Goal: Task Accomplishment & Management: Complete application form

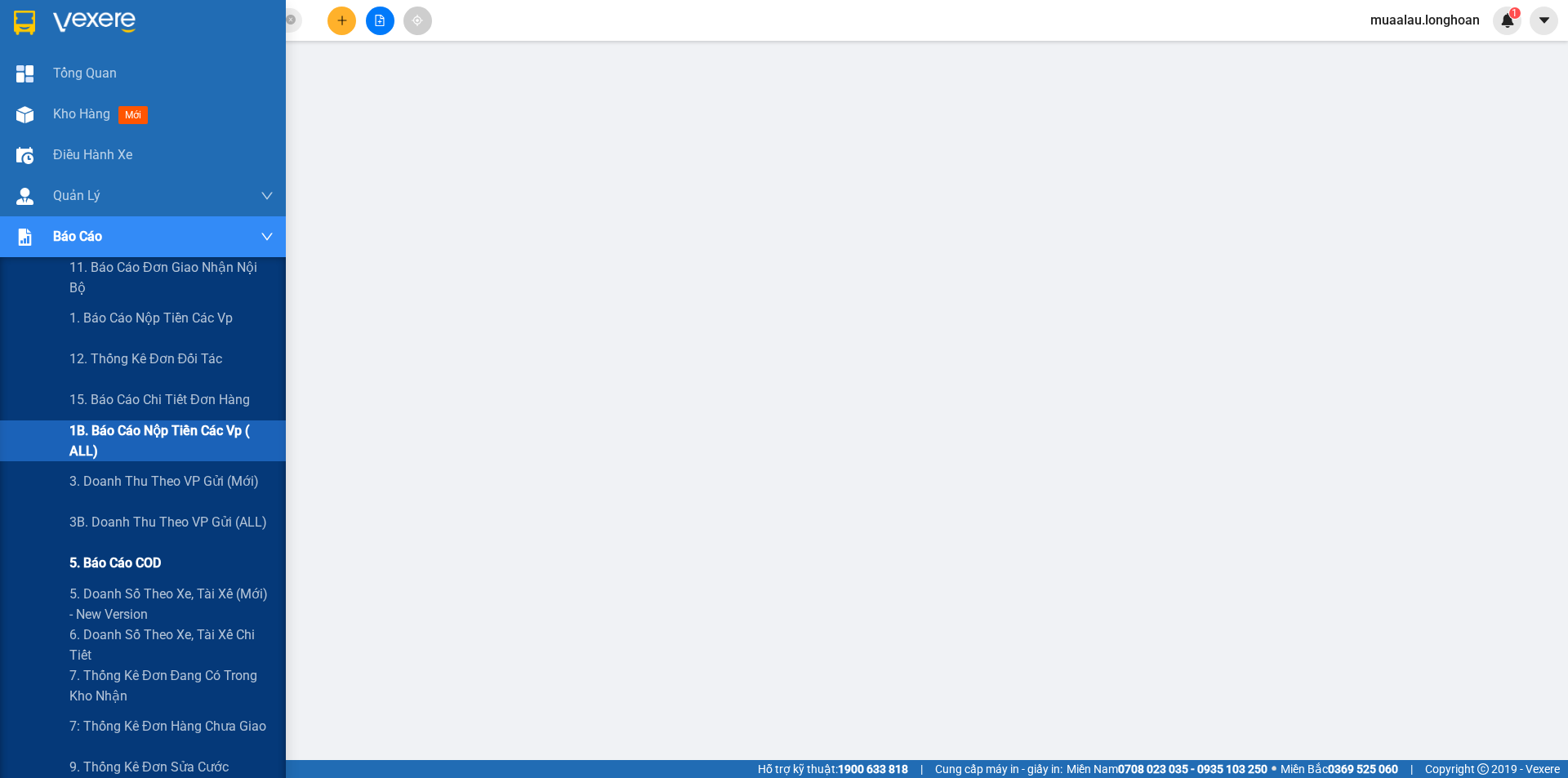
click at [122, 559] on span "5. Báo cáo COD" at bounding box center [115, 563] width 92 height 20
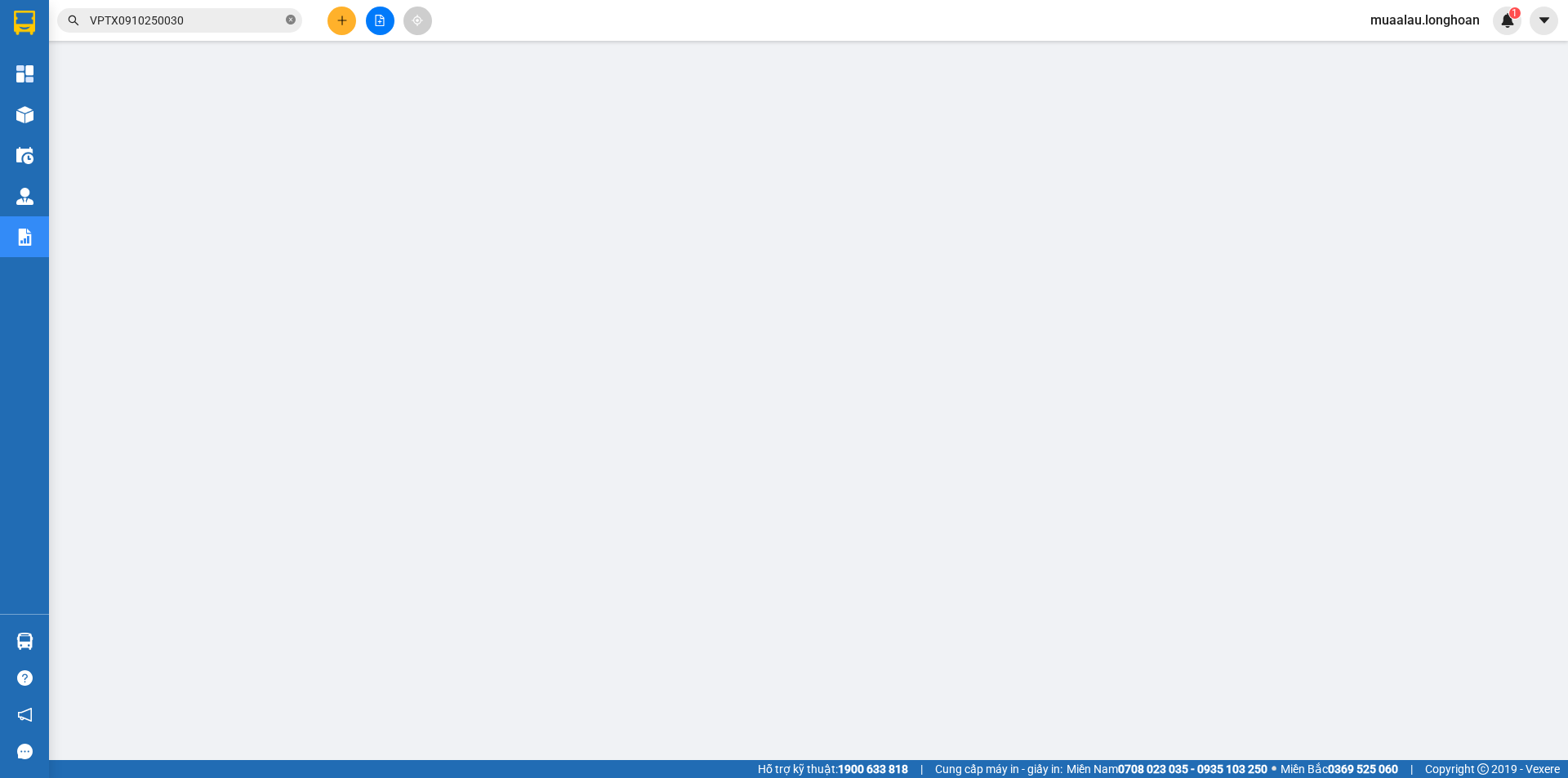
click at [289, 13] on span at bounding box center [290, 20] width 10 height 16
paste input "VHBT0710250003"
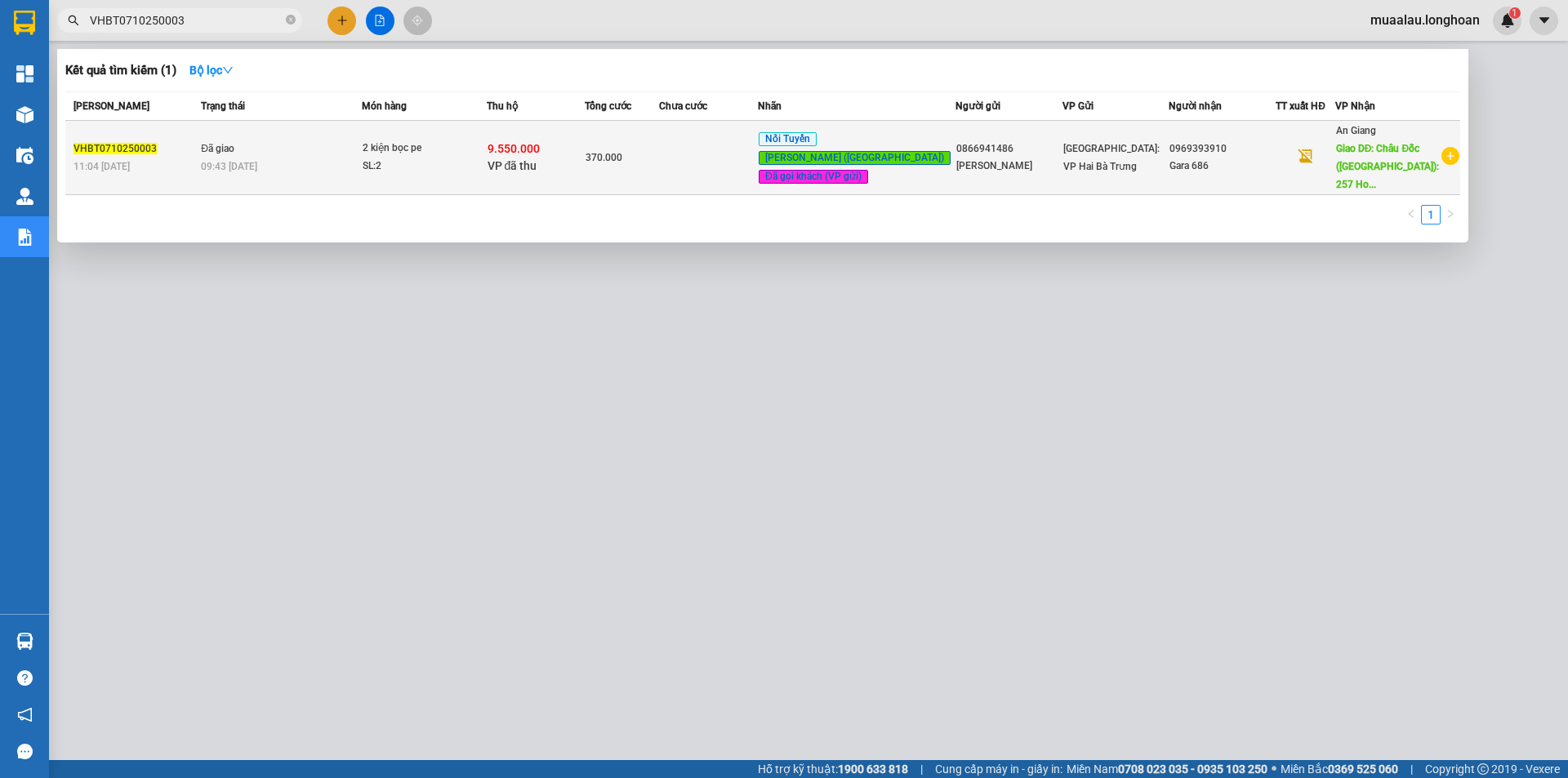
type input "VHBT0710250003"
click at [645, 162] on td "370.000" at bounding box center [622, 158] width 74 height 74
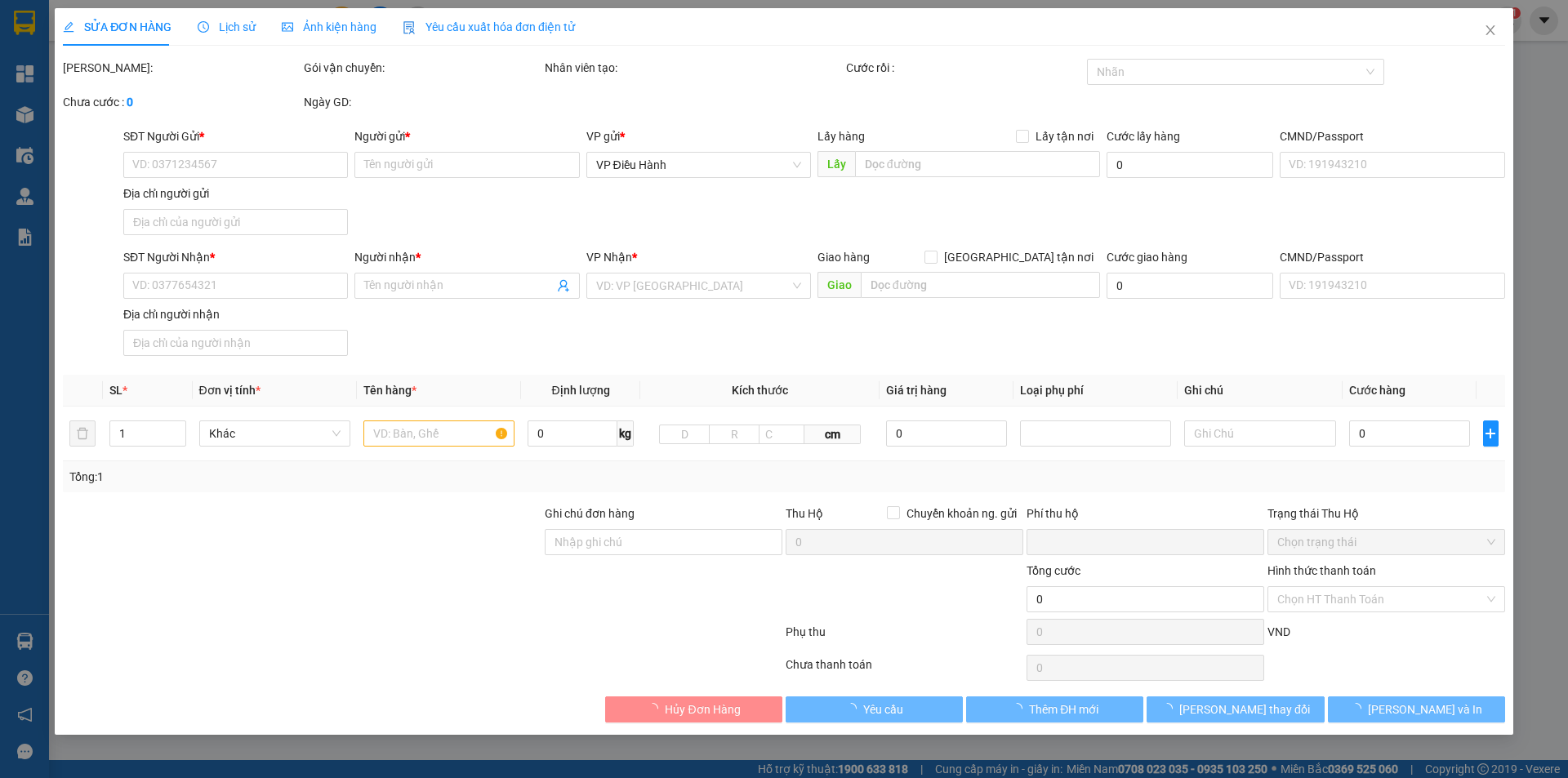
type input "0866941486"
type input "[PERSON_NAME]"
type input "0969393910"
type input "Gara 686"
type input "Châu Đốc ([GEOGRAPHIC_DATA]): 257 [GEOGRAPHIC_DATA], [GEOGRAPHIC_DATA], [GEOGRA…"
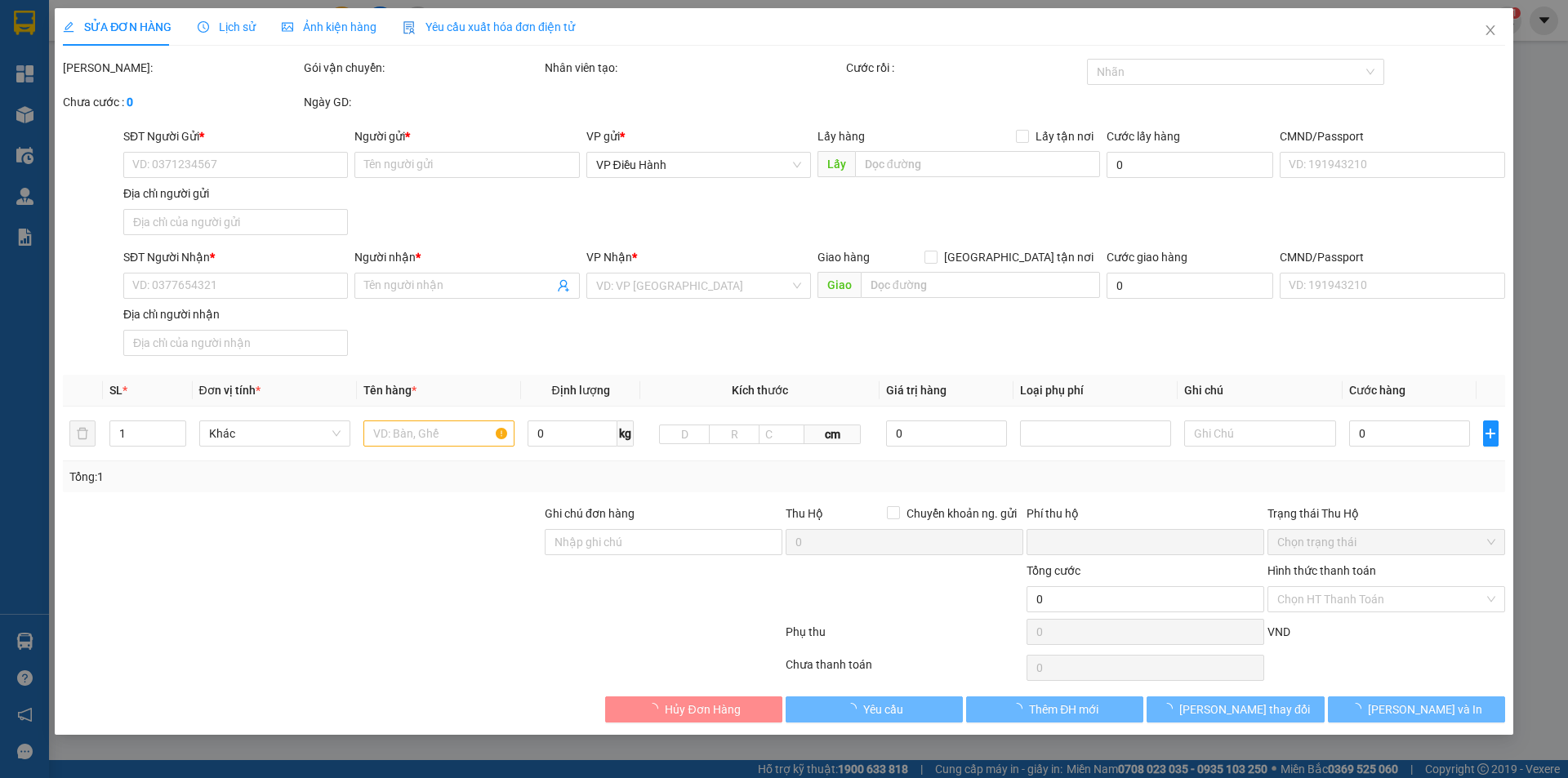
checkbox input "true"
type input "9.550.000"
type input "25.000"
type input "370.000"
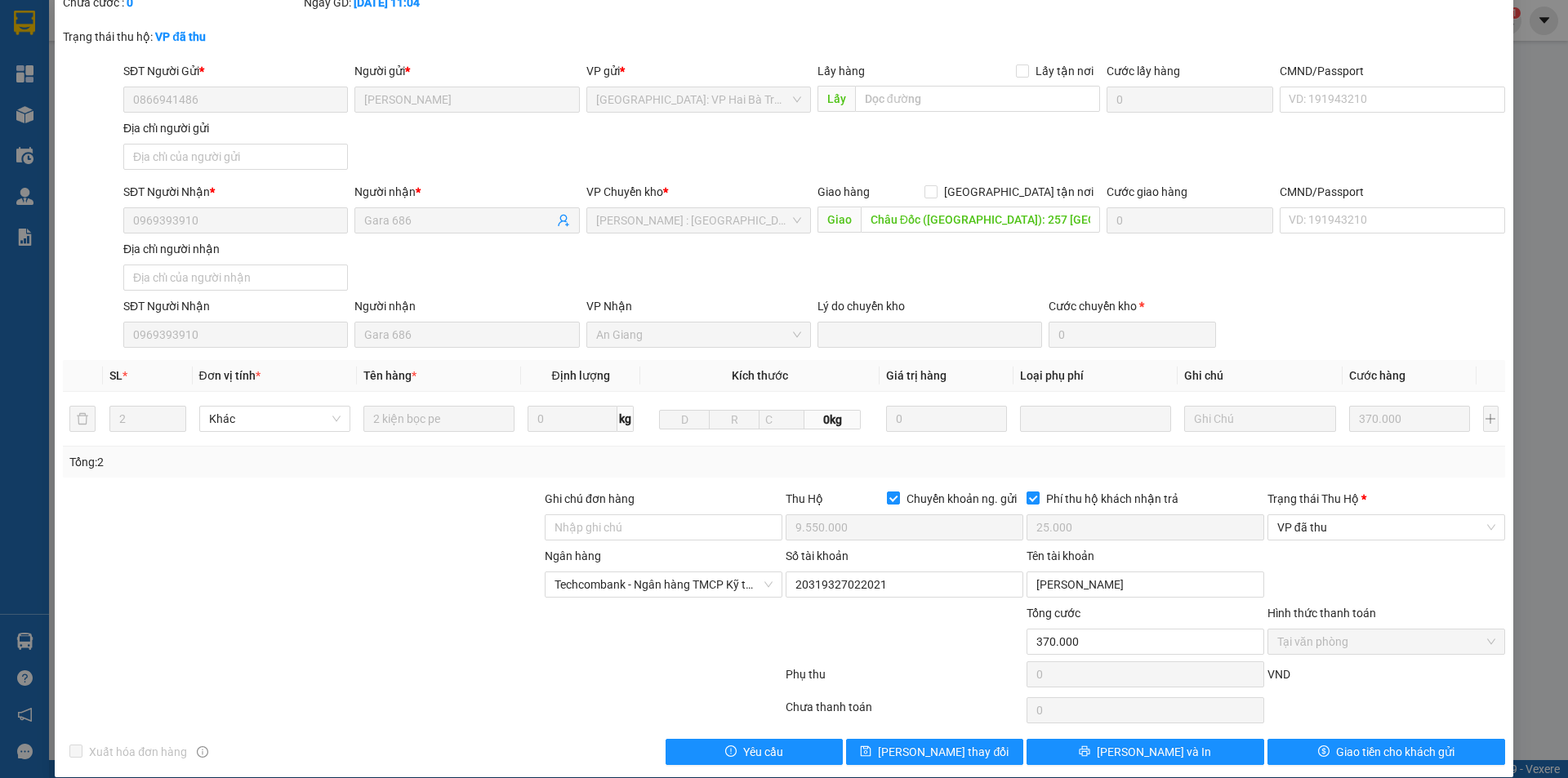
scroll to position [132, 0]
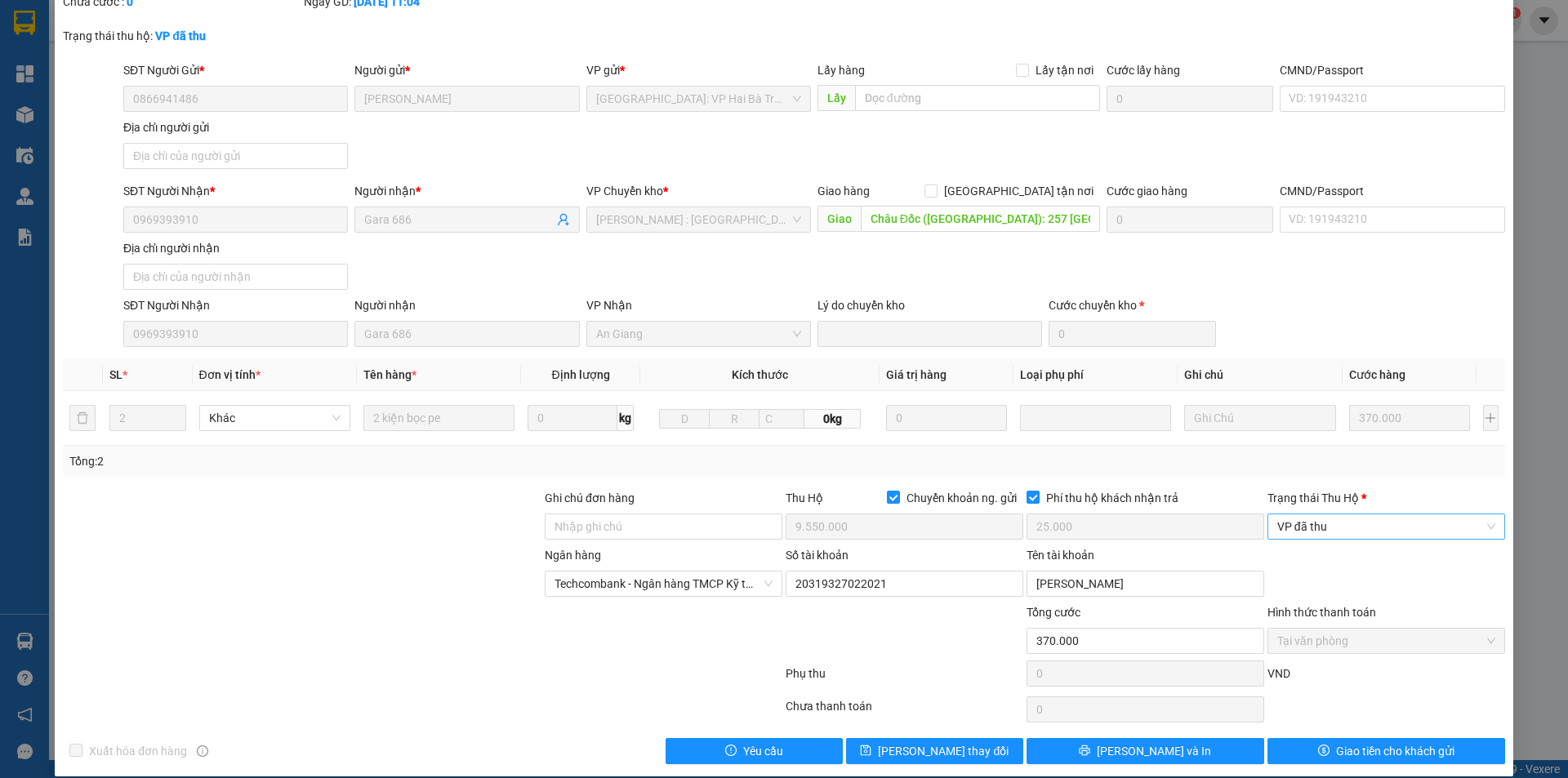
click at [1361, 515] on span "VP đã thu" at bounding box center [1386, 527] width 218 height 24
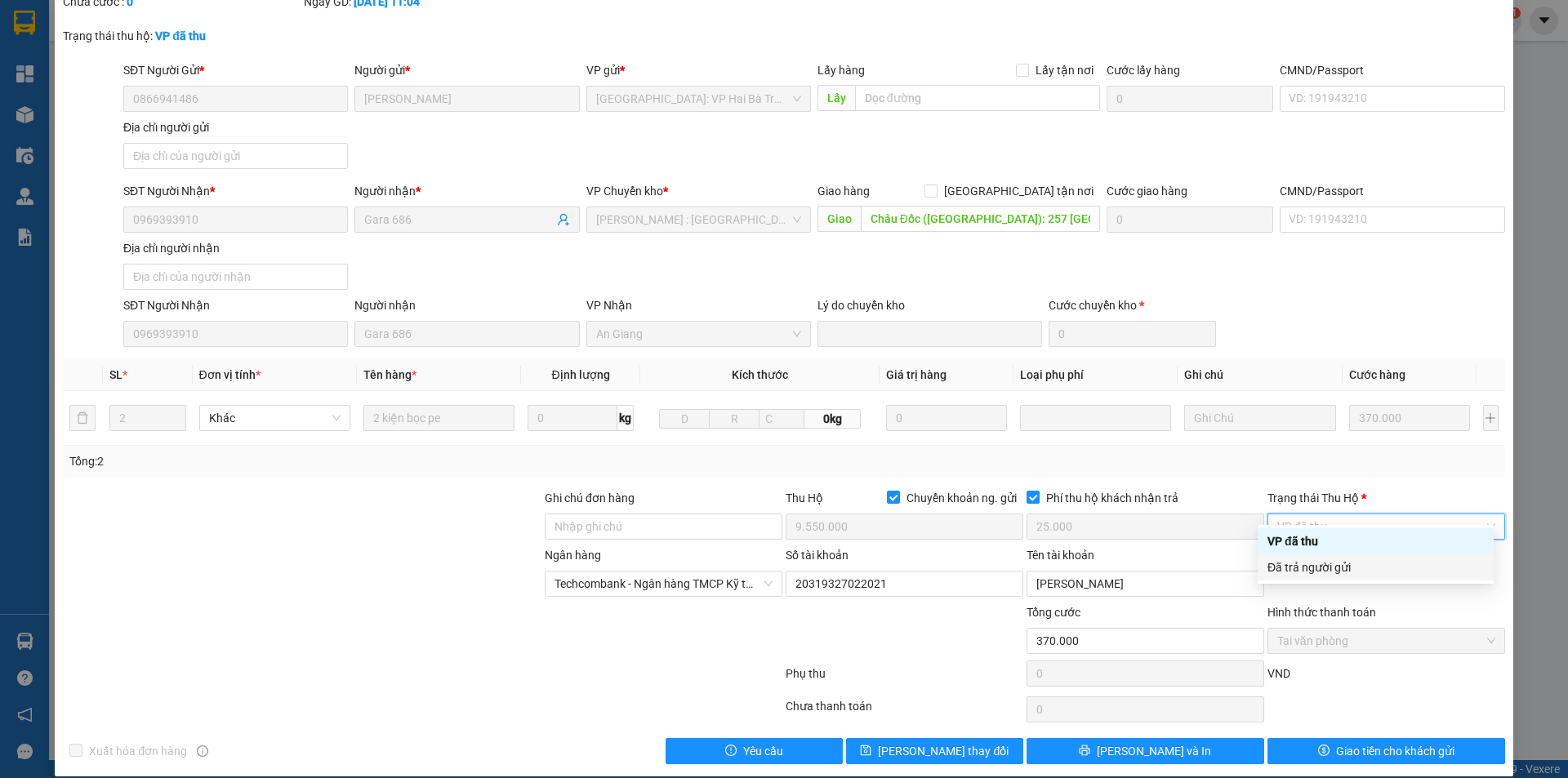
click at [1351, 562] on div "Đã trả người gửi" at bounding box center [1375, 567] width 216 height 18
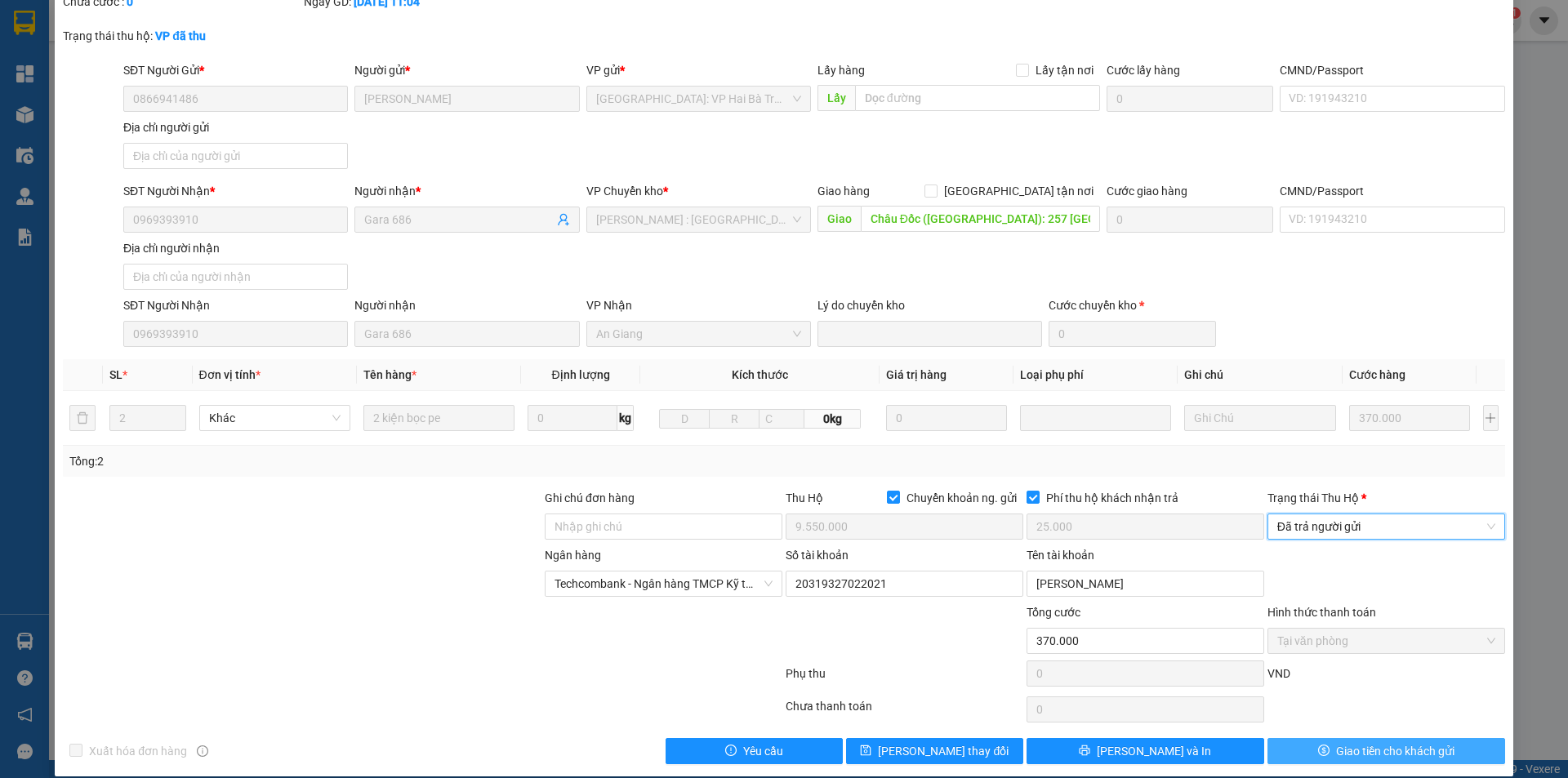
click at [1337, 742] on span "Giao tiền cho khách gửi" at bounding box center [1395, 750] width 119 height 18
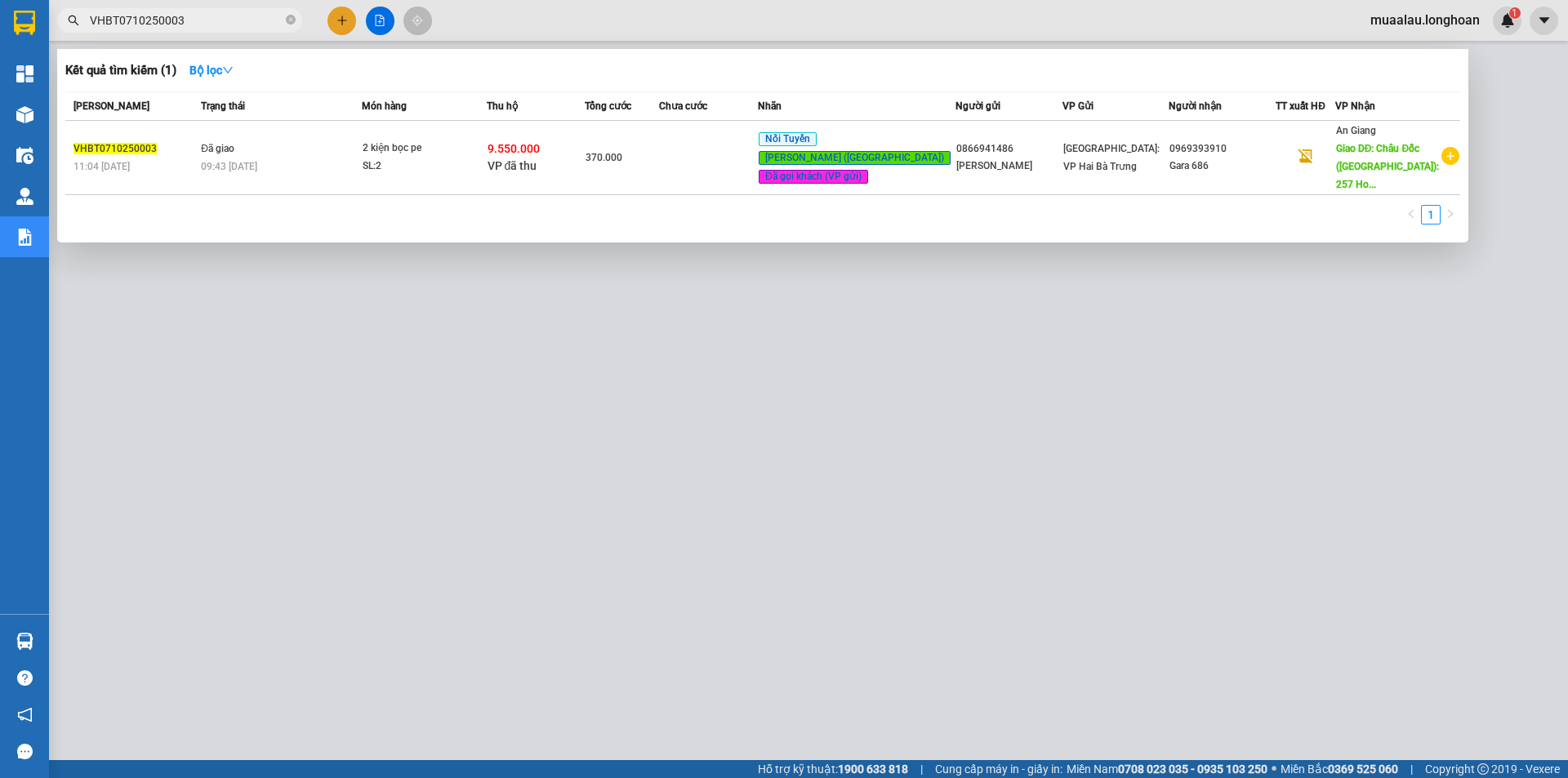
click at [188, 15] on input "VHBT0710250003" at bounding box center [186, 19] width 193 height 18
click at [290, 19] on icon "close-circle" at bounding box center [290, 19] width 10 height 10
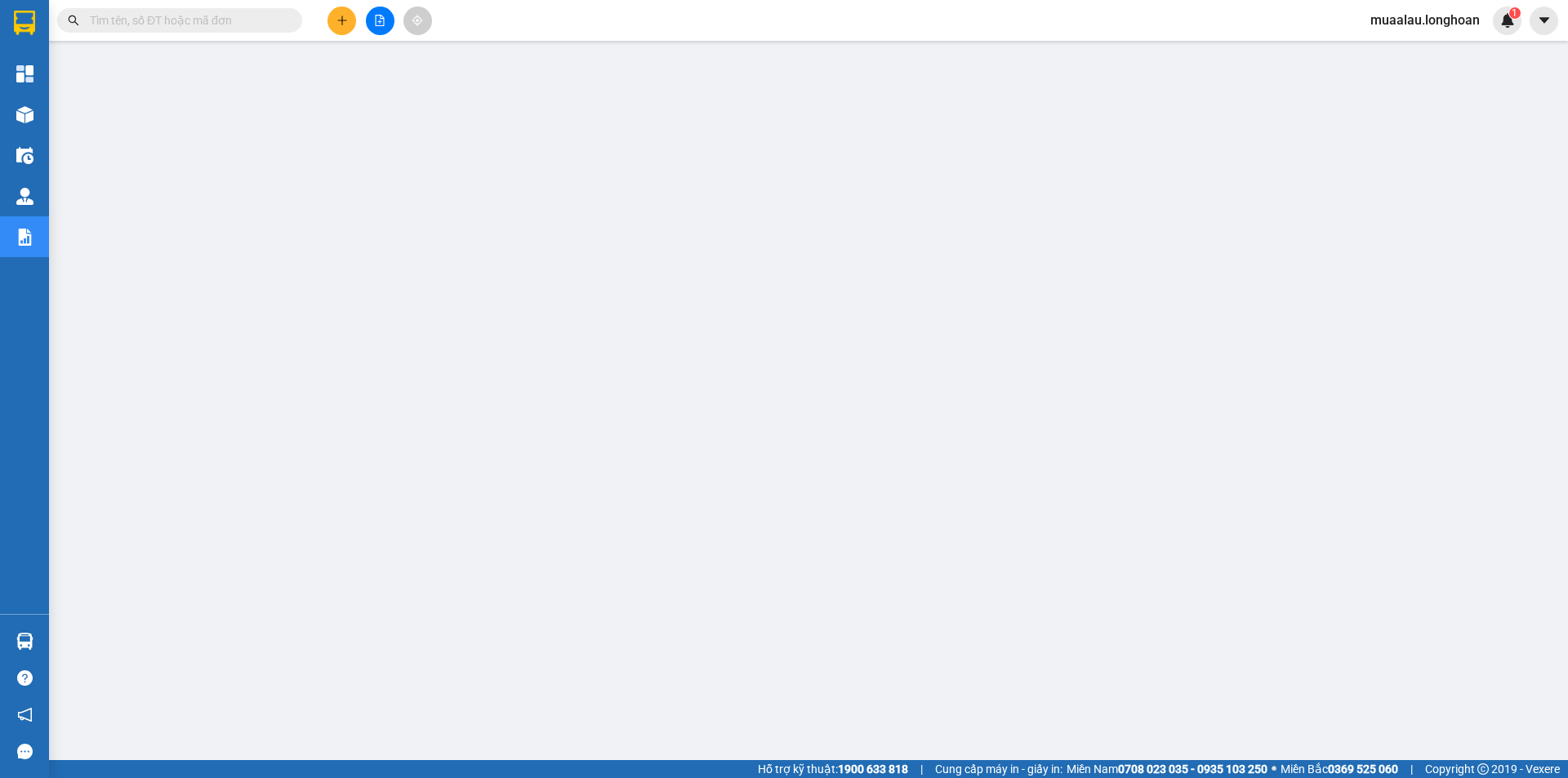
paste input "HNHD0710250008"
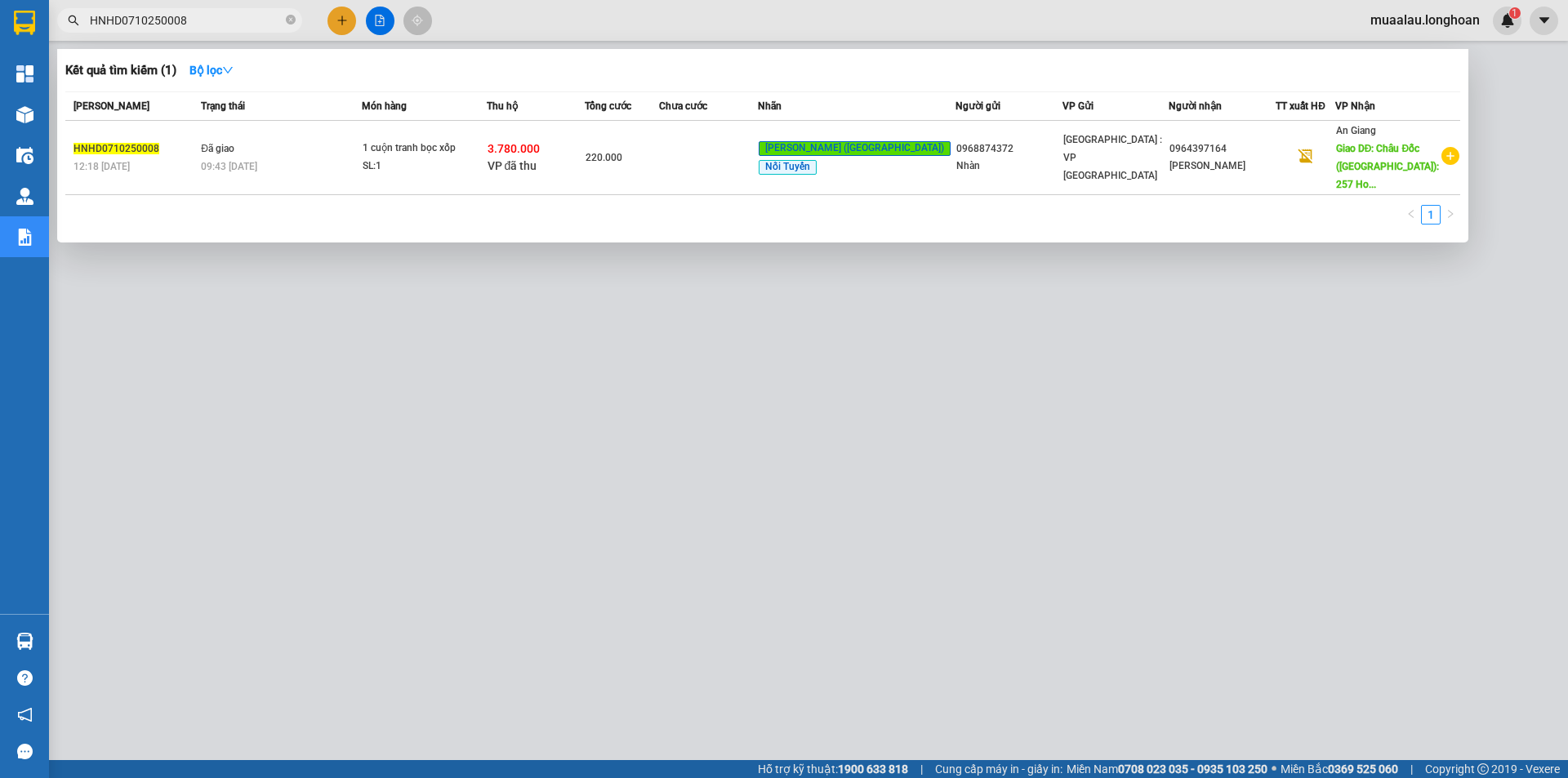
type input "HNHD0710250008"
click at [733, 165] on td at bounding box center [708, 158] width 99 height 74
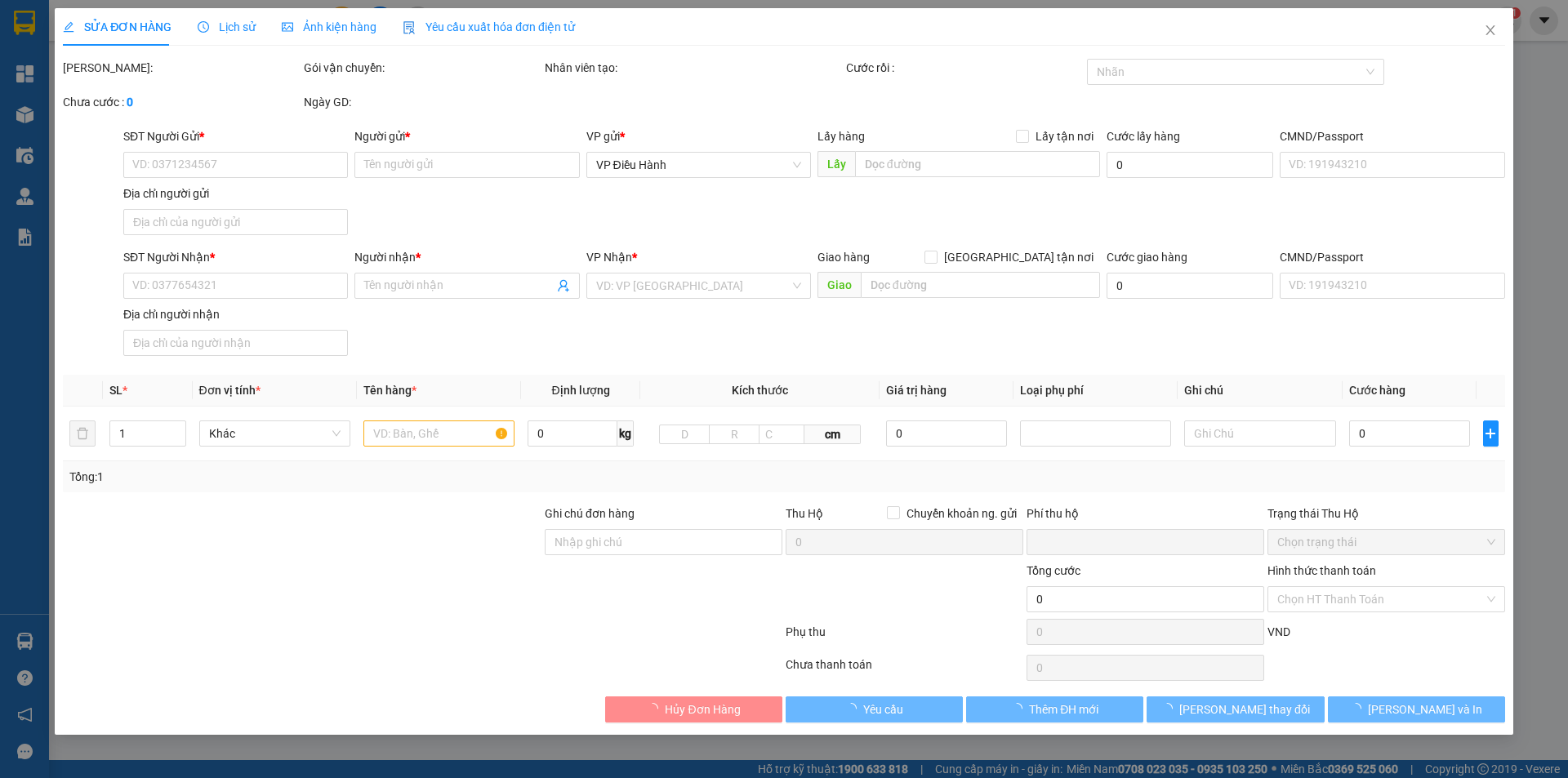
type input "0968874372"
type input "Nhàn"
type input "040303007560"
type input "0964397164"
type input "[PERSON_NAME]"
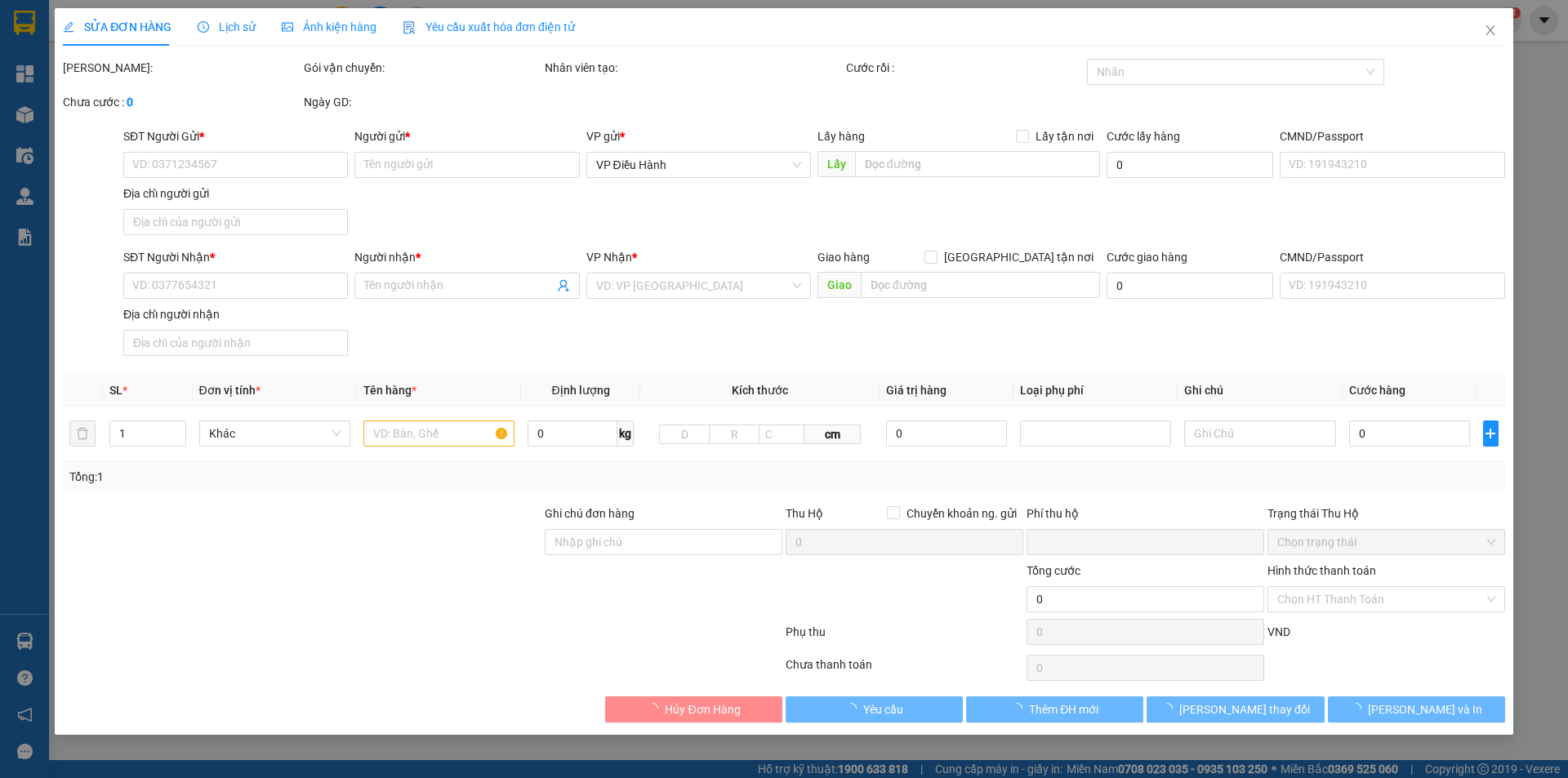
type input "Châu Đốc ([GEOGRAPHIC_DATA]): 257 Hoàng Diệu, [GEOGRAPHIC_DATA], [GEOGRAPHIC_DA…"
checkbox input "true"
type input "3.780.000"
type input "20.000"
type input "220.000"
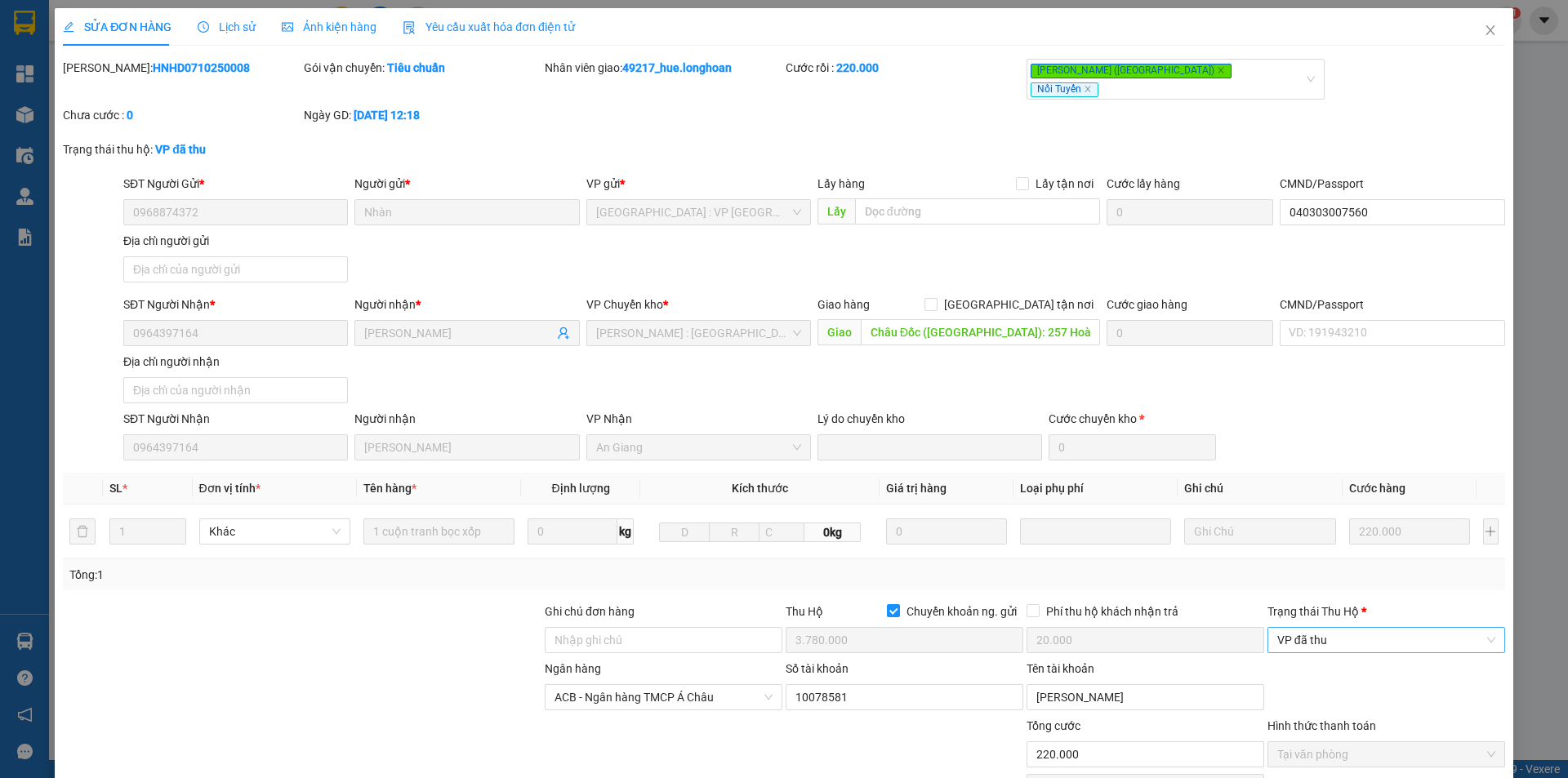
click at [1327, 629] on span "VP đã thu" at bounding box center [1386, 640] width 218 height 24
click at [1313, 685] on div "Đã trả người gửi" at bounding box center [1375, 685] width 216 height 18
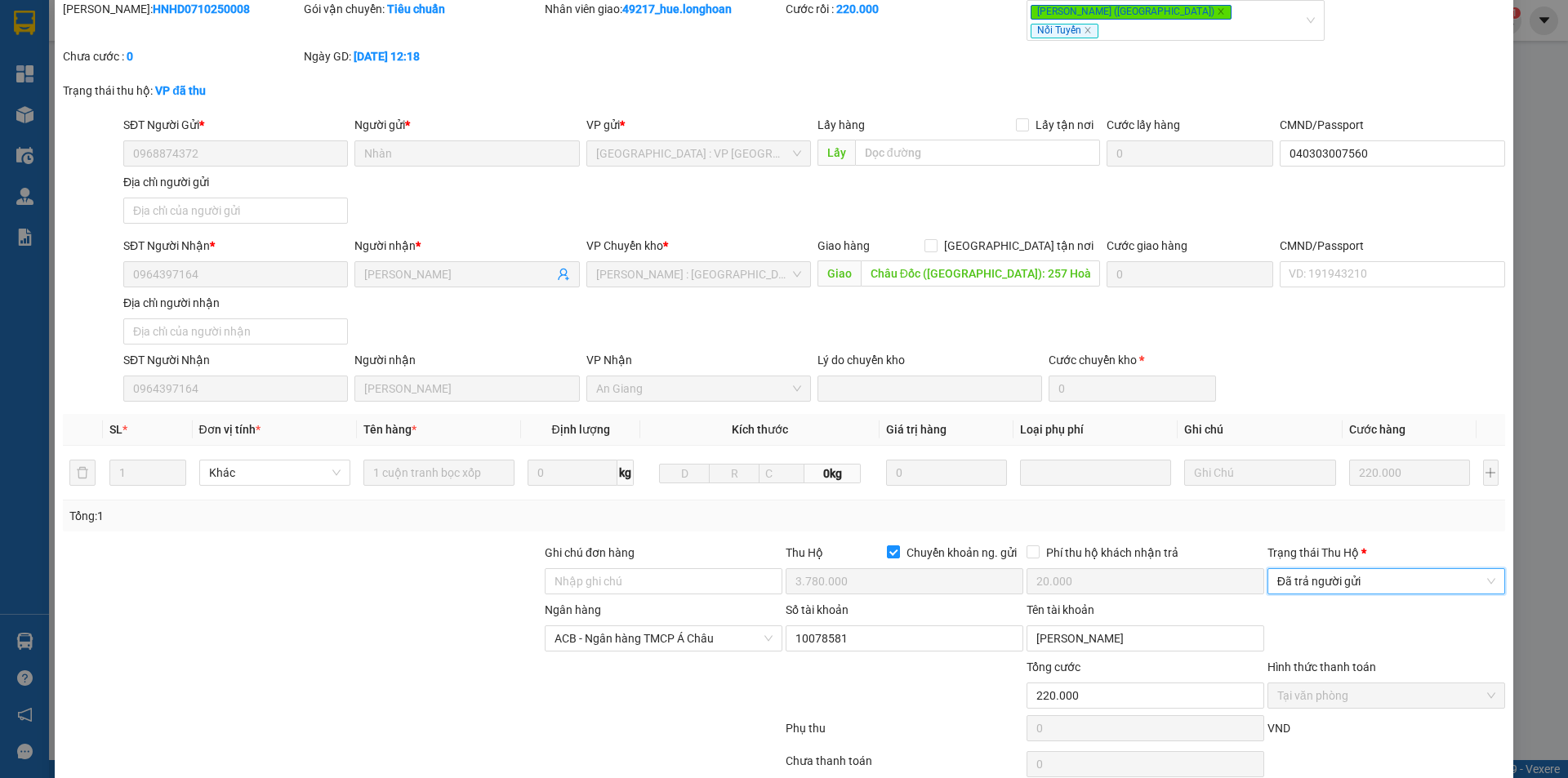
scroll to position [119, 0]
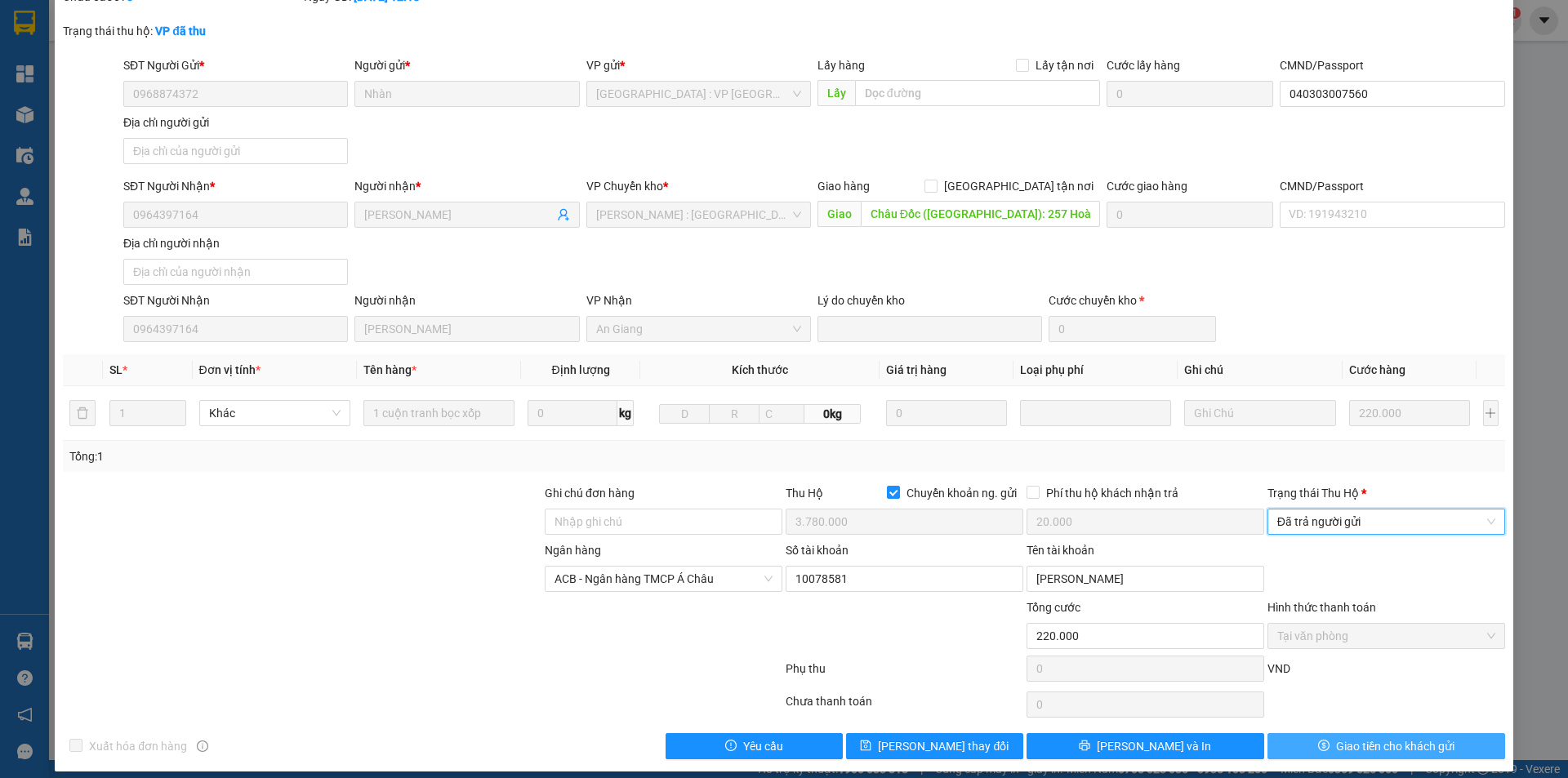
click at [1365, 737] on span "Giao tiền cho khách gửi" at bounding box center [1395, 746] width 119 height 18
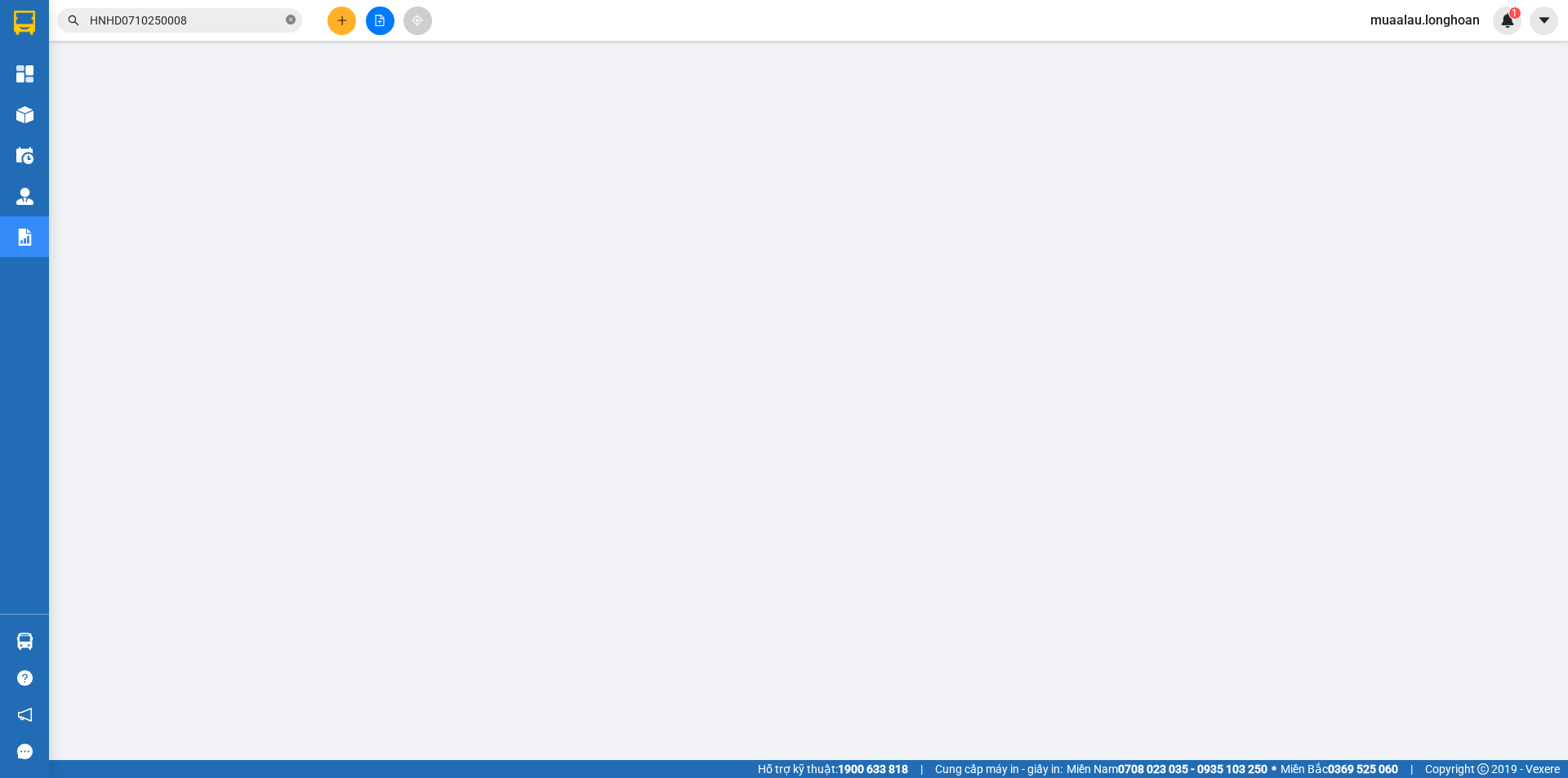
click at [286, 17] on icon "close-circle" at bounding box center [290, 19] width 10 height 10
paste input "VHBT0210250010"
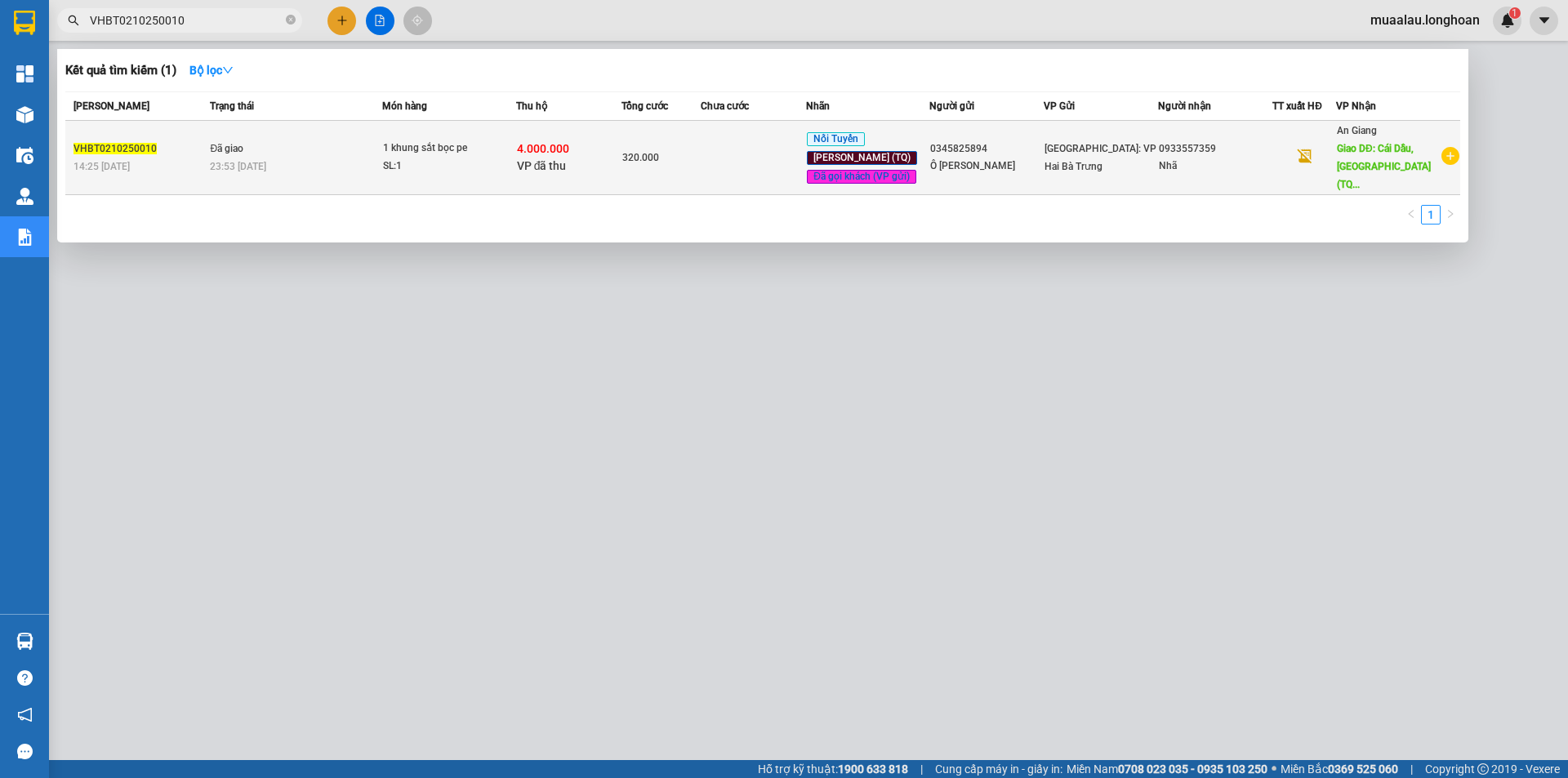
type input "VHBT0210250010"
click at [616, 159] on div "4.000.000 VP đã thu" at bounding box center [569, 157] width 104 height 34
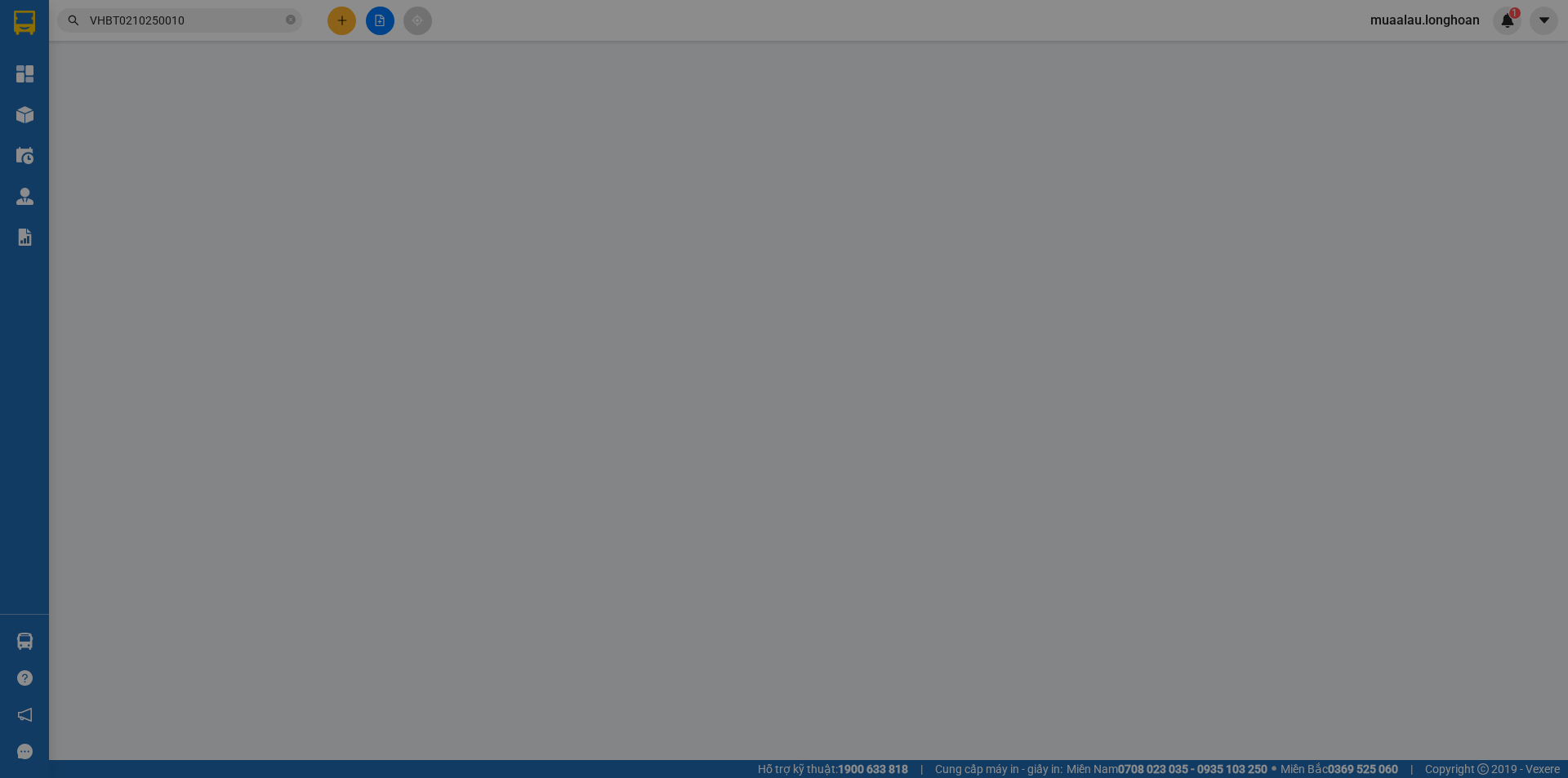
type input "0345825894"
type input "Ô [PERSON_NAME]"
type input "0933557359"
type input "Nhã"
type input "Cái Dầu, [GEOGRAPHIC_DATA] (TQ): QL91, [GEOGRAPHIC_DATA], [GEOGRAPHIC_DATA], [G…"
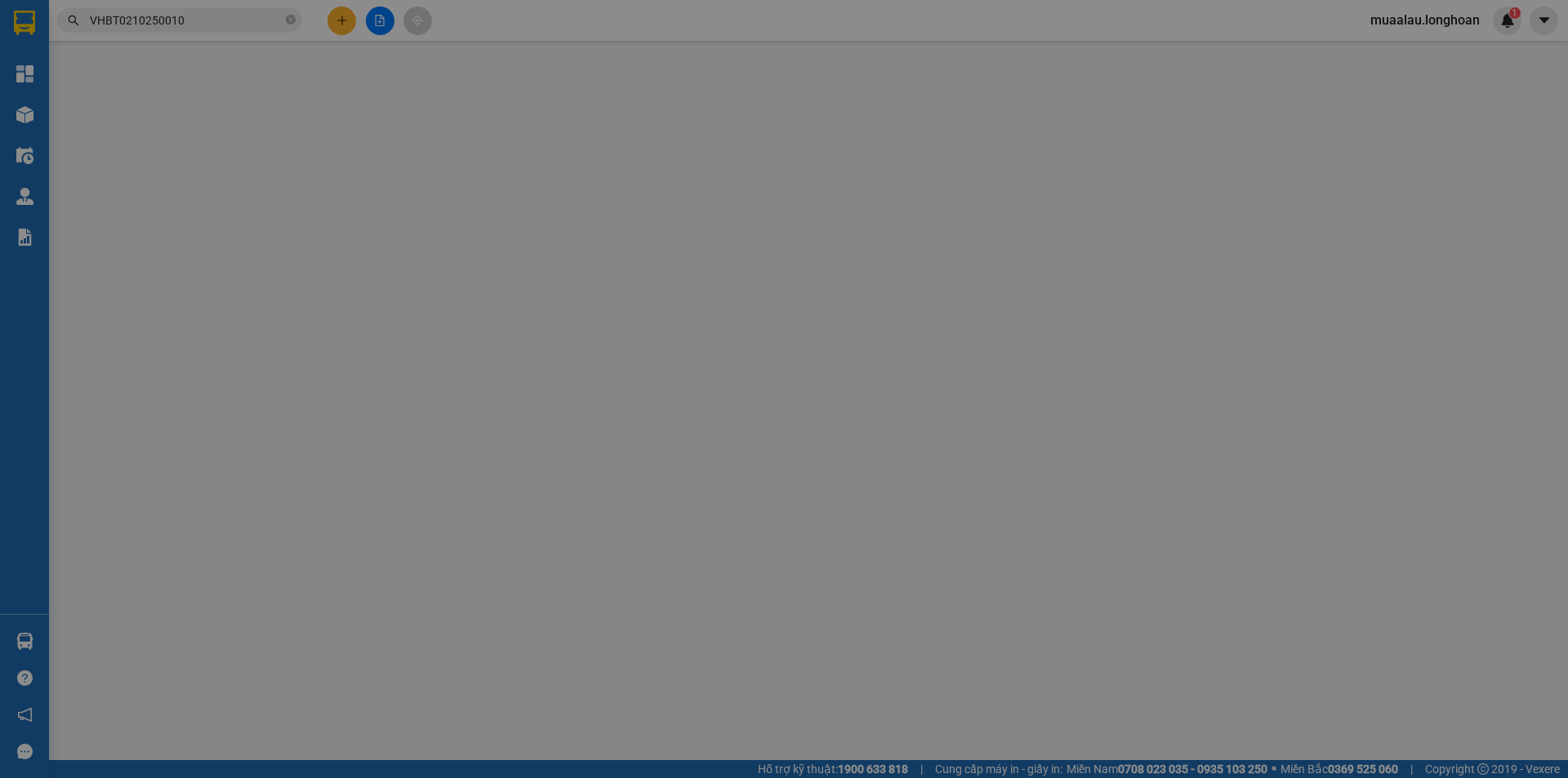
checkbox input "true"
type input "4.000.000"
type input "20.000"
type input "320.000"
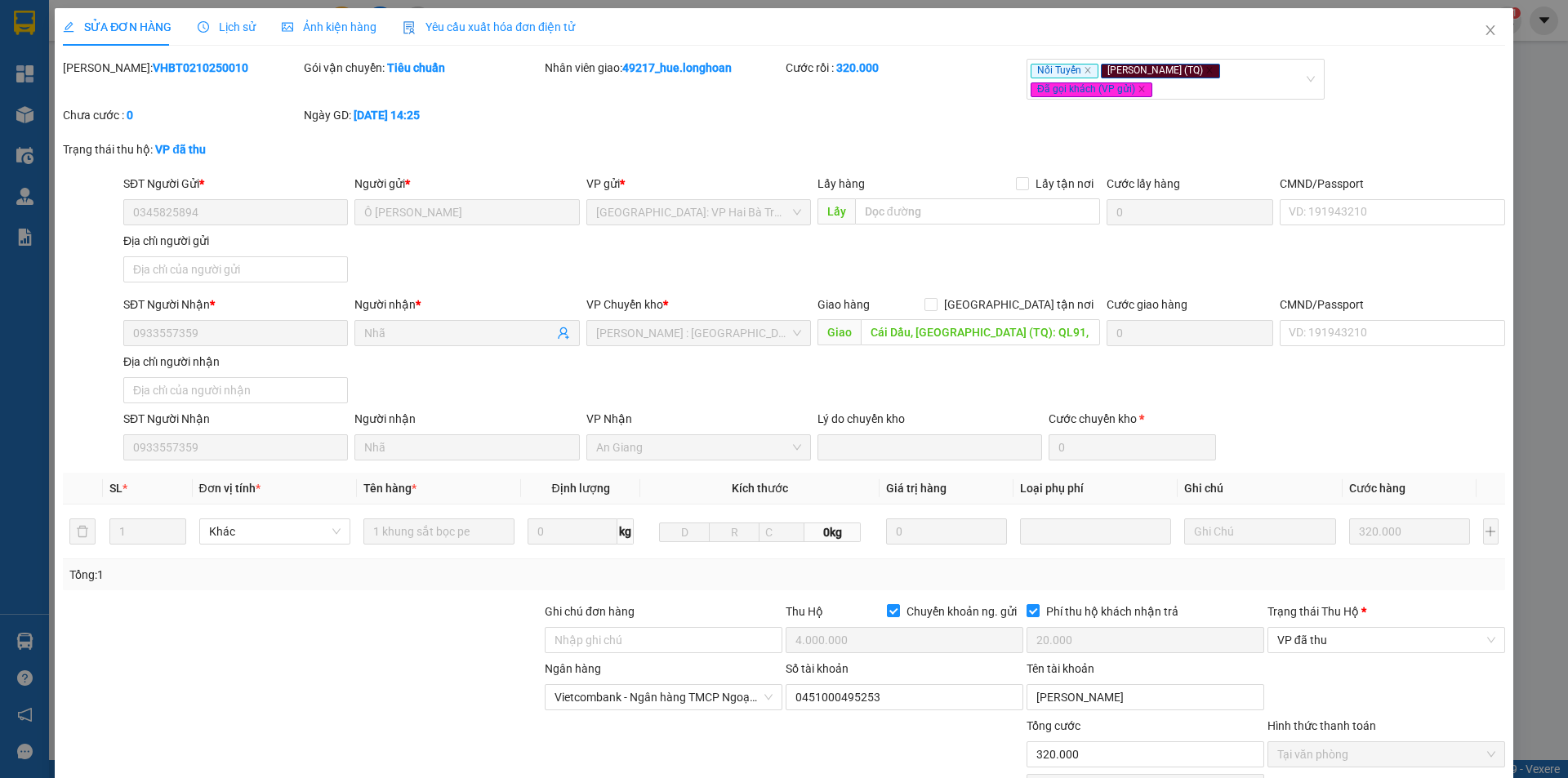
click at [1335, 655] on div "Trạng thái [PERSON_NAME] * VP đã thu" at bounding box center [1386, 631] width 238 height 57
click at [1333, 646] on span "VP đã thu" at bounding box center [1386, 640] width 218 height 24
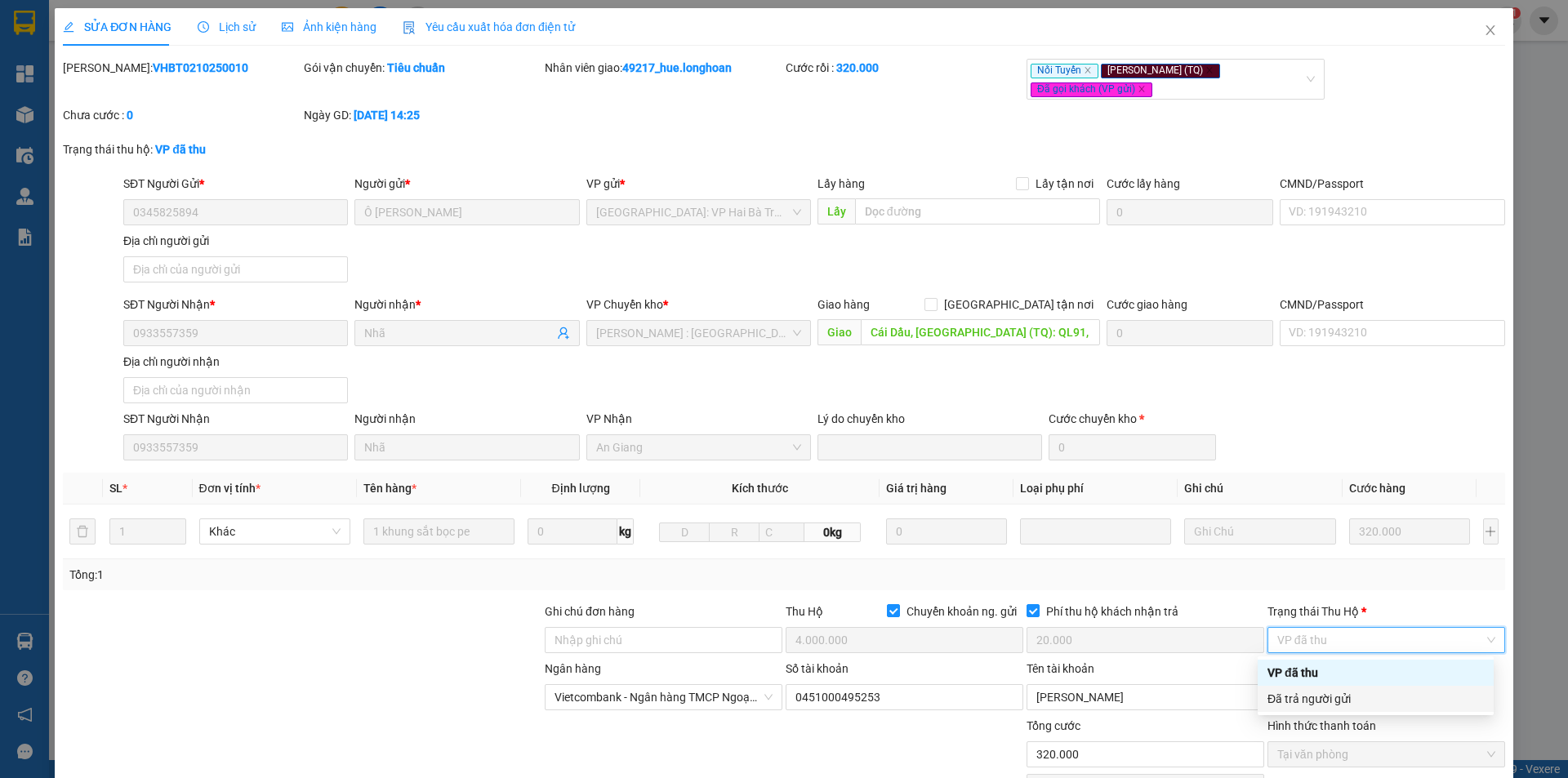
click at [1333, 706] on div "Đã trả người gửi" at bounding box center [1375, 698] width 216 height 18
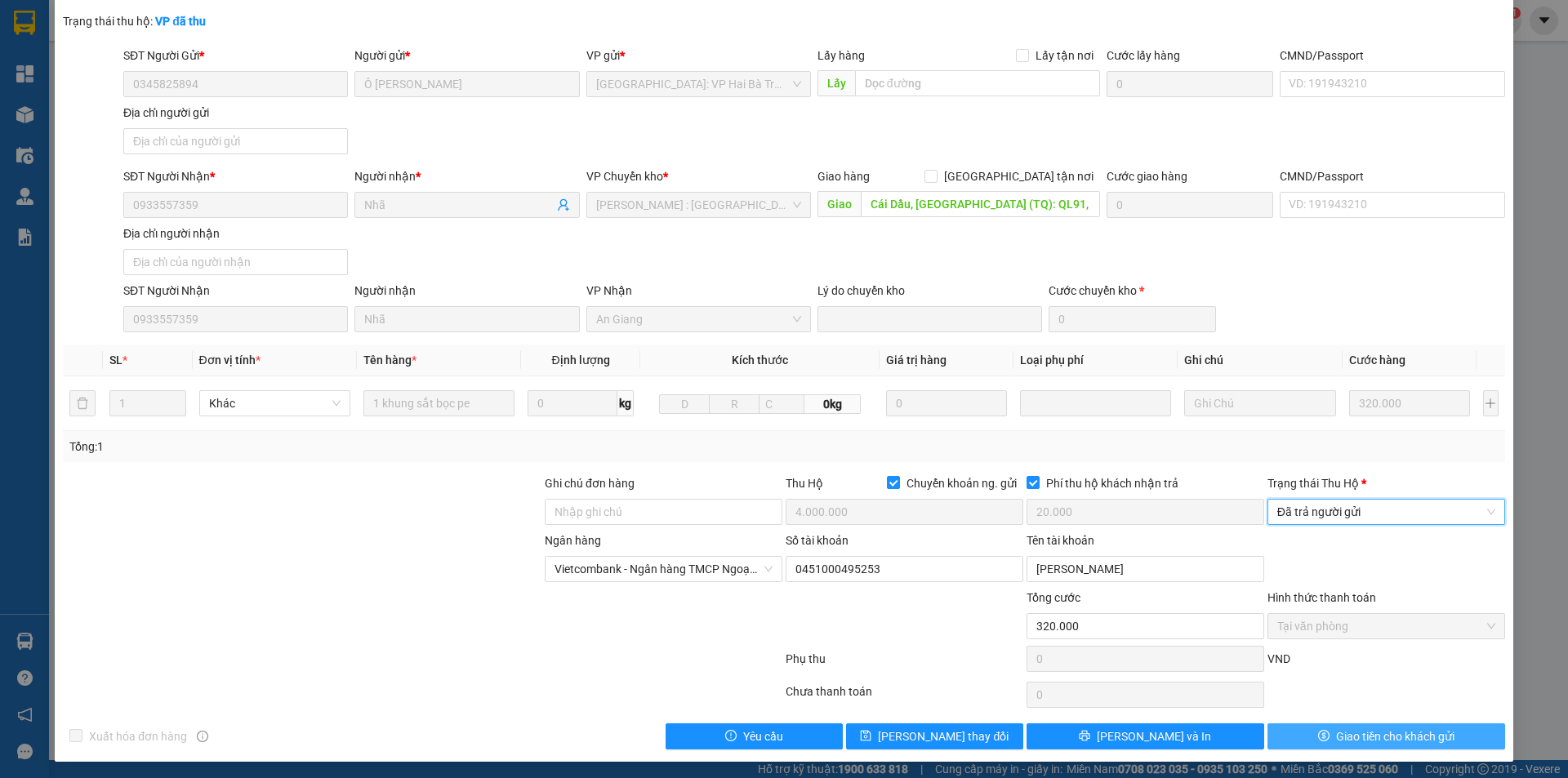
scroll to position [132, 0]
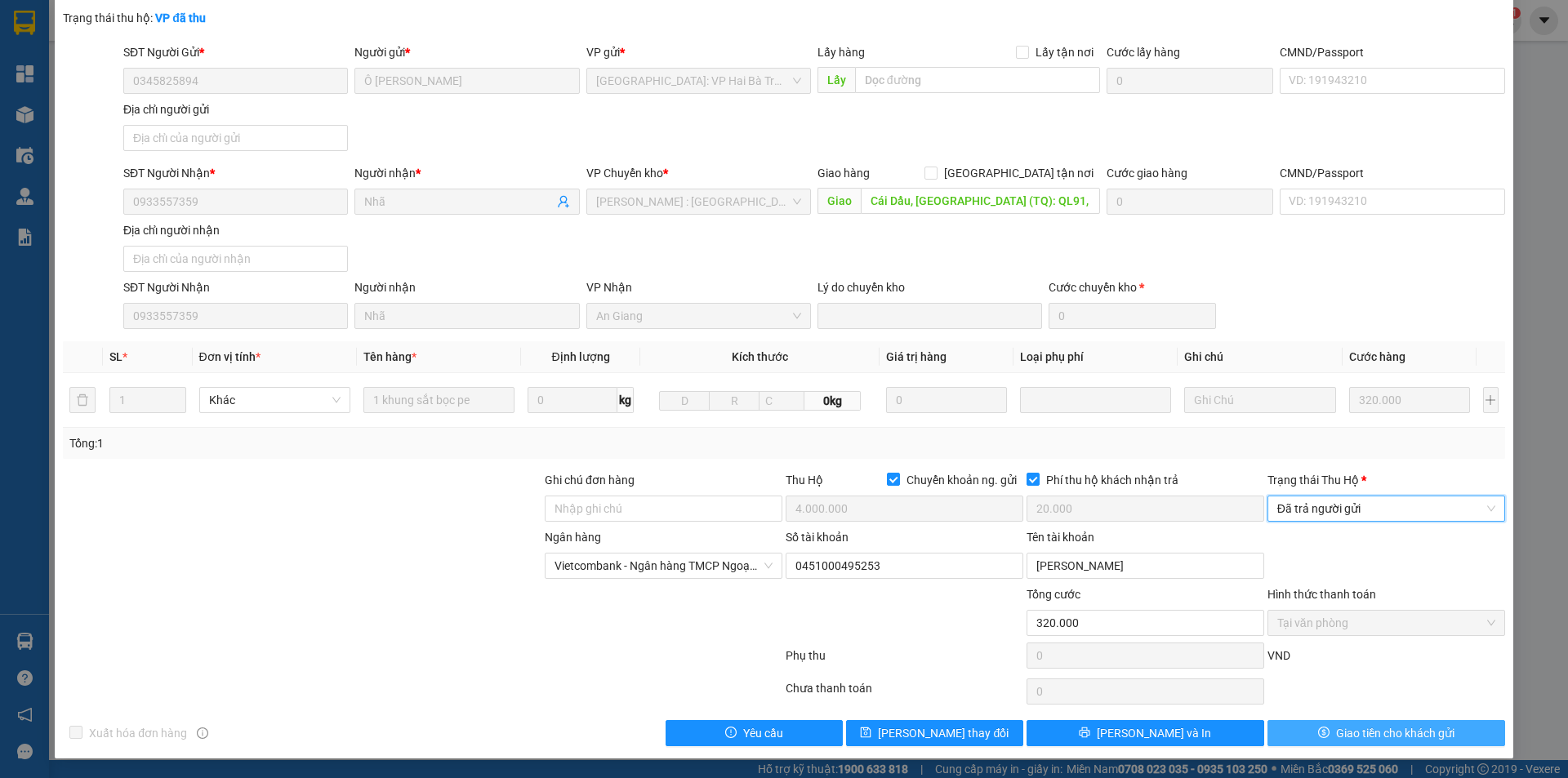
click at [1337, 732] on span "Giao tiền cho khách gửi" at bounding box center [1395, 733] width 119 height 18
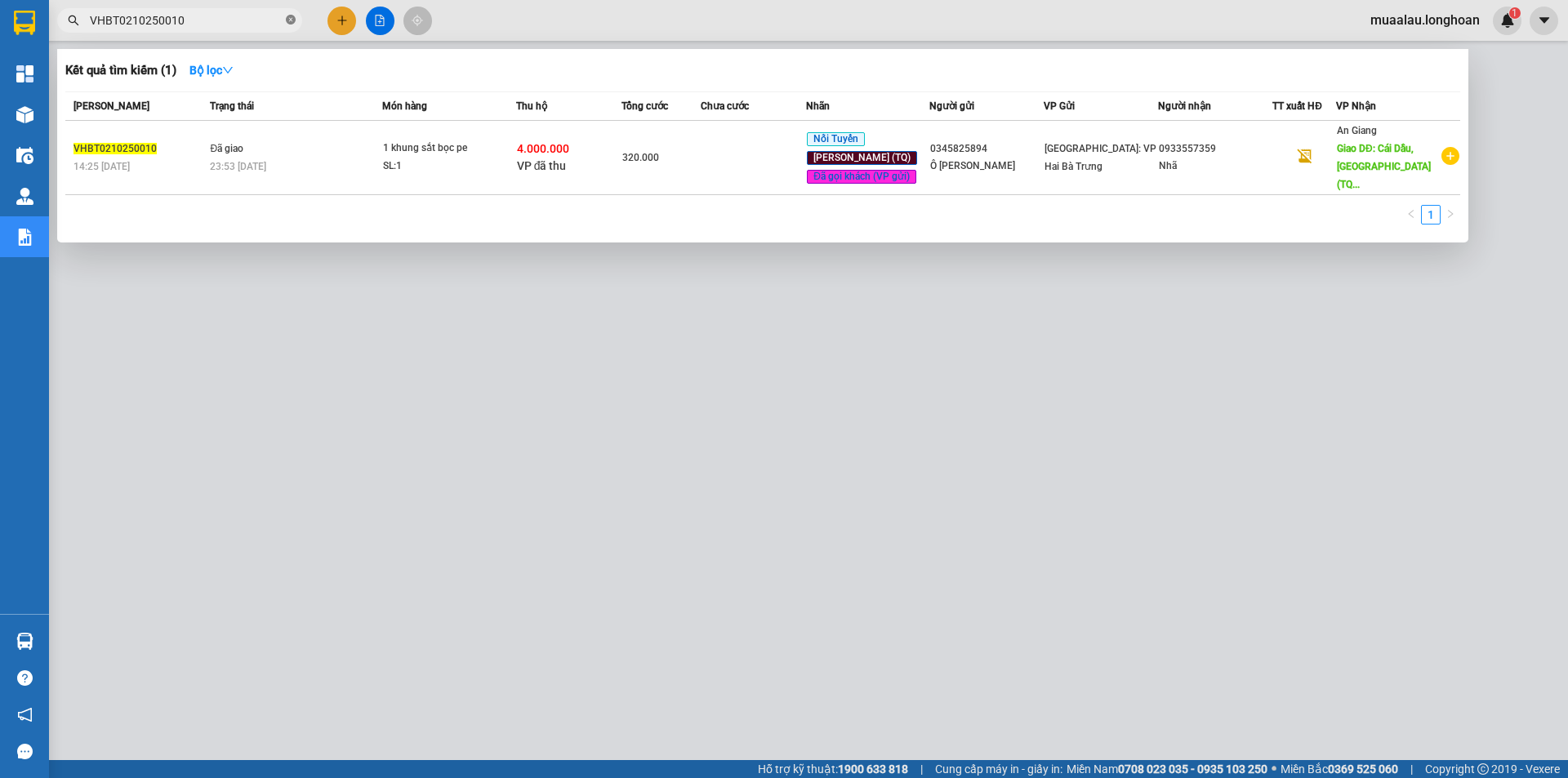
click at [289, 20] on icon "close-circle" at bounding box center [290, 19] width 10 height 10
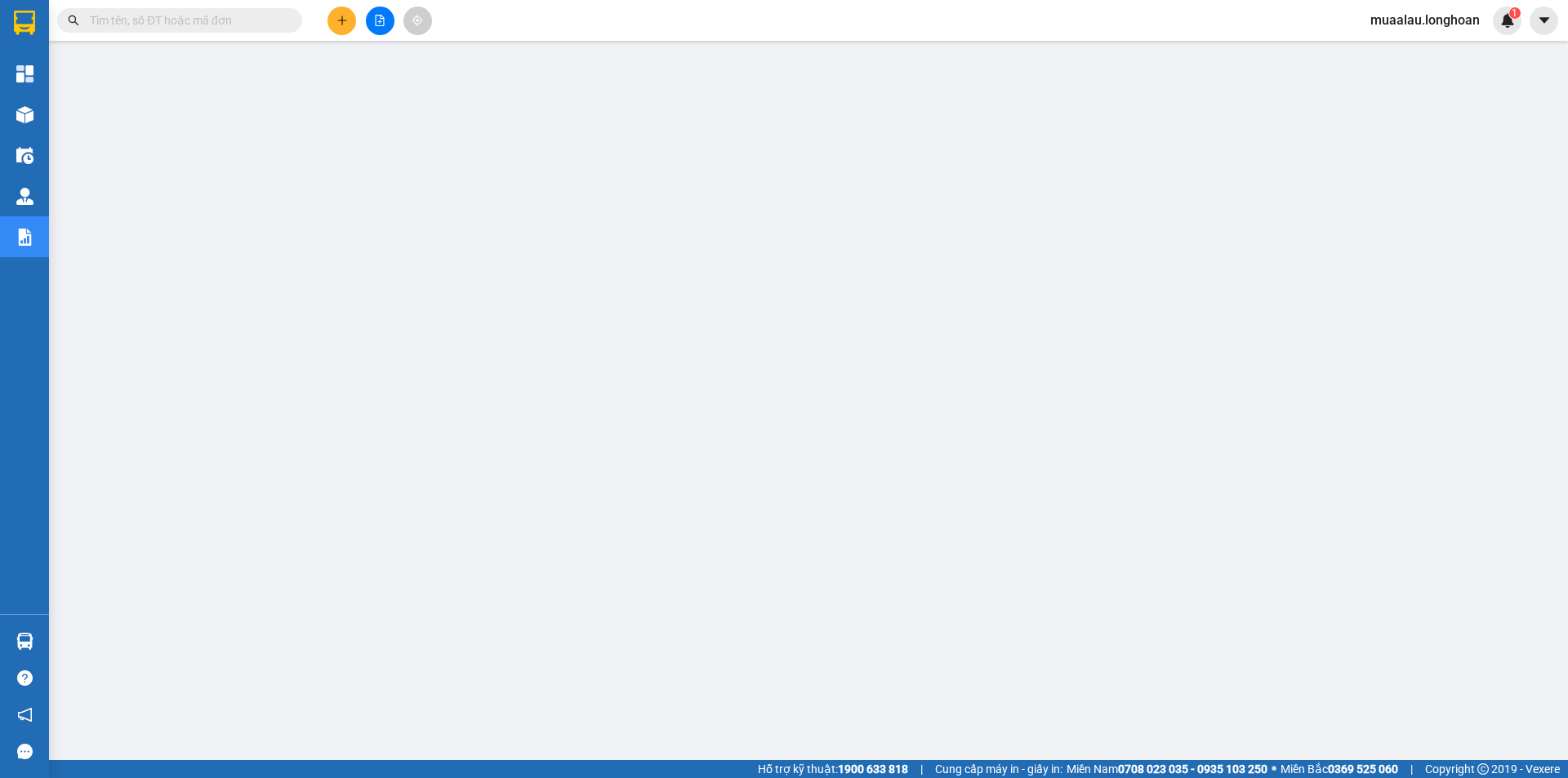
paste input "HNHD0810250010"
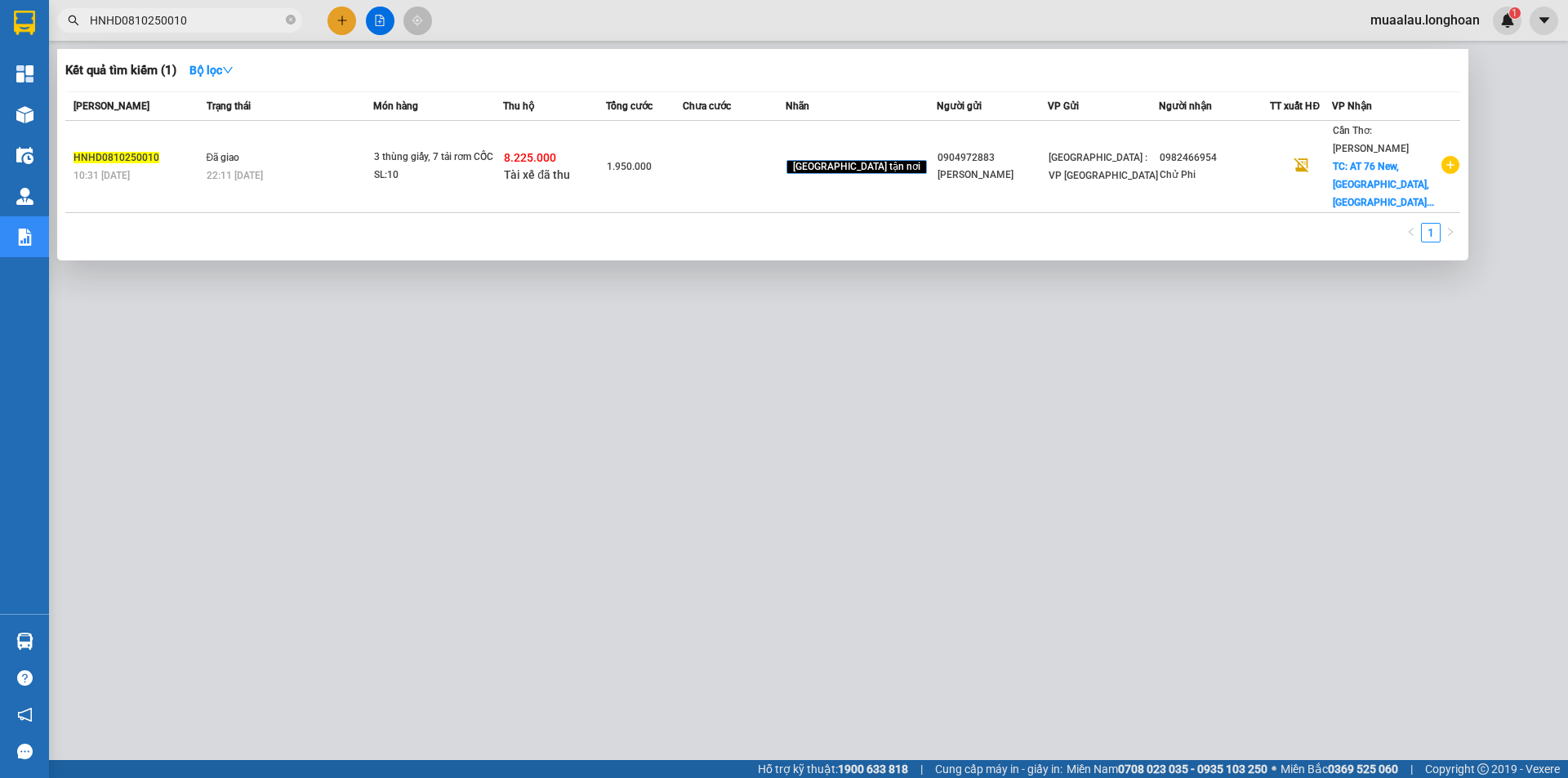
type input "HNHD0810250010"
click at [722, 167] on td at bounding box center [734, 166] width 103 height 92
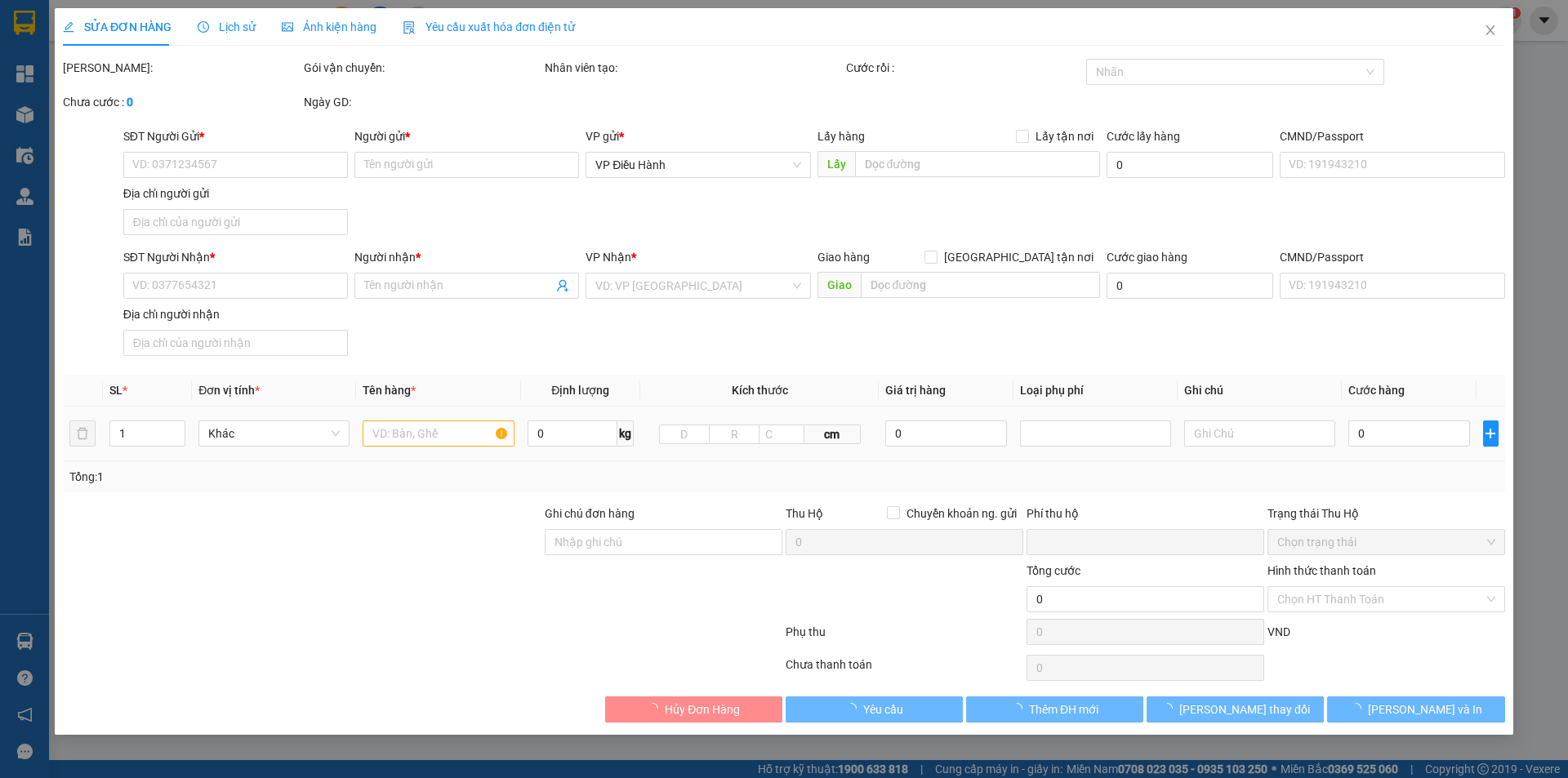
type input "0904972883"
type input "[PERSON_NAME]"
type input "0982466954"
type input "Chử Phi"
checkbox input "true"
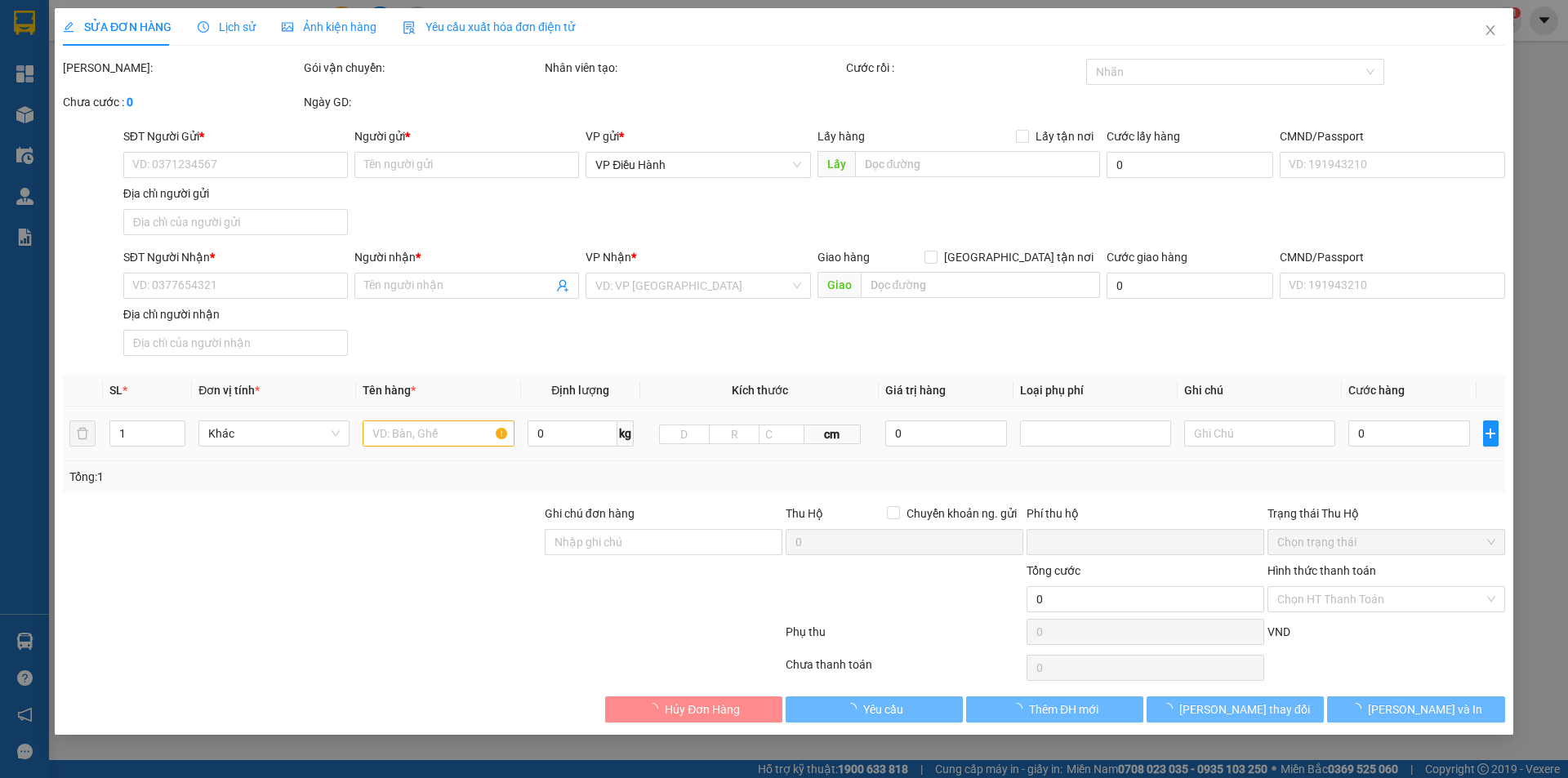
type input "AT [STREET_ADDRESS] Quốc, [GEOGRAPHIC_DATA]"
type input "Giao nguyên kiện"
checkbox input "true"
type input "8.225.000"
type input "25.000"
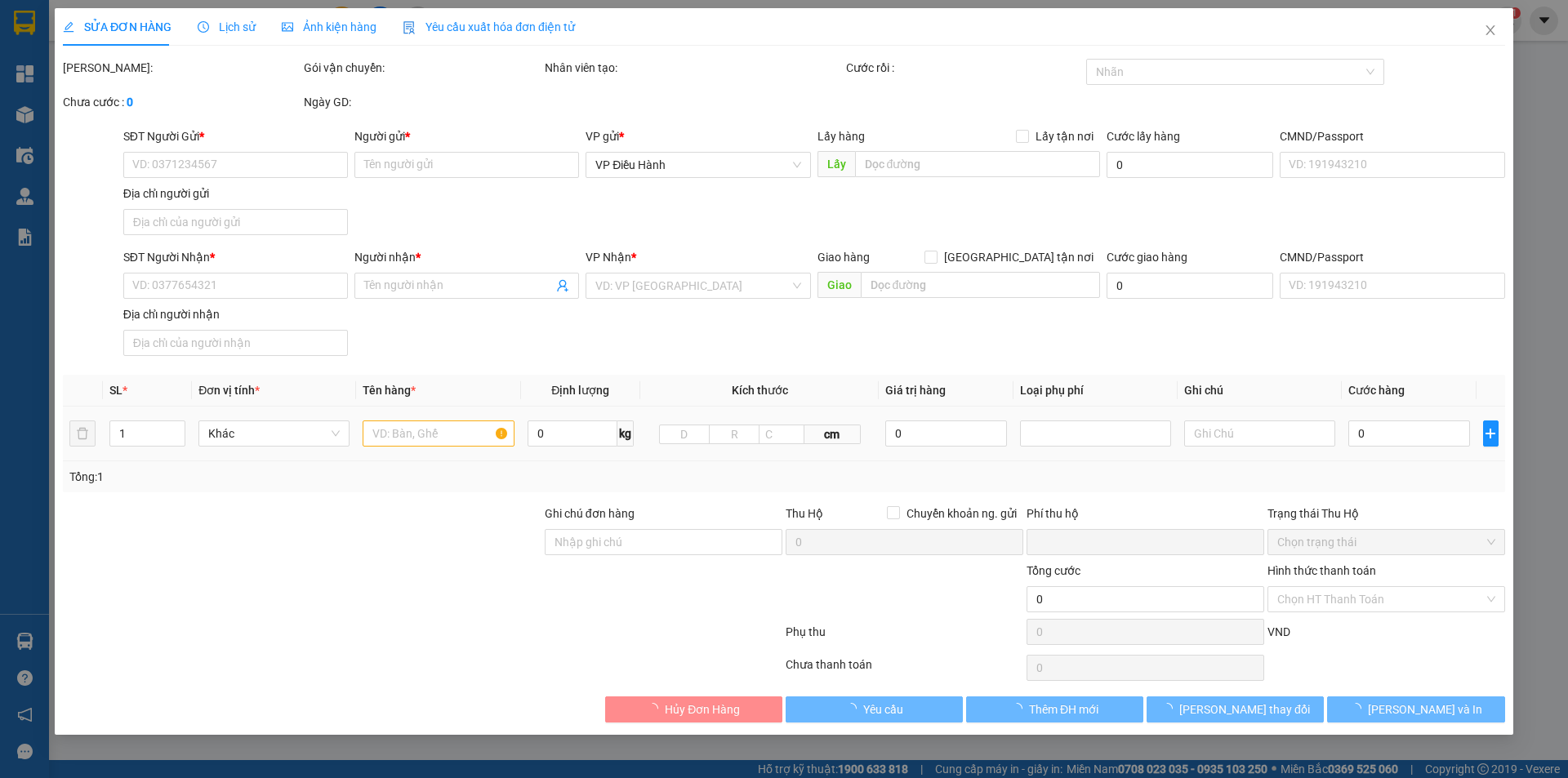
type input "1.950.000"
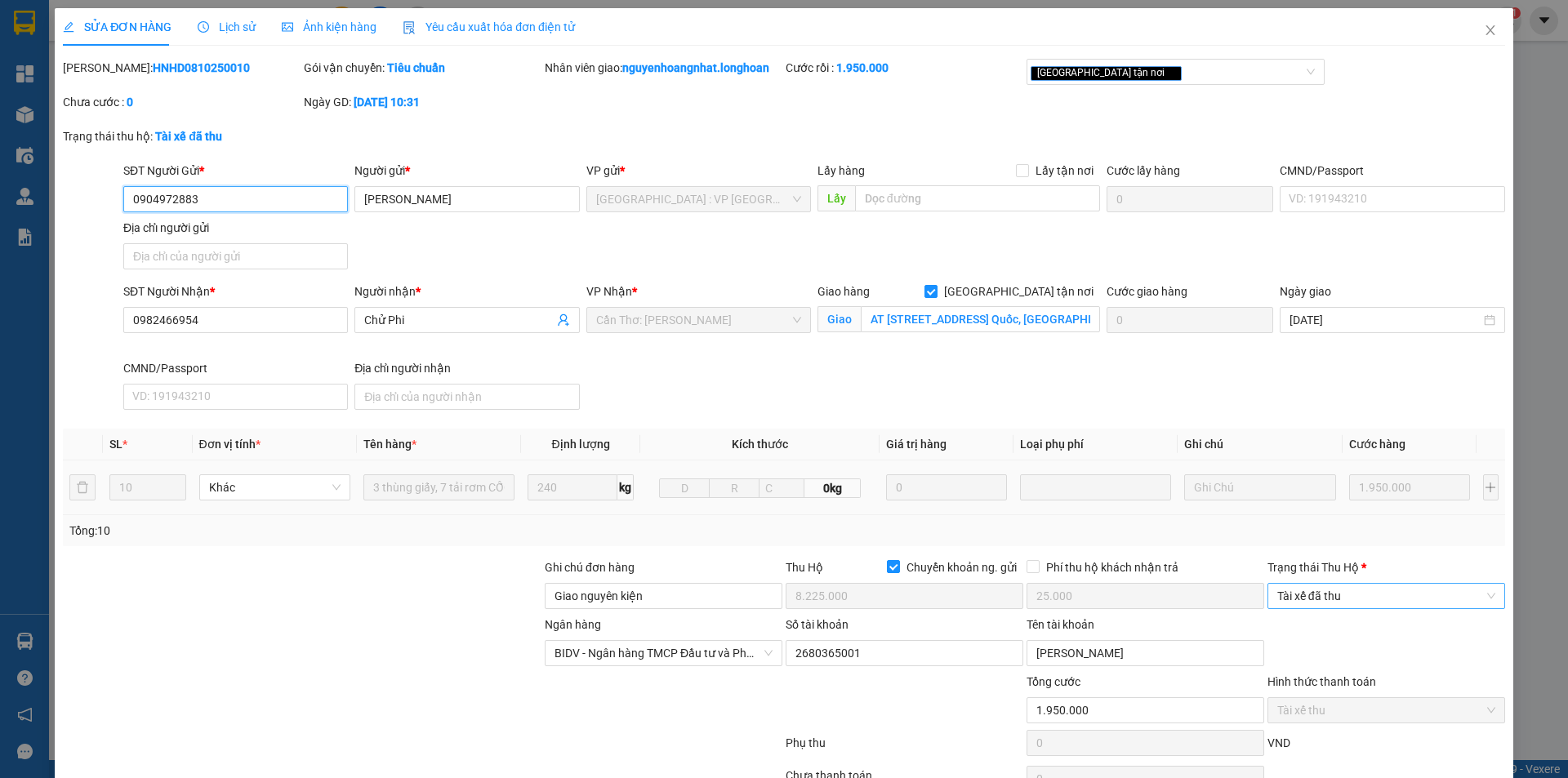
click at [1342, 597] on span "Tài xế đã thu" at bounding box center [1386, 595] width 218 height 24
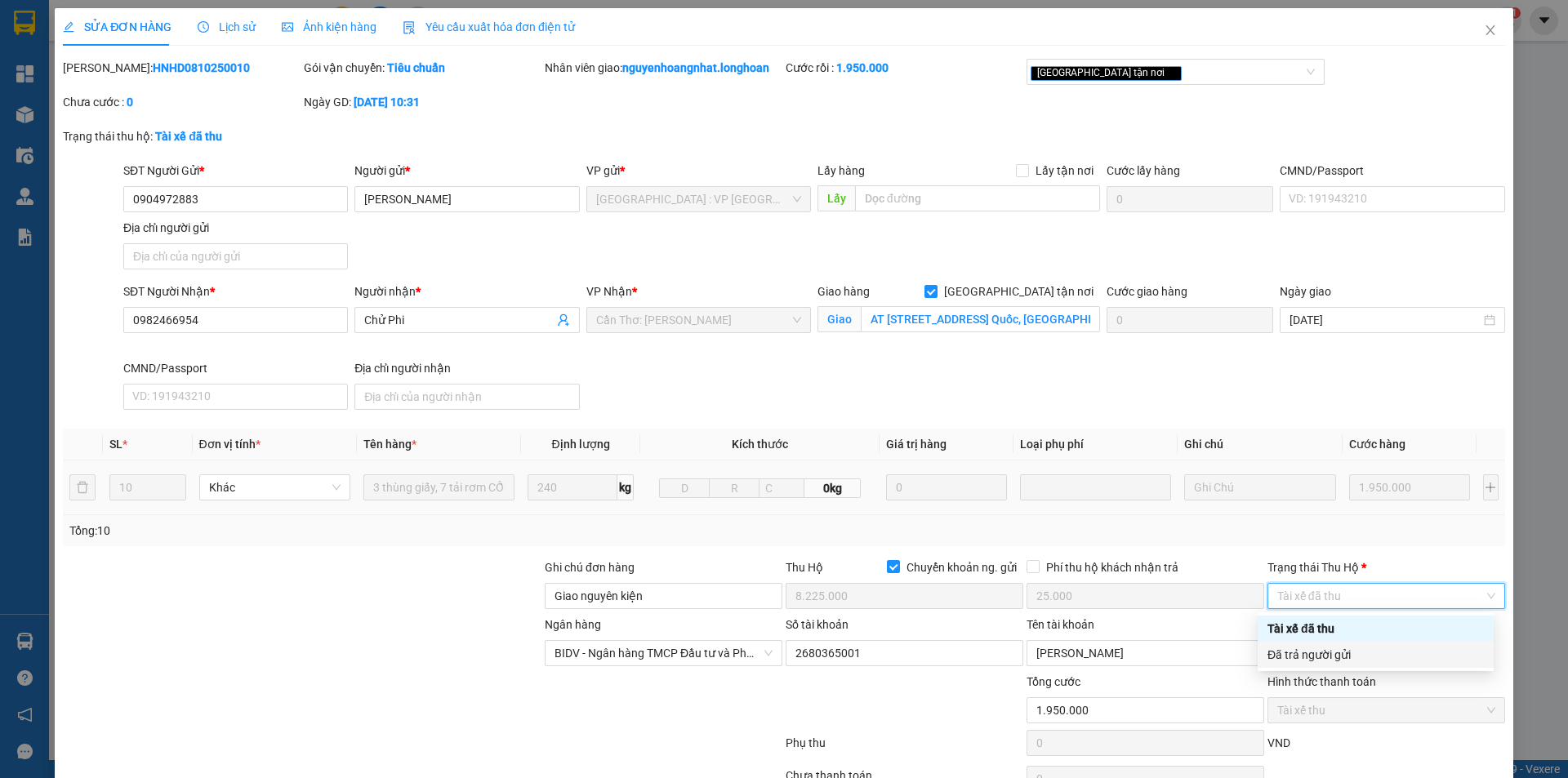
click at [1324, 664] on div "Đã trả người gửi" at bounding box center [1376, 655] width 236 height 26
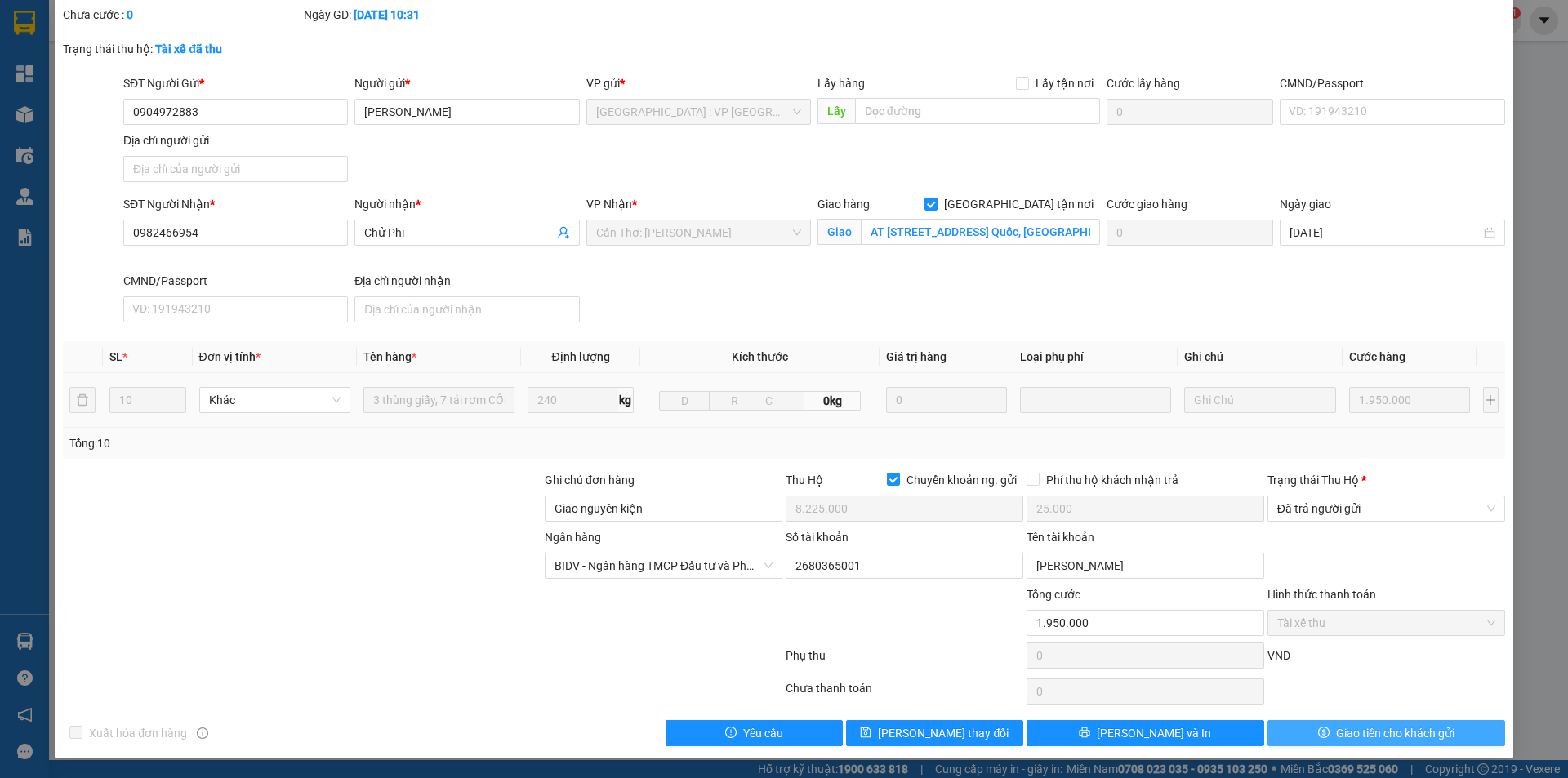
click at [1306, 723] on button "Giao tiền cho khách gửi" at bounding box center [1386, 733] width 238 height 26
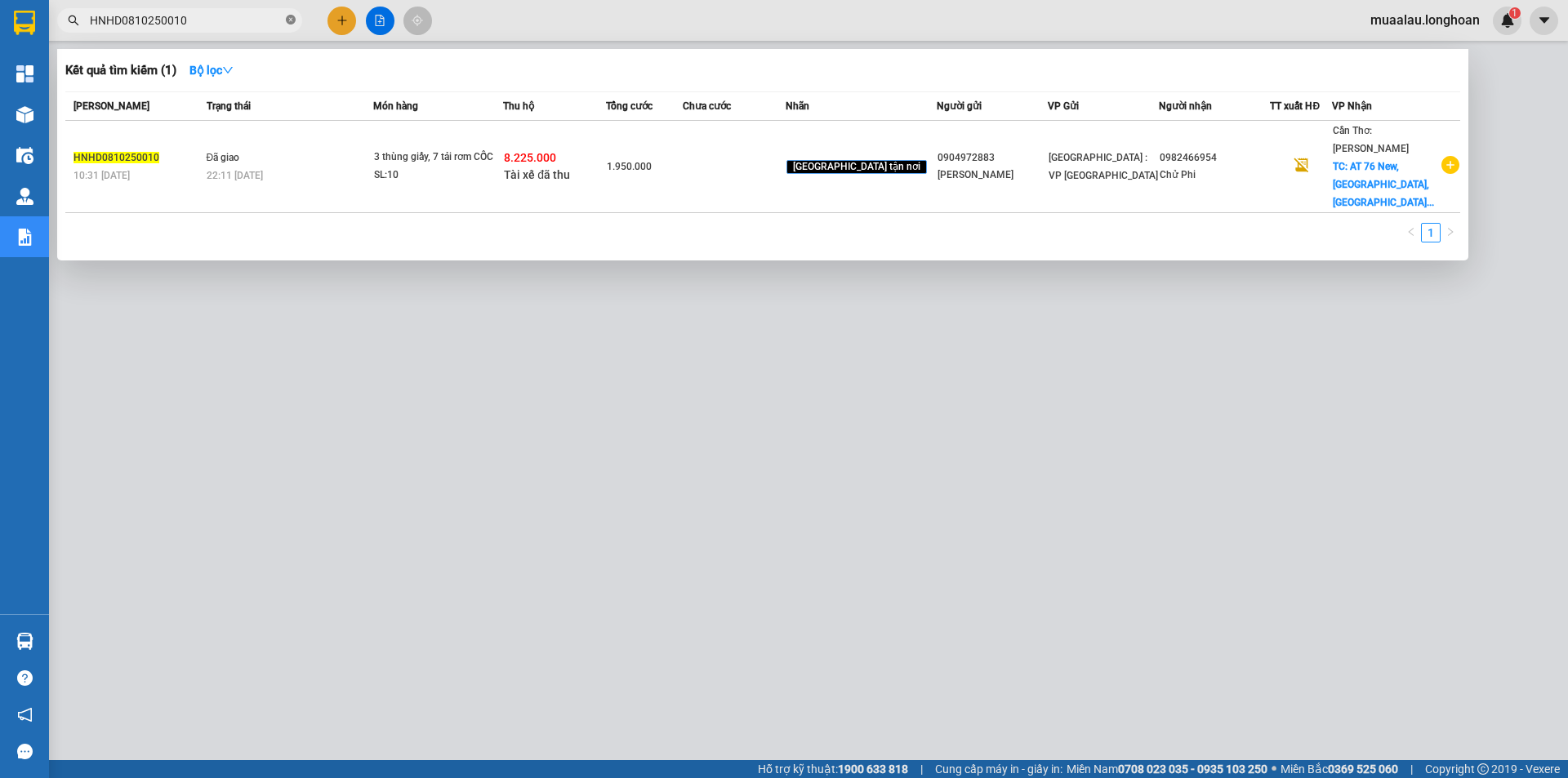
click at [289, 17] on icon "close-circle" at bounding box center [290, 19] width 10 height 10
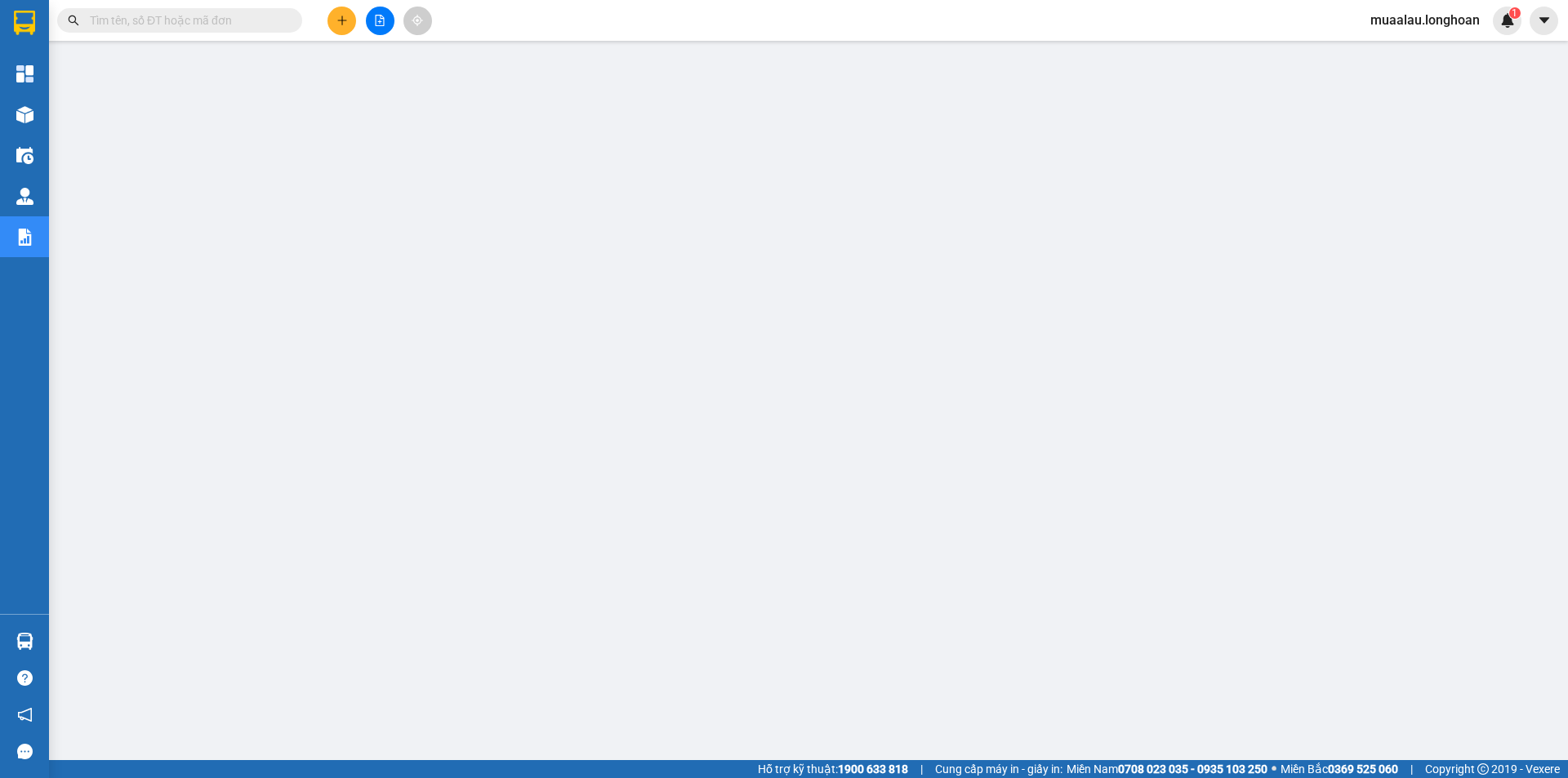
paste input "VPMD0810250021"
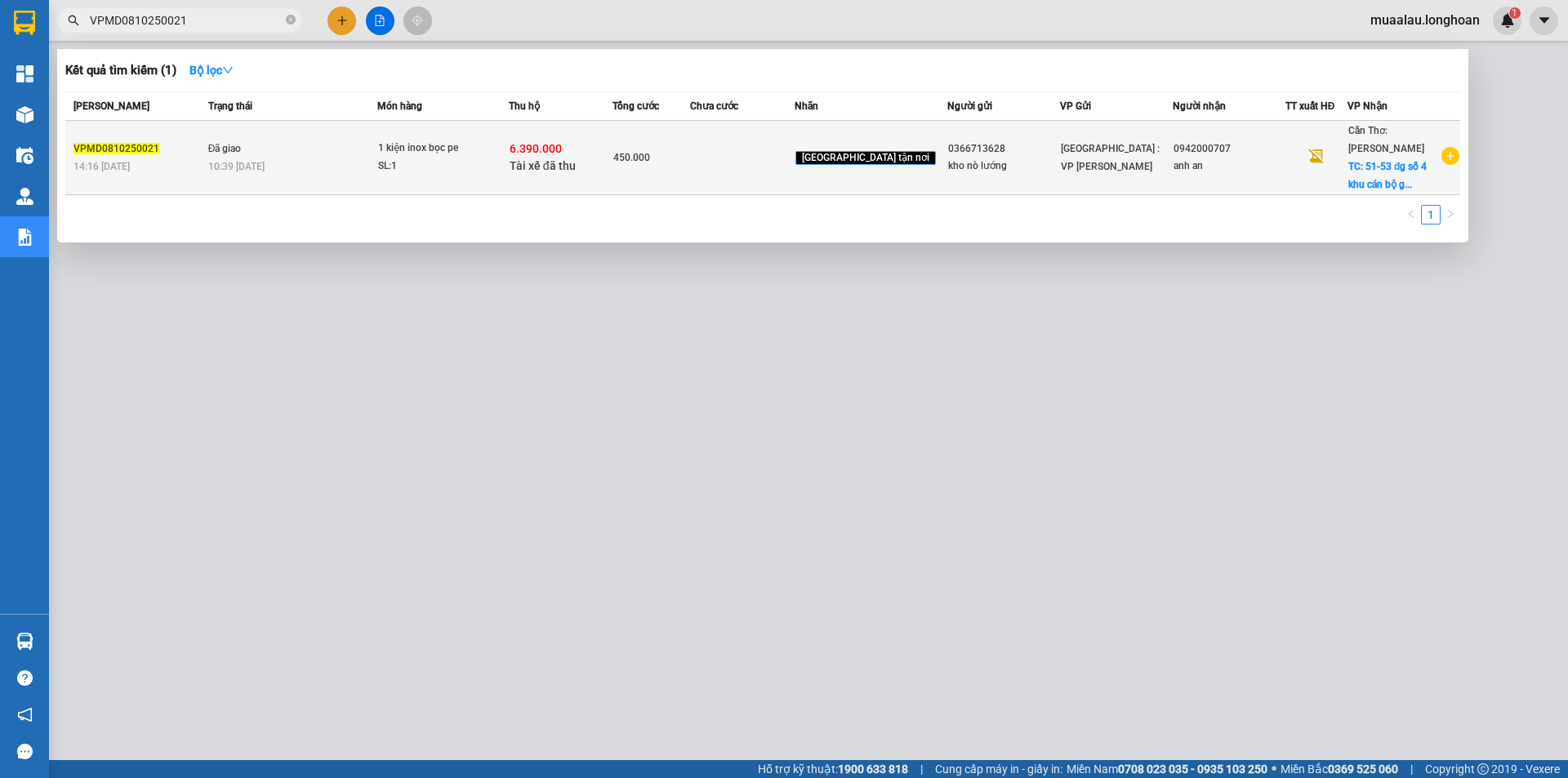
type input "VPMD0810250021"
click at [690, 169] on td "450.000" at bounding box center [651, 158] width 78 height 74
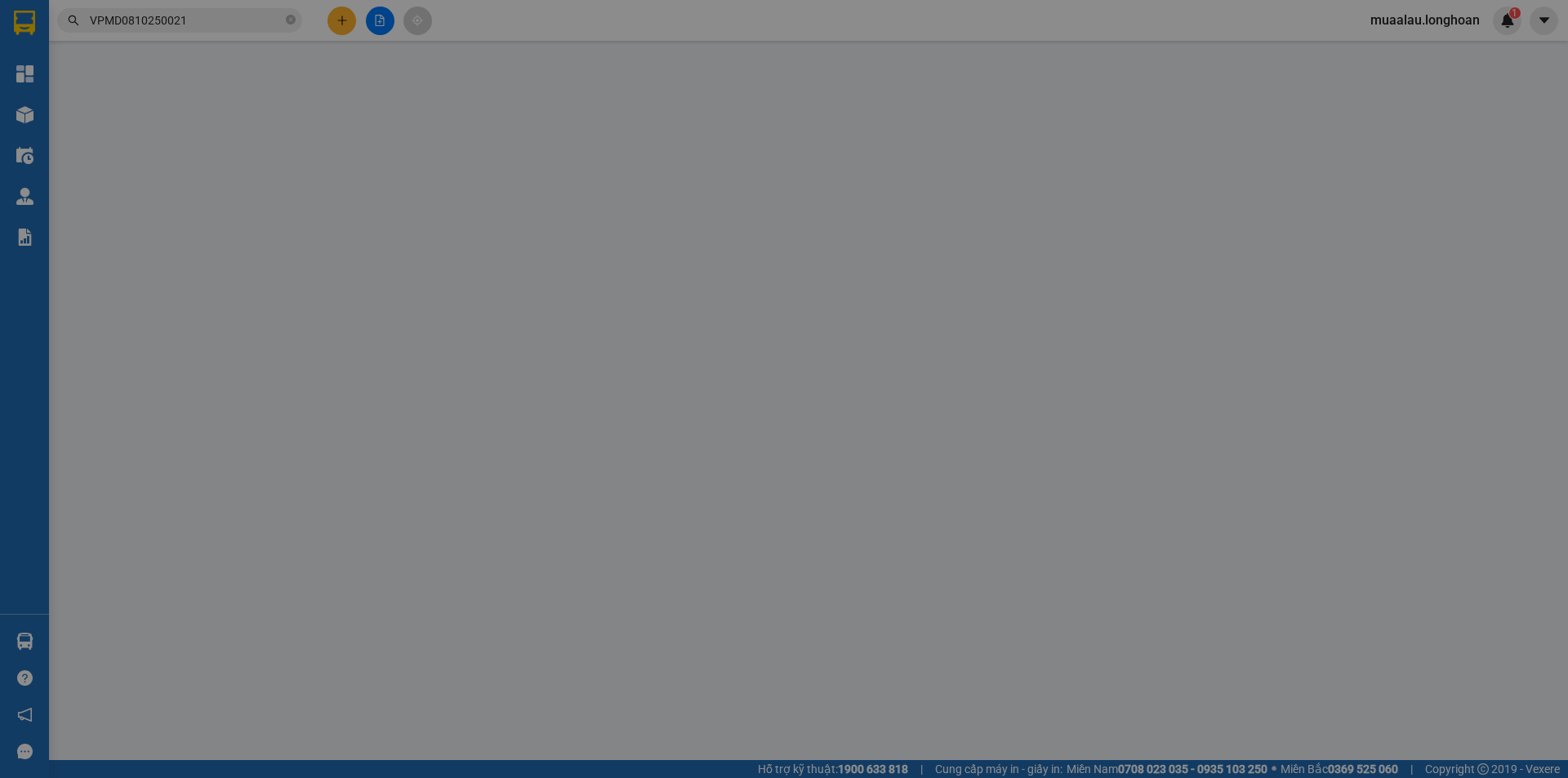
type input "0366713628"
type input "kho nò lướng"
type input "0942000707"
type input "anh an"
checkbox input "true"
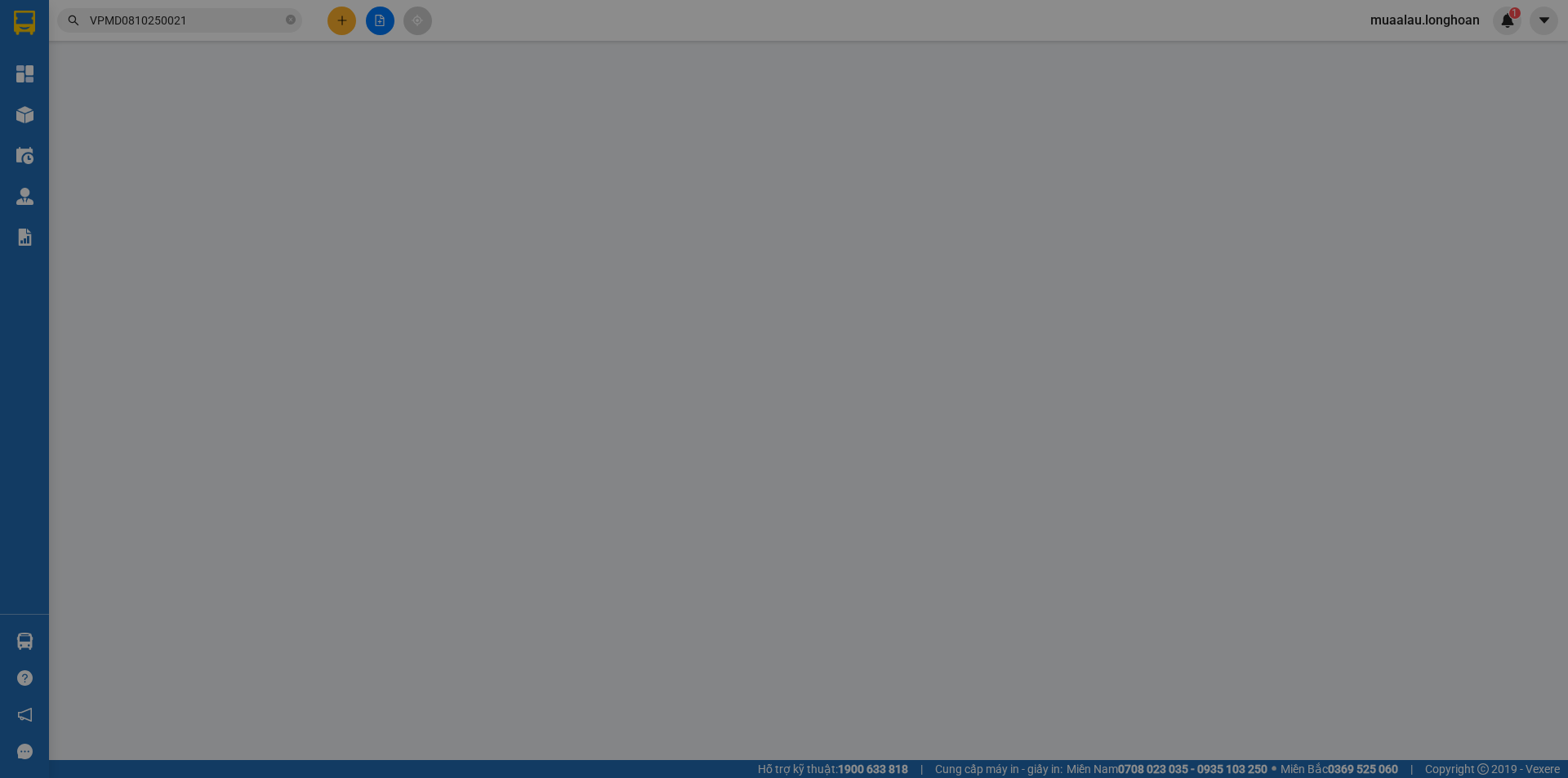
type input "51-53 đg số 4 khu cán bộ giảng viên ninh kiều cần thơ"
checkbox input "true"
type input "6.390.000"
type input "25.000"
type input "450.000"
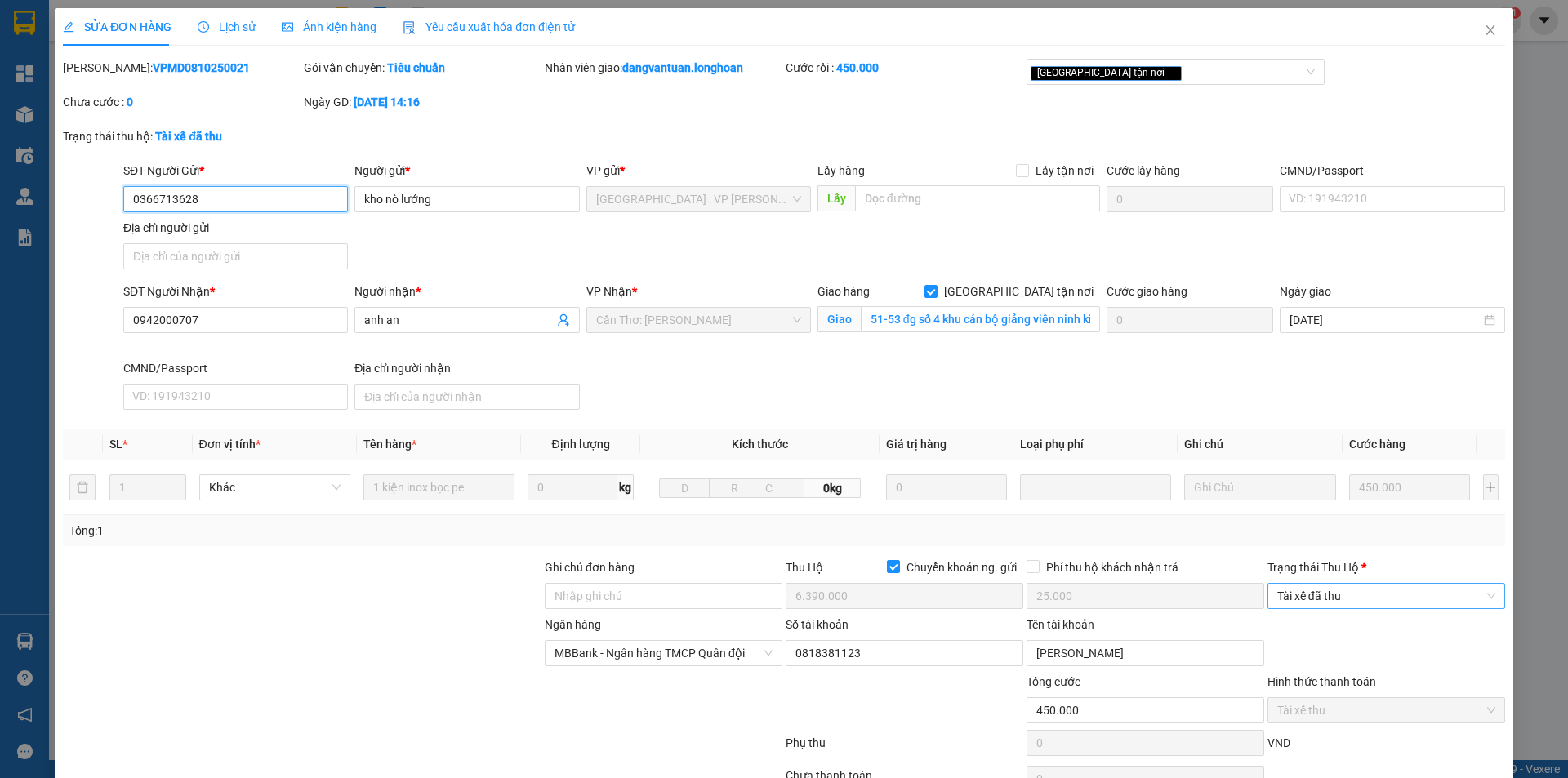
click at [1343, 593] on span "Tài xế đã thu" at bounding box center [1386, 595] width 218 height 24
click at [1343, 669] on body "Kết quả tìm kiếm ( 1 ) Bộ lọc Mã ĐH Trạng thái Món hàng Thu hộ Tổng cước Chưa c…" at bounding box center [784, 389] width 1568 height 778
click at [1353, 594] on span "Tài xế đã thu" at bounding box center [1386, 595] width 218 height 24
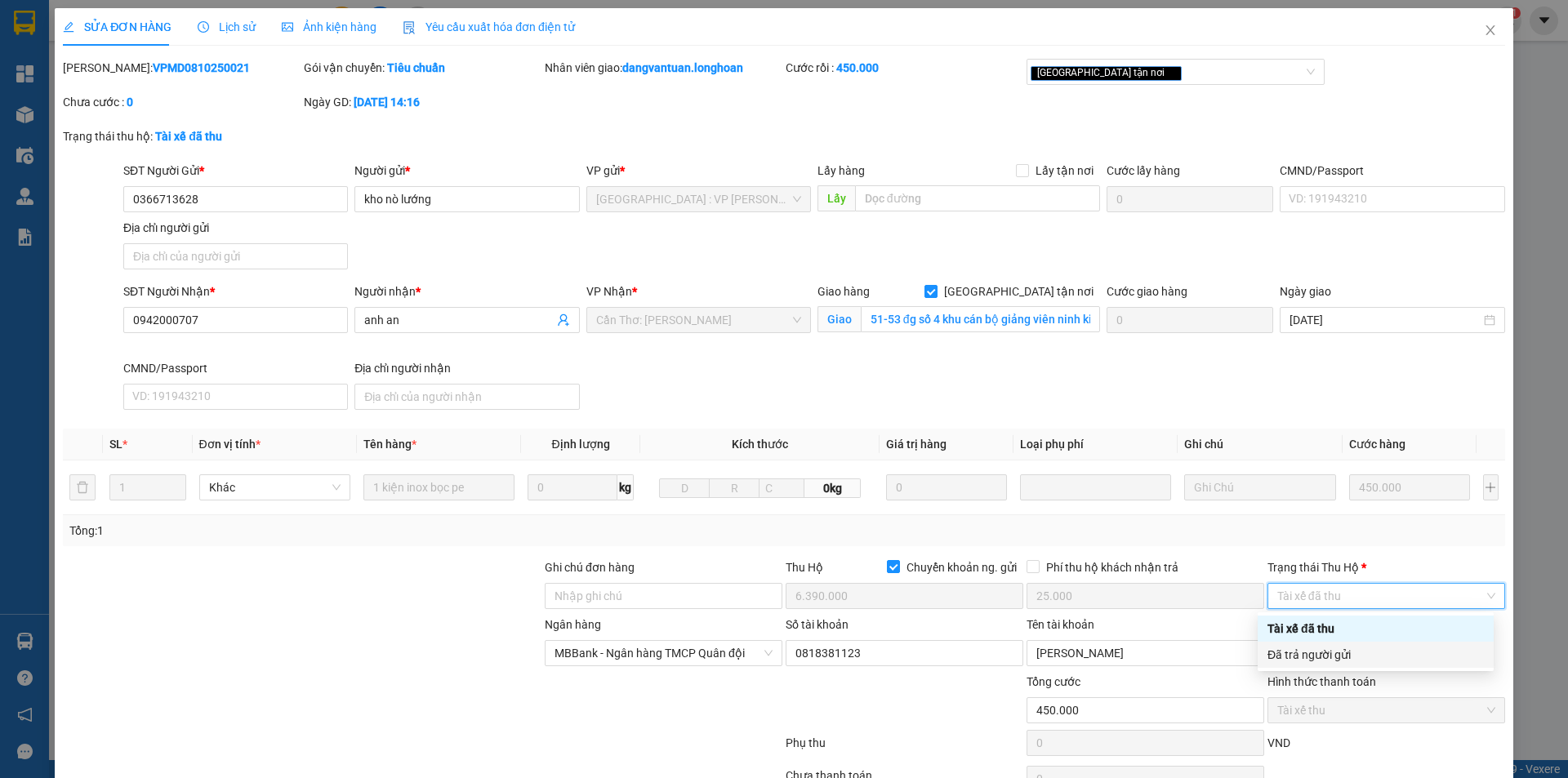
click at [1358, 659] on div "Đã trả người gửi" at bounding box center [1375, 654] width 216 height 18
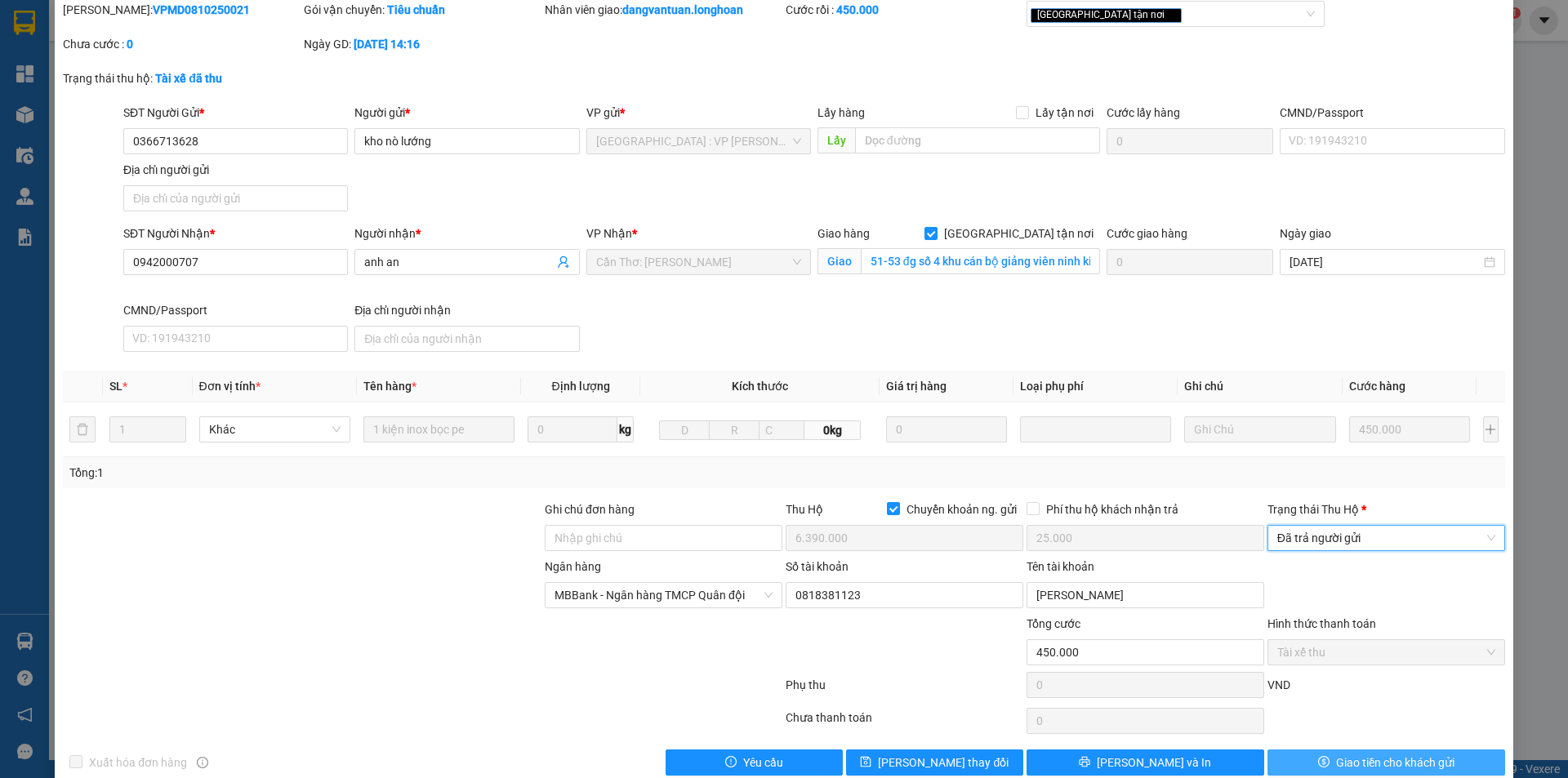
scroll to position [87, 0]
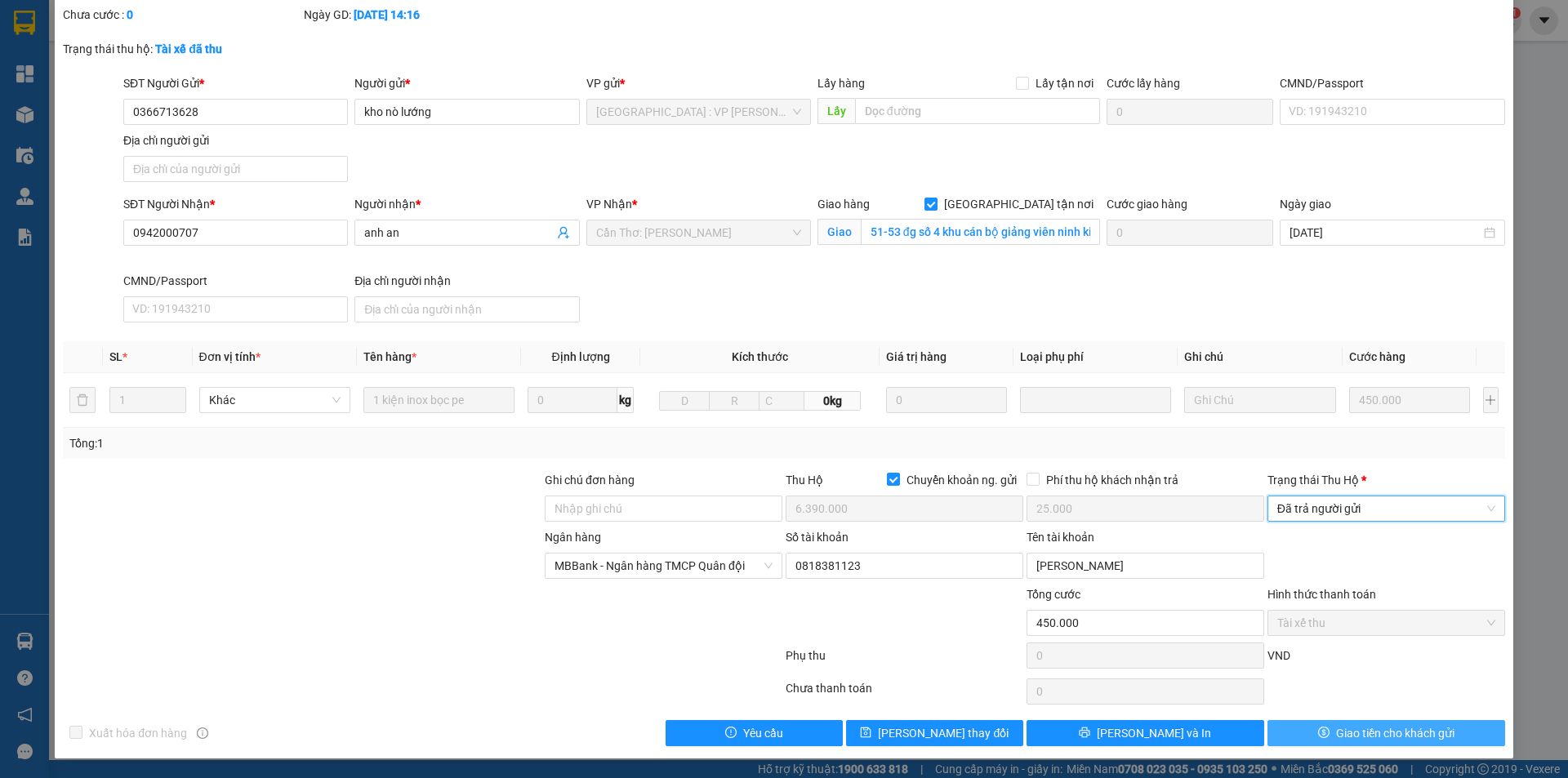
click at [1336, 737] on span "Giao tiền cho khách gửi" at bounding box center [1395, 733] width 119 height 18
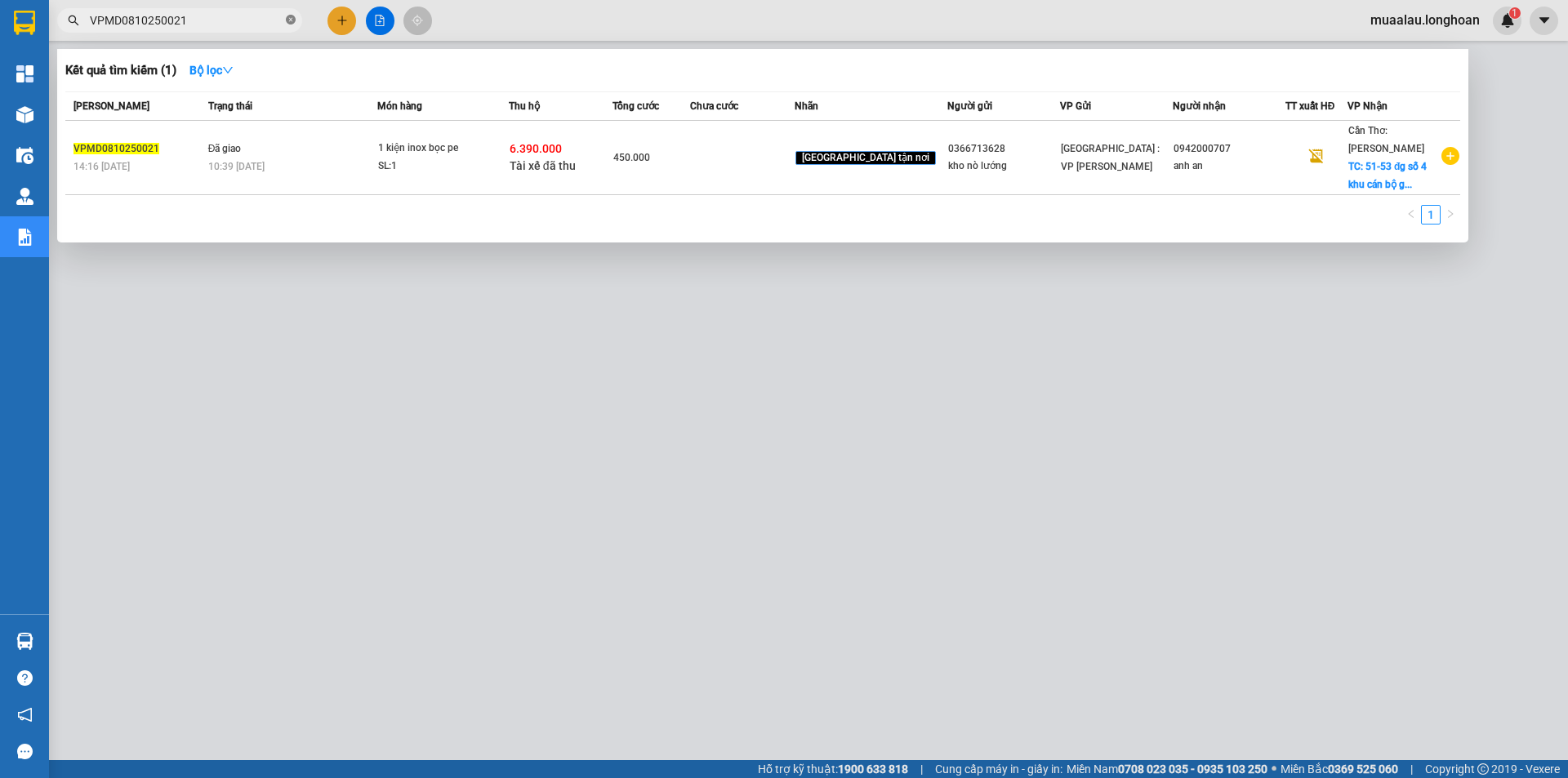
click at [289, 17] on icon "close-circle" at bounding box center [290, 19] width 10 height 10
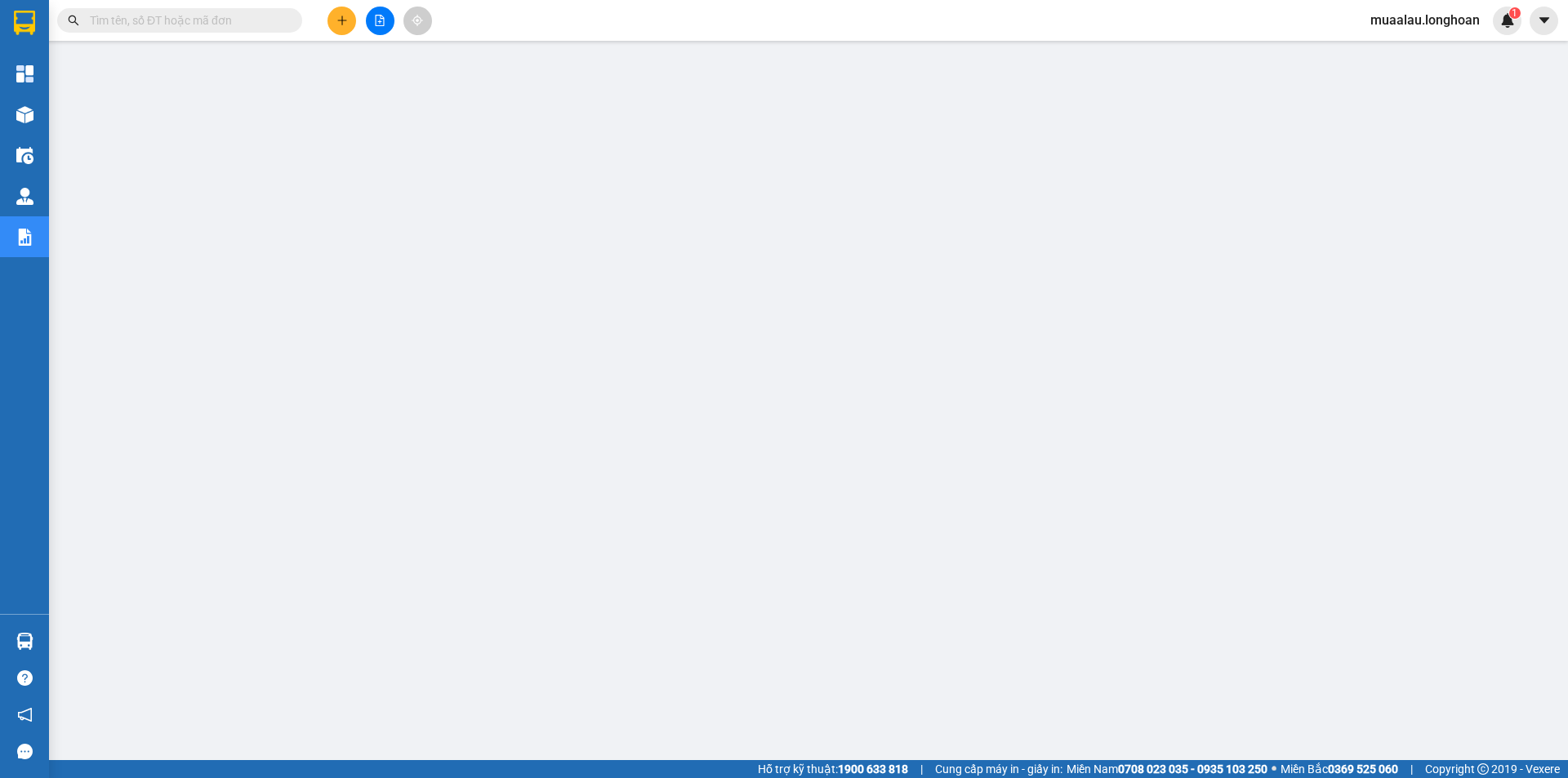
paste input "VPLB0610250022"
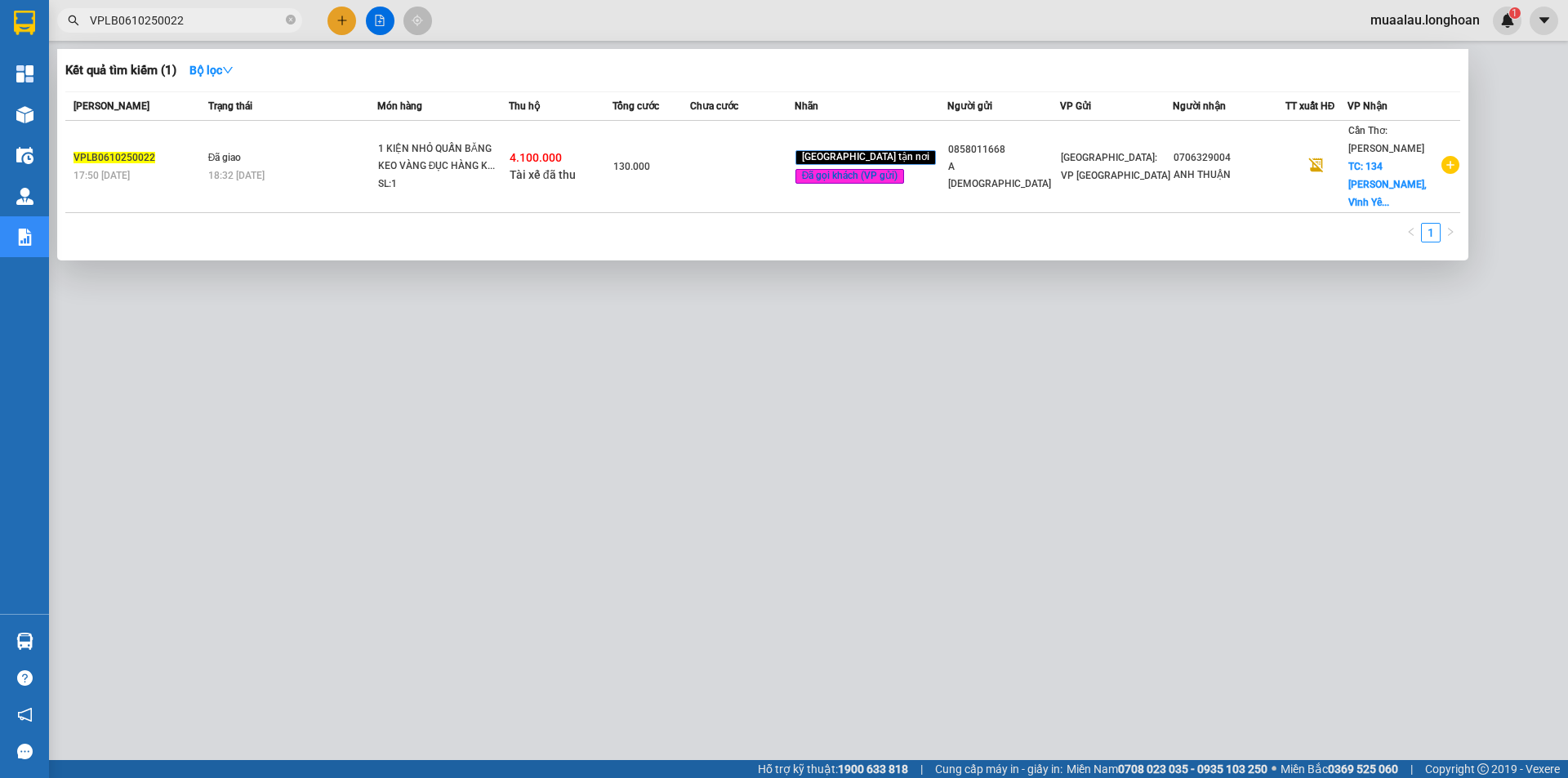
type input "VPLB0610250022"
click at [721, 161] on td at bounding box center [742, 166] width 104 height 92
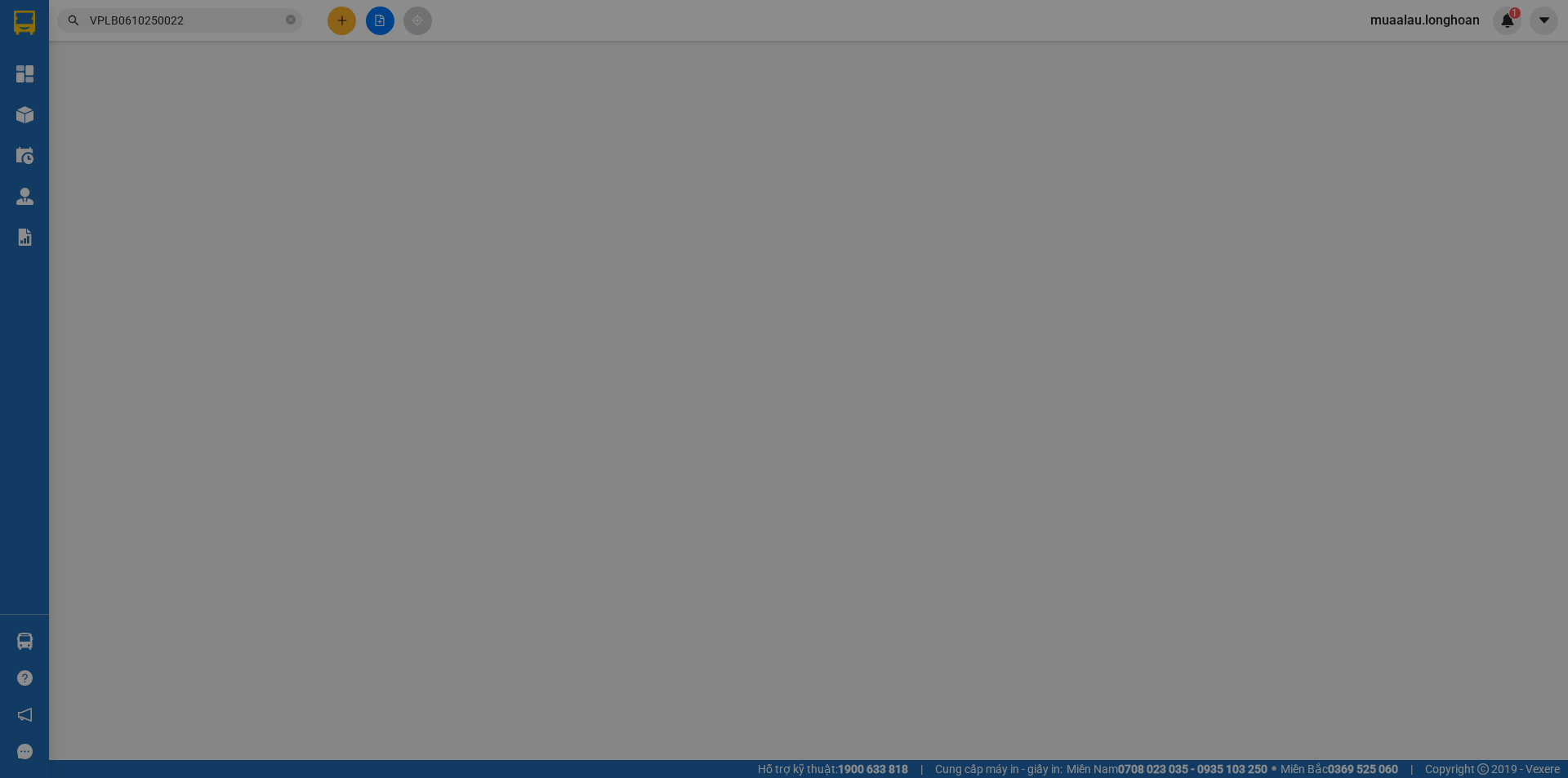
type input "0858011668"
type input "A [DEMOGRAPHIC_DATA]"
type input "0706329004"
type input "ANH THUẬN"
checkbox input "true"
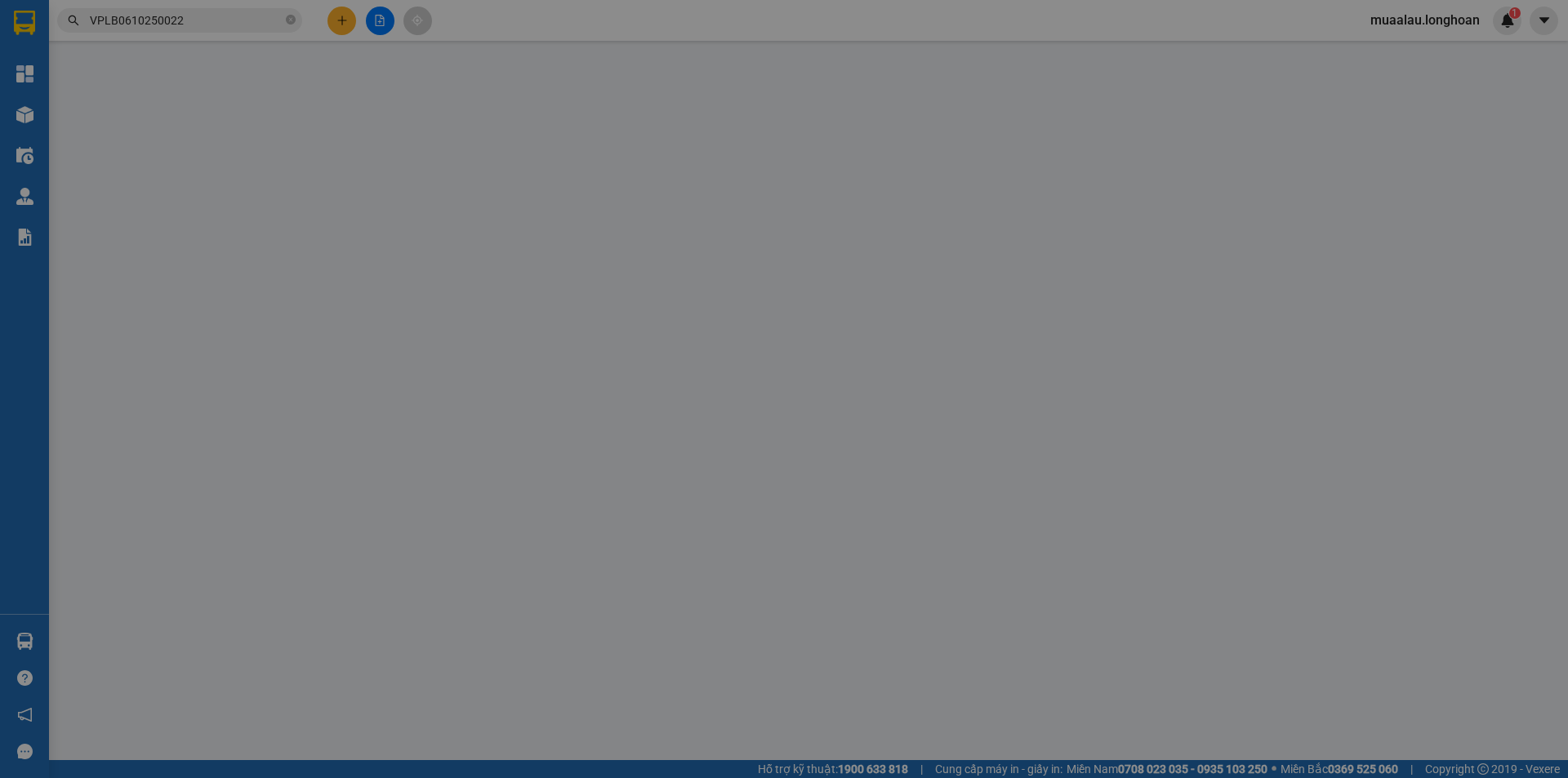
type input "134 [PERSON_NAME], [GEOGRAPHIC_DATA], [GEOGRAPHIC_DATA], [GEOGRAPHIC_DATA], [GE…"
checkbox input "true"
type input "4.100.000"
type input "20.000"
type input "130.000"
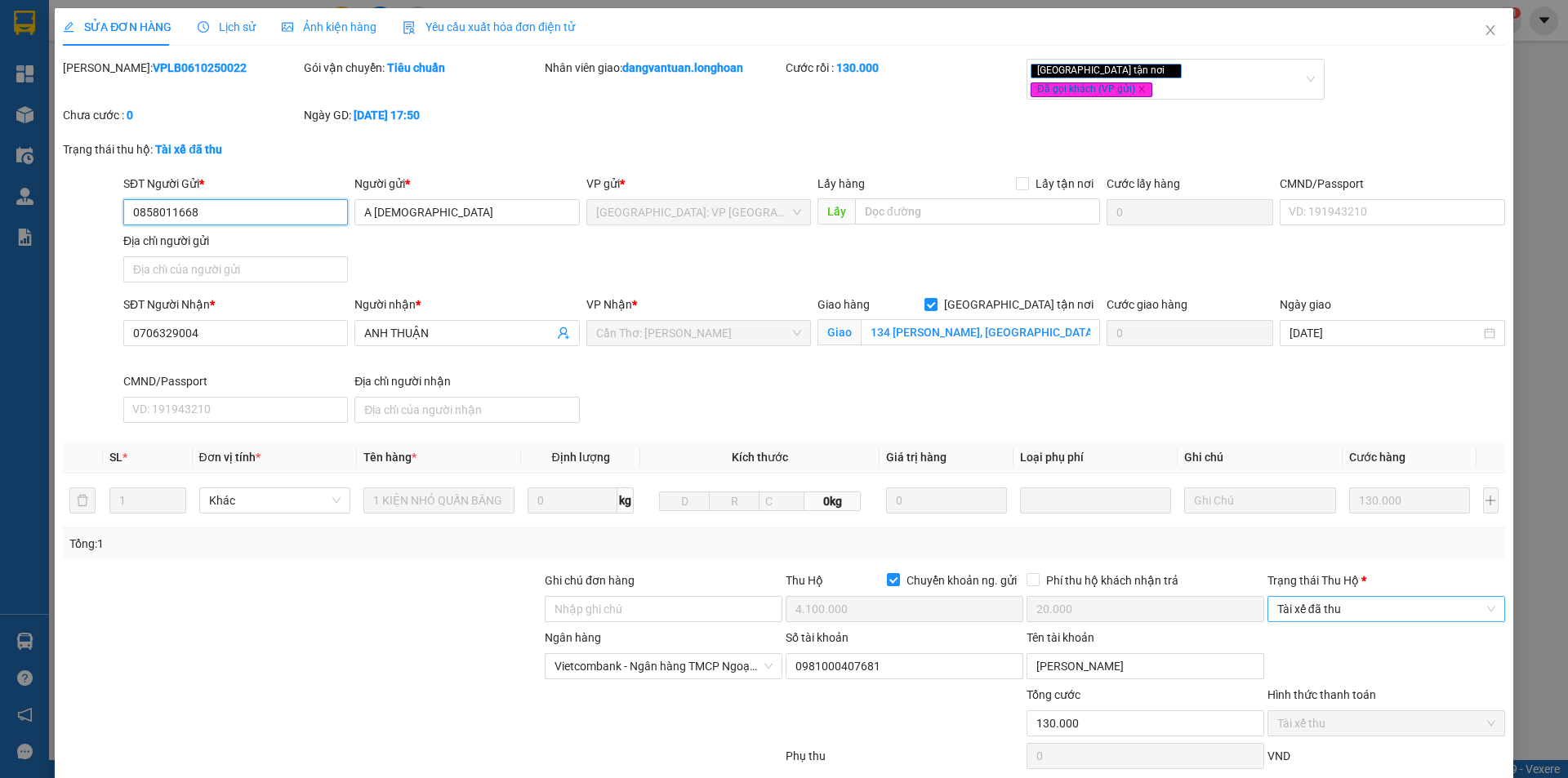
click at [1332, 598] on span "Tài xế đã thu" at bounding box center [1386, 608] width 218 height 24
click at [1322, 668] on body "Kết quả tìm kiếm ( 1 ) Bộ lọc Mã ĐH Trạng thái Món hàng Thu hộ Tổng cước Chưa c…" at bounding box center [784, 389] width 1568 height 778
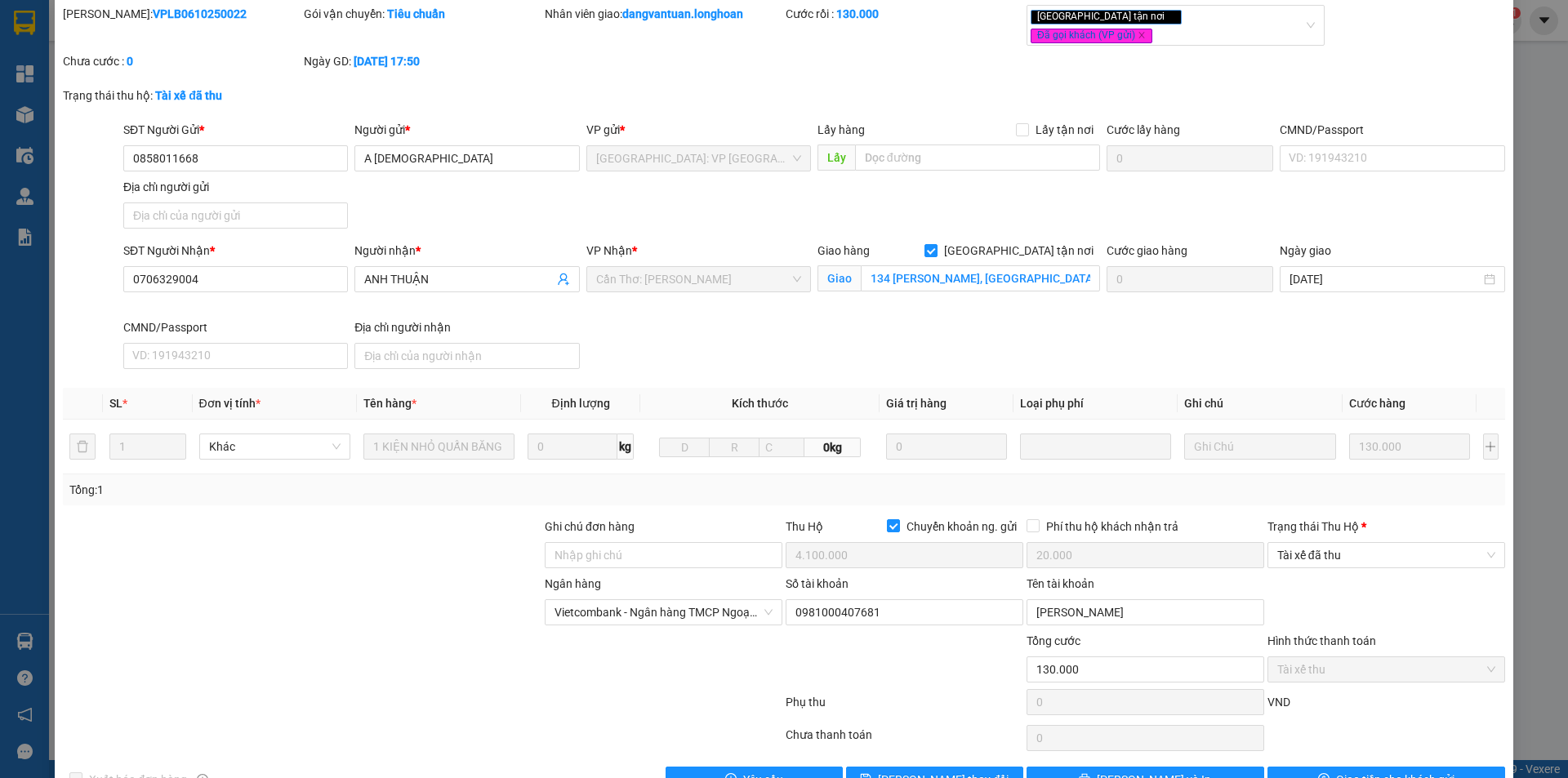
scroll to position [82, 0]
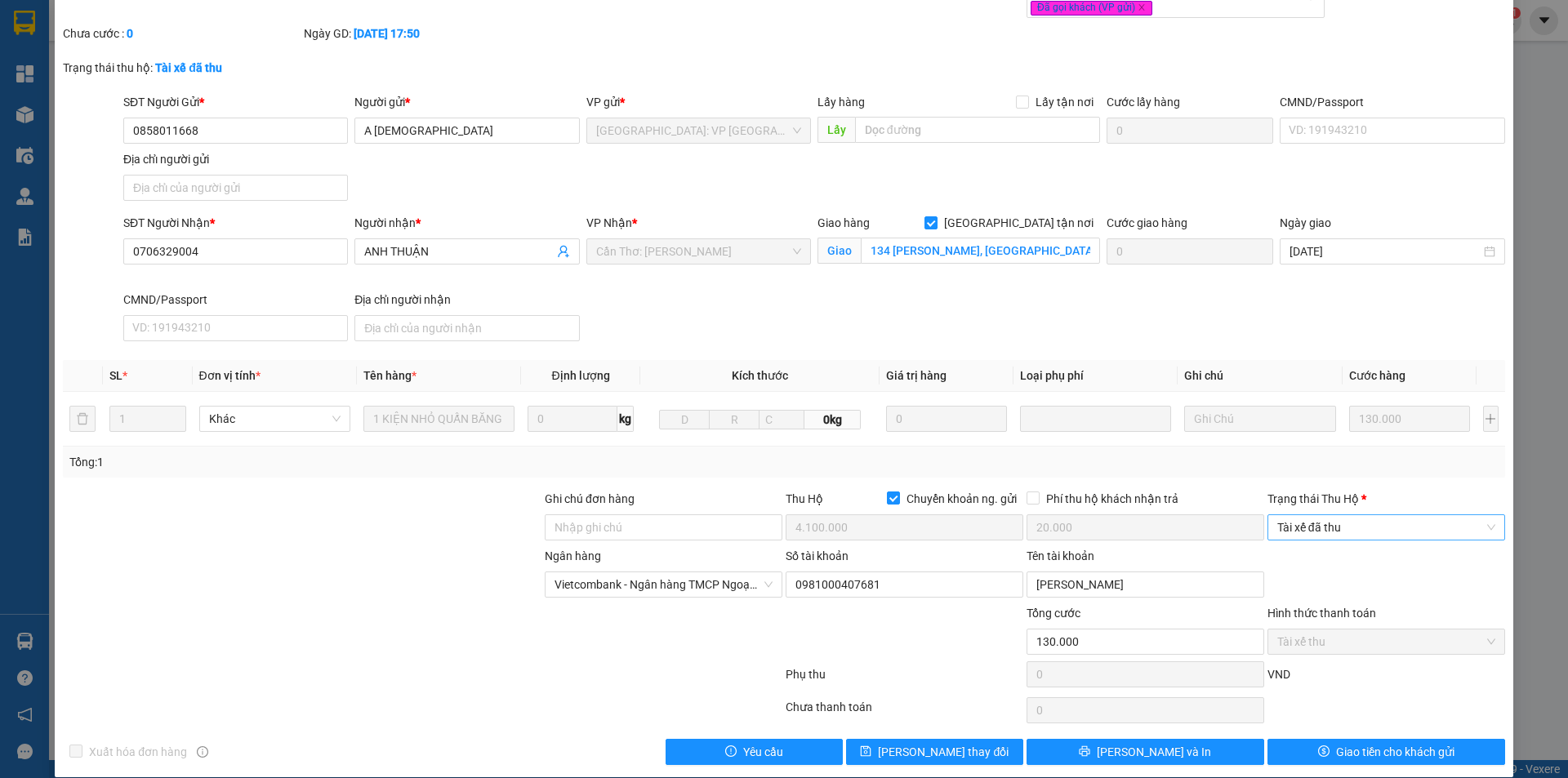
click at [1343, 515] on span "Tài xế đã thu" at bounding box center [1386, 527] width 218 height 24
click at [1331, 564] on div "Đã trả người gửi" at bounding box center [1375, 572] width 216 height 18
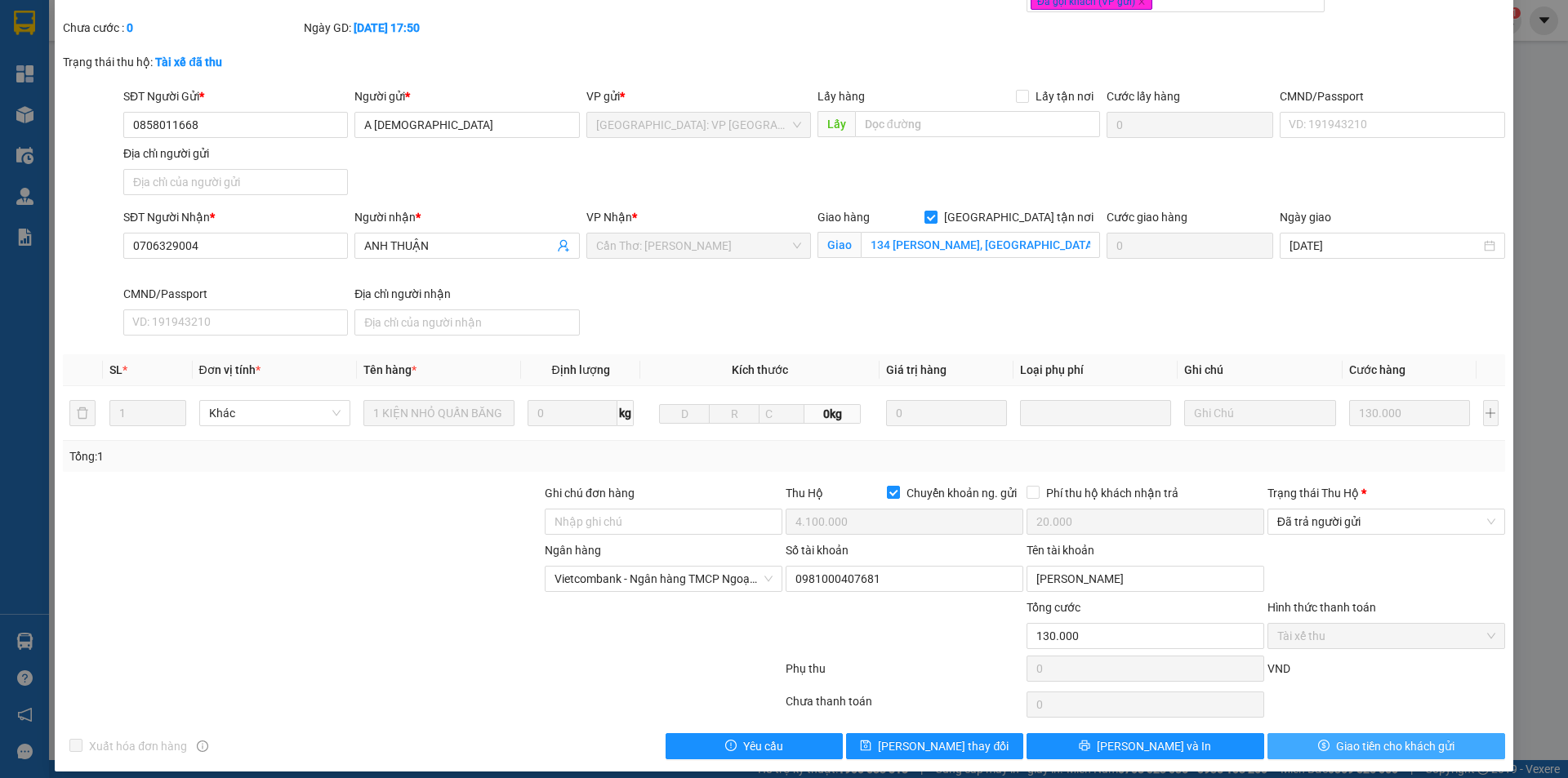
click at [1319, 733] on button "Giao tiền cho khách gửi" at bounding box center [1386, 746] width 238 height 26
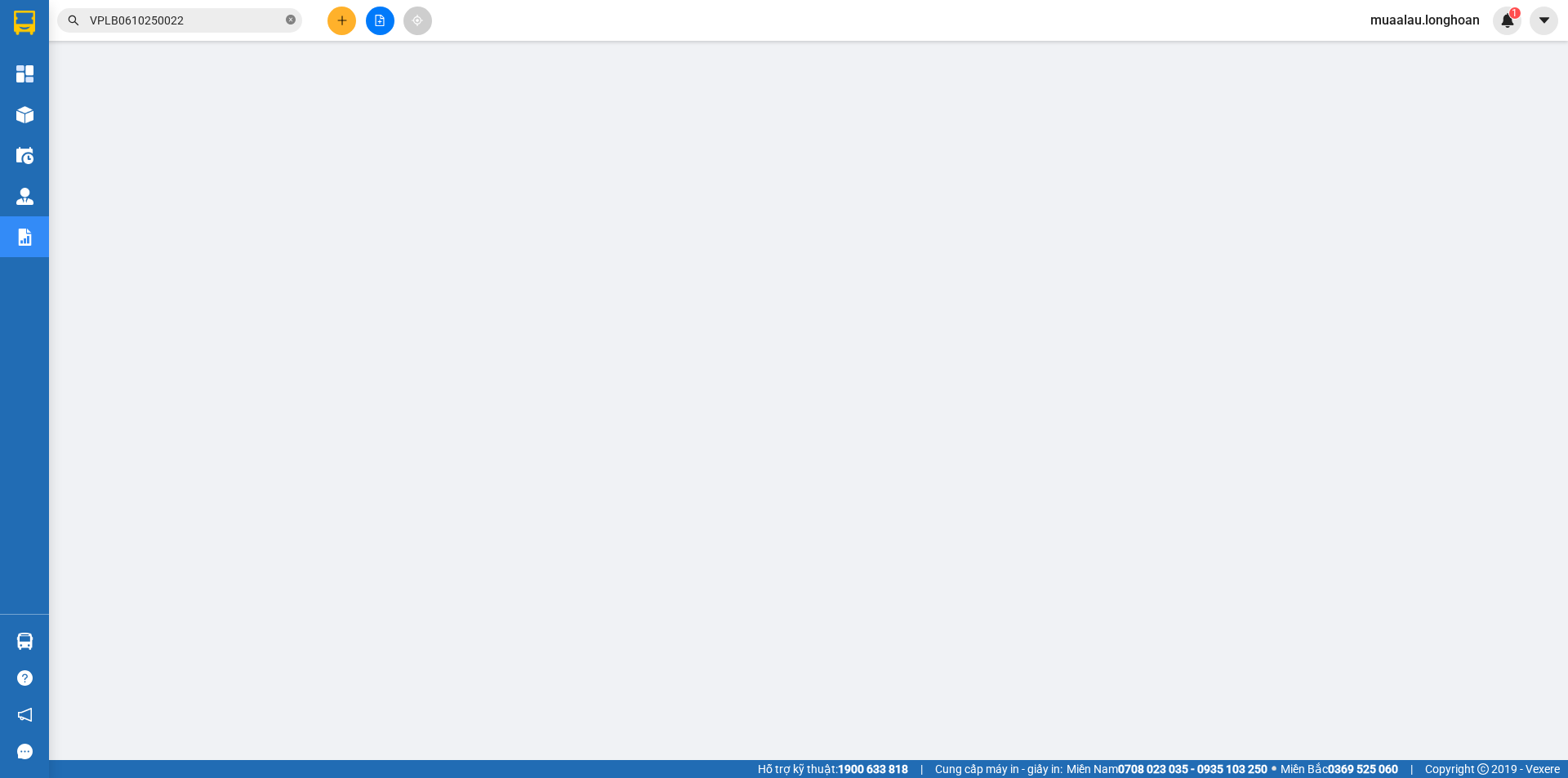
click at [290, 19] on icon "close-circle" at bounding box center [290, 19] width 10 height 10
paste input "HQTP0810250014"
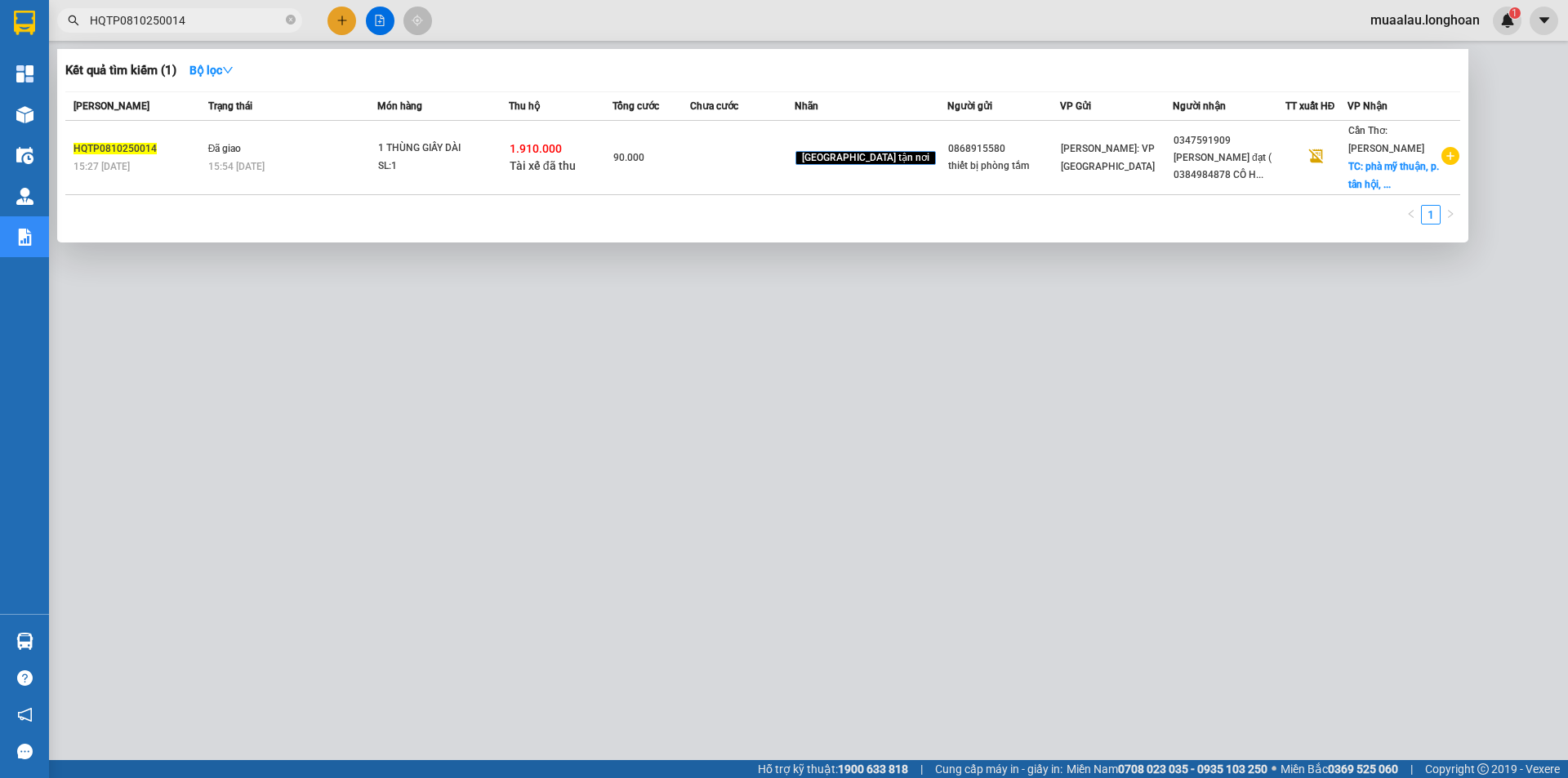
type input "HQTP0810250014"
click at [690, 173] on td "90.000" at bounding box center [651, 158] width 78 height 74
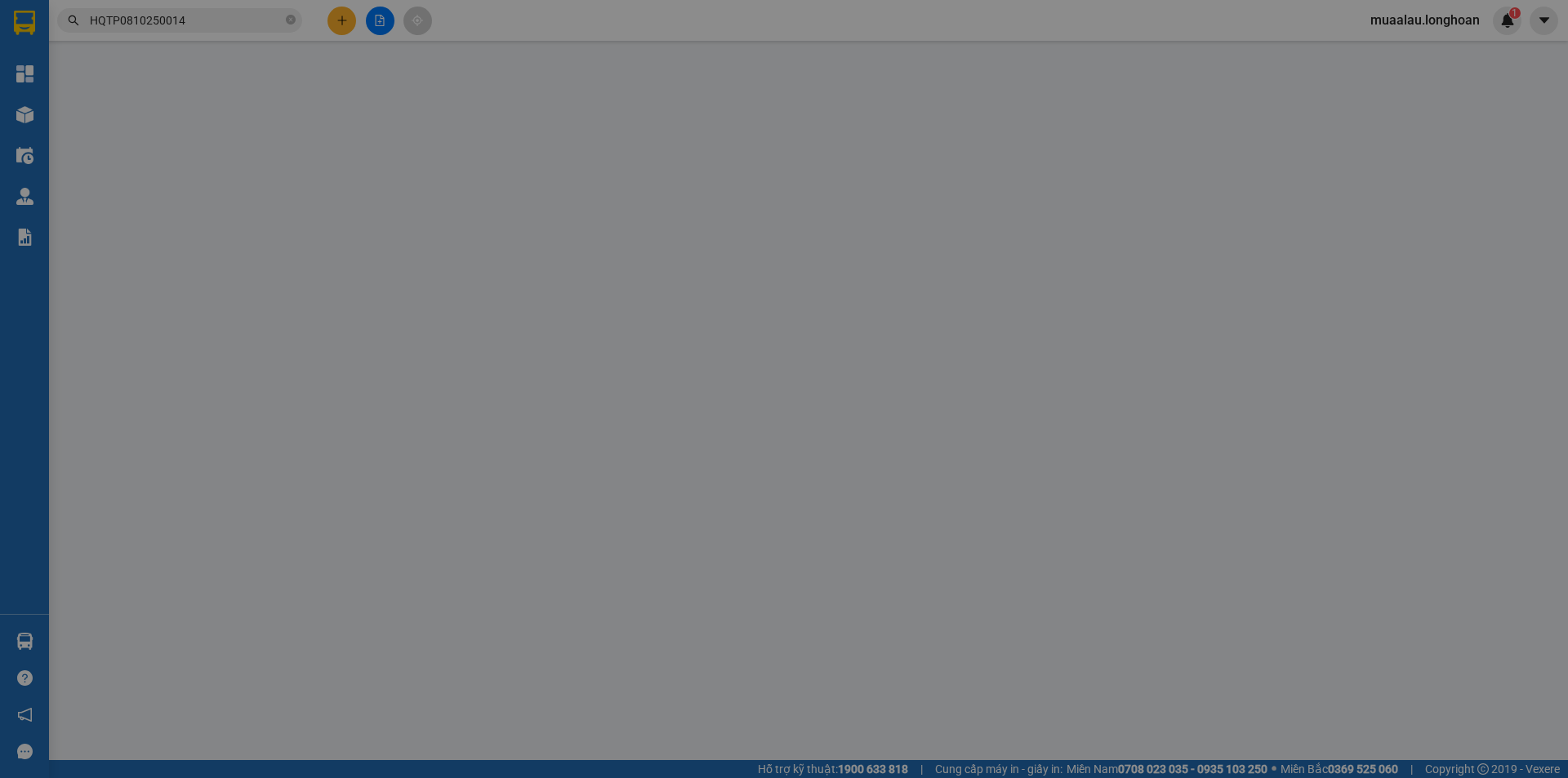
type input "0868915580"
type input "thiết bị phòng tắm"
type input "0347591909"
type input "[PERSON_NAME] đạt ( 0384984878 CÔ HUỆ )"
checkbox input "true"
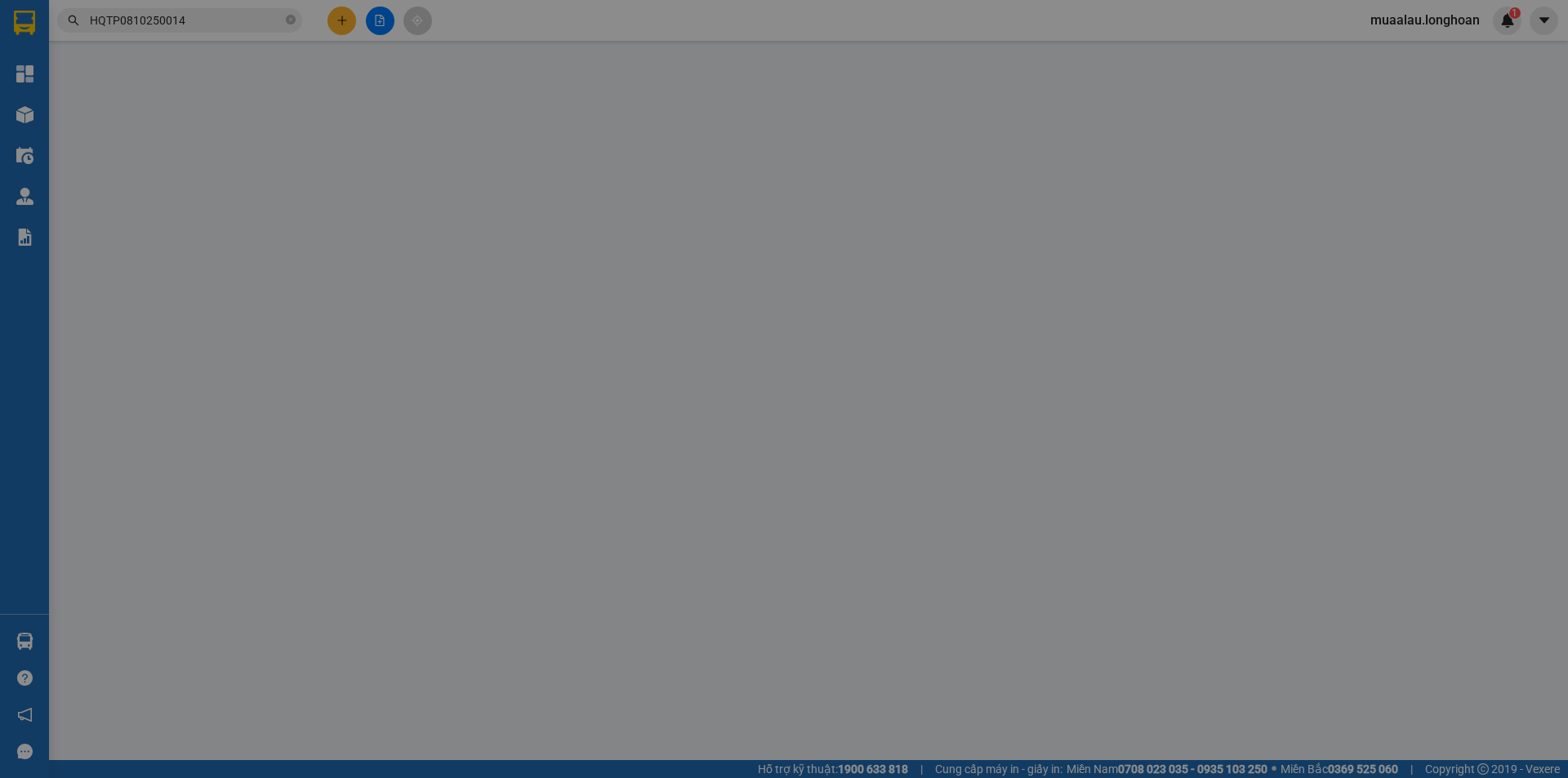
type input "phà mỹ thuận, p. tân hội, tp. [GEOGRAPHIC_DATA]"
checkbox input "true"
type input "1.910.000"
type input "10.000"
type input "90.000"
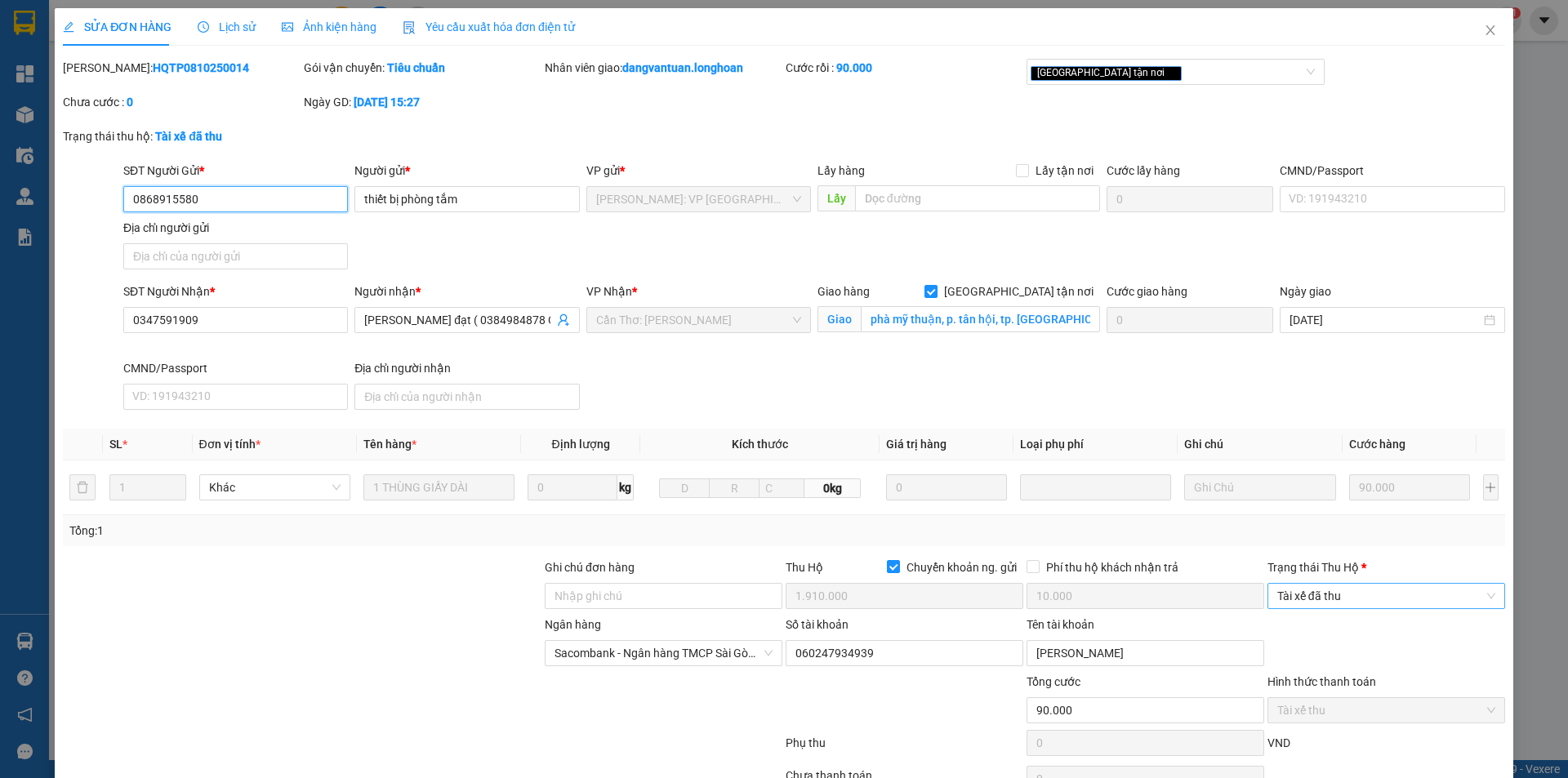
click at [1365, 600] on span "Tài xế đã thu" at bounding box center [1386, 595] width 218 height 24
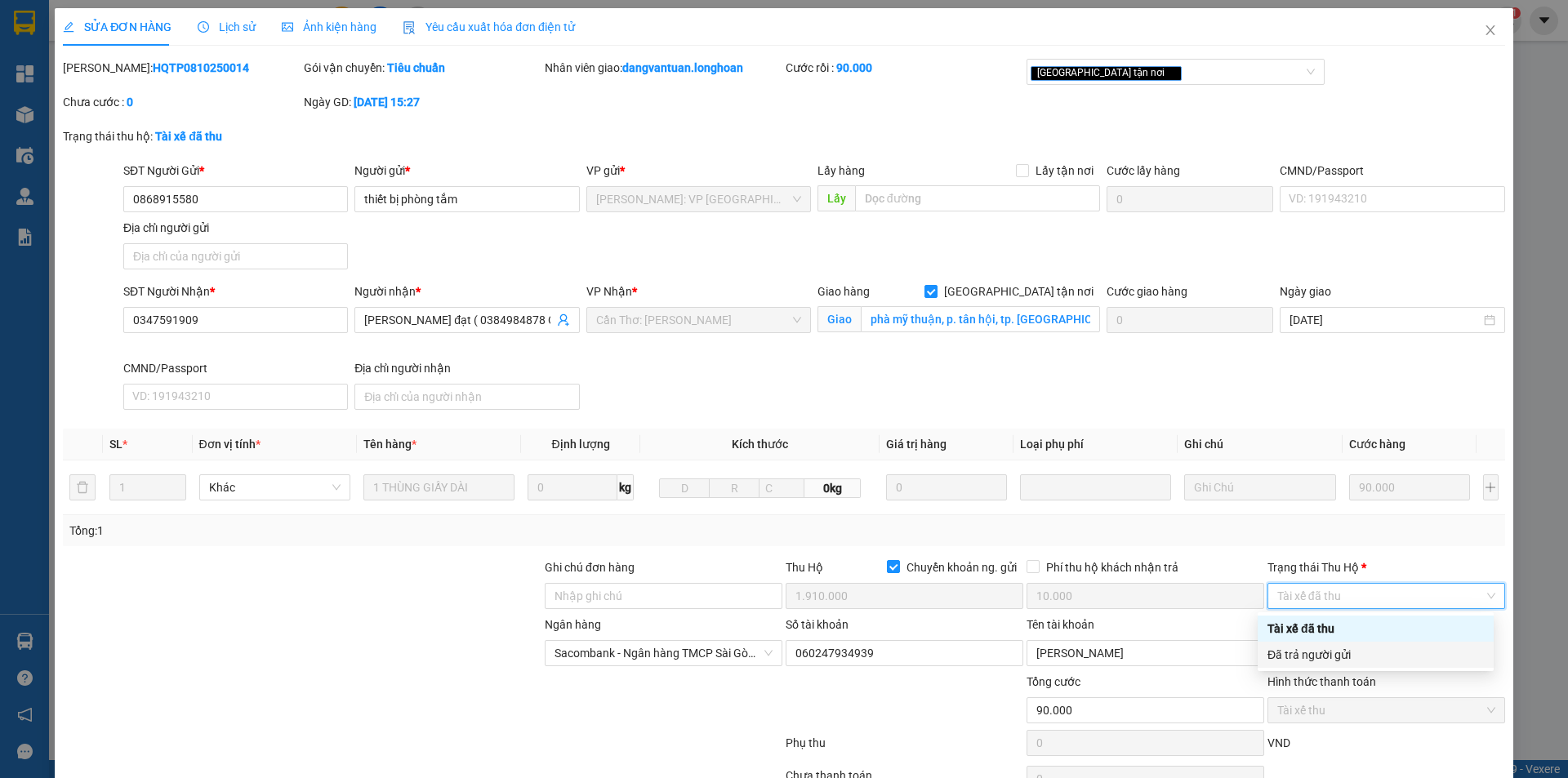
click at [1371, 653] on div "Đã trả người gửi" at bounding box center [1375, 654] width 216 height 18
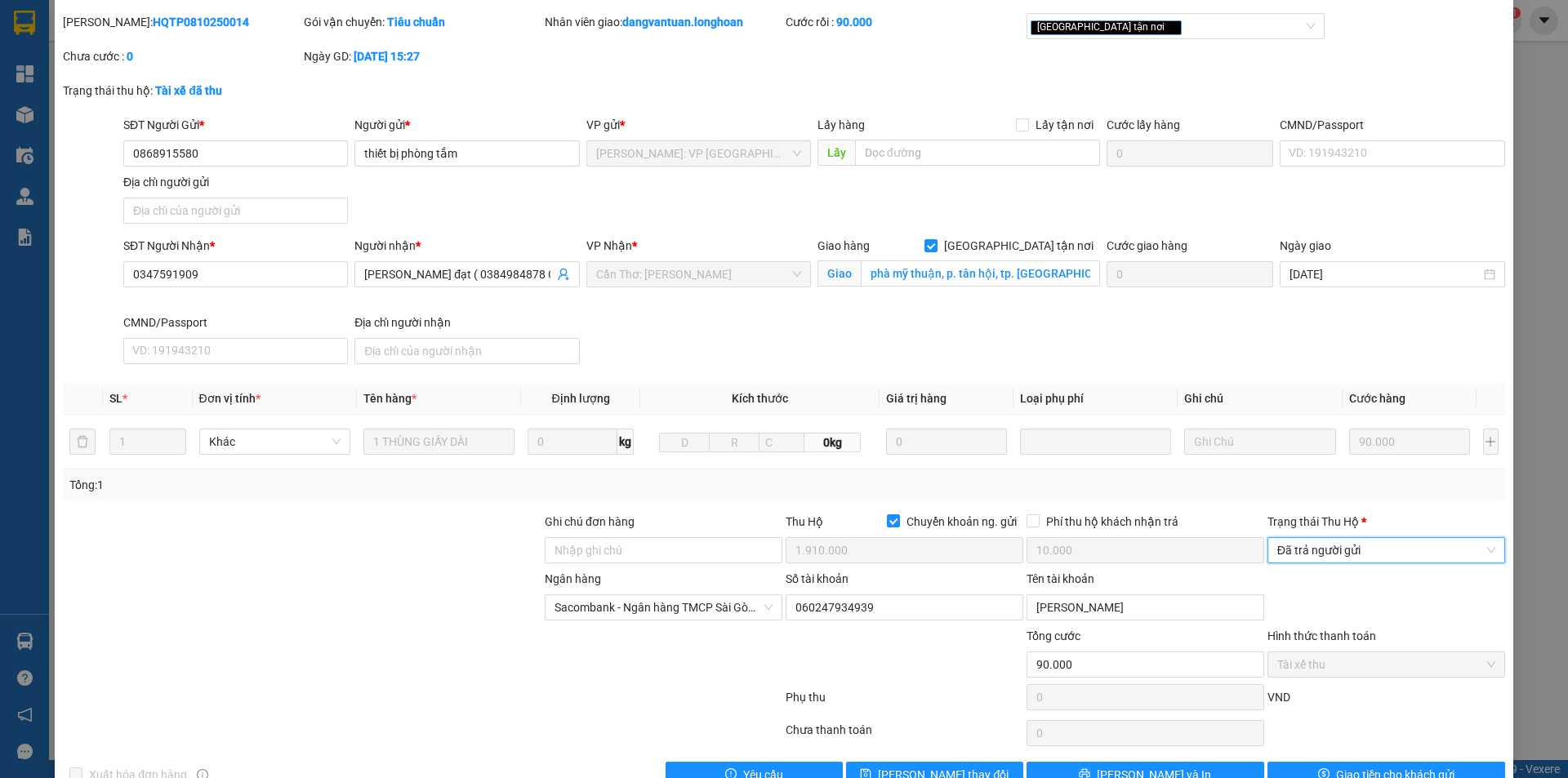
scroll to position [87, 0]
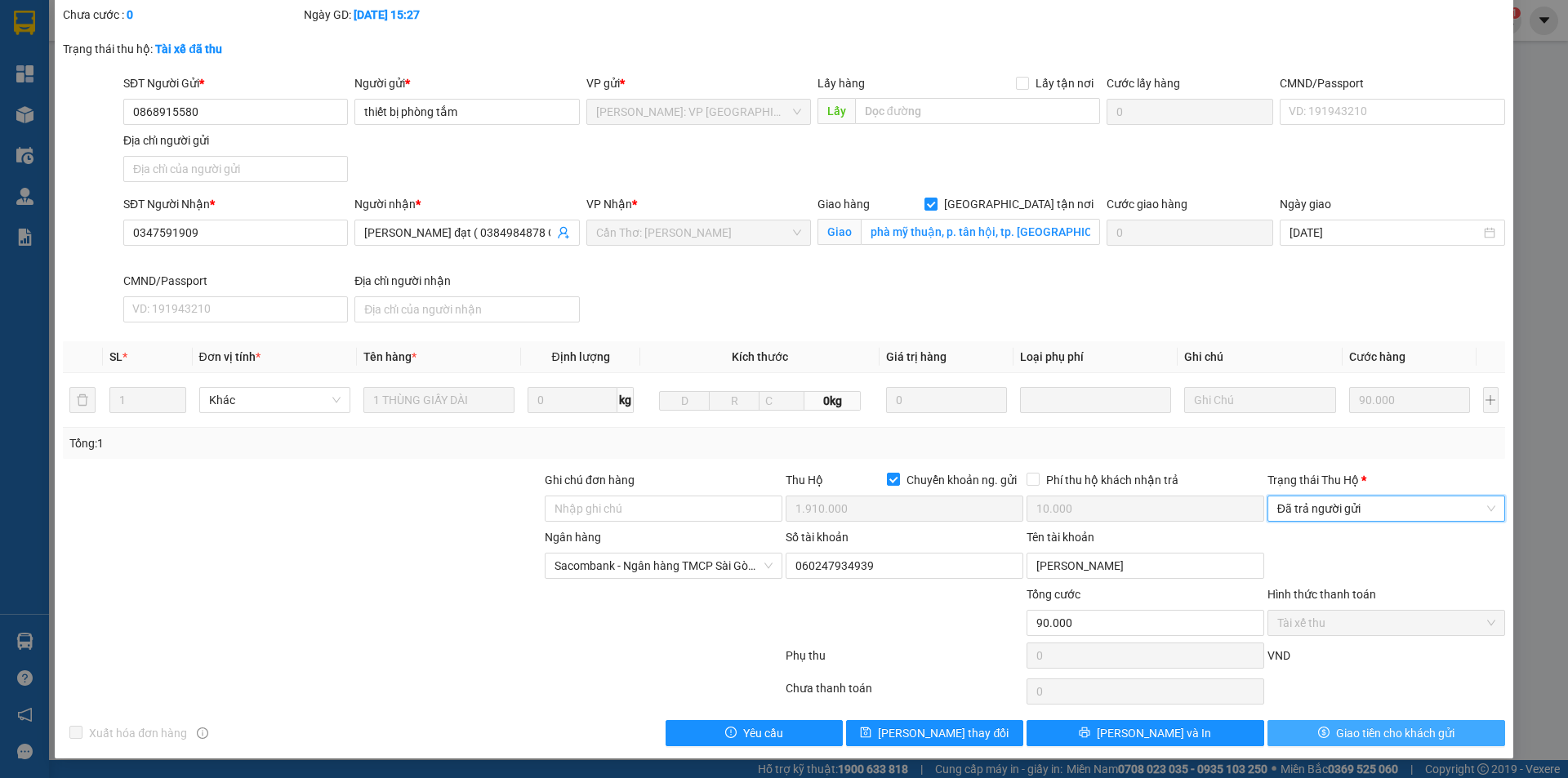
click at [1336, 738] on span "Giao tiền cho khách gửi" at bounding box center [1395, 733] width 119 height 18
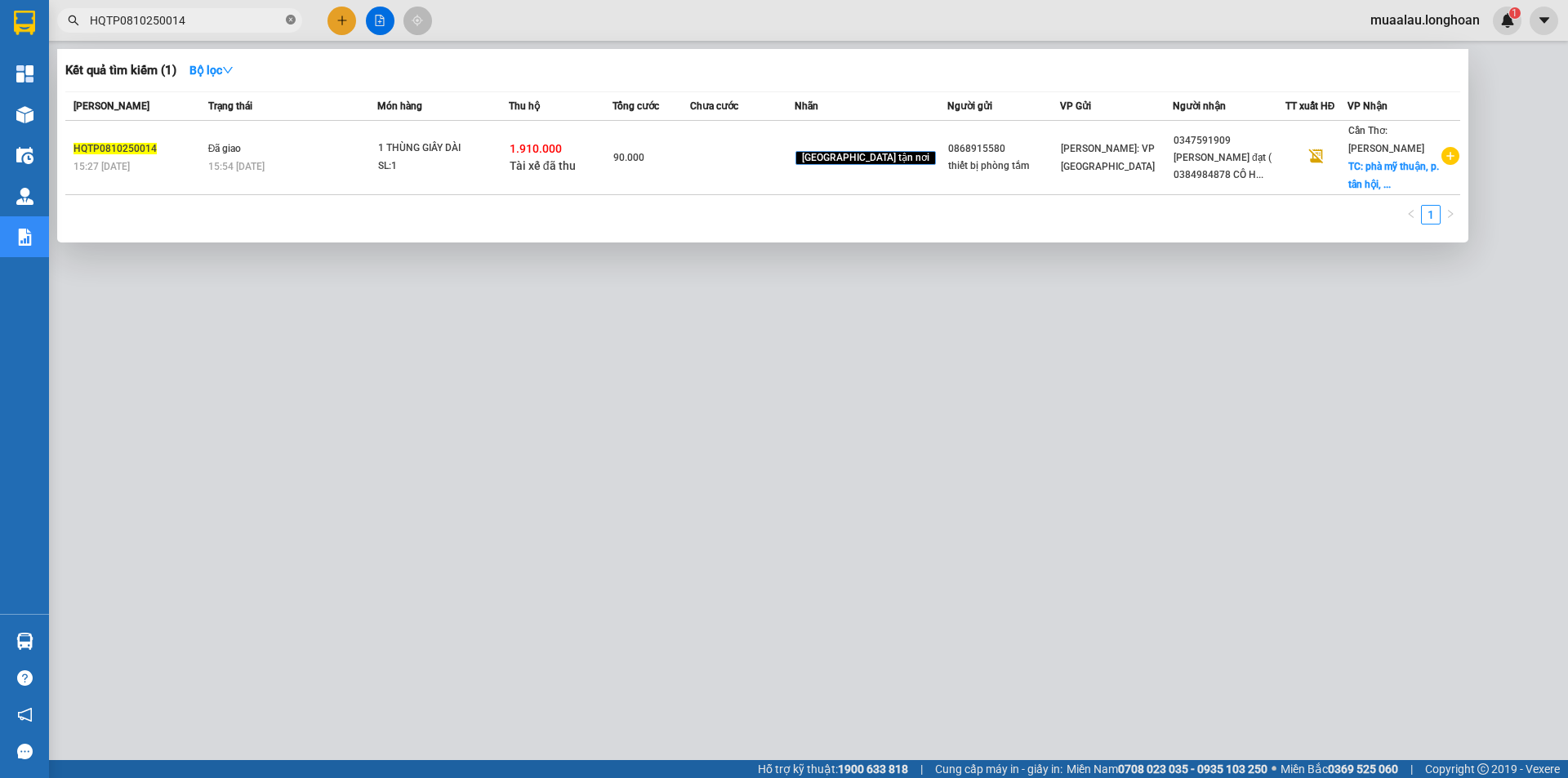
click at [287, 18] on span "HQTP0810250014" at bounding box center [180, 20] width 245 height 24
click at [289, 18] on icon "close-circle" at bounding box center [290, 19] width 10 height 10
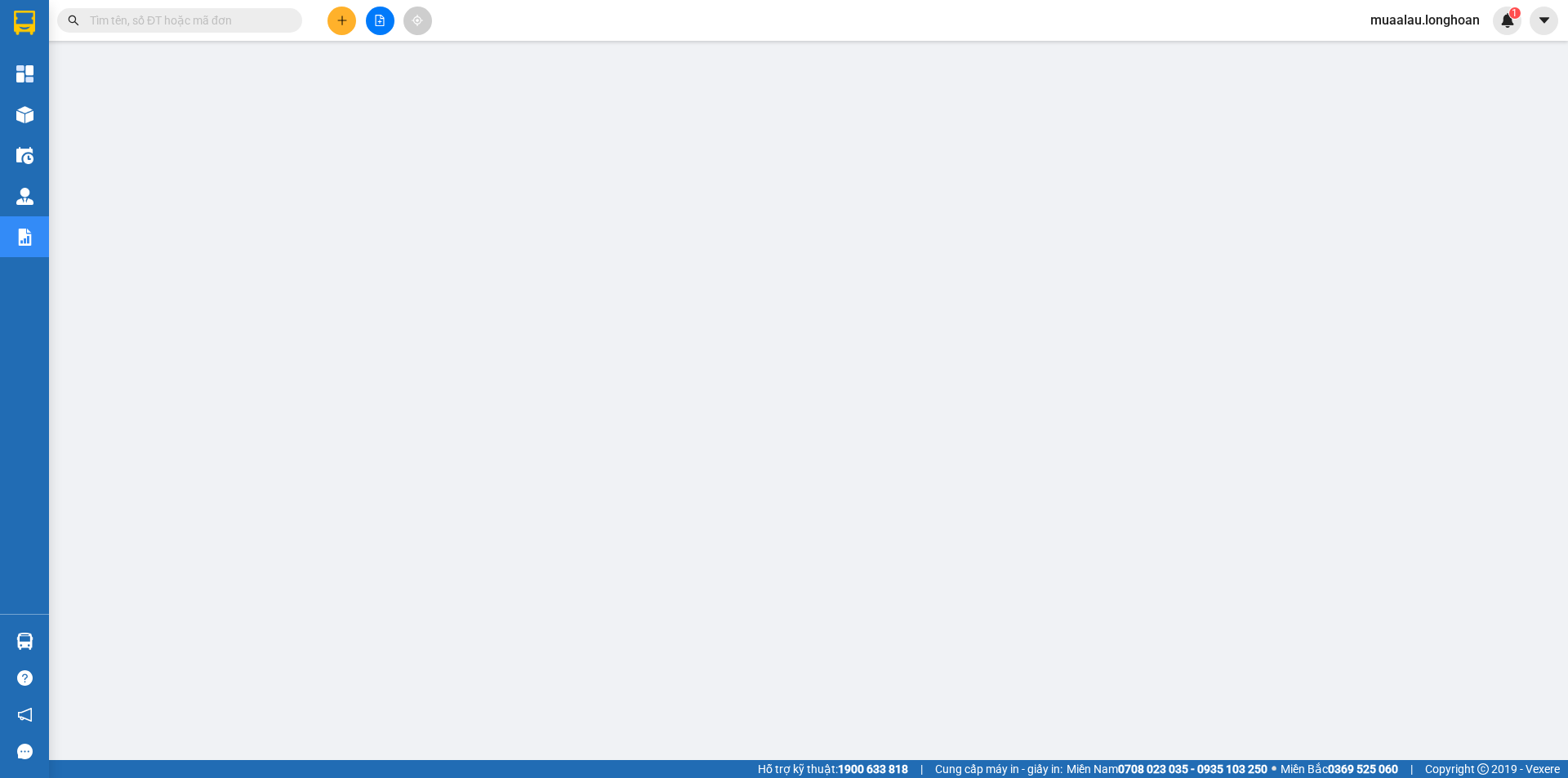
paste input "QU120810250031"
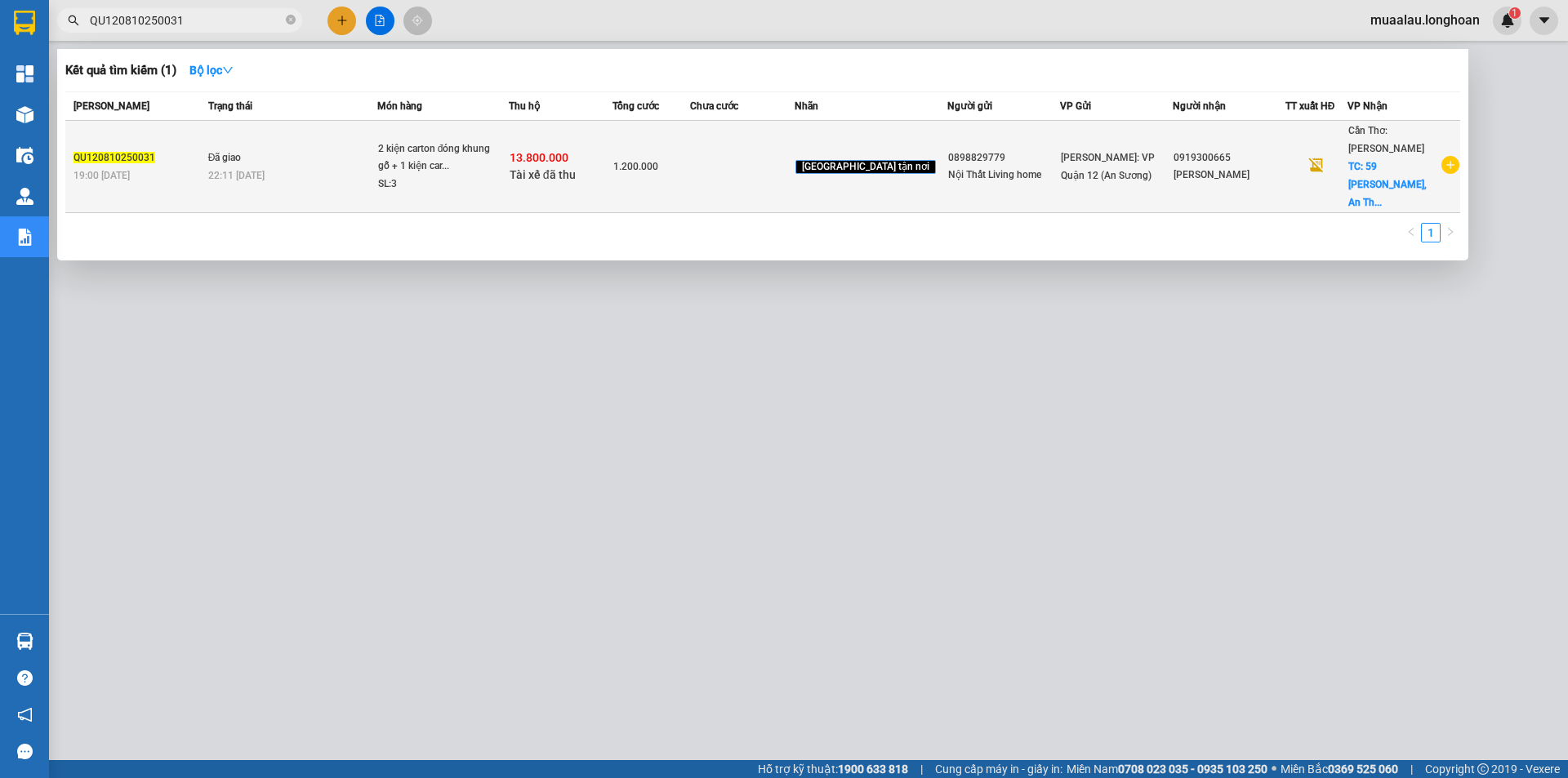
type input "QU120810250031"
click at [689, 166] on div "1.200.000" at bounding box center [651, 166] width 76 height 18
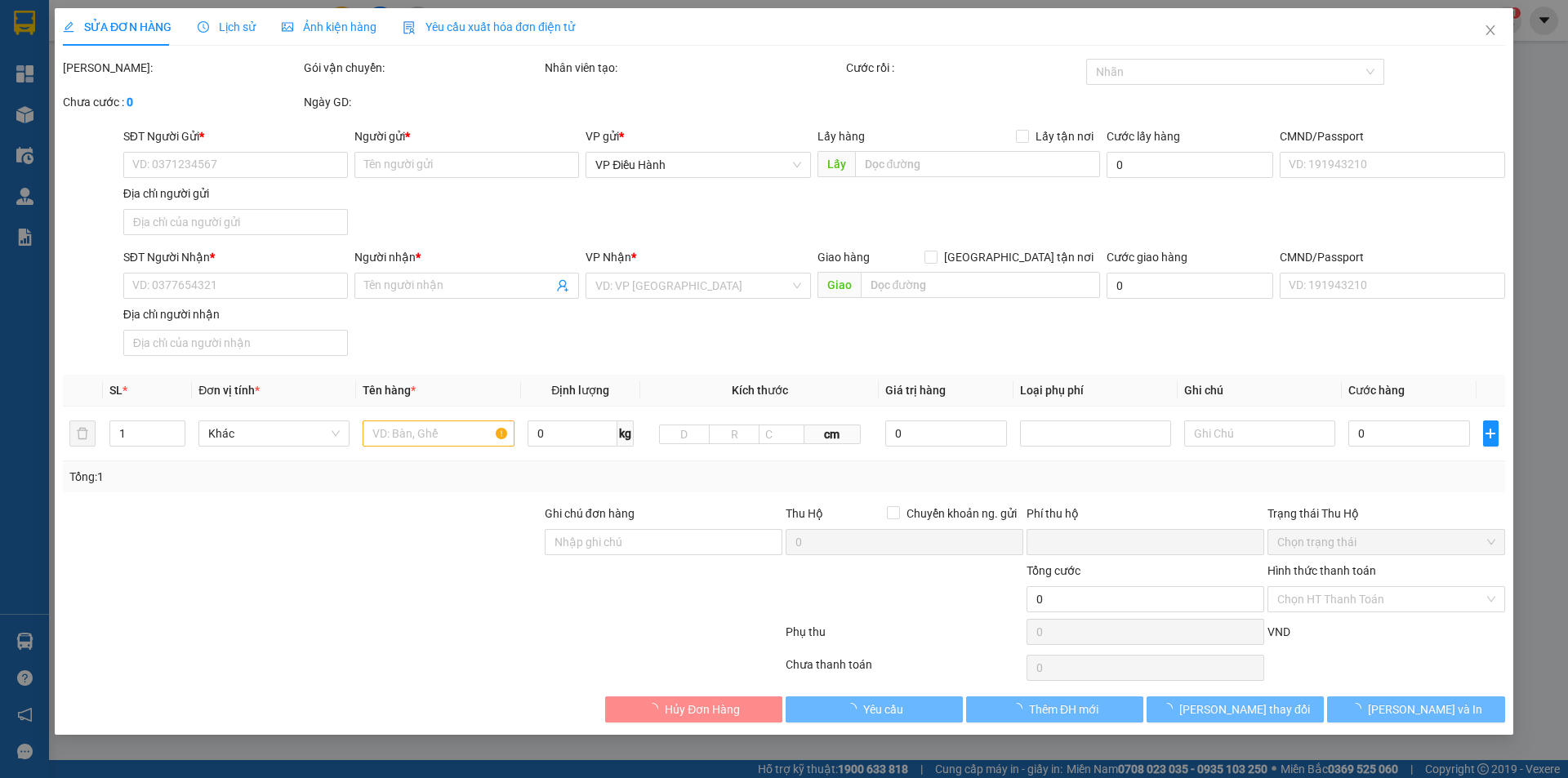
type input "0898829779"
type input "Nội Thất Living home"
type input "0919300665"
type input "[PERSON_NAME]"
checkbox input "true"
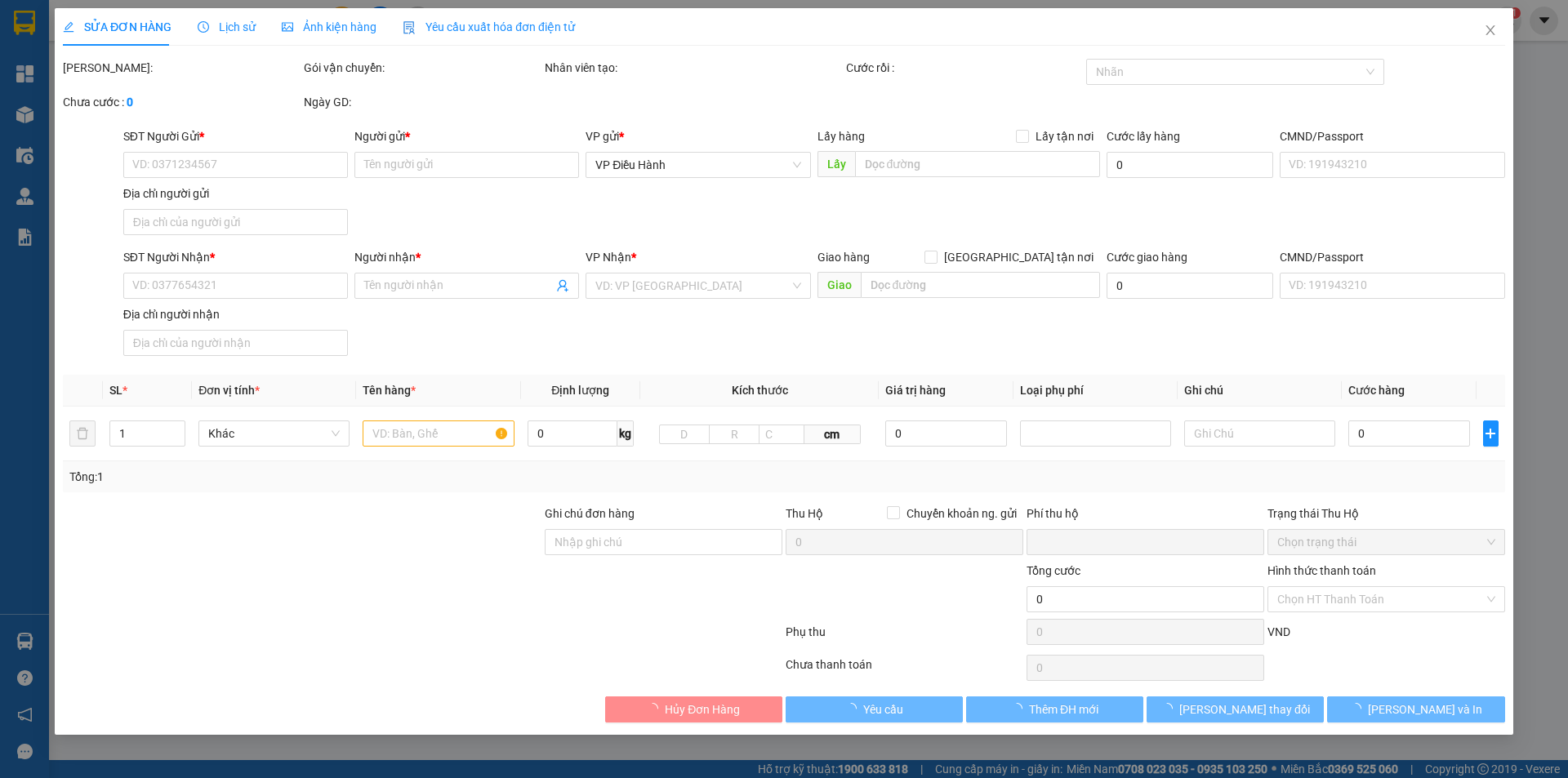
type input "59 [PERSON_NAME], [GEOGRAPHIC_DATA], [GEOGRAPHIC_DATA], [GEOGRAPHIC_DATA]"
type input "nhận theo kiện - hư hỏng không chịu trách nhiệm"
checkbox input "true"
type input "13.800.000"
type input "30.000"
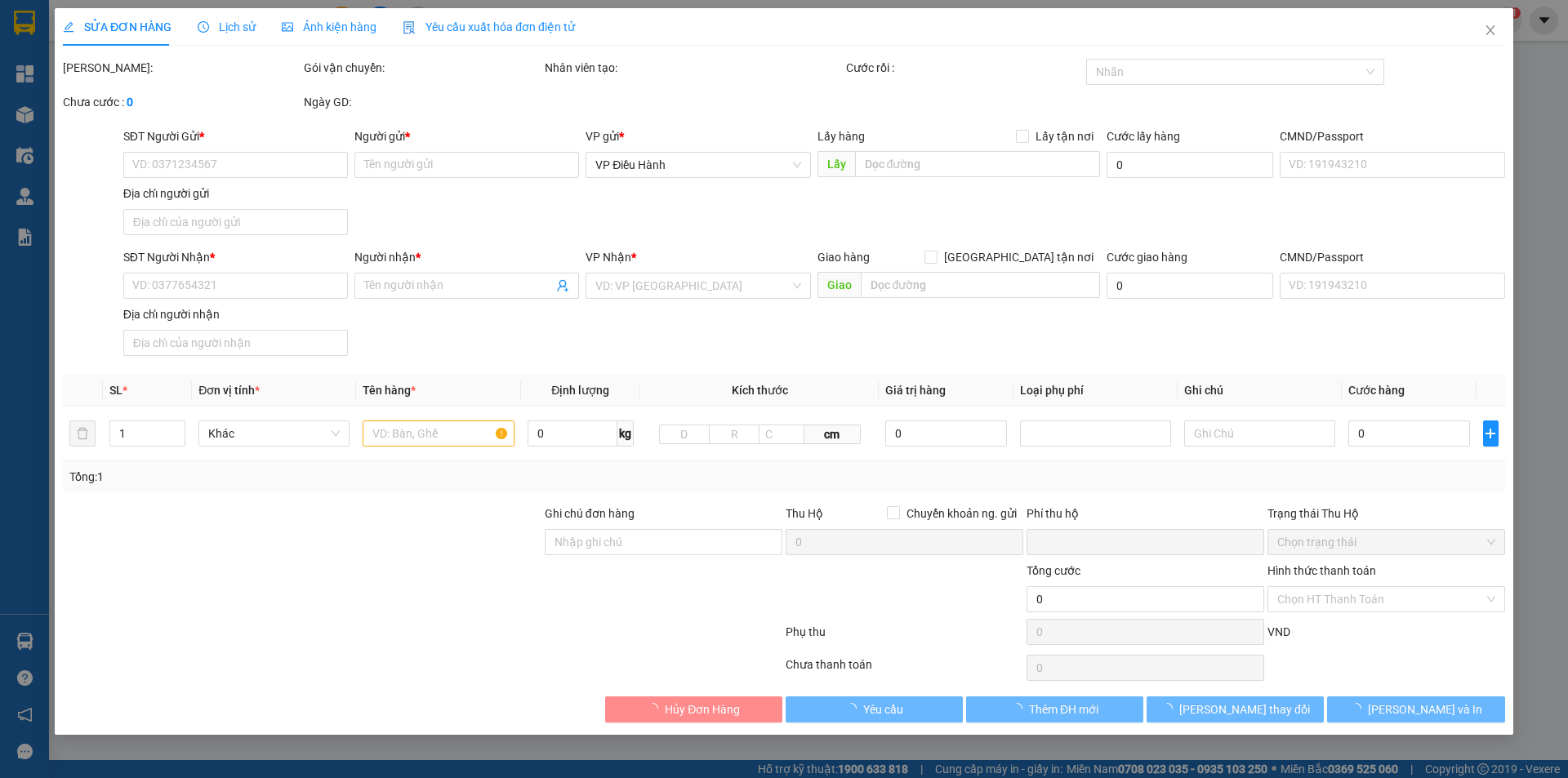
type input "1.200.000"
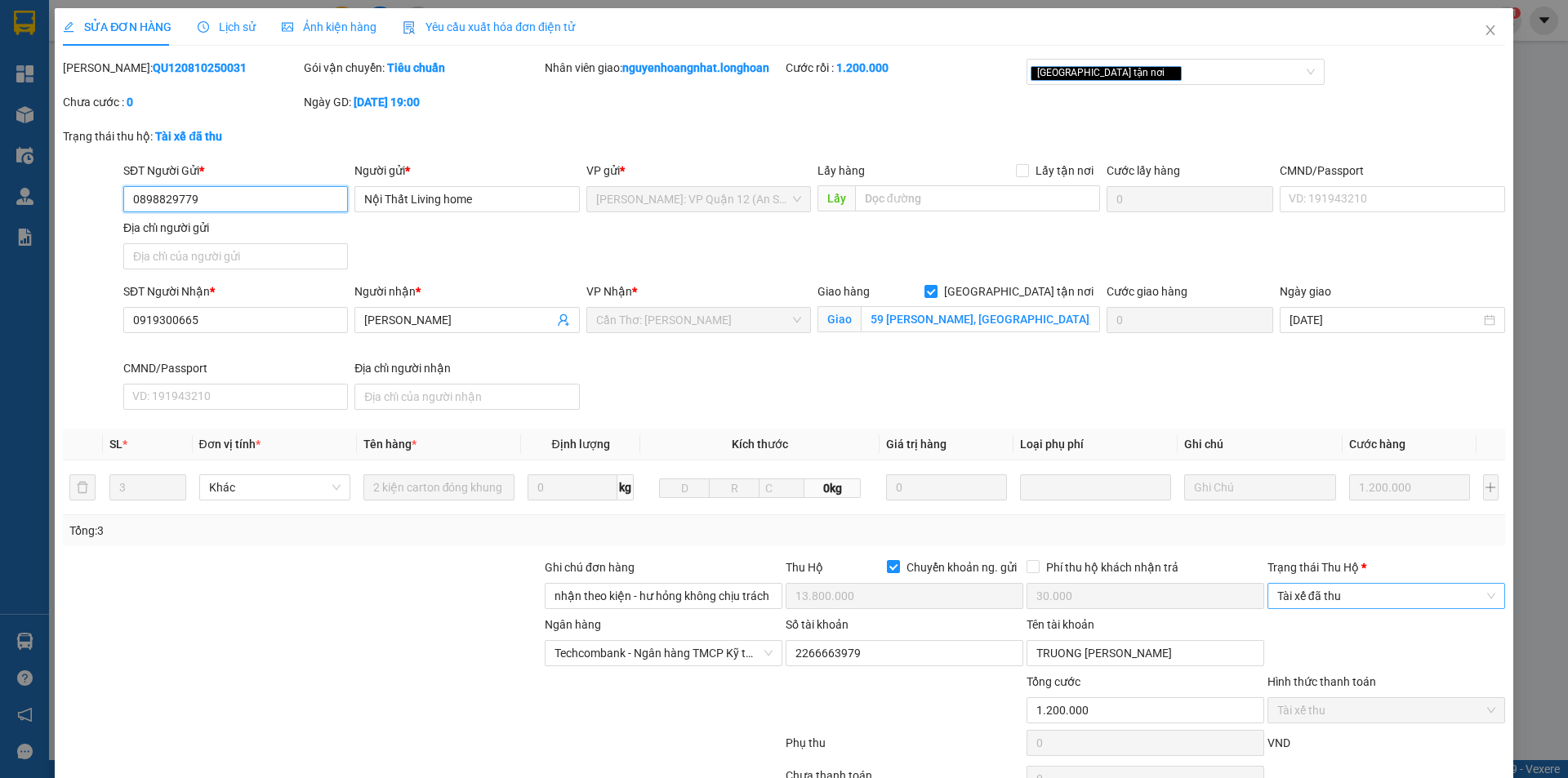
click at [1393, 596] on span "Tài xế đã thu" at bounding box center [1386, 595] width 218 height 24
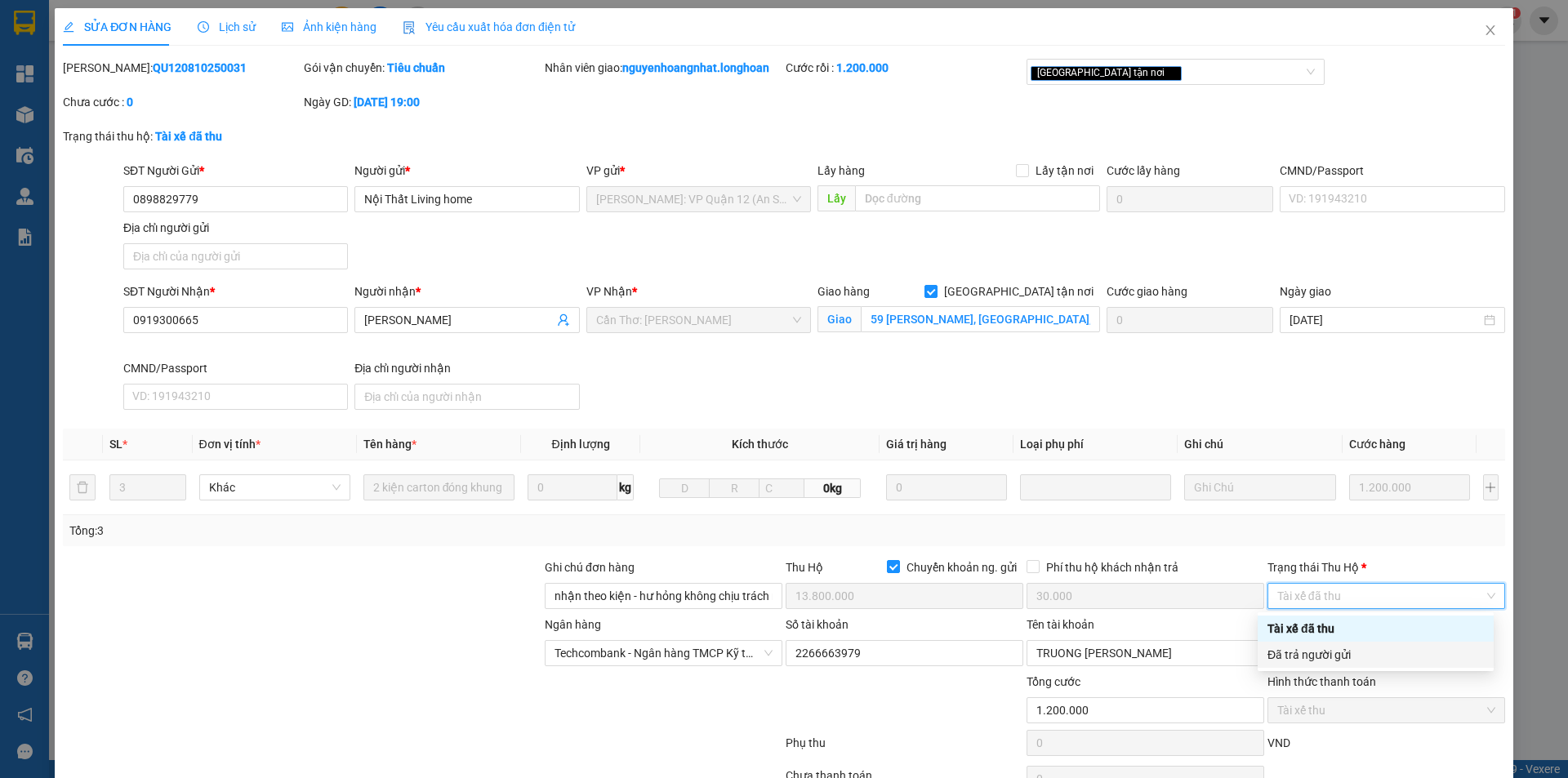
click at [1354, 653] on div "Đã trả người gửi" at bounding box center [1375, 654] width 216 height 18
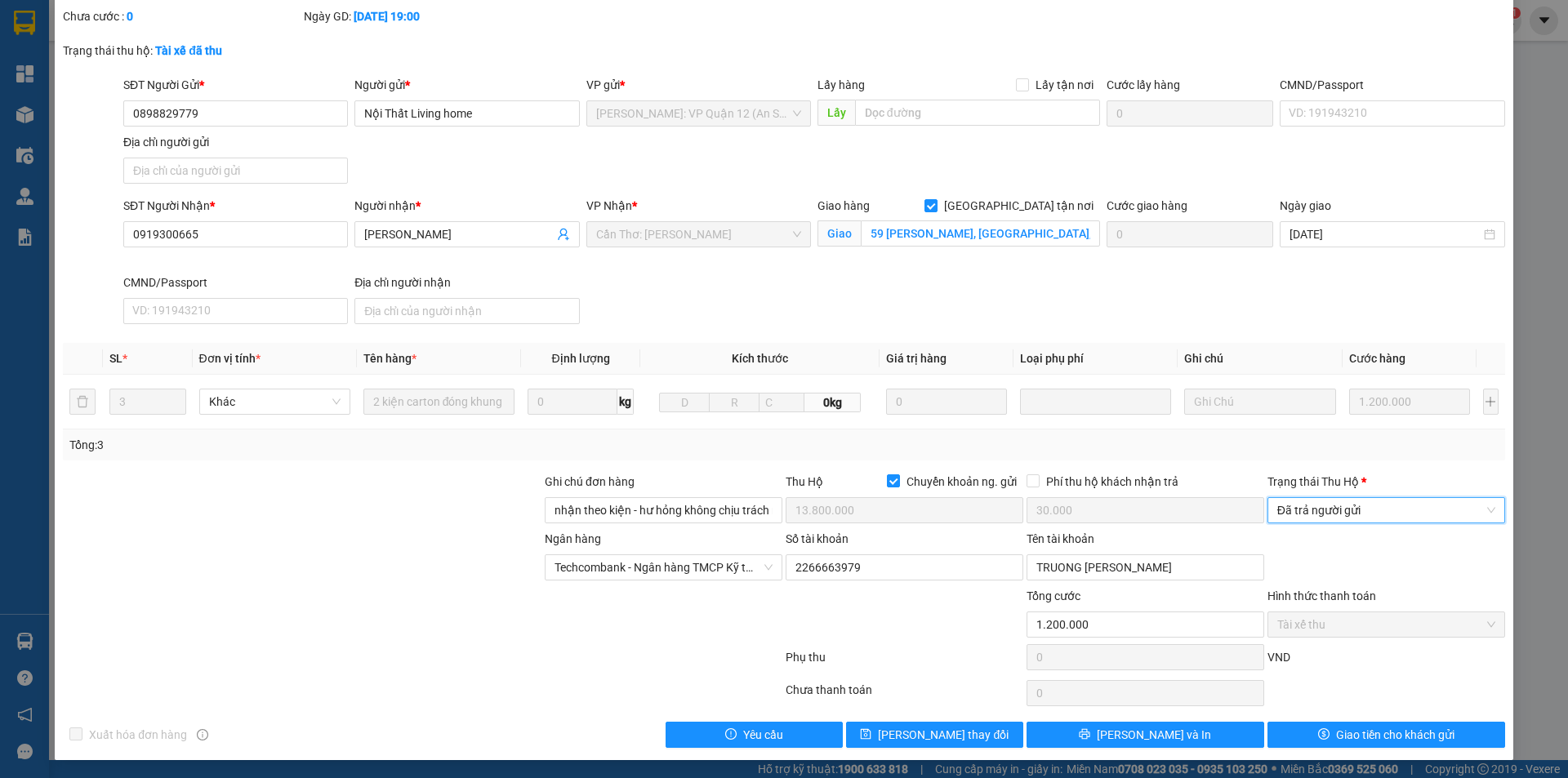
scroll to position [87, 0]
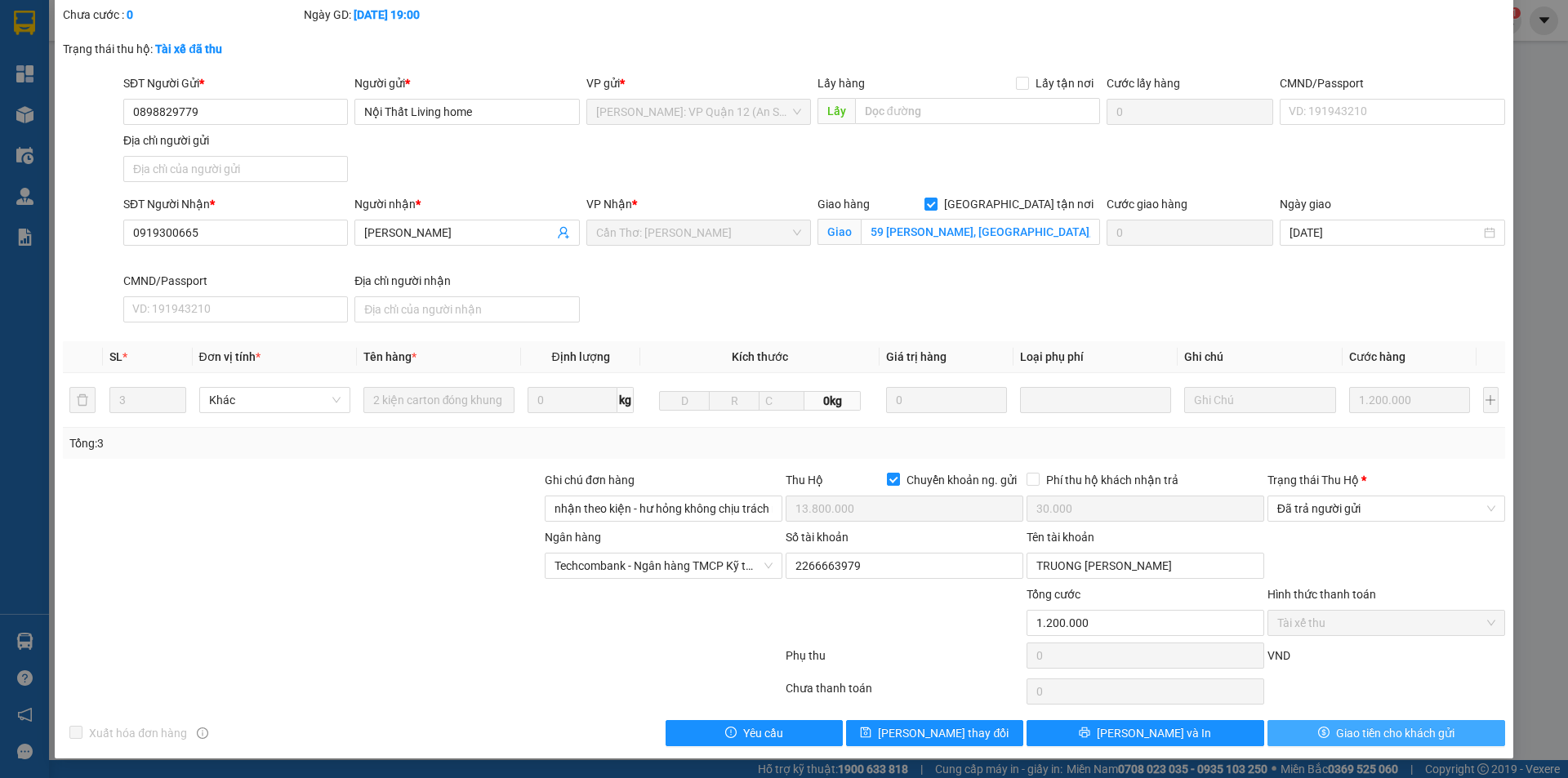
click at [1394, 728] on span "Giao tiền cho khách gửi" at bounding box center [1395, 733] width 119 height 18
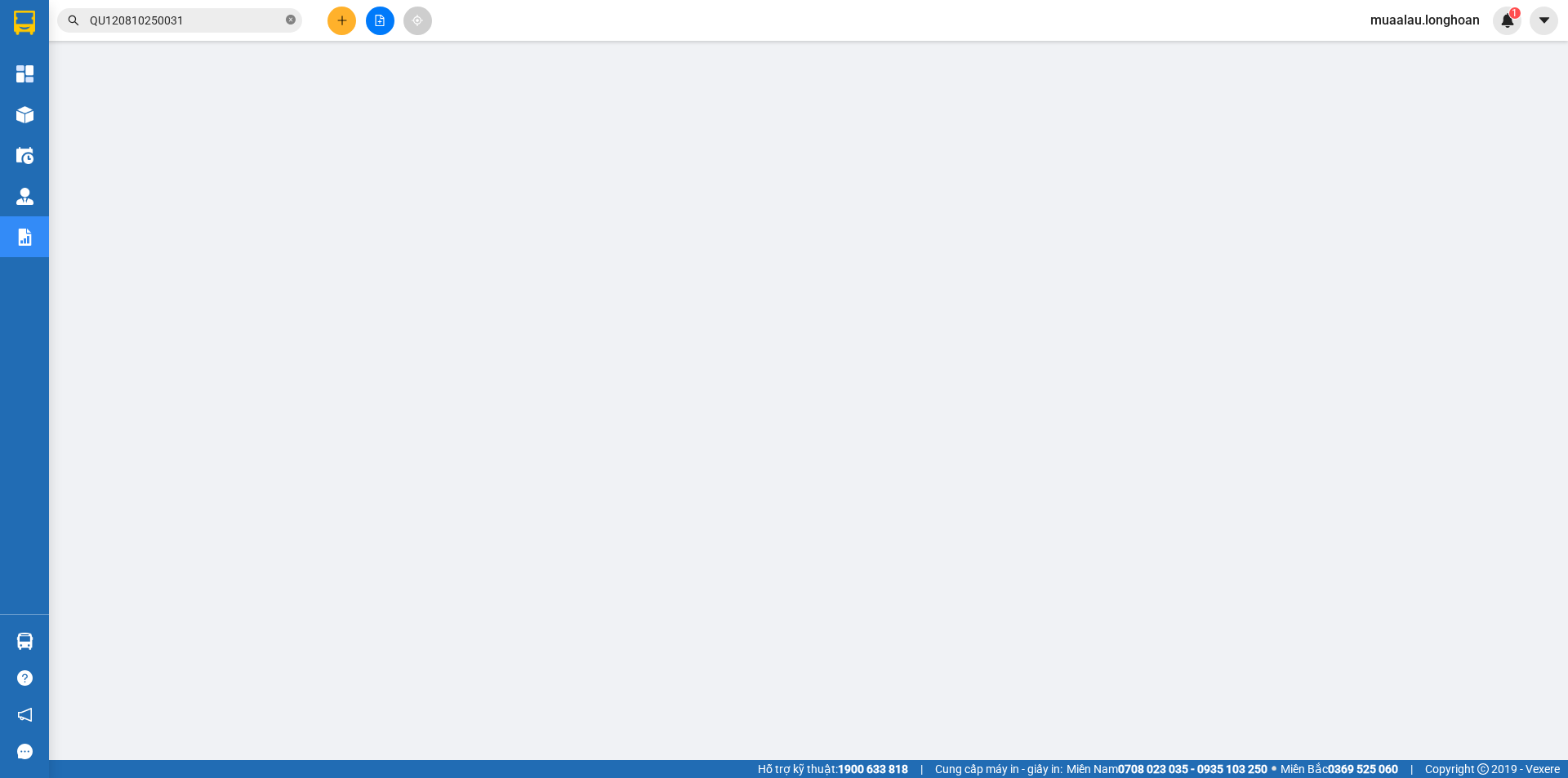
click at [290, 17] on icon "close-circle" at bounding box center [290, 19] width 10 height 10
paste input "HNHD0810250005"
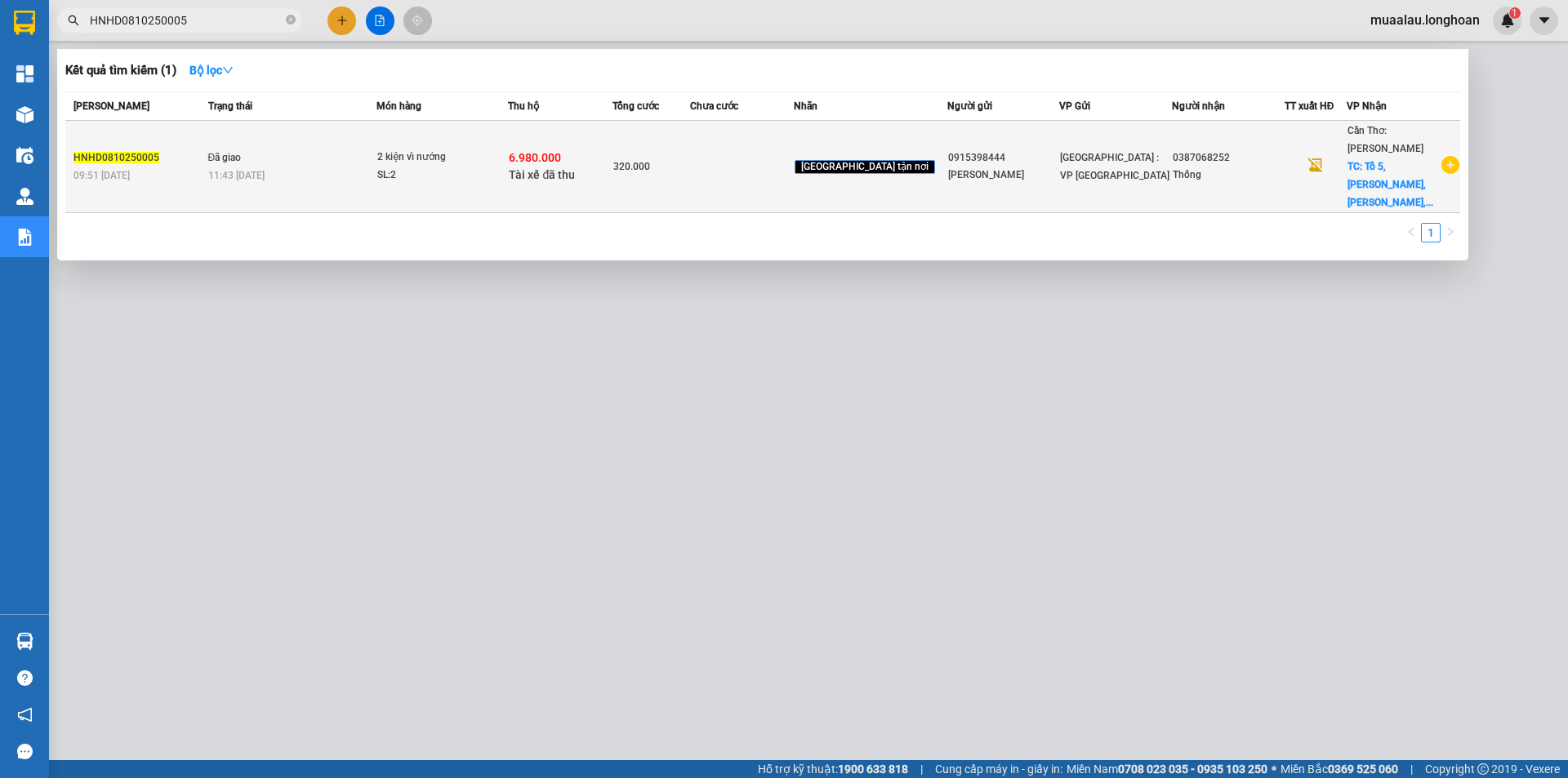
type input "HNHD0810250005"
click at [723, 167] on td at bounding box center [742, 166] width 104 height 92
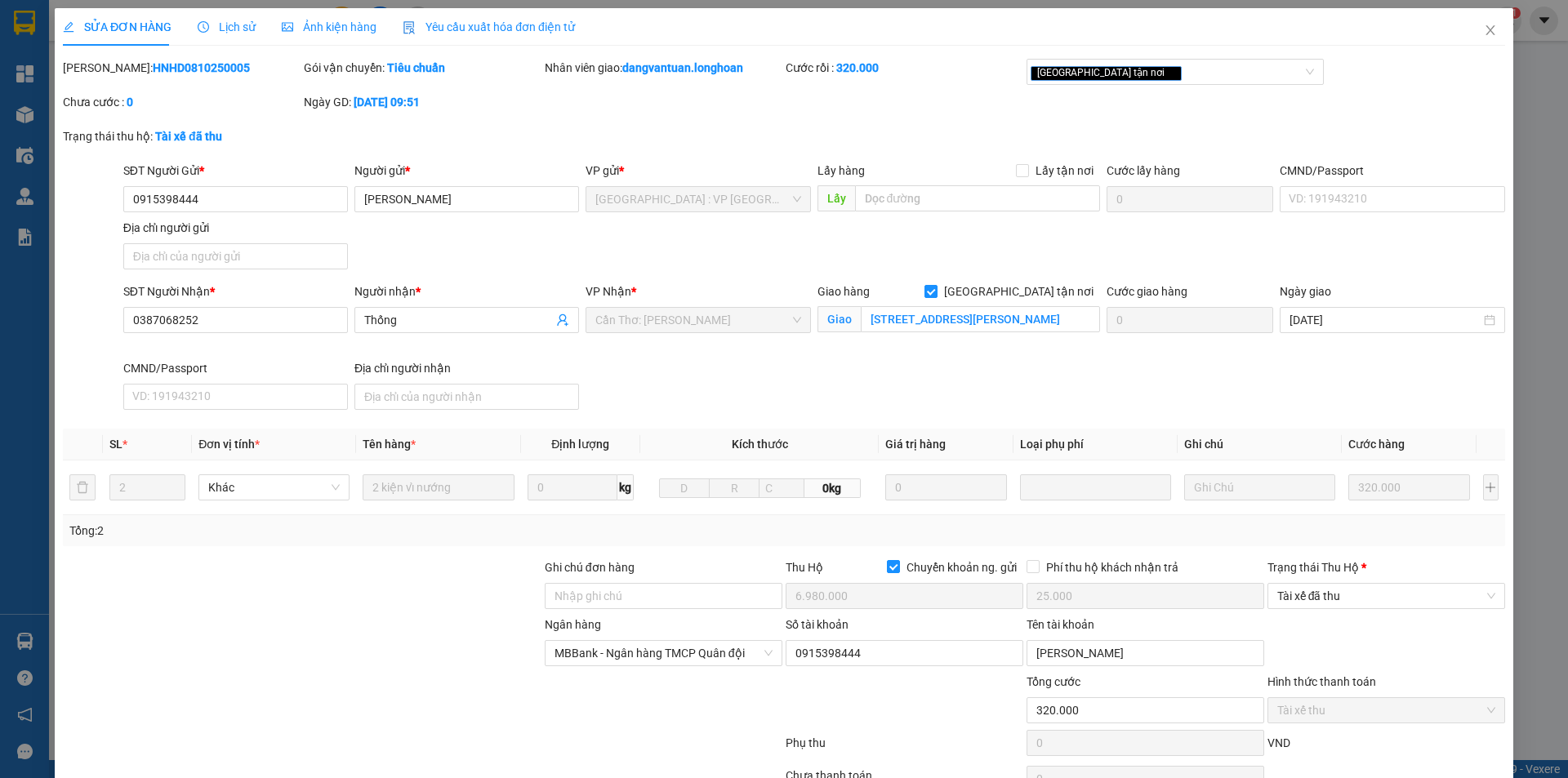
type input "0915398444"
type input "[PERSON_NAME]"
type input "0387068252"
type input "Thống"
checkbox input "true"
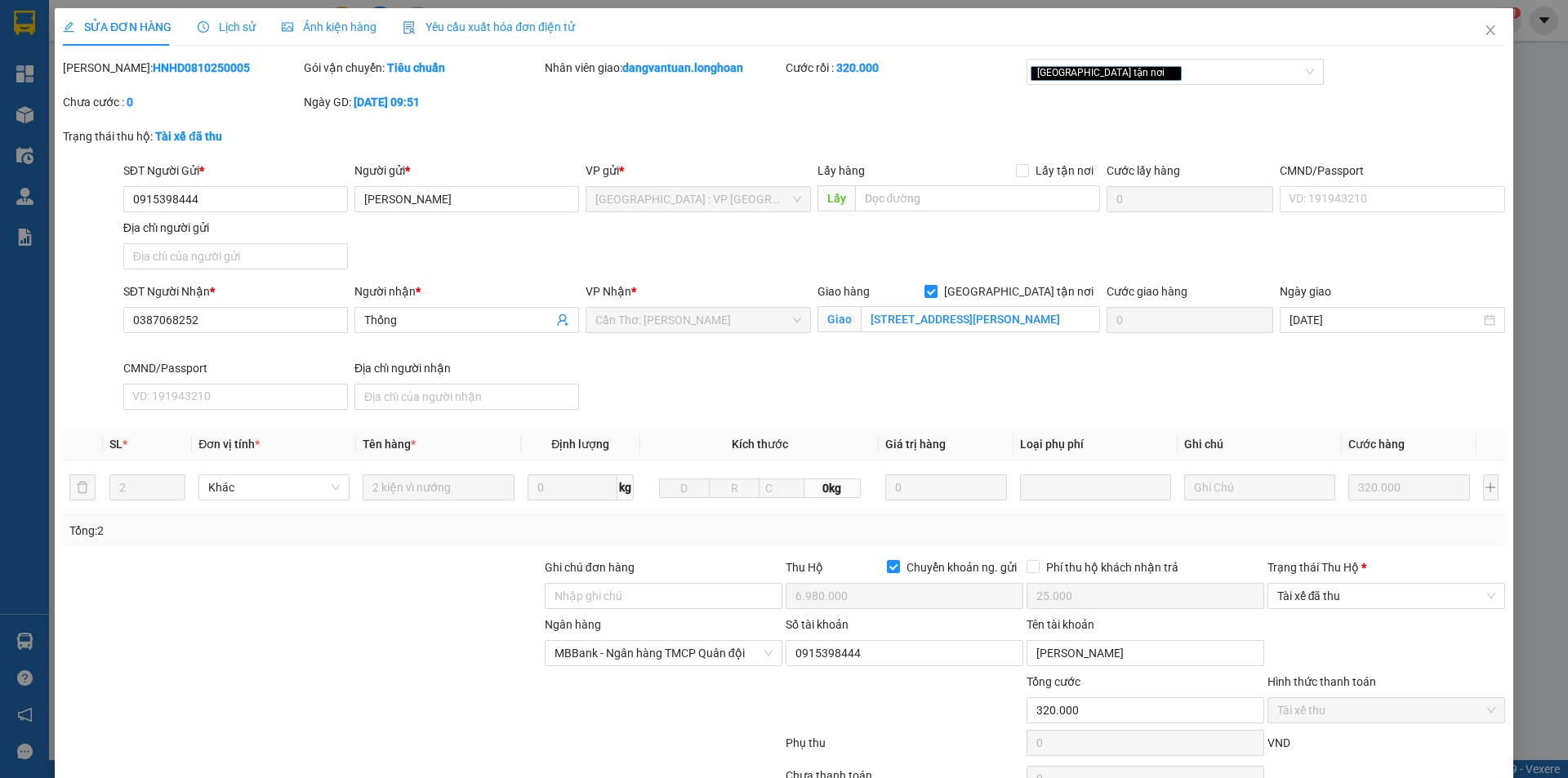
type input "[STREET_ADDRESS][PERSON_NAME]"
checkbox input "true"
type input "6.980.000"
type input "25.000"
type input "320.000"
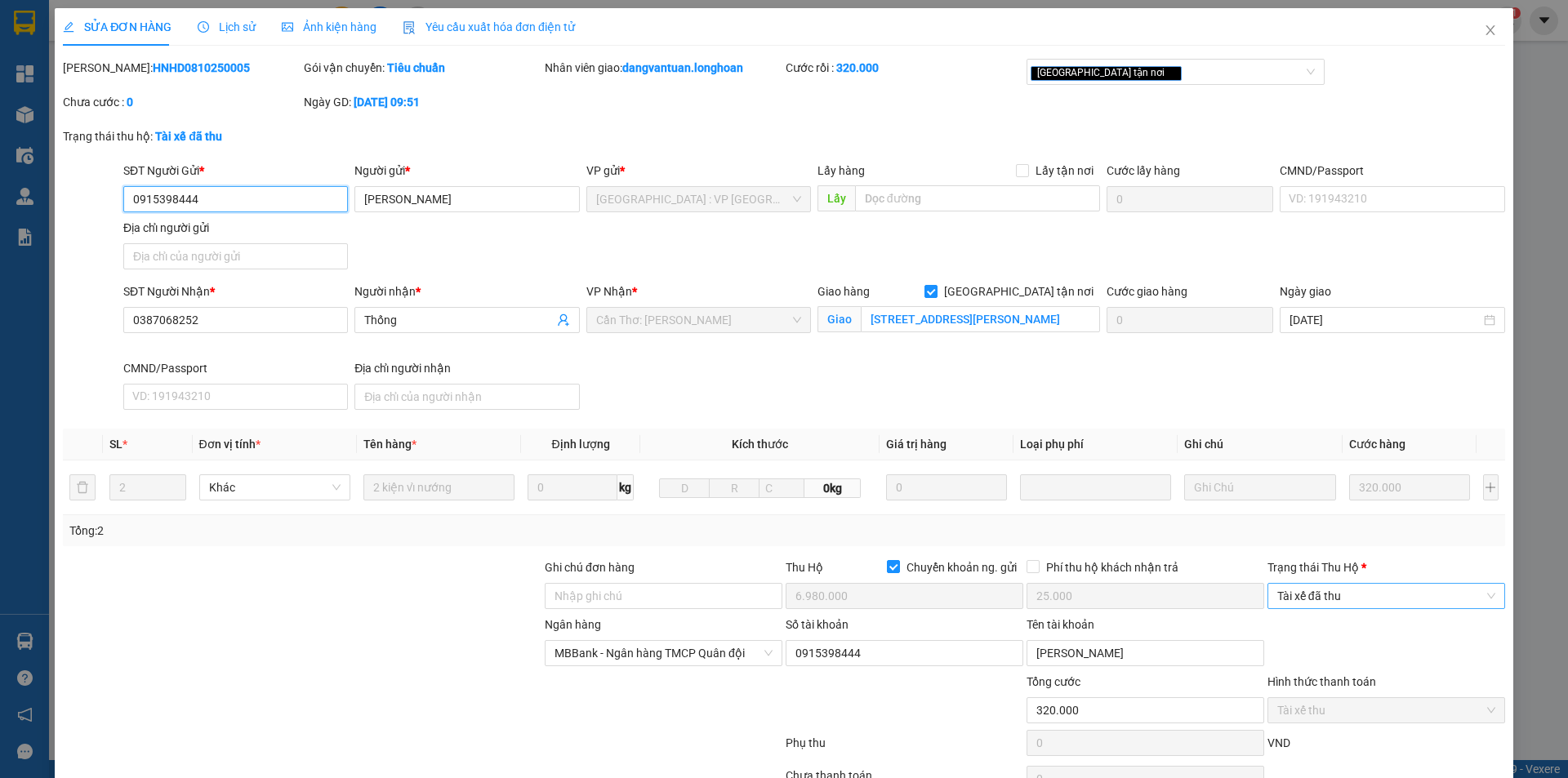
click at [1313, 603] on span "Tài xế đã thu" at bounding box center [1386, 595] width 218 height 24
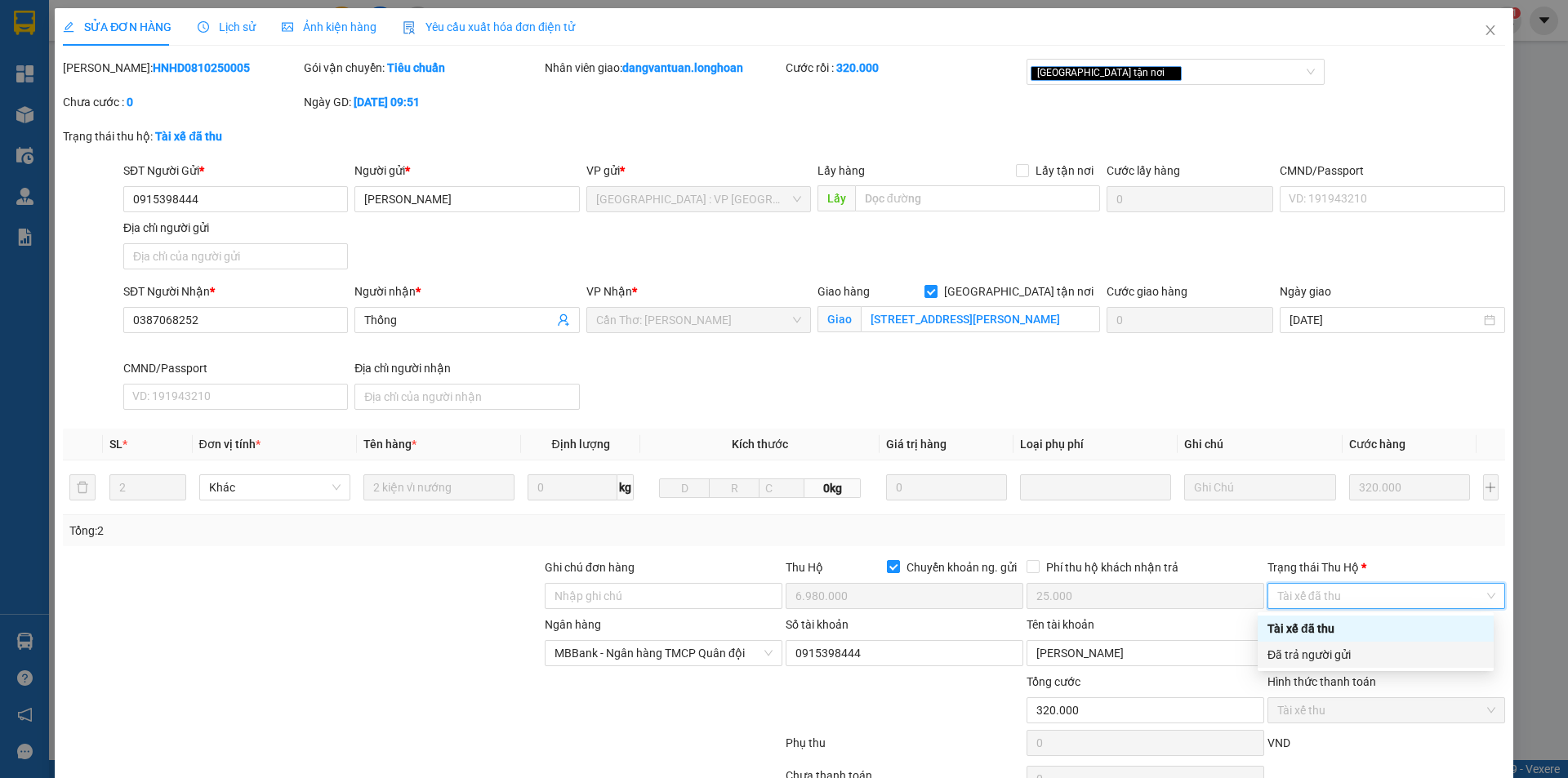
click at [1324, 656] on div "Đã trả người gửi" at bounding box center [1375, 654] width 216 height 18
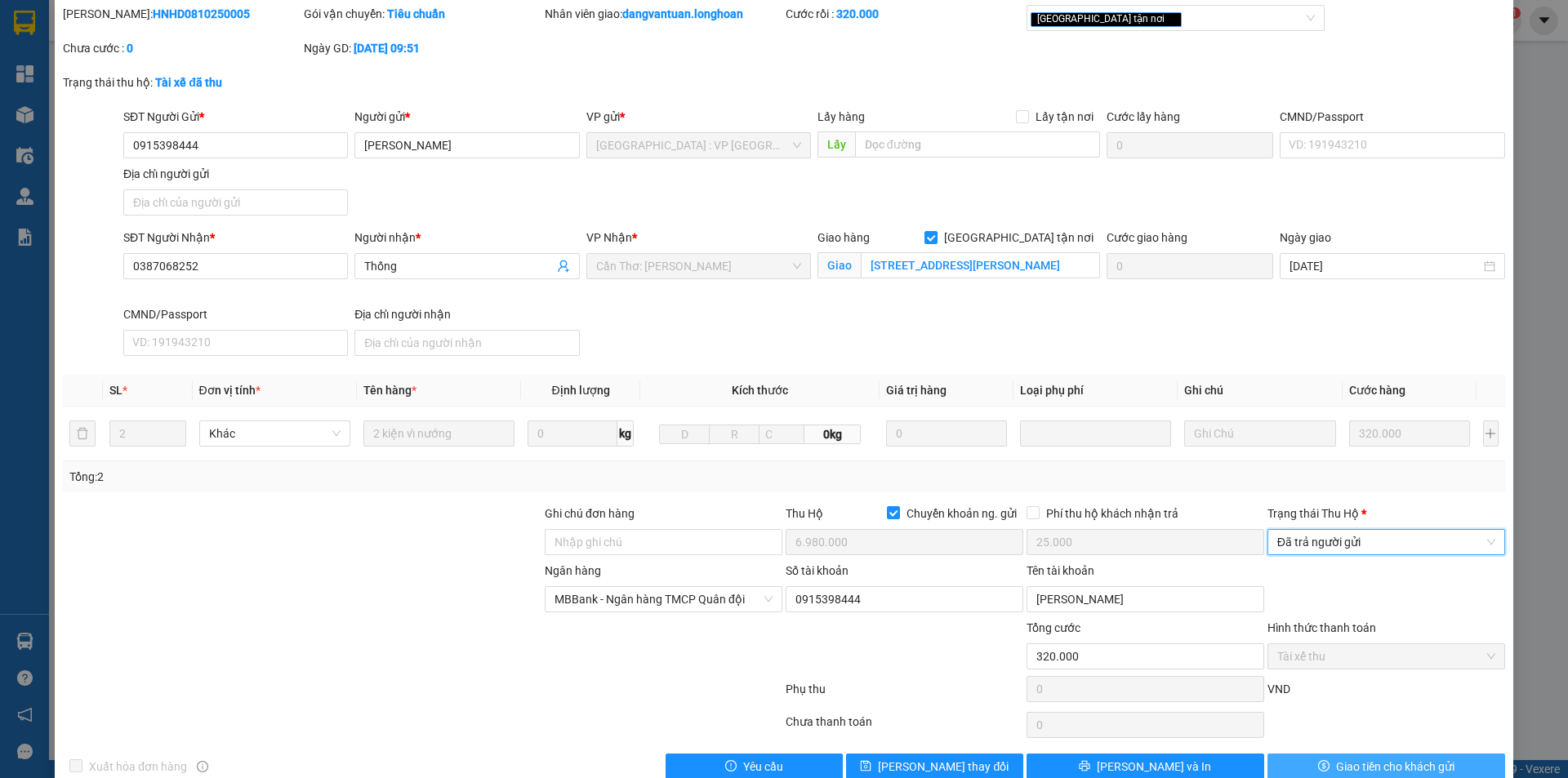
scroll to position [87, 0]
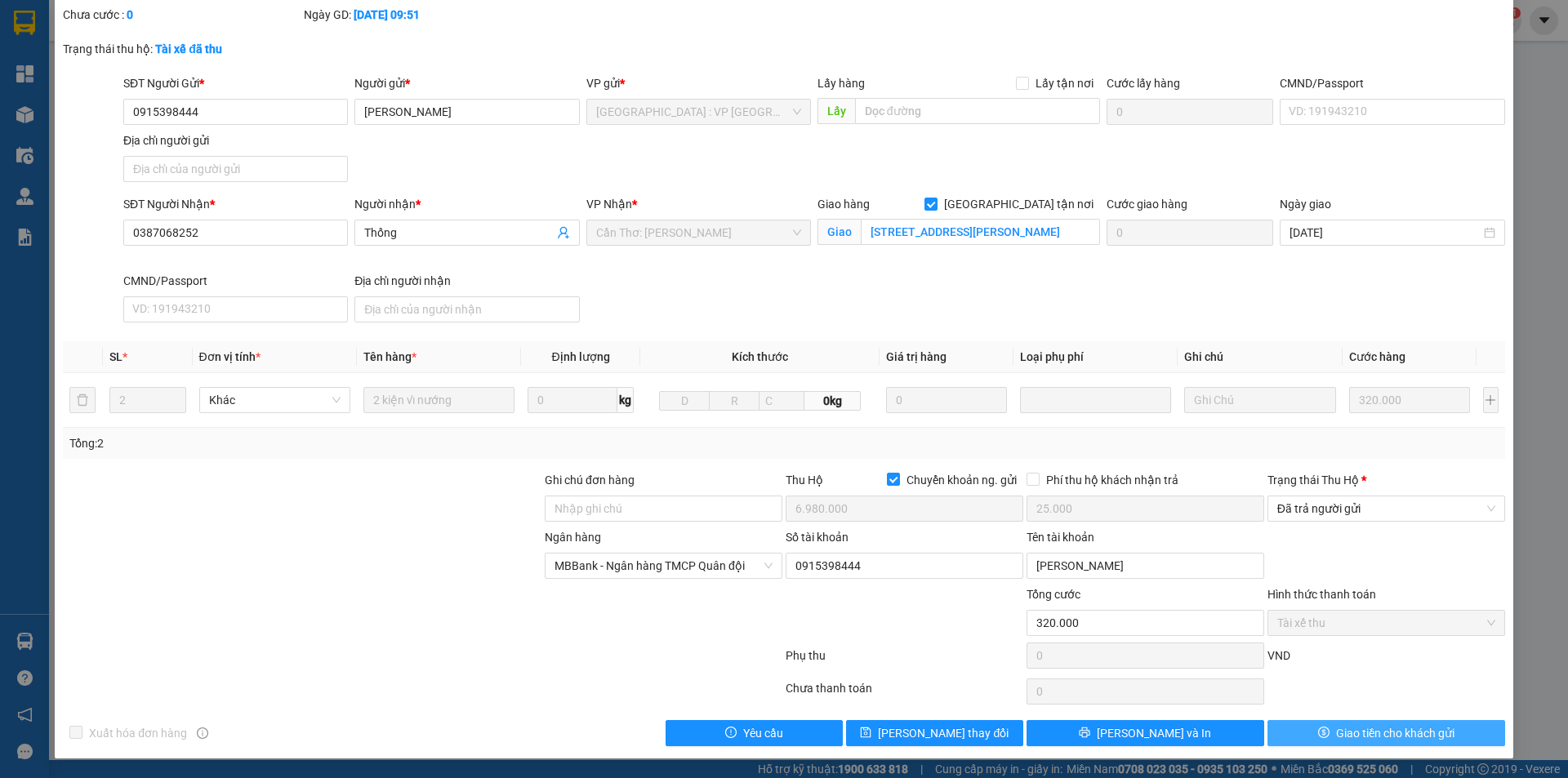
click at [1292, 744] on button "Giao tiền cho khách gửi" at bounding box center [1386, 733] width 238 height 26
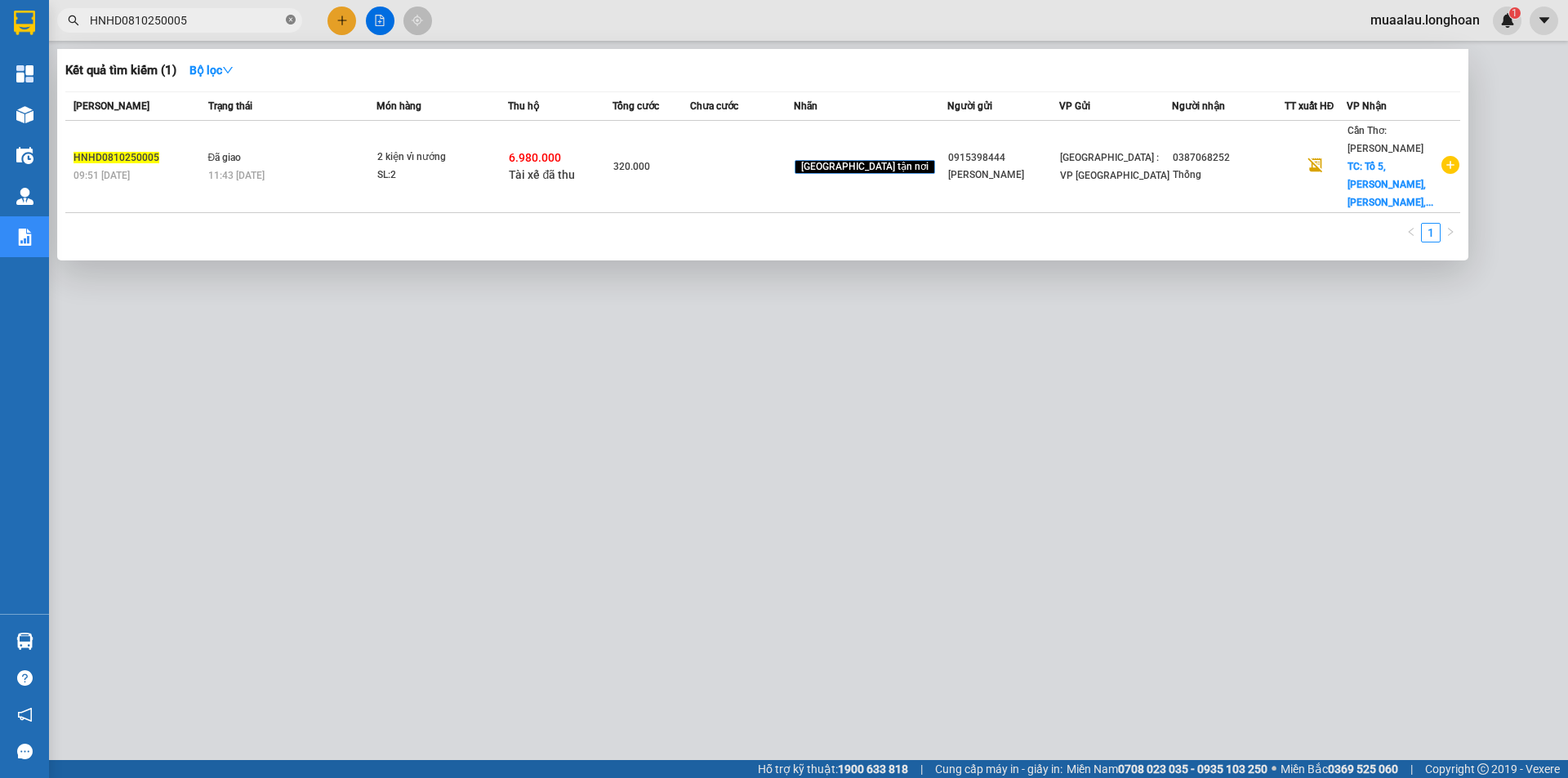
click at [288, 18] on icon "close-circle" at bounding box center [290, 19] width 10 height 10
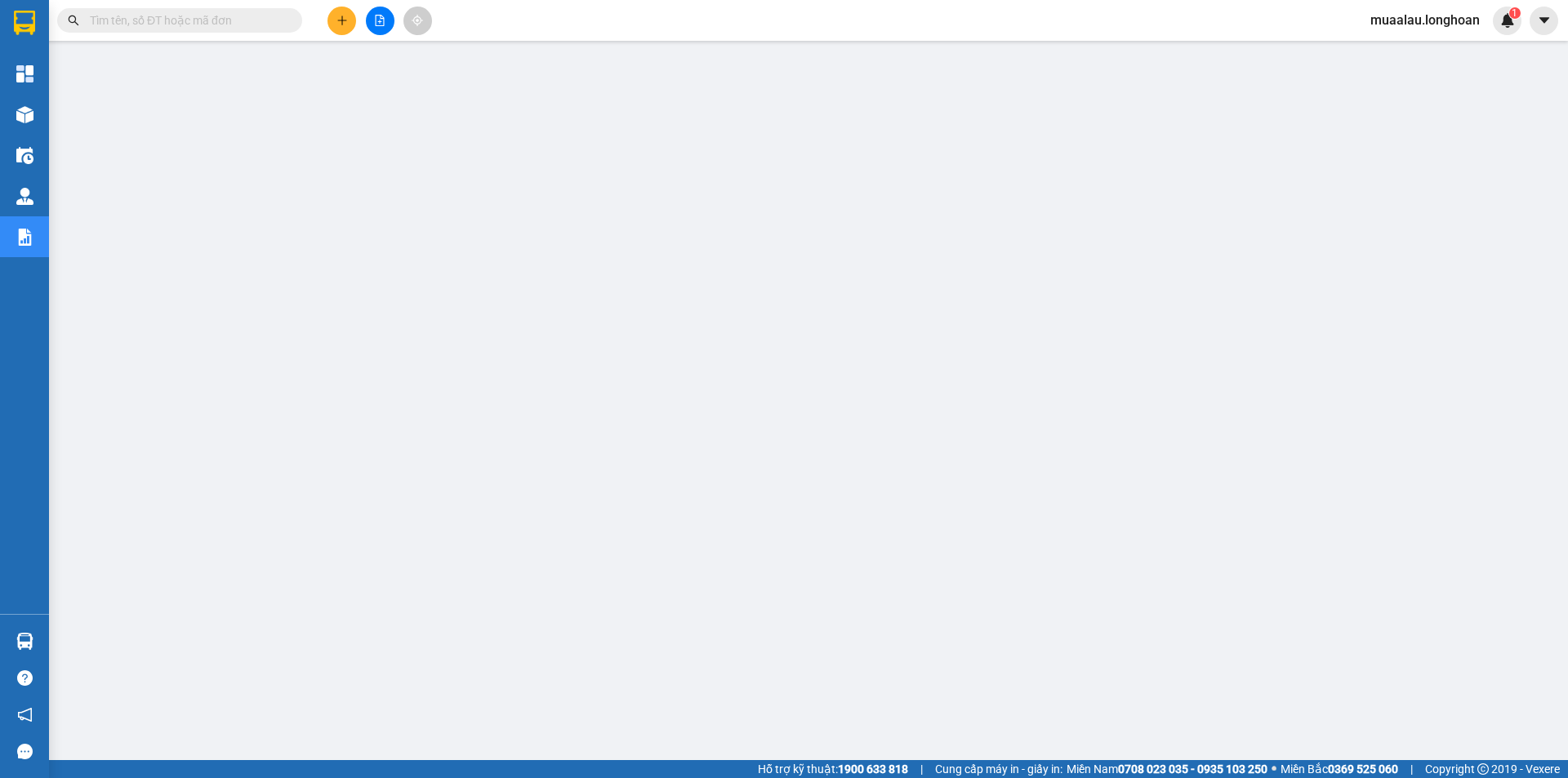
paste input "VPTX0810250002"
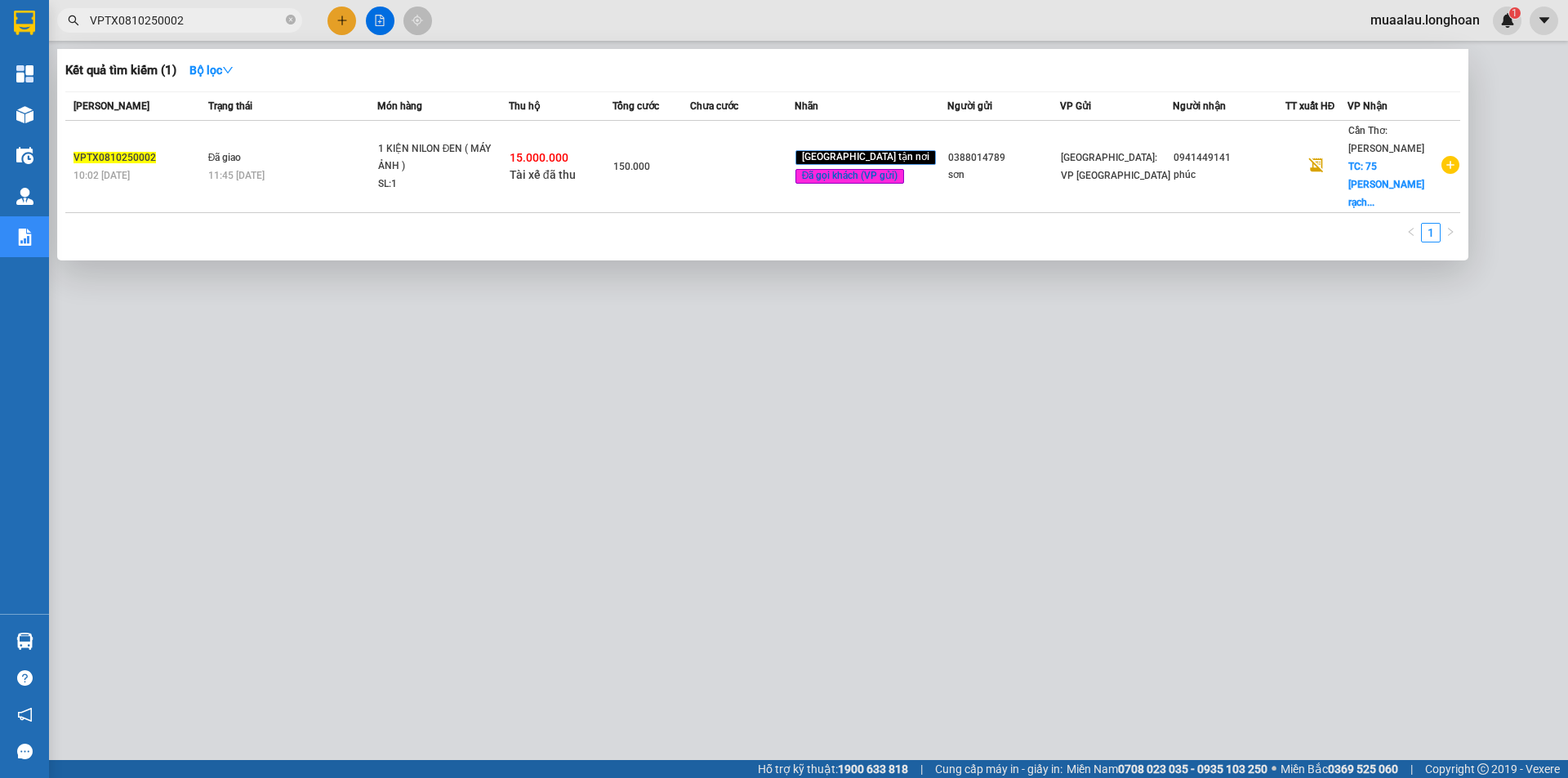
type input "VPTX0810250002"
click at [737, 170] on td at bounding box center [742, 166] width 104 height 92
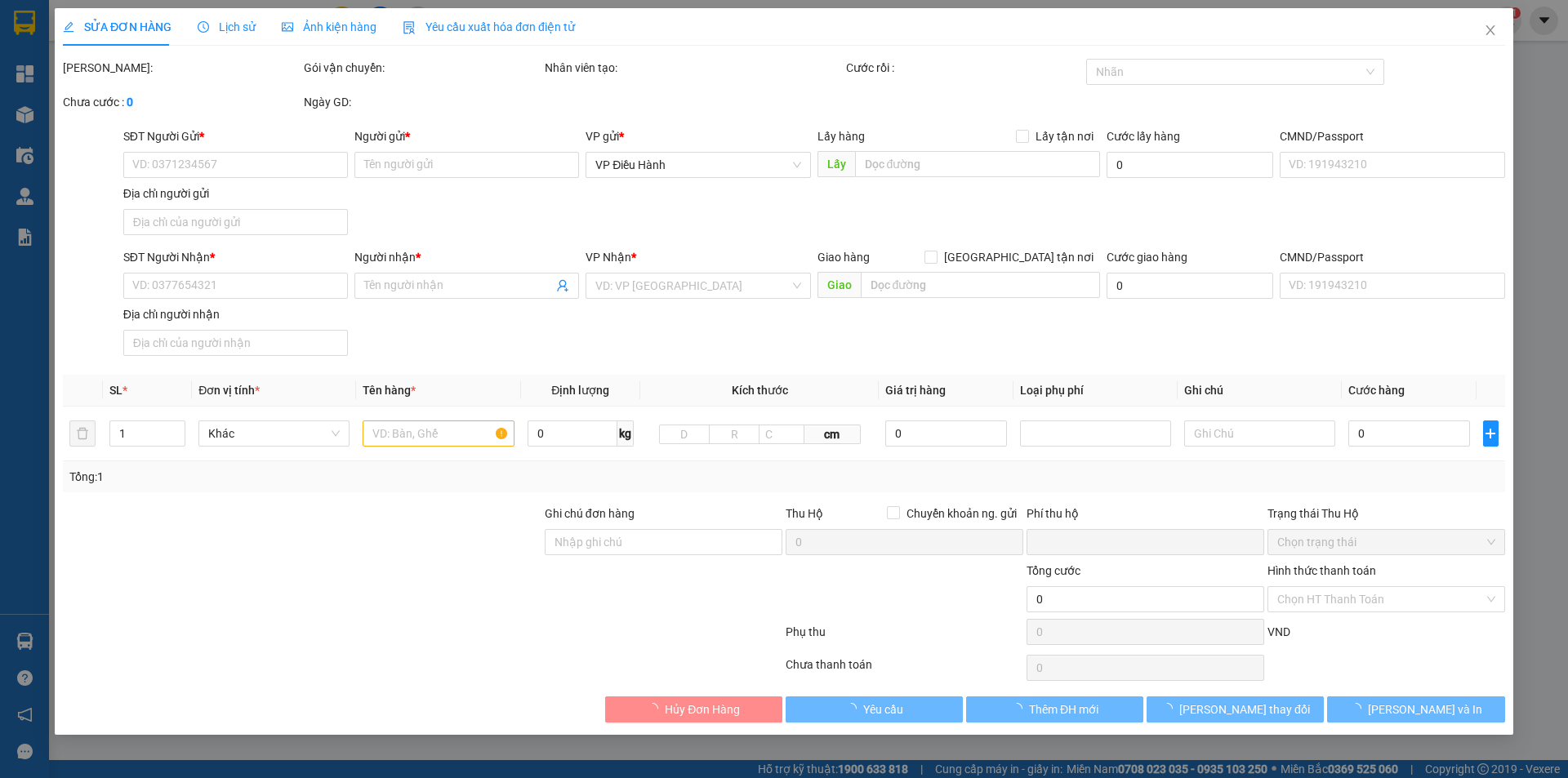
type input "0388014789"
type input "sơn"
type input "0941449141"
type input "phúc"
checkbox input "true"
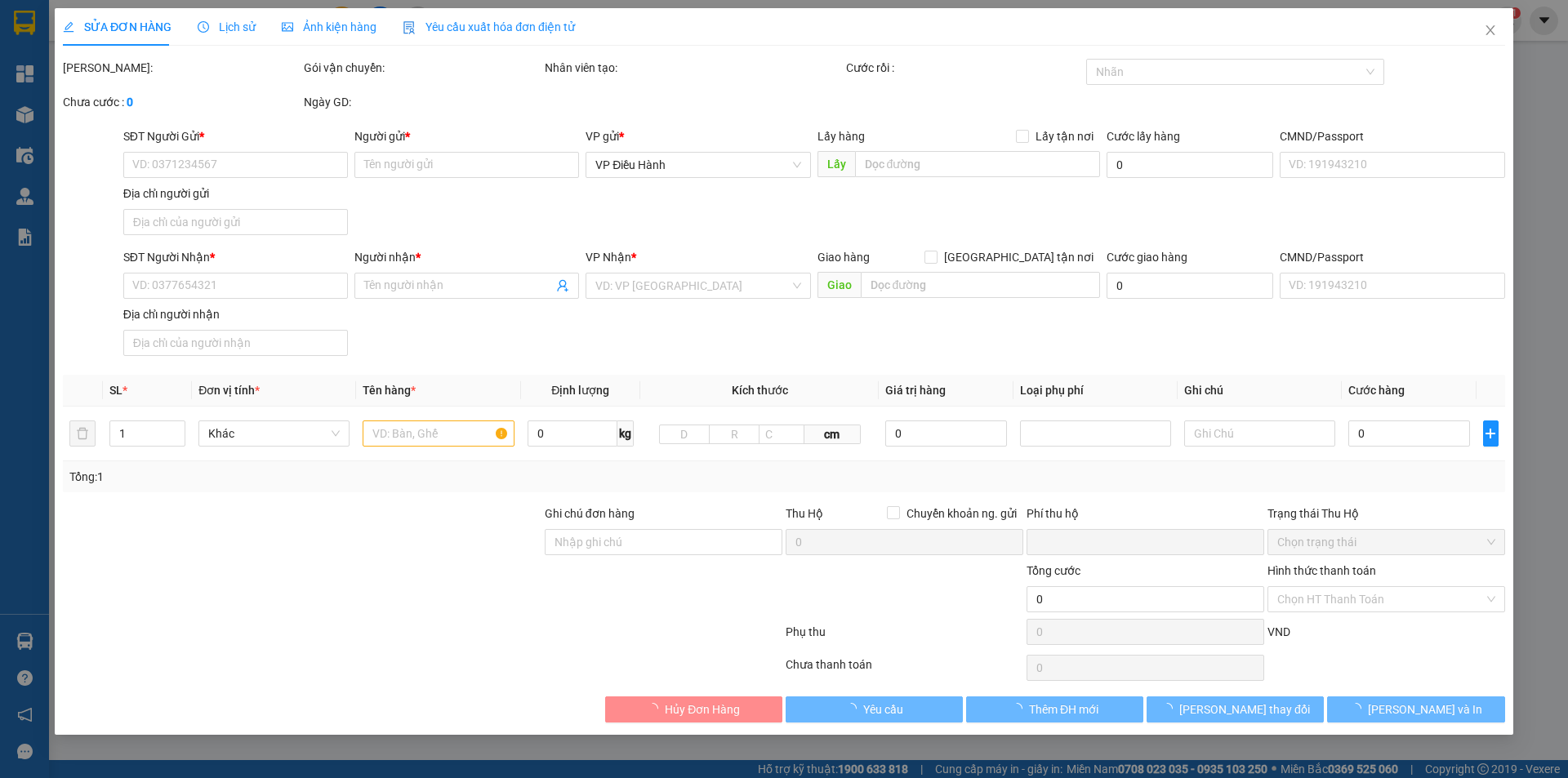
type input "75 [PERSON_NAME] rạch sỏi rạch giá [GEOGRAPHIC_DATA]"
type input "nhận nguyên kiện bể vỡ không đền"
checkbox input "true"
type input "15.000.000"
type input "35.000"
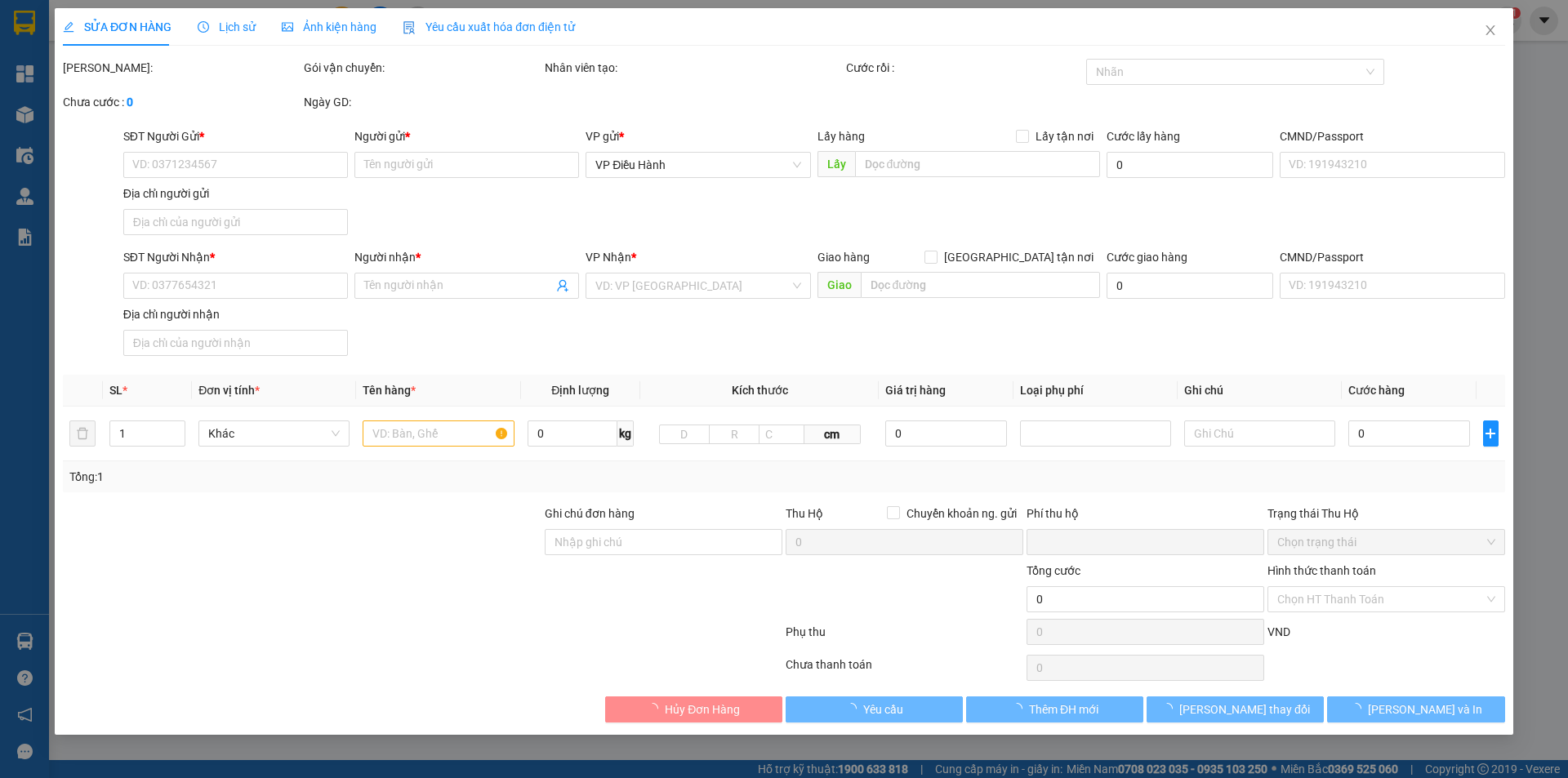
type input "150.000"
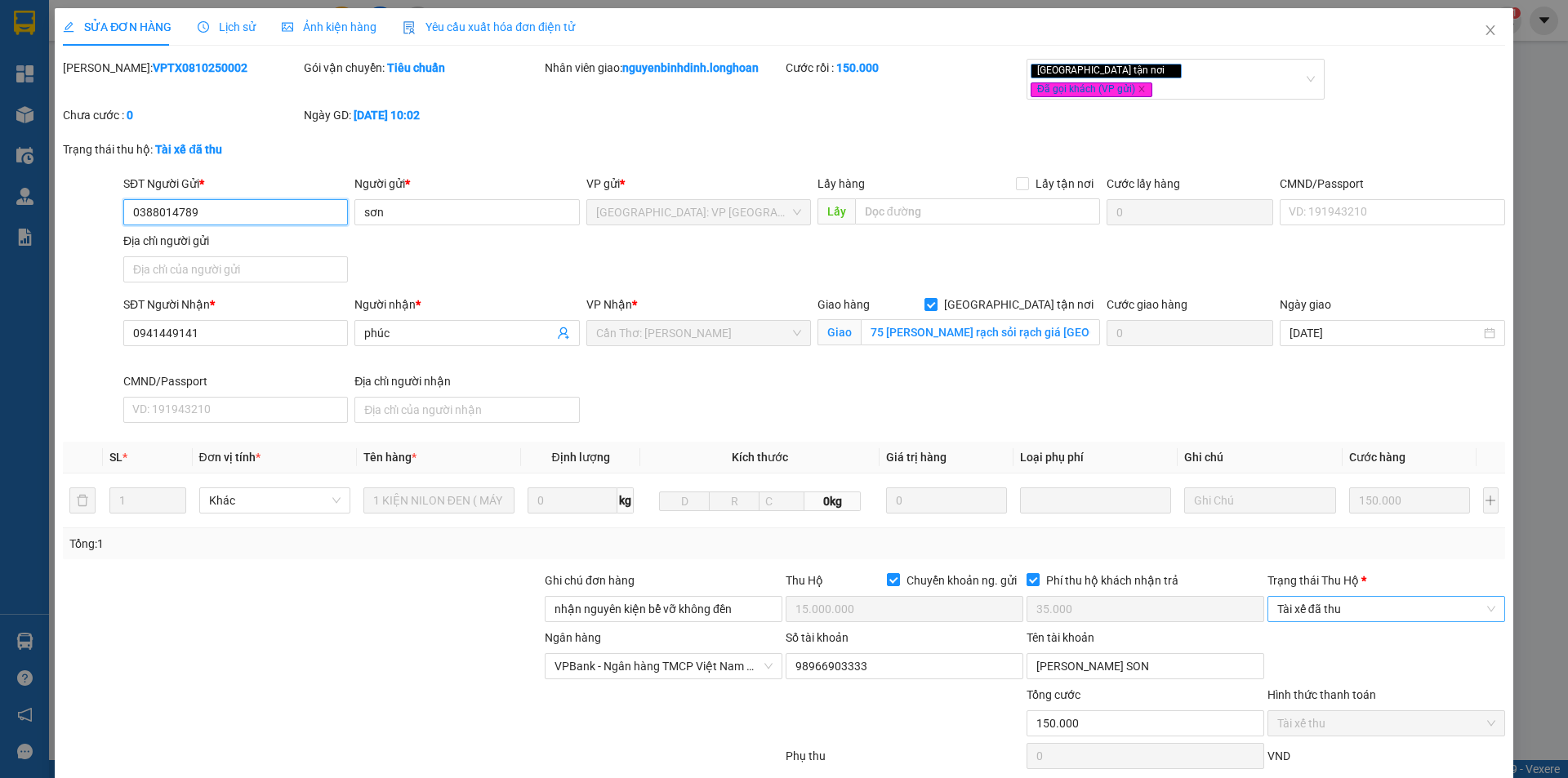
click at [1337, 596] on span "Tài xế đã thu" at bounding box center [1386, 608] width 218 height 24
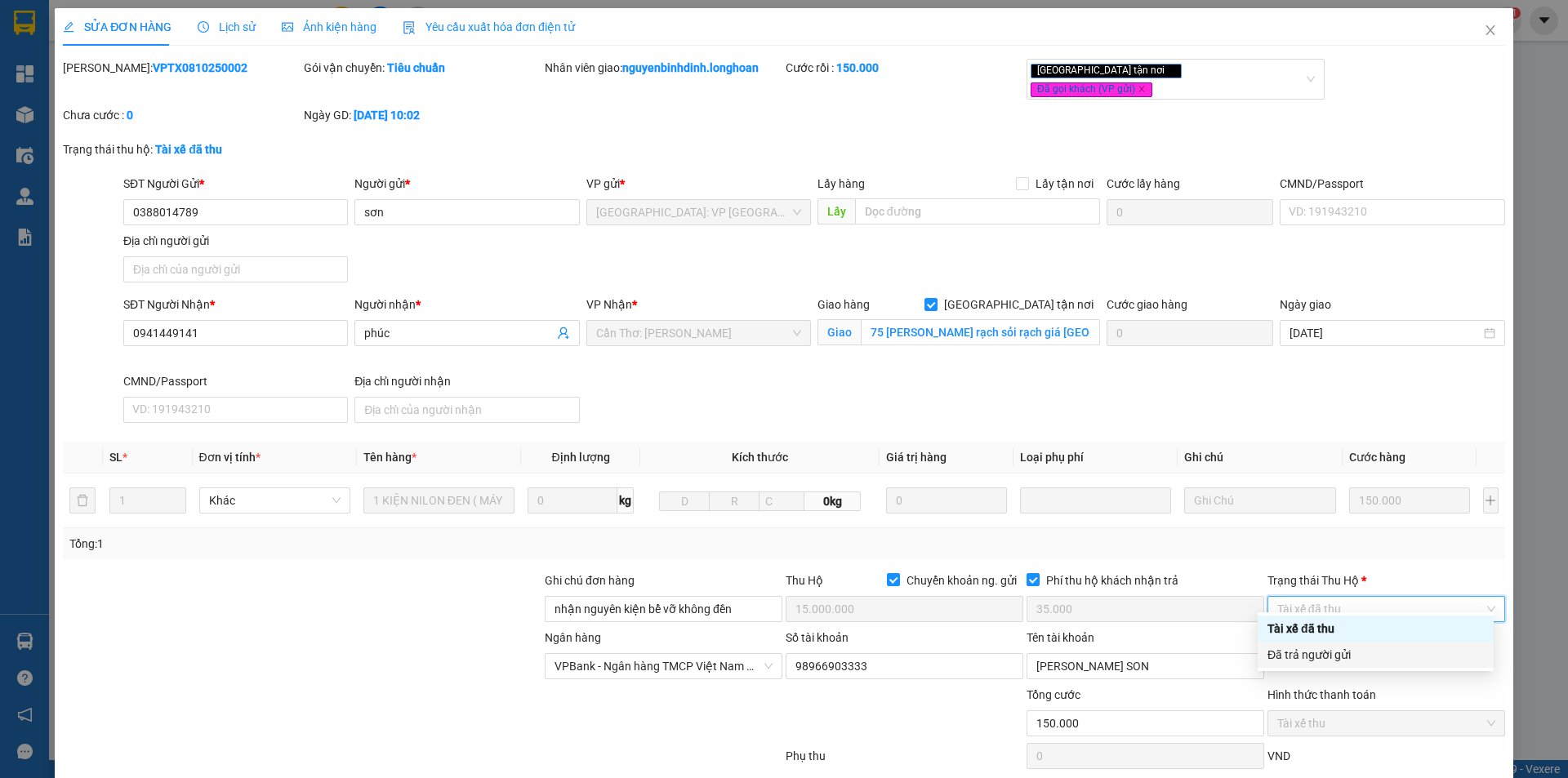
click at [1349, 647] on div "Đã trả người gửi" at bounding box center [1375, 654] width 216 height 18
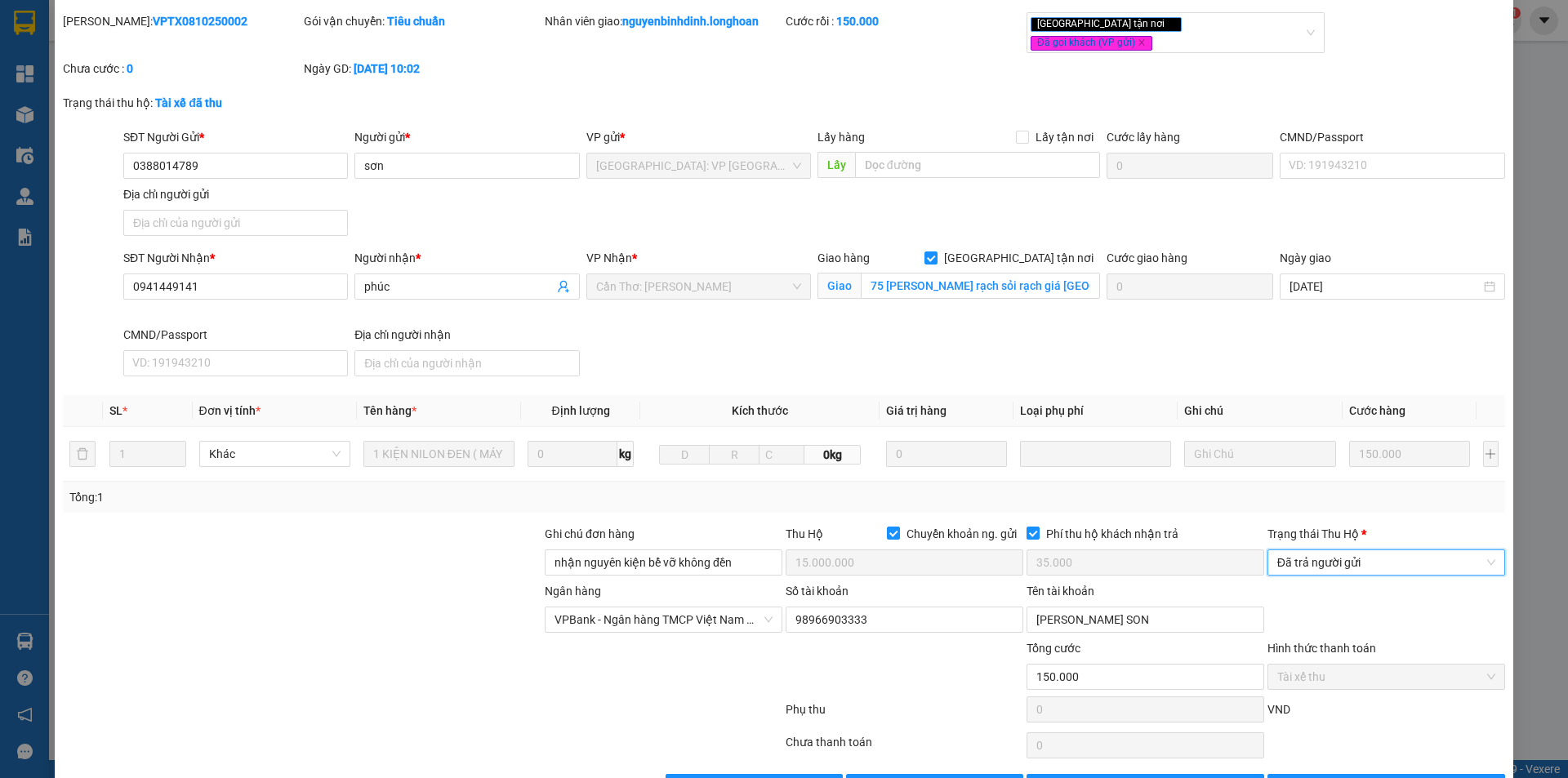
scroll to position [87, 0]
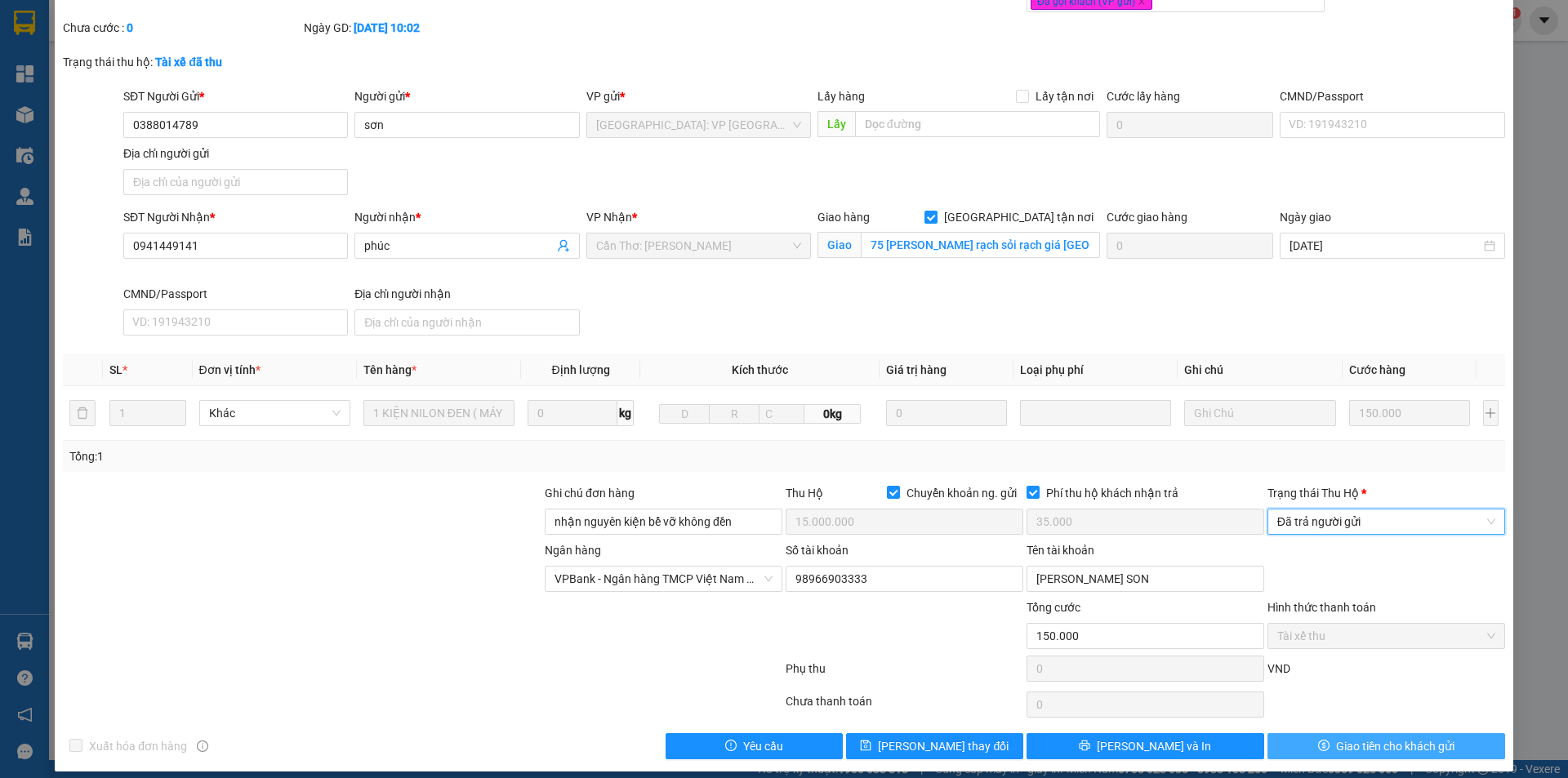
click at [1318, 740] on icon "dollar" at bounding box center [1324, 746] width 11 height 11
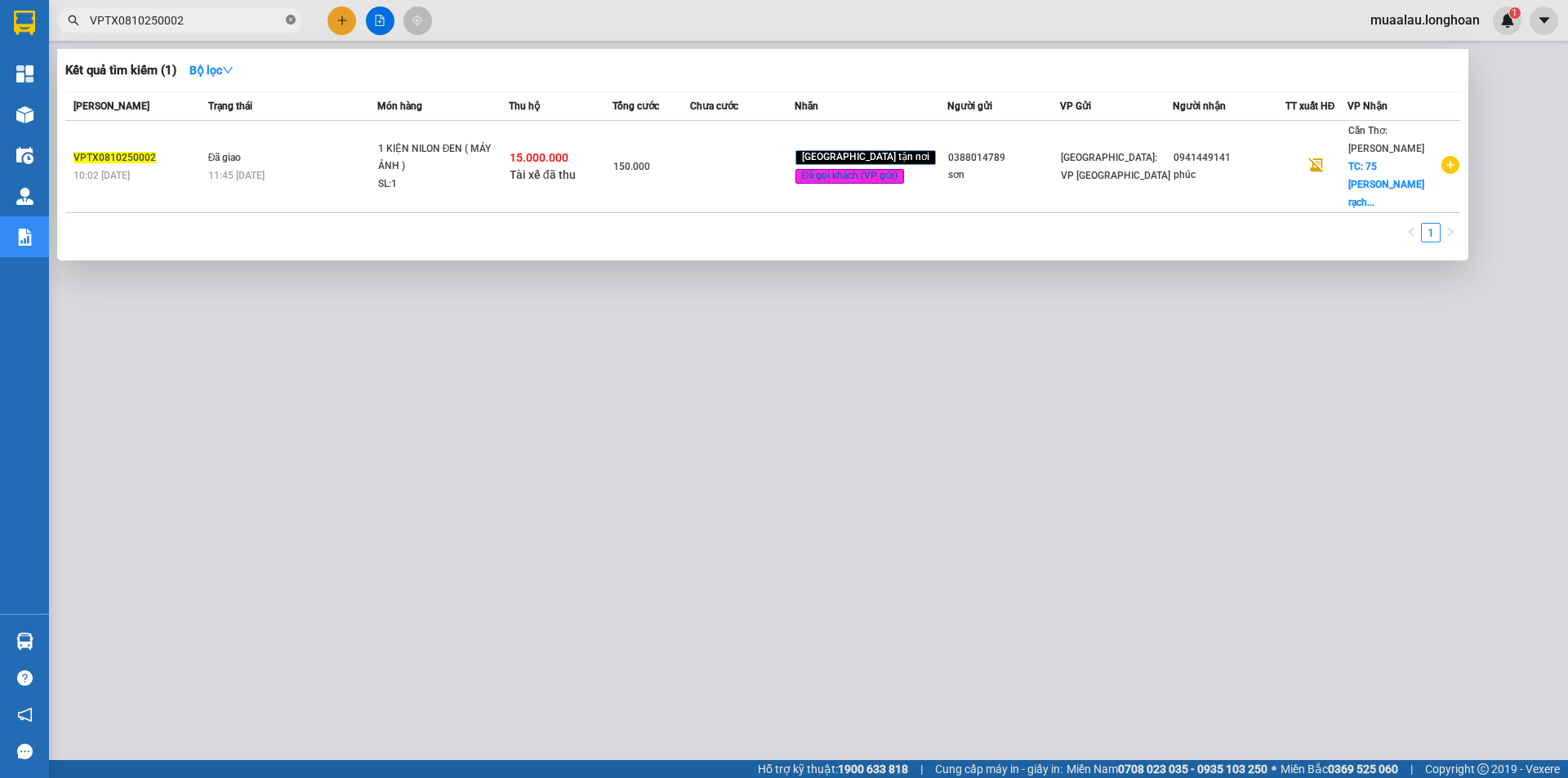
click at [289, 18] on icon "close-circle" at bounding box center [290, 19] width 10 height 10
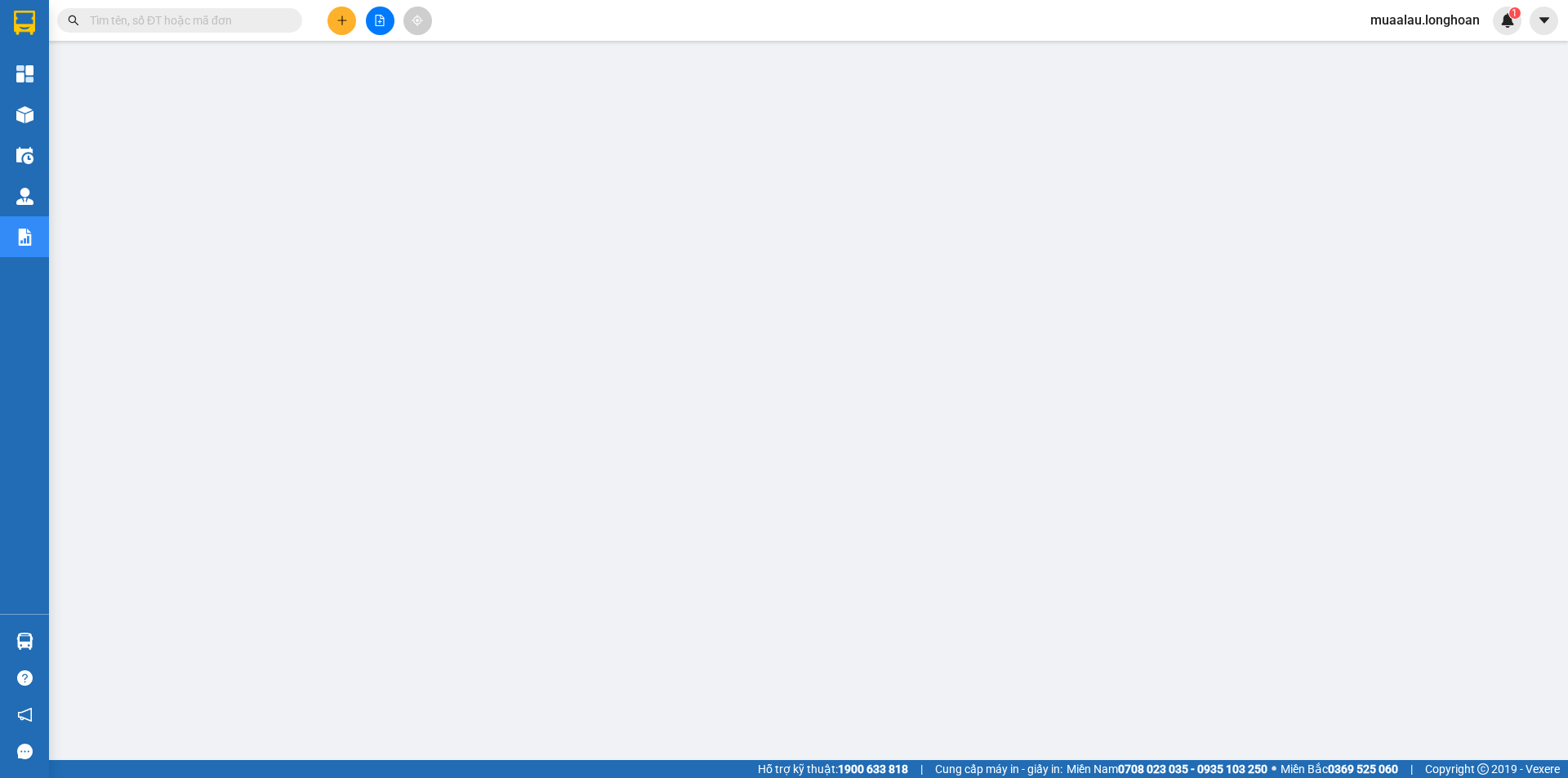
paste input "VHBT0710250022"
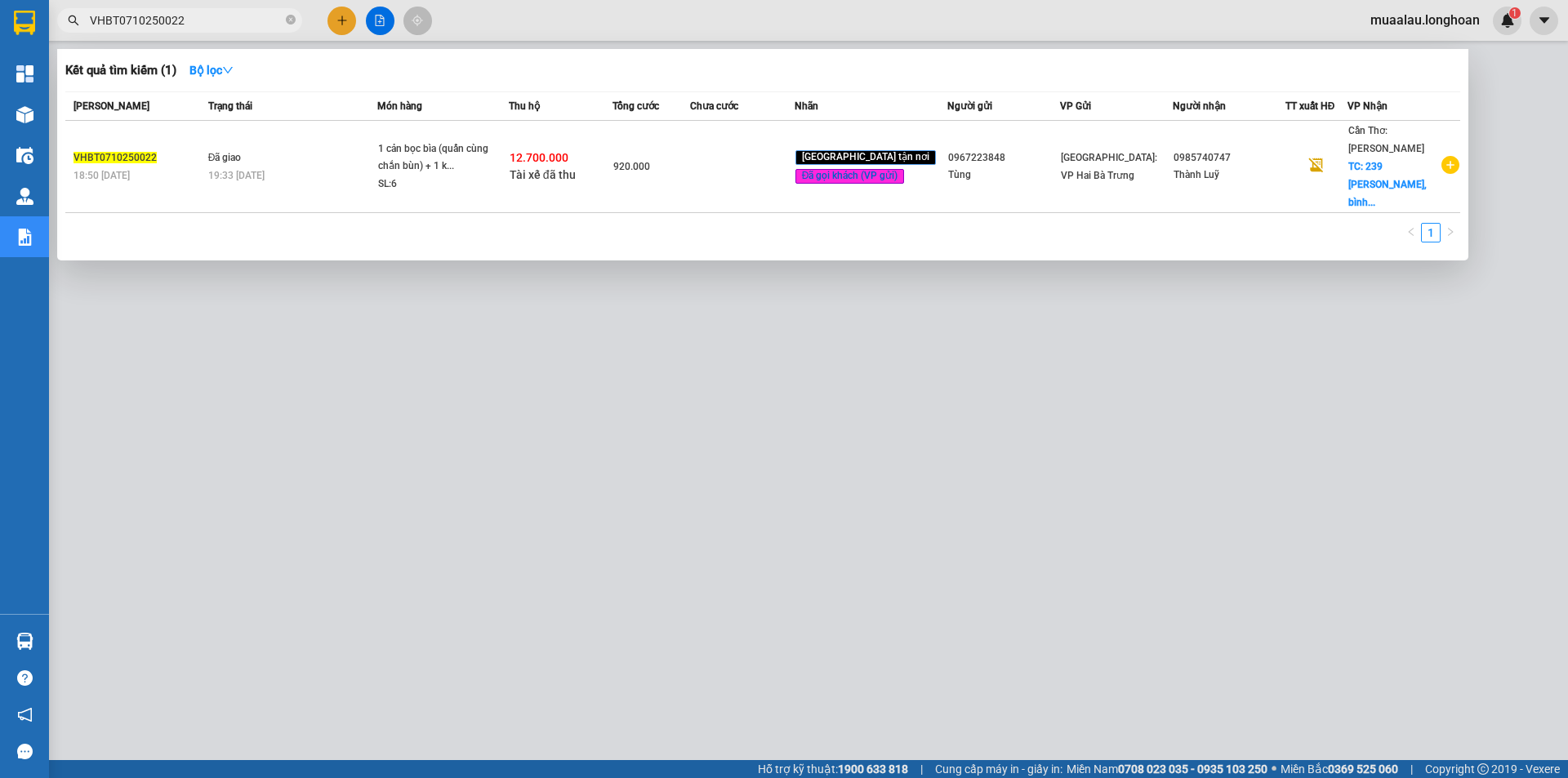
type input "VHBT0710250022"
click at [716, 160] on td at bounding box center [742, 166] width 104 height 92
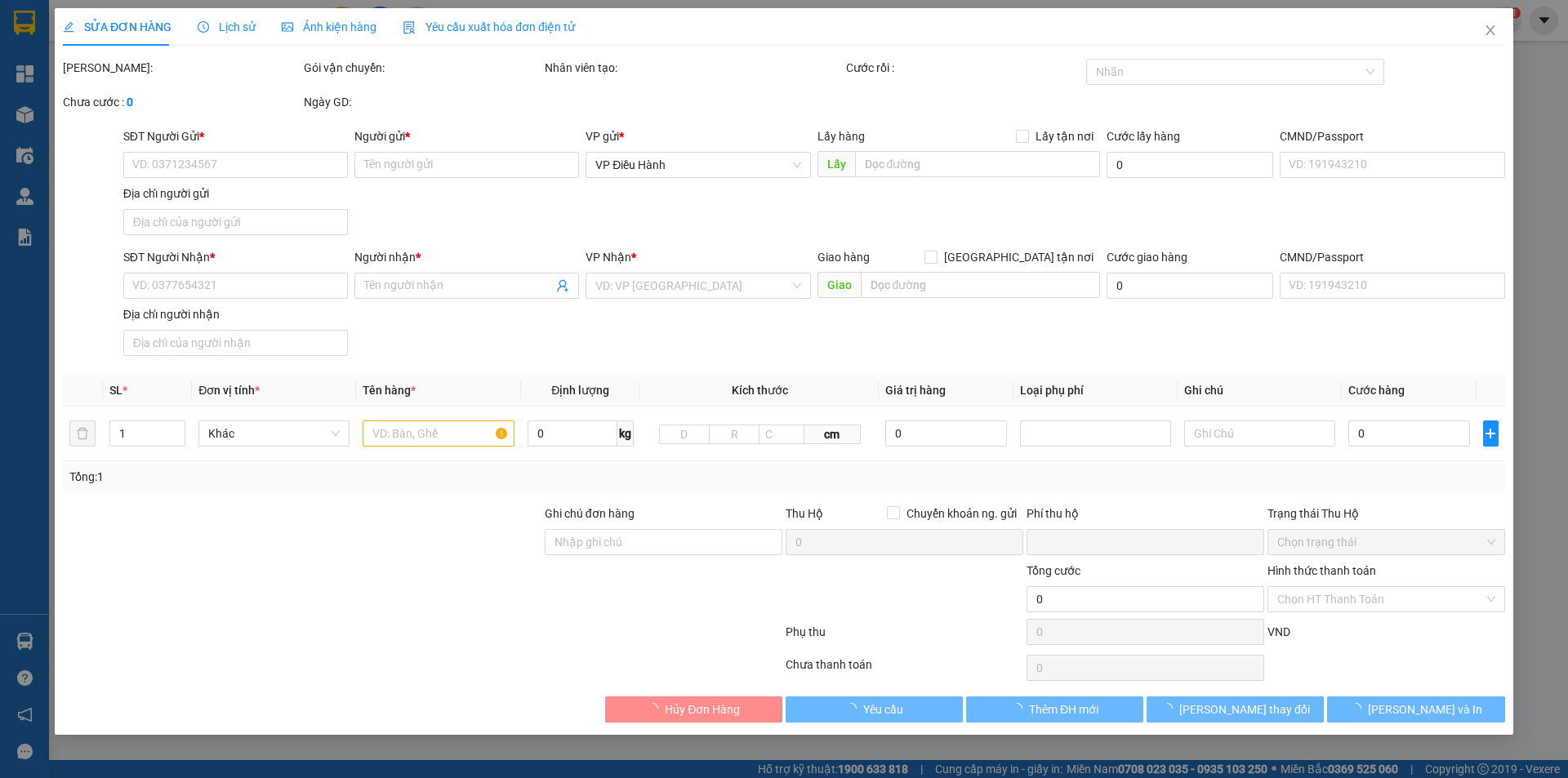
type input "0967223848"
type input "Tùng"
type input "0985740747"
type input "Thành Luỹ"
checkbox input "true"
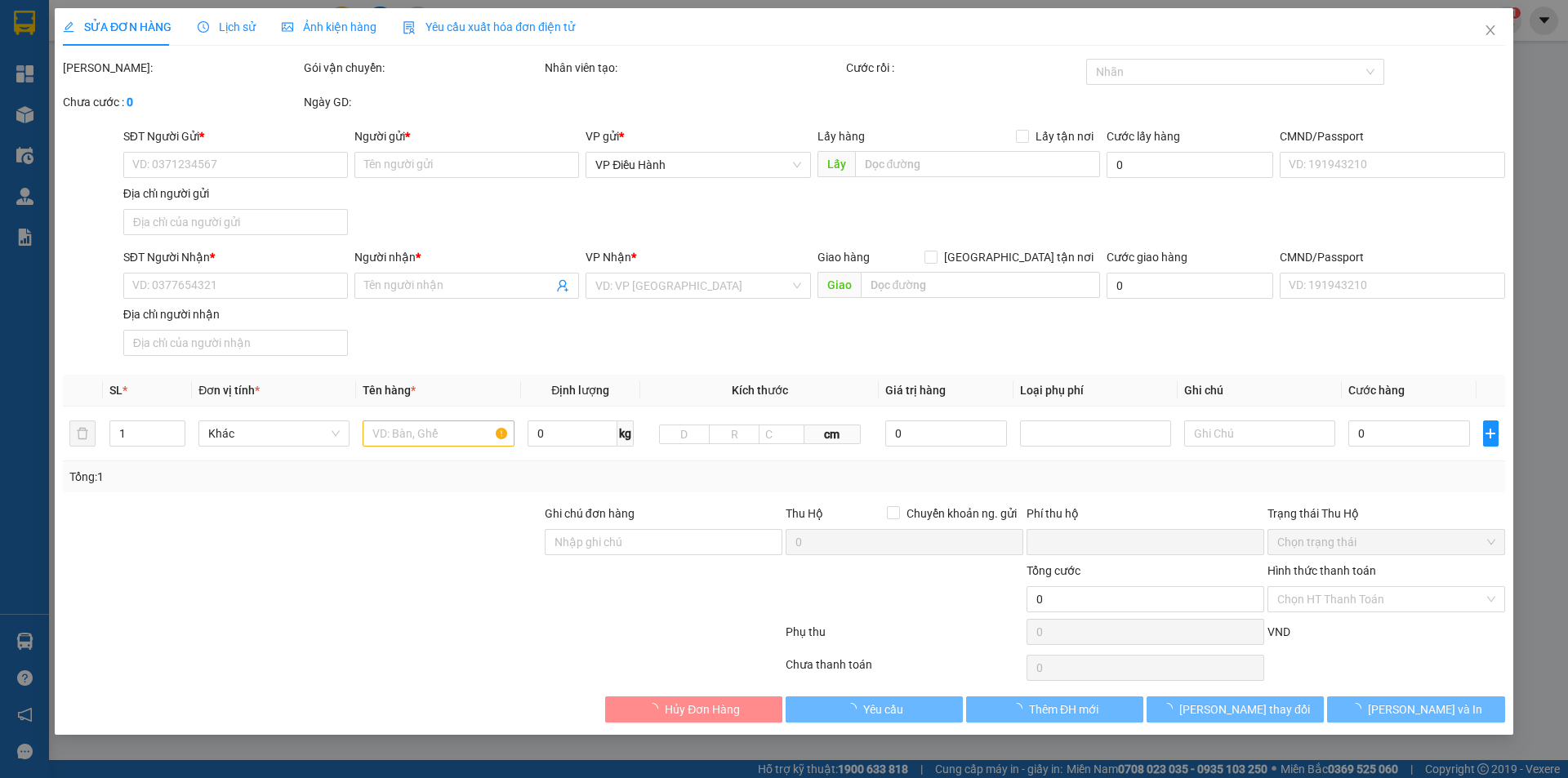
type input "239 [PERSON_NAME], [GEOGRAPHIC_DATA], [GEOGRAPHIC_DATA], [GEOGRAPHIC_DATA]"
checkbox input "true"
type input "12.700.000"
type input "30.000"
type input "920.000"
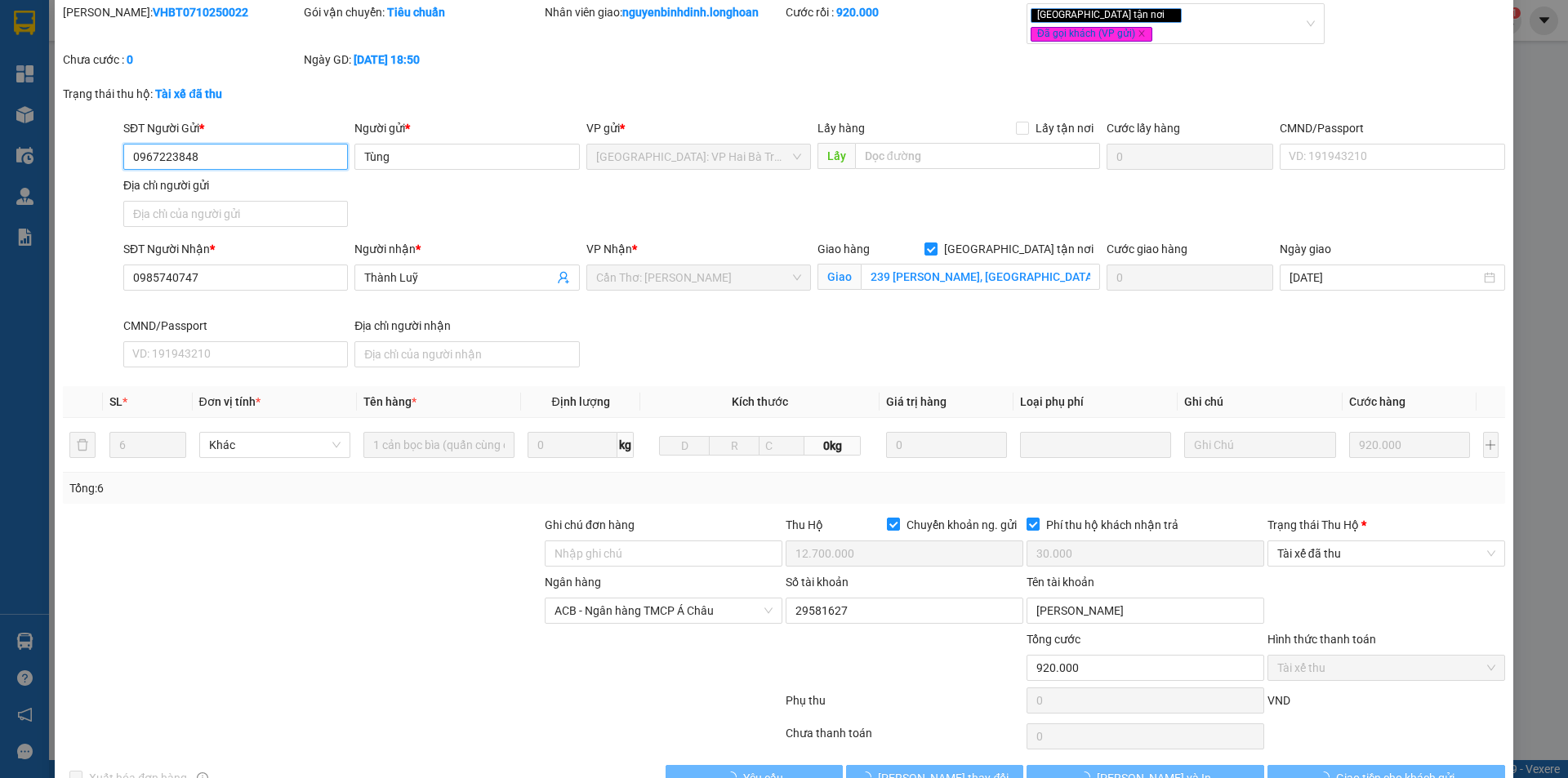
scroll to position [87, 0]
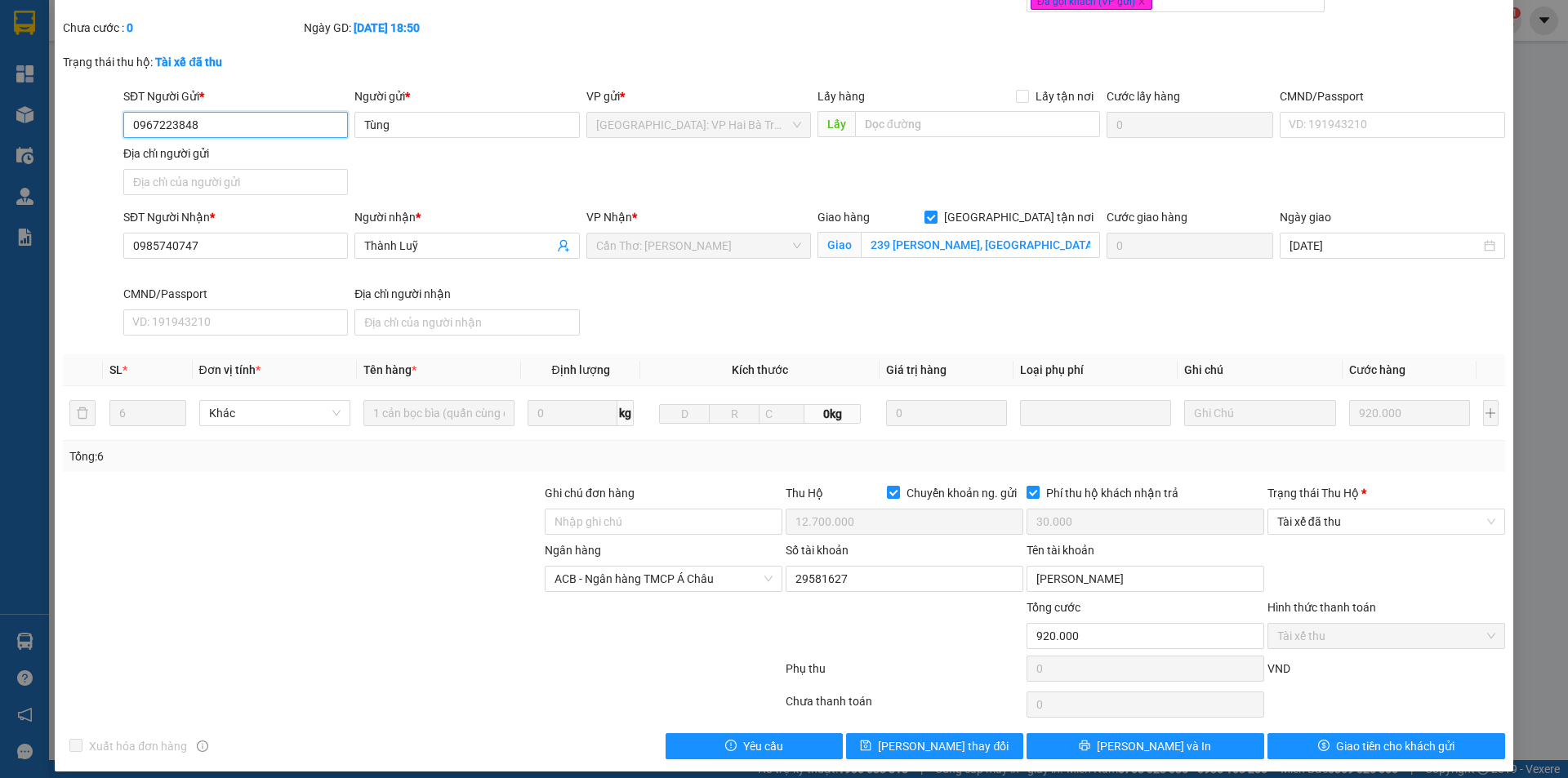
click at [1370, 517] on span "Tài xế đã thu" at bounding box center [1386, 521] width 218 height 24
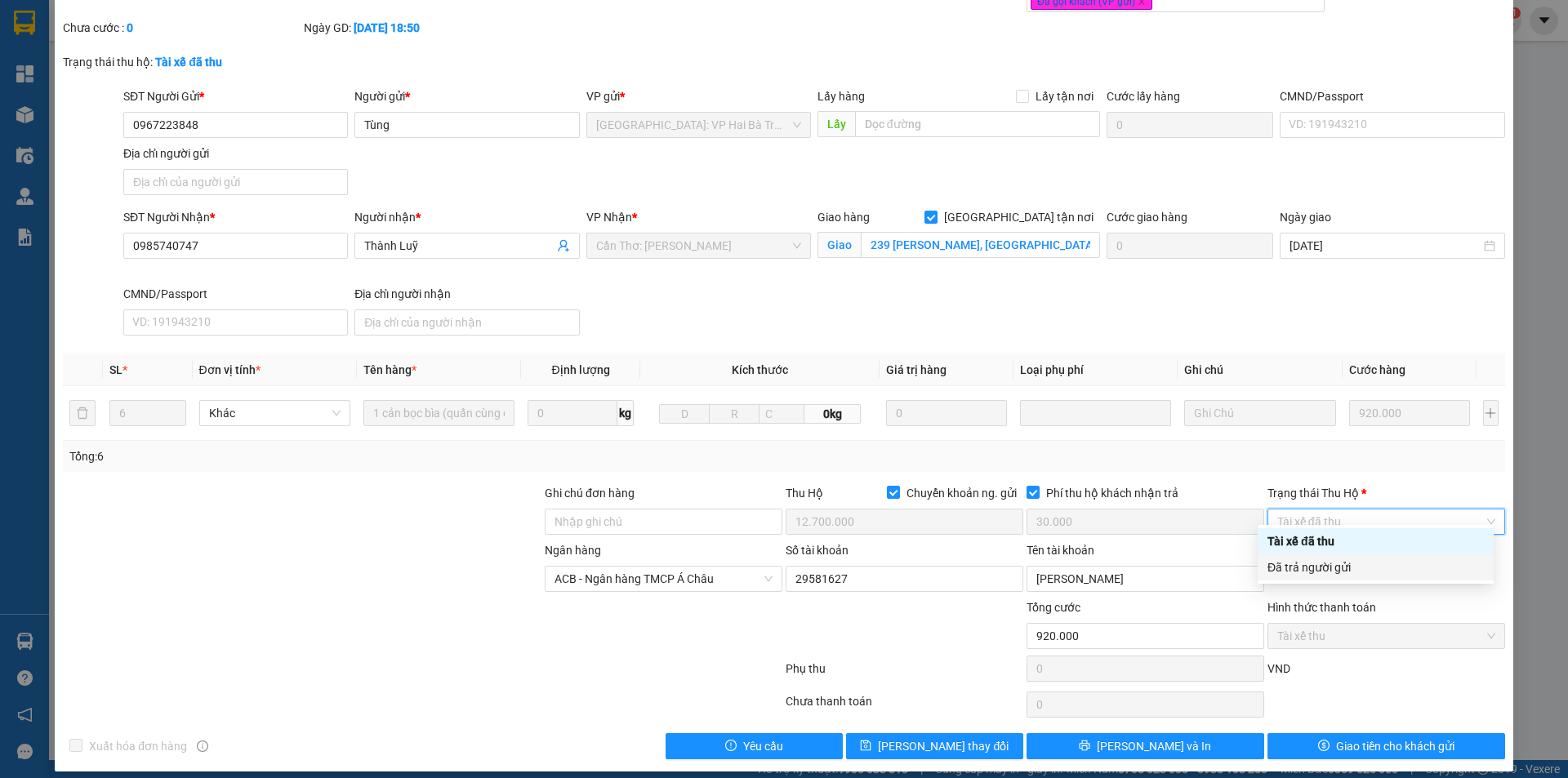
click at [1374, 567] on div "Đã trả người gửi" at bounding box center [1375, 567] width 216 height 18
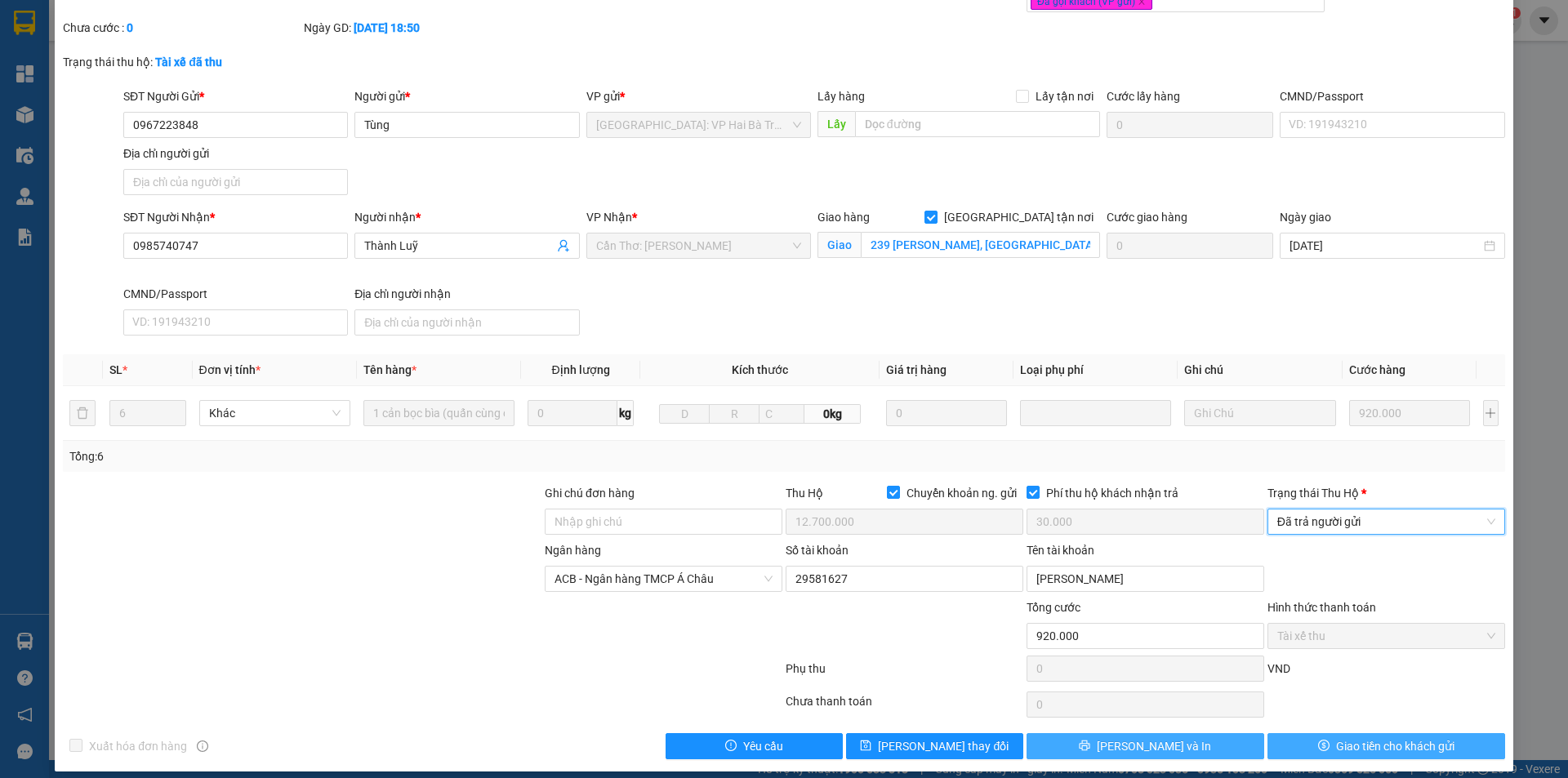
drag, startPoint x: 1413, startPoint y: 733, endPoint x: 1225, endPoint y: 733, distance: 188.0
click at [1410, 737] on span "Giao tiền cho khách gửi" at bounding box center [1395, 746] width 119 height 18
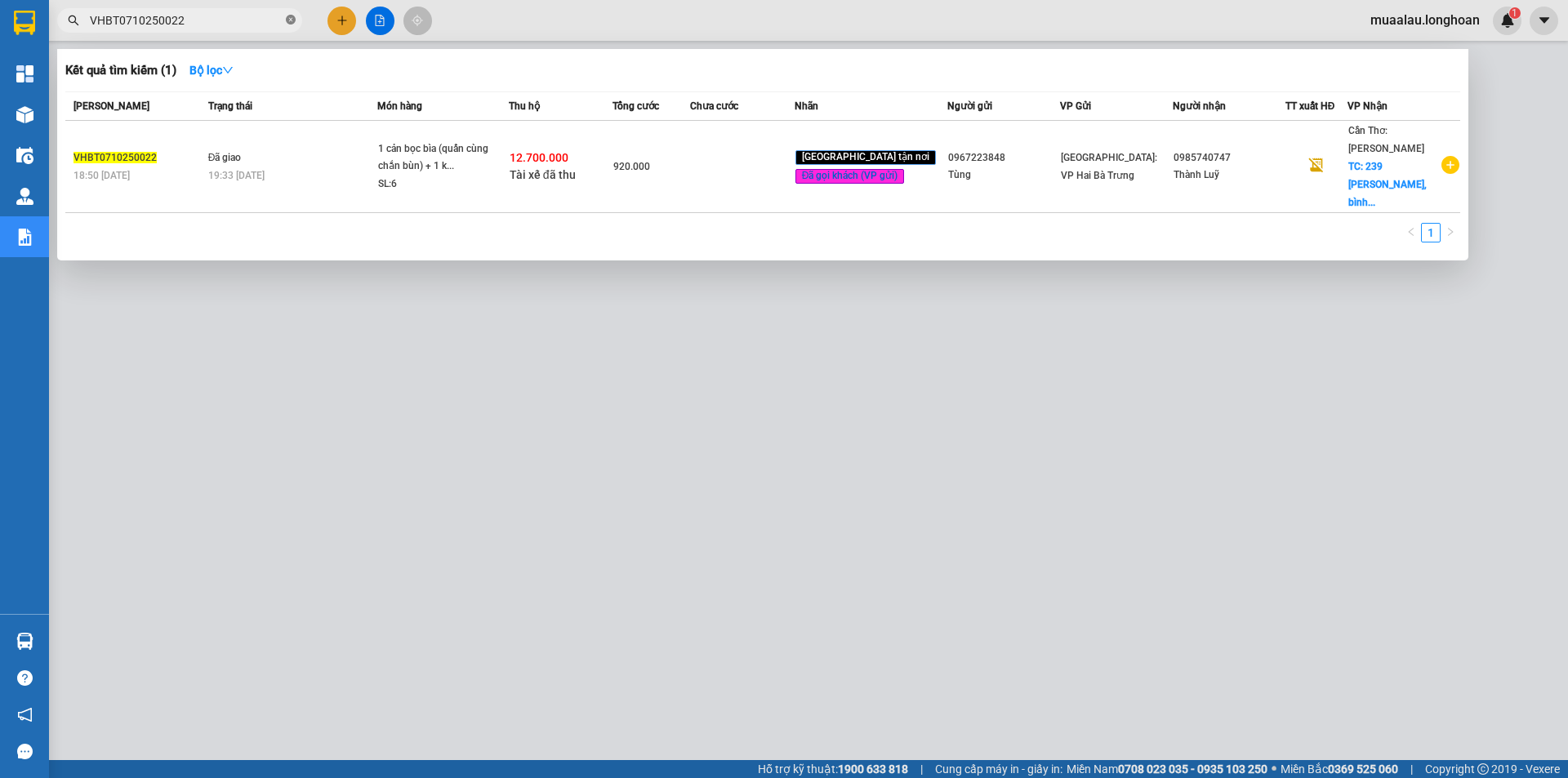
click at [294, 16] on icon "close-circle" at bounding box center [290, 19] width 10 height 10
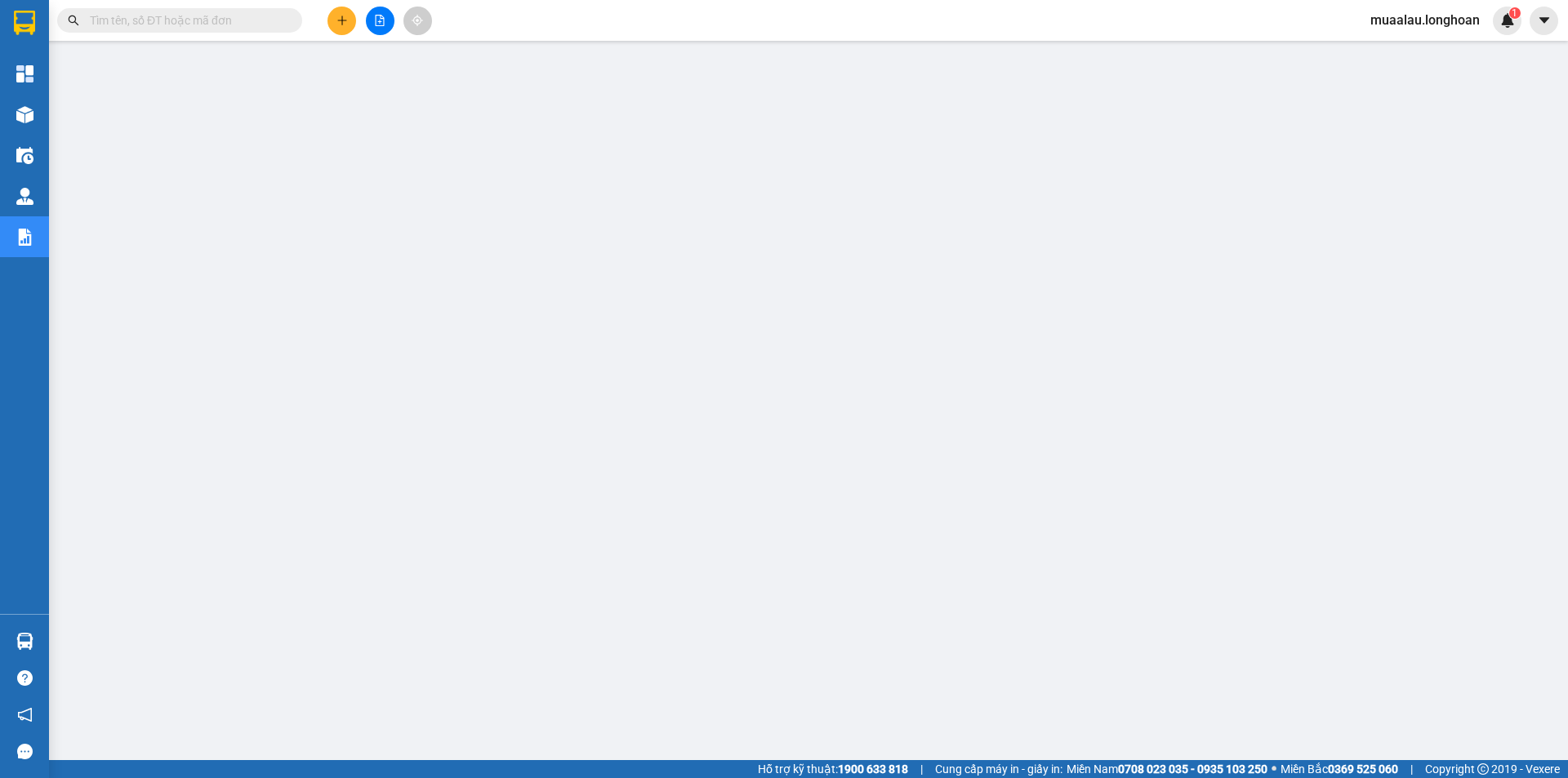
paste input "VPMD0810250015"
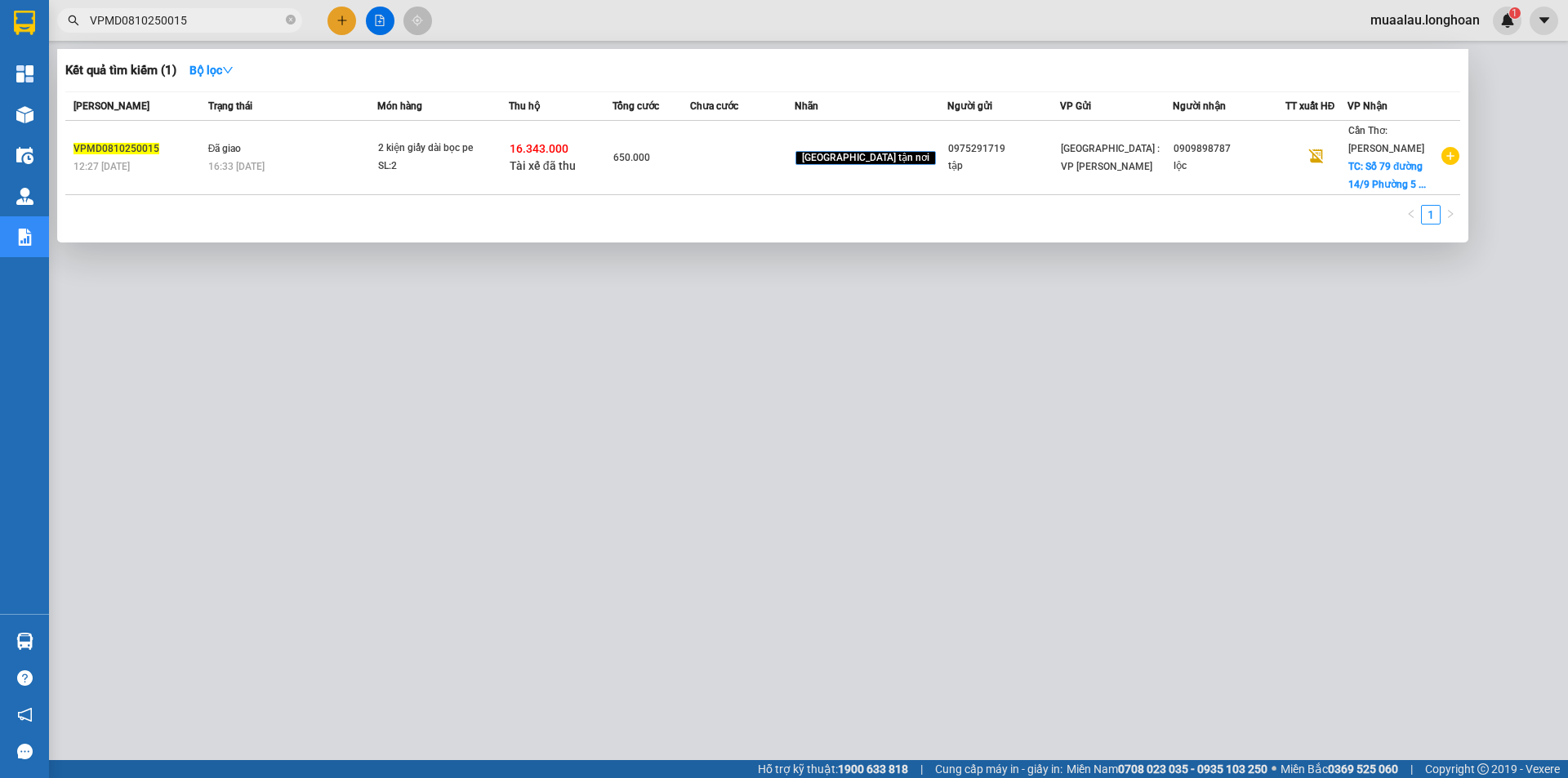
type input "VPMD0810250015"
click at [690, 147] on td "650.000" at bounding box center [651, 158] width 78 height 74
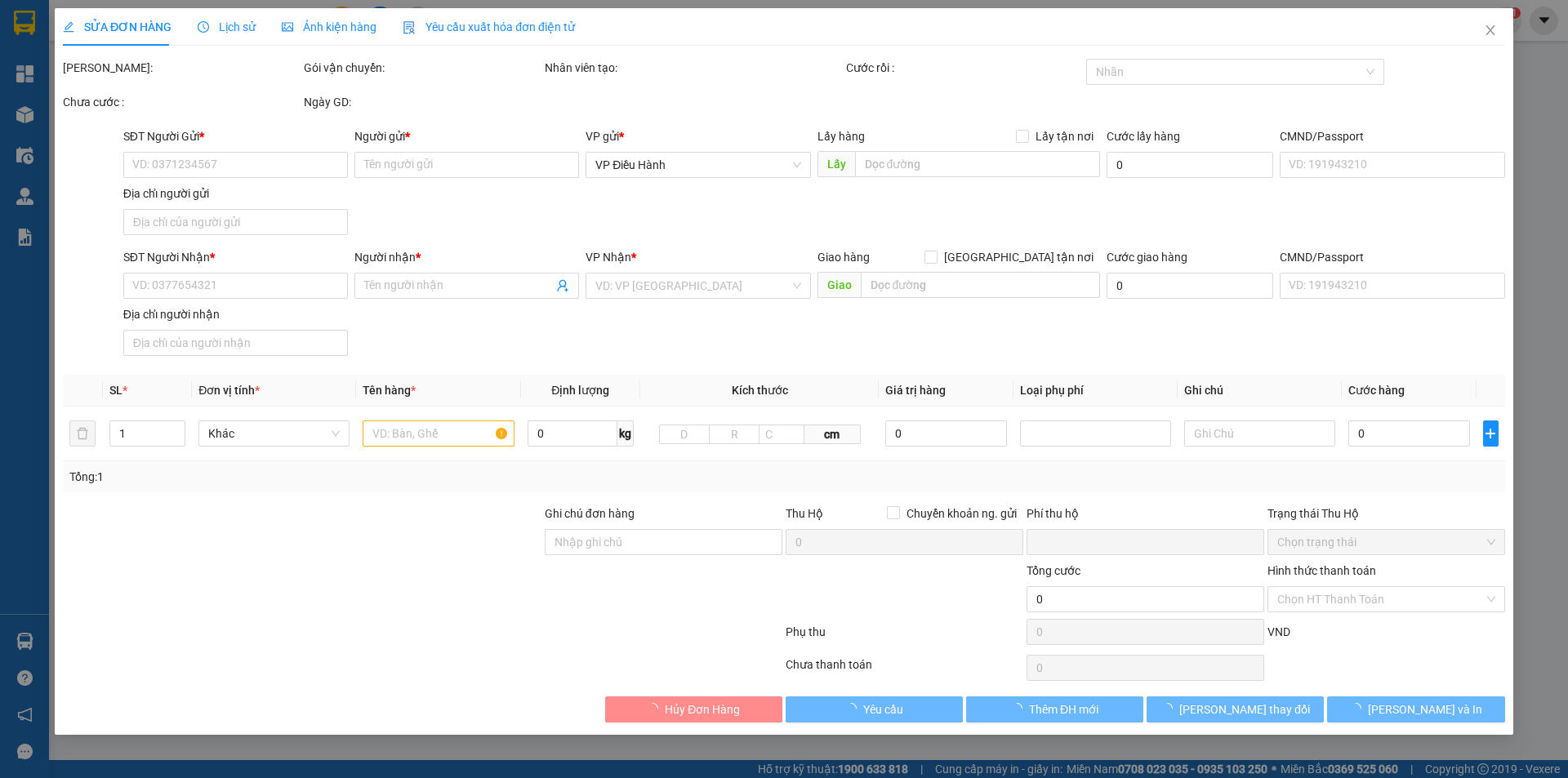
type input "0975291719"
type input "tập"
type input "0909898787"
type input "lộc"
checkbox input "true"
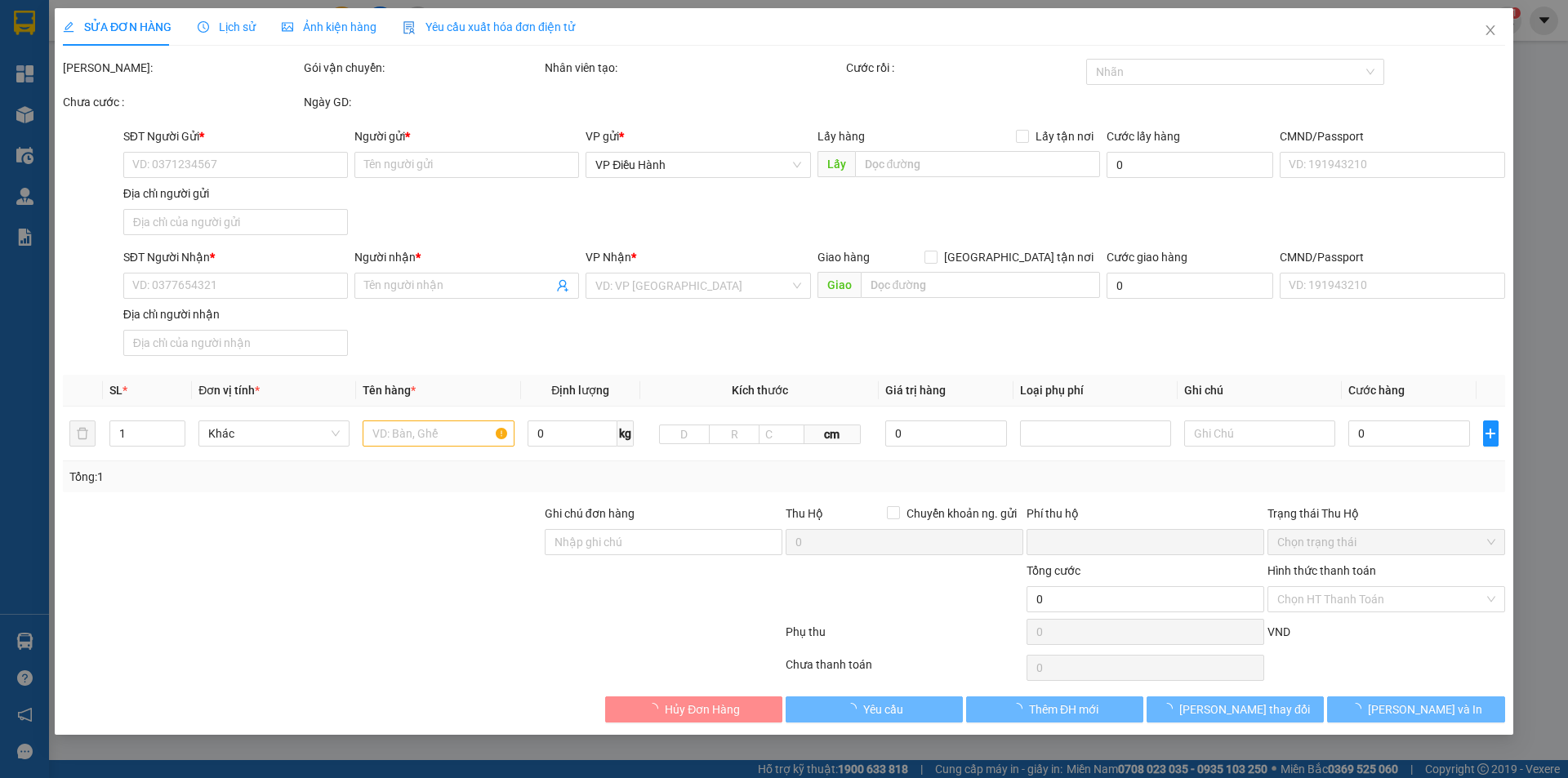
type input "Số 79 đường 14/9 Phường 5 - [GEOGRAPHIC_DATA], [GEOGRAPHIC_DATA]"
checkbox input "true"
type input "16.343.000"
type input "35.000"
type input "650.000"
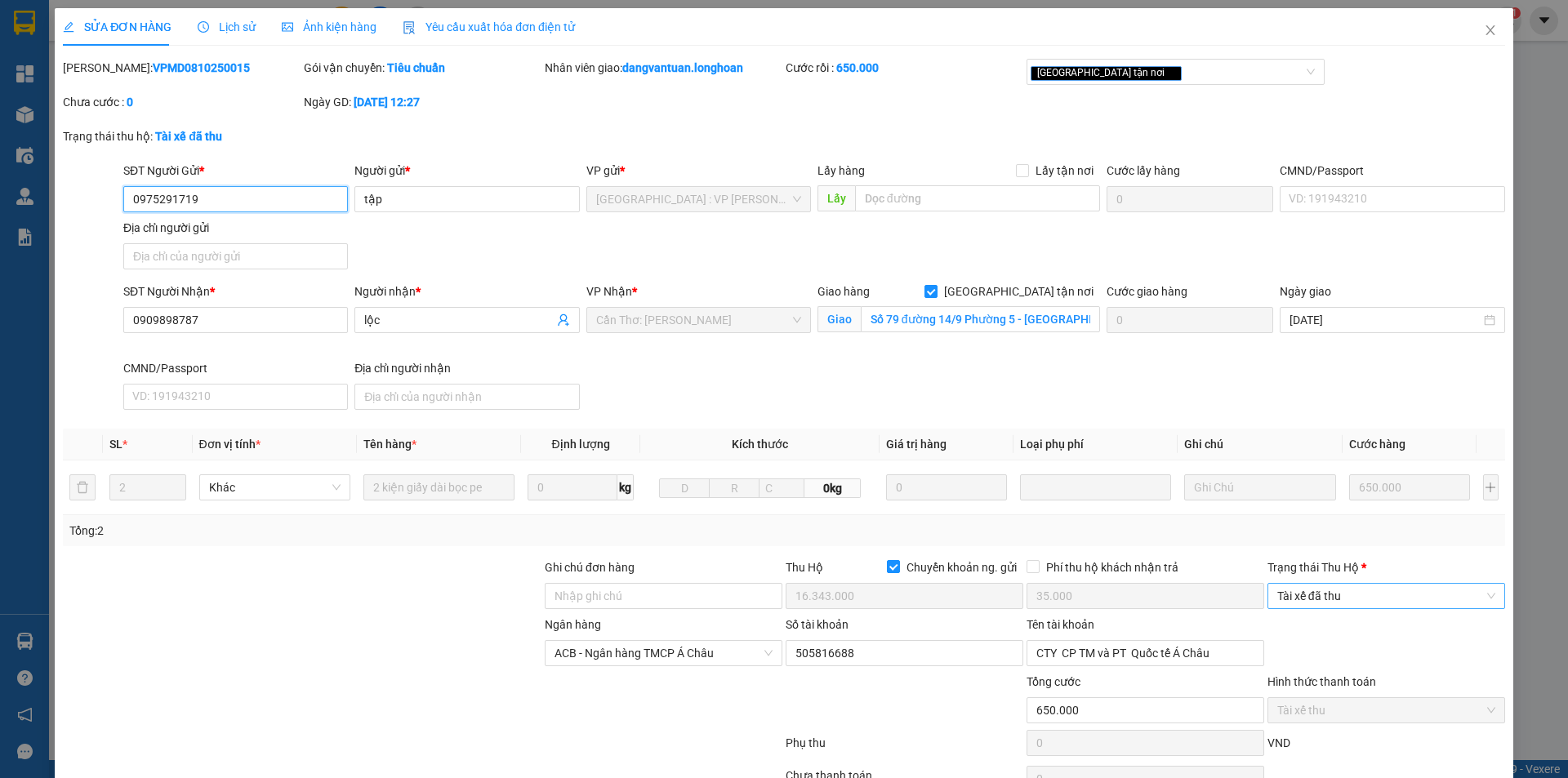
drag, startPoint x: 1360, startPoint y: 592, endPoint x: 1363, endPoint y: 610, distance: 18.2
click at [1361, 592] on span "Tài xế đã thu" at bounding box center [1386, 595] width 218 height 24
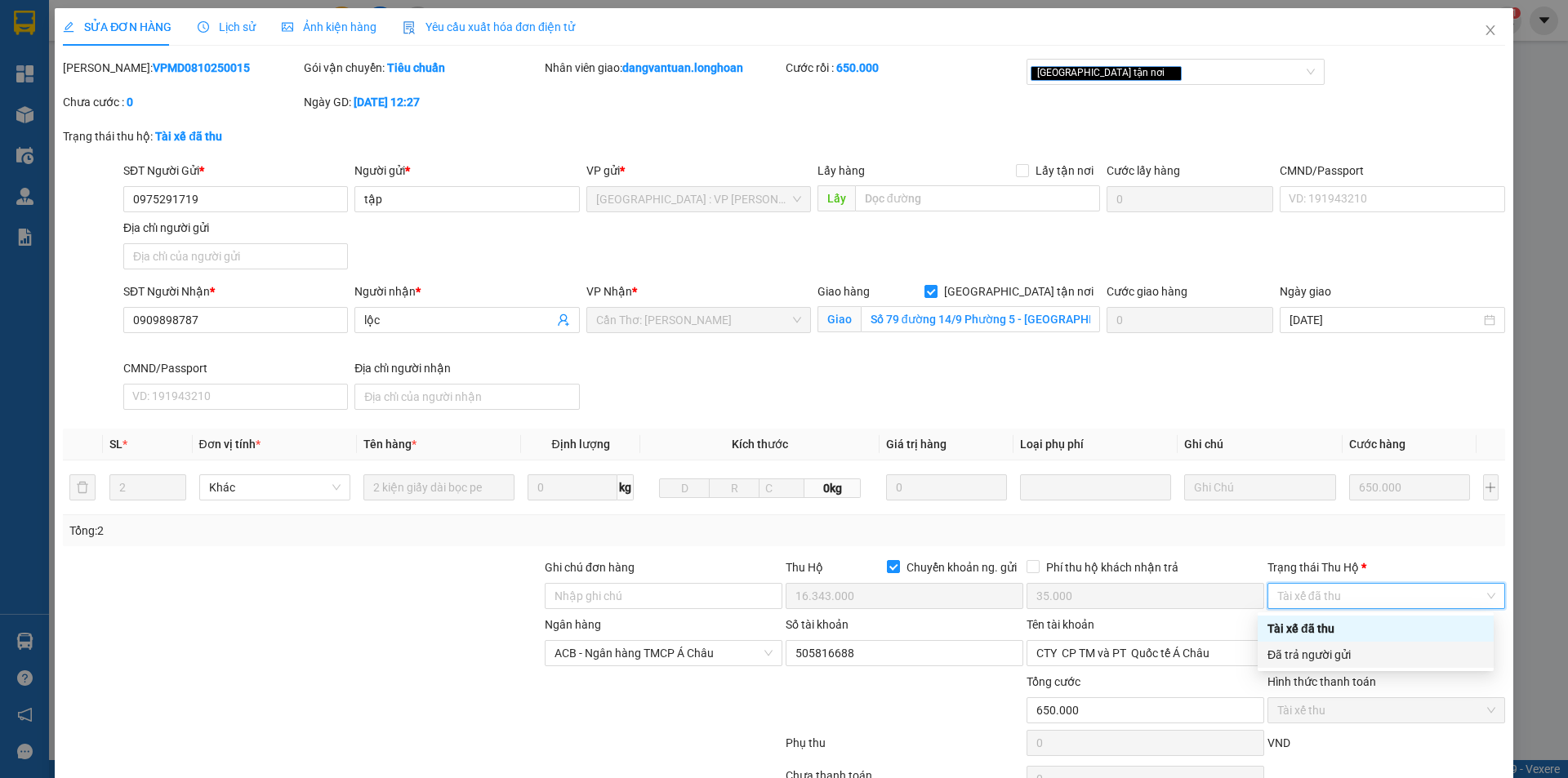
click at [1351, 649] on div "Đã trả người gửi" at bounding box center [1375, 654] width 216 height 18
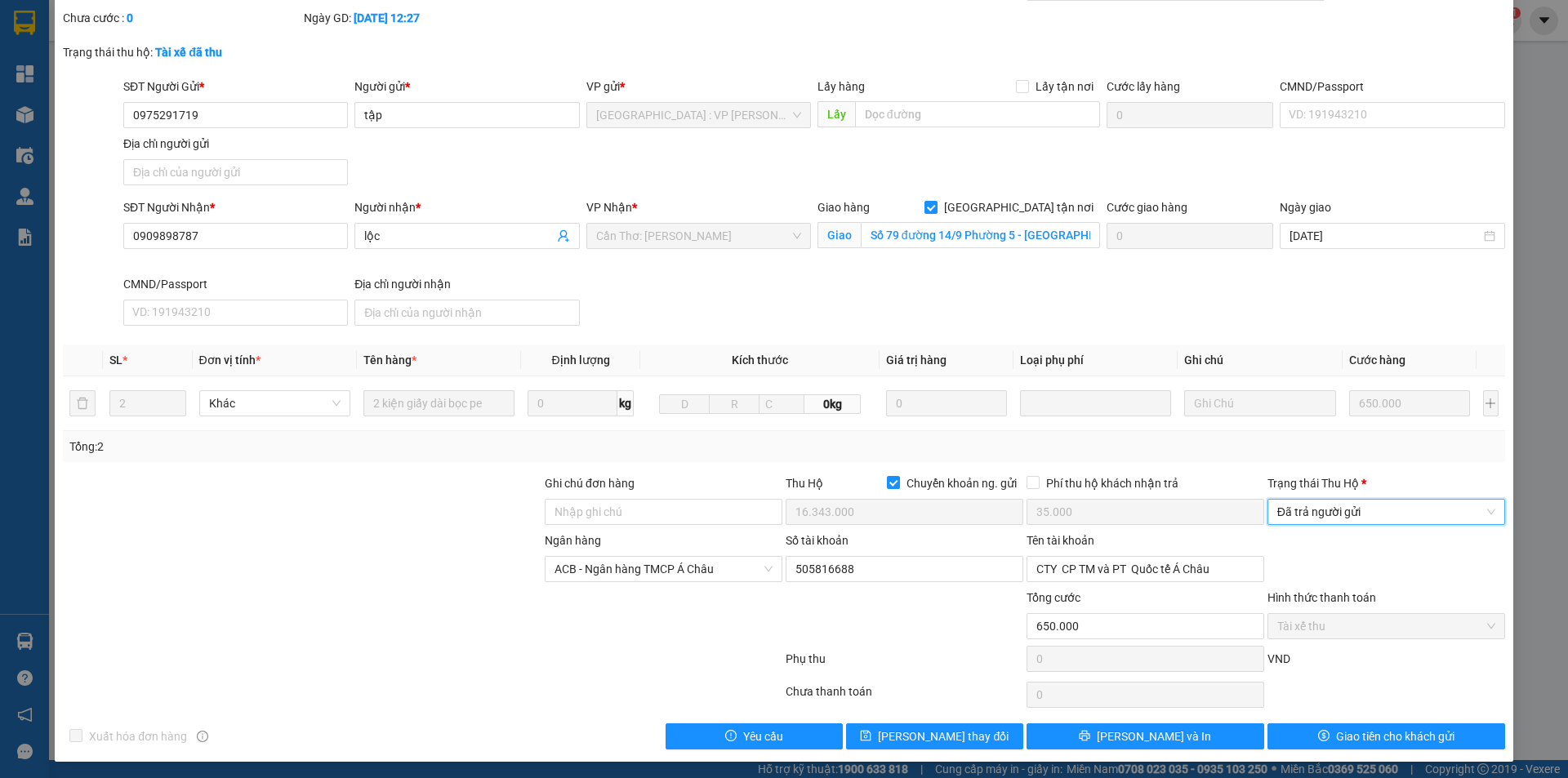
scroll to position [87, 0]
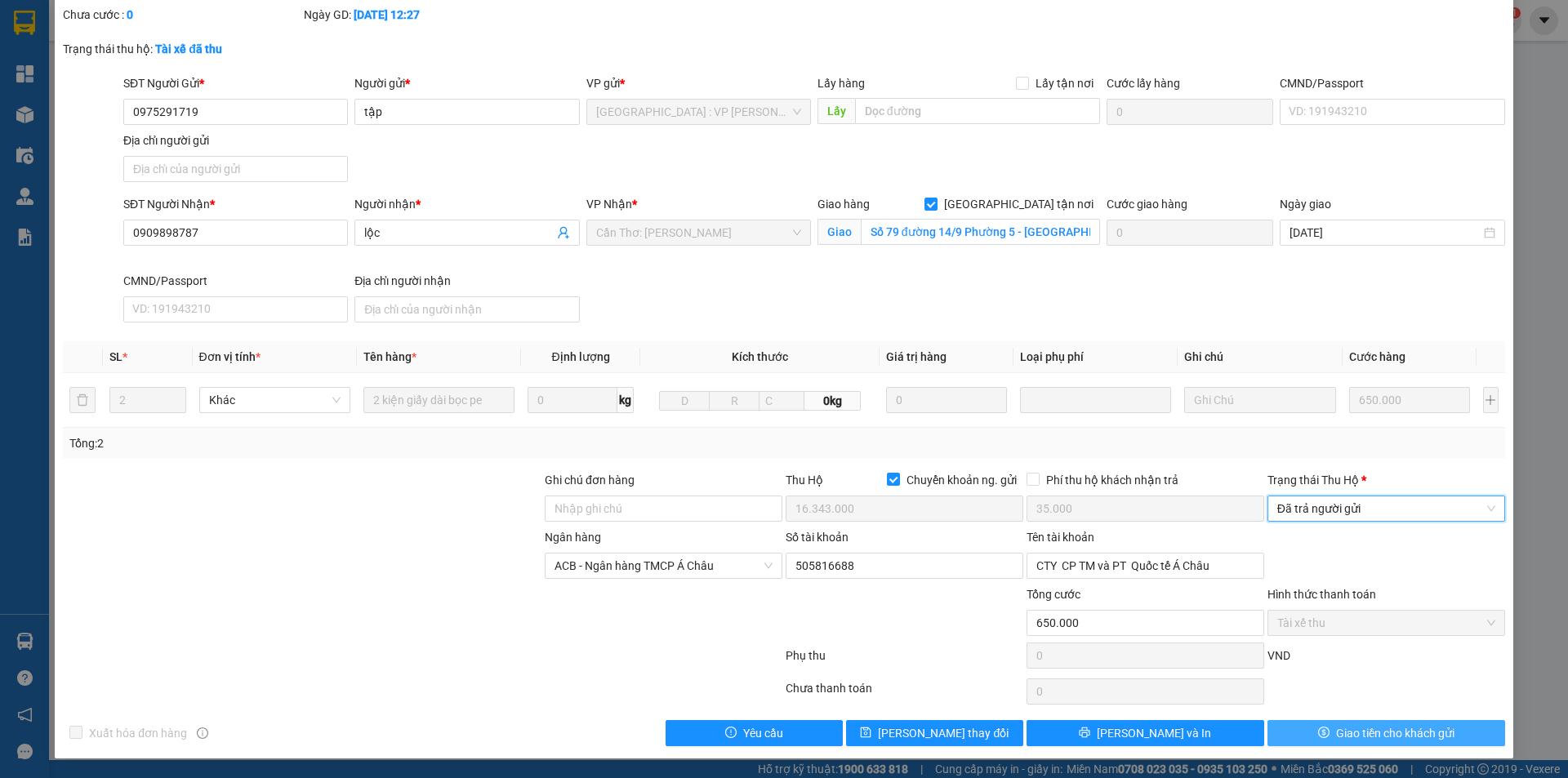
drag, startPoint x: 1314, startPoint y: 746, endPoint x: 1324, endPoint y: 737, distance: 13.5
click at [1317, 745] on div "SỬA ĐƠN HÀNG Lịch sử Ảnh kiện hàng Yêu cầu xuất hóa đơn điện tử Total Paid Fee …" at bounding box center [784, 339] width 1459 height 837
click at [1336, 729] on span "Giao tiền cho khách gửi" at bounding box center [1395, 733] width 119 height 18
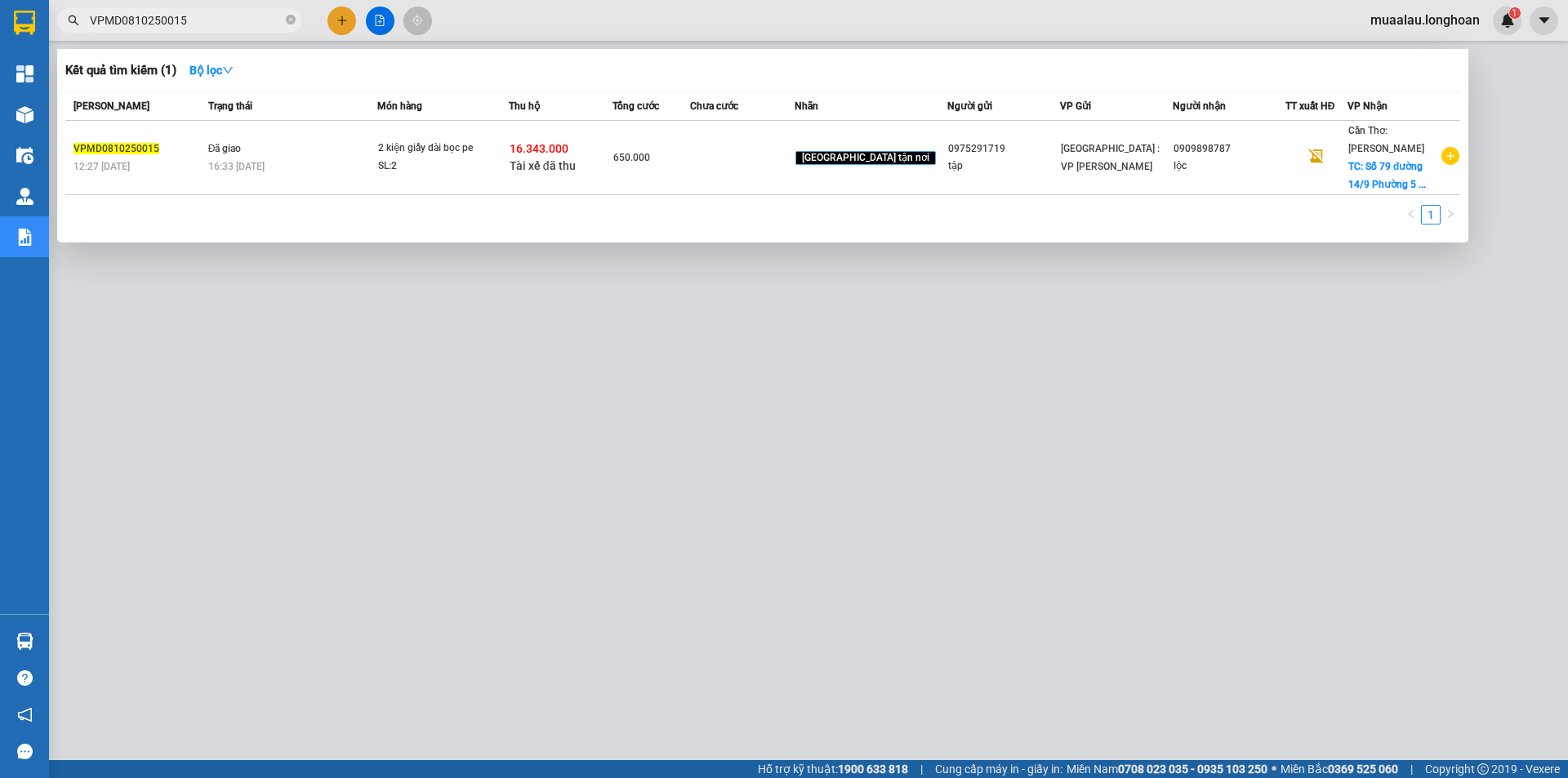
click at [284, 23] on span "VPMD0810250015" at bounding box center [180, 20] width 245 height 24
click at [289, 20] on icon "close-circle" at bounding box center [290, 19] width 10 height 10
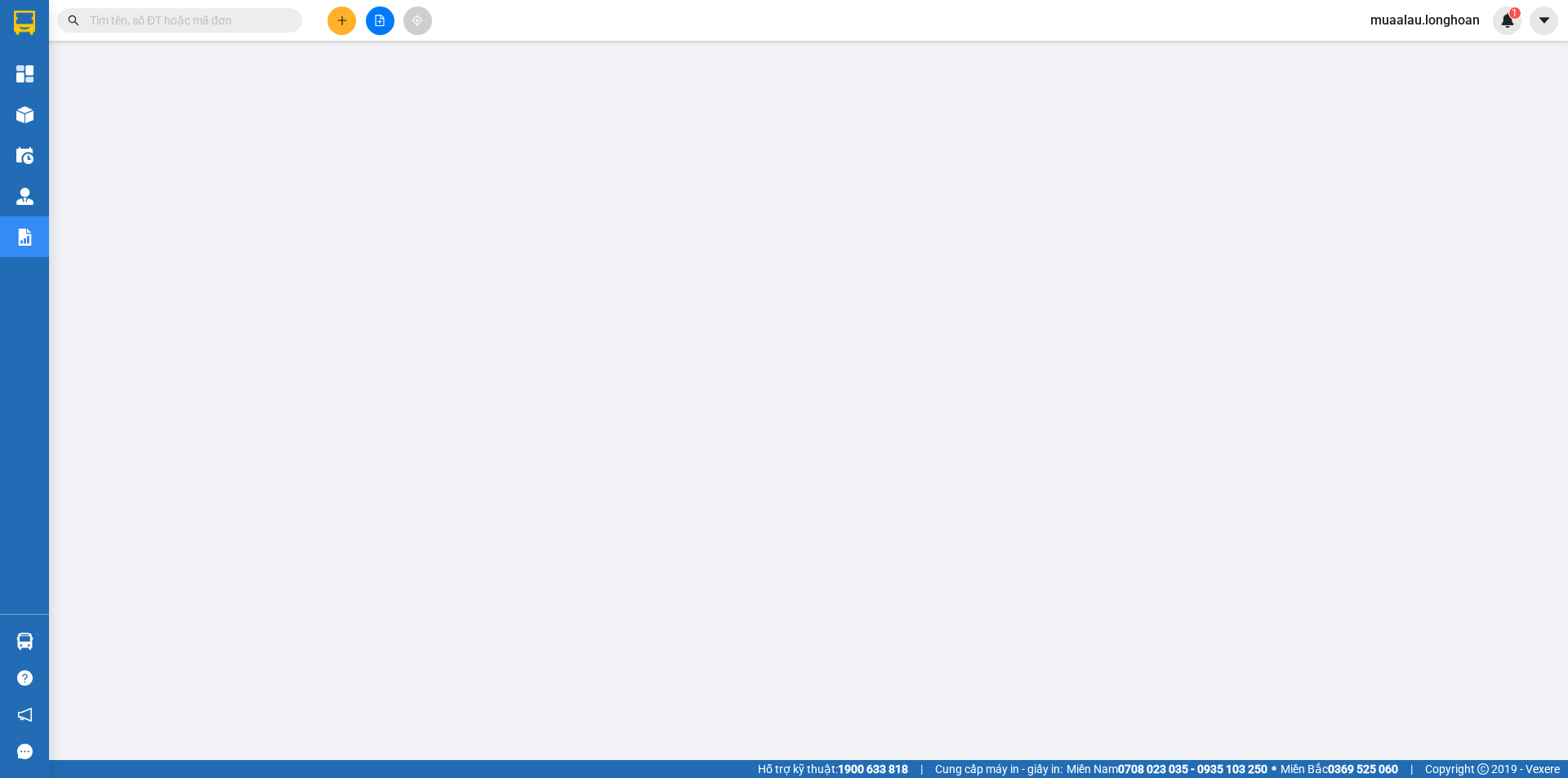
paste input "VPHM0810250028"
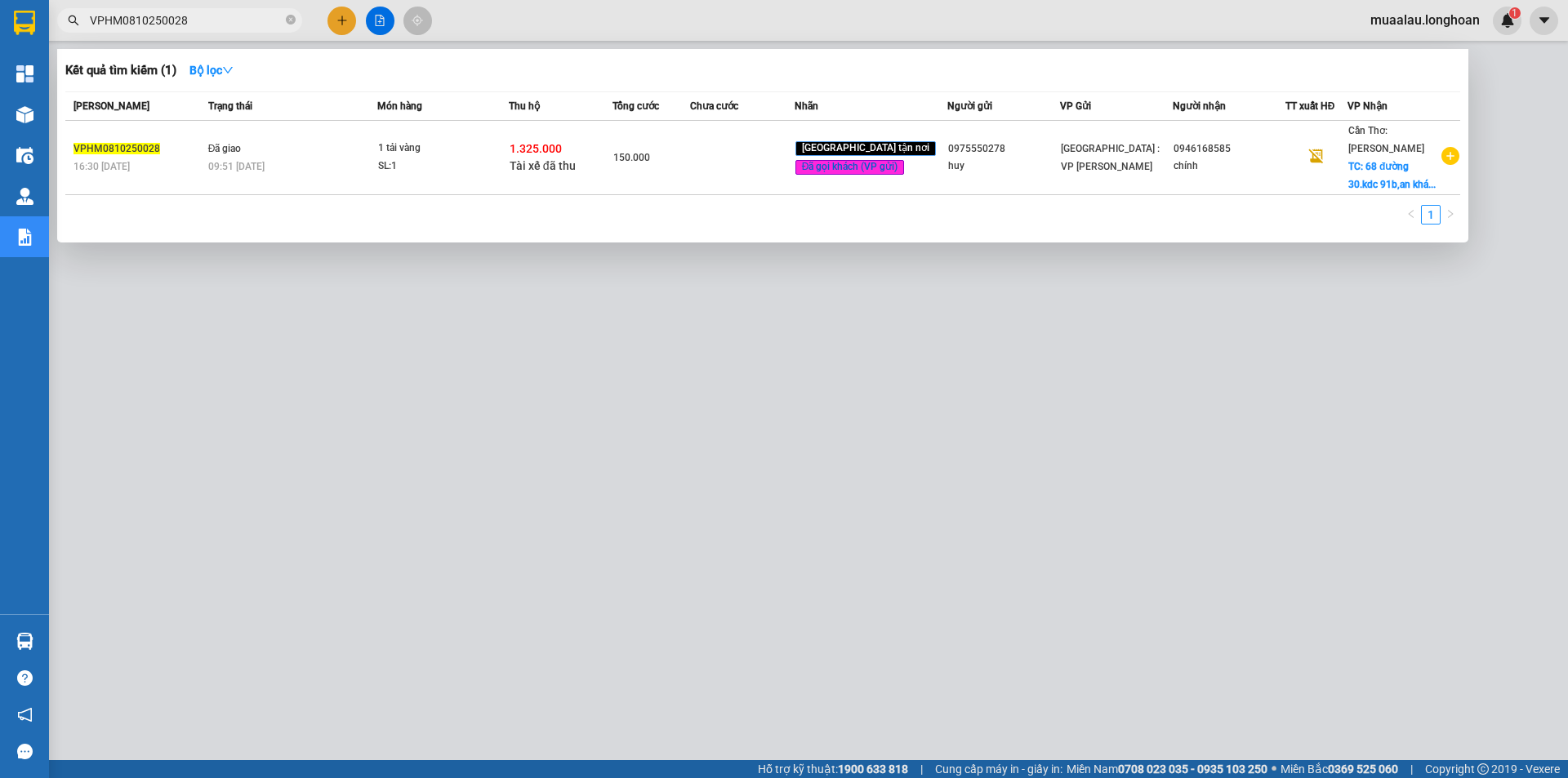
type input "VPHM0810250028"
click at [744, 181] on td at bounding box center [742, 158] width 104 height 74
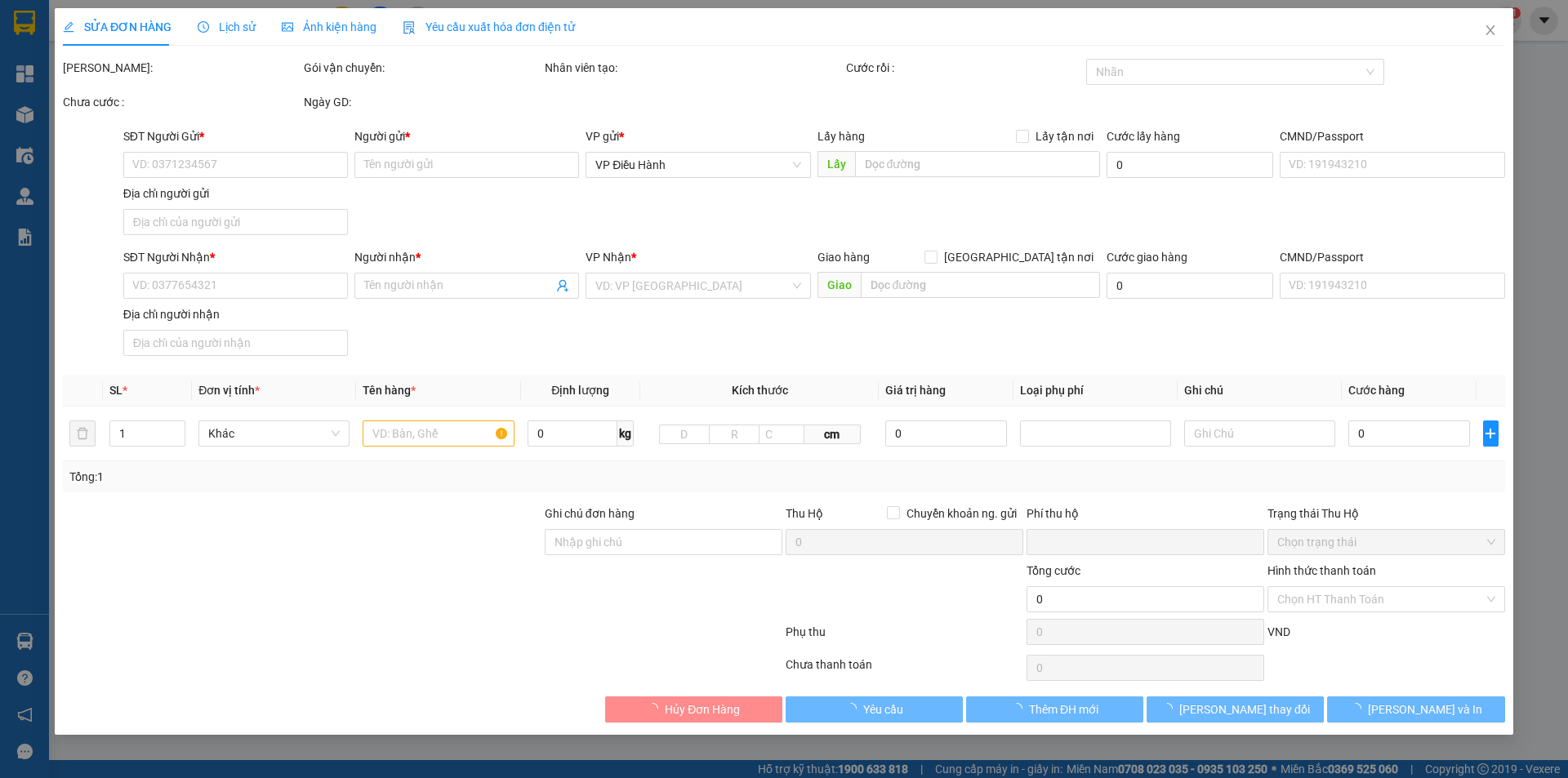
type input "0975550278"
type input "huy"
type input "0946168585"
type input "chính"
checkbox input "true"
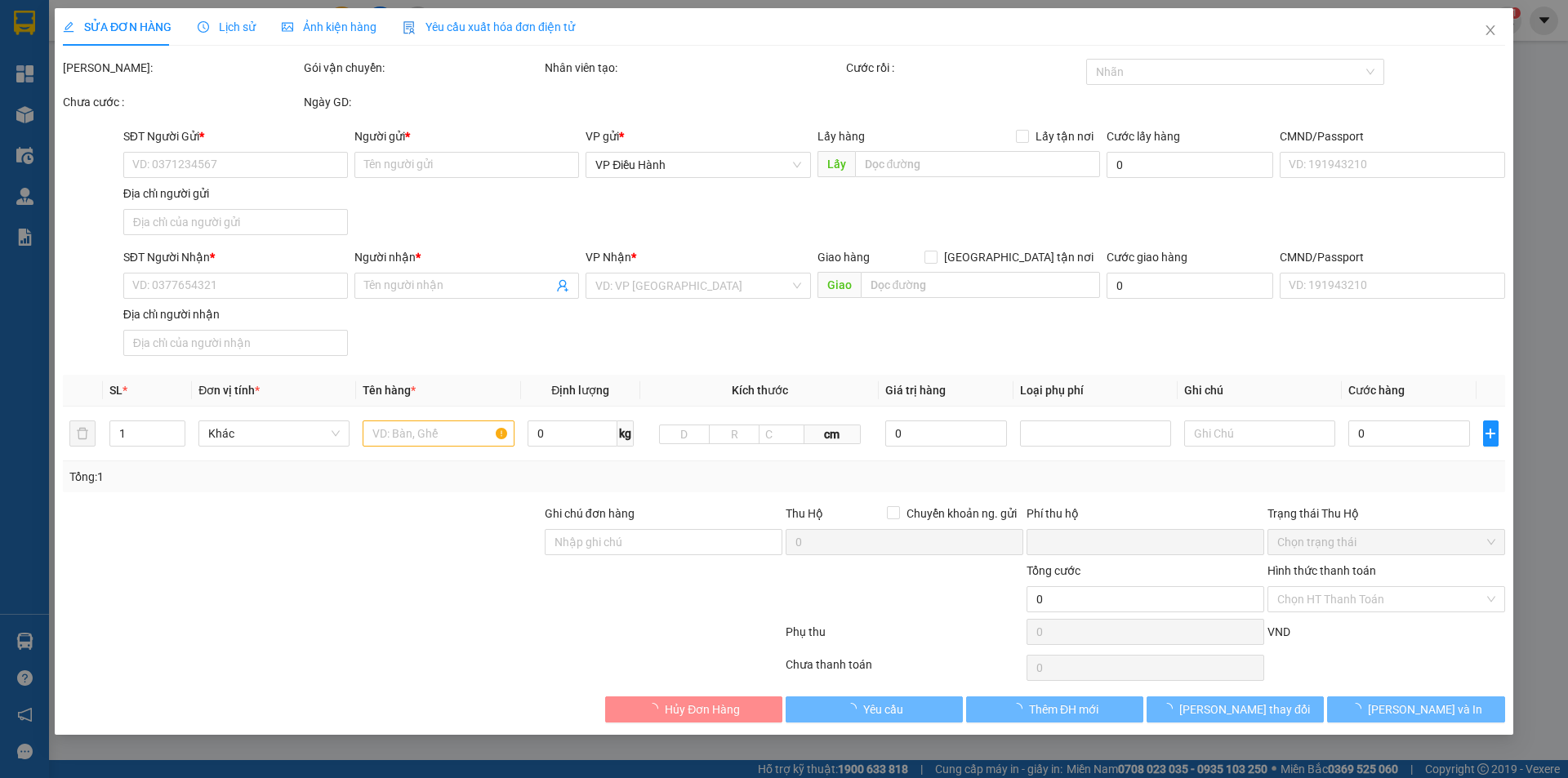
type input "[STREET_ADDRESS],[GEOGRAPHIC_DATA],[GEOGRAPHIC_DATA]"
type input "nhận nguyên kiện,giao nguyên kiện,bể vỡ k đền"
checkbox input "true"
type input "1.325.000"
type input "10.000"
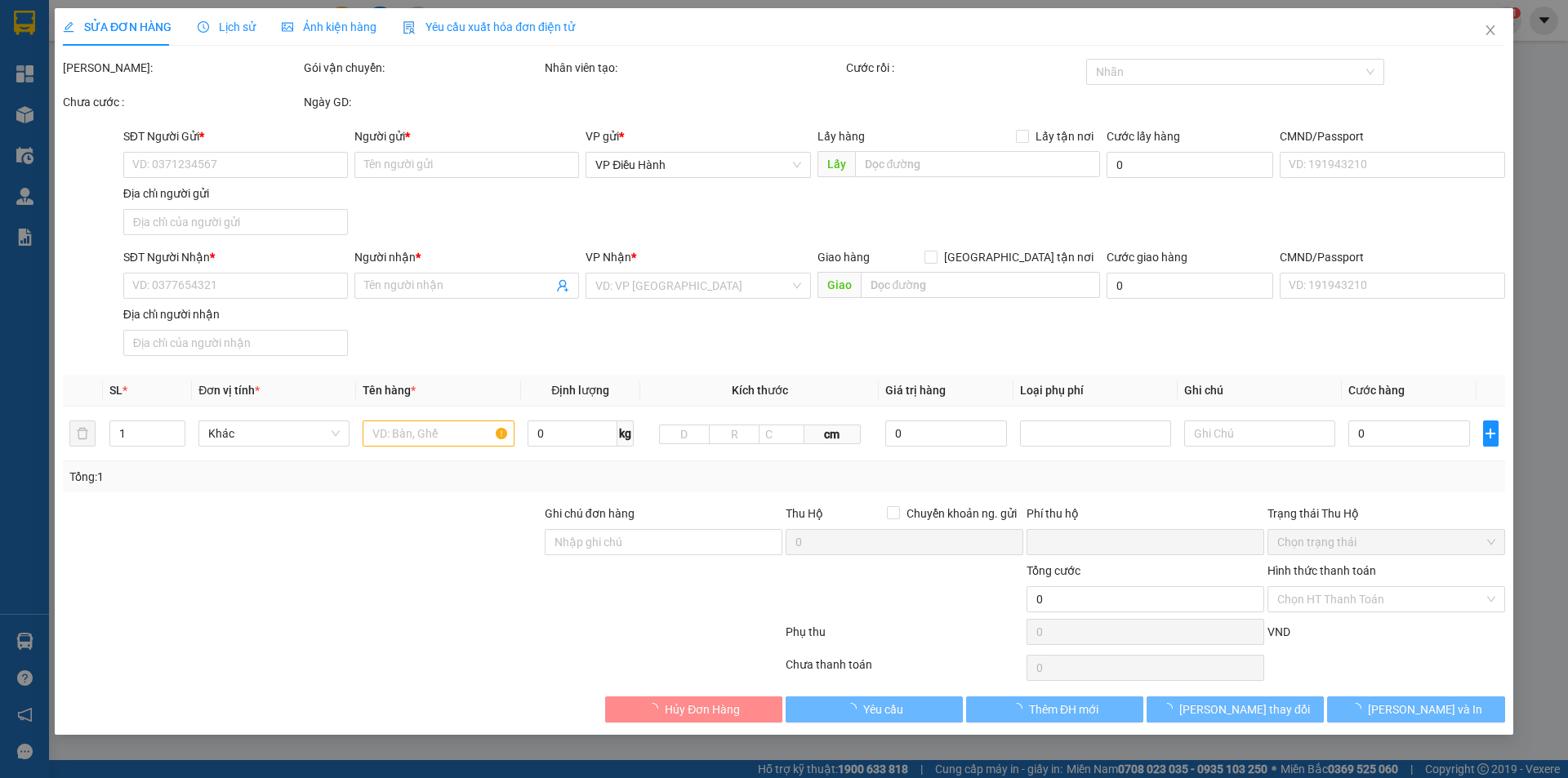
type input "150.000"
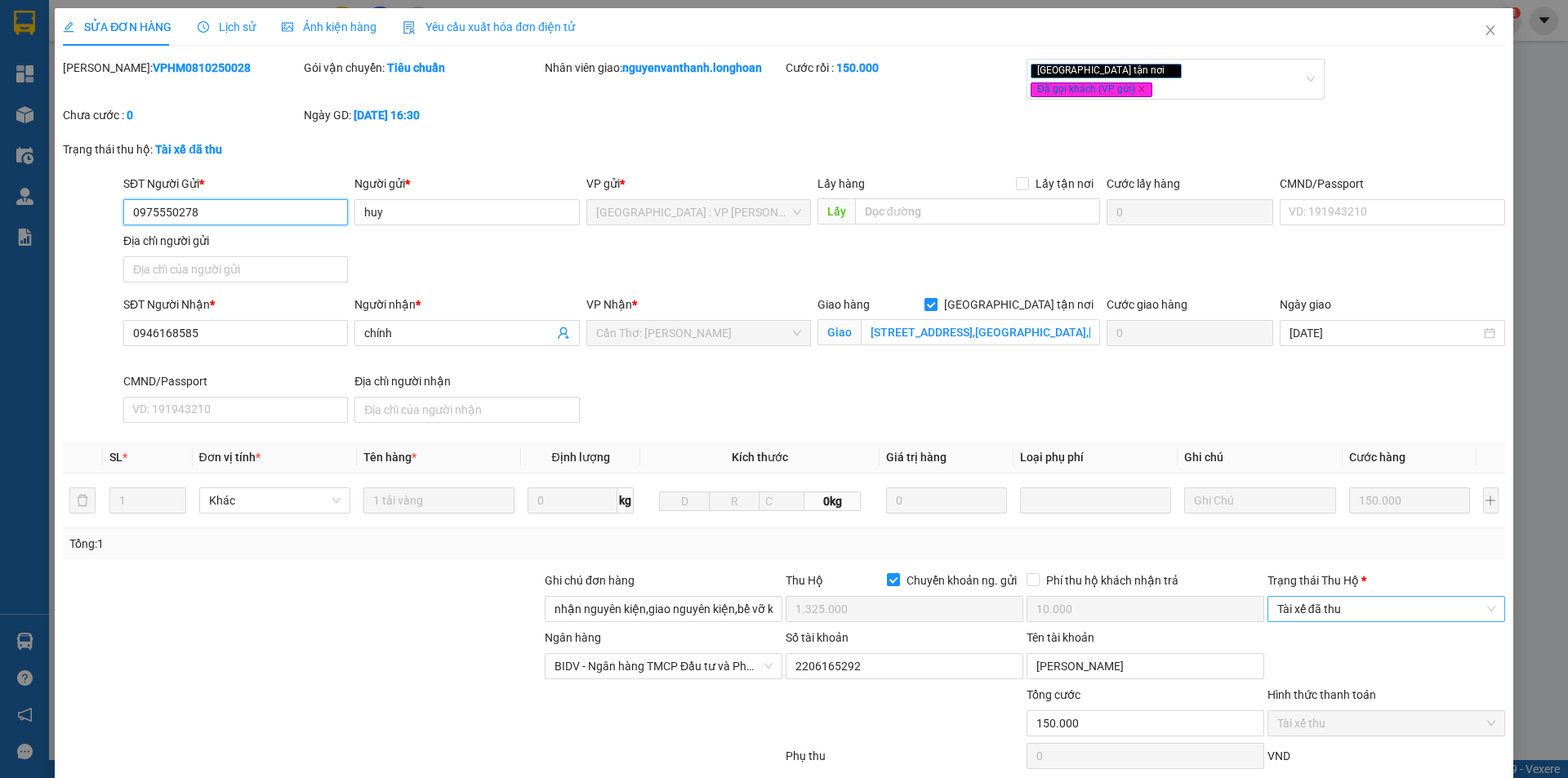
click at [1364, 596] on span "Tài xế đã thu" at bounding box center [1386, 608] width 218 height 24
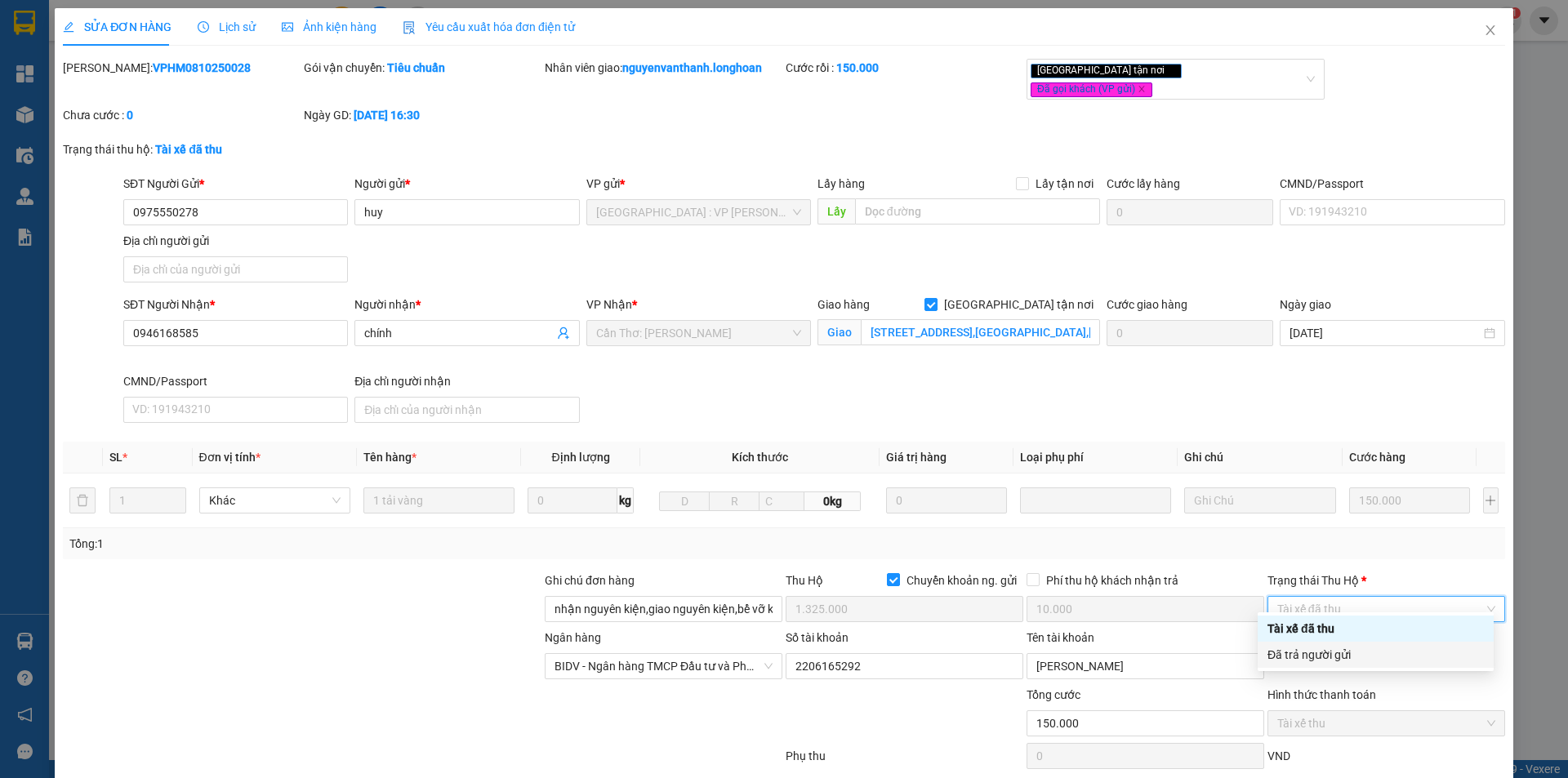
click at [1373, 657] on div "Đã trả người gửi" at bounding box center [1375, 654] width 216 height 18
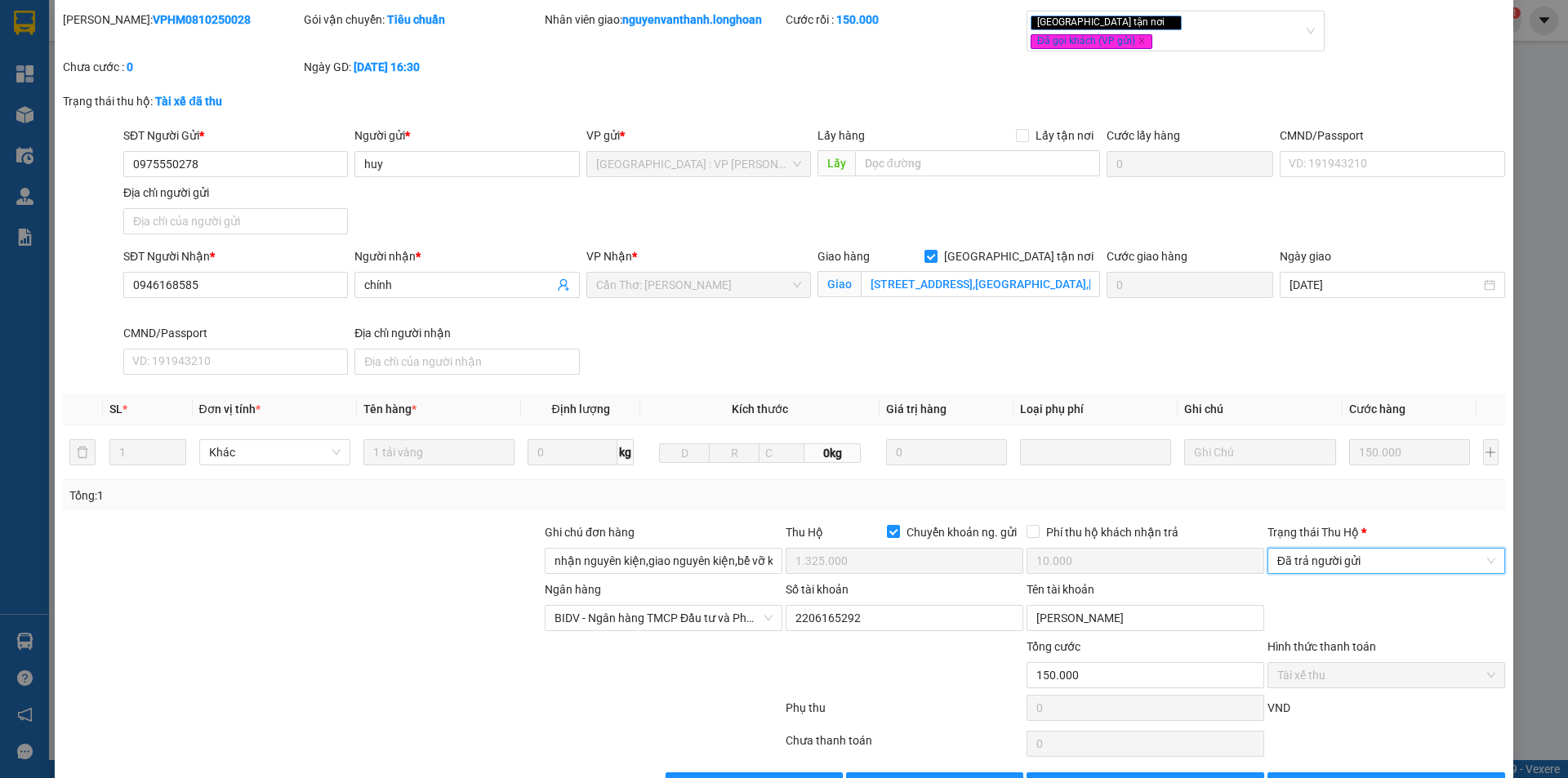
scroll to position [87, 0]
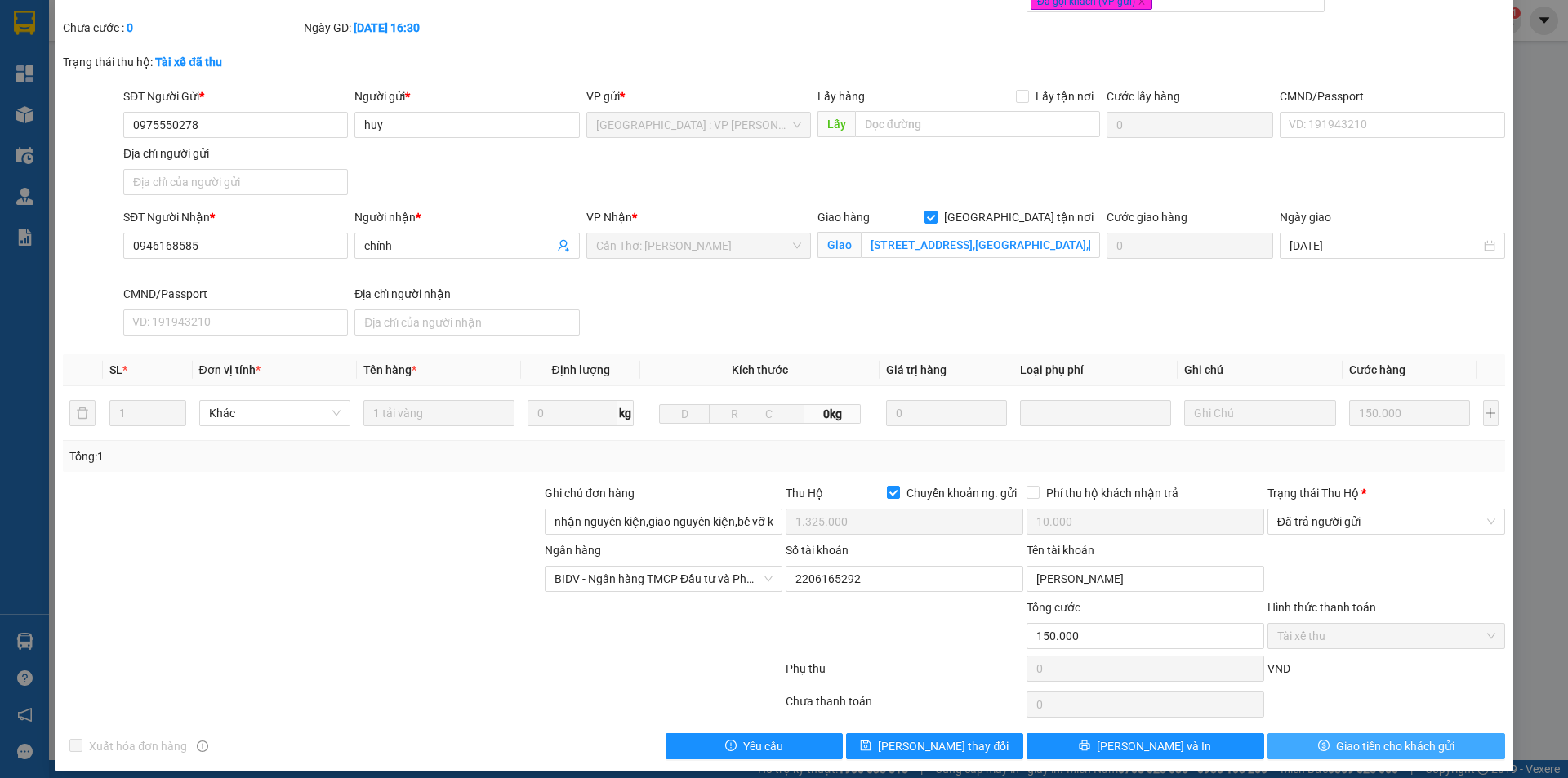
click at [1347, 737] on span "Giao tiền cho khách gửi" at bounding box center [1395, 746] width 119 height 18
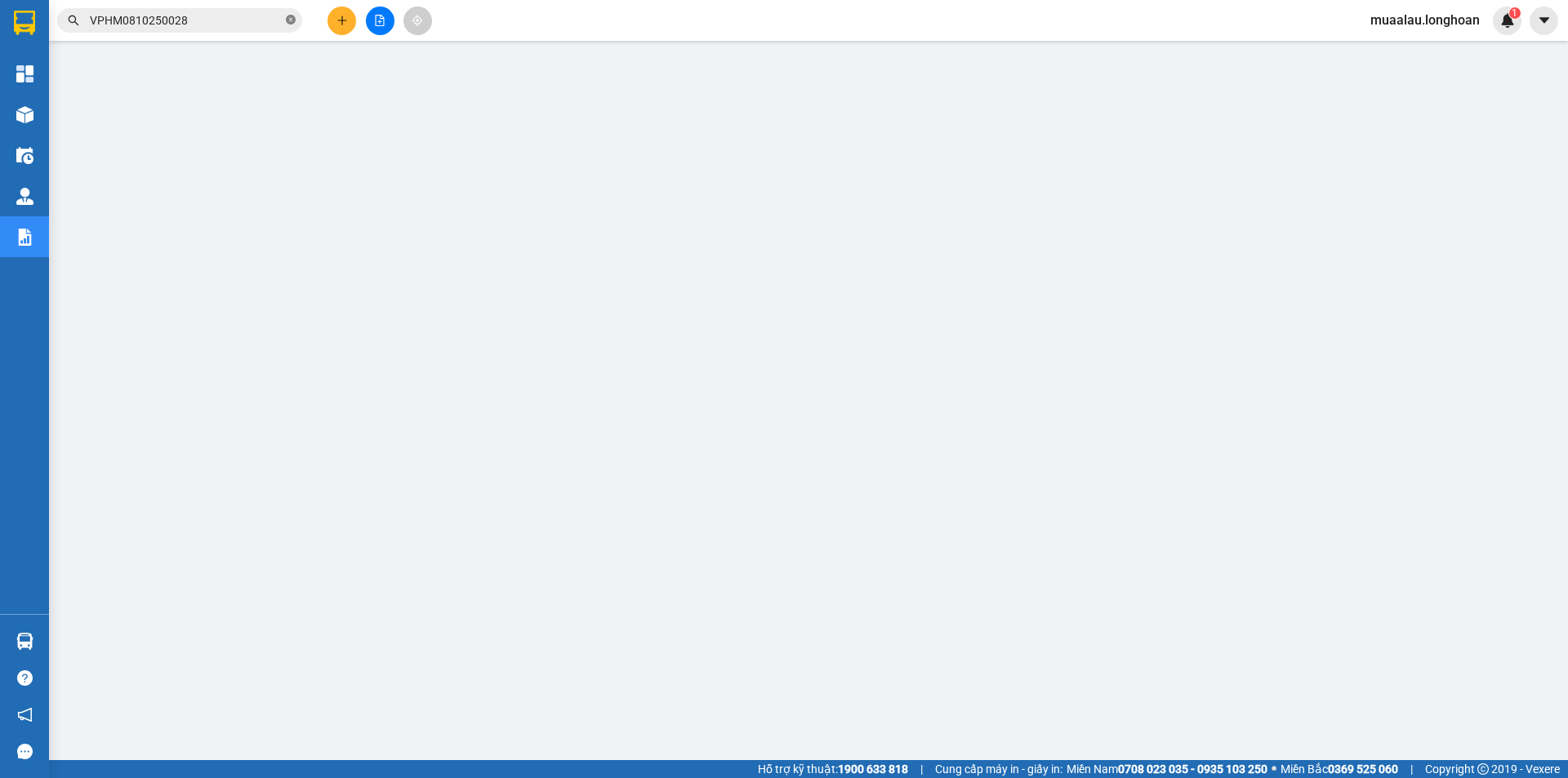
click at [288, 20] on icon "close-circle" at bounding box center [290, 19] width 10 height 10
paste input "VPHM0810250026"
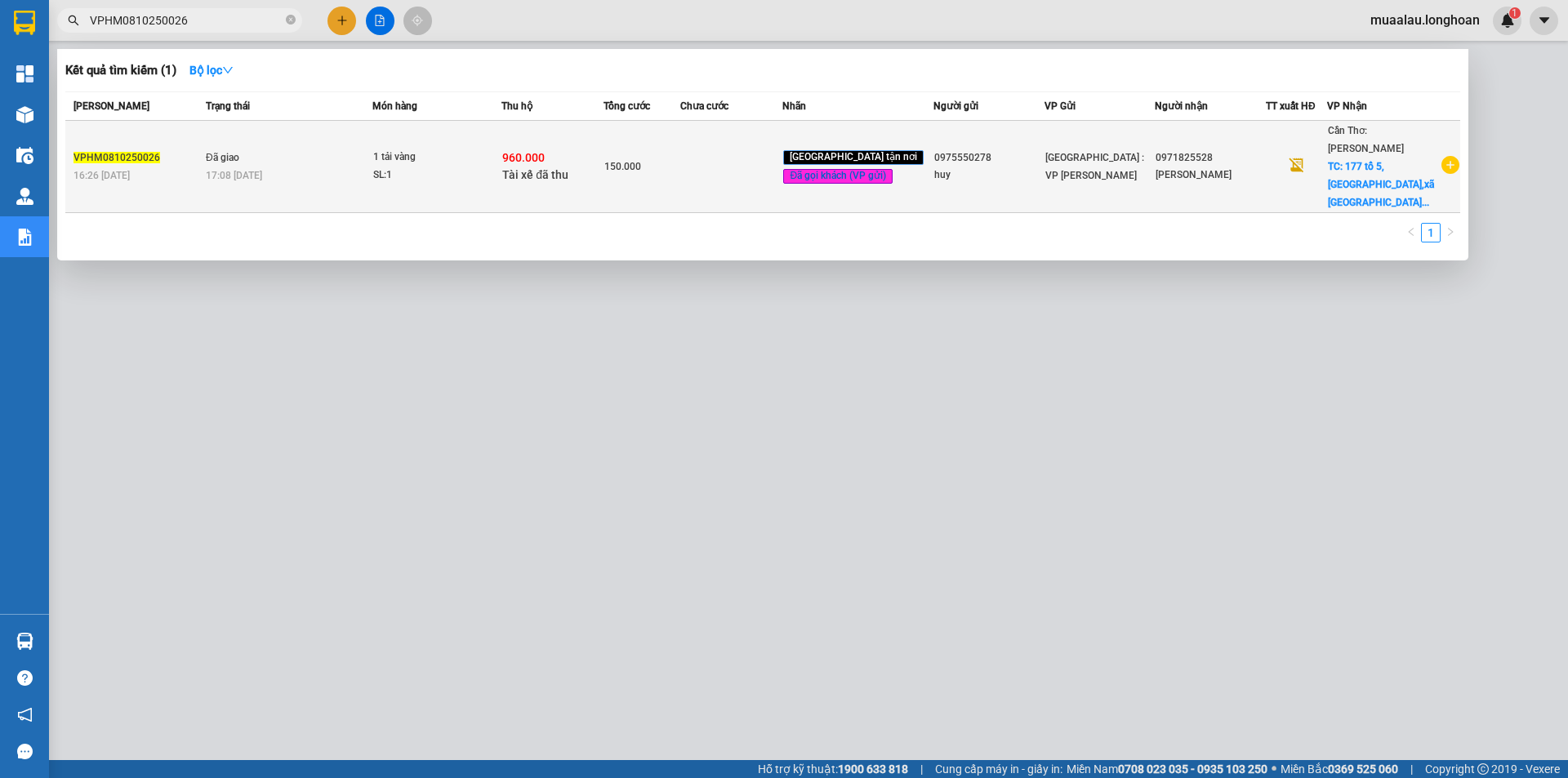
type input "VPHM0810250026"
click at [706, 173] on td at bounding box center [731, 166] width 102 height 92
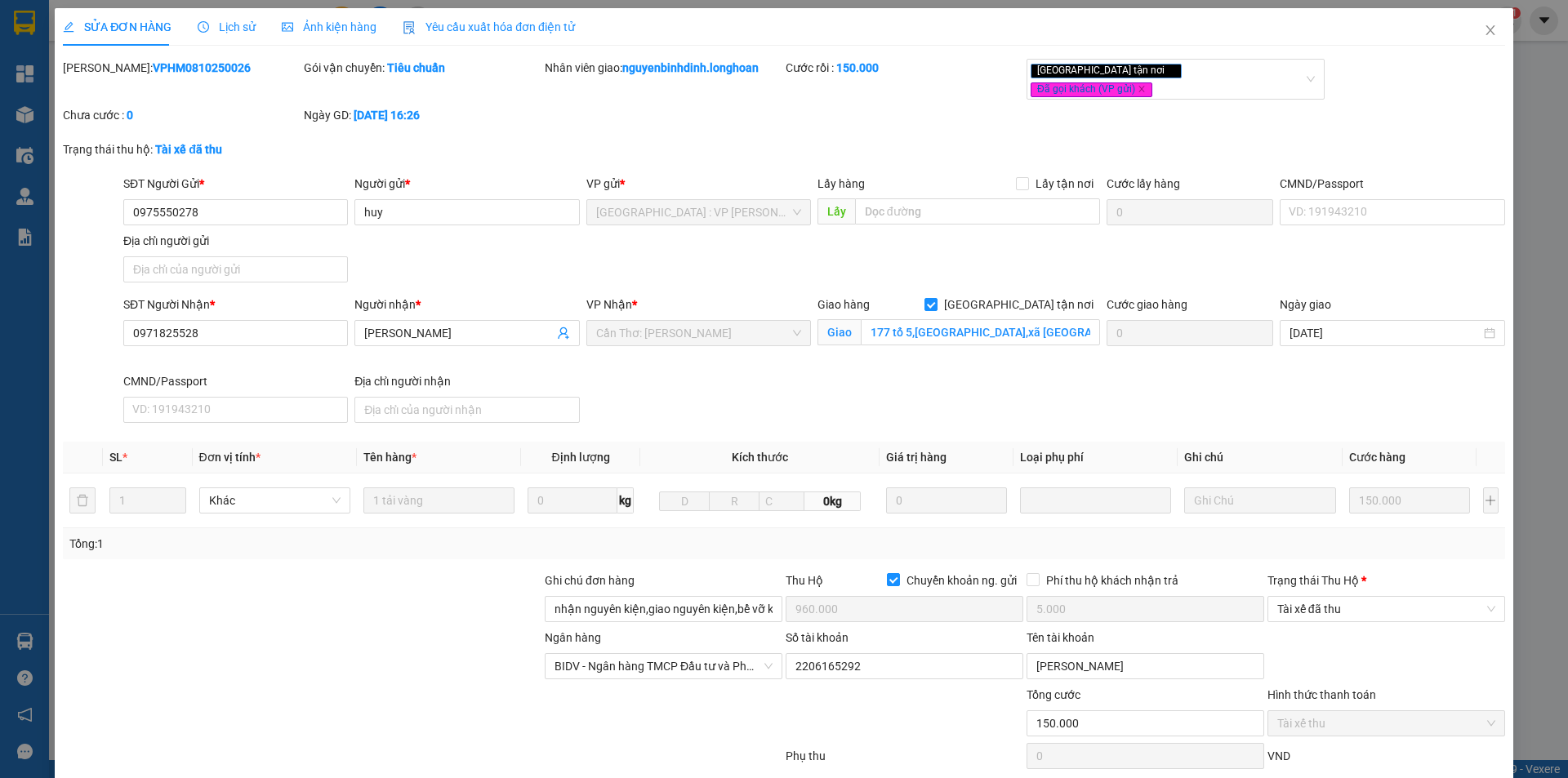
type input "0975550278"
type input "huy"
type input "0971825528"
type input "[PERSON_NAME]"
checkbox input "true"
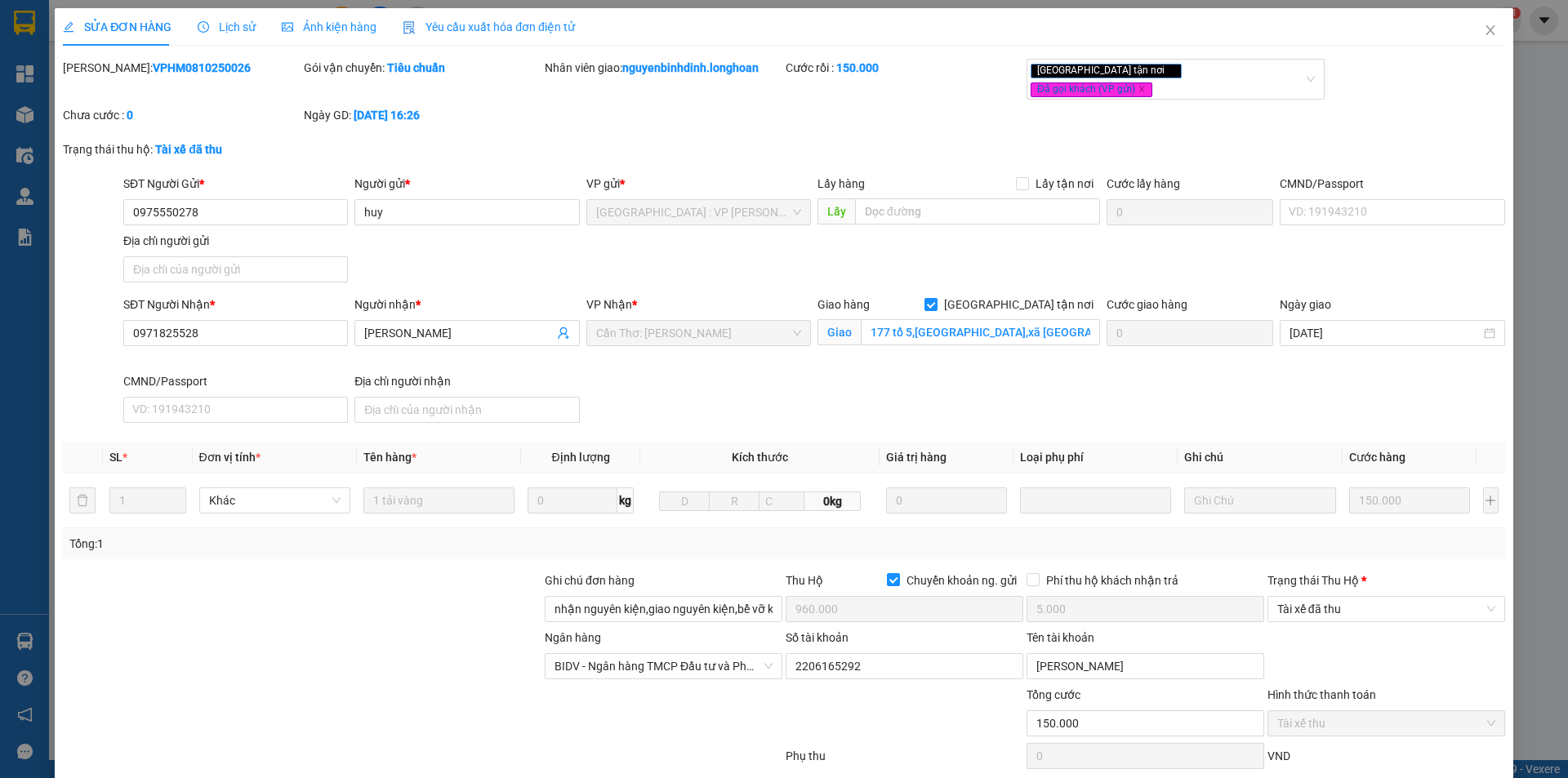
type input "177 tổ 5,[GEOGRAPHIC_DATA],xã [GEOGRAPHIC_DATA],[GEOGRAPHIC_DATA],[GEOGRAPHIC_D…"
type input "nhận nguyên kiện,giao nguyên kiện,bể vỡ k đền"
checkbox input "true"
type input "960.000"
type input "5.000"
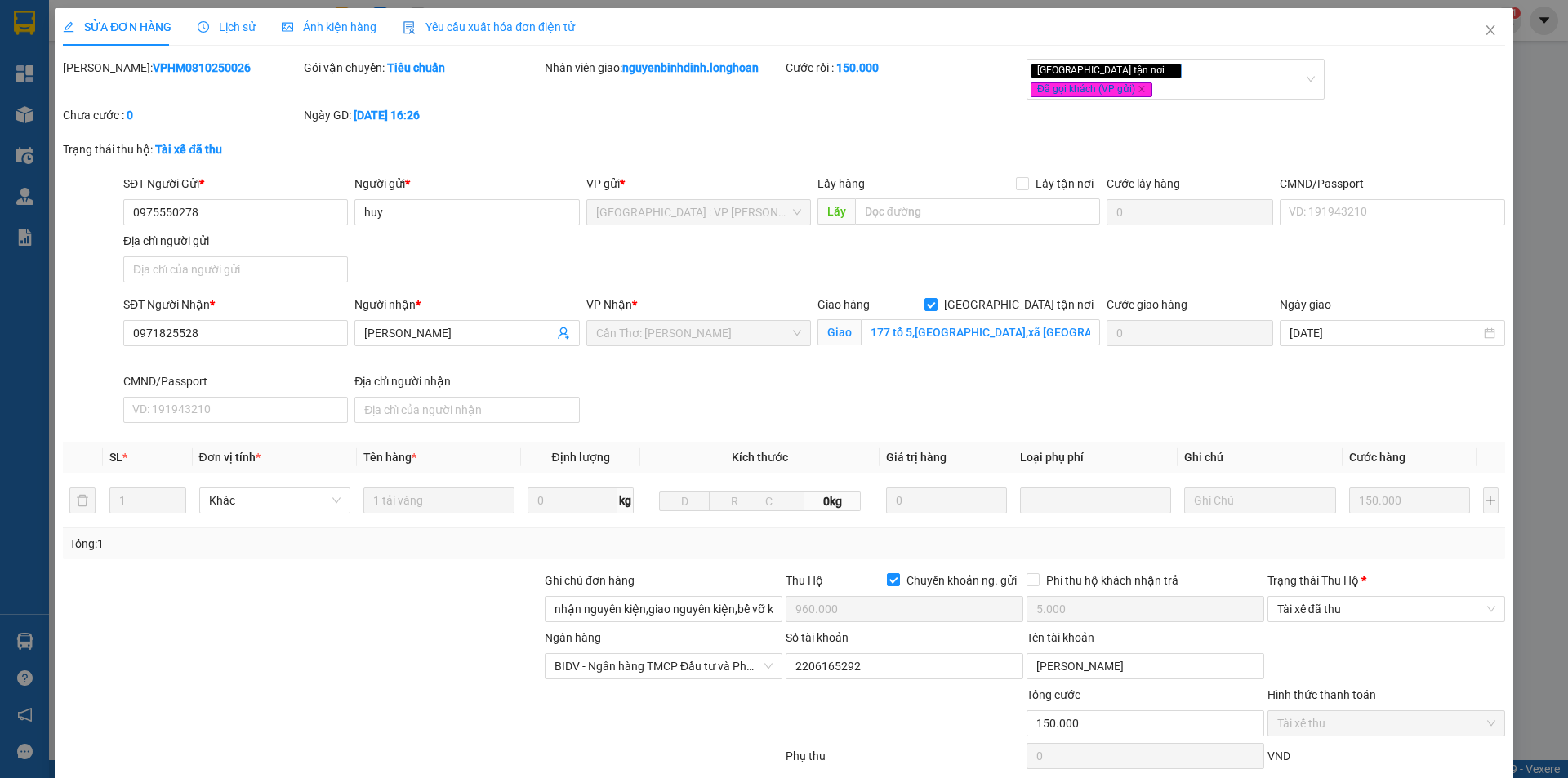
type input "150.000"
click at [1329, 601] on span "Tài xế đã thu" at bounding box center [1386, 608] width 218 height 24
click at [1330, 670] on body "Kết quả tìm kiếm ( 1 ) Bộ lọc Mã ĐH Trạng thái Món hàng Thu hộ Tổng cước Chưa c…" at bounding box center [784, 389] width 1568 height 778
click at [1338, 604] on span "Tài xế đã thu" at bounding box center [1386, 608] width 218 height 24
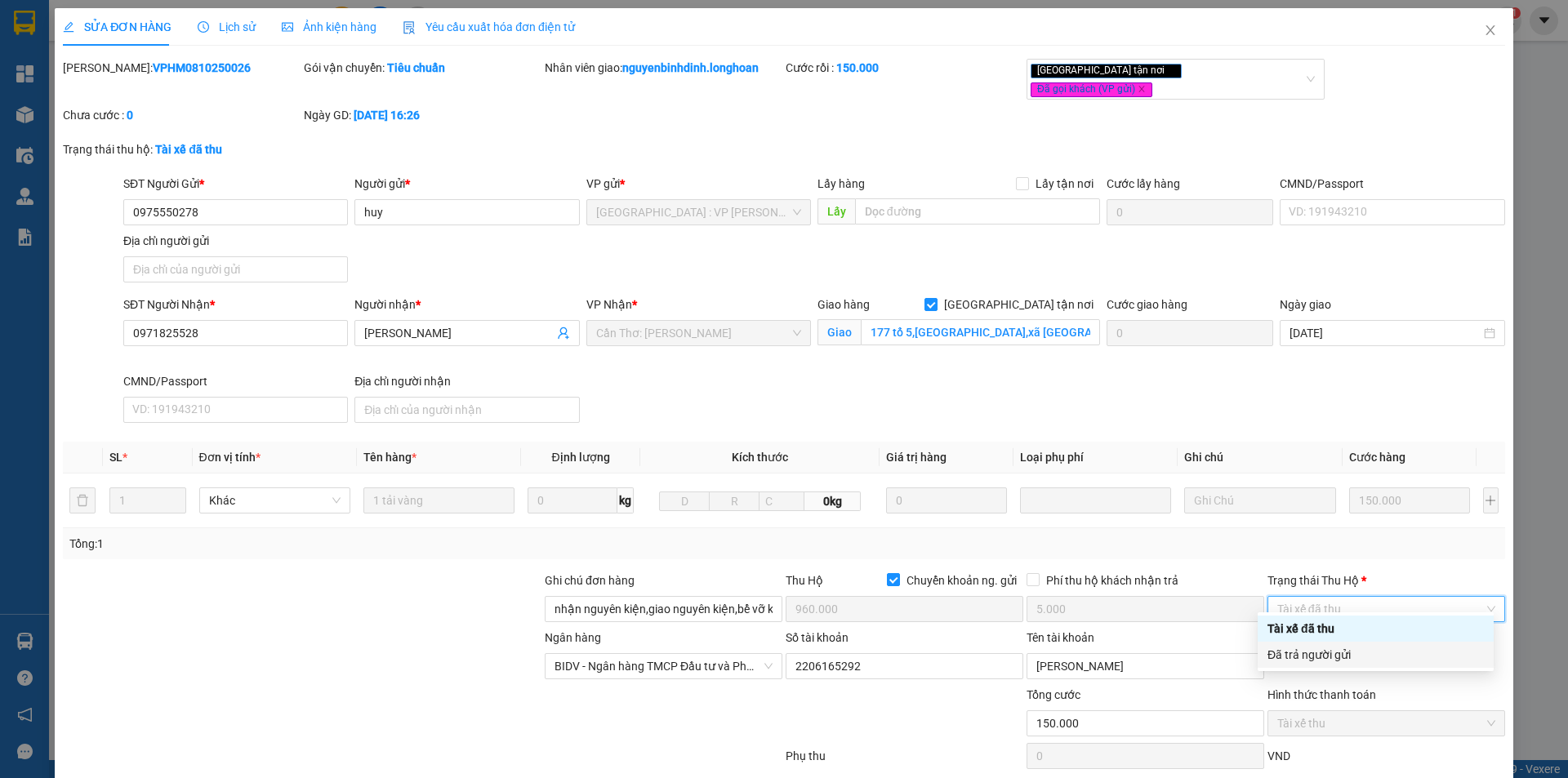
click at [1337, 650] on div "Đã trả người gửi" at bounding box center [1375, 654] width 216 height 18
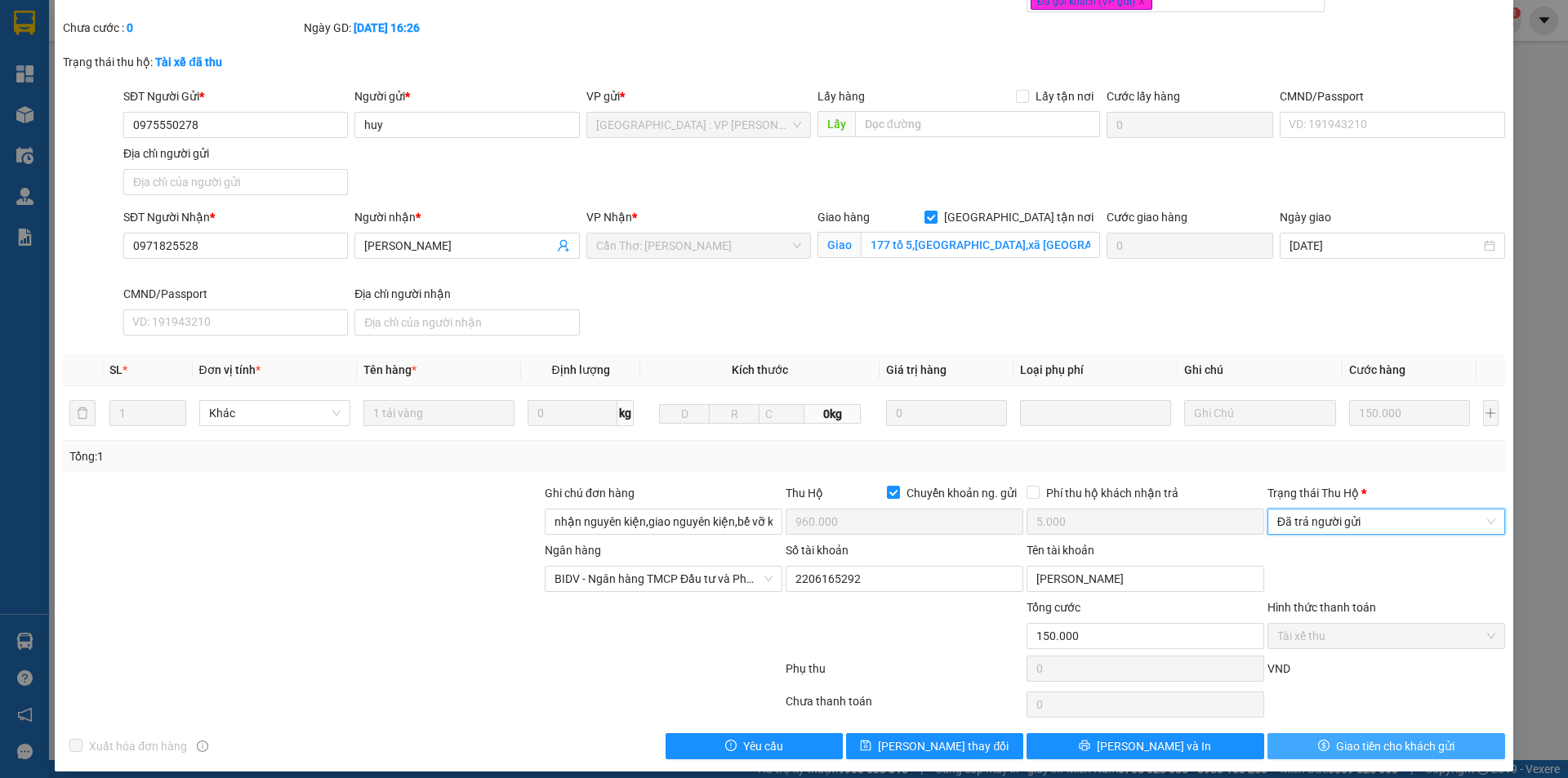
click at [1338, 738] on span "Giao tiền cho khách gửi" at bounding box center [1395, 746] width 119 height 18
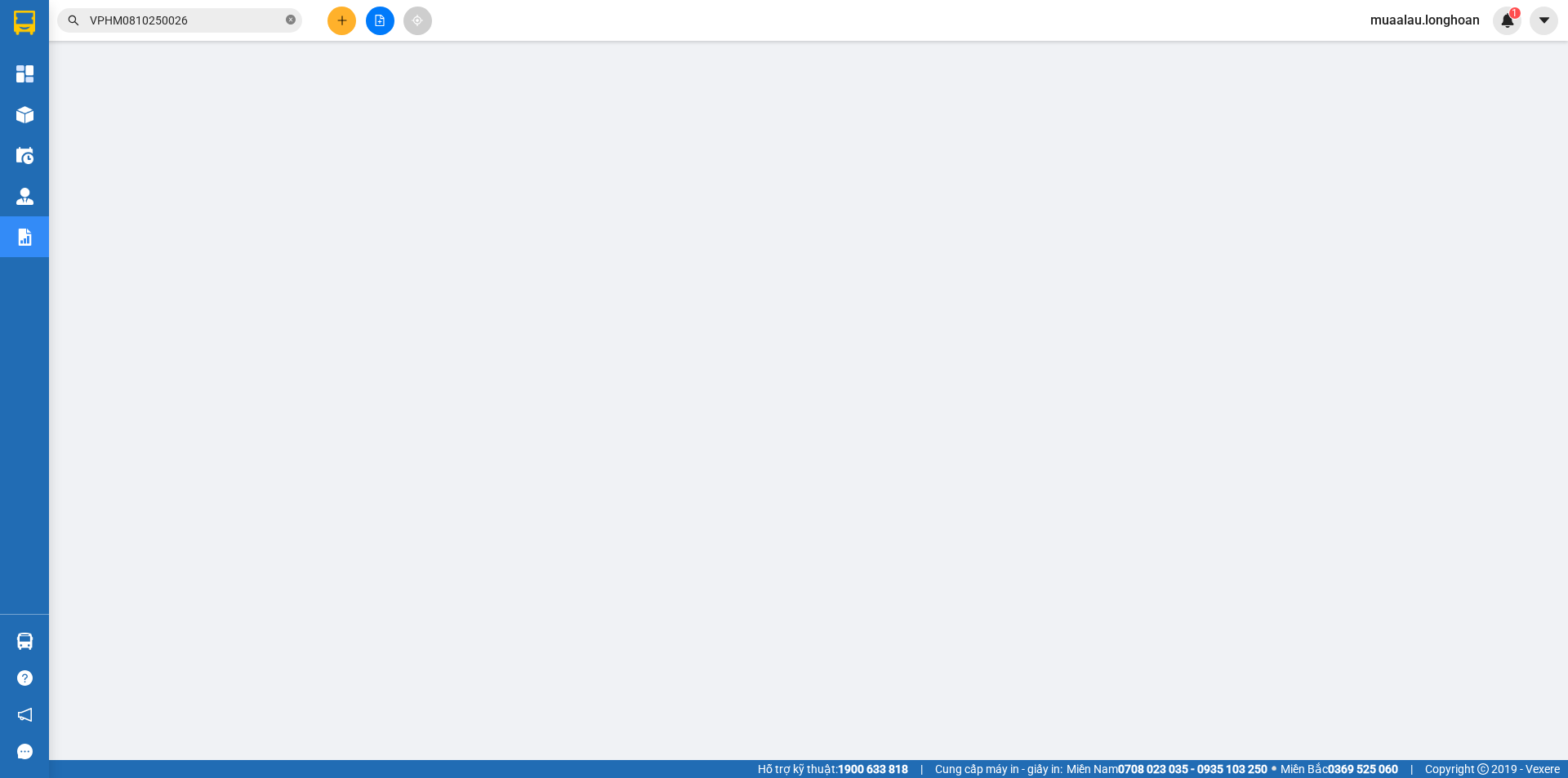
click at [289, 21] on icon "close-circle" at bounding box center [290, 19] width 10 height 10
paste input "VPMD0810250002"
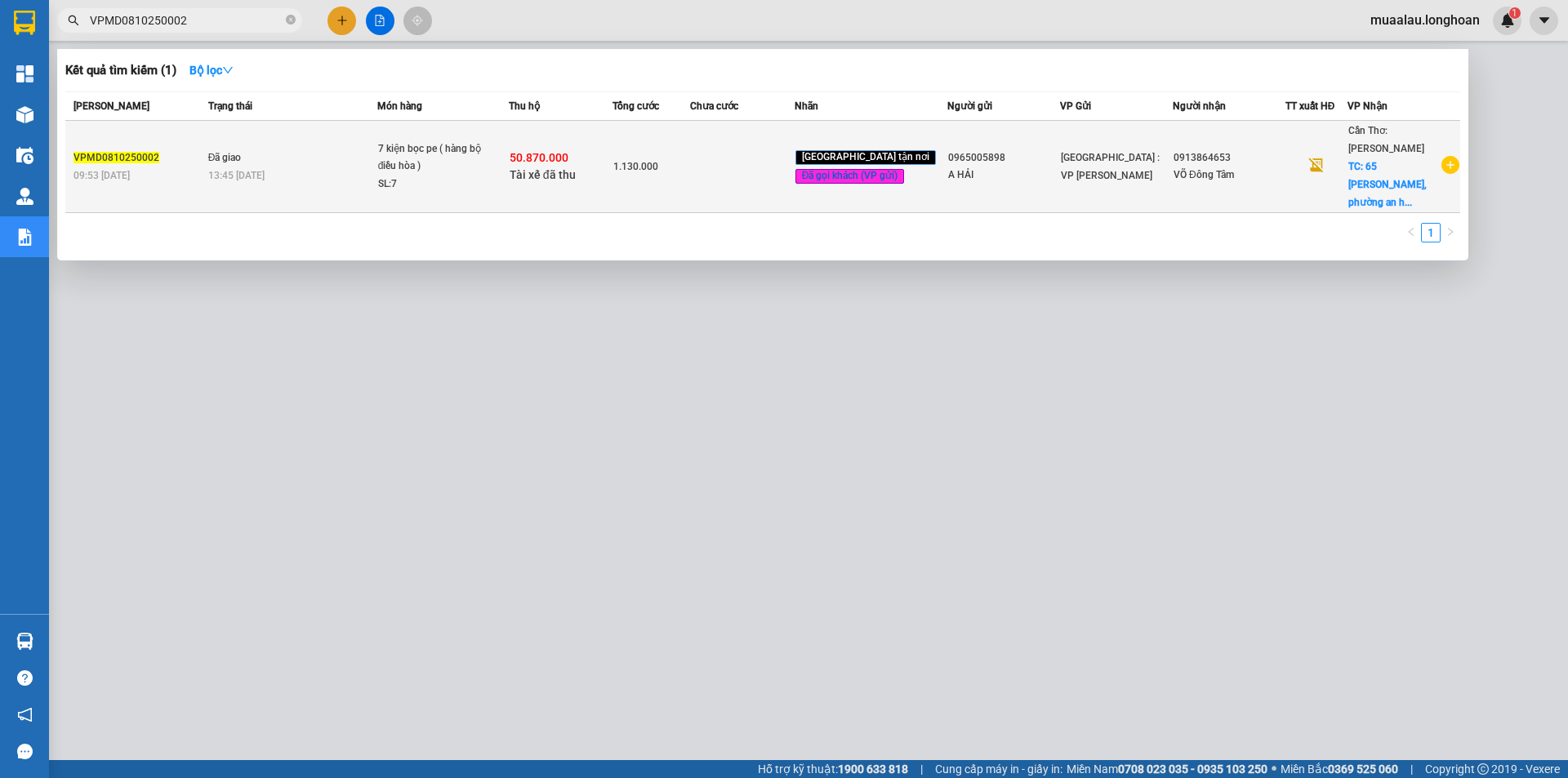
type input "VPMD0810250002"
click at [724, 167] on td at bounding box center [742, 166] width 104 height 92
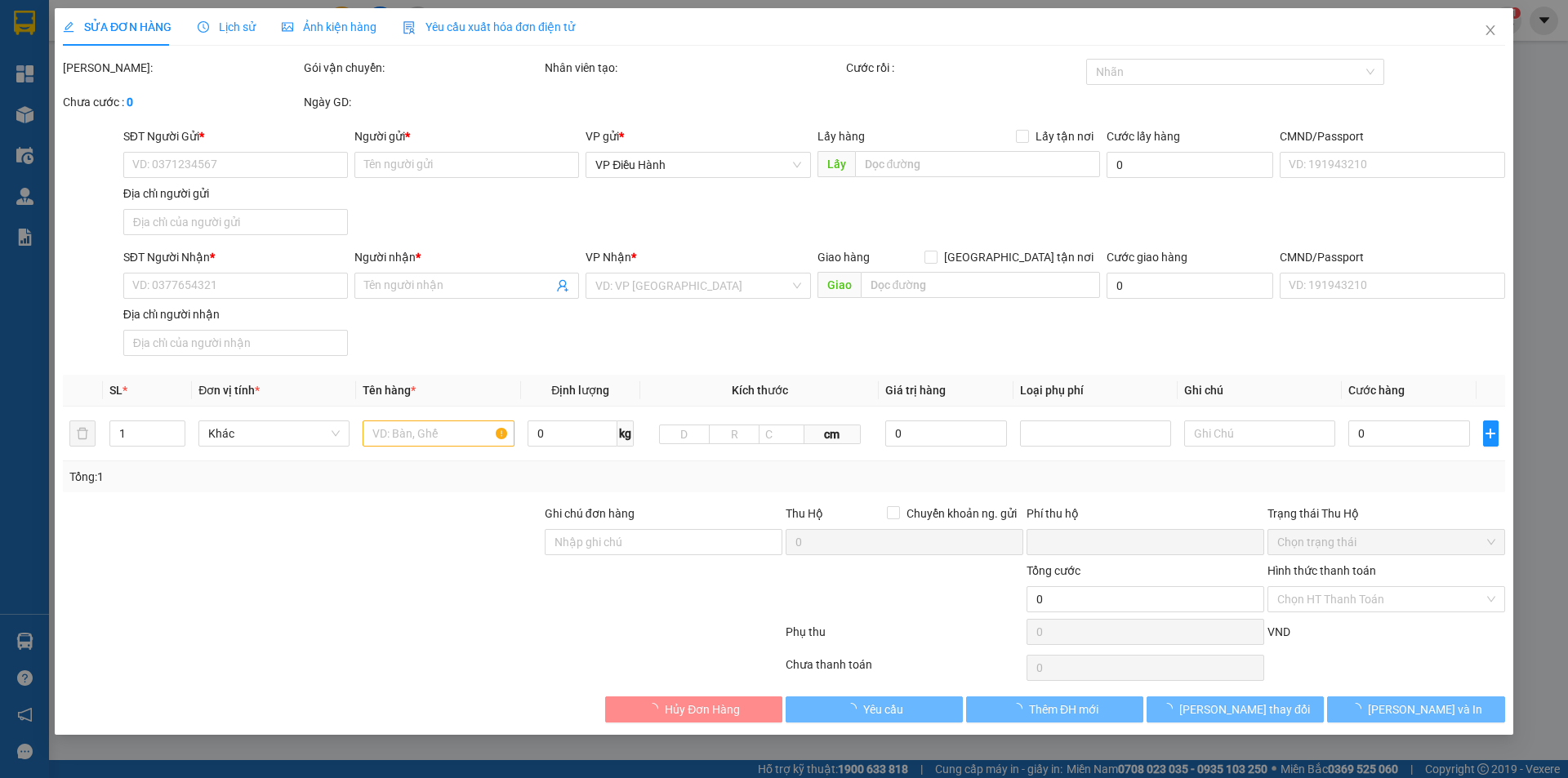
type input "0965005898"
type input "A HẢI"
type input "0913864653"
type input "VÕ Đông Tâm"
checkbox input "true"
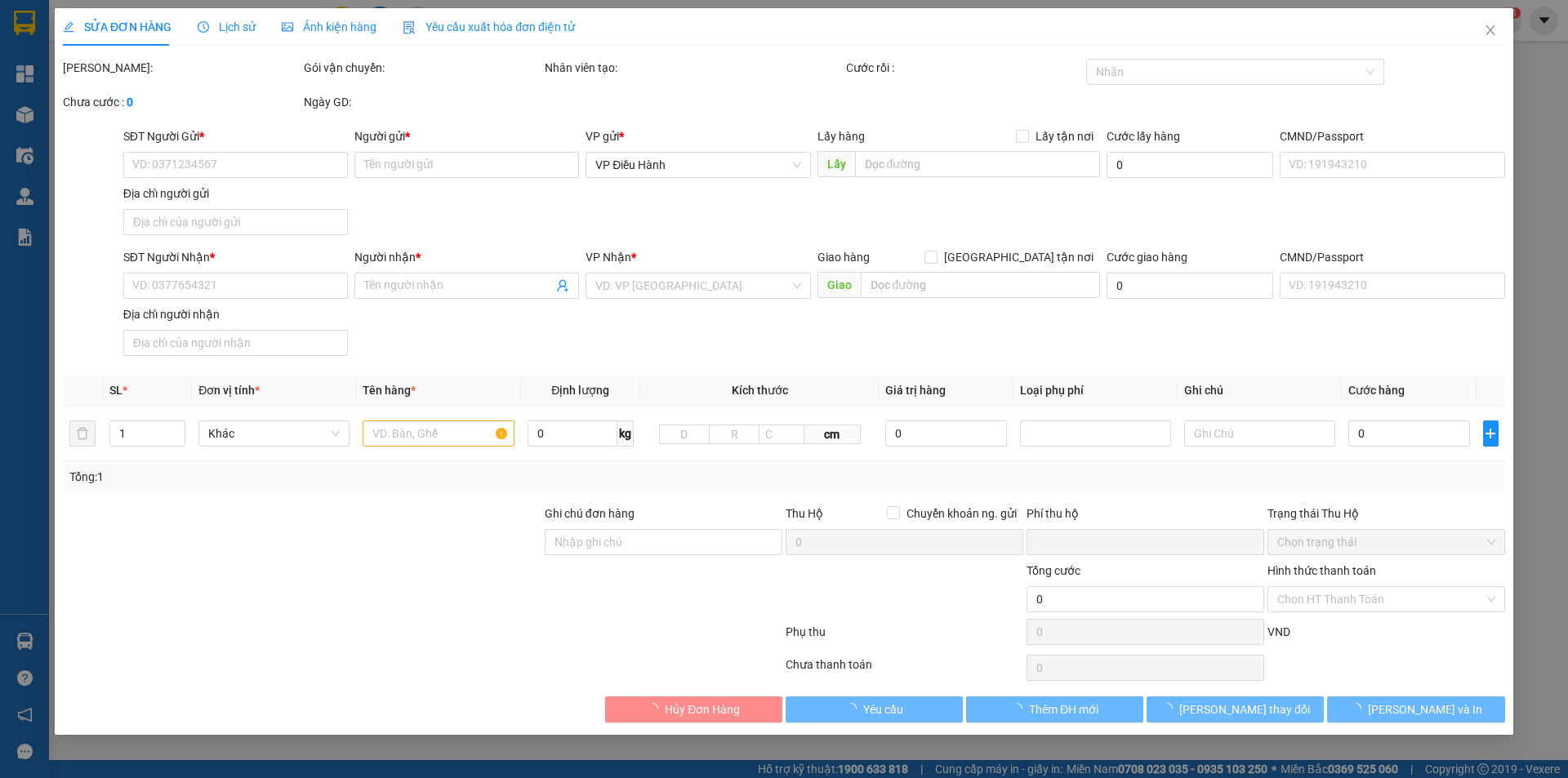
type input "65 [GEOGRAPHIC_DATA], [GEOGRAPHIC_DATA] ., [GEOGRAPHIC_DATA] , [GEOGRAPHIC_DATA]"
type input "hàng ko đồng kiểm giao nguyên kiện hư vỡ k đền ( đã báo khách gửi )"
checkbox input "true"
type input "50.870.000"
type input "100.000"
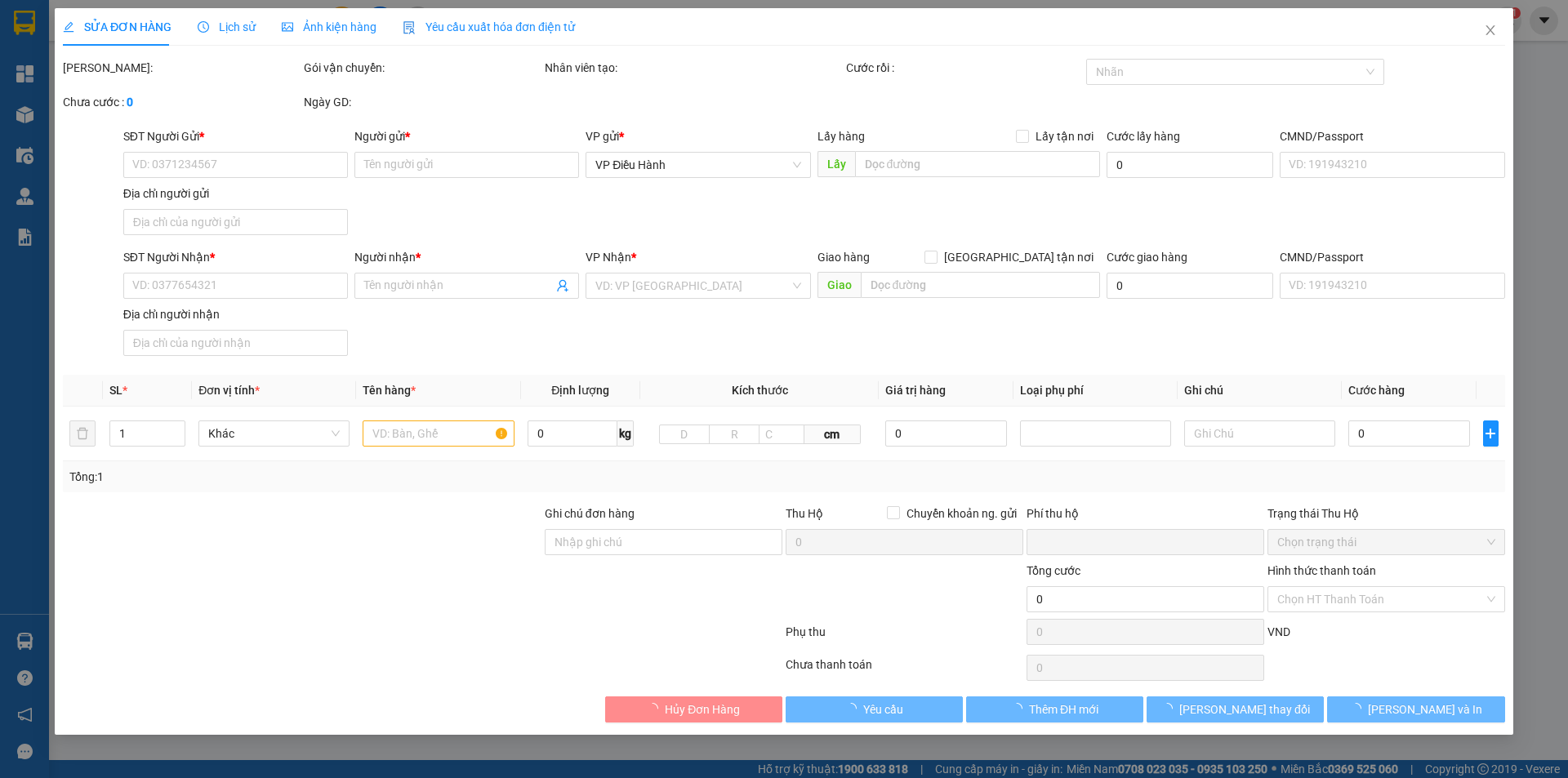
type input "1.130.000"
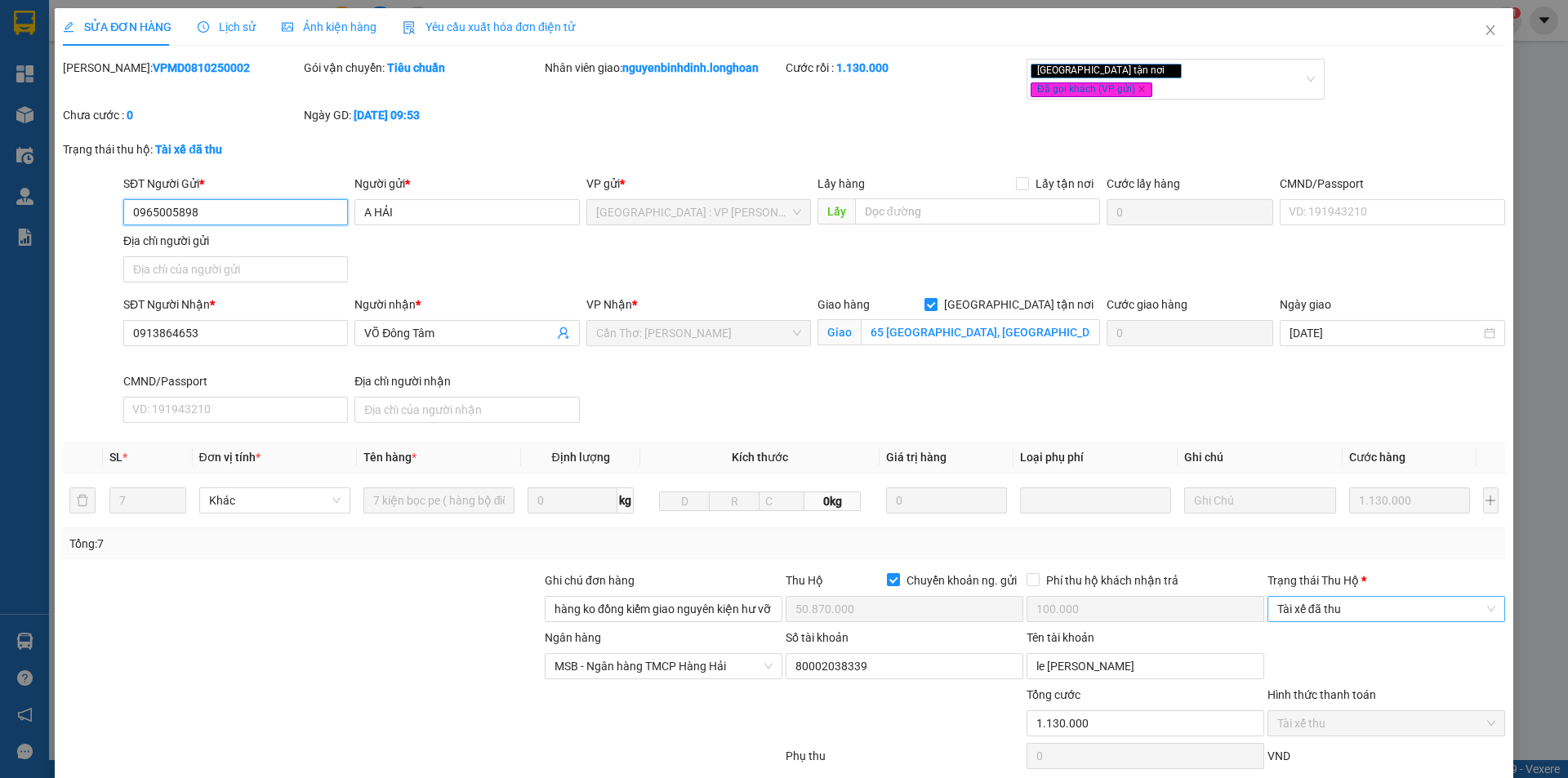
click at [1357, 596] on span "Tài xế đã thu" at bounding box center [1386, 608] width 218 height 24
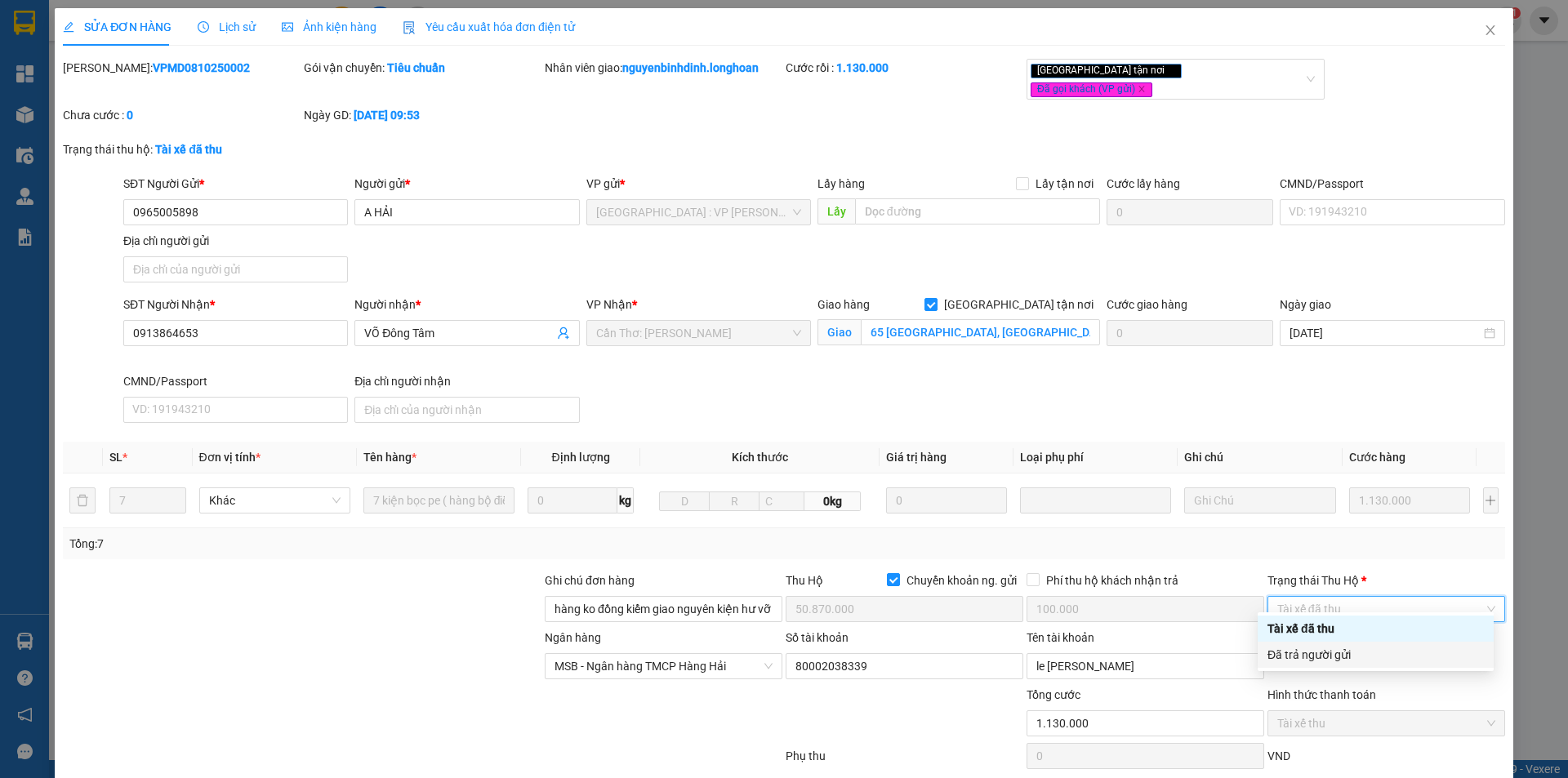
click at [1355, 657] on div "Đã trả người gửi" at bounding box center [1375, 654] width 216 height 18
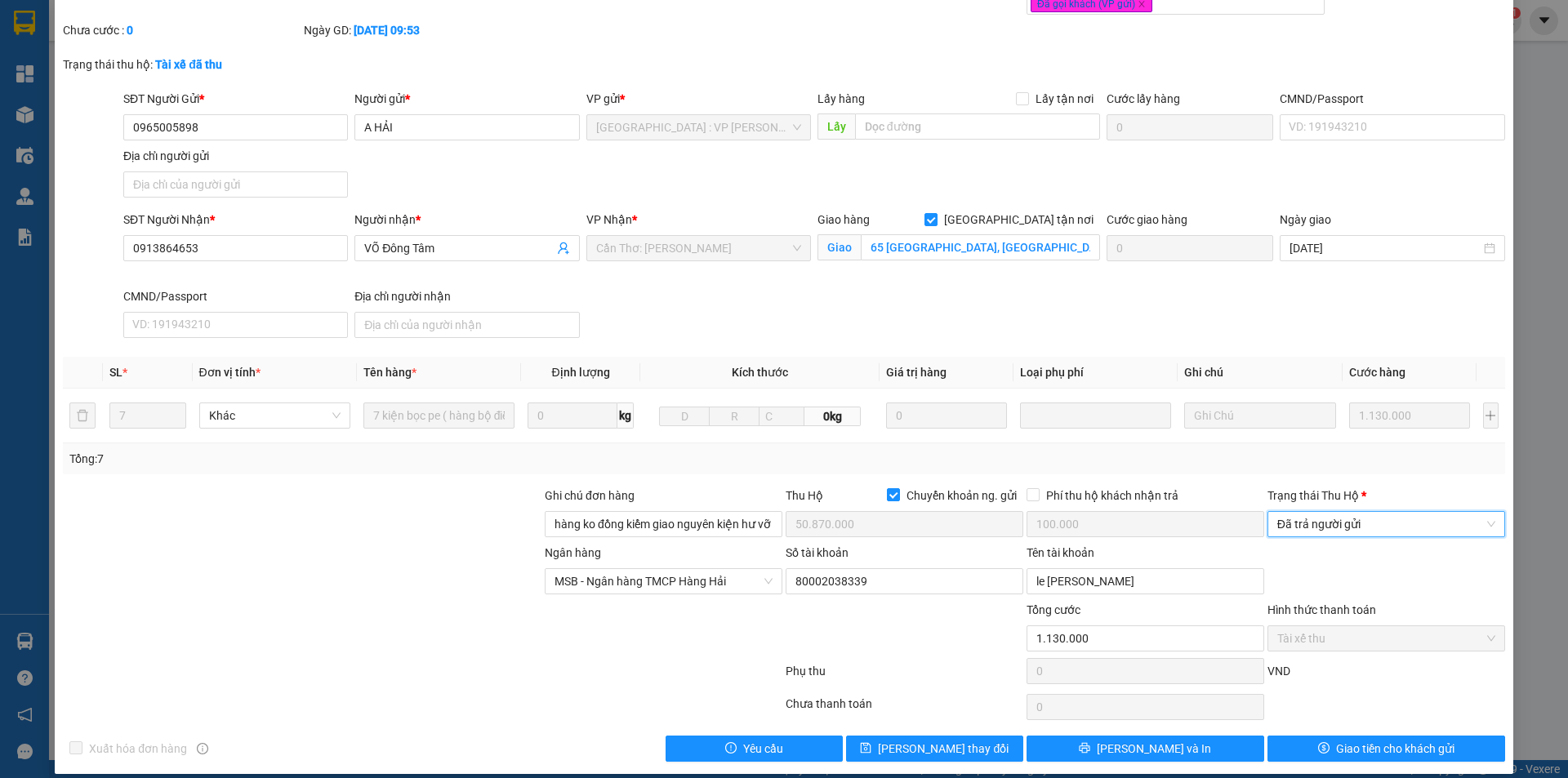
scroll to position [87, 0]
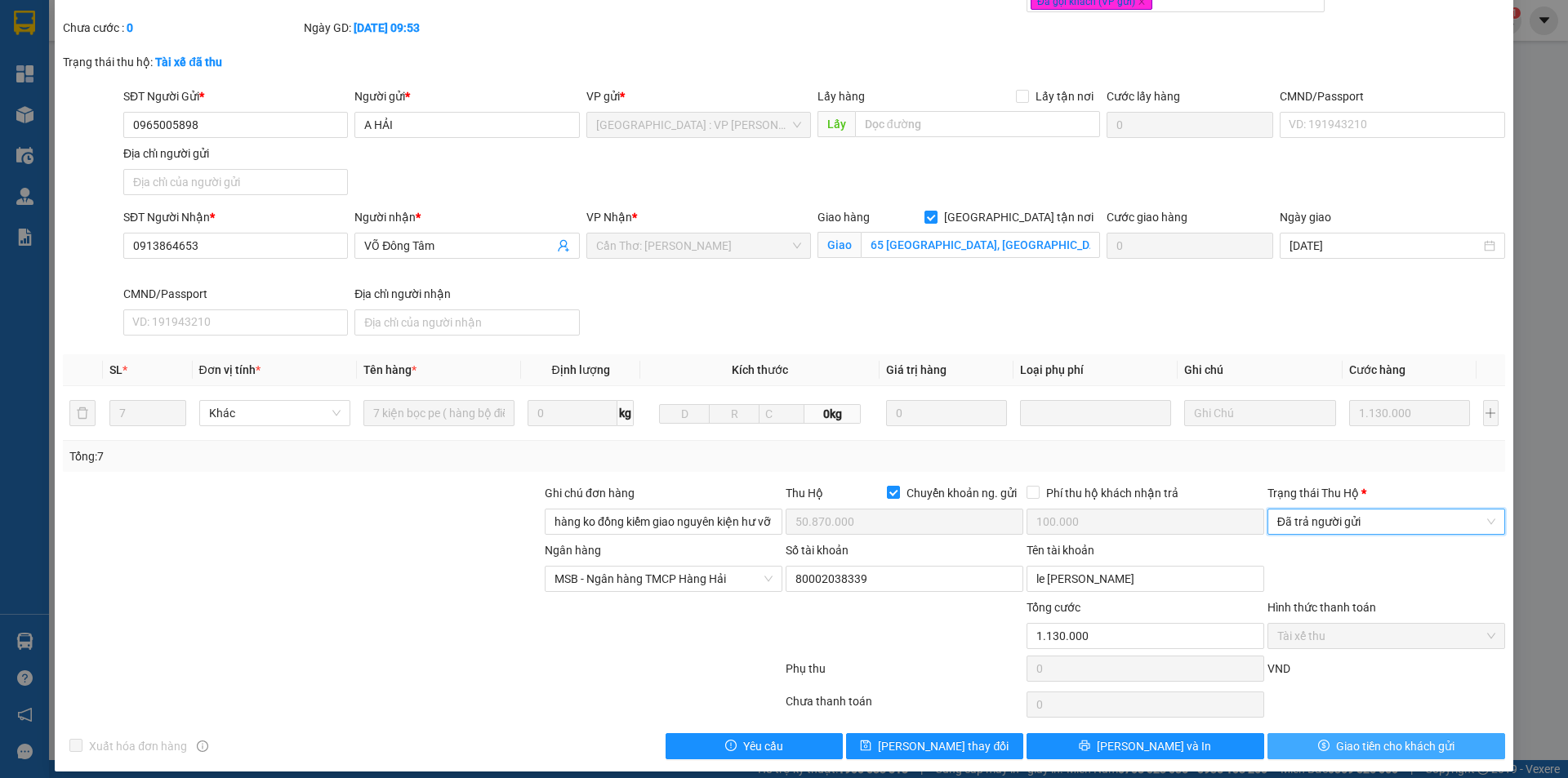
click at [1337, 737] on span "Giao tiền cho khách gửi" at bounding box center [1395, 746] width 119 height 18
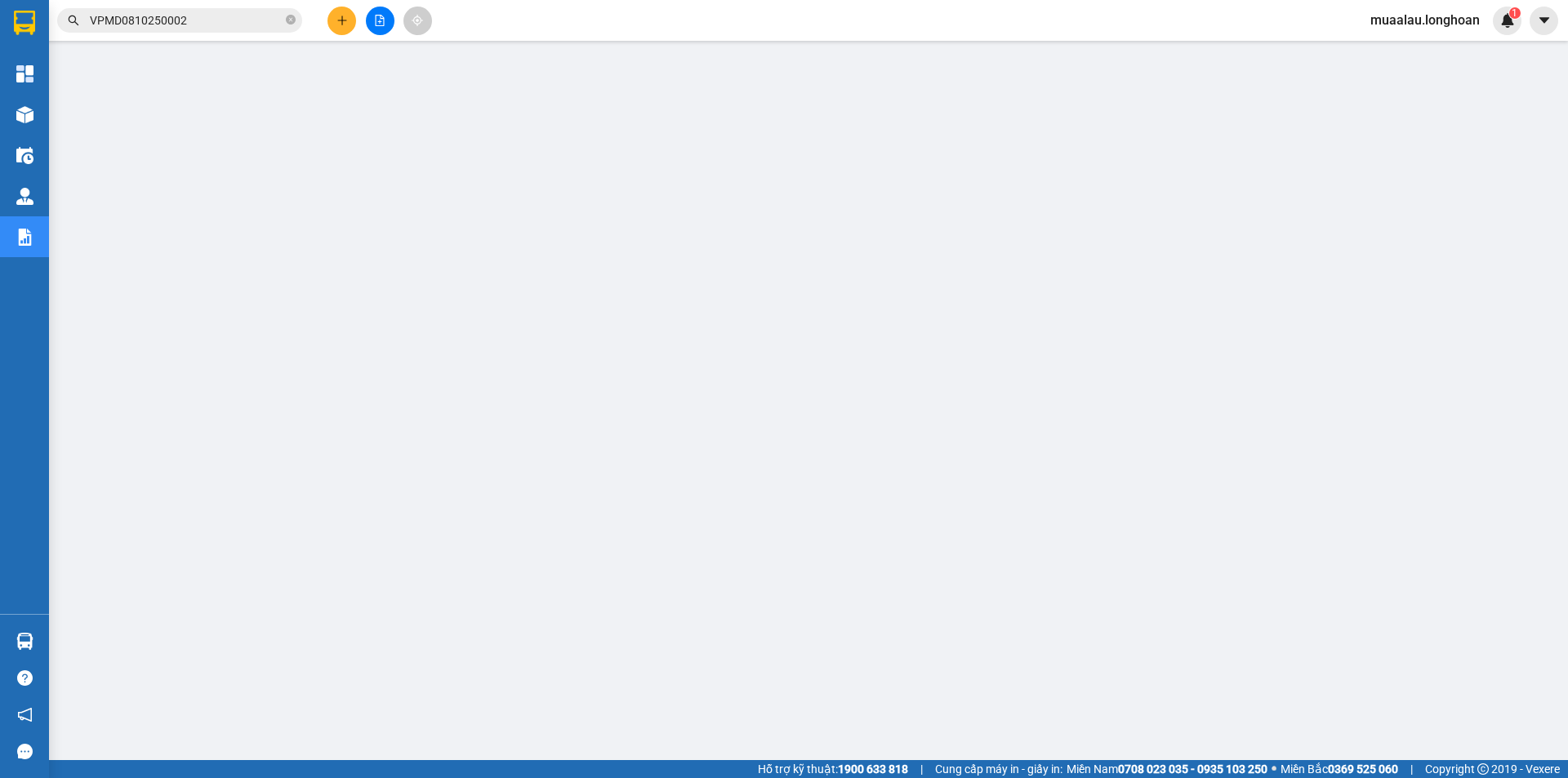
click at [290, 19] on icon "close-circle" at bounding box center [290, 19] width 10 height 10
paste input "HCM92609250004"
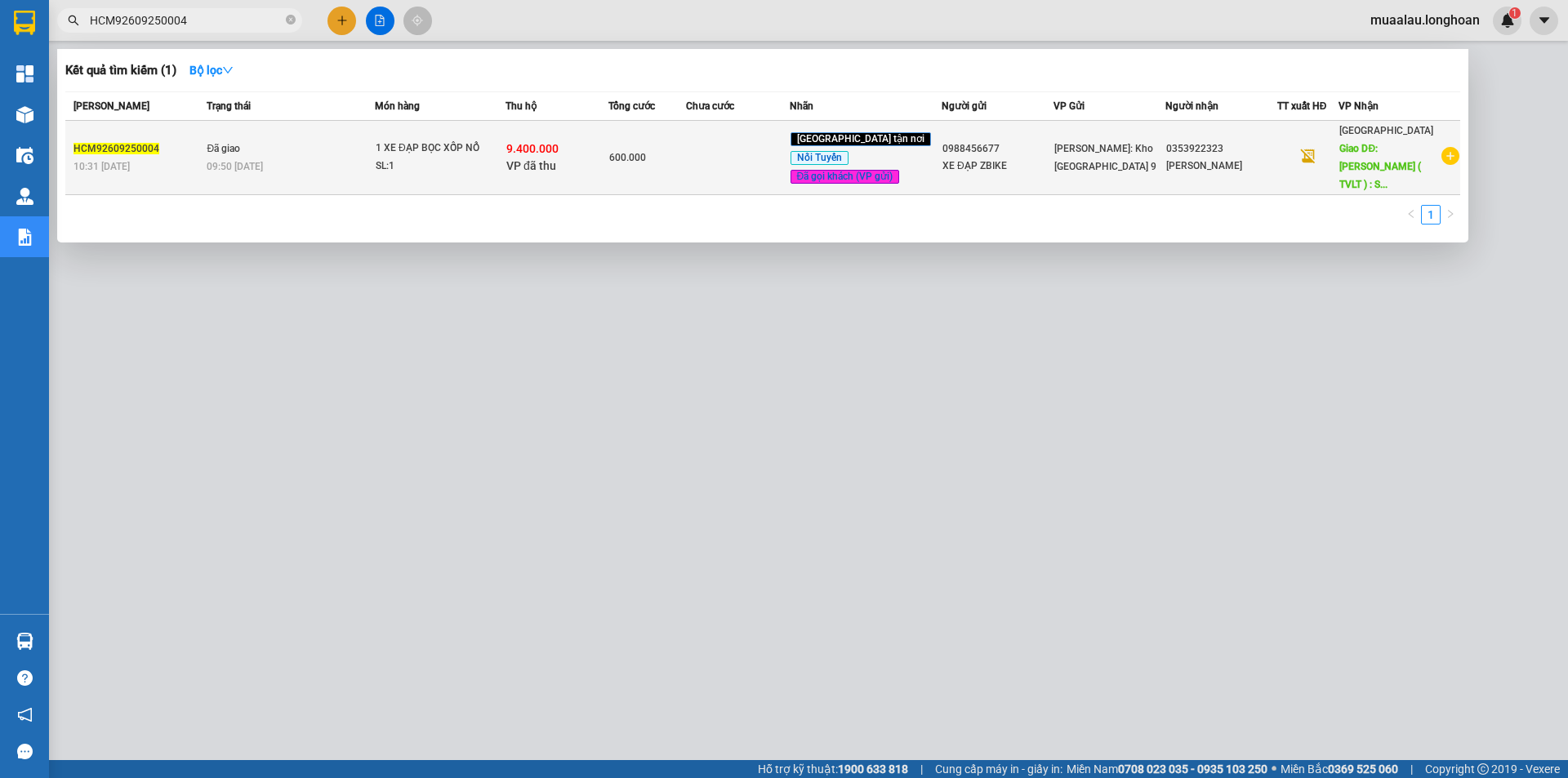
type input "HCM92609250004"
click at [748, 163] on td at bounding box center [737, 158] width 103 height 74
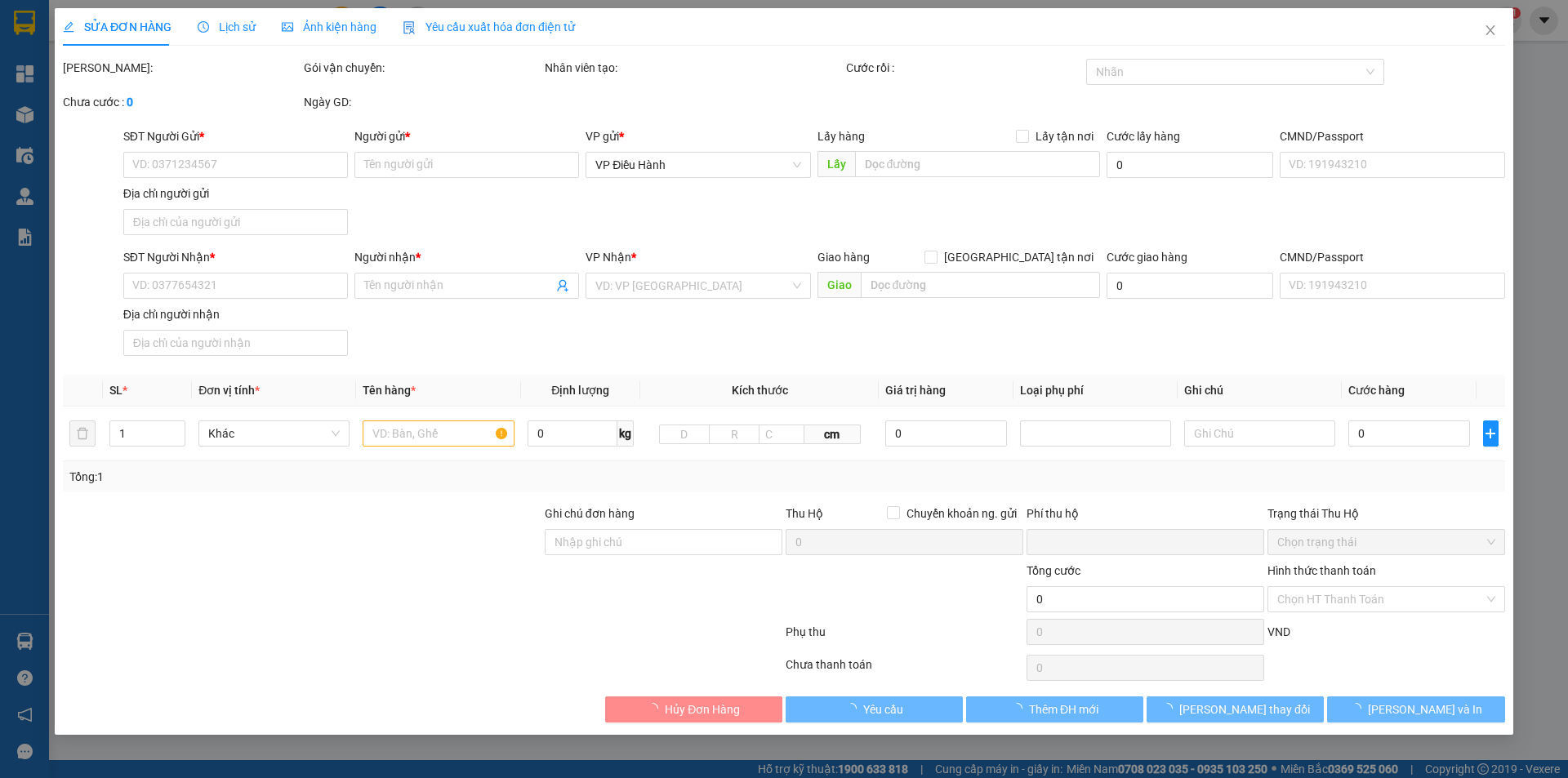
type input "0988456677"
type input "XE ĐẠP ZBIKE"
type input "0353922323"
type input "[PERSON_NAME]"
type input "HÀ GIANG ( TVLT ) : SỐ 374 Đ.[PERSON_NAME][PERSON_NAME] - [GEOGRAPHIC_DATA]"
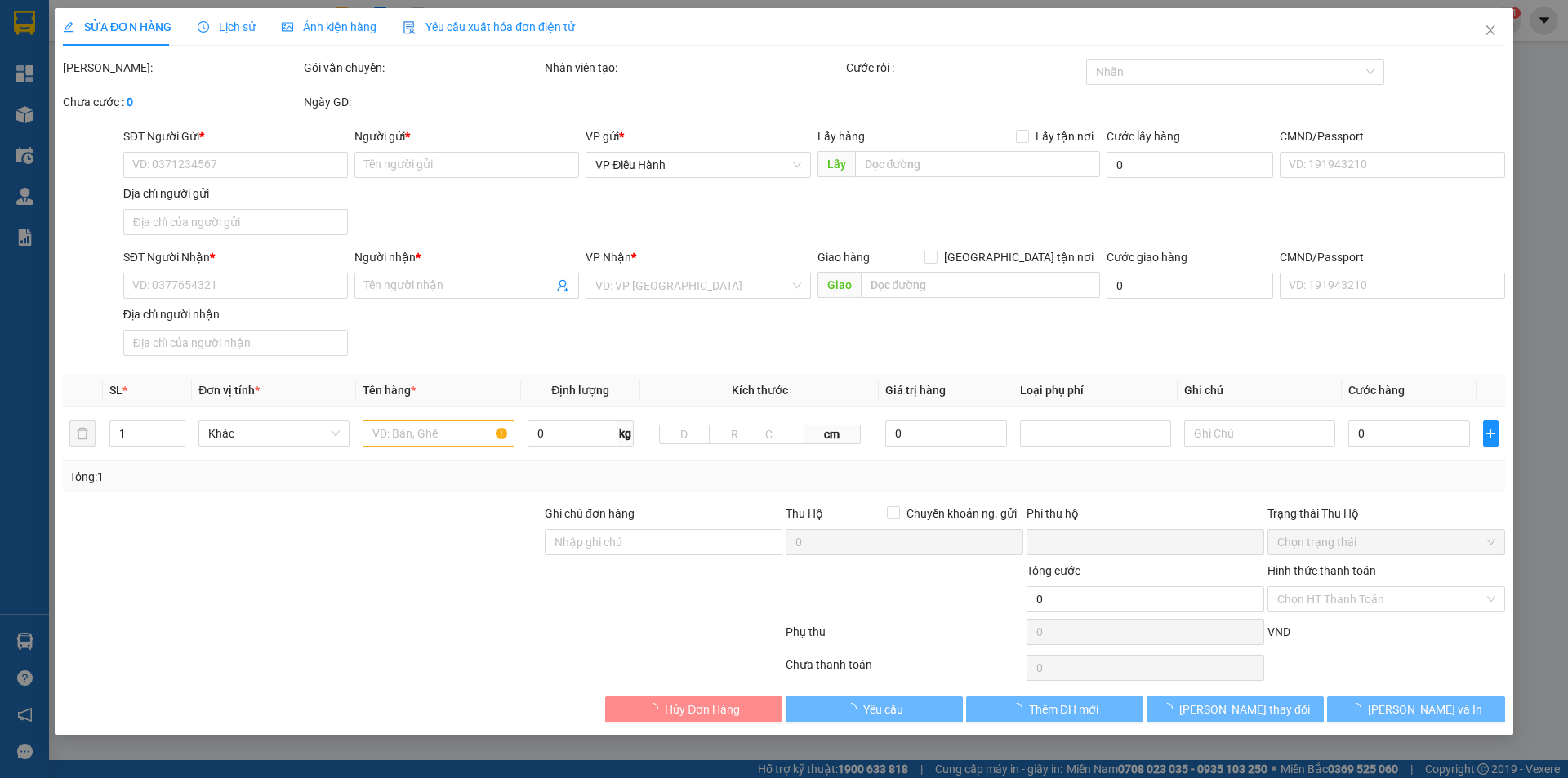
checkbox input "true"
type input "9.400.000"
type input "25.000"
type input "600.000"
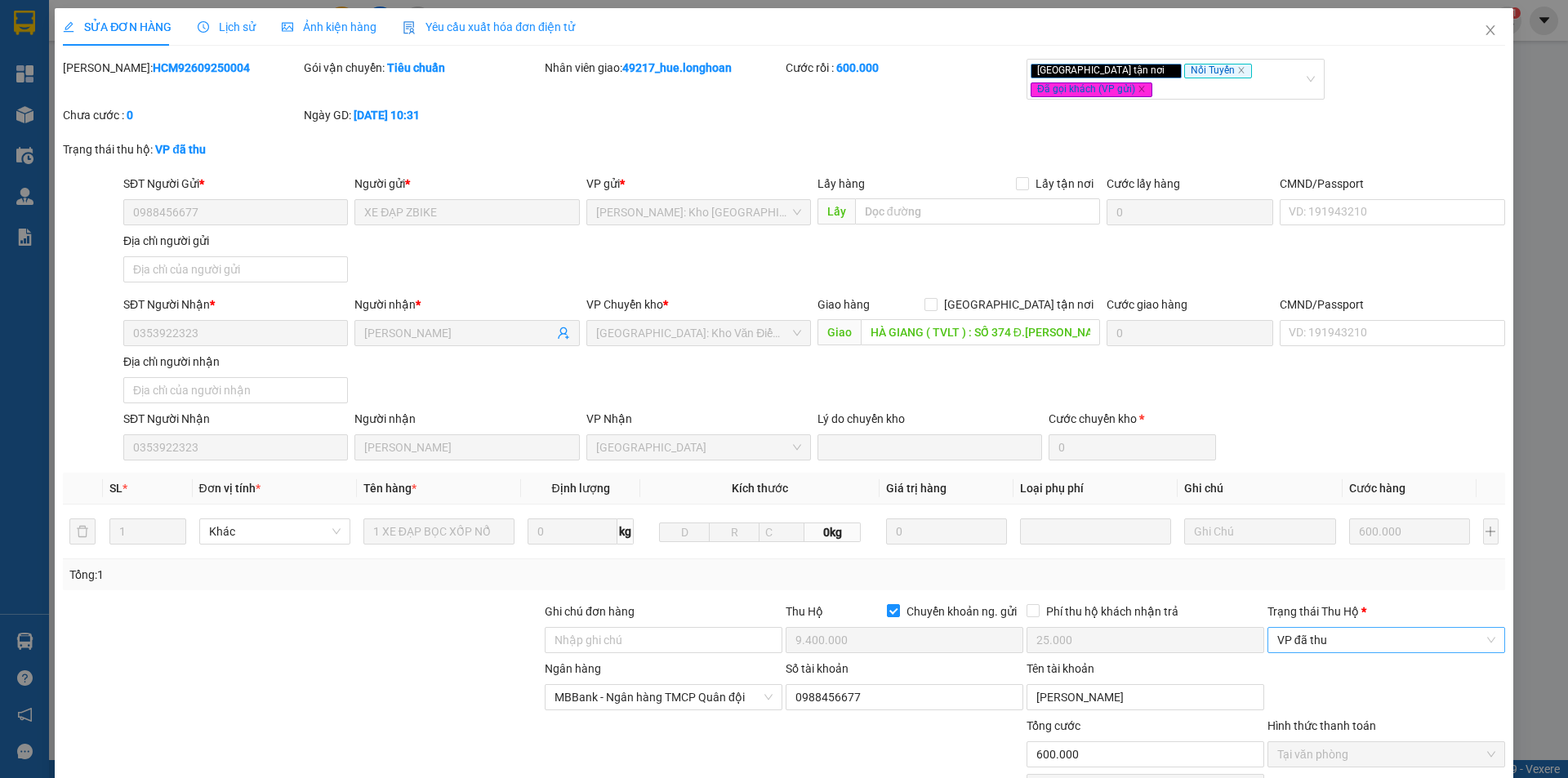
click at [1394, 644] on span "VP đã thu" at bounding box center [1386, 640] width 218 height 24
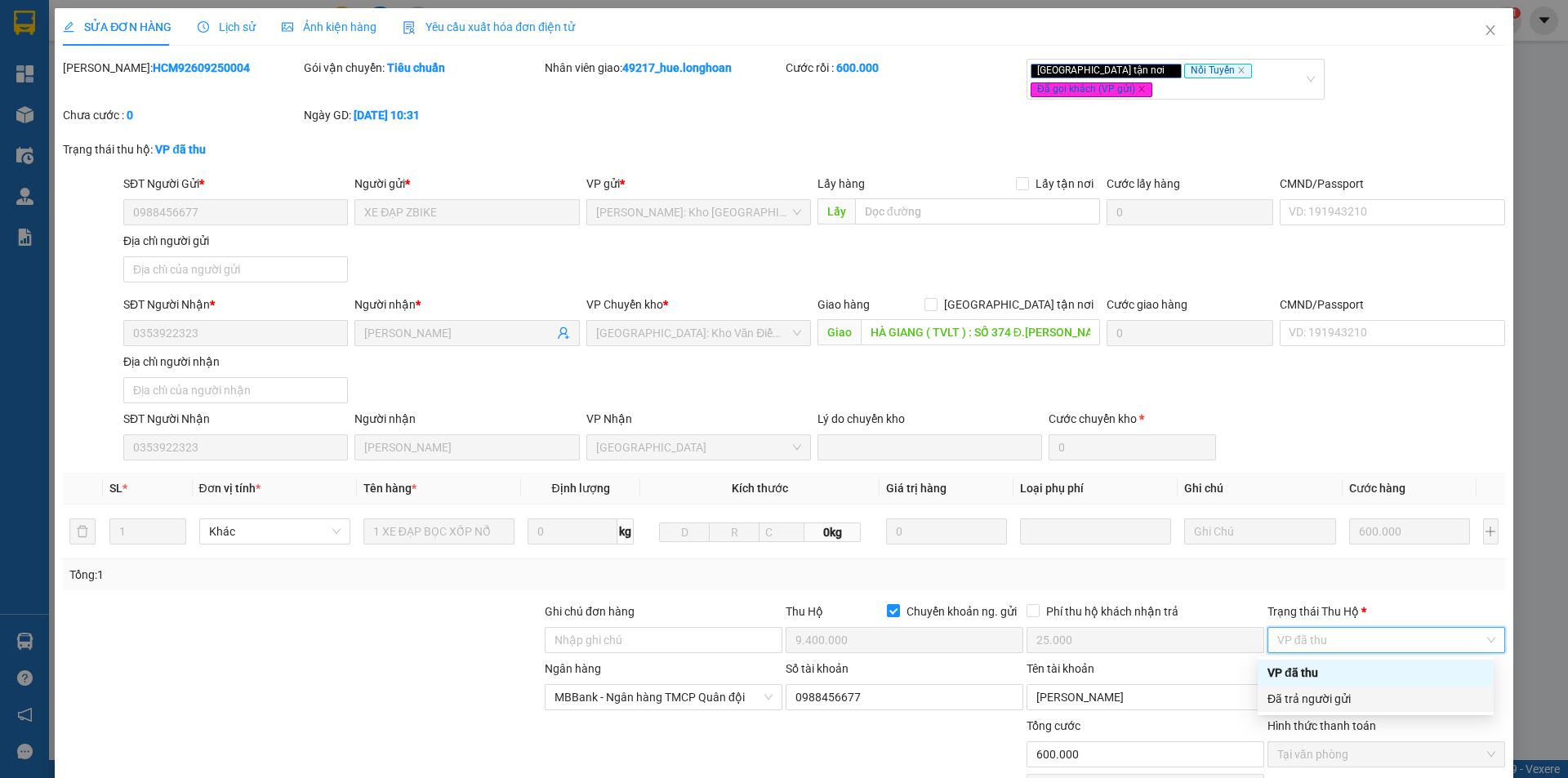
click at [1354, 699] on div "Đã trả người gửi" at bounding box center [1375, 698] width 216 height 18
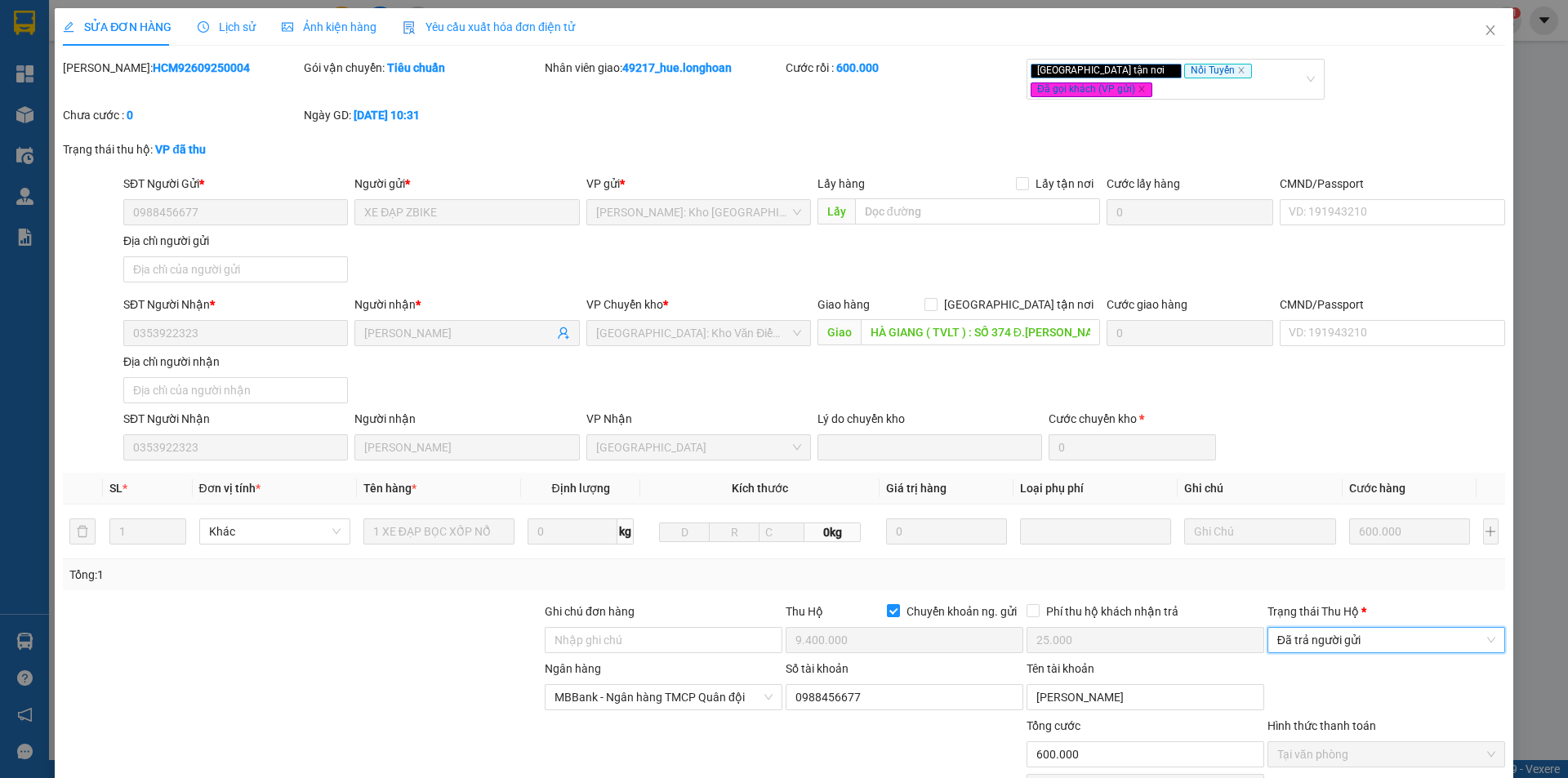
scroll to position [132, 0]
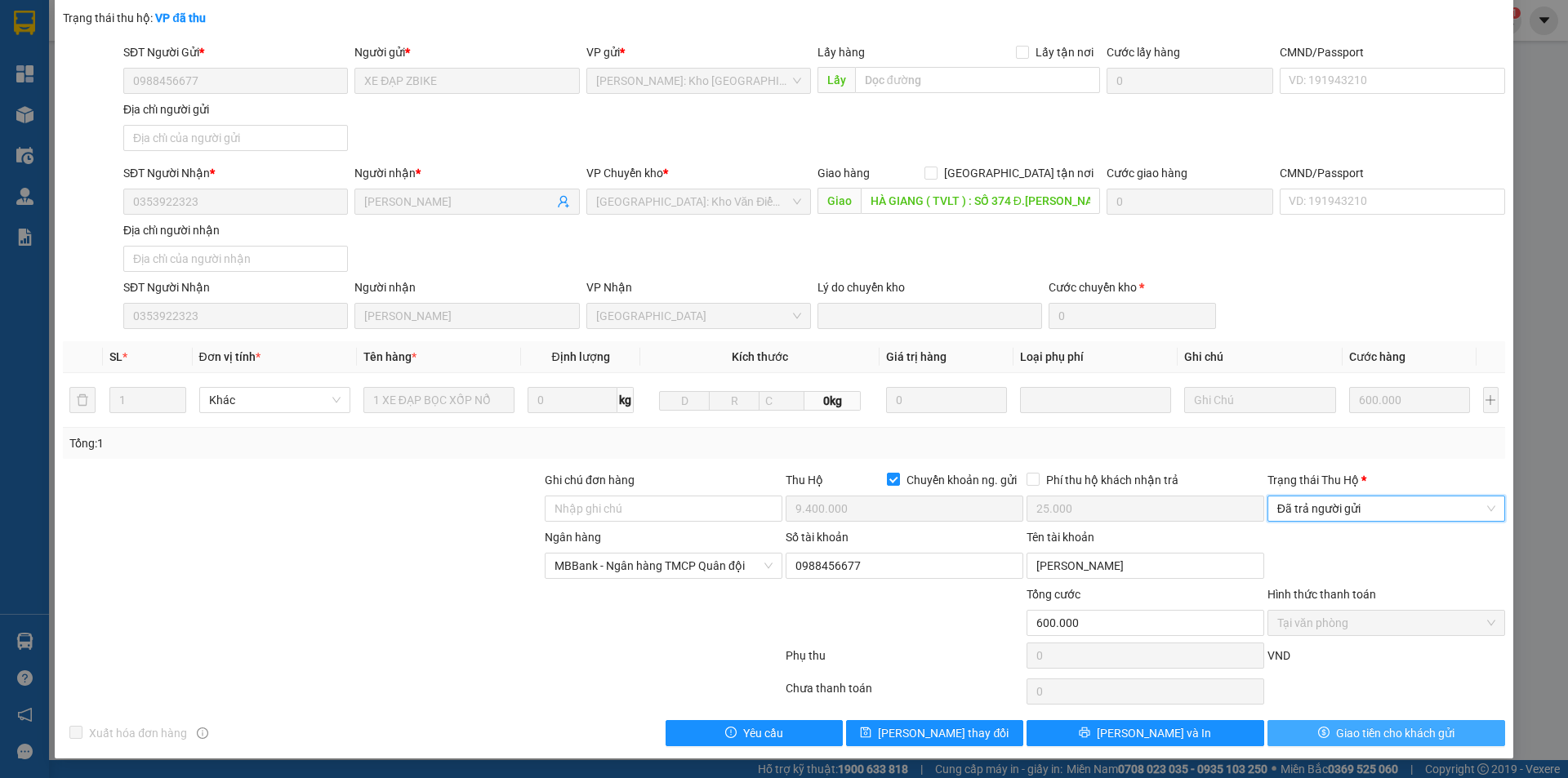
click at [1318, 733] on icon "dollar" at bounding box center [1324, 732] width 11 height 11
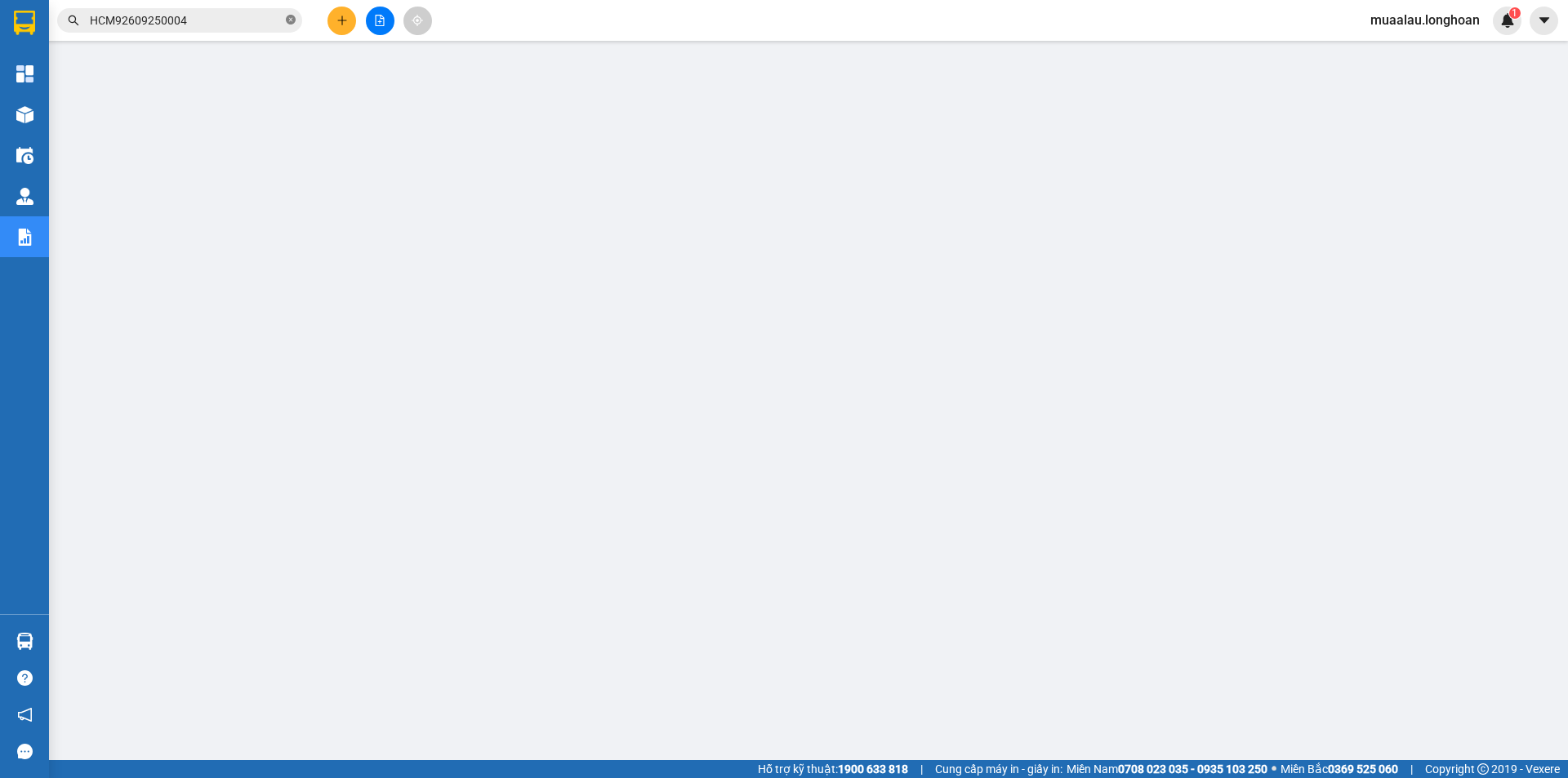
click at [293, 21] on icon "close-circle" at bounding box center [290, 19] width 10 height 10
paste input "HQTP0810250010"
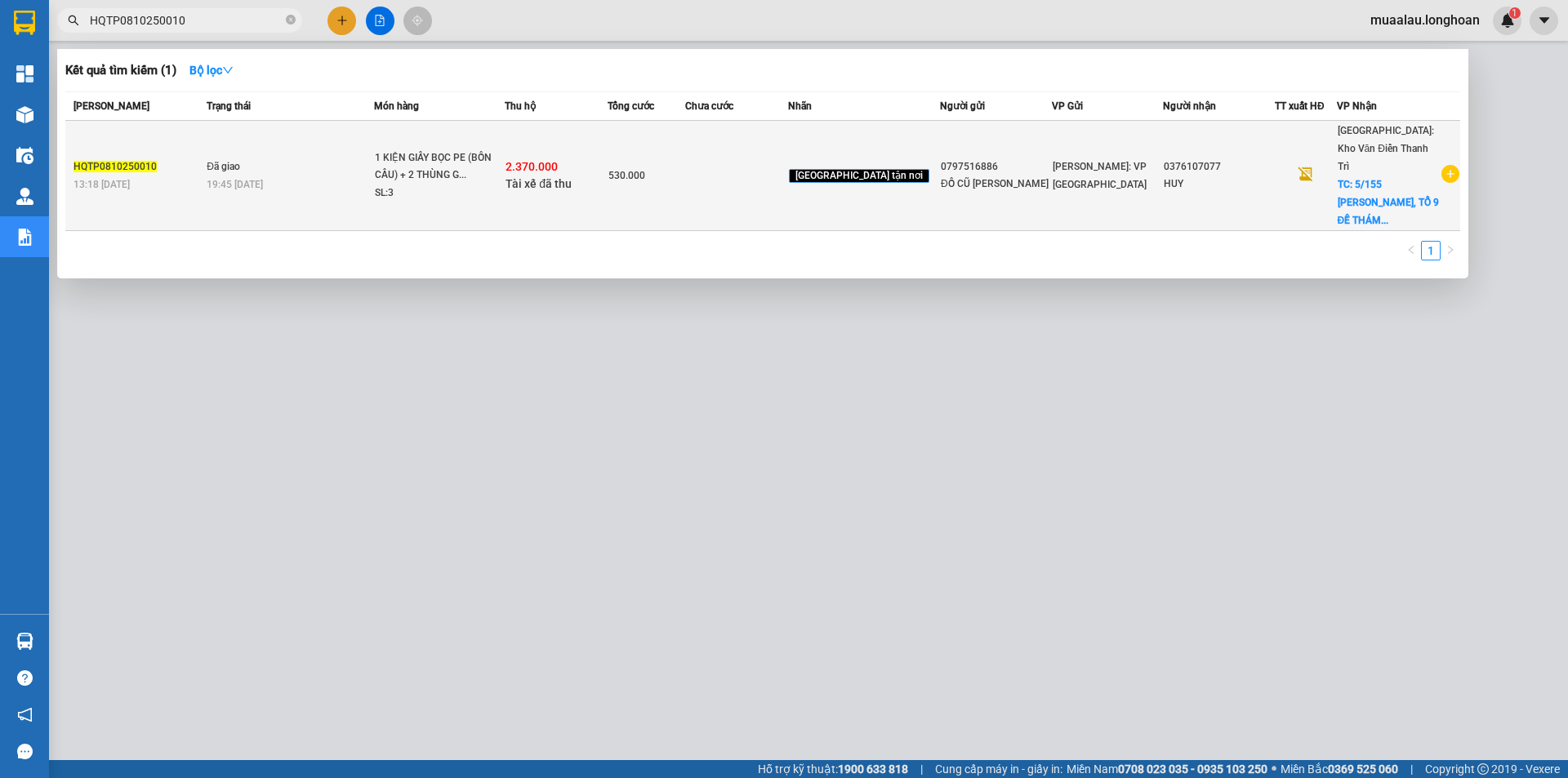
type input "HQTP0810250010"
click at [685, 167] on div "530.000" at bounding box center [647, 175] width 76 height 18
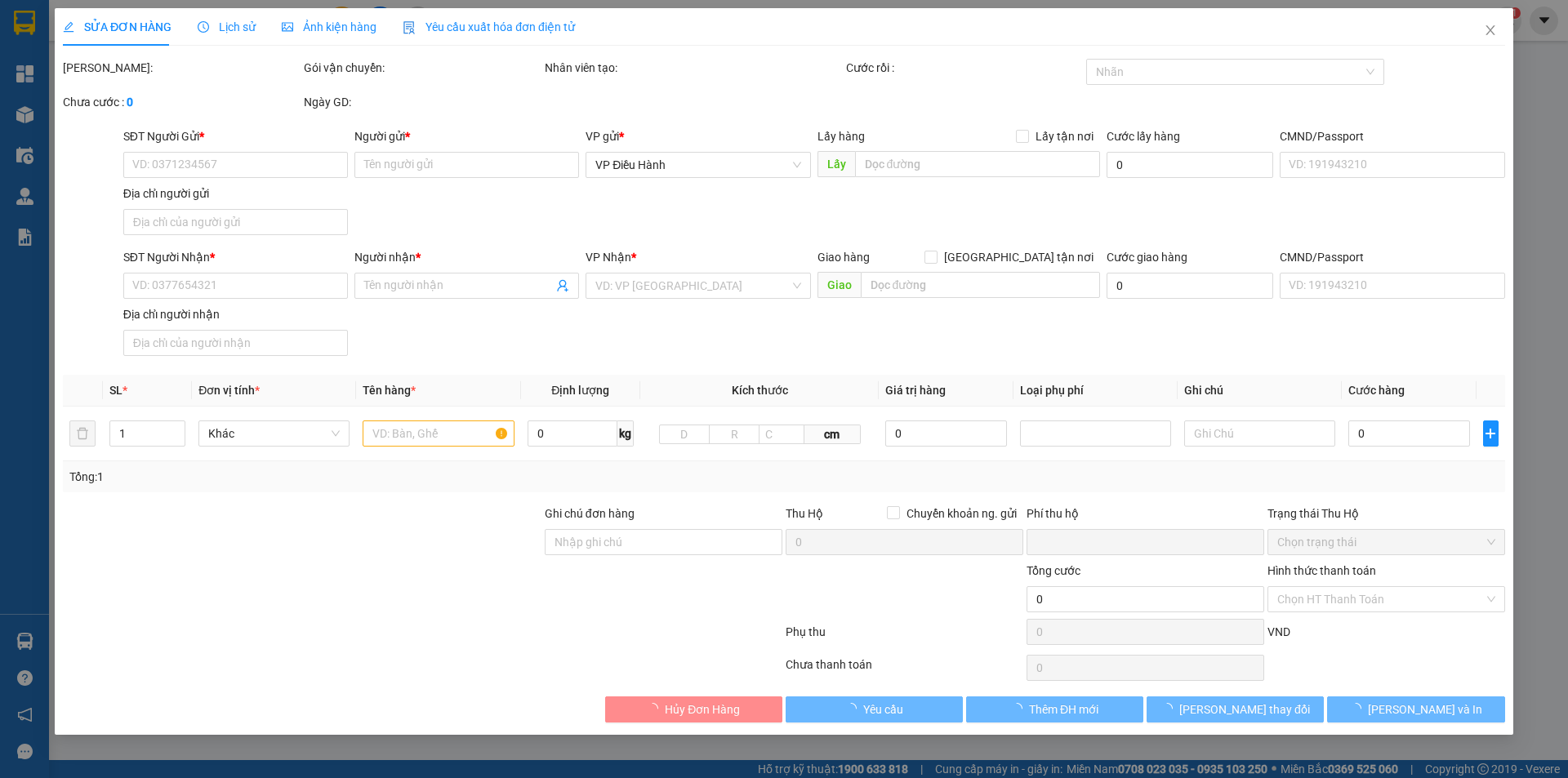
type input "0797516886"
type input "ĐỒ CŨ [PERSON_NAME]"
type input "0376107077"
type input "HUY"
checkbox input "true"
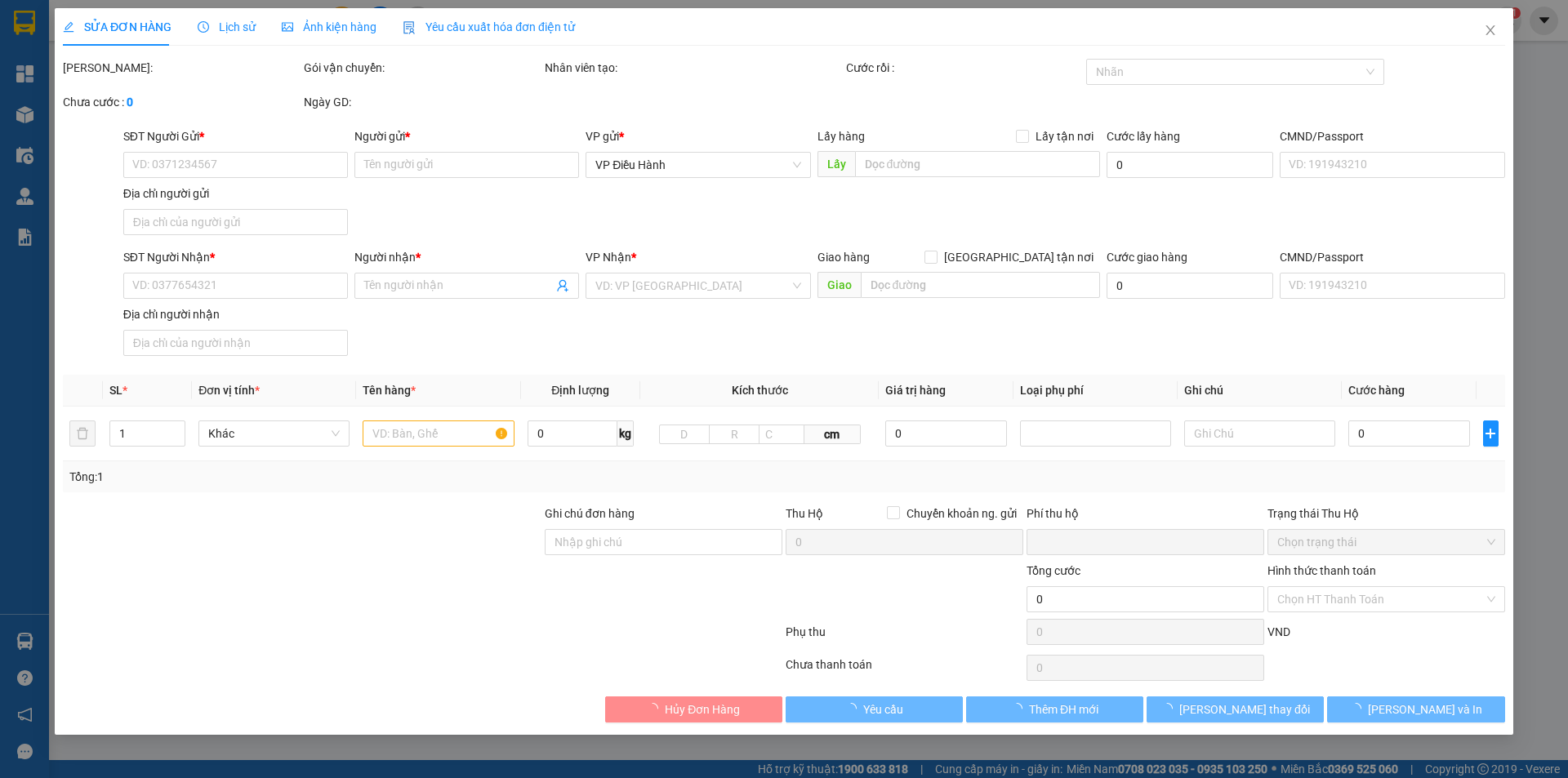
type input "5/155 [PERSON_NAME], TỔ 9 ĐỀ THÁM, TP. [GEOGRAPHIC_DATA]"
type input "NHẸ TAY- HÀNG KHÔNG BAO BỂ VỠ"
checkbox input "true"
type input "2.370.000"
type input "20.000"
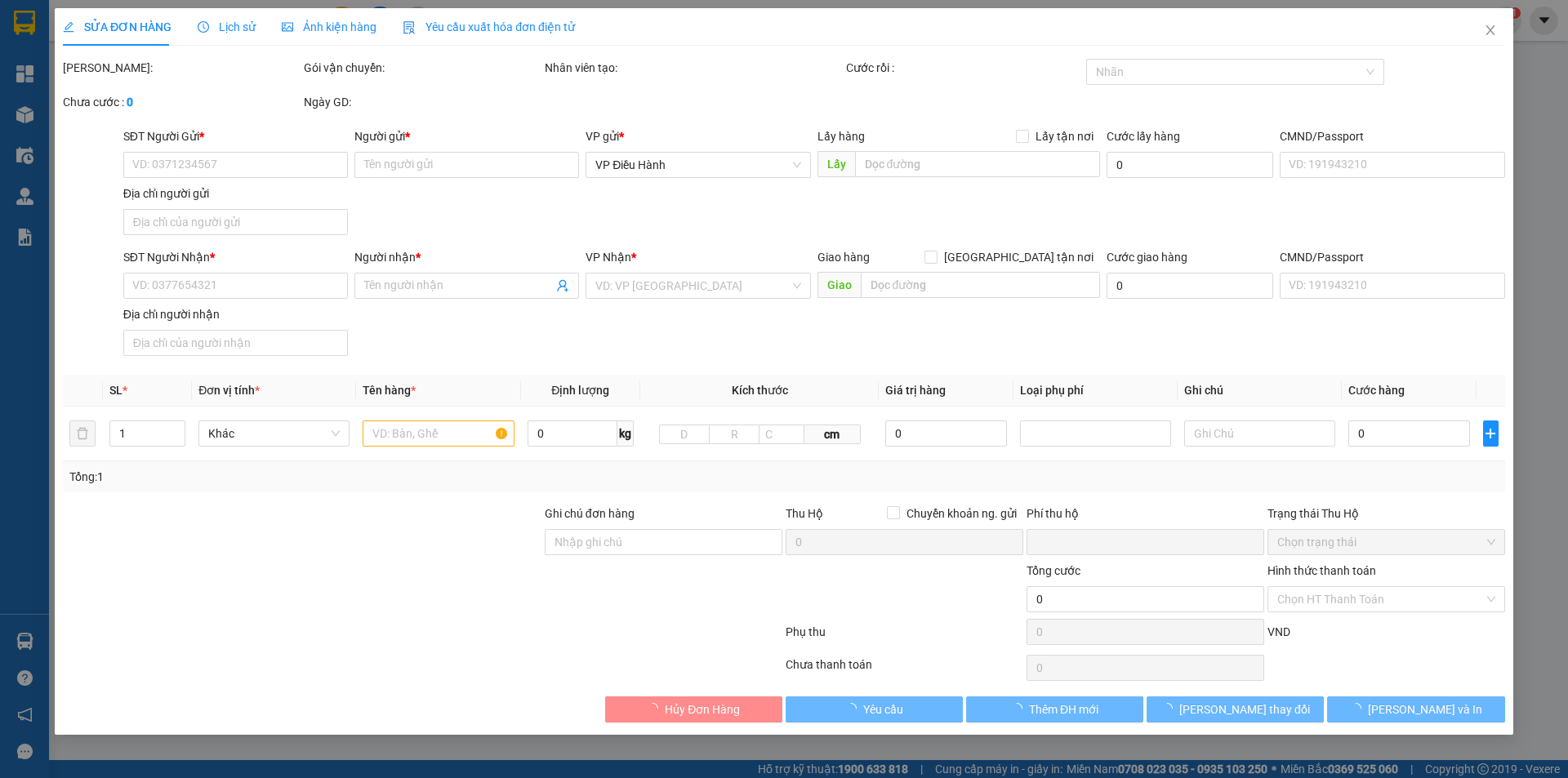
type input "530.000"
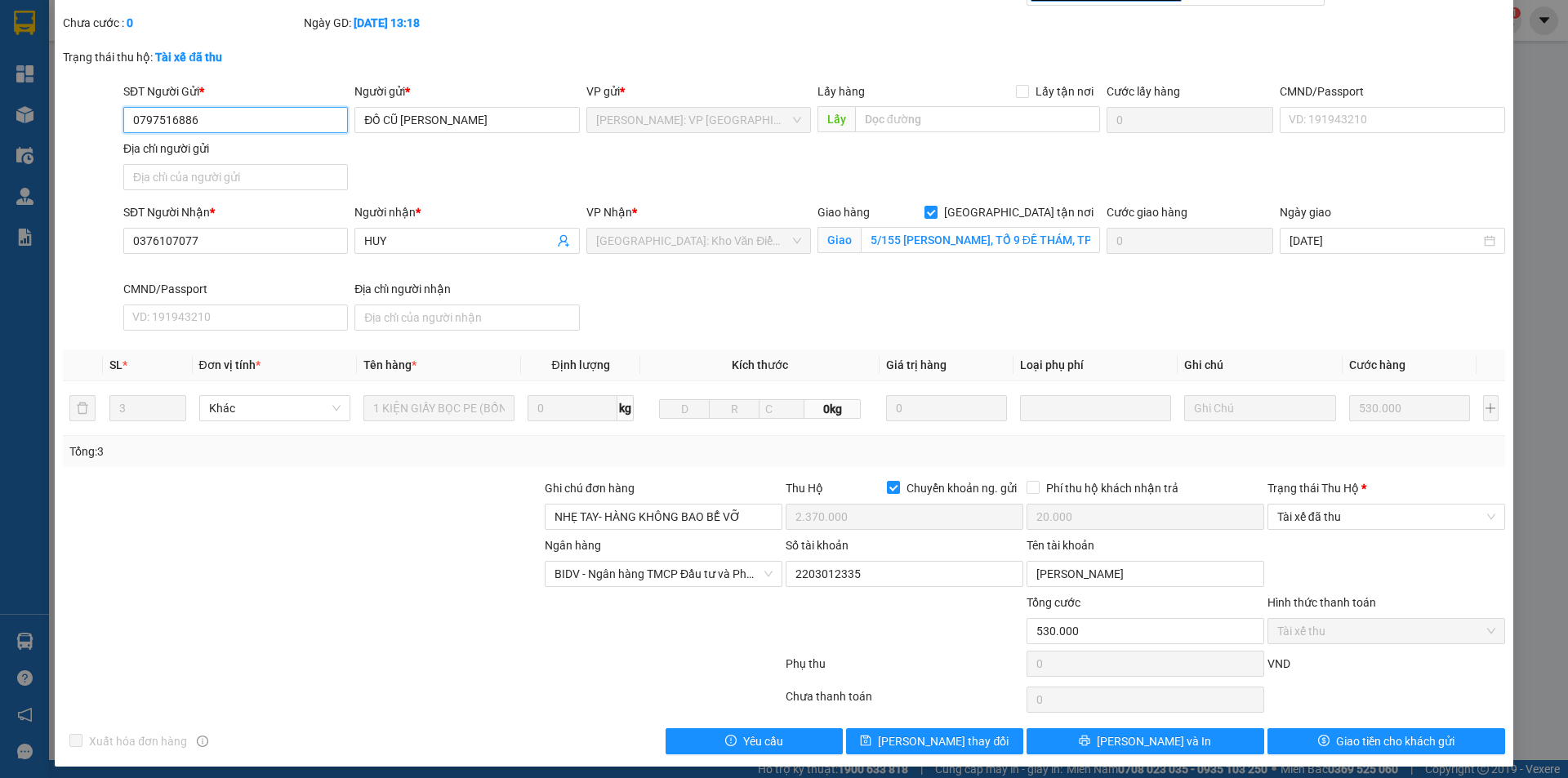
scroll to position [87, 0]
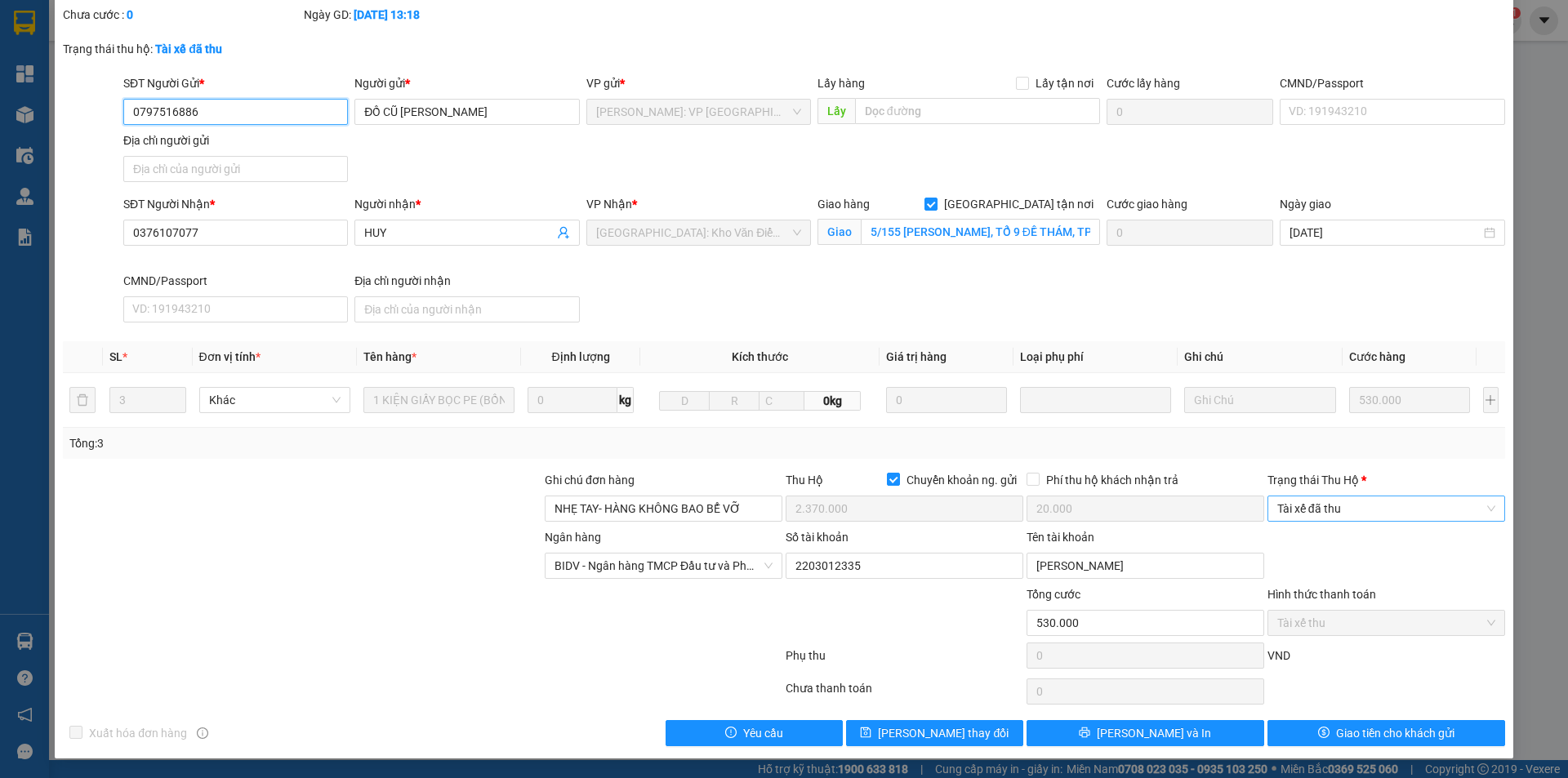
click at [1348, 501] on span "Tài xế đã thu" at bounding box center [1386, 508] width 218 height 24
click at [1356, 580] on body "Kết quả tìm kiếm ( 1 ) Bộ lọc Mã ĐH Trạng thái Món hàng Thu hộ Tổng cước Chưa c…" at bounding box center [784, 389] width 1568 height 778
click at [1365, 519] on span "Tài xế đã thu" at bounding box center [1386, 508] width 218 height 24
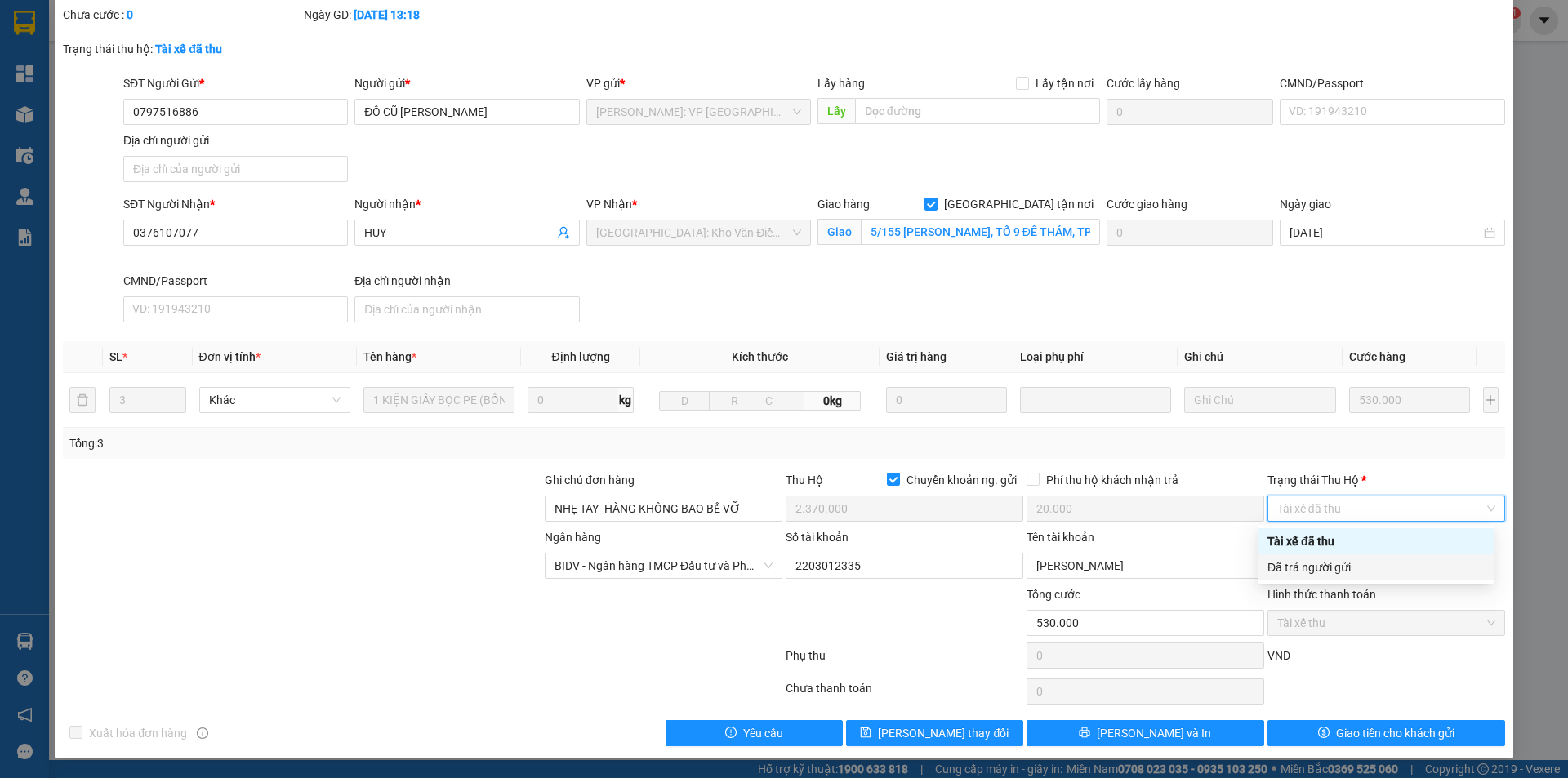
click at [1361, 561] on div "Đã trả người gửi" at bounding box center [1375, 567] width 216 height 18
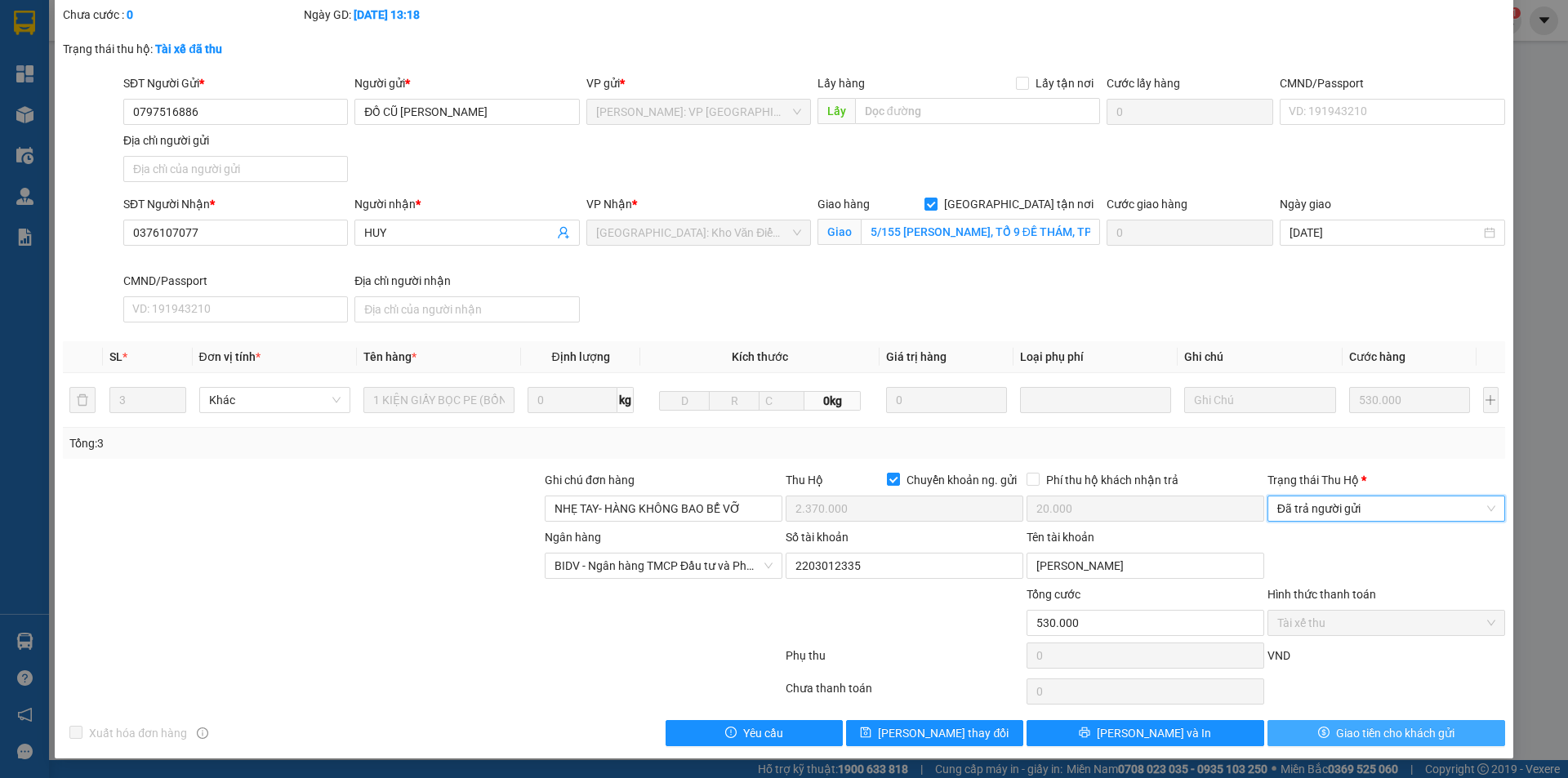
drag, startPoint x: 1324, startPoint y: 733, endPoint x: 1306, endPoint y: 725, distance: 19.7
click at [1320, 733] on button "Giao tiền cho khách gửi" at bounding box center [1386, 733] width 238 height 26
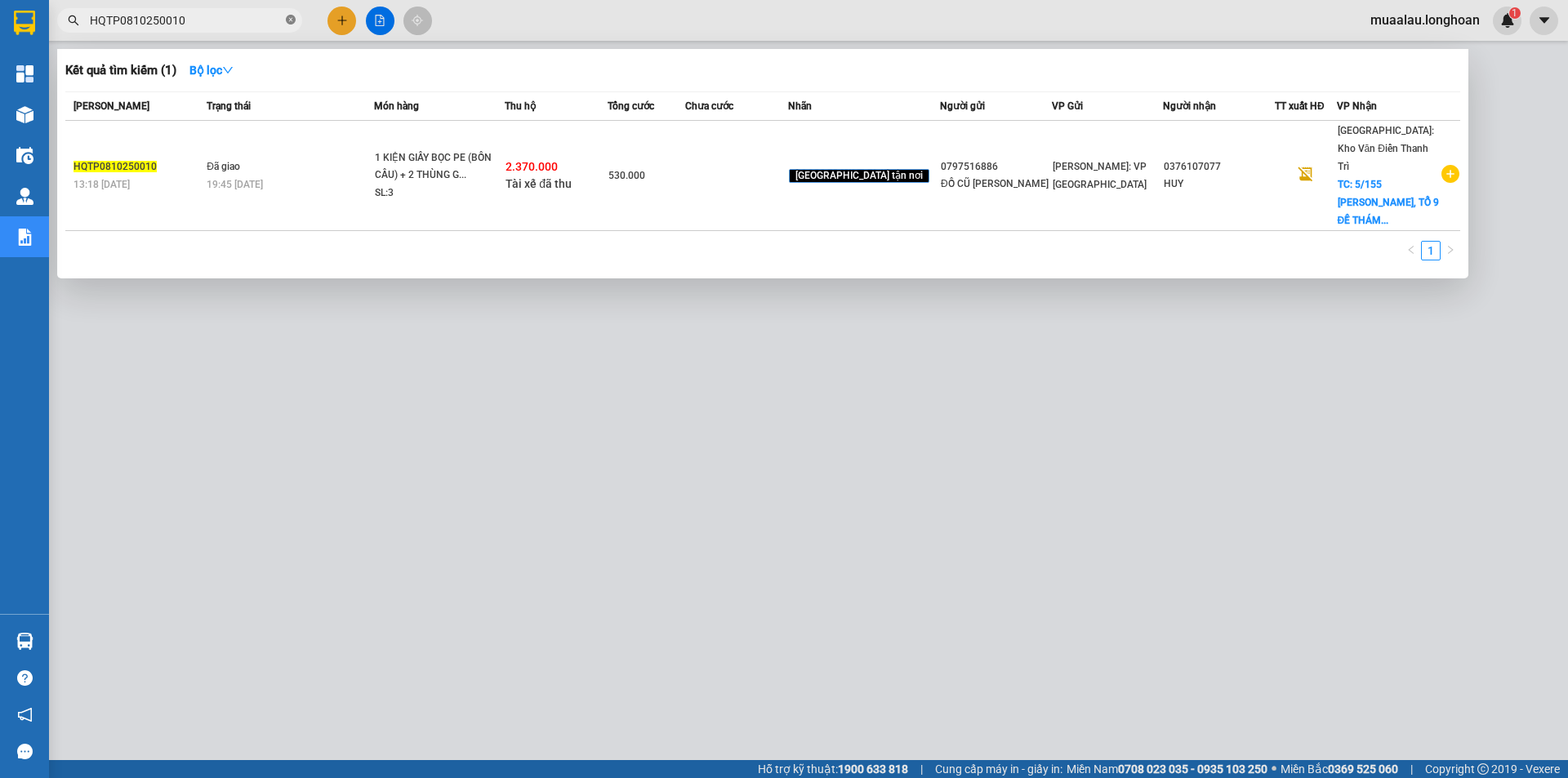
click at [291, 20] on icon "close-circle" at bounding box center [290, 19] width 10 height 10
paste input "BXMT0810250008"
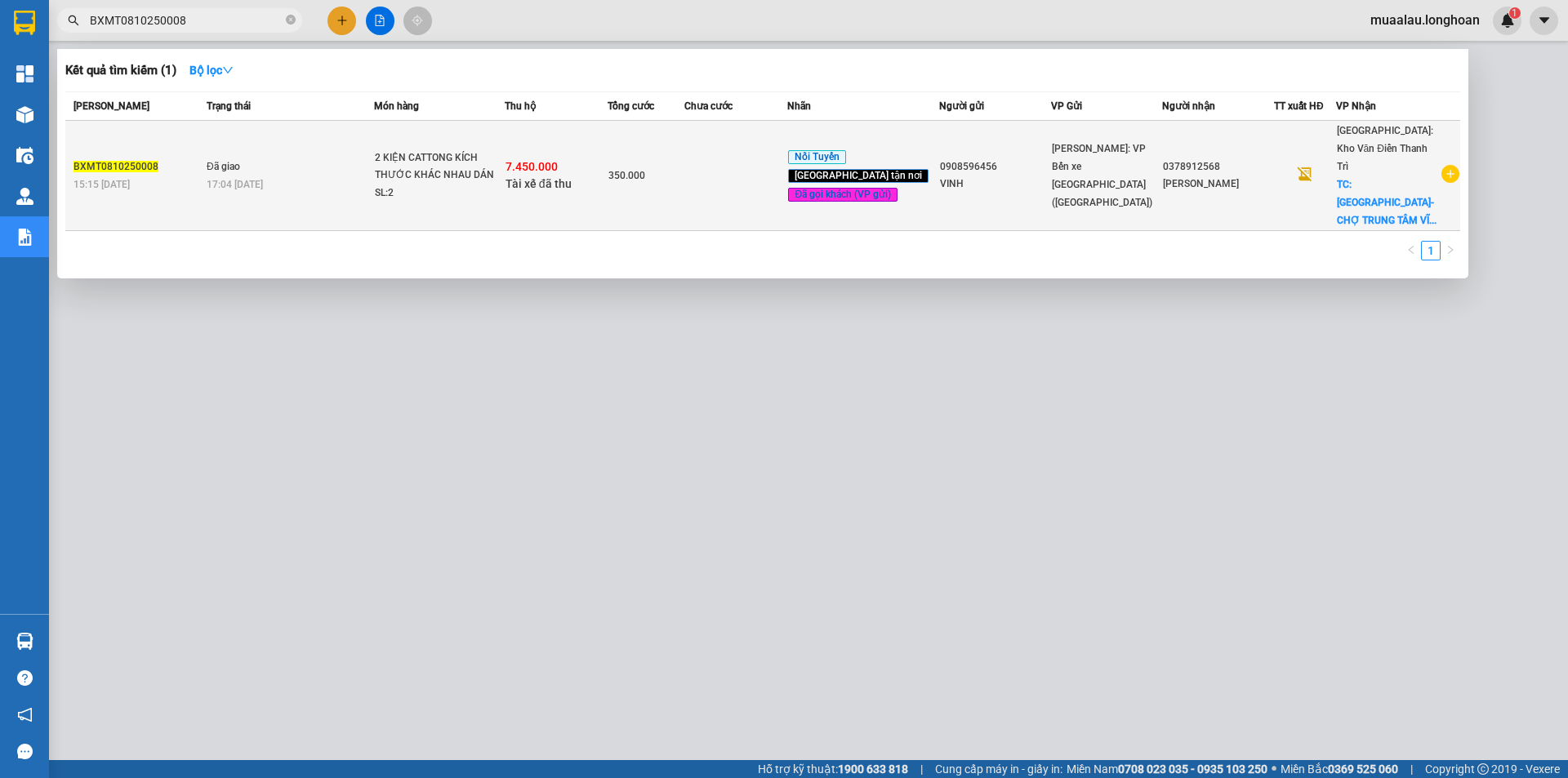
type input "BXMT0810250008"
click at [645, 170] on span "350.000" at bounding box center [627, 175] width 37 height 11
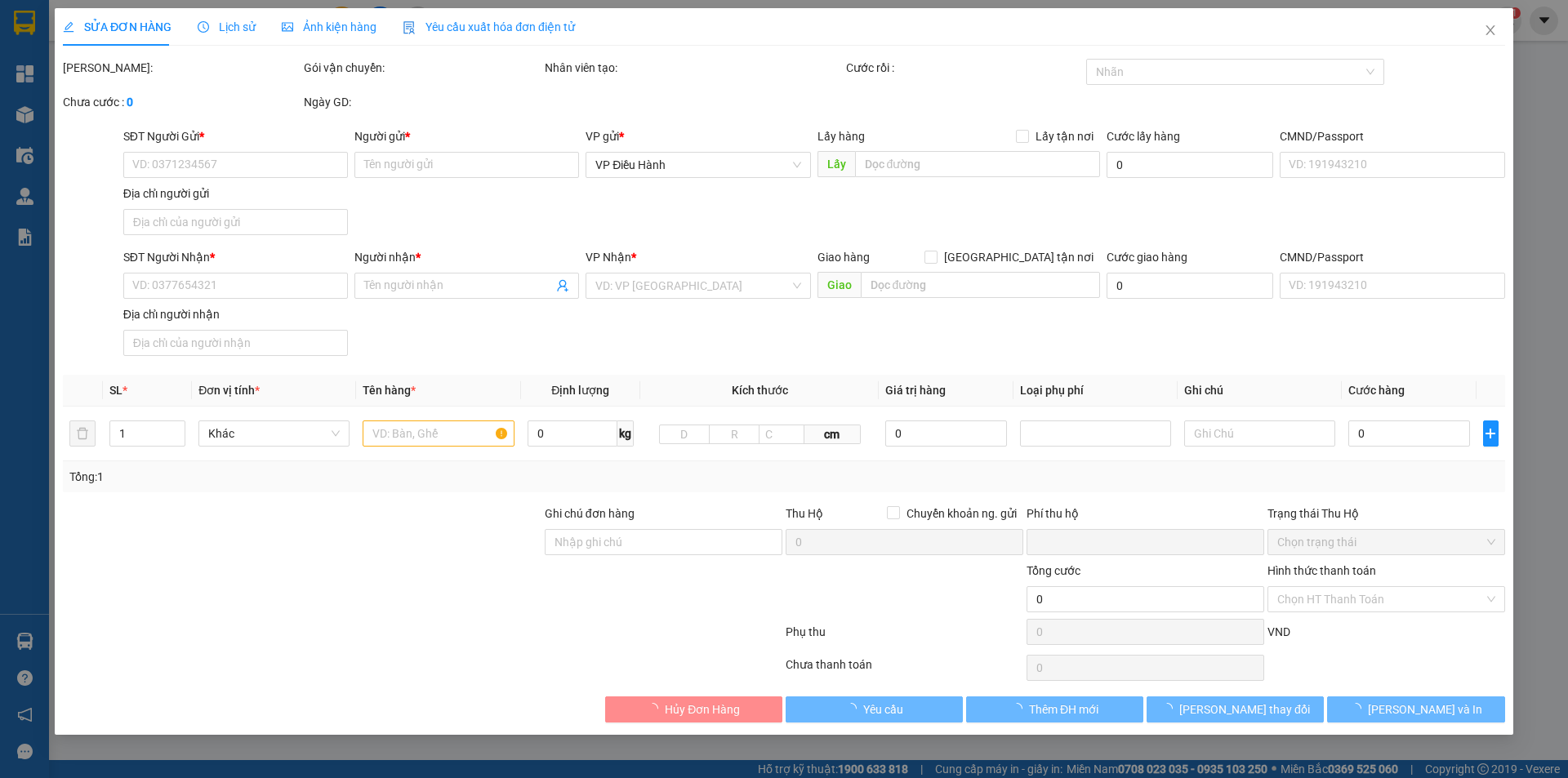
type input "0908596456"
type input "VINH"
type input "0378912568"
type input "[PERSON_NAME]"
checkbox input "true"
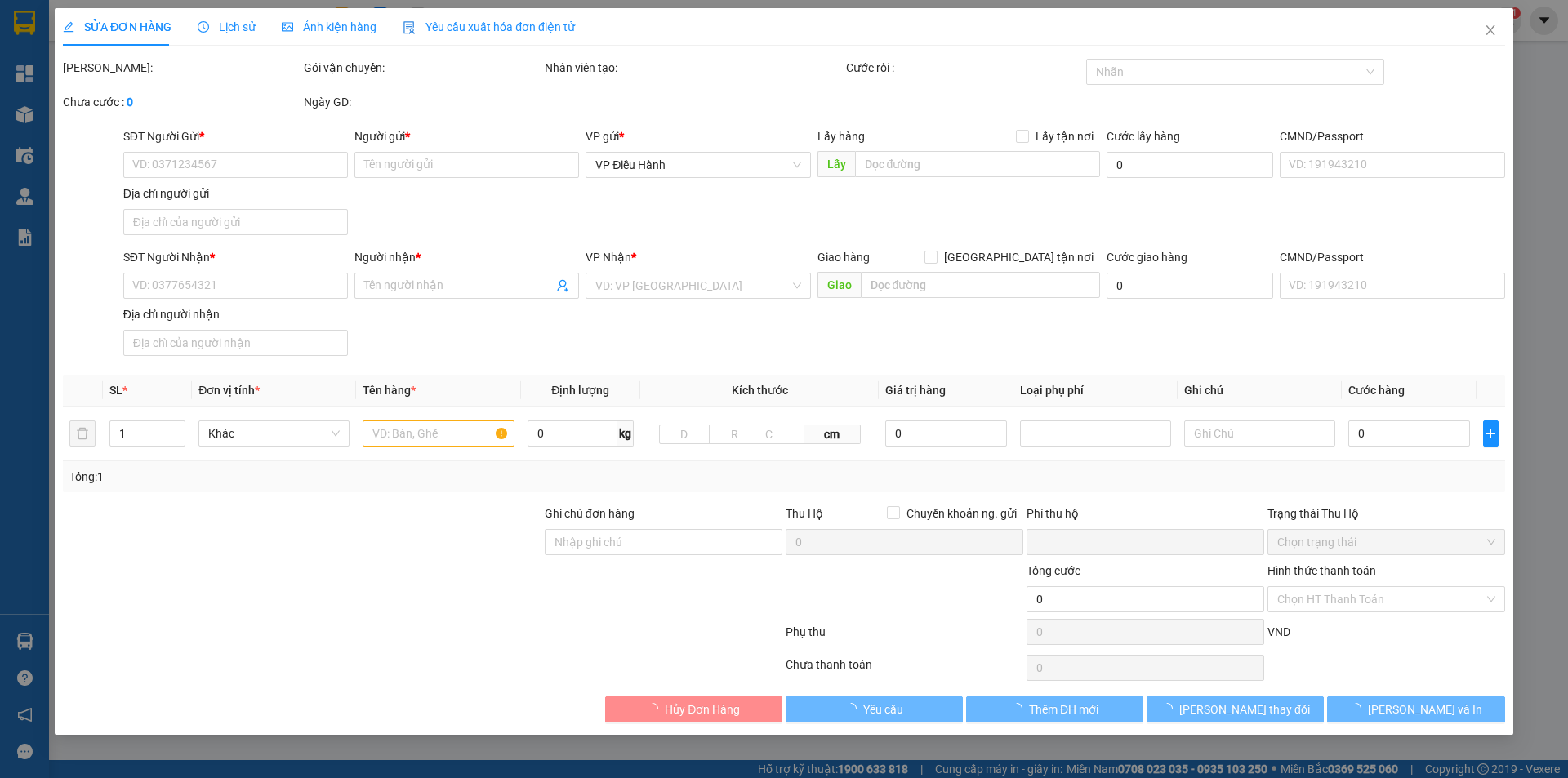
type input "[GEOGRAPHIC_DATA]-[GEOGRAPHIC_DATA],[GEOGRAPHIC_DATA],[GEOGRAPHIC_DATA]"
type input "HÀNG DỄ VỠ NHẸ TAY NHẬN NGUYÊN KIỆN GIAO NGUYÊN KIỆN, HƯ VỠ K ĐỀN"
checkbox input "true"
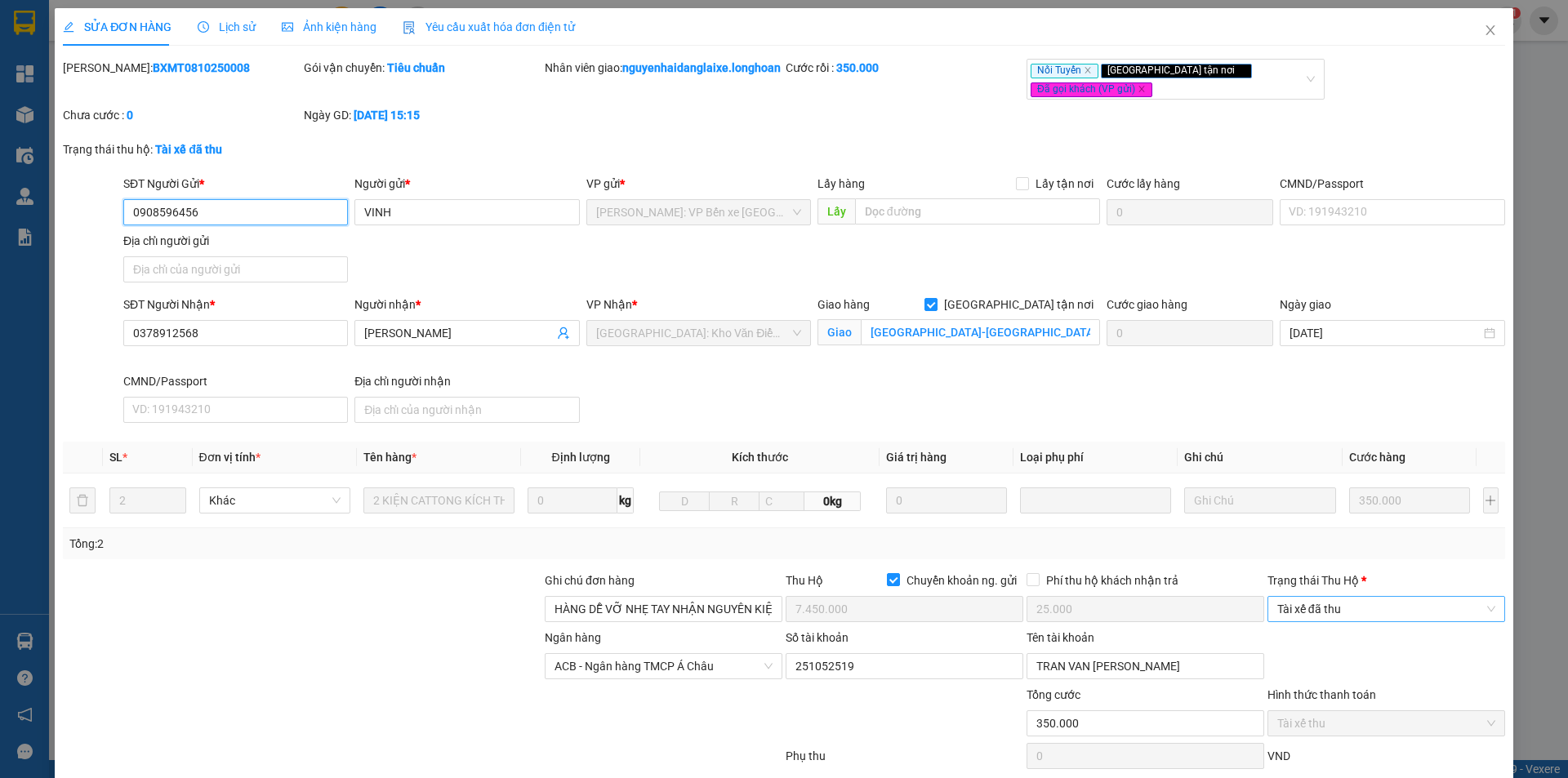
click at [1381, 616] on span "Tài xế đã thu" at bounding box center [1386, 608] width 218 height 24
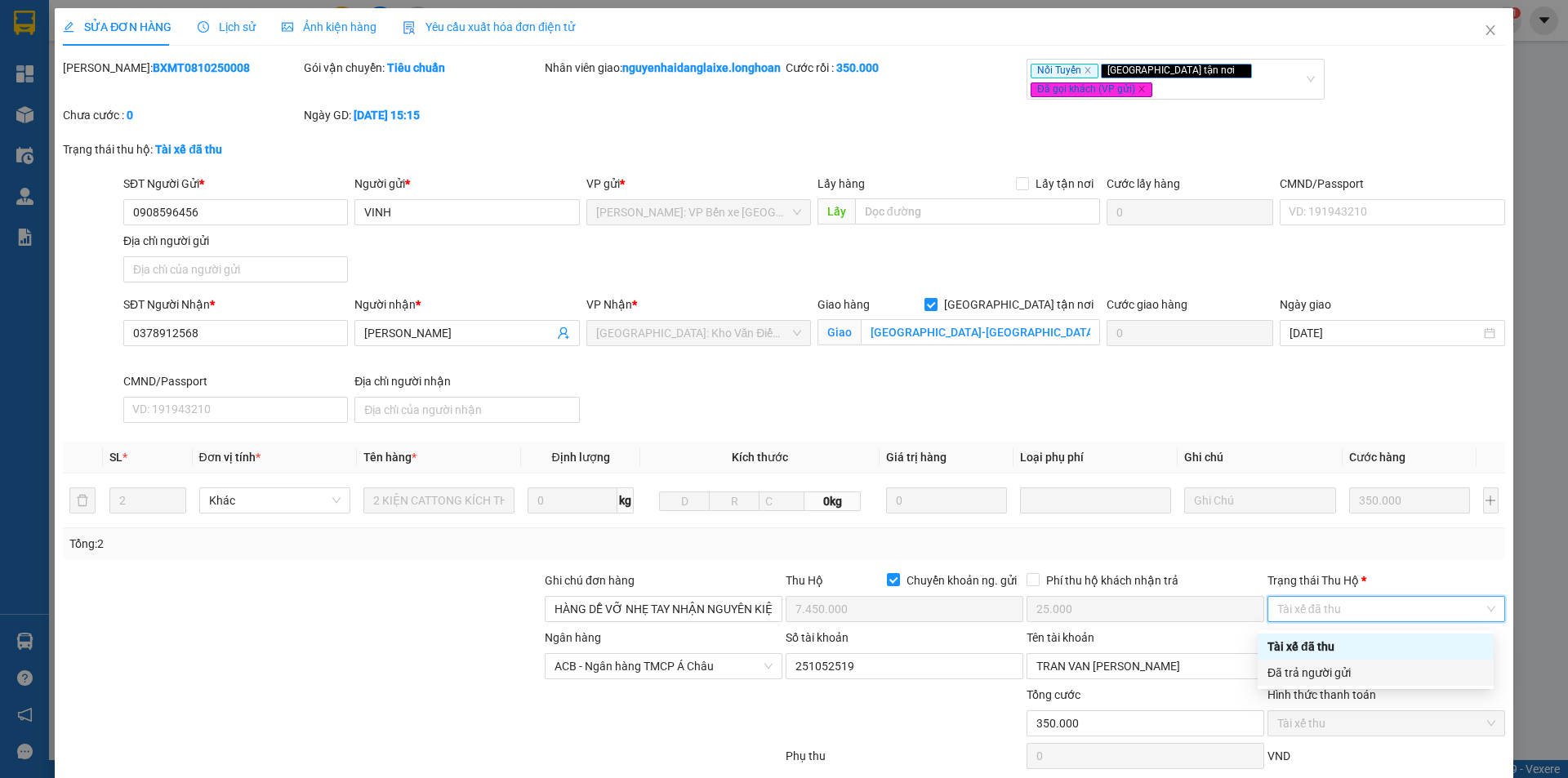
click at [1368, 679] on div "Đã trả người gửi" at bounding box center [1375, 672] width 216 height 18
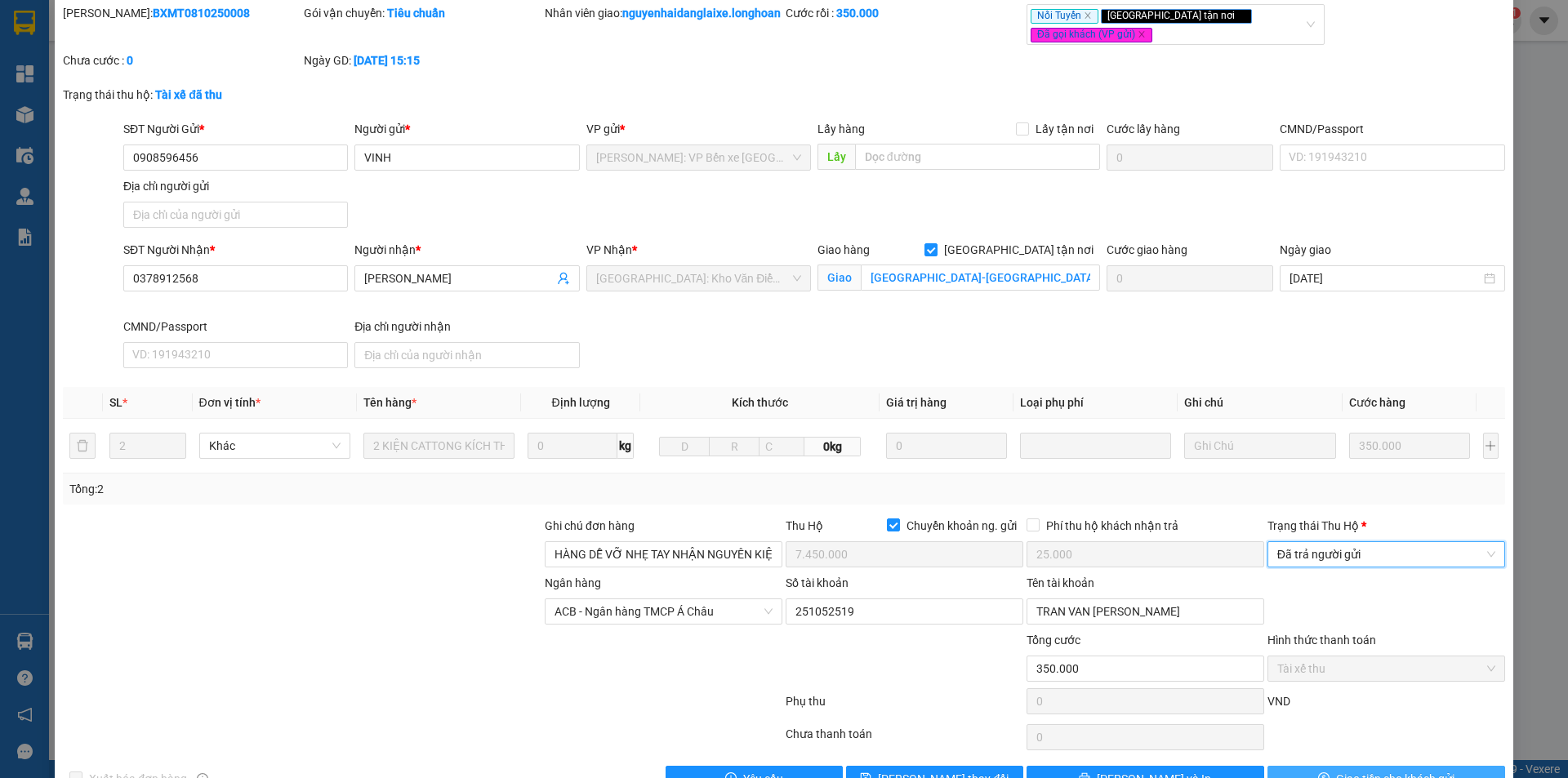
scroll to position [106, 0]
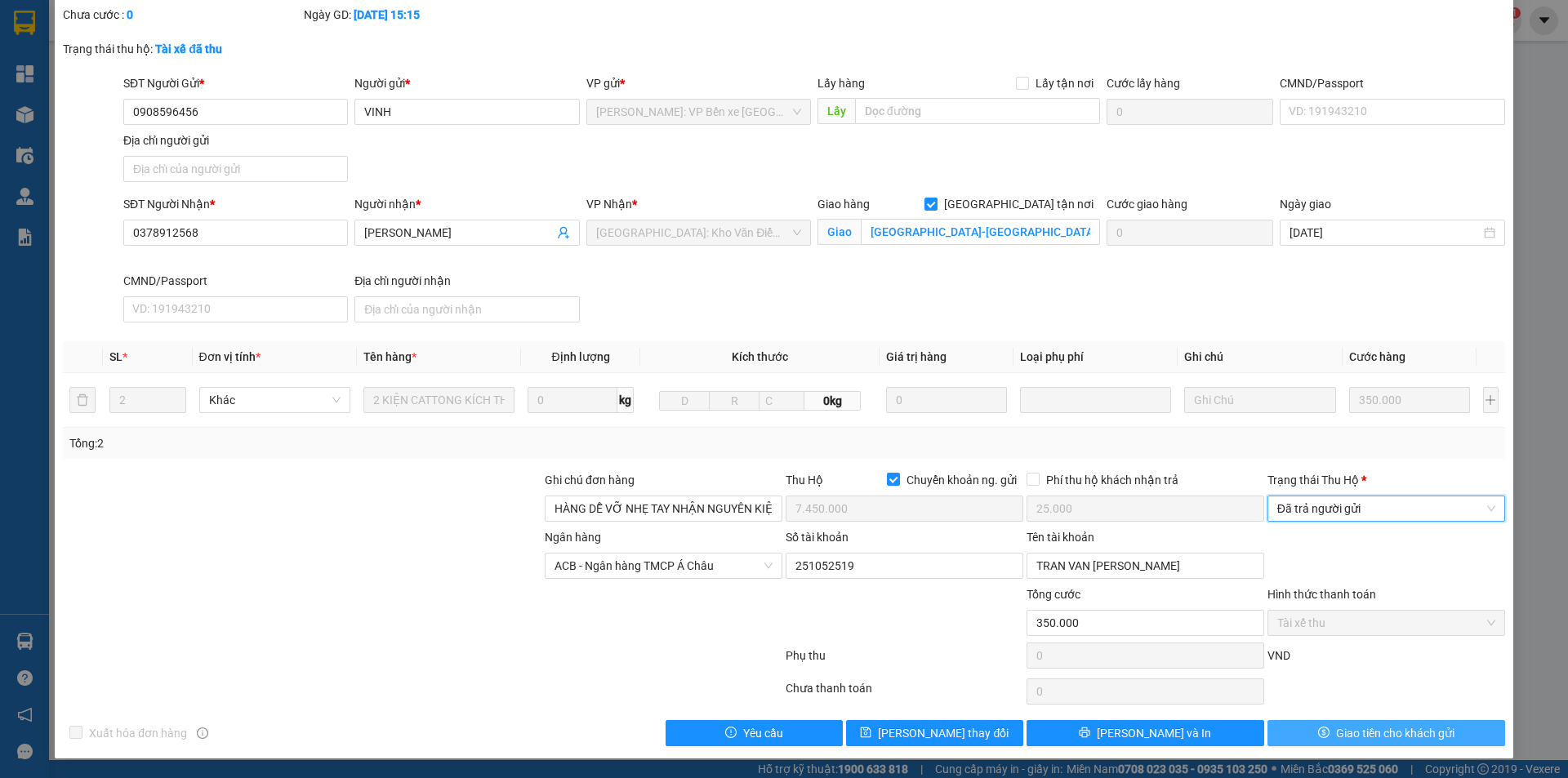
click at [1350, 739] on span "Giao tiền cho khách gửi" at bounding box center [1395, 733] width 119 height 18
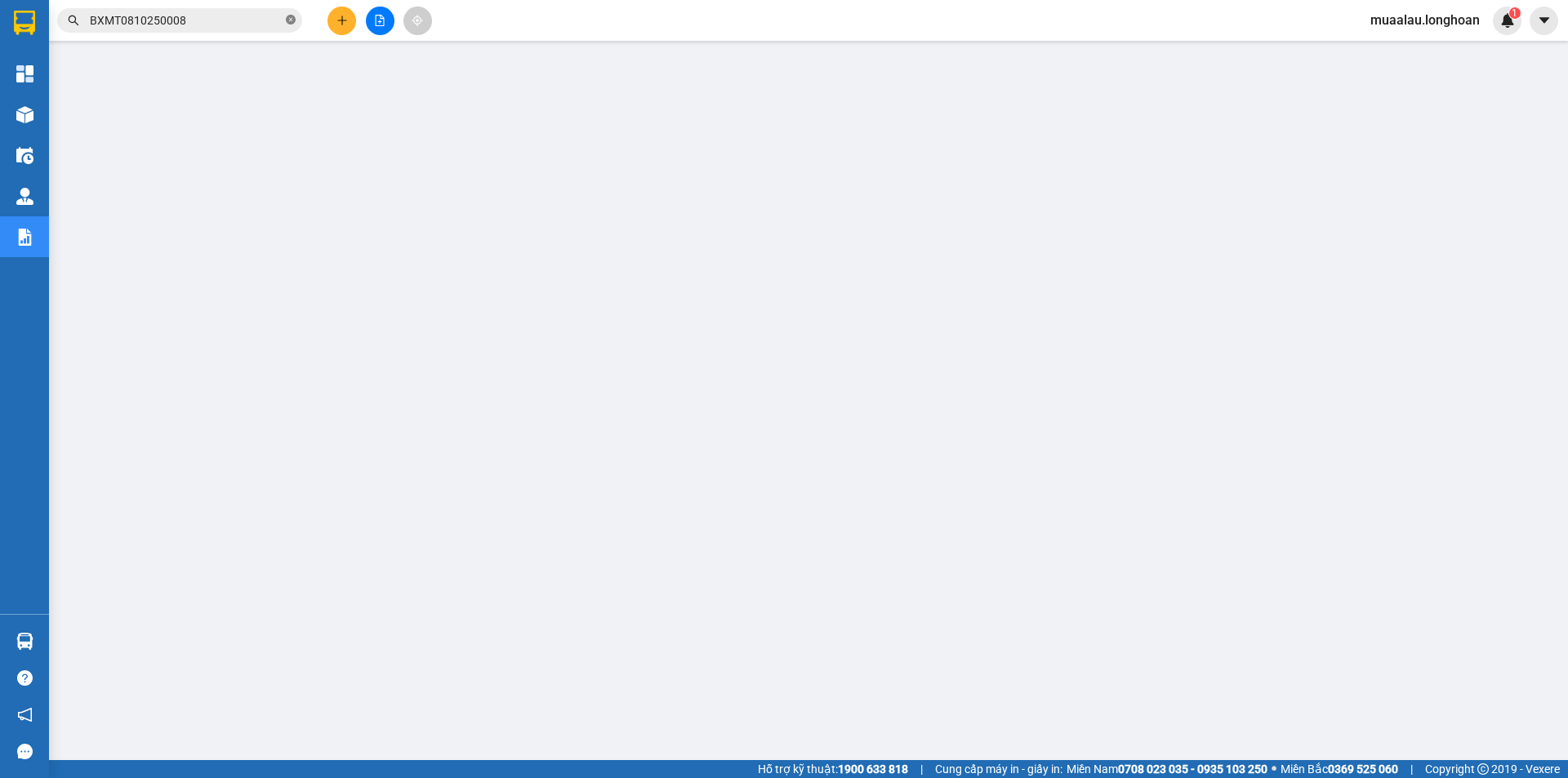
click at [291, 20] on icon "close-circle" at bounding box center [290, 19] width 10 height 10
paste input "QU120810250006"
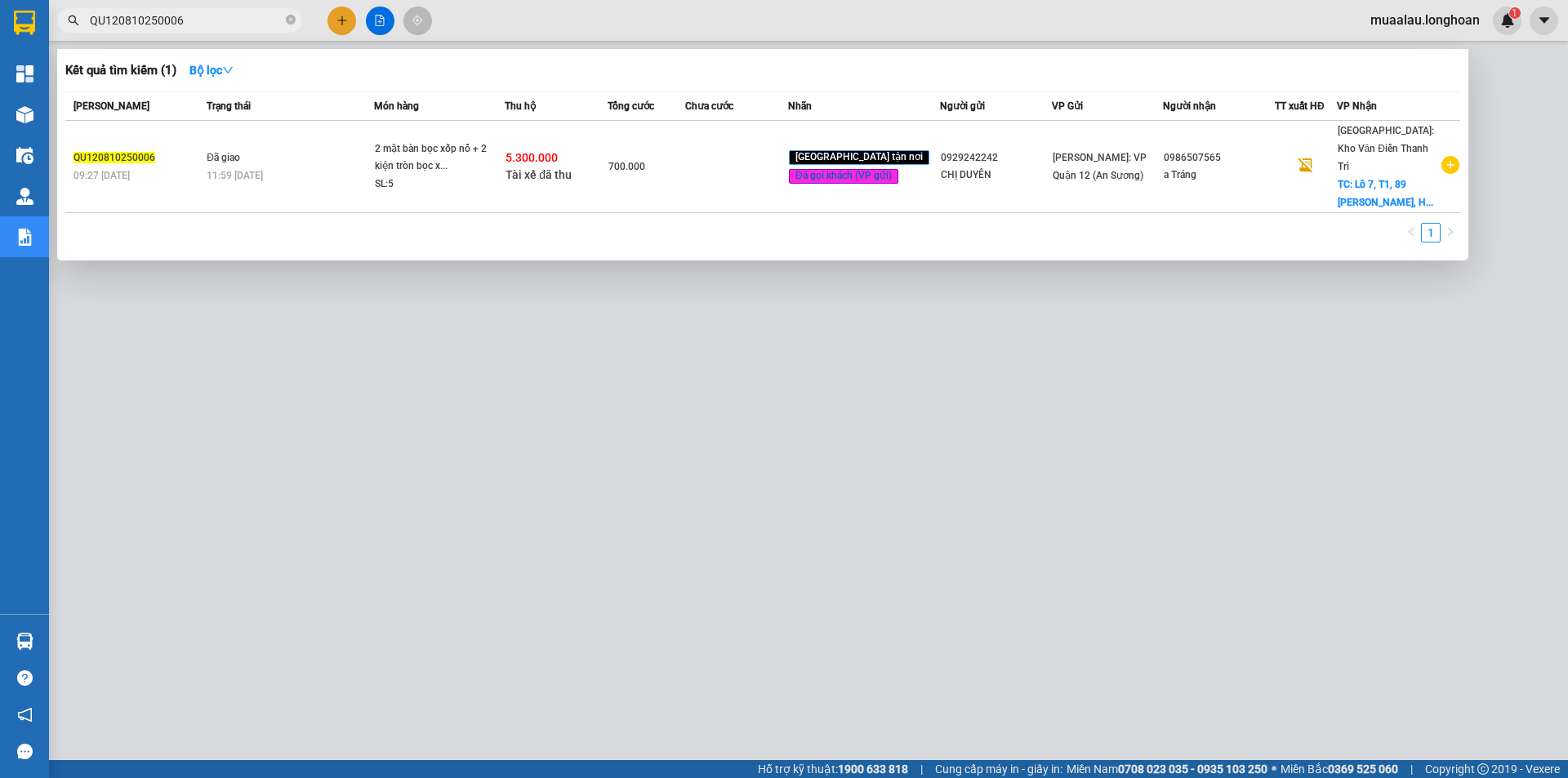
click at [732, 175] on td at bounding box center [737, 166] width 103 height 92
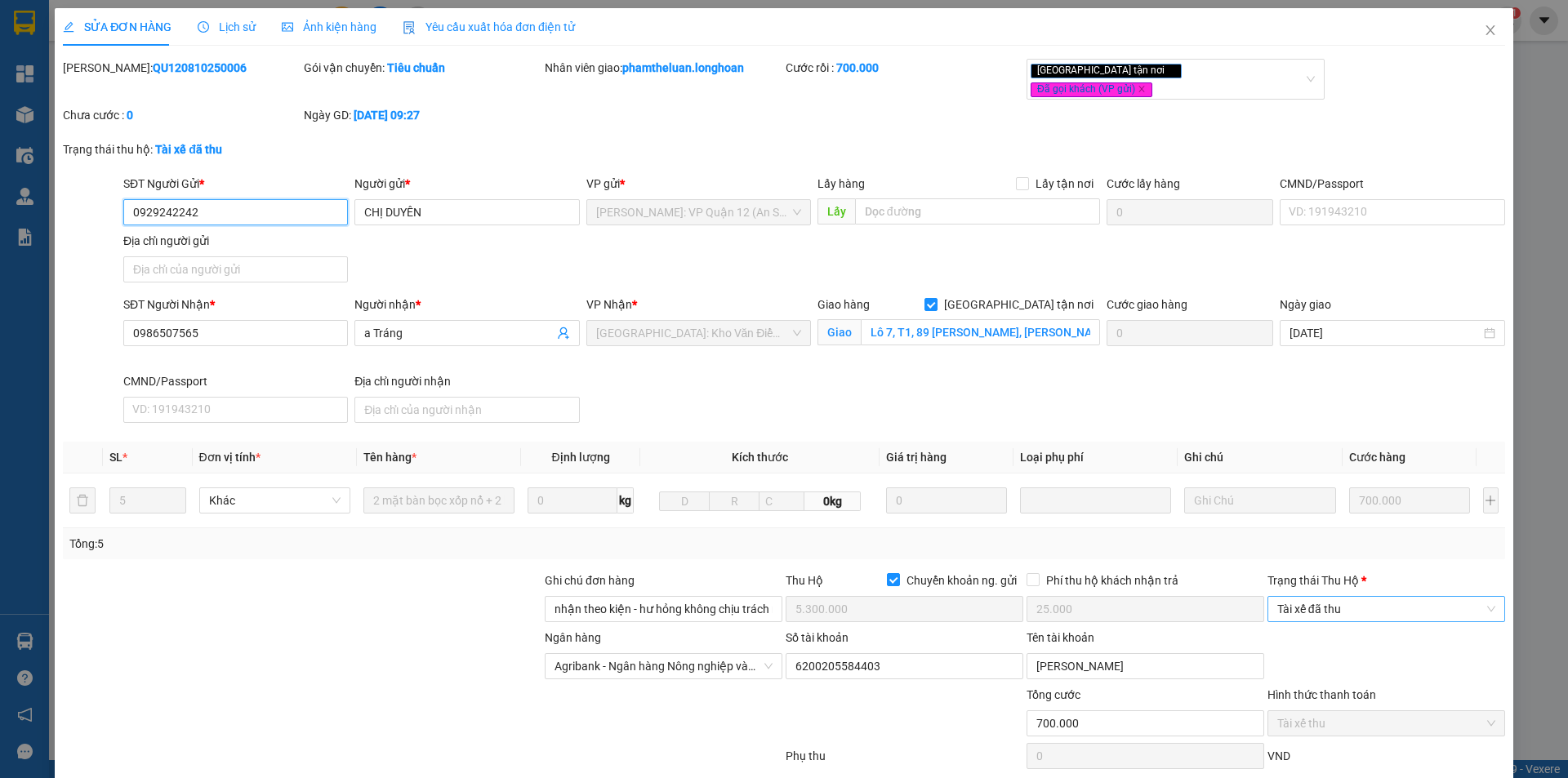
drag, startPoint x: 1348, startPoint y: 585, endPoint x: 1360, endPoint y: 607, distance: 25.1
click at [1349, 596] on span "Tài xế đã thu" at bounding box center [1386, 608] width 218 height 24
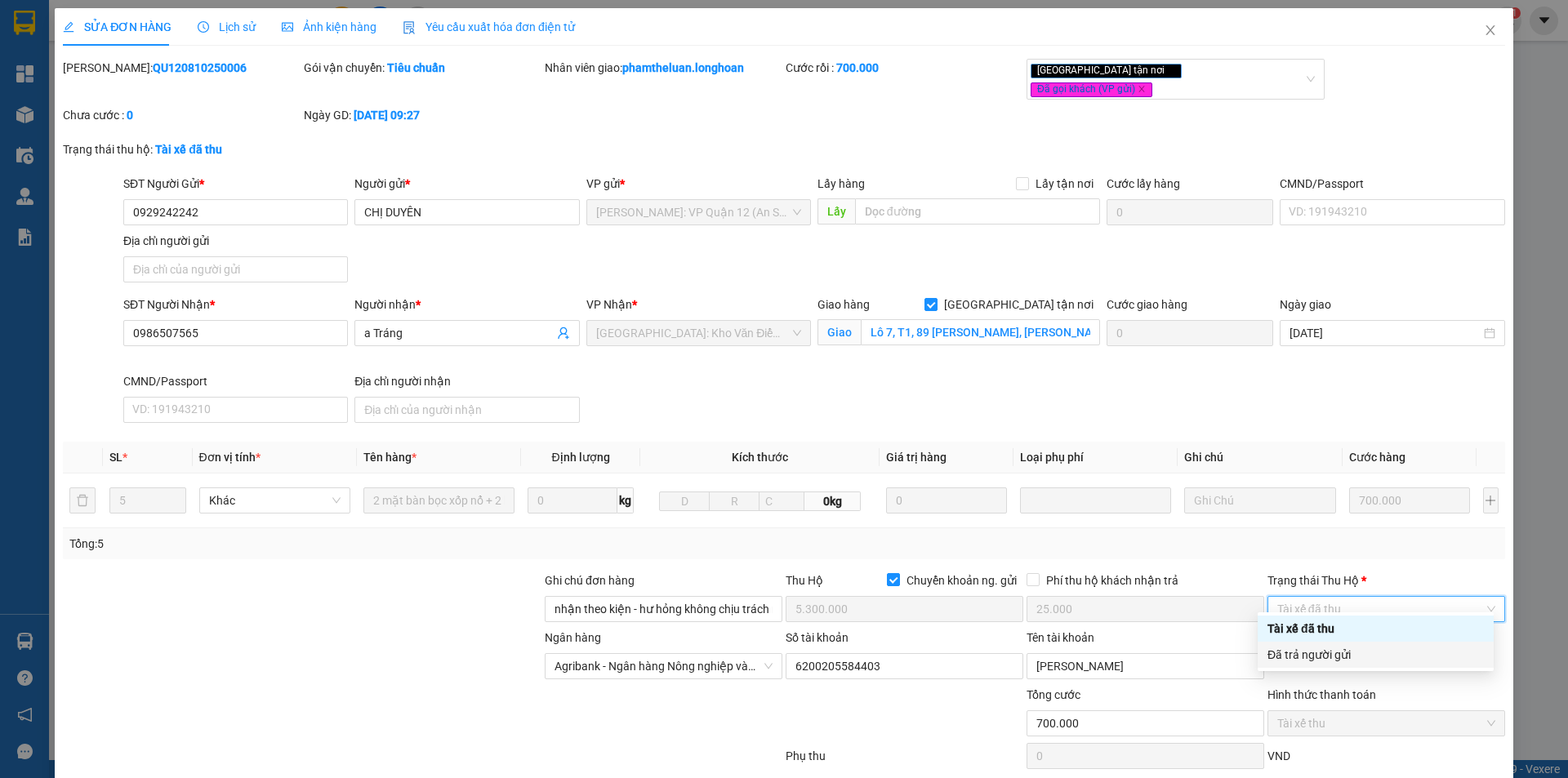
click at [1368, 643] on div "Đã trả người gửi" at bounding box center [1376, 655] width 236 height 26
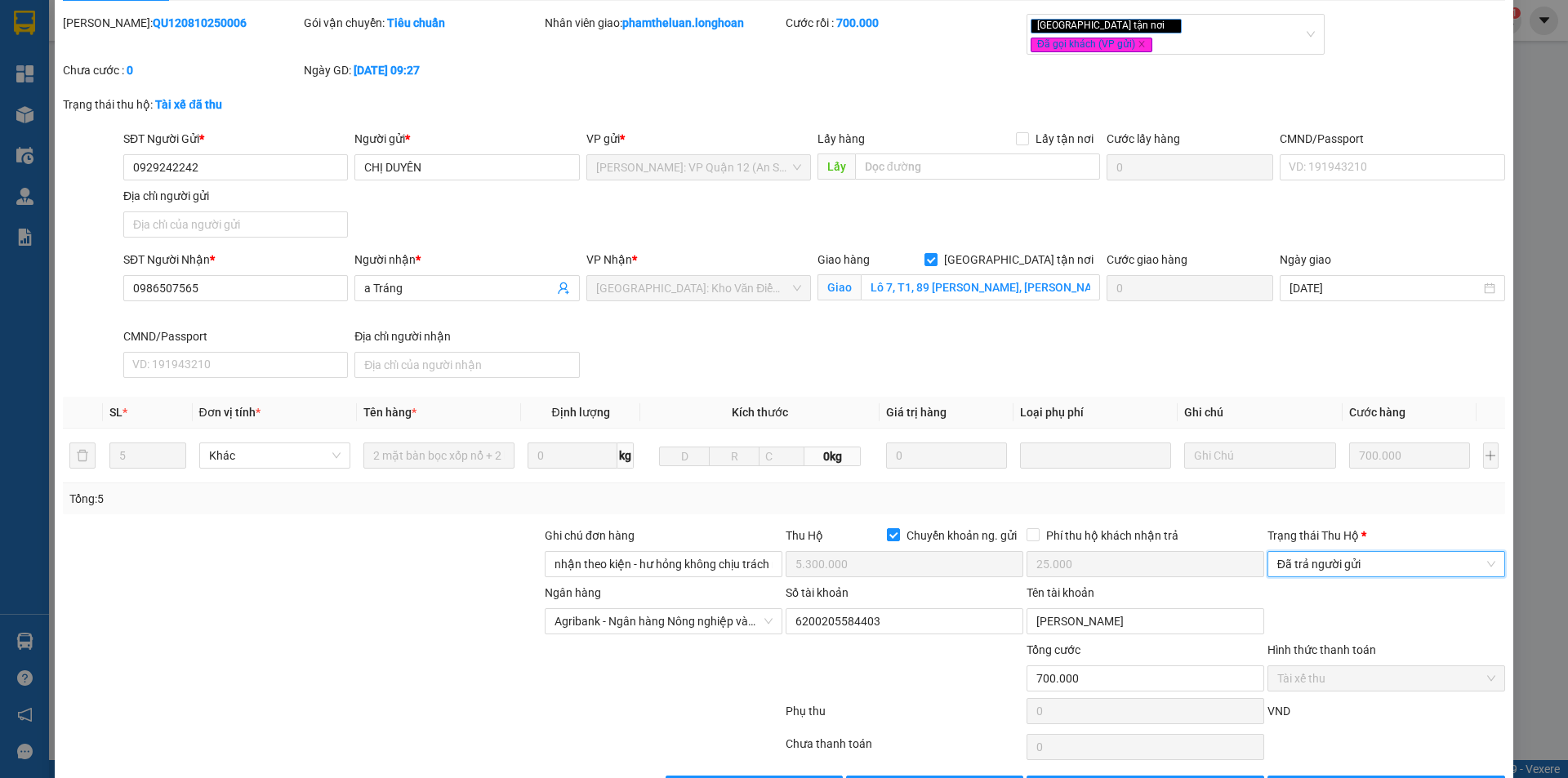
scroll to position [87, 0]
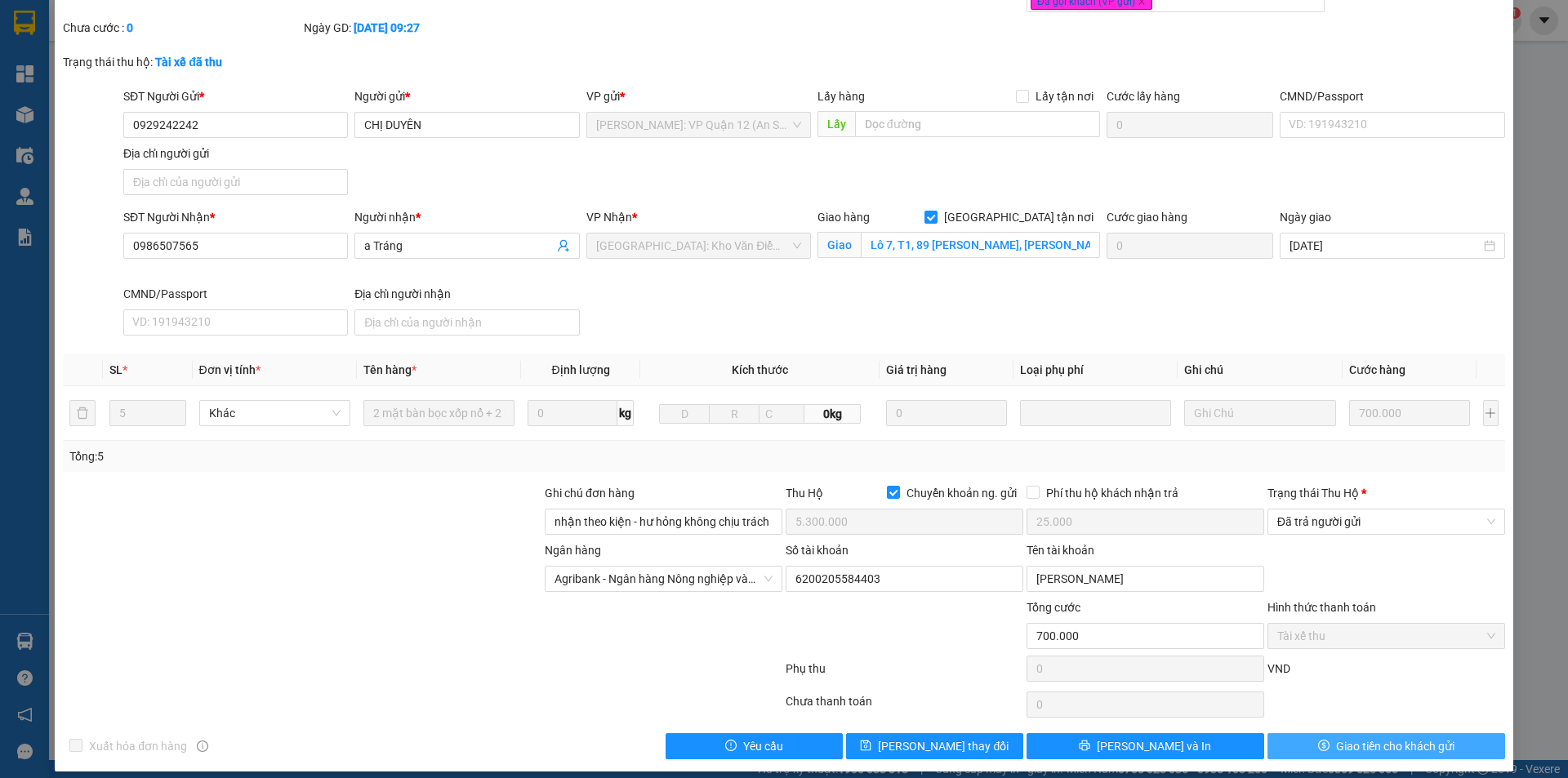
click at [1346, 737] on span "Giao tiền cho khách gửi" at bounding box center [1395, 746] width 119 height 18
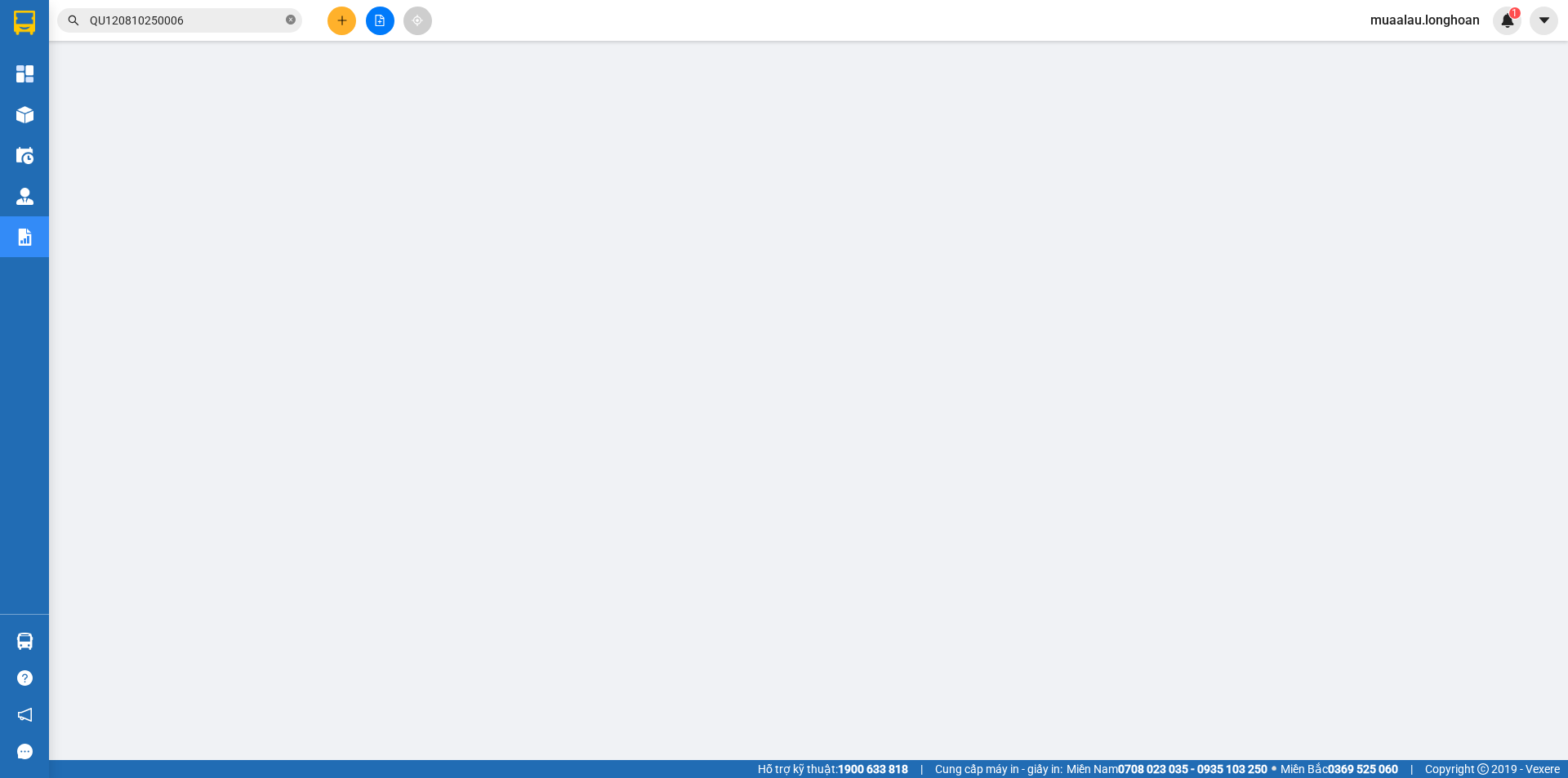
click at [288, 14] on span at bounding box center [290, 20] width 10 height 16
paste input "QU120810250015"
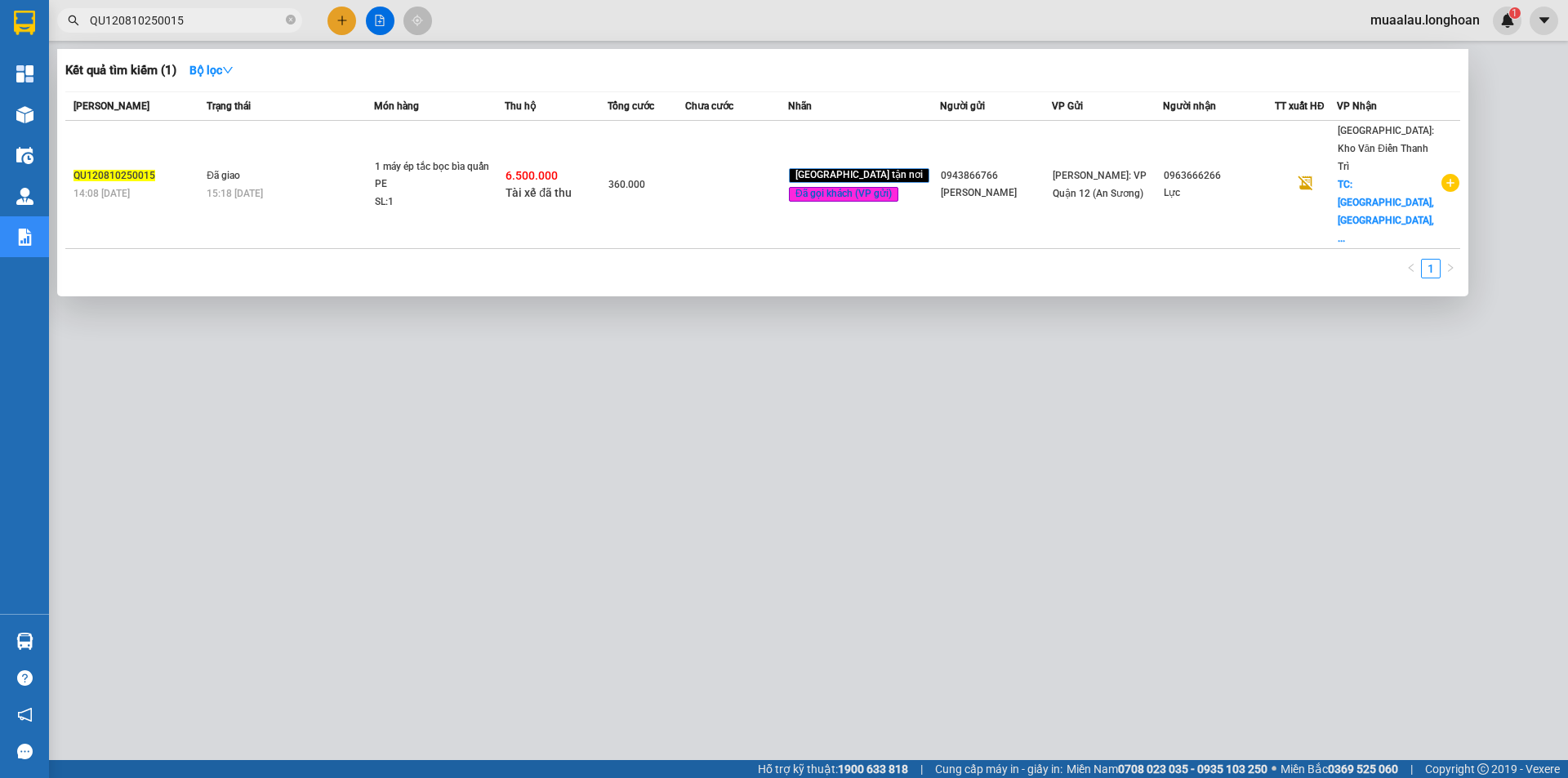
click at [725, 175] on td at bounding box center [737, 185] width 103 height 128
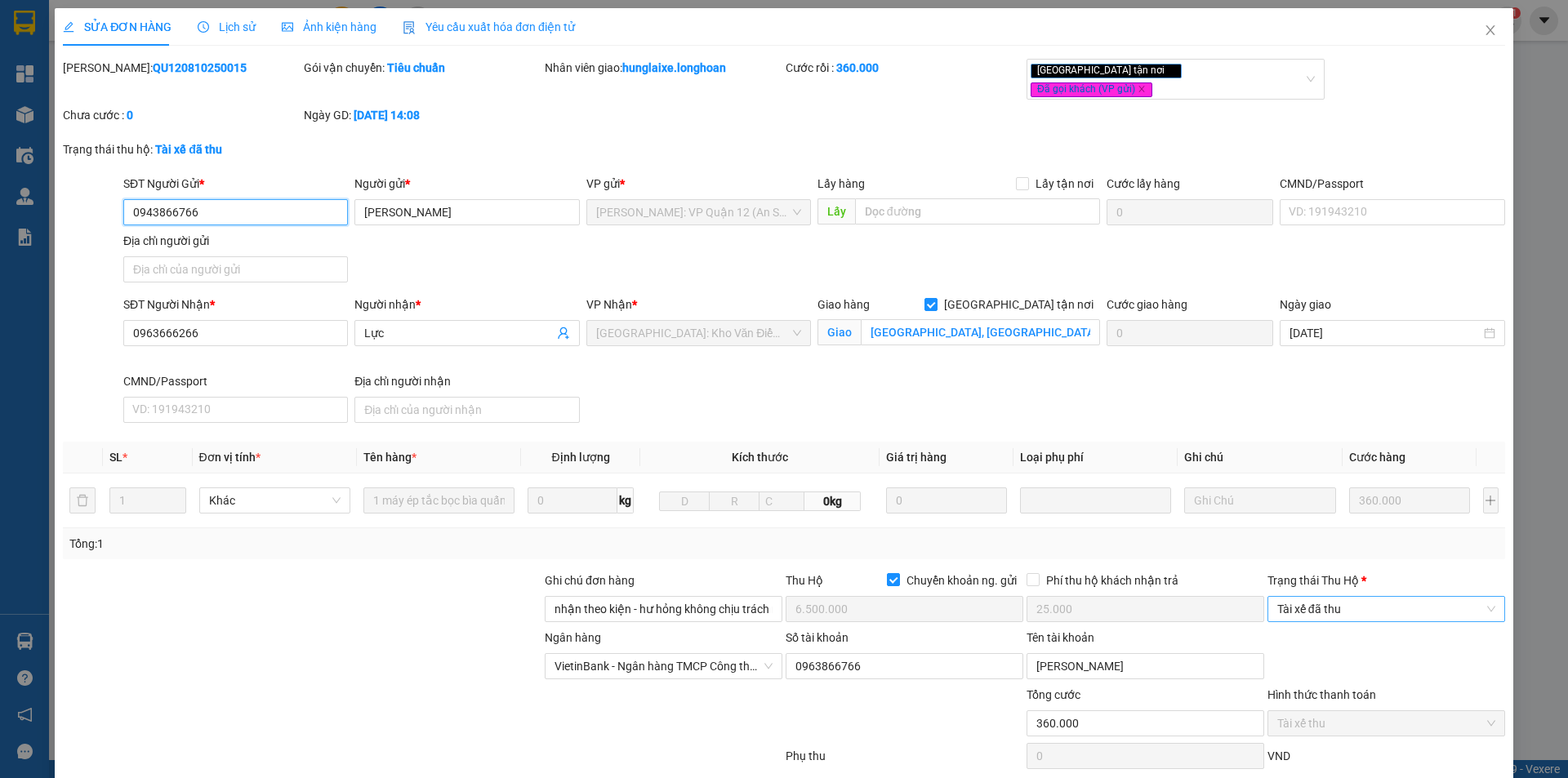
click at [1378, 596] on div "Tài xế đã thu" at bounding box center [1386, 609] width 238 height 26
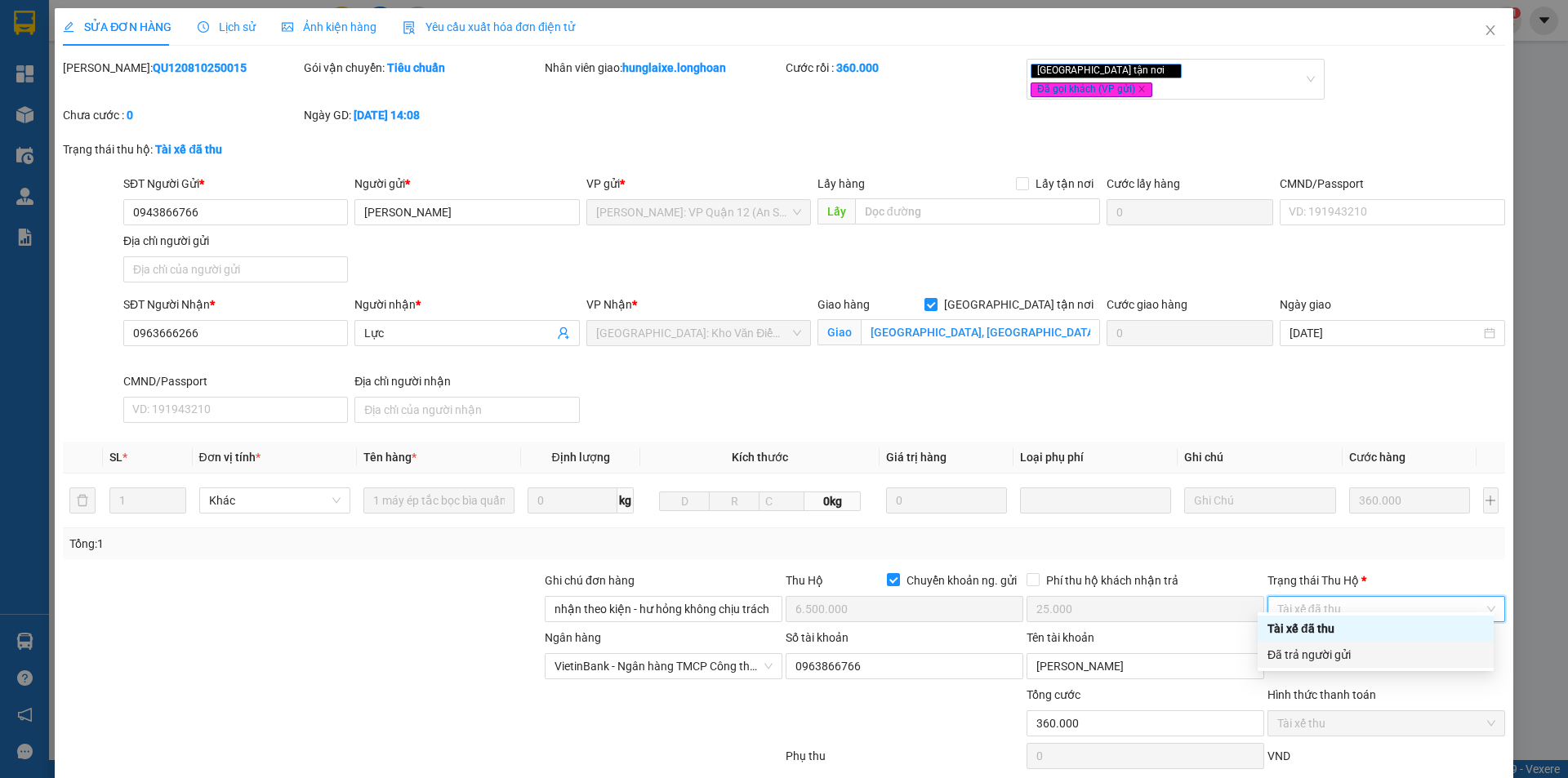
click at [1386, 646] on div "Đã trả người gửi" at bounding box center [1375, 654] width 216 height 18
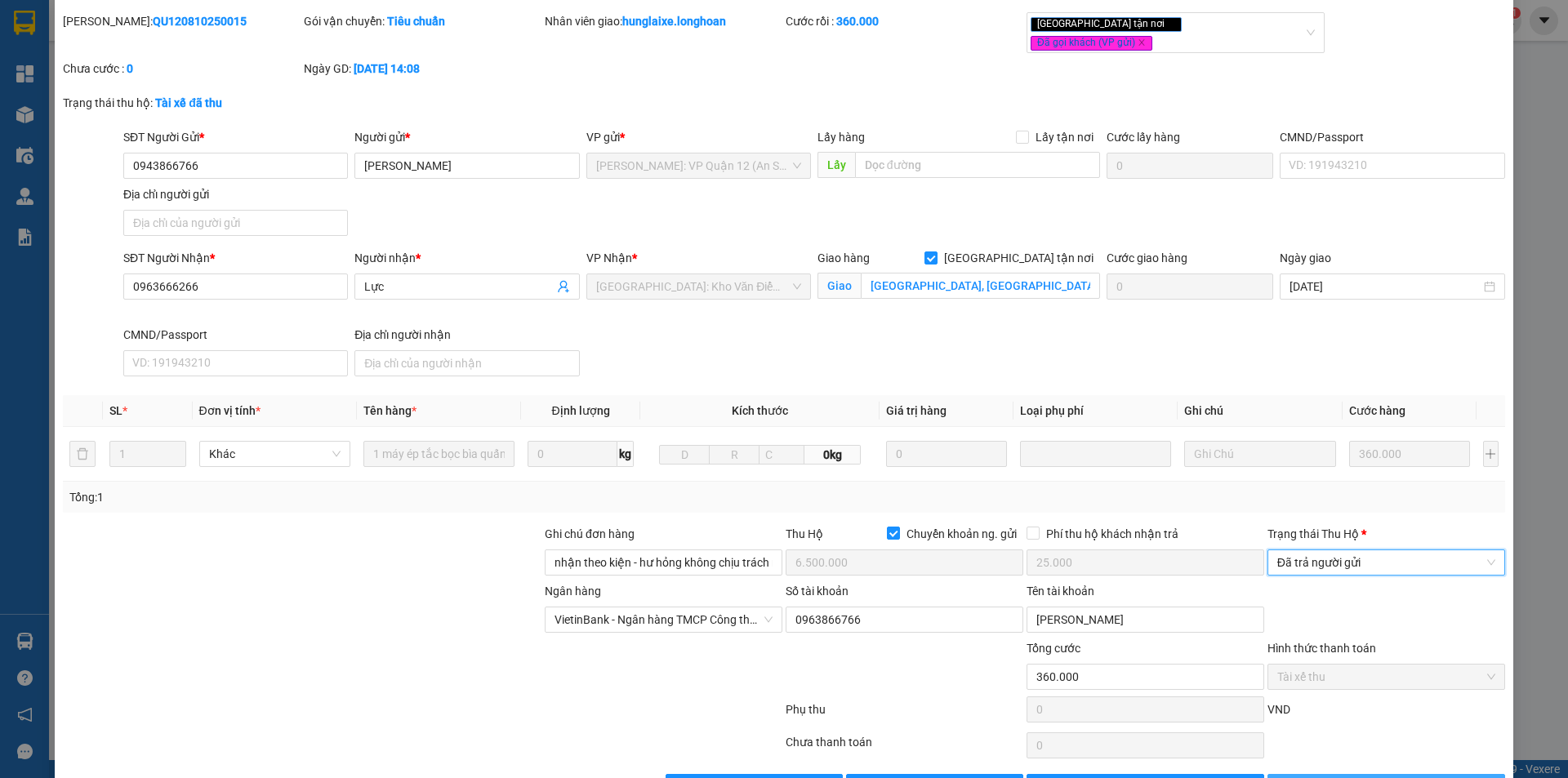
scroll to position [87, 0]
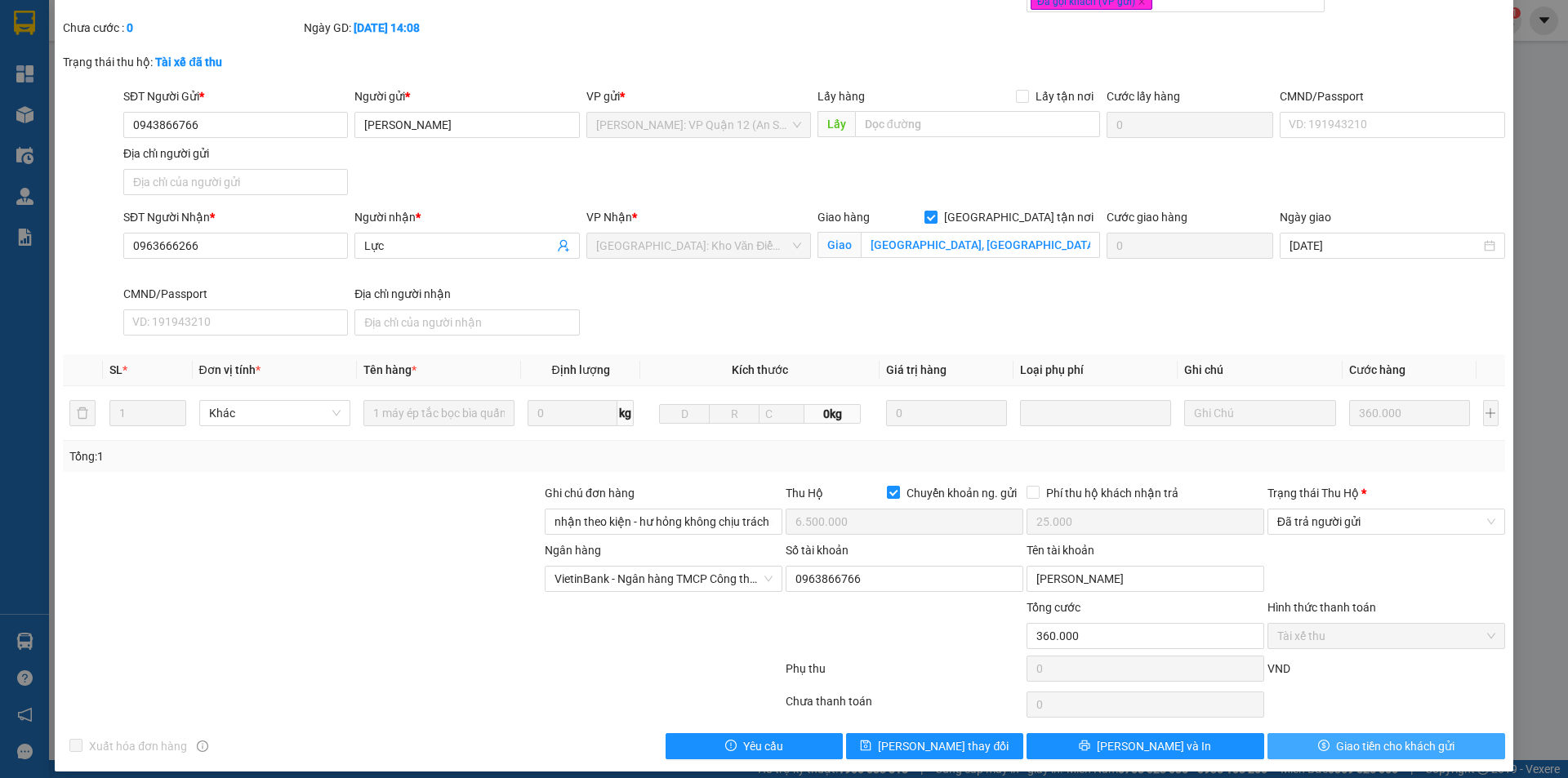
click at [1347, 737] on span "Giao tiền cho khách gửi" at bounding box center [1395, 746] width 119 height 18
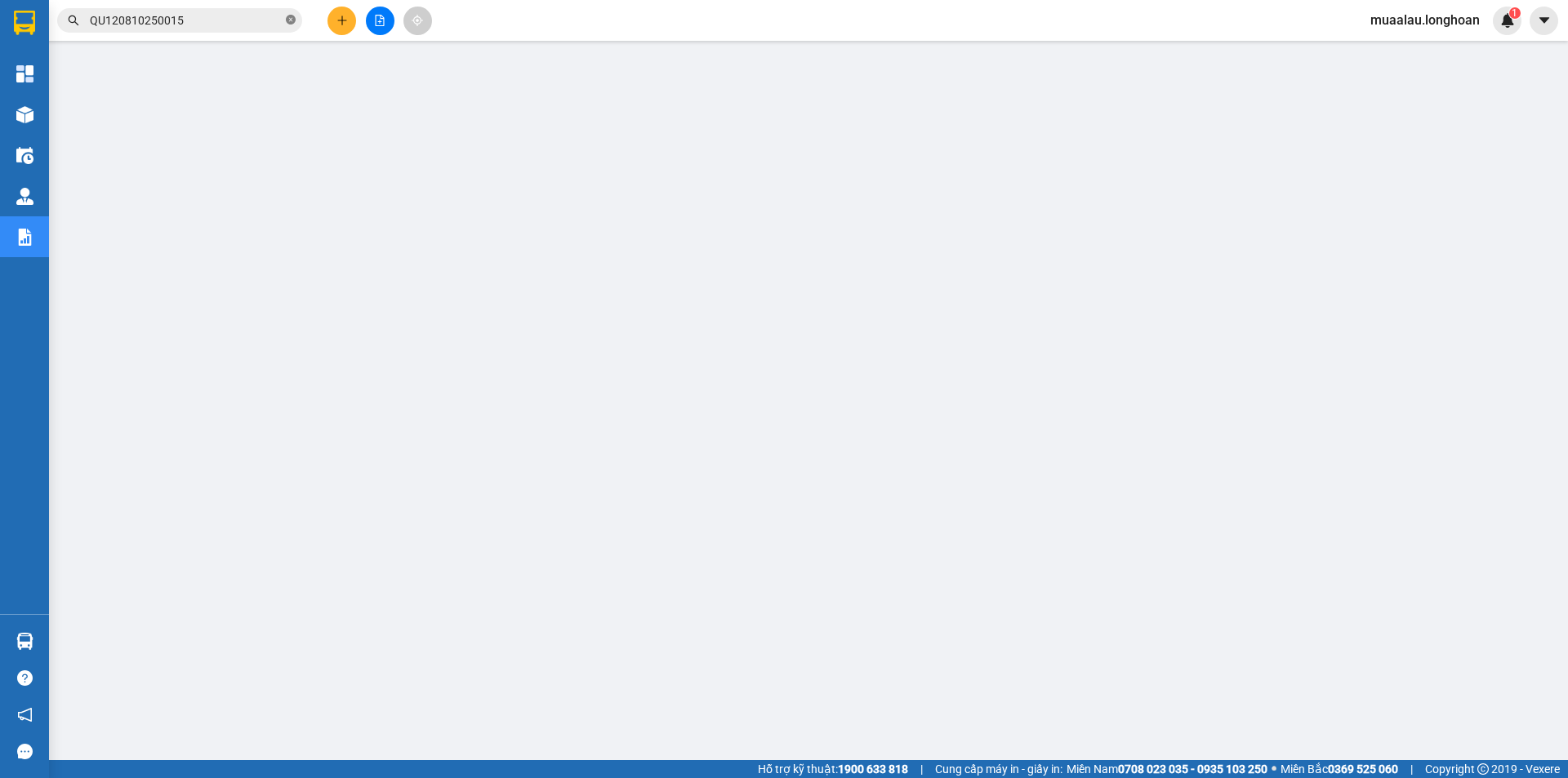
click at [293, 20] on icon "close-circle" at bounding box center [290, 19] width 10 height 10
paste input "VHBT1010250004"
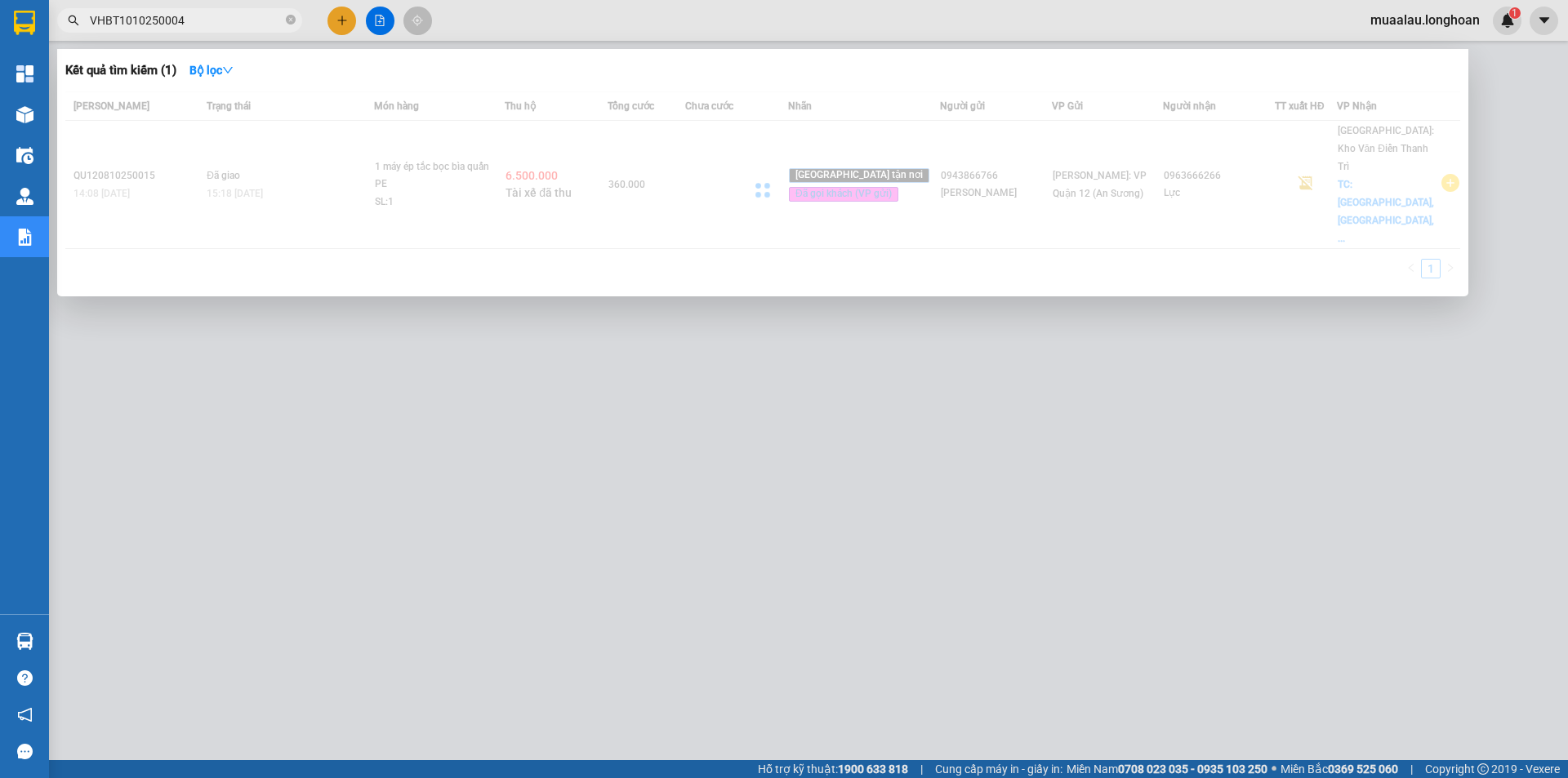
click at [752, 167] on div at bounding box center [763, 190] width 1395 height 197
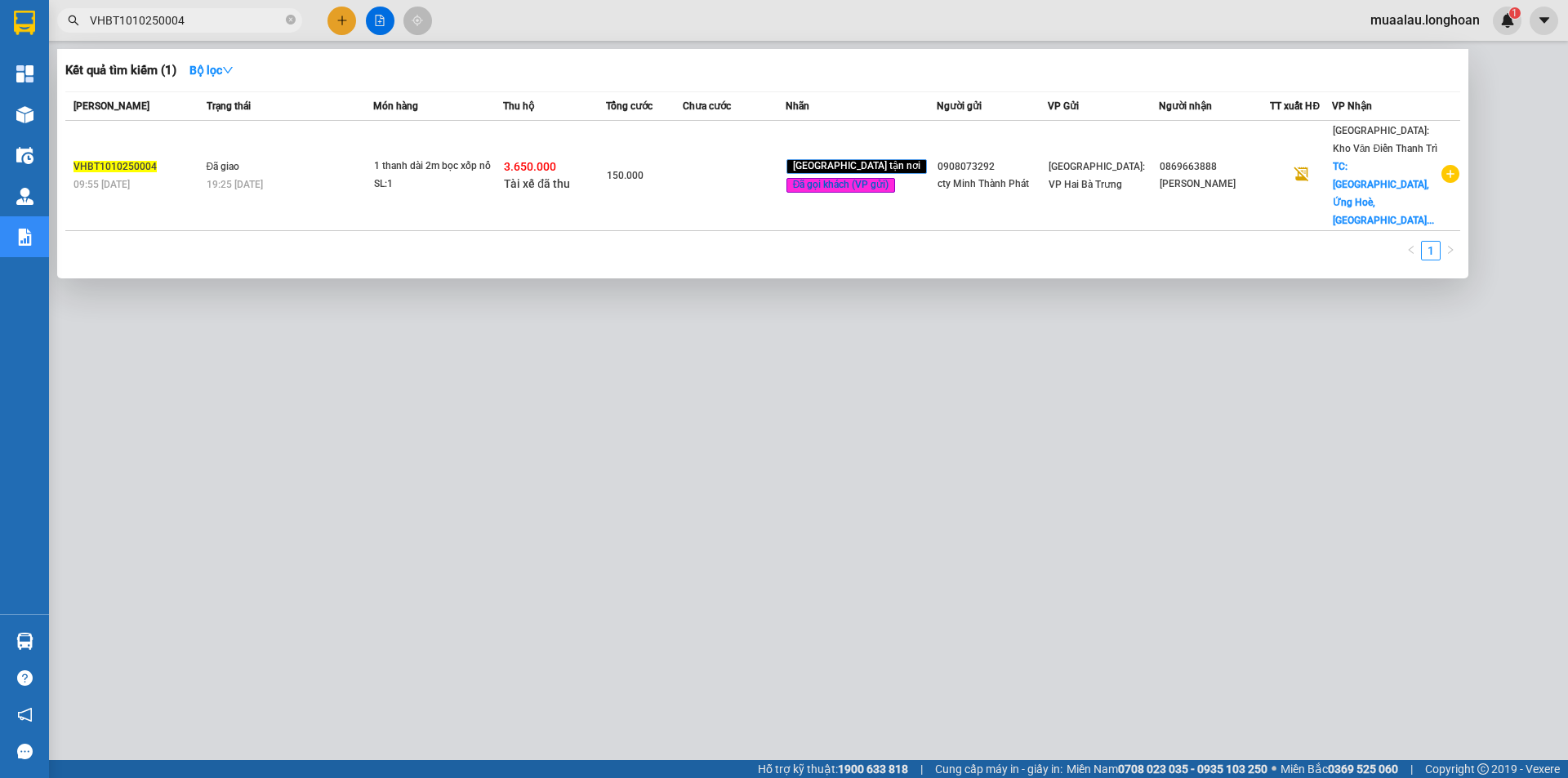
click at [752, 167] on td at bounding box center [734, 175] width 103 height 110
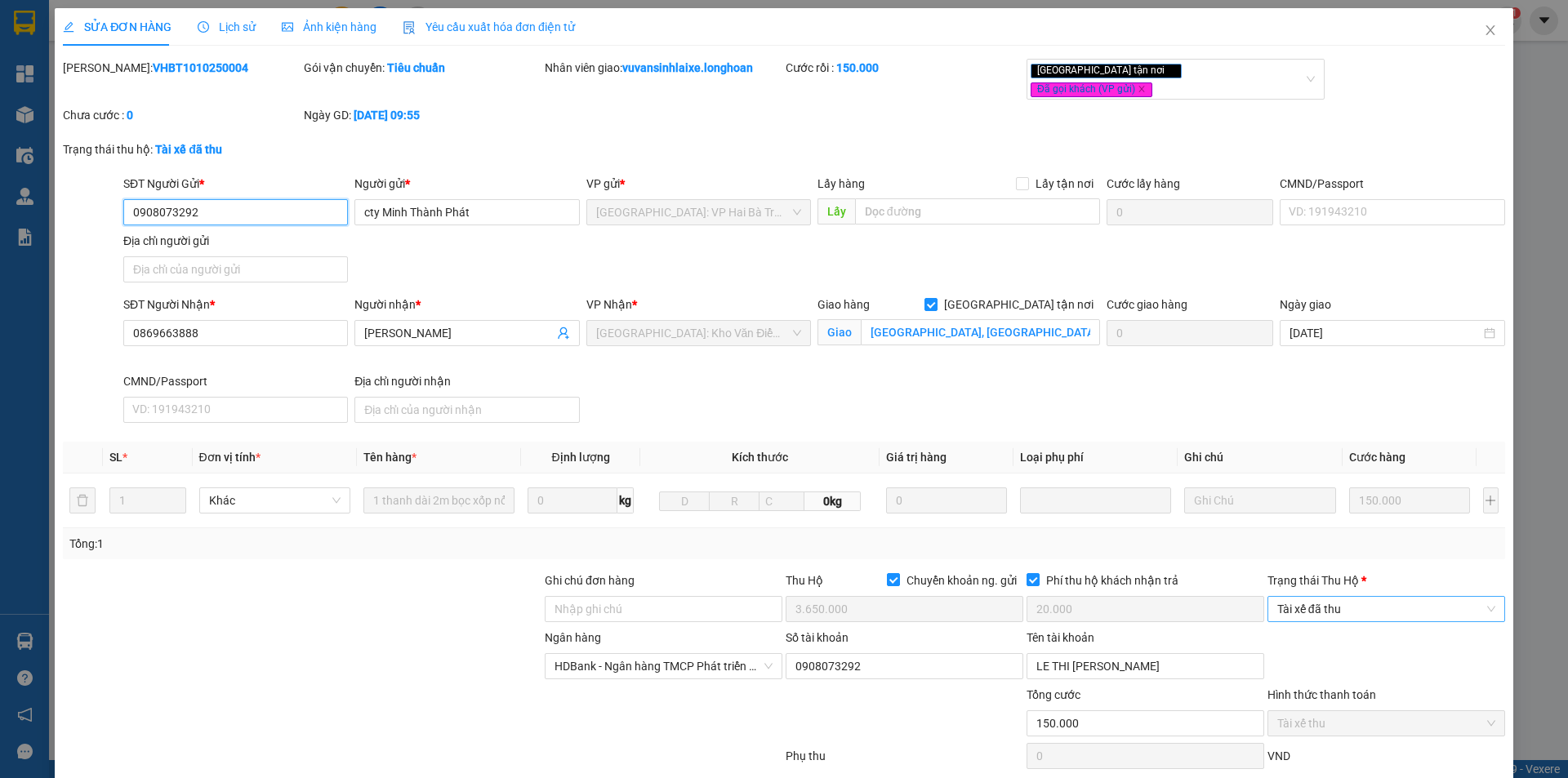
click at [1356, 596] on span "Tài xế đã thu" at bounding box center [1386, 608] width 218 height 24
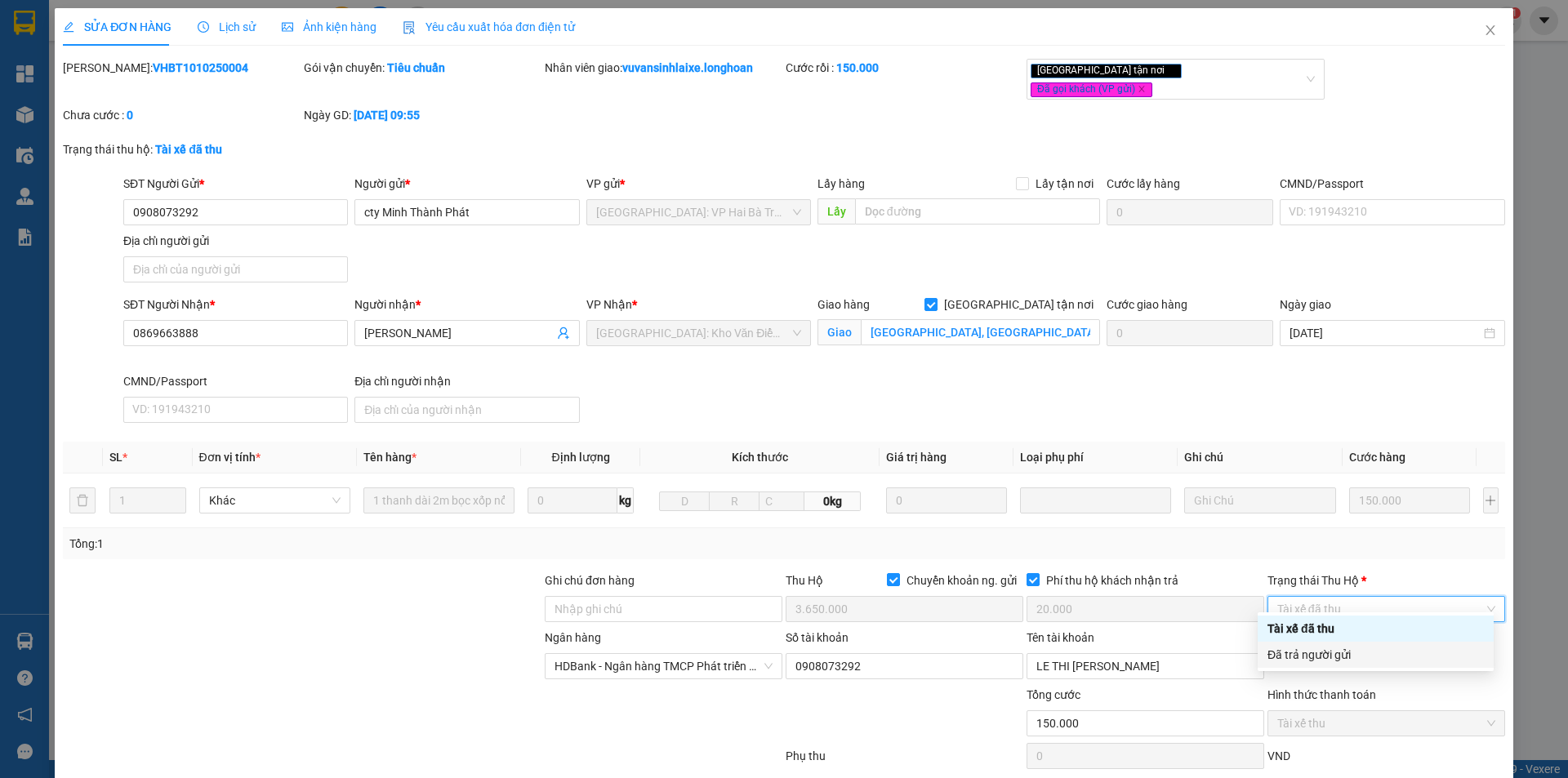
click at [1349, 671] on form "Ghi chú đơn hàng Thu Hộ Chuyển khoản ng. gửi 3.650.000 Phí thu hộ khách nhận tr…" at bounding box center [784, 673] width 1443 height 204
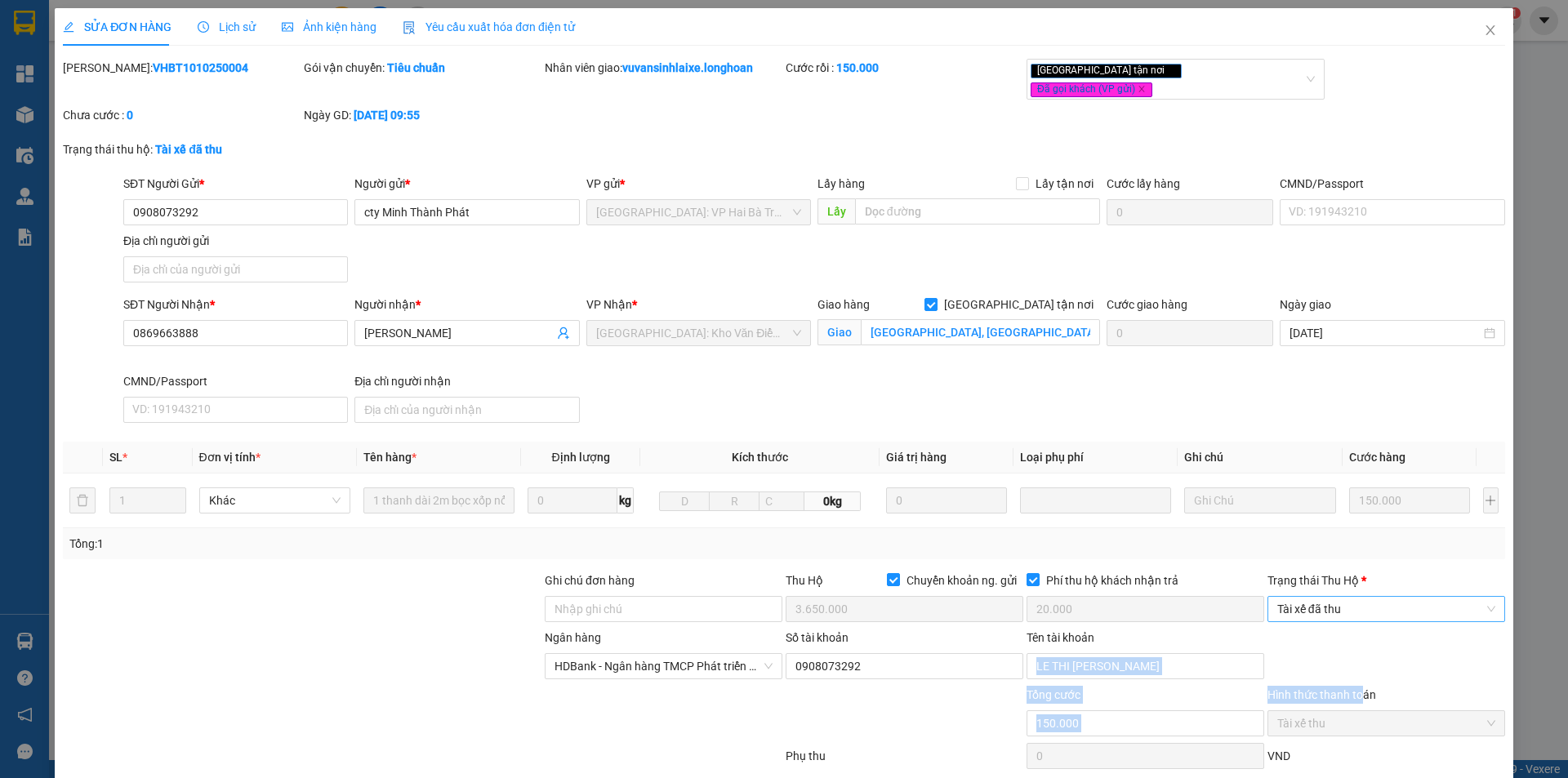
click at [1354, 596] on span "Tài xế đã thu" at bounding box center [1386, 608] width 218 height 24
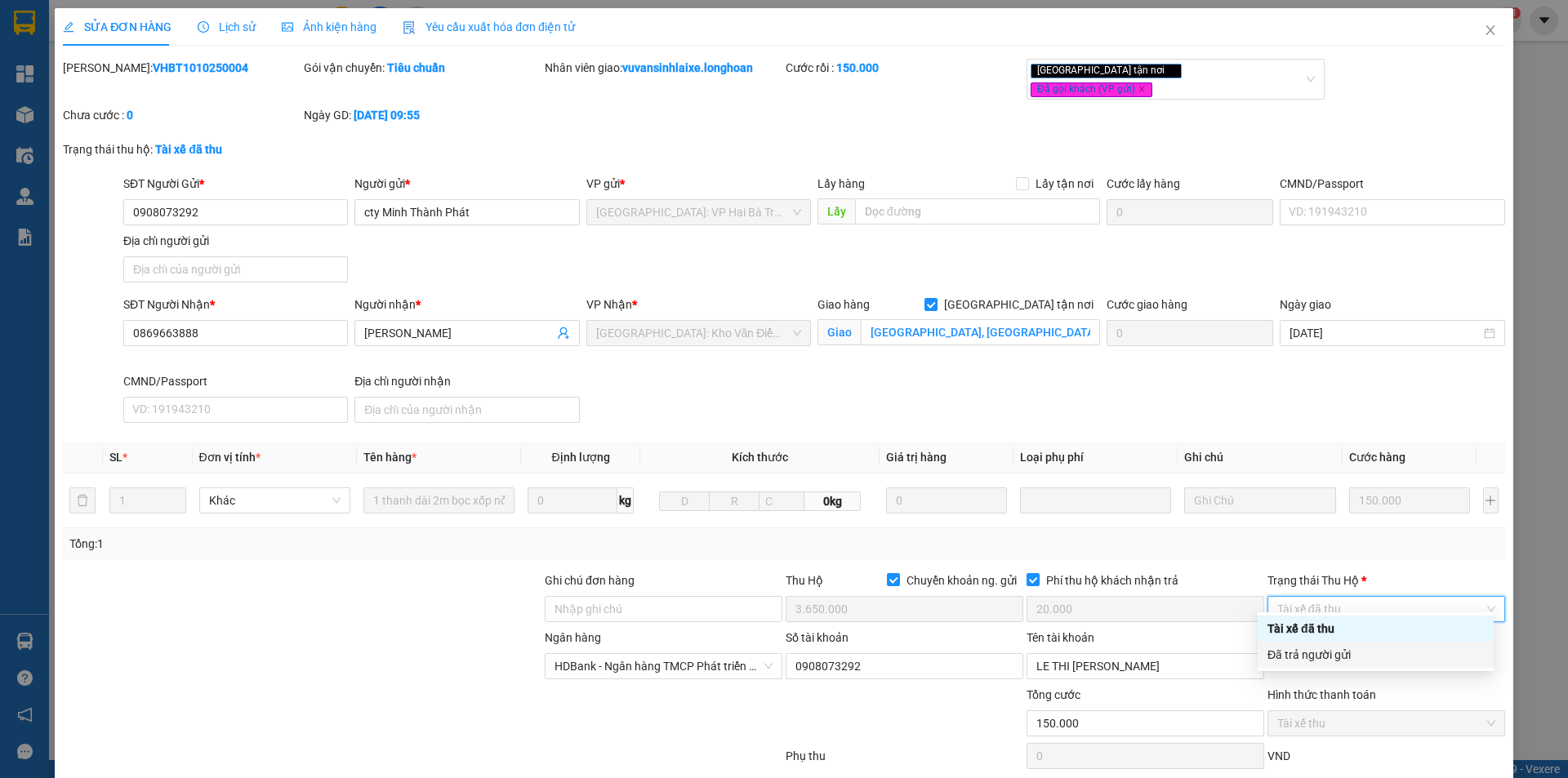
click at [1359, 647] on div "Đã trả người gửi" at bounding box center [1375, 654] width 216 height 18
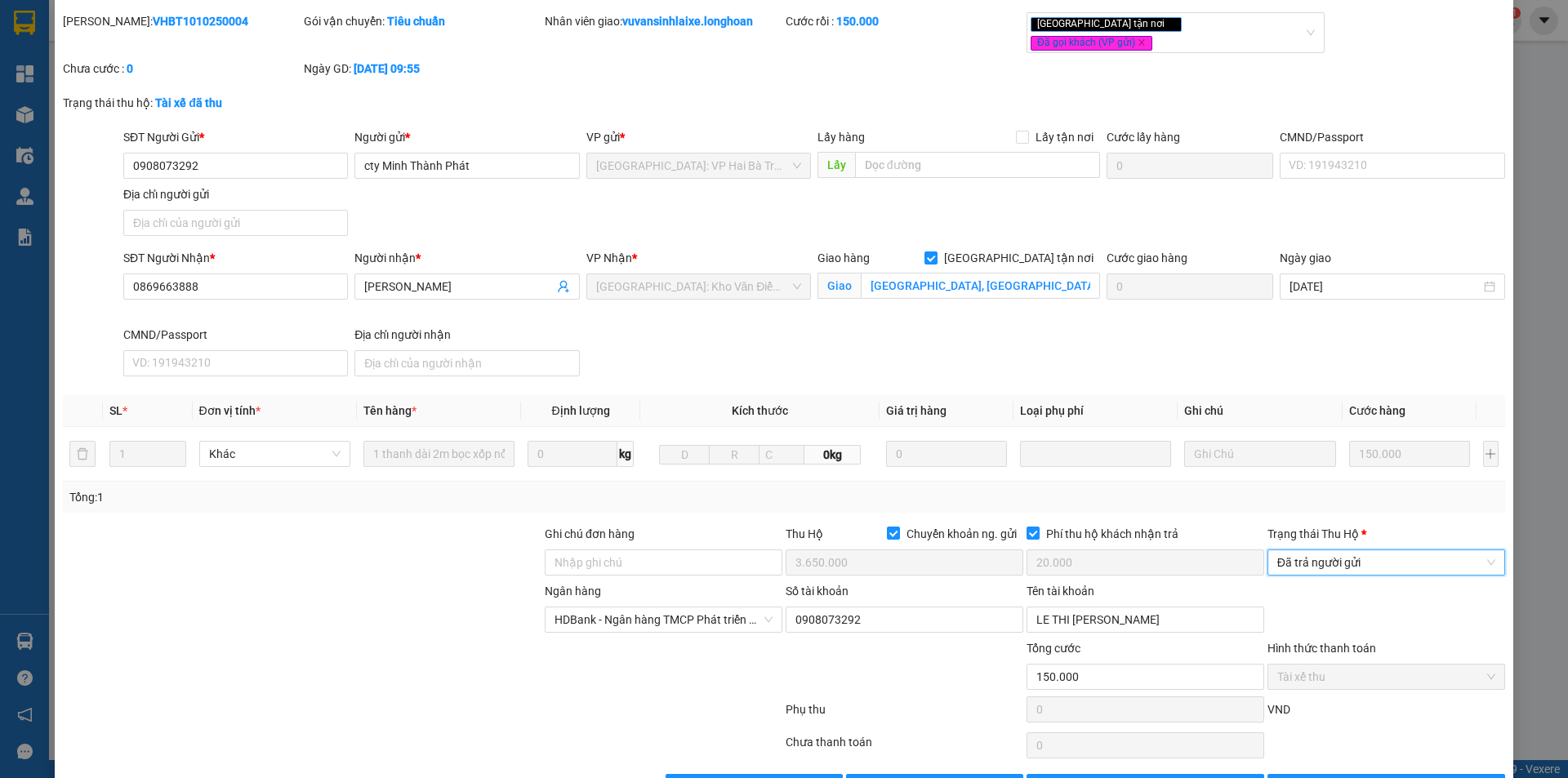
scroll to position [87, 0]
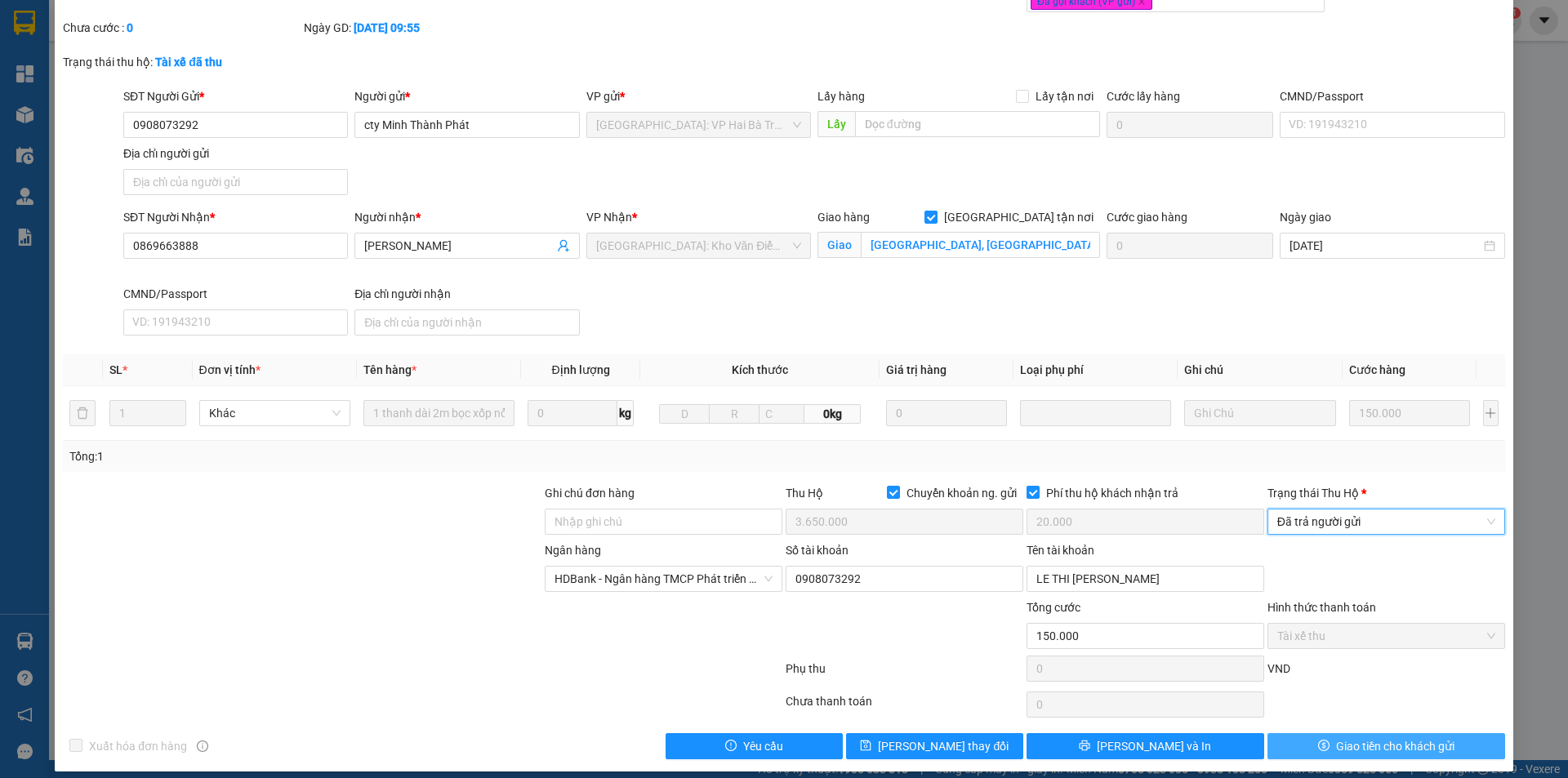
drag, startPoint x: 1337, startPoint y: 730, endPoint x: 1330, endPoint y: 726, distance: 8.1
click at [1336, 737] on span "Giao tiền cho khách gửi" at bounding box center [1395, 746] width 119 height 18
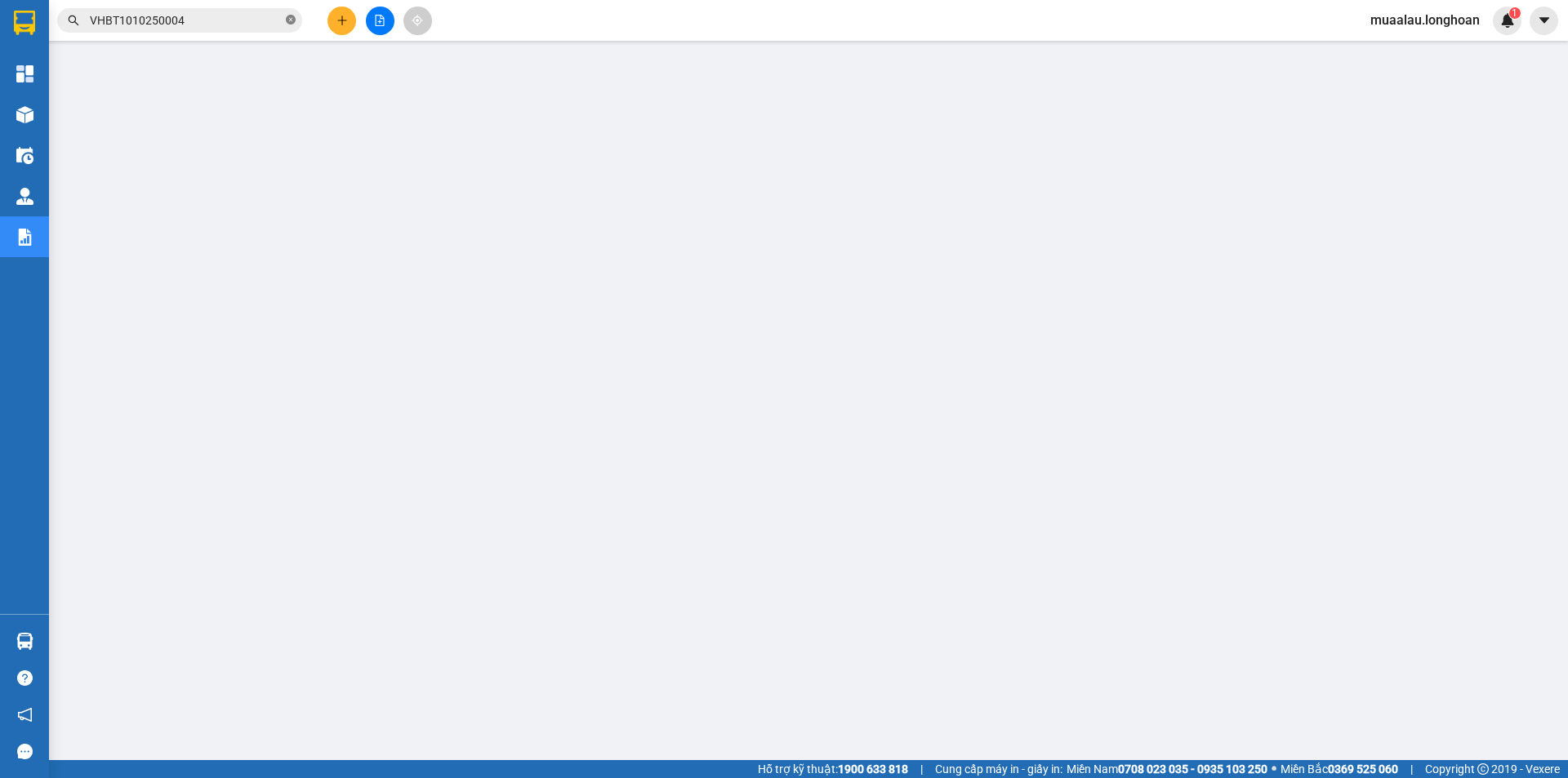
click at [289, 19] on icon "close-circle" at bounding box center [290, 19] width 10 height 10
paste input "VPMD2509250037"
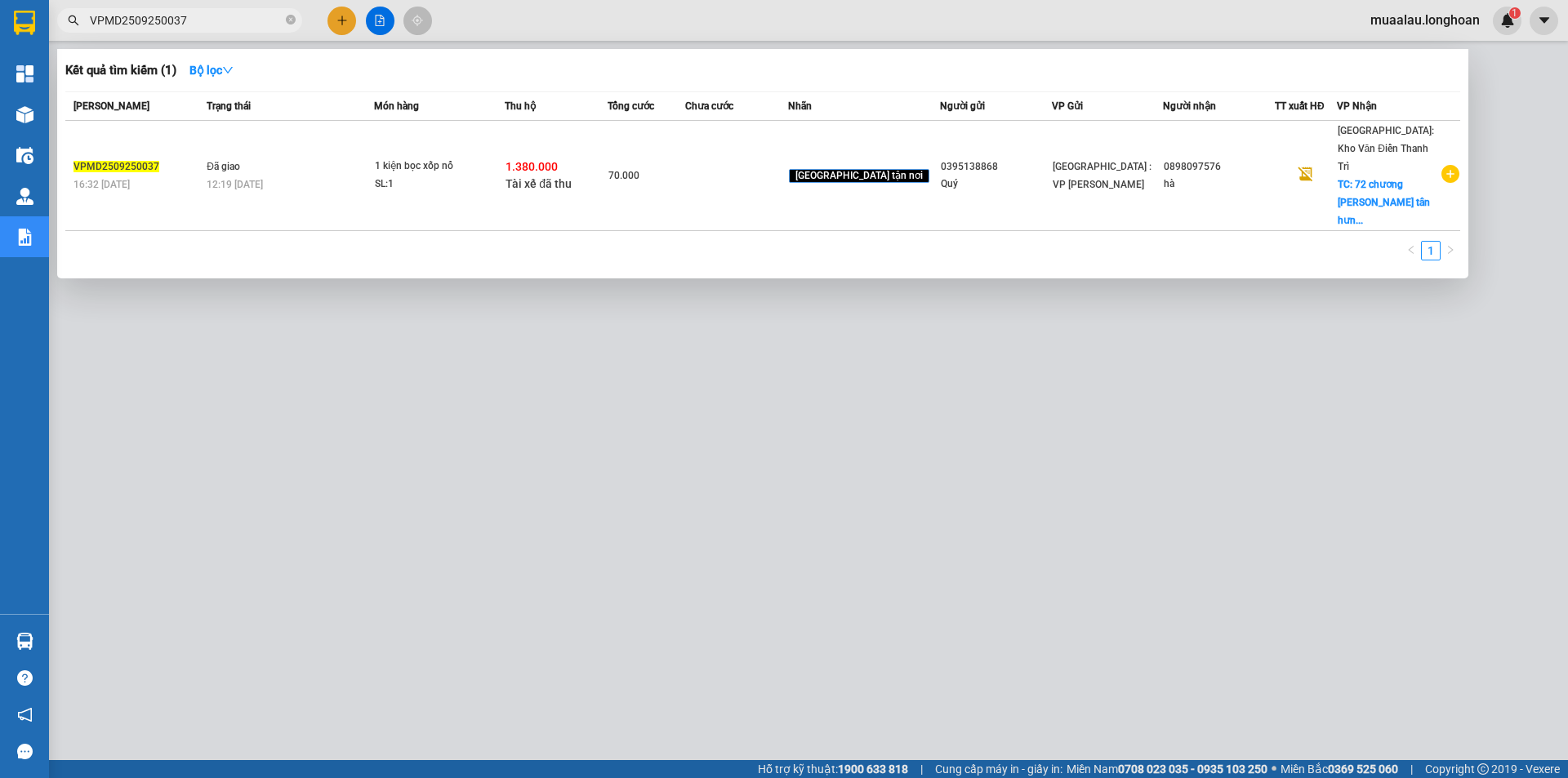
click at [740, 173] on td at bounding box center [737, 175] width 103 height 110
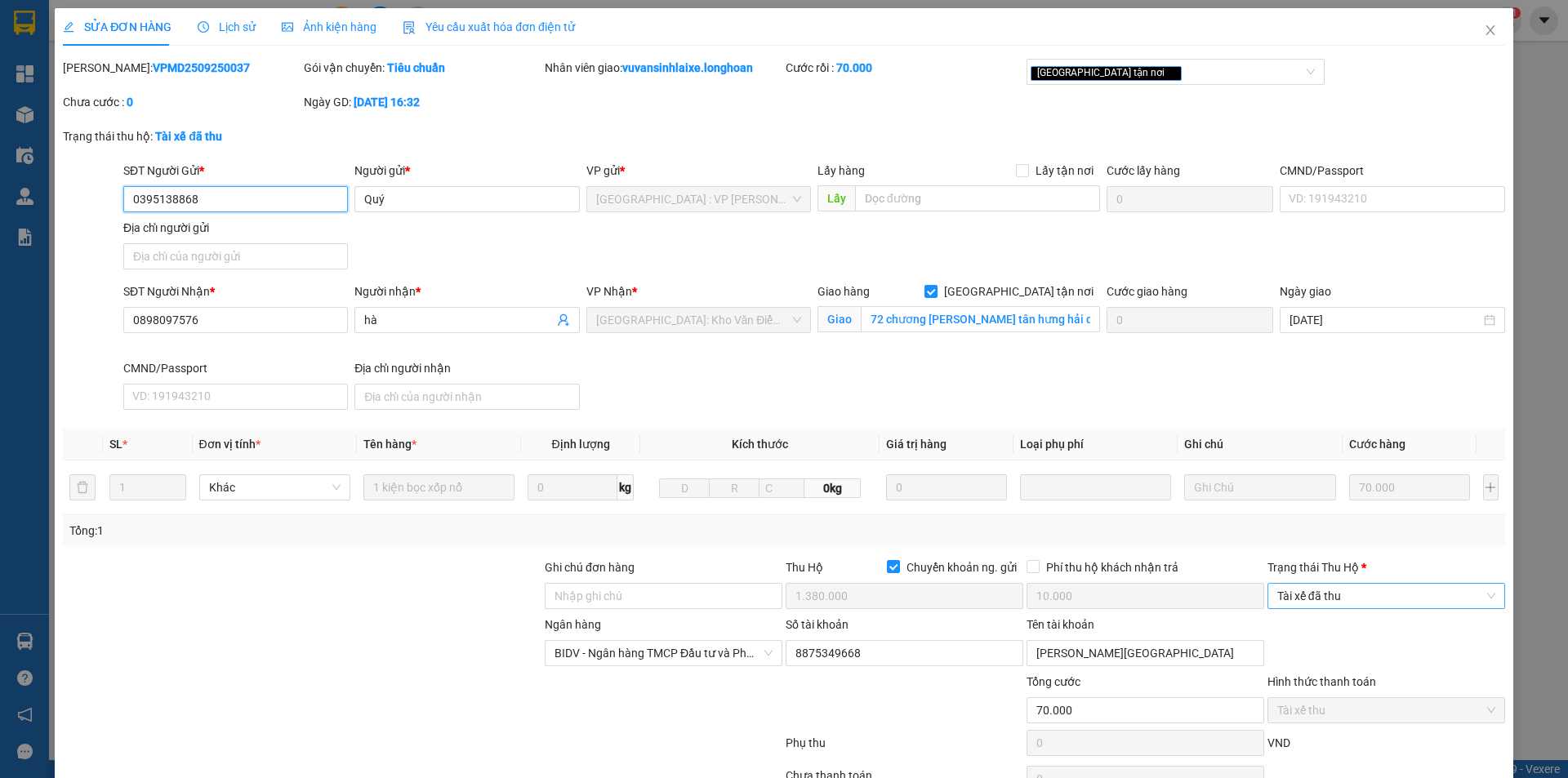
click at [1388, 588] on span "Tài xế đã thu" at bounding box center [1386, 595] width 218 height 24
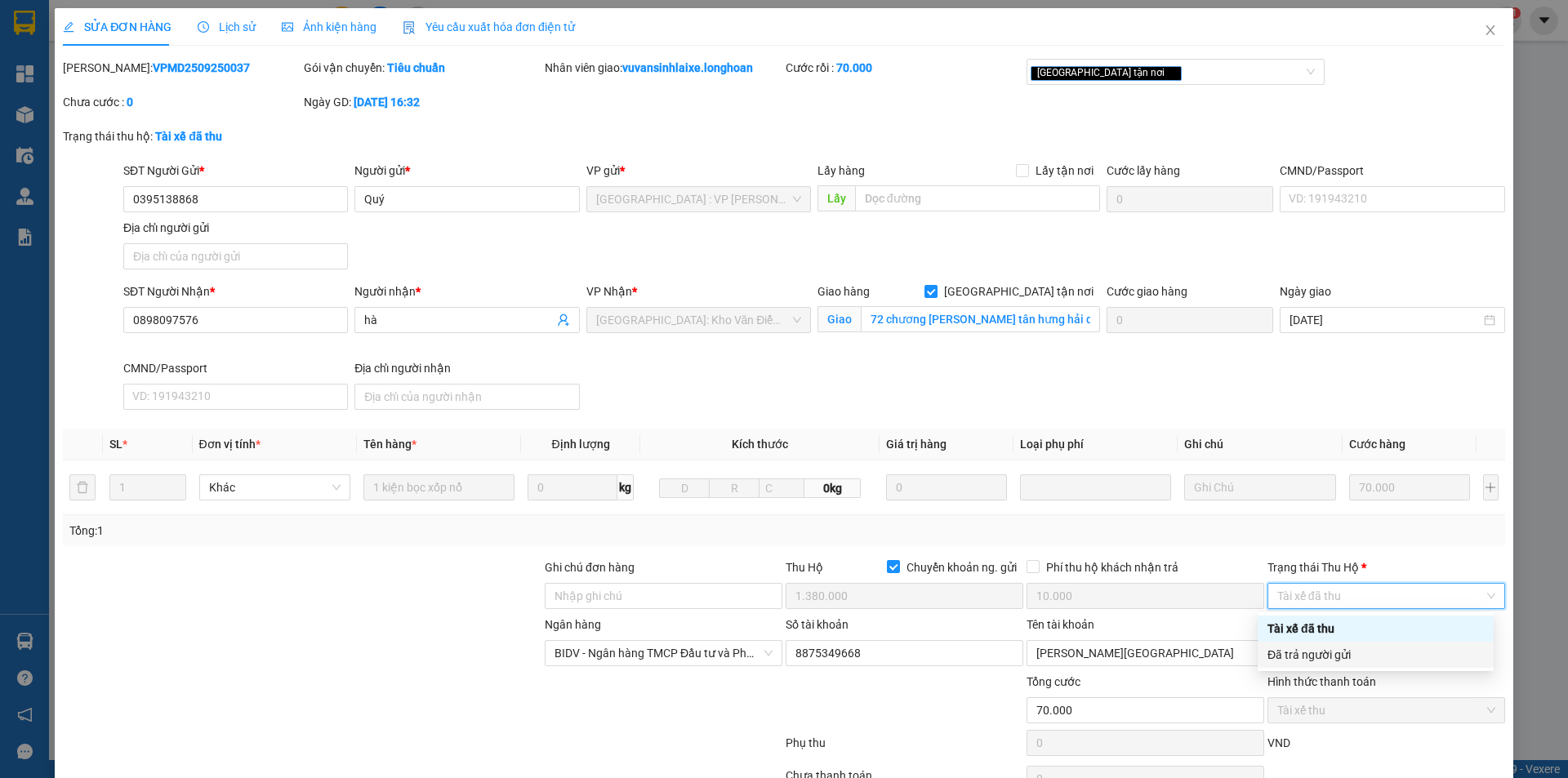
click at [1368, 645] on div "Đã trả người gửi" at bounding box center [1375, 654] width 216 height 18
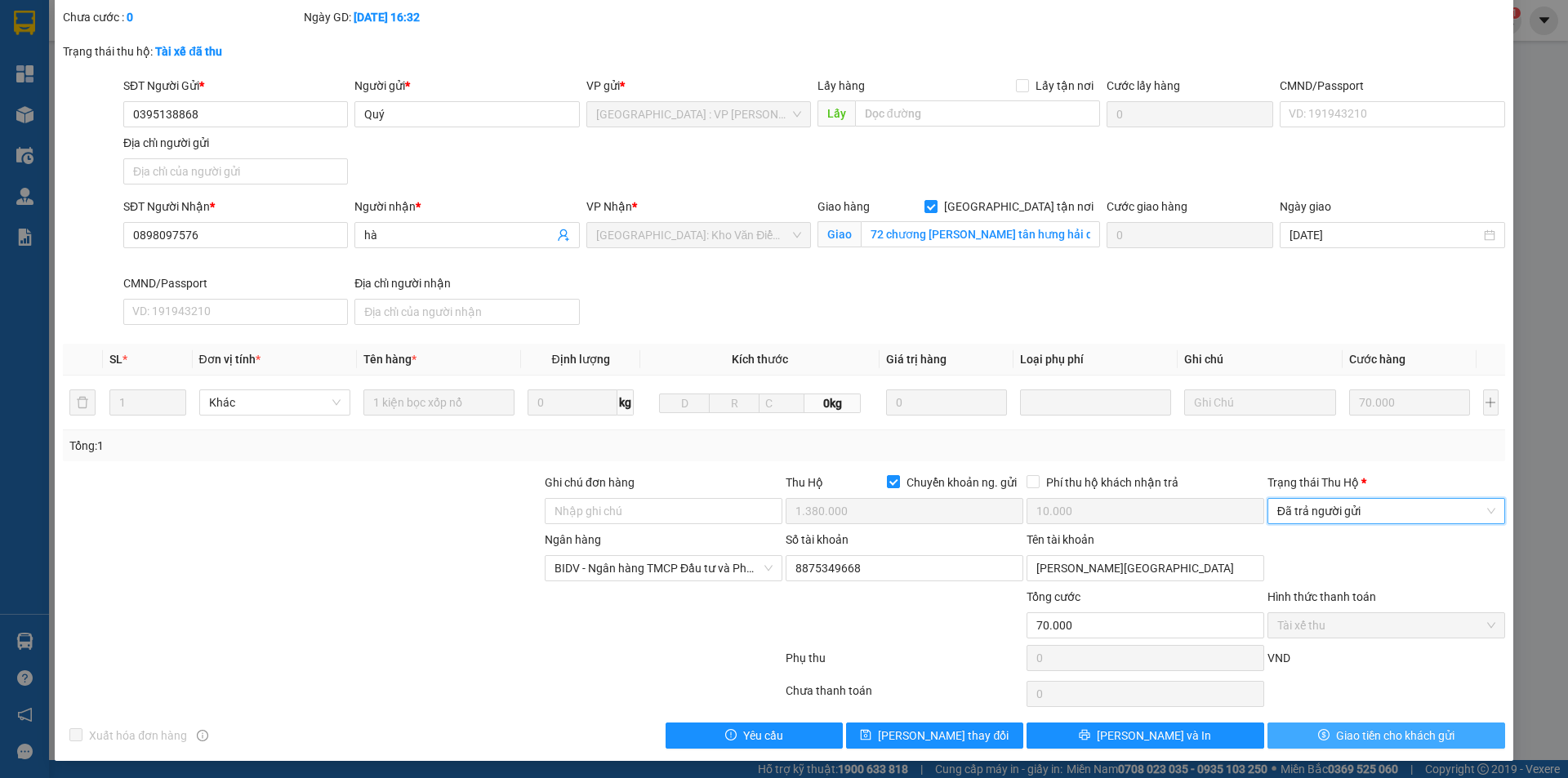
scroll to position [87, 0]
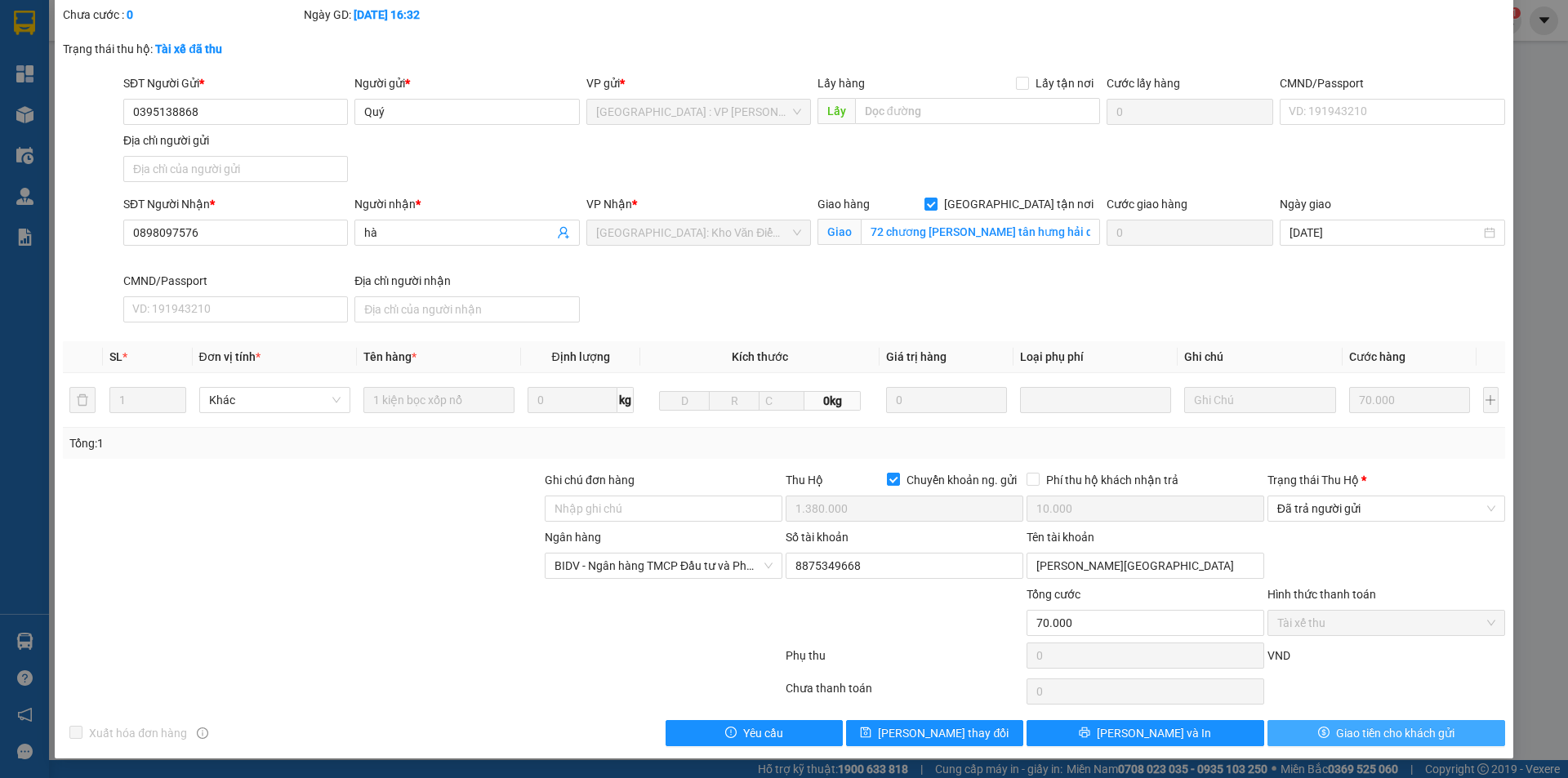
click at [1336, 724] on span "Giao tiền cho khách gửi" at bounding box center [1395, 733] width 119 height 18
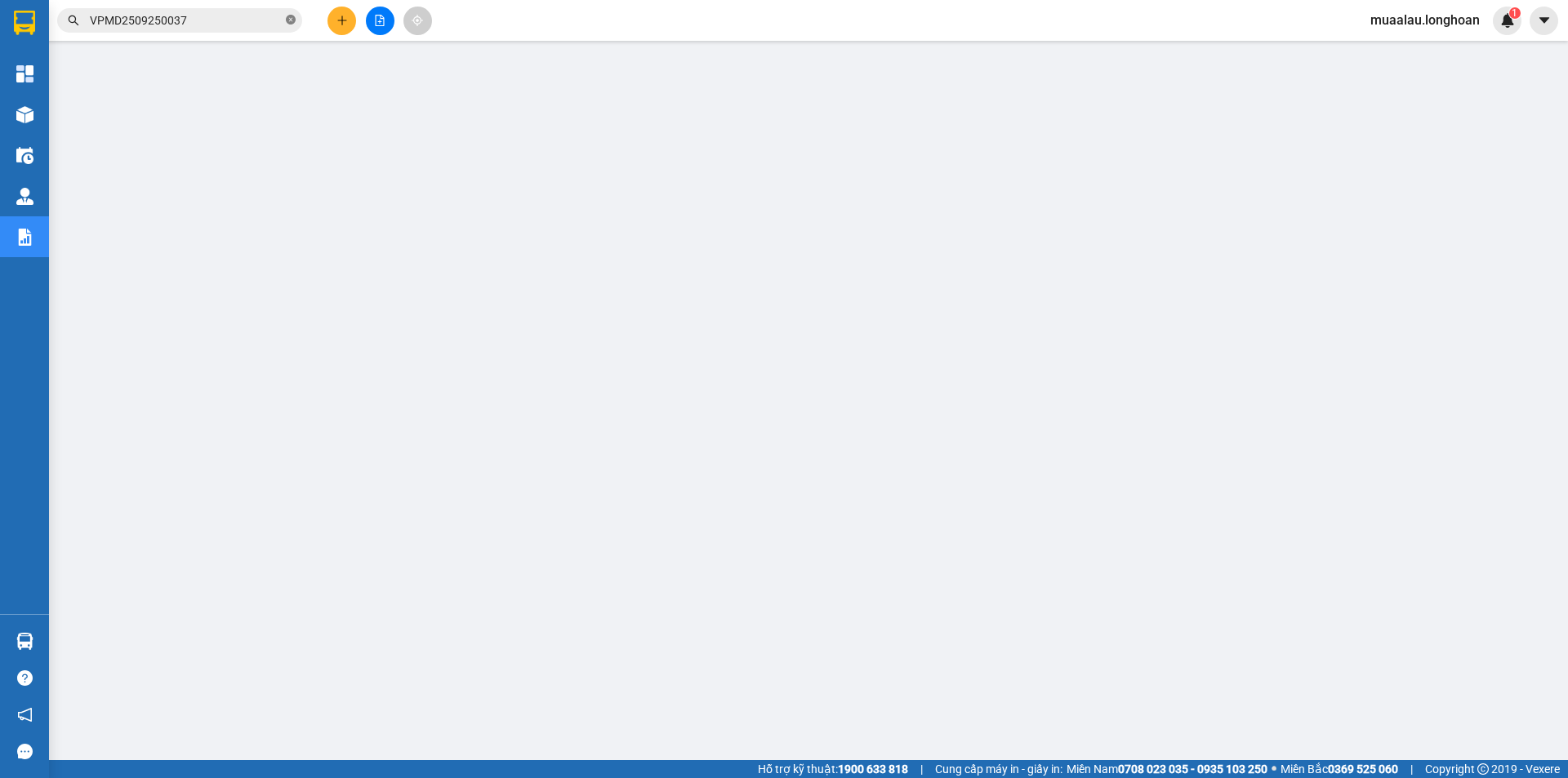
click at [291, 17] on icon "close-circle" at bounding box center [290, 19] width 10 height 10
paste input "VP100810250009"
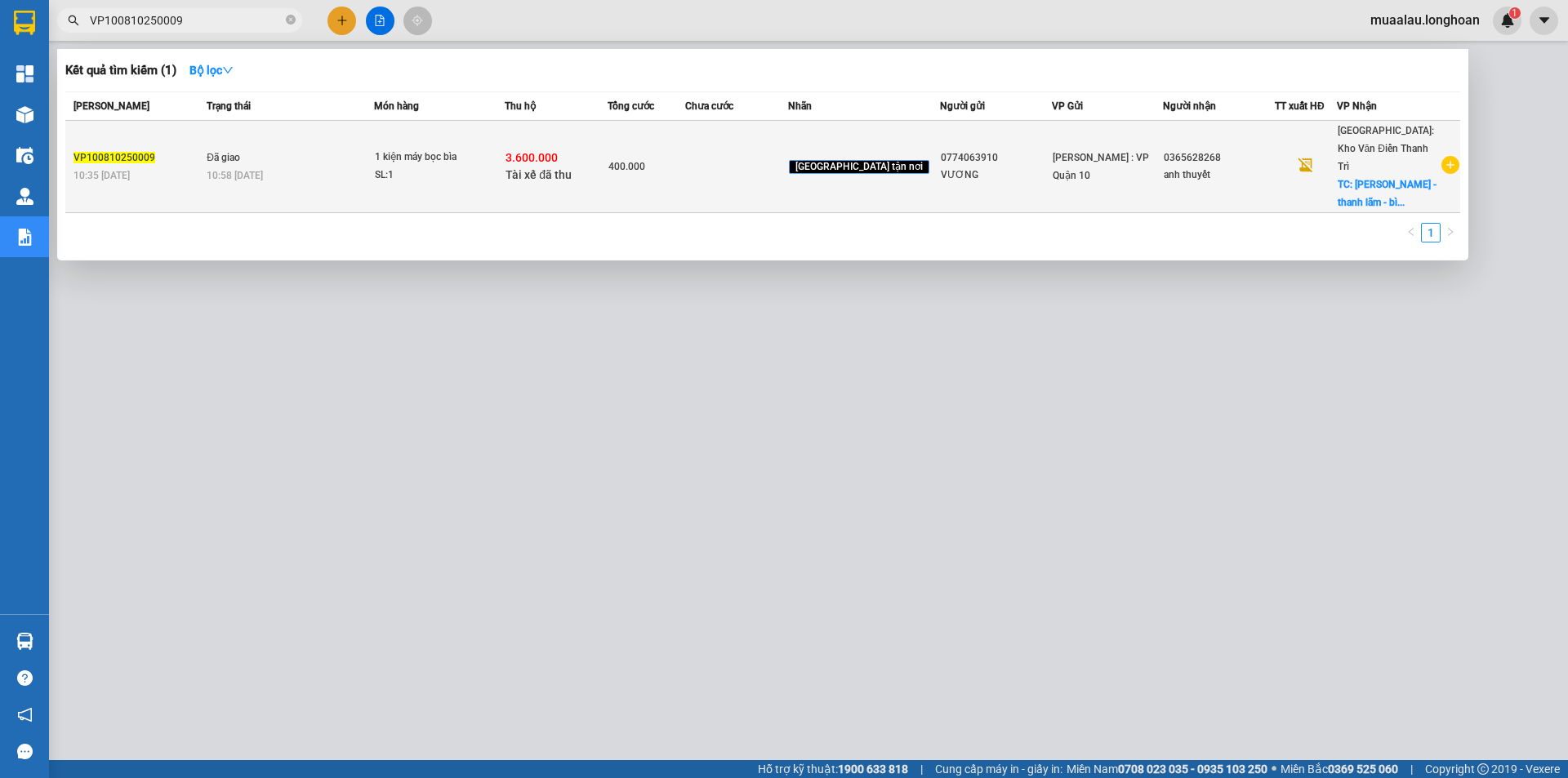
click at [788, 172] on td at bounding box center [737, 166] width 103 height 92
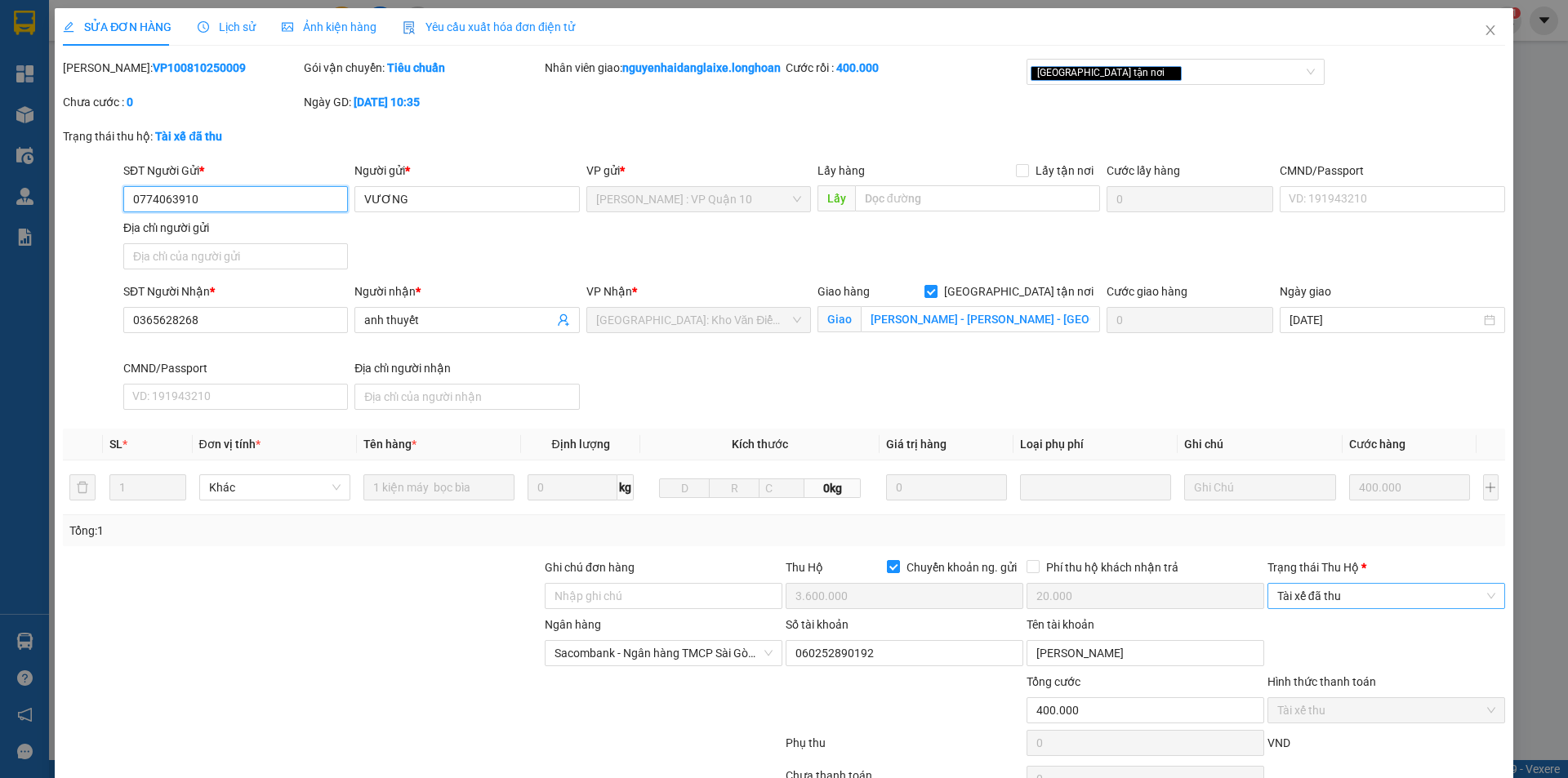
click at [1323, 608] on span "Tài xế đã thu" at bounding box center [1386, 595] width 218 height 24
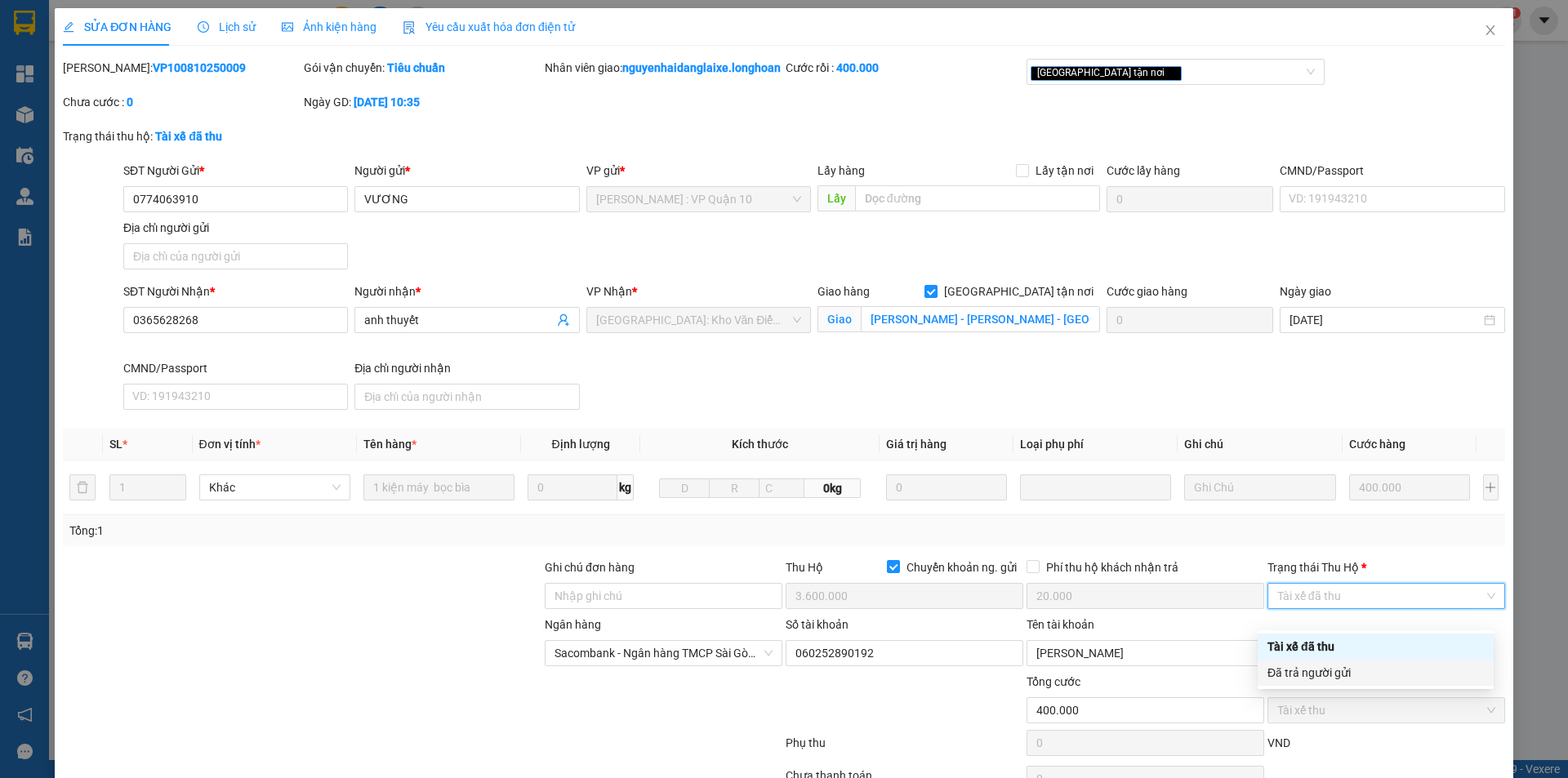
click at [1330, 671] on div "Đã trả người gửi" at bounding box center [1375, 672] width 216 height 18
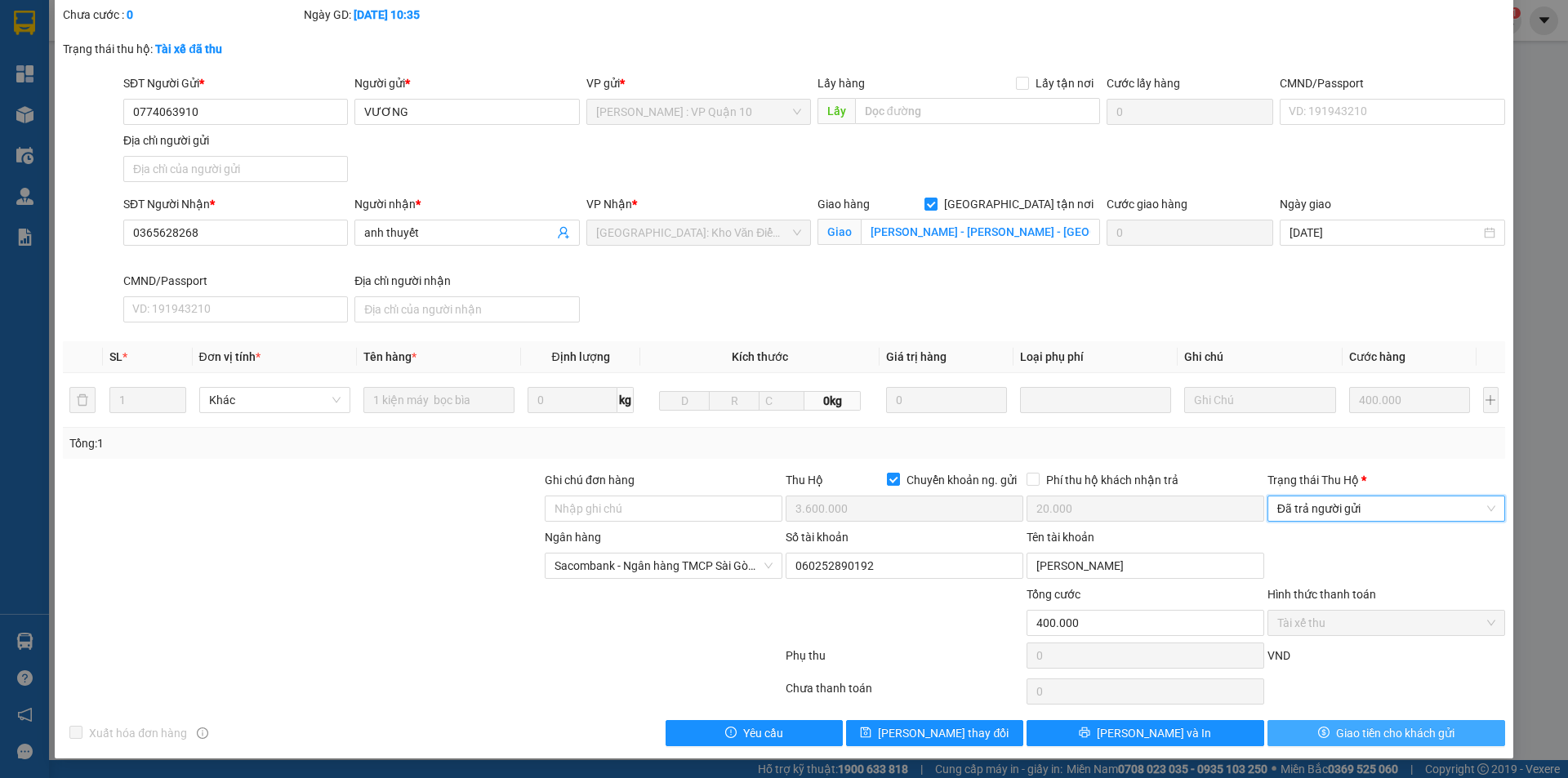
scroll to position [106, 0]
click at [1321, 736] on button "Giao tiền cho khách gửi" at bounding box center [1386, 733] width 238 height 26
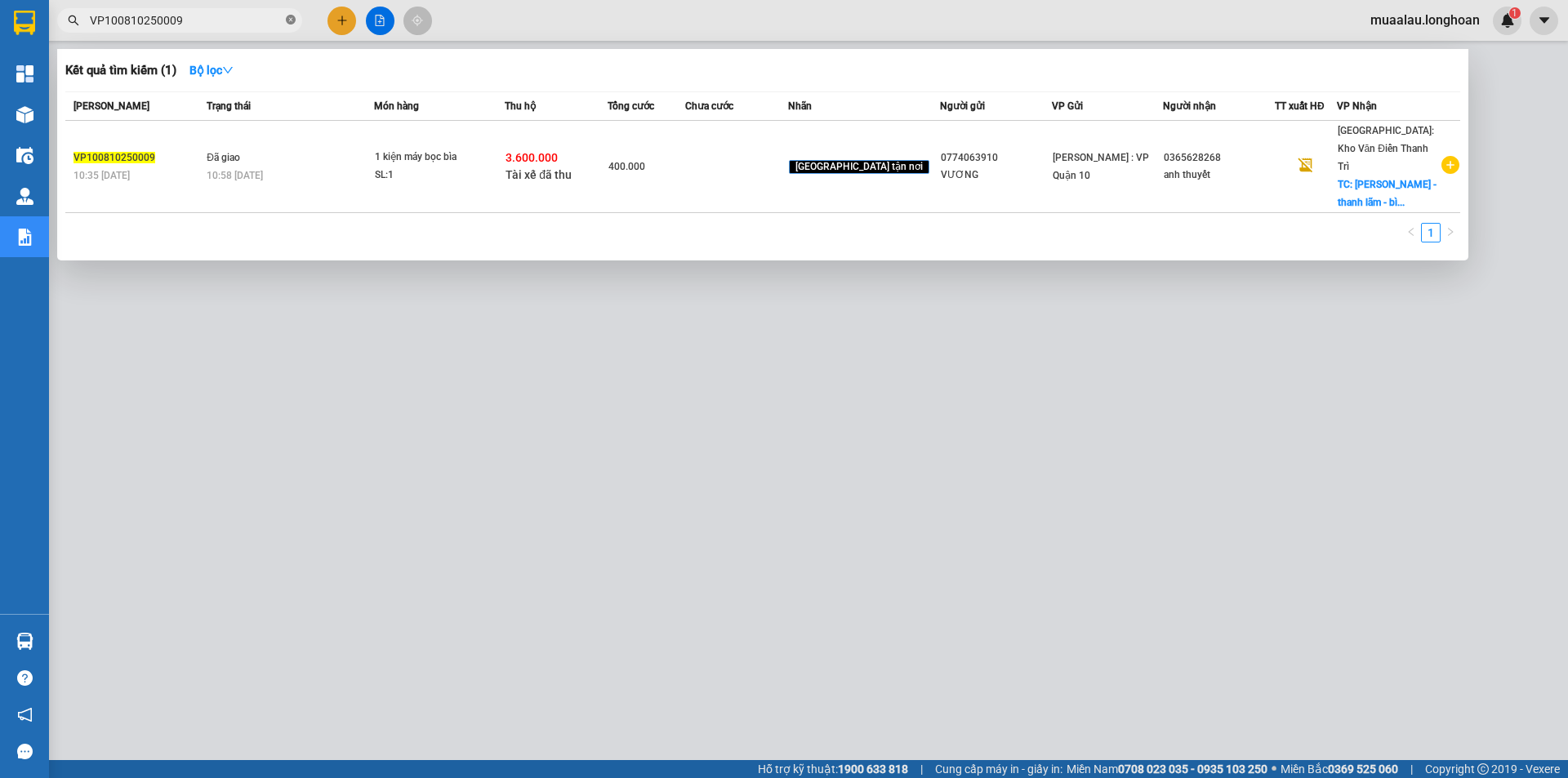
click at [289, 15] on span at bounding box center [290, 20] width 10 height 16
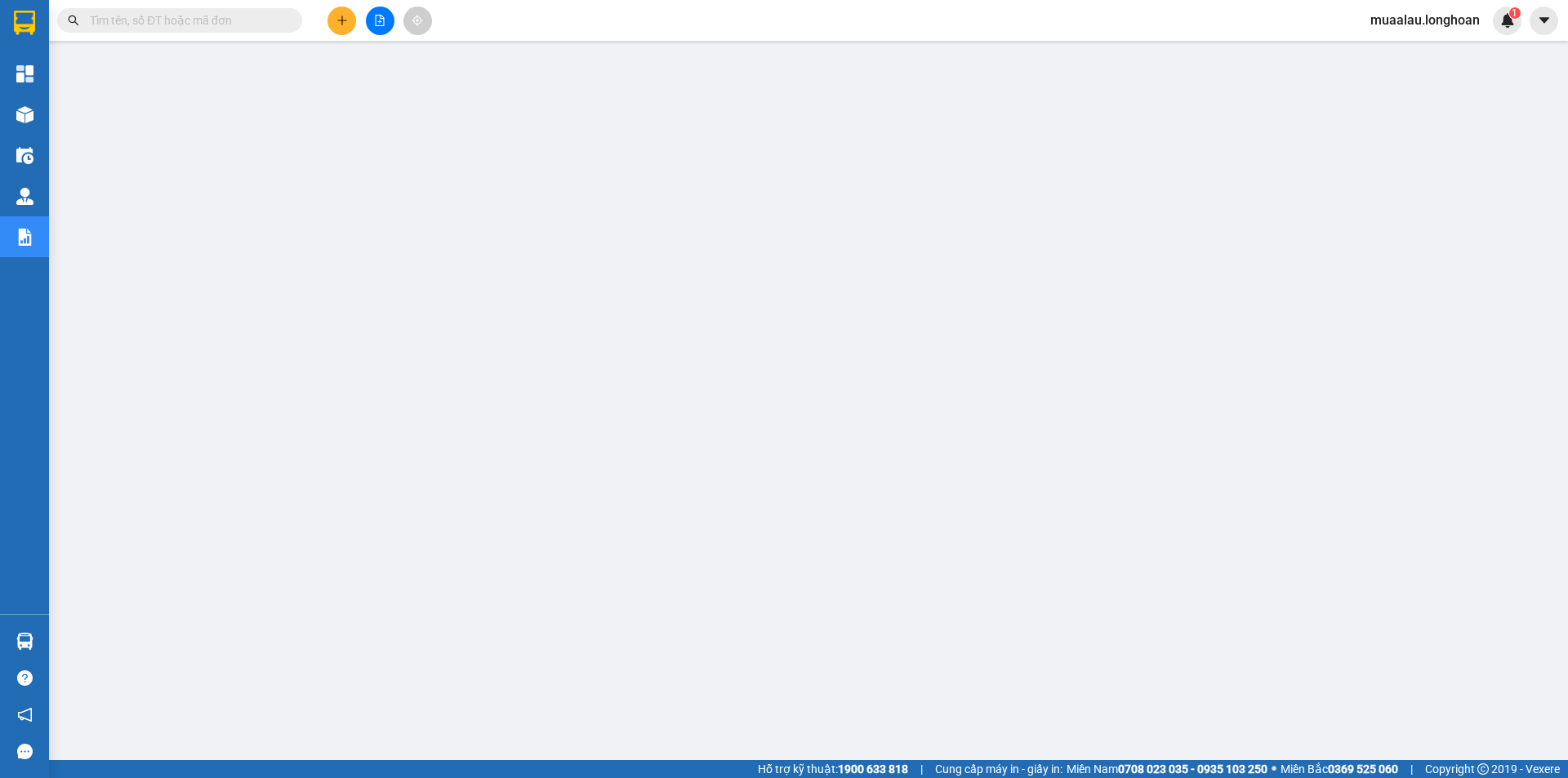
paste input "VPHM0910250011"
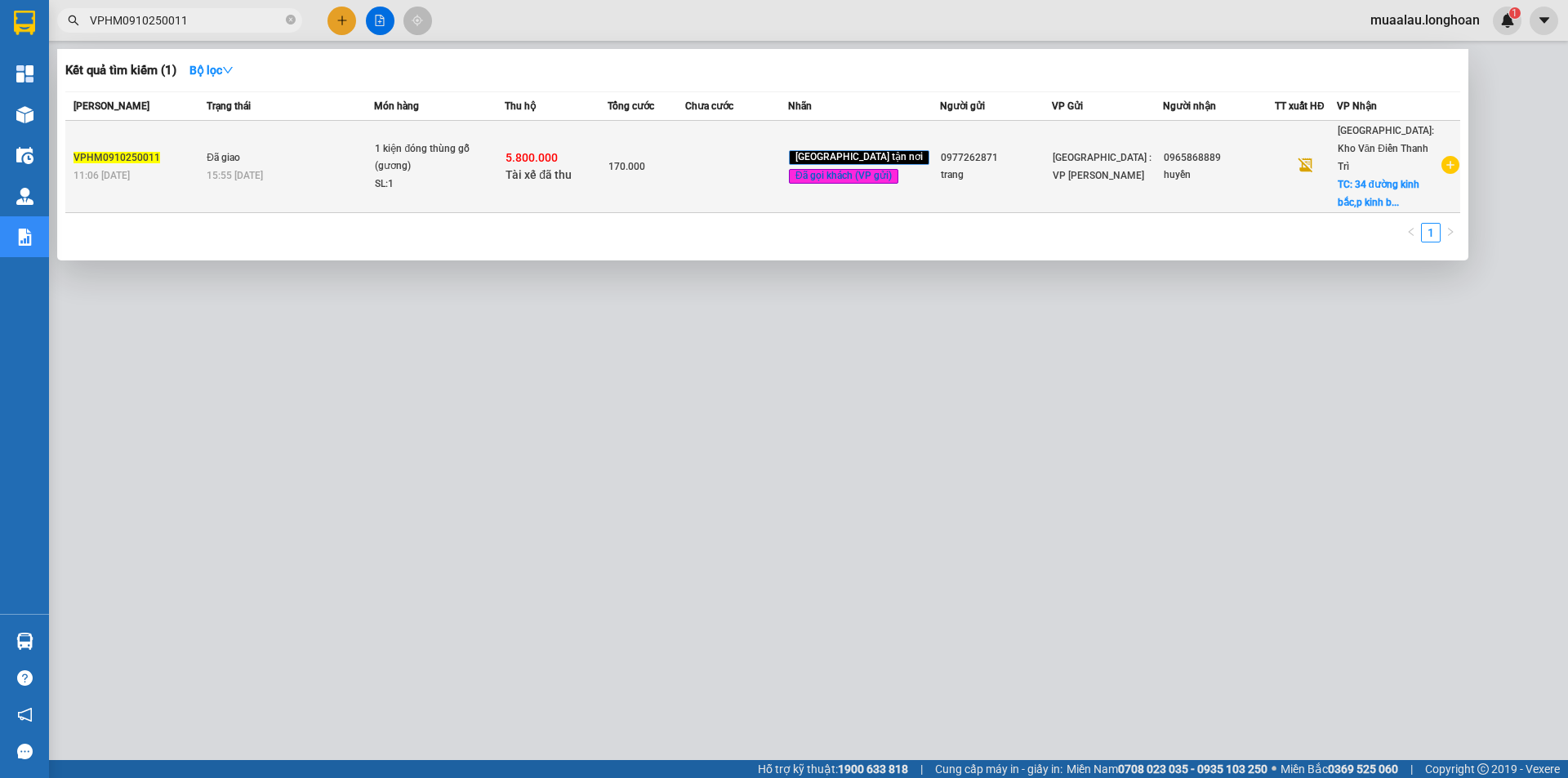
click at [734, 172] on td at bounding box center [737, 166] width 103 height 92
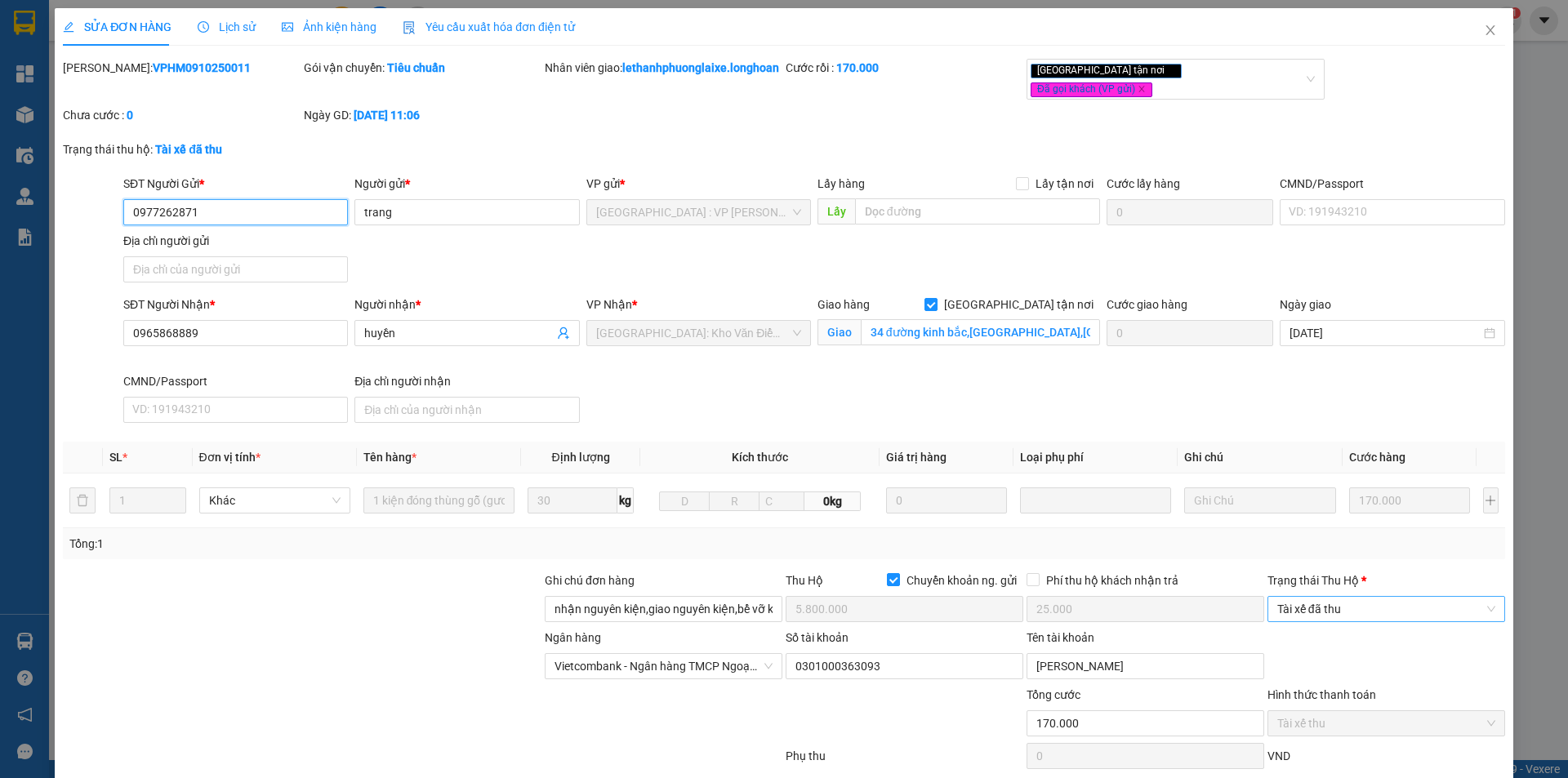
click at [1342, 611] on span "Tài xế đã thu" at bounding box center [1386, 608] width 218 height 24
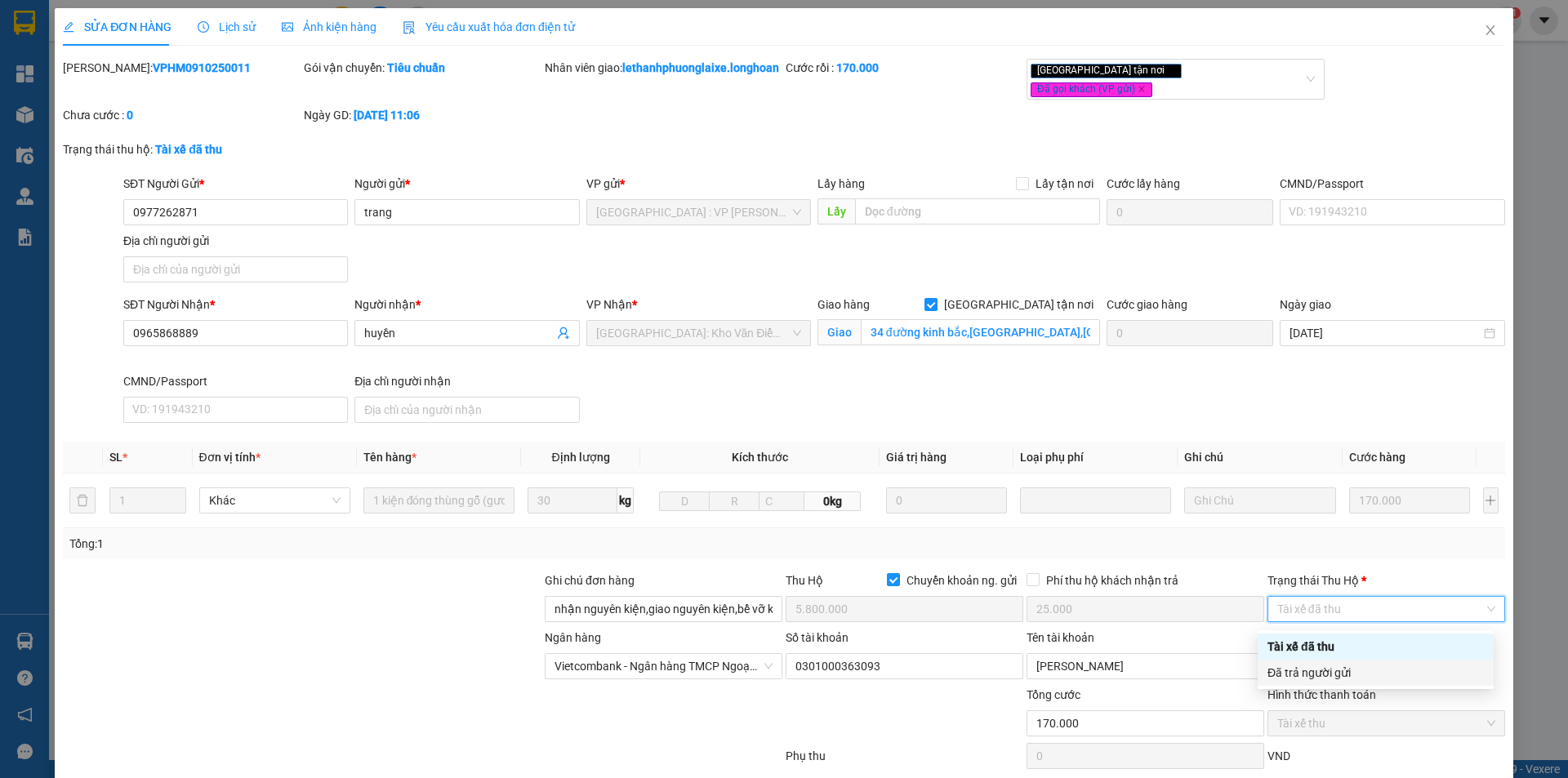
click at [1348, 670] on div "Đã trả người gửi" at bounding box center [1375, 672] width 216 height 18
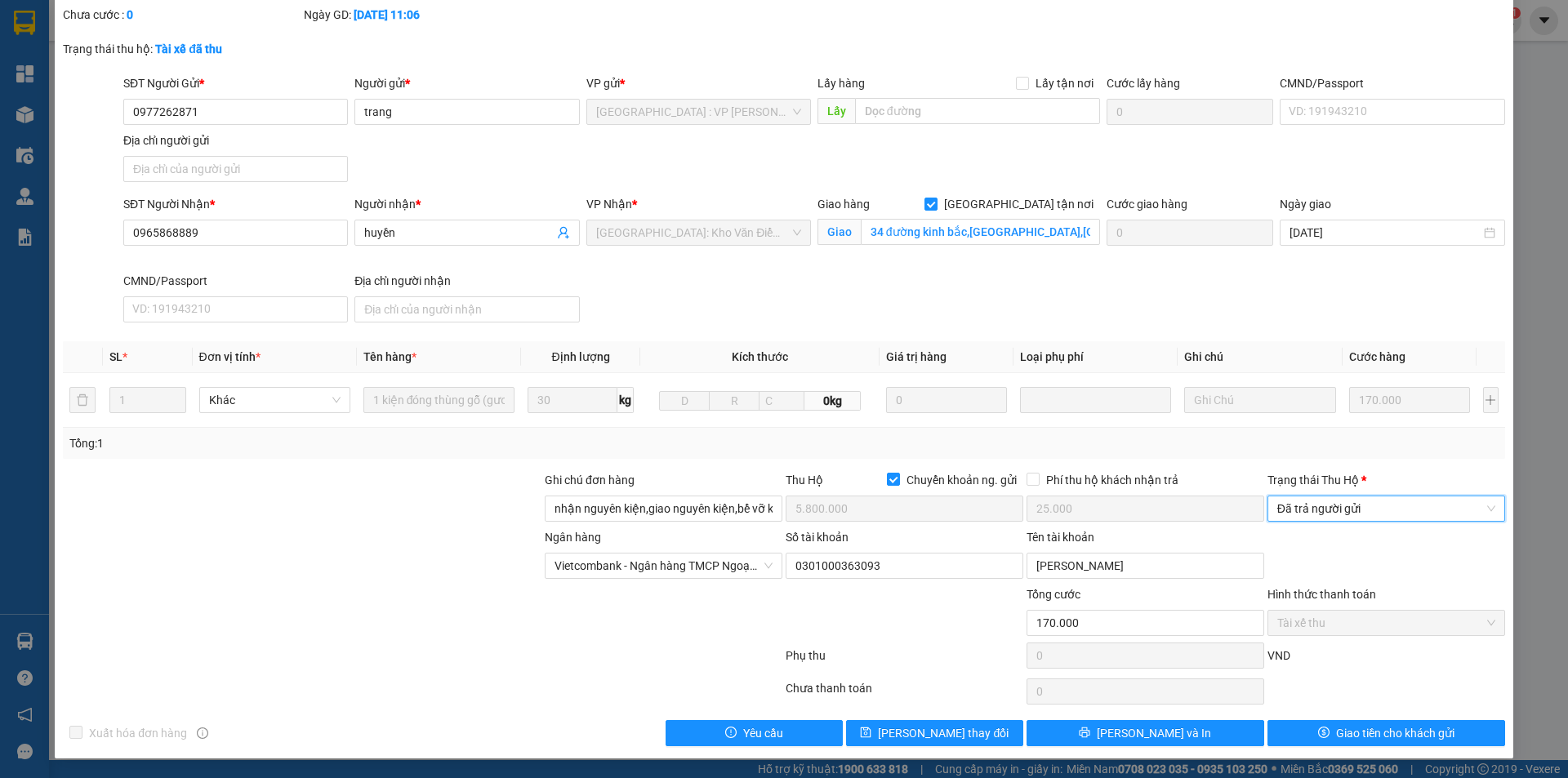
scroll to position [106, 0]
click at [1350, 738] on span "Giao tiền cho khách gửi" at bounding box center [1395, 733] width 119 height 18
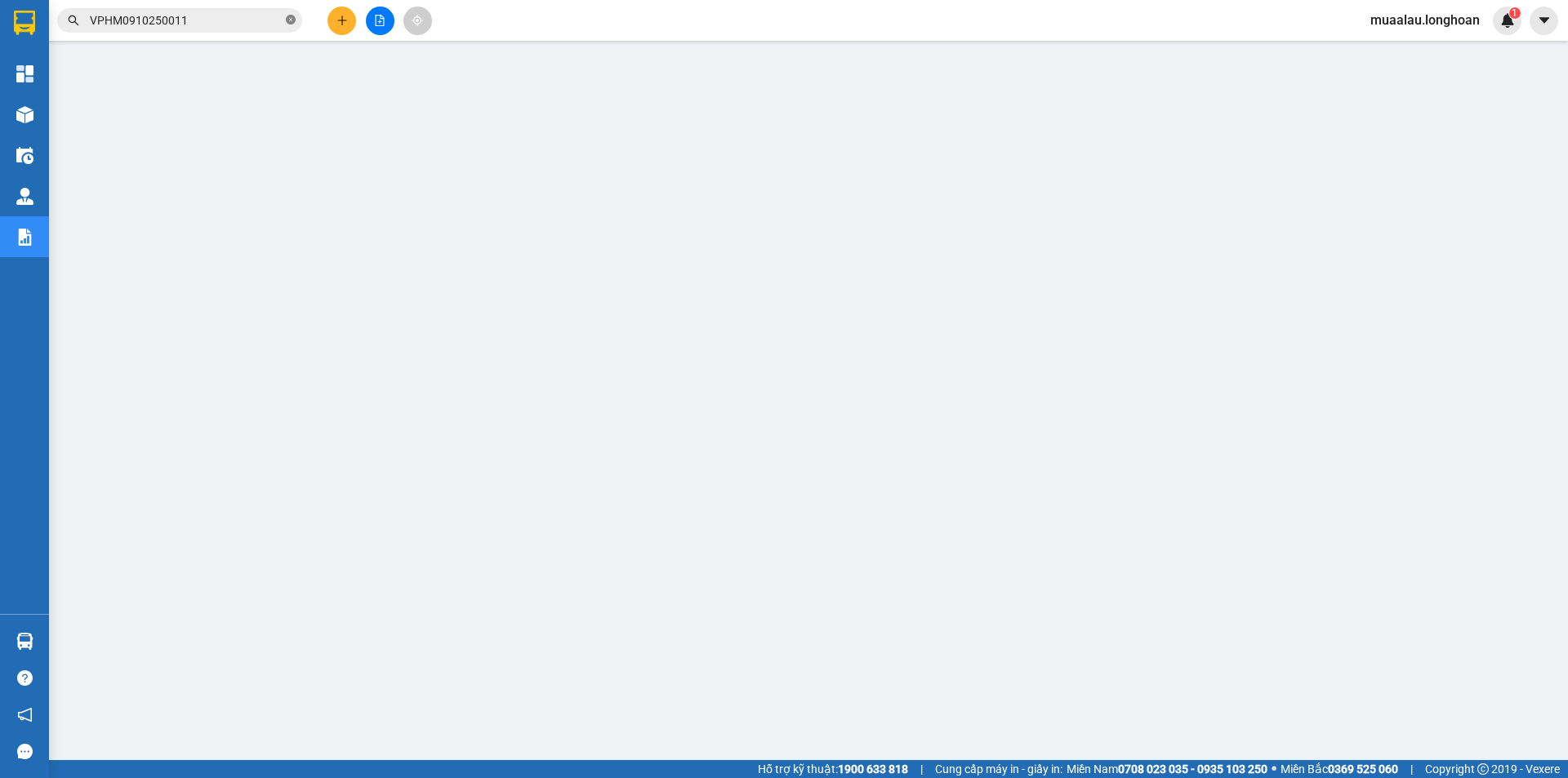
click at [292, 20] on icon "close-circle" at bounding box center [290, 19] width 10 height 10
paste input "HNHD1010250008"
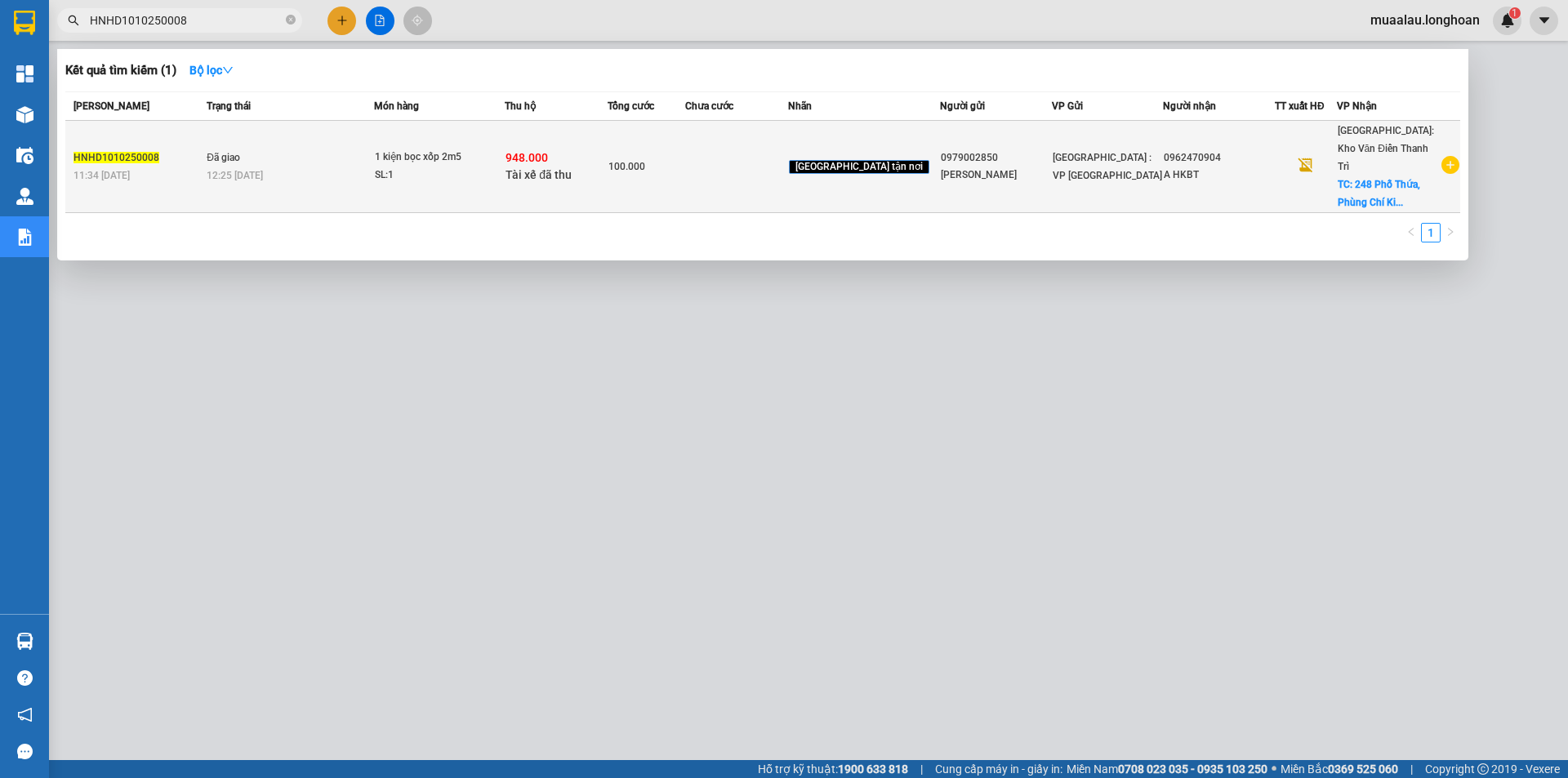
click at [726, 170] on td at bounding box center [737, 166] width 103 height 92
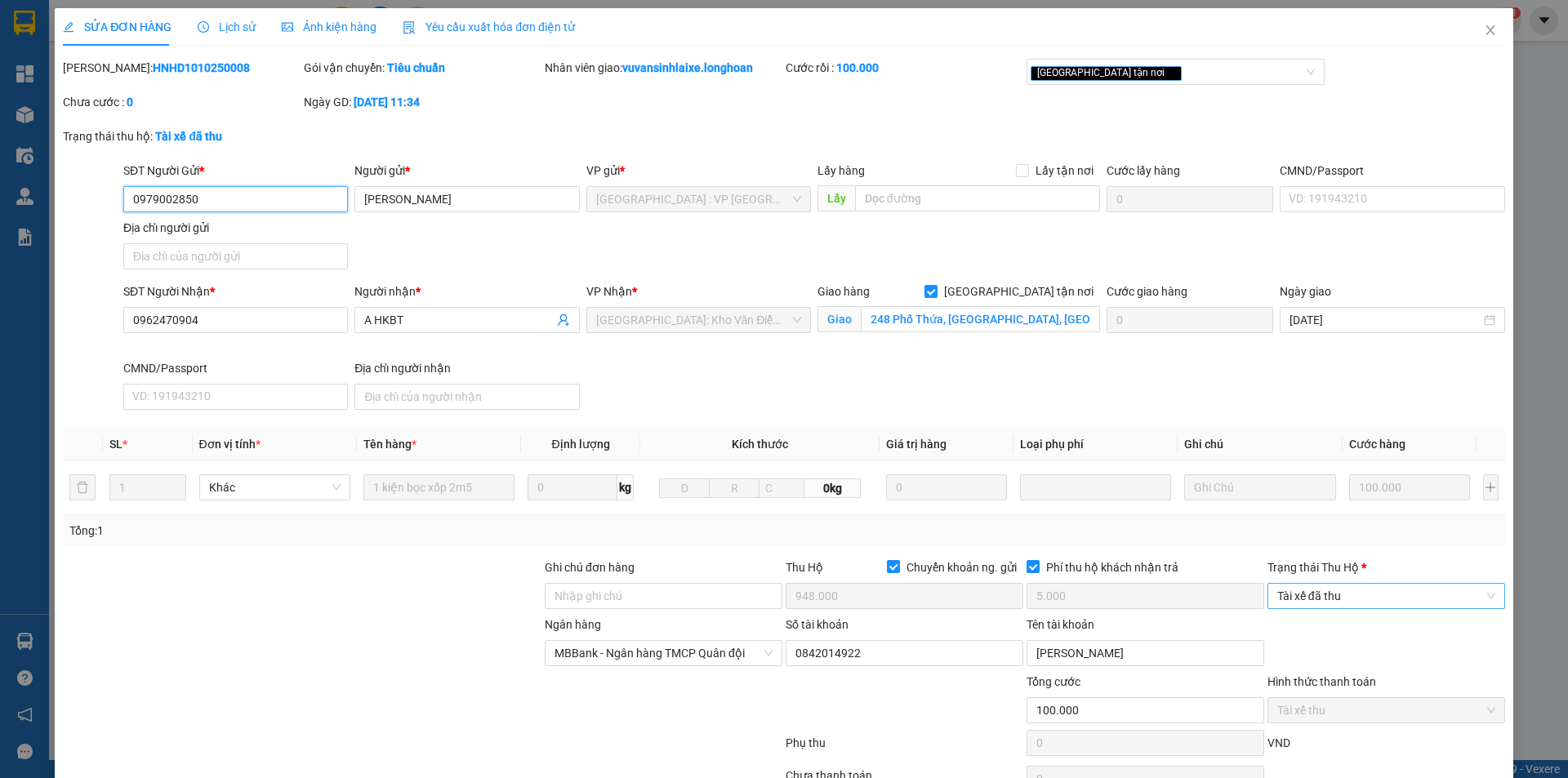
click at [1379, 602] on span "Tài xế đã thu" at bounding box center [1386, 595] width 218 height 24
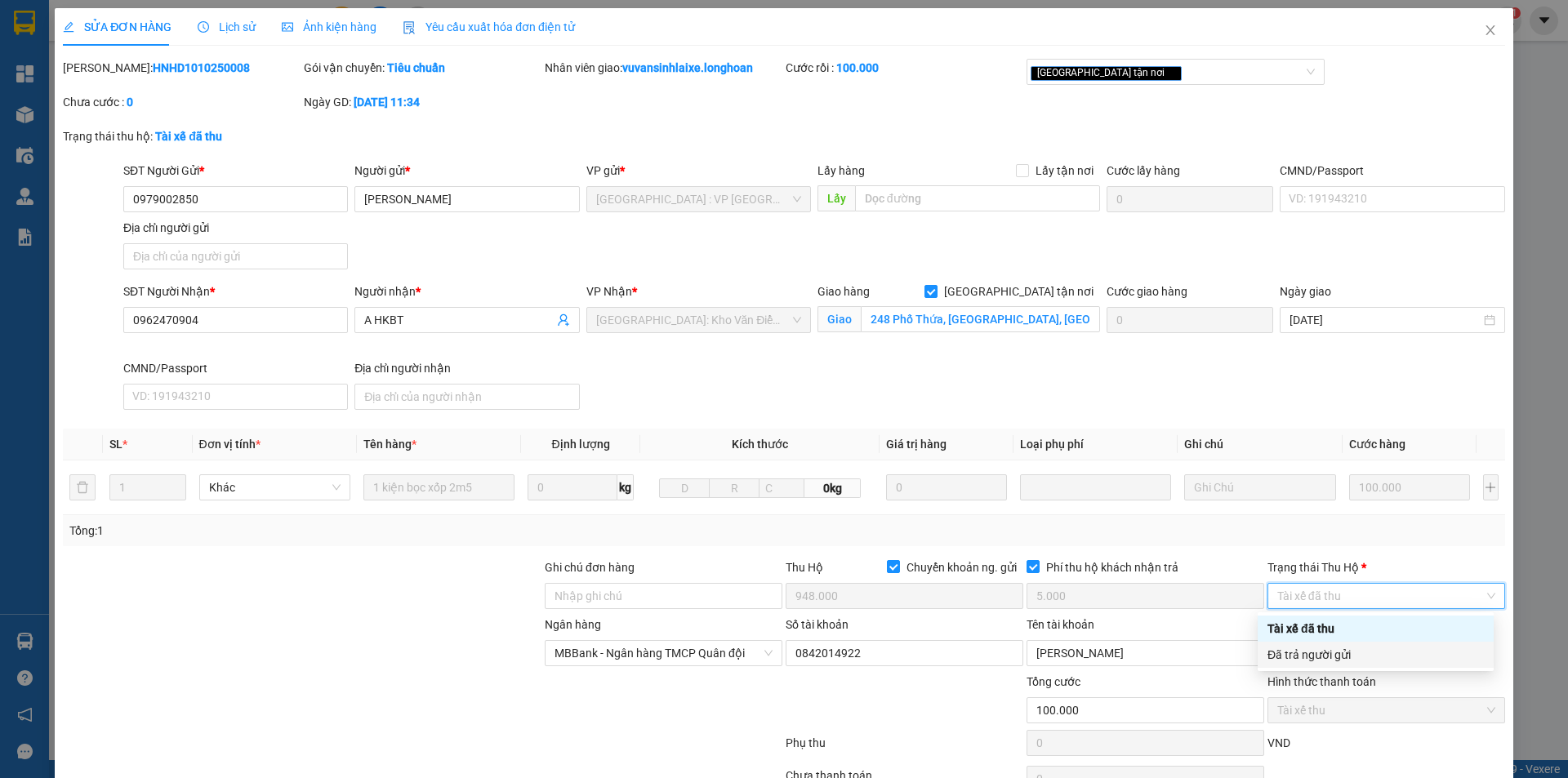
click at [1368, 650] on div "Đã trả người gửi" at bounding box center [1375, 654] width 216 height 18
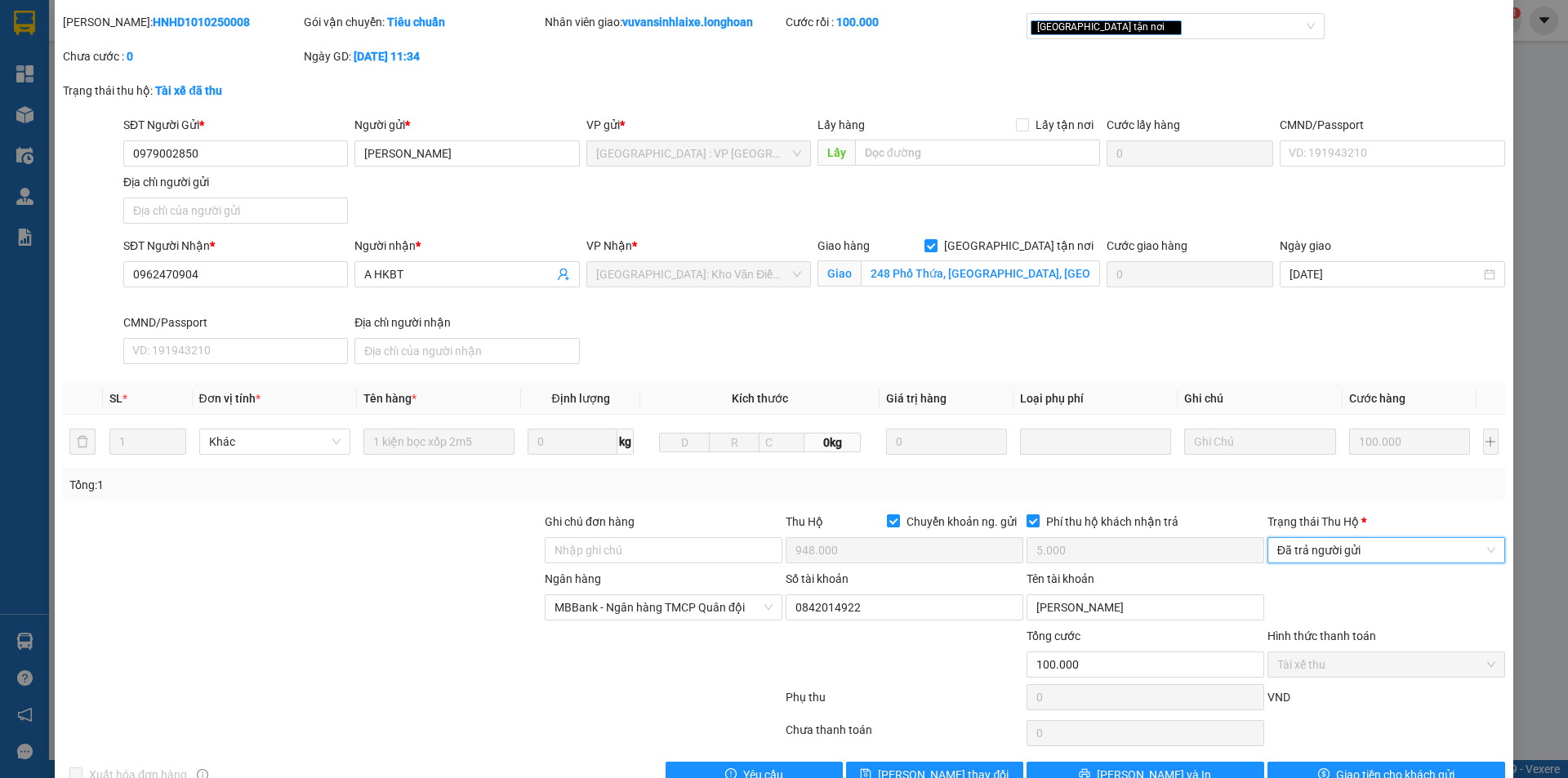
scroll to position [87, 0]
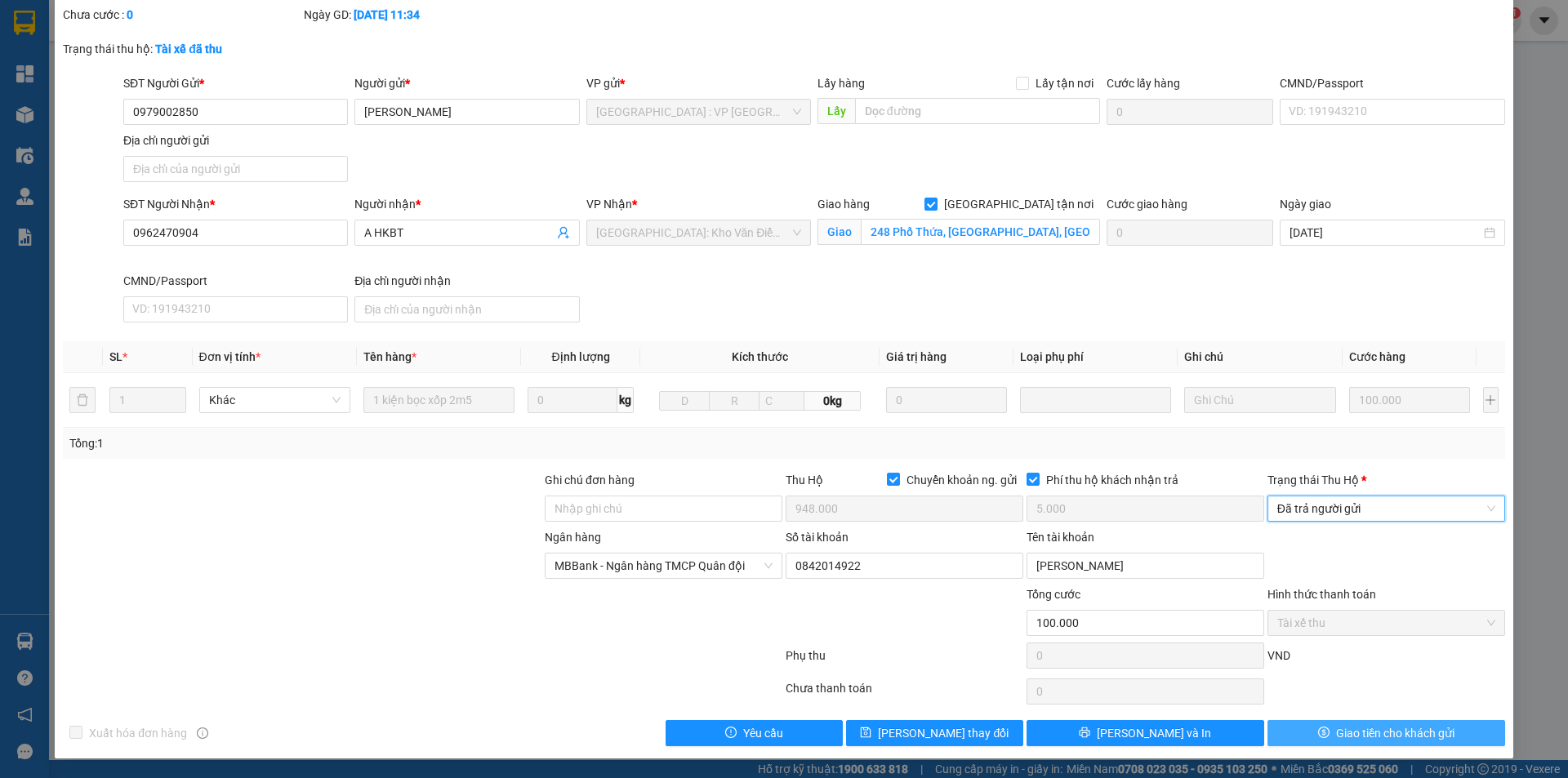
click at [1344, 740] on span "Giao tiền cho khách gửi" at bounding box center [1395, 733] width 119 height 18
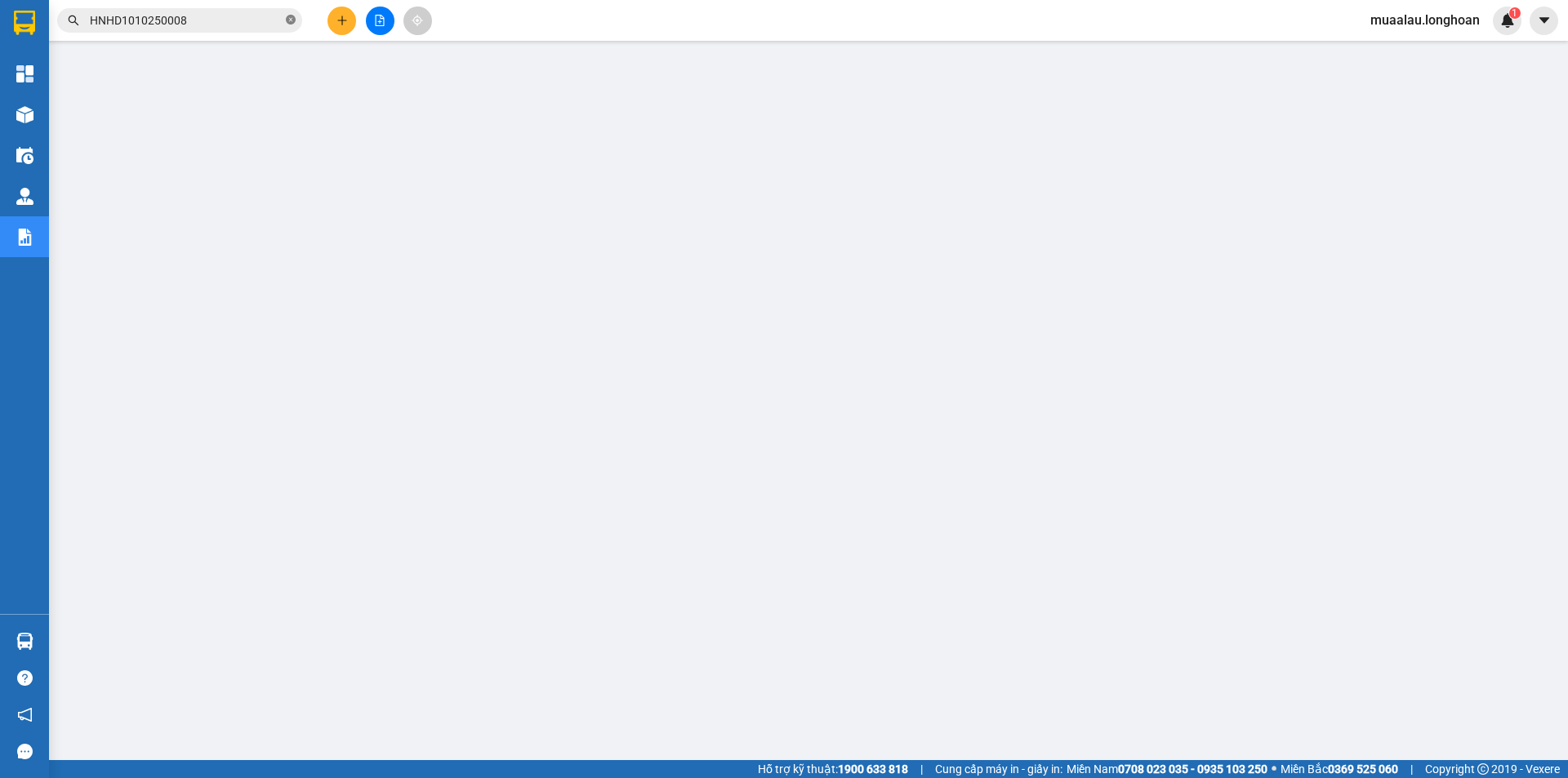
click at [291, 17] on icon "close-circle" at bounding box center [290, 19] width 10 height 10
paste input "VPMD0910250050"
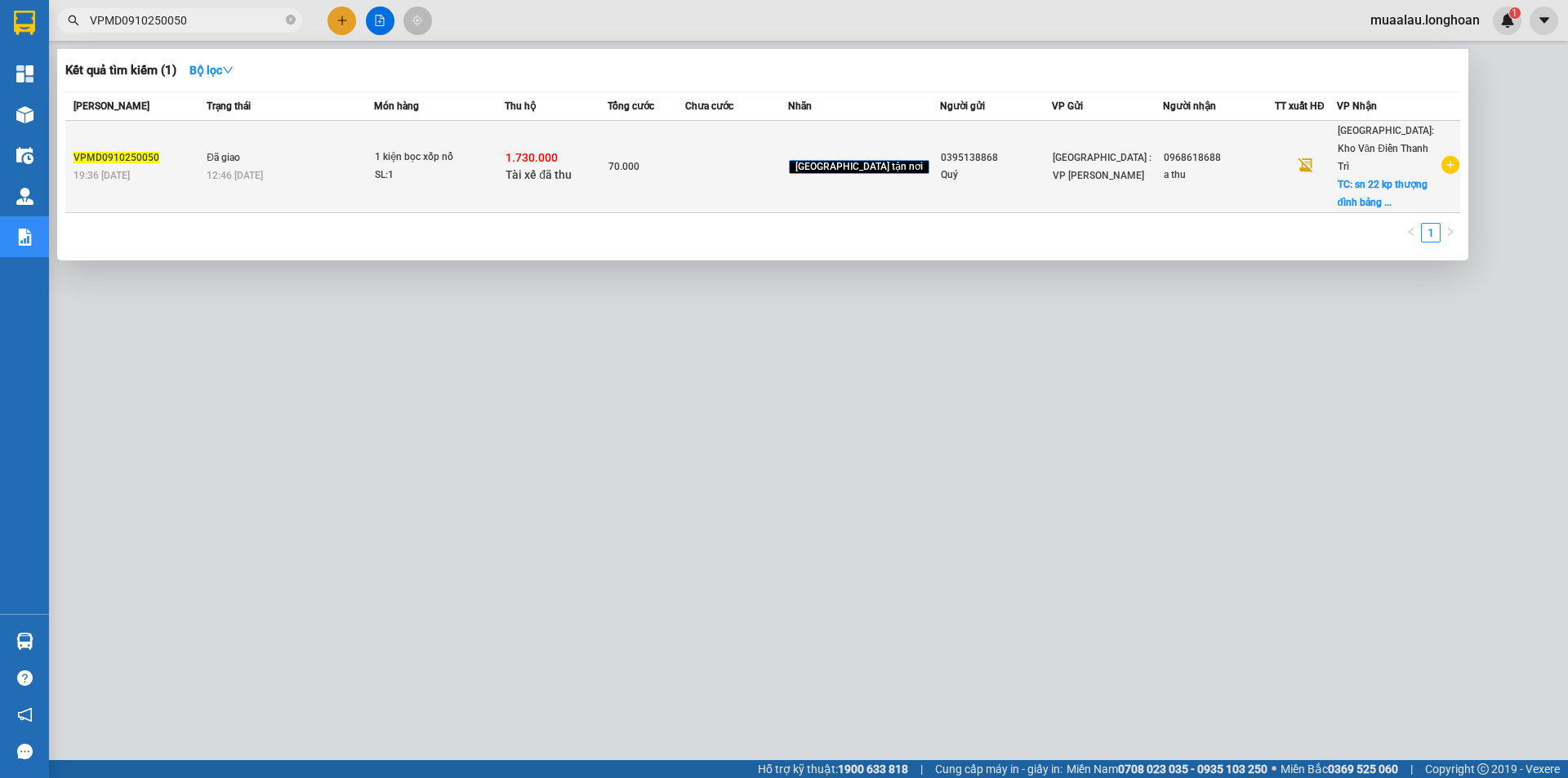
click at [762, 180] on td at bounding box center [737, 166] width 103 height 92
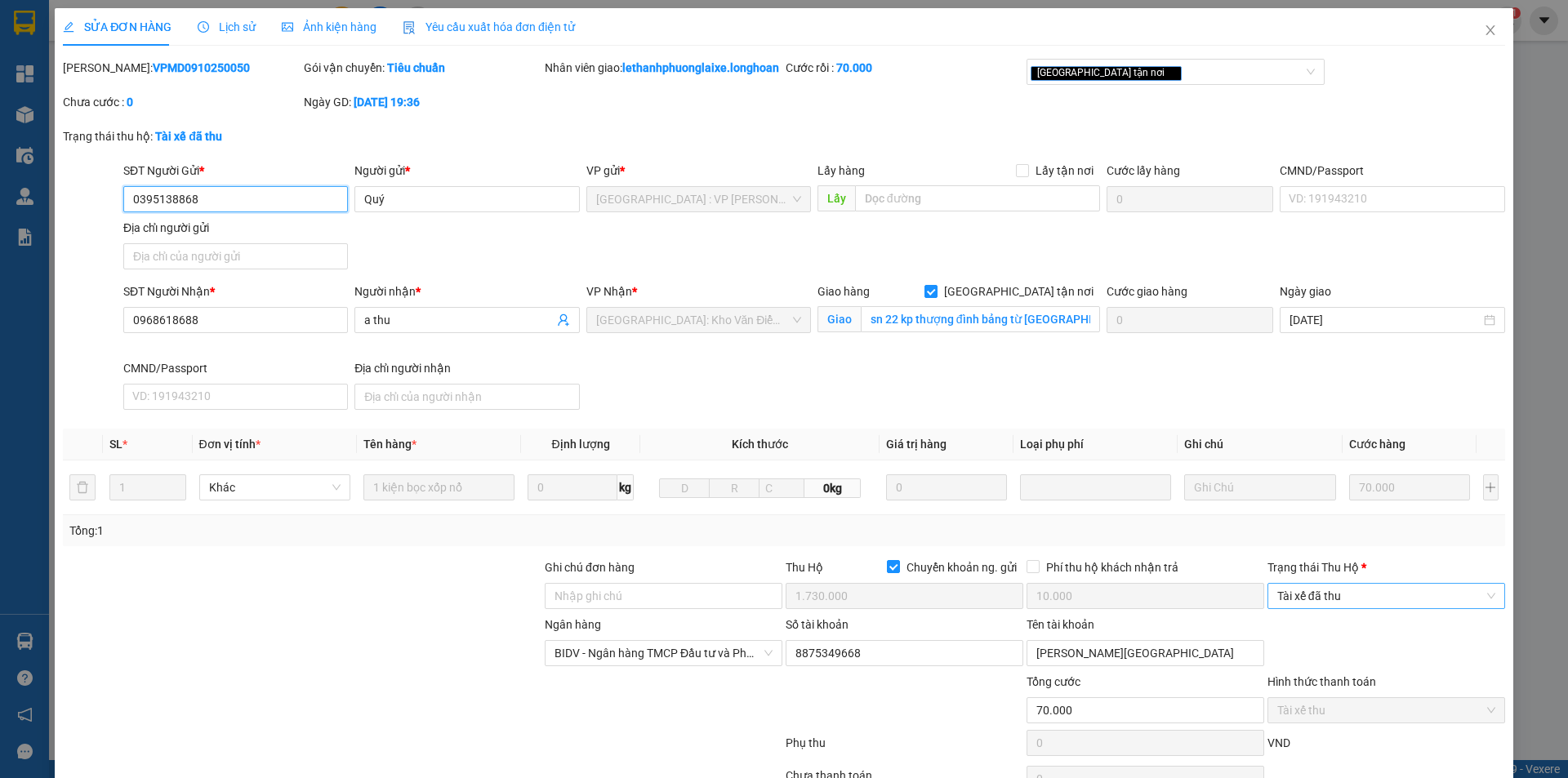
click at [1347, 608] on span "Tài xế đã thu" at bounding box center [1386, 595] width 218 height 24
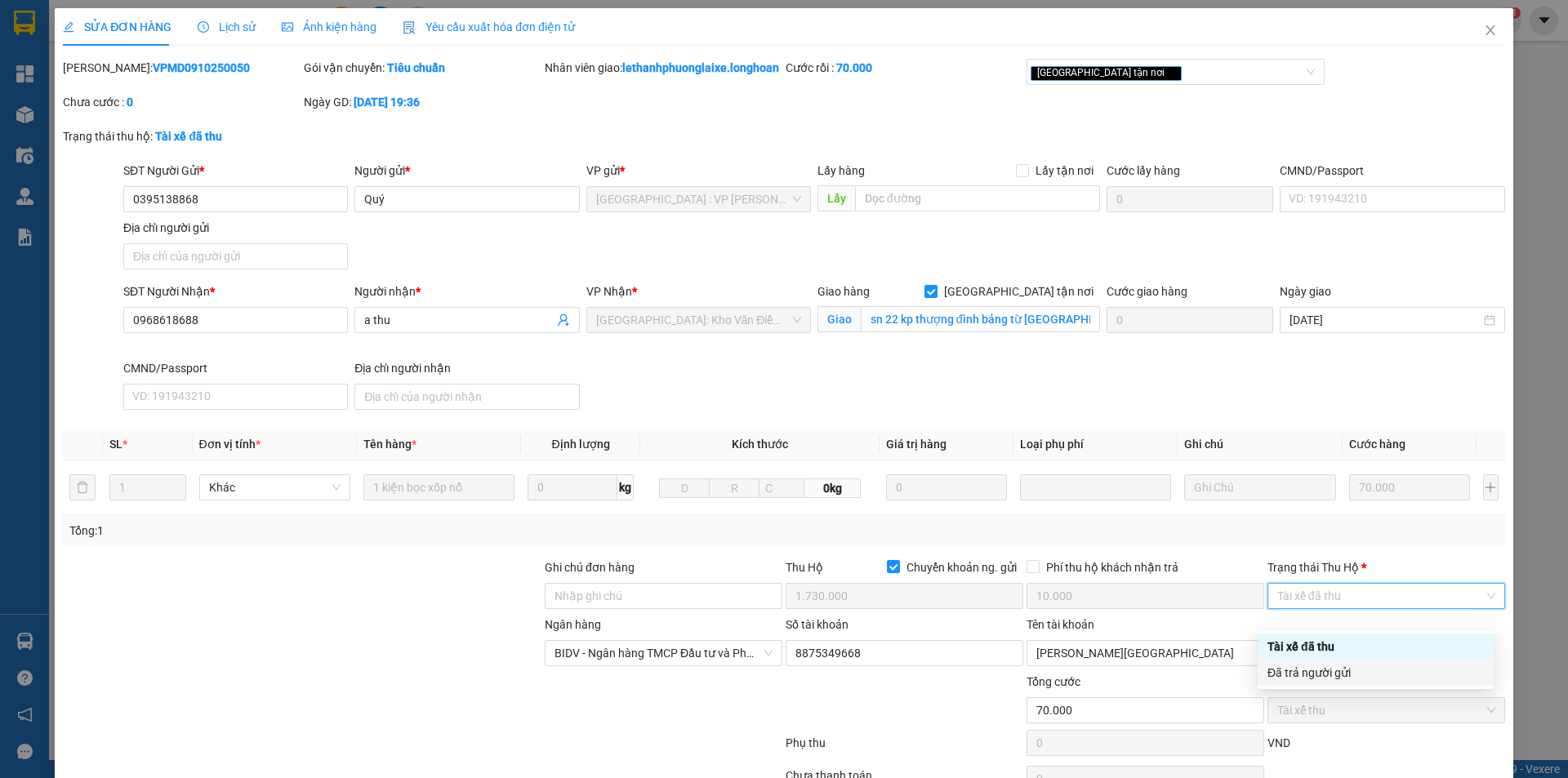
click at [1352, 670] on div "Đã trả người gửi" at bounding box center [1375, 672] width 216 height 18
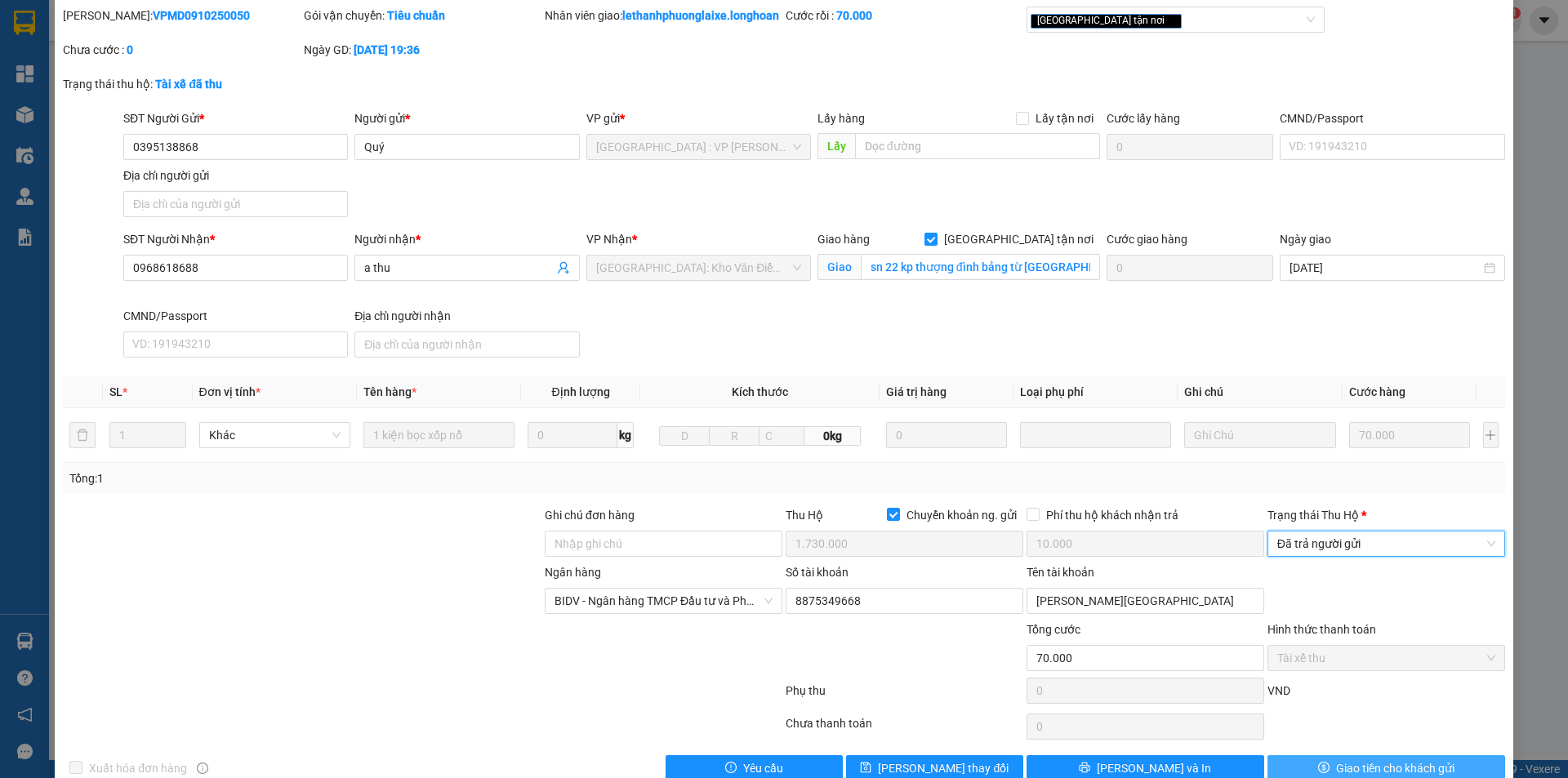
scroll to position [106, 0]
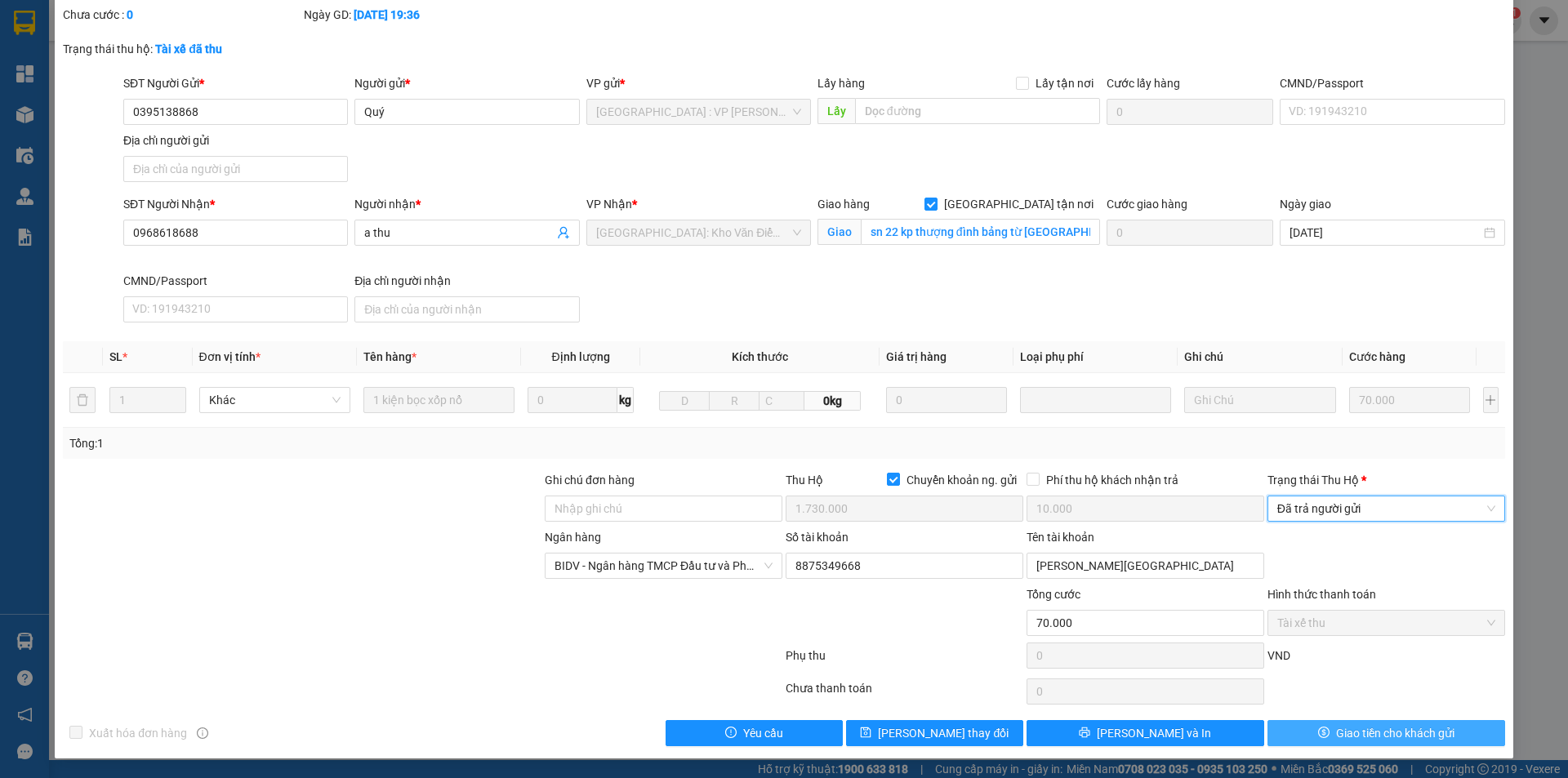
click at [1361, 738] on span "Giao tiền cho khách gửi" at bounding box center [1395, 733] width 119 height 18
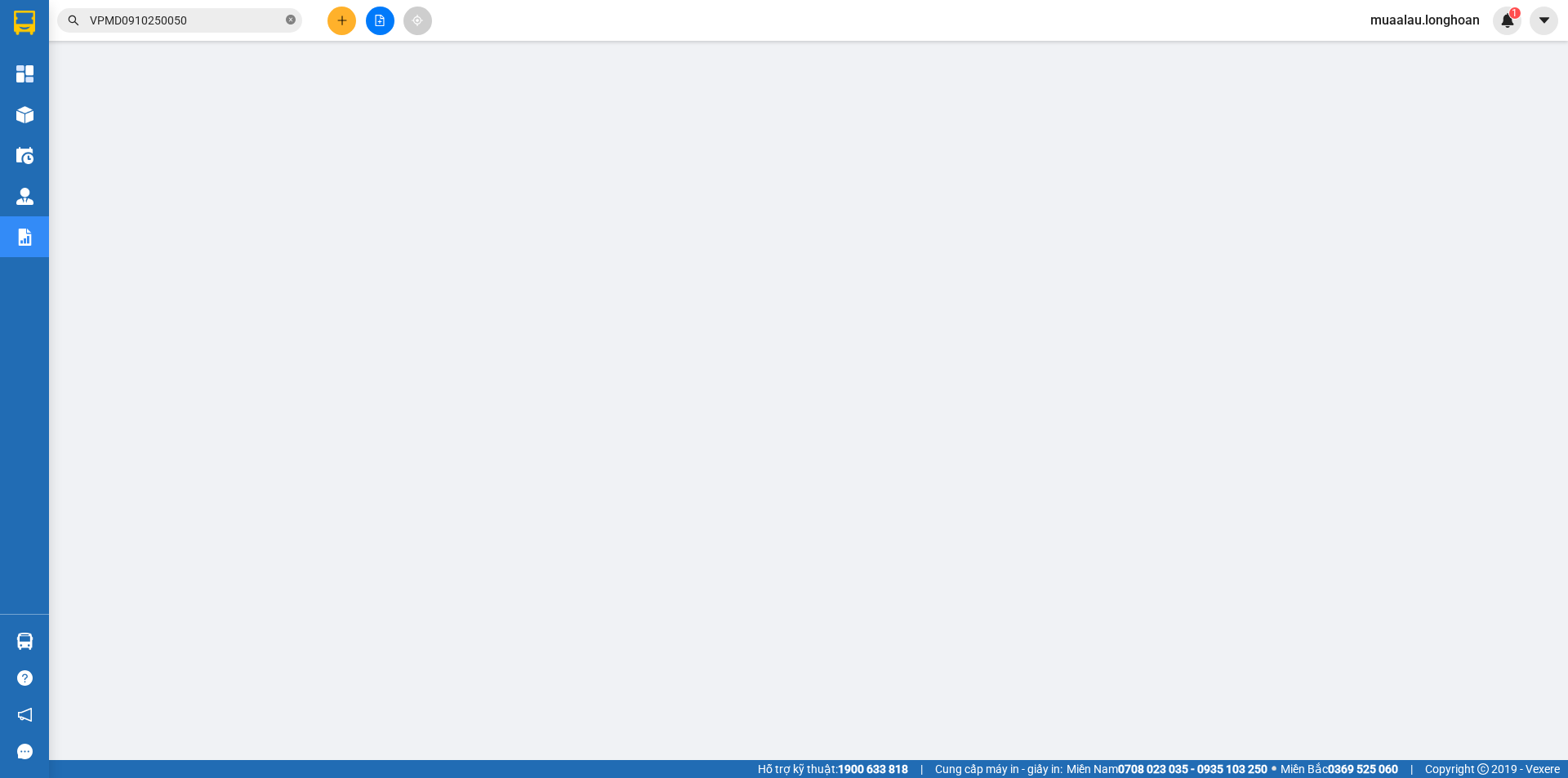
click at [291, 17] on icon "close-circle" at bounding box center [290, 19] width 10 height 10
paste input "VPMD0910250054"
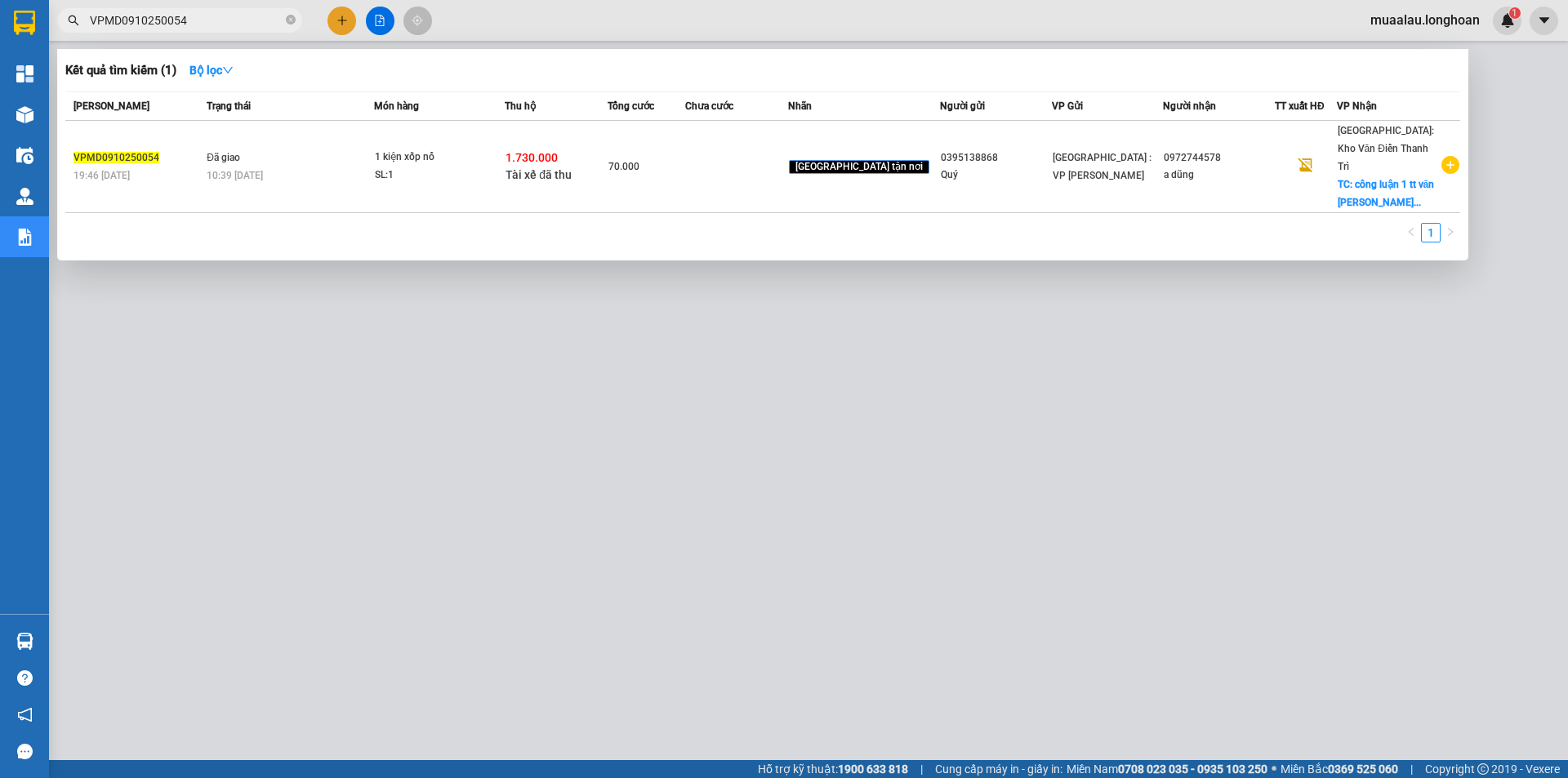
click at [730, 159] on td at bounding box center [737, 166] width 103 height 92
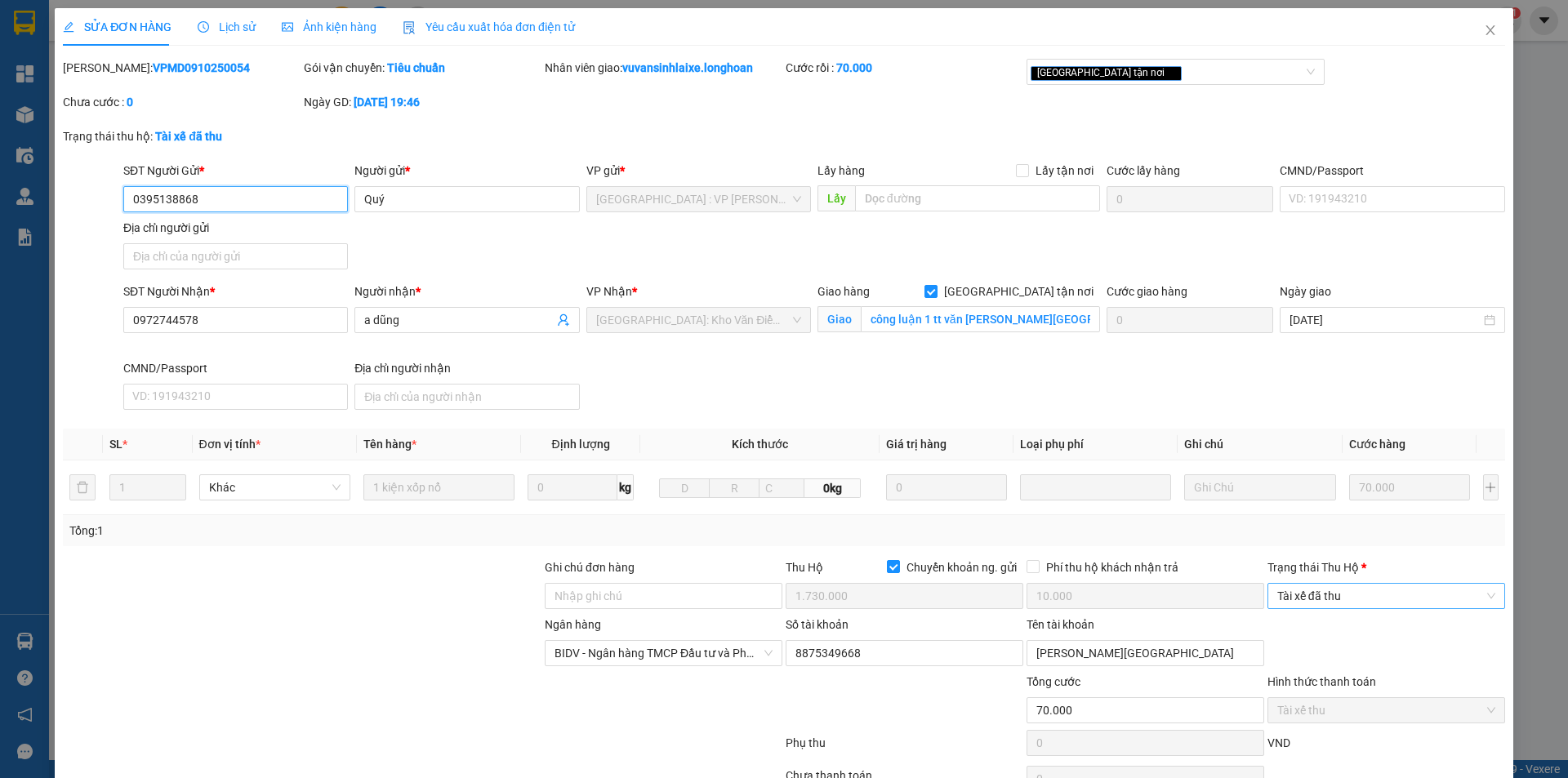
click at [1354, 600] on span "Tài xế đã thu" at bounding box center [1386, 595] width 218 height 24
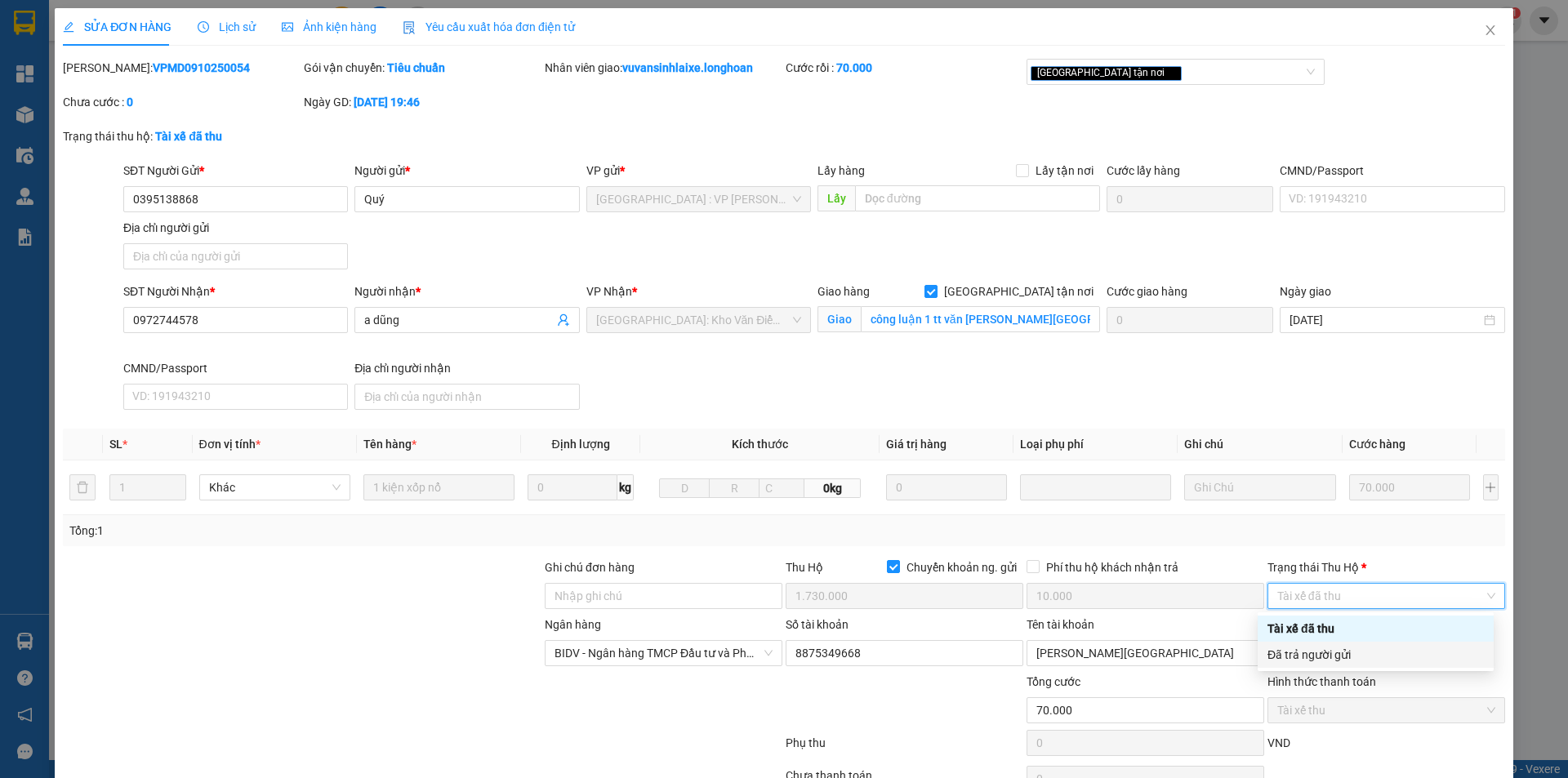
click at [1347, 657] on div "Đã trả người gửi" at bounding box center [1375, 654] width 216 height 18
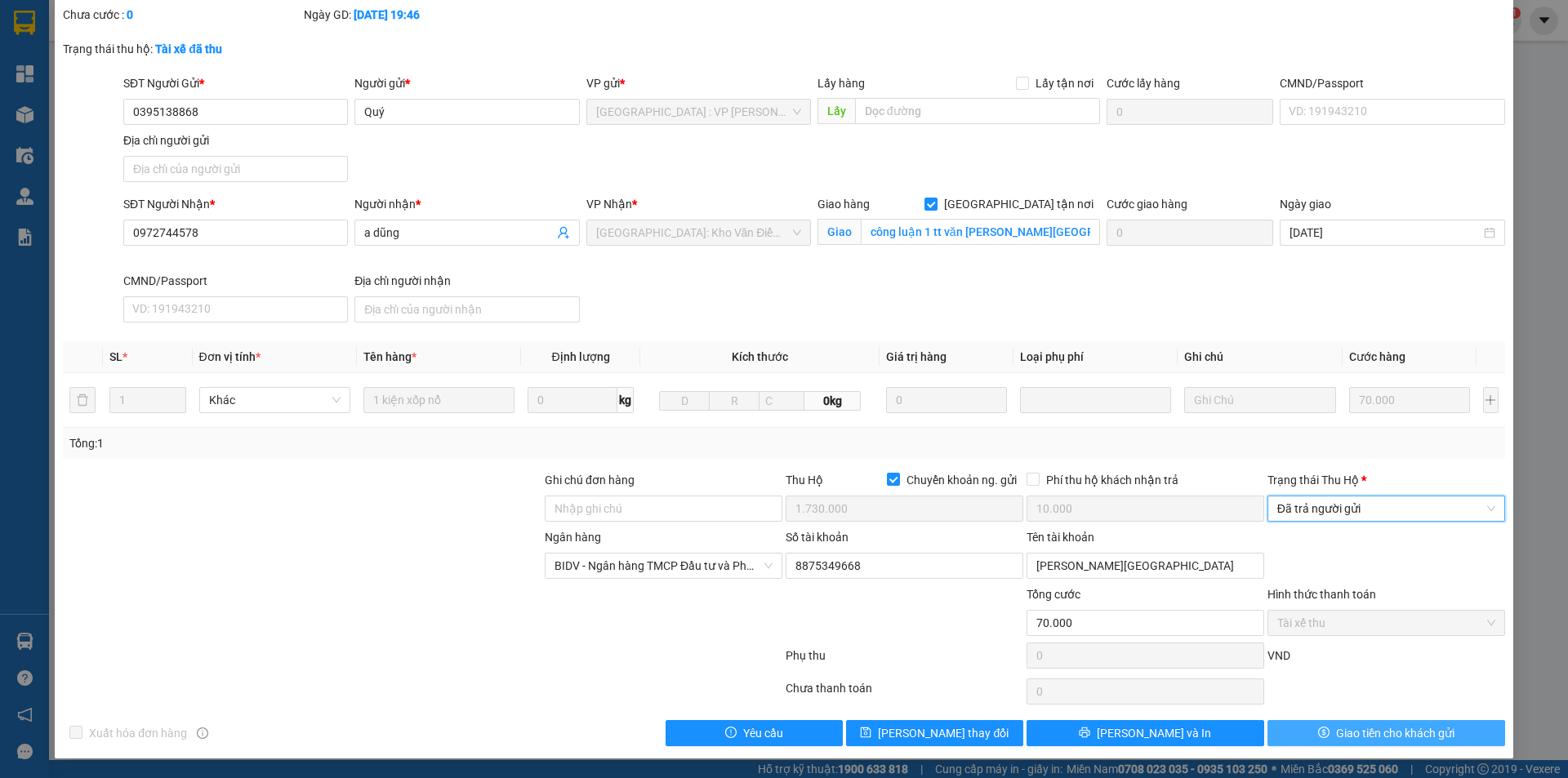
click at [1336, 727] on span "Giao tiền cho khách gửi" at bounding box center [1395, 733] width 119 height 18
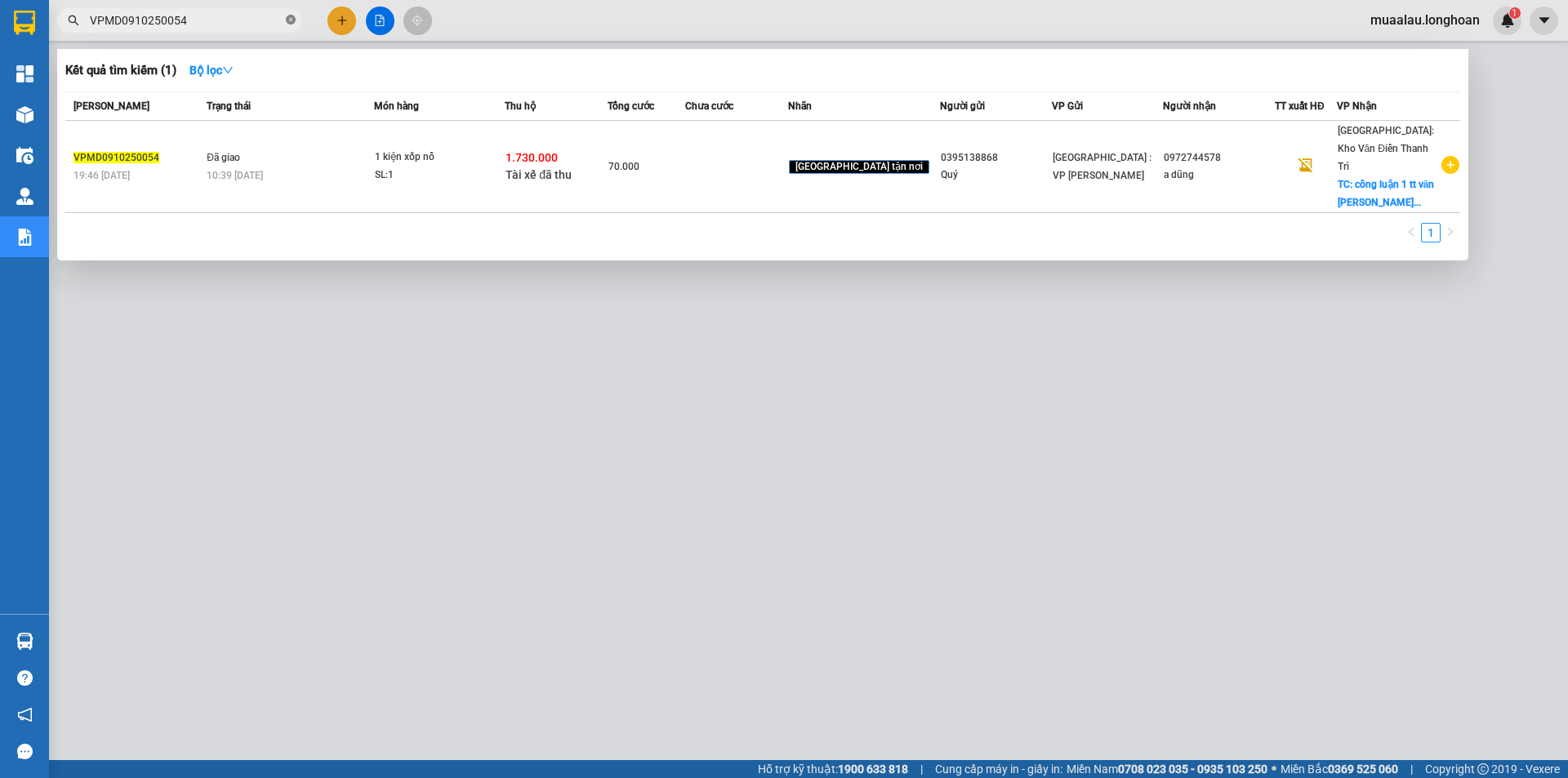
click at [288, 19] on icon "close-circle" at bounding box center [290, 19] width 10 height 10
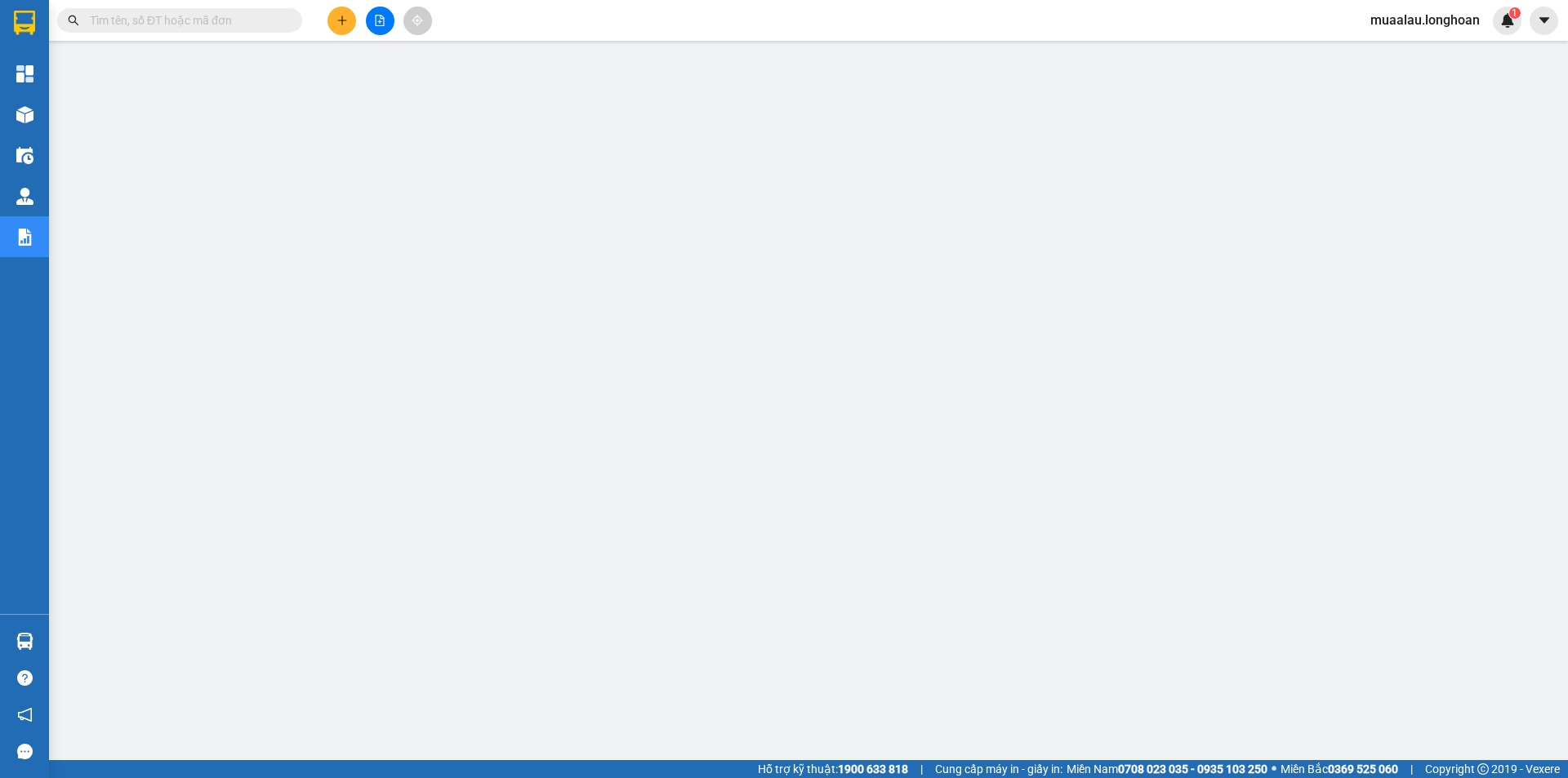
paste input "HQTP0810250013"
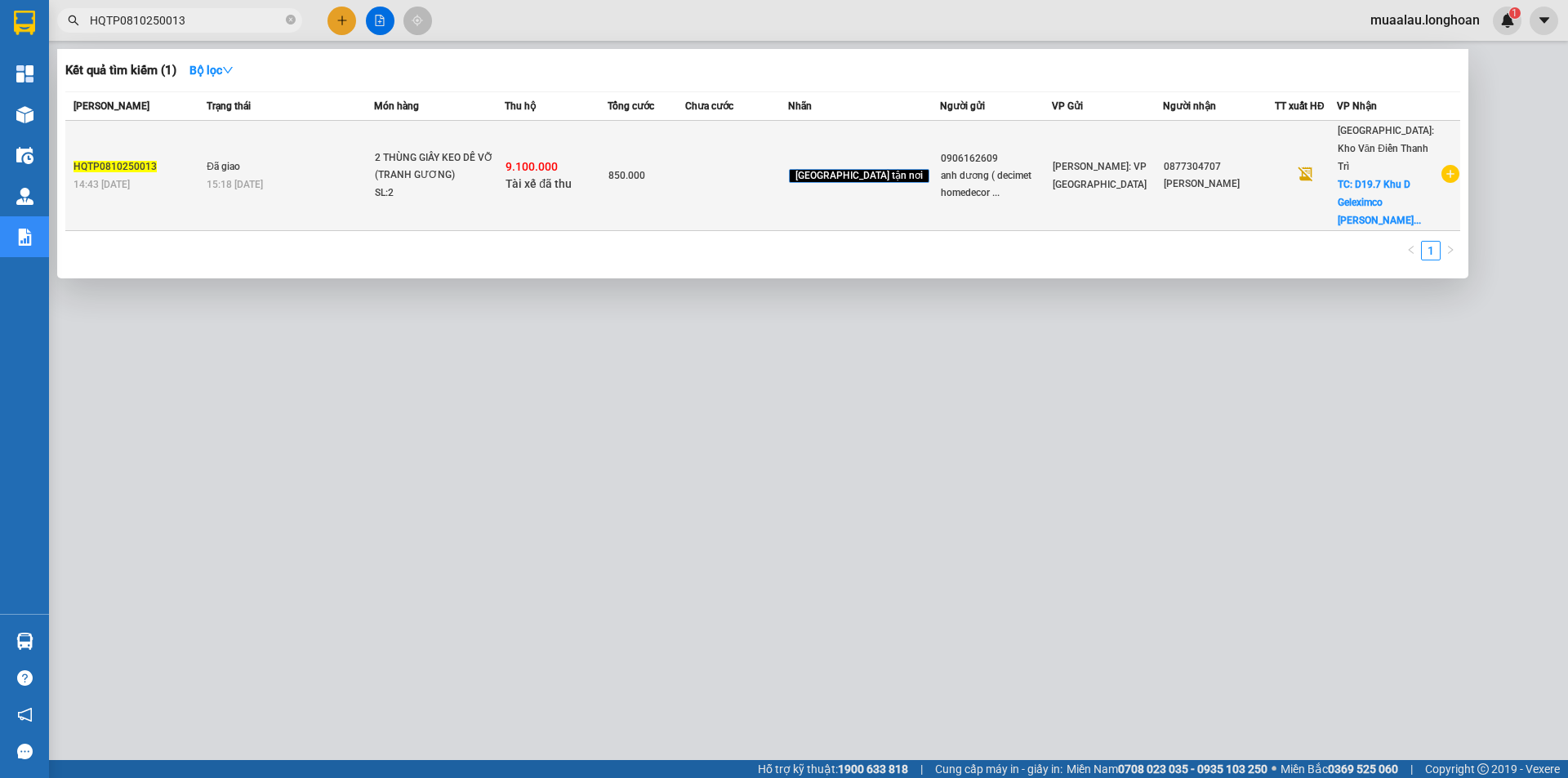
click at [745, 172] on td at bounding box center [737, 175] width 103 height 110
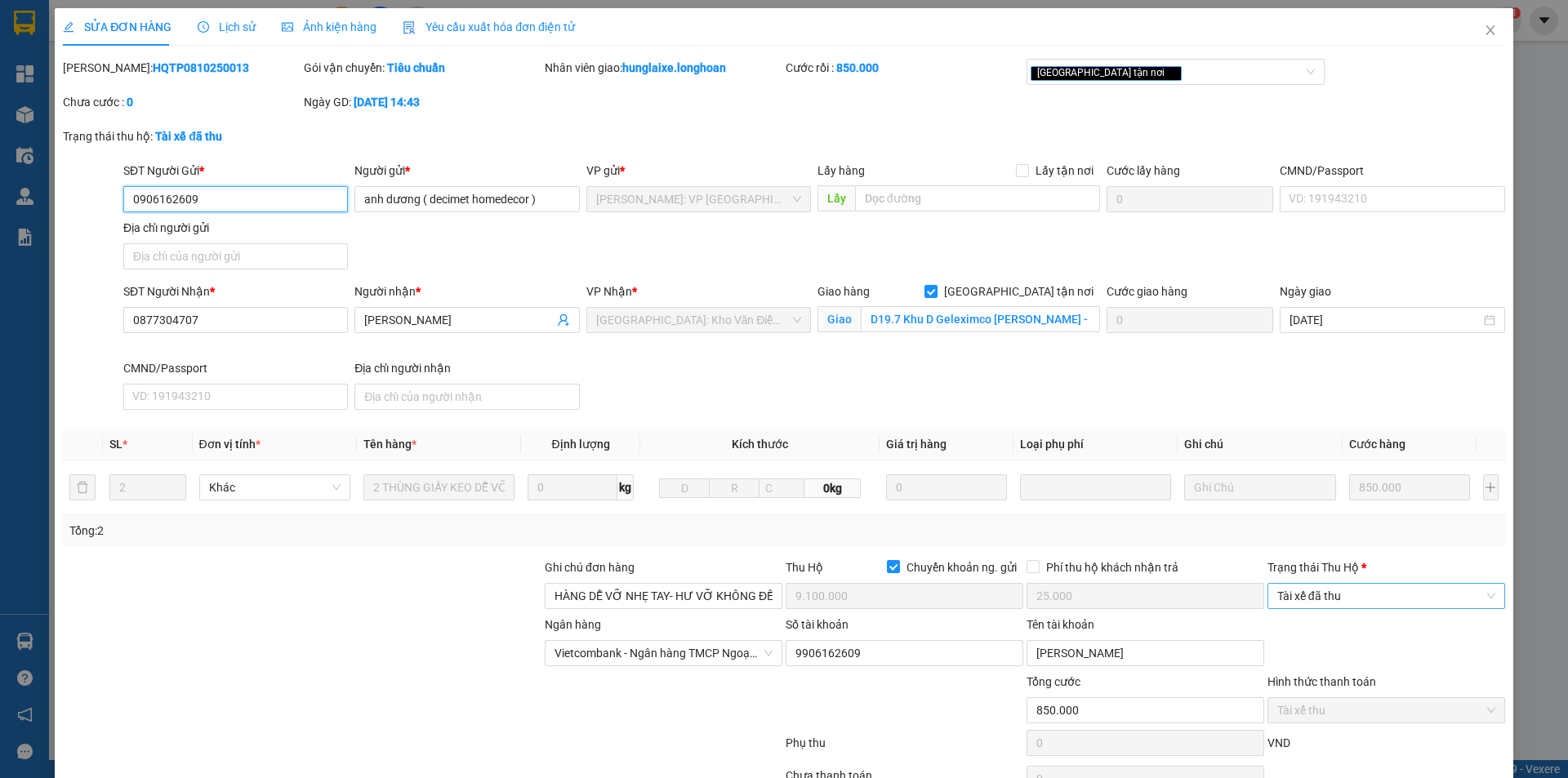
click at [1331, 593] on span "Tài xế đã thu" at bounding box center [1386, 595] width 218 height 24
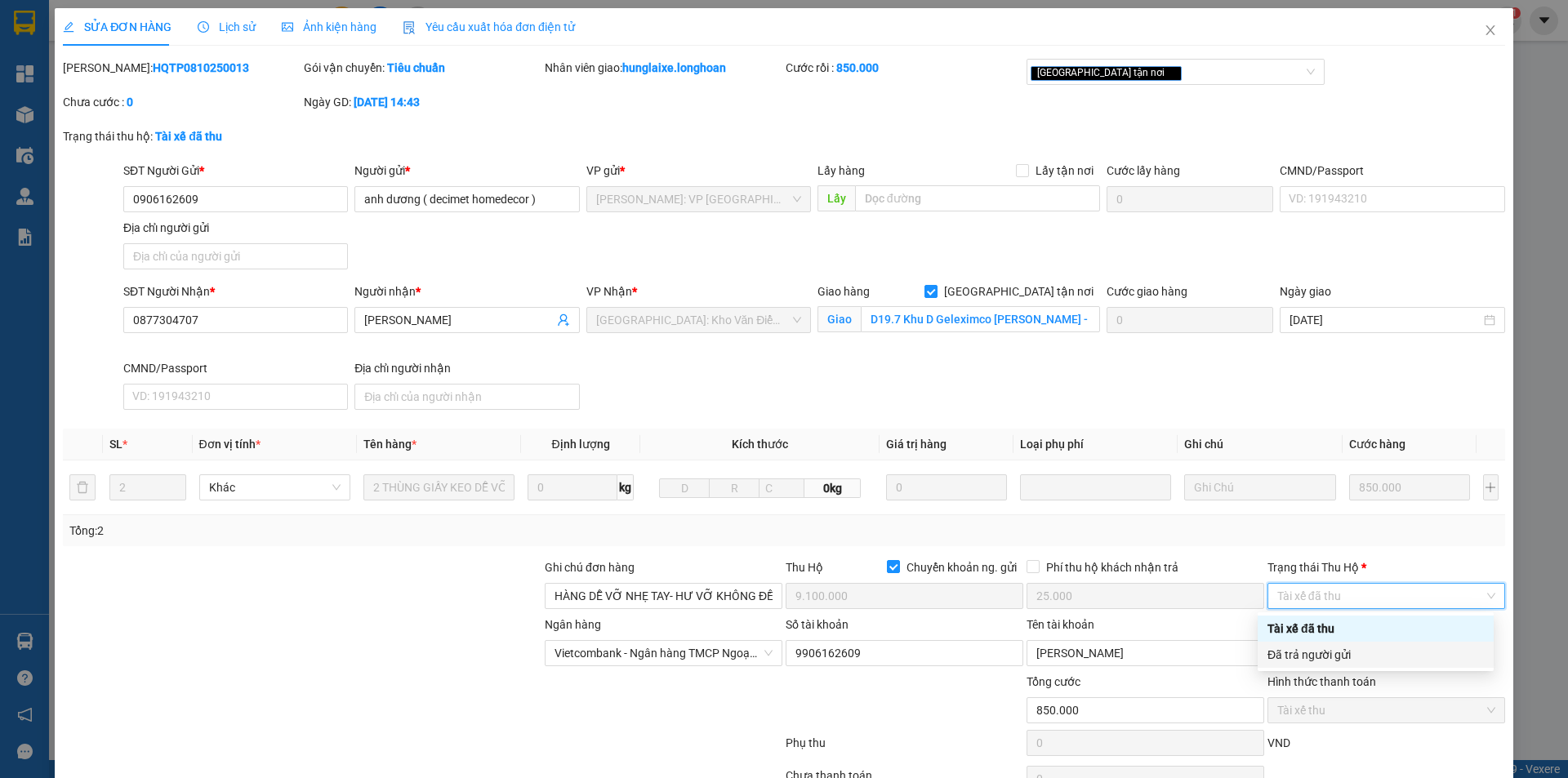
click at [1356, 658] on div "Đã trả người gửi" at bounding box center [1375, 654] width 216 height 18
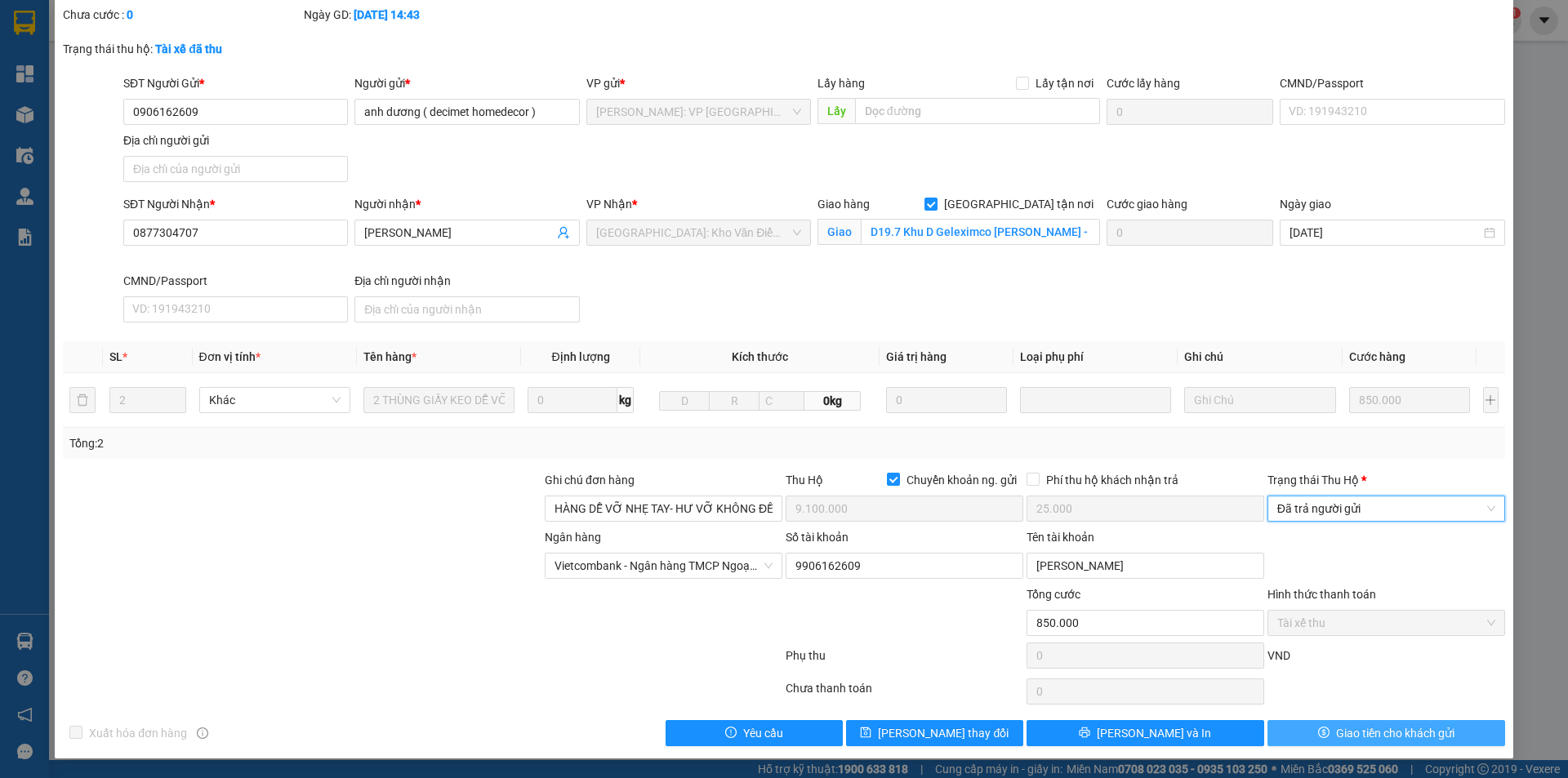
click at [1356, 726] on span "Giao tiền cho khách gửi" at bounding box center [1395, 733] width 119 height 18
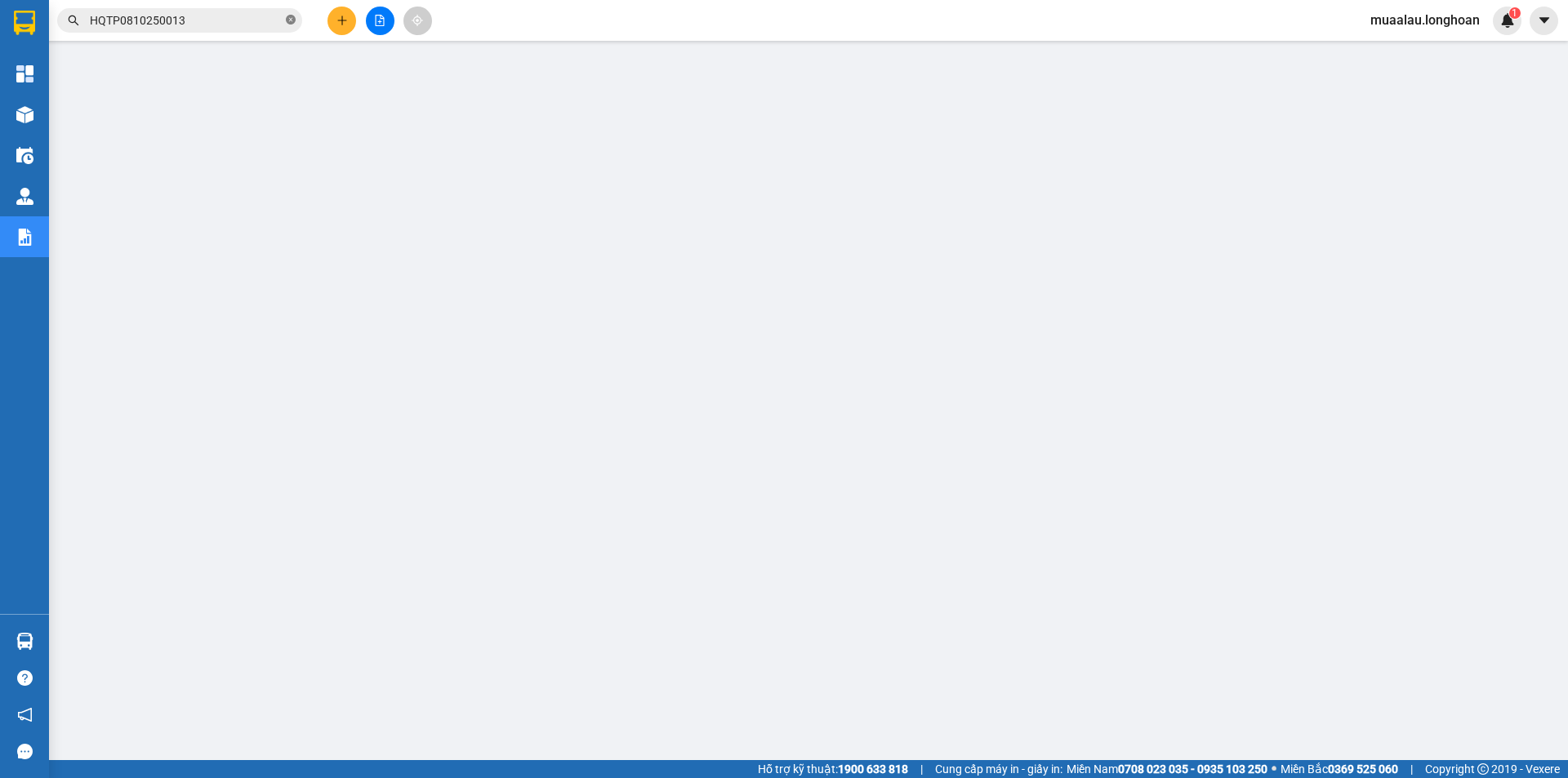
click at [291, 22] on icon "close-circle" at bounding box center [290, 19] width 10 height 10
paste input "VP100610250006"
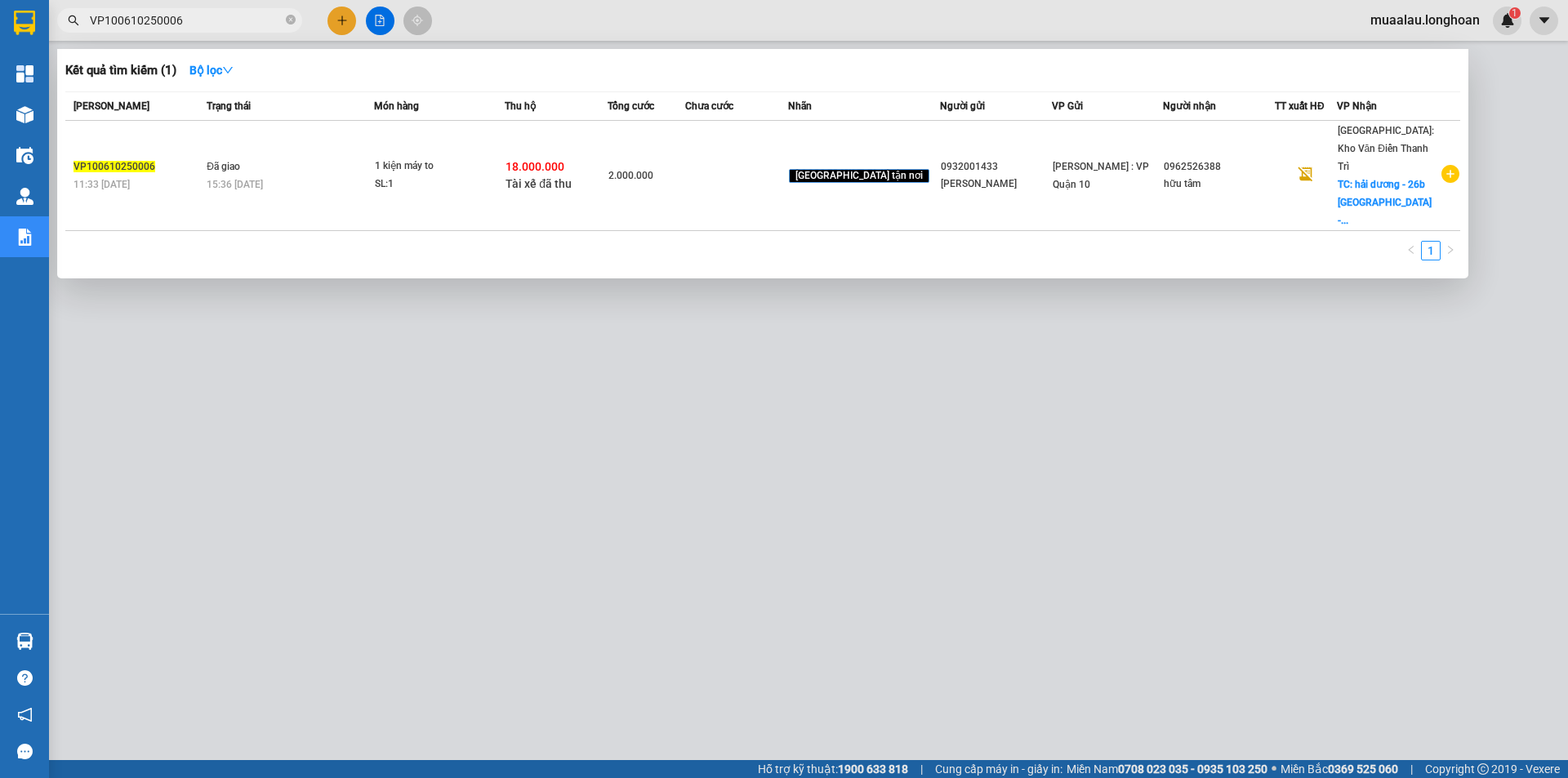
click at [747, 175] on td at bounding box center [737, 175] width 103 height 110
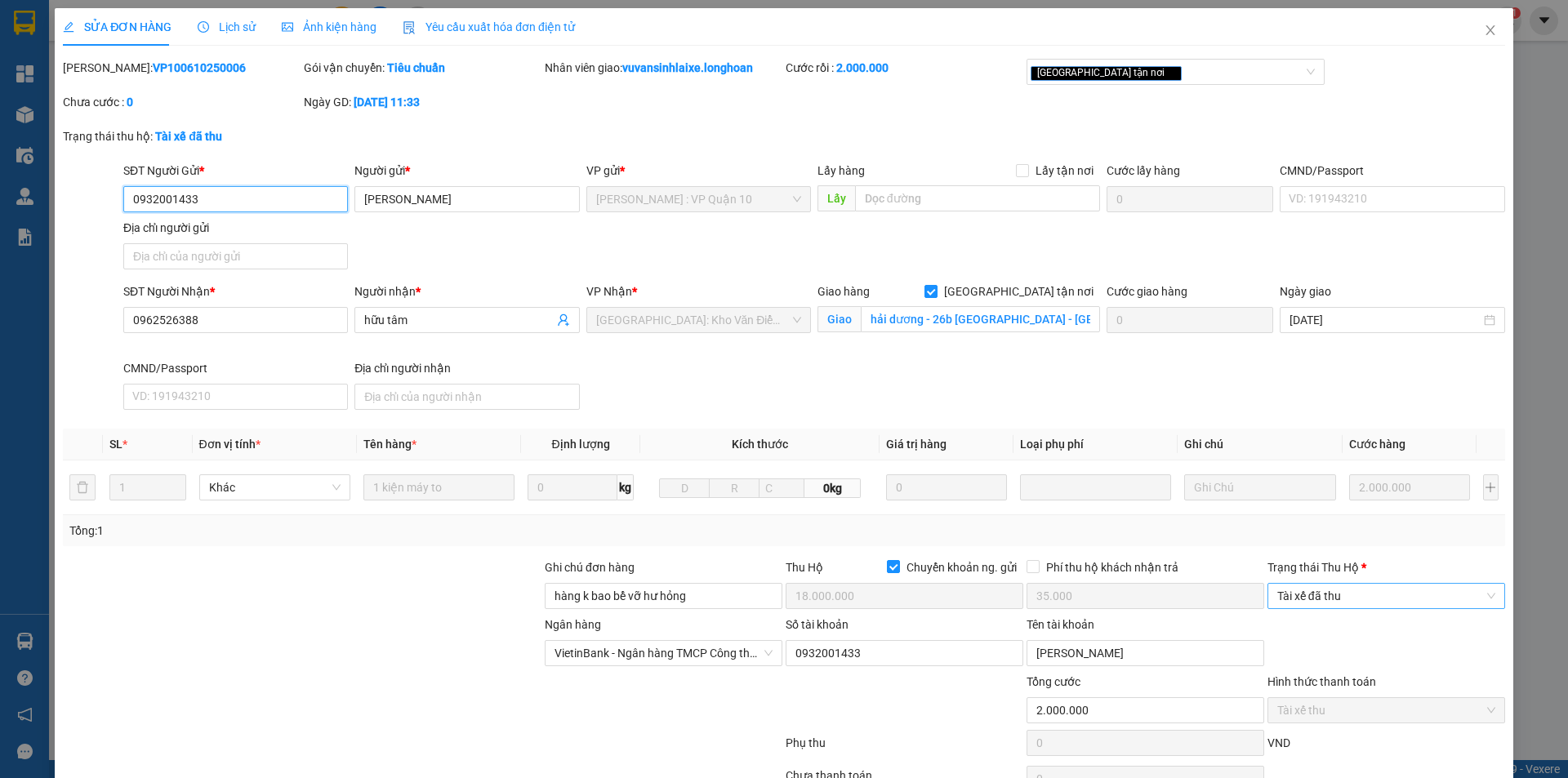
click at [1348, 600] on span "Tài xế đã thu" at bounding box center [1386, 595] width 218 height 24
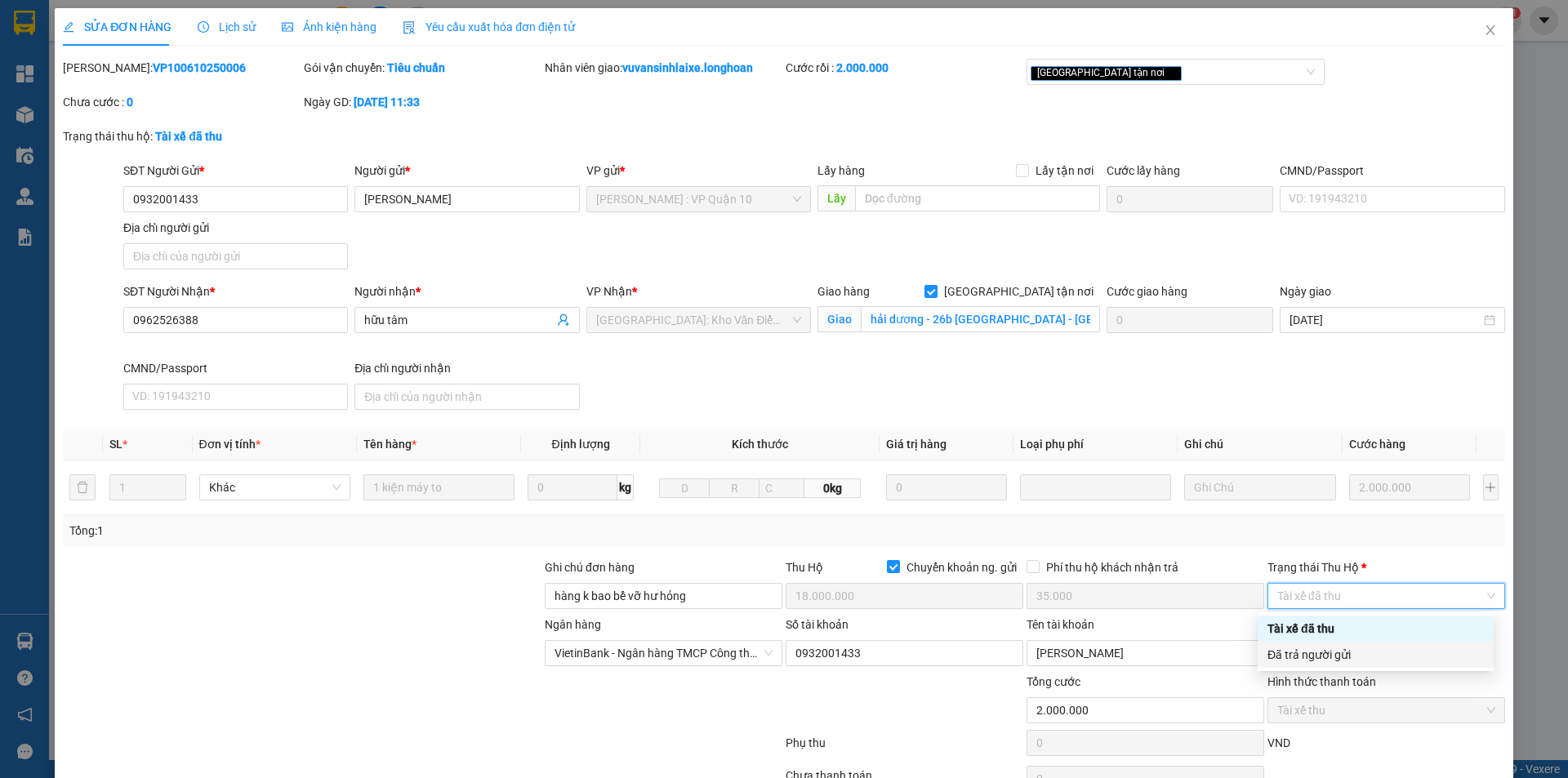
click at [1361, 649] on div "Đã trả người gửi" at bounding box center [1375, 654] width 216 height 18
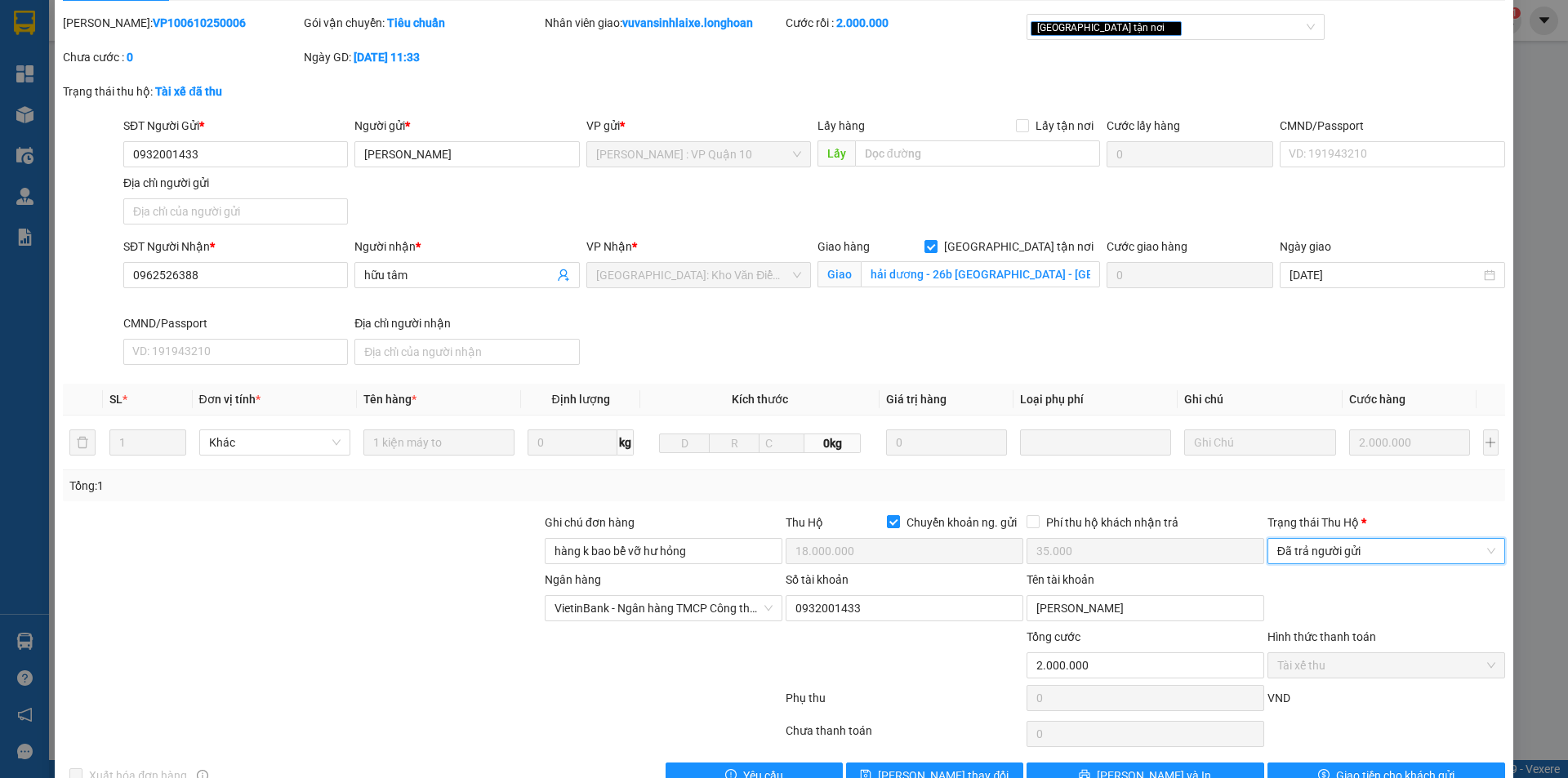
scroll to position [87, 0]
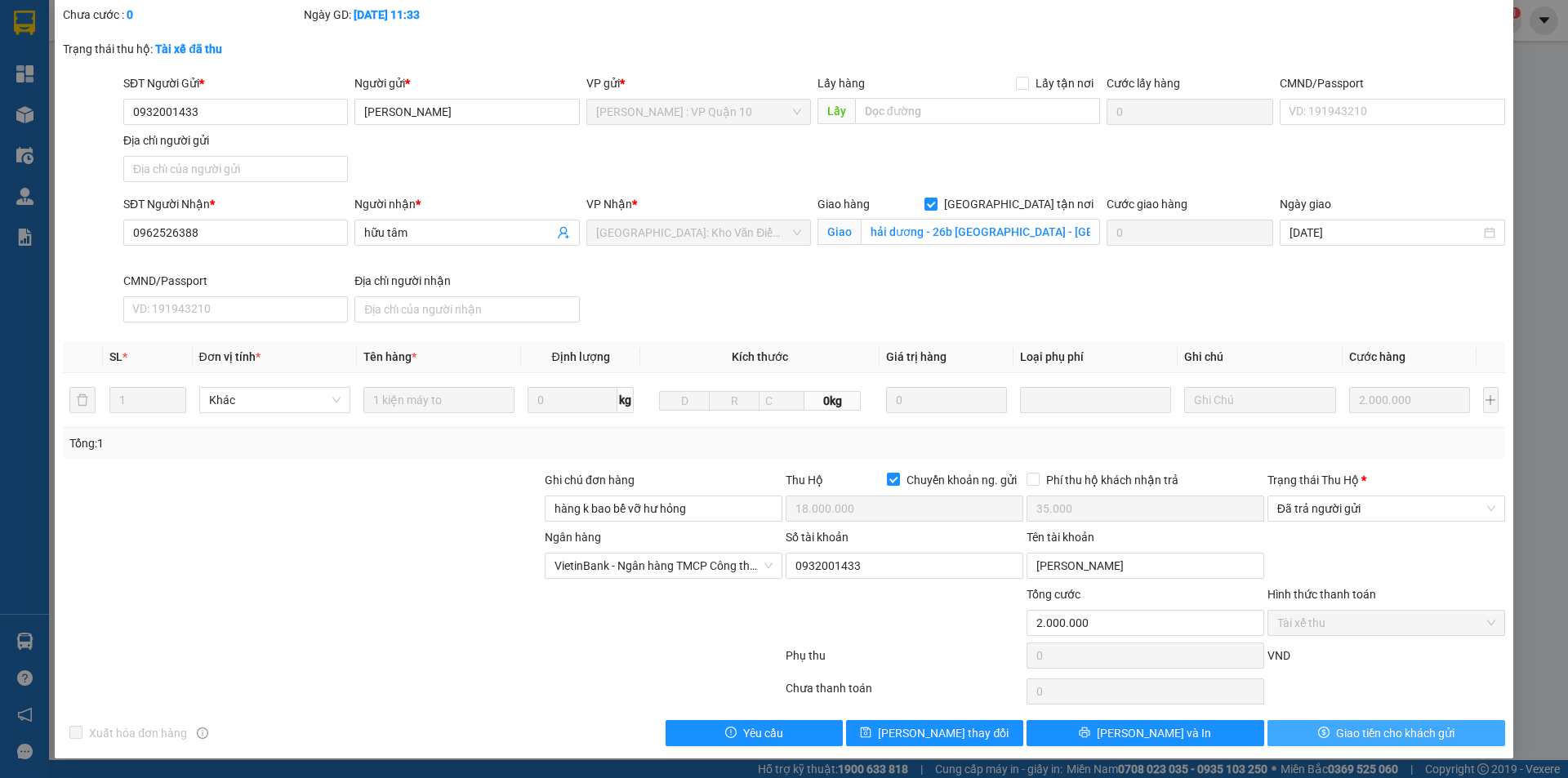
click at [1336, 733] on span "Giao tiền cho khách gửi" at bounding box center [1395, 733] width 119 height 18
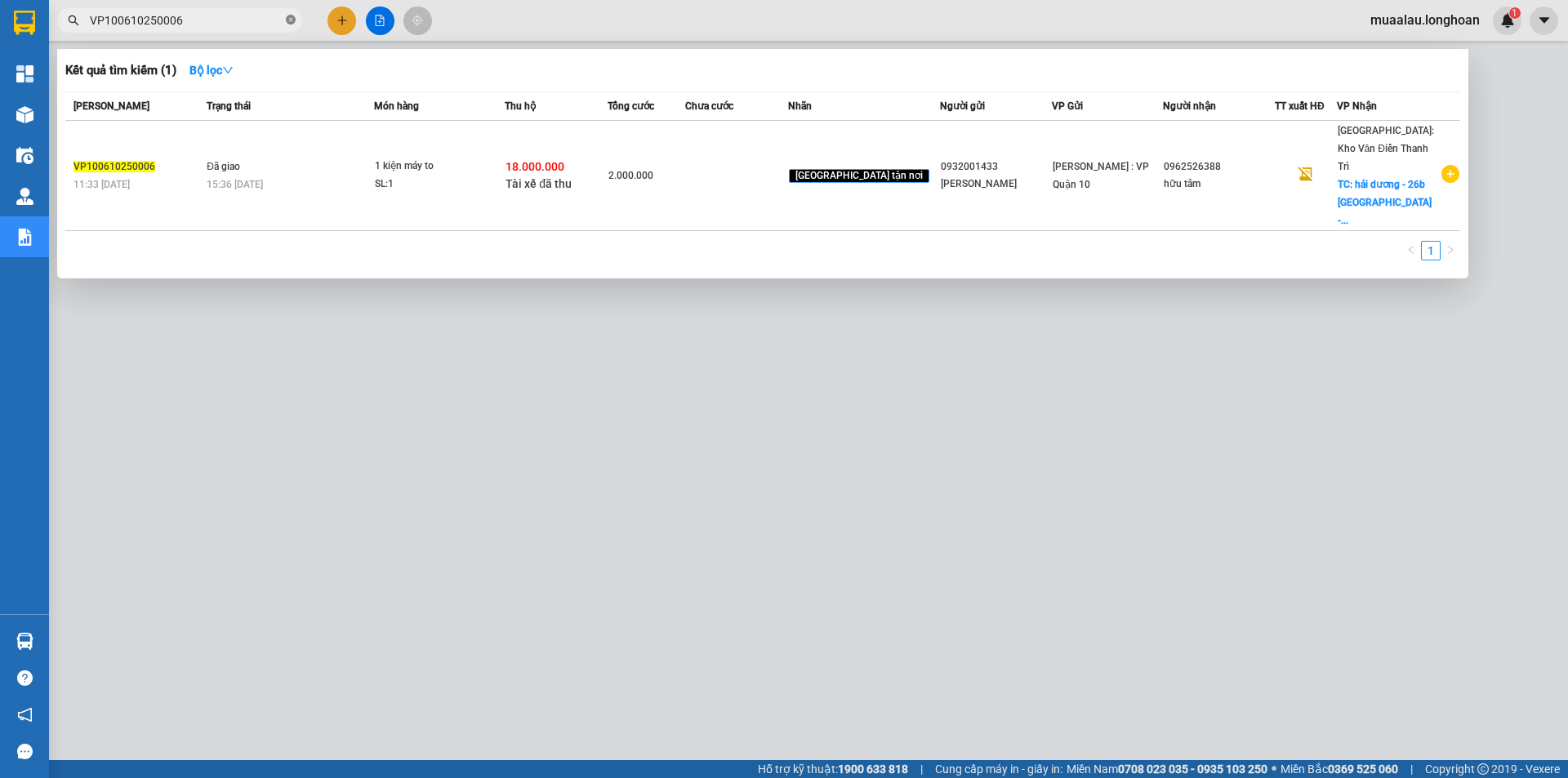
click at [292, 21] on icon "close-circle" at bounding box center [290, 19] width 10 height 10
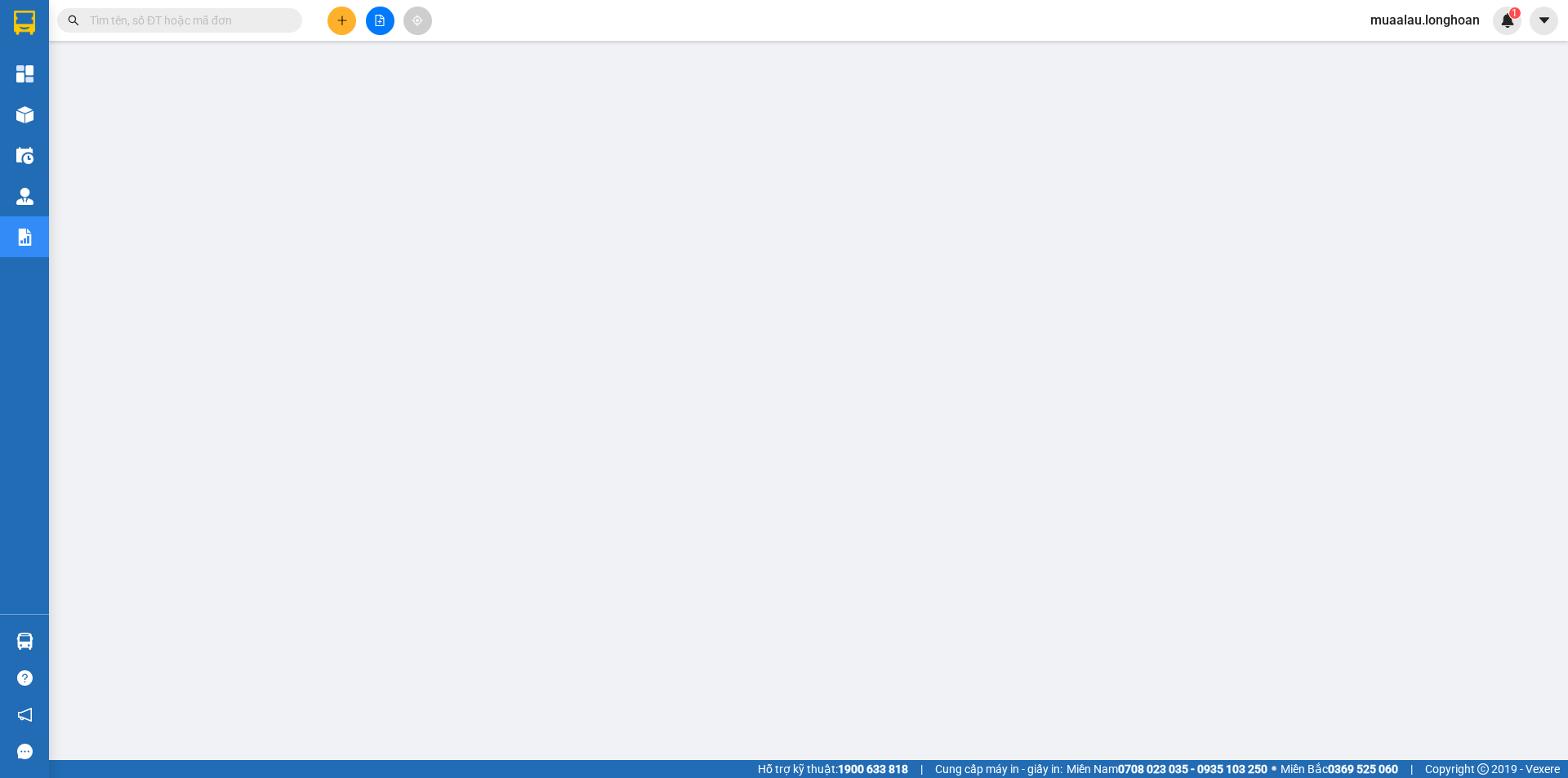
paste input "KQ120710250028"
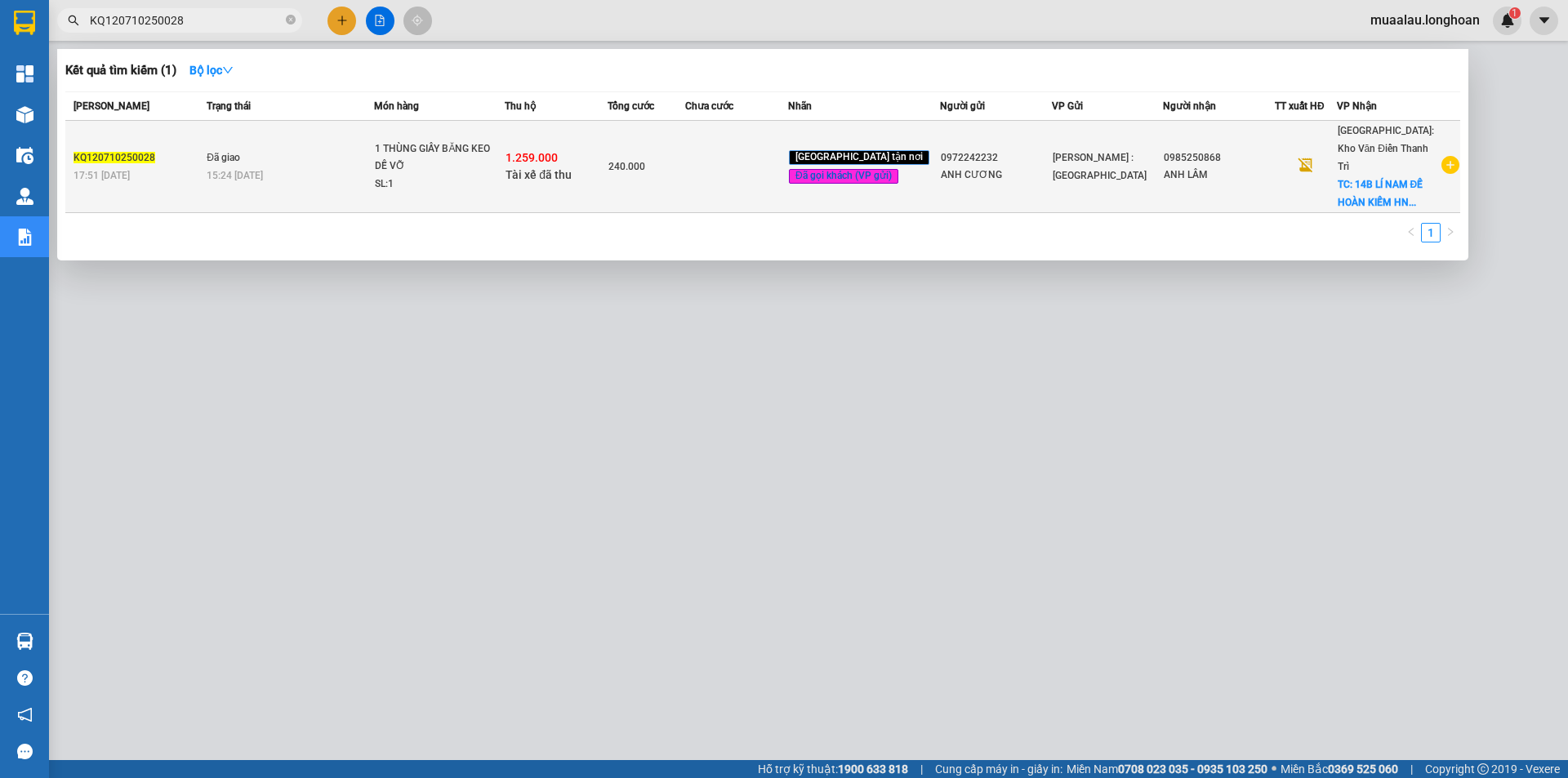
click at [686, 167] on td "240.000" at bounding box center [647, 166] width 78 height 92
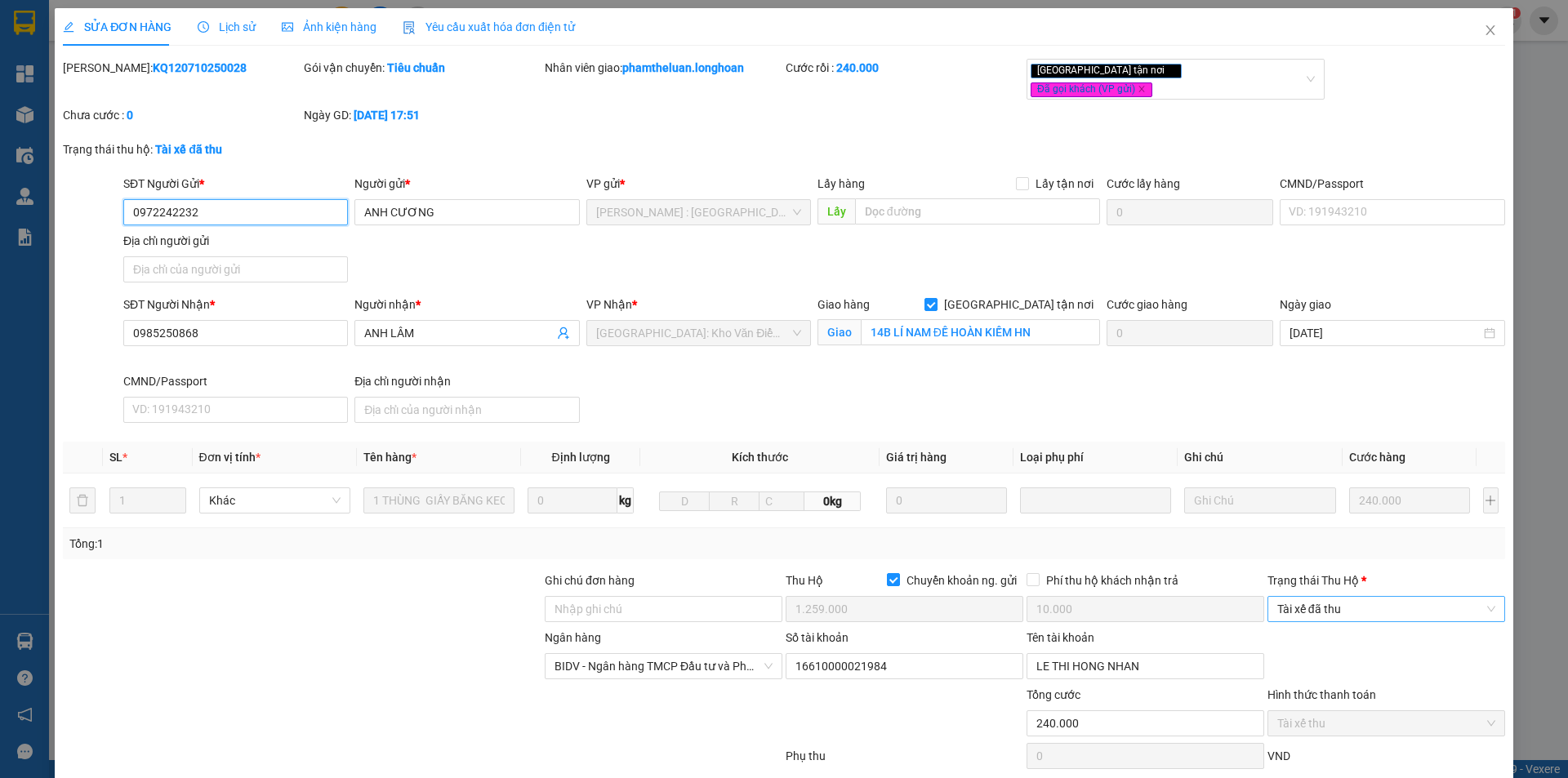
click at [1381, 599] on span "Tài xế đã thu" at bounding box center [1386, 608] width 218 height 24
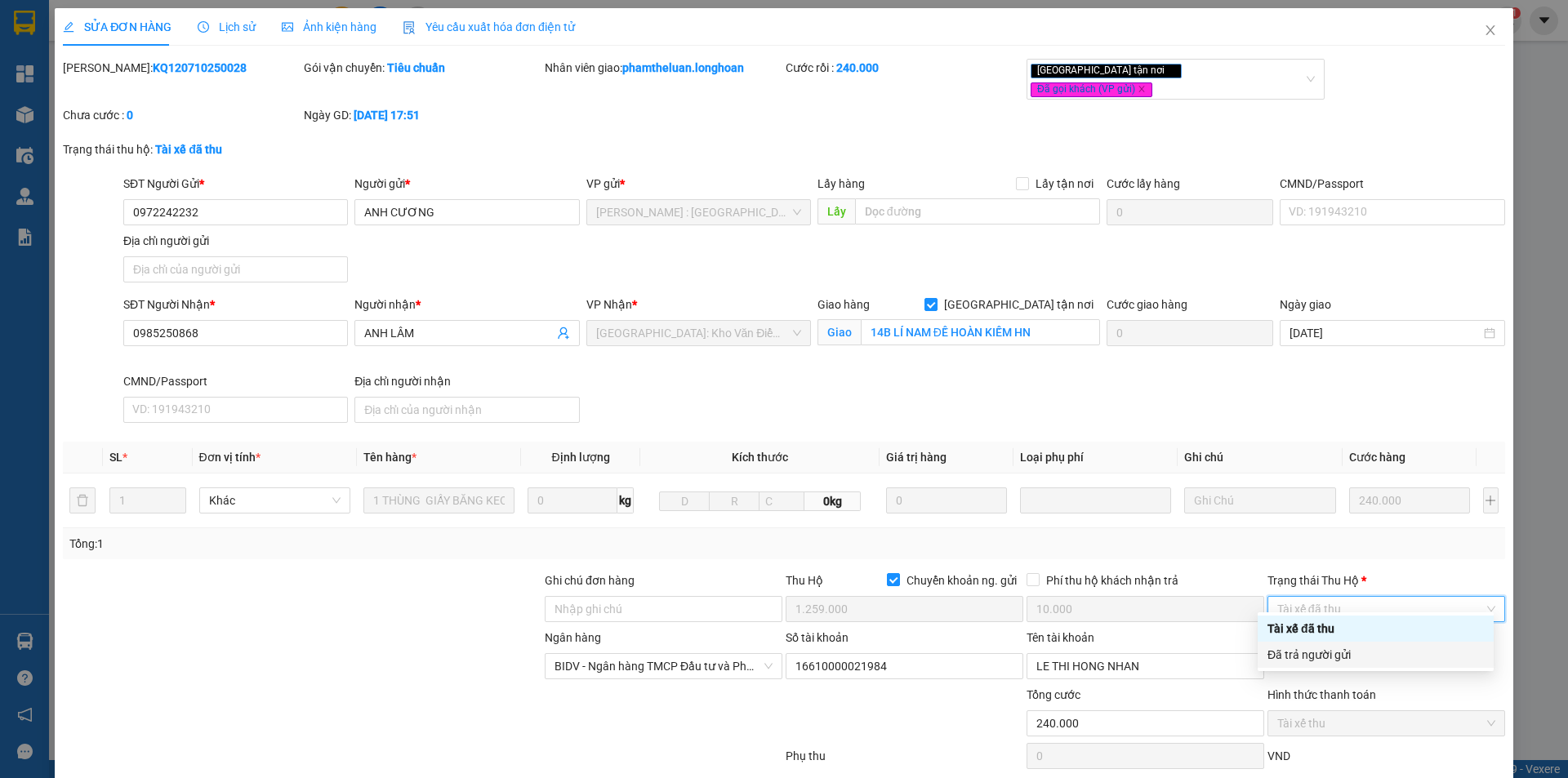
click at [1391, 647] on div "Đã trả người gửi" at bounding box center [1375, 654] width 216 height 18
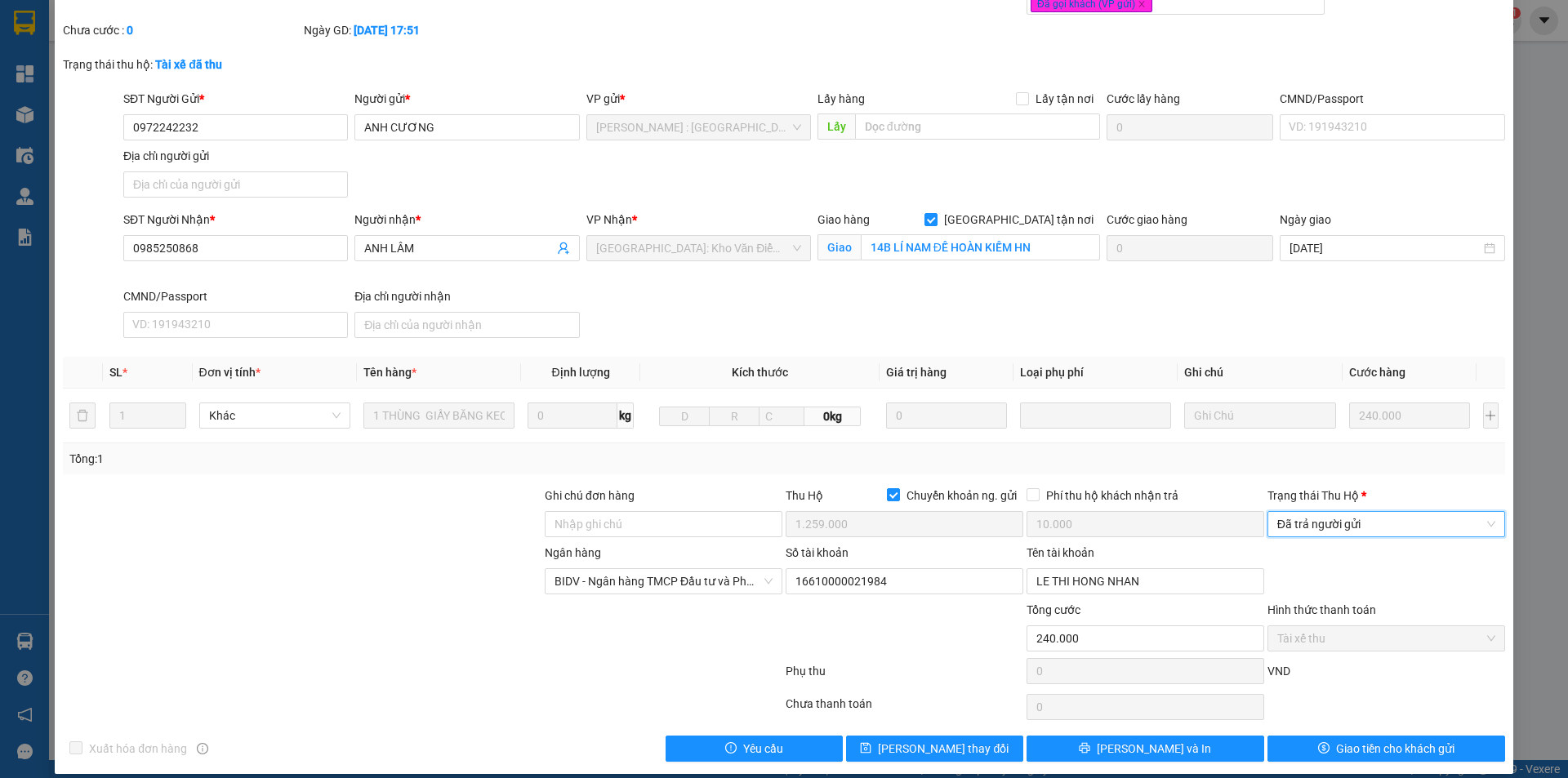
scroll to position [87, 0]
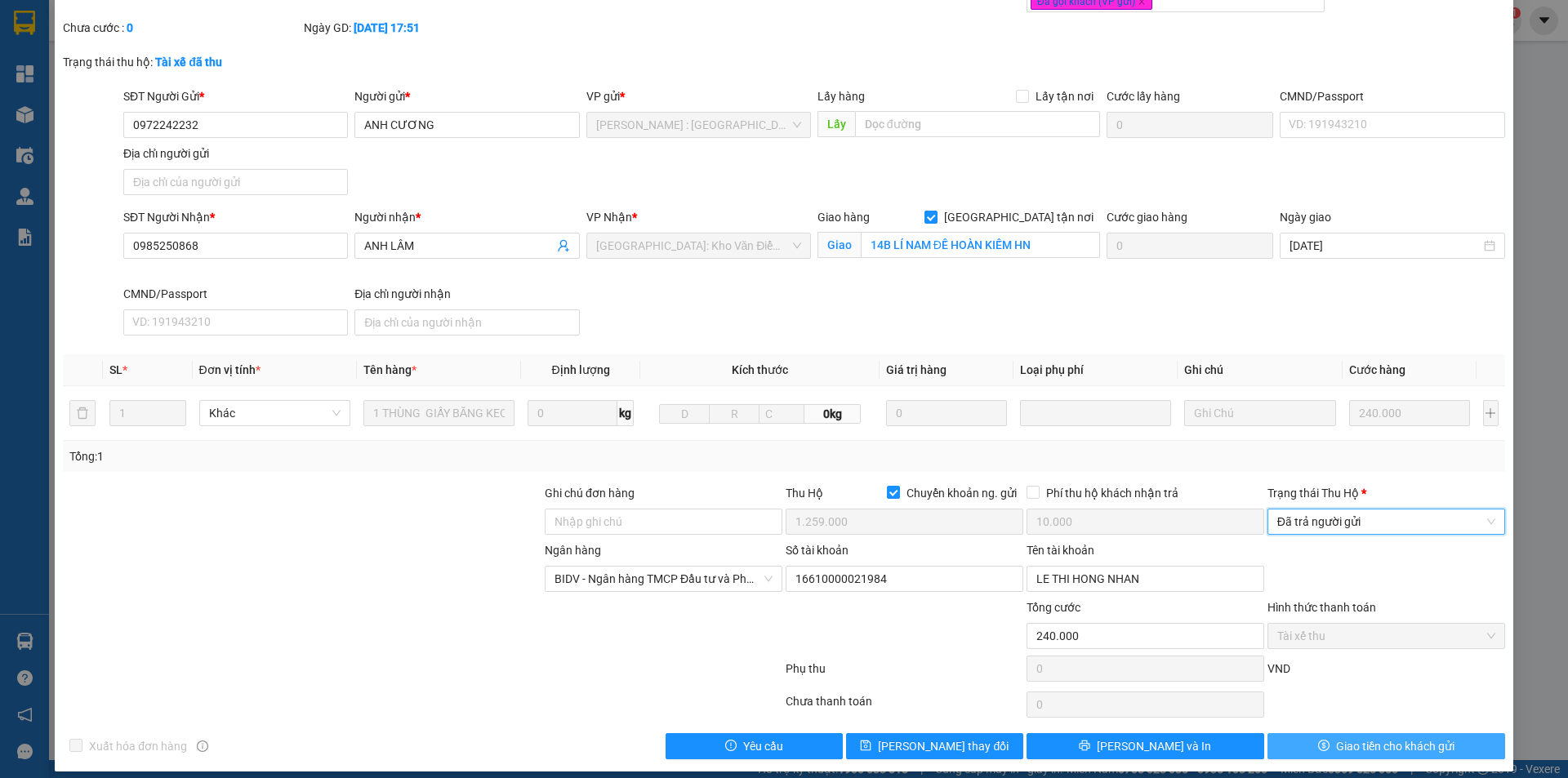
click at [1366, 737] on span "Giao tiền cho khách gửi" at bounding box center [1395, 746] width 119 height 18
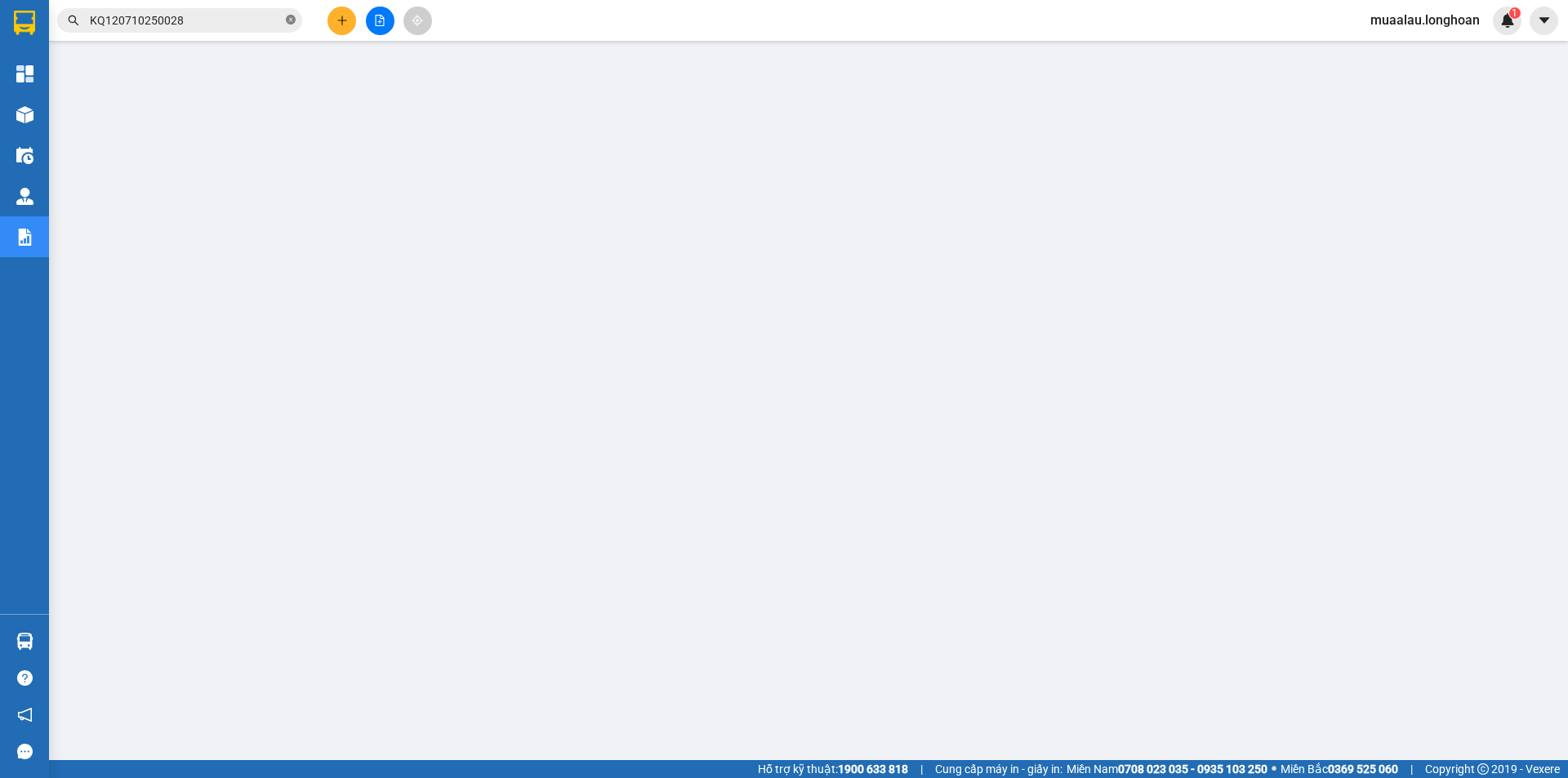
click at [292, 19] on icon "close-circle" at bounding box center [290, 19] width 10 height 10
paste input "SGTB0810250018"
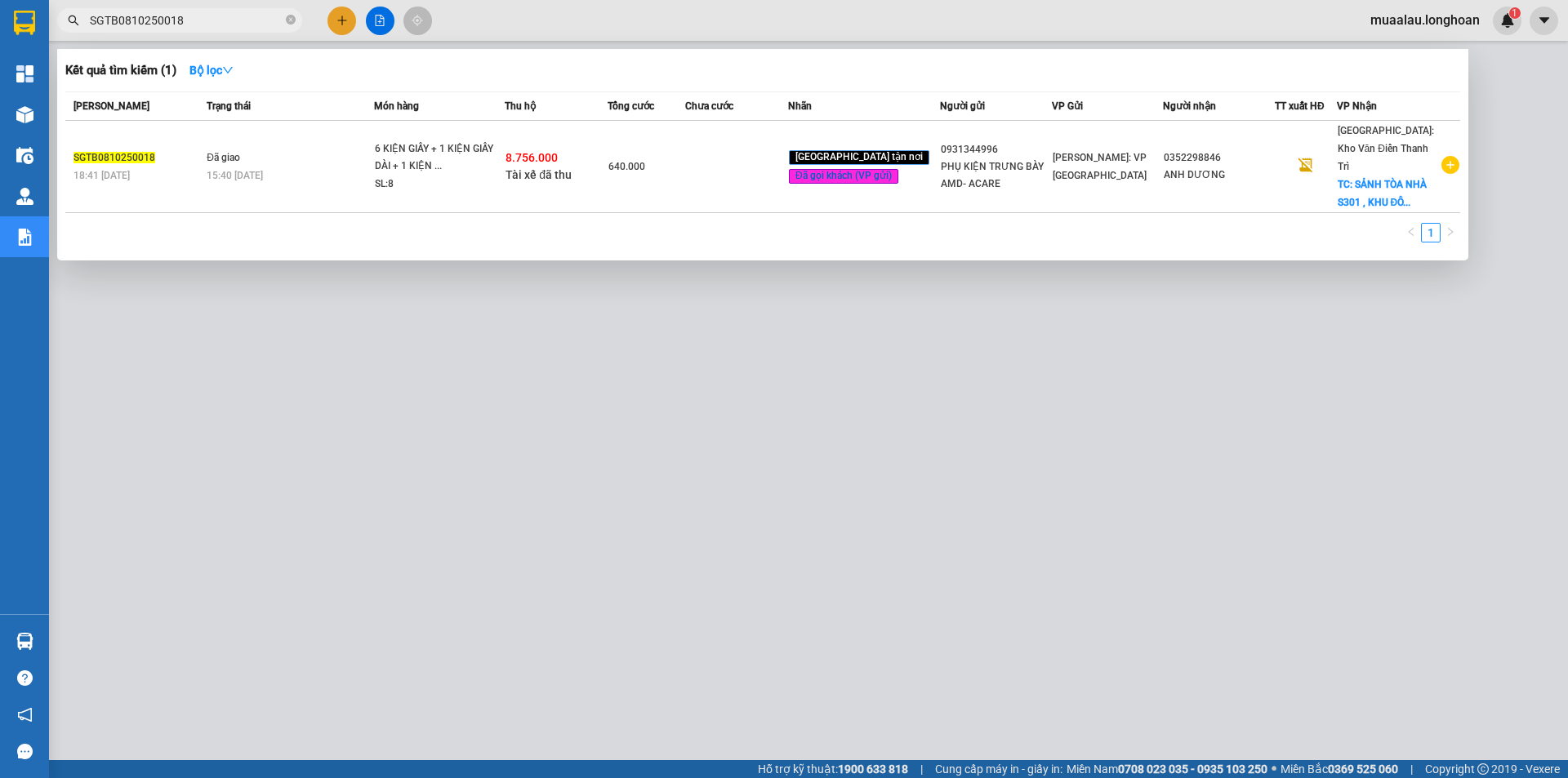
click at [730, 176] on td at bounding box center [737, 166] width 103 height 92
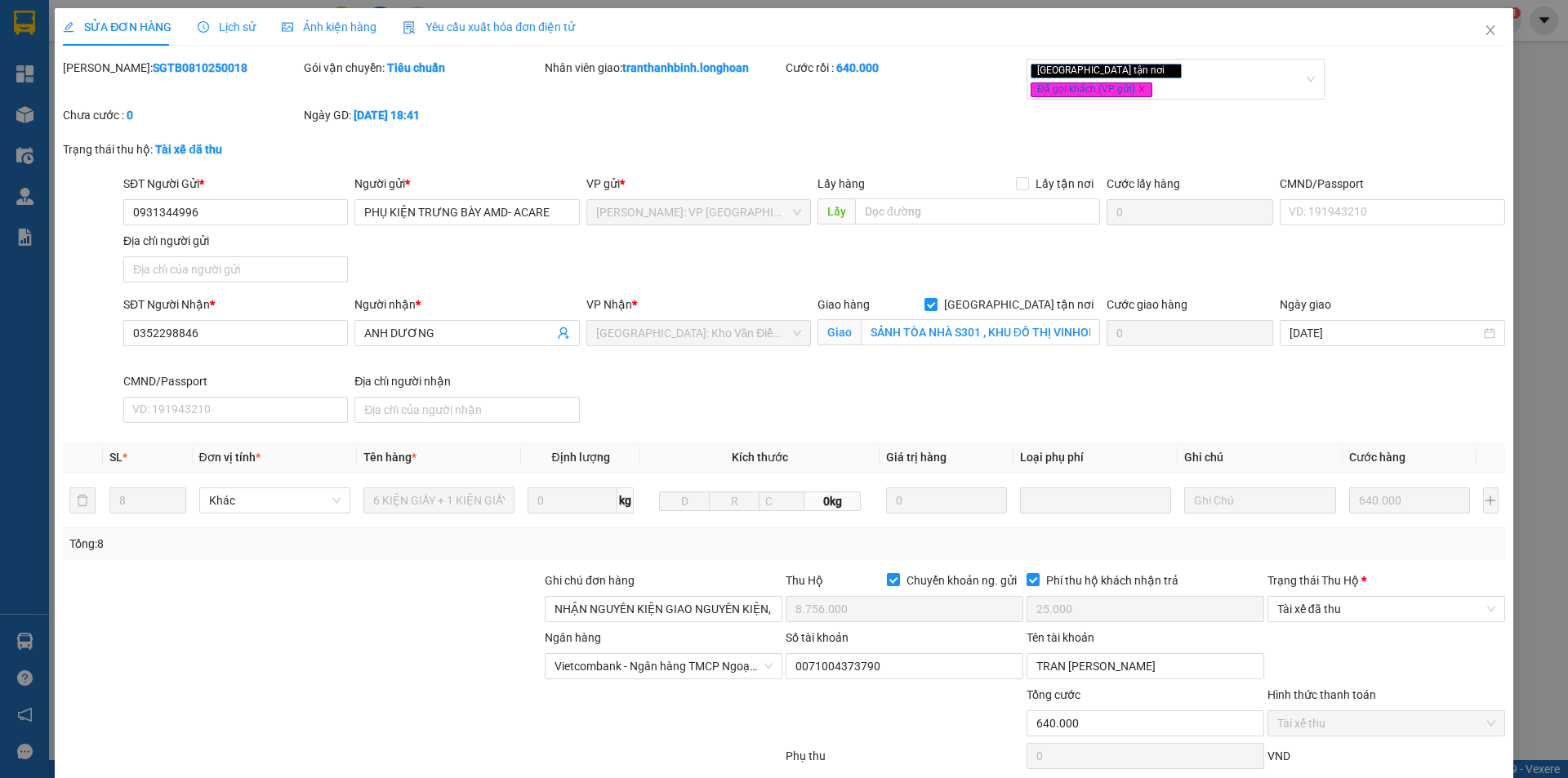
click at [1382, 610] on div "Trạng thái Thu Hộ * Tài xế đã thu" at bounding box center [1386, 600] width 238 height 57
click at [1382, 599] on span "Tài xế đã thu" at bounding box center [1386, 608] width 218 height 24
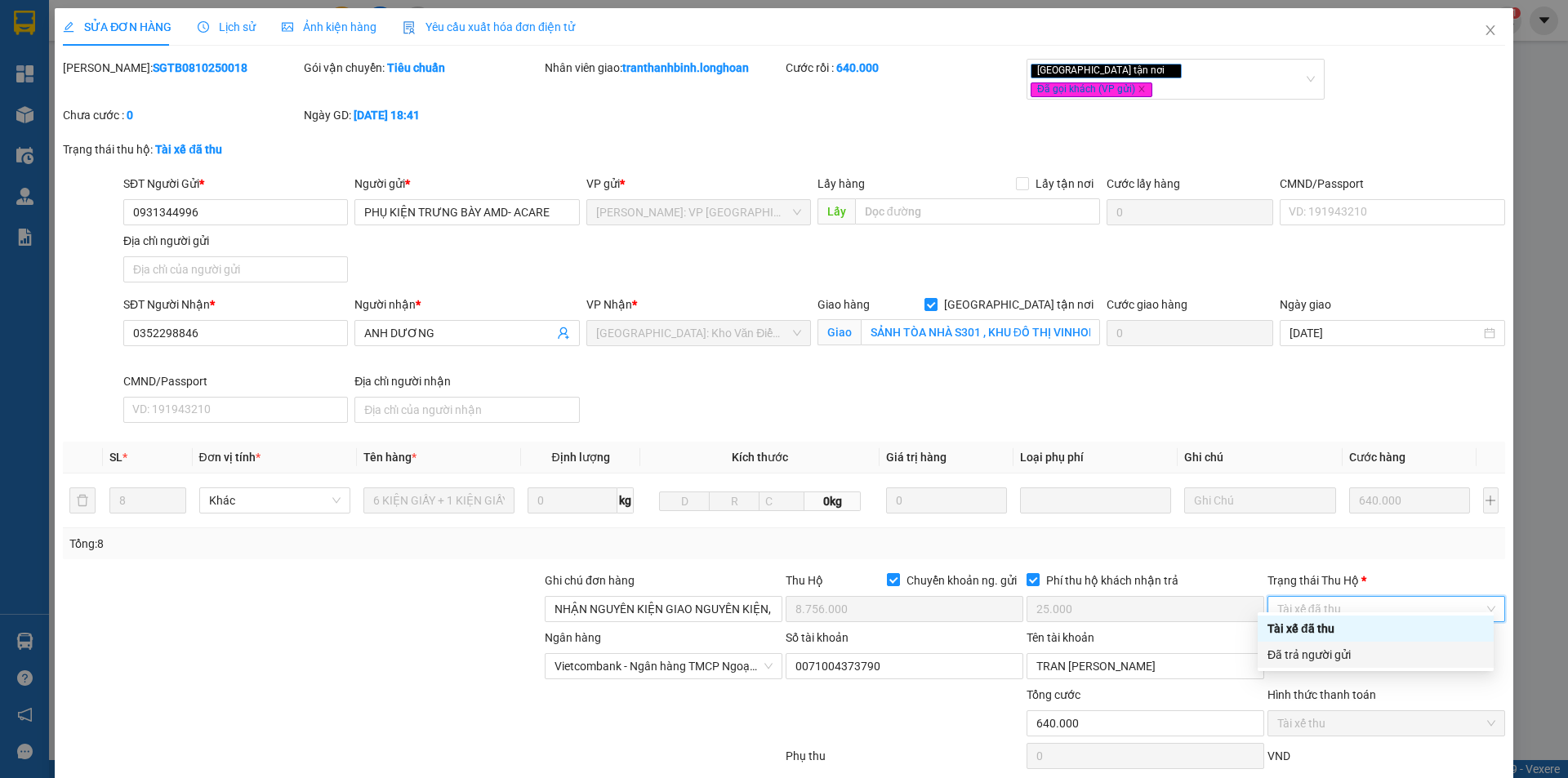
click at [1369, 651] on div "Đã trả người gửi" at bounding box center [1375, 654] width 216 height 18
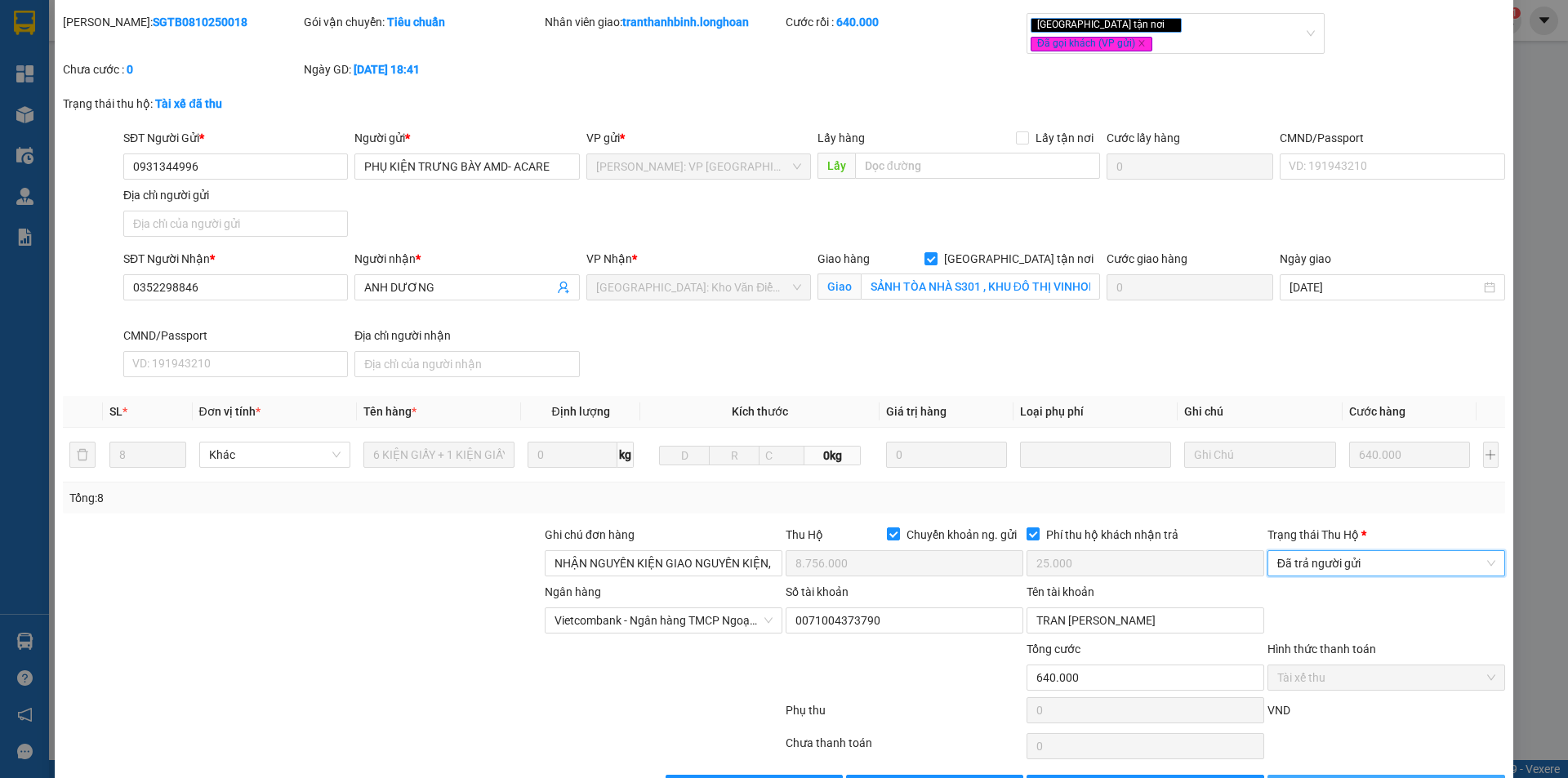
scroll to position [87, 0]
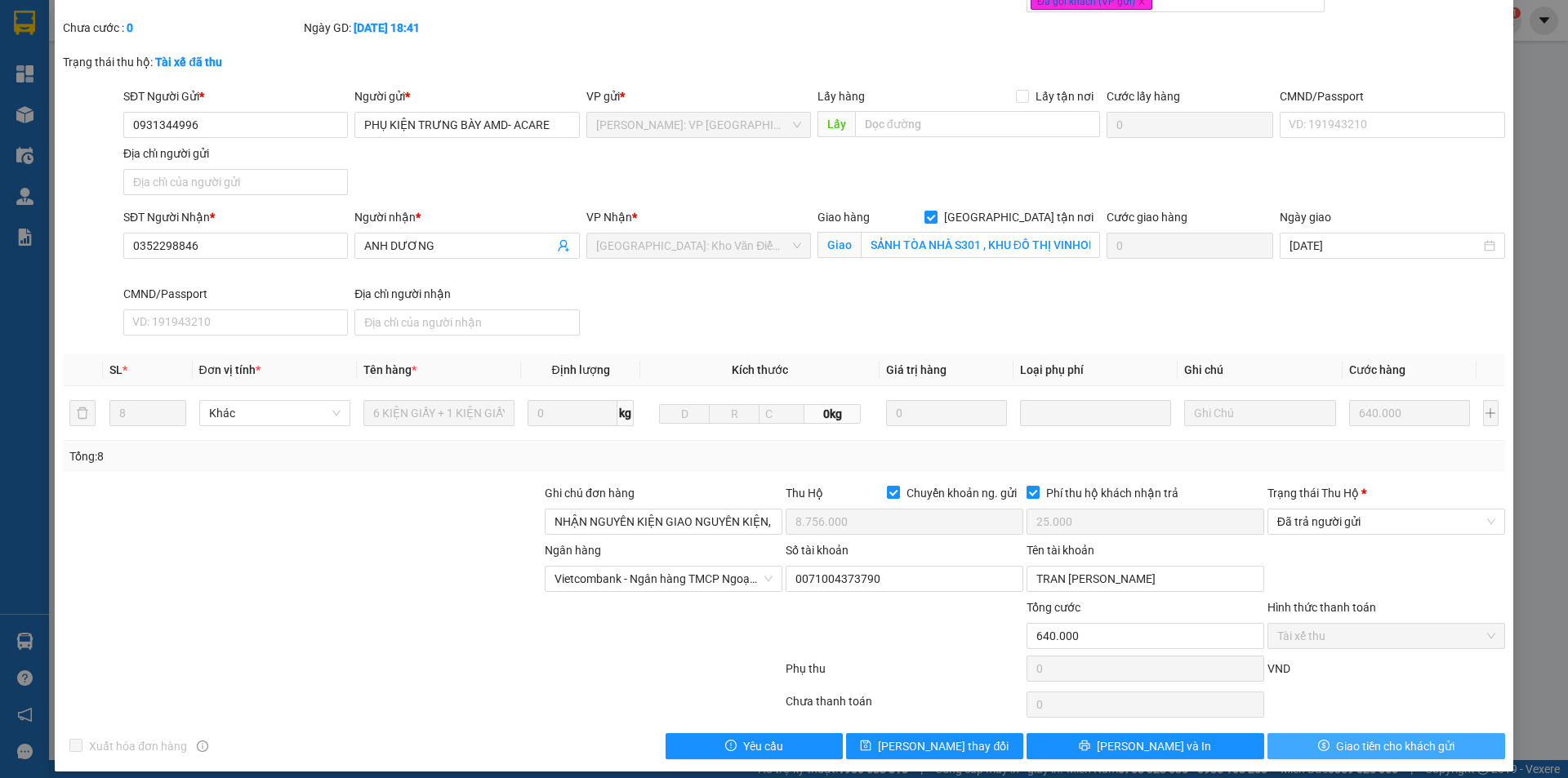
click at [1314, 733] on button "Giao tiền cho khách gửi" at bounding box center [1386, 746] width 238 height 26
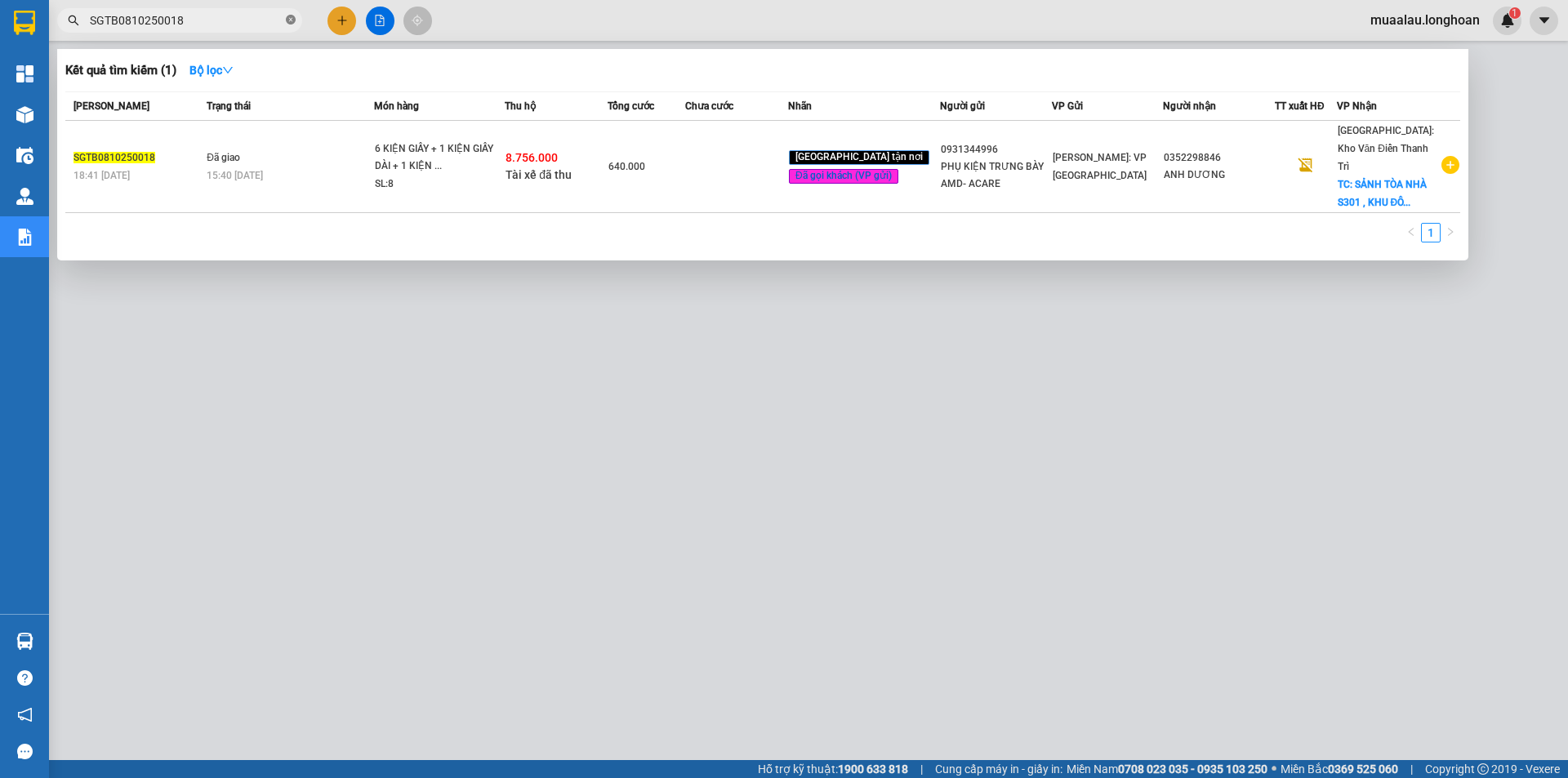
click at [289, 20] on icon "close-circle" at bounding box center [290, 19] width 10 height 10
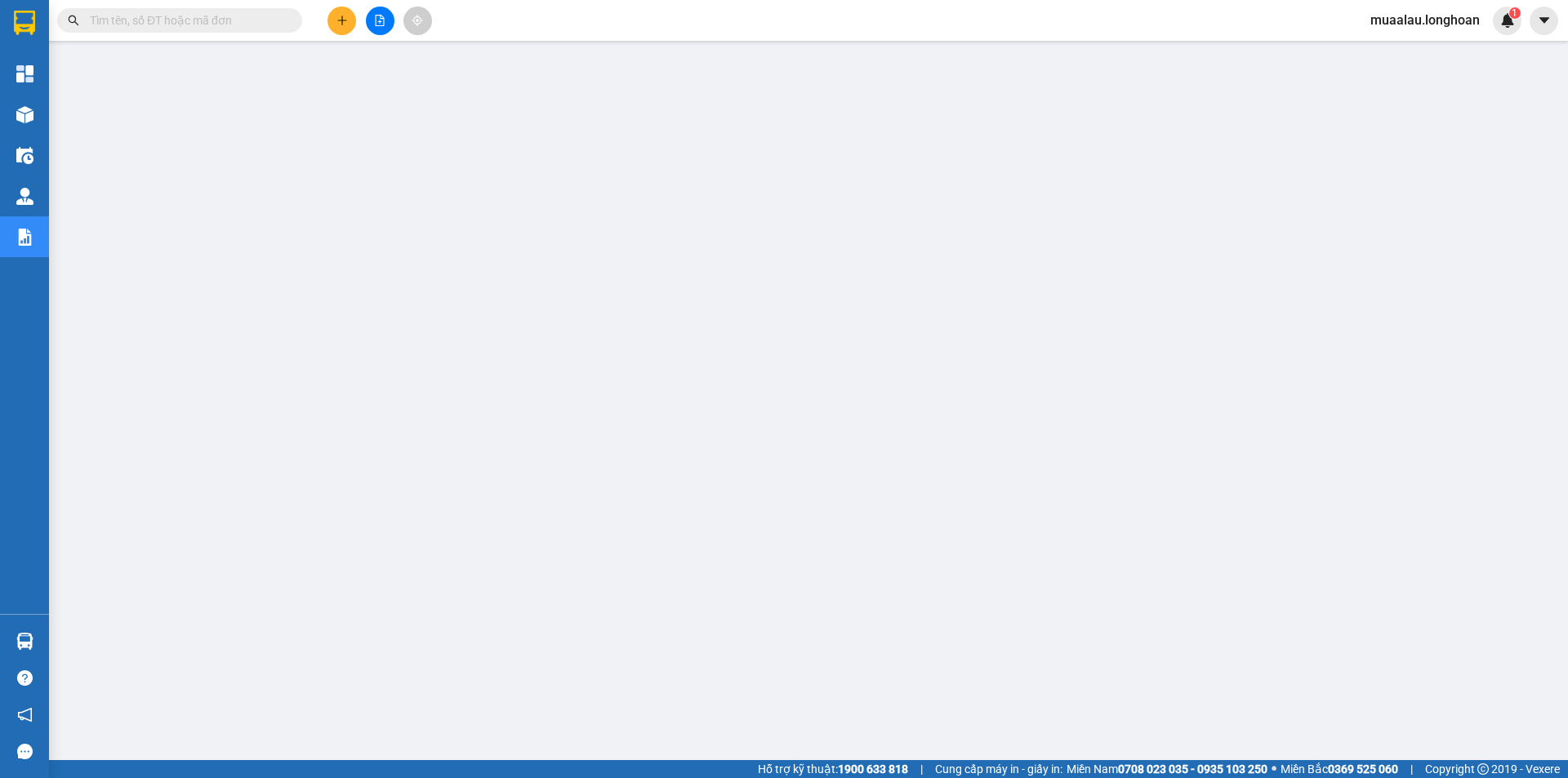
paste input "KQ120810250006"
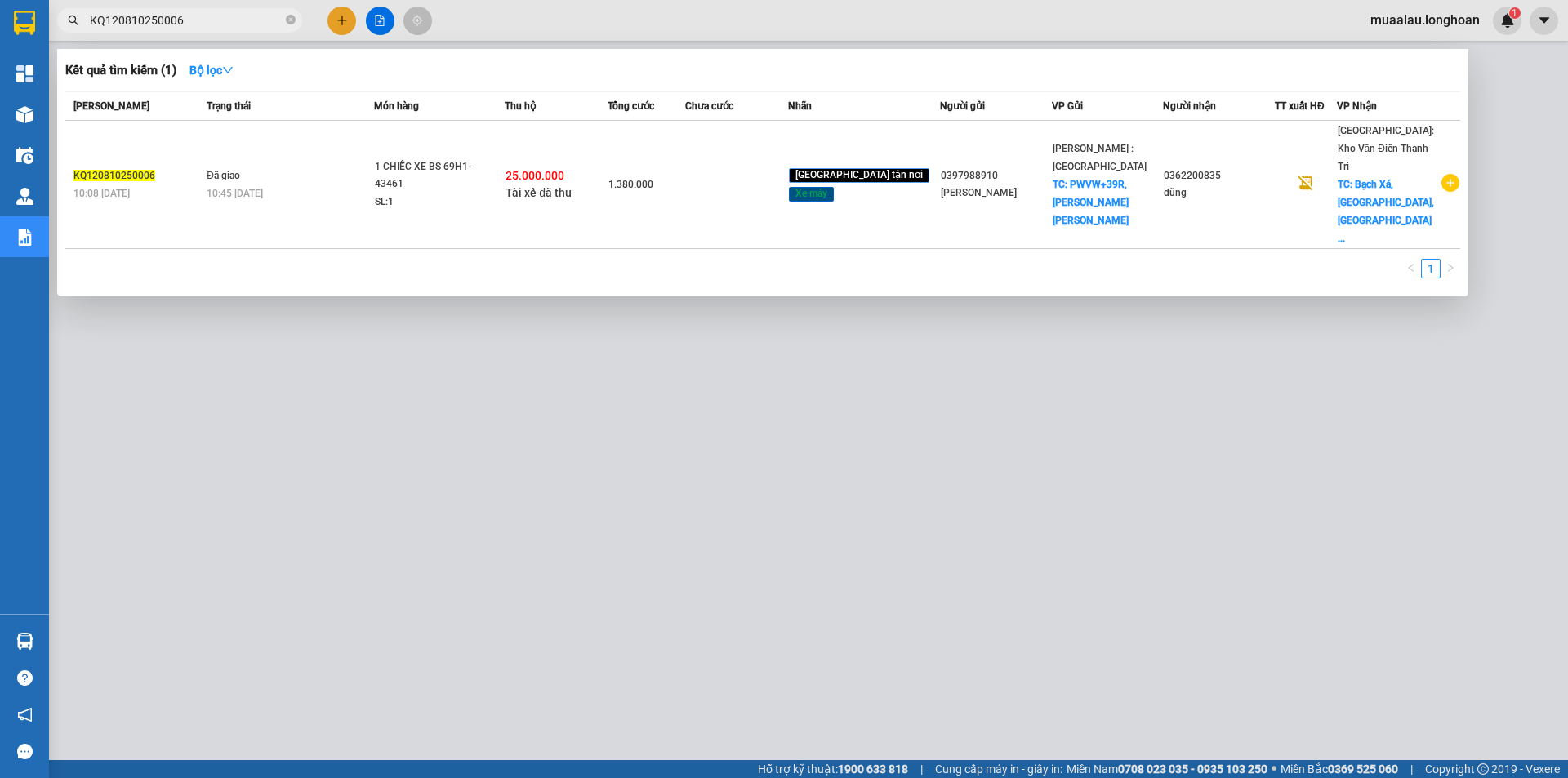
click at [686, 174] on td "1.380.000" at bounding box center [647, 185] width 78 height 128
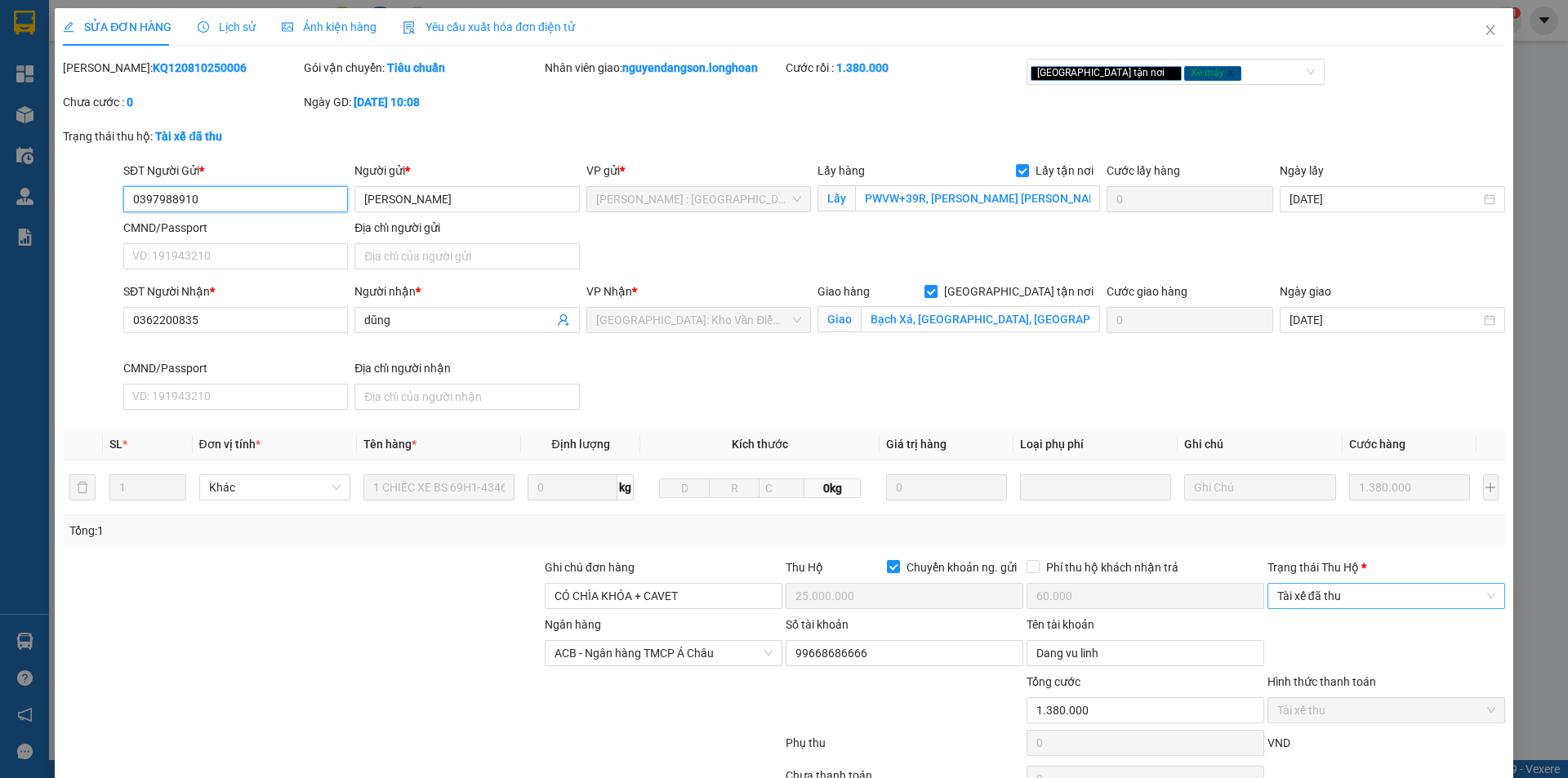
click at [1395, 604] on span "Tài xế đã thu" at bounding box center [1386, 595] width 218 height 24
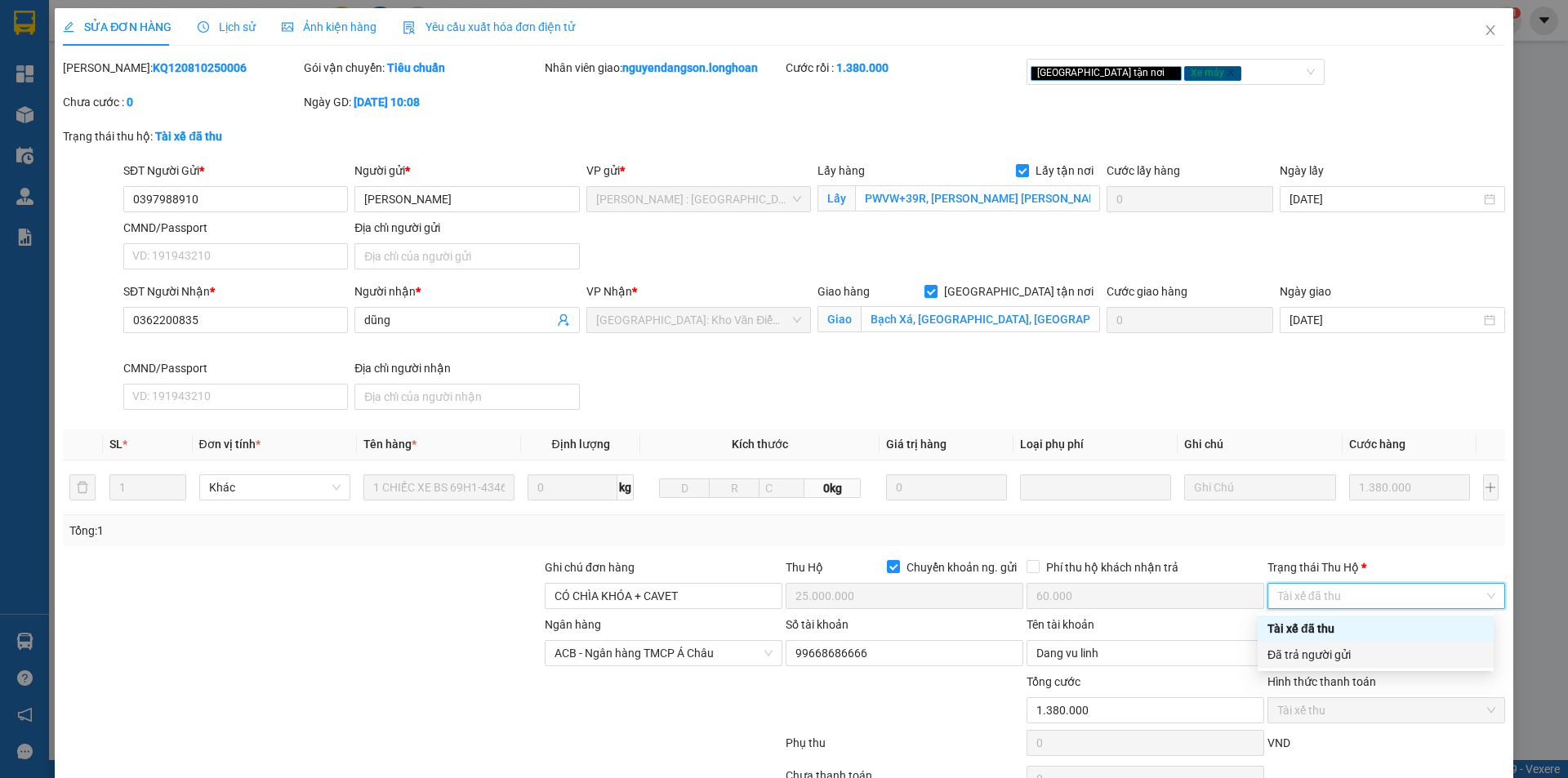
click at [1398, 652] on div "Đã trả người gửi" at bounding box center [1375, 654] width 216 height 18
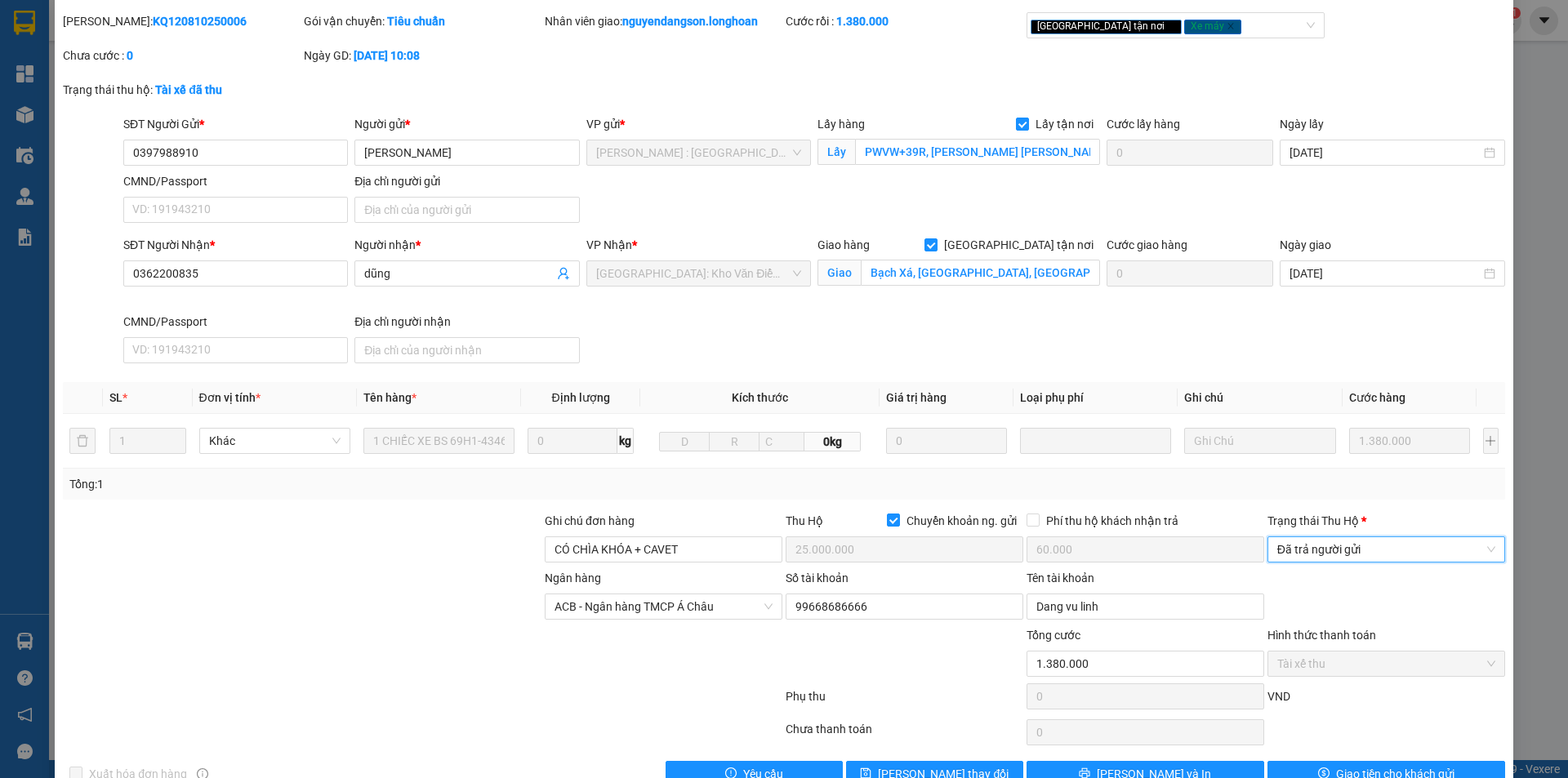
scroll to position [87, 0]
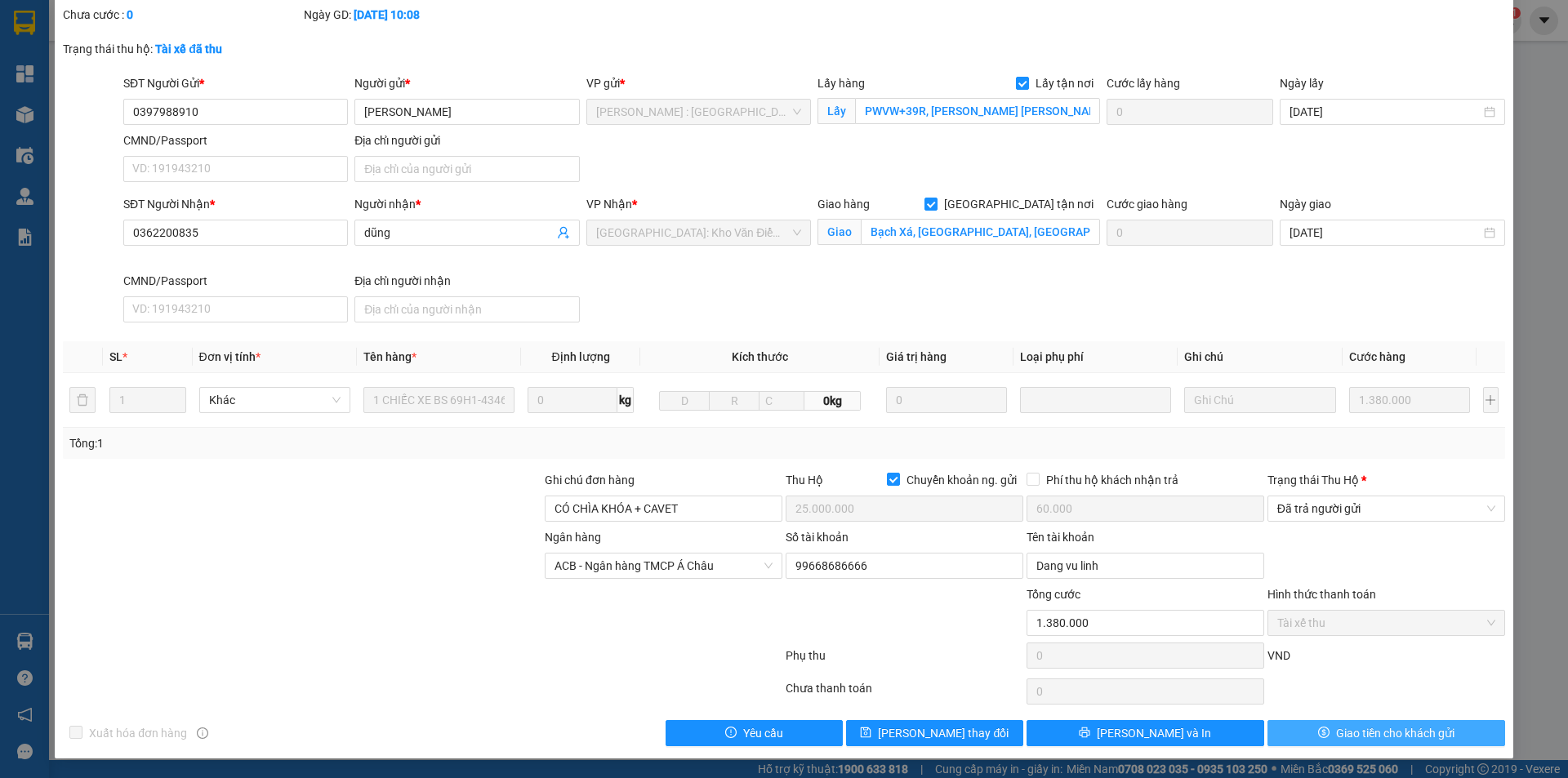
click at [1322, 728] on button "Giao tiền cho khách gửi" at bounding box center [1386, 733] width 238 height 26
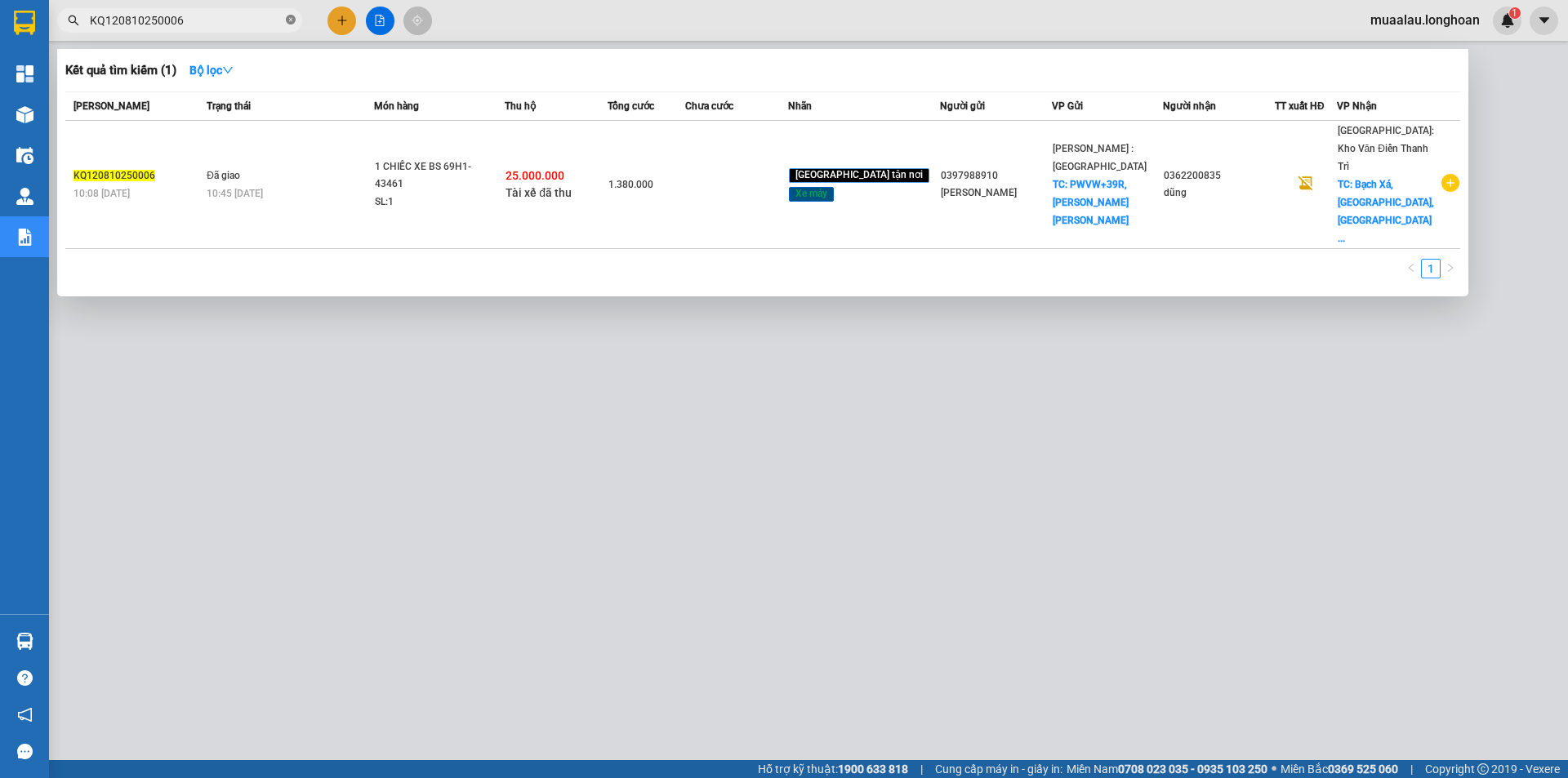
click at [286, 19] on icon "close-circle" at bounding box center [290, 19] width 10 height 10
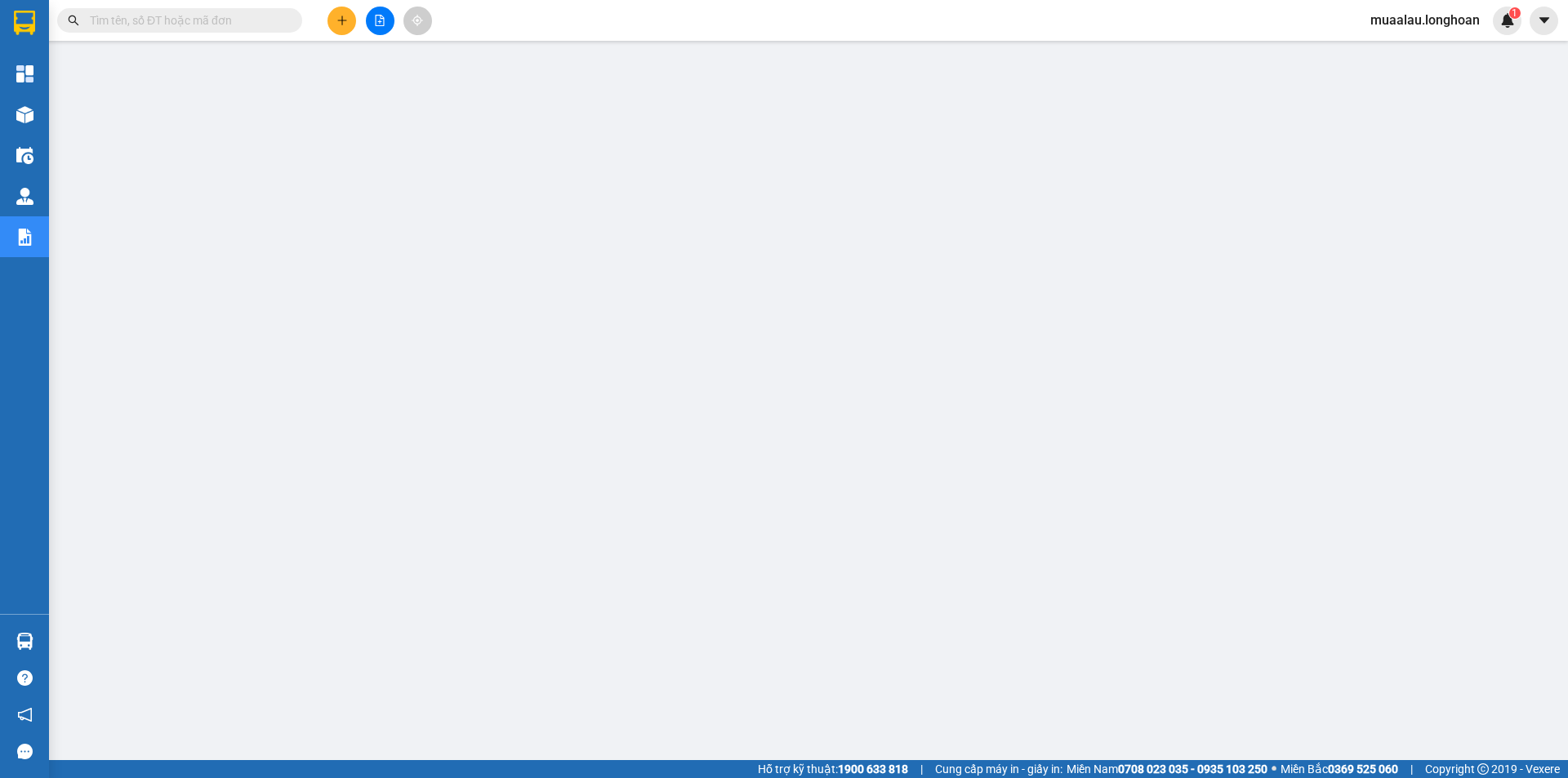
paste input "QU120810250029"
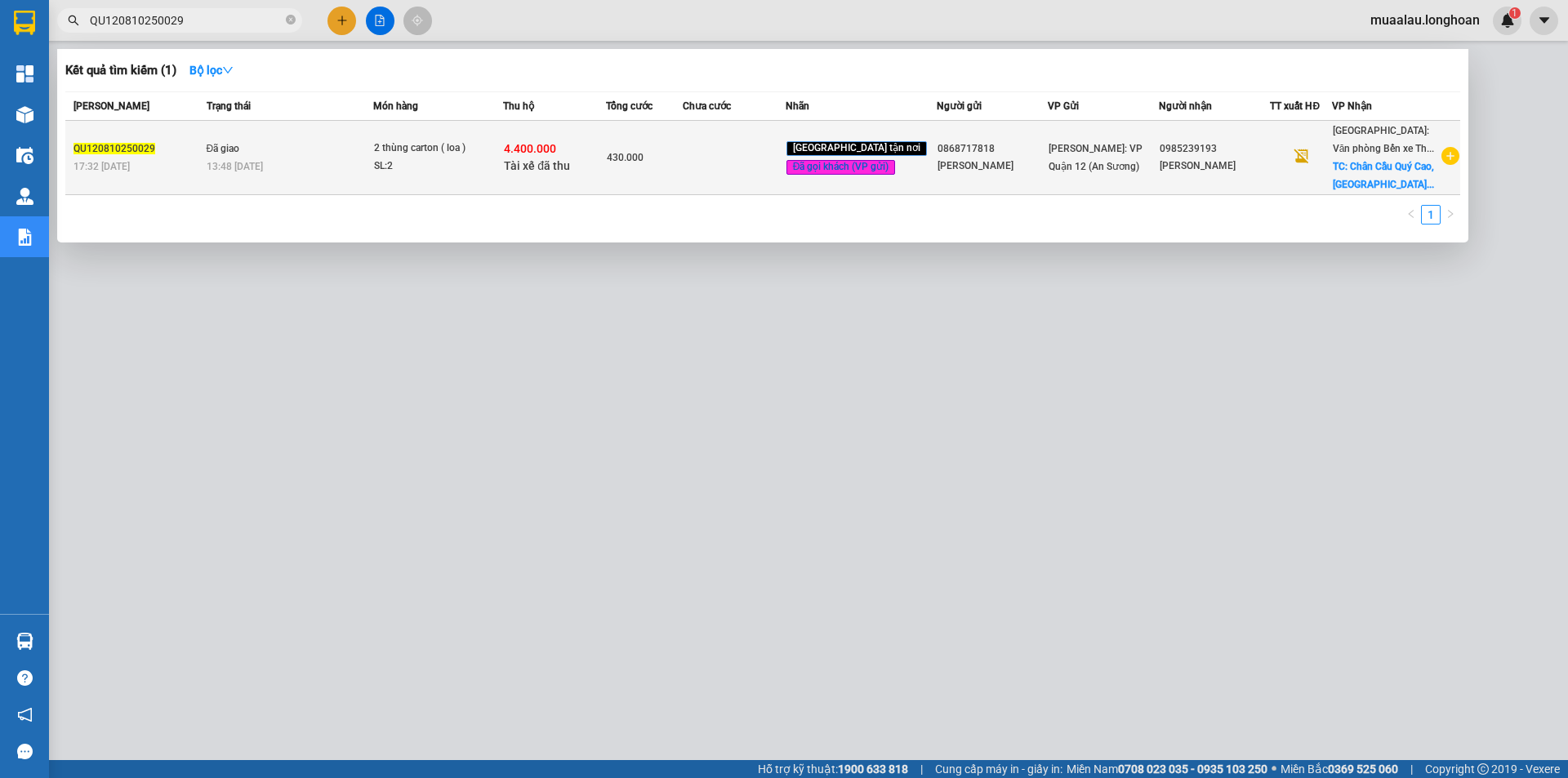
click at [721, 178] on td at bounding box center [734, 158] width 103 height 74
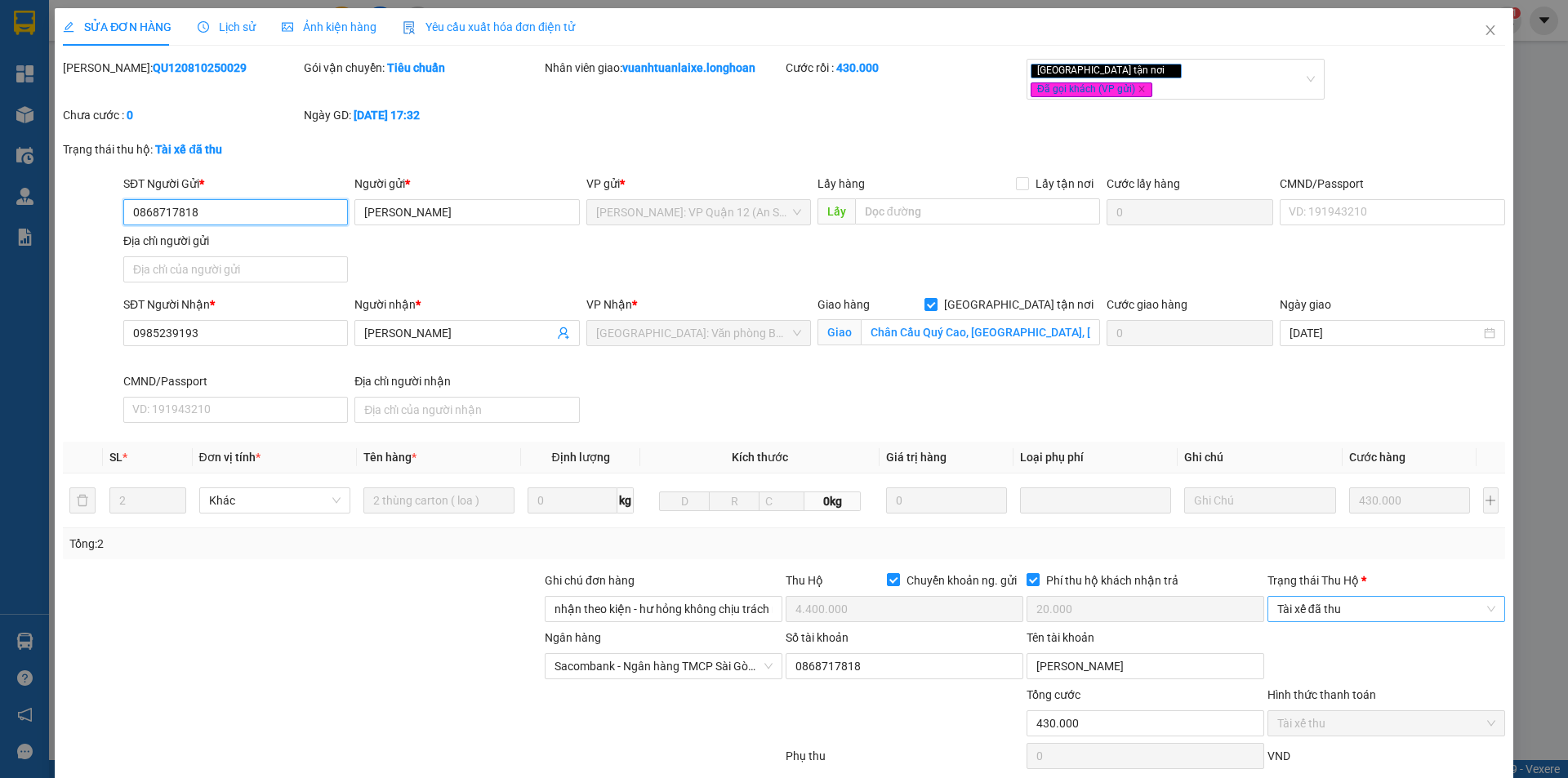
click at [1327, 596] on span "Tài xế đã thu" at bounding box center [1386, 608] width 218 height 24
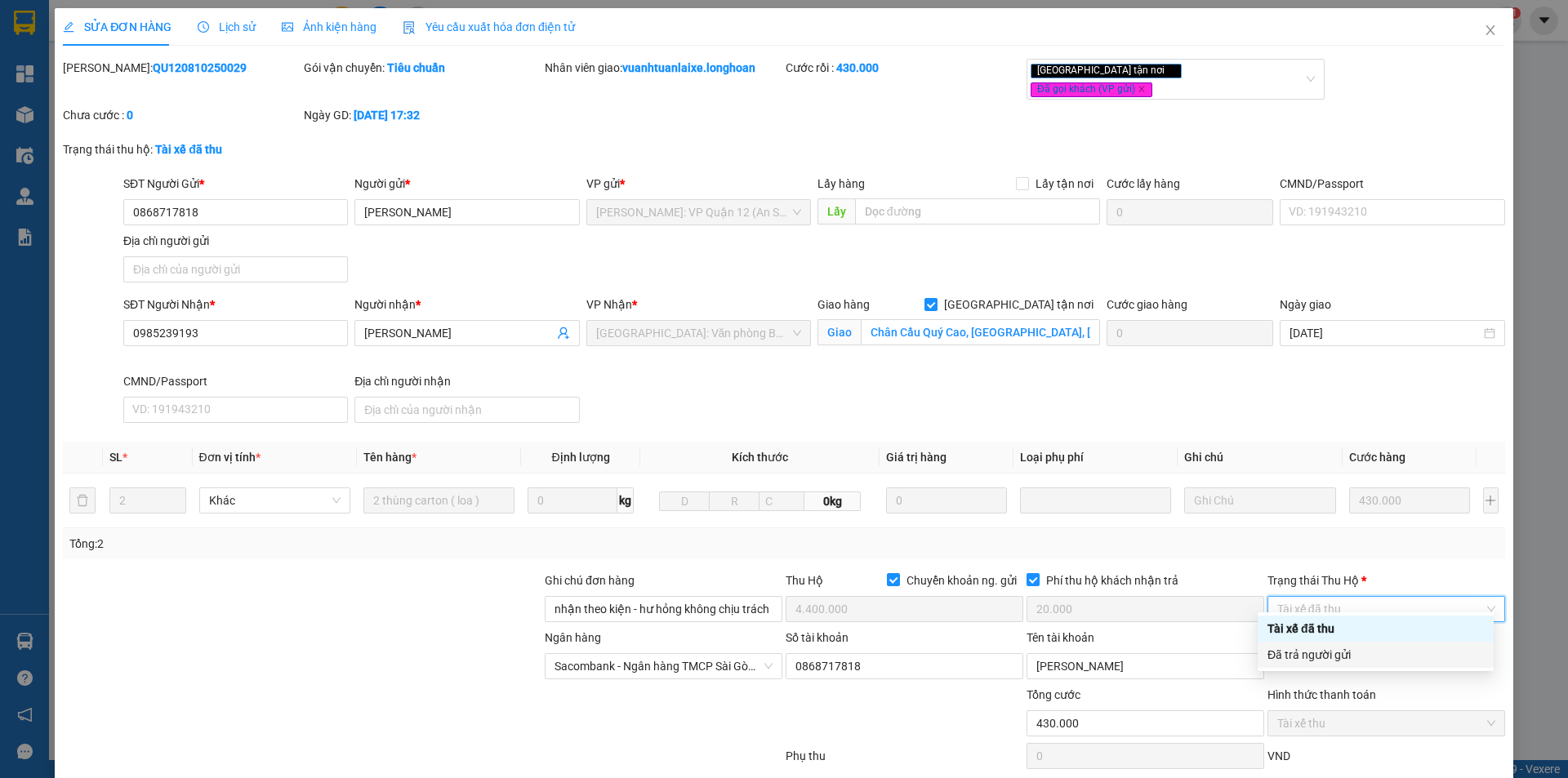
click at [1338, 657] on div "Đã trả người gửi" at bounding box center [1375, 654] width 216 height 18
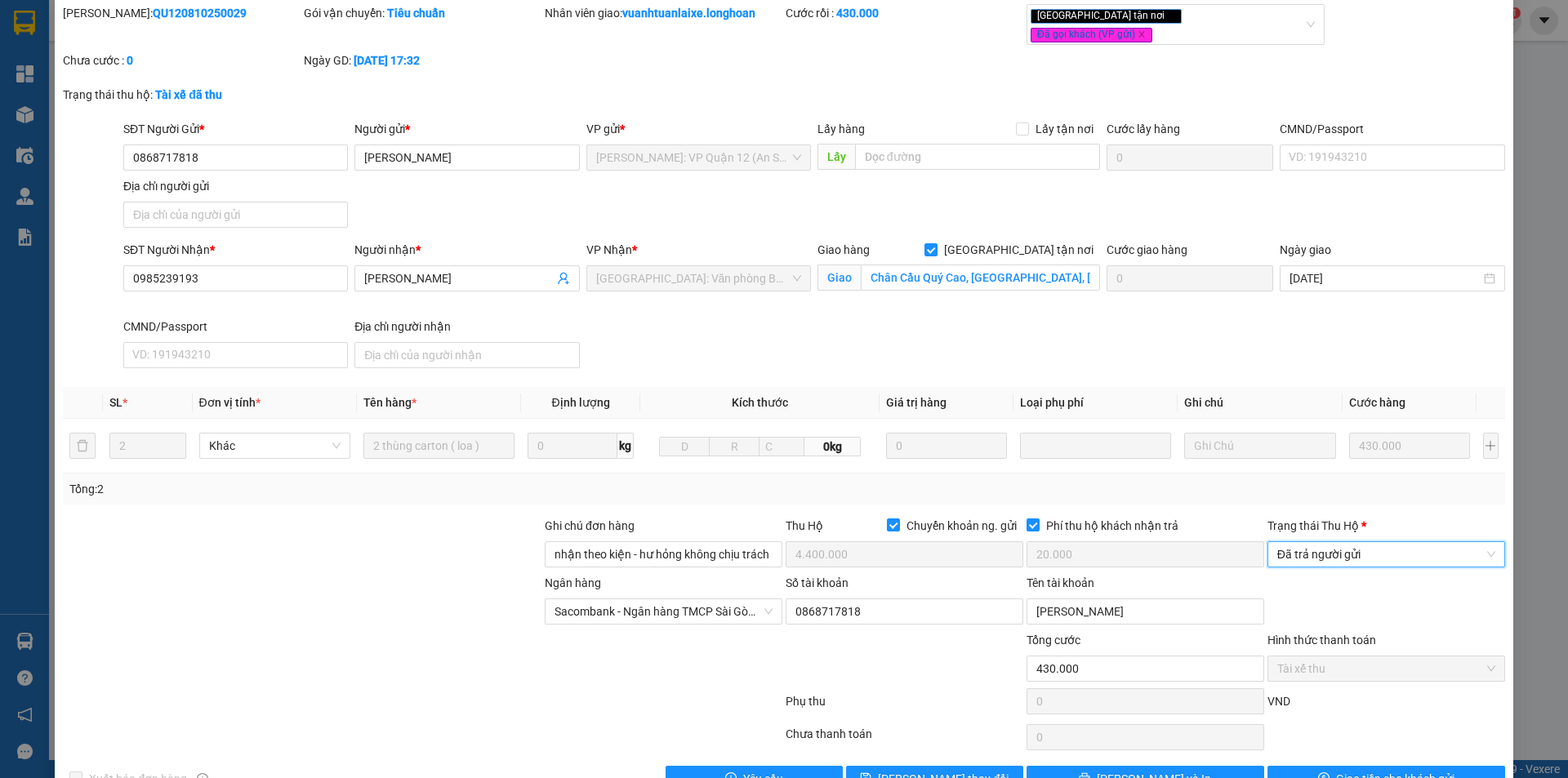
scroll to position [87, 0]
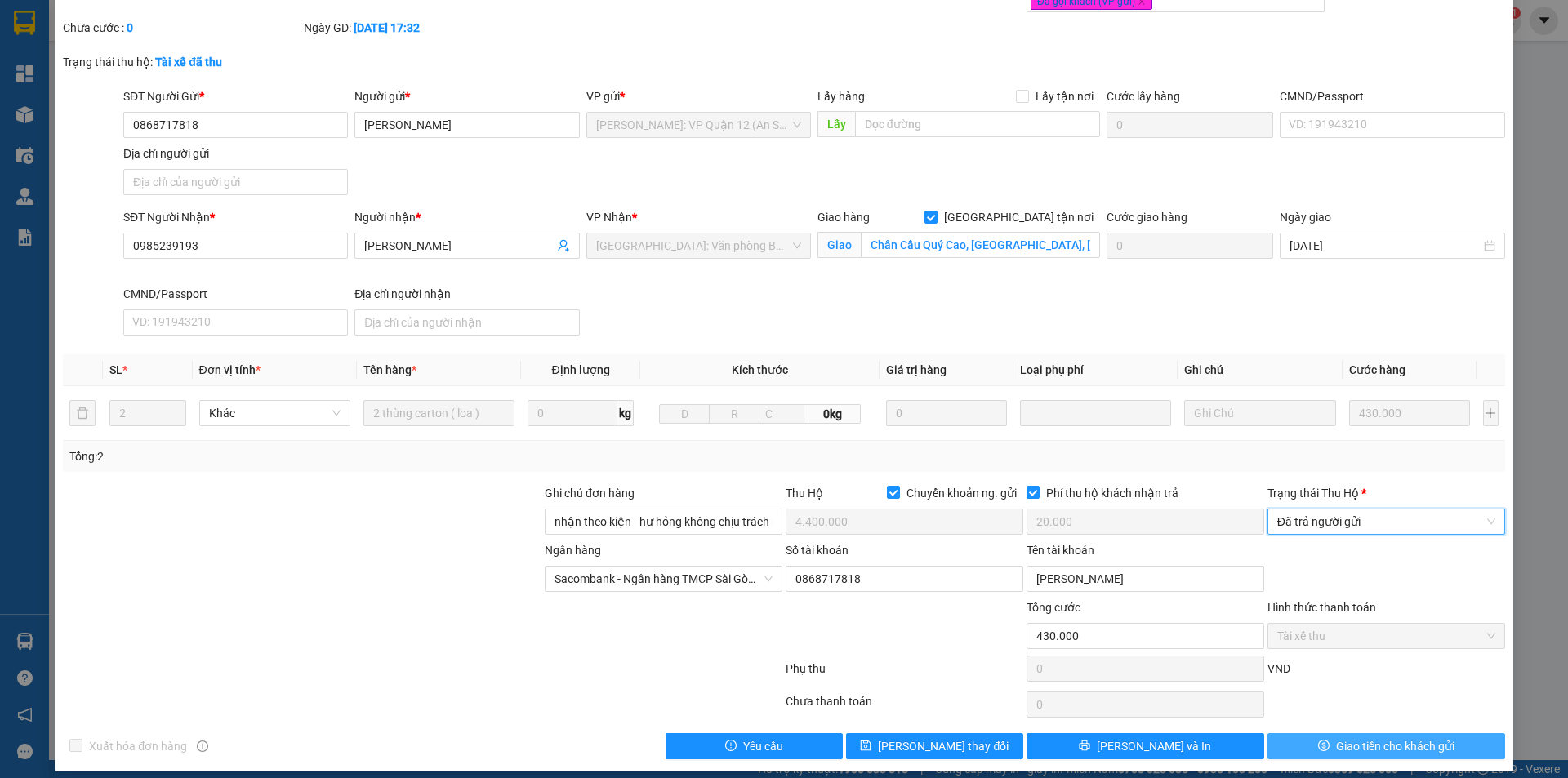
click at [1336, 737] on span "Giao tiền cho khách gửi" at bounding box center [1395, 746] width 119 height 18
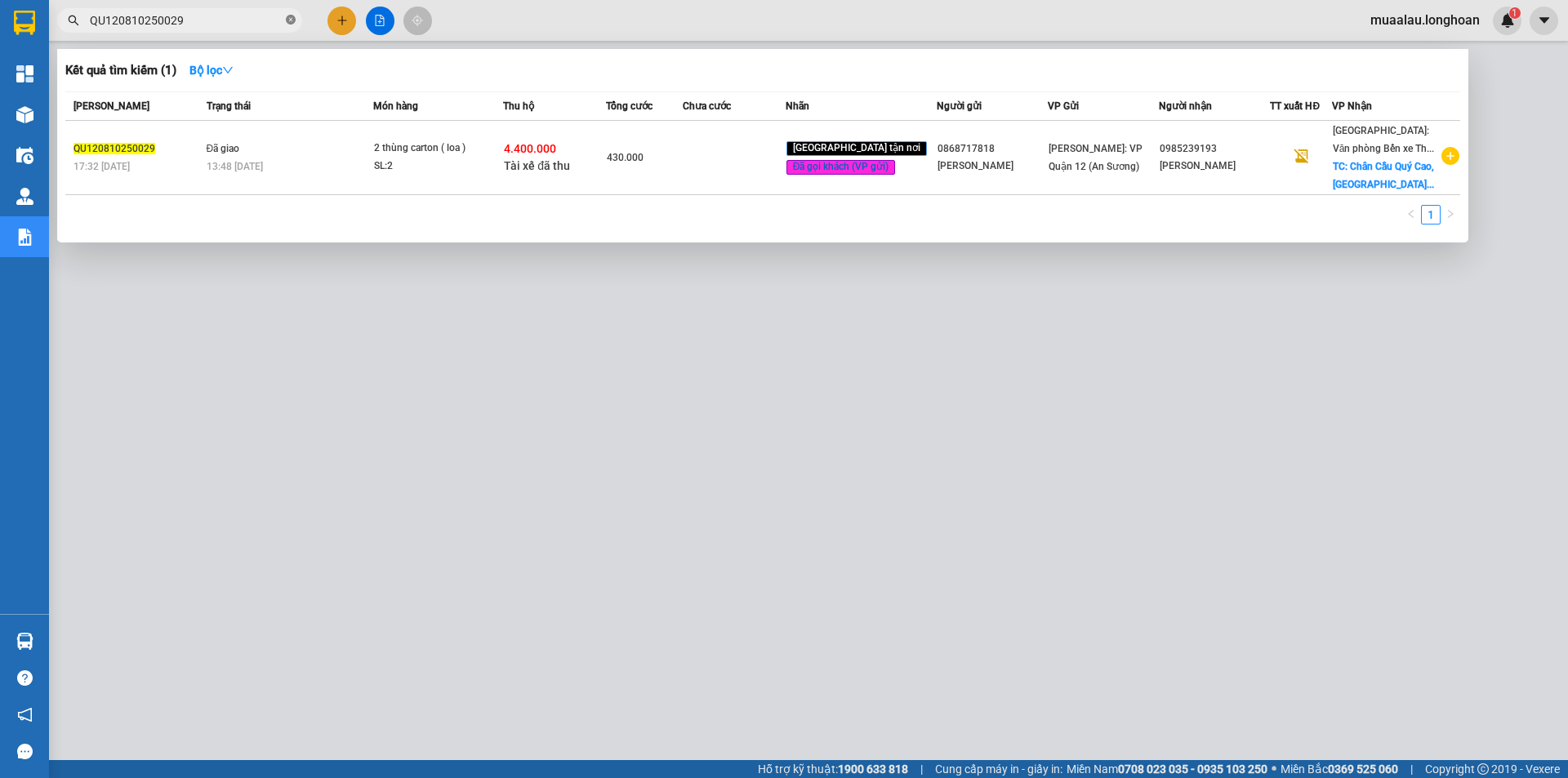
click at [289, 18] on icon "close-circle" at bounding box center [290, 19] width 10 height 10
paste input "VHBT1010250041"
click at [717, 172] on td at bounding box center [737, 158] width 103 height 74
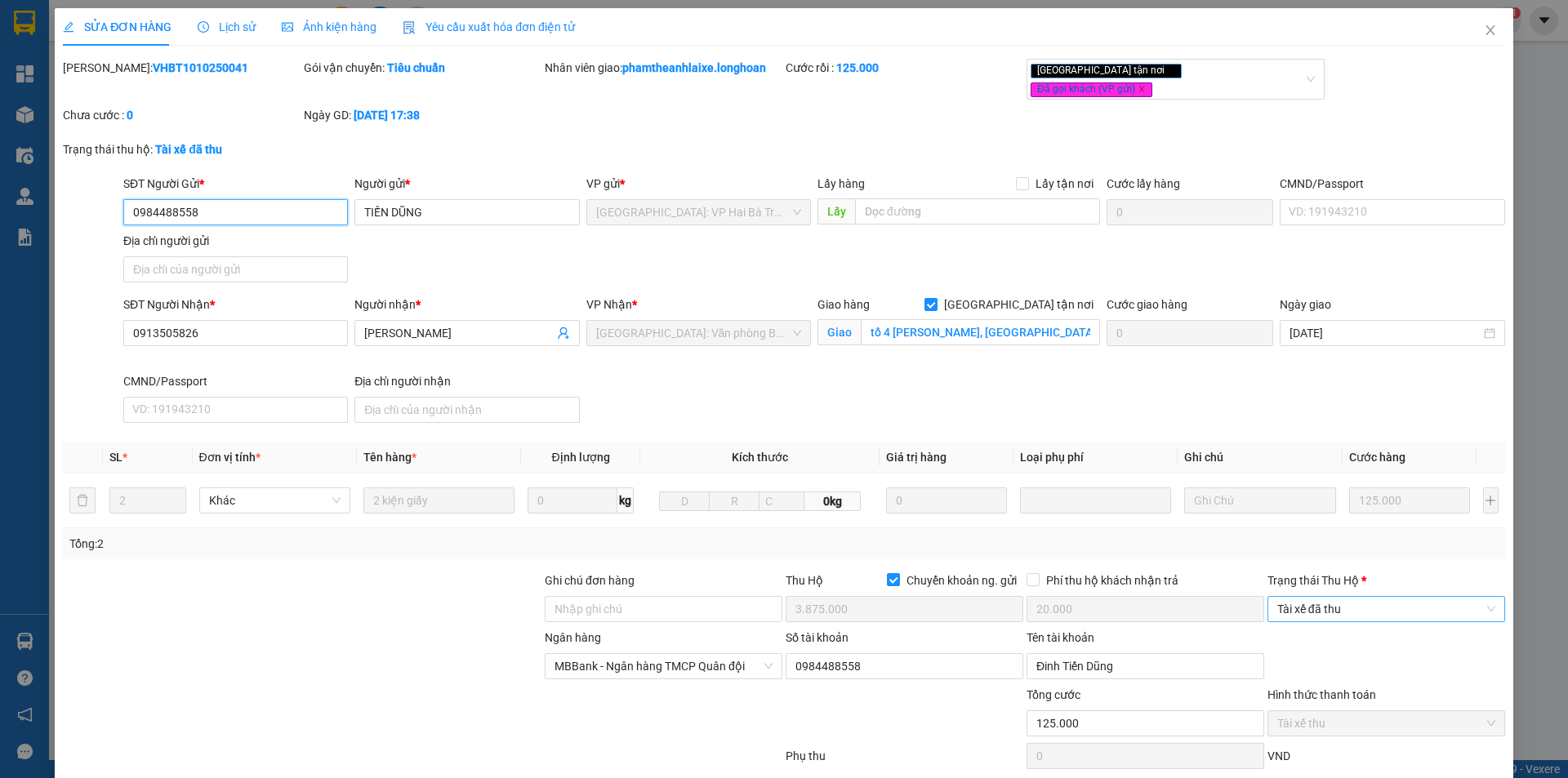
click at [1382, 604] on span "Tài xế đã thu" at bounding box center [1386, 608] width 218 height 24
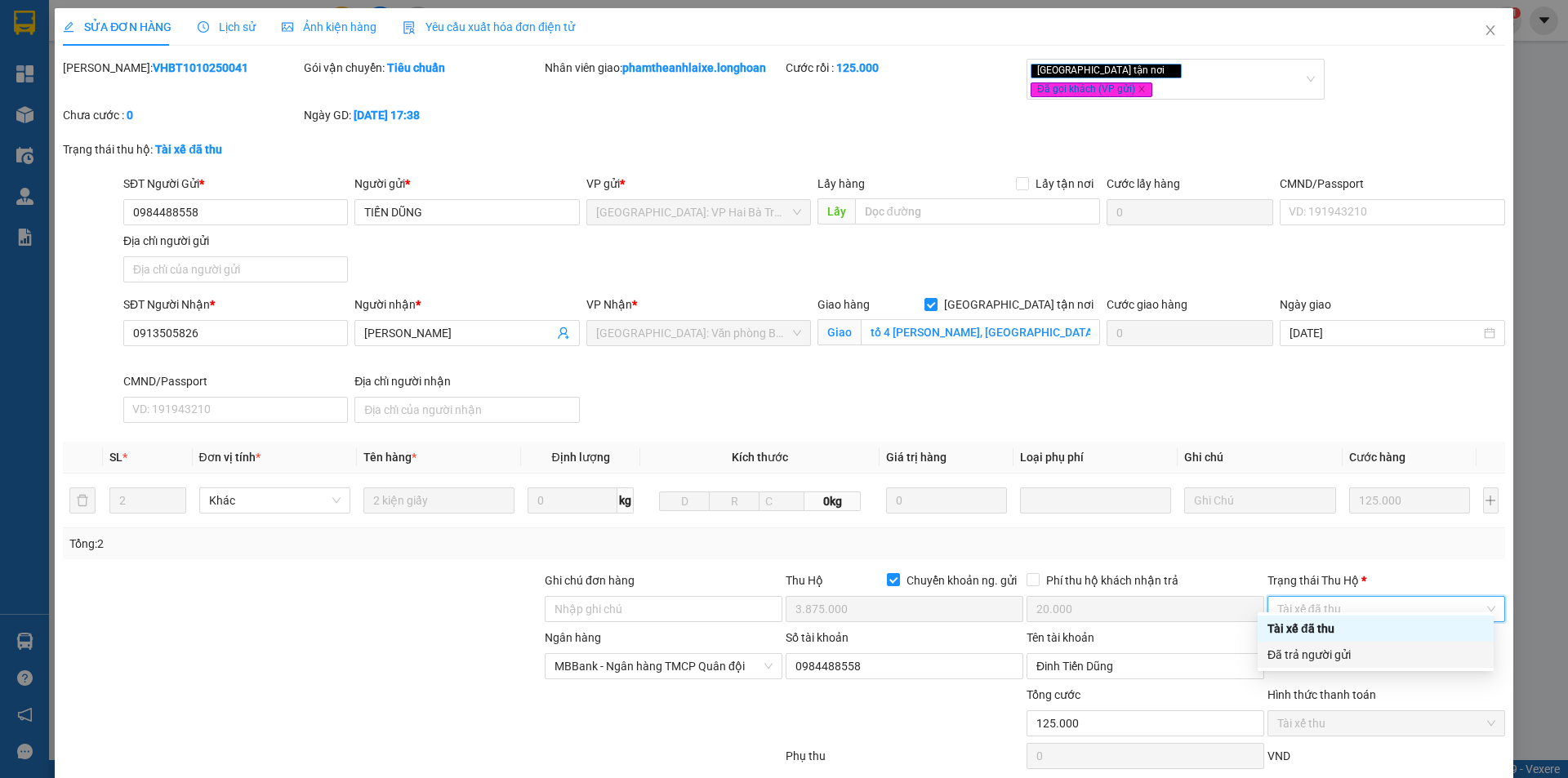
click at [1379, 651] on div "Đã trả người gửi" at bounding box center [1375, 654] width 216 height 18
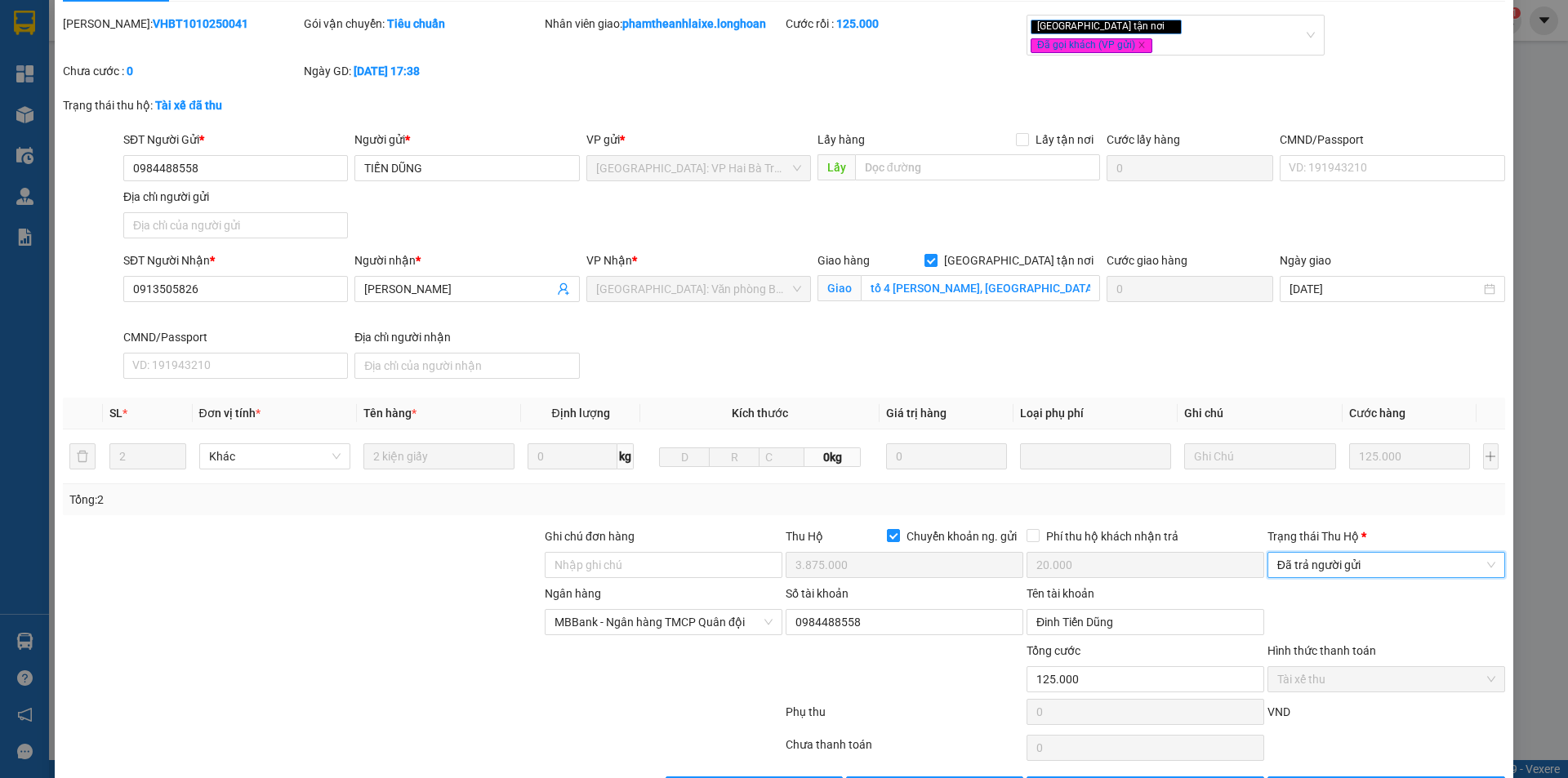
scroll to position [87, 0]
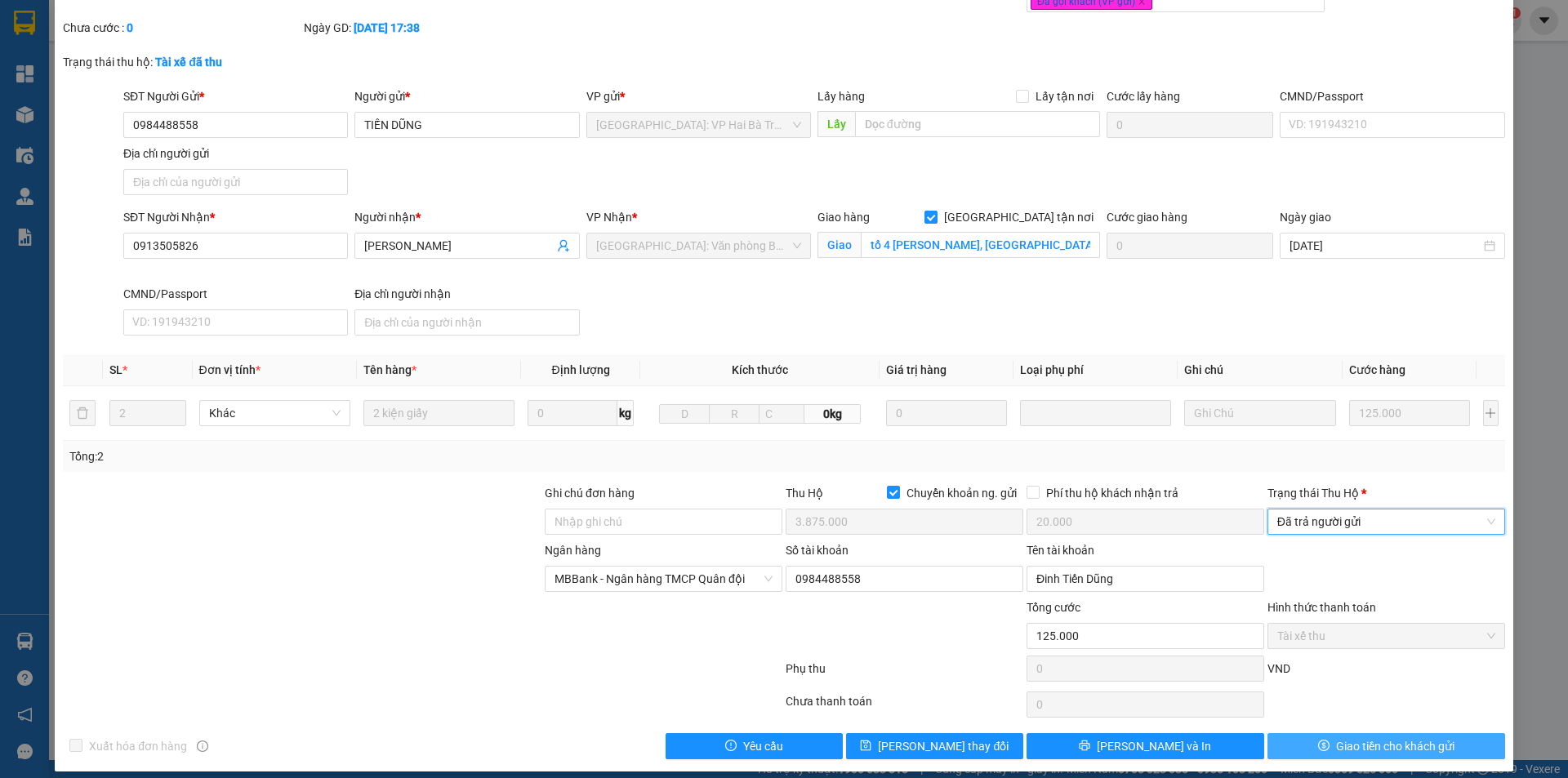
click at [1318, 740] on icon "dollar" at bounding box center [1324, 746] width 11 height 11
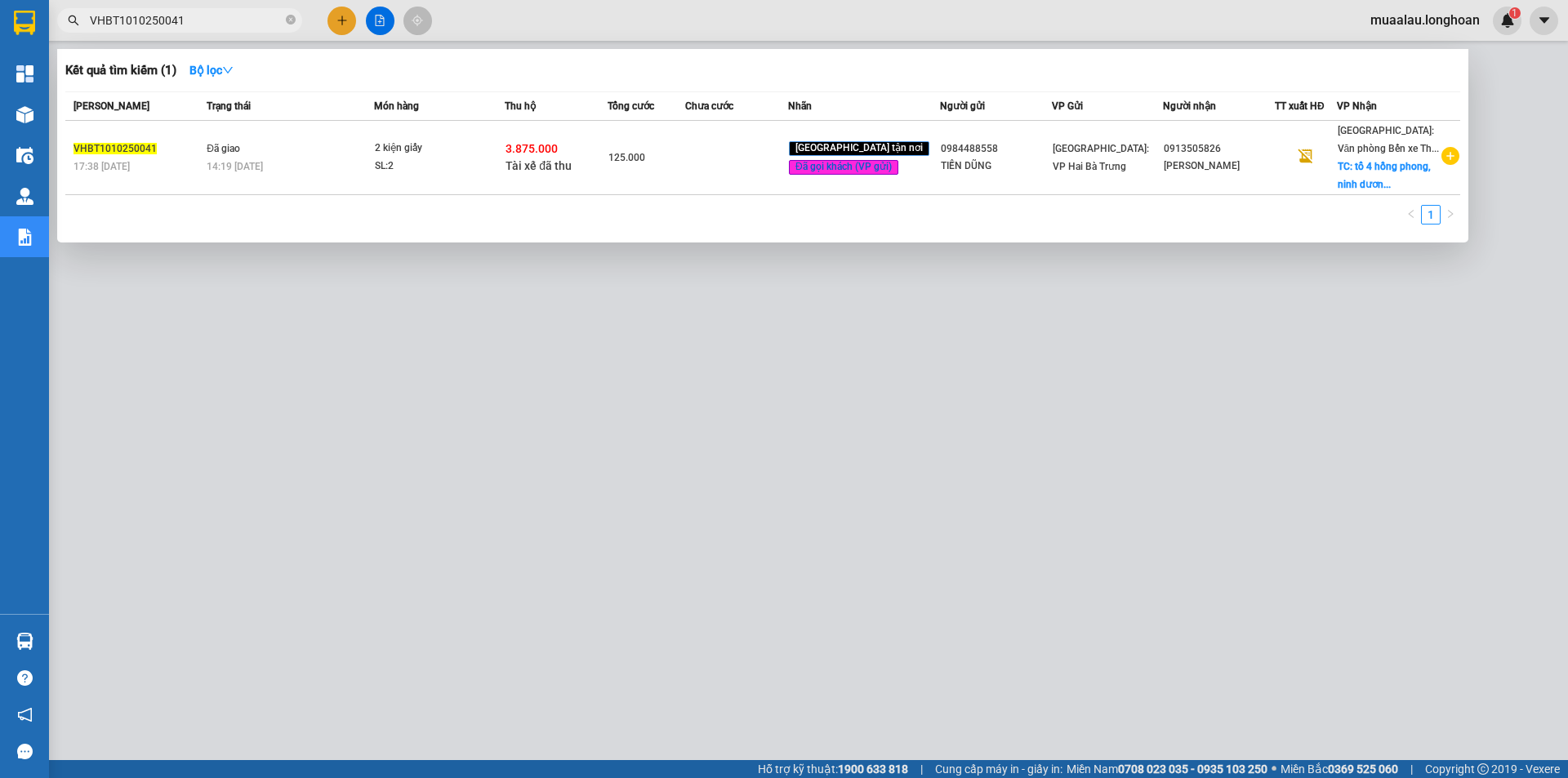
click at [296, 17] on span "VHBT1010250041" at bounding box center [180, 20] width 245 height 24
click at [291, 17] on icon "close-circle" at bounding box center [290, 19] width 10 height 10
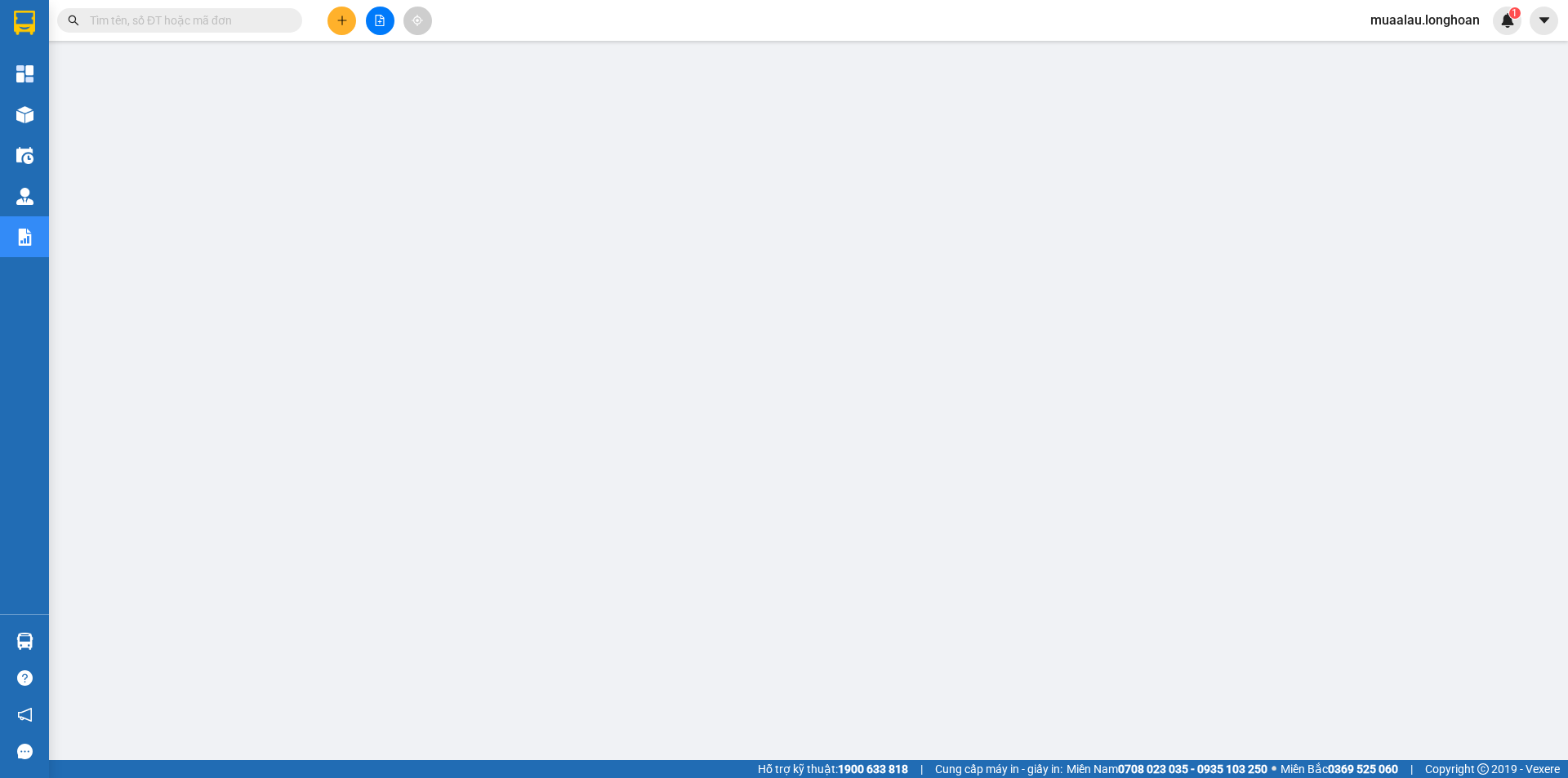
paste input "VPTX1010250026"
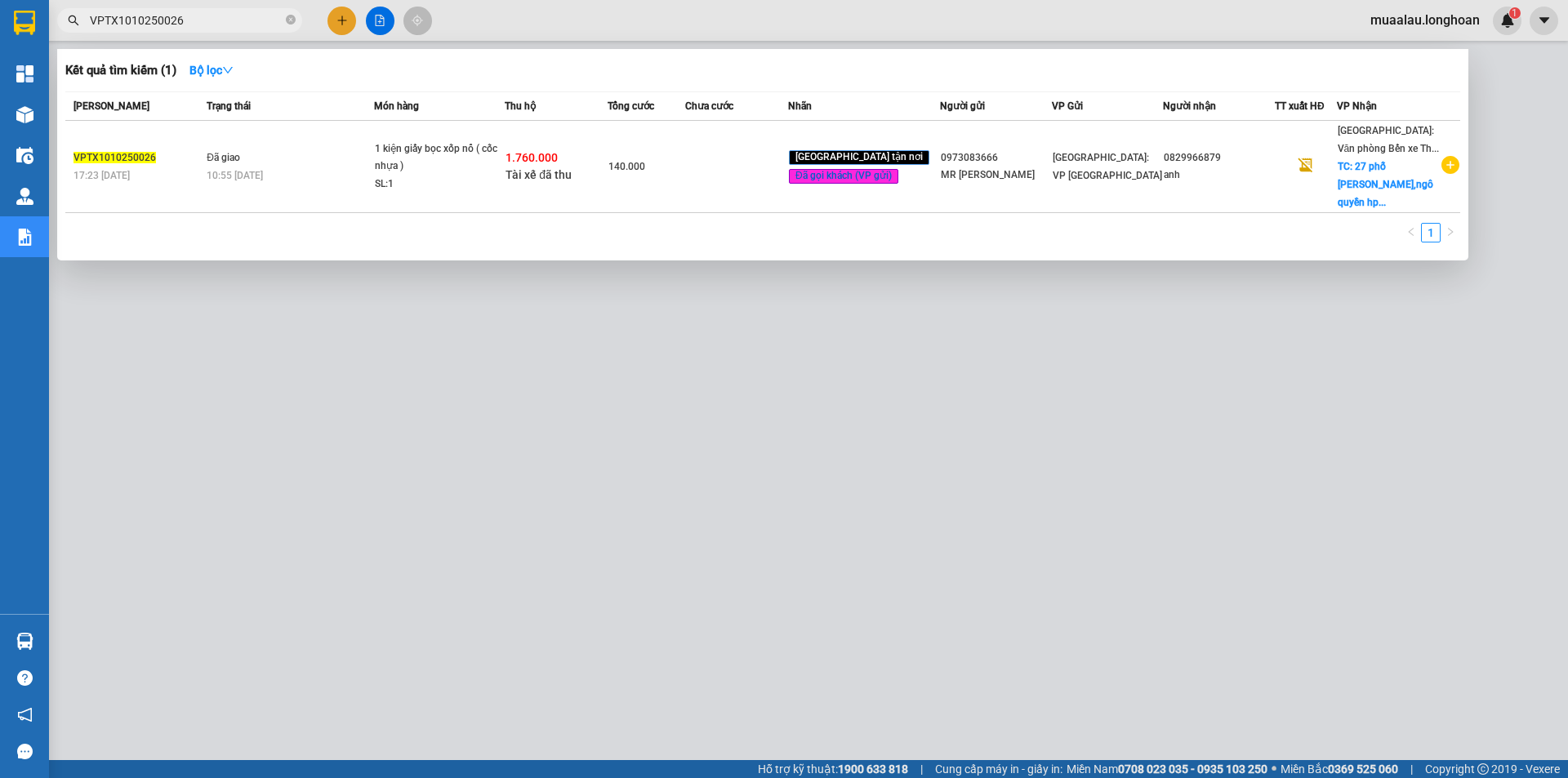
click at [729, 172] on td at bounding box center [737, 166] width 103 height 92
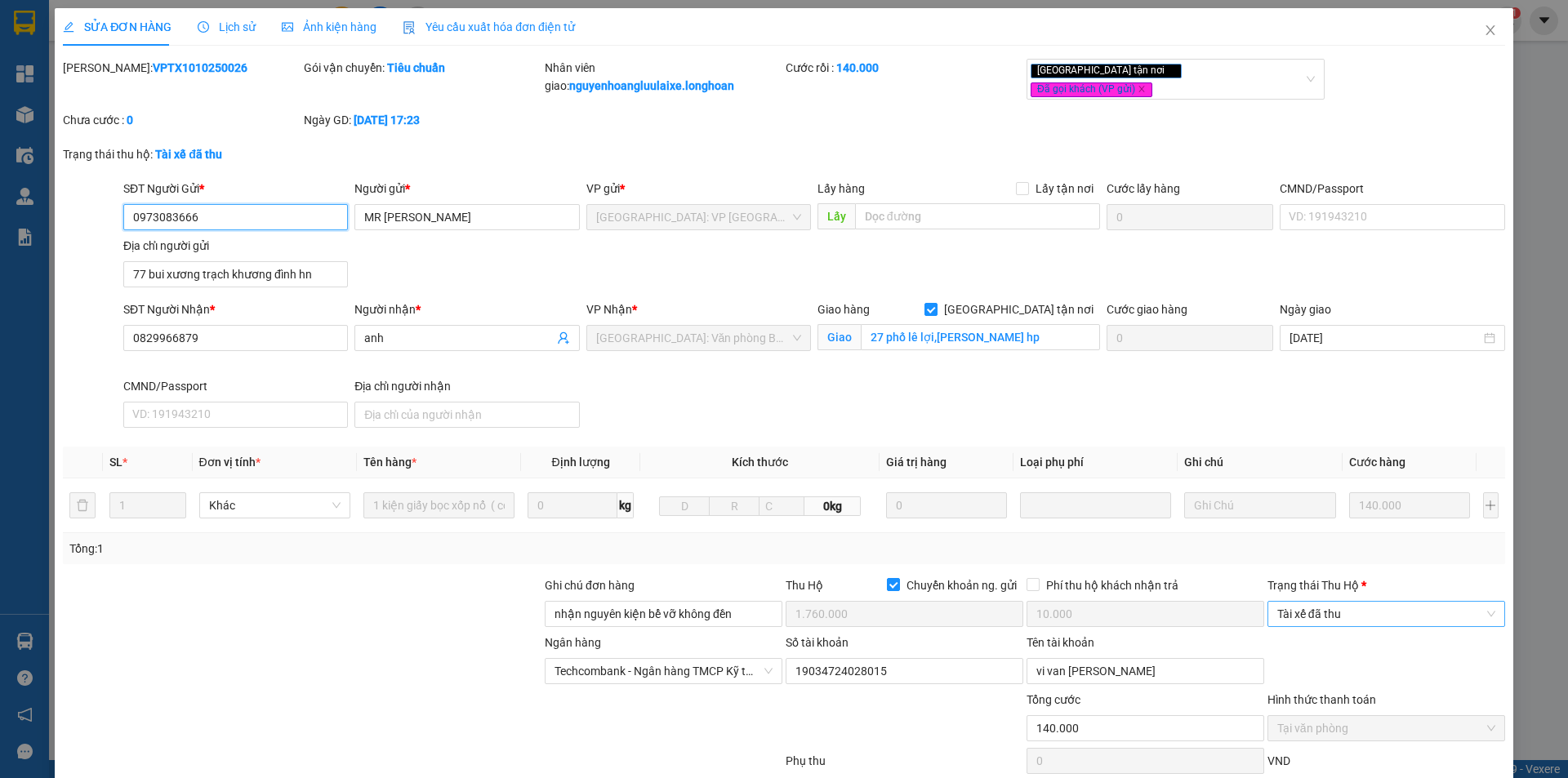
click at [1343, 610] on span "Tài xế đã thu" at bounding box center [1386, 614] width 218 height 24
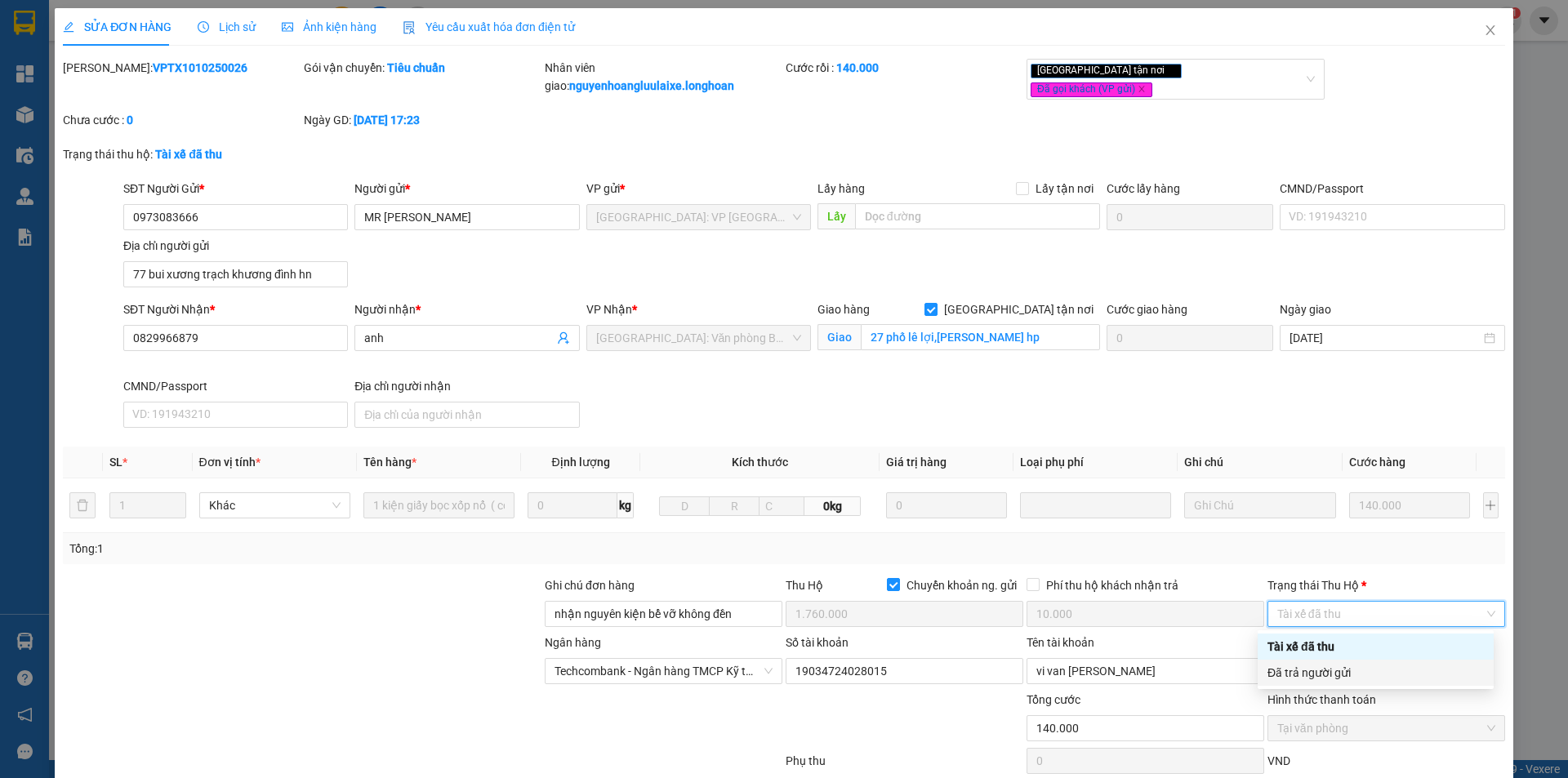
click at [1342, 666] on div "Đã trả người gửi" at bounding box center [1375, 672] width 216 height 18
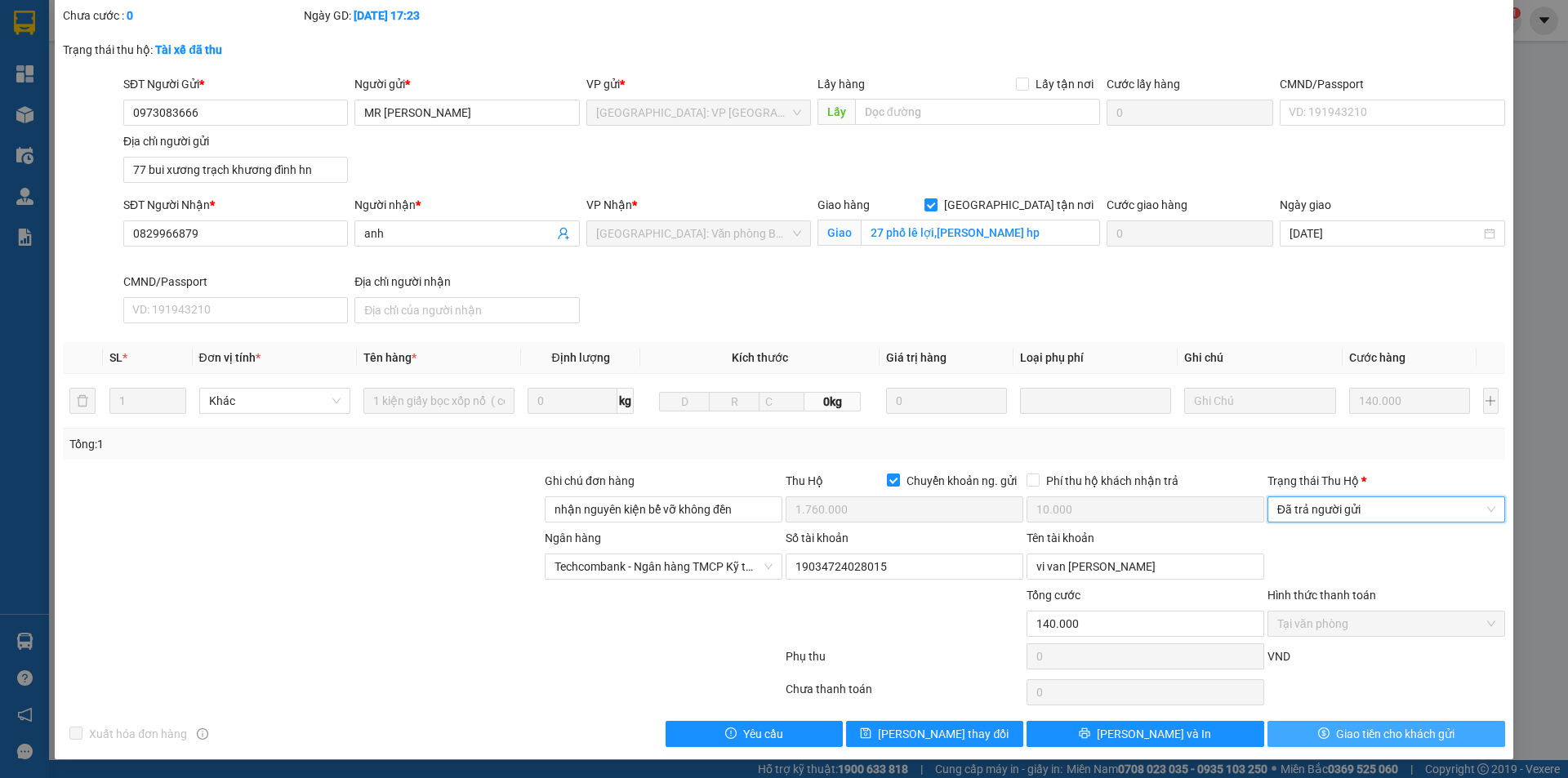
scroll to position [106, 0]
click at [1343, 729] on span "Giao tiền cho khách gửi" at bounding box center [1395, 733] width 119 height 18
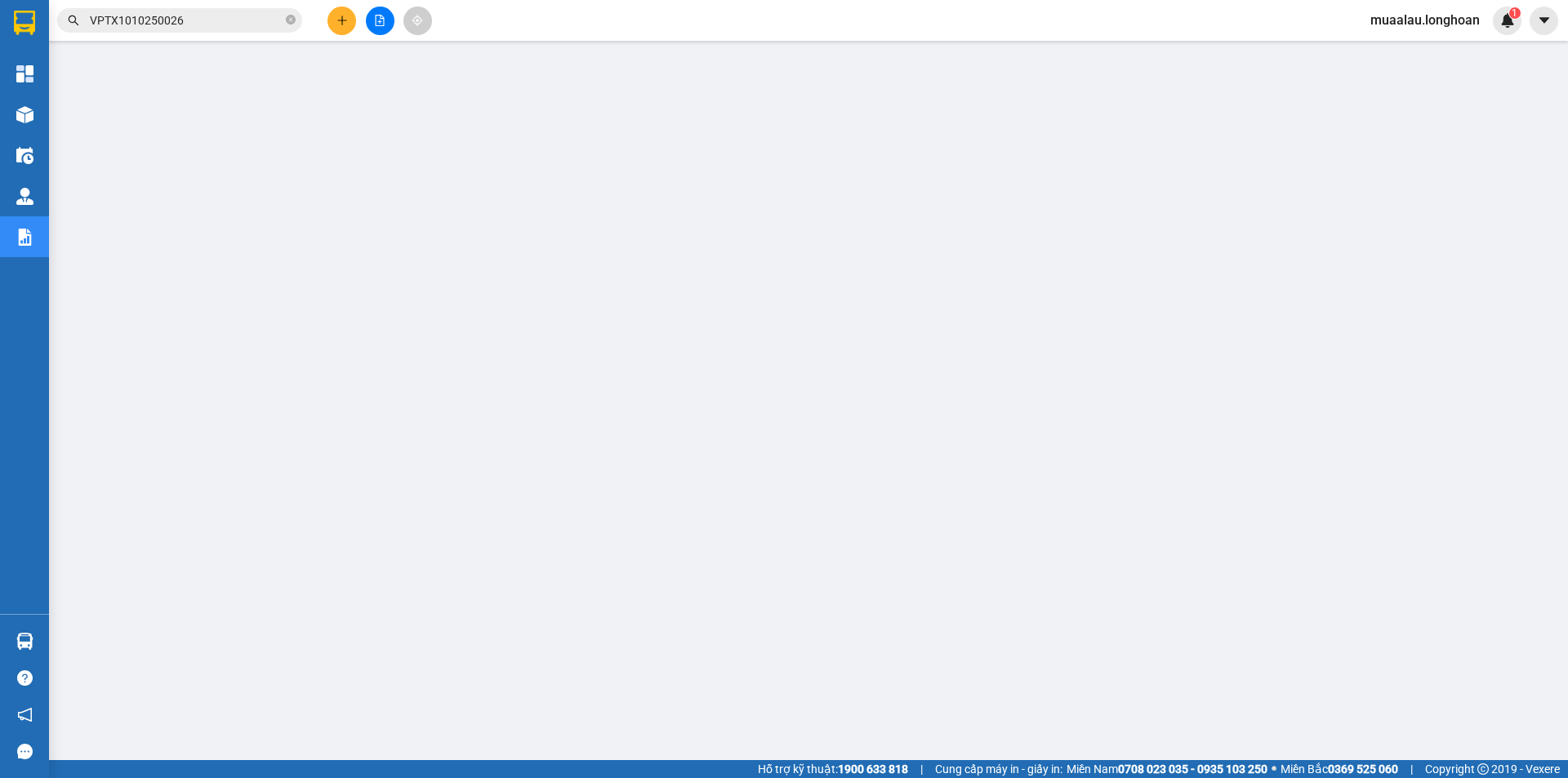
click at [288, 20] on icon "close-circle" at bounding box center [290, 19] width 10 height 10
paste input "VHBT0910250015"
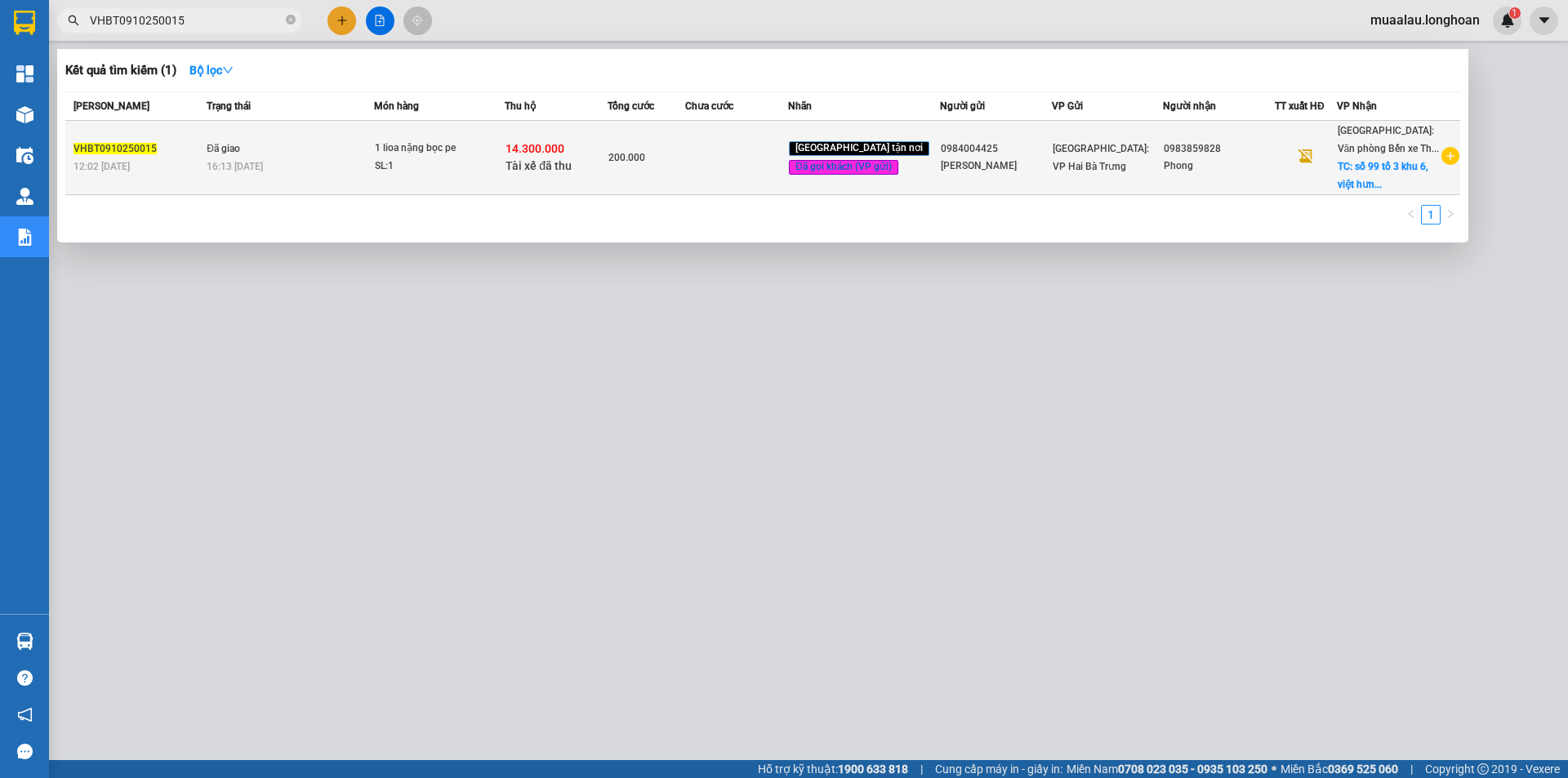
click at [708, 170] on td at bounding box center [737, 158] width 103 height 74
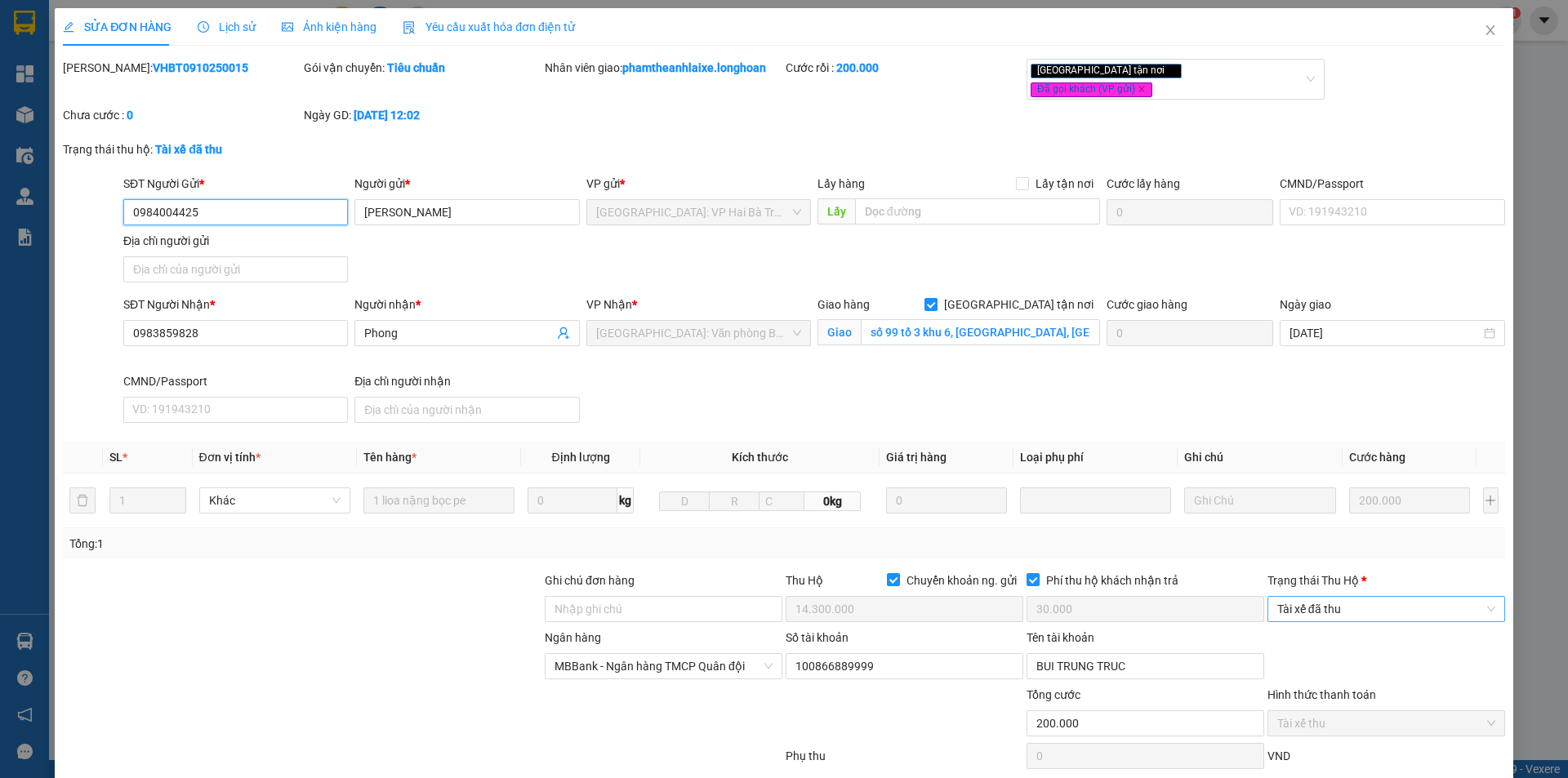
click at [1335, 596] on span "Tài xế đã thu" at bounding box center [1386, 608] width 218 height 24
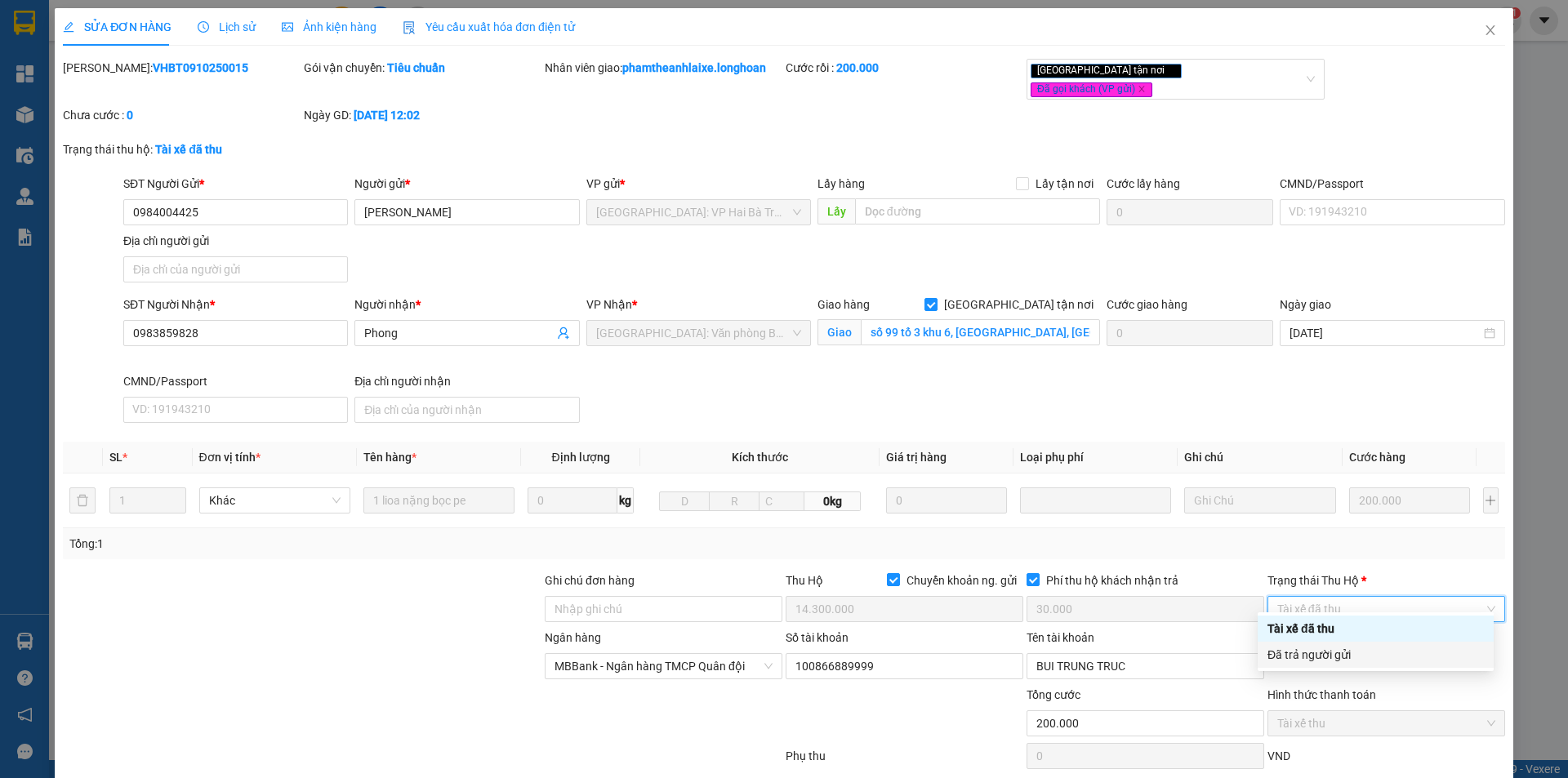
drag, startPoint x: 1312, startPoint y: 654, endPoint x: 1327, endPoint y: 653, distance: 15.0
click at [1313, 654] on div "Đã trả người gửi" at bounding box center [1375, 654] width 216 height 18
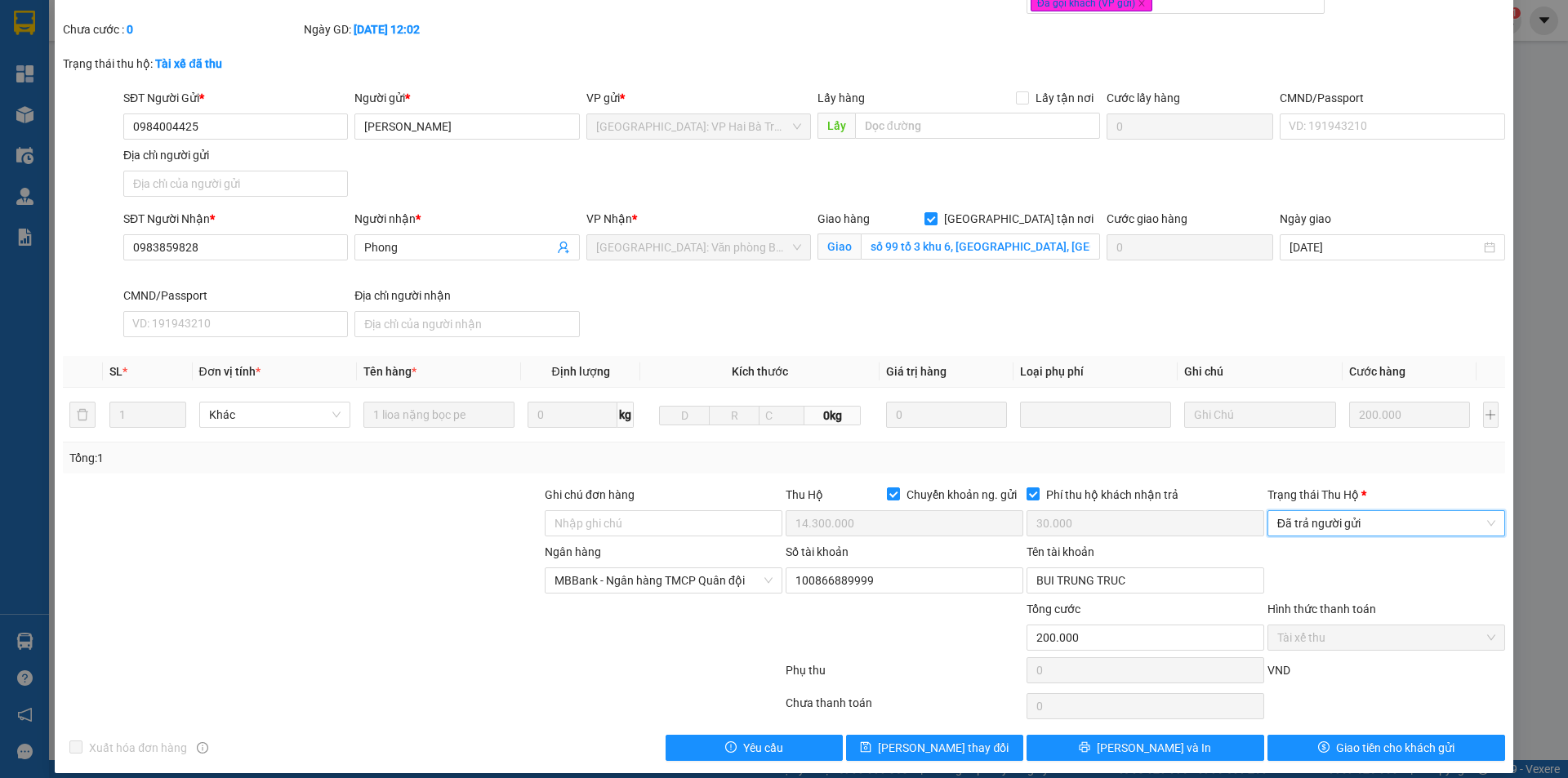
scroll to position [87, 0]
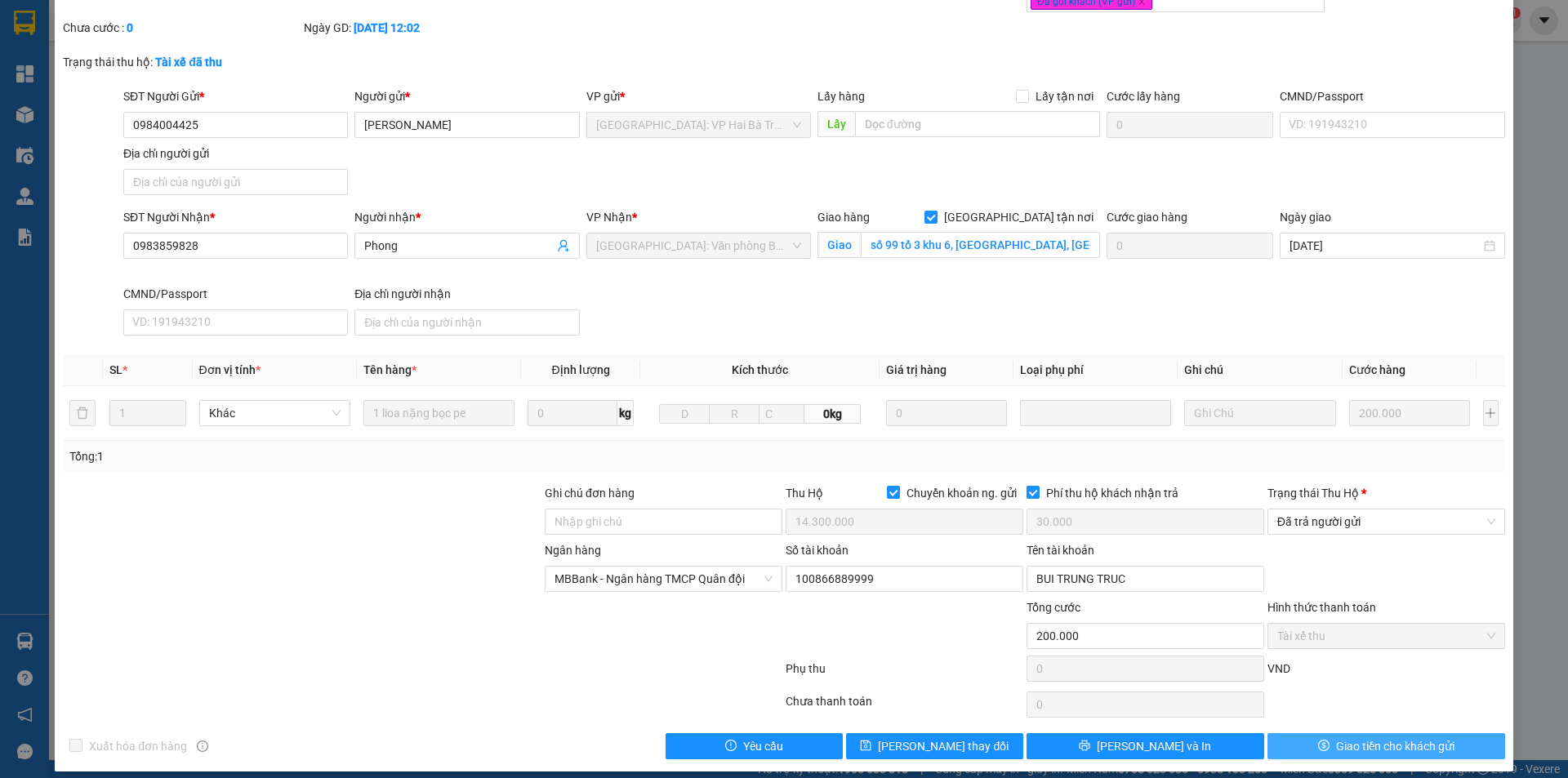
click at [1361, 737] on span "Giao tiền cho khách gửi" at bounding box center [1395, 746] width 119 height 18
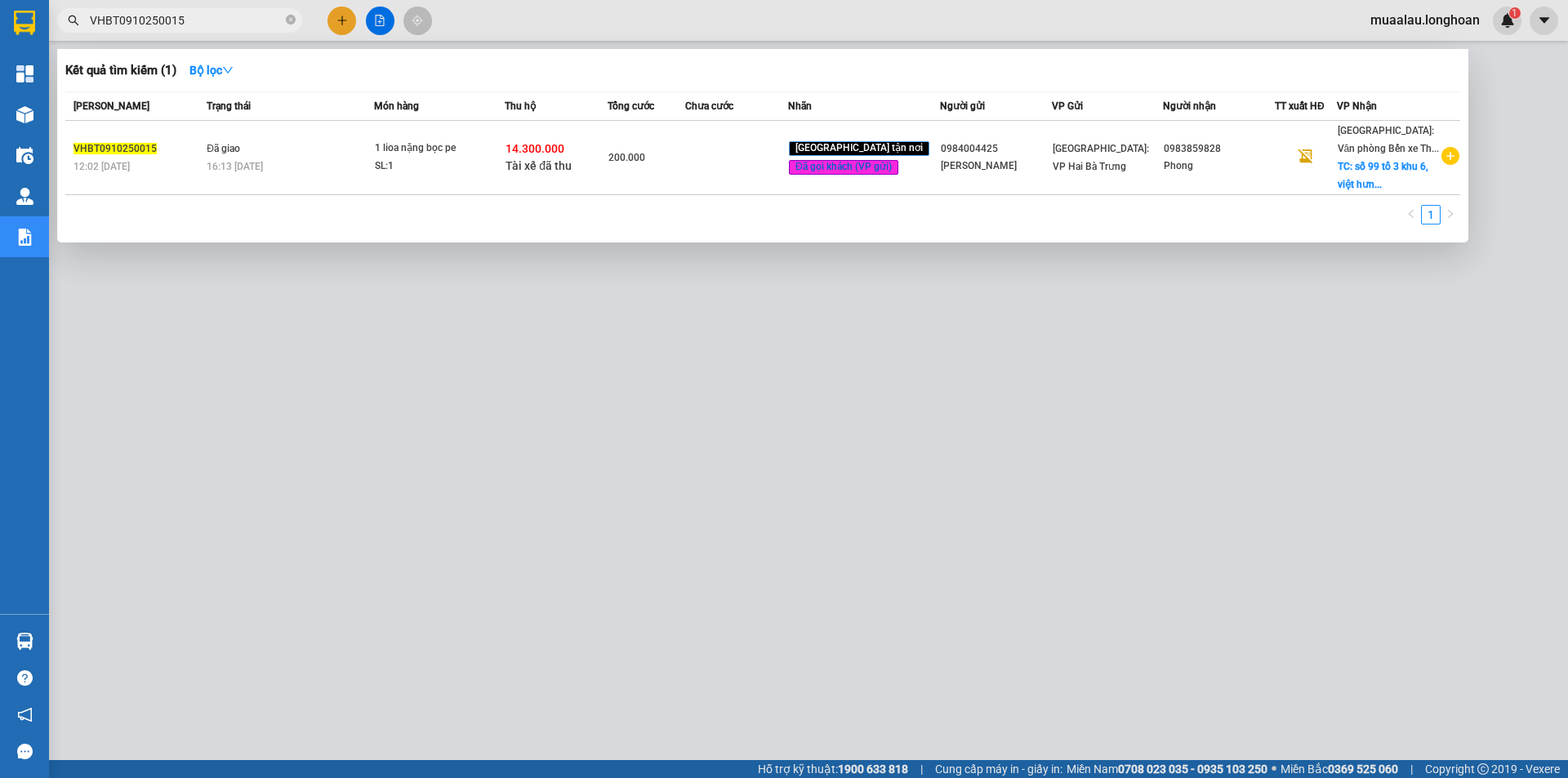
click at [290, 19] on icon "close-circle" at bounding box center [290, 19] width 10 height 10
paste input "HNTH1010250011"
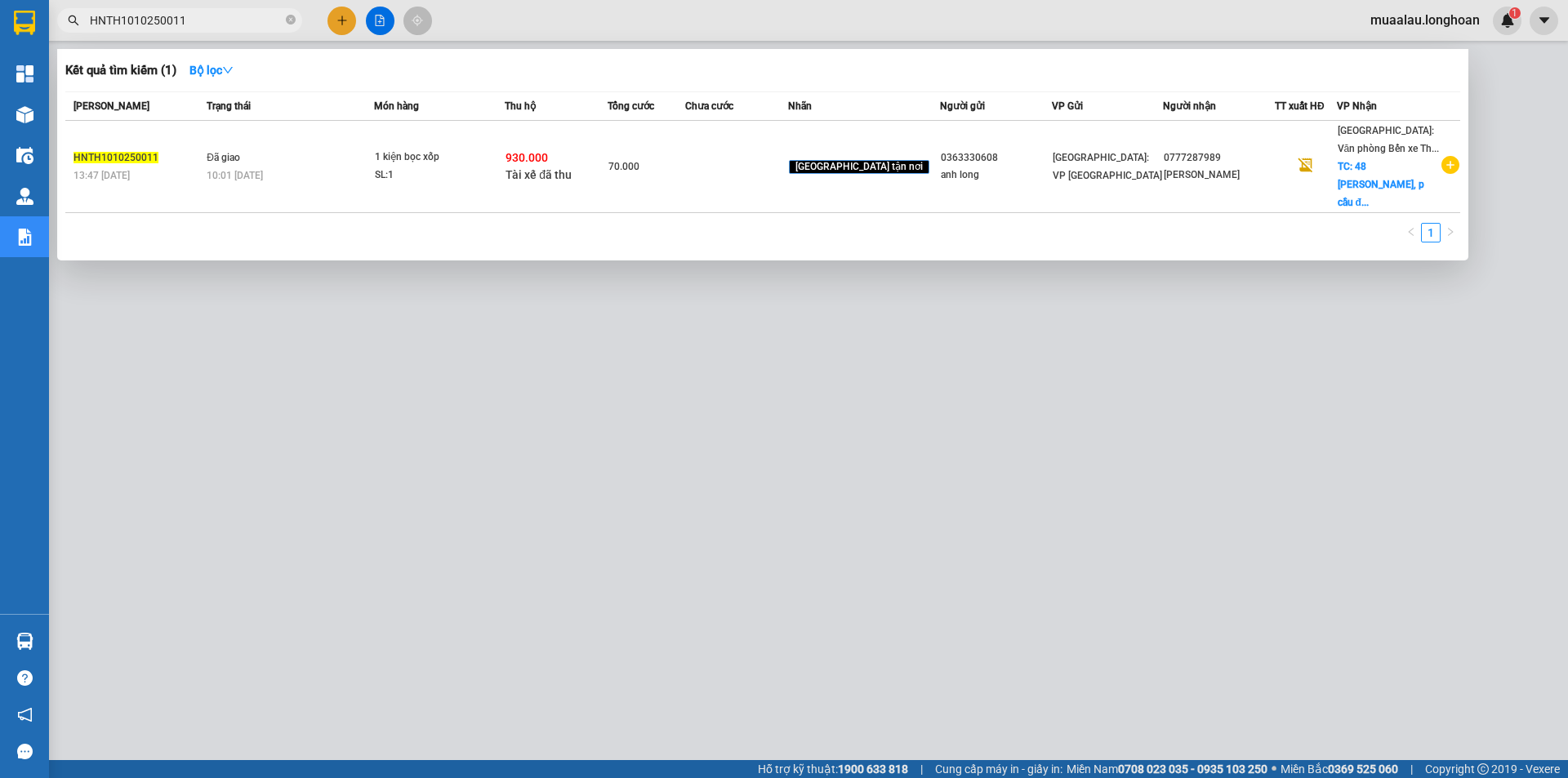
click at [731, 153] on td at bounding box center [737, 166] width 103 height 92
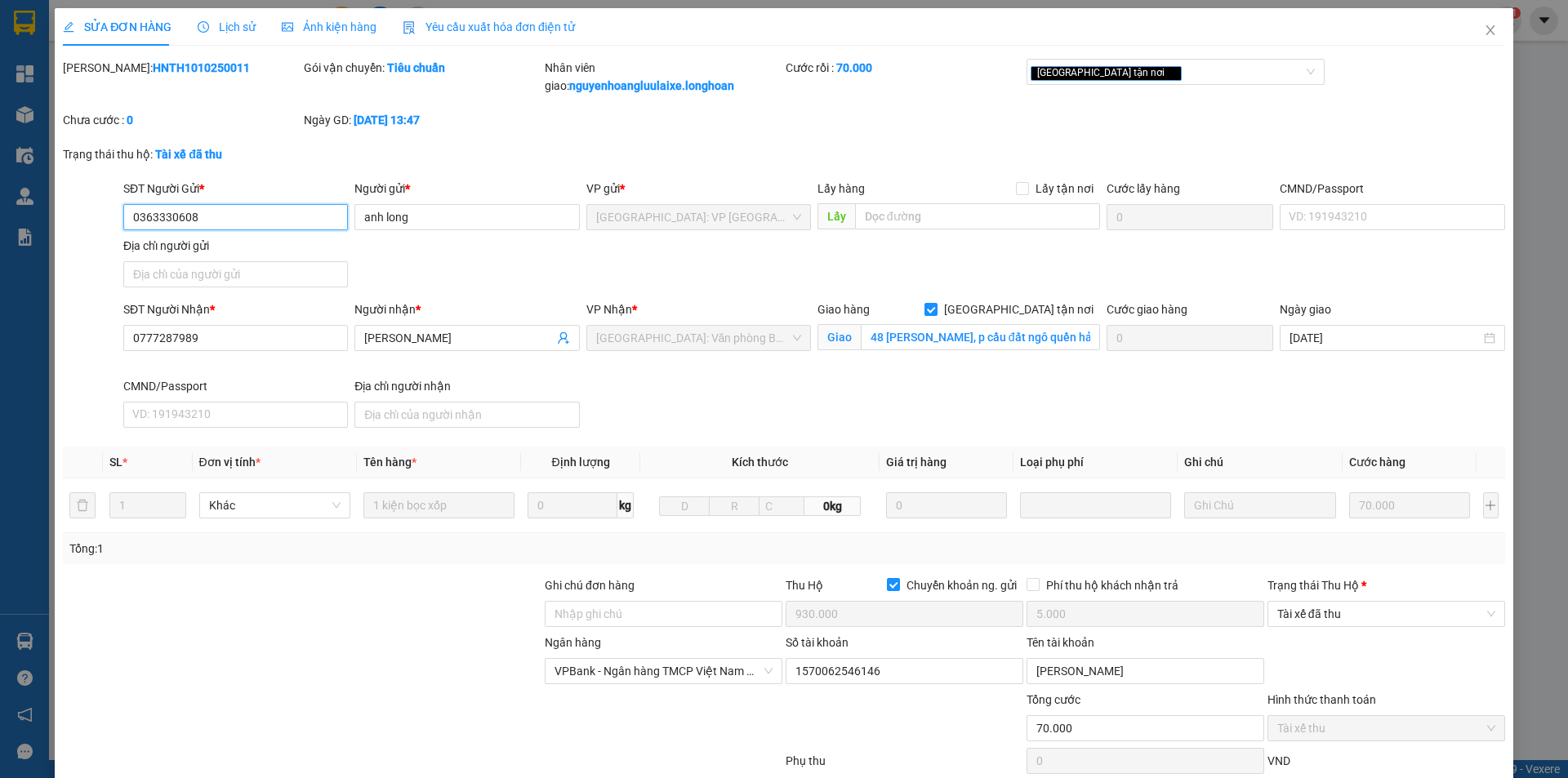
drag, startPoint x: 1310, startPoint y: 612, endPoint x: 1313, endPoint y: 628, distance: 16.3
click at [1309, 613] on span "Tài xế đã thu" at bounding box center [1386, 614] width 218 height 24
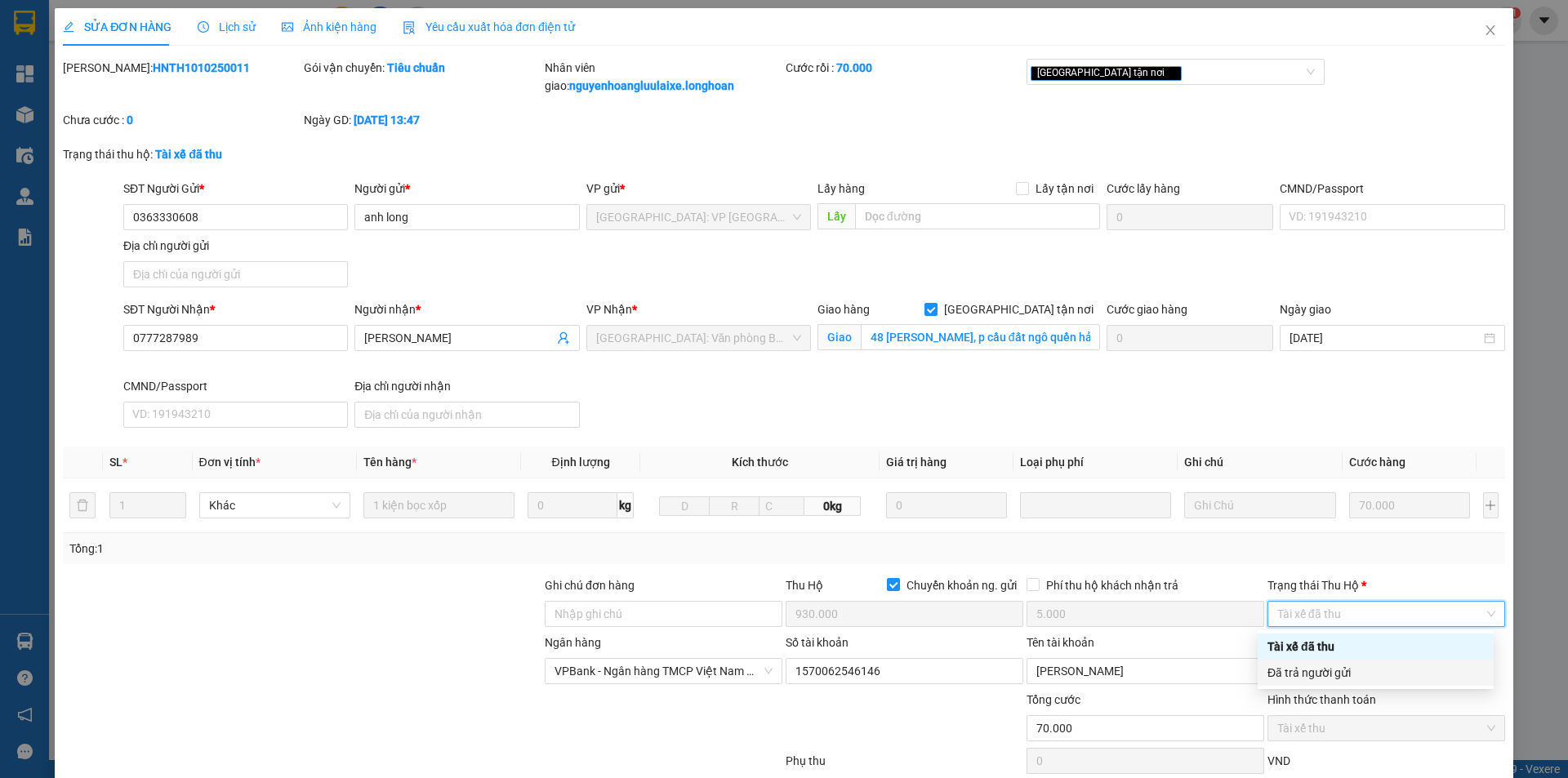
click at [1330, 673] on div "Đã trả người gửi" at bounding box center [1375, 672] width 216 height 18
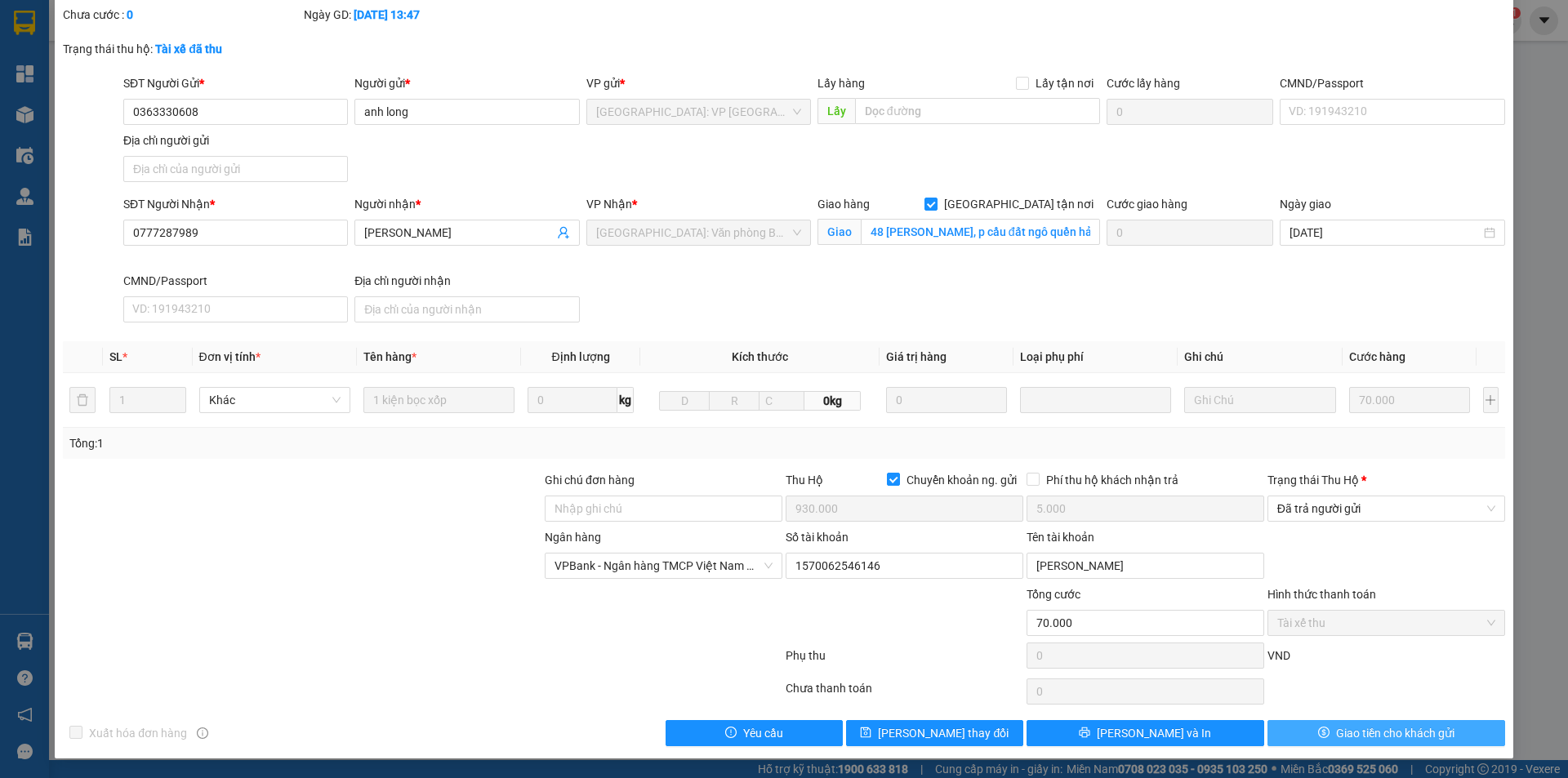
click at [1318, 730] on icon "dollar" at bounding box center [1324, 732] width 11 height 11
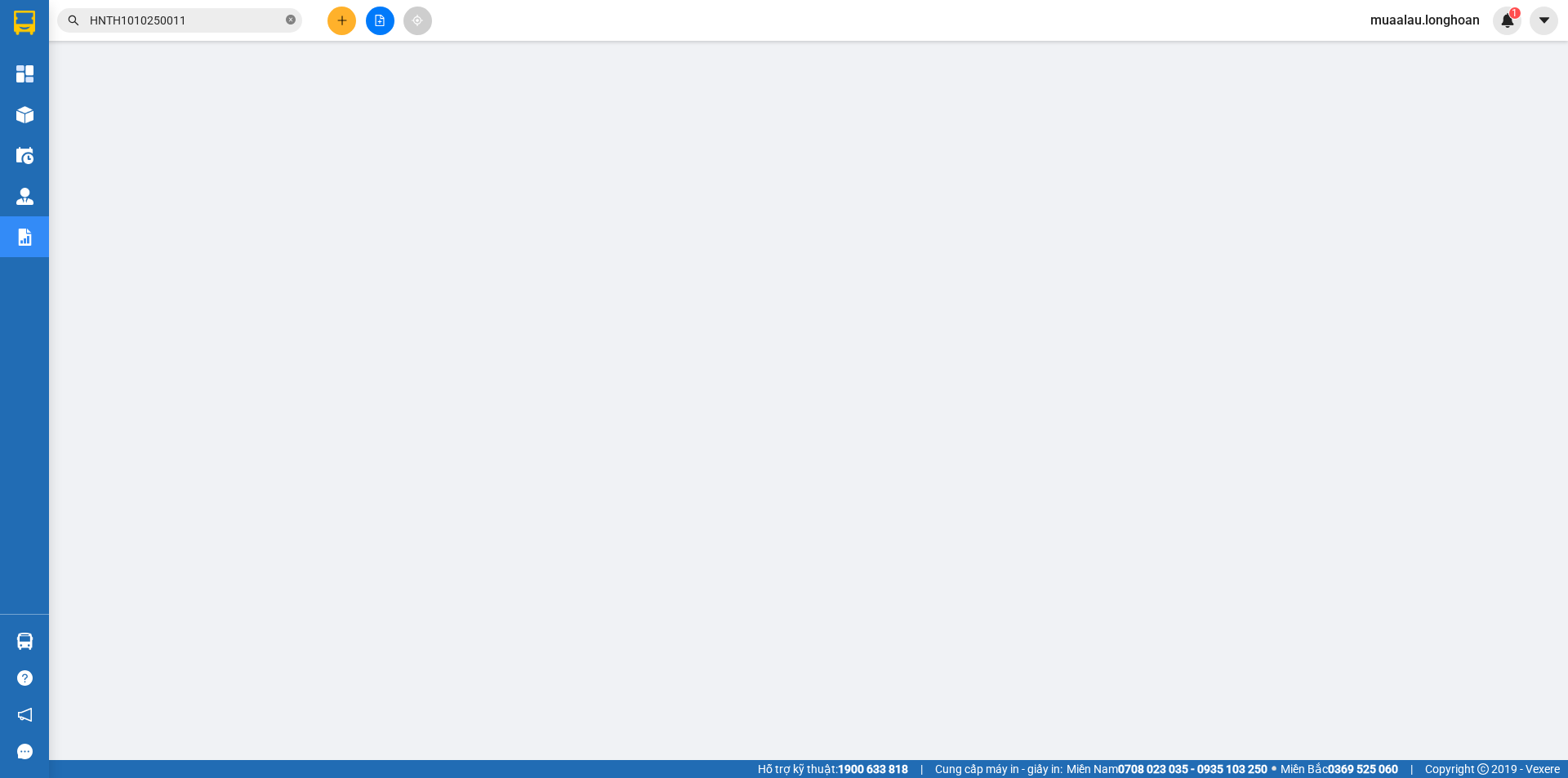
click at [294, 17] on icon "close-circle" at bounding box center [290, 19] width 10 height 10
paste input "VHBT1010250043"
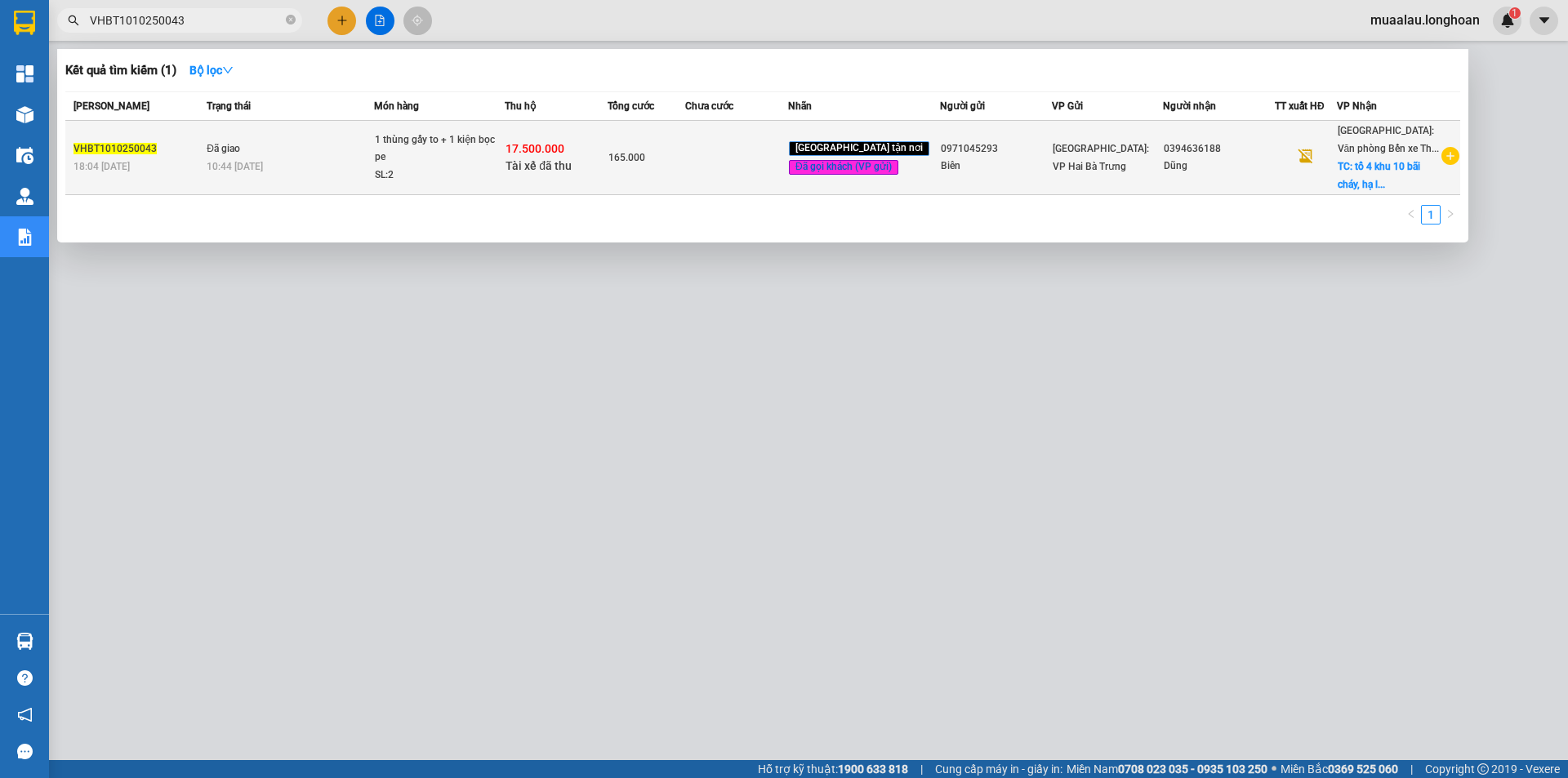
click at [777, 163] on td at bounding box center [737, 158] width 103 height 74
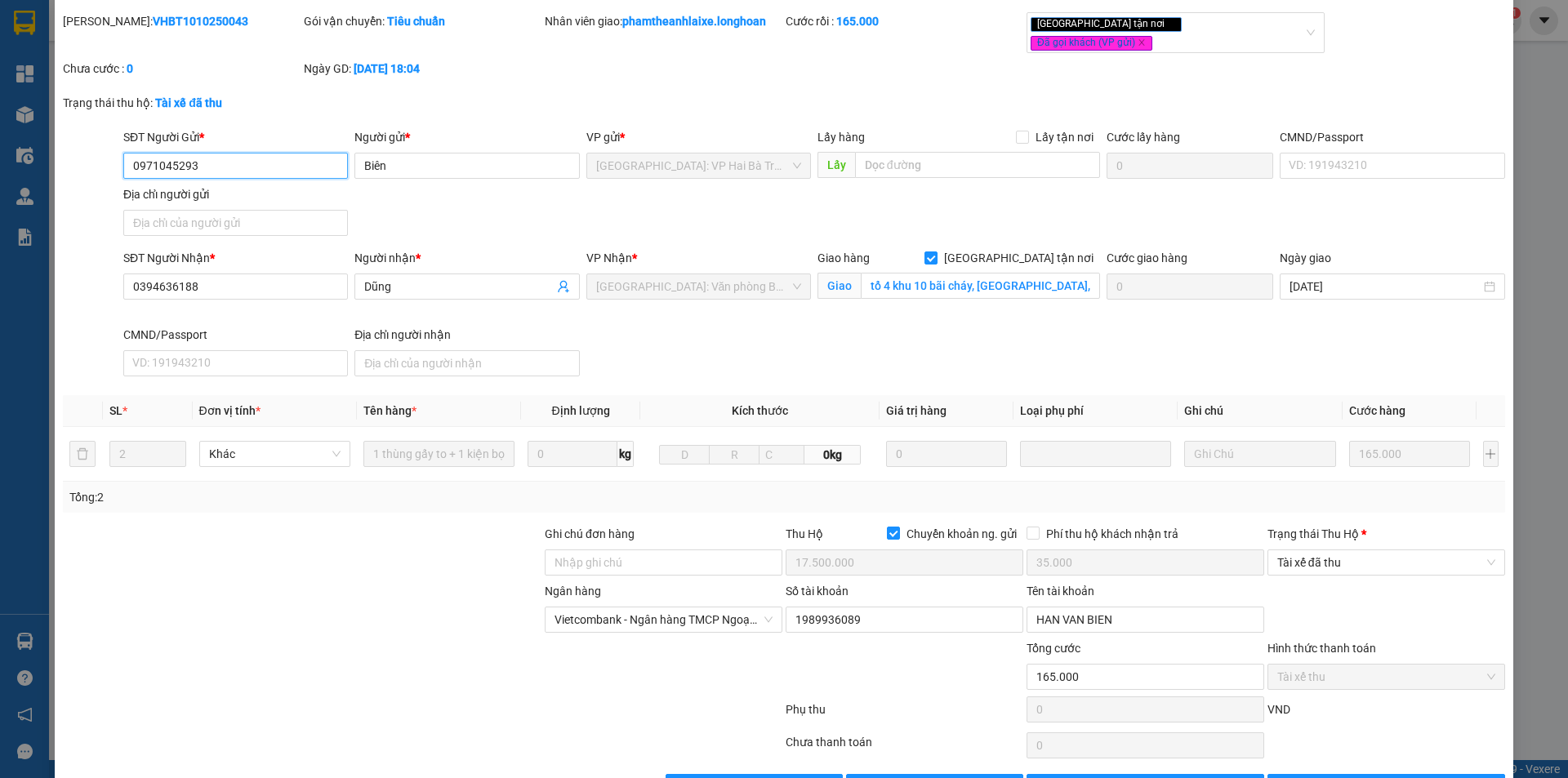
scroll to position [87, 0]
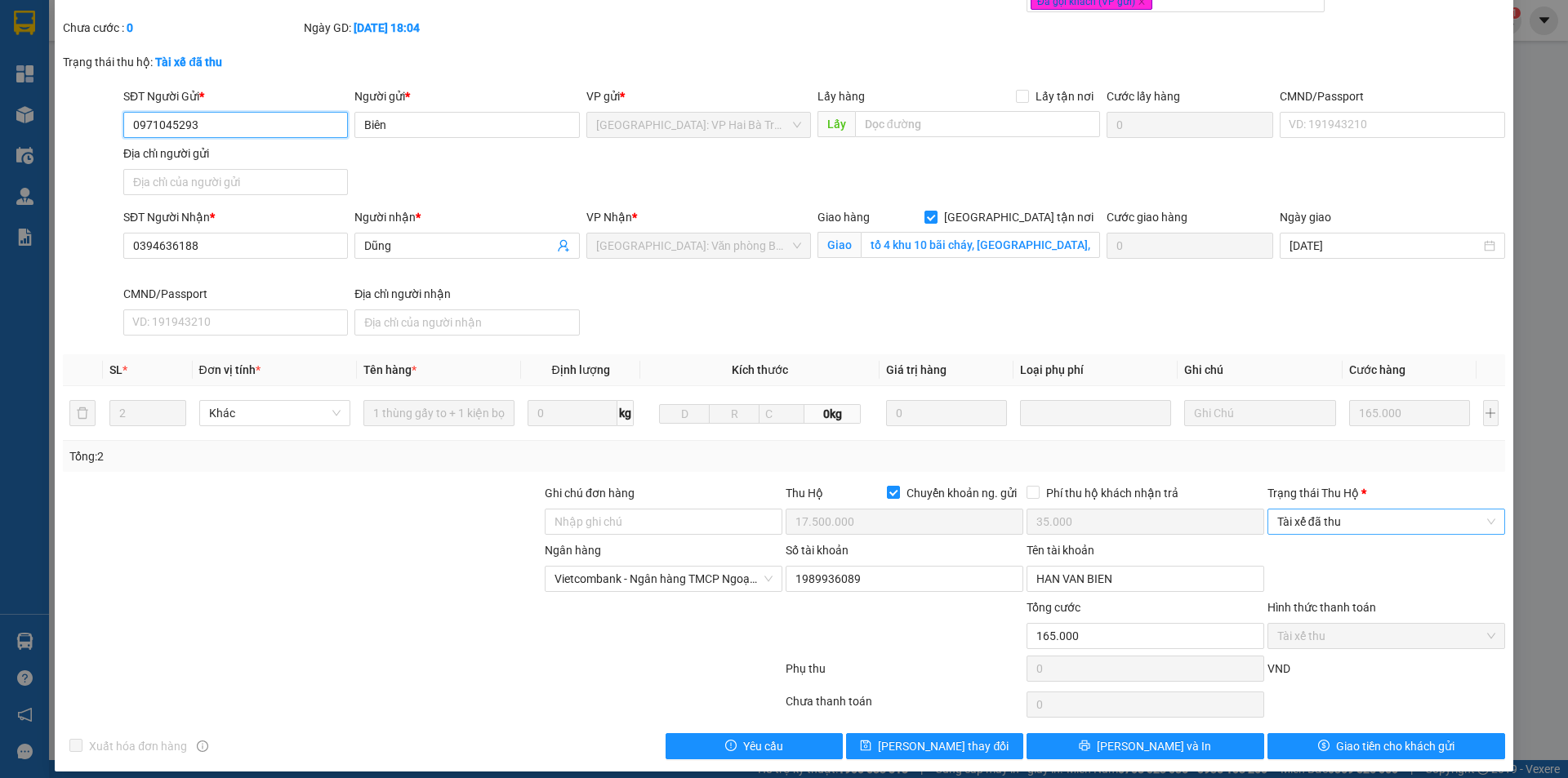
click at [1368, 509] on span "Tài xế đã thu" at bounding box center [1386, 521] width 218 height 24
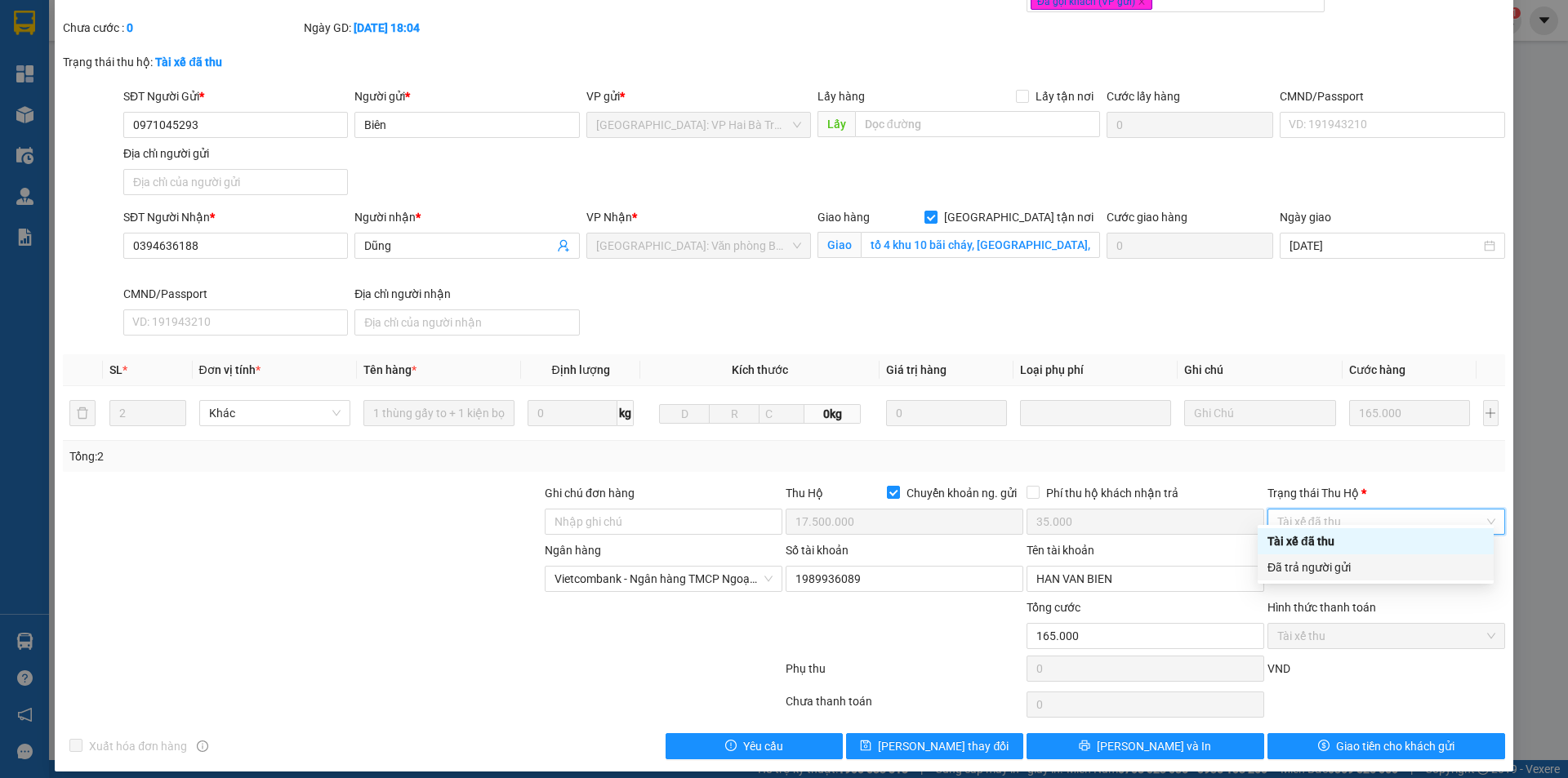
click at [1397, 568] on div "Đã trả người gửi" at bounding box center [1375, 567] width 216 height 18
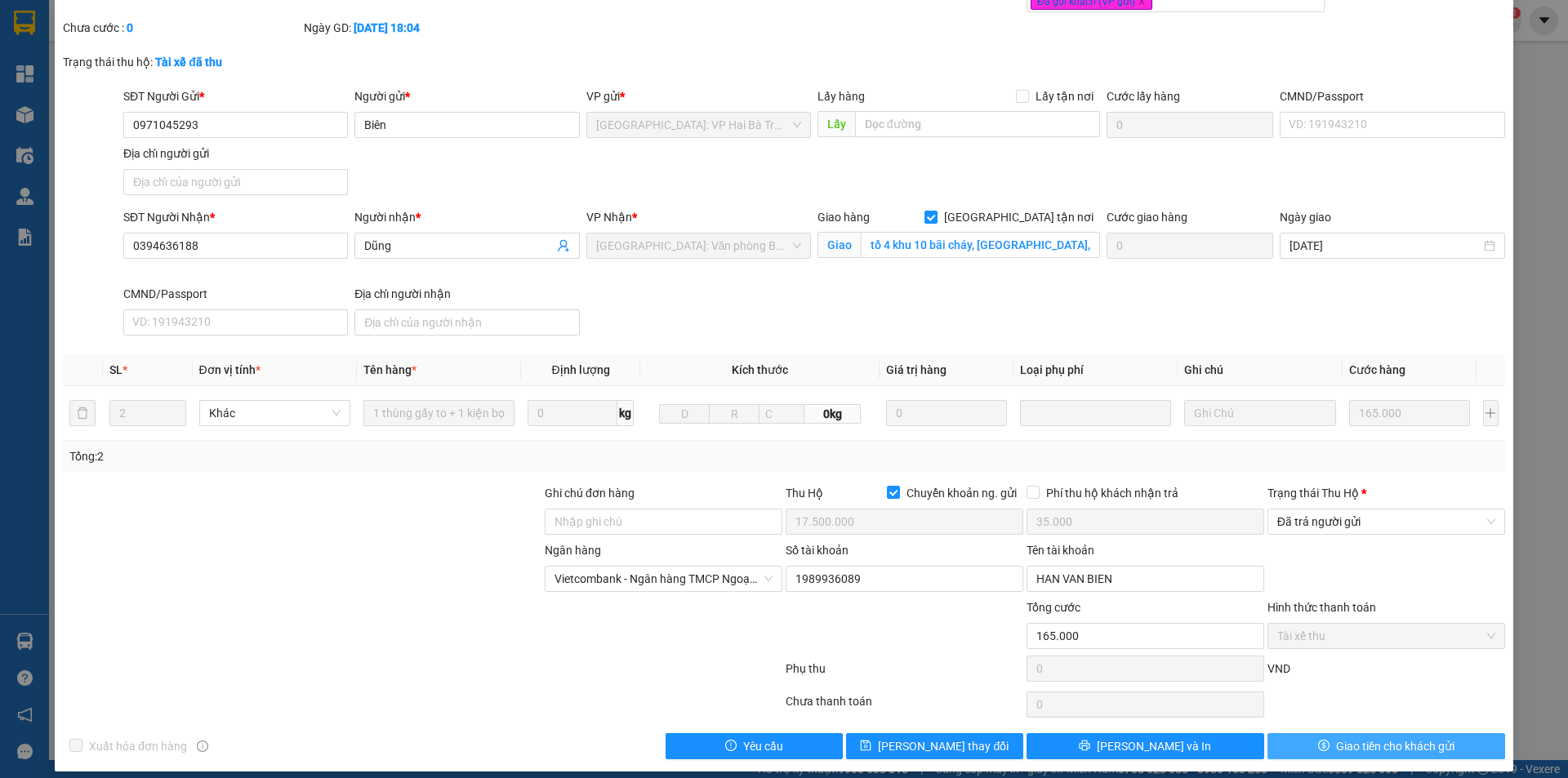
drag, startPoint x: 1366, startPoint y: 740, endPoint x: 1397, endPoint y: 694, distance: 55.5
click at [1368, 740] on span "Giao tiền cho khách gửi" at bounding box center [1395, 746] width 119 height 18
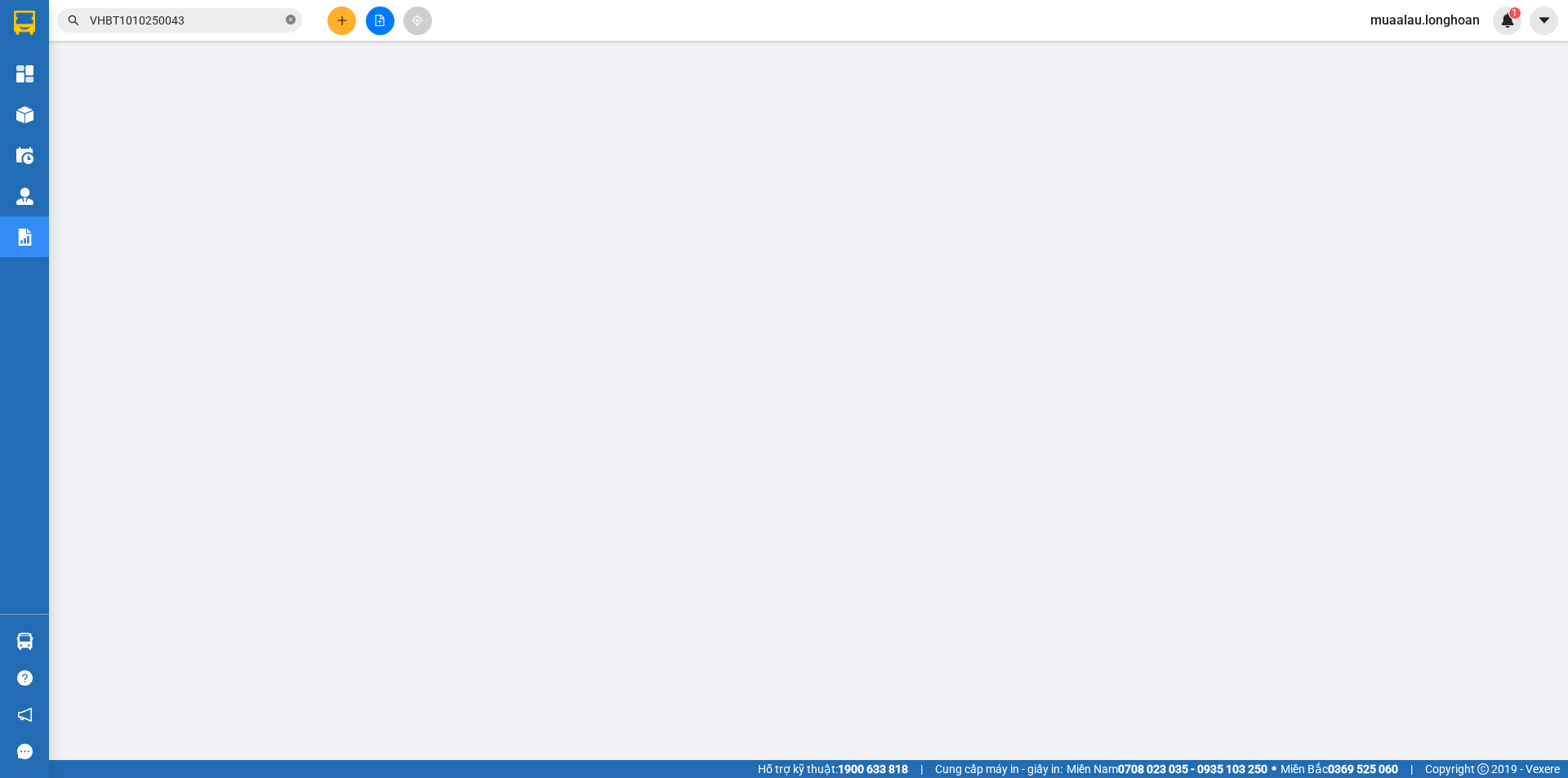
click at [292, 19] on icon "close-circle" at bounding box center [290, 19] width 10 height 10
paste input "VPVD0810250052"
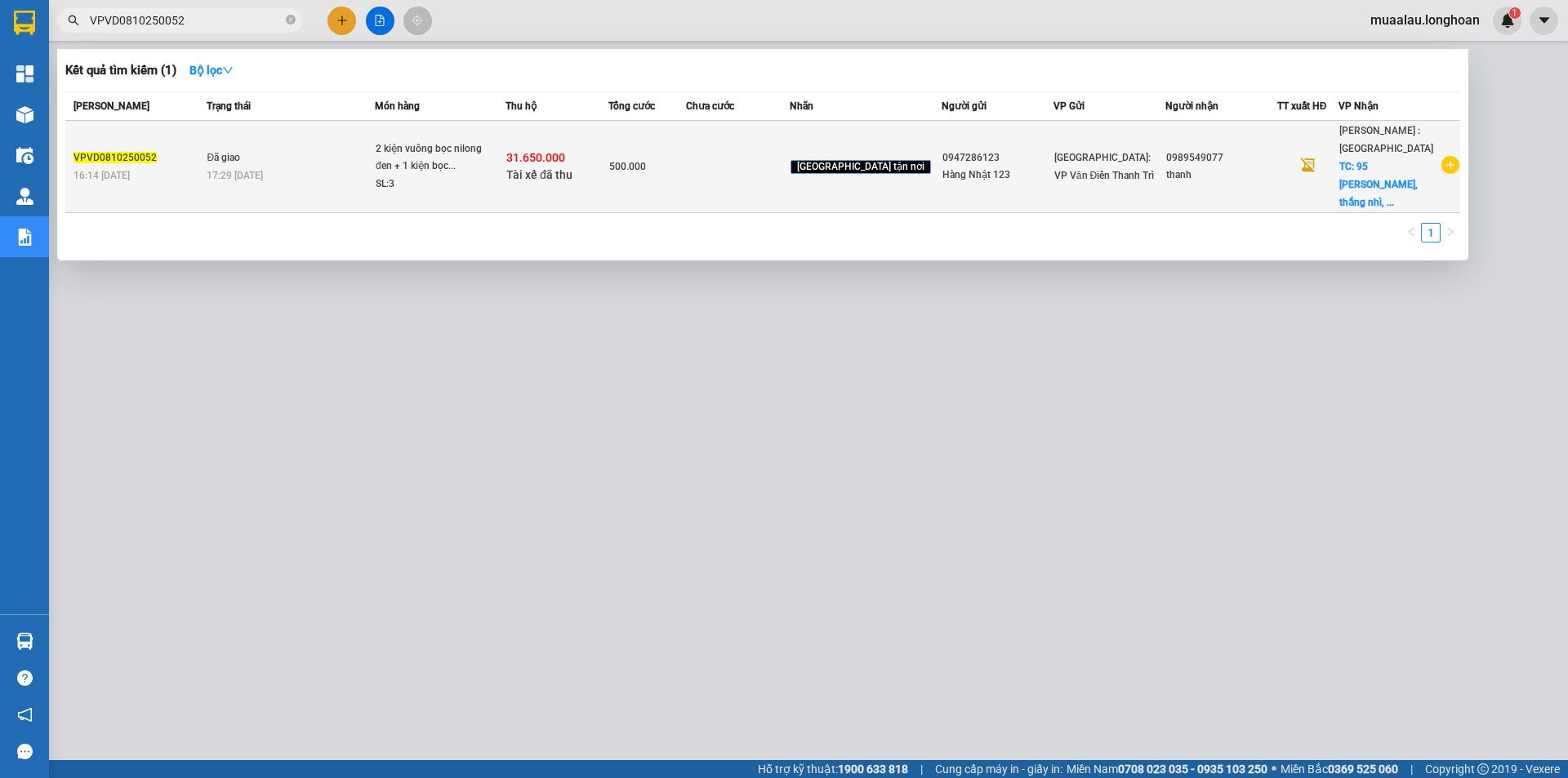
click at [683, 171] on td "500.000" at bounding box center [648, 166] width 78 height 92
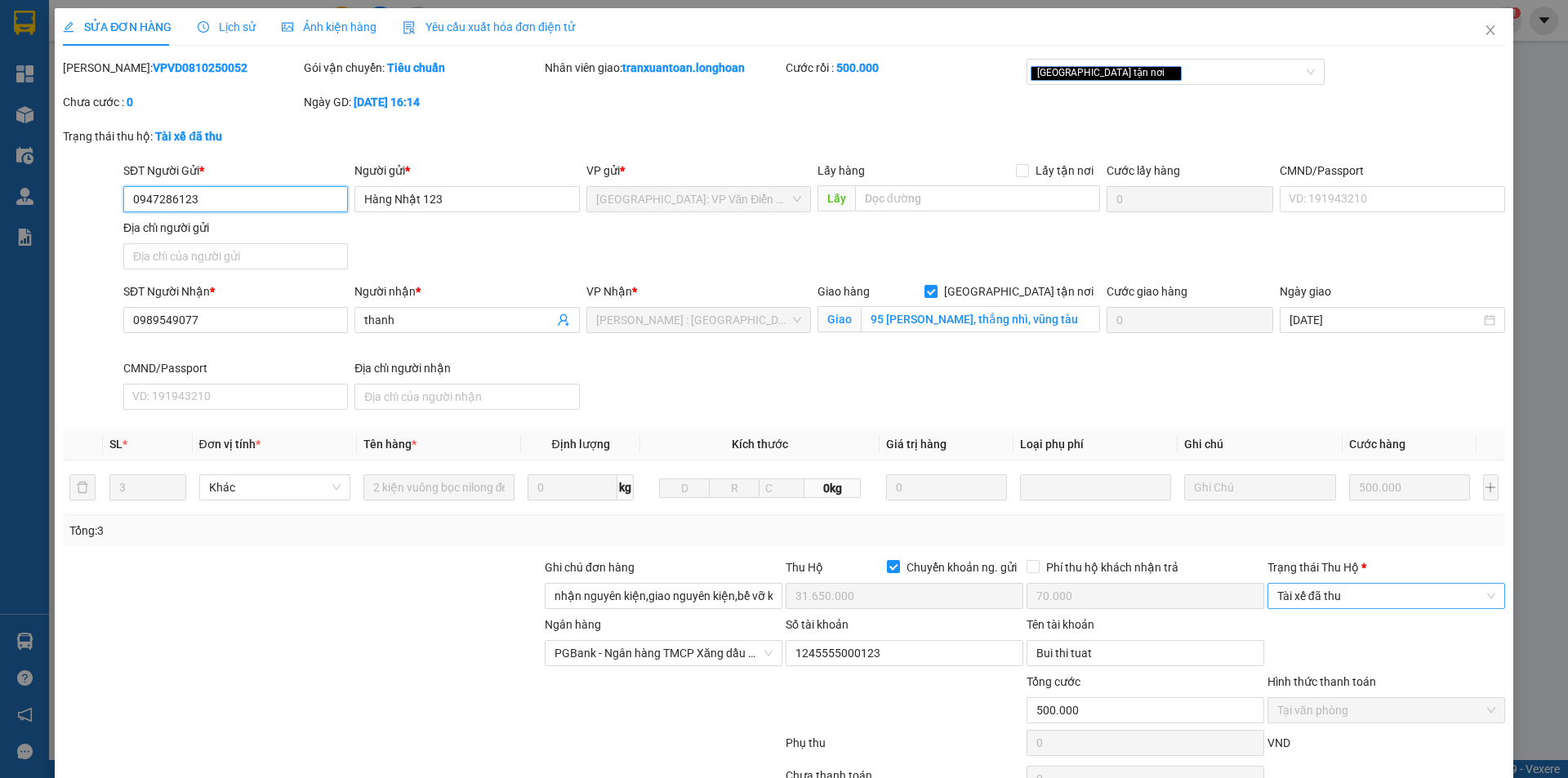
click at [1372, 596] on span "Tài xế đã thu" at bounding box center [1386, 595] width 218 height 24
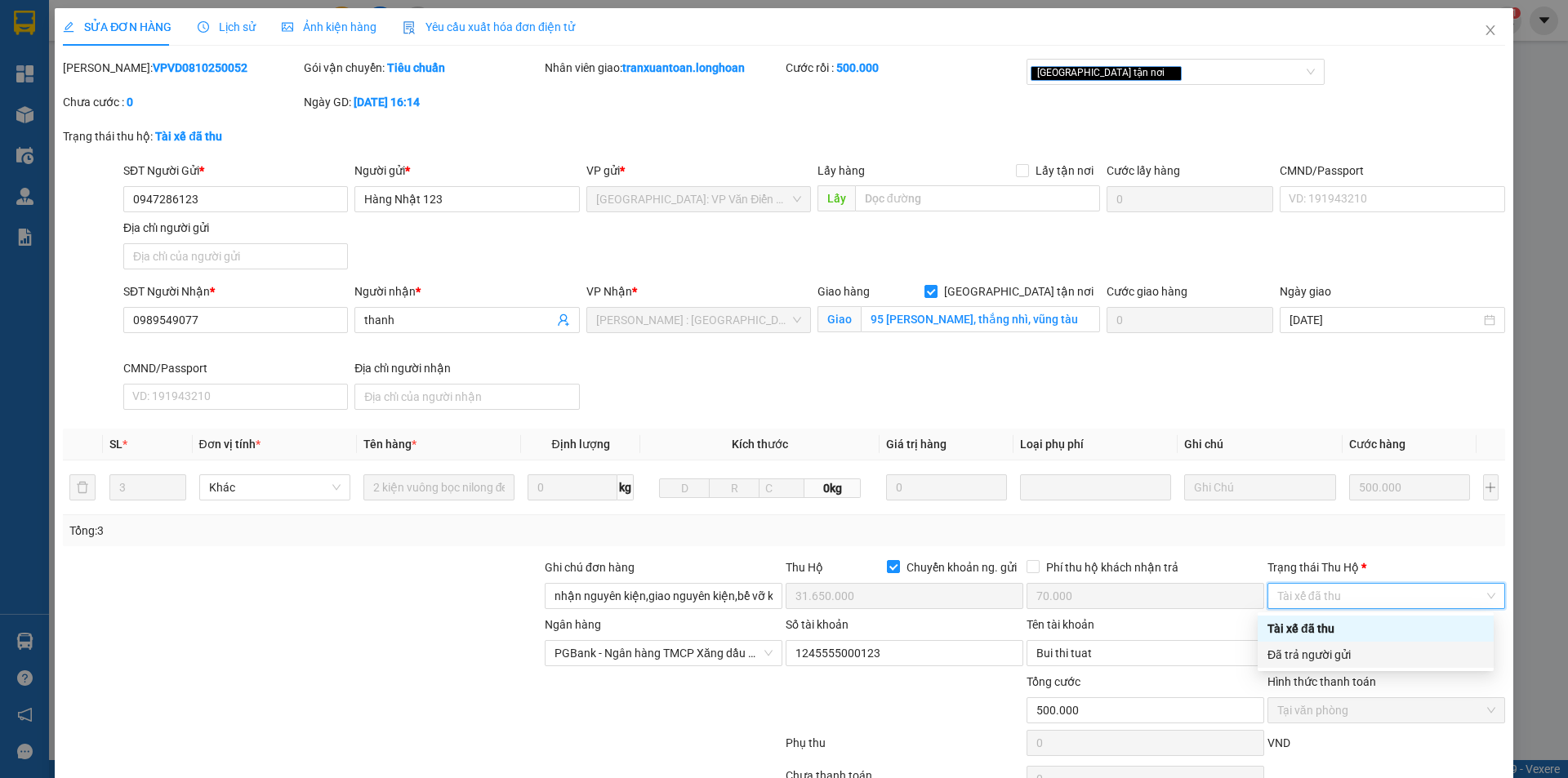
click at [1368, 665] on div "Đã trả người gửi" at bounding box center [1376, 655] width 236 height 26
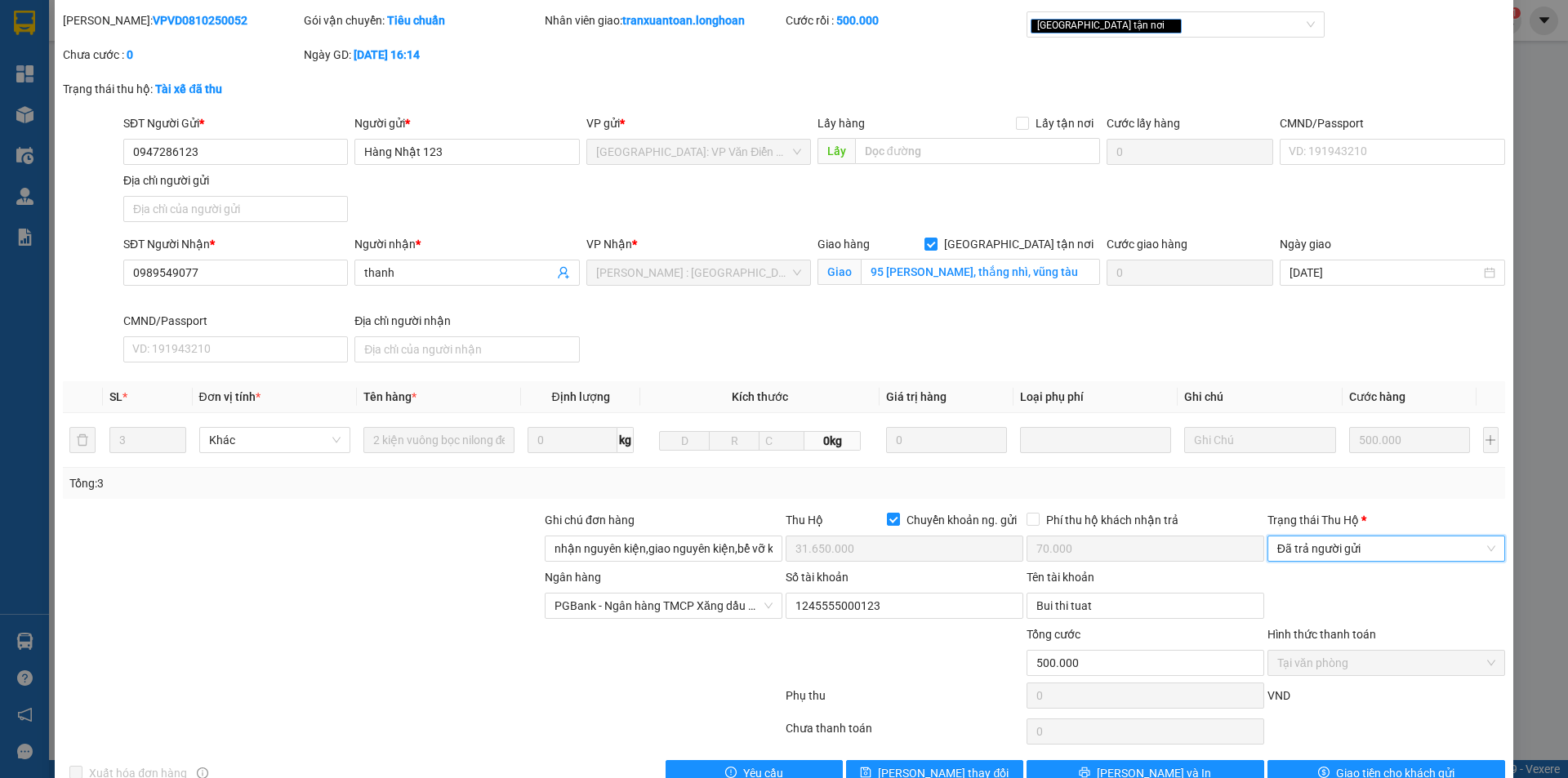
scroll to position [87, 0]
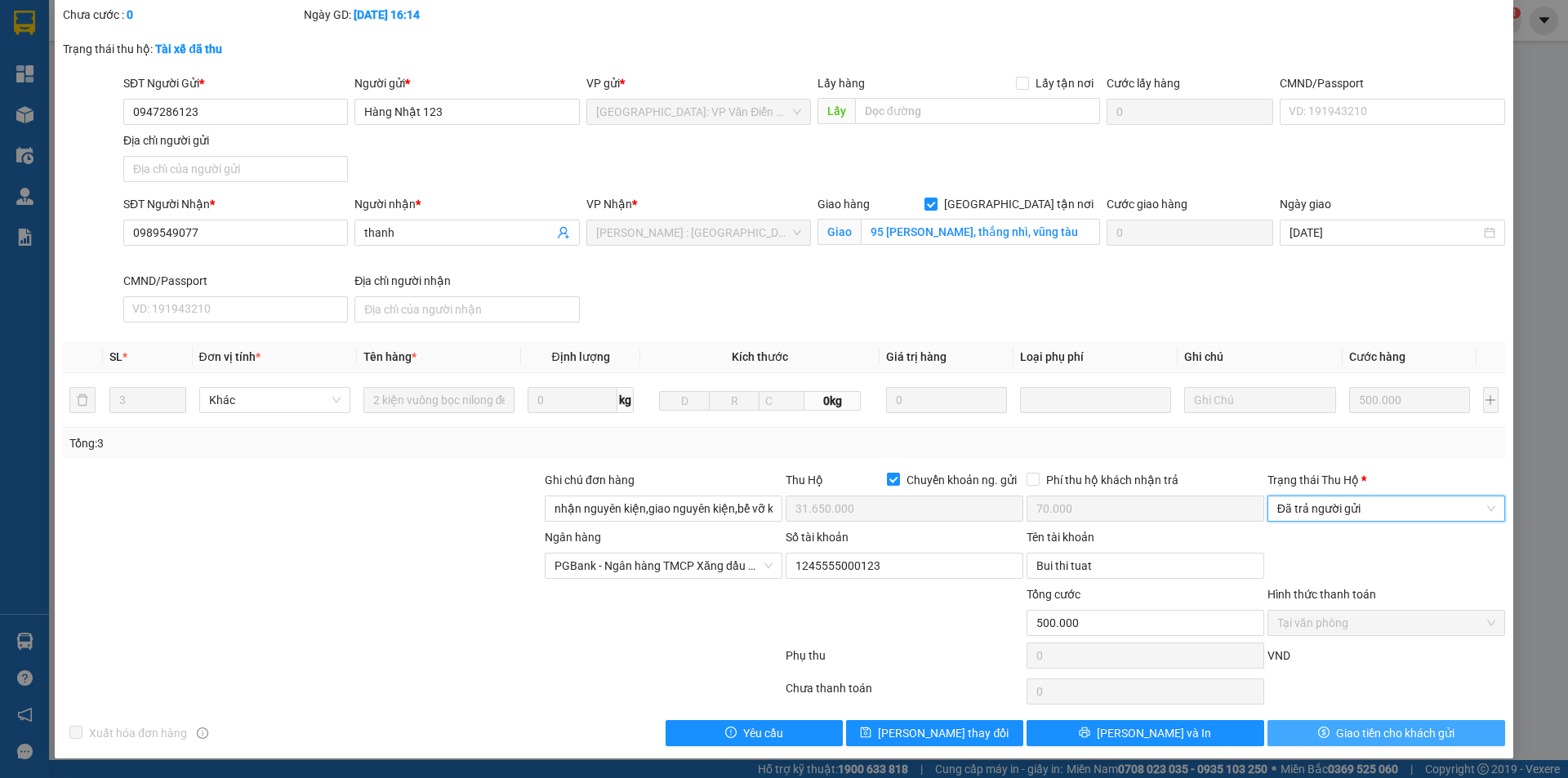
click at [1341, 733] on span "Giao tiền cho khách gửi" at bounding box center [1395, 733] width 119 height 18
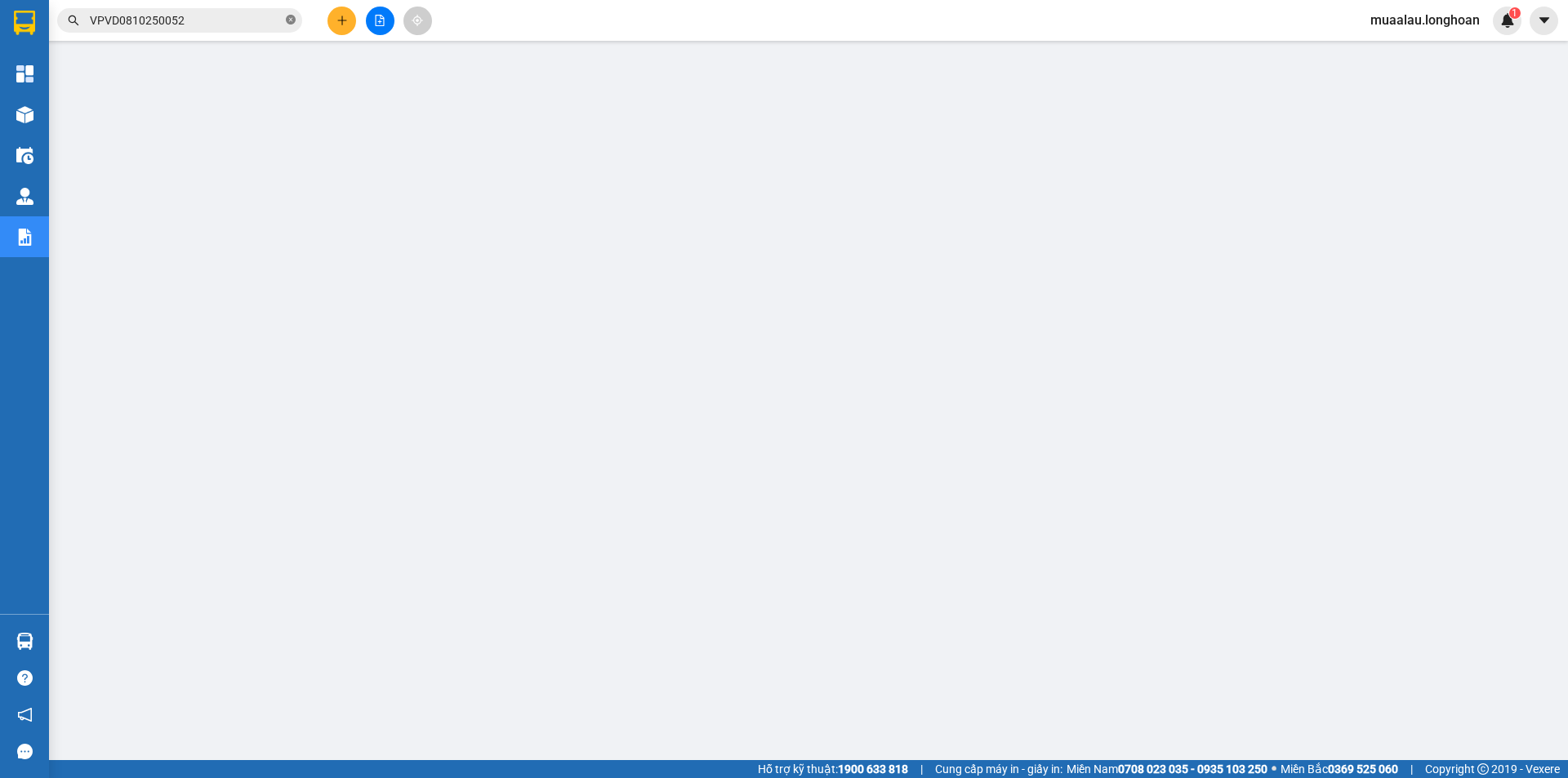
click at [288, 19] on icon "close-circle" at bounding box center [290, 19] width 10 height 10
paste input "HNHD0610250011"
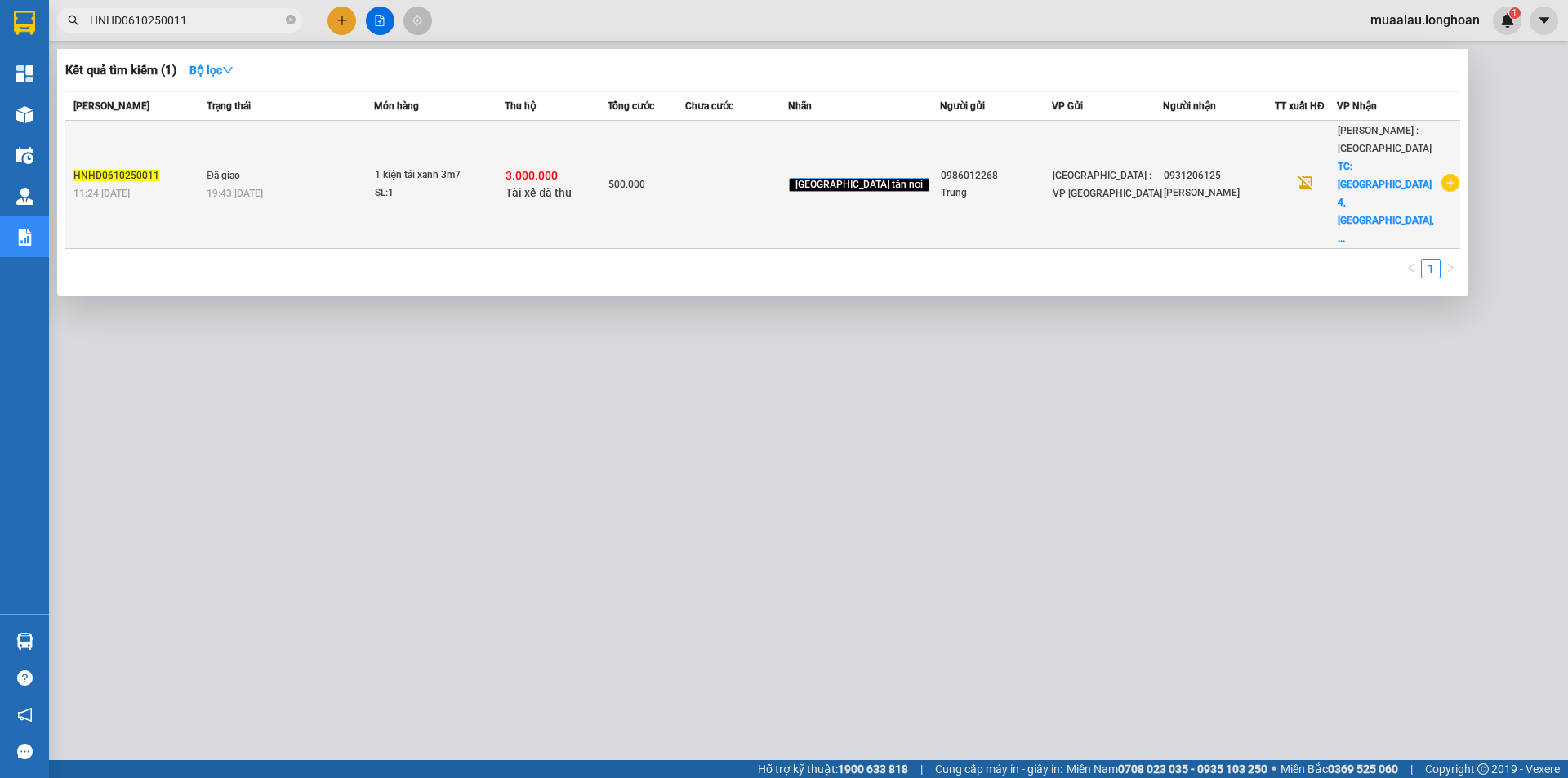
click at [751, 171] on td at bounding box center [737, 185] width 103 height 128
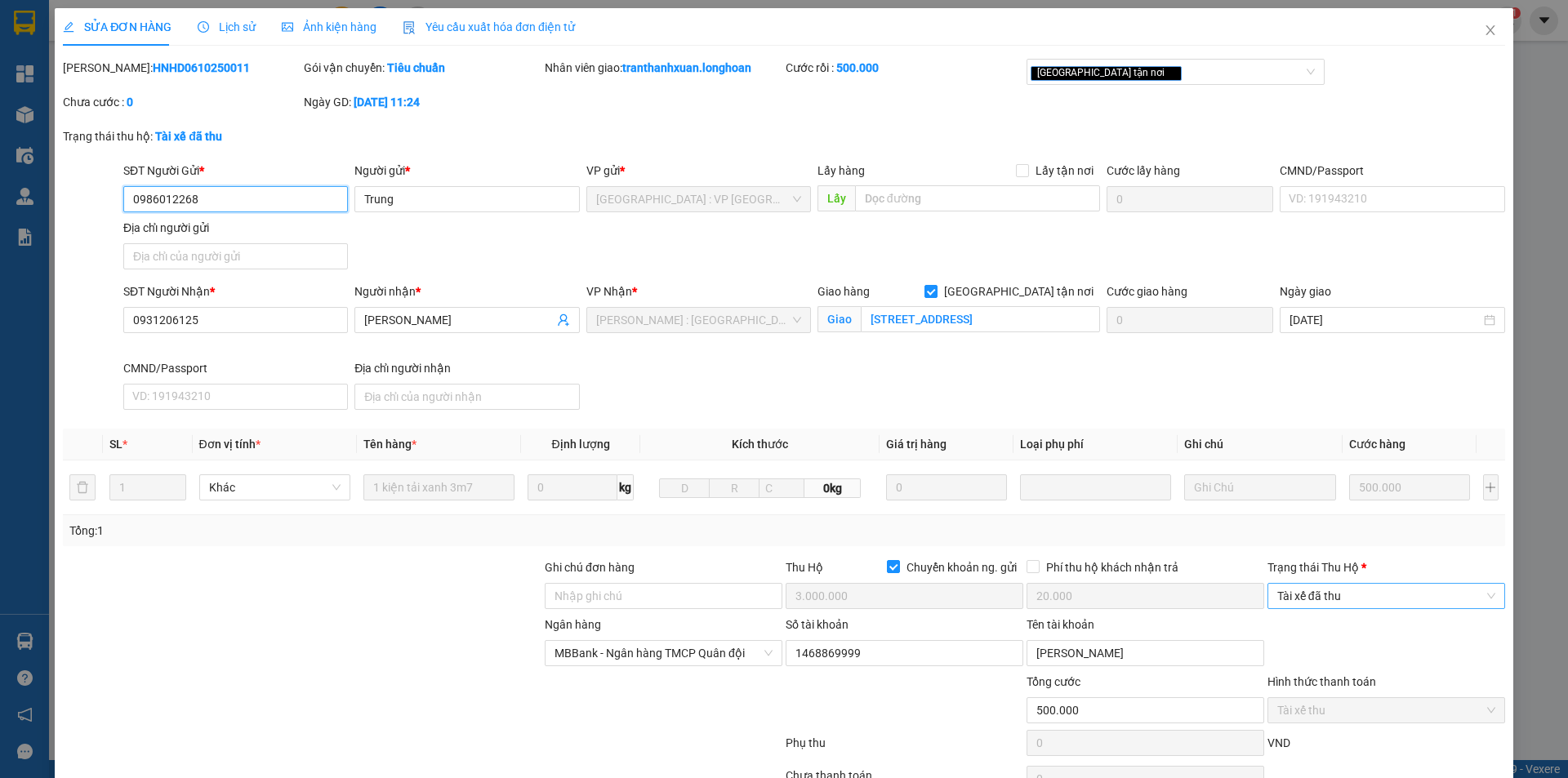
click at [1308, 590] on span "Tài xế đã thu" at bounding box center [1386, 595] width 218 height 24
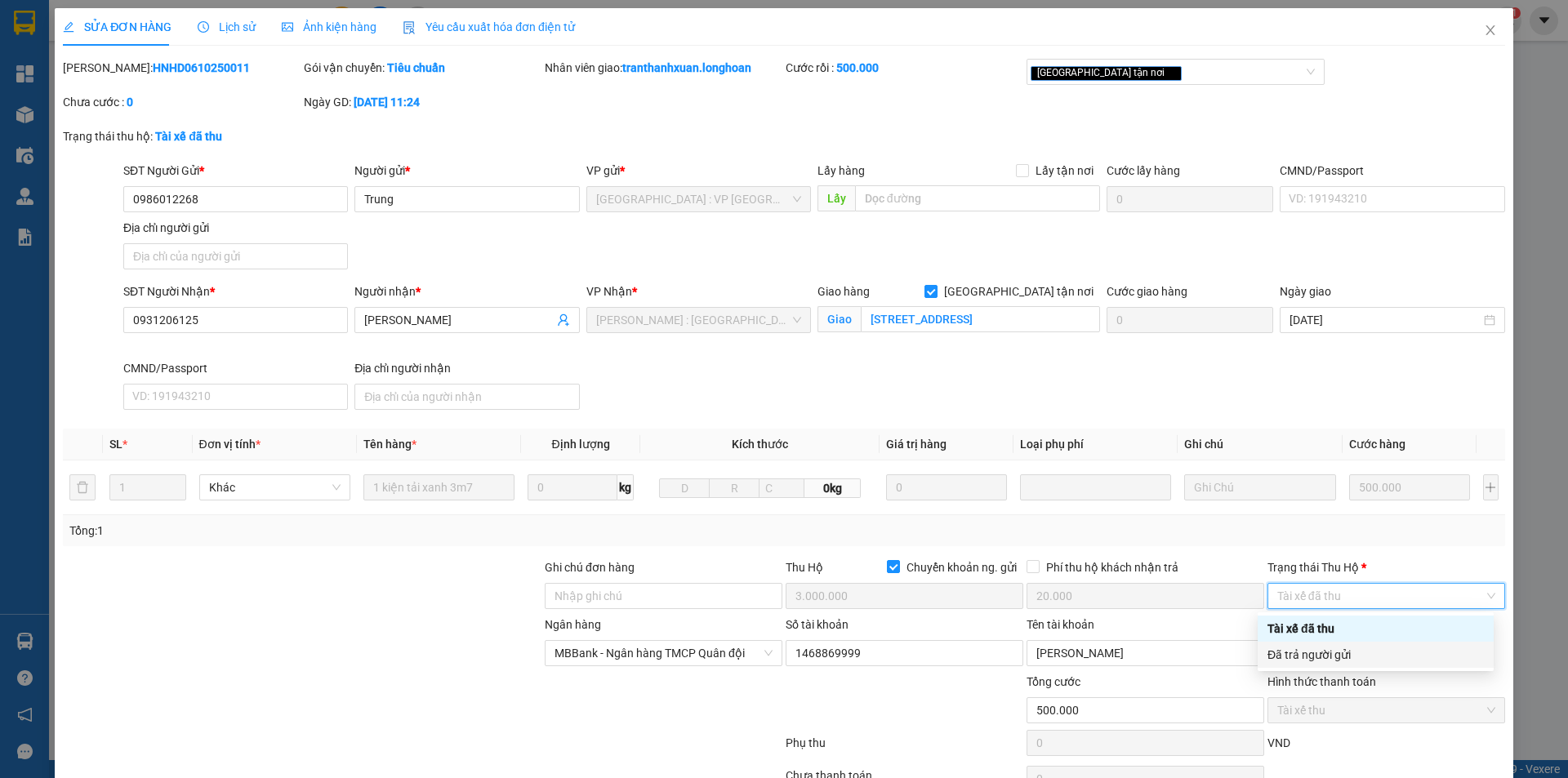
drag, startPoint x: 1303, startPoint y: 658, endPoint x: 1316, endPoint y: 668, distance: 16.4
click at [1304, 658] on div "Đã trả người gửi" at bounding box center [1375, 654] width 216 height 18
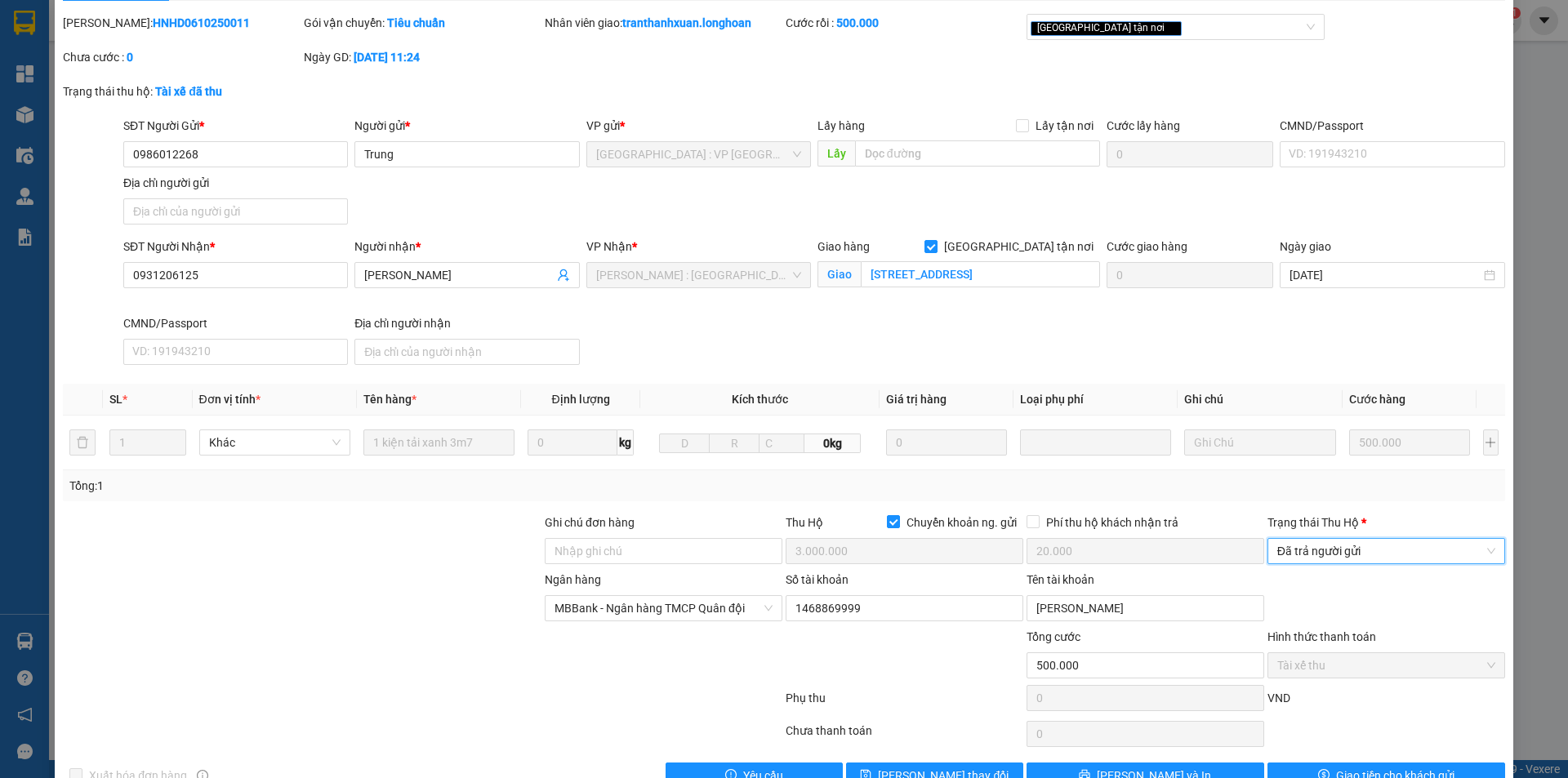
scroll to position [87, 0]
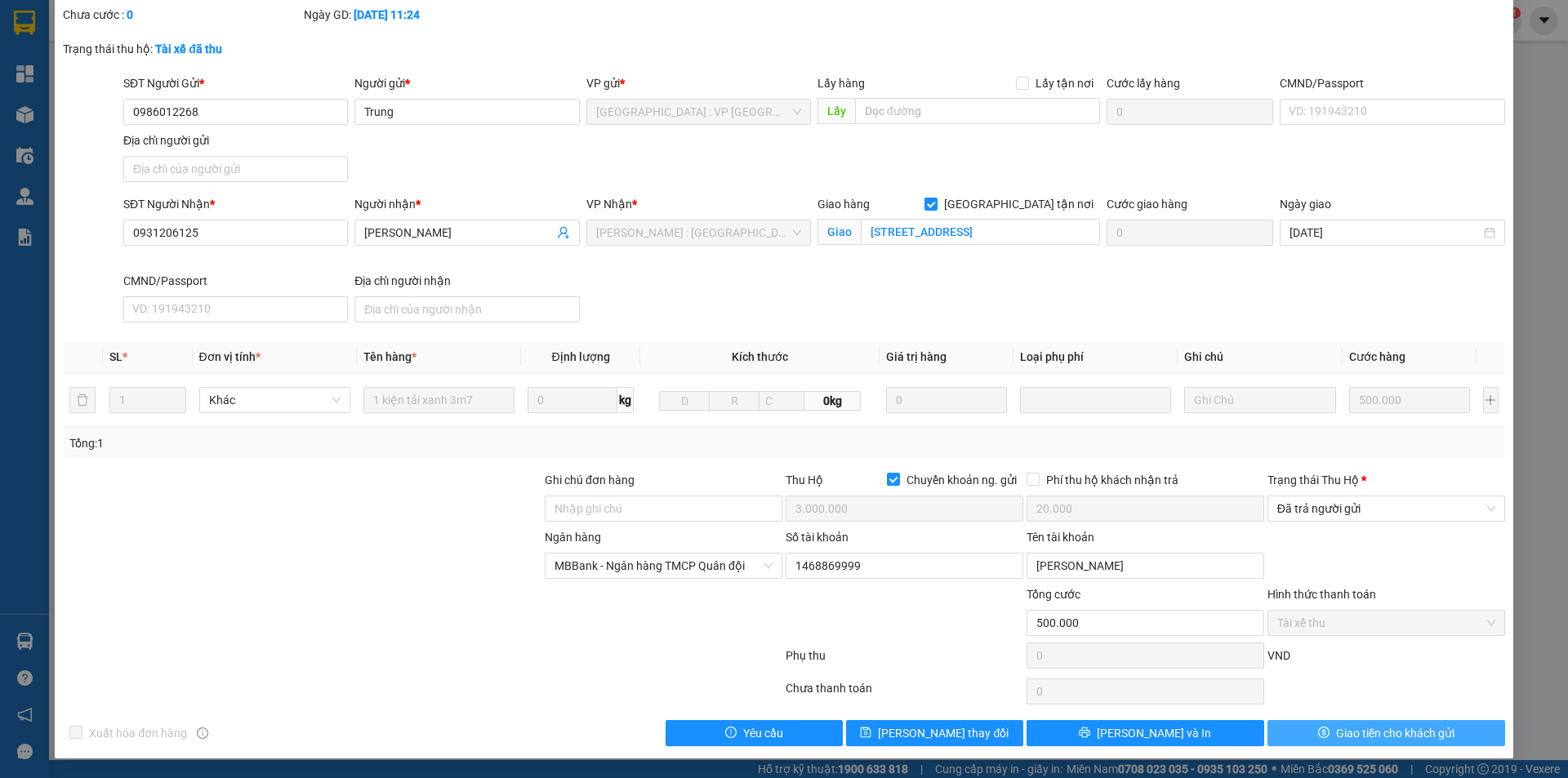
click at [1298, 722] on button "Giao tiền cho khách gửi" at bounding box center [1386, 733] width 238 height 26
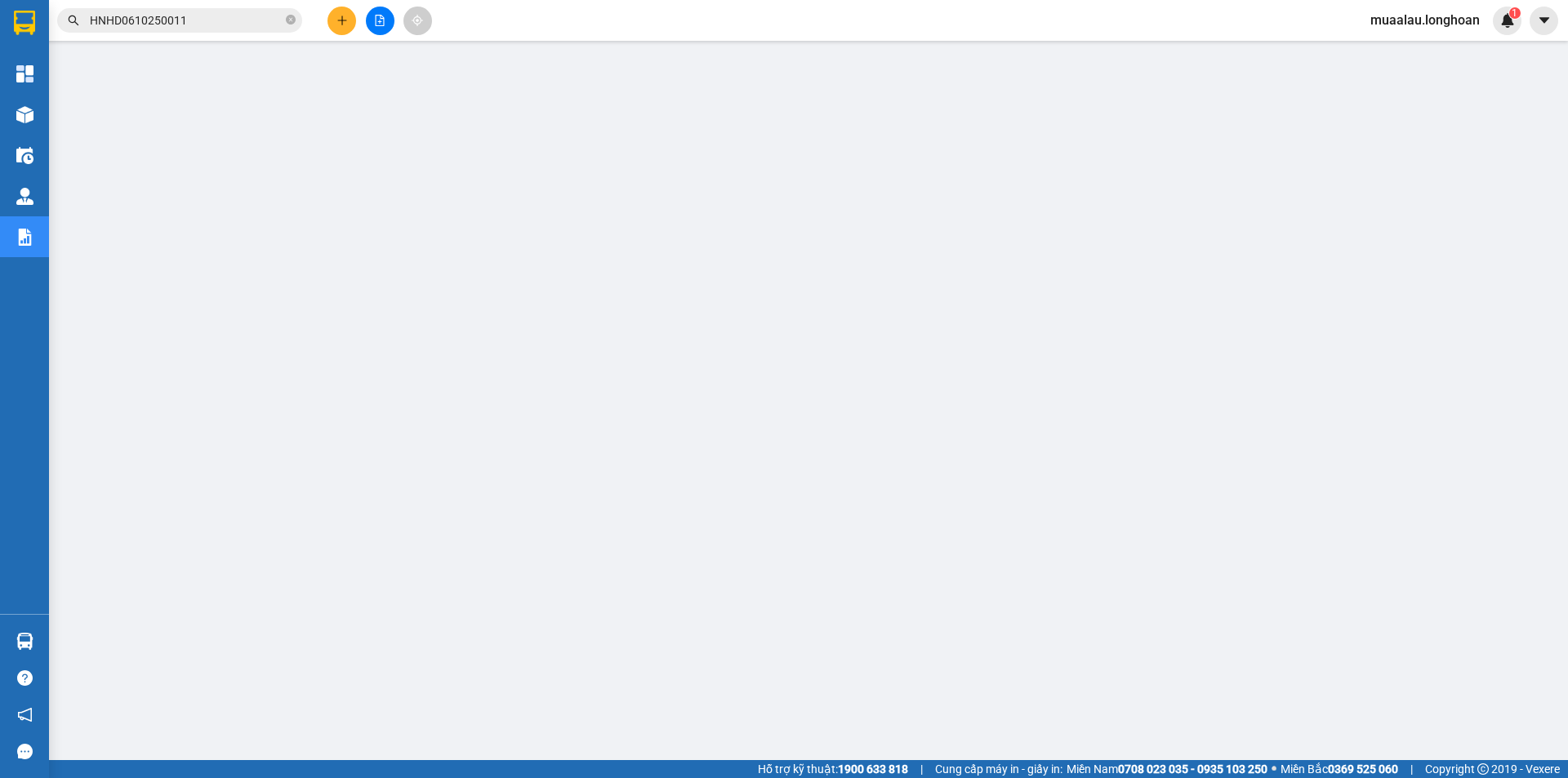
click at [297, 19] on span "HNHD0610250011" at bounding box center [180, 20] width 245 height 24
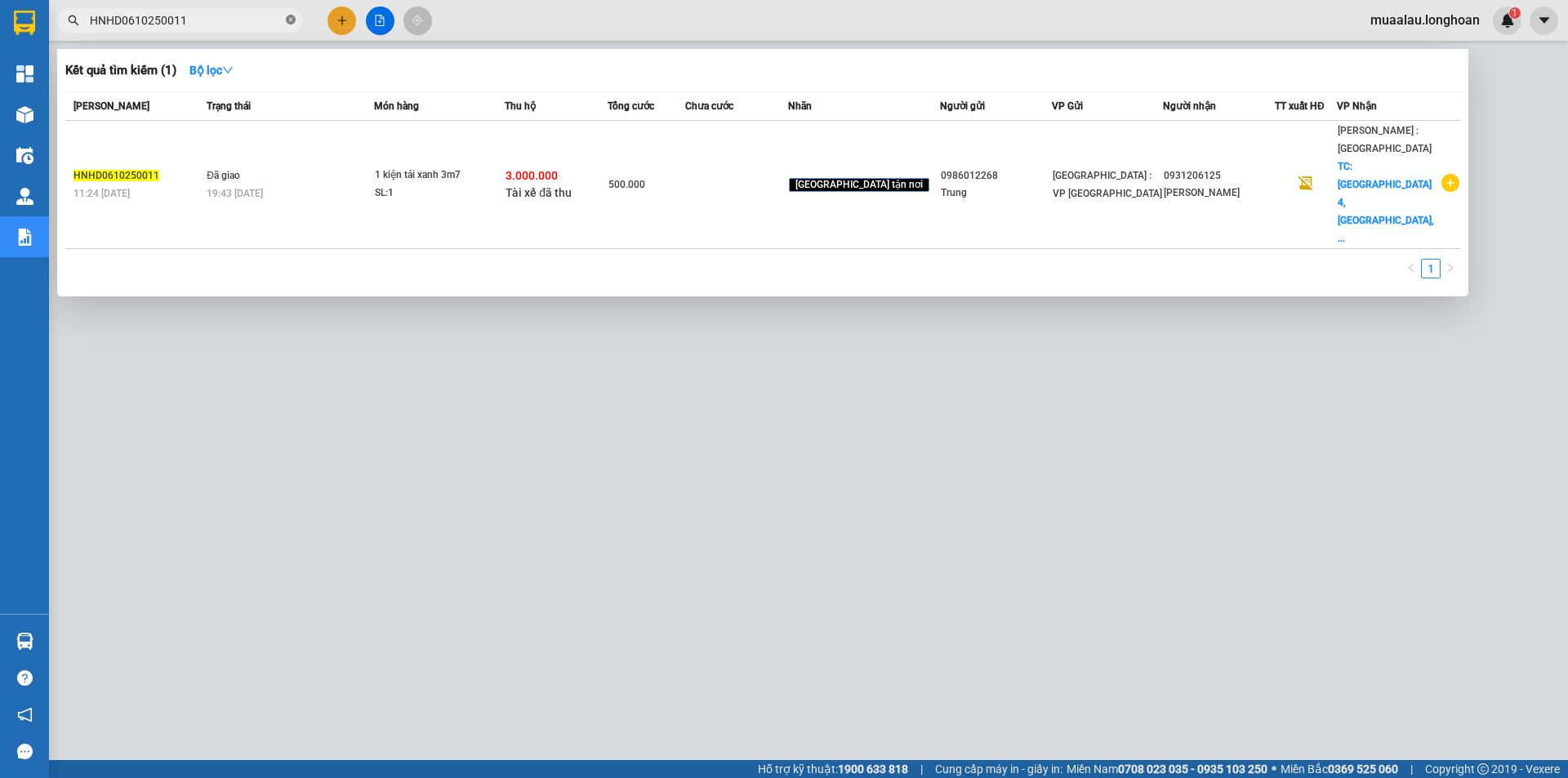
click at [289, 13] on span at bounding box center [290, 20] width 10 height 16
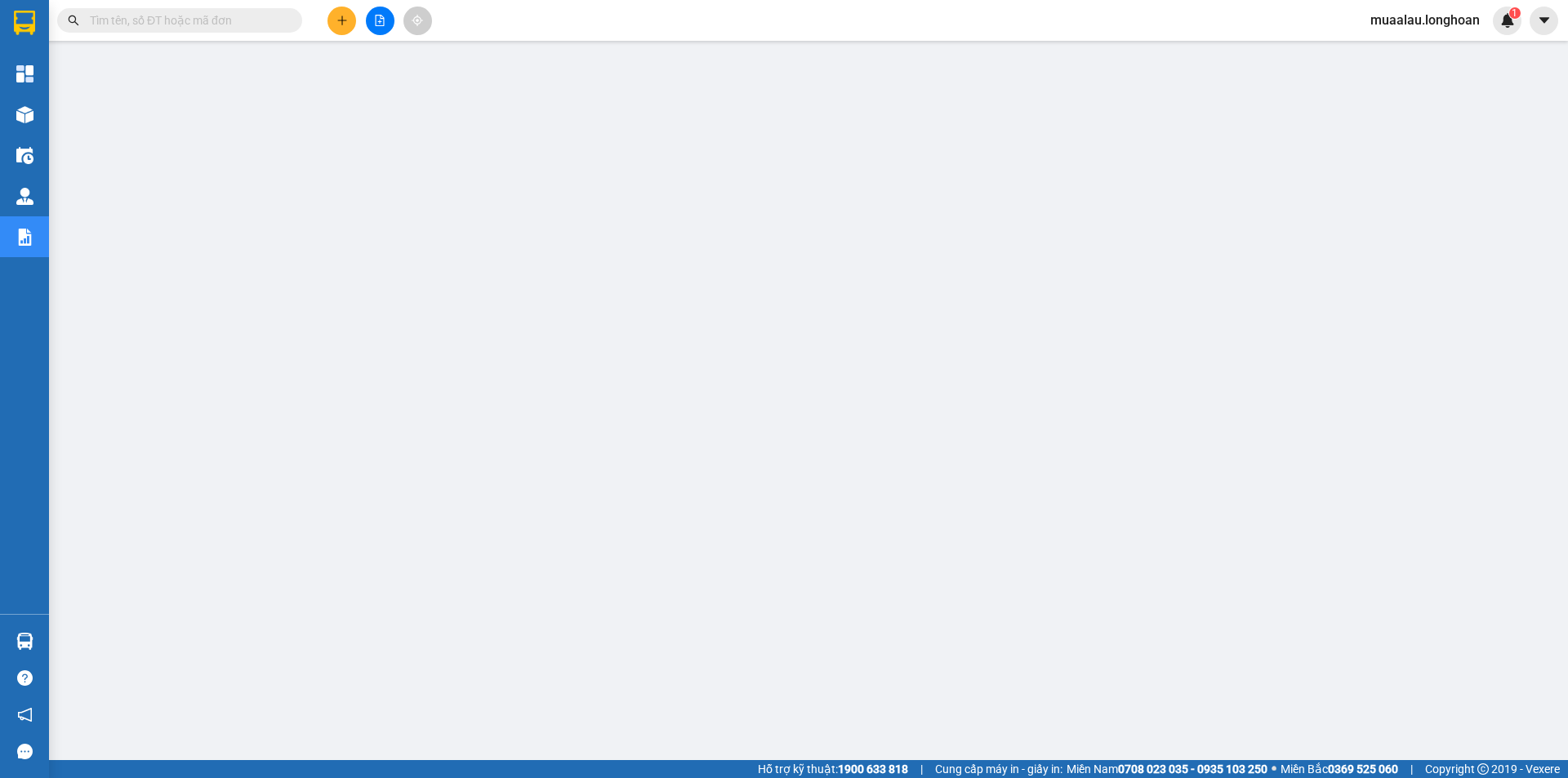
paste input "VPHP0710250001"
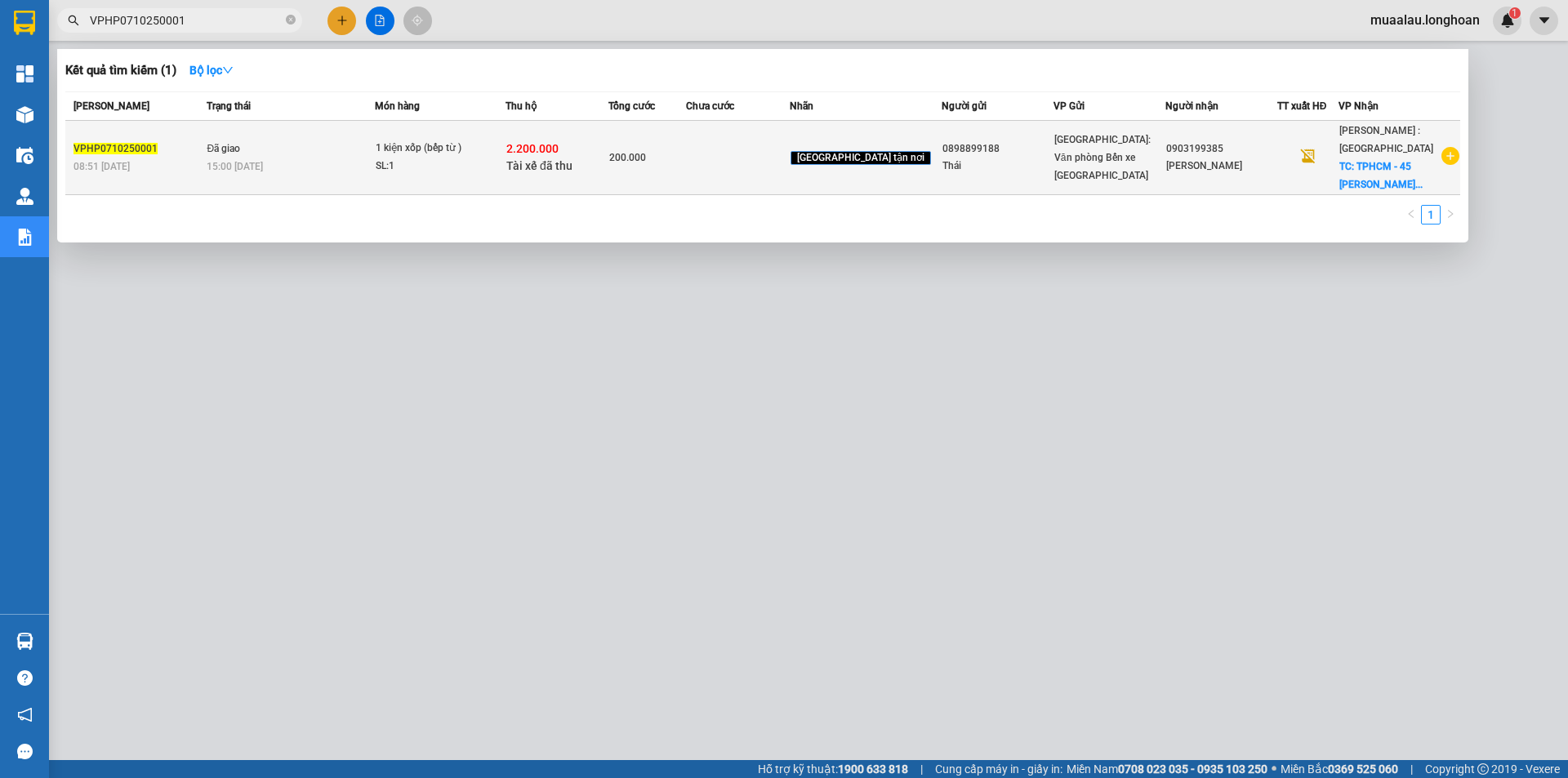
click at [773, 174] on td at bounding box center [737, 158] width 103 height 74
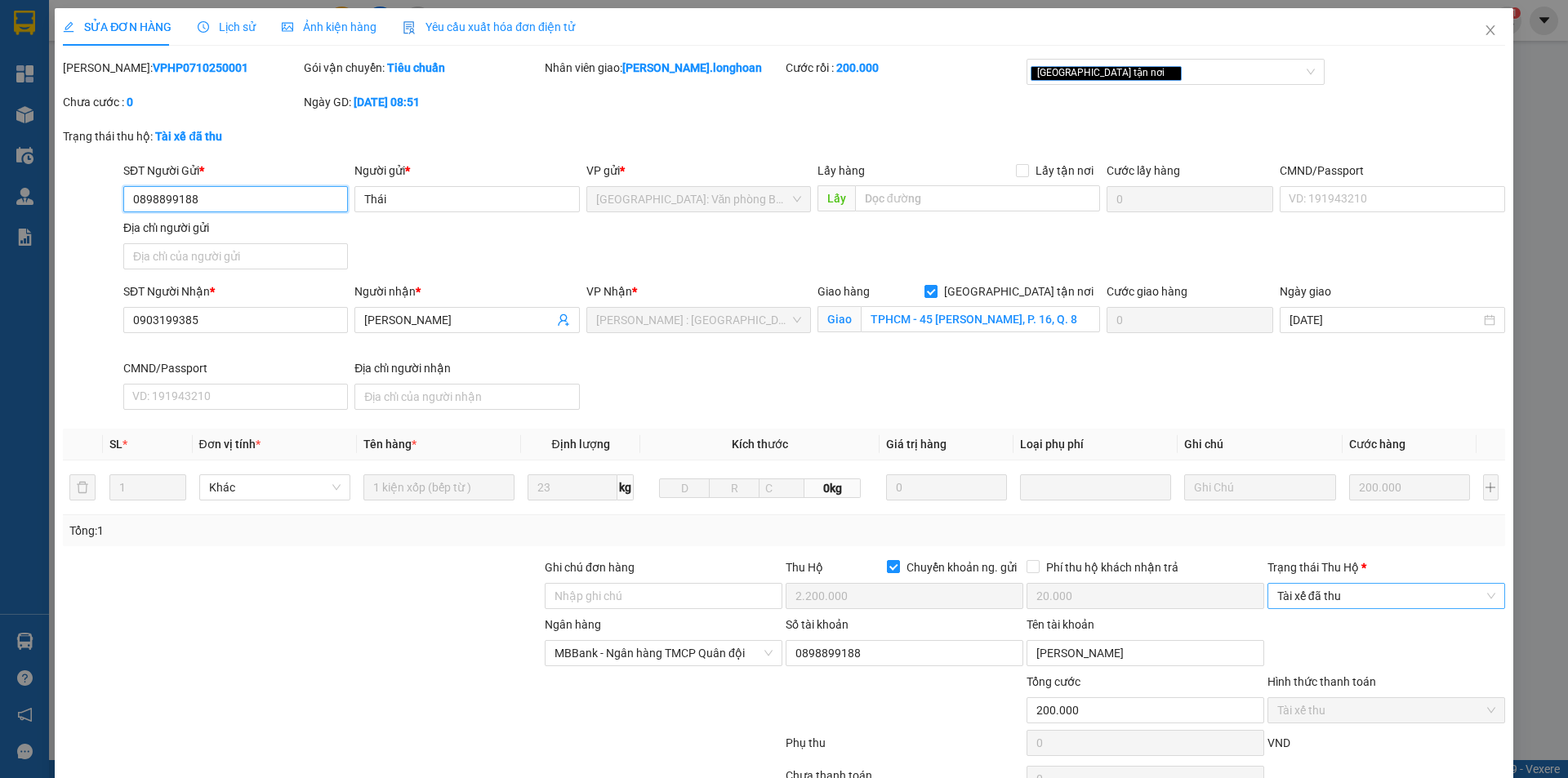
click at [1361, 592] on span "Tài xế đã thu" at bounding box center [1386, 595] width 218 height 24
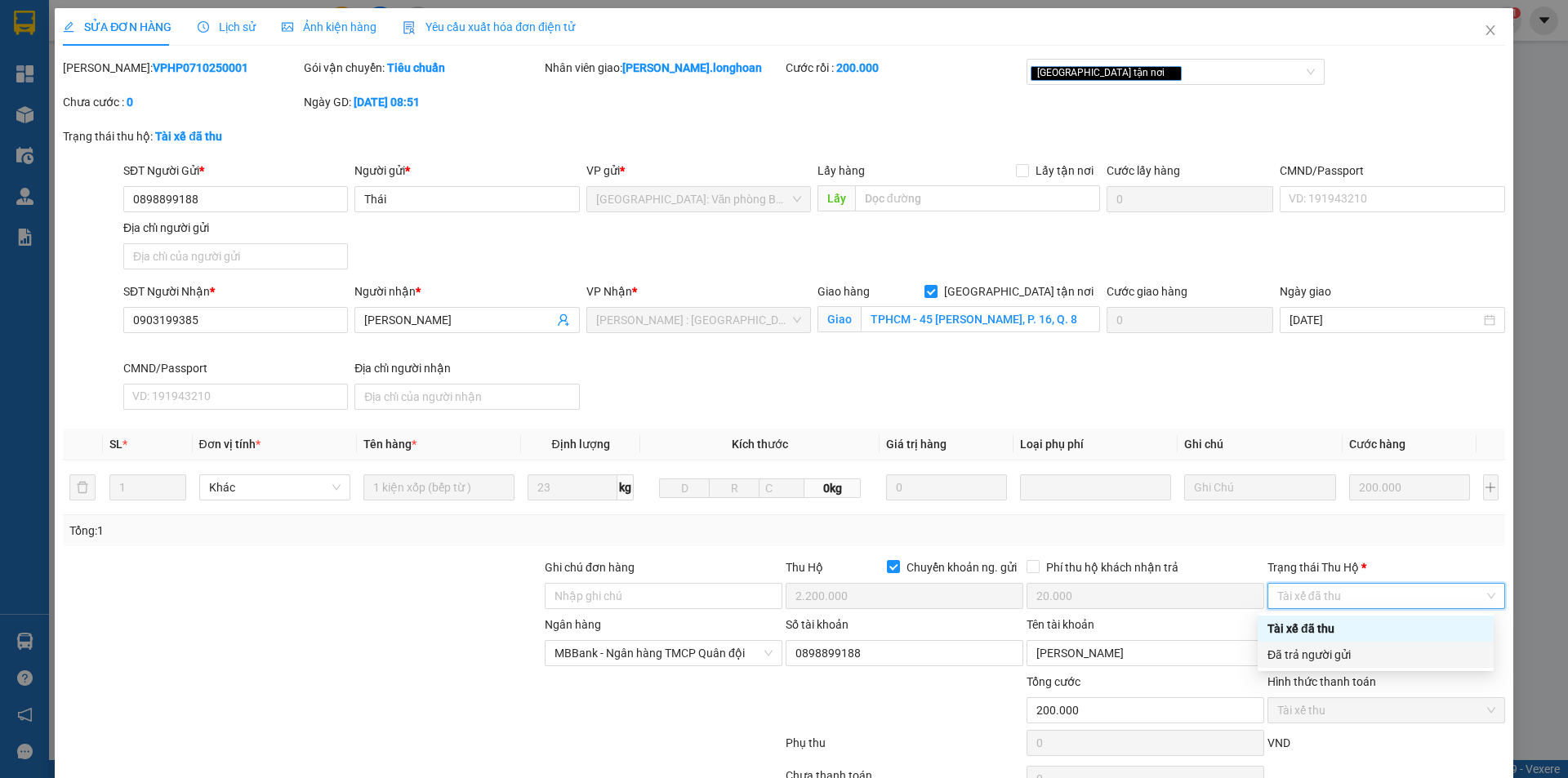
click at [1348, 653] on div "Đã trả người gửi" at bounding box center [1375, 654] width 216 height 18
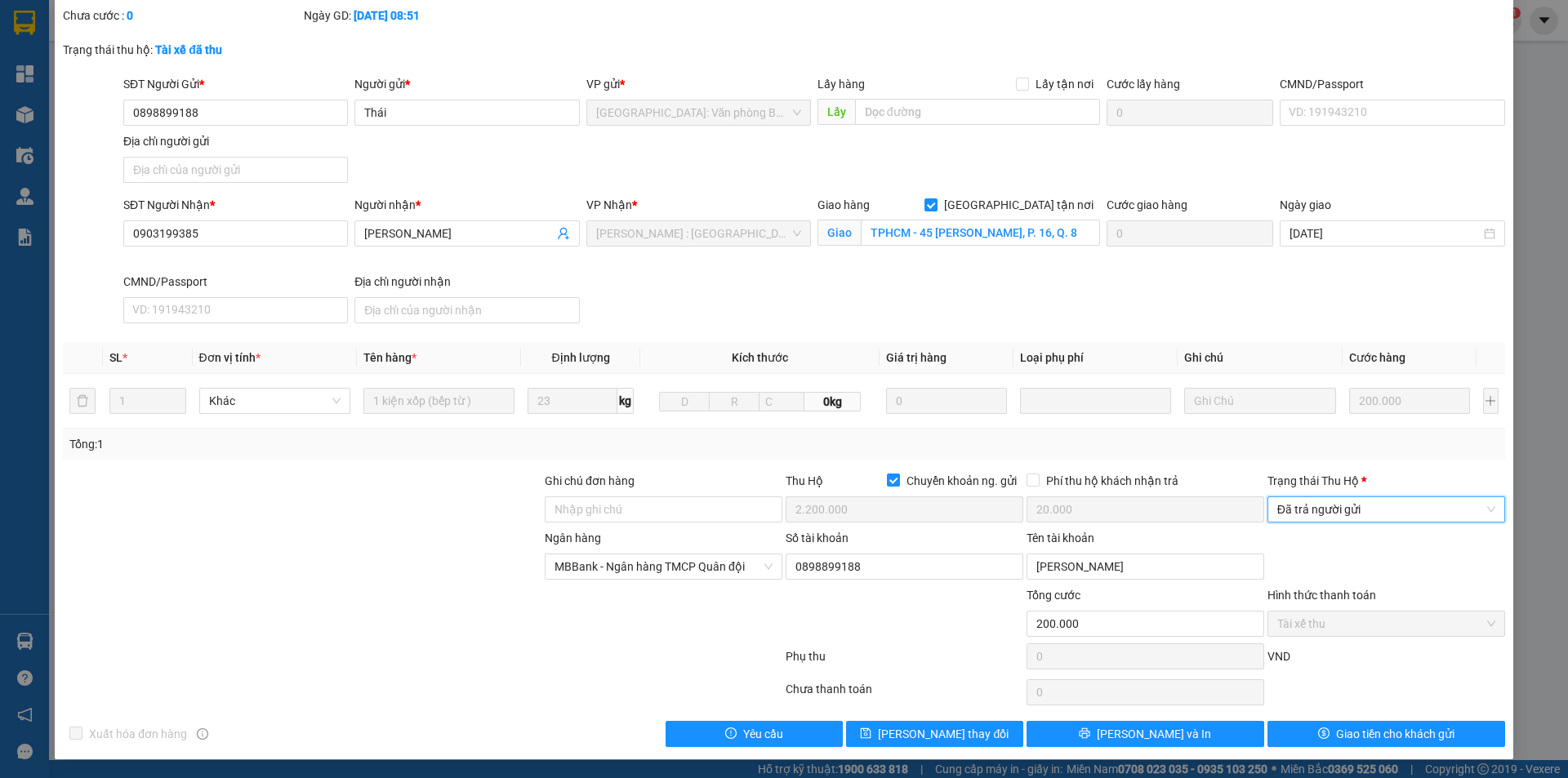
scroll to position [87, 0]
click at [1343, 724] on span "Giao tiền cho khách gửi" at bounding box center [1395, 733] width 119 height 18
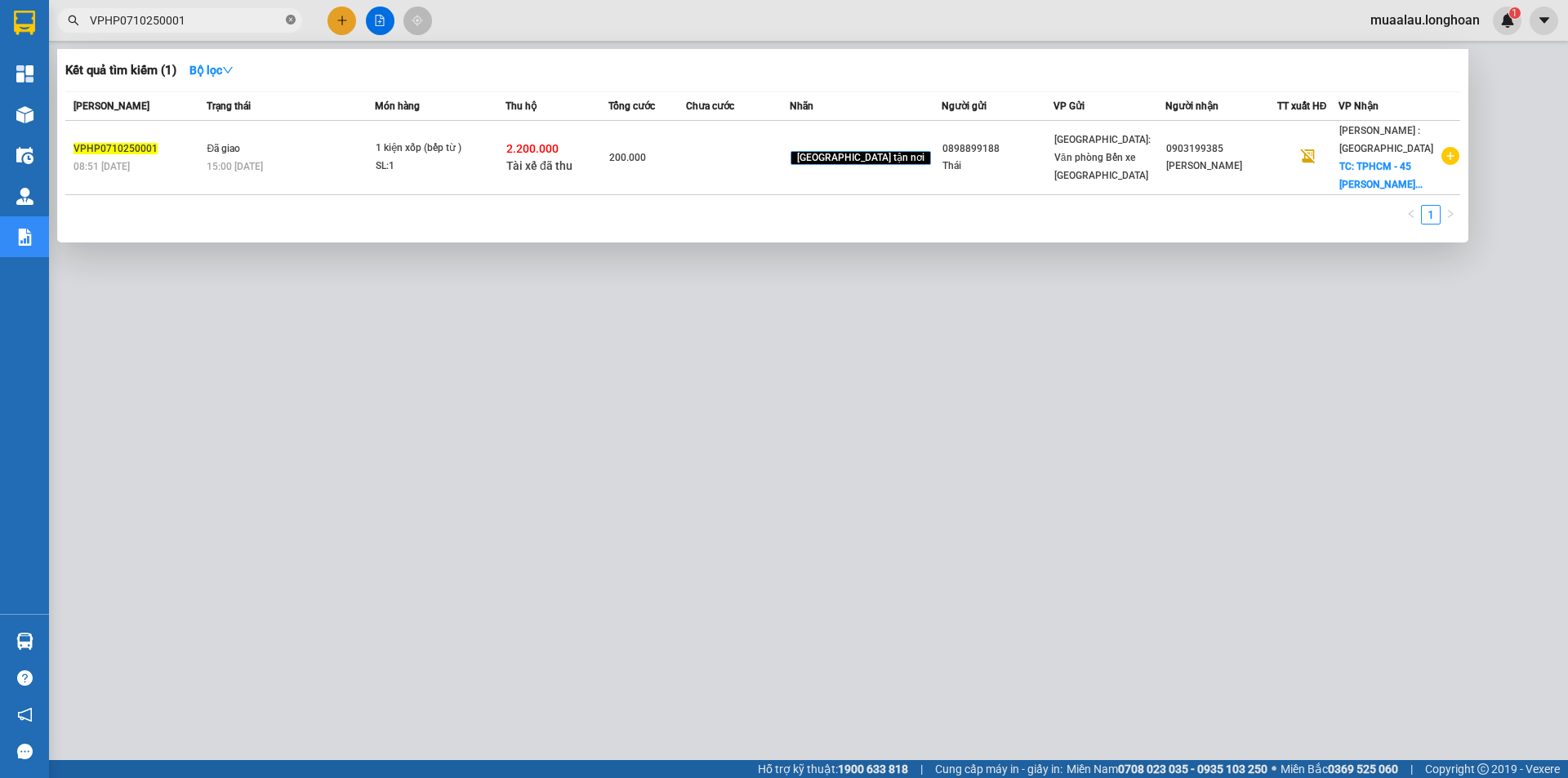
click at [289, 17] on icon "close-circle" at bounding box center [290, 19] width 10 height 10
paste input "VP100710250018"
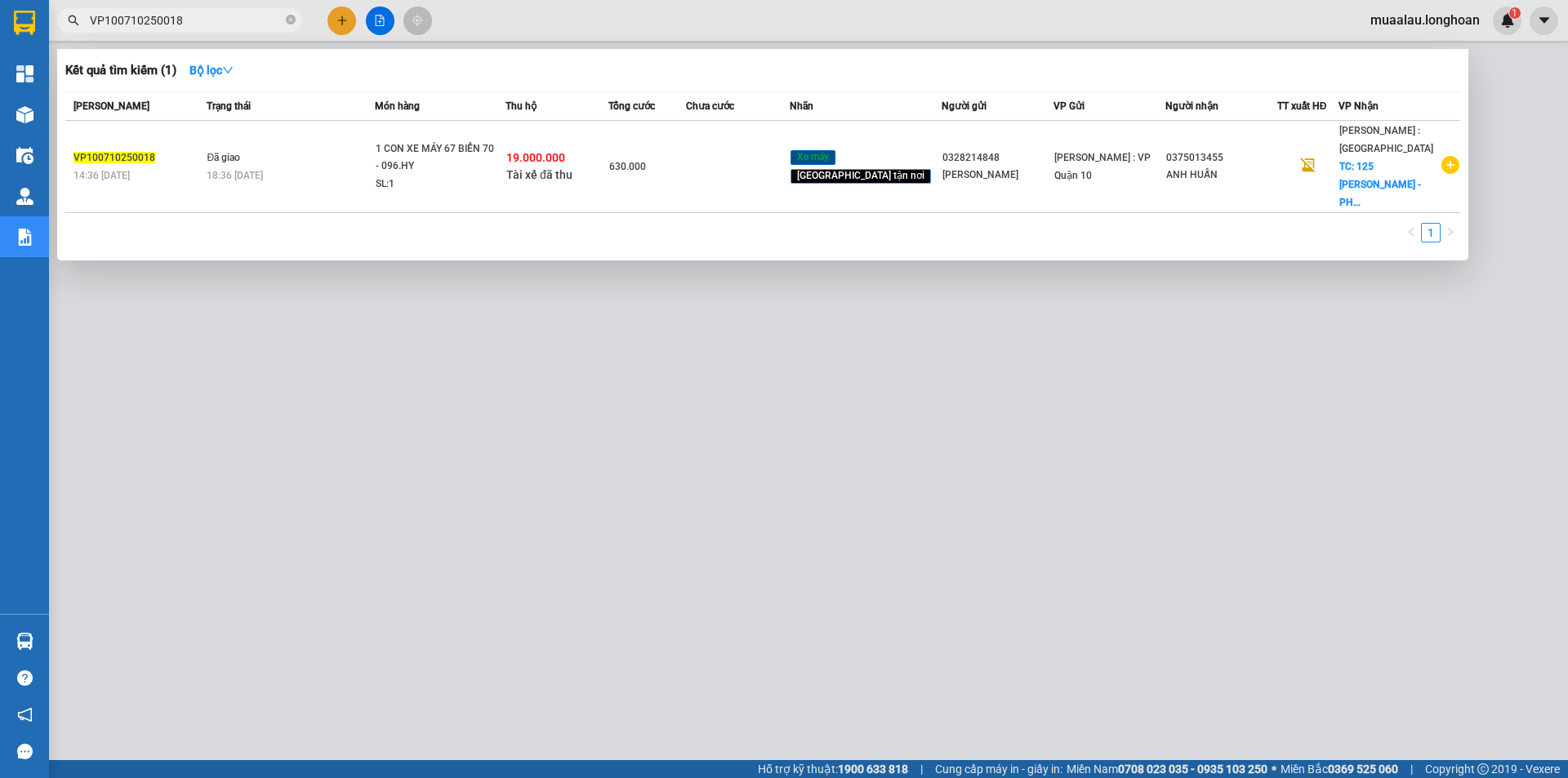
click at [765, 173] on td at bounding box center [737, 166] width 103 height 92
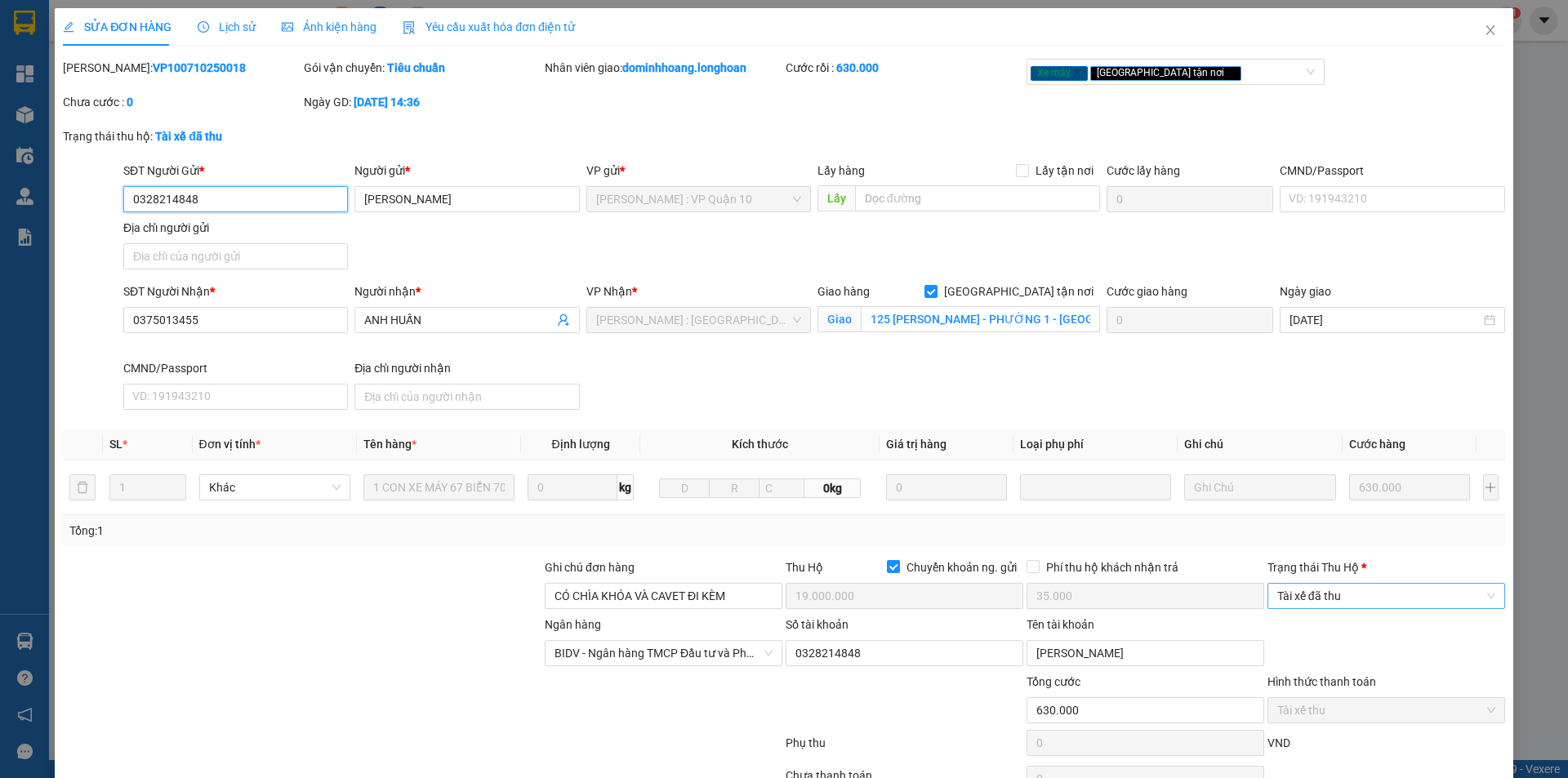
click at [1309, 595] on span "Tài xế đã thu" at bounding box center [1386, 595] width 218 height 24
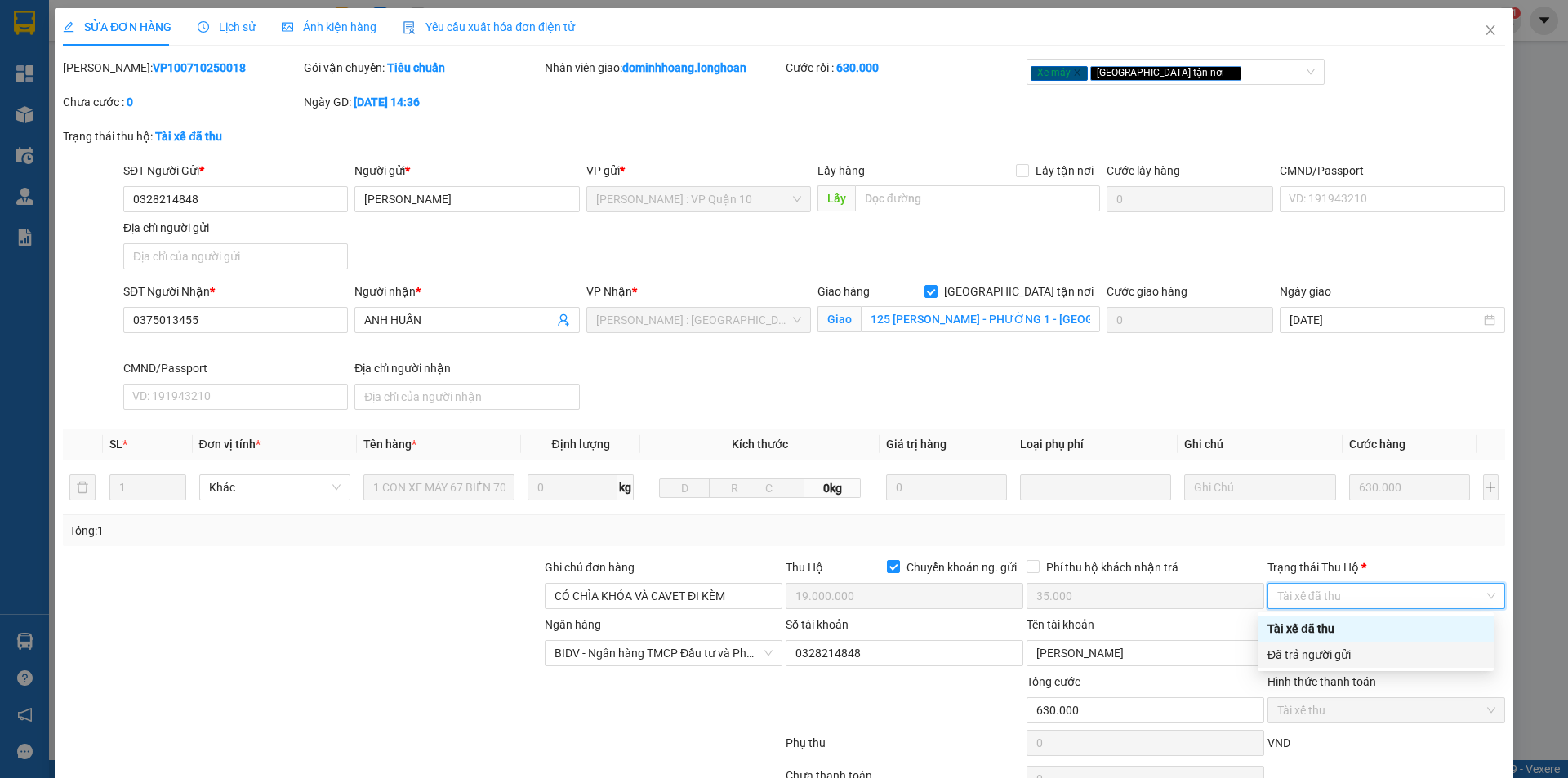
drag, startPoint x: 1317, startPoint y: 654, endPoint x: 1328, endPoint y: 684, distance: 32.0
click at [1319, 654] on div "Đã trả người gửi" at bounding box center [1375, 654] width 216 height 18
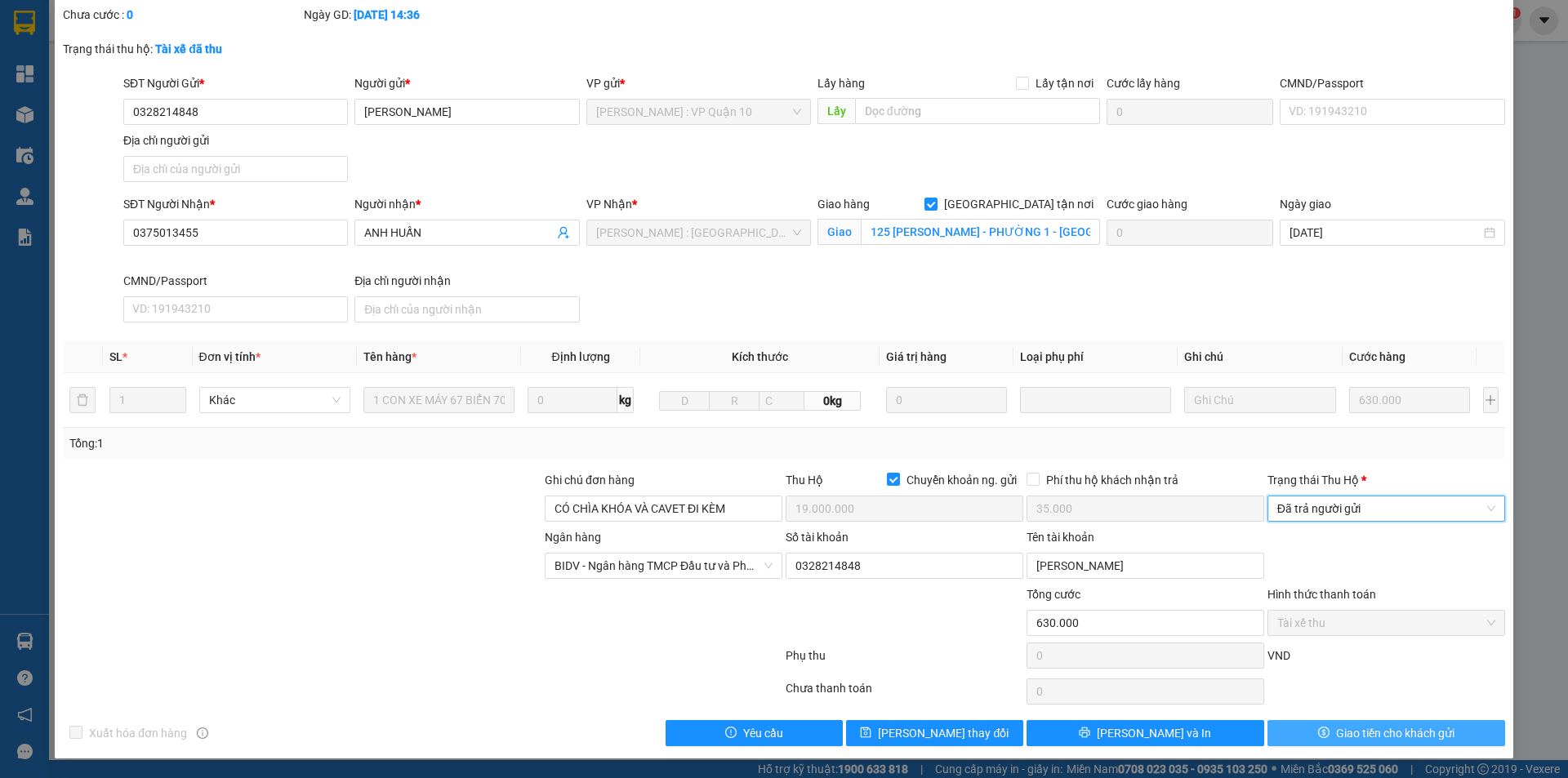
click at [1305, 736] on button "Giao tiền cho khách gửi" at bounding box center [1386, 733] width 238 height 26
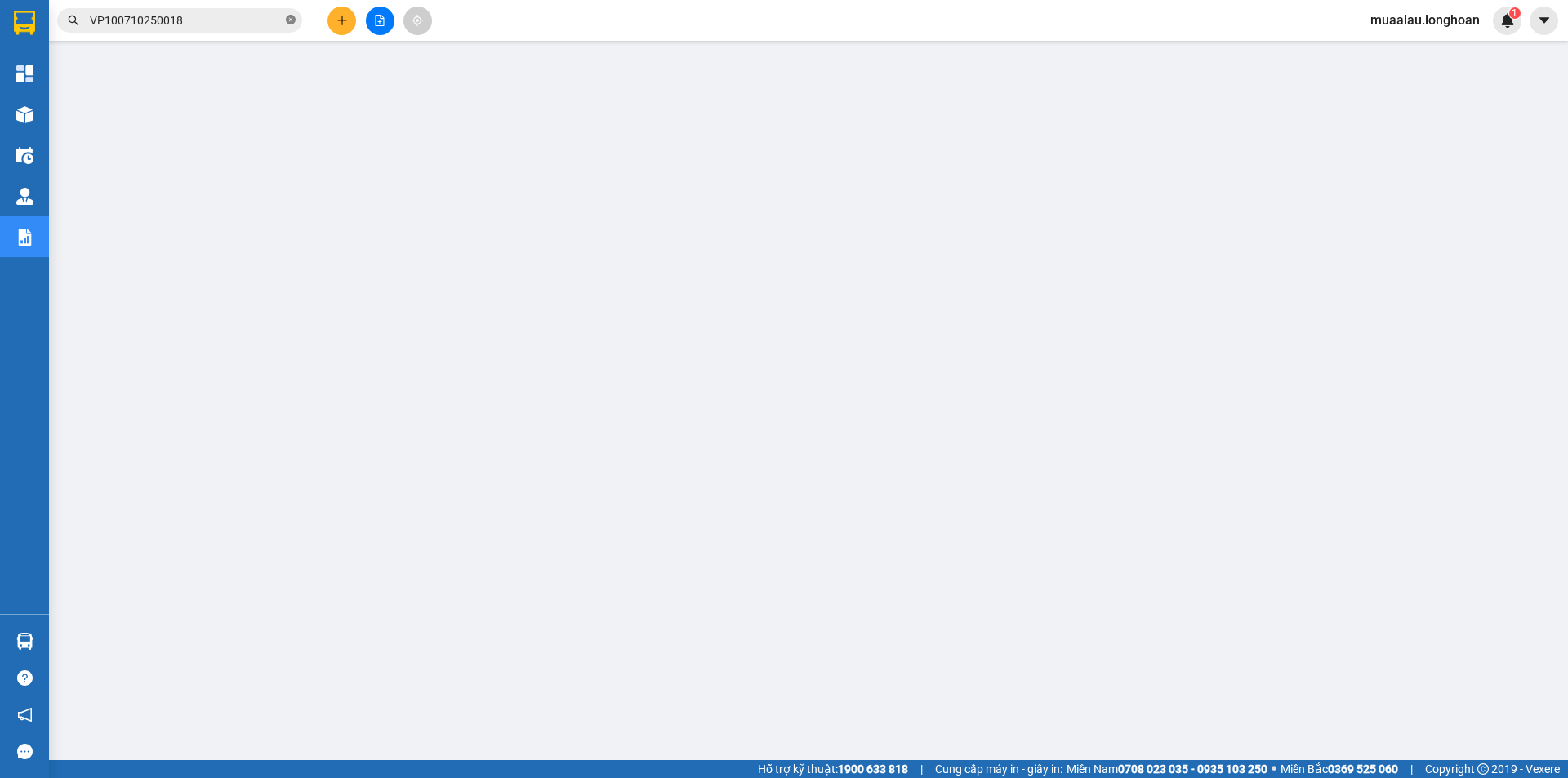
click at [286, 21] on icon "close-circle" at bounding box center [290, 19] width 10 height 10
paste input "HNHD0710250005"
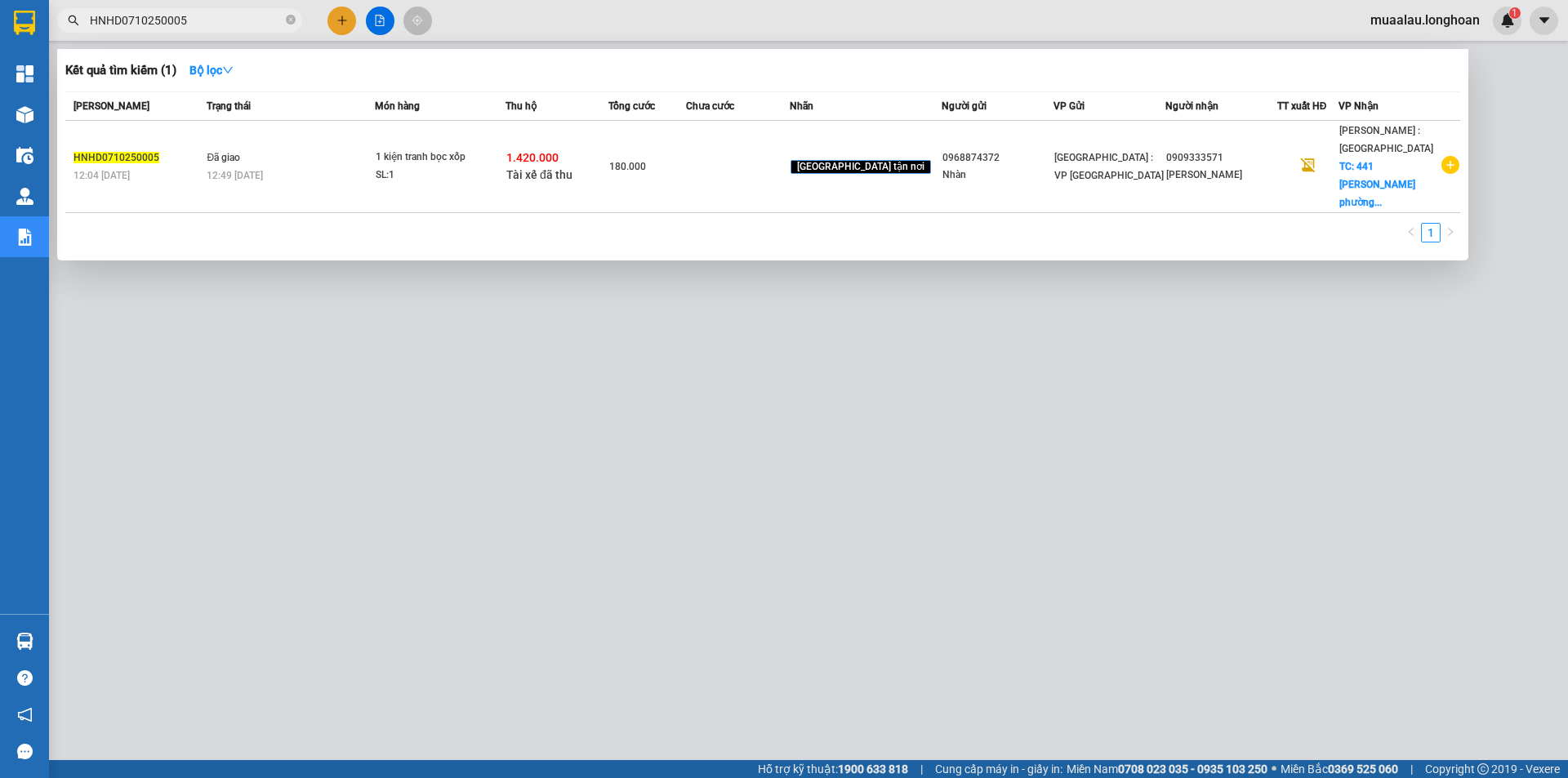
click at [686, 163] on div "180.000" at bounding box center [648, 166] width 76 height 18
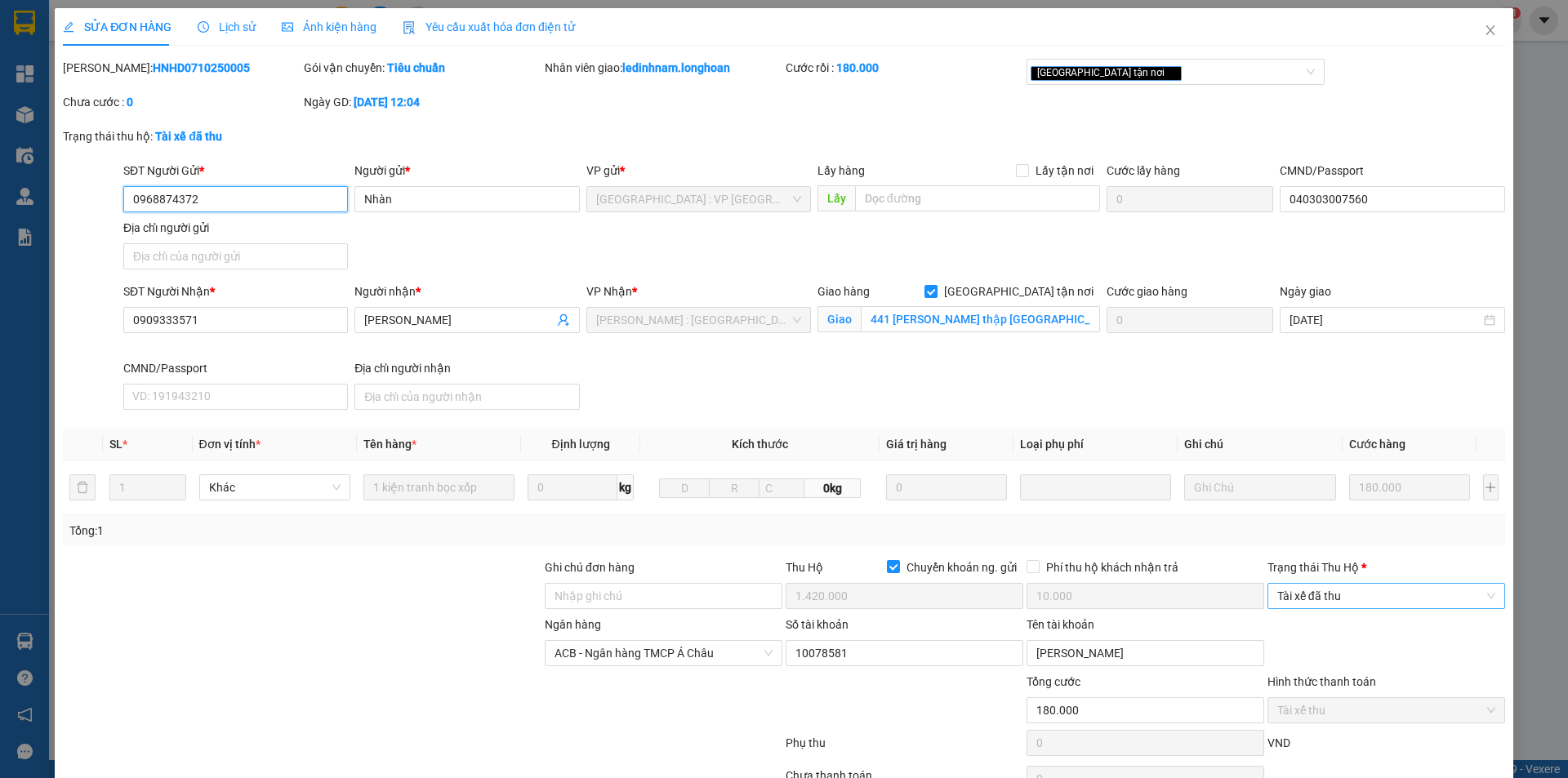
click at [1374, 591] on span "Tài xế đã thu" at bounding box center [1386, 595] width 218 height 24
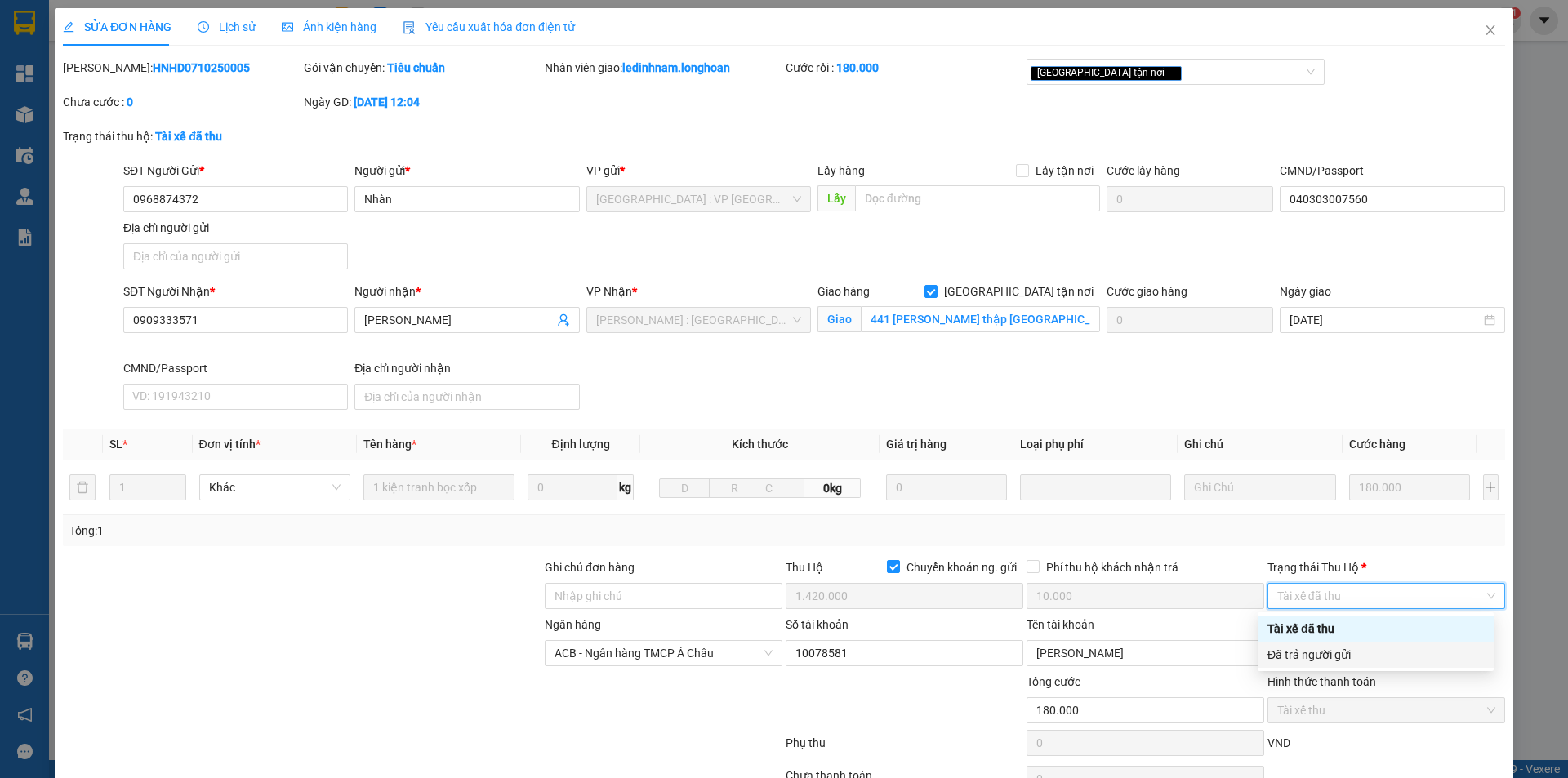
click at [1372, 658] on div "Đã trả người gửi" at bounding box center [1375, 654] width 216 height 18
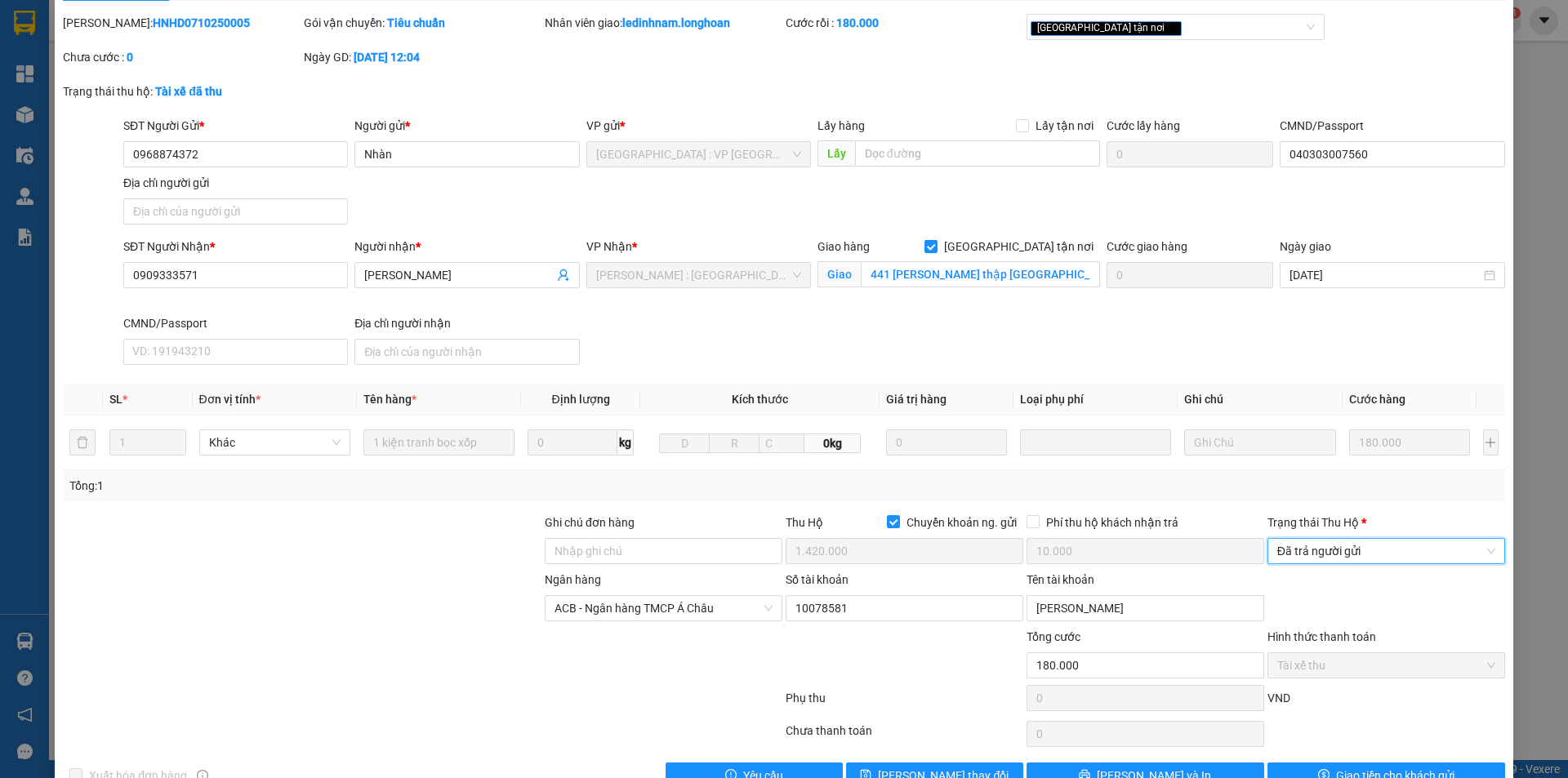
scroll to position [87, 0]
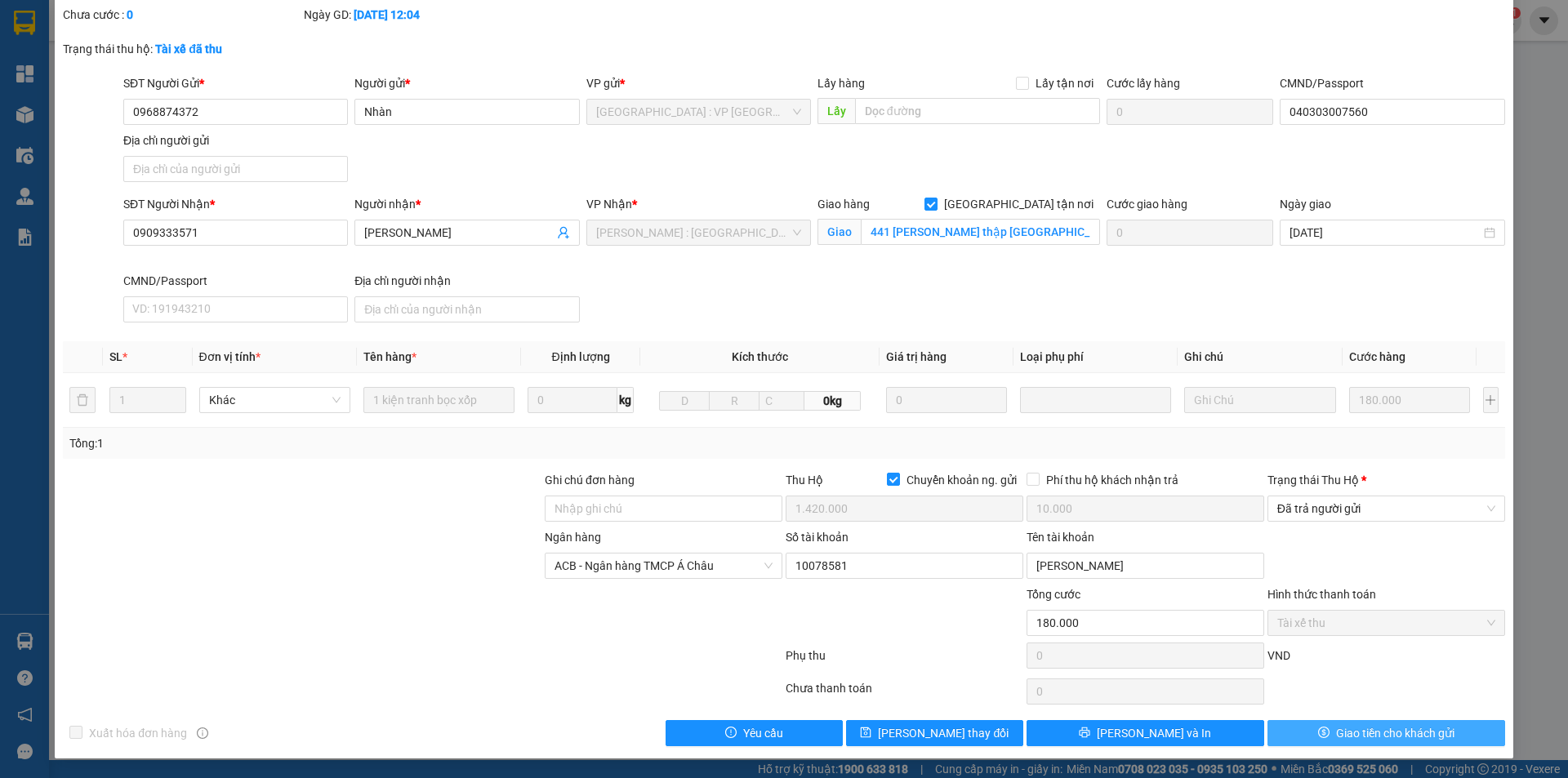
click at [1347, 733] on span "Giao tiền cho khách gửi" at bounding box center [1395, 733] width 119 height 18
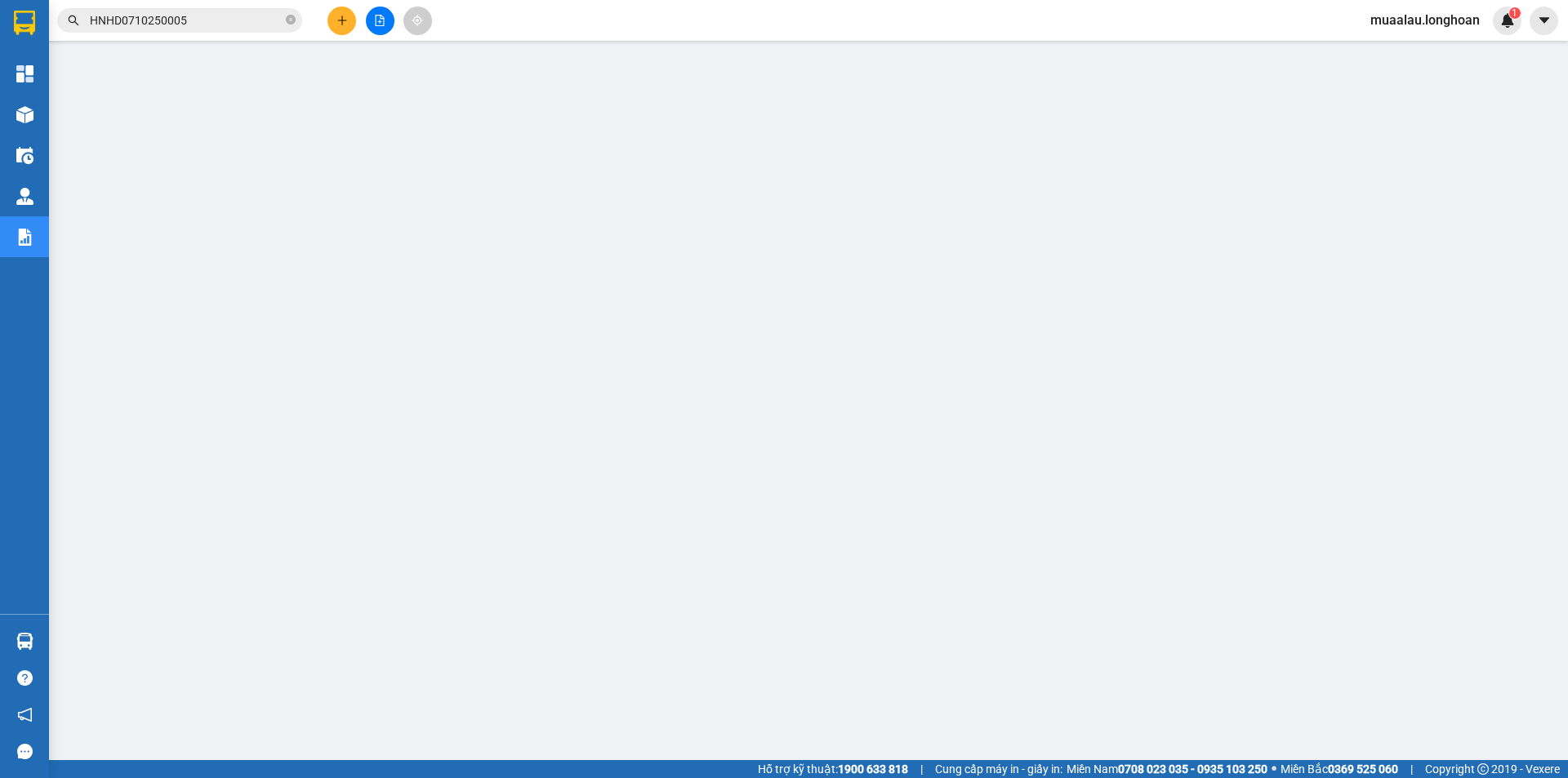
click at [296, 19] on span "HNHD0710250005" at bounding box center [180, 20] width 245 height 24
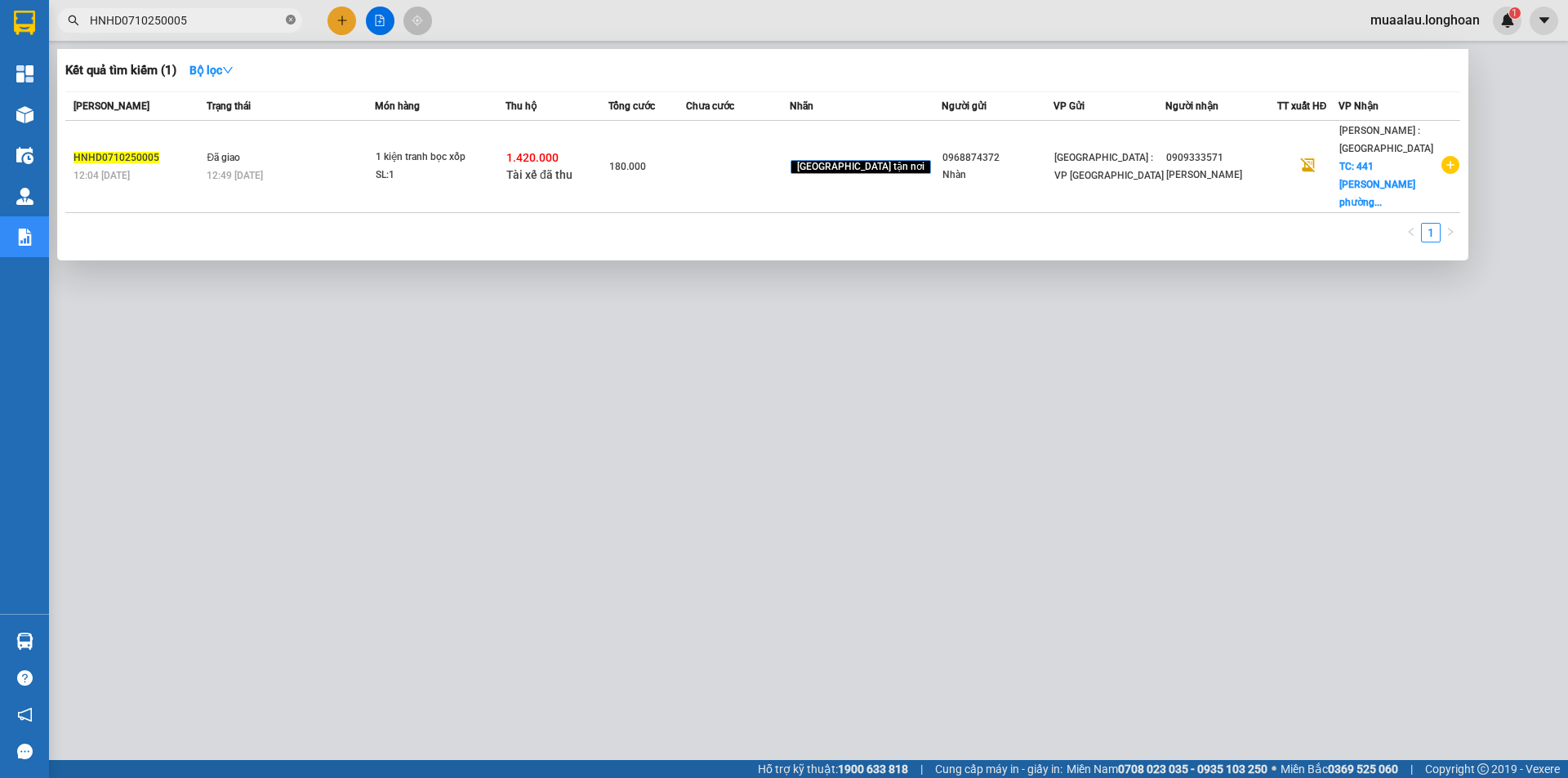
click at [289, 19] on icon "close-circle" at bounding box center [290, 19] width 10 height 10
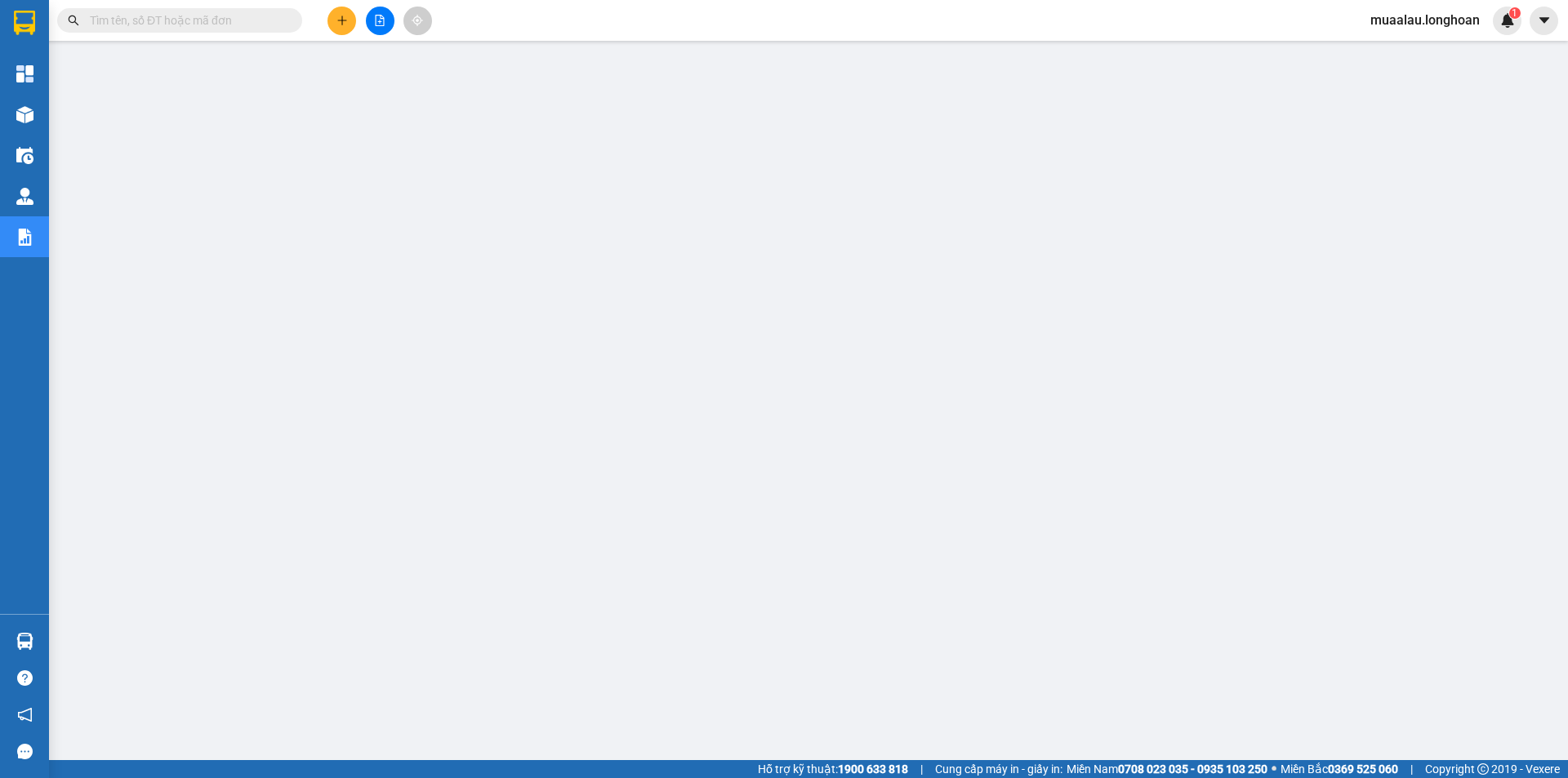
paste input "VPVD0710250048"
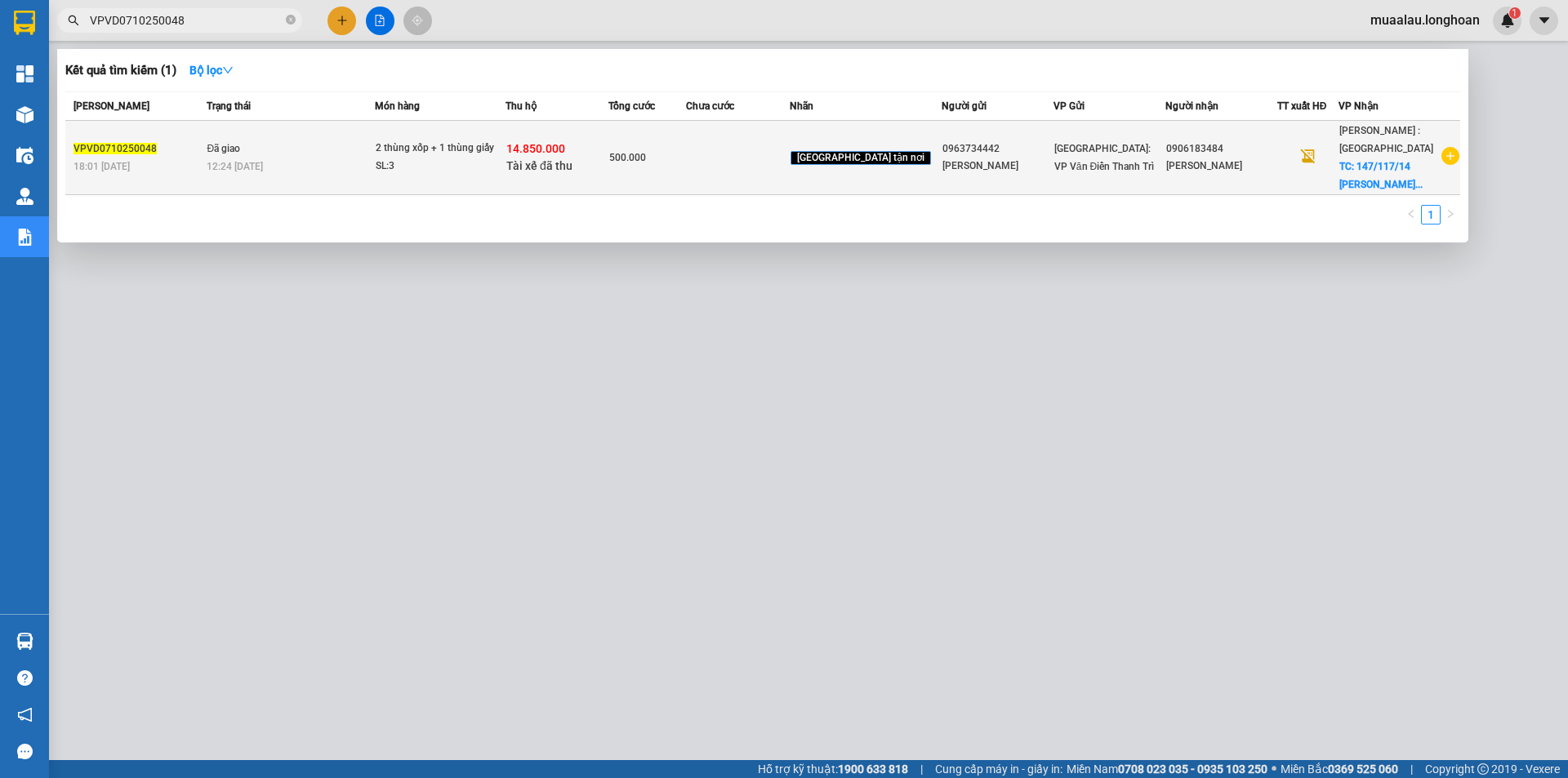
click at [771, 160] on td at bounding box center [737, 158] width 103 height 74
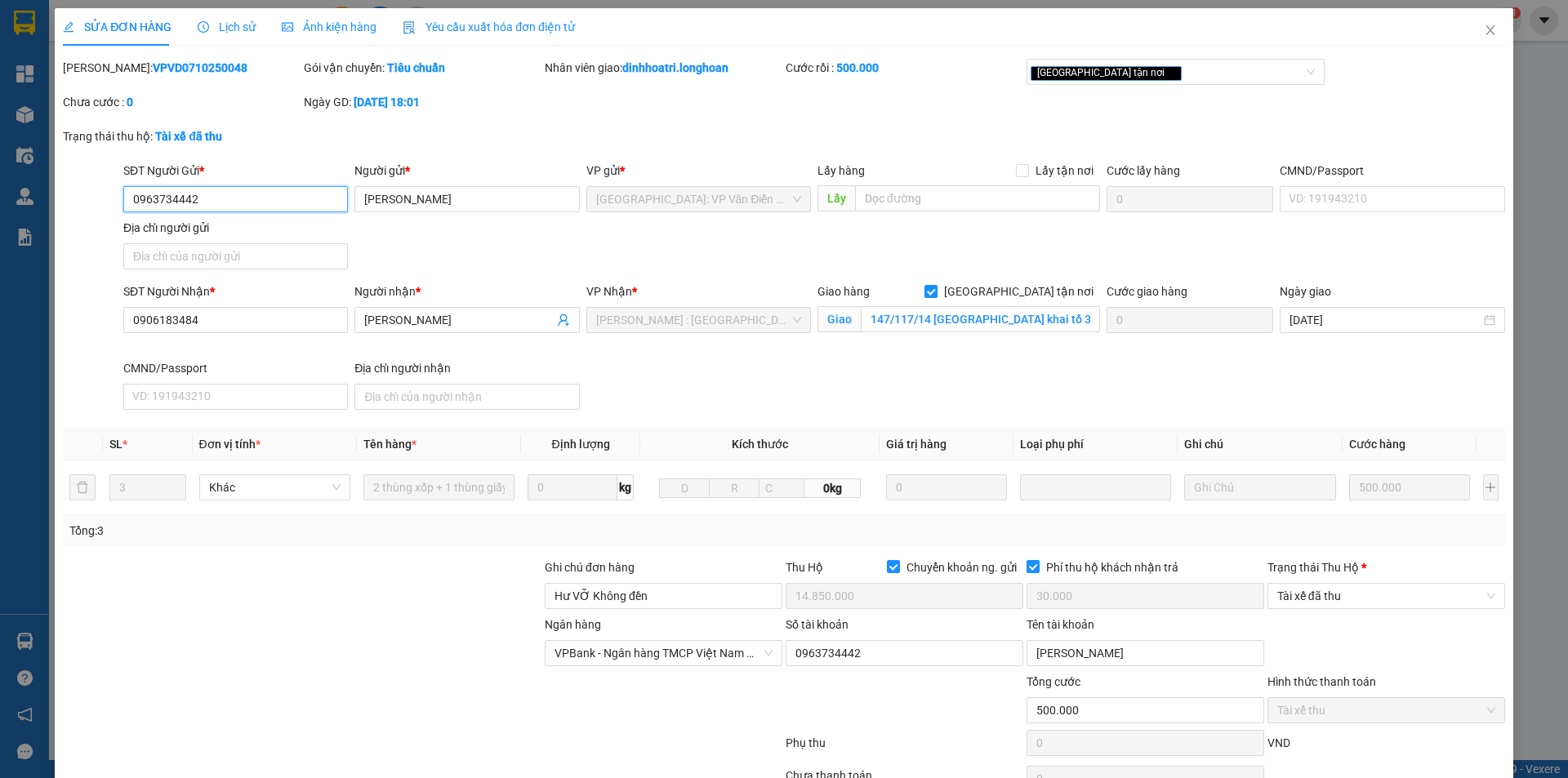
drag, startPoint x: 1323, startPoint y: 590, endPoint x: 1323, endPoint y: 609, distance: 19.0
click at [1323, 590] on span "Tài xế đã thu" at bounding box center [1386, 595] width 218 height 24
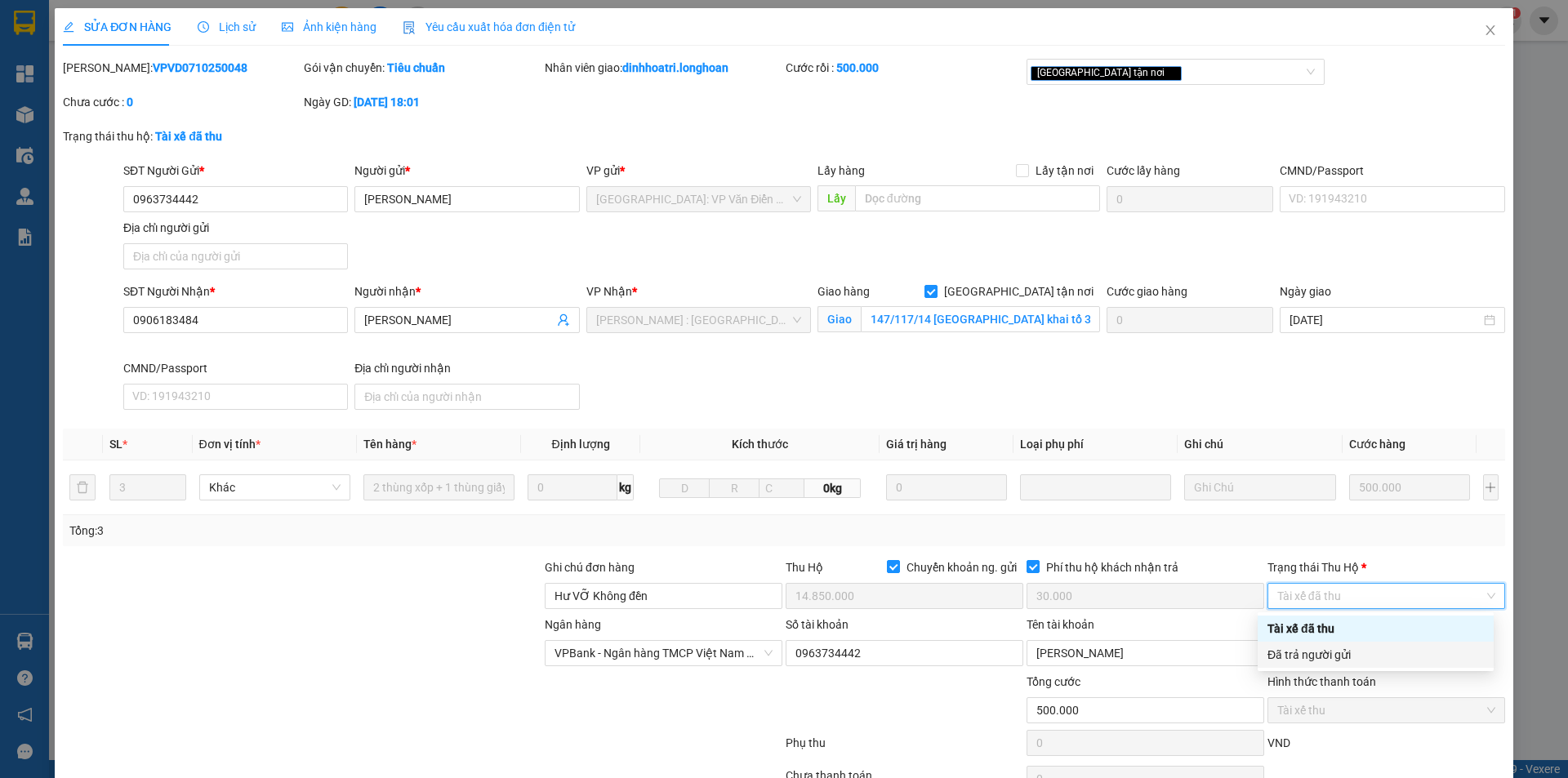
click at [1313, 647] on div "Đã trả người gửi" at bounding box center [1375, 654] width 216 height 18
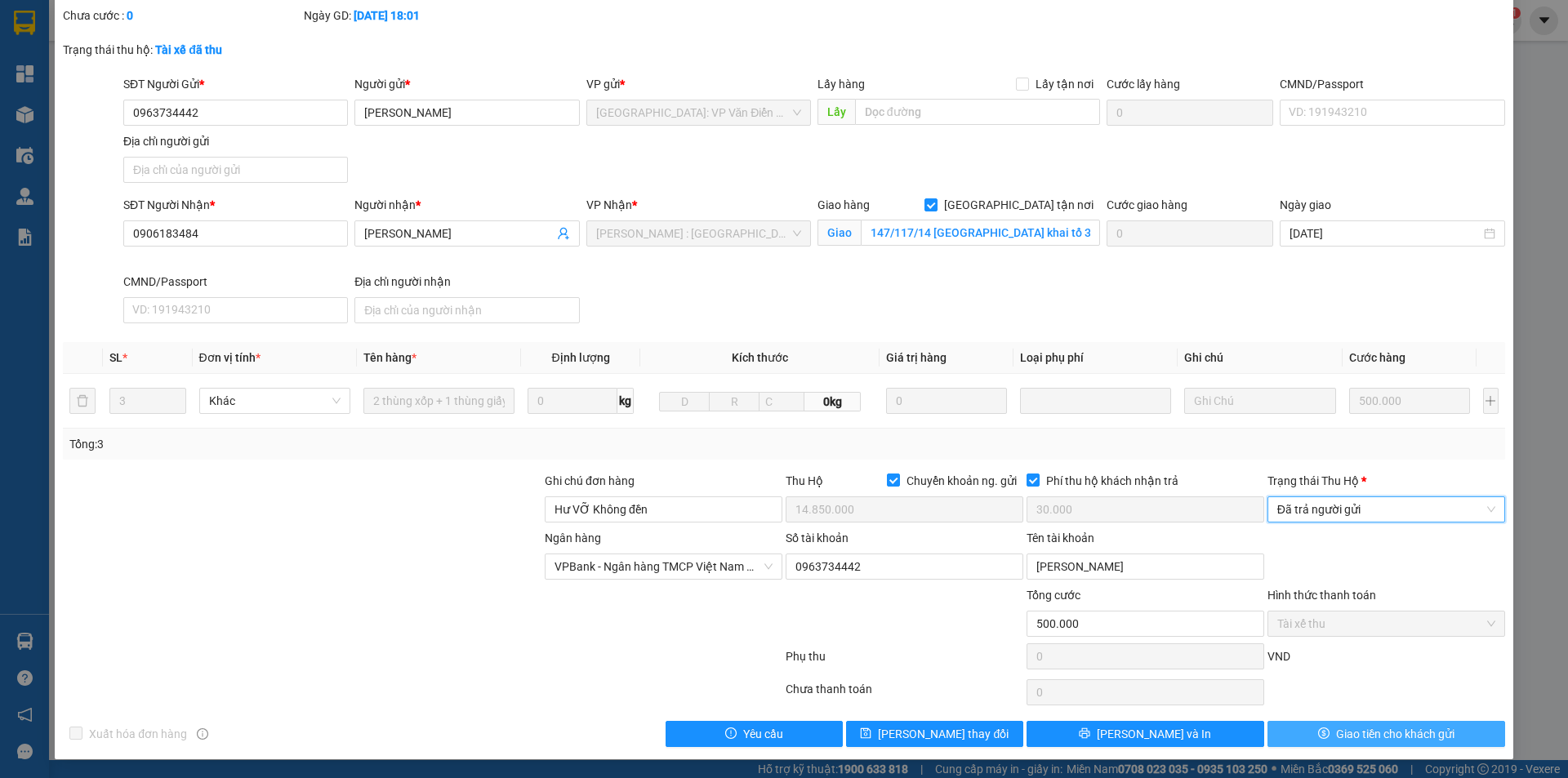
scroll to position [87, 0]
click at [1336, 728] on span "Giao tiền cho khách gửi" at bounding box center [1395, 733] width 119 height 18
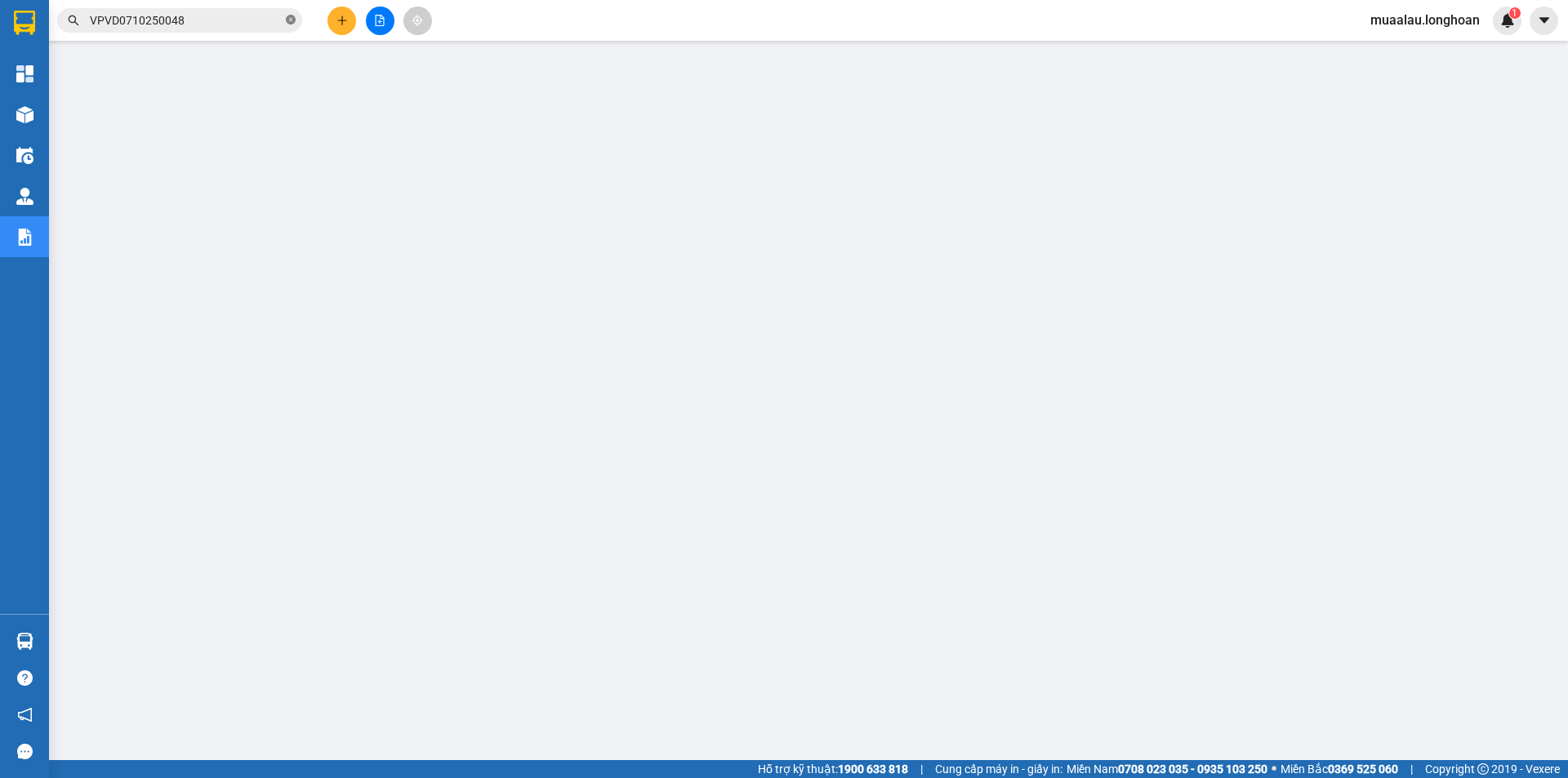
click at [295, 19] on icon "close-circle" at bounding box center [290, 19] width 10 height 10
paste input "HCM90810250004"
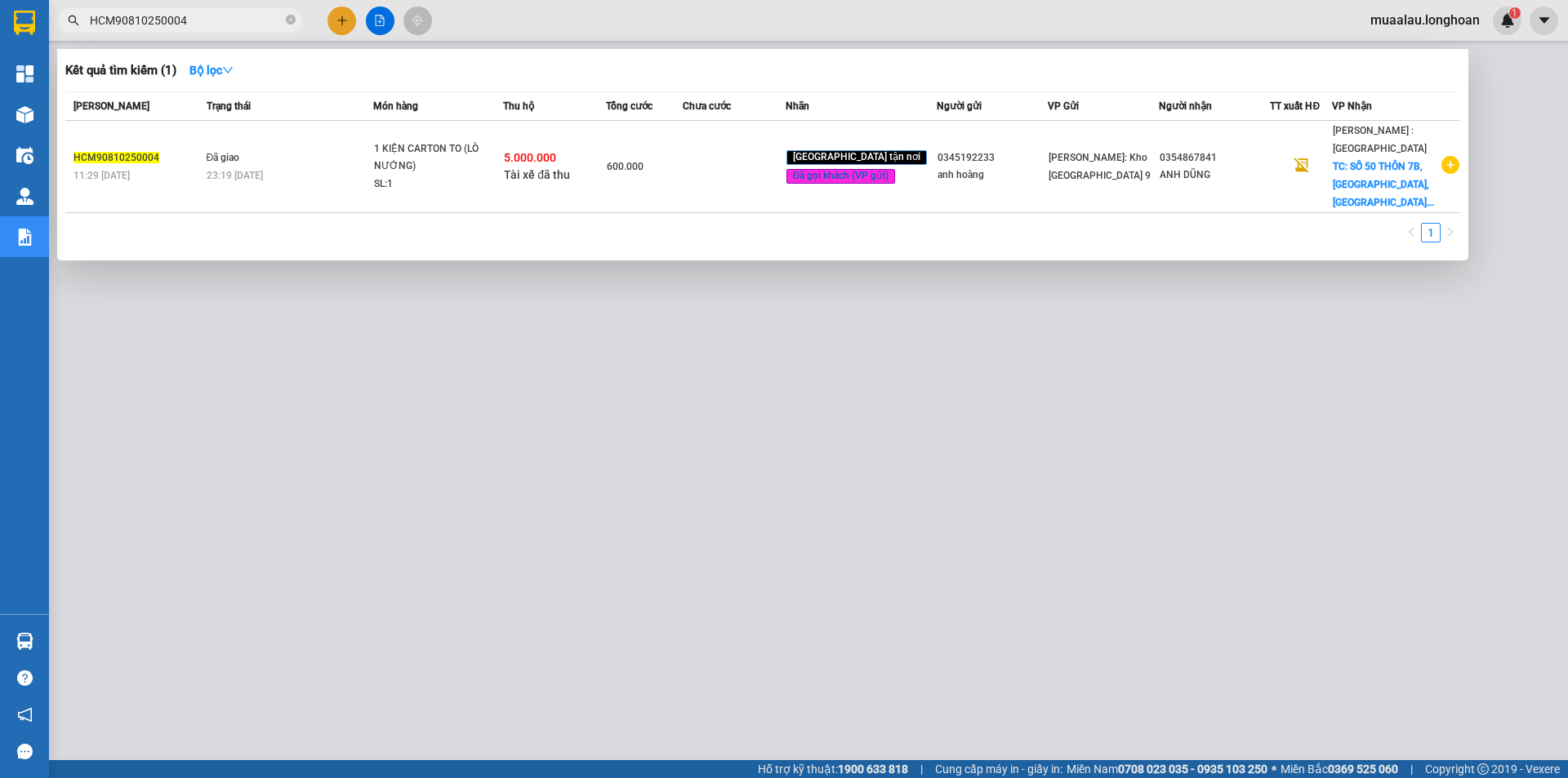
click at [770, 175] on td at bounding box center [734, 166] width 103 height 92
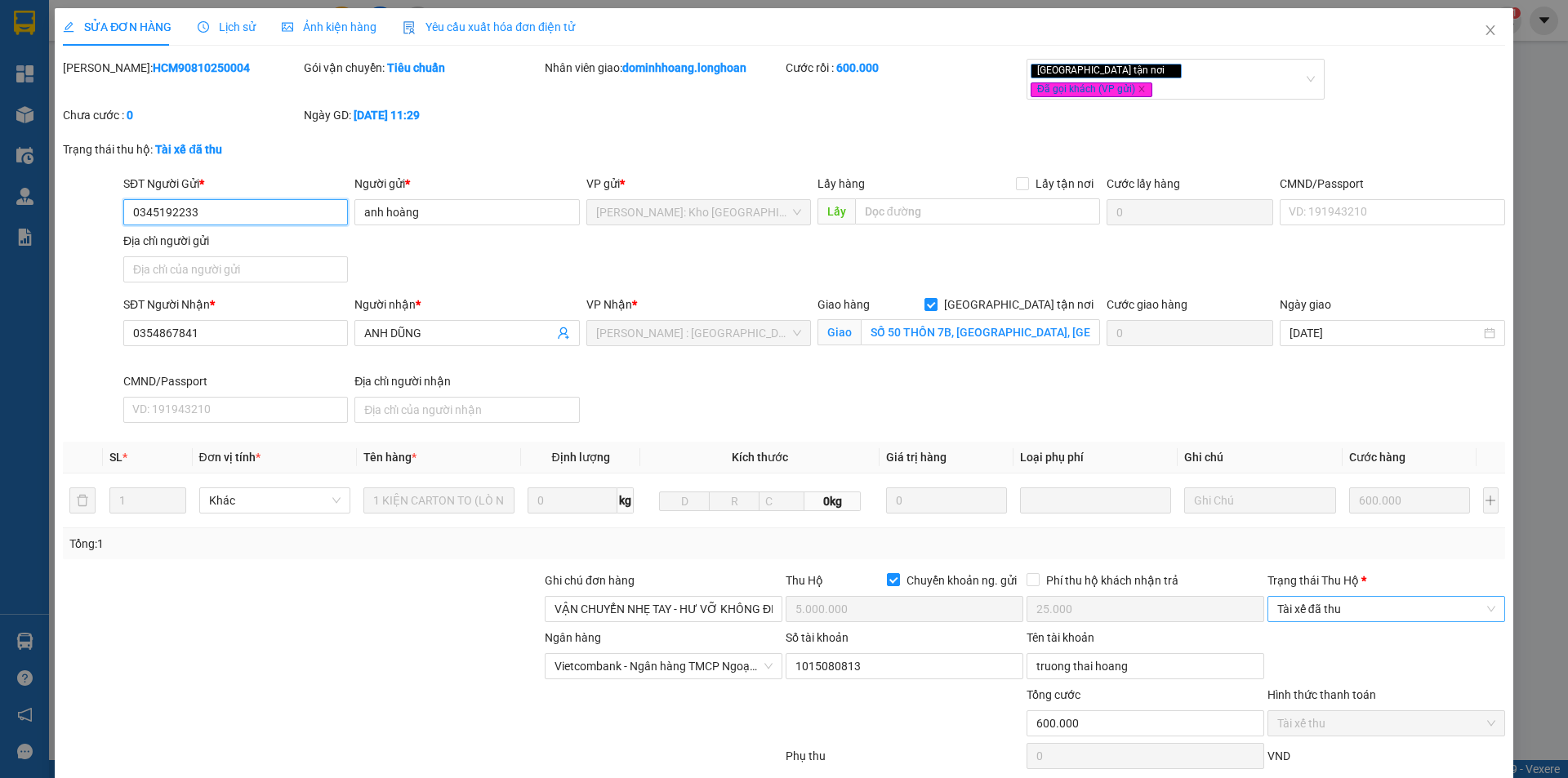
click at [1351, 596] on span "Tài xế đã thu" at bounding box center [1386, 608] width 218 height 24
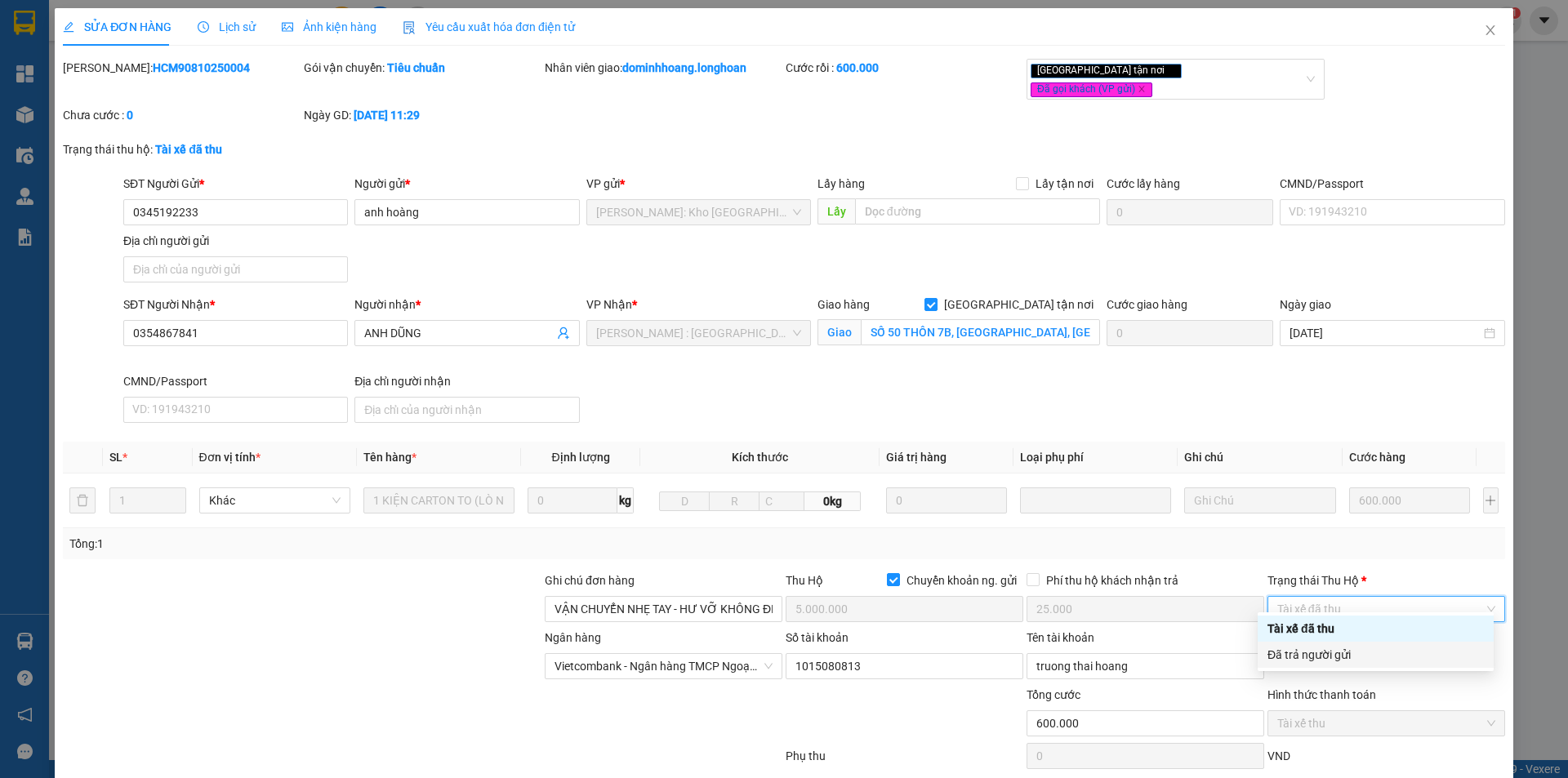
click at [1349, 644] on div "Đã trả người gửi" at bounding box center [1376, 655] width 236 height 26
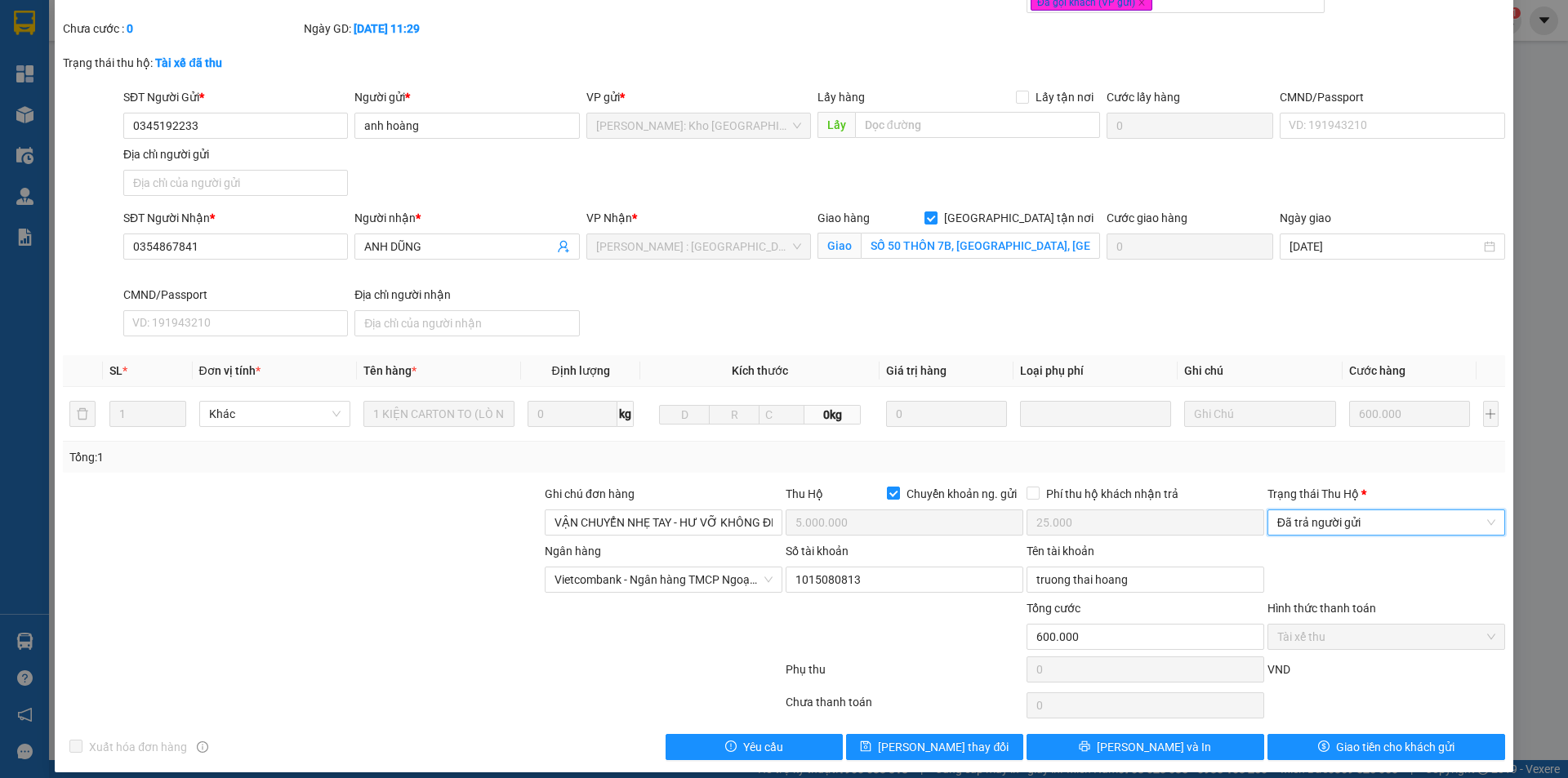
scroll to position [87, 0]
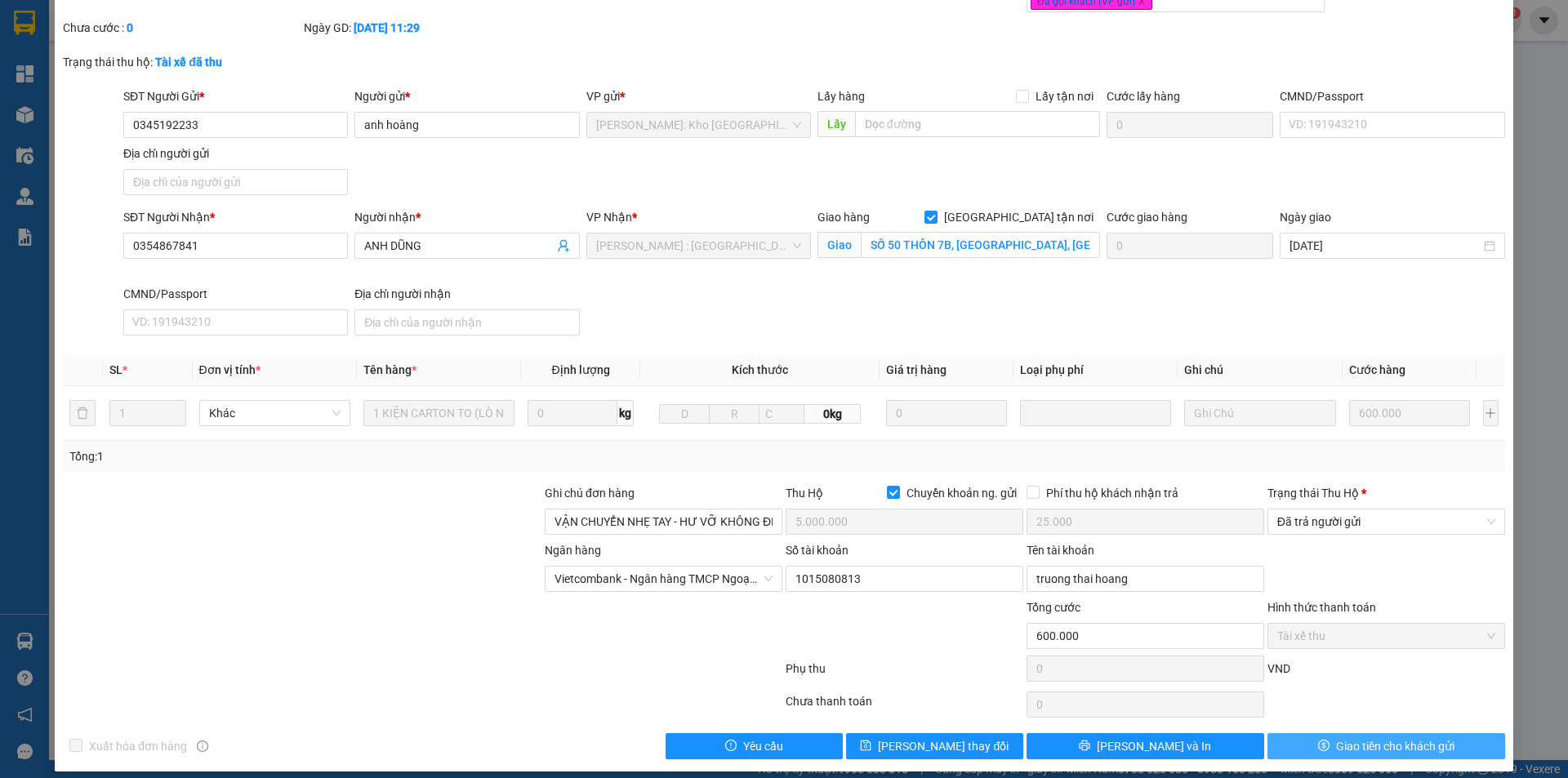
click at [1276, 734] on button "Giao tiền cho khách gửi" at bounding box center [1386, 746] width 238 height 26
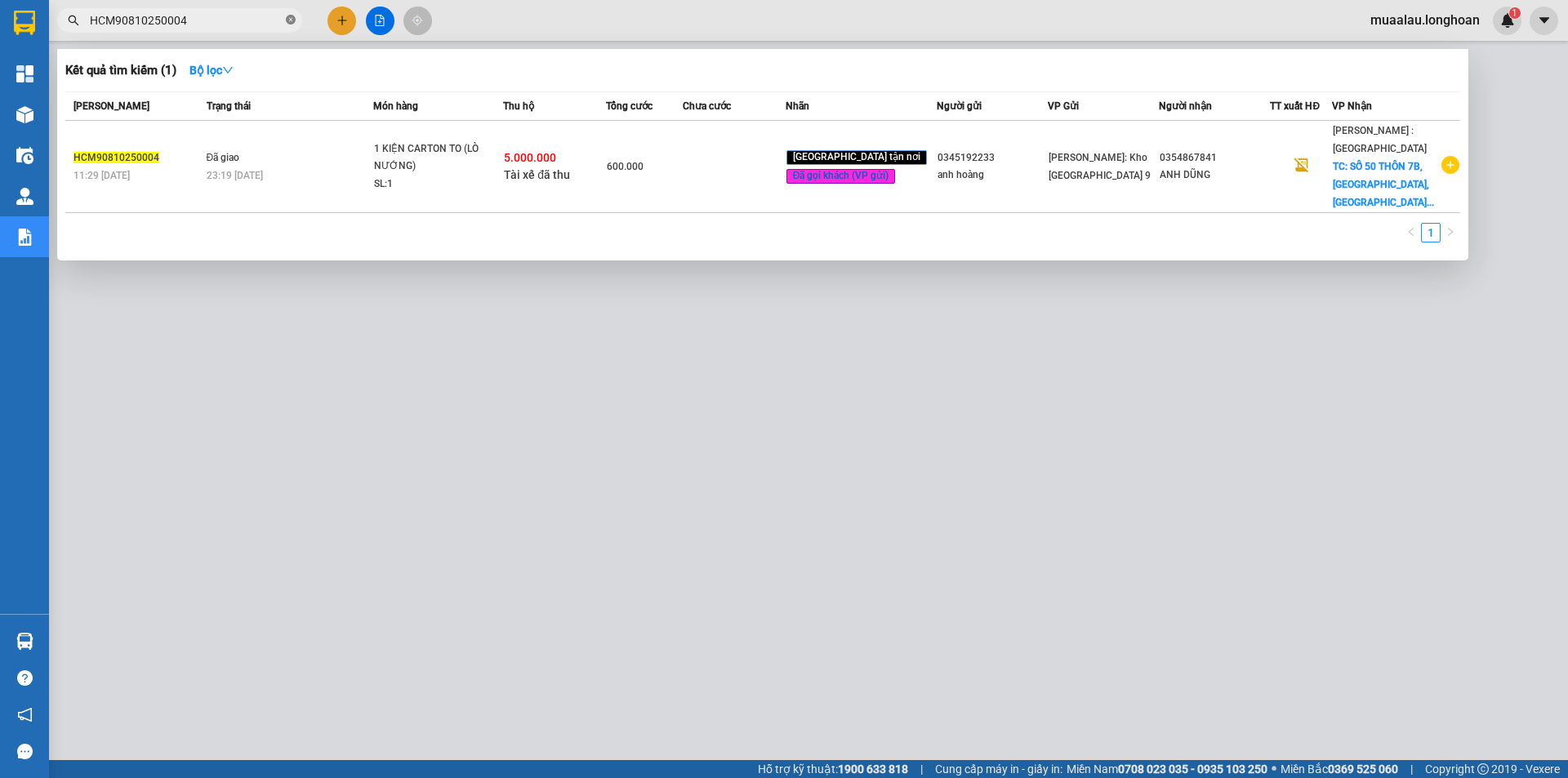
click at [295, 24] on icon "close-circle" at bounding box center [290, 19] width 10 height 10
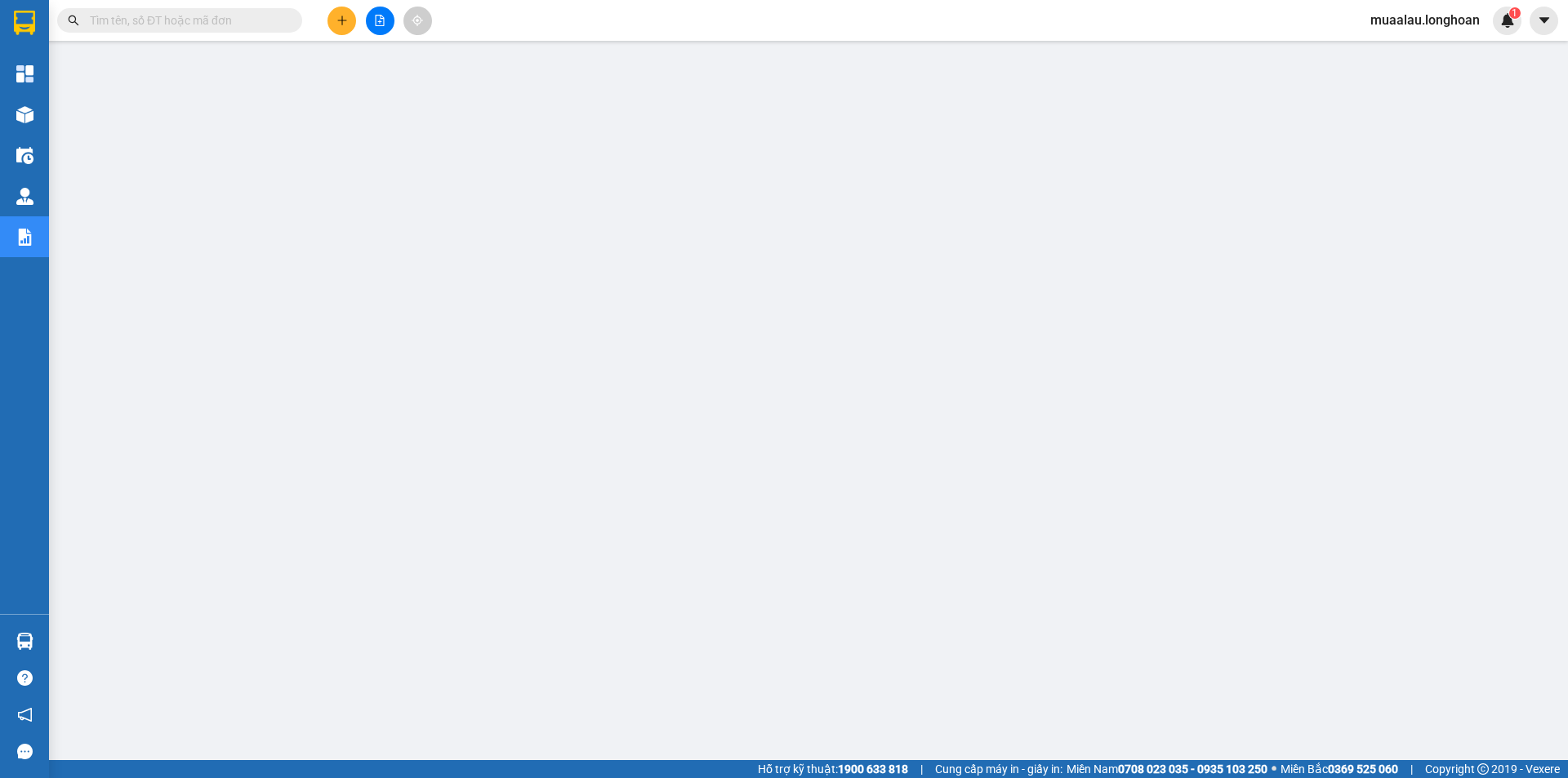
paste input "HNHD0810250027"
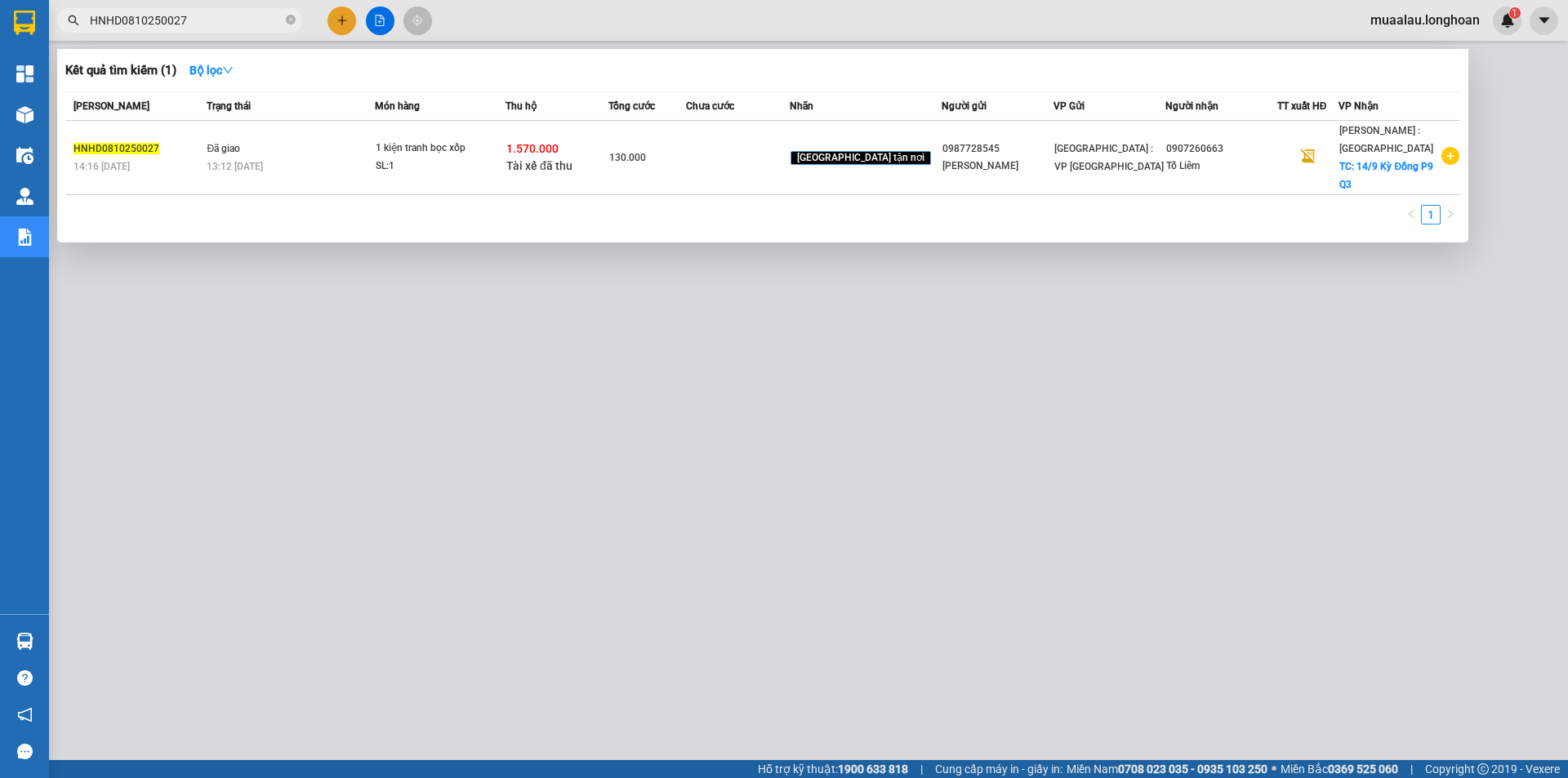
click at [737, 183] on td at bounding box center [737, 158] width 103 height 74
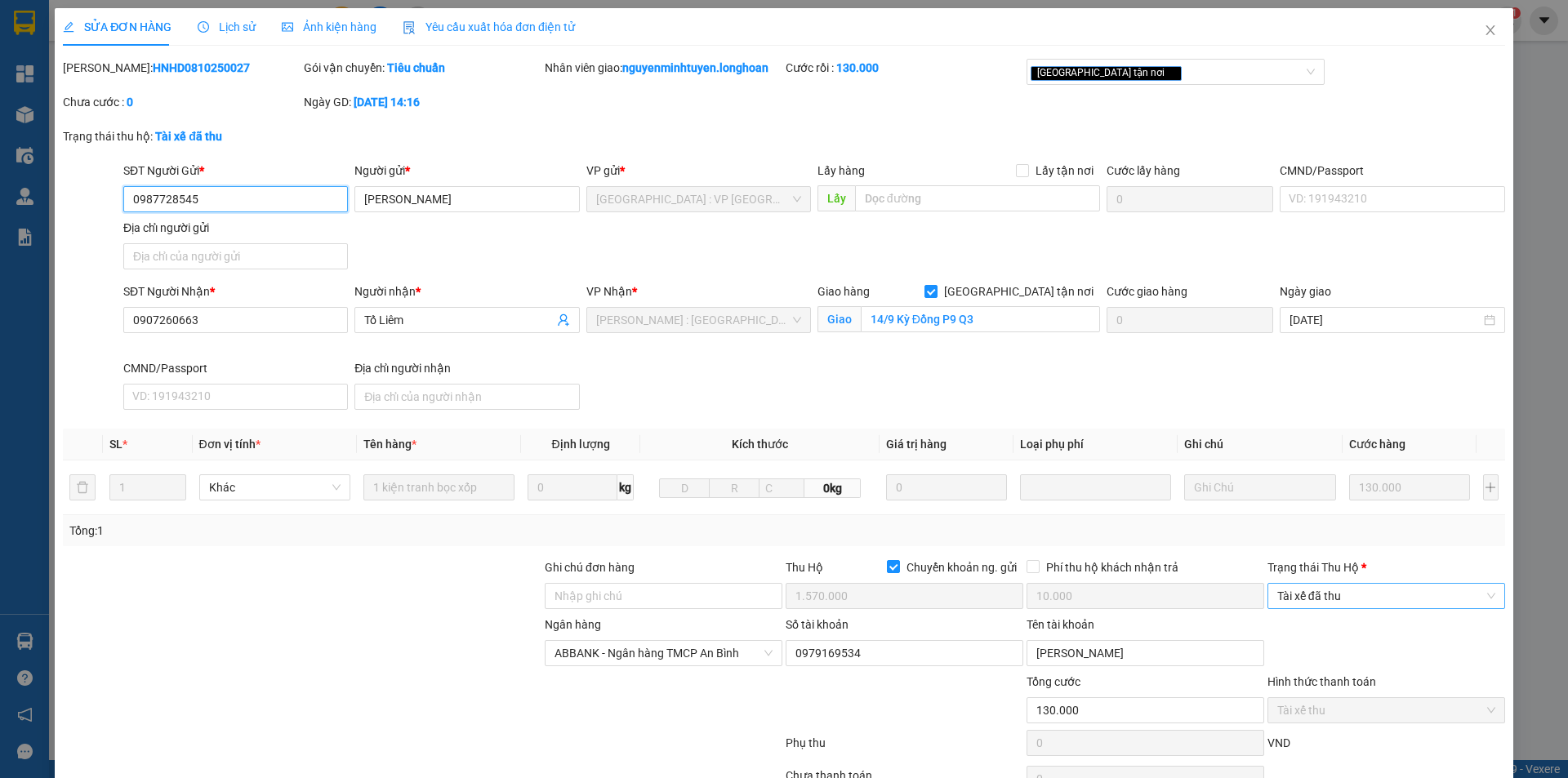
click at [1398, 596] on span "Tài xế đã thu" at bounding box center [1386, 595] width 218 height 24
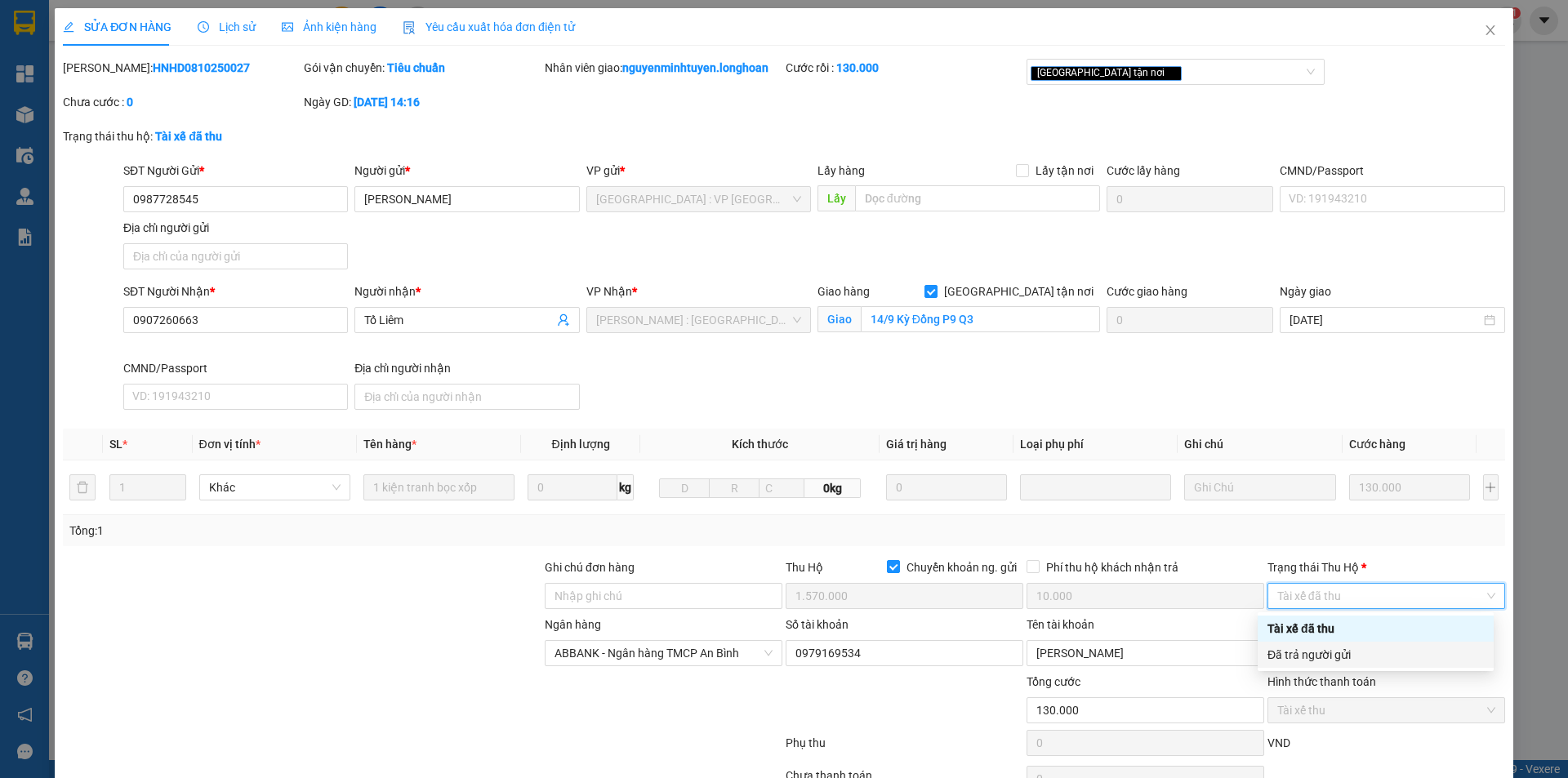
click at [1376, 667] on div "Đã trả người gửi" at bounding box center [1376, 655] width 236 height 26
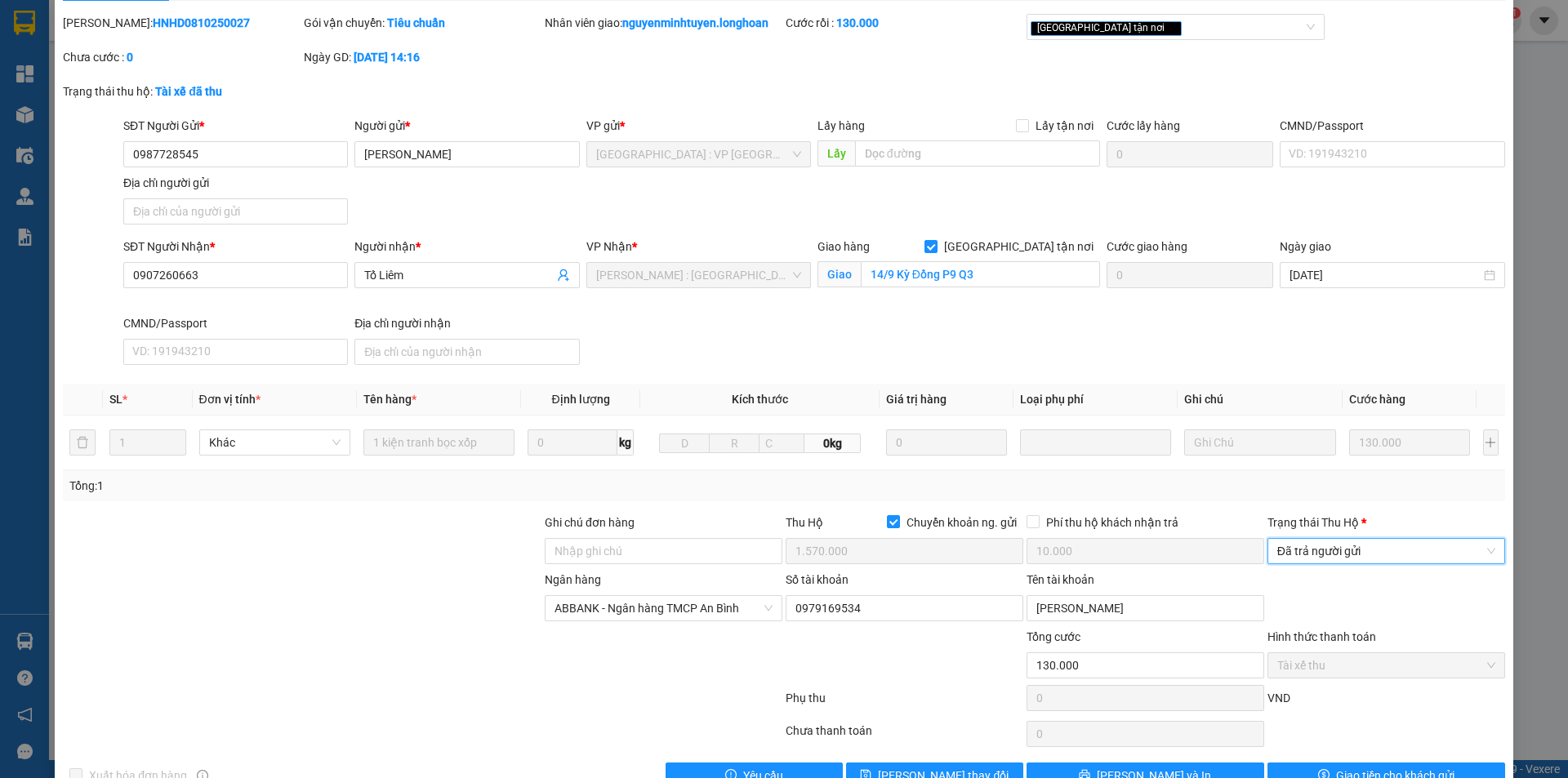
scroll to position [87, 0]
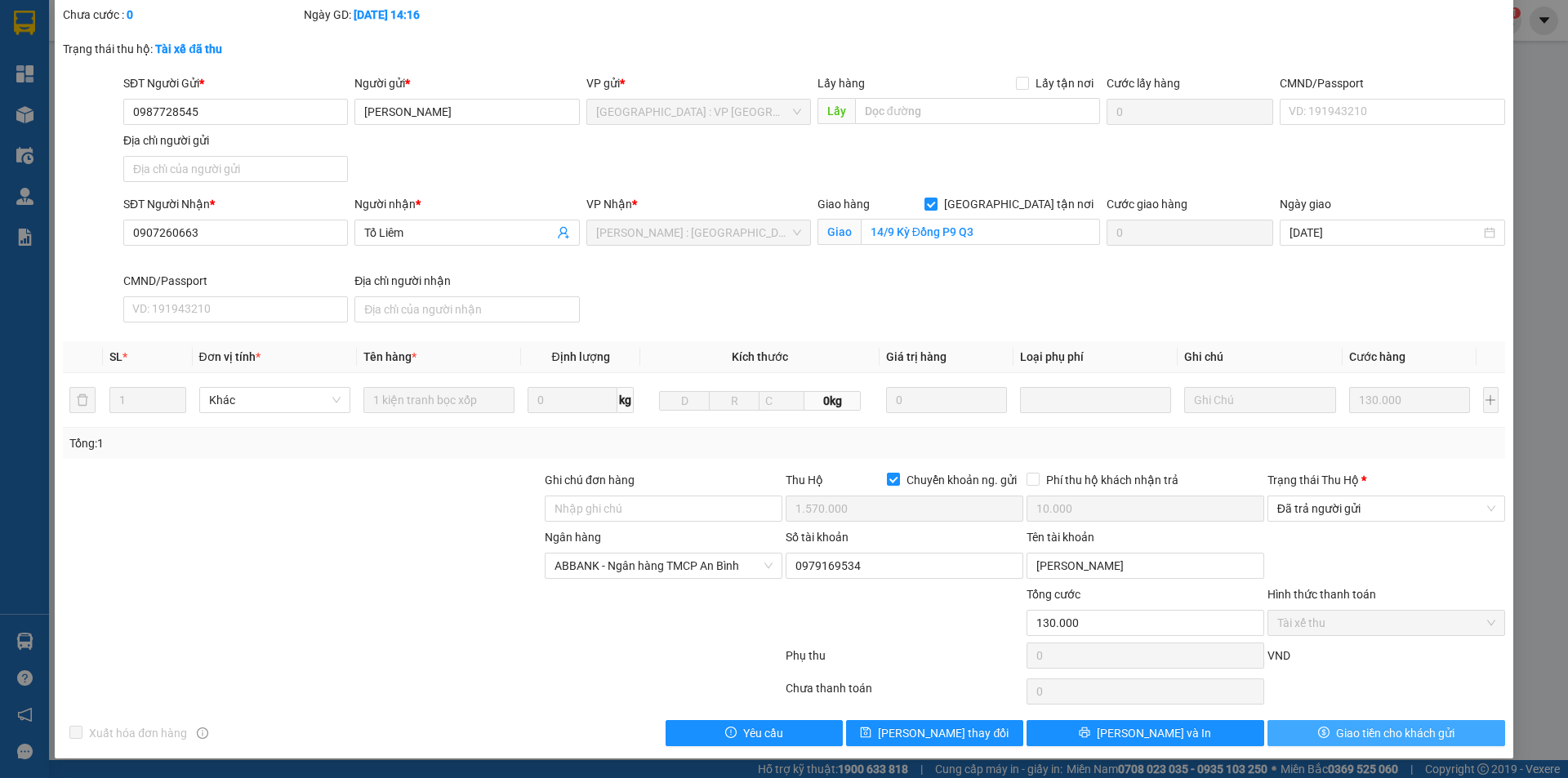
click at [1338, 733] on span "Giao tiền cho khách gửi" at bounding box center [1395, 733] width 119 height 18
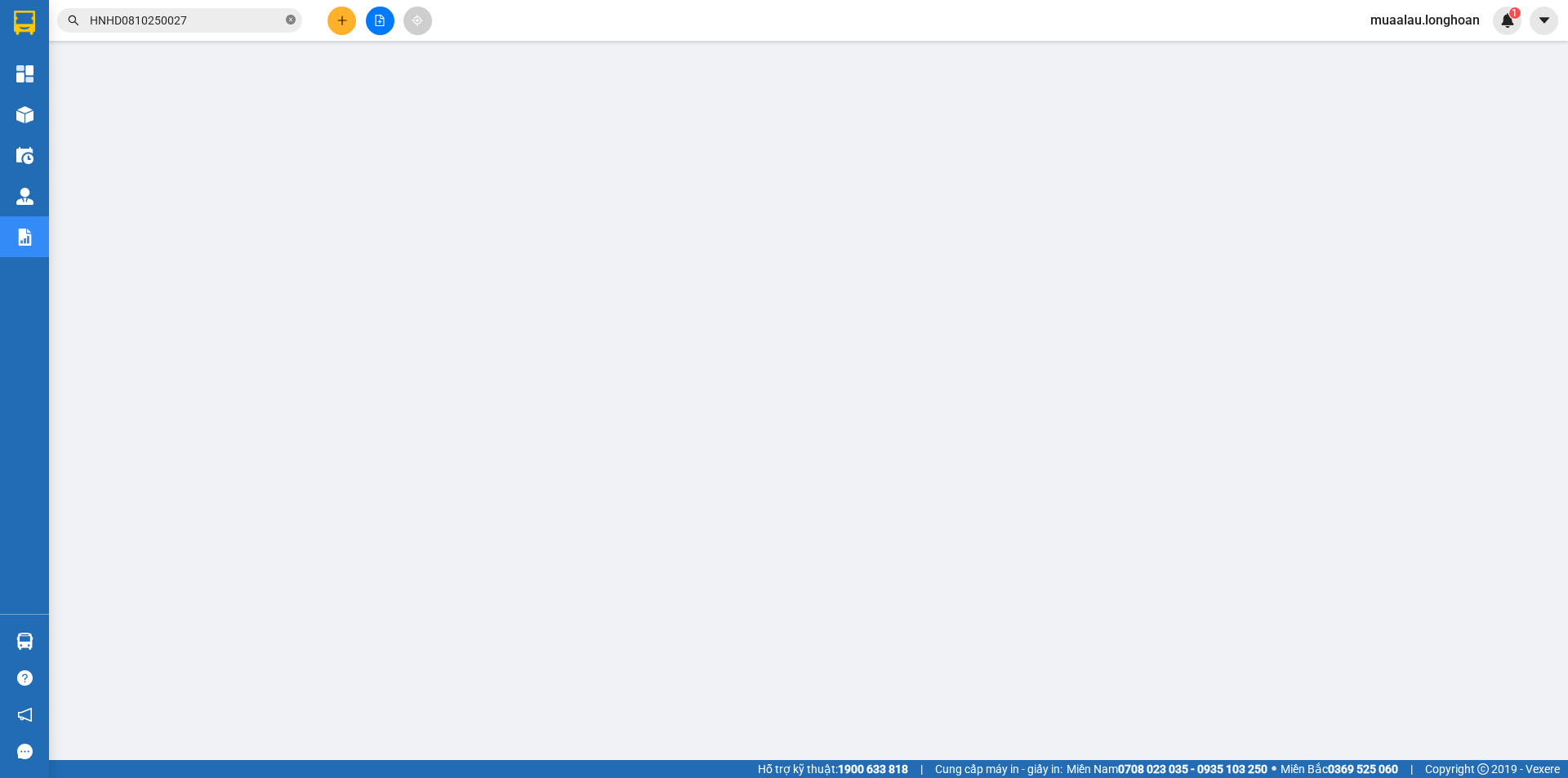
click at [294, 19] on icon "close-circle" at bounding box center [290, 19] width 10 height 10
paste input "VHBT0810250012"
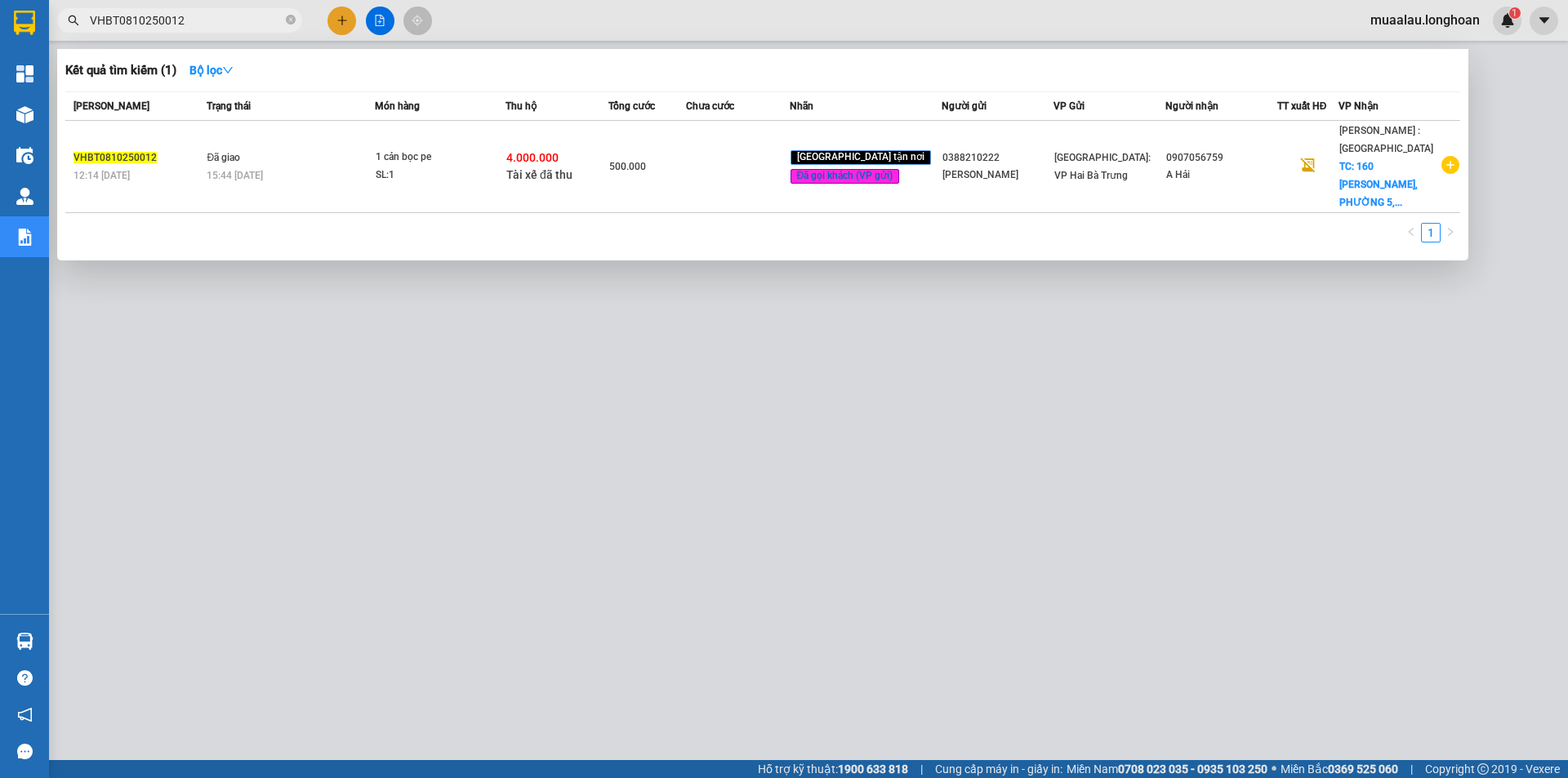
click at [765, 179] on td at bounding box center [737, 166] width 103 height 92
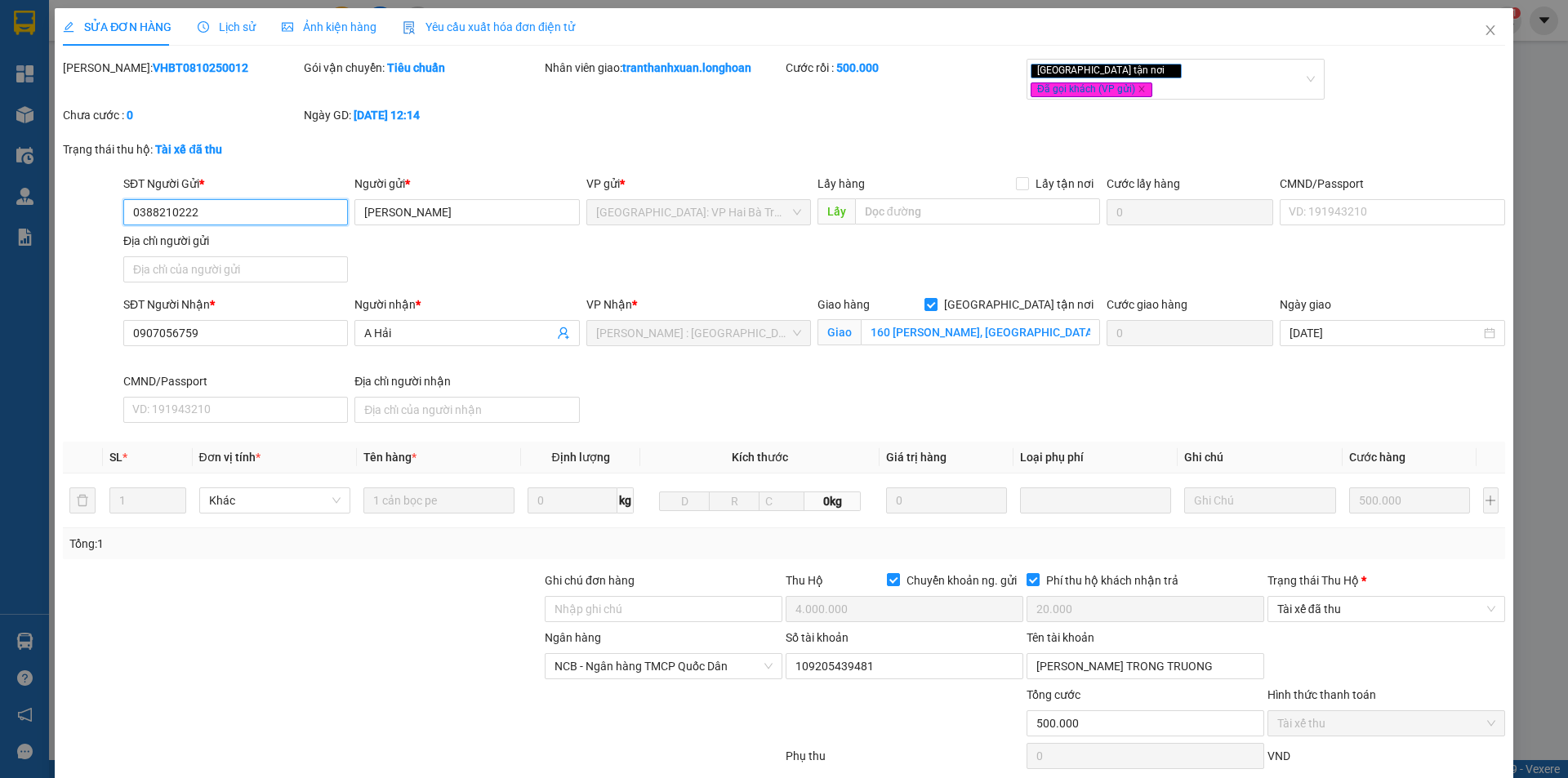
drag, startPoint x: 1389, startPoint y: 595, endPoint x: 1395, endPoint y: 609, distance: 15.2
click at [1390, 596] on span "Tài xế đã thu" at bounding box center [1386, 608] width 218 height 24
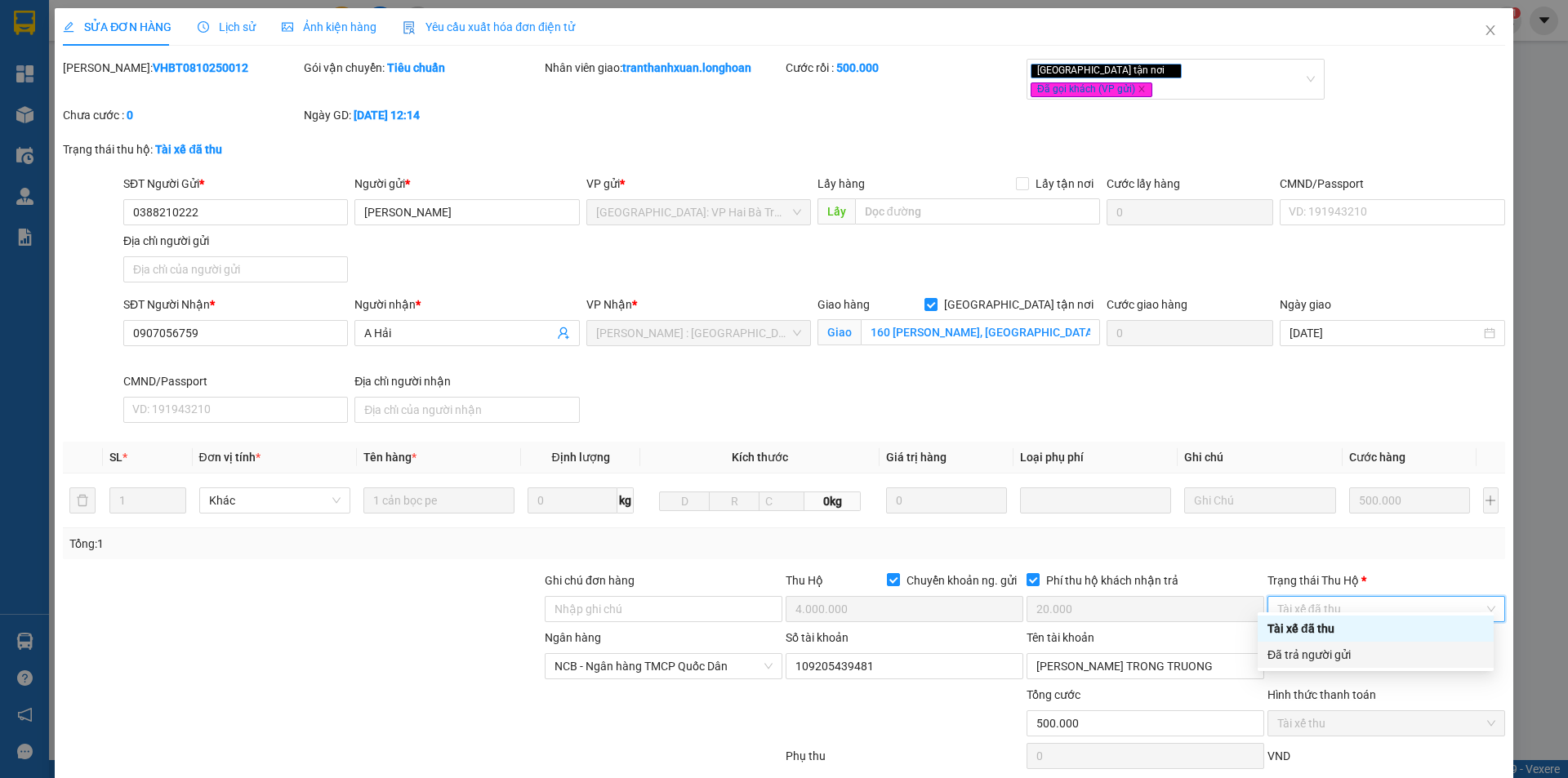
click at [1394, 648] on div "Đã trả người gửi" at bounding box center [1375, 654] width 216 height 18
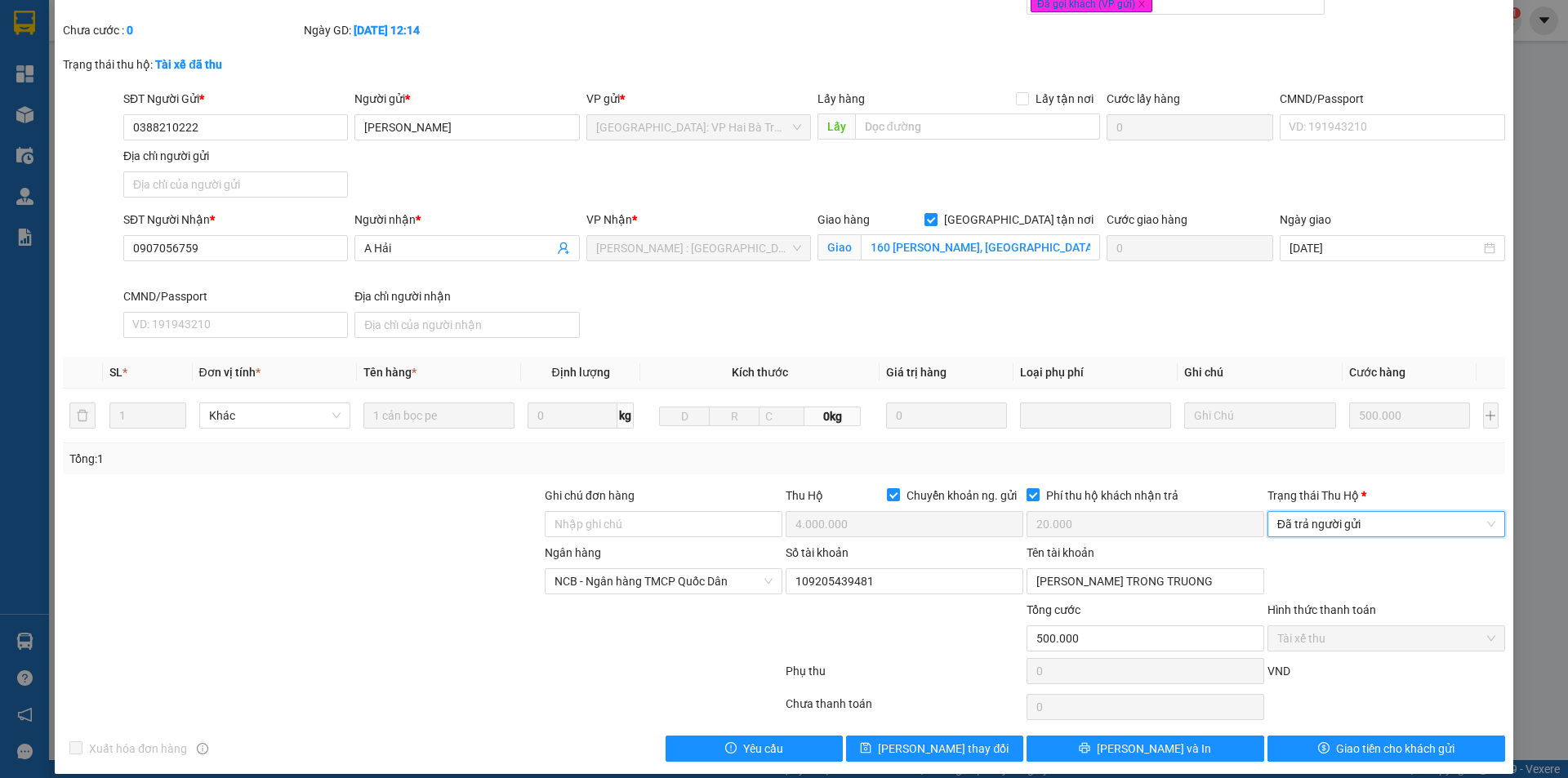
scroll to position [87, 0]
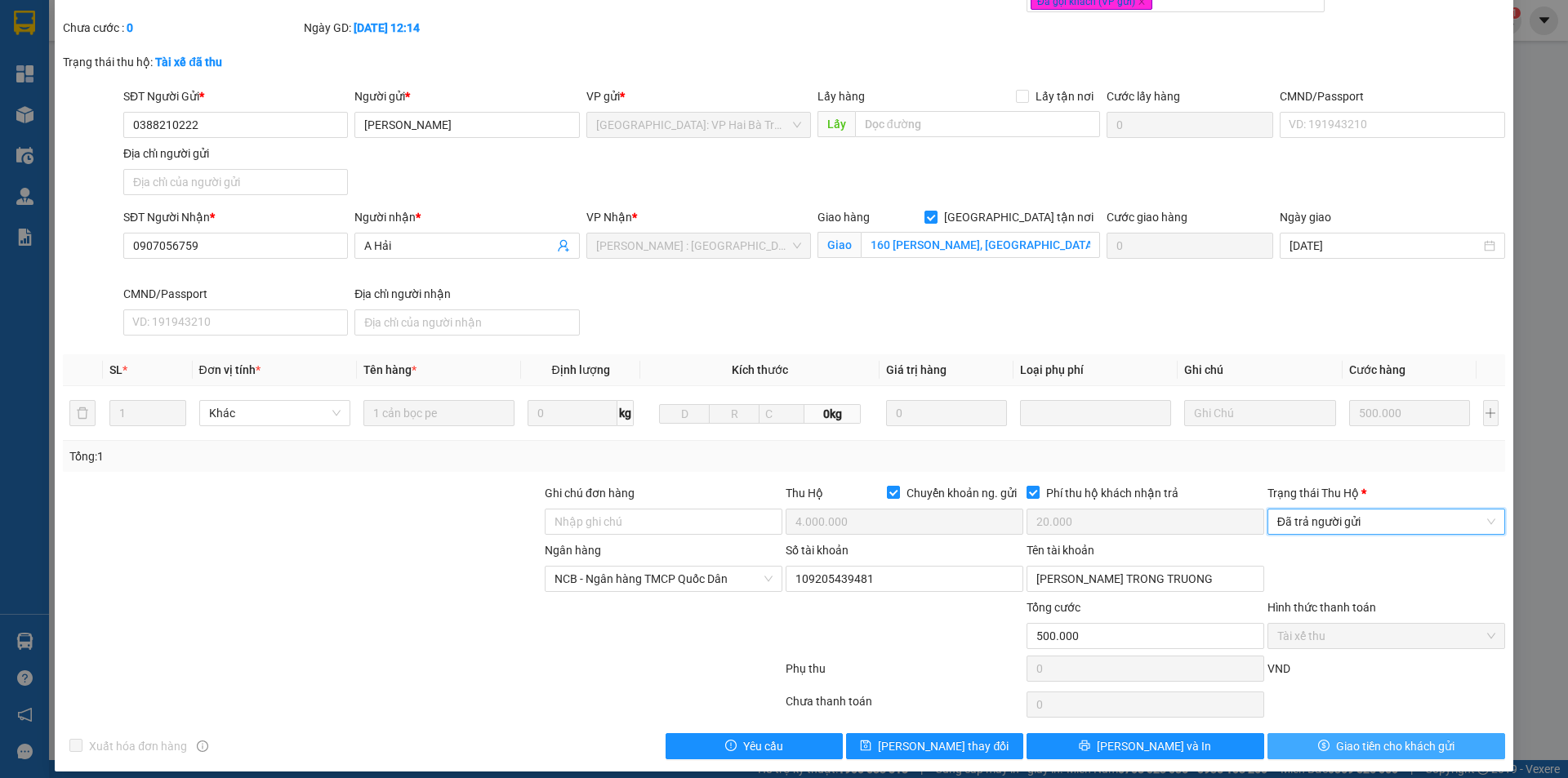
click at [1336, 737] on span "Giao tiền cho khách gửi" at bounding box center [1395, 746] width 119 height 18
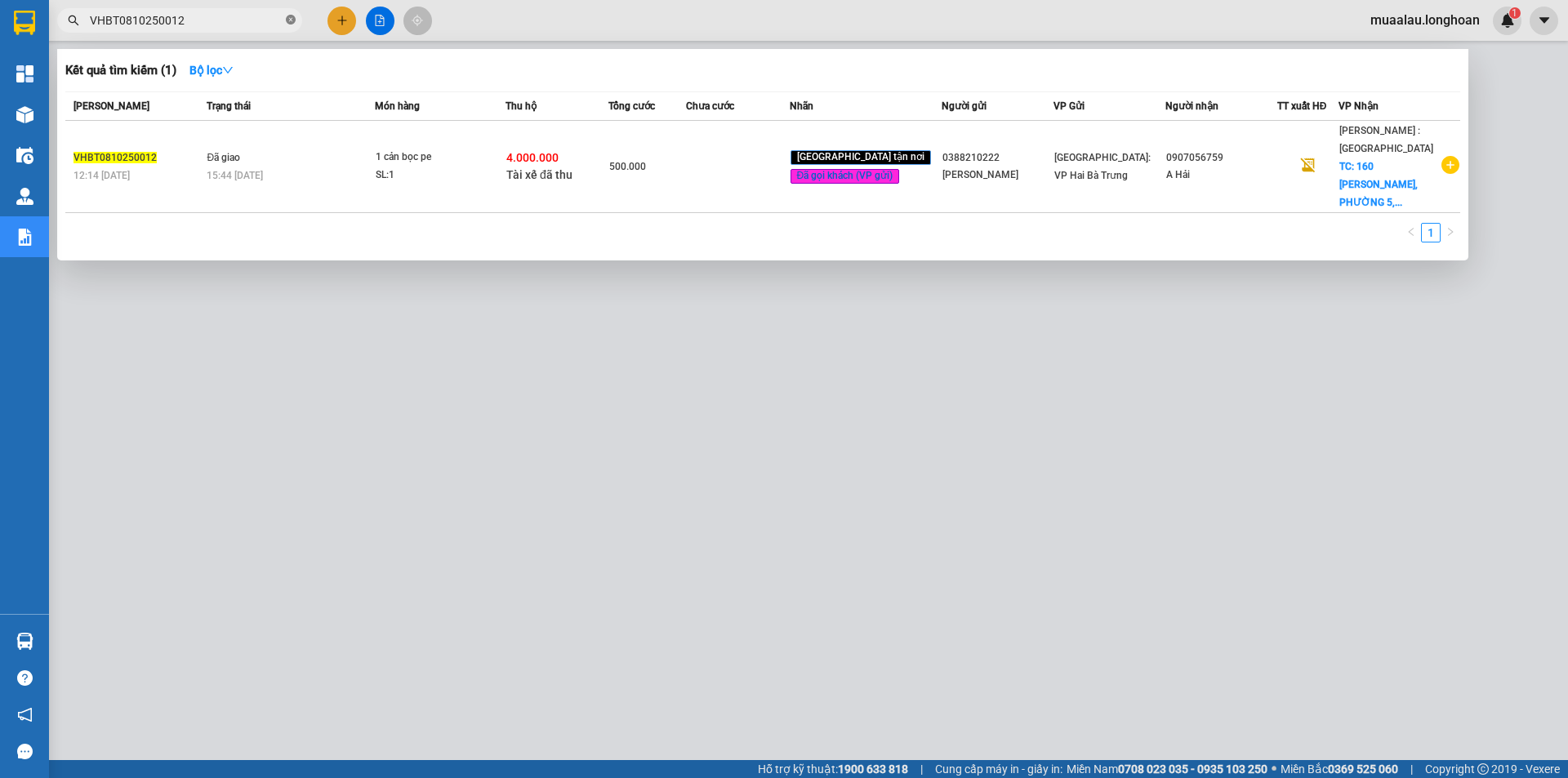
click at [289, 19] on icon "close-circle" at bounding box center [290, 19] width 10 height 10
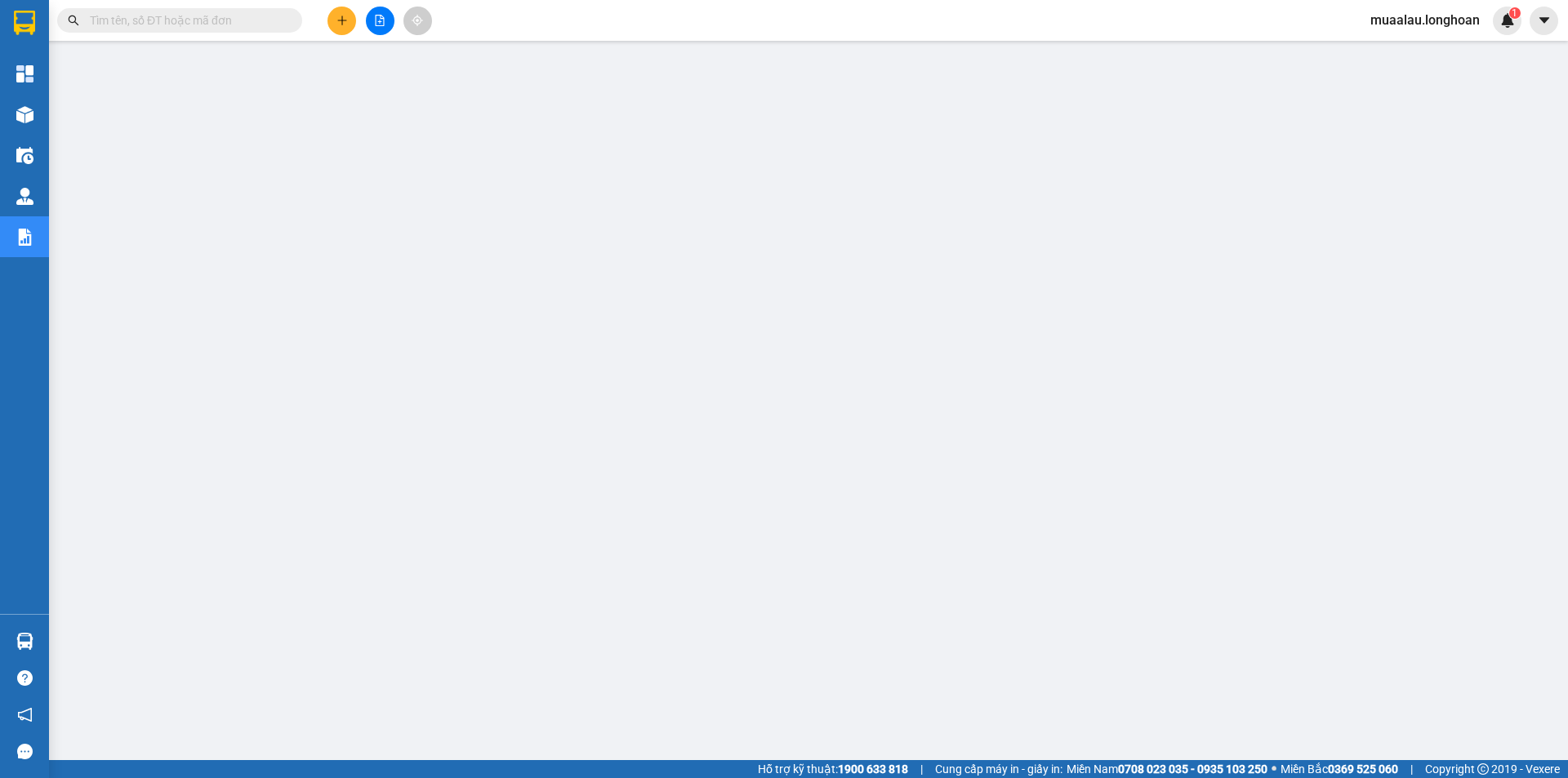
paste input "HNHD0810250032"
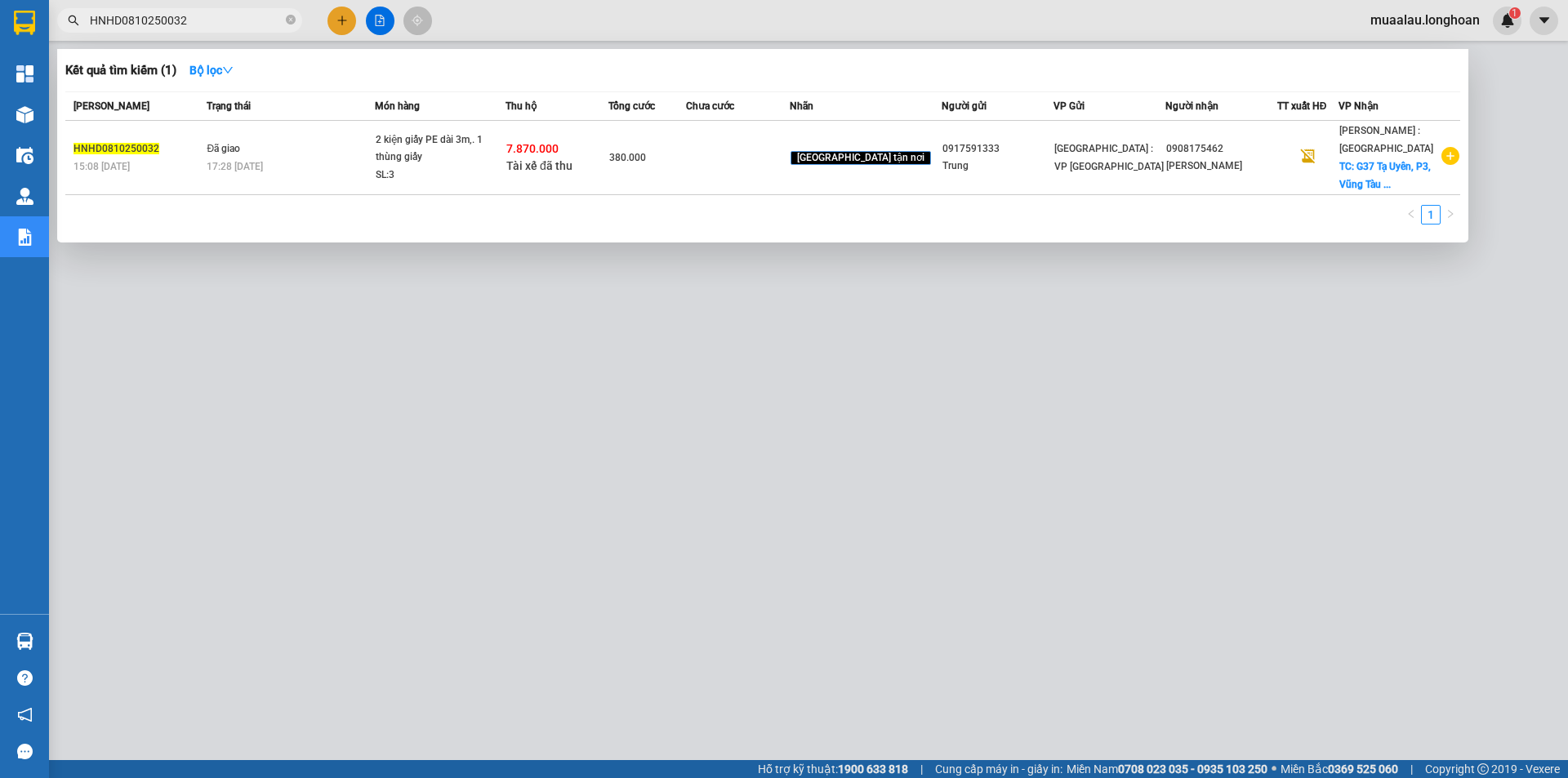
click at [749, 175] on td at bounding box center [737, 158] width 103 height 74
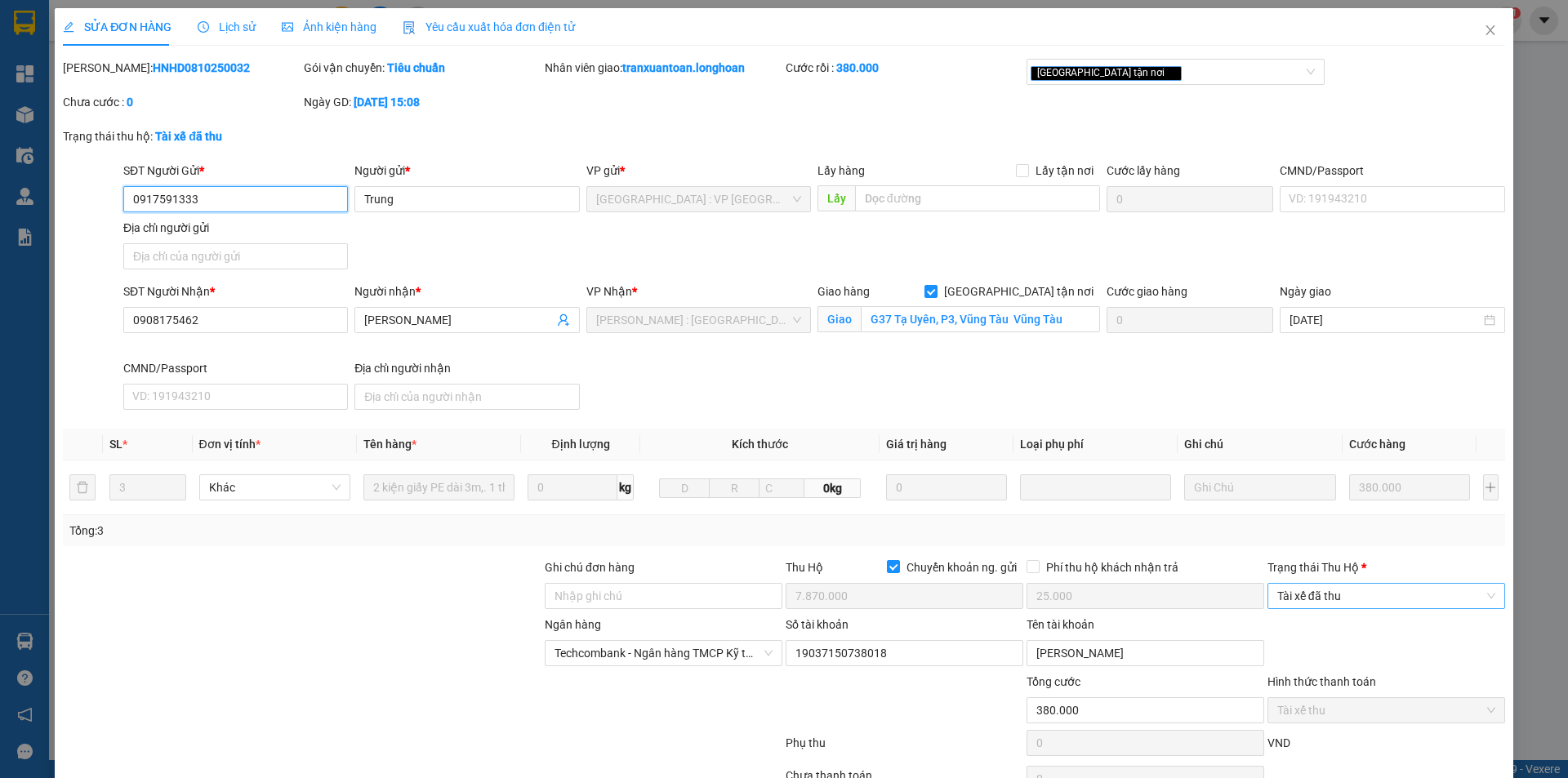
click at [1390, 584] on span "Tài xế đã thu" at bounding box center [1386, 595] width 218 height 24
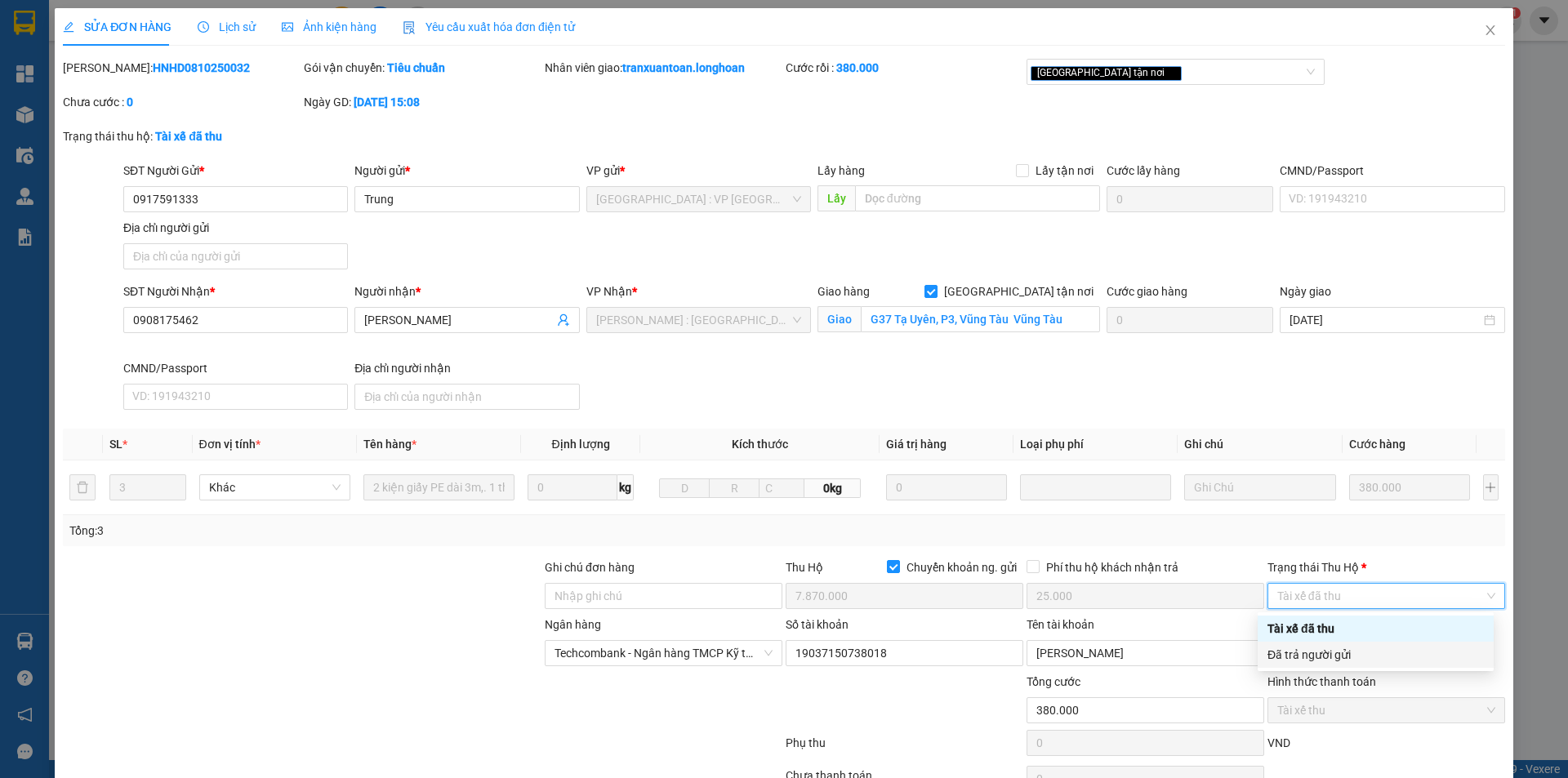
click at [1353, 655] on div "Đã trả người gửi" at bounding box center [1375, 654] width 216 height 18
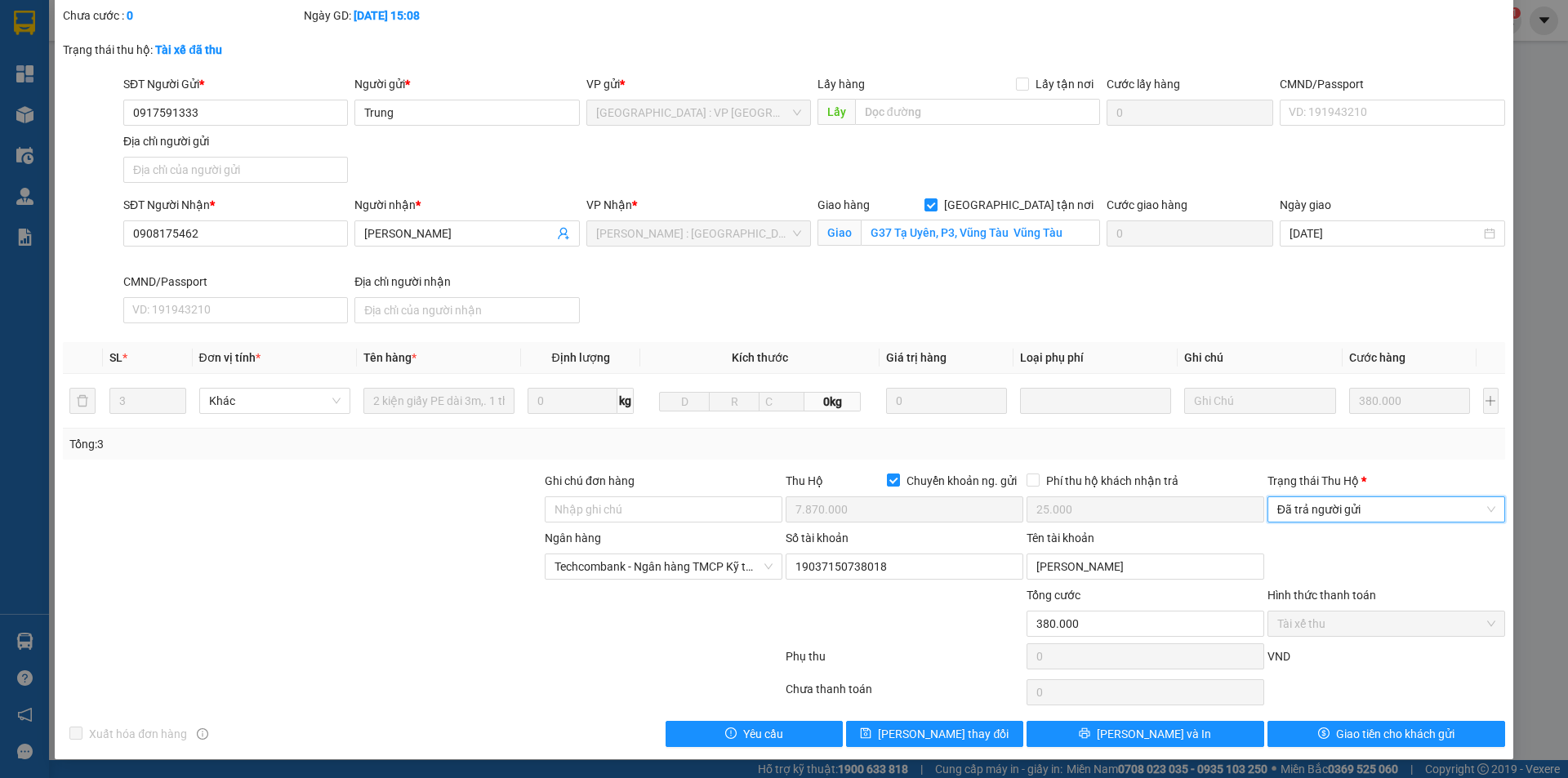
scroll to position [87, 0]
click at [1336, 727] on span "Giao tiền cho khách gửi" at bounding box center [1395, 733] width 119 height 18
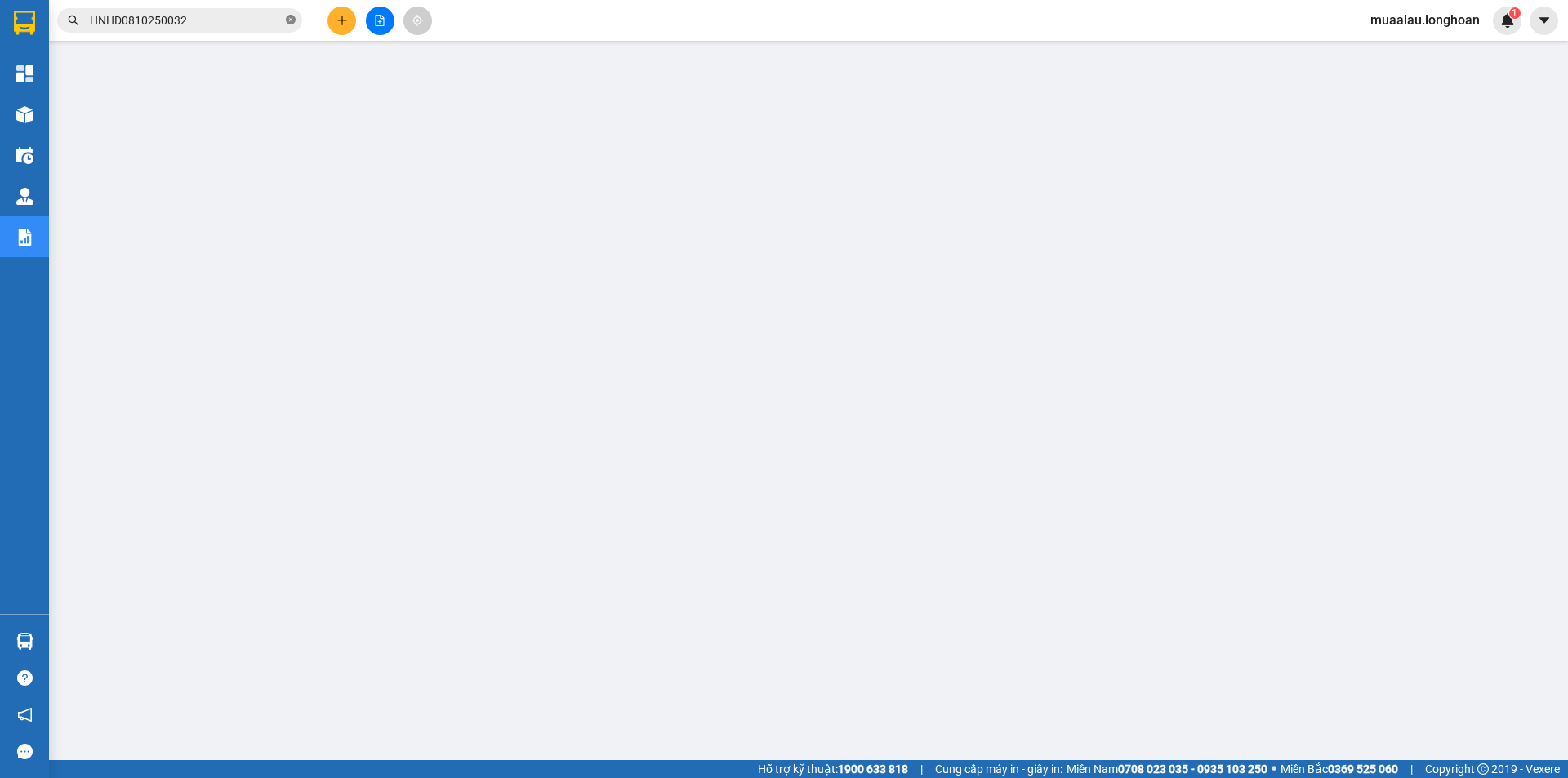
click at [291, 19] on icon "close-circle" at bounding box center [290, 19] width 10 height 10
paste input "HNHD0810250020"
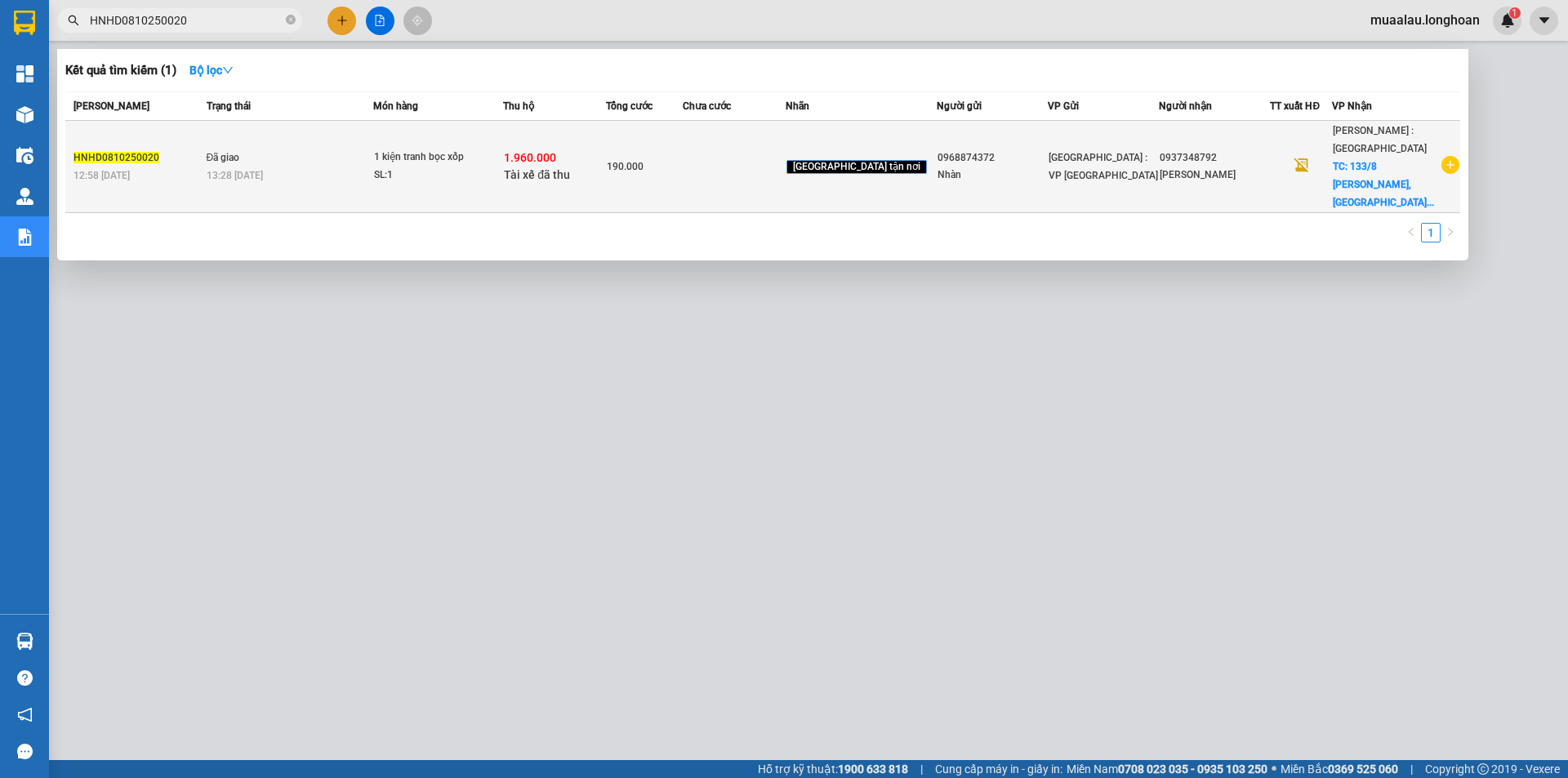
click at [682, 158] on div "190.000" at bounding box center [644, 166] width 75 height 18
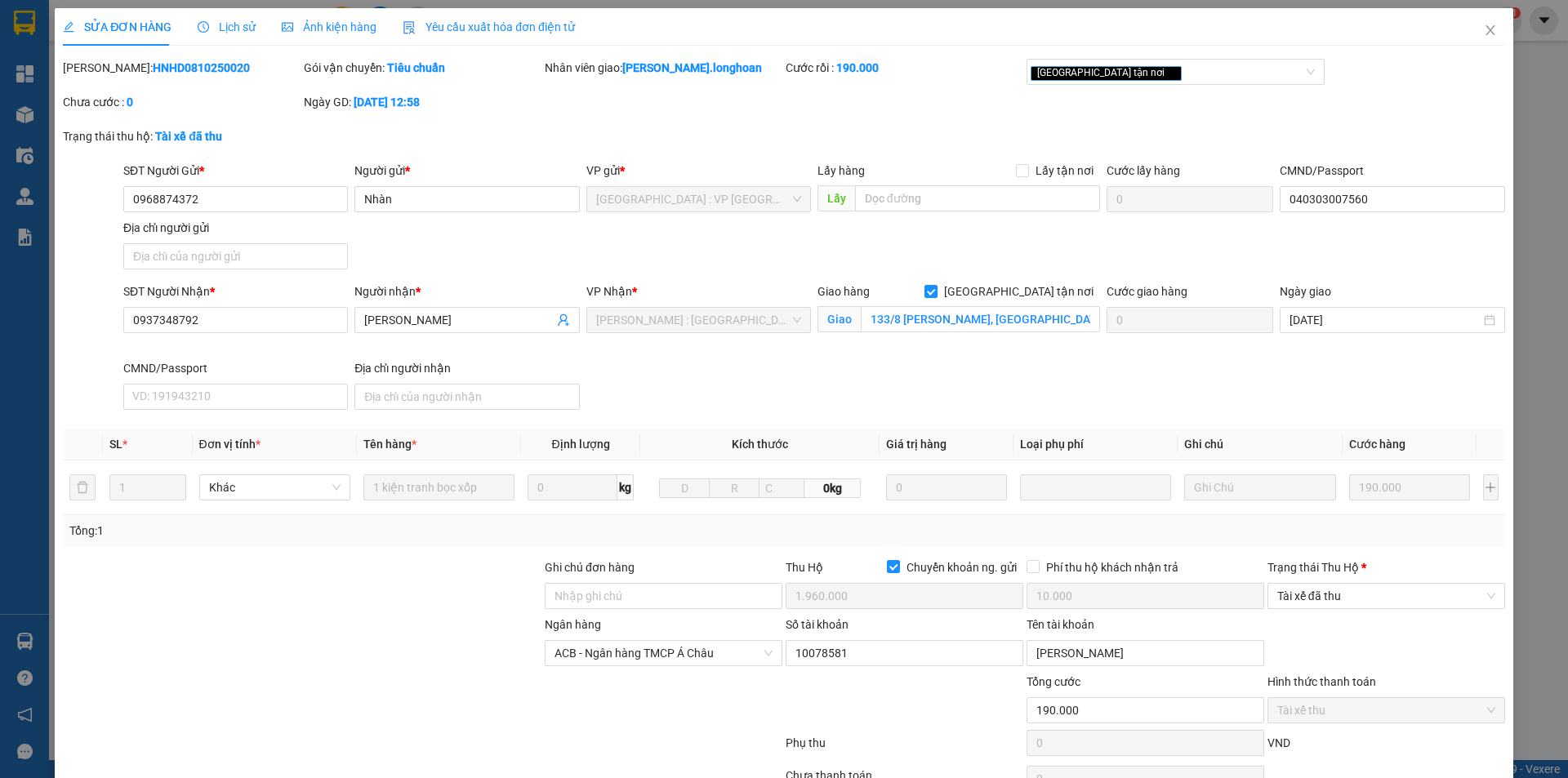
click at [1344, 577] on div "Trạng thái [PERSON_NAME] *" at bounding box center [1386, 570] width 238 height 24
click at [1345, 594] on span "Tài xế đã thu" at bounding box center [1386, 595] width 218 height 24
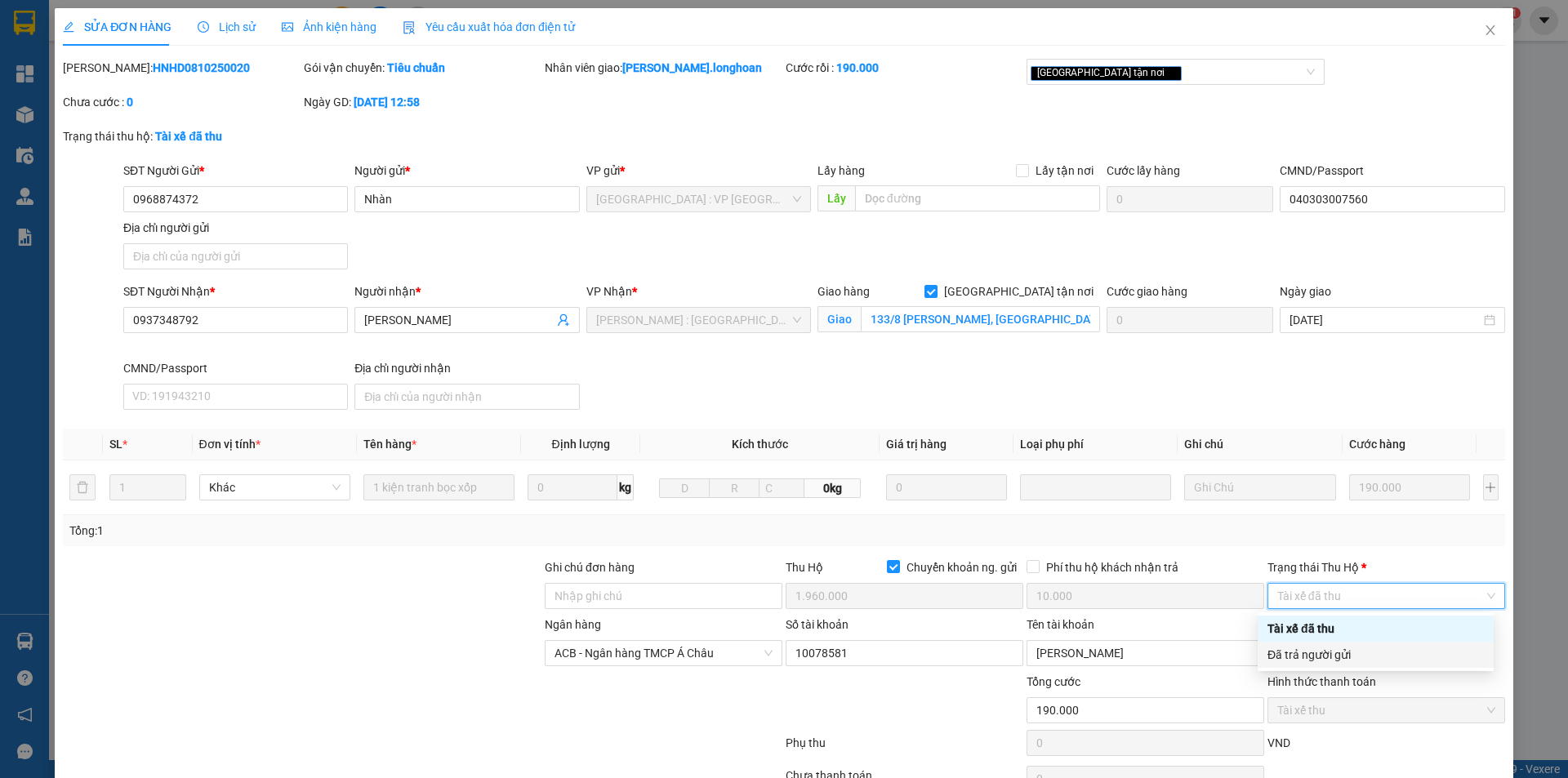
click at [1320, 657] on div "Đã trả người gửi" at bounding box center [1375, 654] width 216 height 18
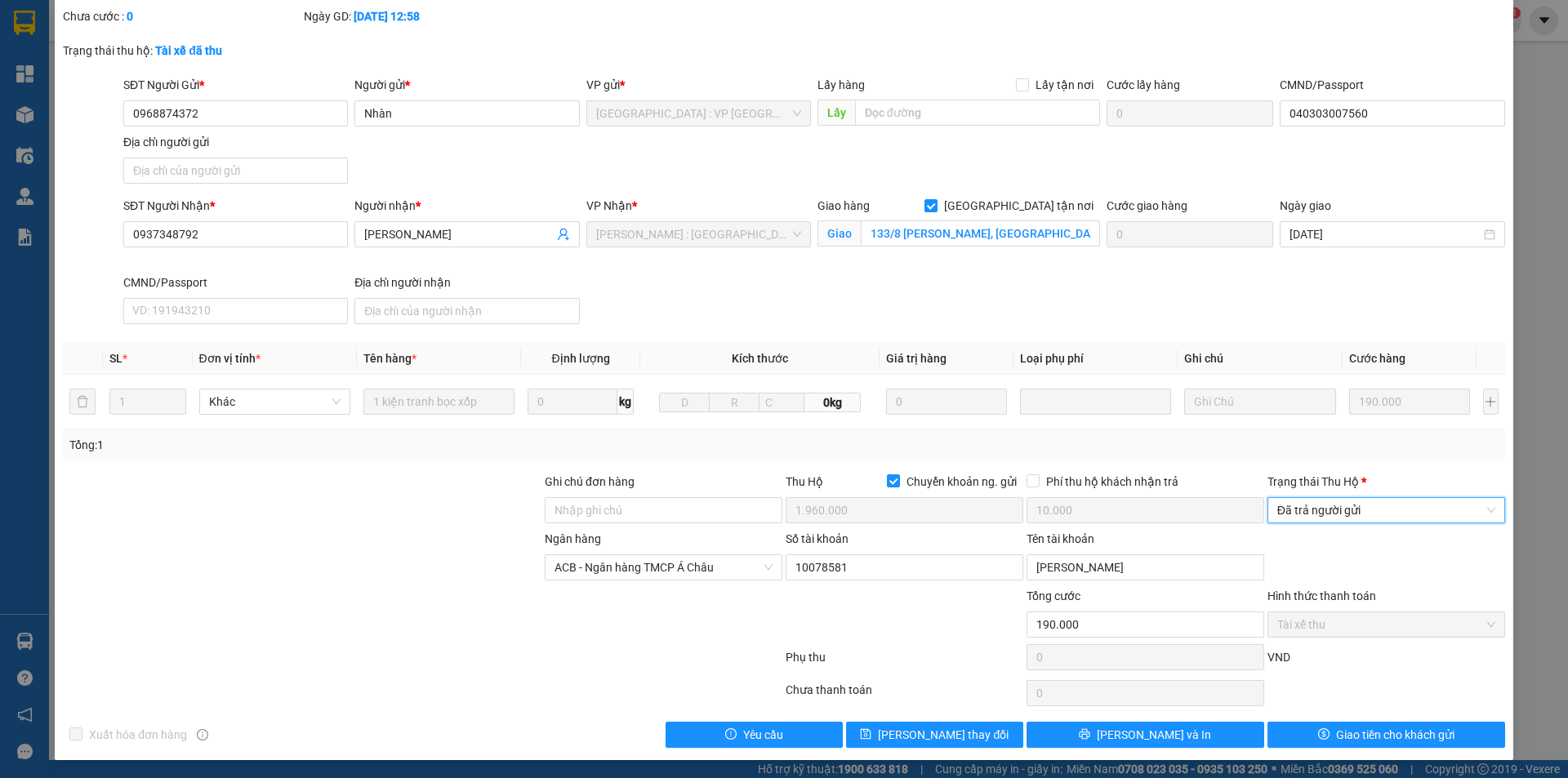
scroll to position [87, 0]
click at [1318, 725] on button "Giao tiền cho khách gửi" at bounding box center [1386, 733] width 238 height 26
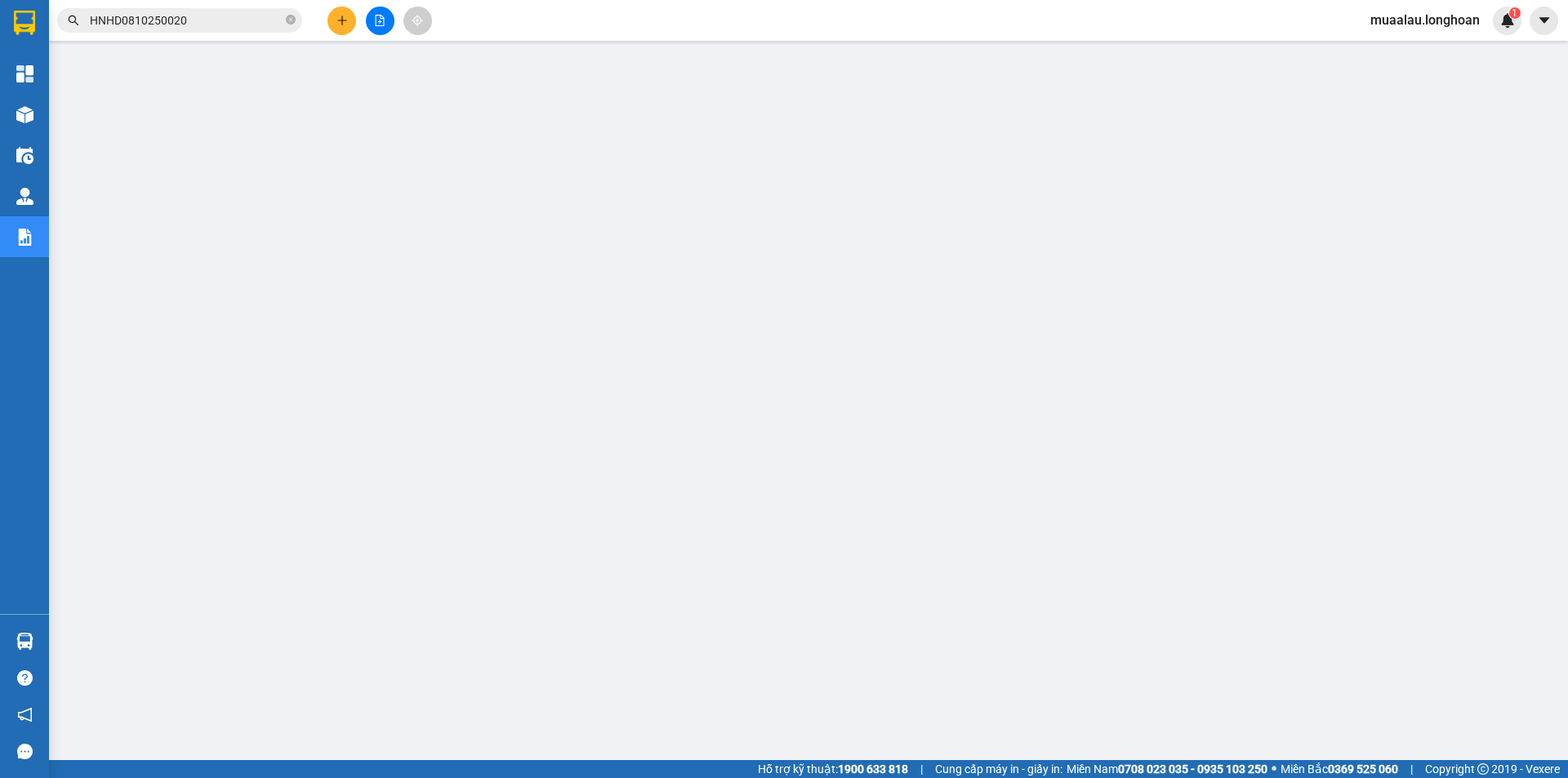
click at [284, 19] on span "HNHD0810250020" at bounding box center [180, 20] width 245 height 24
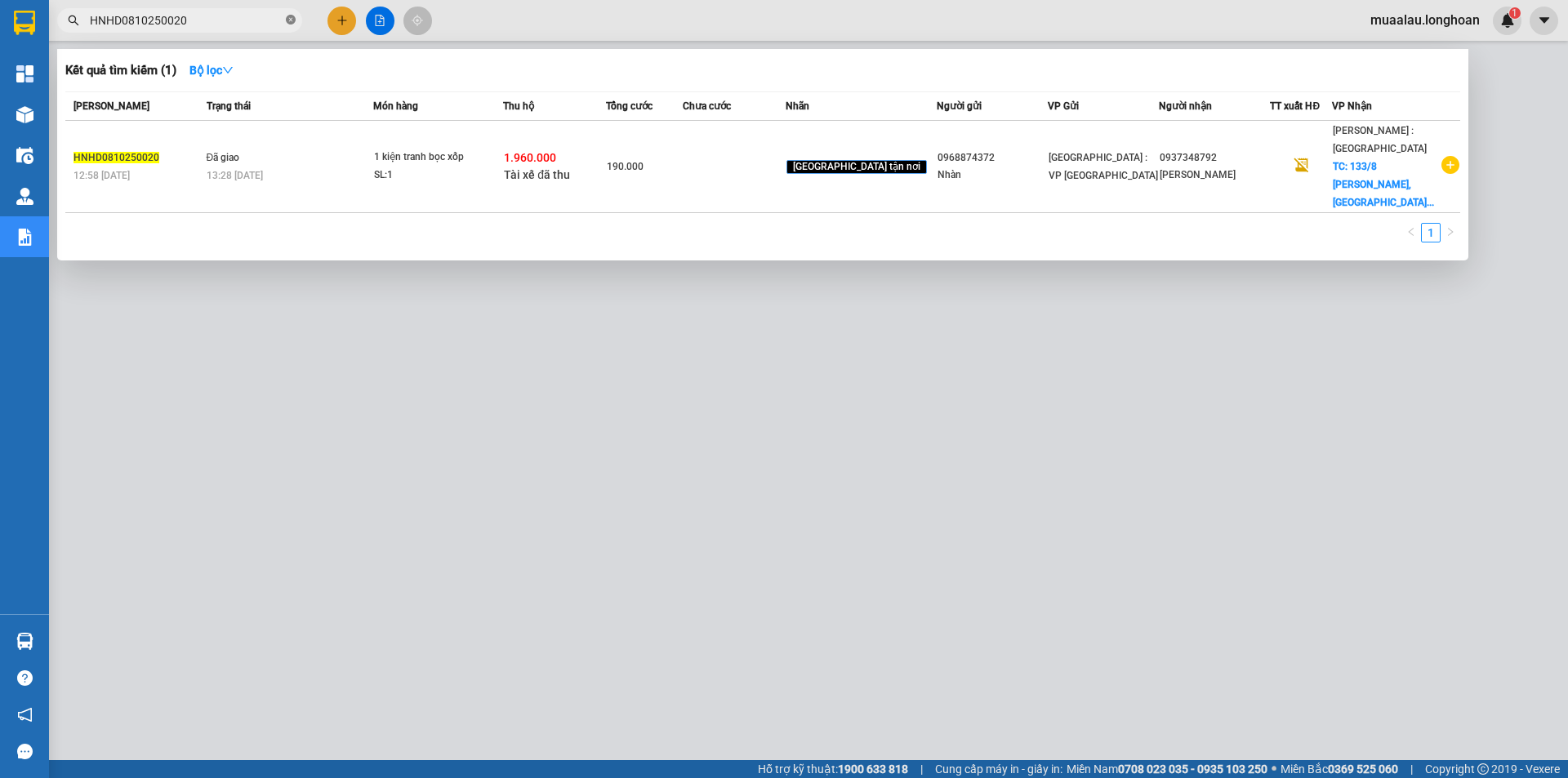
click at [292, 19] on icon "close-circle" at bounding box center [290, 19] width 10 height 10
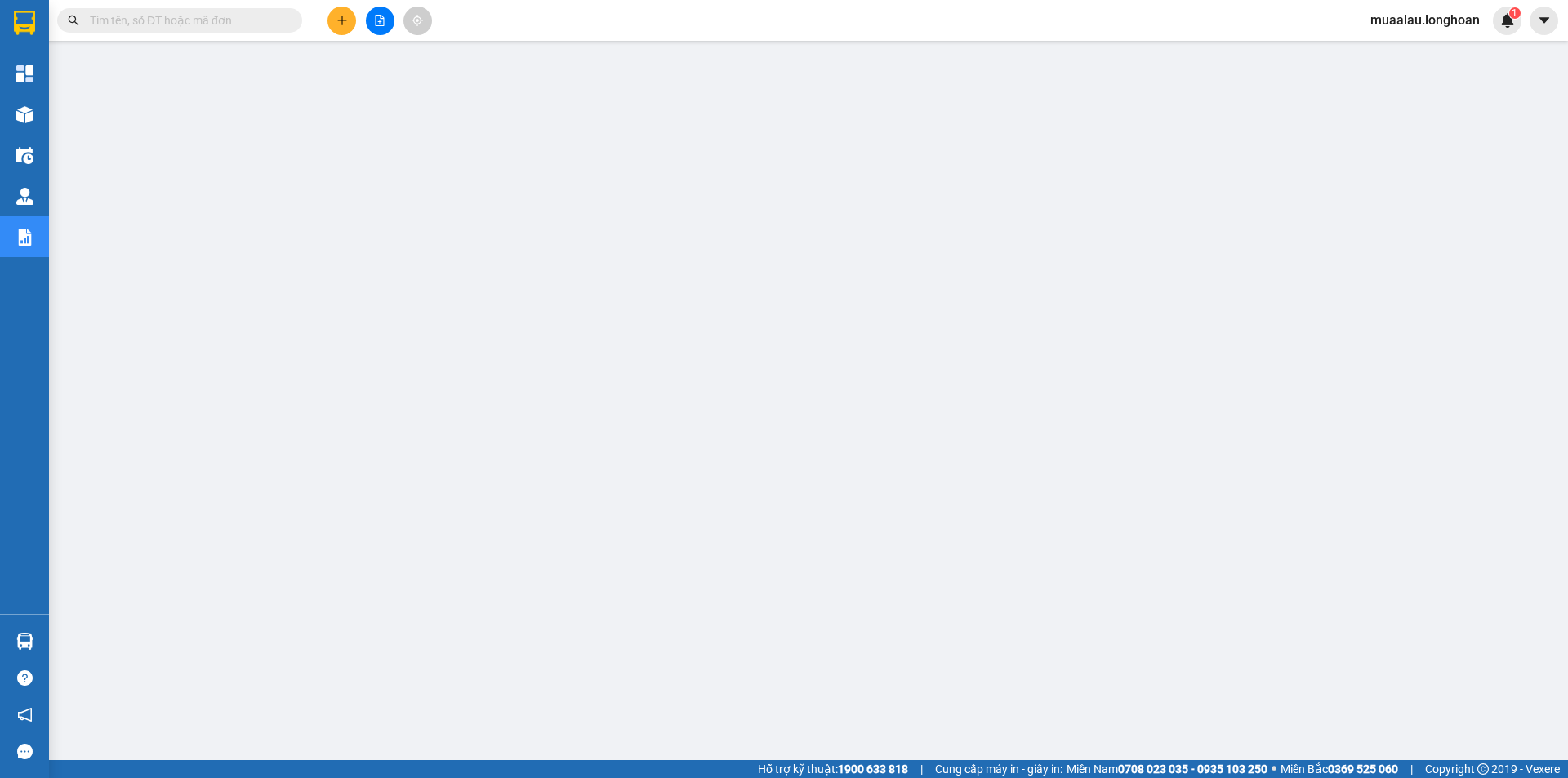
paste input "VPTX0810250006"
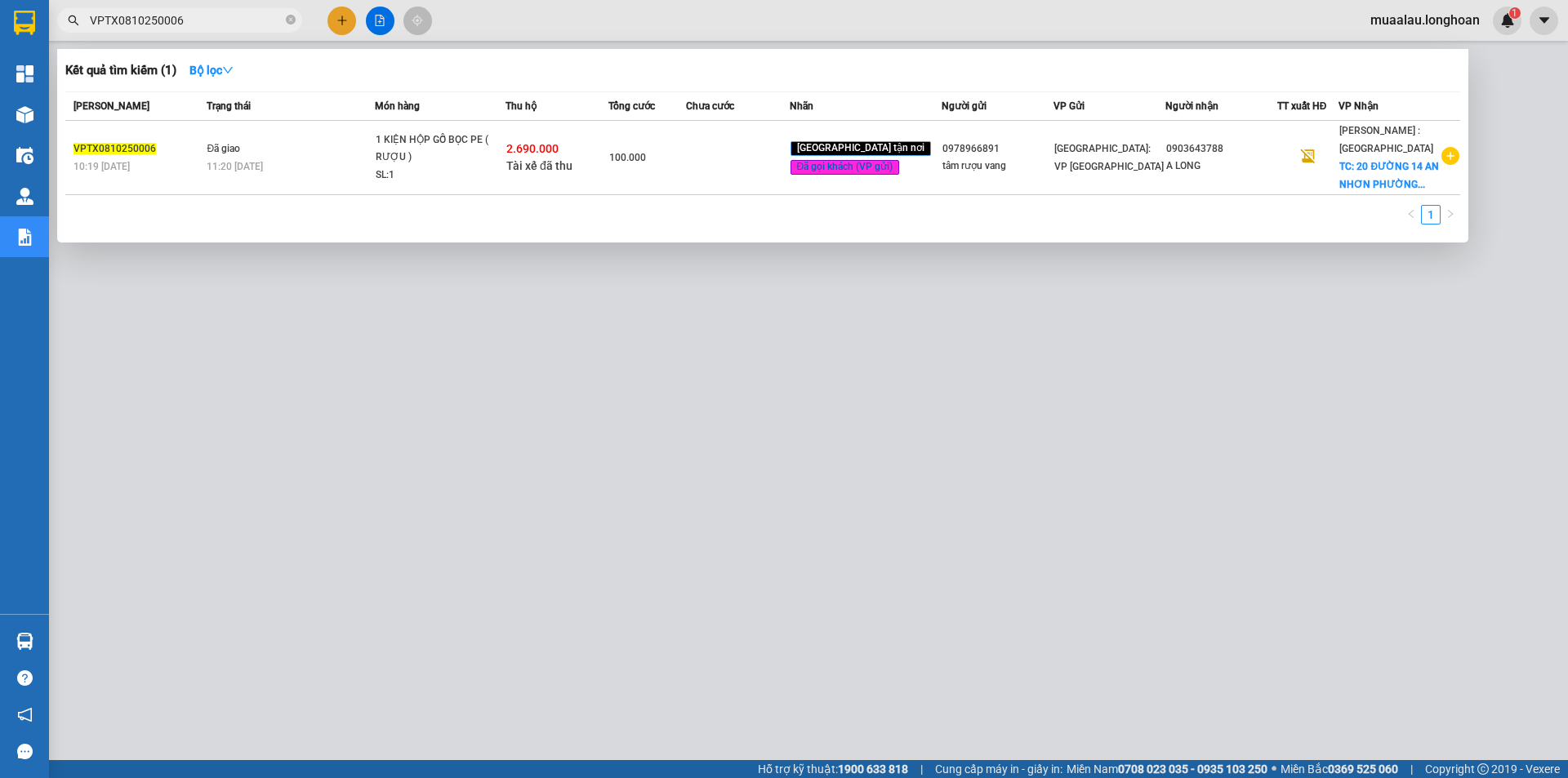
click at [740, 179] on td at bounding box center [737, 158] width 103 height 74
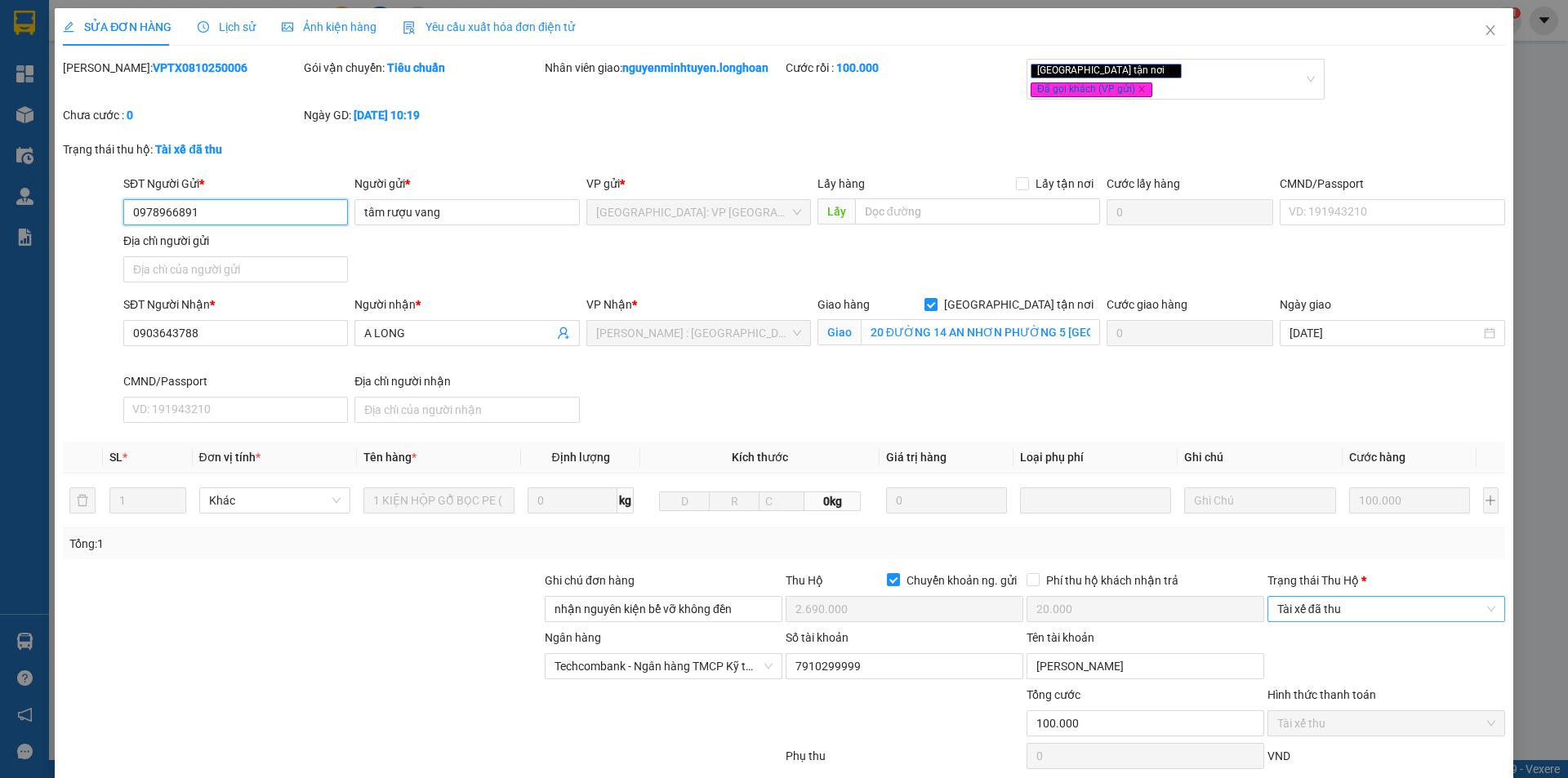
click at [1364, 596] on span "Tài xế đã thu" at bounding box center [1386, 608] width 218 height 24
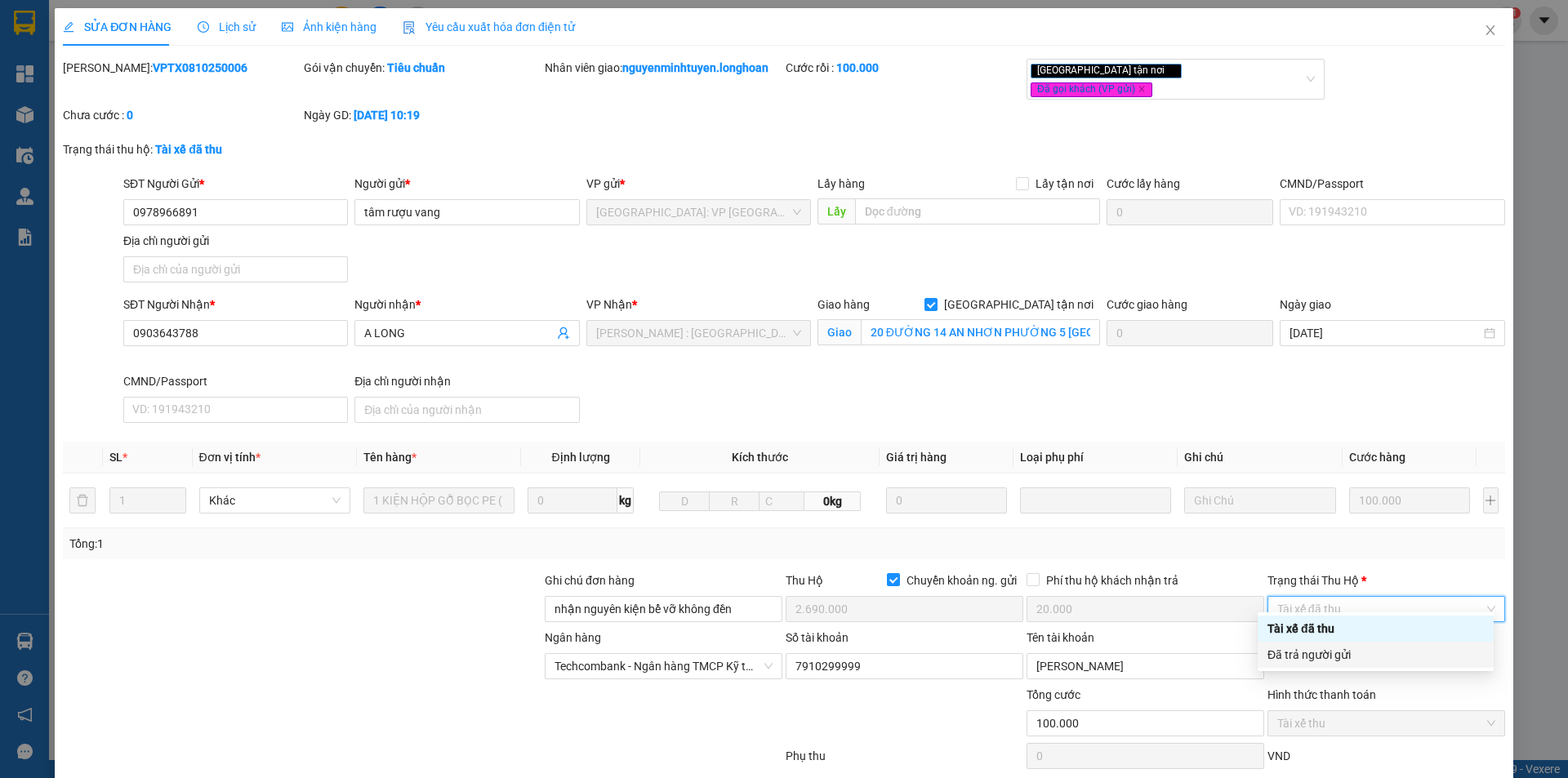
click at [1353, 649] on div "Đã trả người gửi" at bounding box center [1375, 654] width 216 height 18
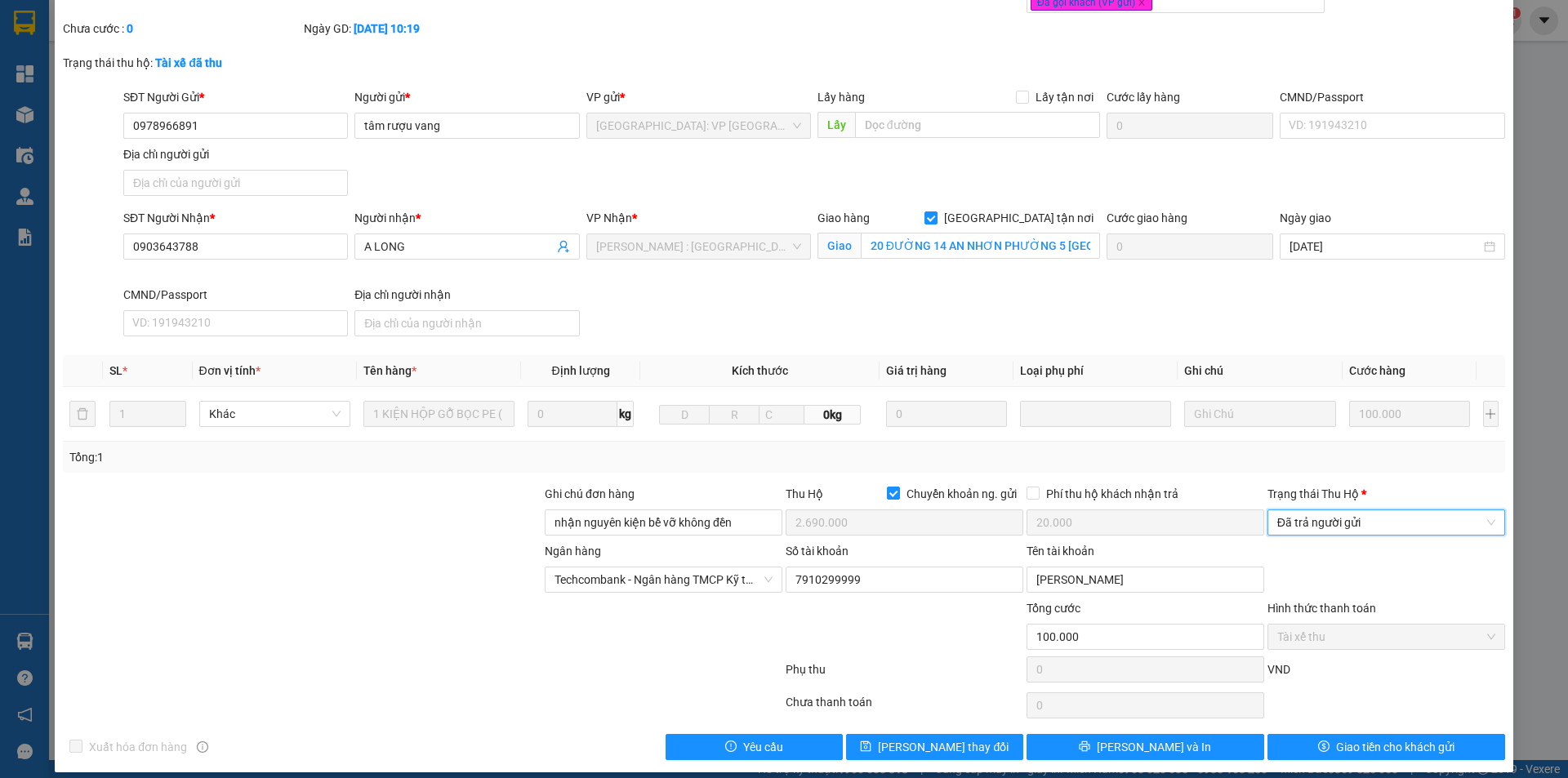
scroll to position [87, 0]
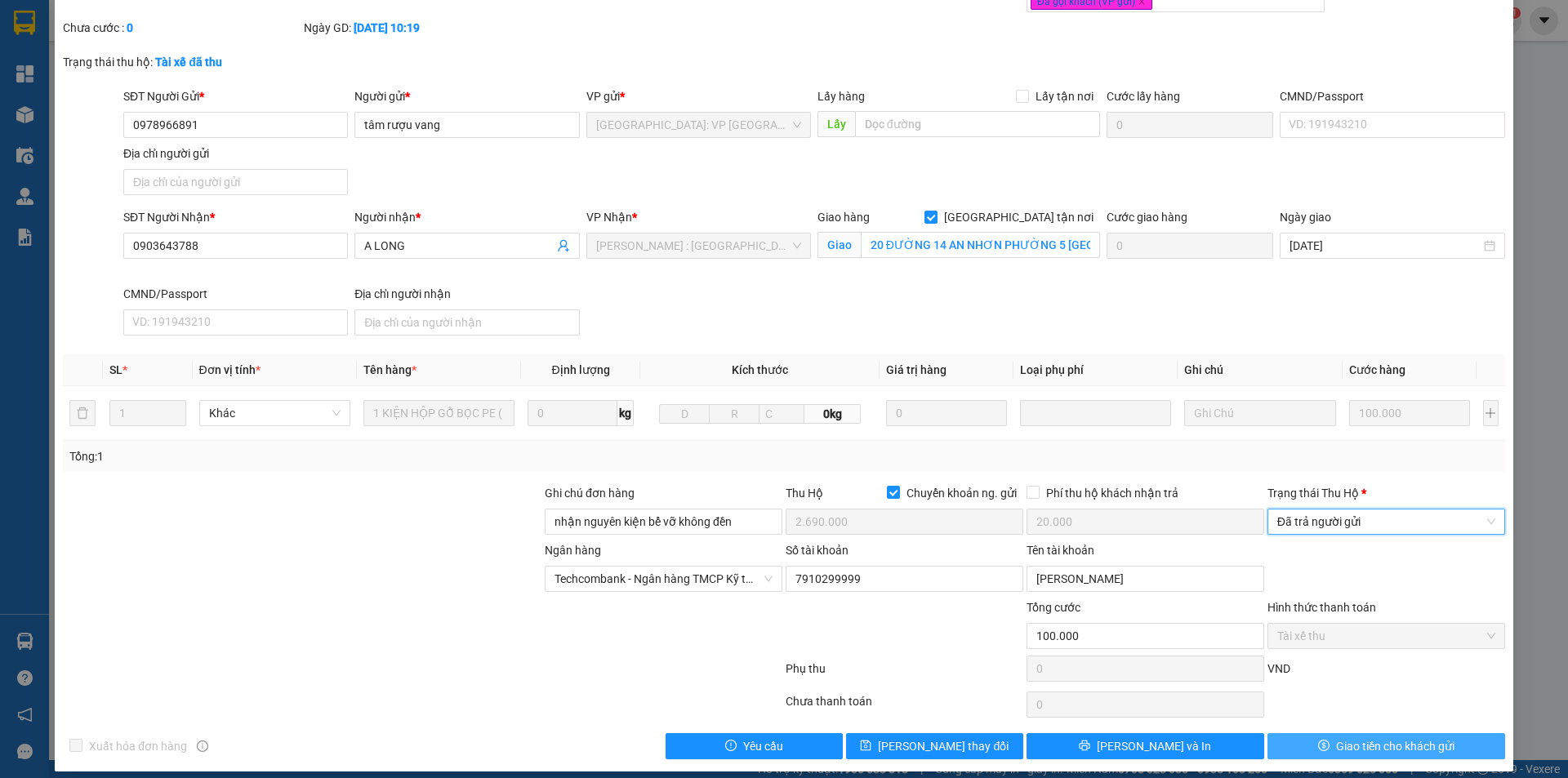
click at [1336, 737] on span "Giao tiền cho khách gửi" at bounding box center [1395, 746] width 119 height 18
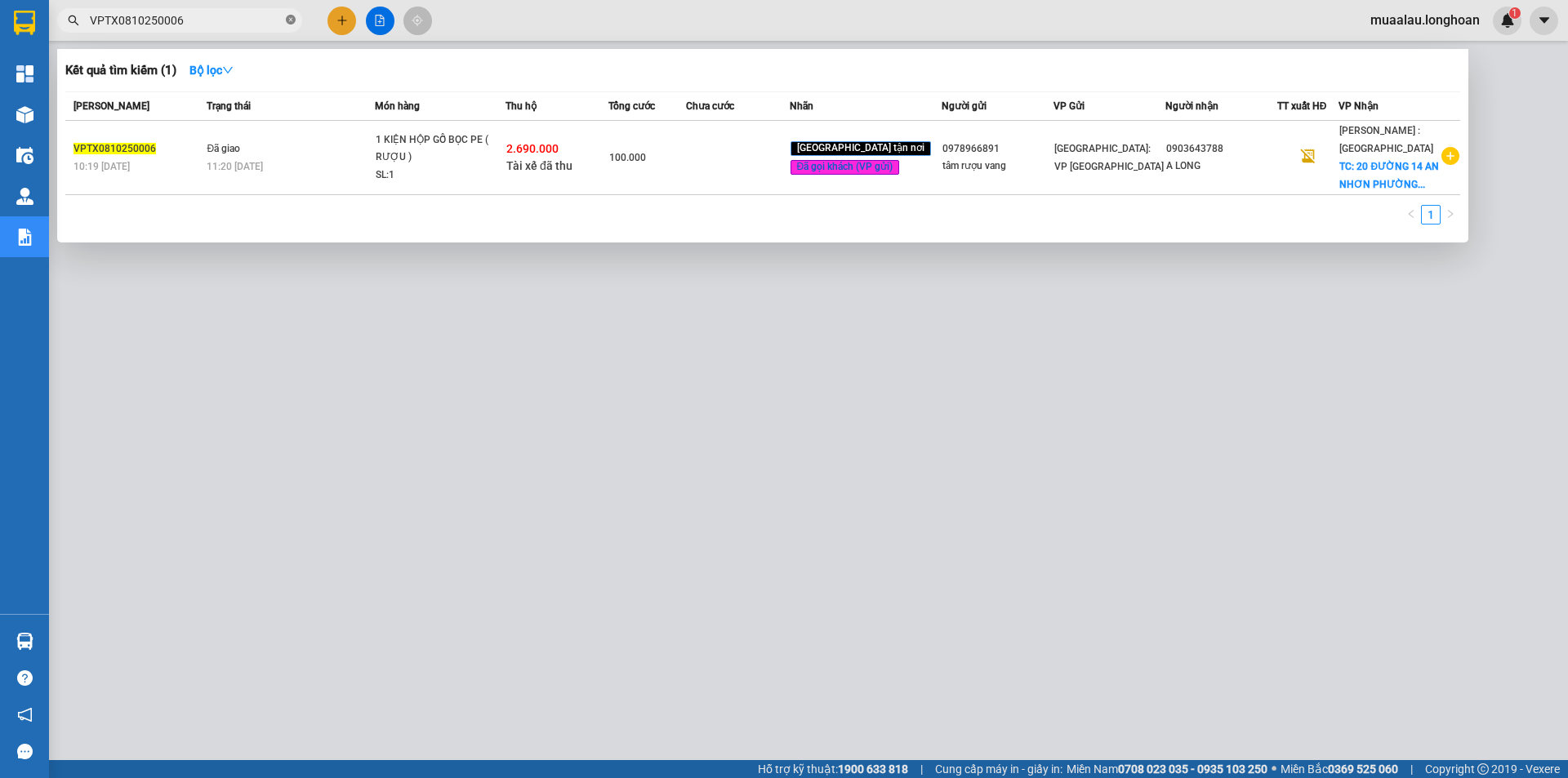
click at [289, 17] on icon "close-circle" at bounding box center [290, 19] width 10 height 10
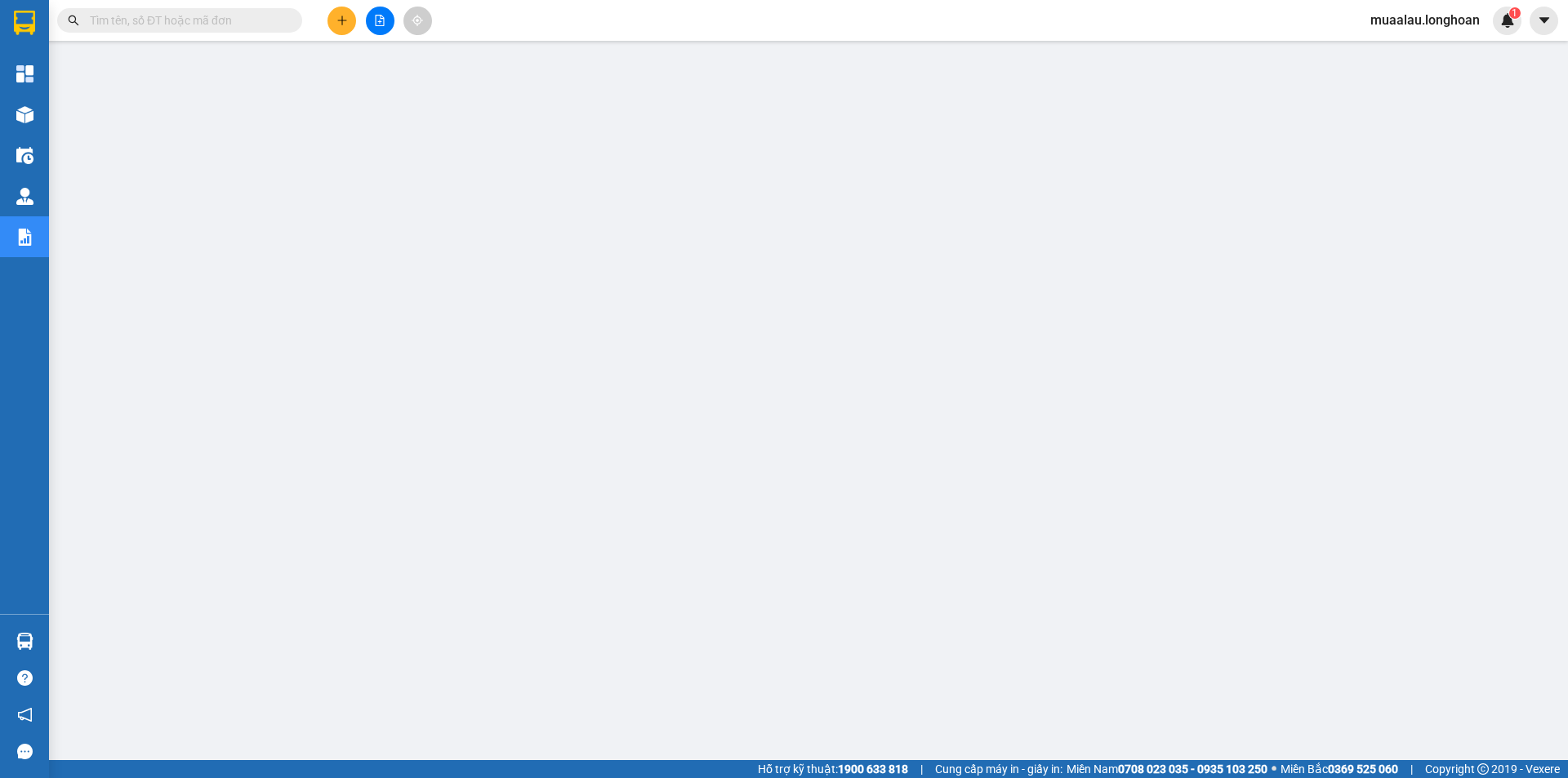
paste input "HNHD0810250019"
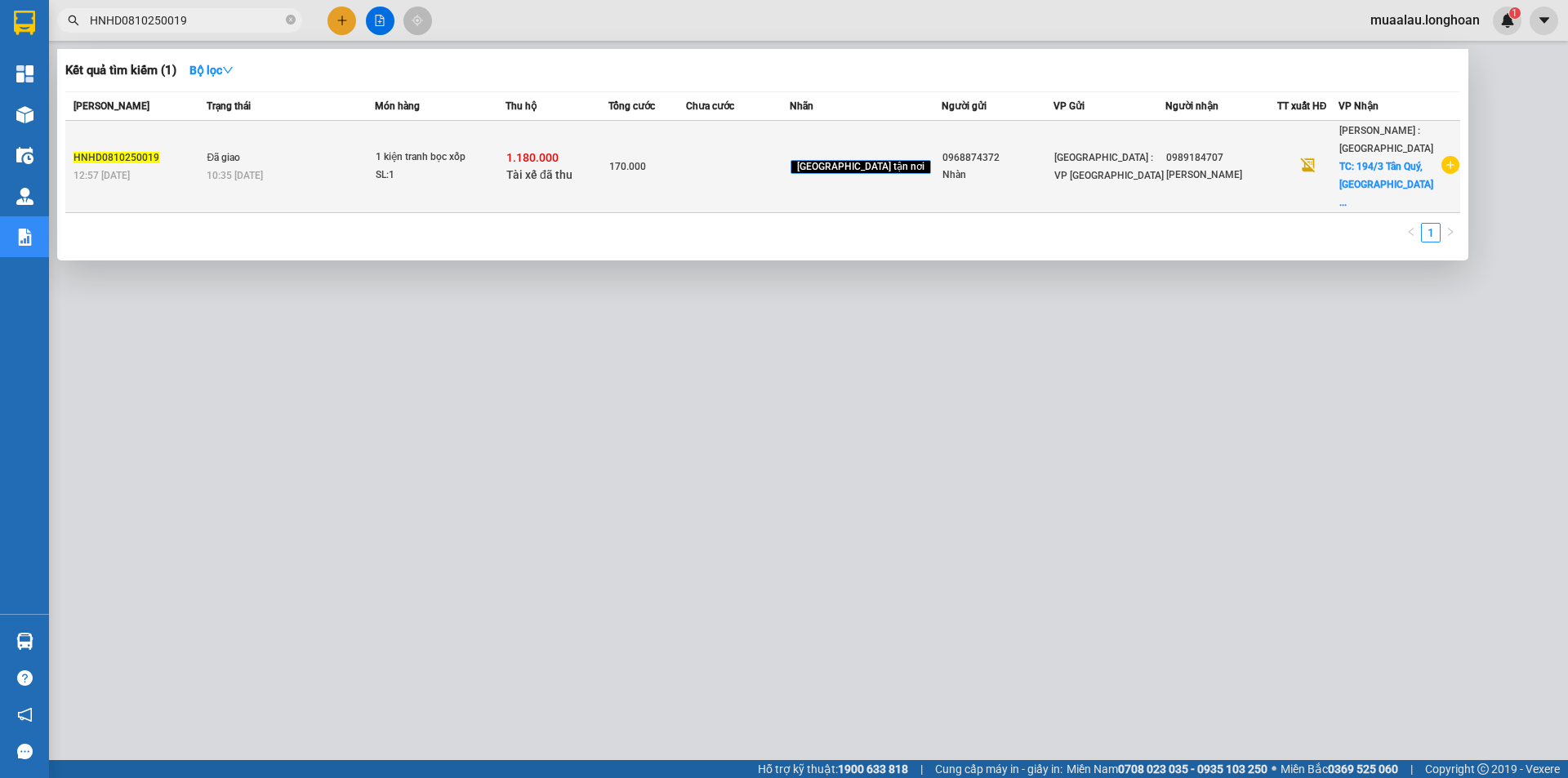
click at [765, 191] on td at bounding box center [737, 166] width 103 height 92
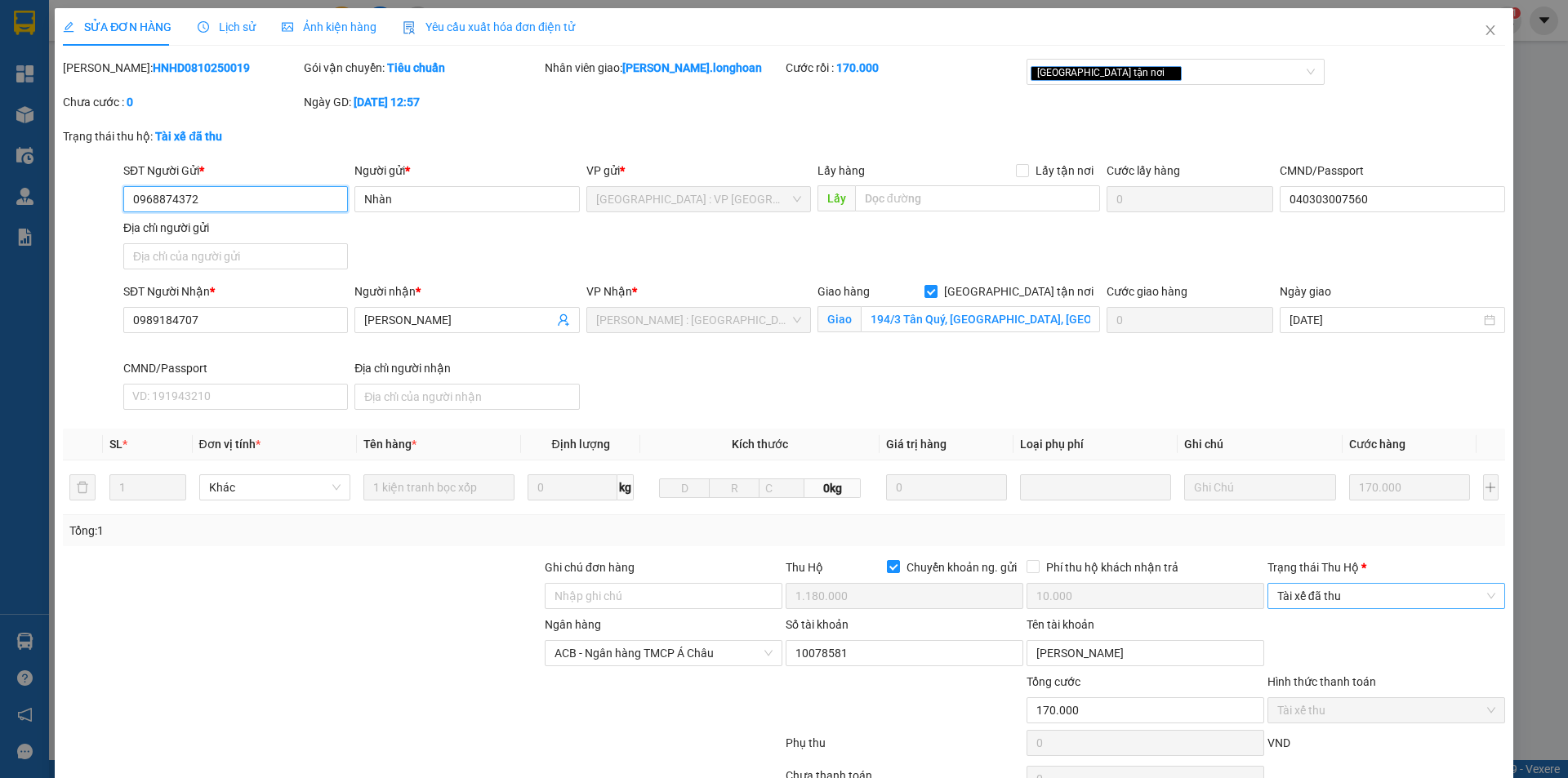
click at [1339, 600] on span "Tài xế đã thu" at bounding box center [1386, 595] width 218 height 24
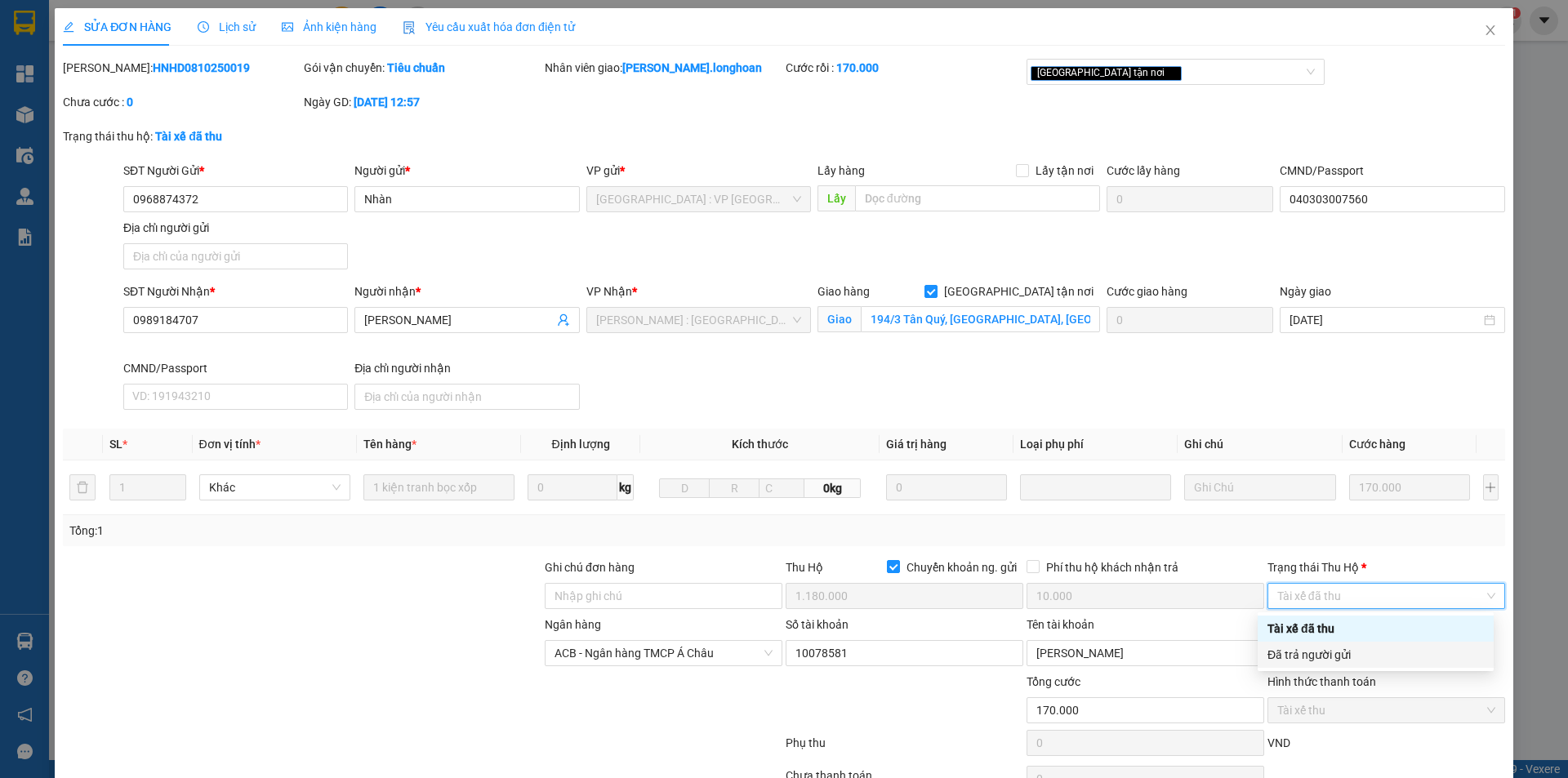
click at [1336, 652] on div "Đã trả người gửi" at bounding box center [1375, 654] width 216 height 18
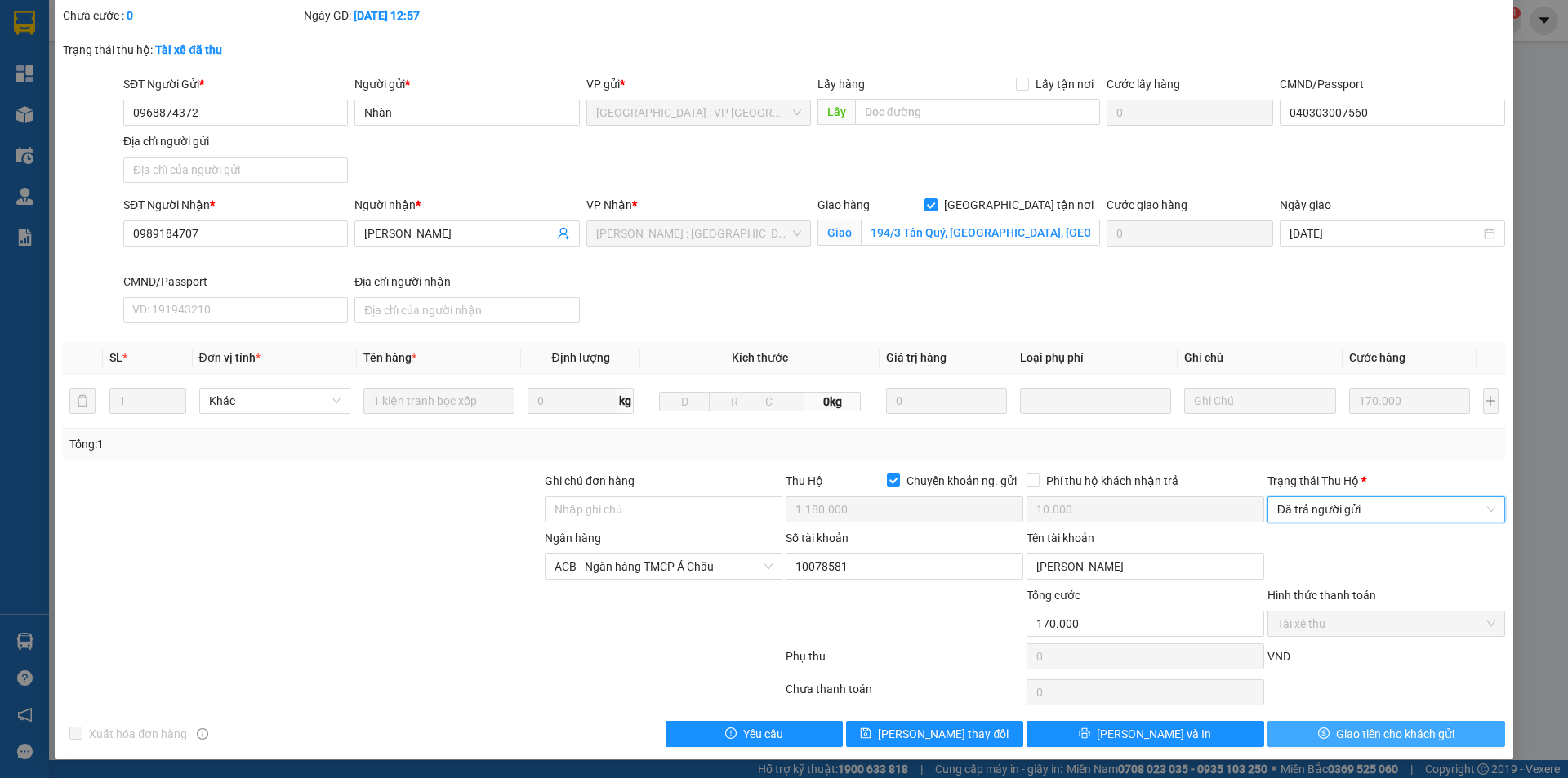
scroll to position [87, 0]
click at [1300, 734] on button "Giao tiền cho khách gửi" at bounding box center [1386, 733] width 238 height 26
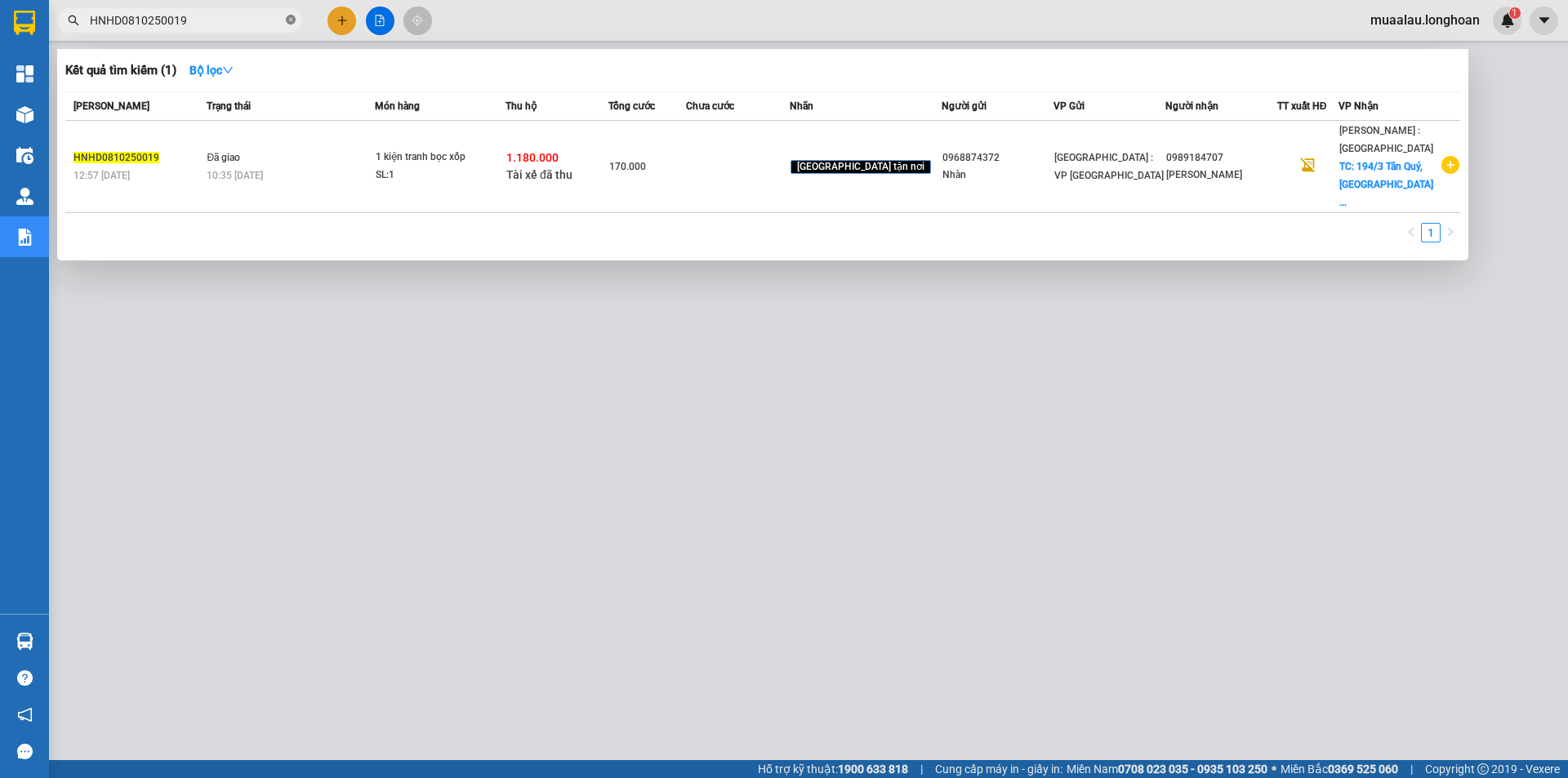
click at [293, 15] on span at bounding box center [290, 20] width 10 height 16
paste input "HNHD0810250052"
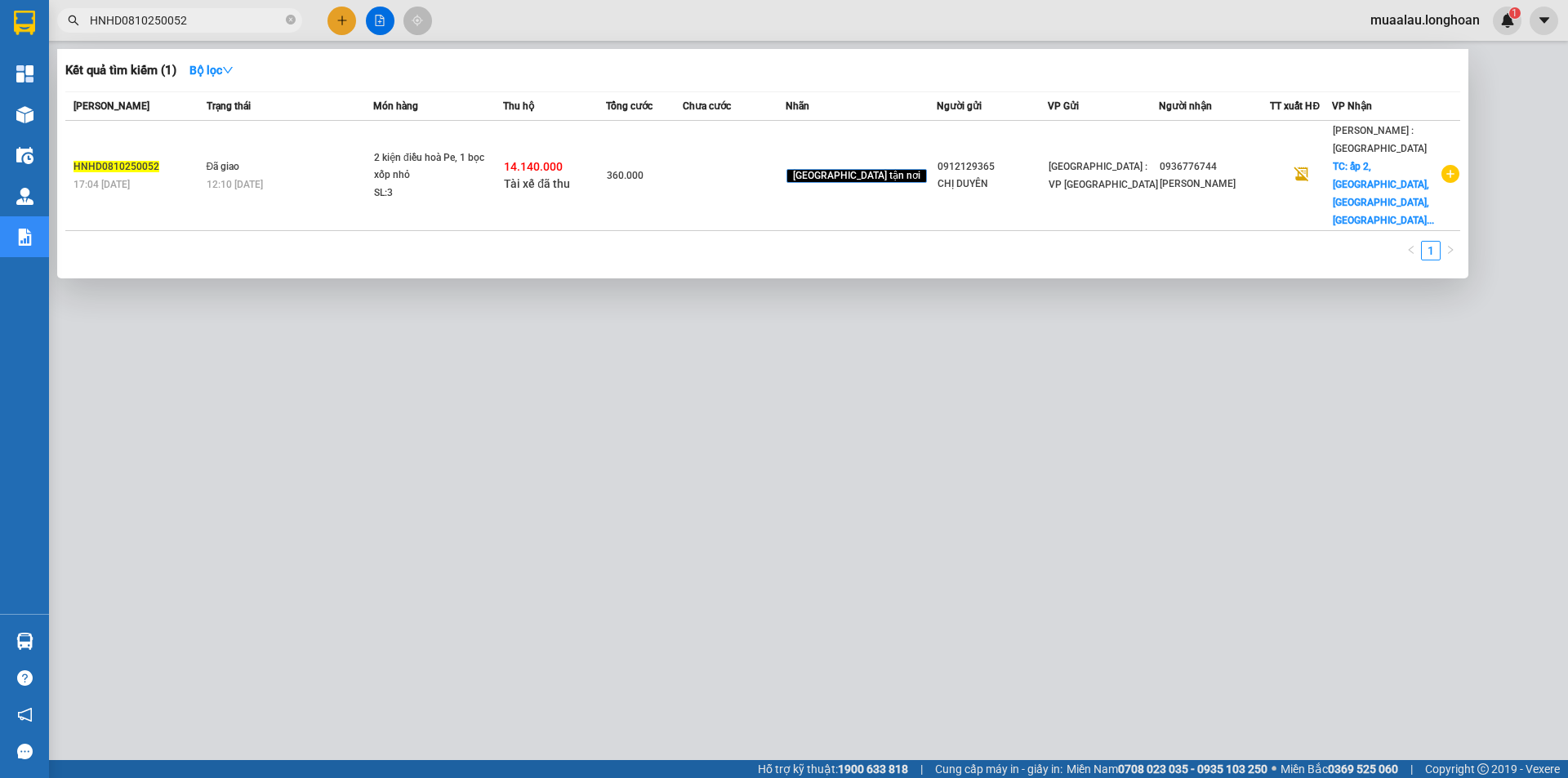
click at [728, 175] on td at bounding box center [734, 175] width 103 height 110
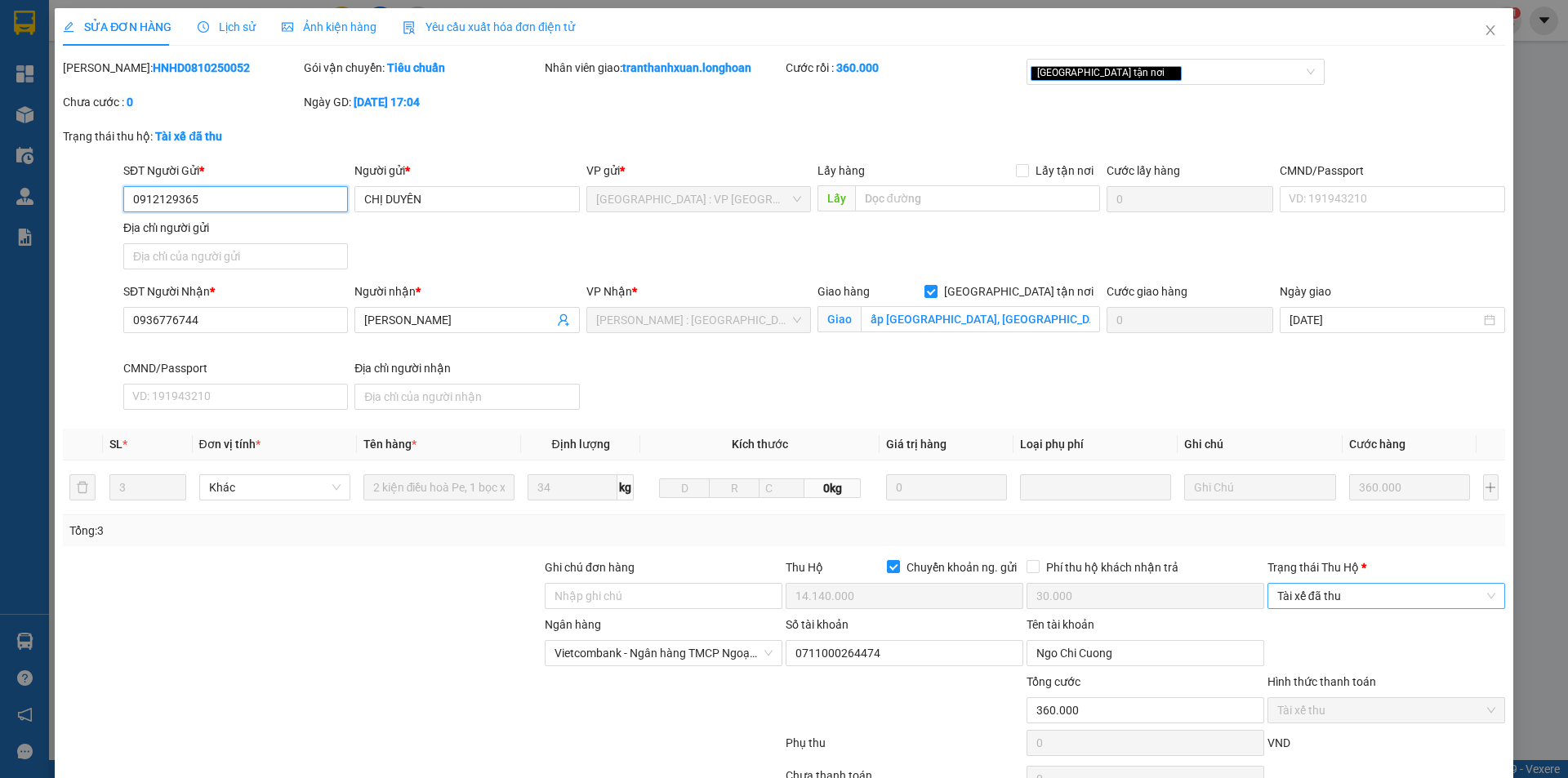
click at [1362, 586] on span "Tài xế đã thu" at bounding box center [1386, 595] width 218 height 24
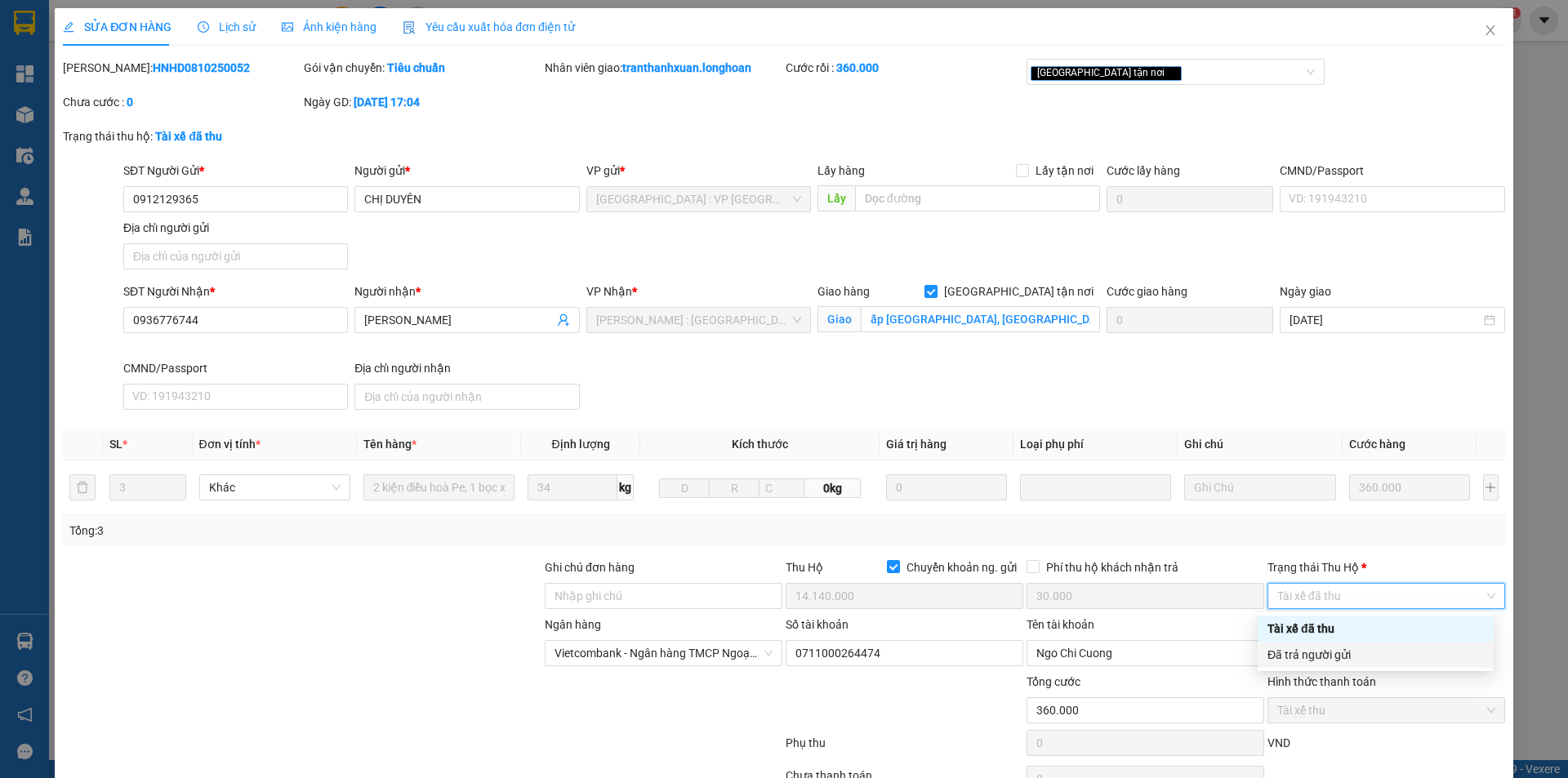
click at [1369, 646] on div "Đã trả người gửi" at bounding box center [1375, 654] width 216 height 18
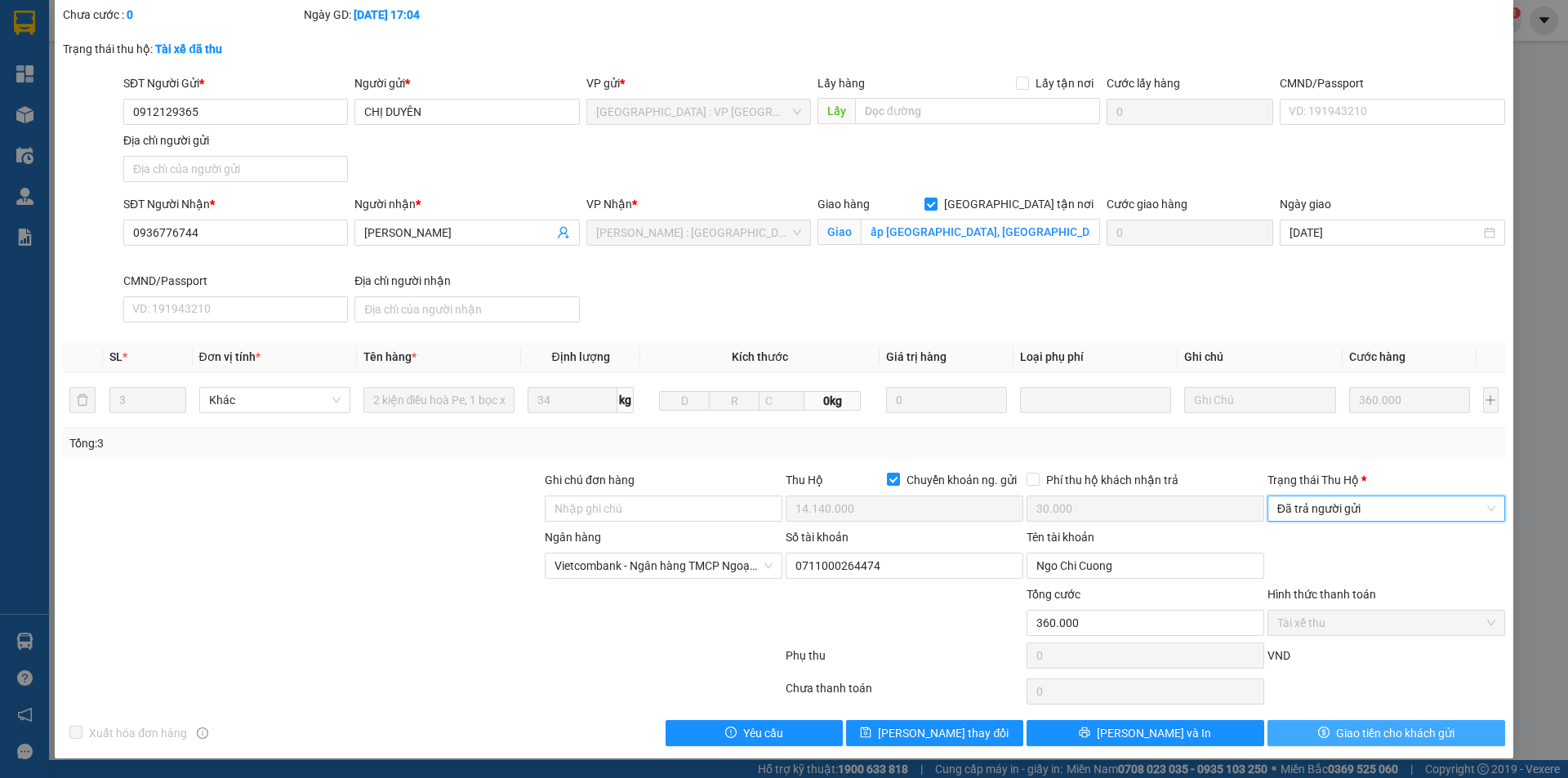
click at [1314, 726] on button "Giao tiền cho khách gửi" at bounding box center [1386, 733] width 238 height 26
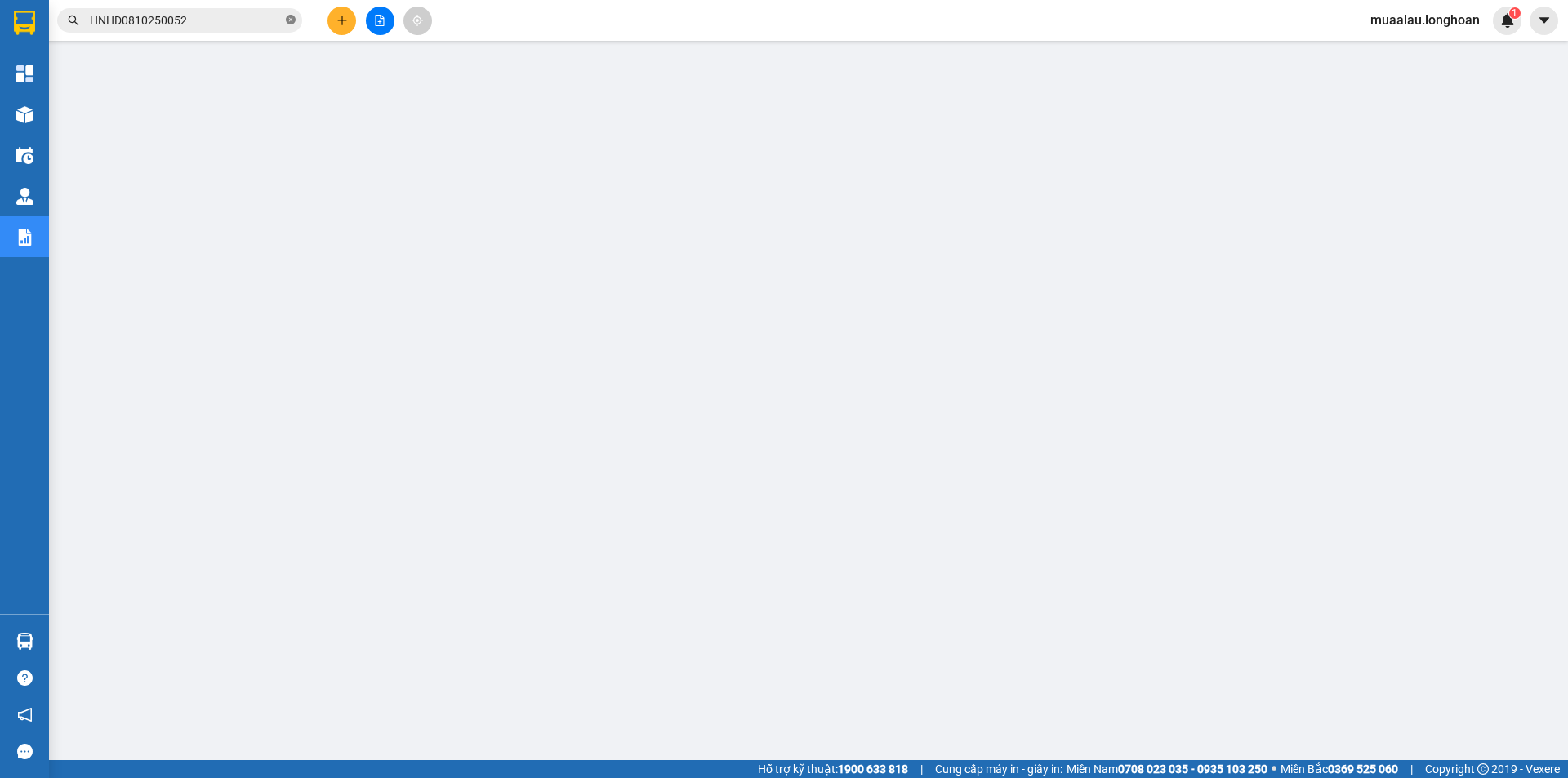
click at [286, 14] on span at bounding box center [290, 20] width 10 height 16
paste input "VPHM0810250021"
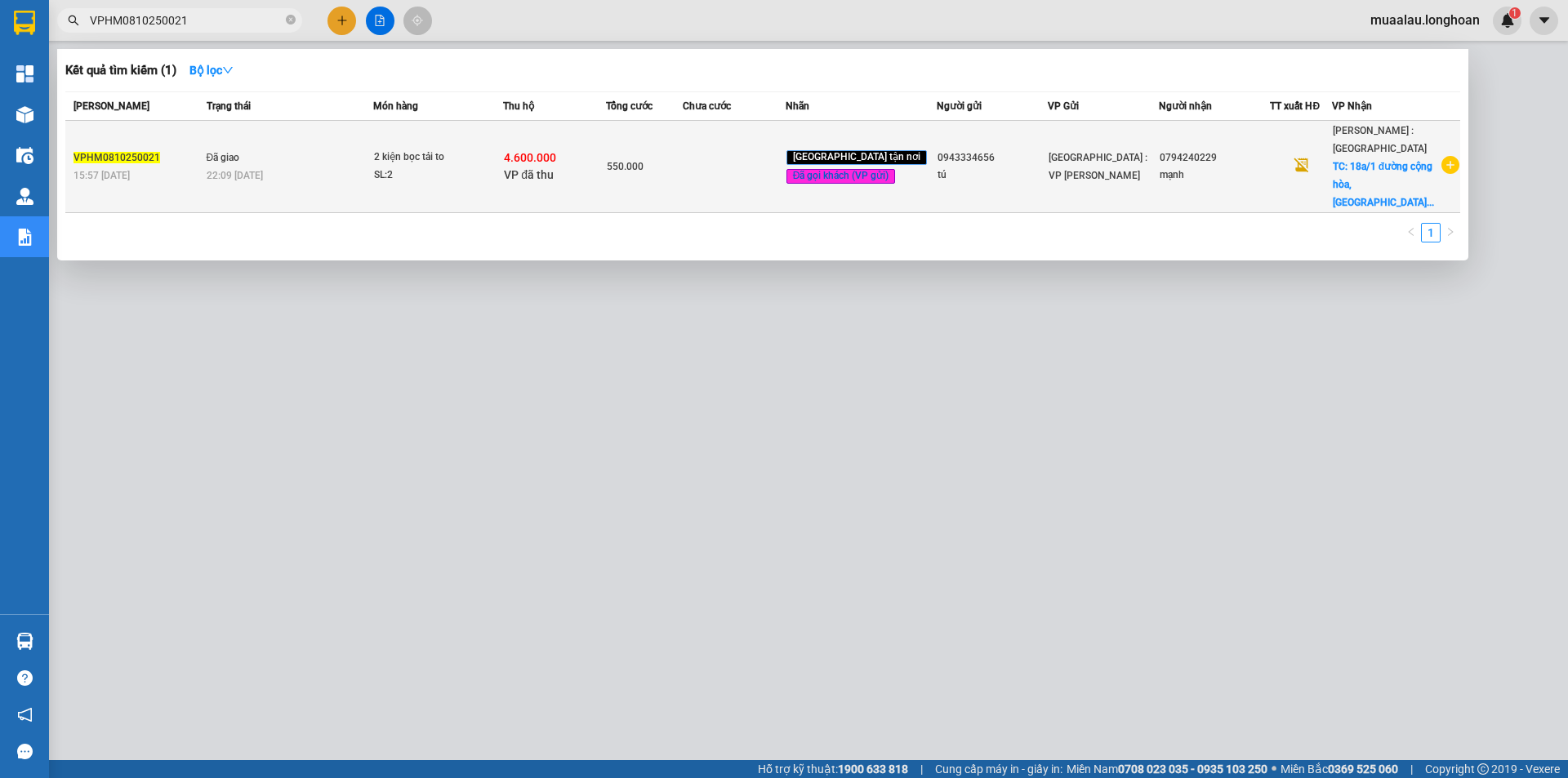
click at [747, 178] on td at bounding box center [734, 166] width 103 height 92
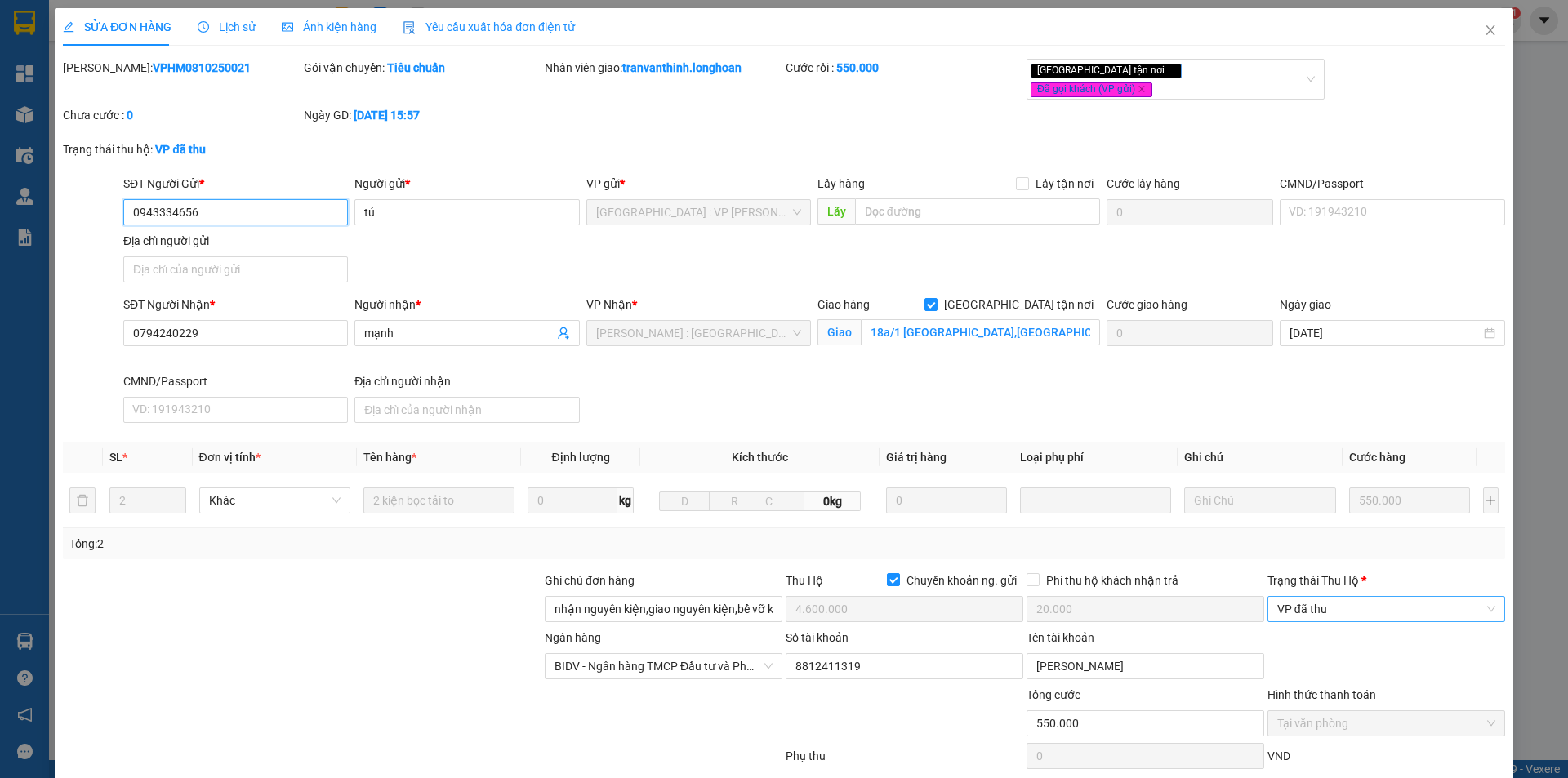
click at [1357, 600] on span "VP đã thu" at bounding box center [1386, 608] width 218 height 24
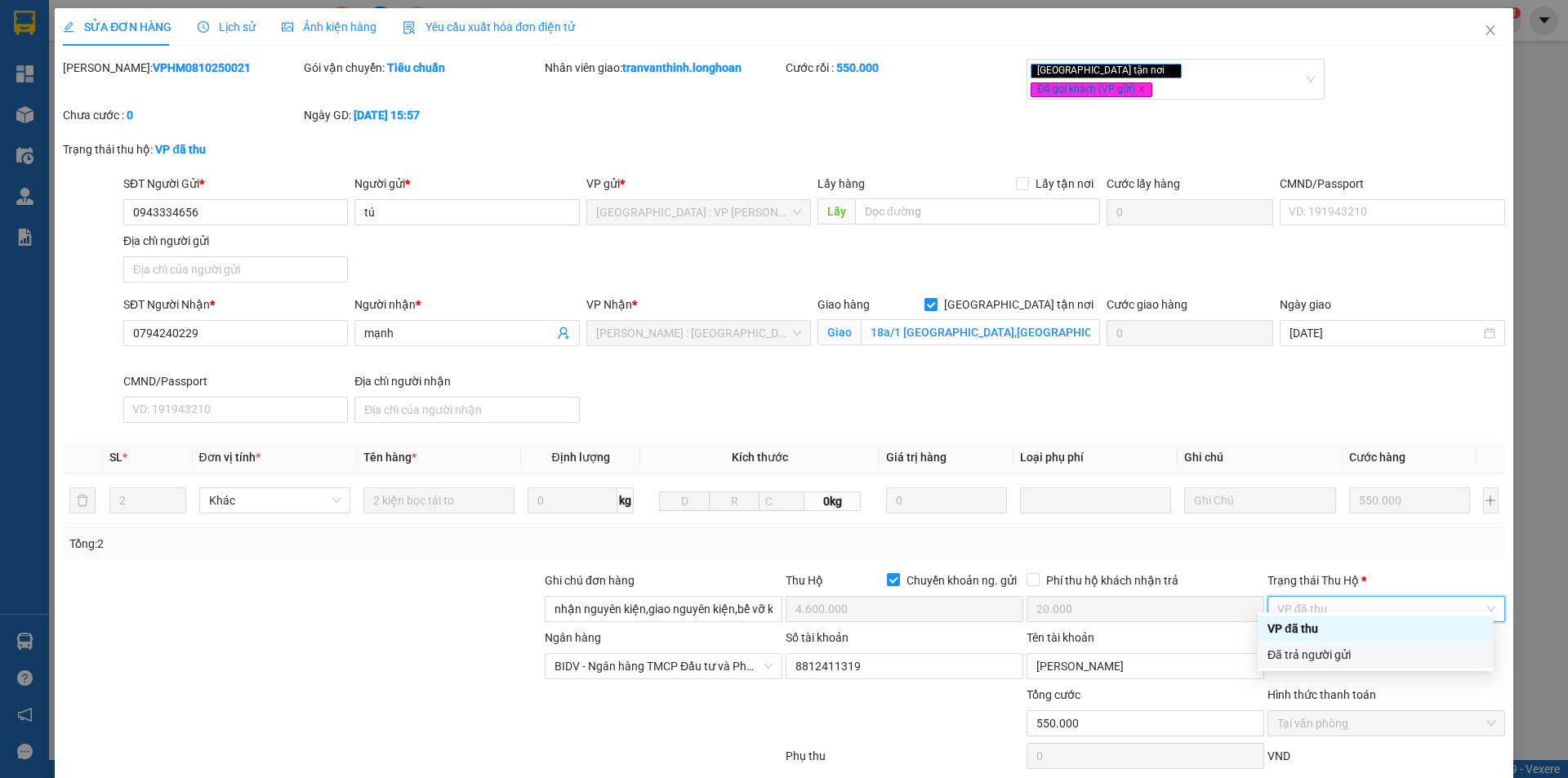
click at [1361, 647] on div "Đã trả người gửi" at bounding box center [1375, 654] width 216 height 18
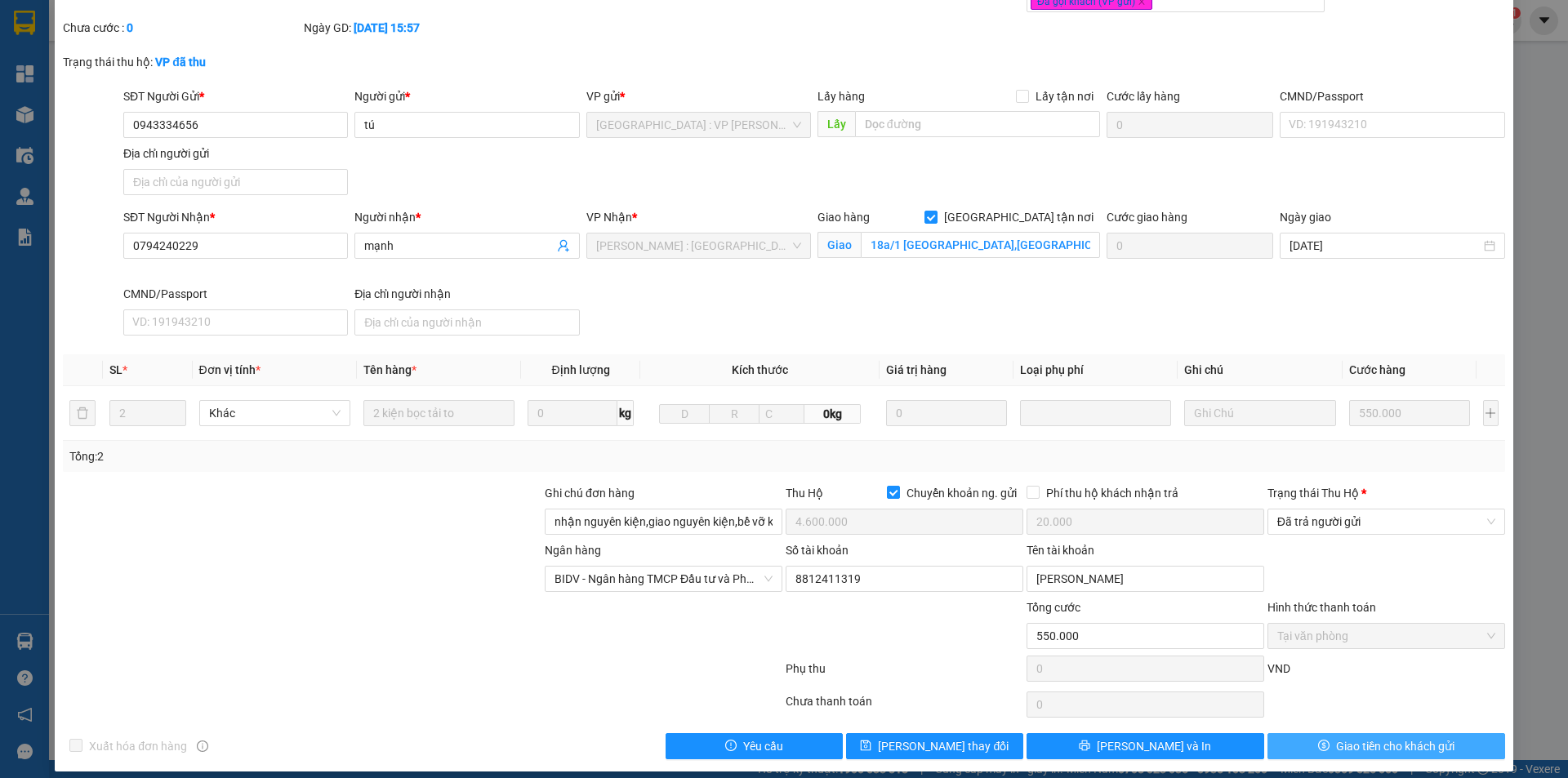
click at [1338, 737] on span "Giao tiền cho khách gửi" at bounding box center [1395, 746] width 119 height 18
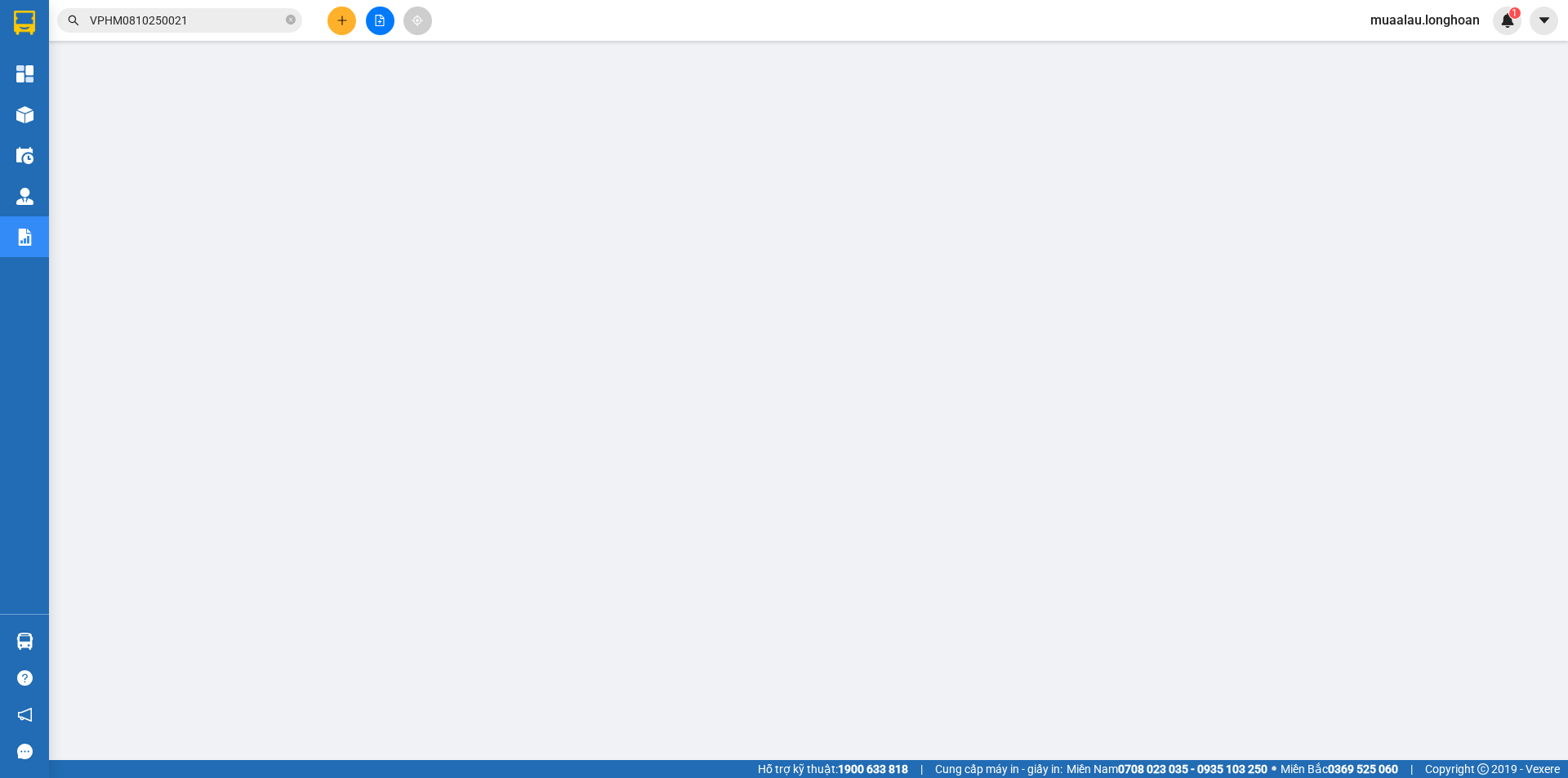
click at [297, 17] on span "VPHM0810250021" at bounding box center [180, 20] width 245 height 24
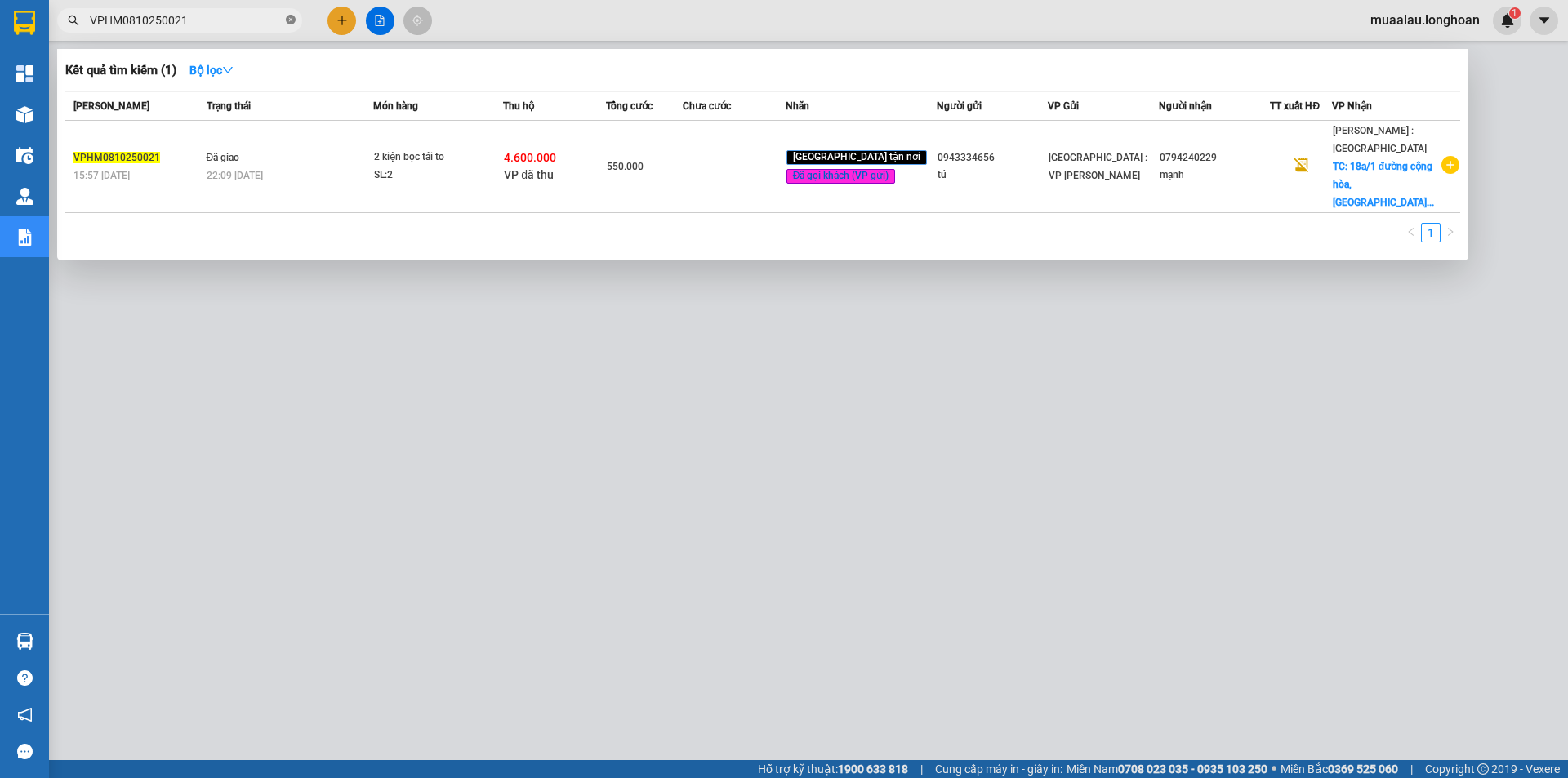
click at [291, 17] on icon "close-circle" at bounding box center [290, 19] width 10 height 10
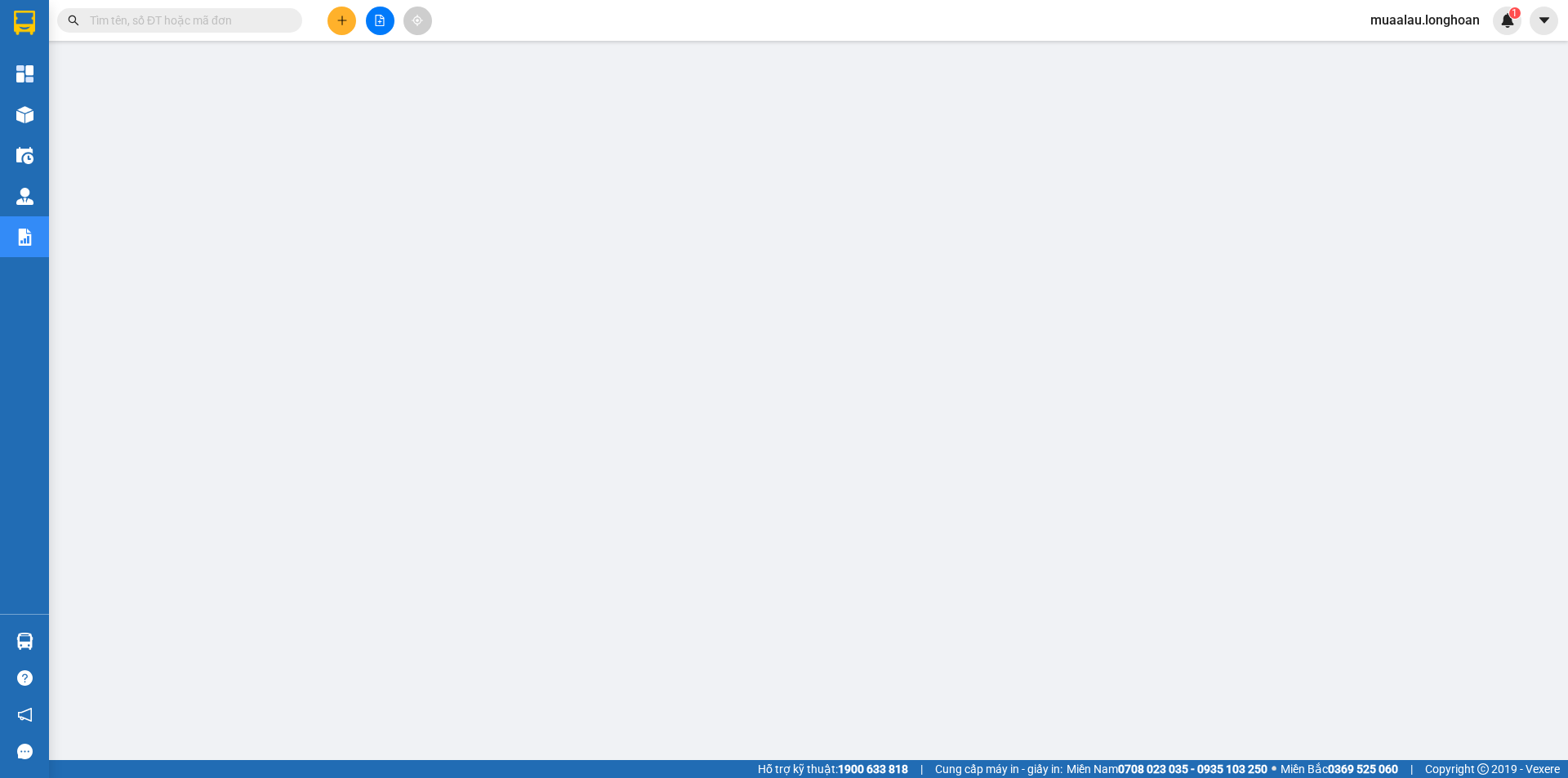
paste input "VPMD0610250012"
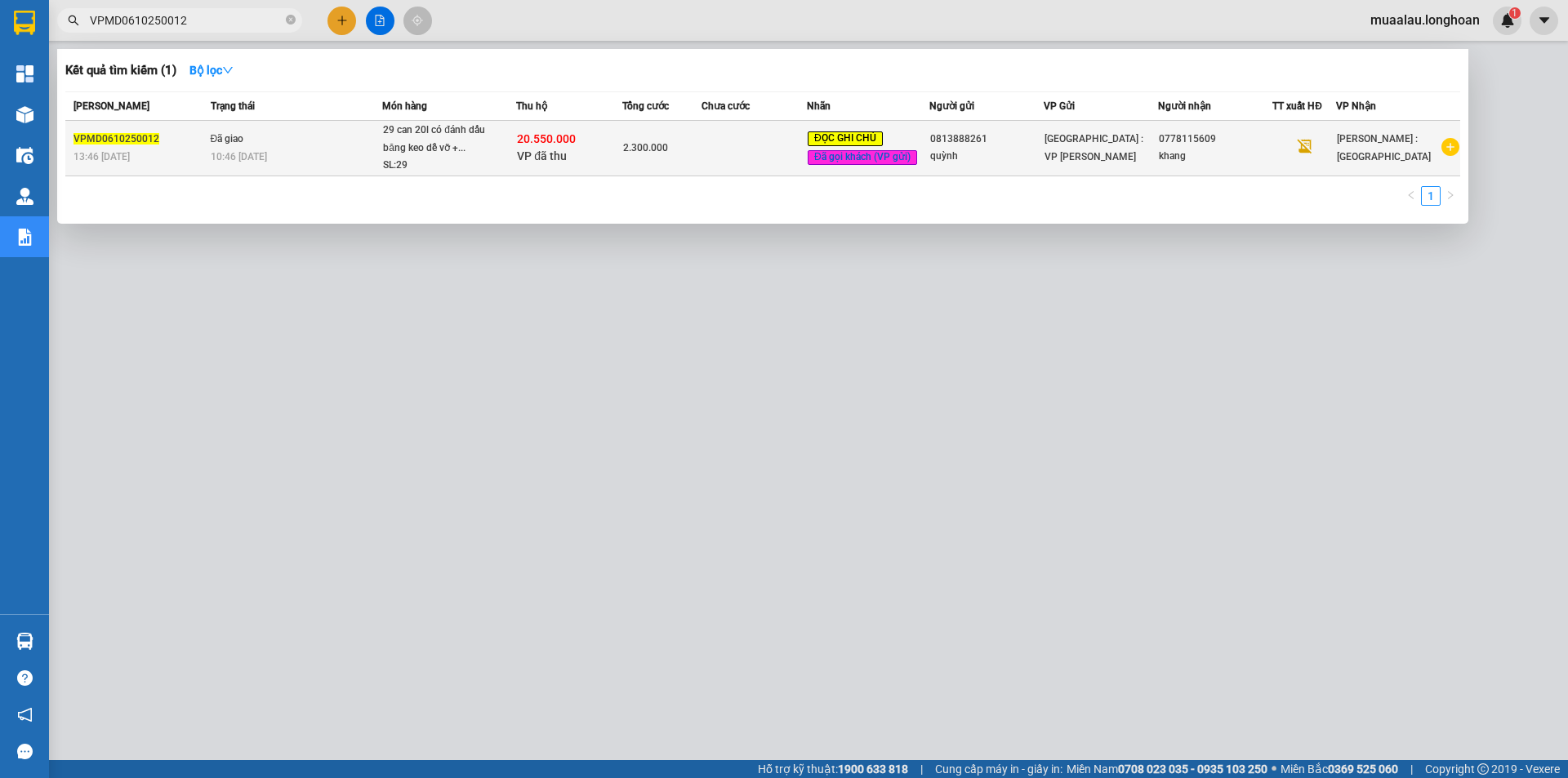
click at [743, 143] on td at bounding box center [754, 148] width 106 height 56
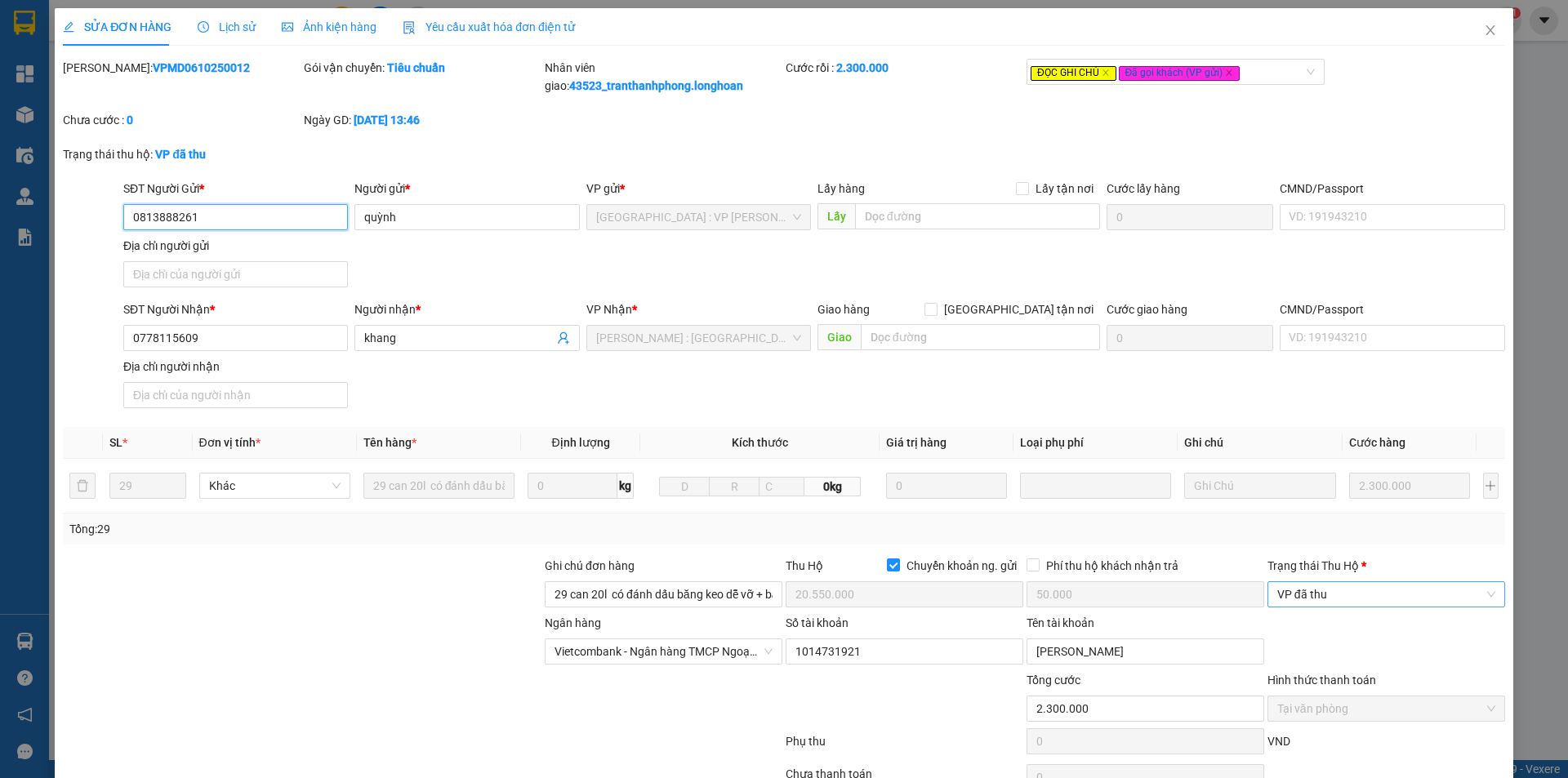
click at [1318, 588] on span "VP đã thu" at bounding box center [1386, 594] width 218 height 24
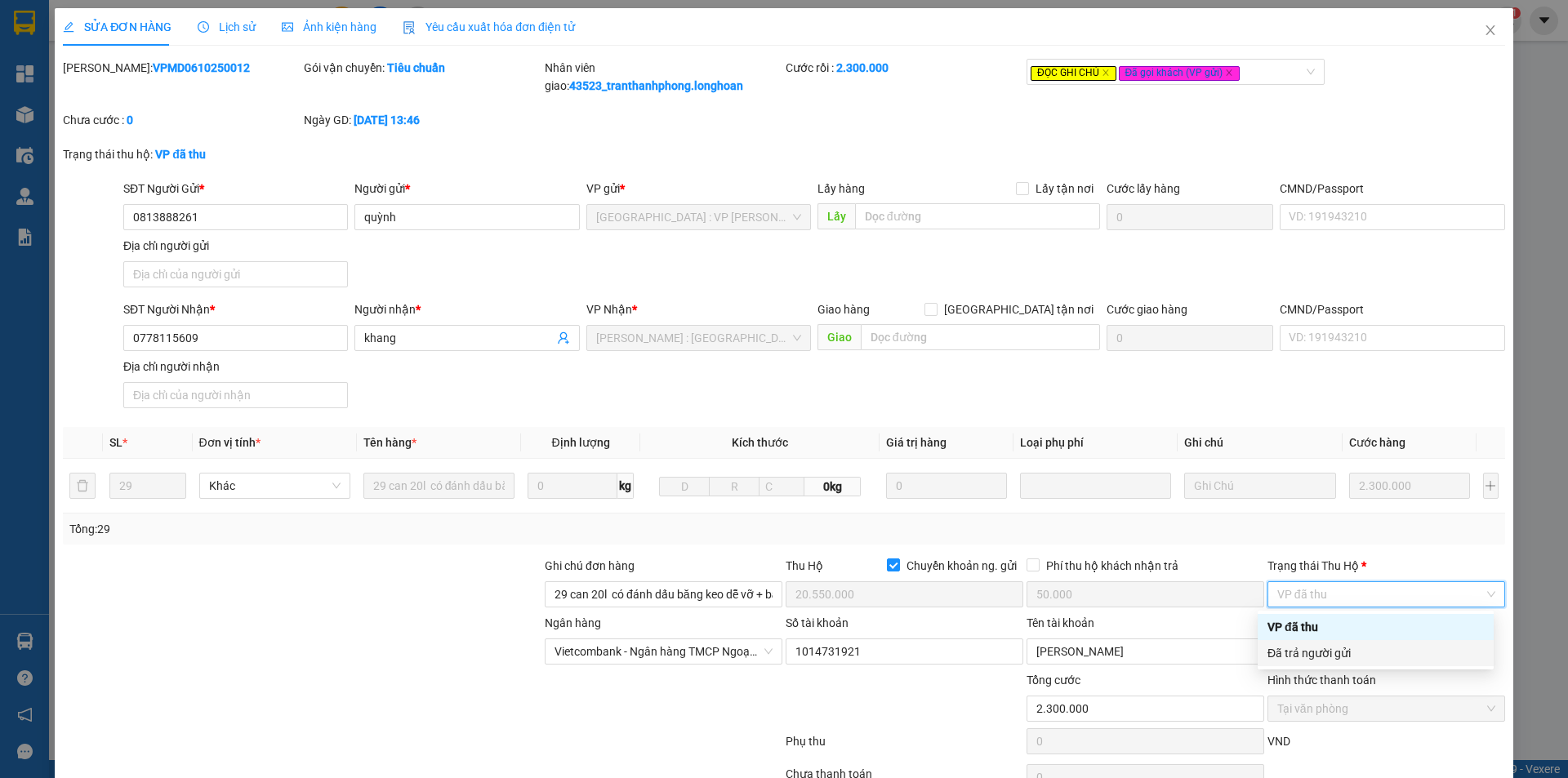
click at [1329, 651] on div "Đã trả người gửi" at bounding box center [1375, 653] width 216 height 18
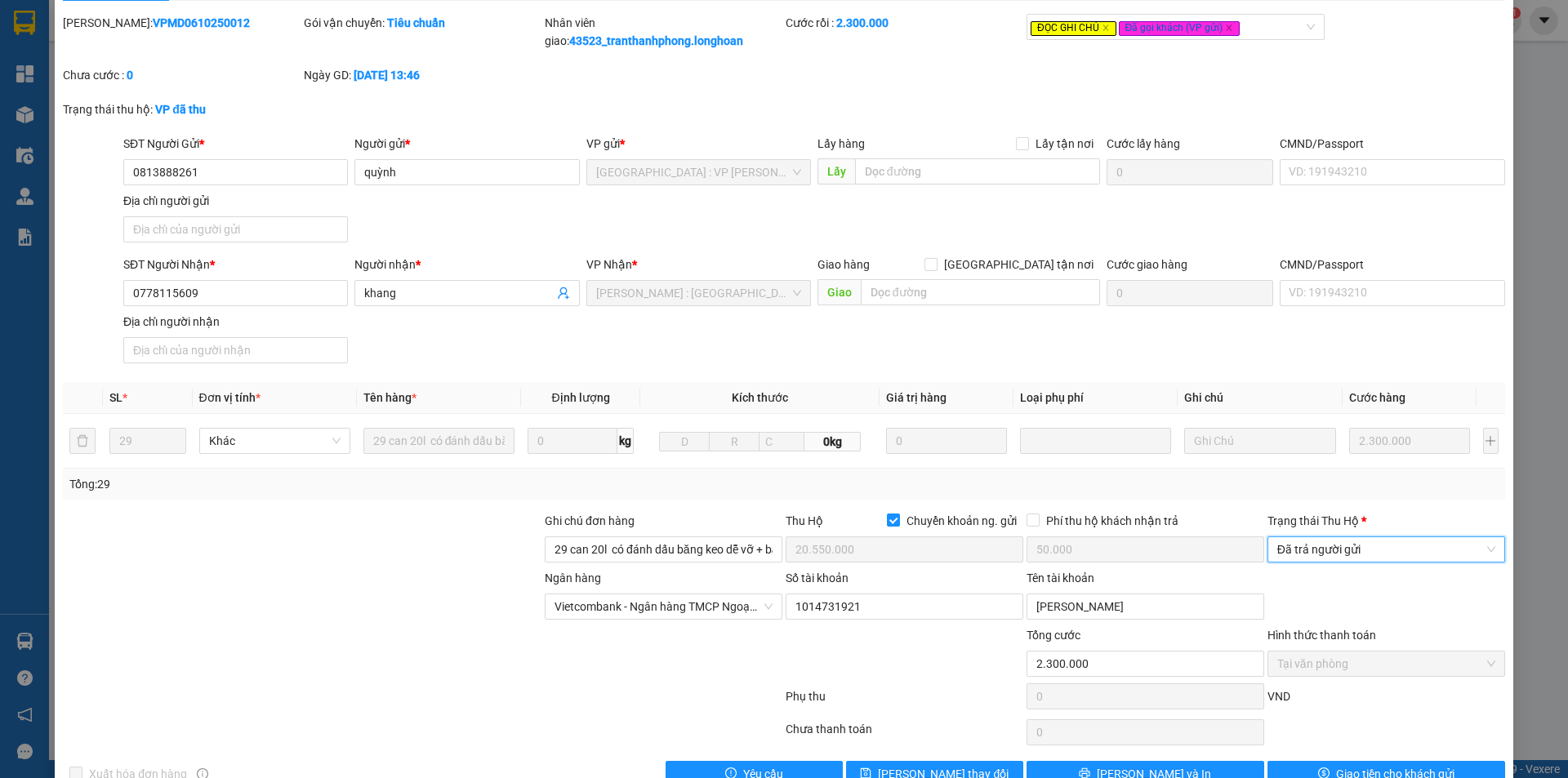
scroll to position [85, 0]
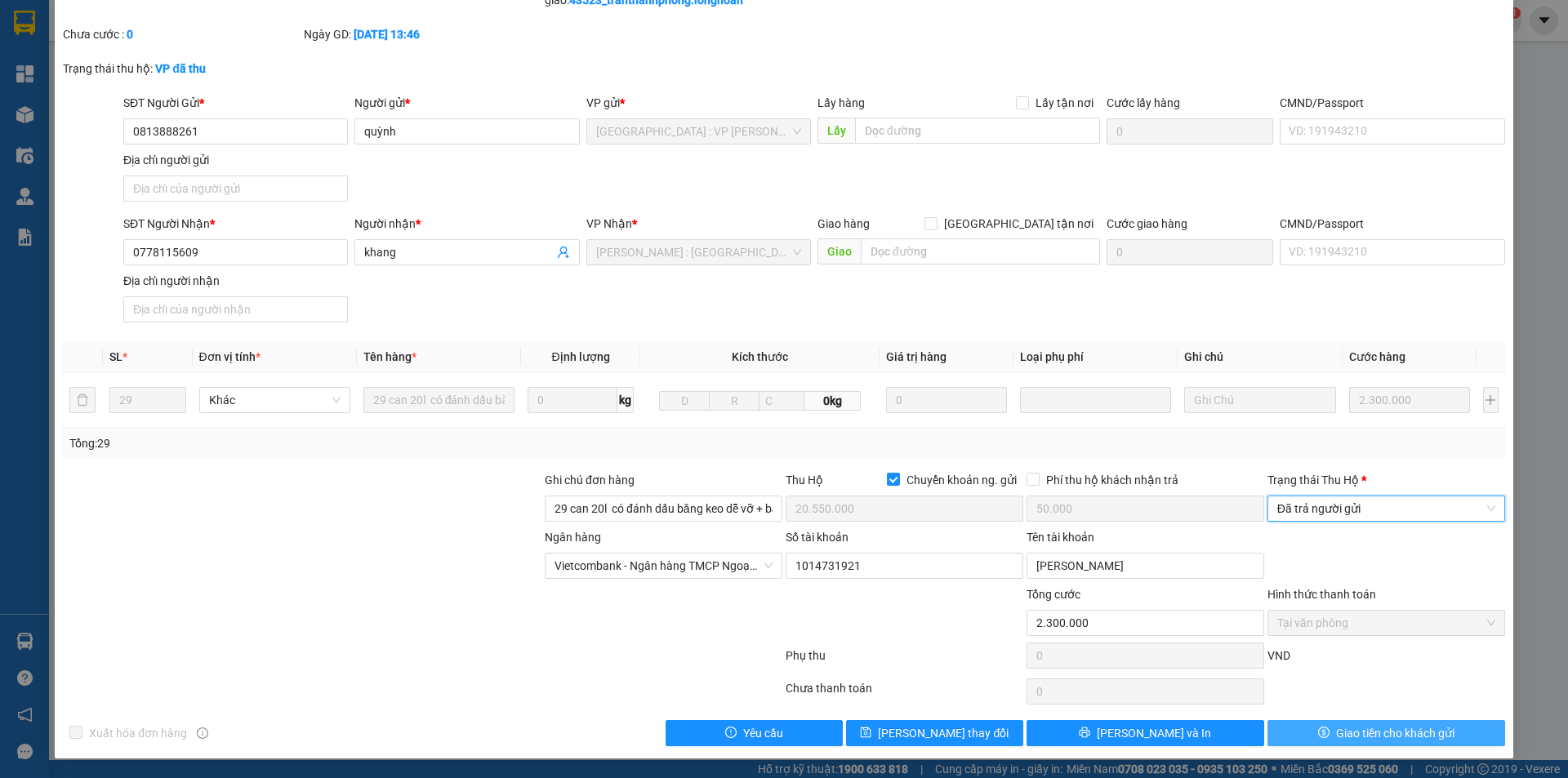
drag, startPoint x: 1314, startPoint y: 728, endPoint x: 1158, endPoint y: 726, distance: 156.0
click at [1318, 729] on icon "dollar" at bounding box center [1324, 732] width 11 height 11
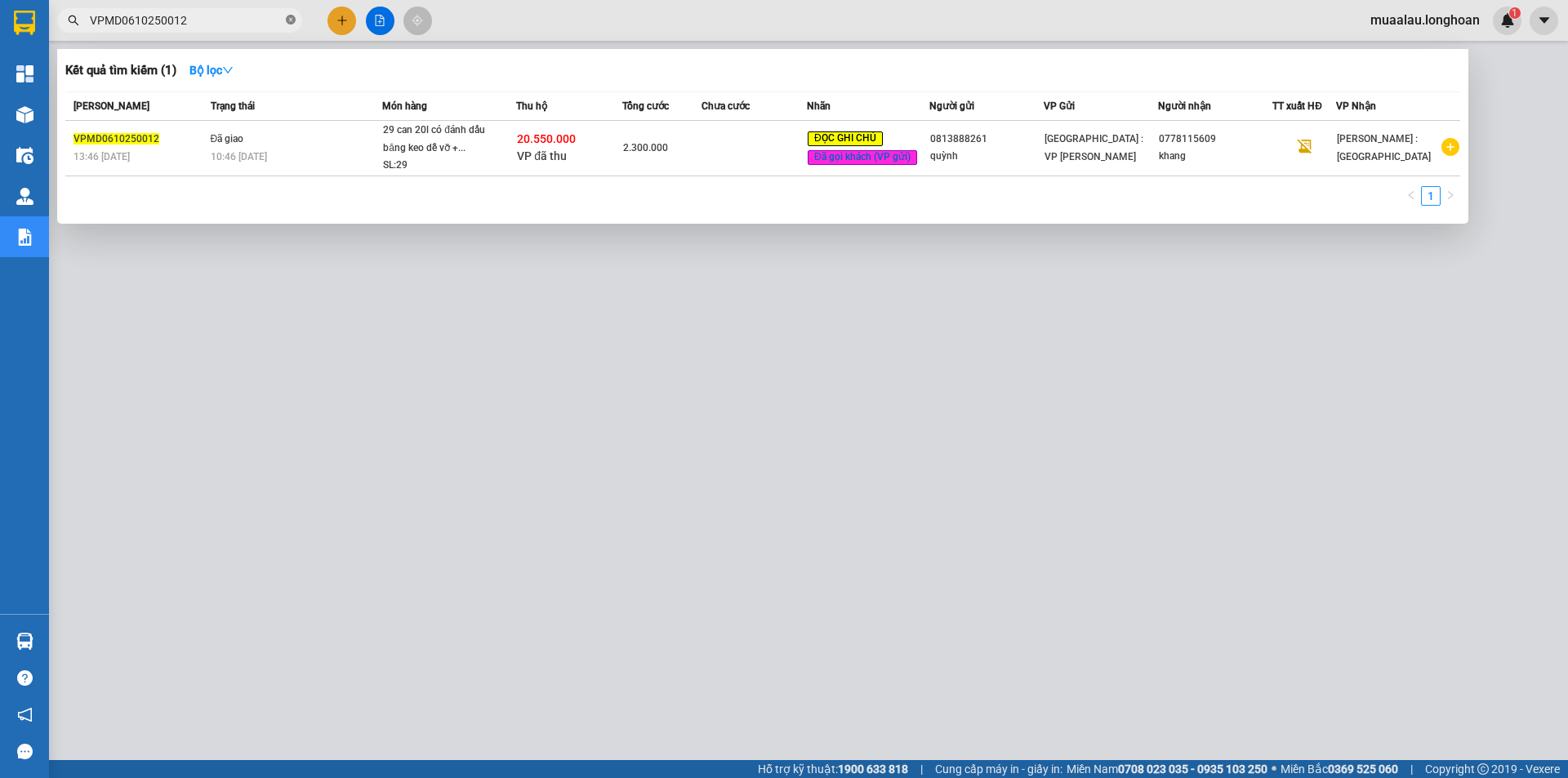
click at [289, 18] on icon "close-circle" at bounding box center [290, 19] width 10 height 10
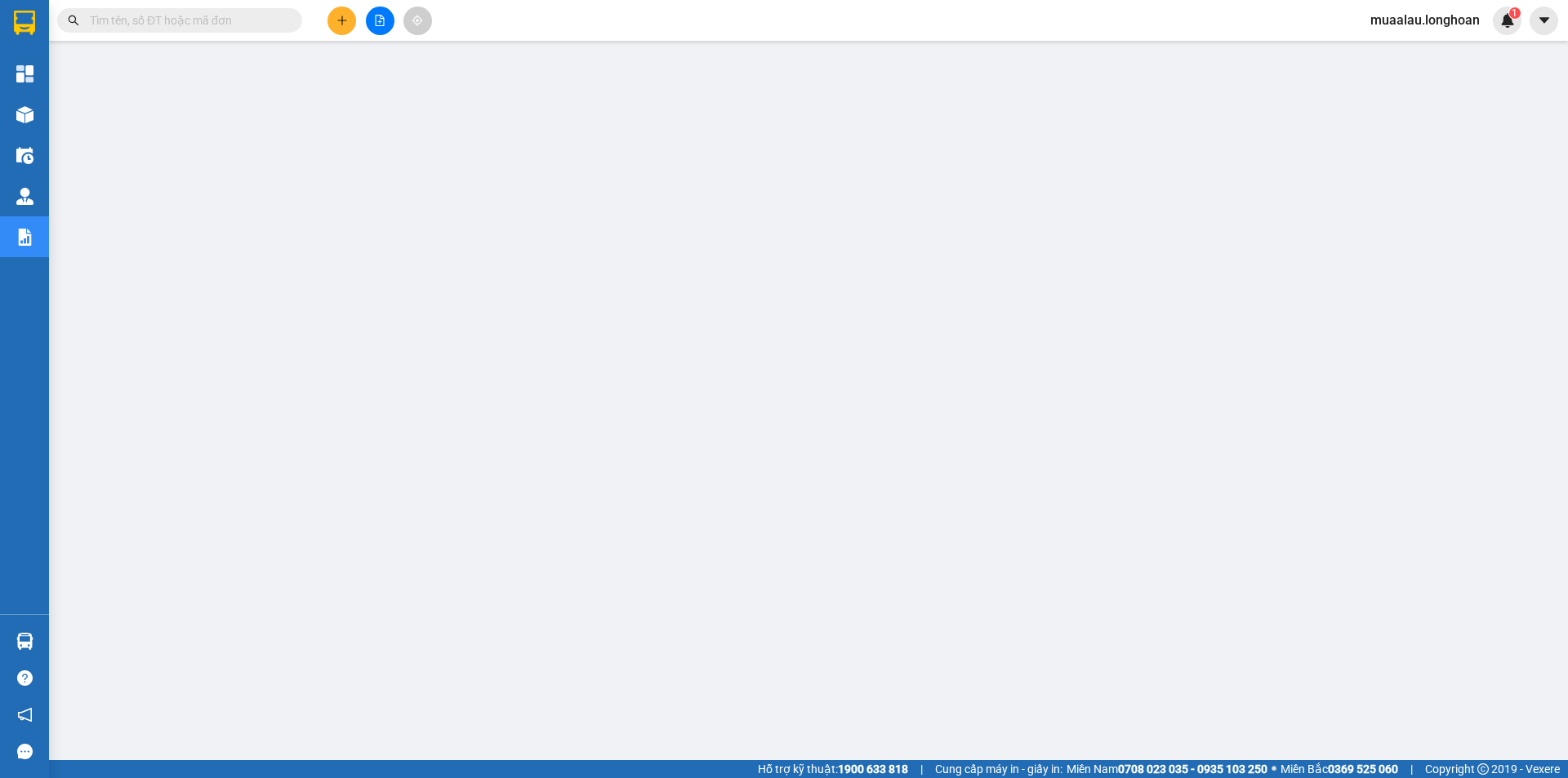
paste input "VHBT0610250006"
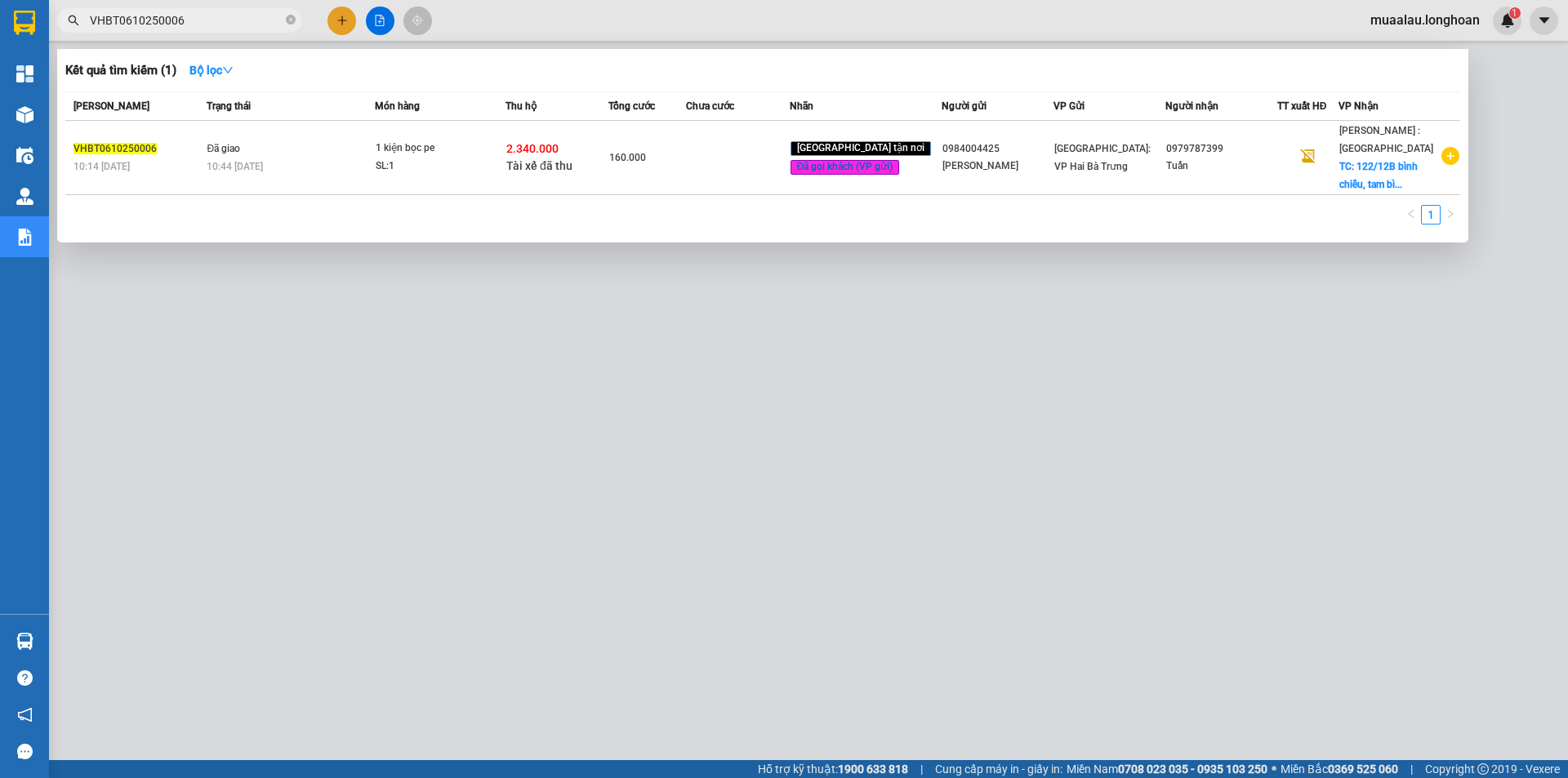
click at [721, 165] on td at bounding box center [737, 158] width 103 height 74
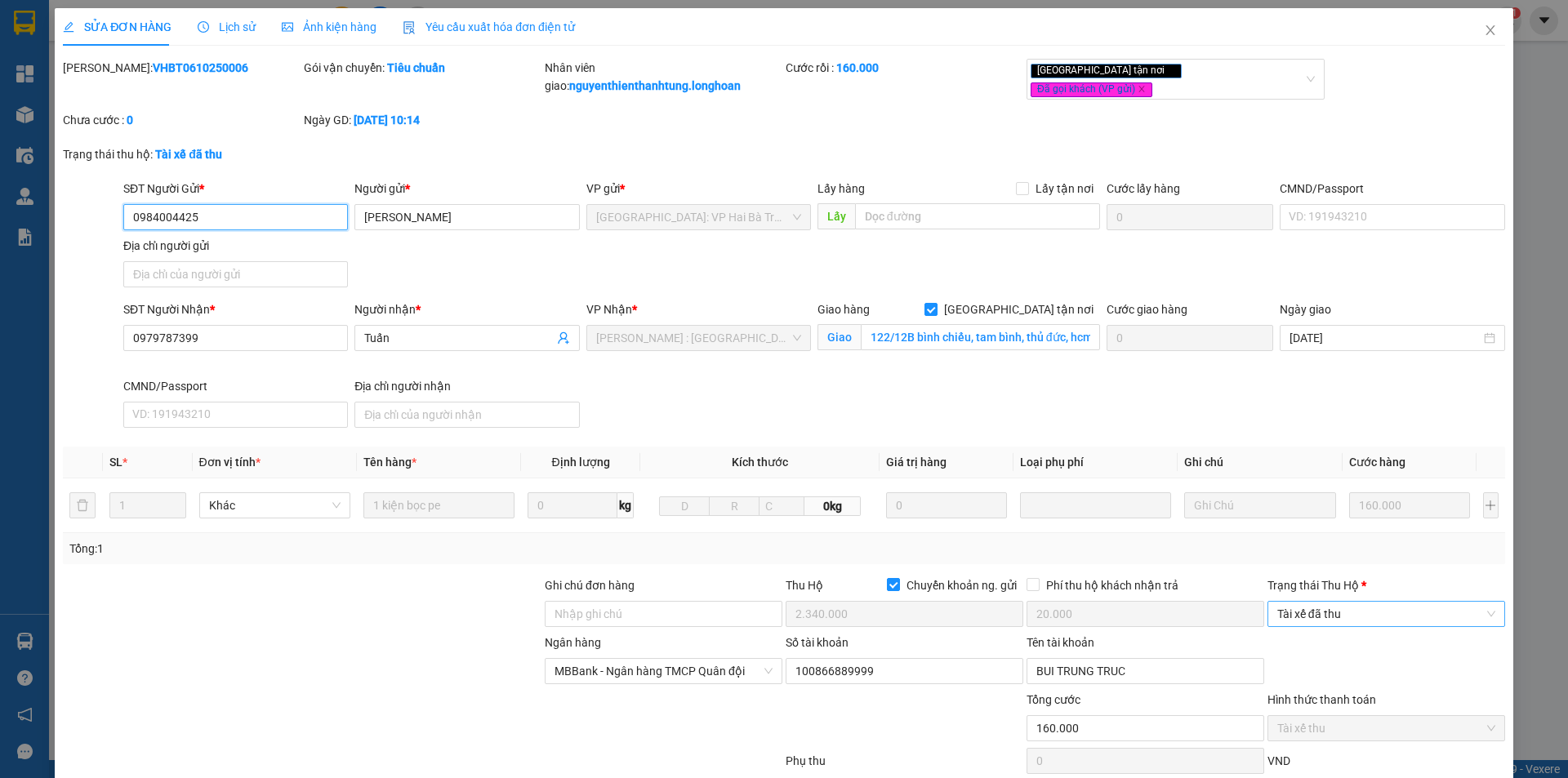
click at [1326, 617] on span "Tài xế đã thu" at bounding box center [1386, 614] width 218 height 24
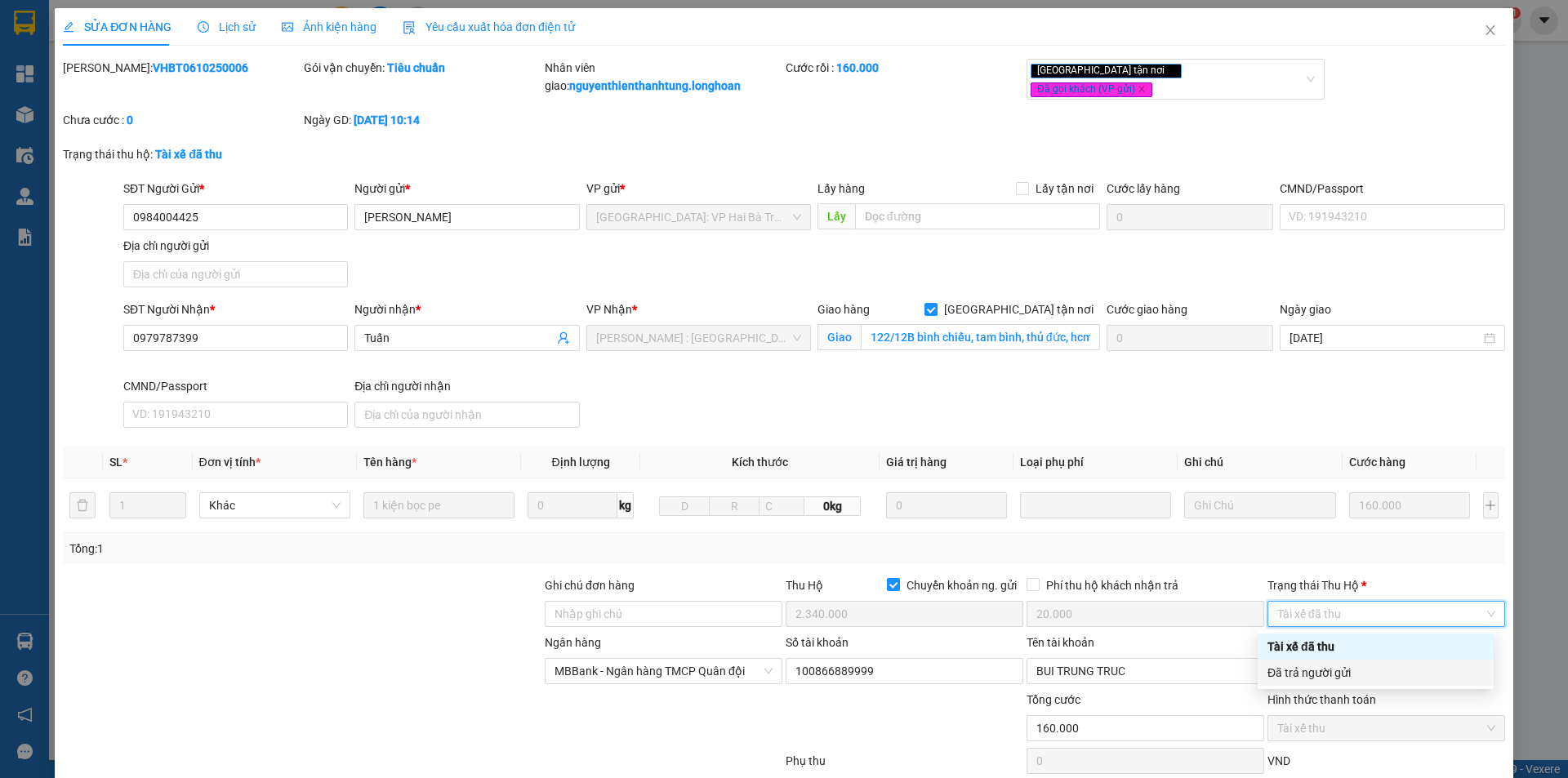
click at [1328, 673] on div "Đã trả người gửi" at bounding box center [1375, 672] width 216 height 18
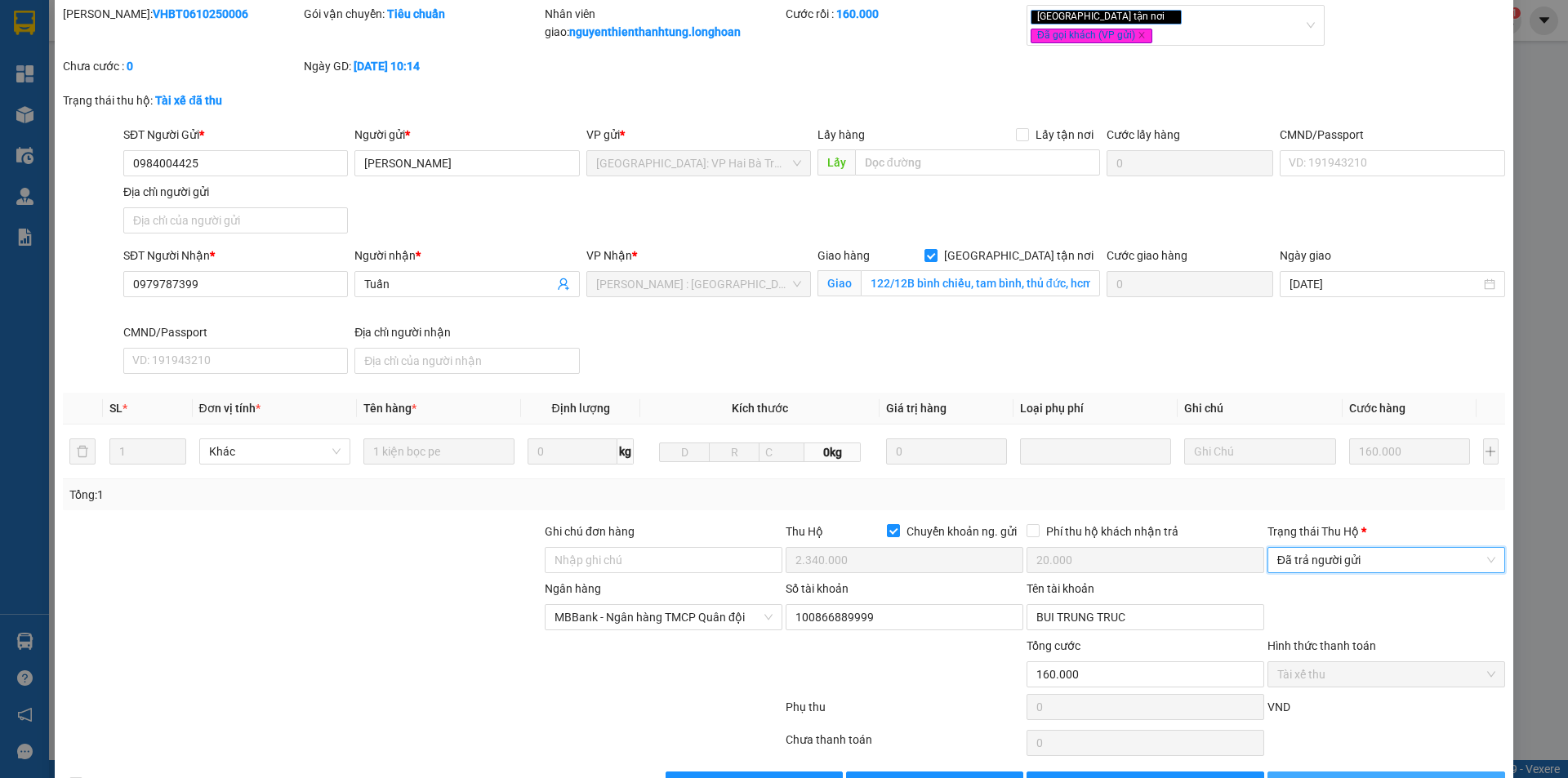
scroll to position [106, 0]
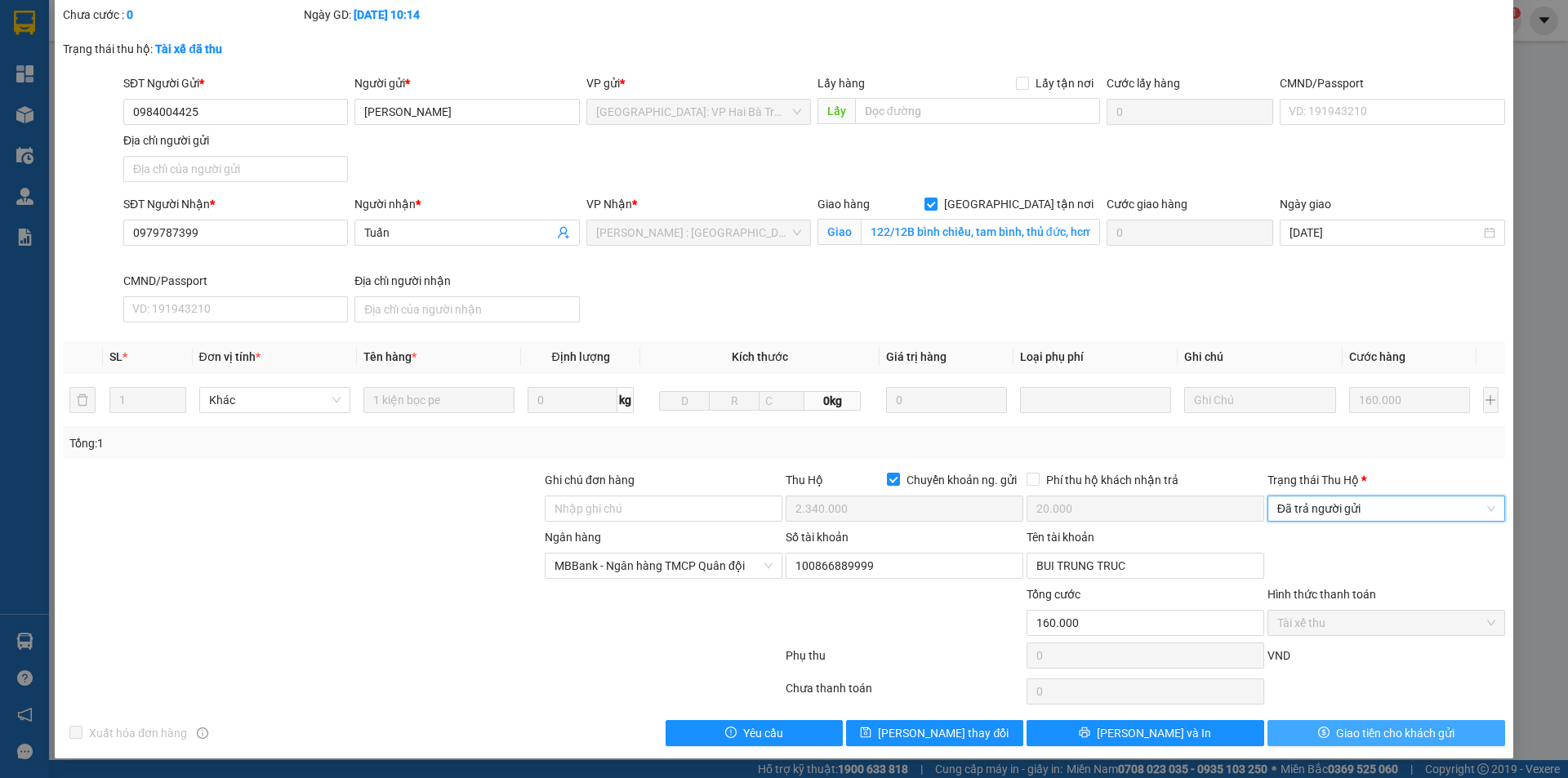
click at [1326, 743] on button "Giao tiền cho khách gửi" at bounding box center [1386, 733] width 238 height 26
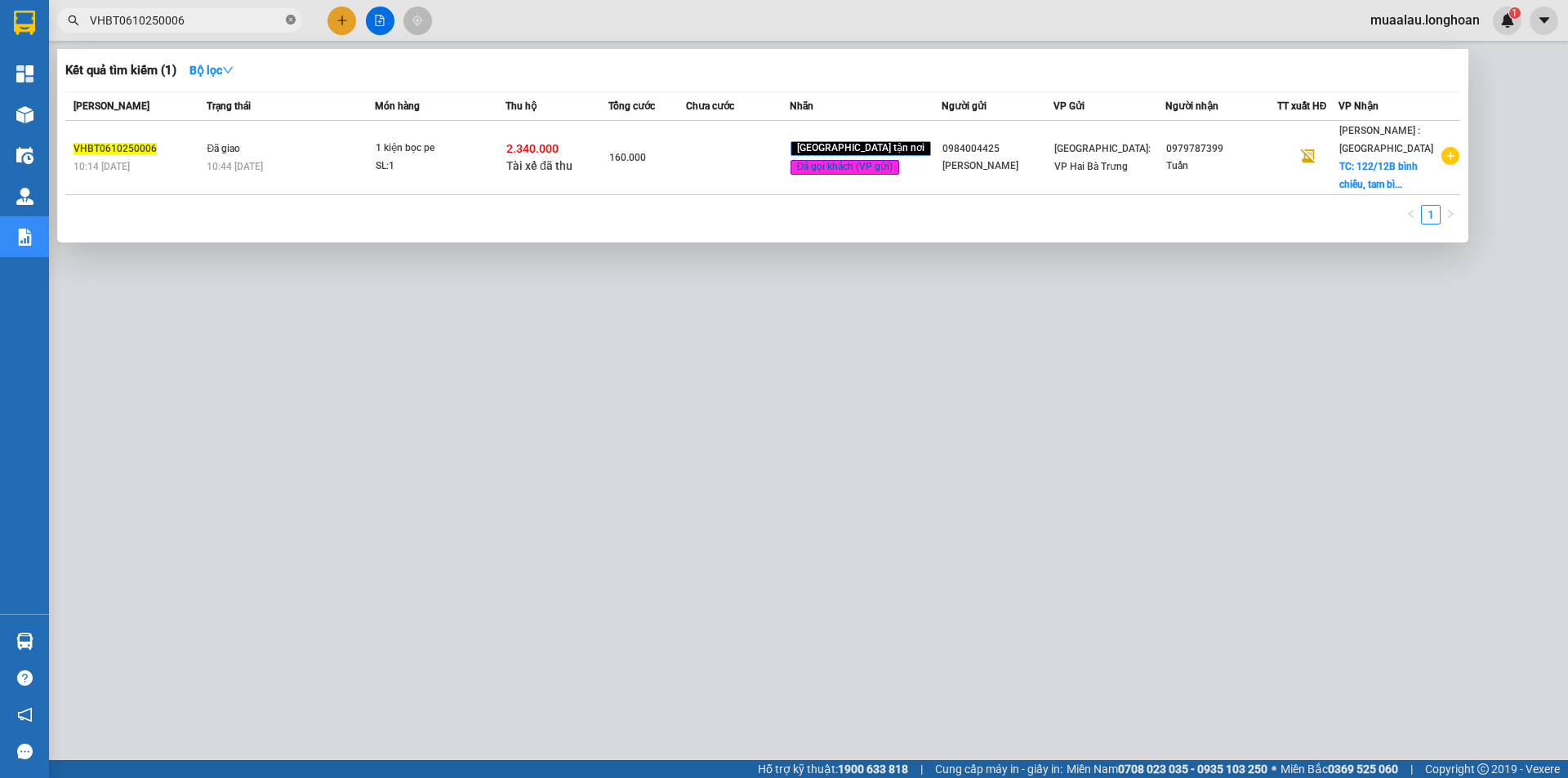
click at [290, 19] on icon "close-circle" at bounding box center [290, 19] width 10 height 10
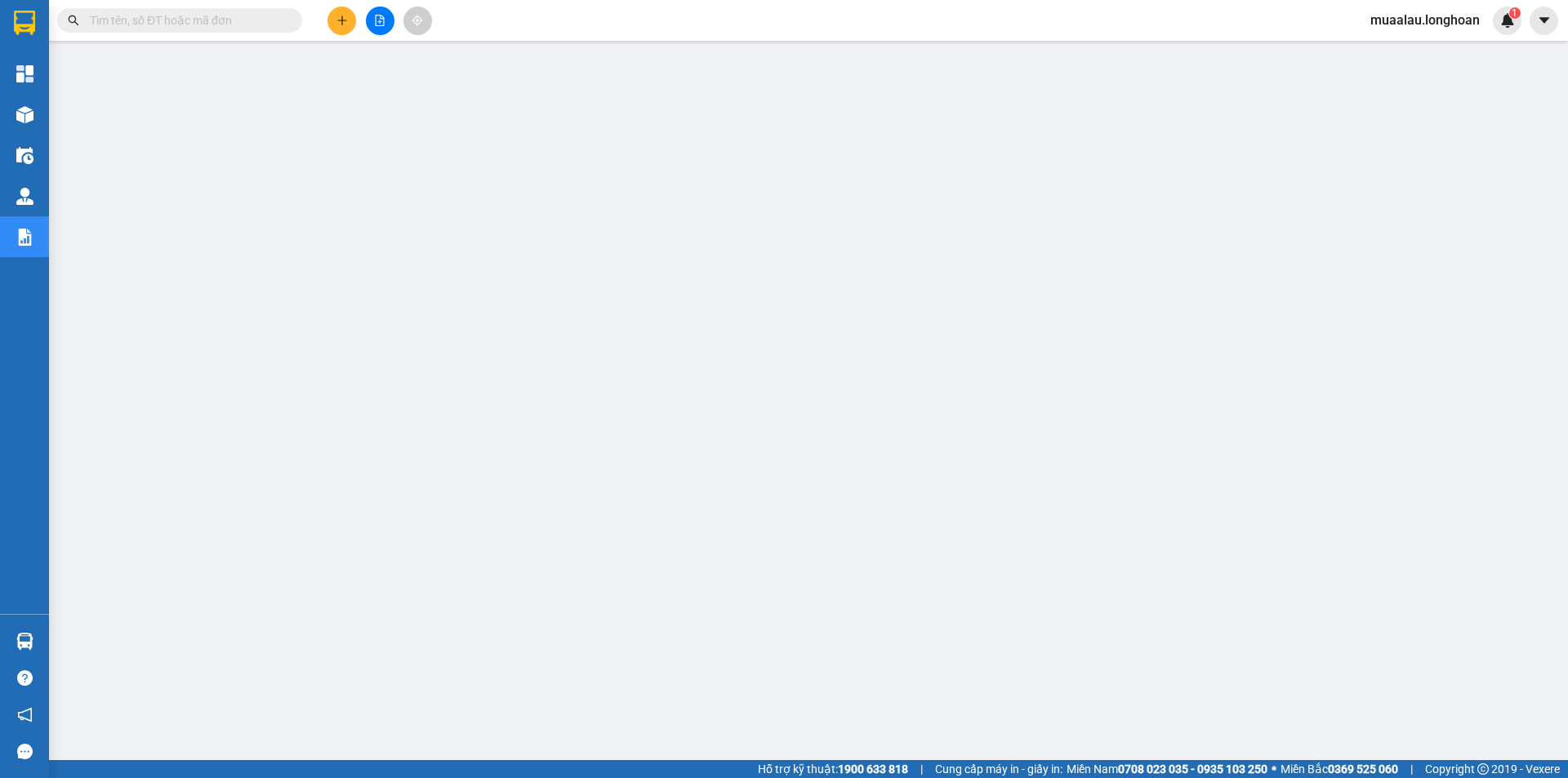
paste input "AKHD0810250003"
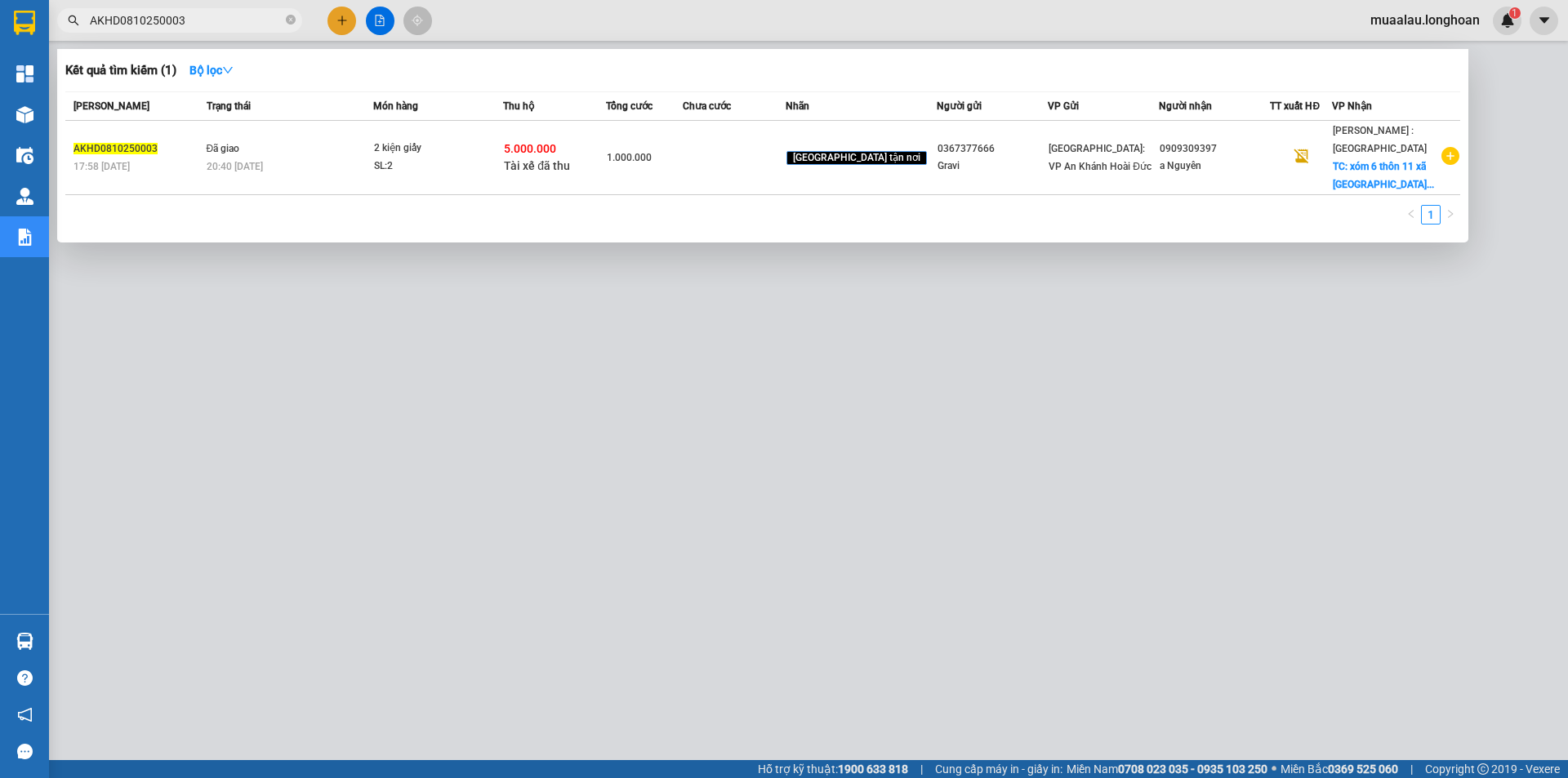
click at [736, 172] on td at bounding box center [734, 158] width 103 height 74
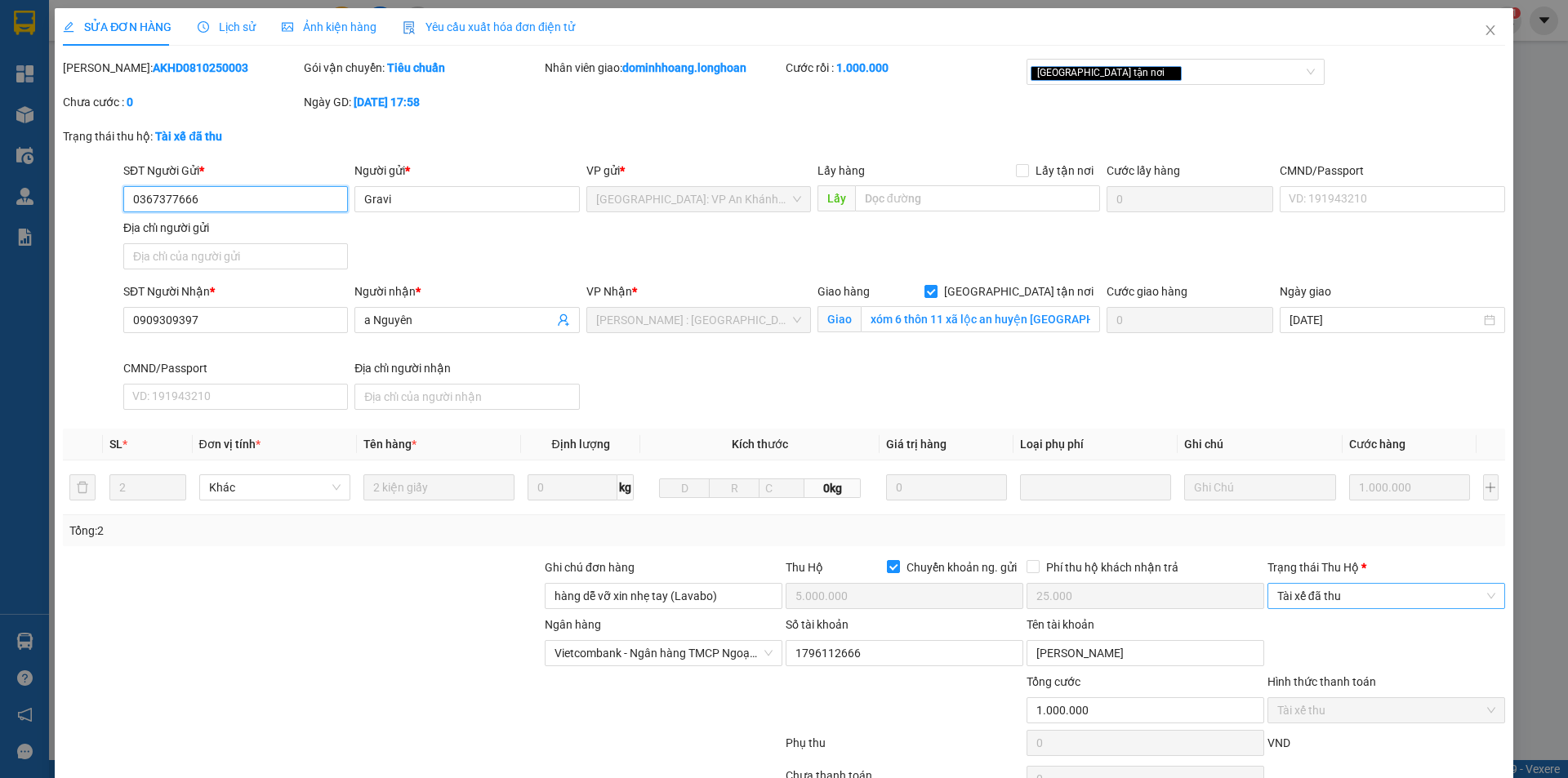
click at [1333, 590] on span "Tài xế đã thu" at bounding box center [1386, 595] width 218 height 24
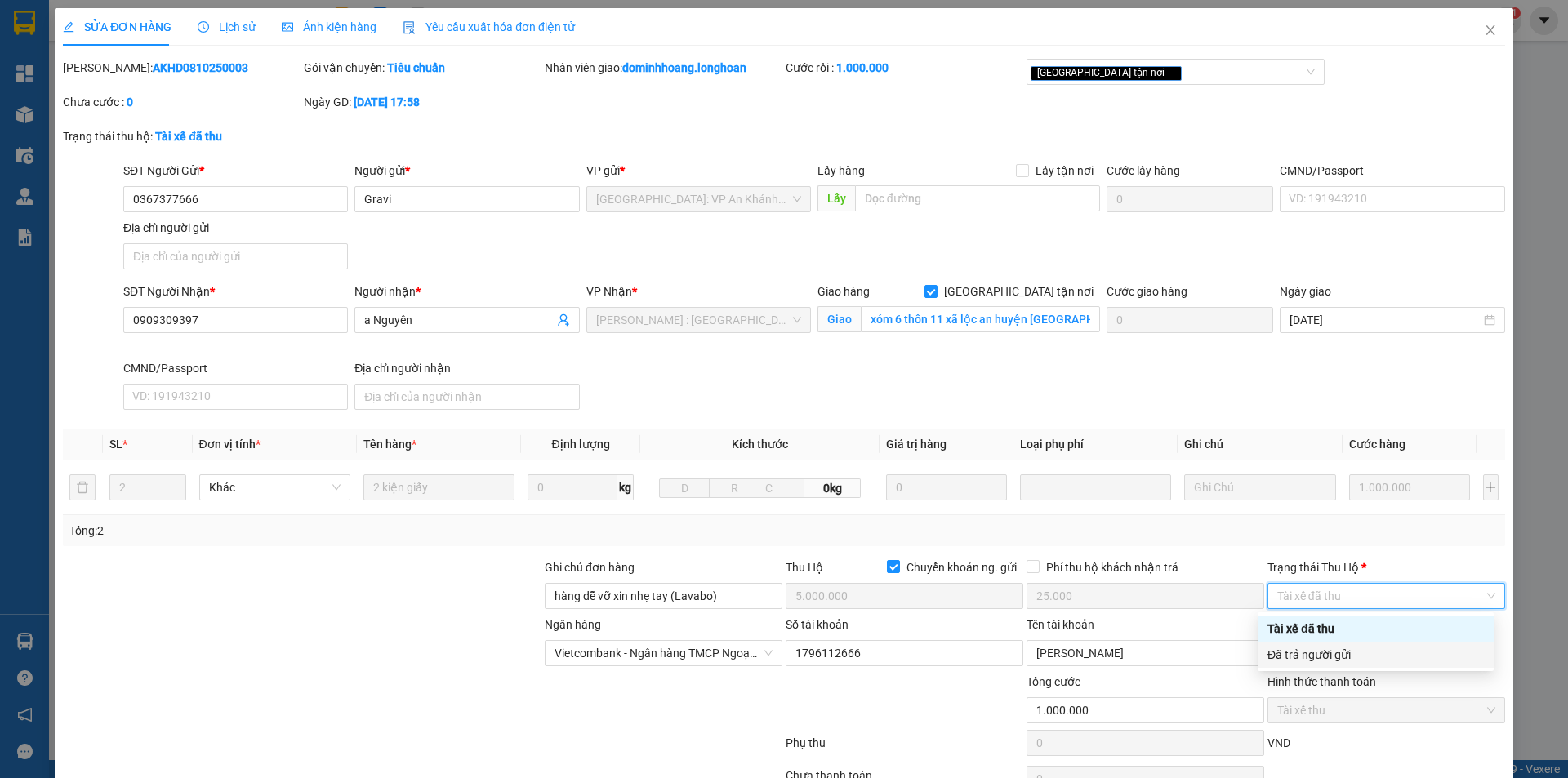
click at [1347, 656] on div "Đã trả người gửi" at bounding box center [1375, 654] width 216 height 18
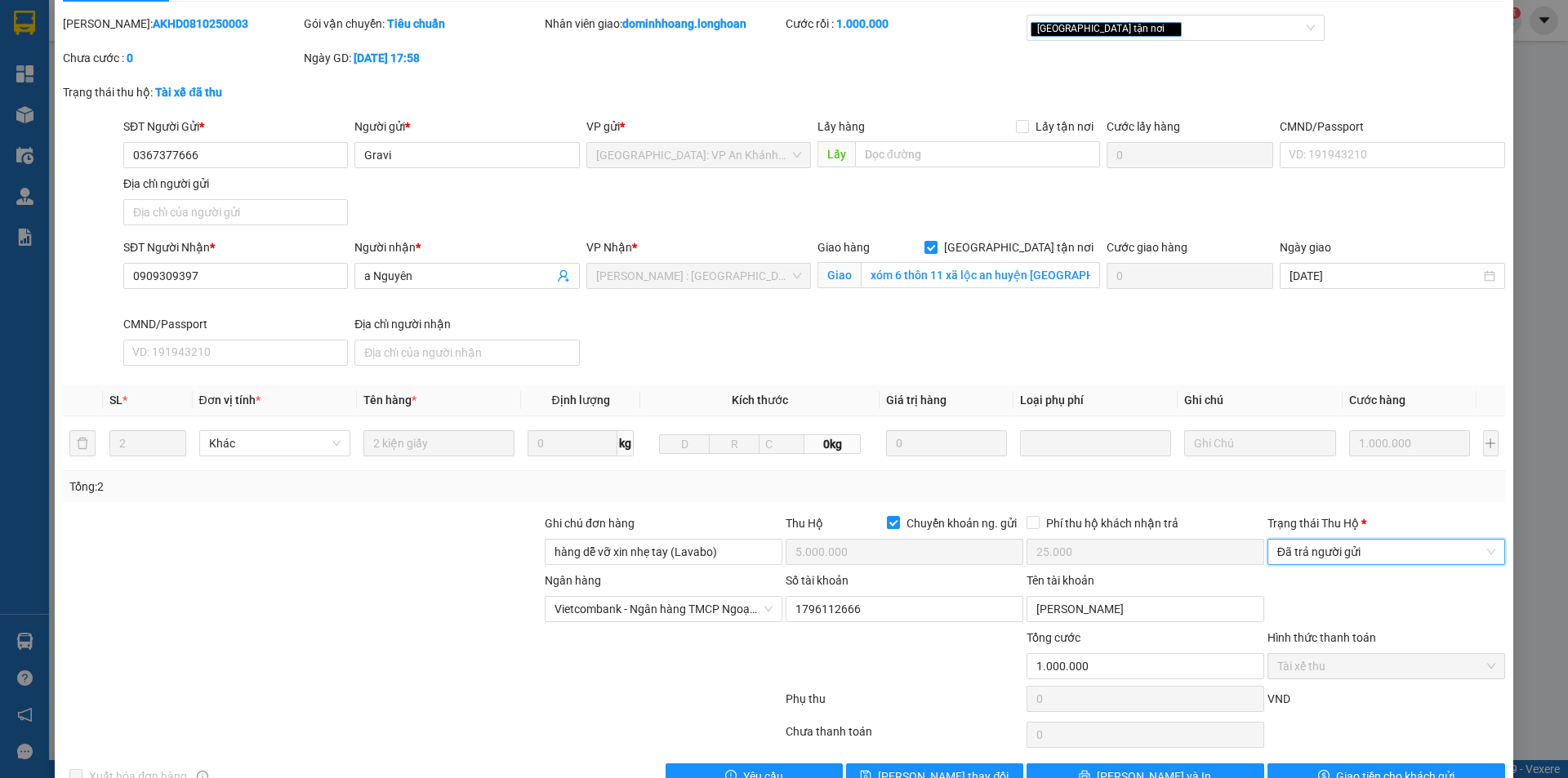
scroll to position [87, 0]
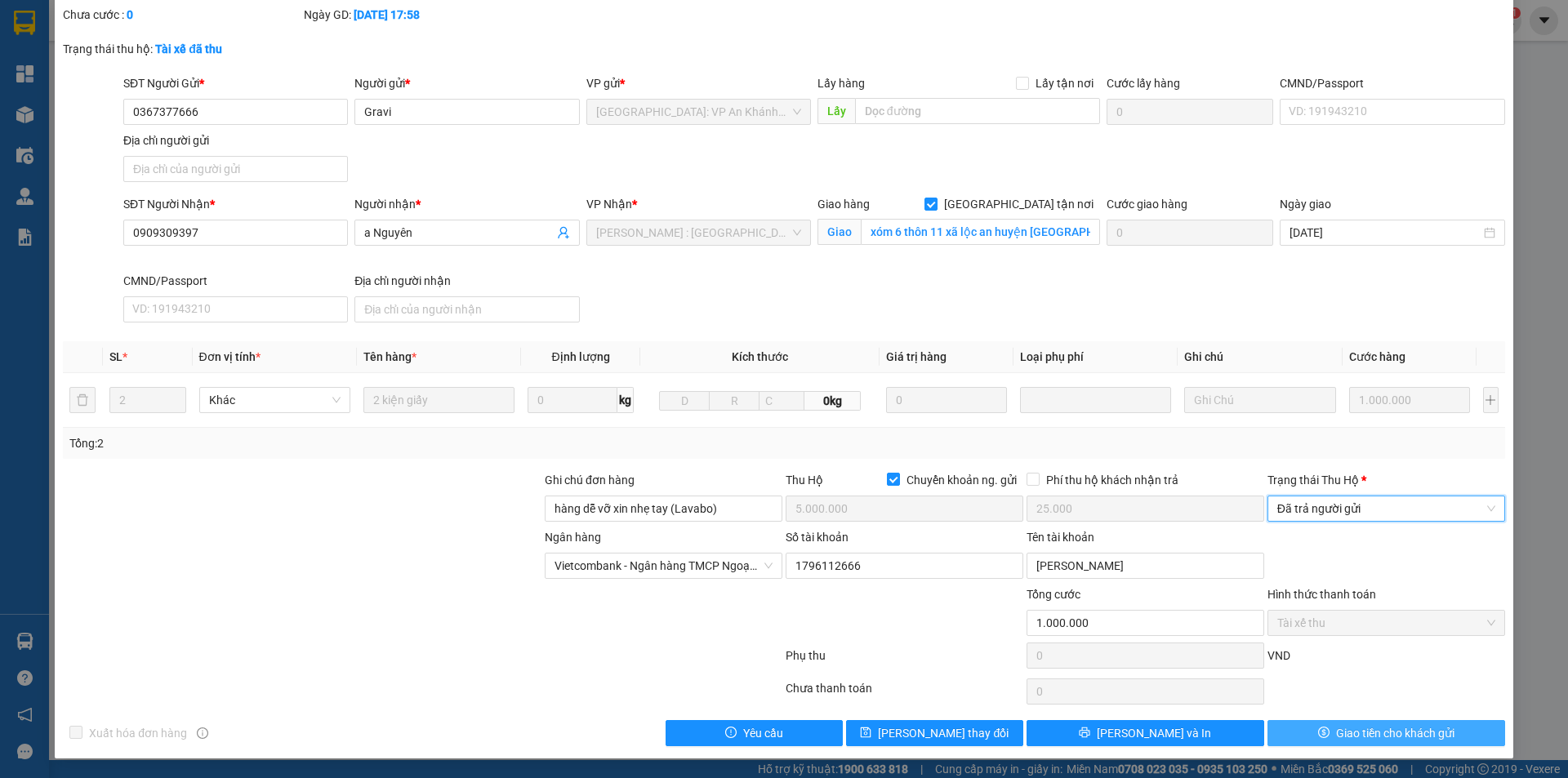
click at [1365, 721] on button "Giao tiền cho khách gửi" at bounding box center [1386, 733] width 238 height 26
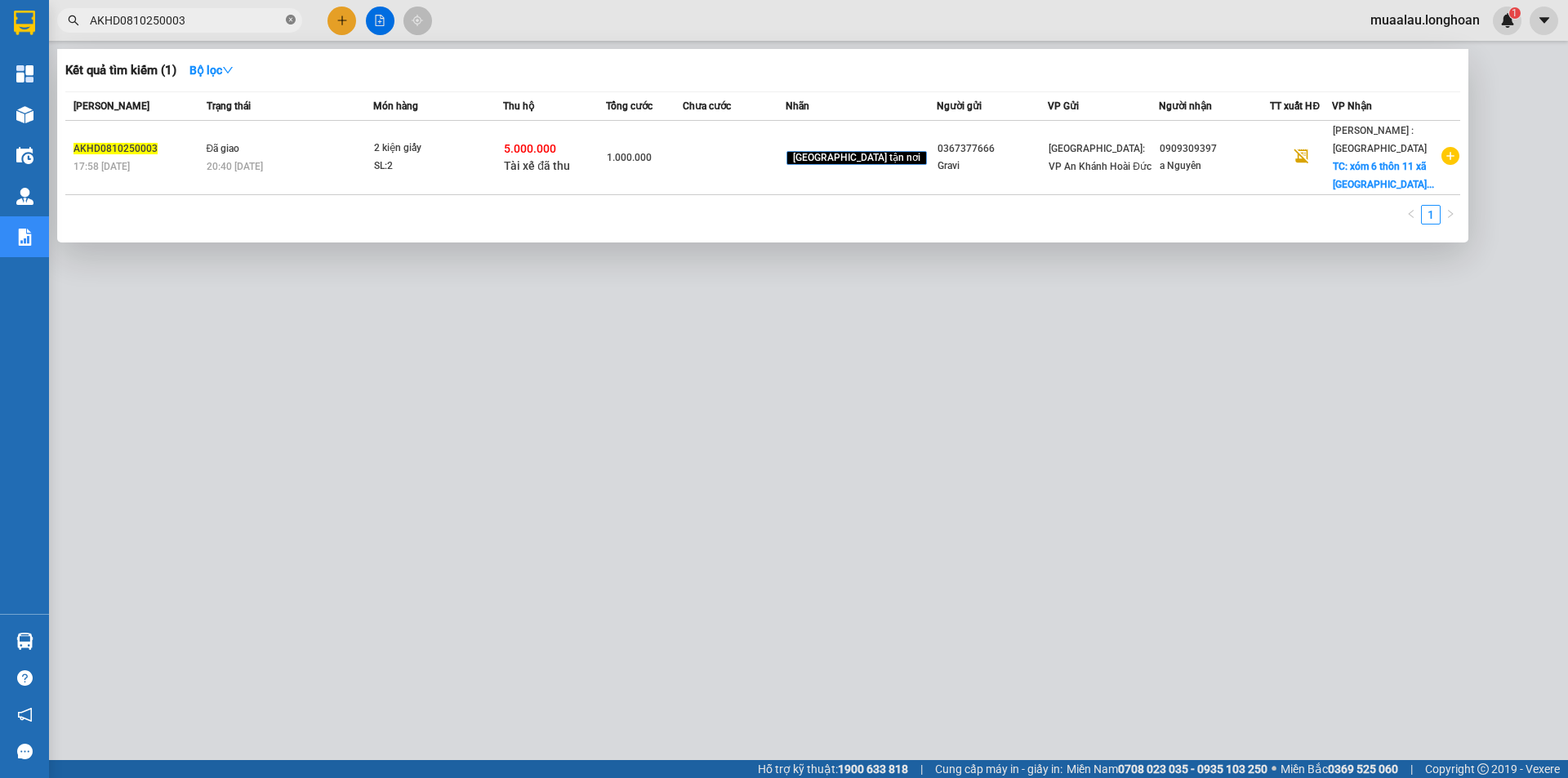
click at [294, 19] on icon "close-circle" at bounding box center [290, 19] width 10 height 10
paste input "VPVD0810250061"
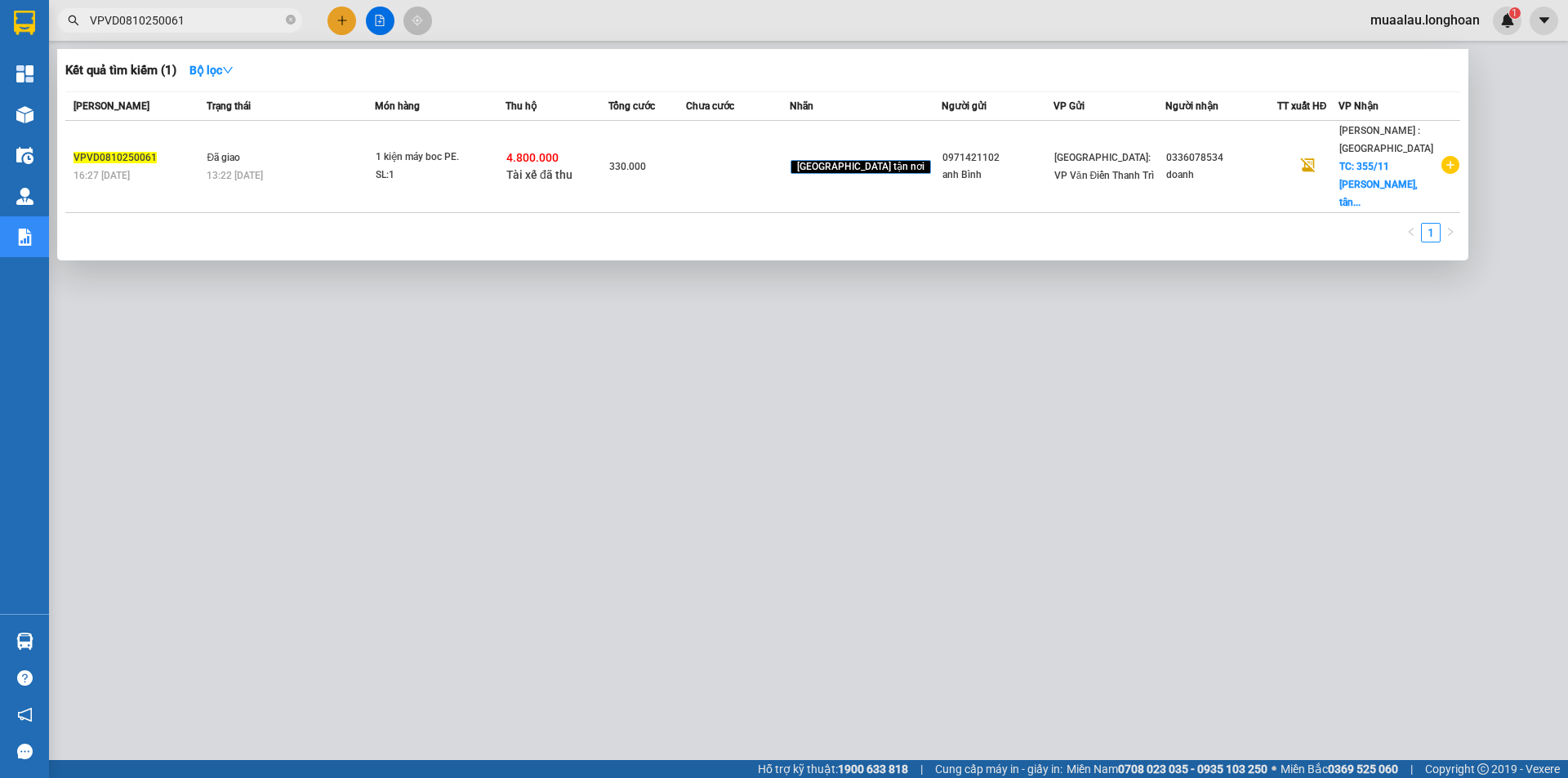
click at [778, 167] on td at bounding box center [737, 166] width 103 height 92
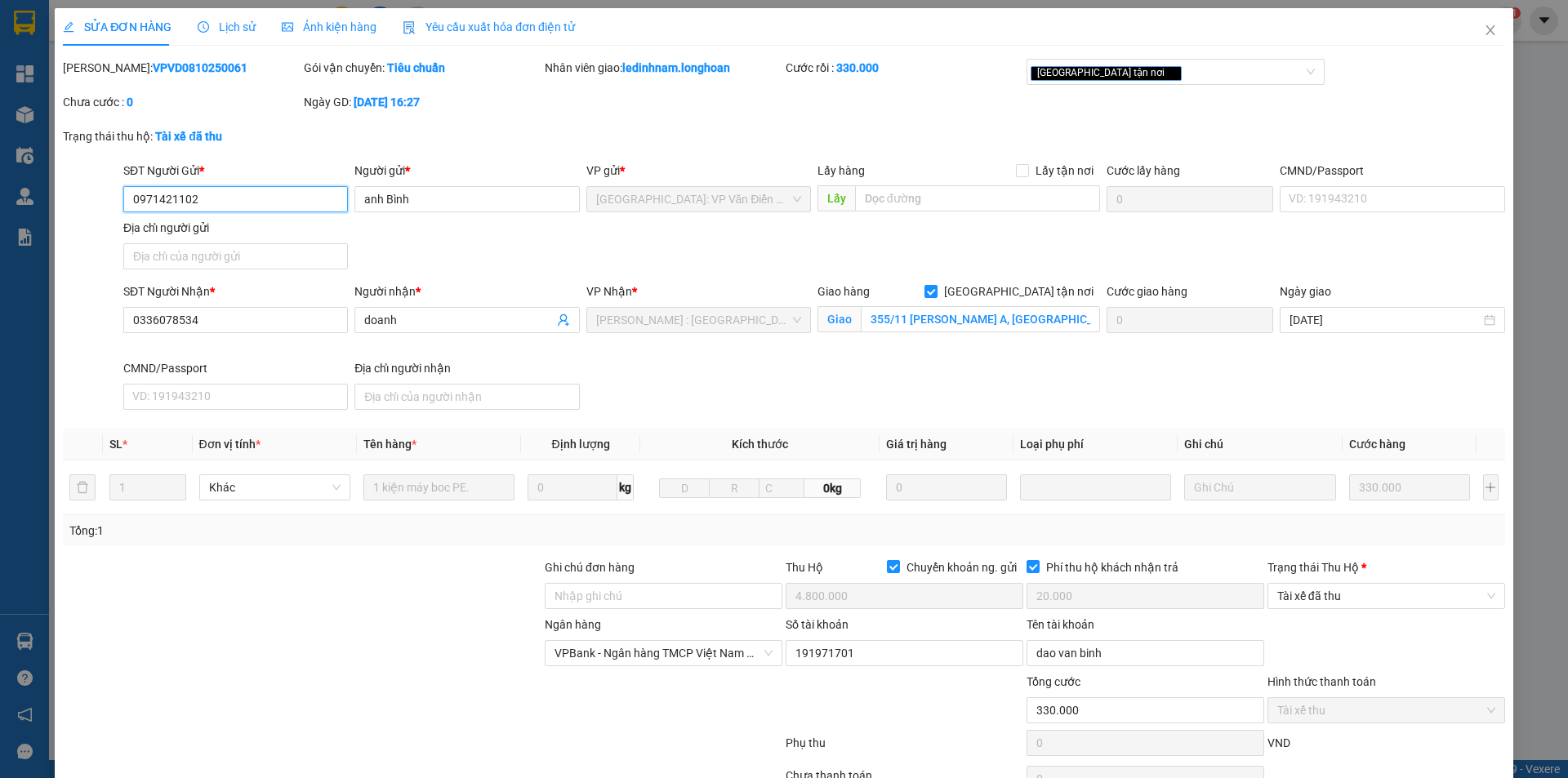
scroll to position [87, 0]
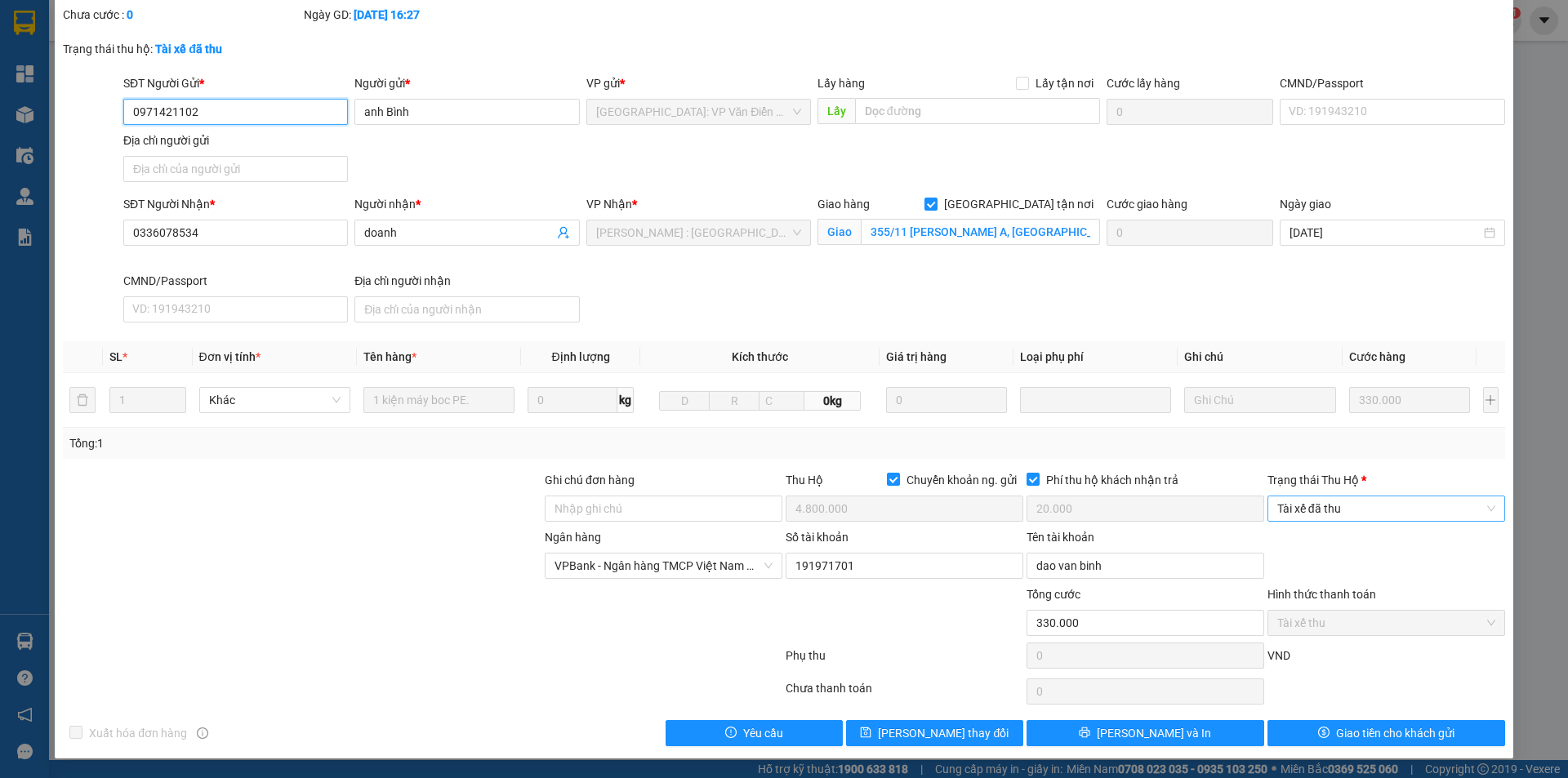
click at [1372, 509] on span "Tài xế đã thu" at bounding box center [1386, 508] width 218 height 24
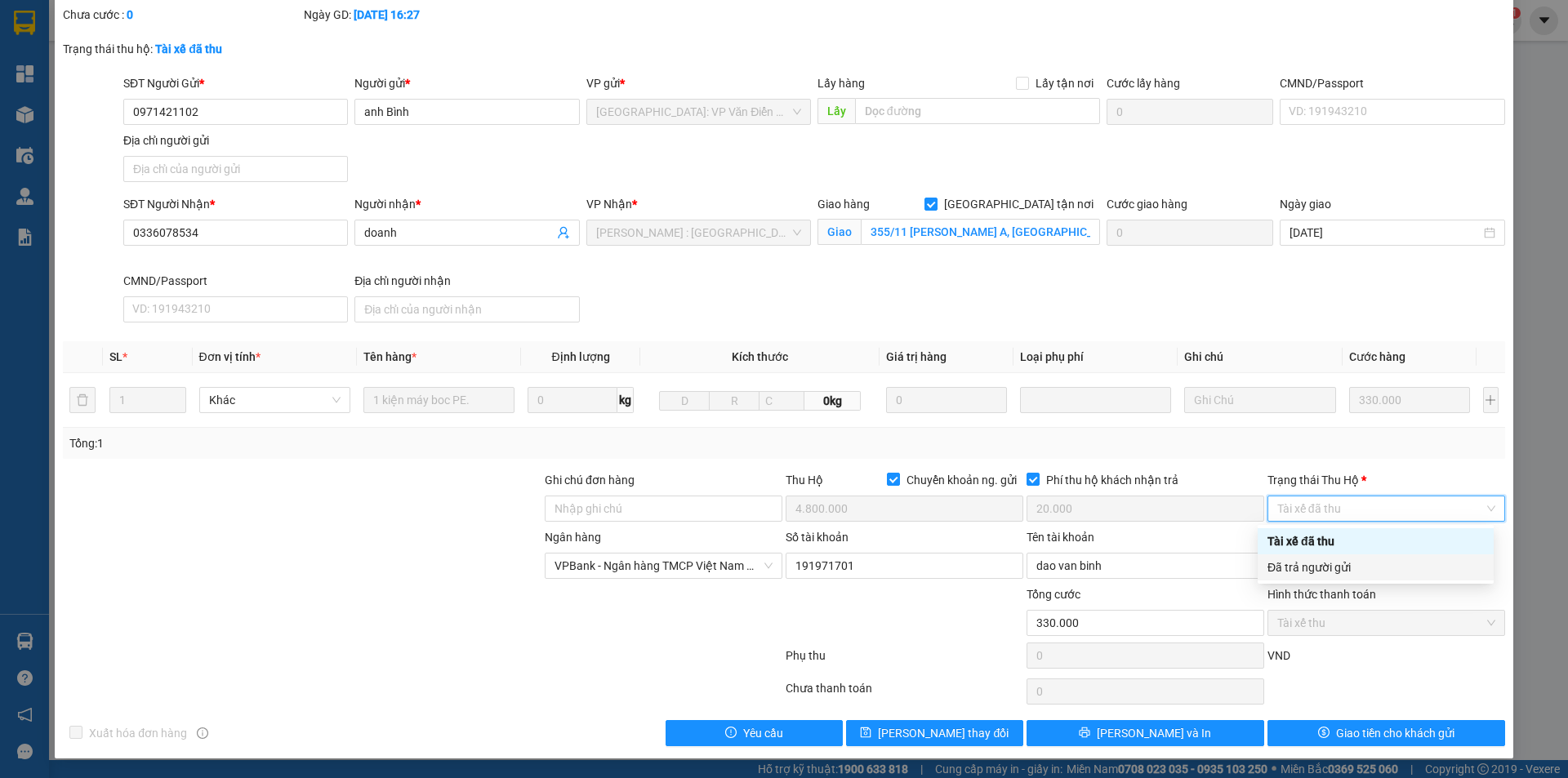
click at [1369, 567] on div "Đã trả người gửi" at bounding box center [1375, 567] width 216 height 18
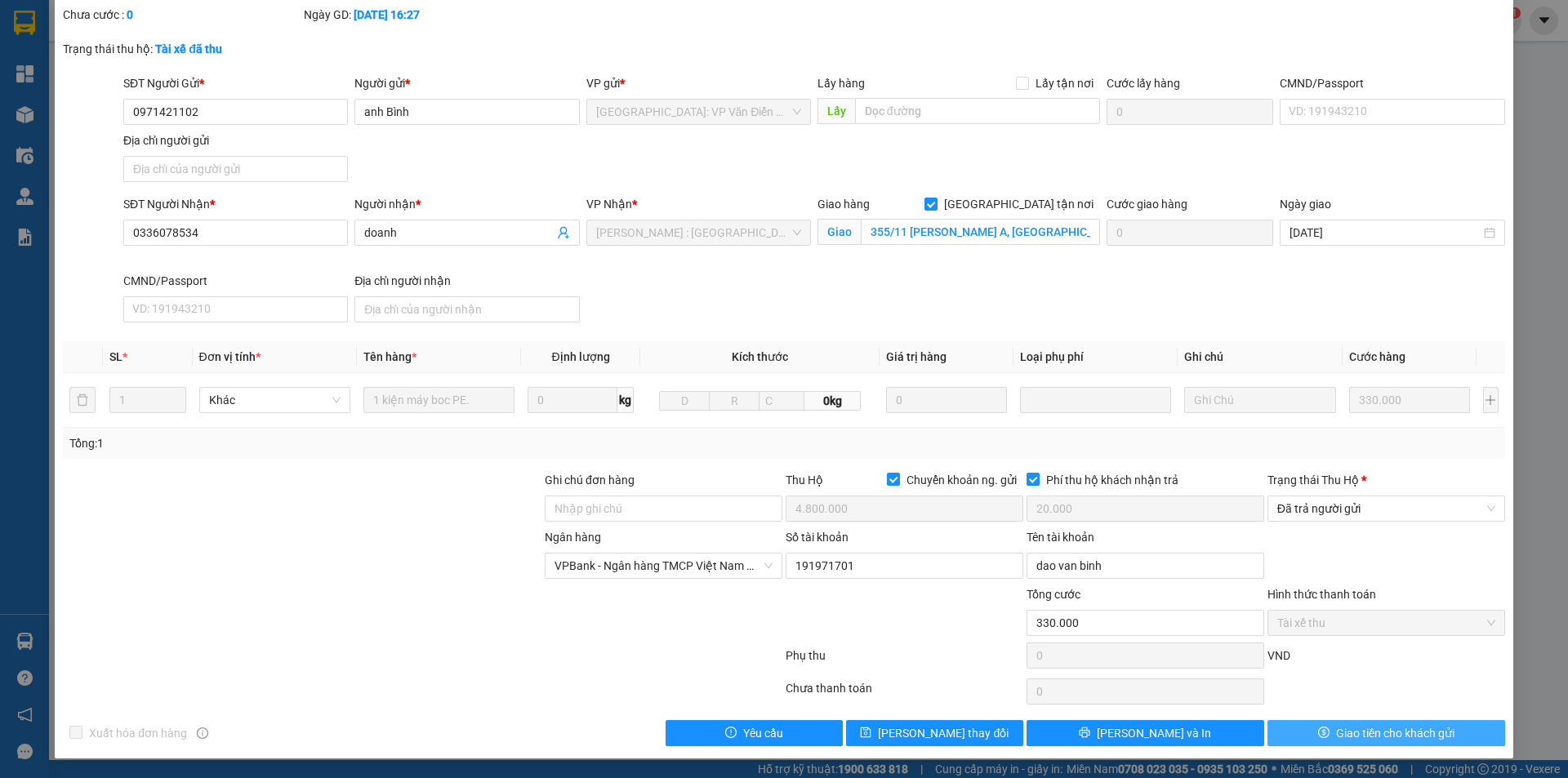
click at [1341, 732] on span "Giao tiền cho khách gửi" at bounding box center [1395, 733] width 119 height 18
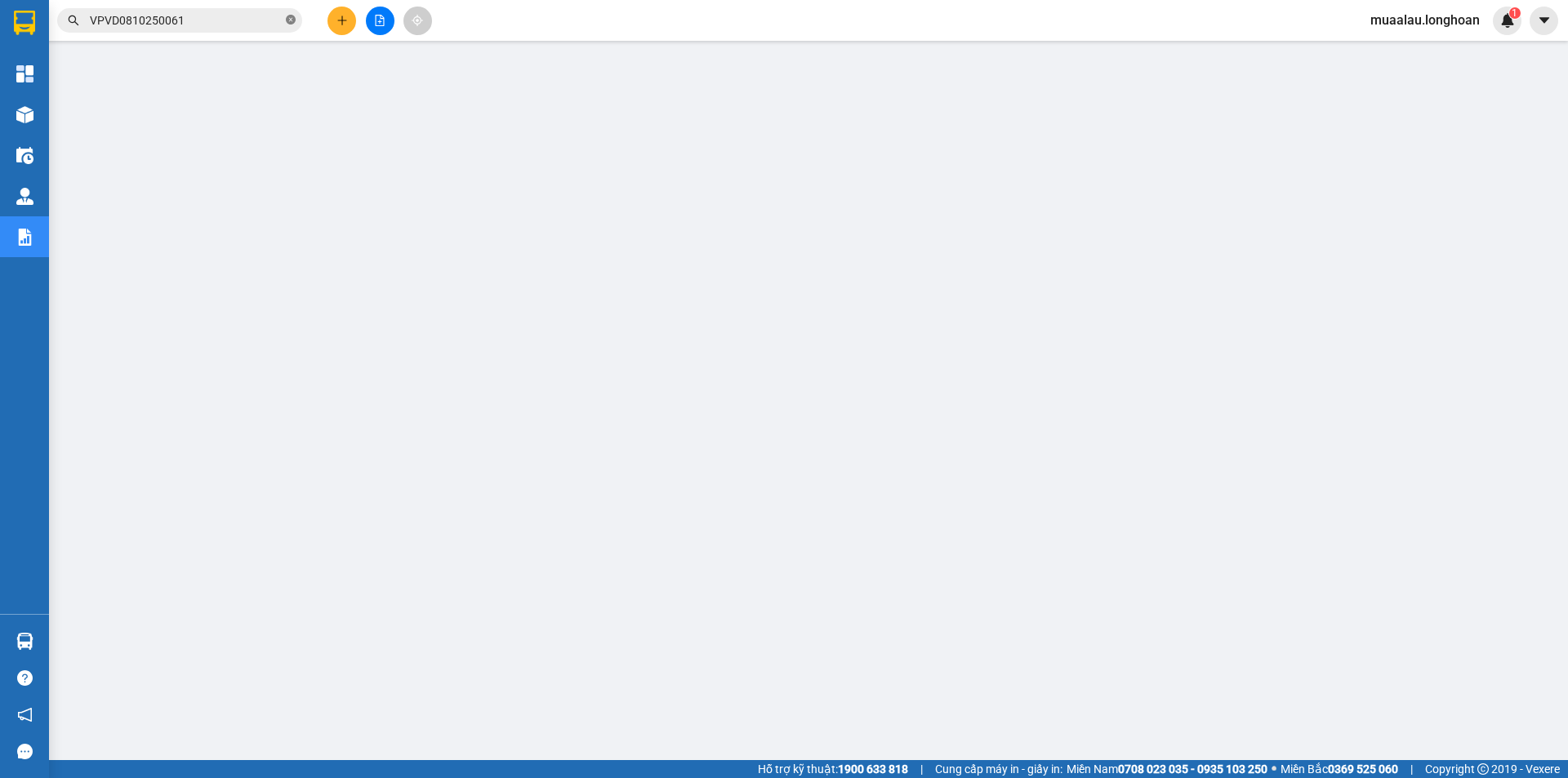
click at [287, 19] on icon "close-circle" at bounding box center [290, 19] width 10 height 10
paste input "HNHD0810250054"
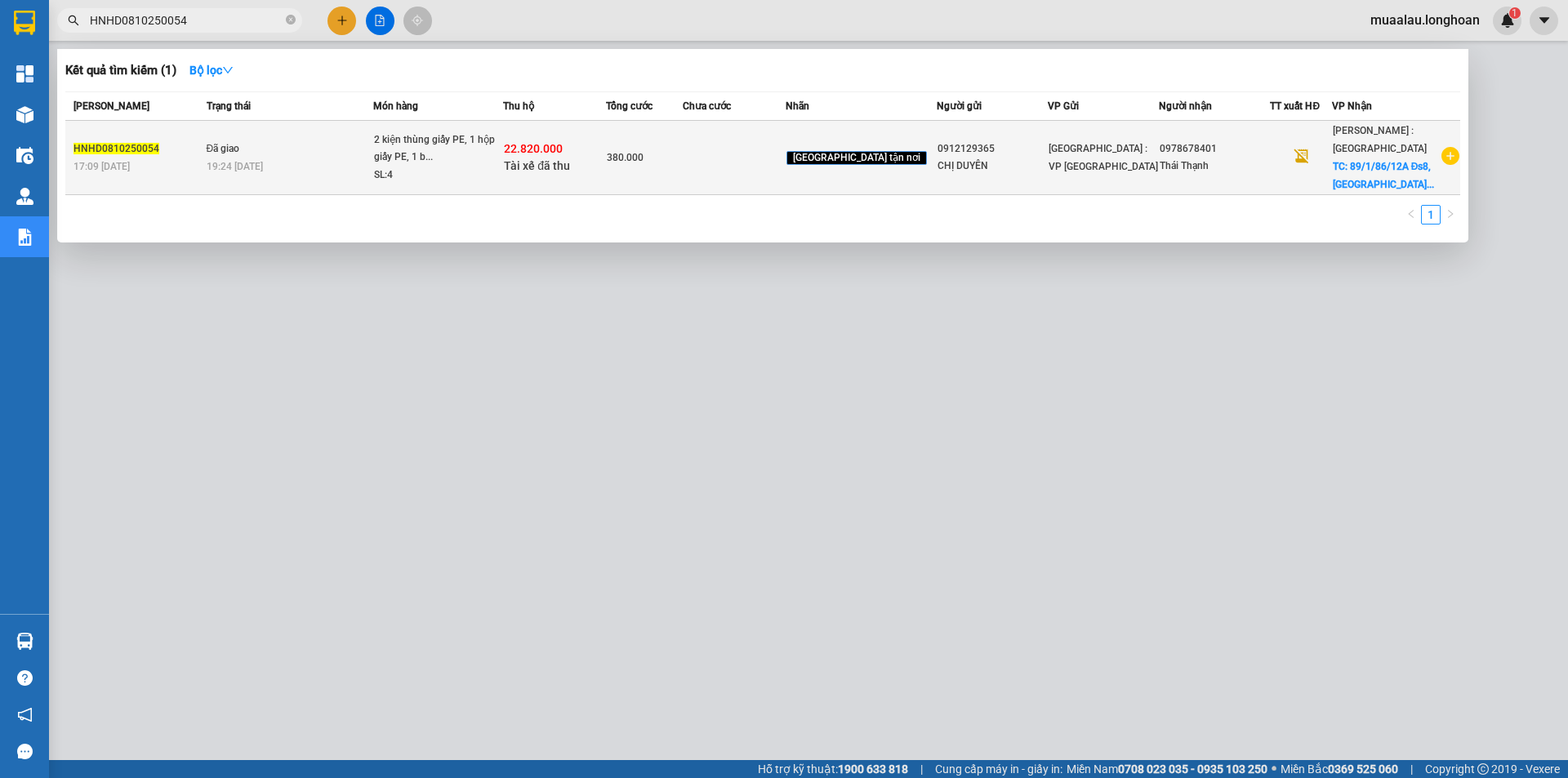
click at [683, 176] on td "380.000" at bounding box center [644, 158] width 77 height 74
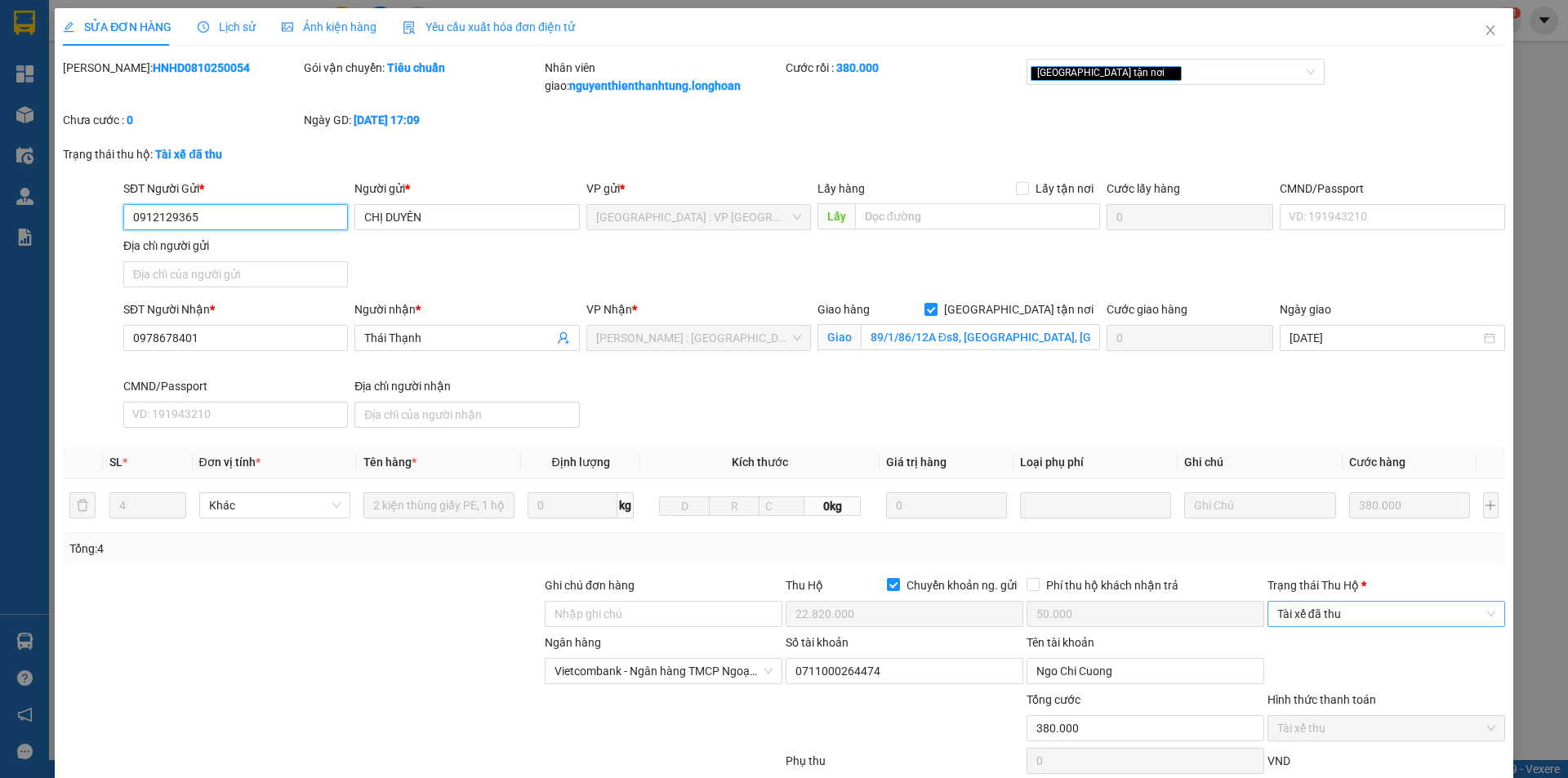
click at [1312, 615] on span "Tài xế đã thu" at bounding box center [1386, 614] width 218 height 24
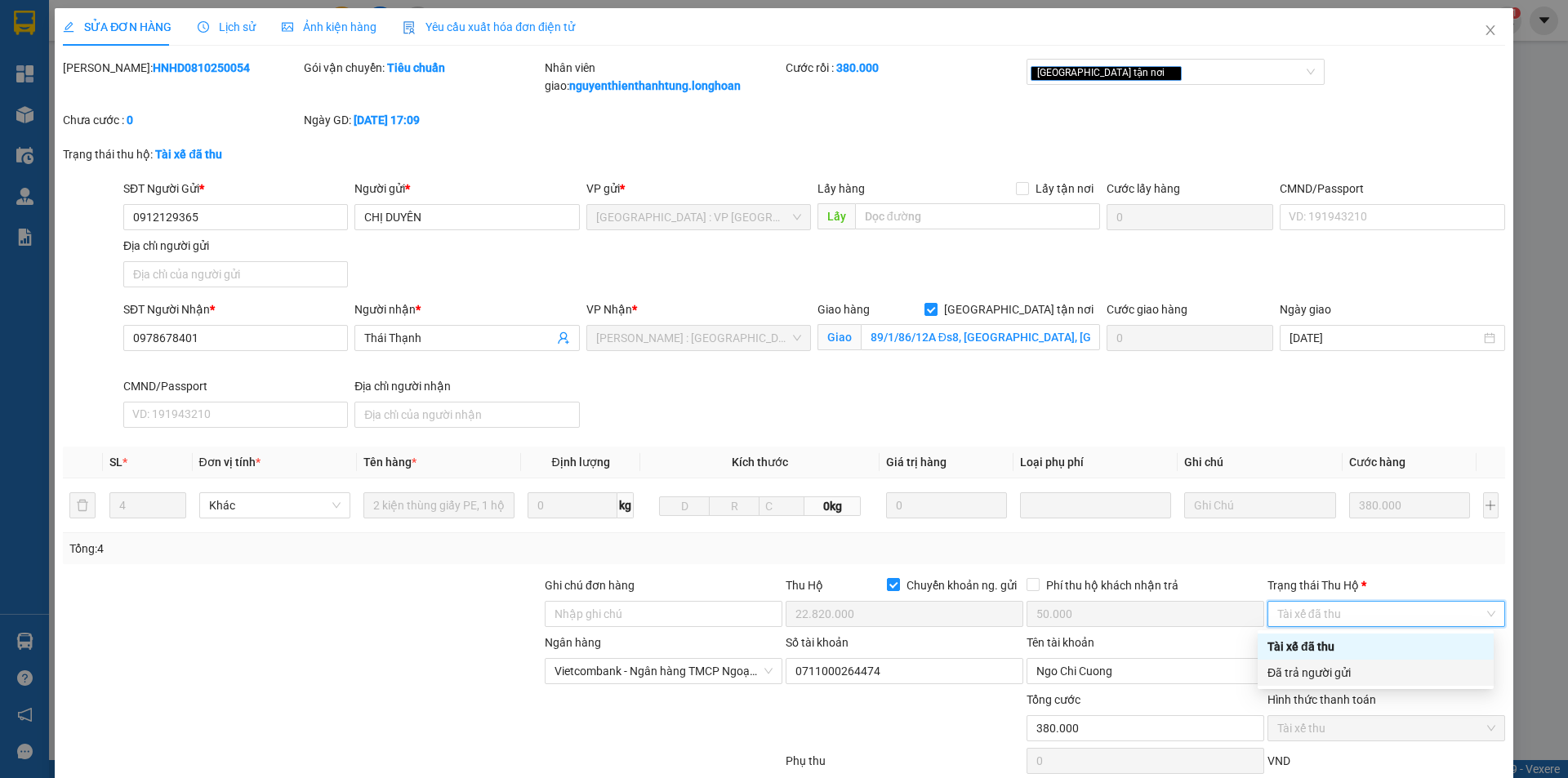
click at [1320, 675] on div "Đã trả người gửi" at bounding box center [1375, 672] width 216 height 18
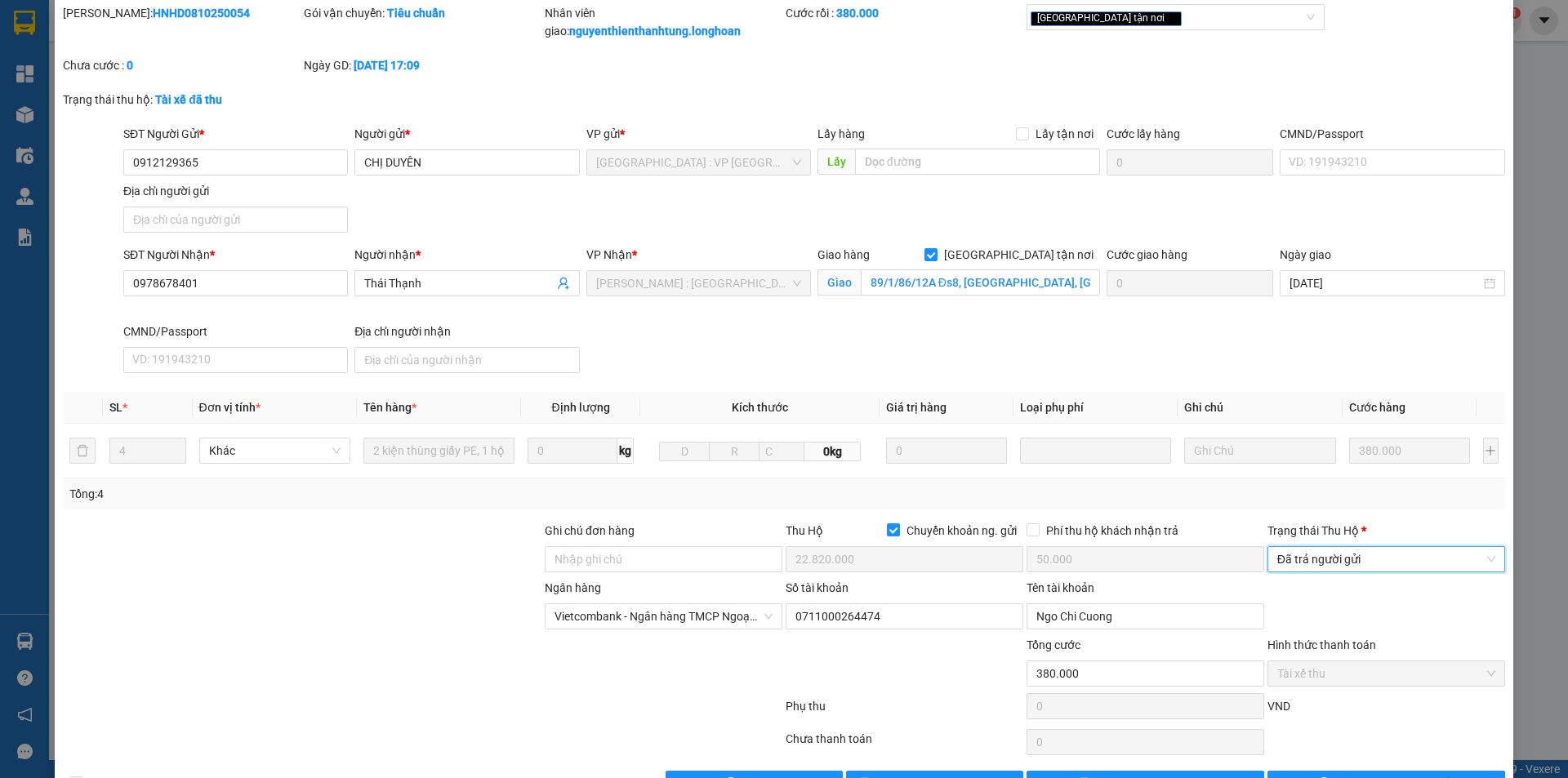
scroll to position [106, 0]
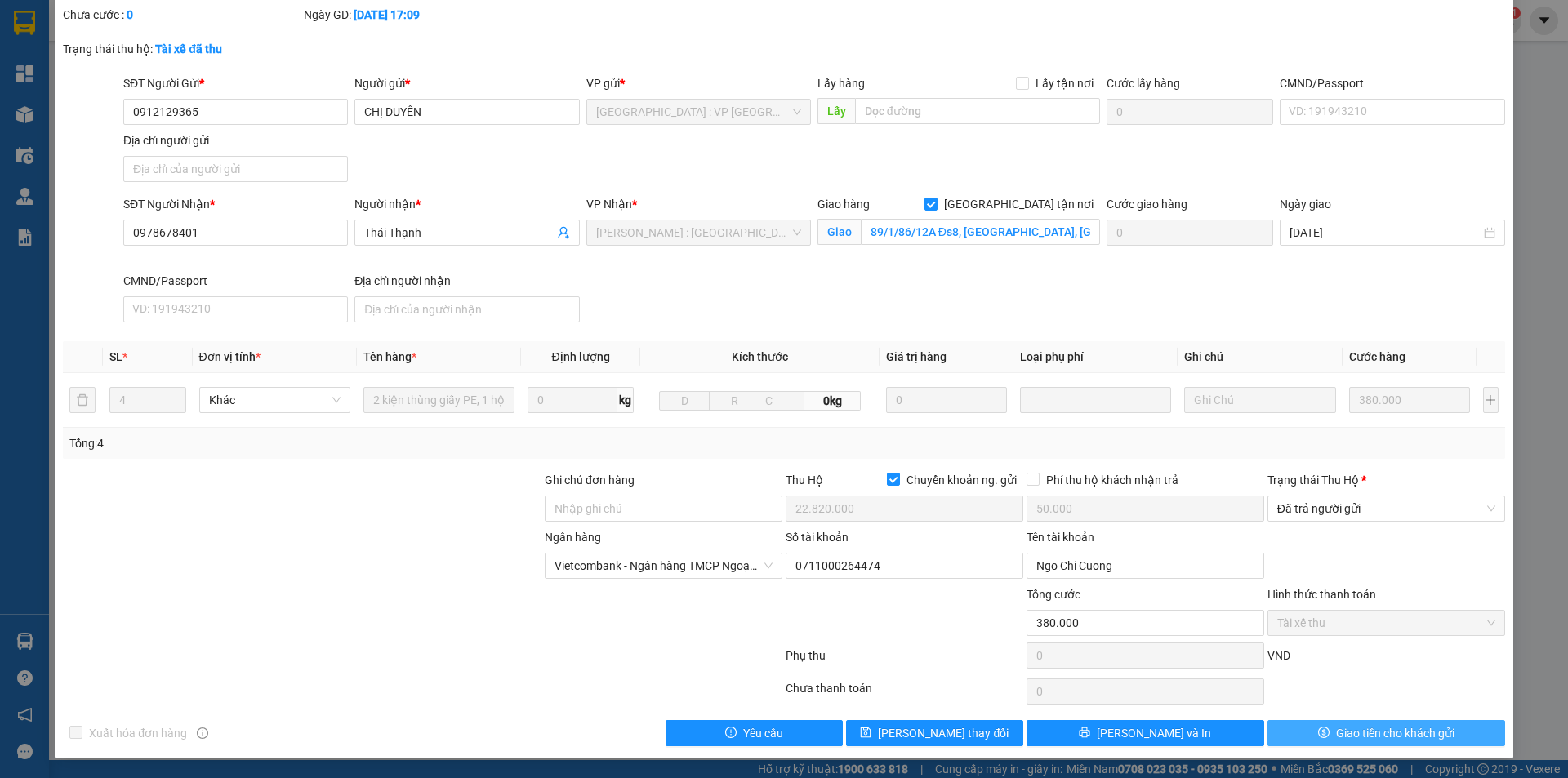
click at [1336, 733] on span "Giao tiền cho khách gửi" at bounding box center [1395, 733] width 119 height 18
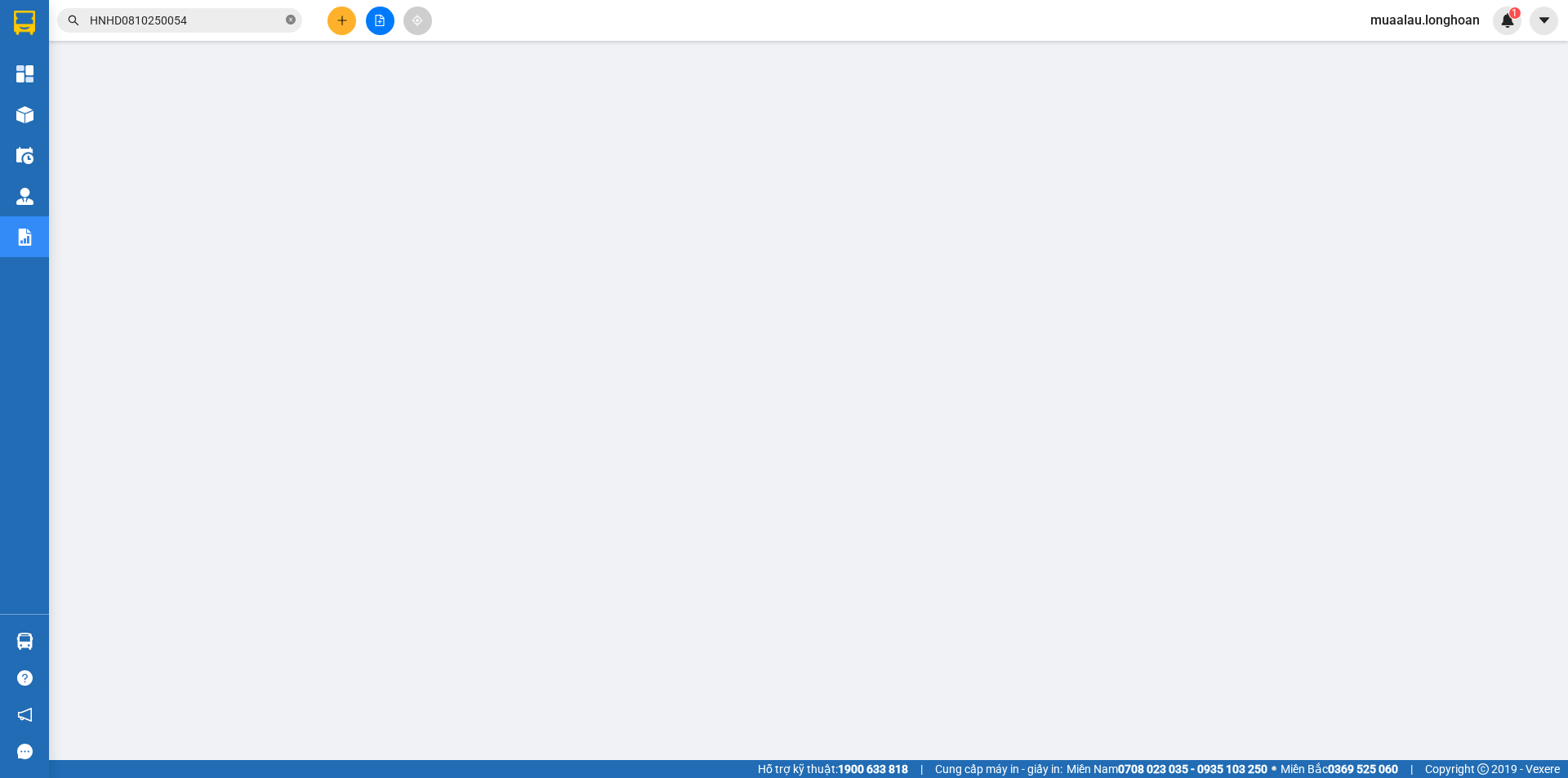
click at [287, 19] on icon "close-circle" at bounding box center [290, 19] width 10 height 10
paste input "VPLB0810250027"
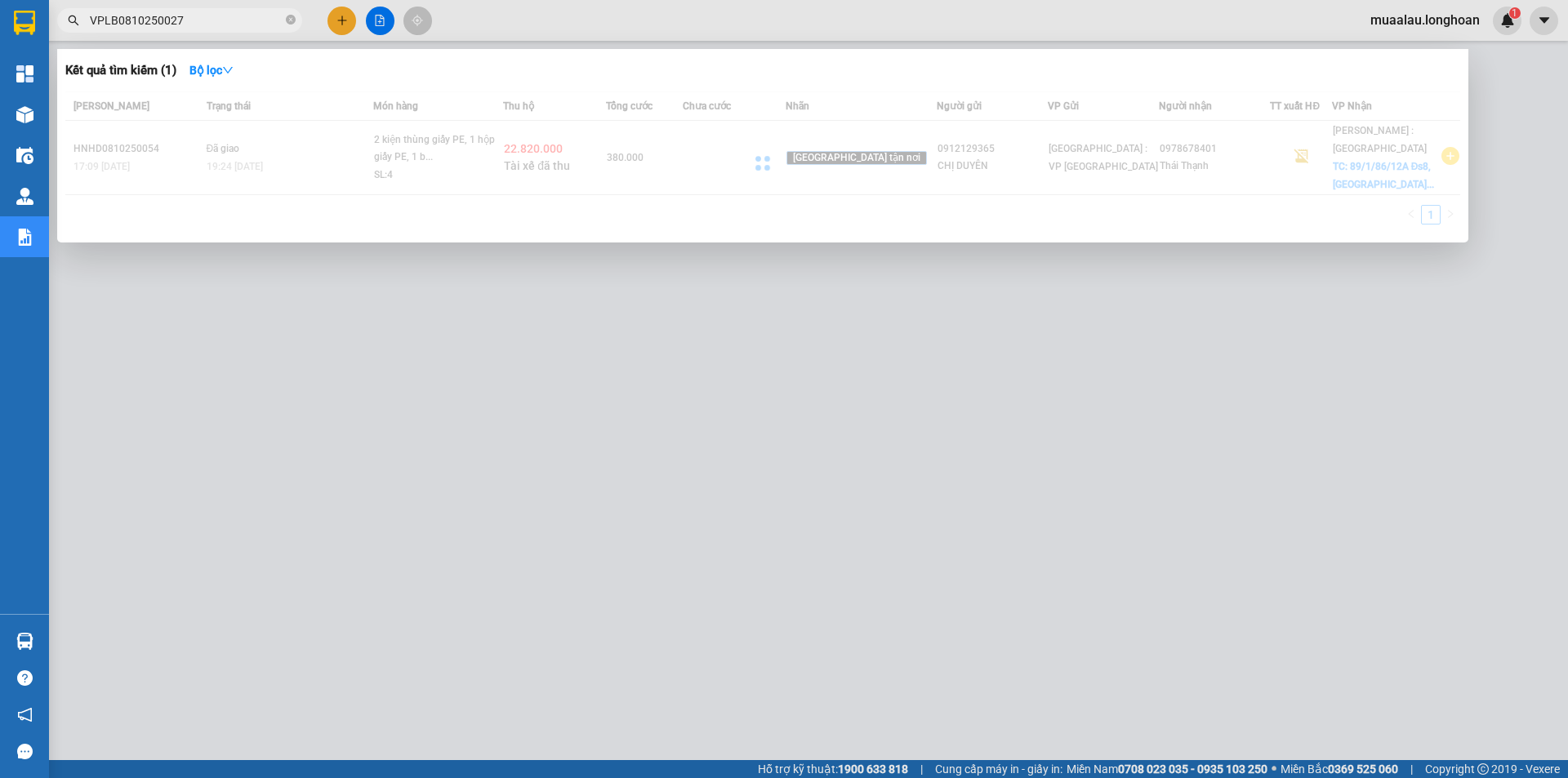
click at [693, 184] on div at bounding box center [763, 163] width 1395 height 143
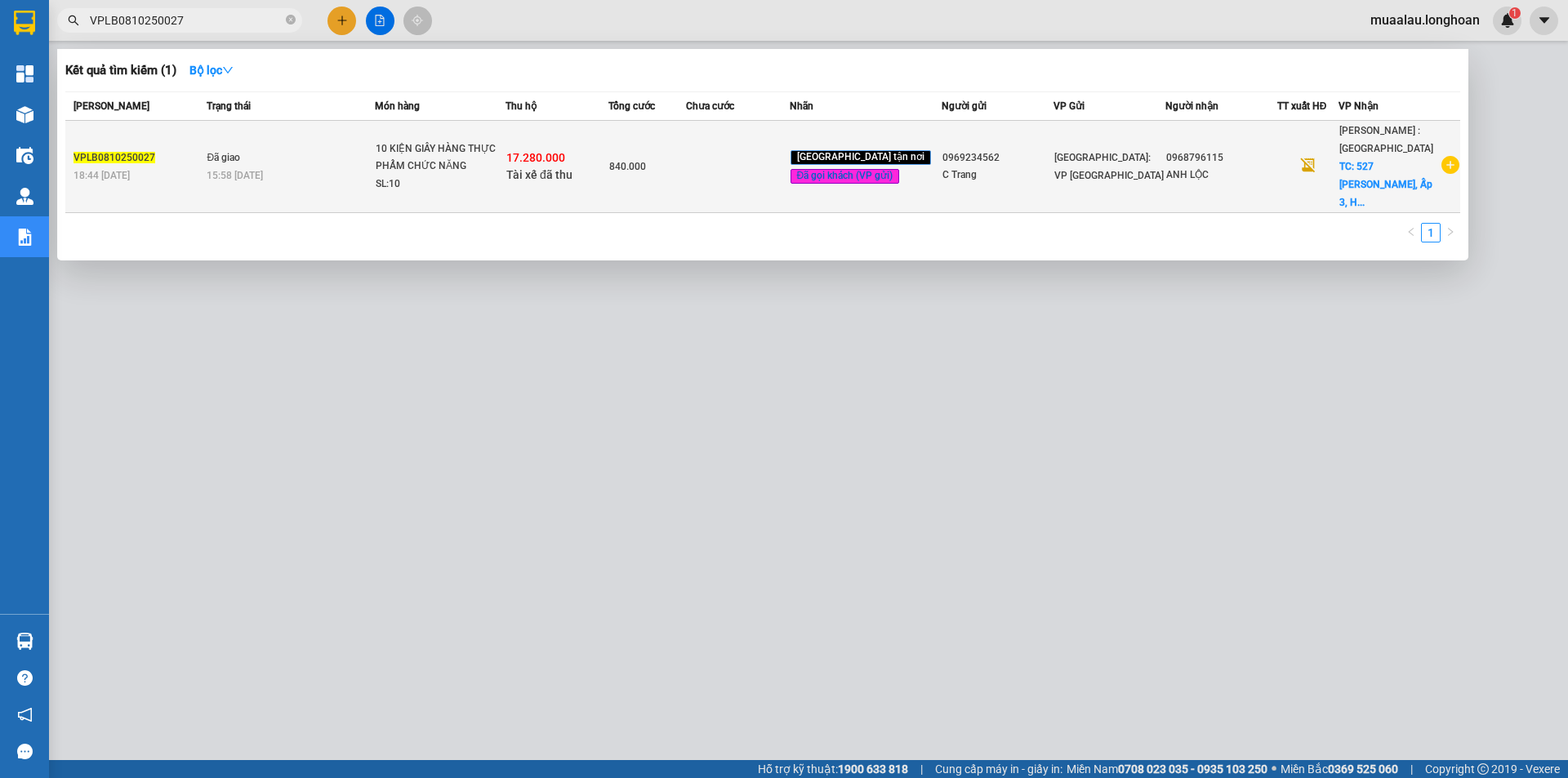
click at [705, 174] on td at bounding box center [737, 166] width 103 height 92
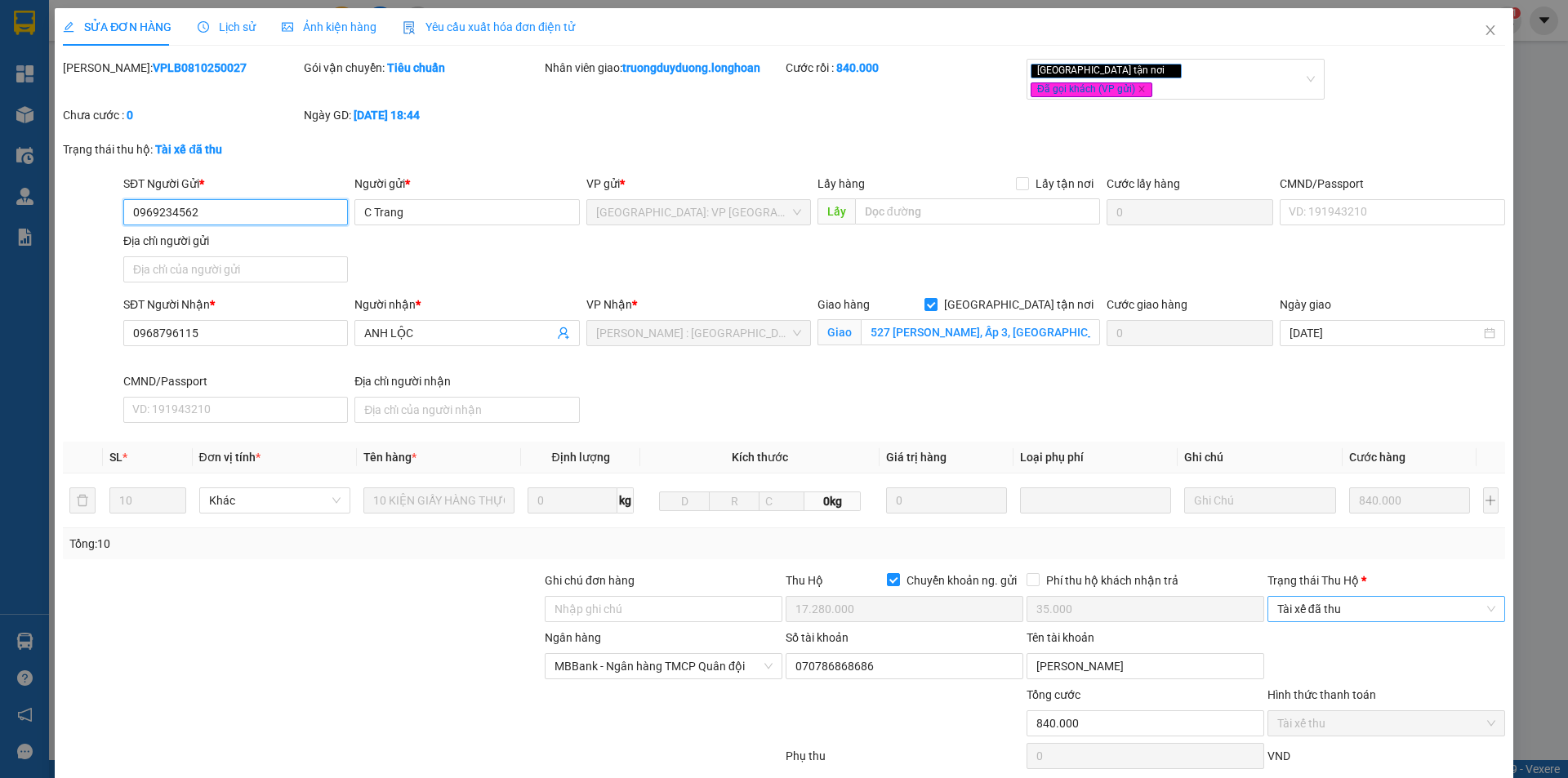
click at [1323, 603] on span "Tài xế đã thu" at bounding box center [1386, 608] width 218 height 24
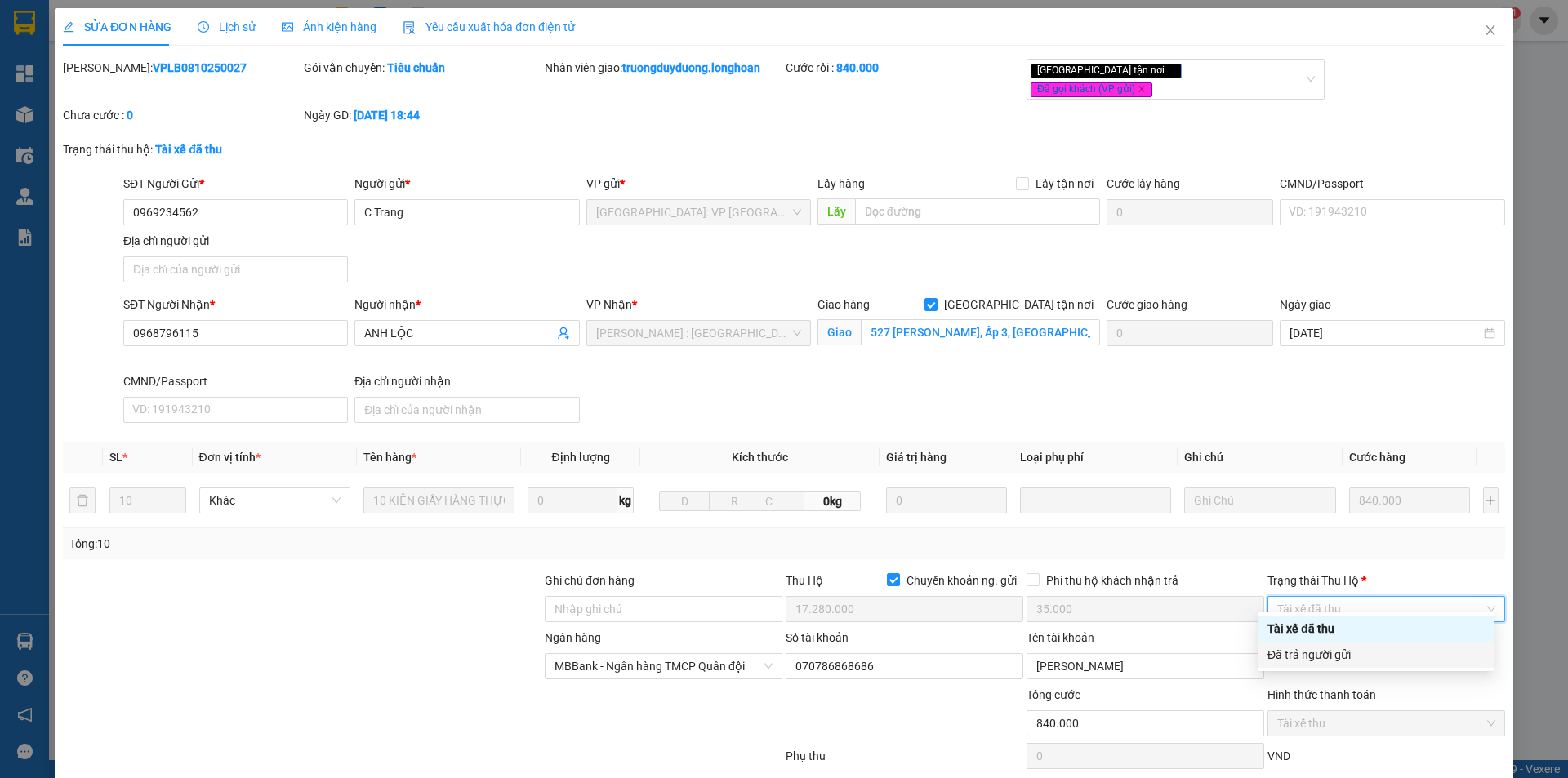
click at [1327, 646] on div "Đã trả người gửi" at bounding box center [1375, 654] width 216 height 18
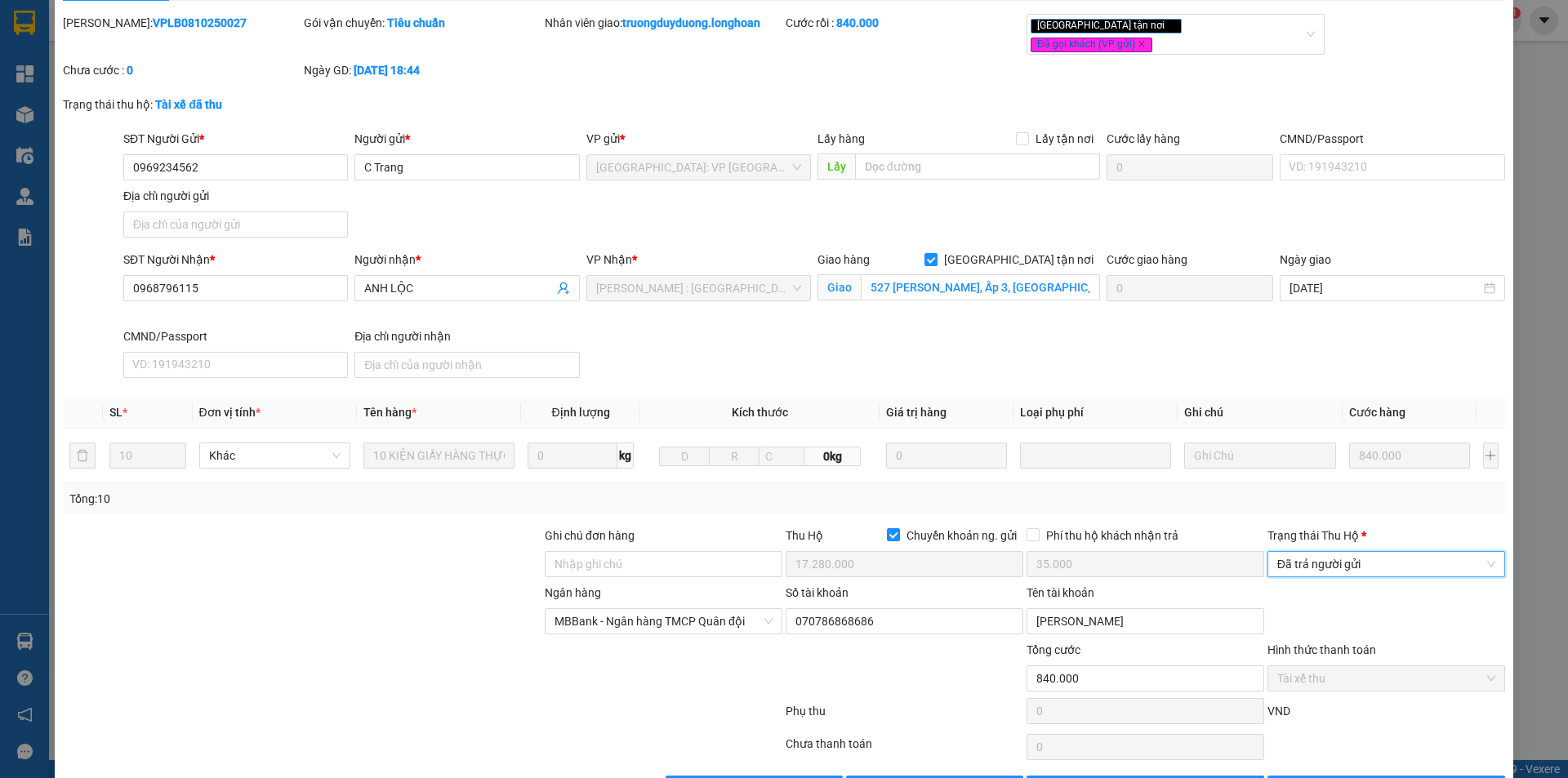
scroll to position [87, 0]
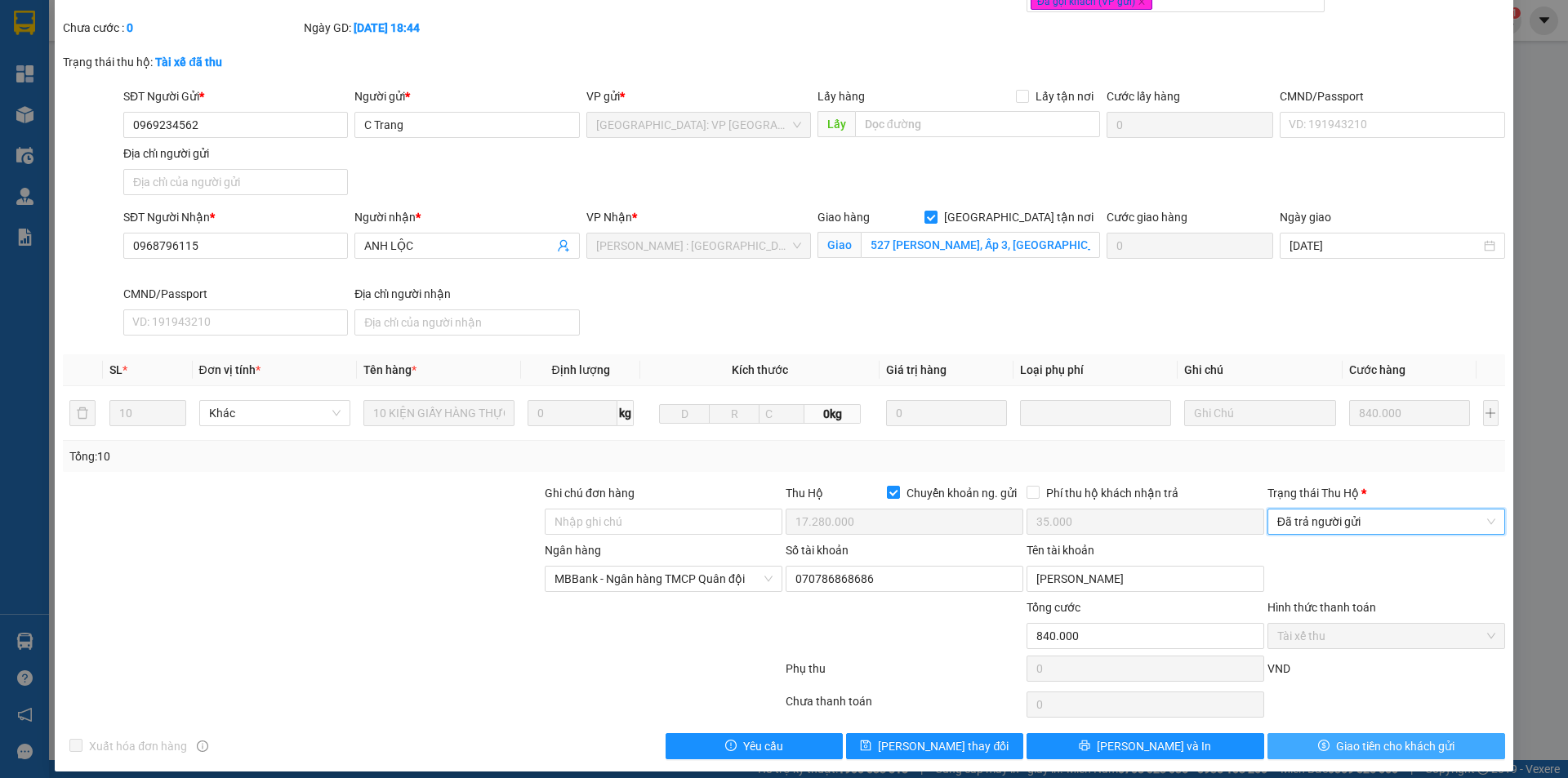
click at [1338, 737] on span "Giao tiền cho khách gửi" at bounding box center [1395, 746] width 119 height 18
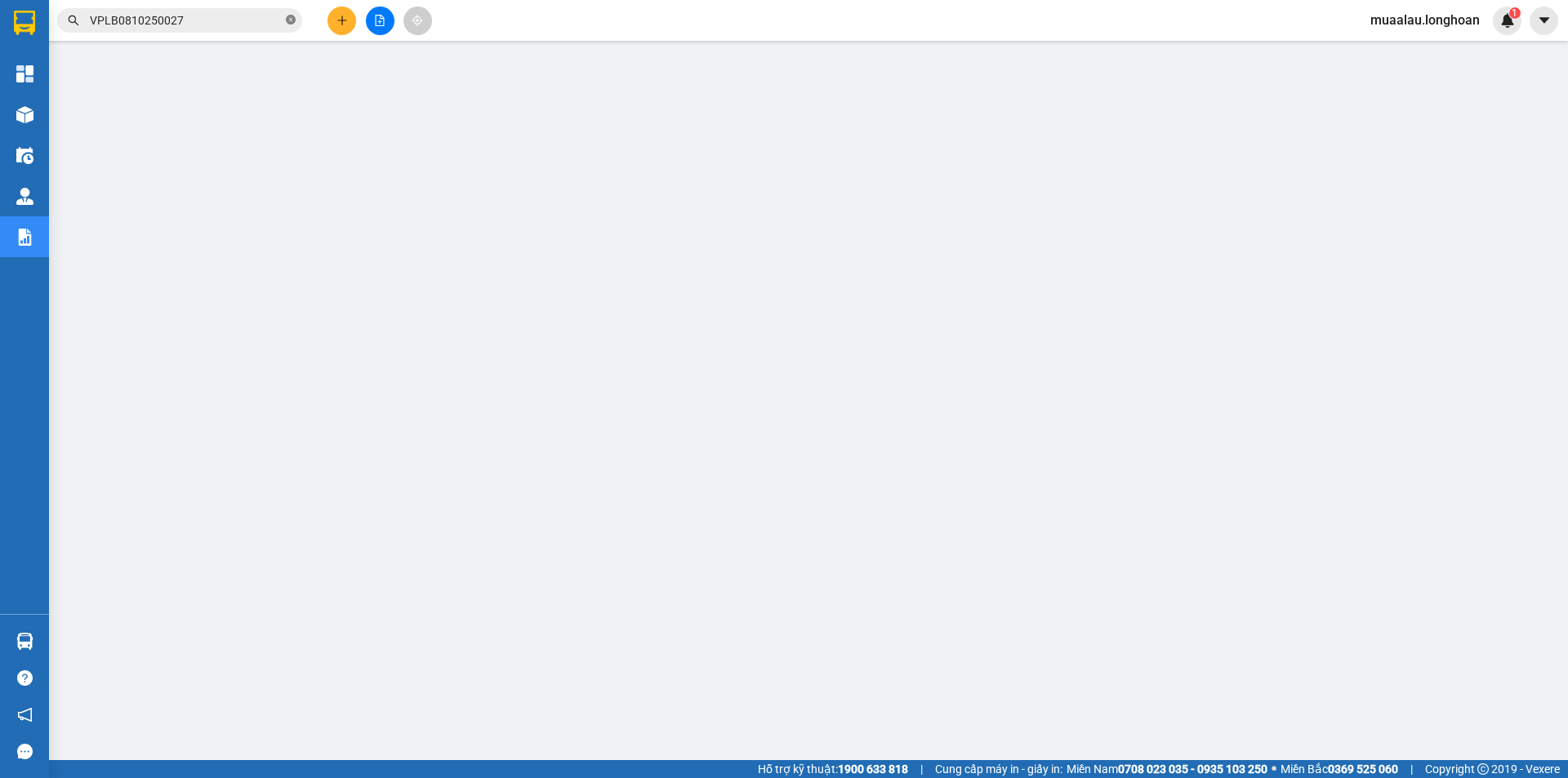
click at [291, 16] on icon "close-circle" at bounding box center [290, 19] width 10 height 10
paste input "VPLB0810250023"
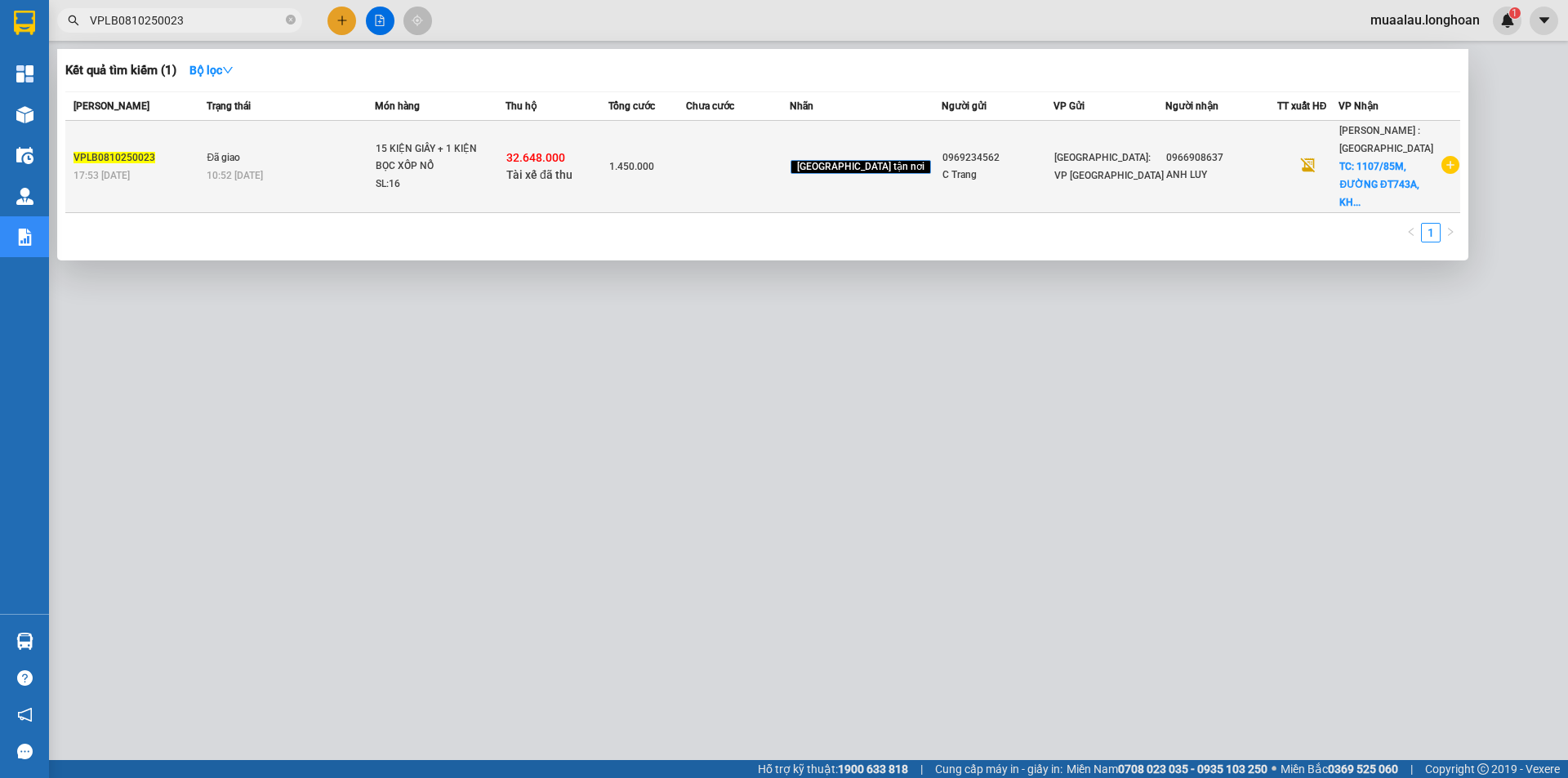
click at [686, 179] on td "1.450.000" at bounding box center [648, 166] width 78 height 92
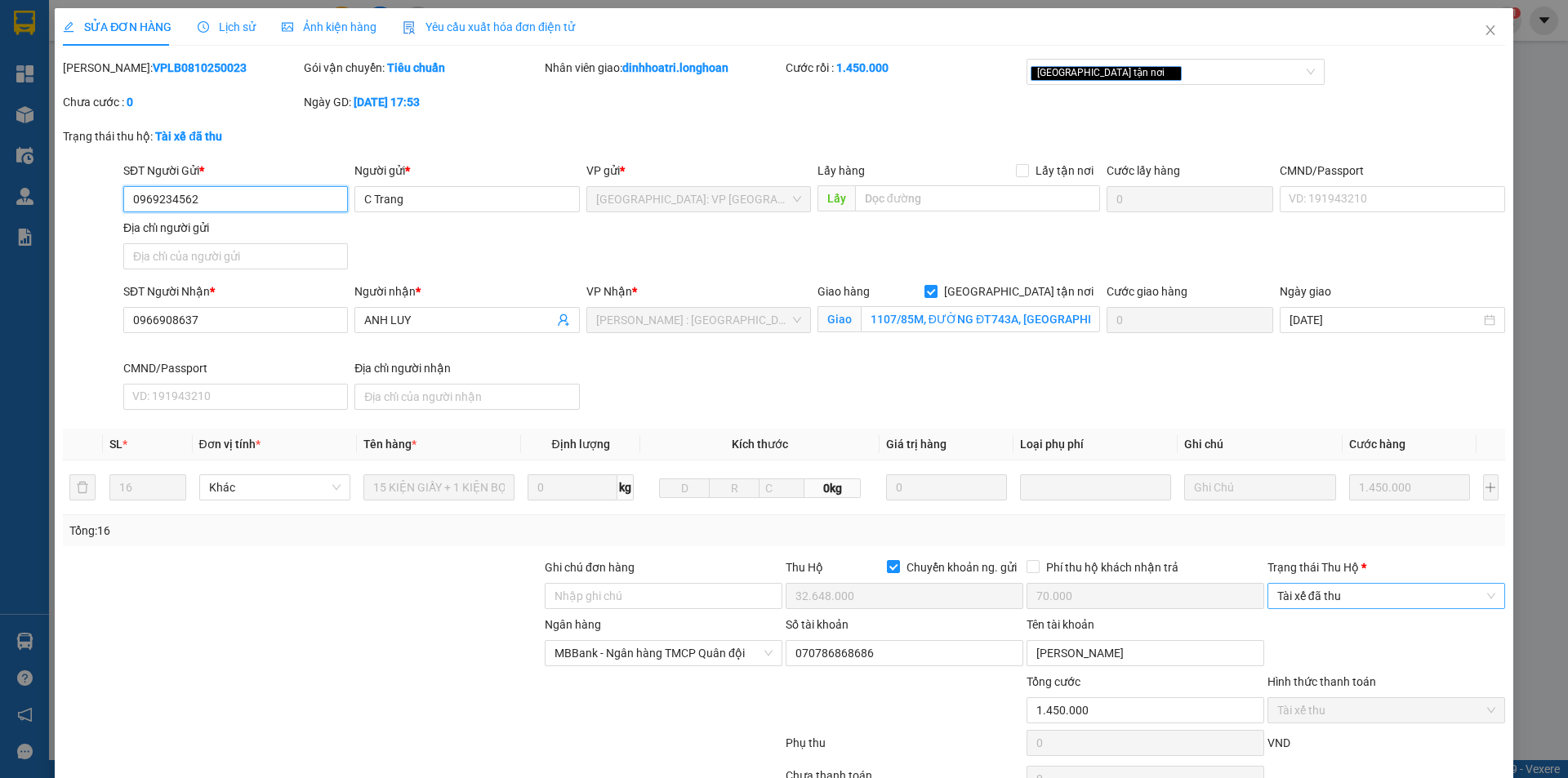
click at [1368, 604] on span "Tài xế đã thu" at bounding box center [1386, 595] width 218 height 24
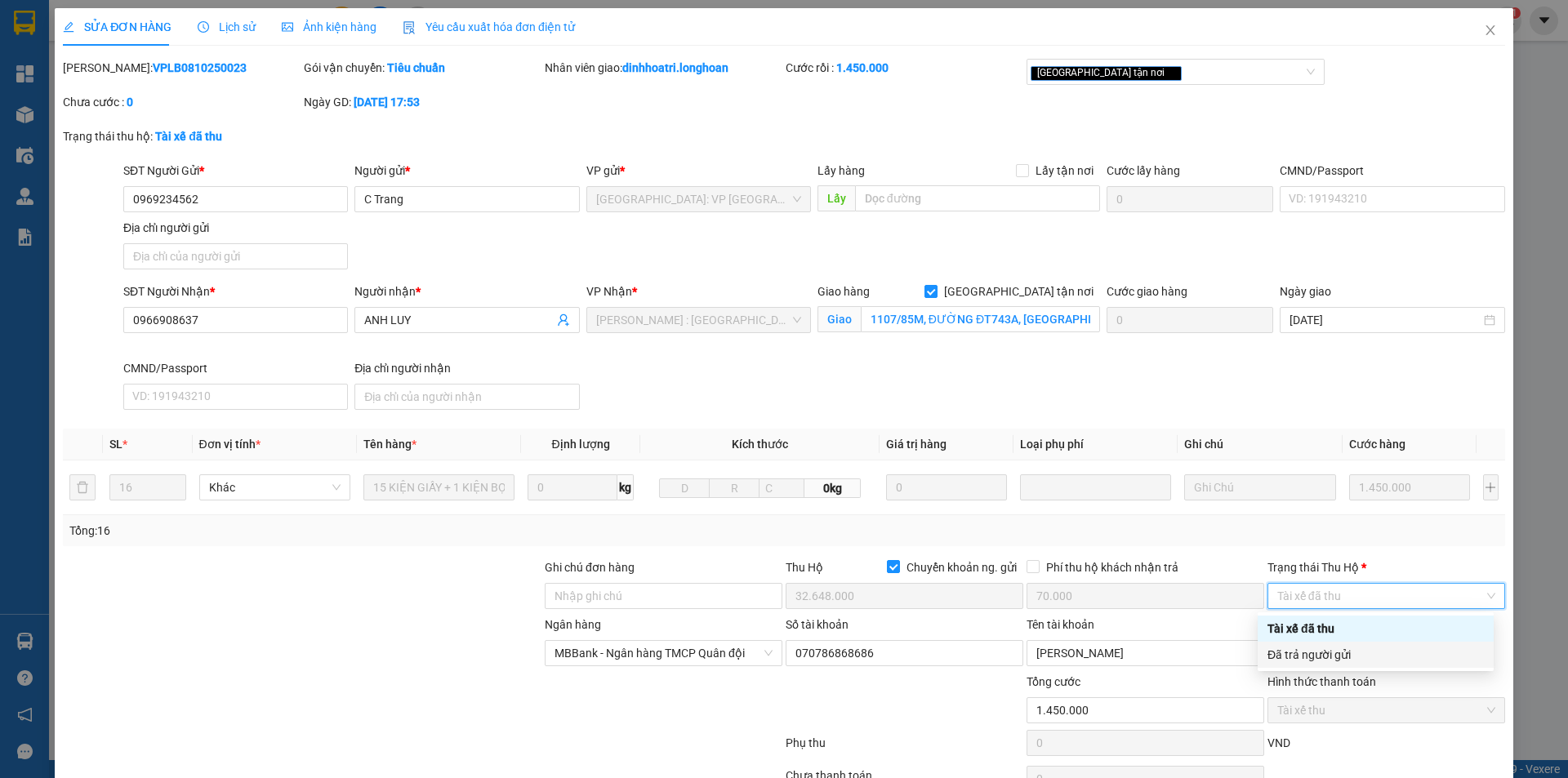
click at [1362, 658] on div "Đã trả người gửi" at bounding box center [1375, 654] width 216 height 18
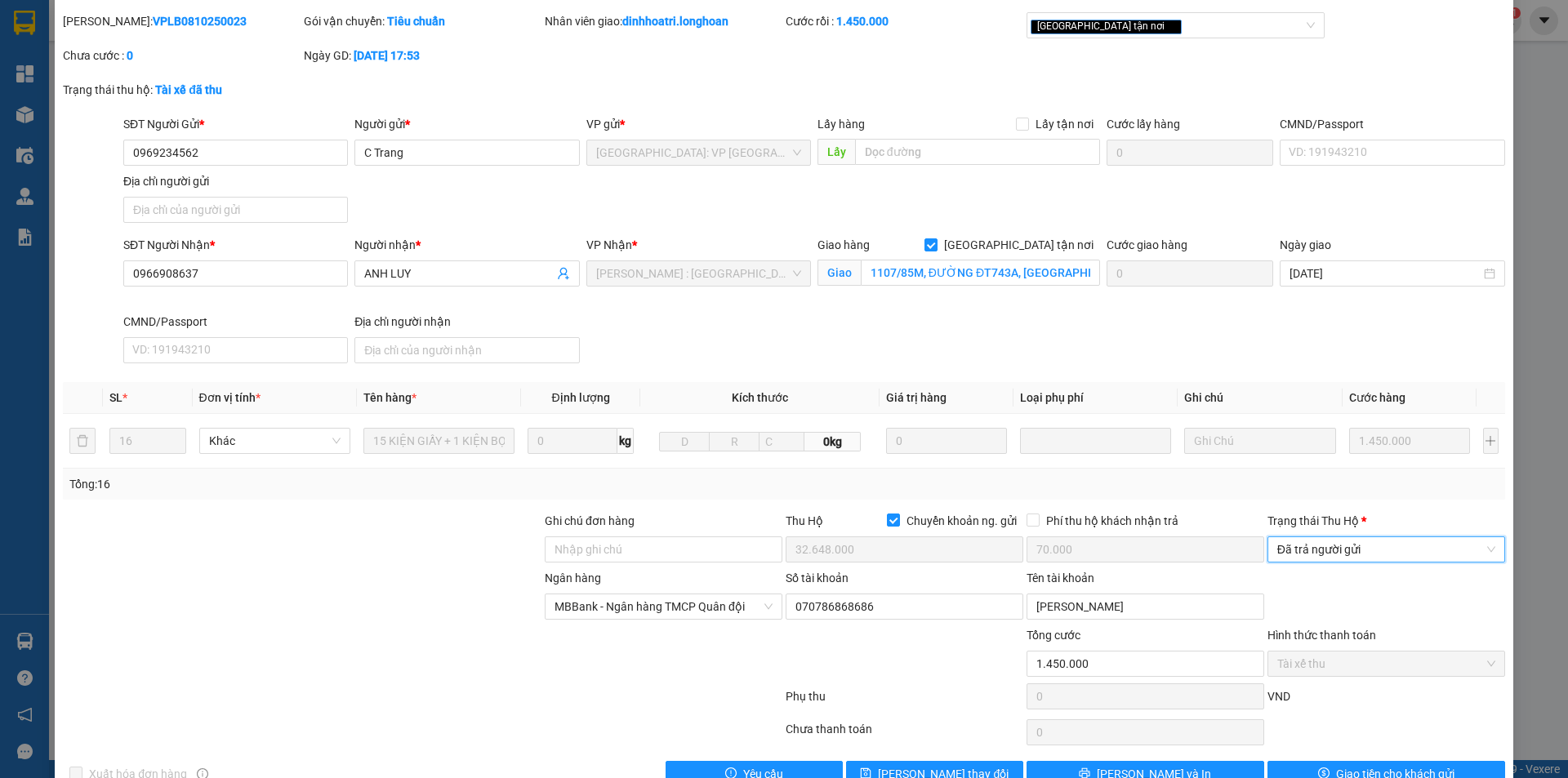
scroll to position [87, 0]
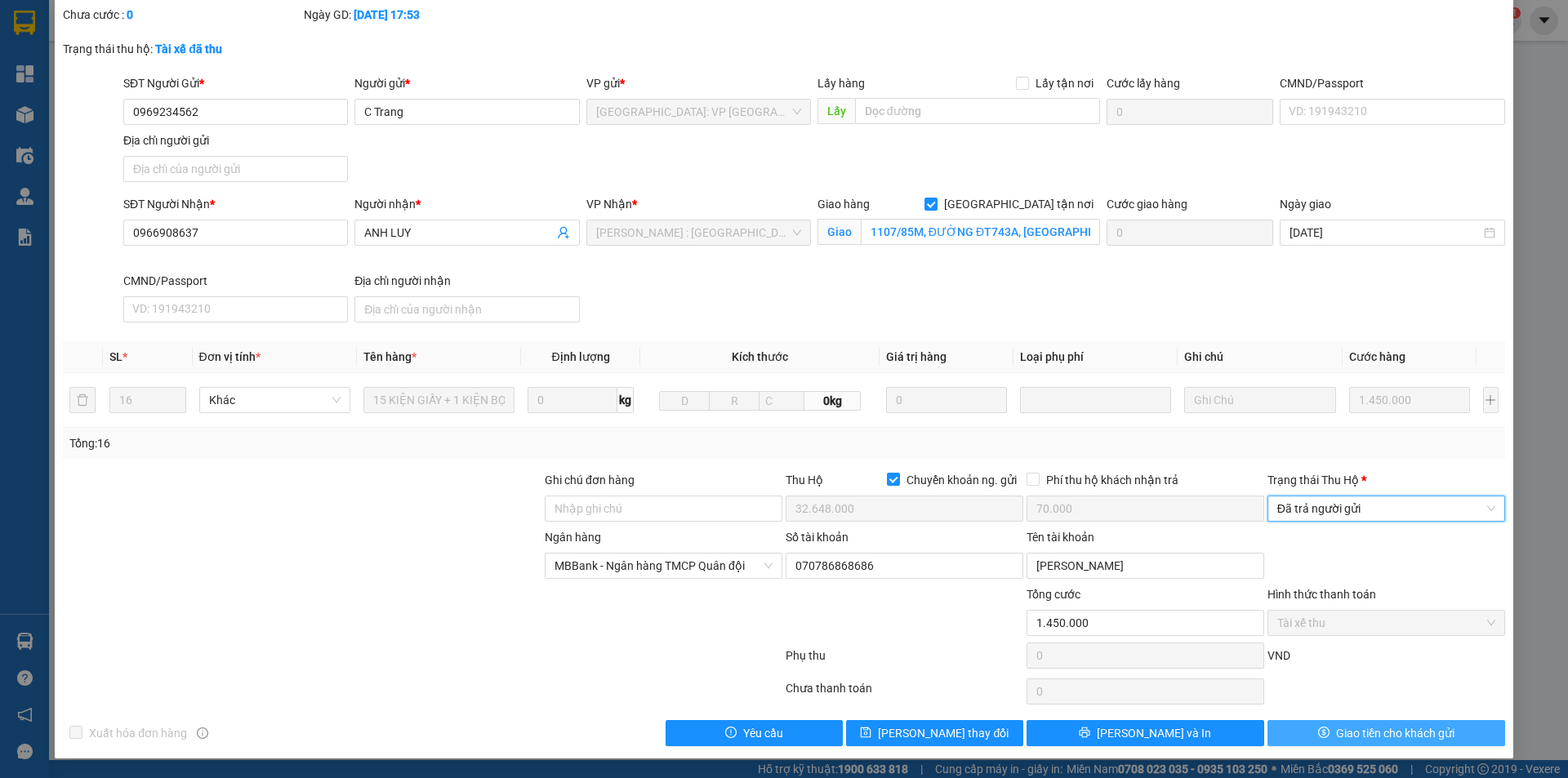
click at [1344, 727] on span "Giao tiền cho khách gửi" at bounding box center [1395, 733] width 119 height 18
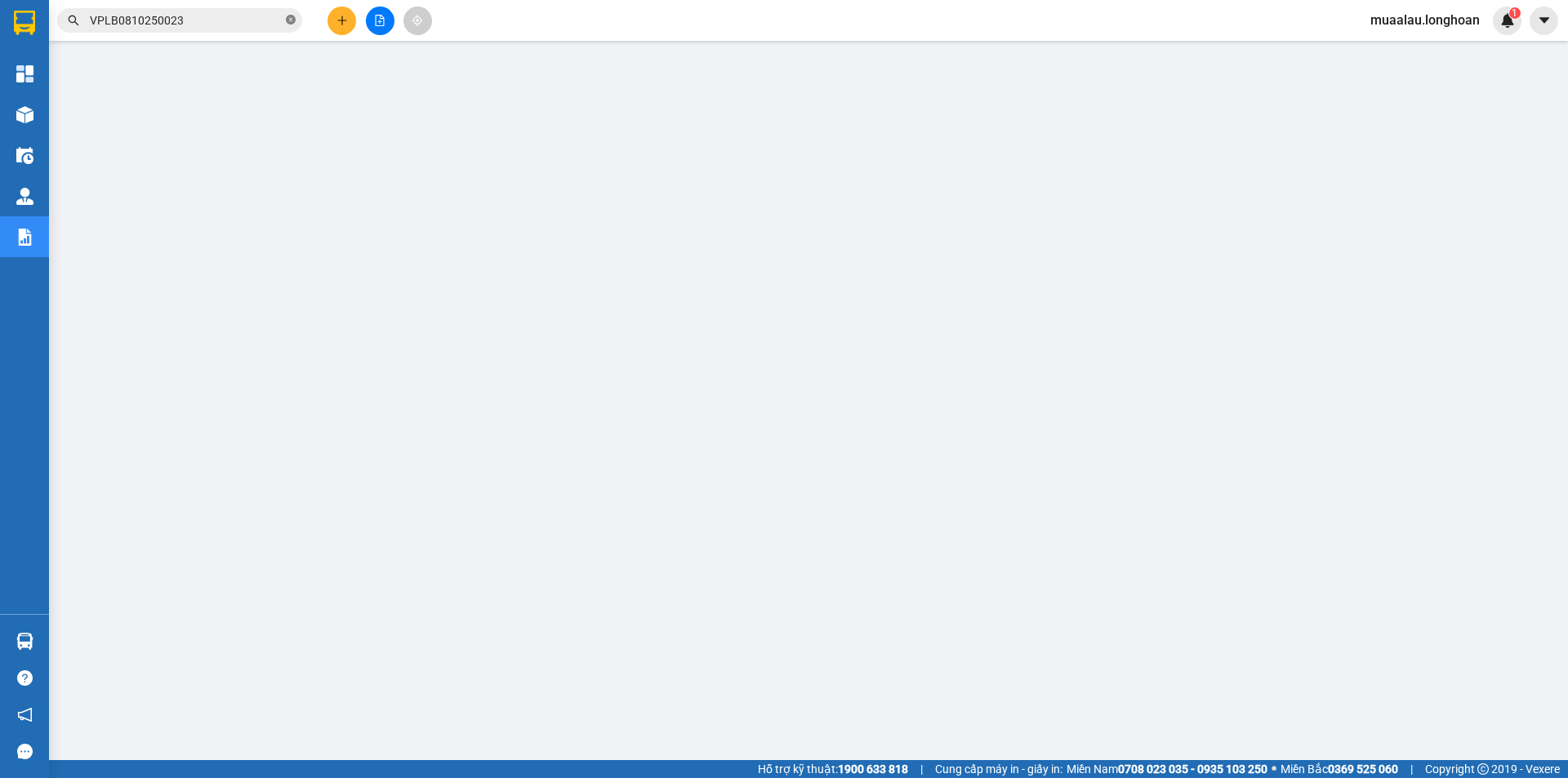
click at [291, 19] on icon "close-circle" at bounding box center [290, 19] width 10 height 10
paste input "VPVD0810250060"
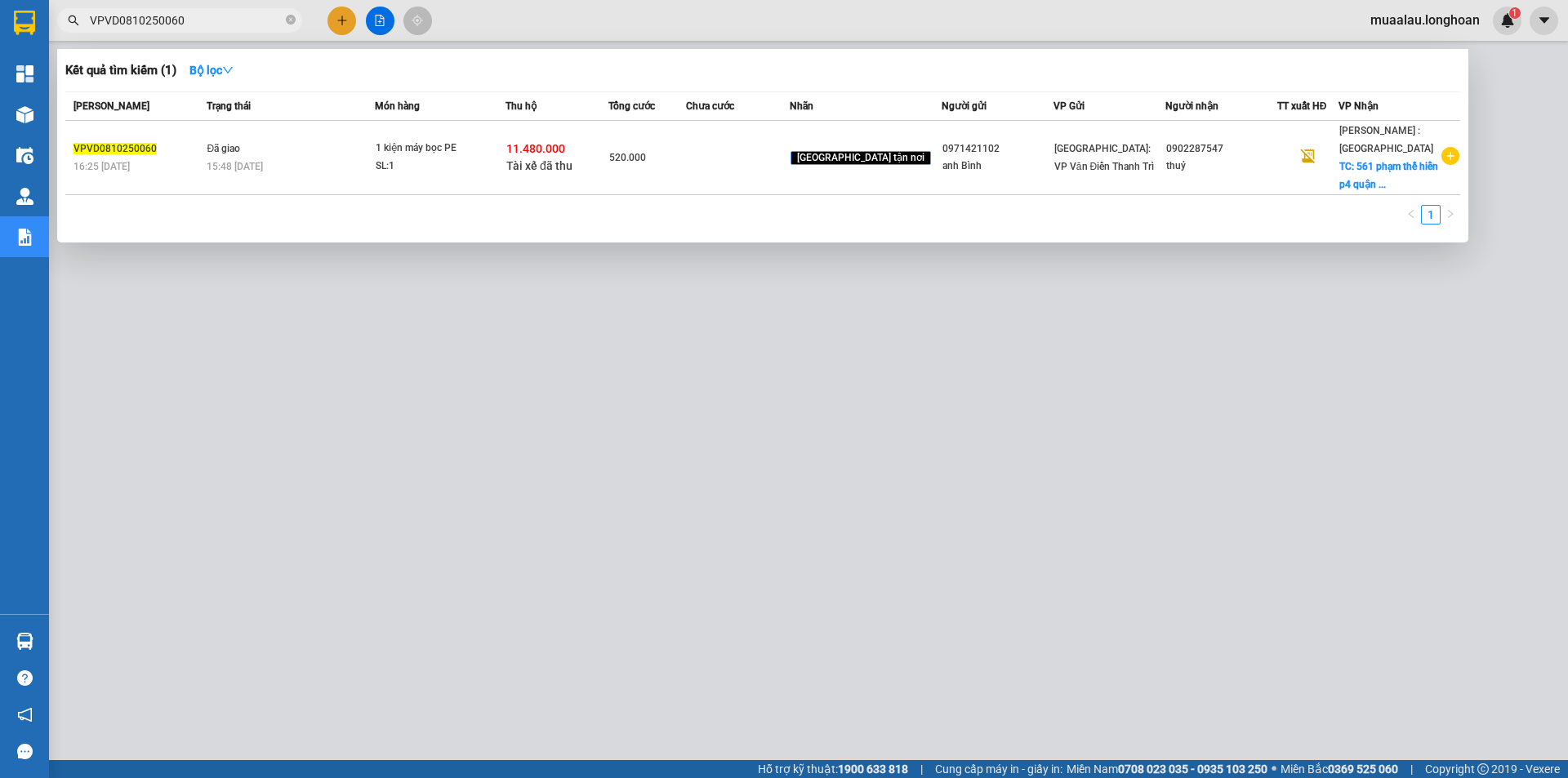
click at [749, 173] on td at bounding box center [737, 158] width 103 height 74
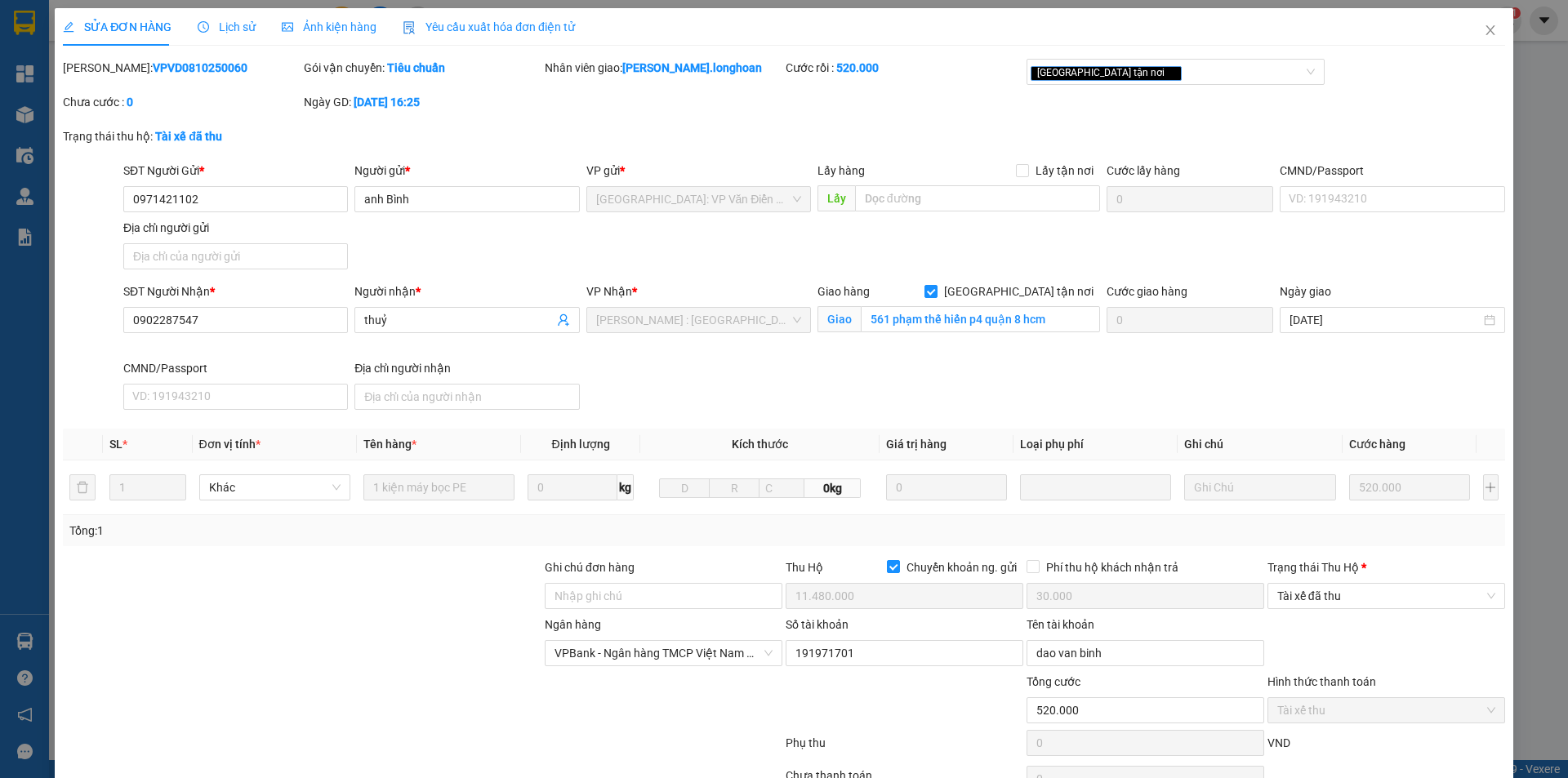
click at [1317, 581] on div "Trạng thái [PERSON_NAME] *" at bounding box center [1386, 570] width 238 height 24
click at [1315, 596] on span "Tài xế đã thu" at bounding box center [1386, 595] width 218 height 24
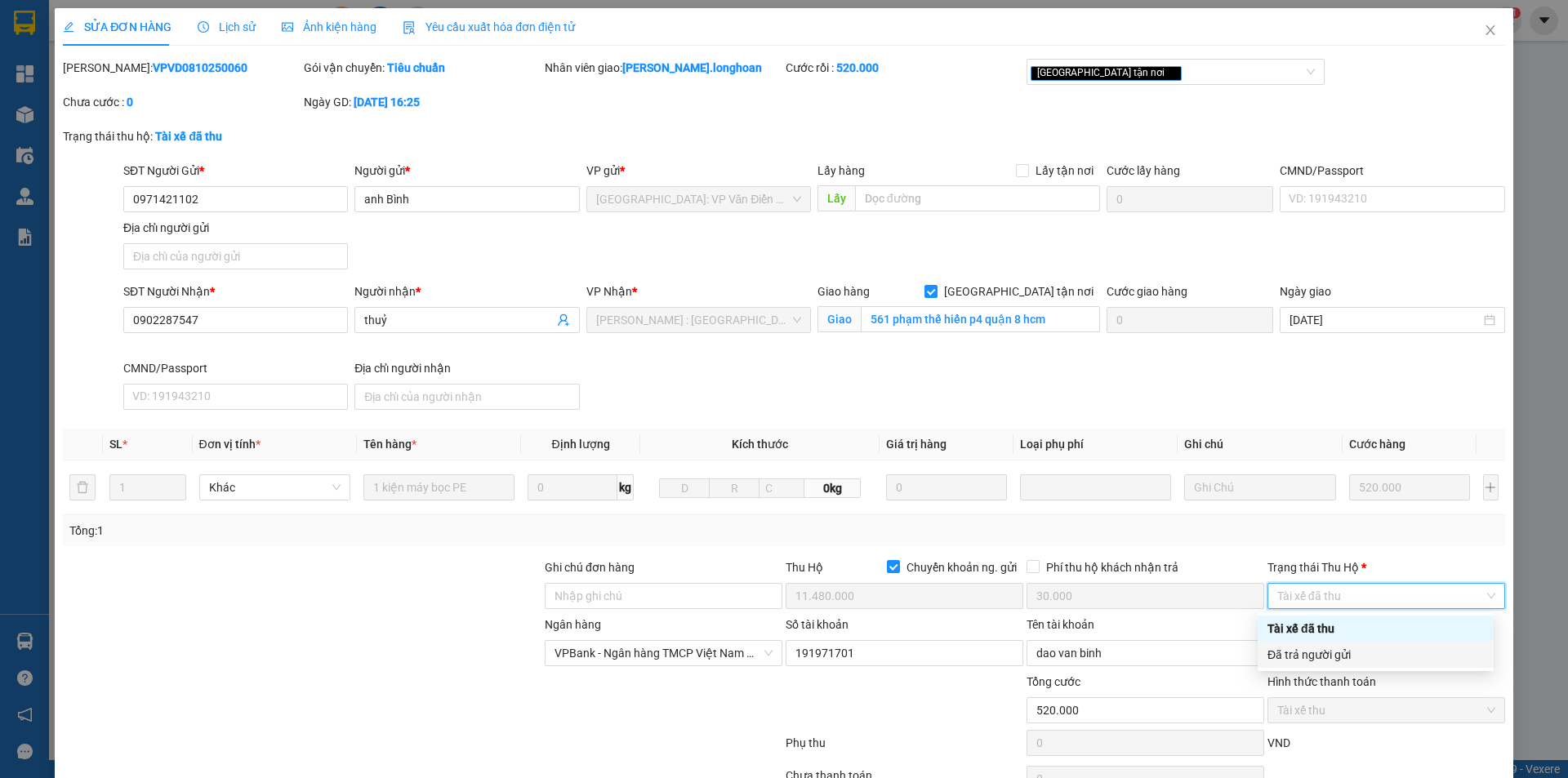
drag, startPoint x: 1313, startPoint y: 644, endPoint x: 1321, endPoint y: 646, distance: 8.2
click at [1316, 645] on div "Đã trả người gửi" at bounding box center [1376, 655] width 236 height 26
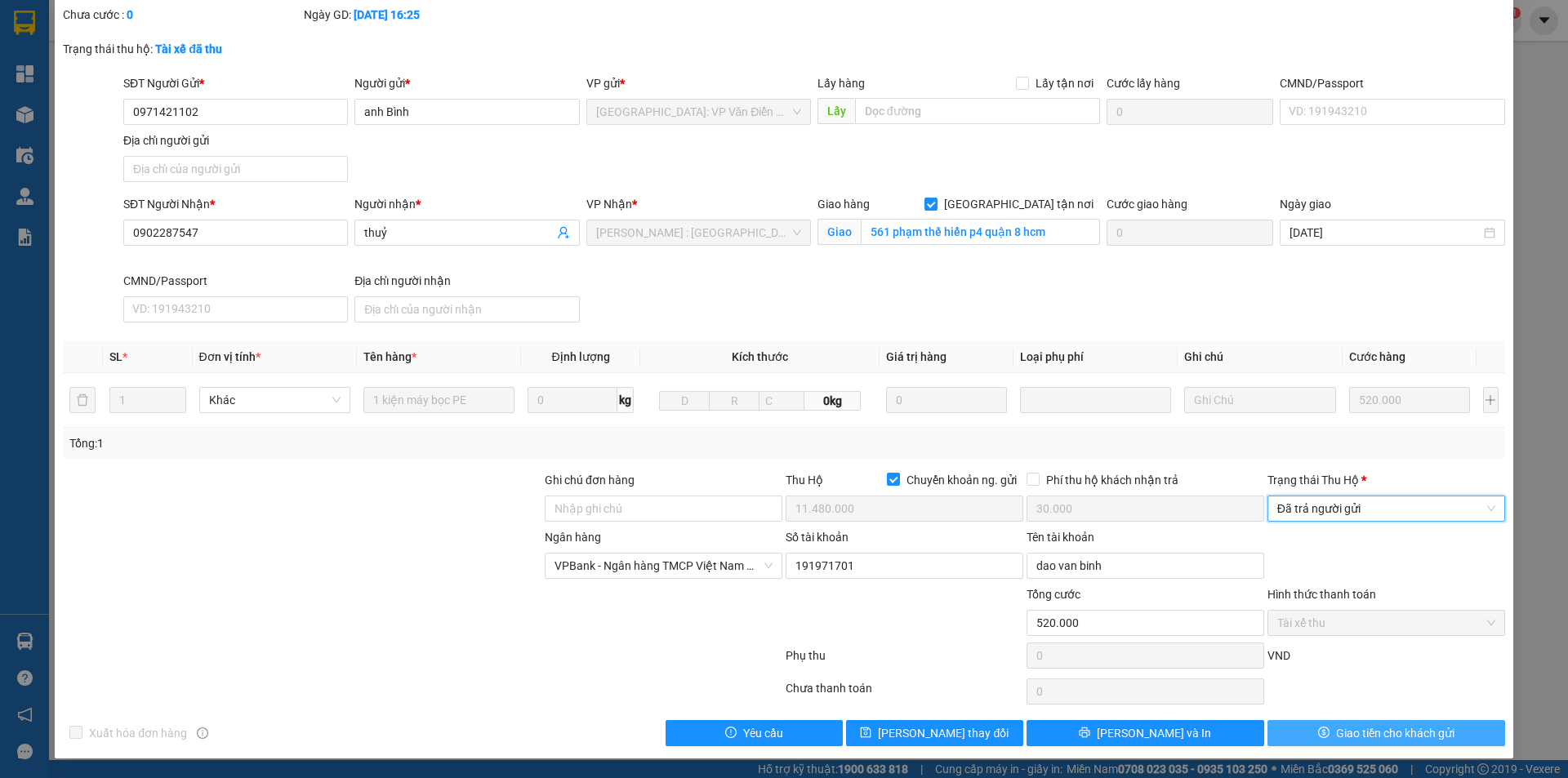
drag, startPoint x: 1311, startPoint y: 727, endPoint x: 1279, endPoint y: 732, distance: 32.4
click at [1318, 728] on icon "dollar" at bounding box center [1324, 732] width 11 height 11
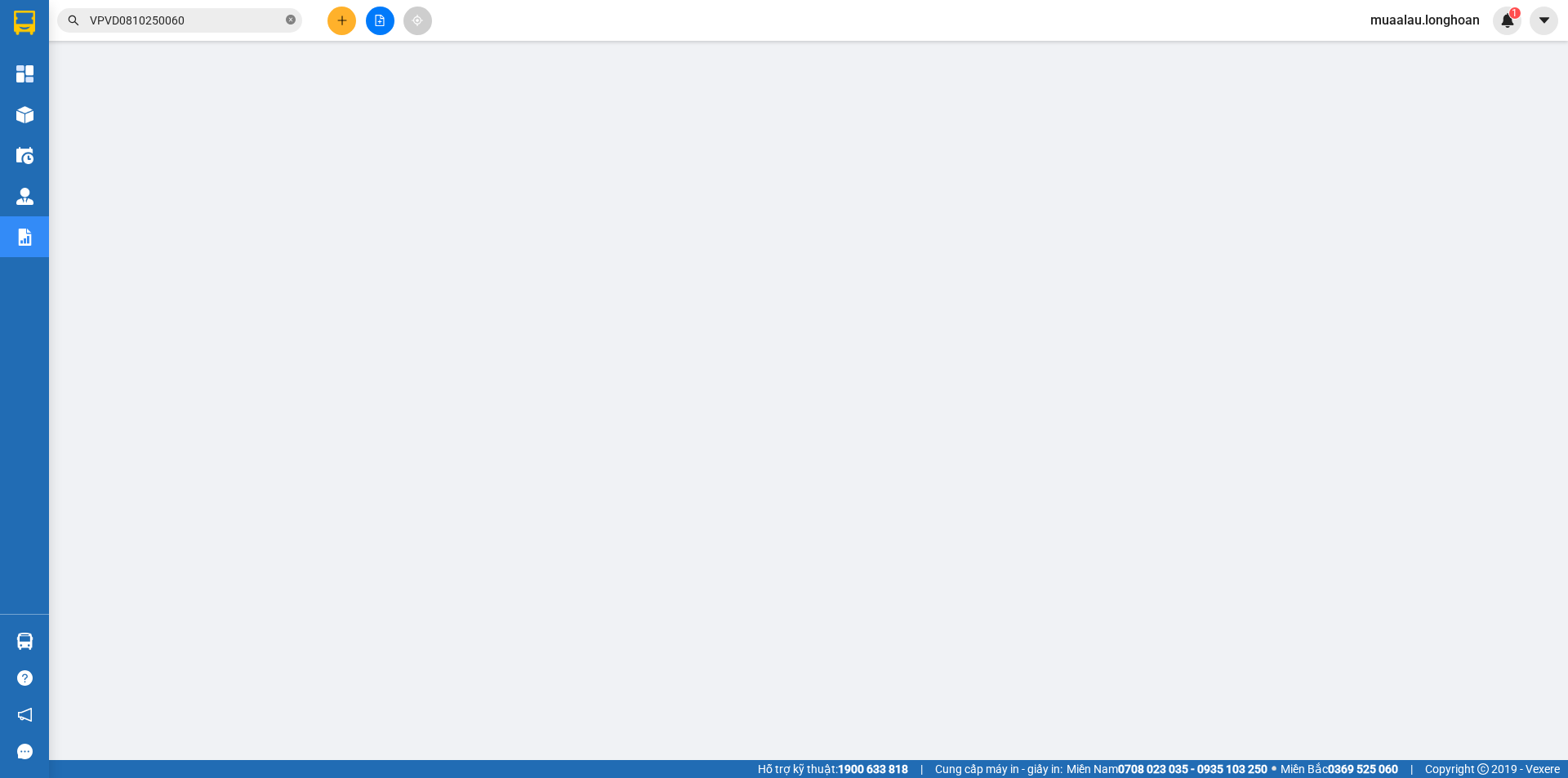
click at [291, 16] on icon "close-circle" at bounding box center [290, 19] width 10 height 10
paste input "VPVD0810250063"
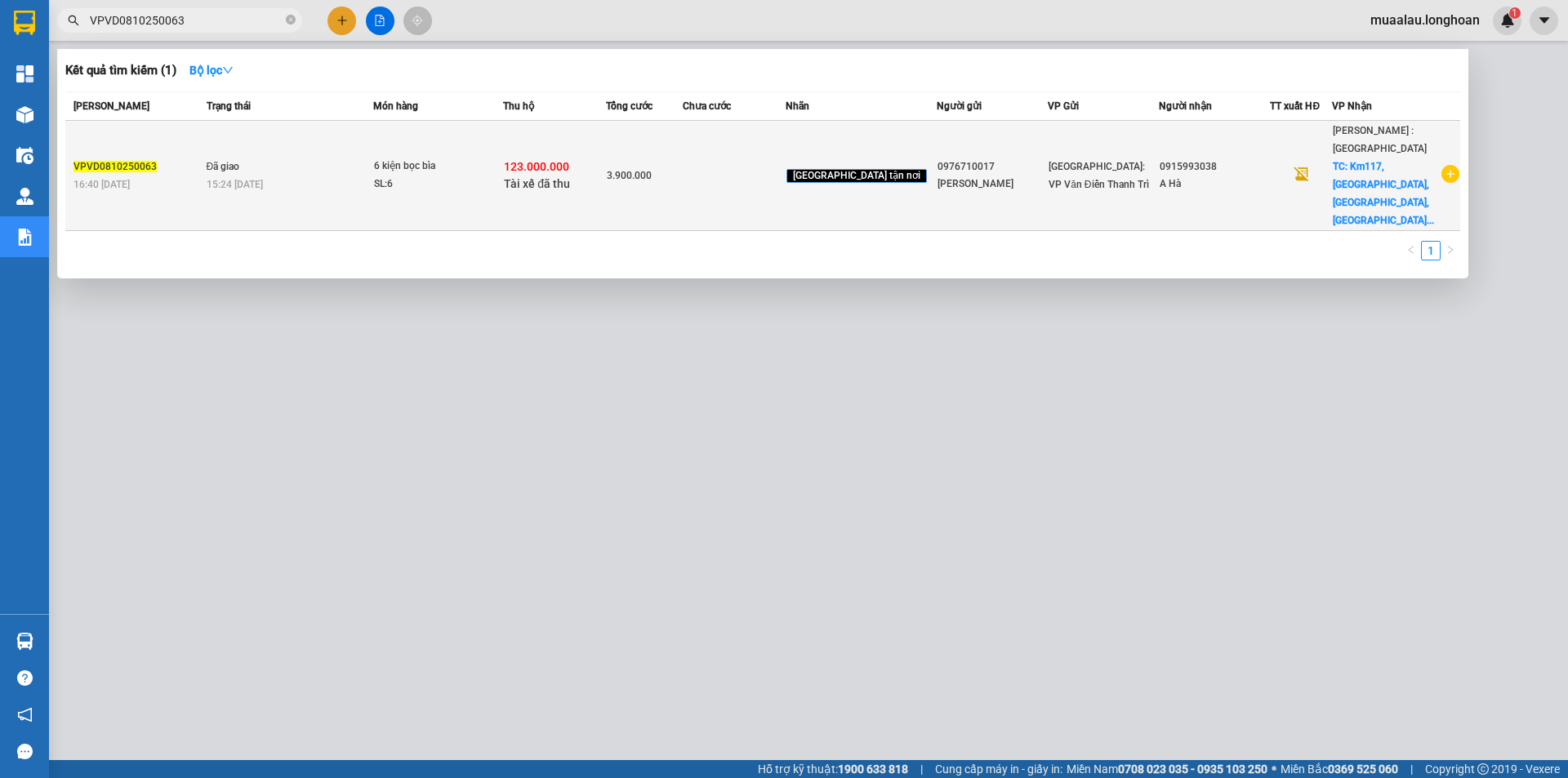
click at [748, 157] on td at bounding box center [734, 175] width 103 height 110
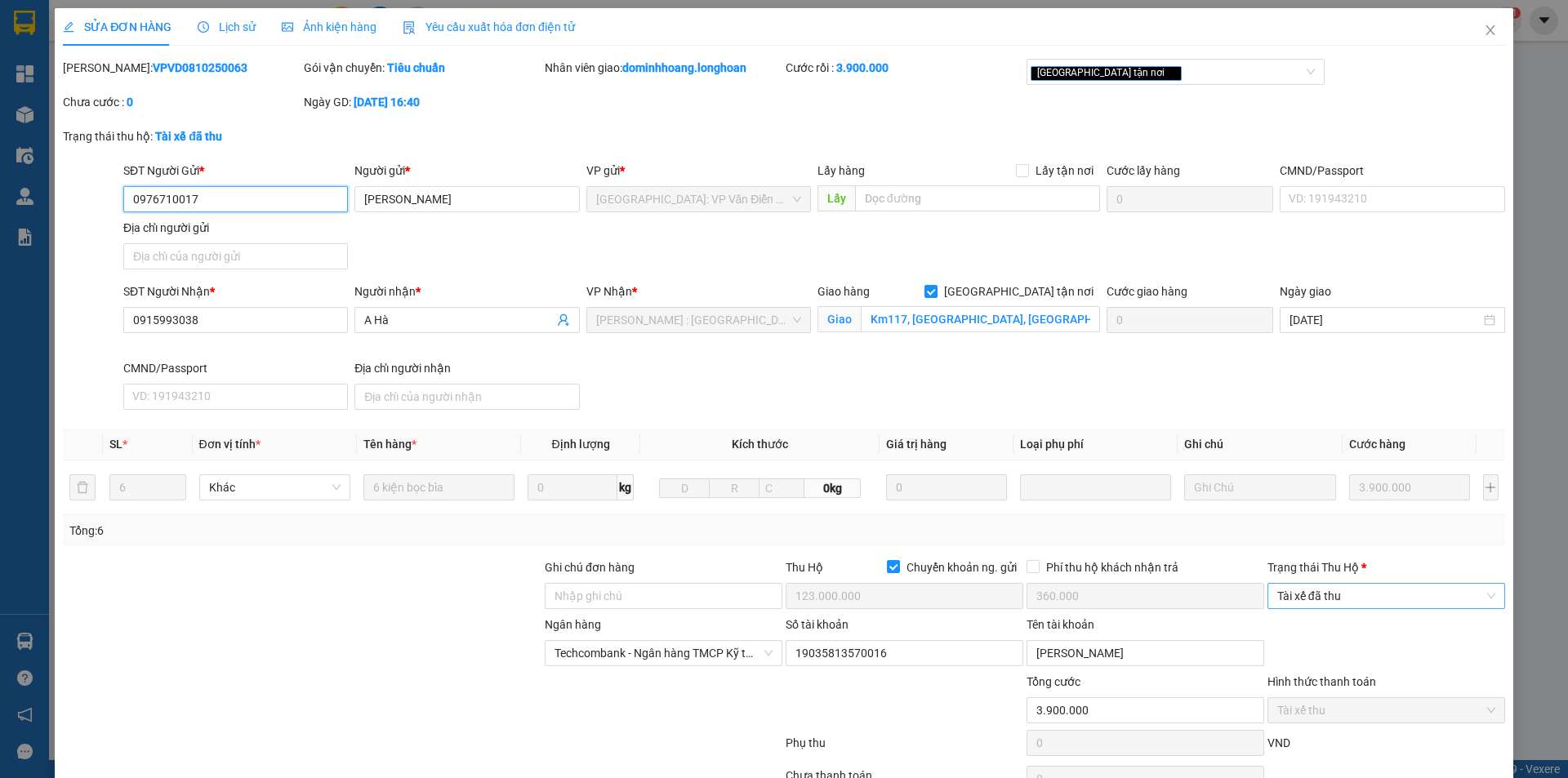
click at [1323, 592] on span "Tài xế đã thu" at bounding box center [1386, 595] width 218 height 24
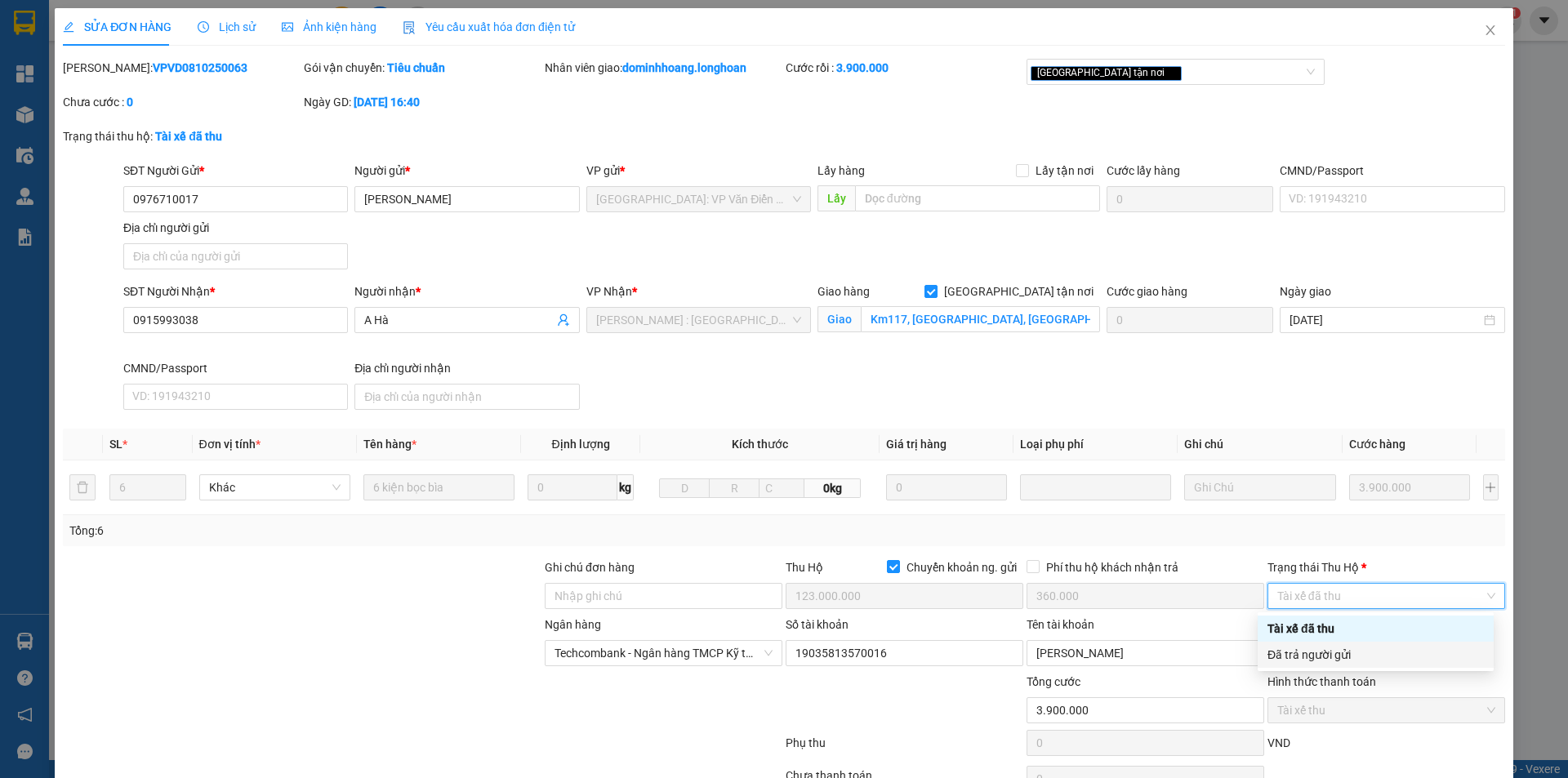
click at [1340, 649] on div "Đã trả người gửi" at bounding box center [1375, 654] width 216 height 18
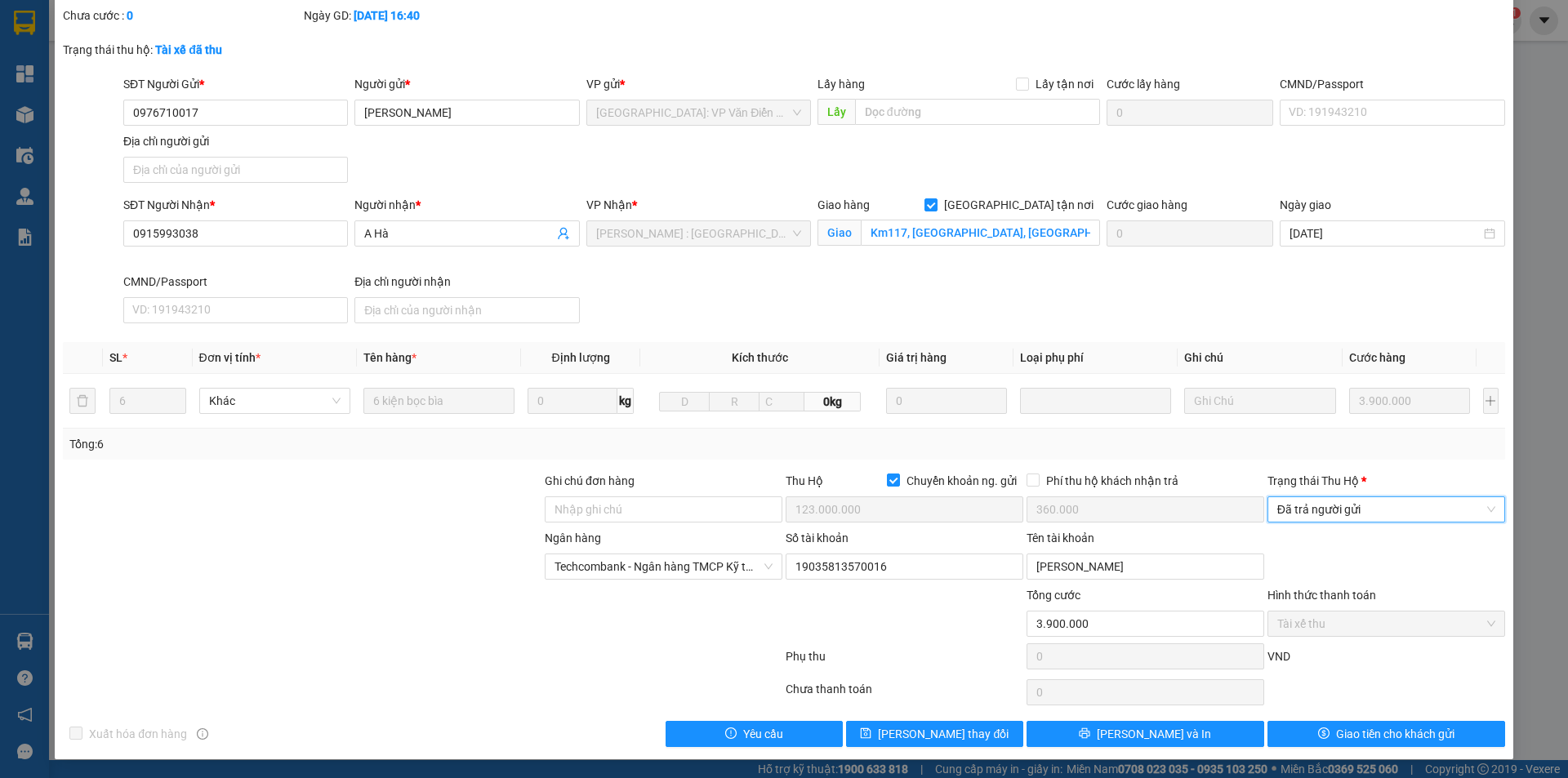
scroll to position [87, 0]
click at [1317, 721] on button "Giao tiền cho khách gửi" at bounding box center [1386, 733] width 238 height 26
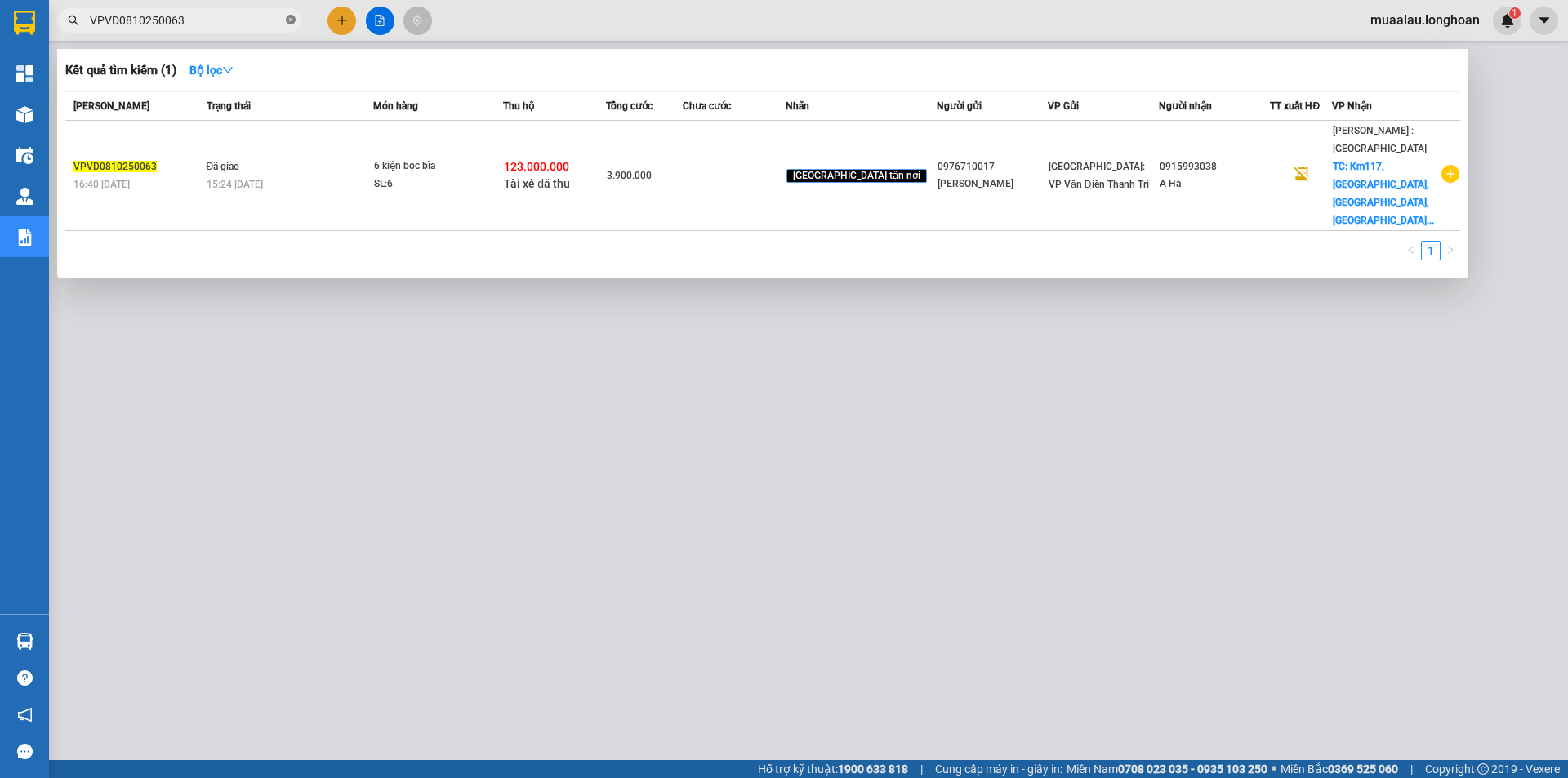
click at [290, 19] on icon "close-circle" at bounding box center [290, 19] width 10 height 10
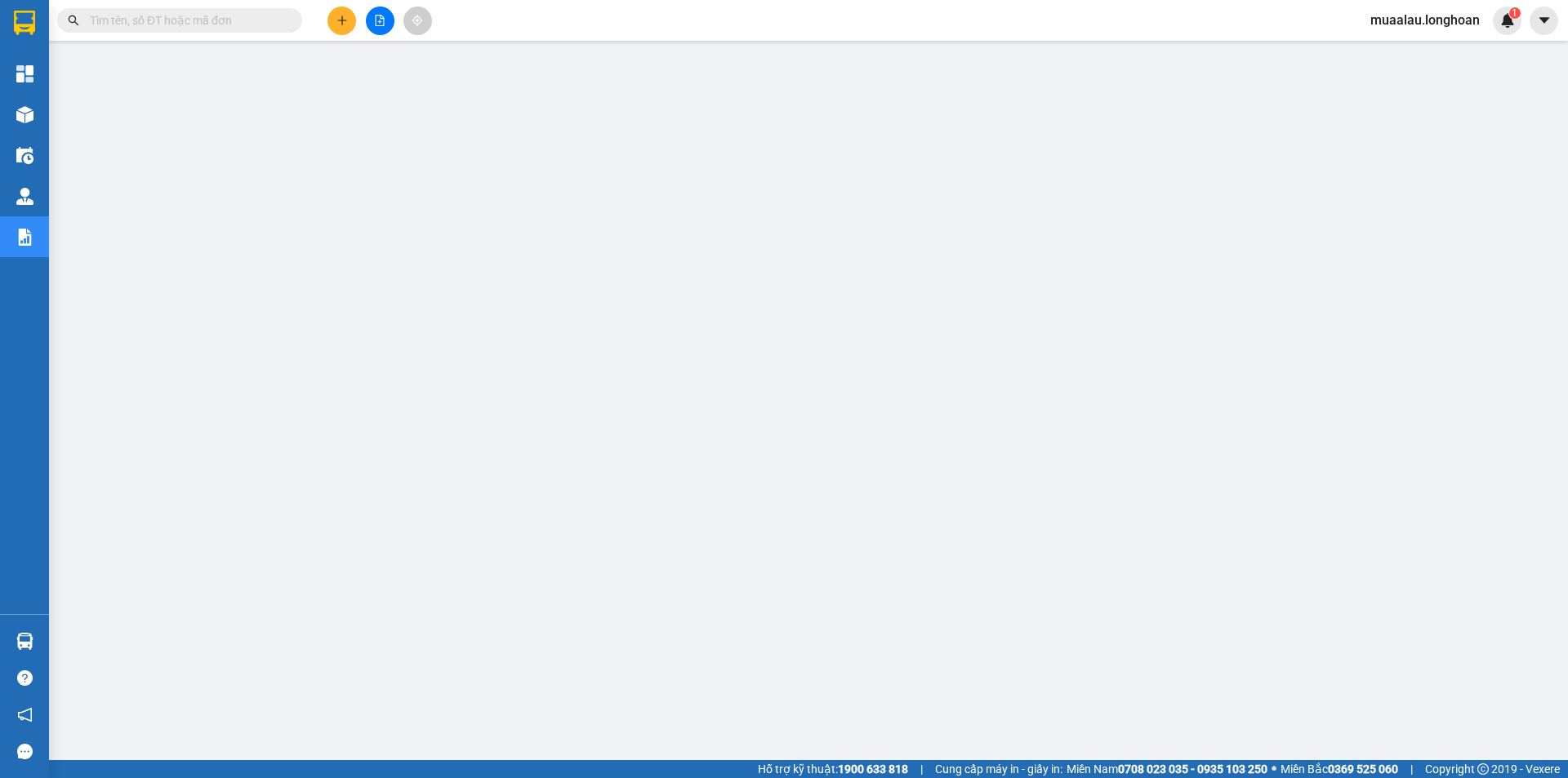
paste input "VPVD0710250030"
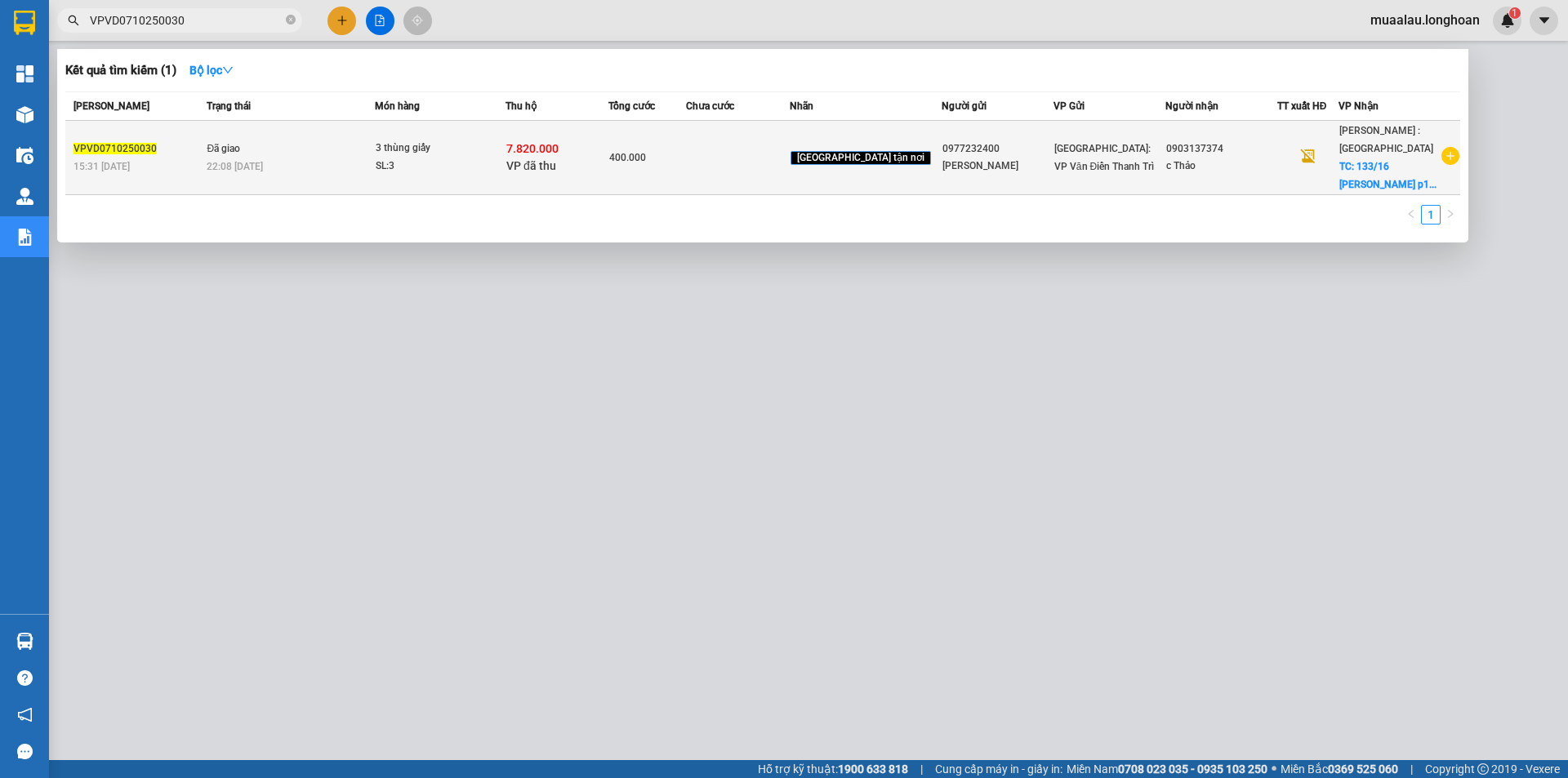
click at [739, 176] on td at bounding box center [737, 158] width 103 height 74
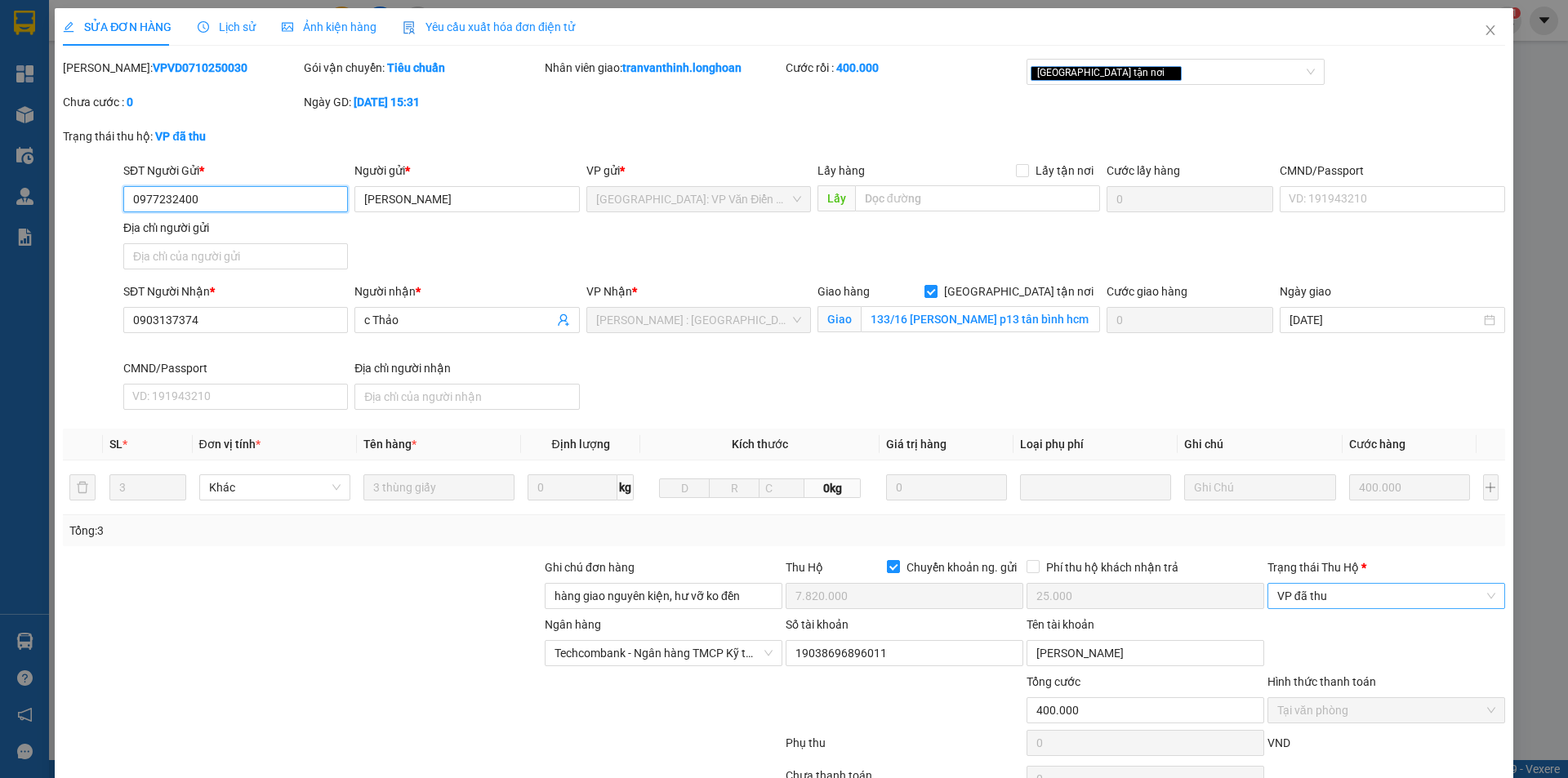
click at [1338, 588] on span "VP đã thu" at bounding box center [1386, 595] width 218 height 24
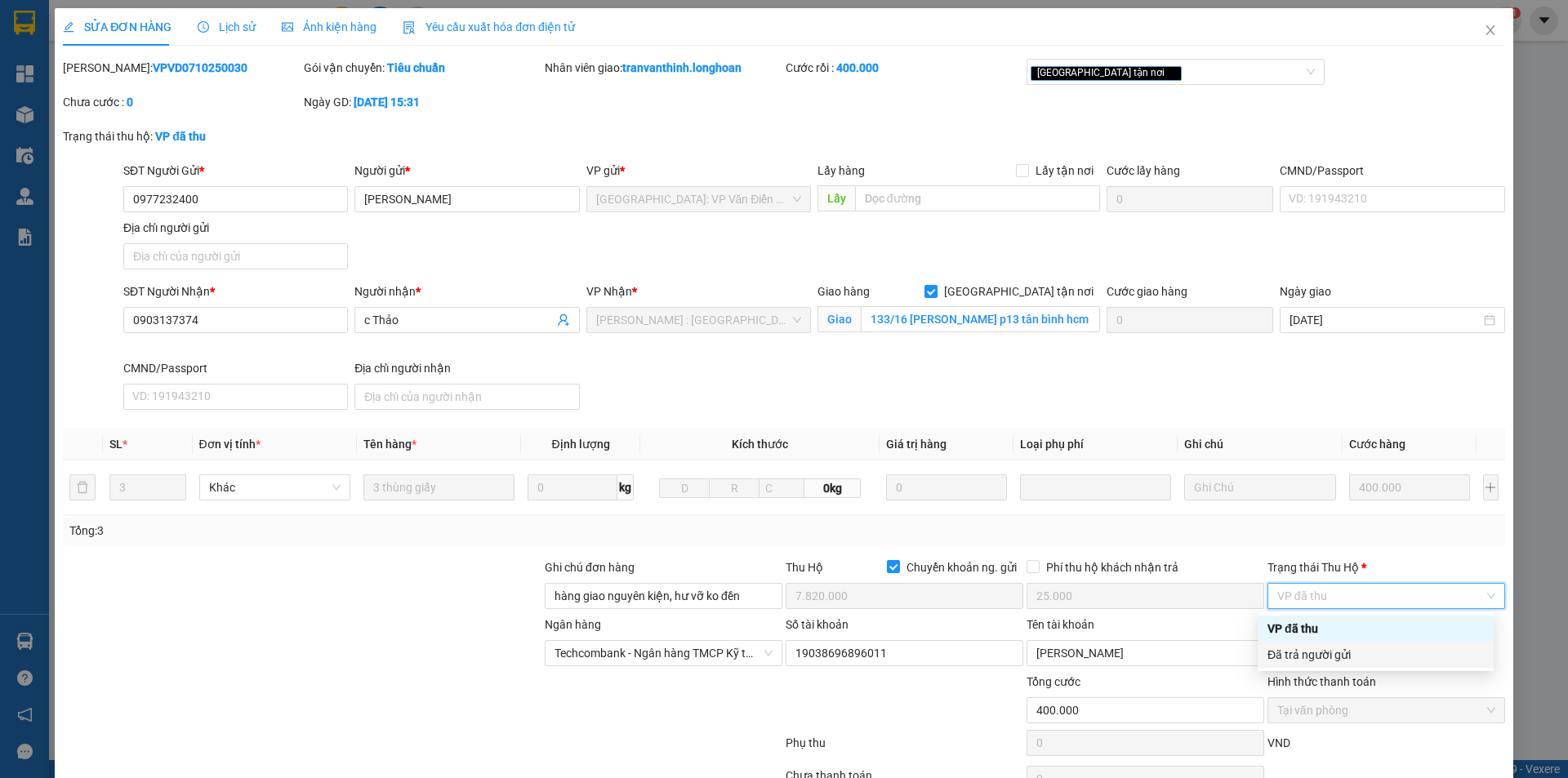
click at [1338, 655] on div "Đã trả người gửi" at bounding box center [1375, 654] width 216 height 18
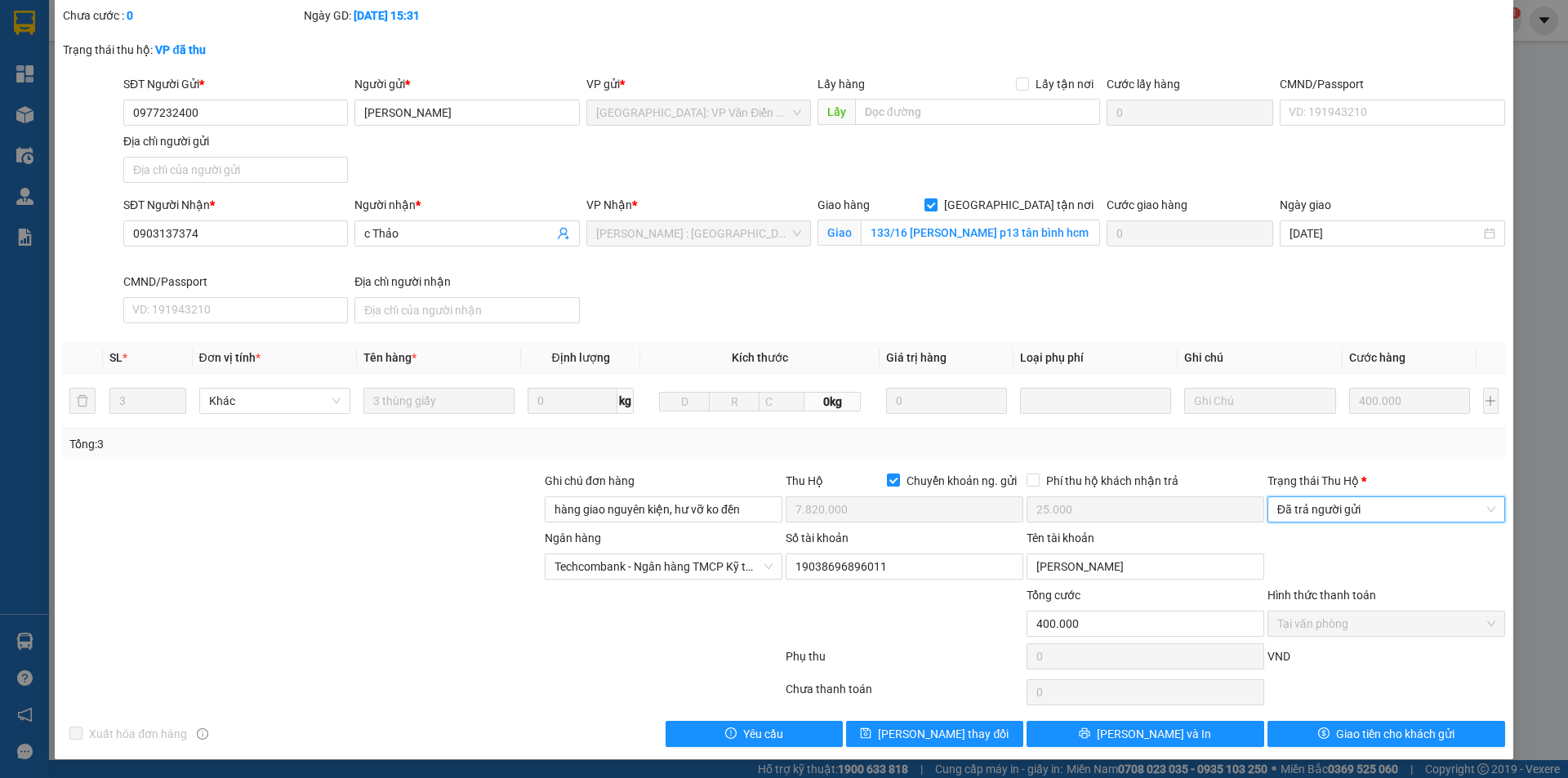
scroll to position [87, 0]
click at [1293, 727] on button "Giao tiền cho khách gửi" at bounding box center [1386, 733] width 238 height 26
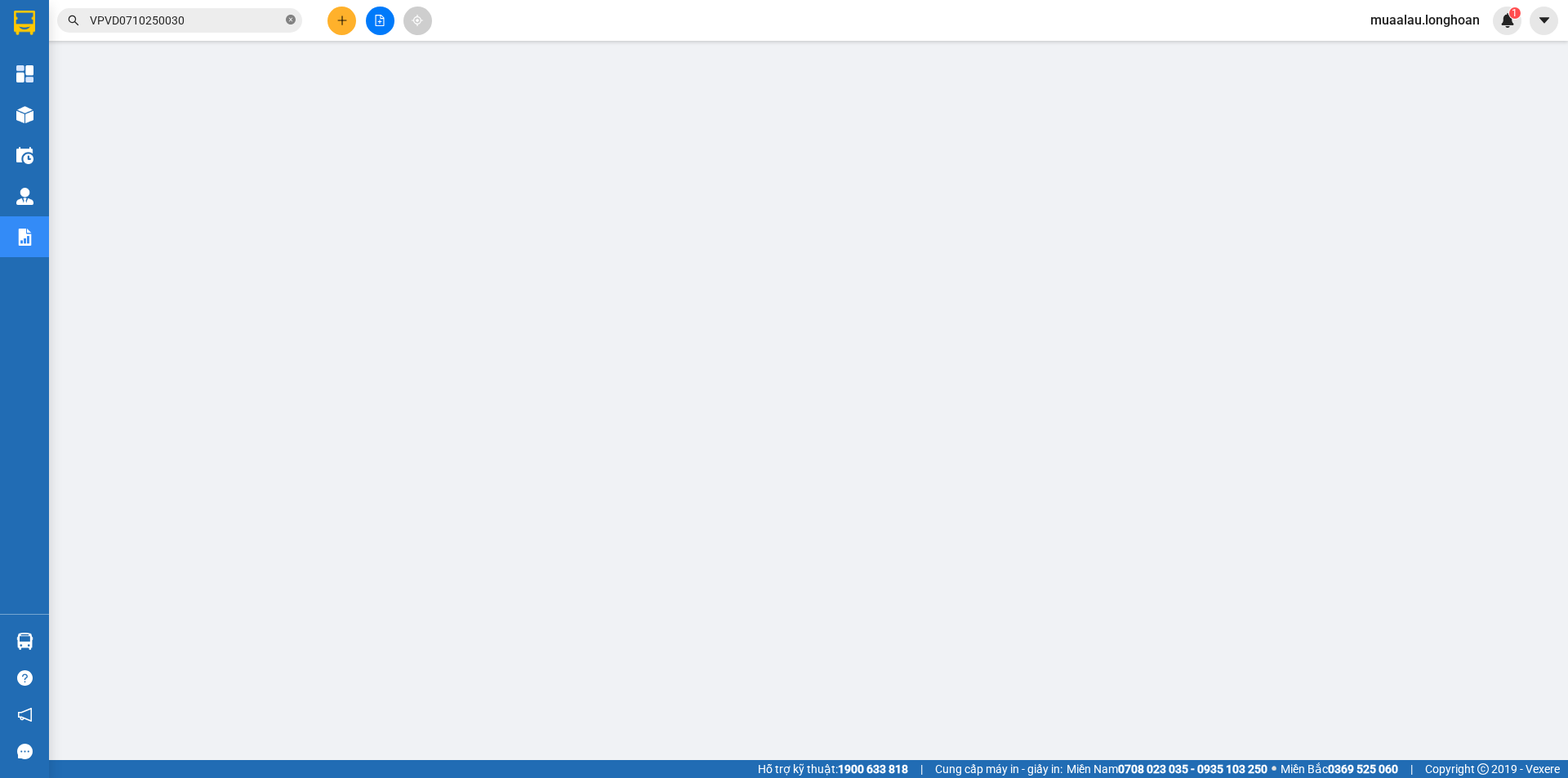
click at [290, 19] on icon "close-circle" at bounding box center [290, 19] width 10 height 10
paste input "HNHD0710250021"
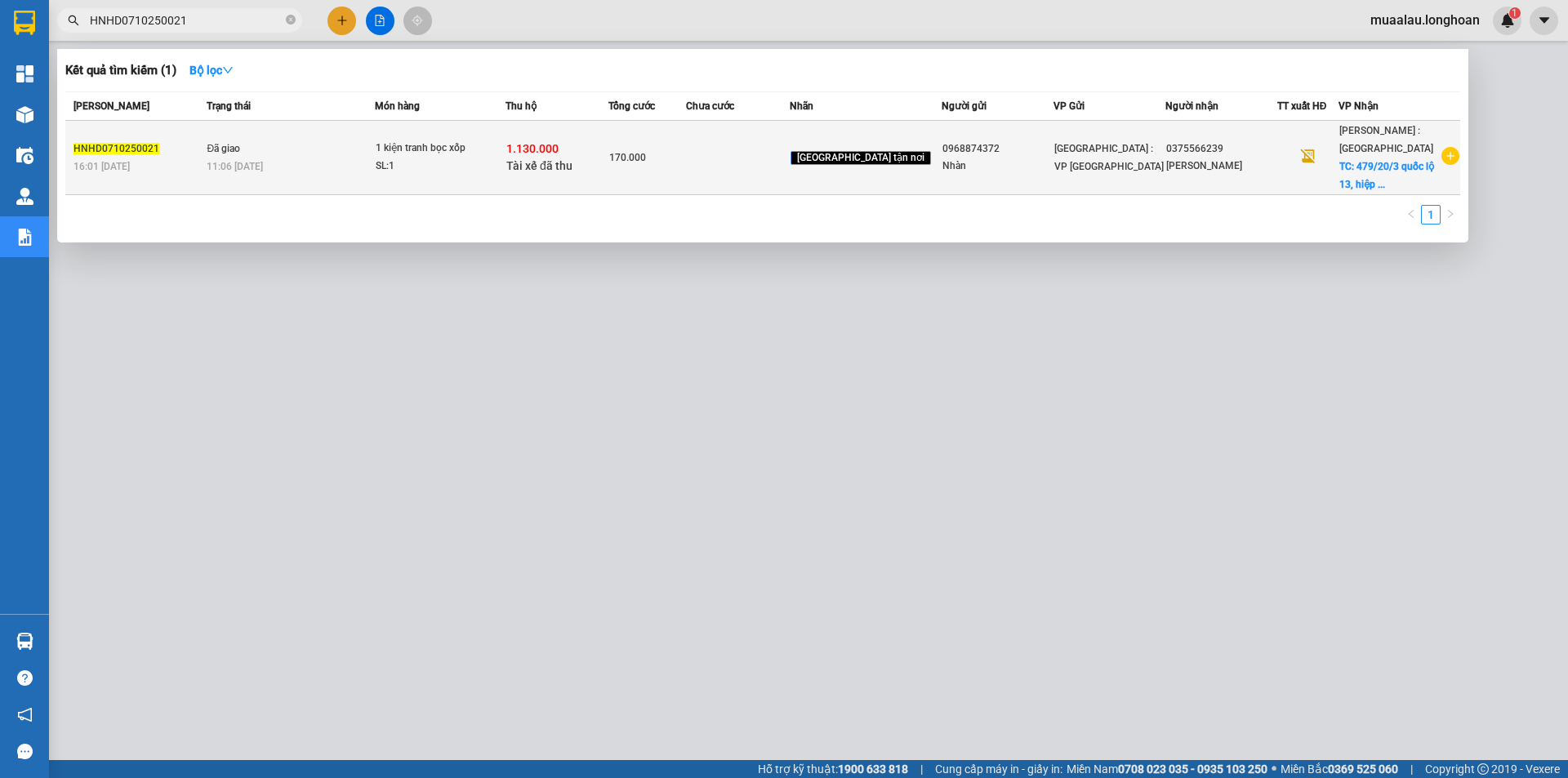
click at [788, 155] on td at bounding box center [737, 158] width 103 height 74
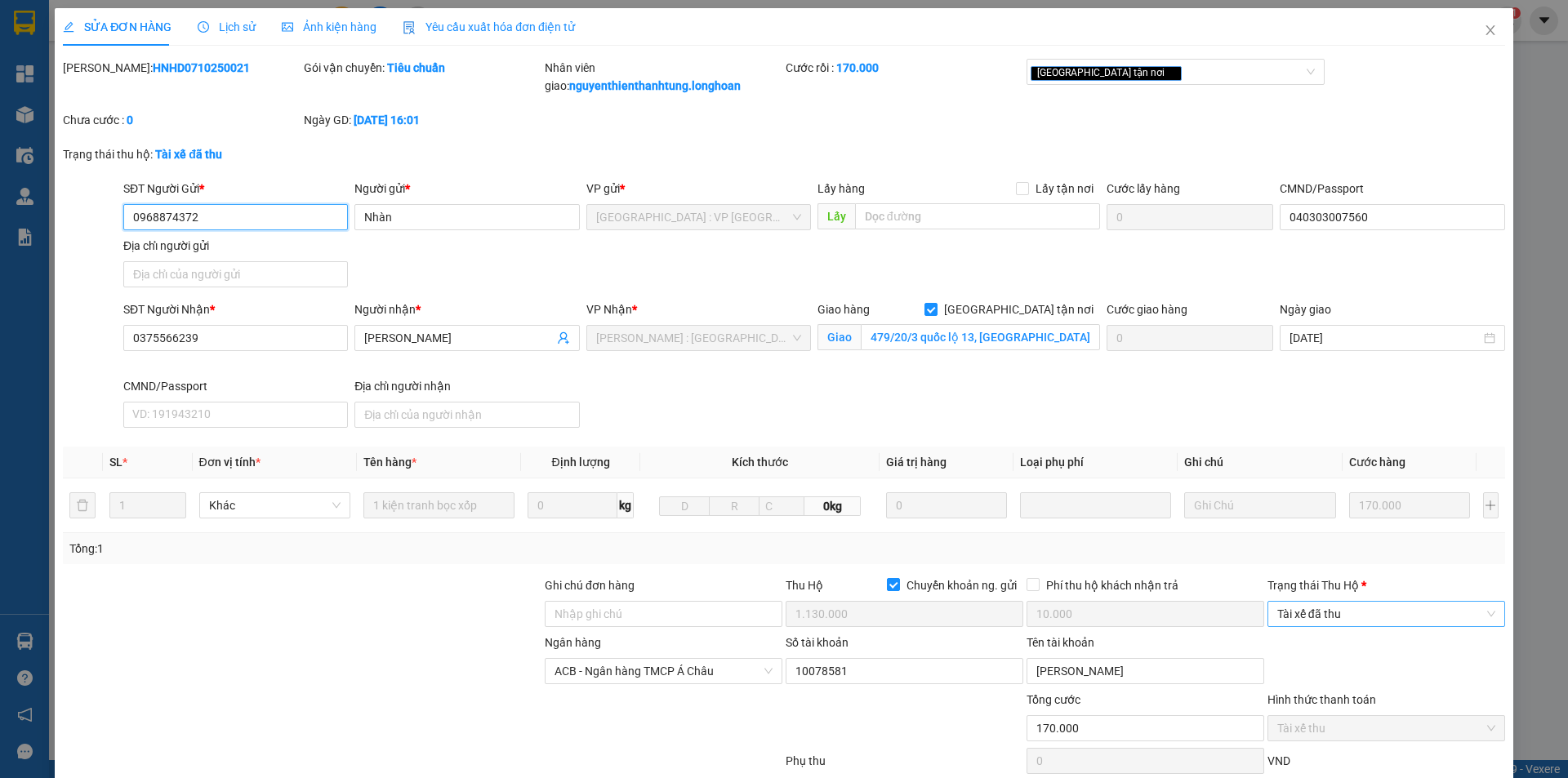
click at [1363, 604] on span "Tài xế đã thu" at bounding box center [1386, 614] width 218 height 24
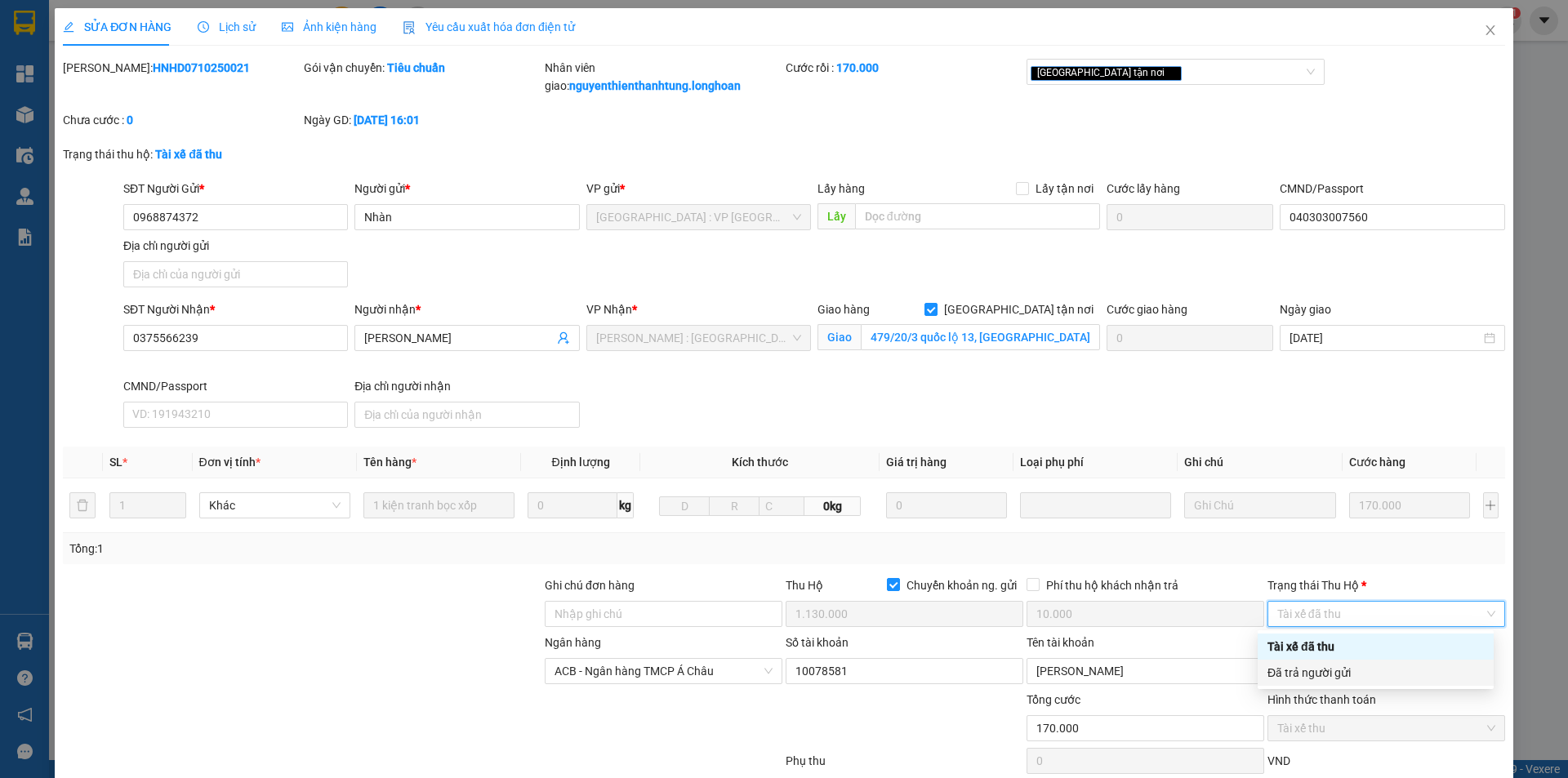
click at [1357, 667] on div "Đã trả người gửi" at bounding box center [1375, 672] width 216 height 18
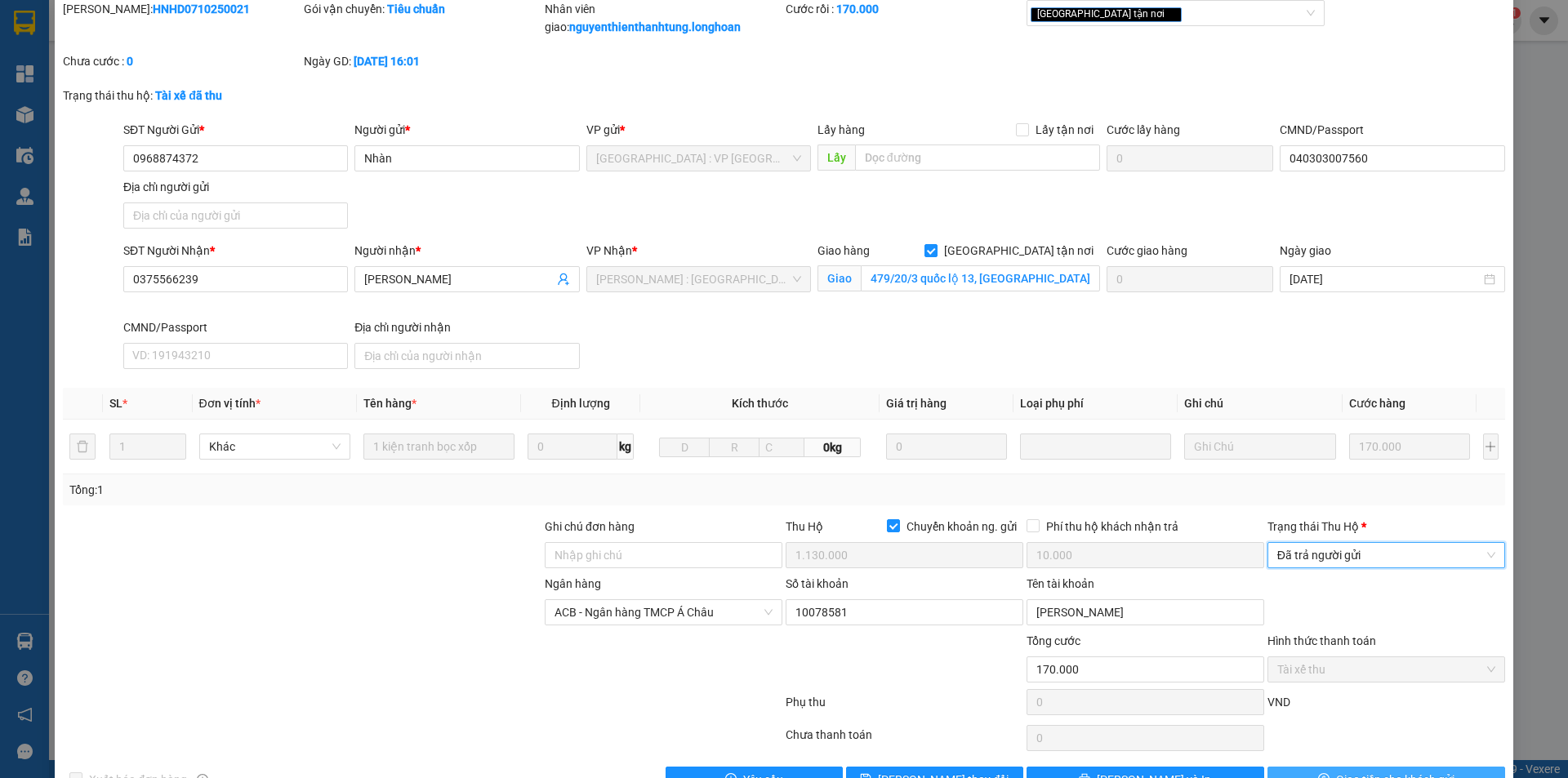
scroll to position [106, 0]
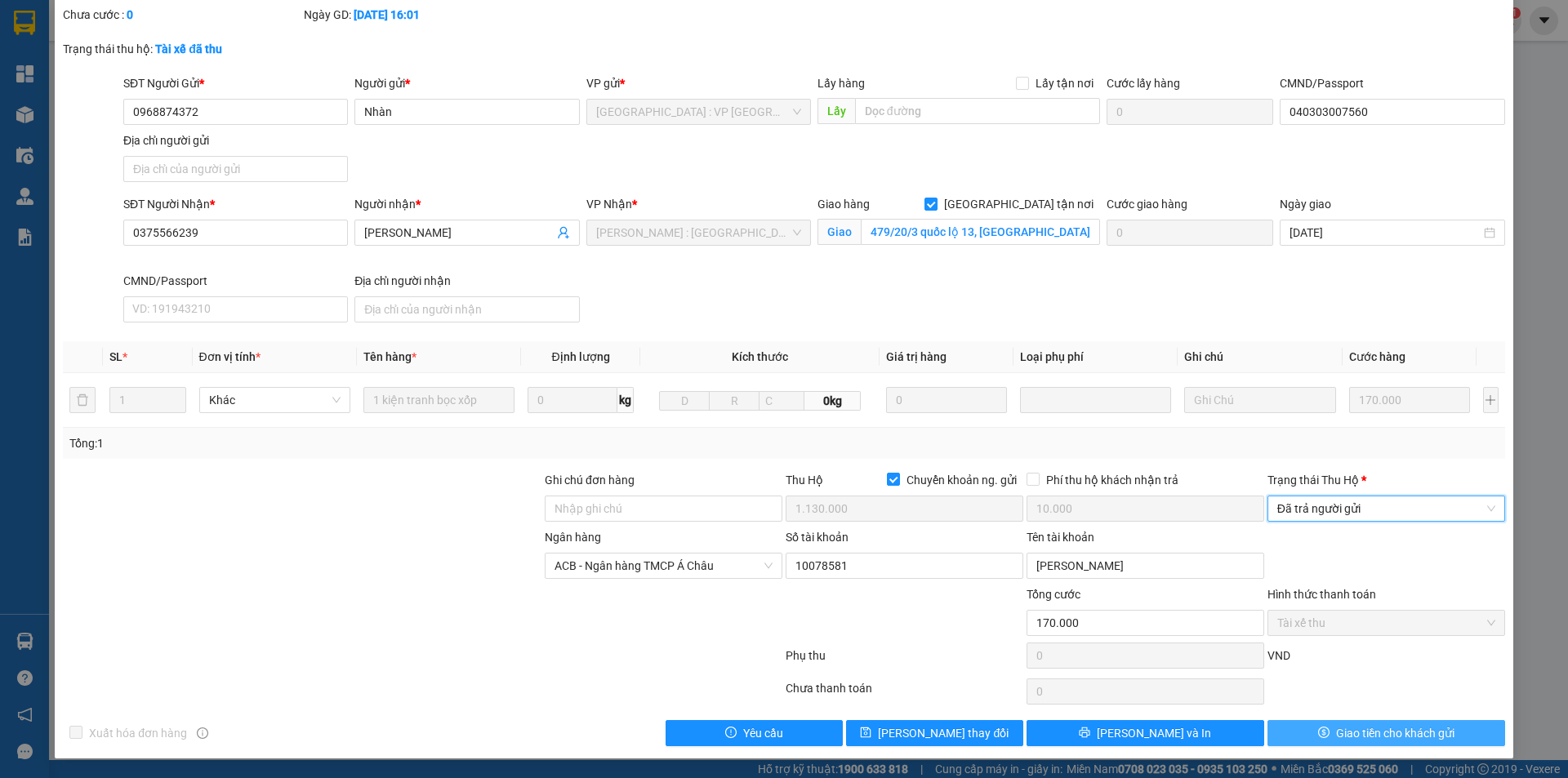
click at [1336, 739] on span "Giao tiền cho khách gửi" at bounding box center [1395, 733] width 119 height 18
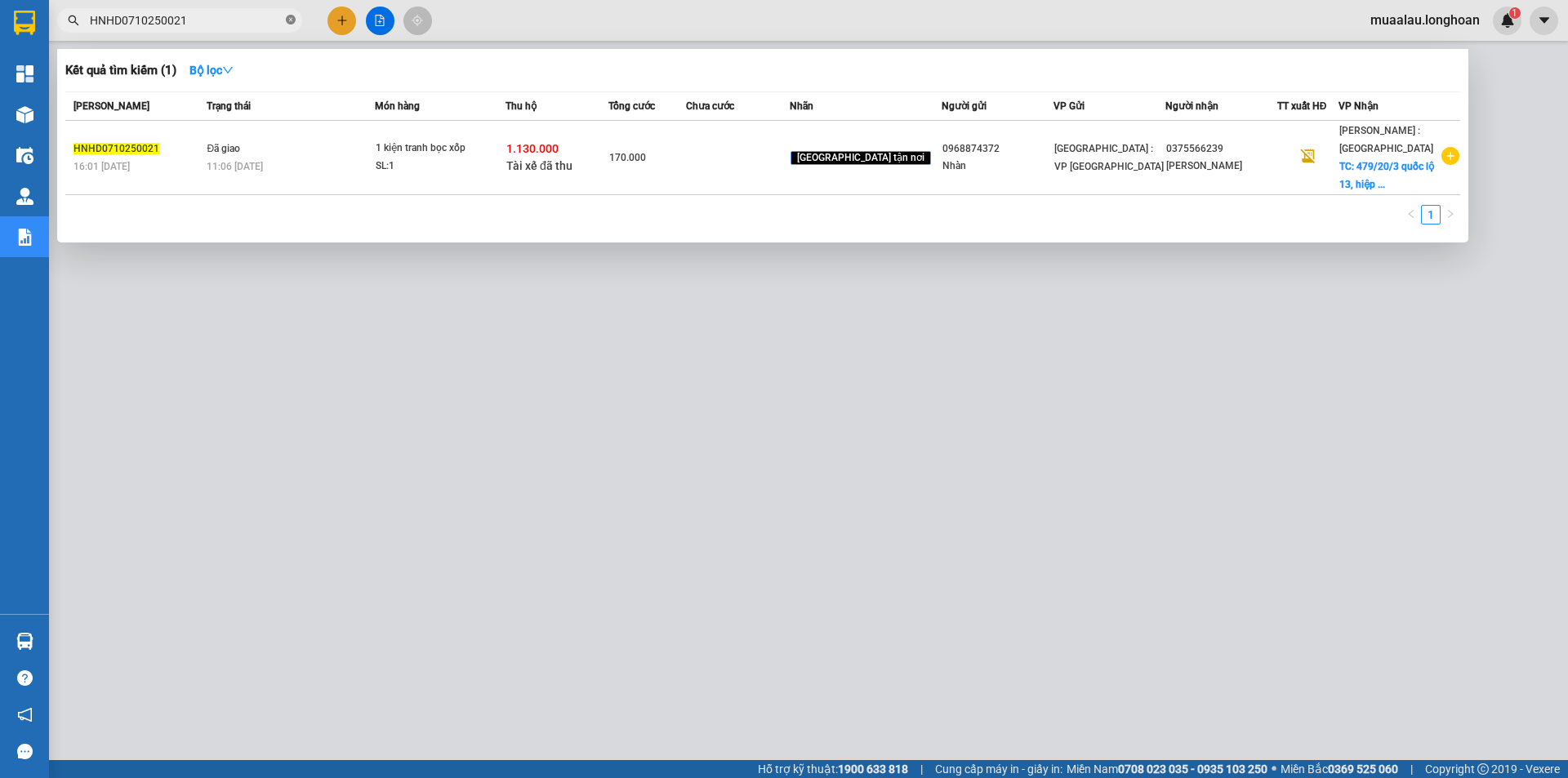
click at [293, 22] on icon "close-circle" at bounding box center [290, 19] width 10 height 10
paste input "BXMT1010250005"
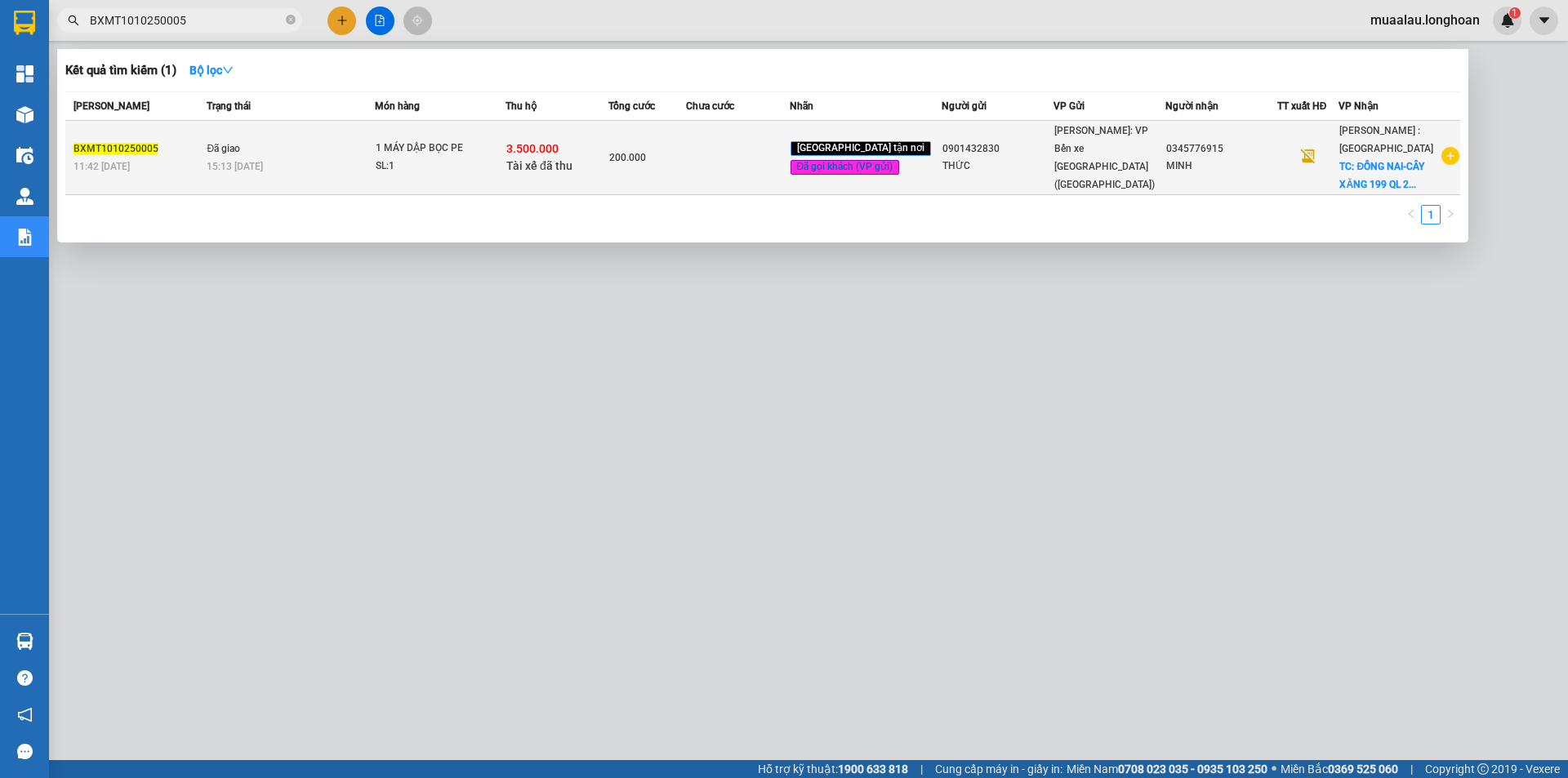
click at [739, 172] on td at bounding box center [737, 158] width 103 height 74
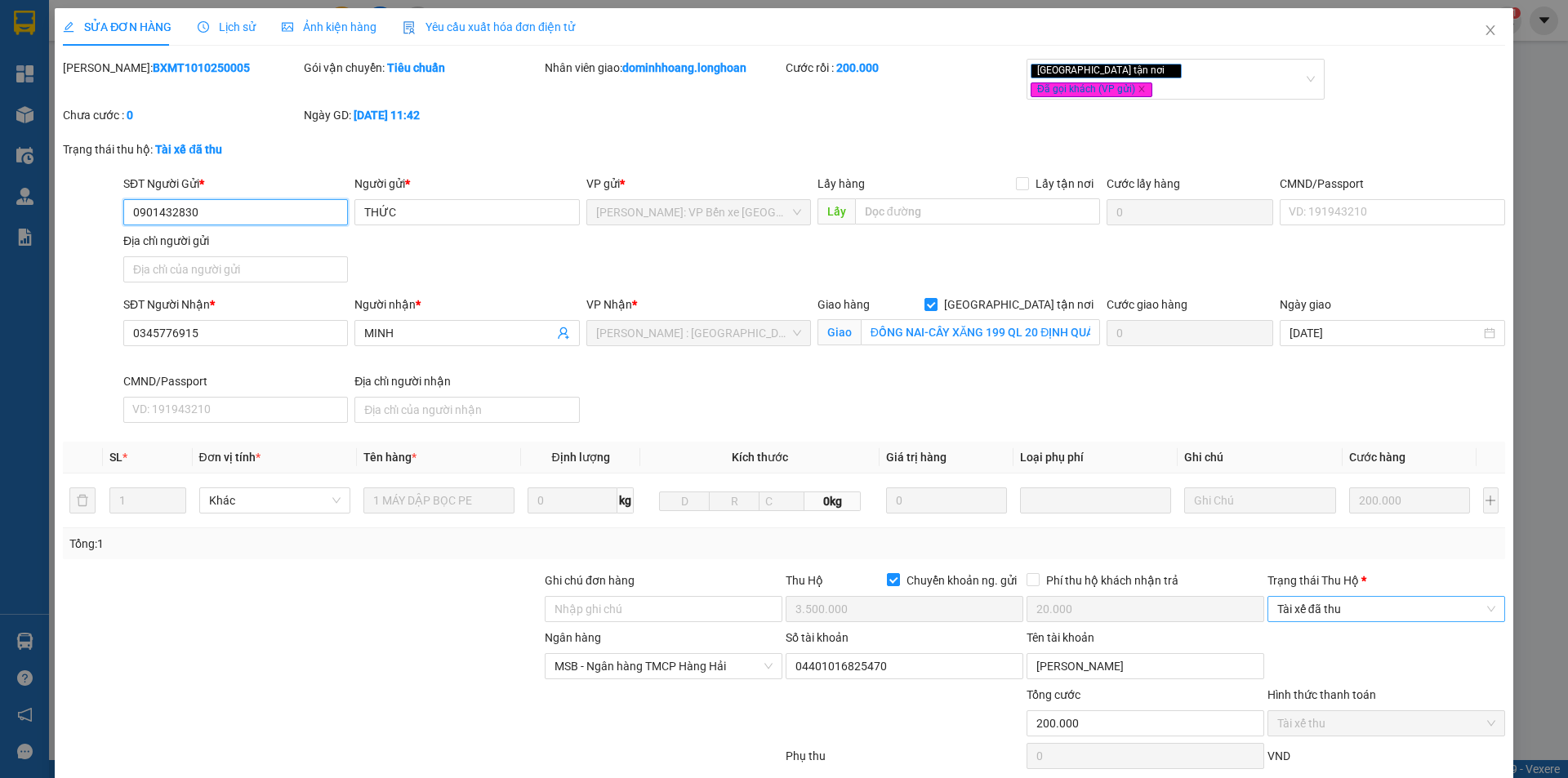
click at [1347, 596] on span "Tài xế đã thu" at bounding box center [1386, 608] width 218 height 24
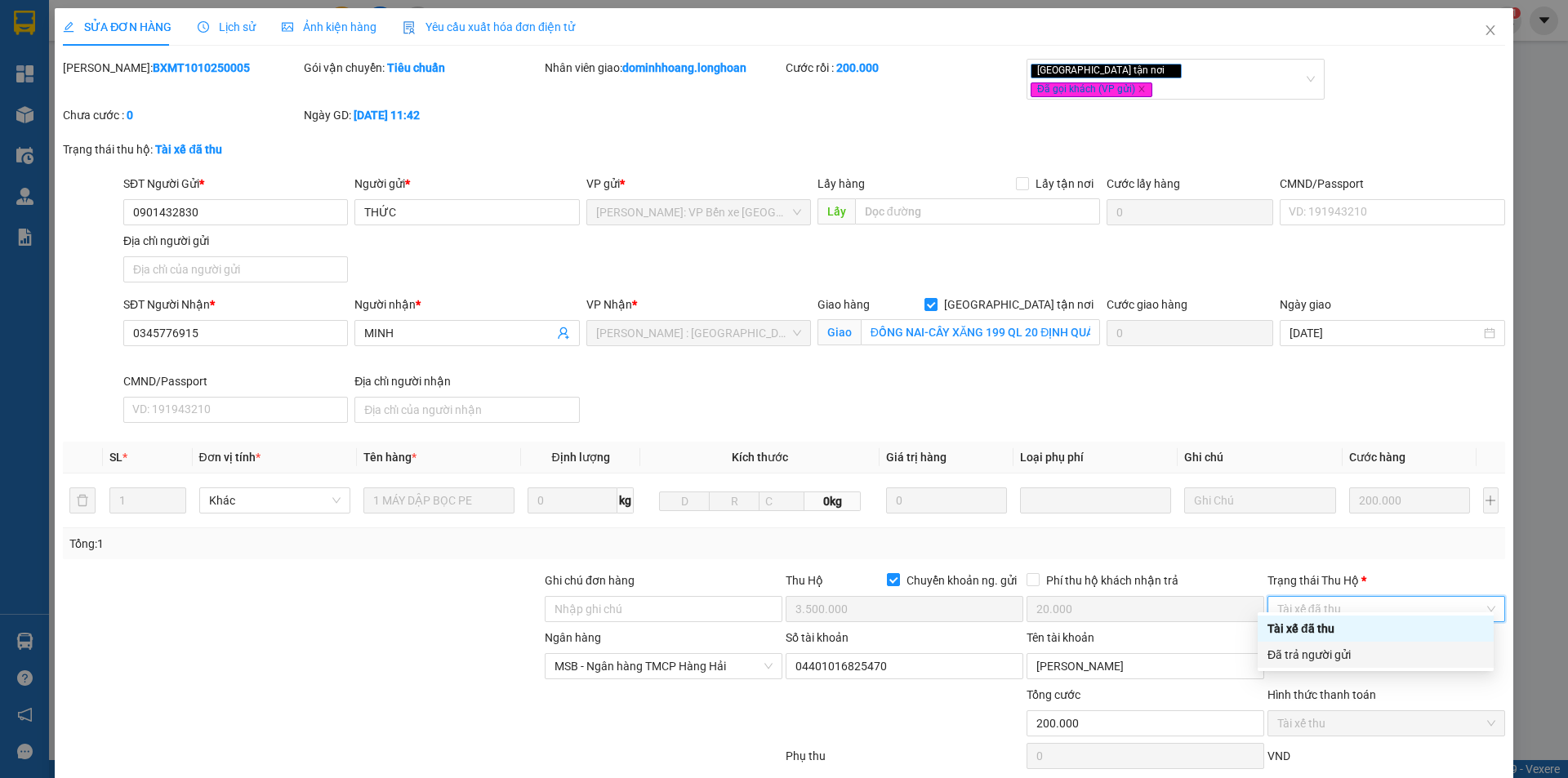
click at [1335, 643] on div "Đã trả người gửi" at bounding box center [1376, 655] width 236 height 26
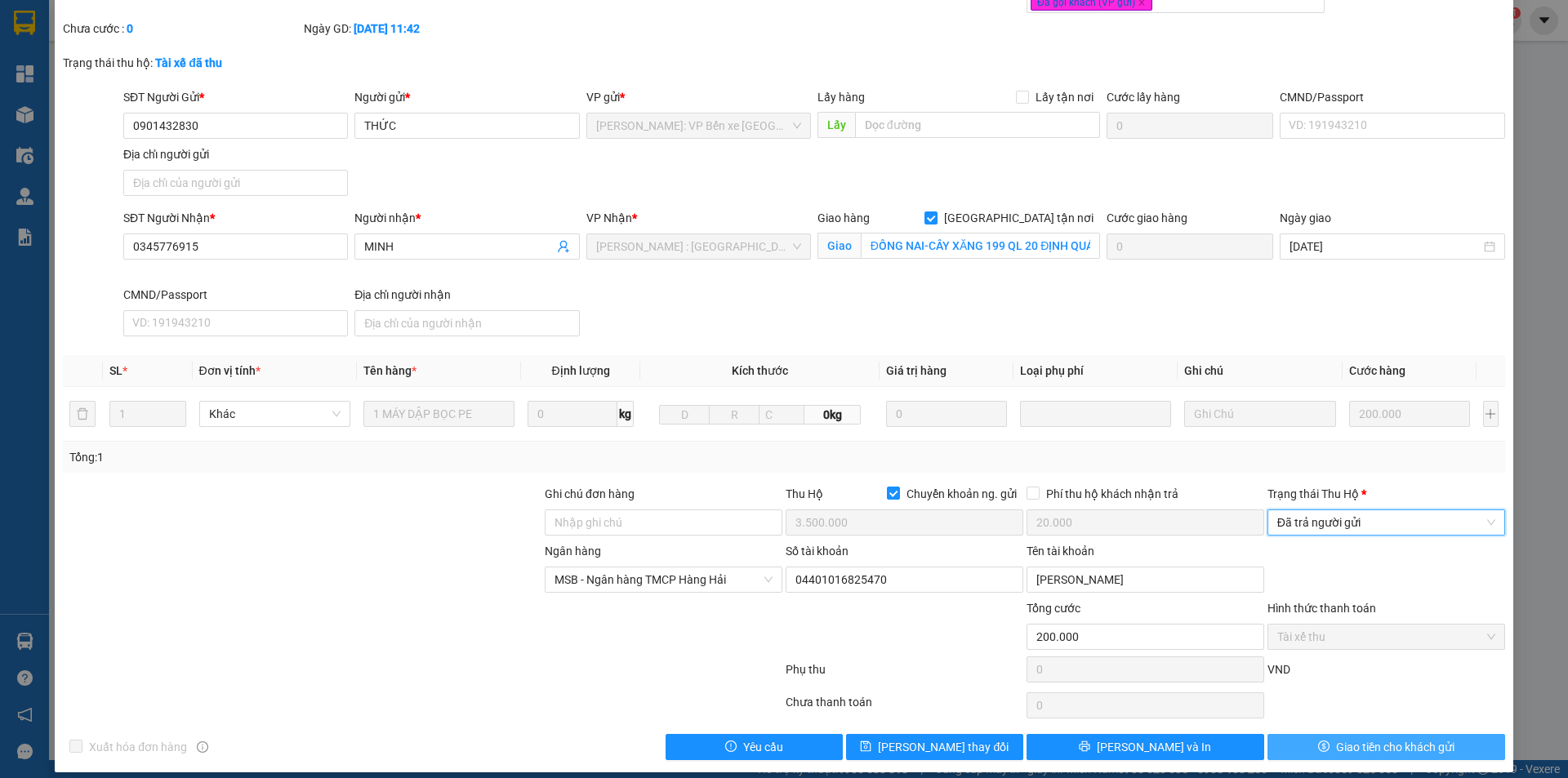
scroll to position [87, 0]
drag, startPoint x: 1308, startPoint y: 739, endPoint x: 1252, endPoint y: 730, distance: 56.7
click at [1318, 740] on span "dollar" at bounding box center [1324, 746] width 11 height 13
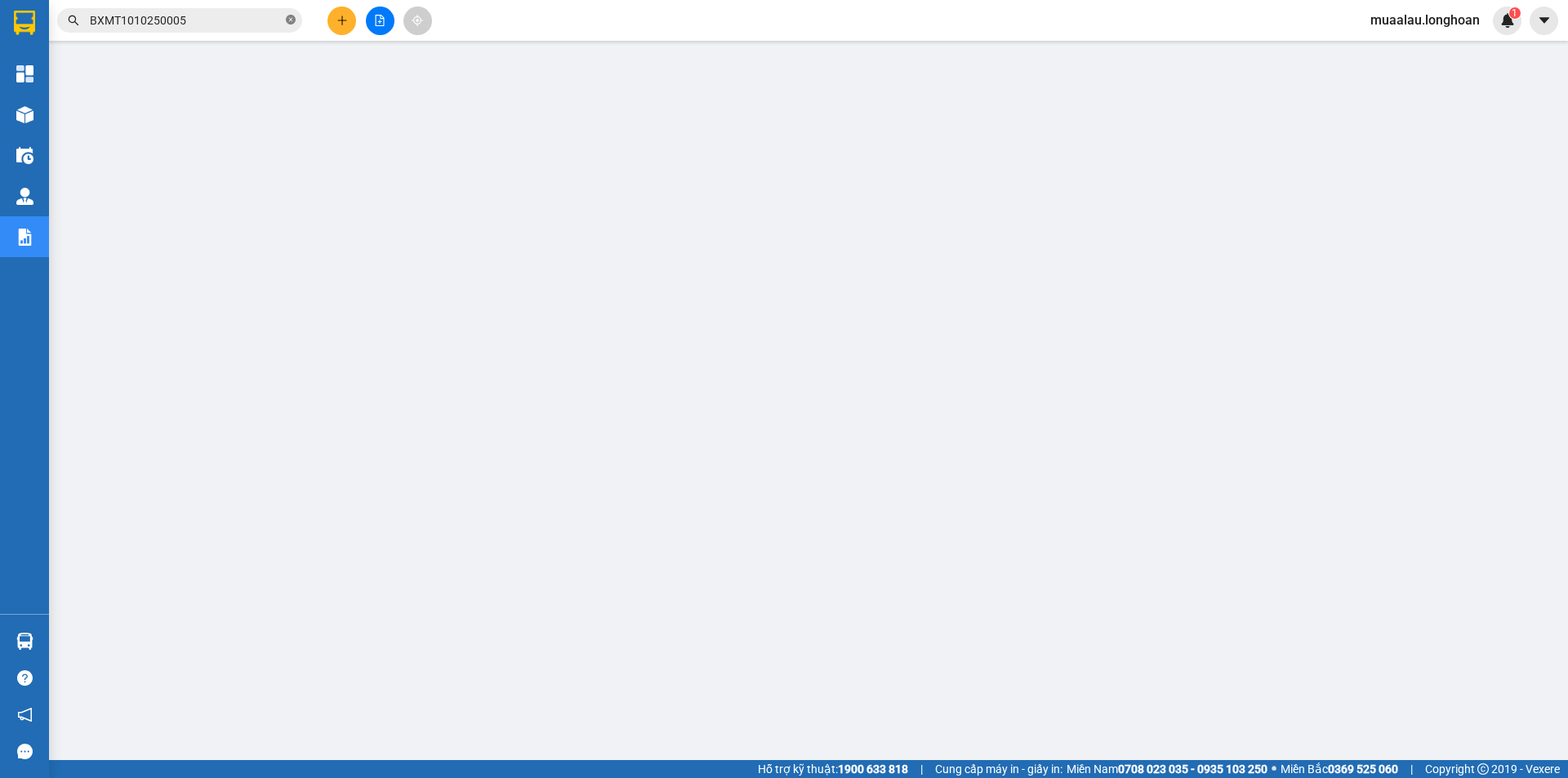
click at [291, 16] on icon "close-circle" at bounding box center [290, 19] width 10 height 10
paste input "HNHD0610250039"
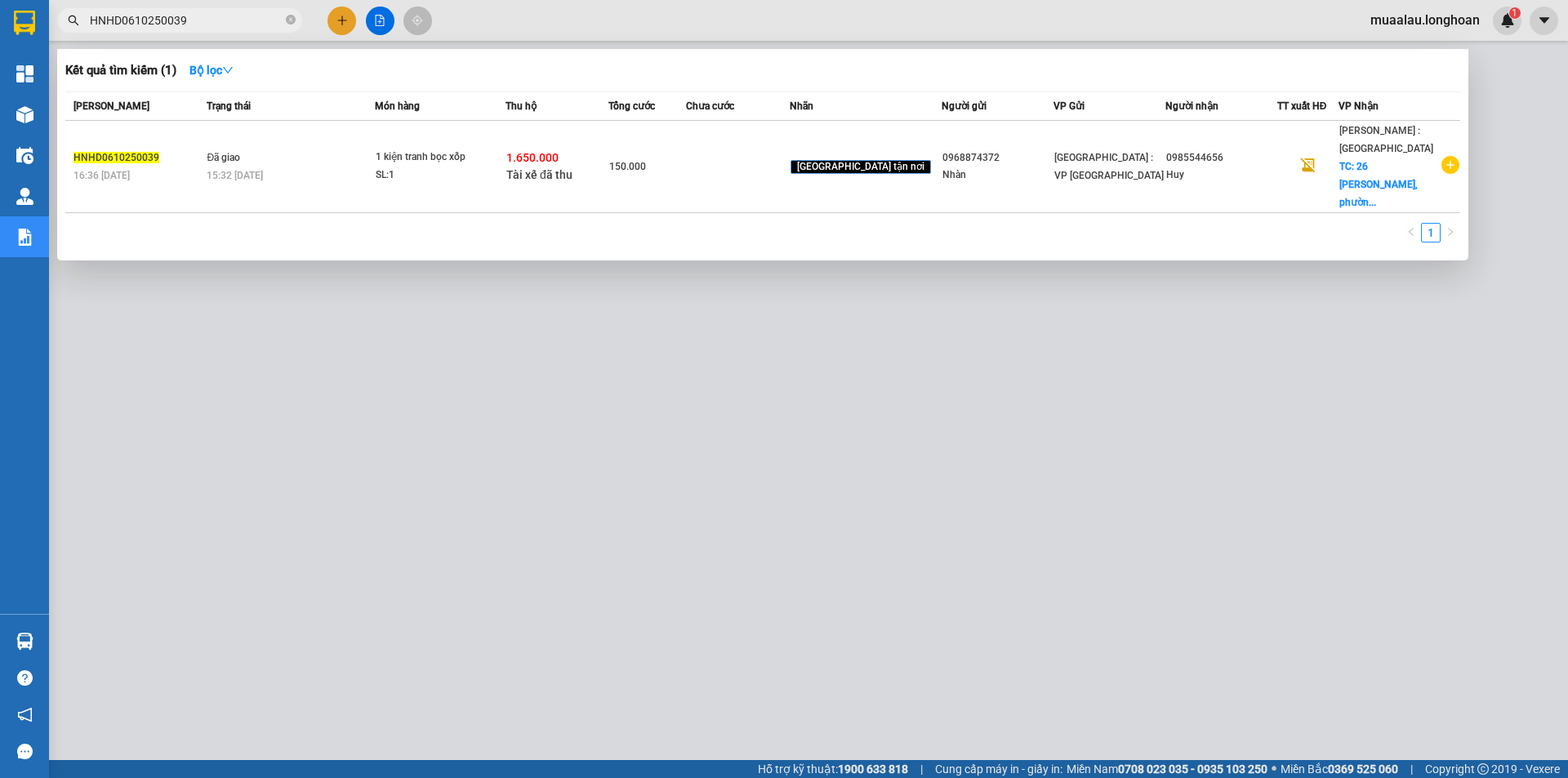
click at [734, 174] on td at bounding box center [737, 166] width 103 height 92
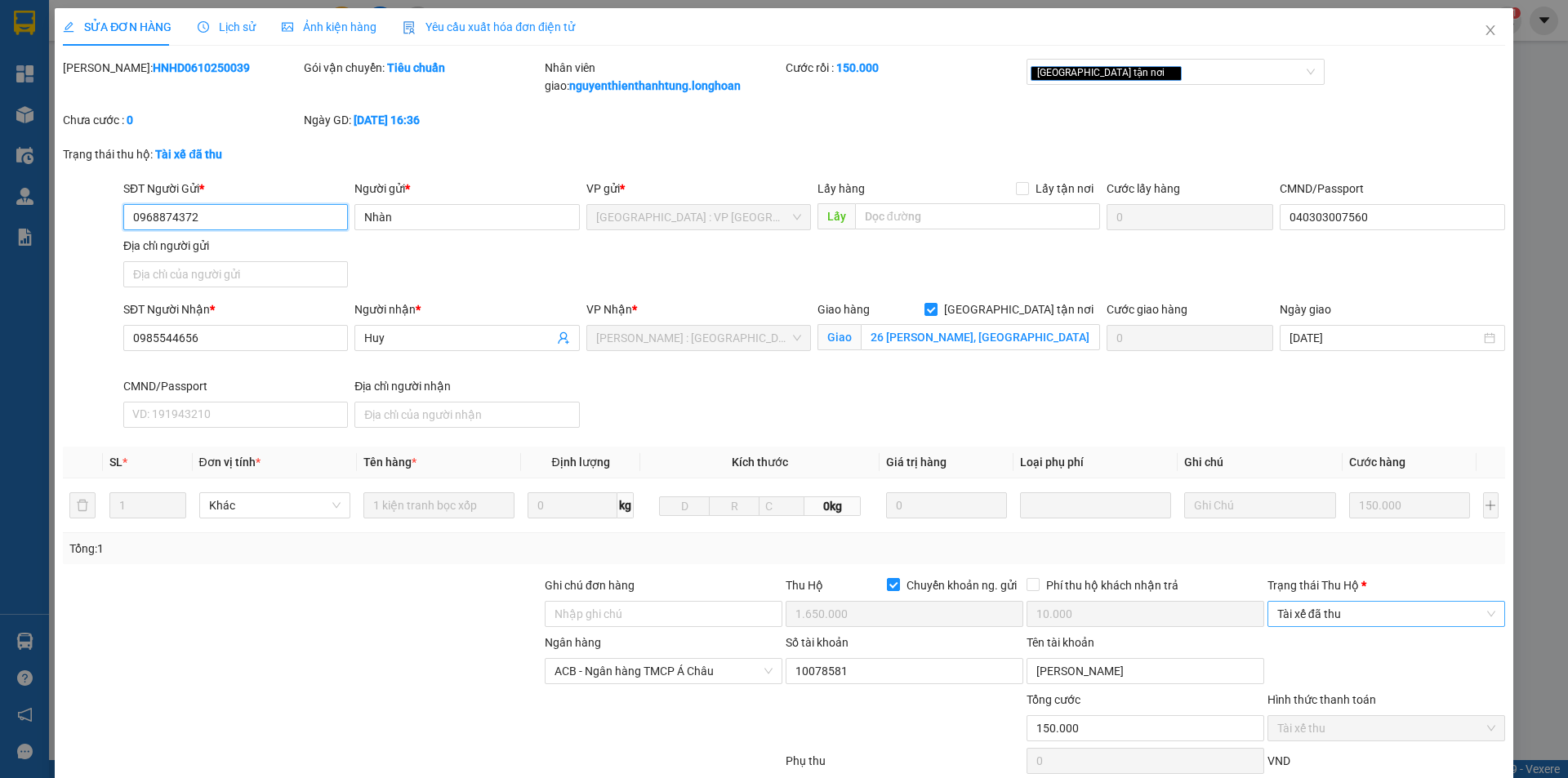
click at [1317, 618] on span "Tài xế đã thu" at bounding box center [1386, 614] width 218 height 24
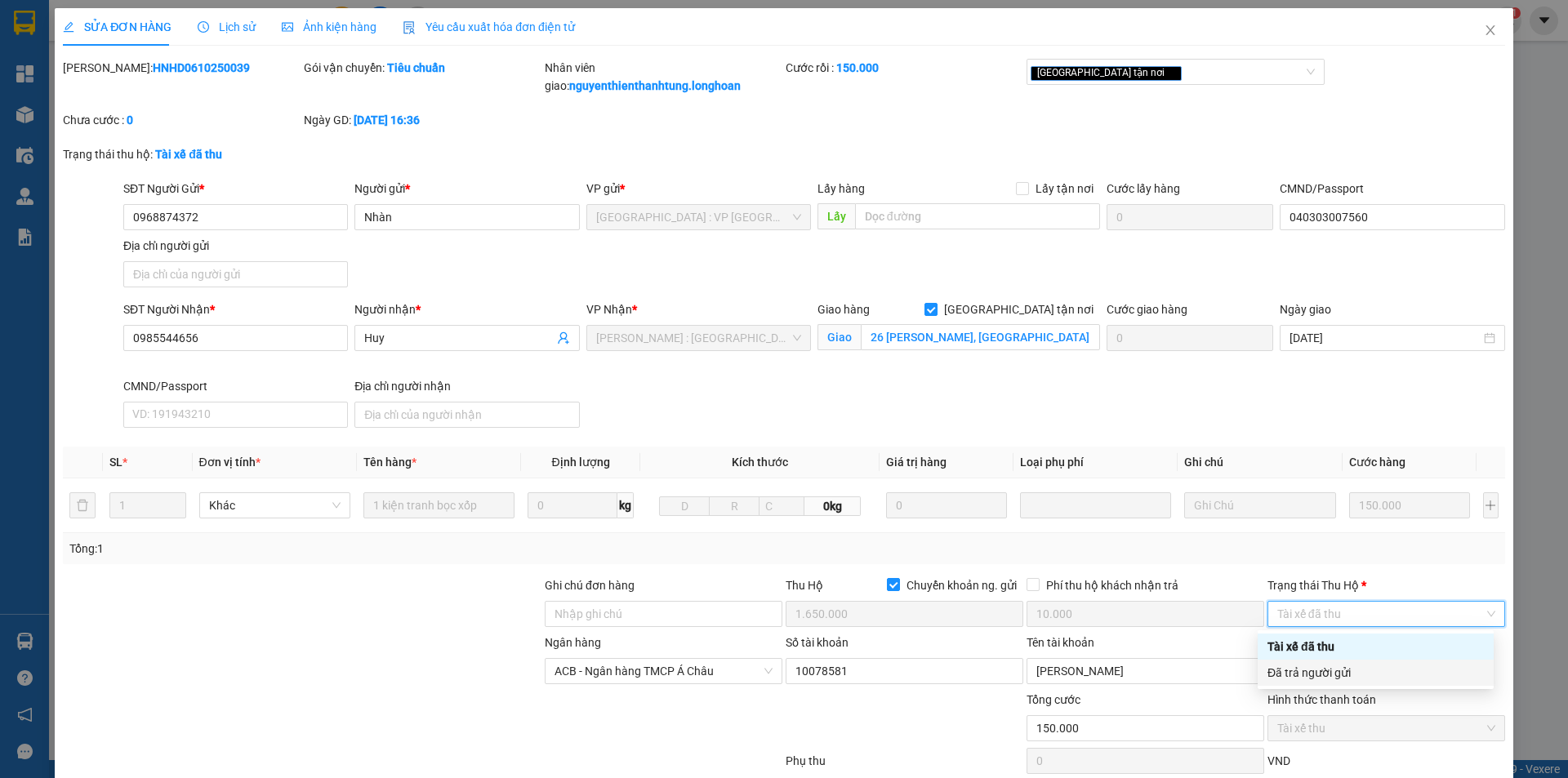
click at [1332, 682] on div "Đã trả người gửi" at bounding box center [1376, 672] width 236 height 26
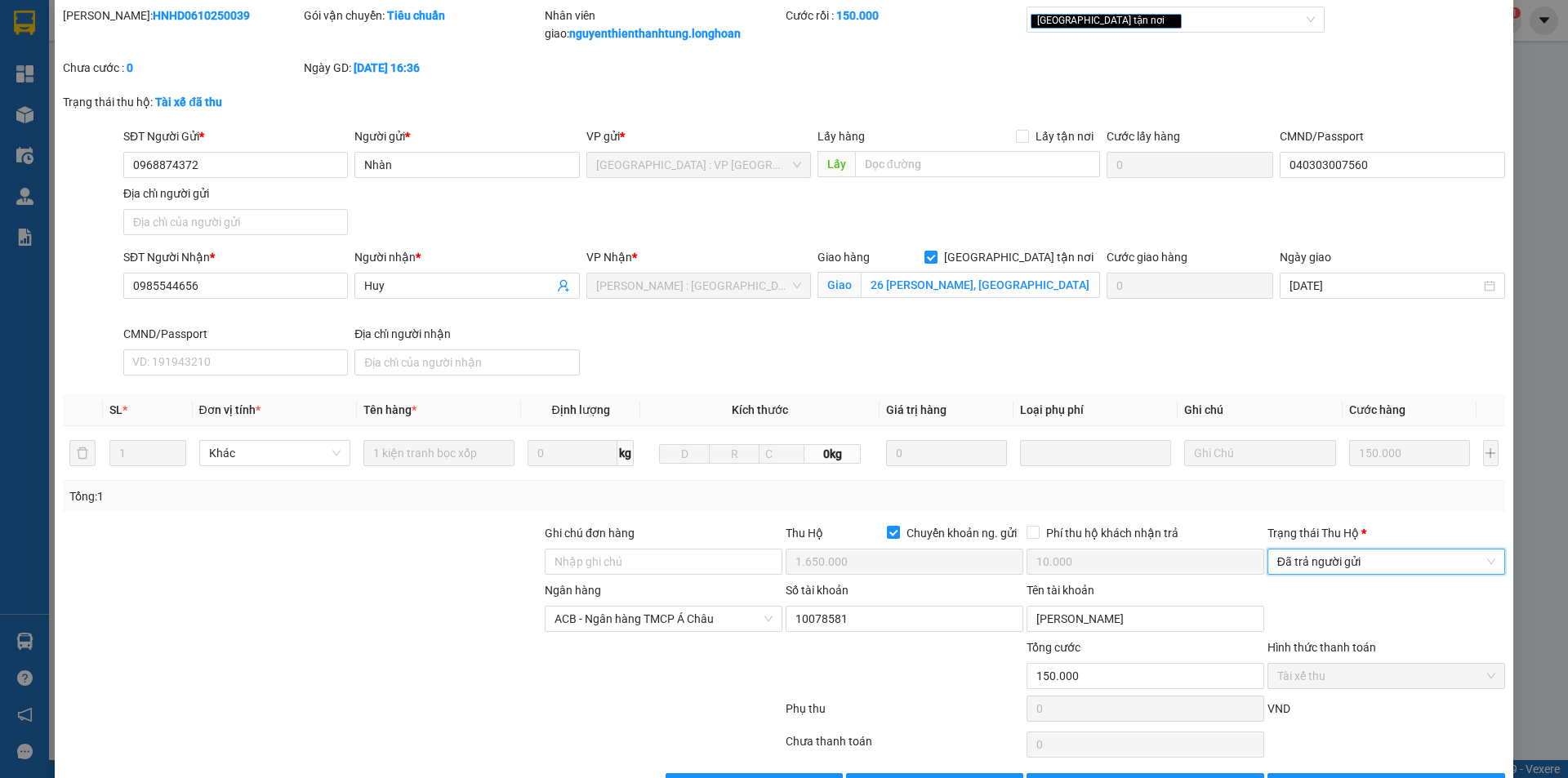
scroll to position [106, 0]
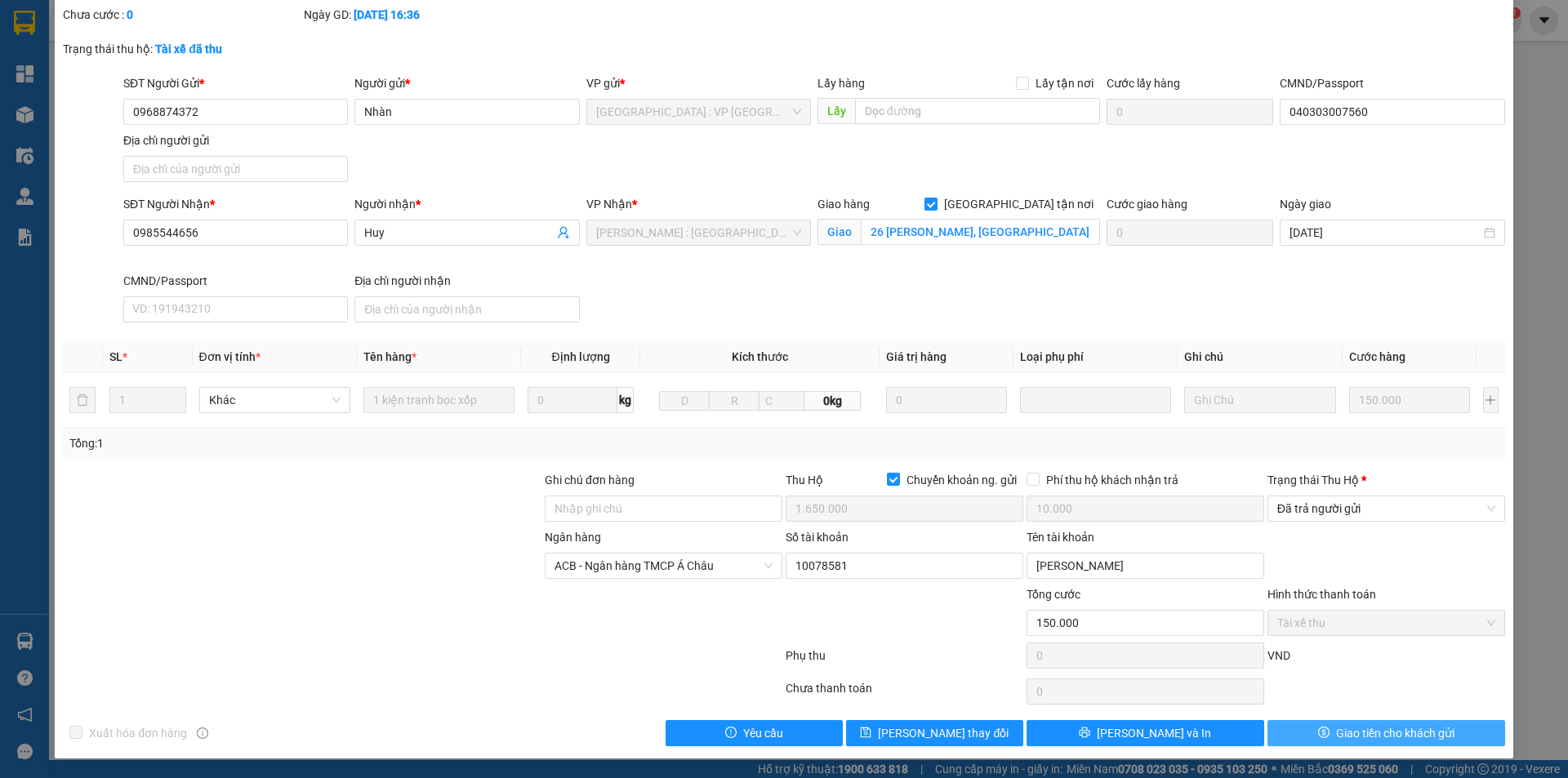
click at [1322, 730] on button "Giao tiền cho khách gửi" at bounding box center [1386, 733] width 238 height 26
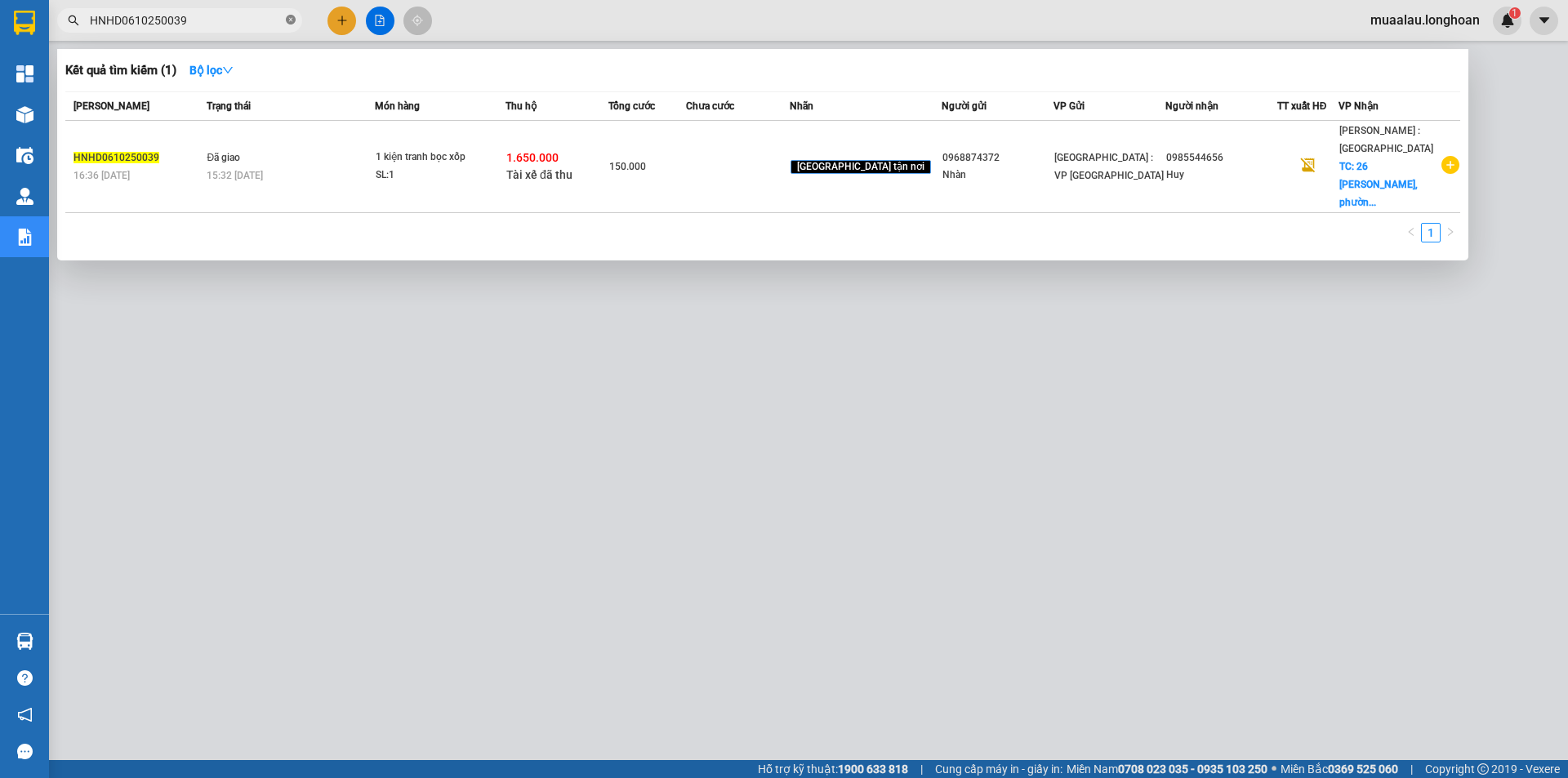
click at [292, 18] on icon "close-circle" at bounding box center [290, 19] width 10 height 10
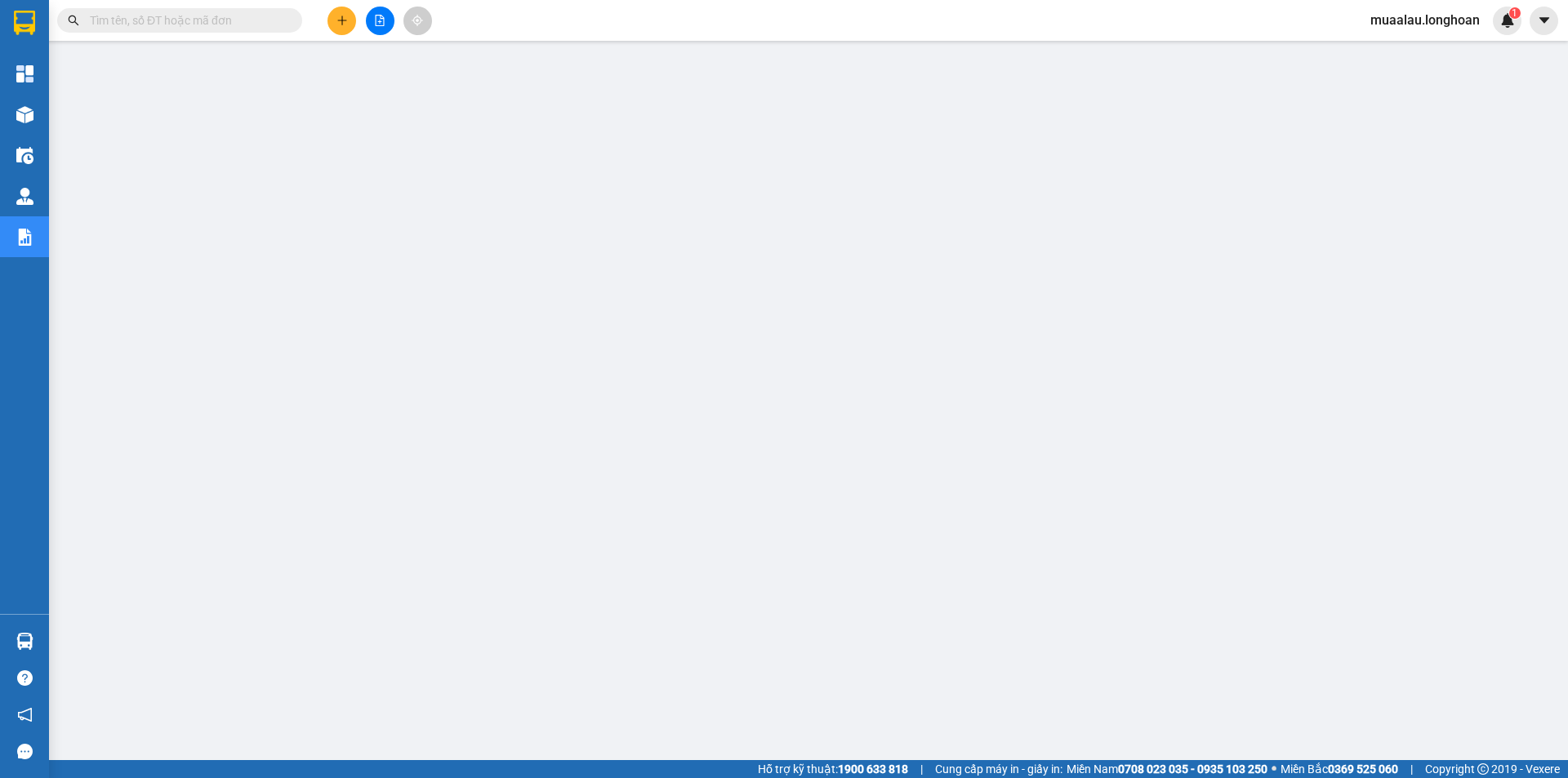
paste input "QU121010250009"
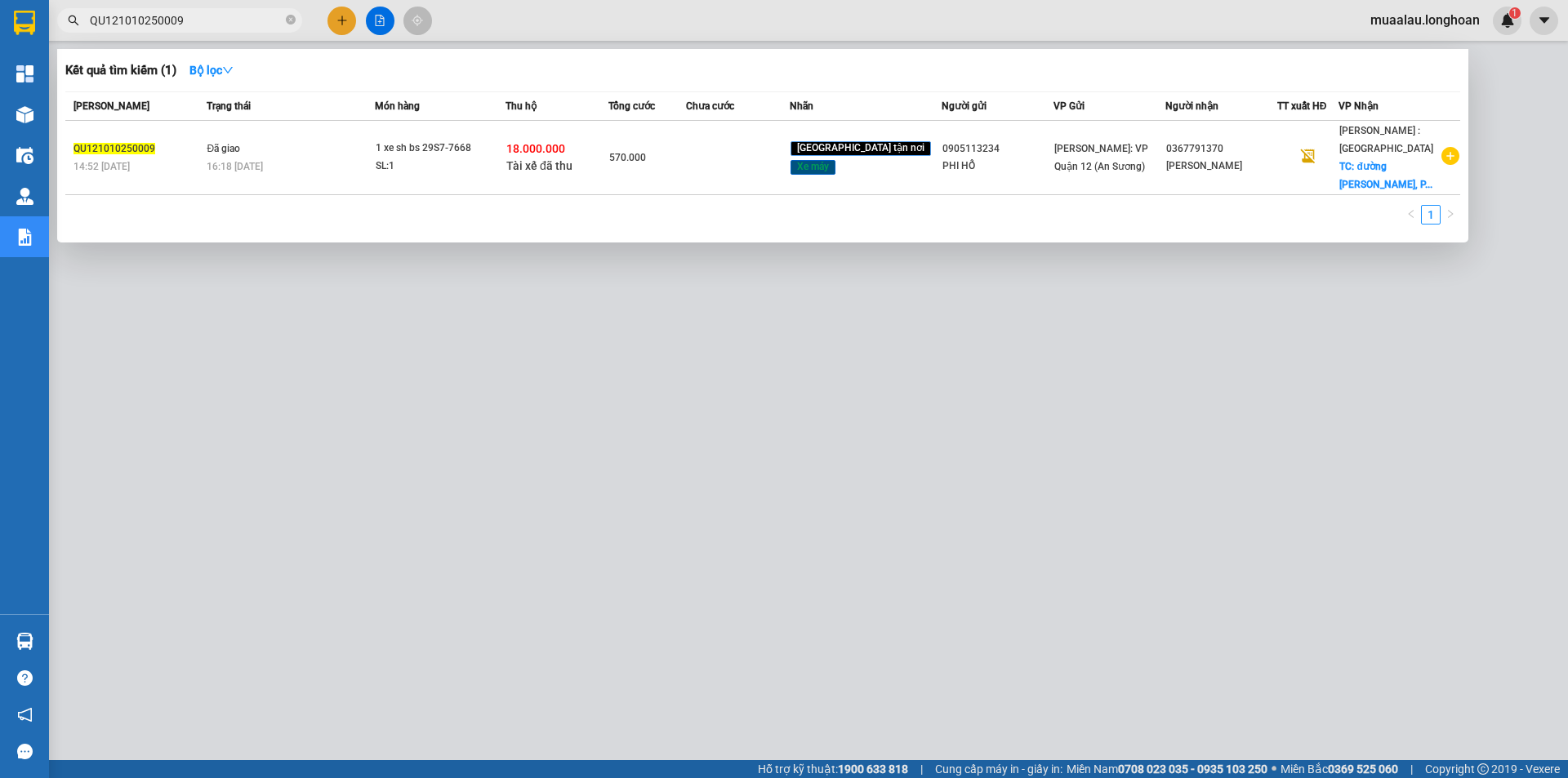
click at [764, 176] on td at bounding box center [737, 158] width 103 height 74
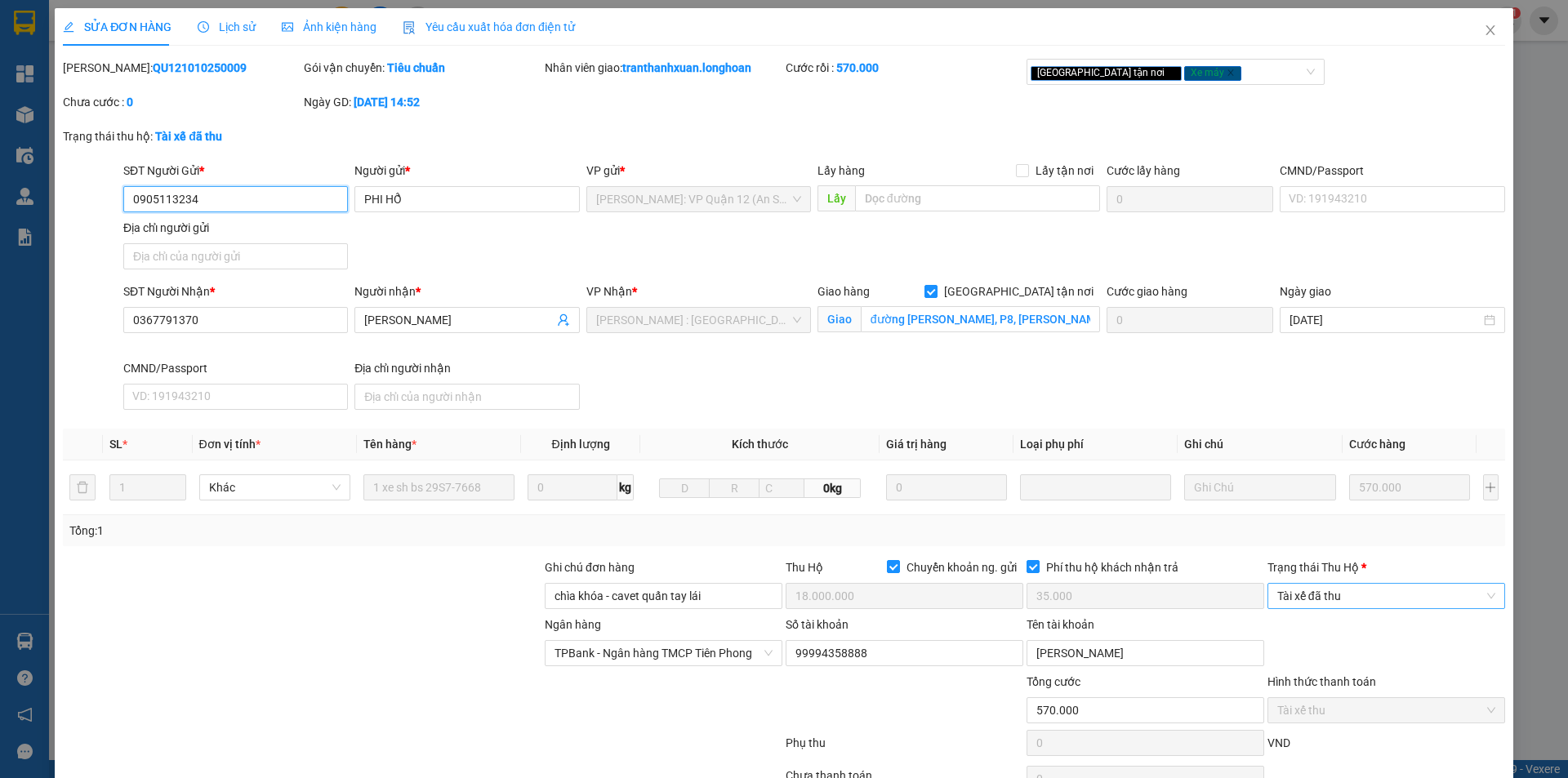
click at [1316, 591] on span "Tài xế đã thu" at bounding box center [1386, 595] width 218 height 24
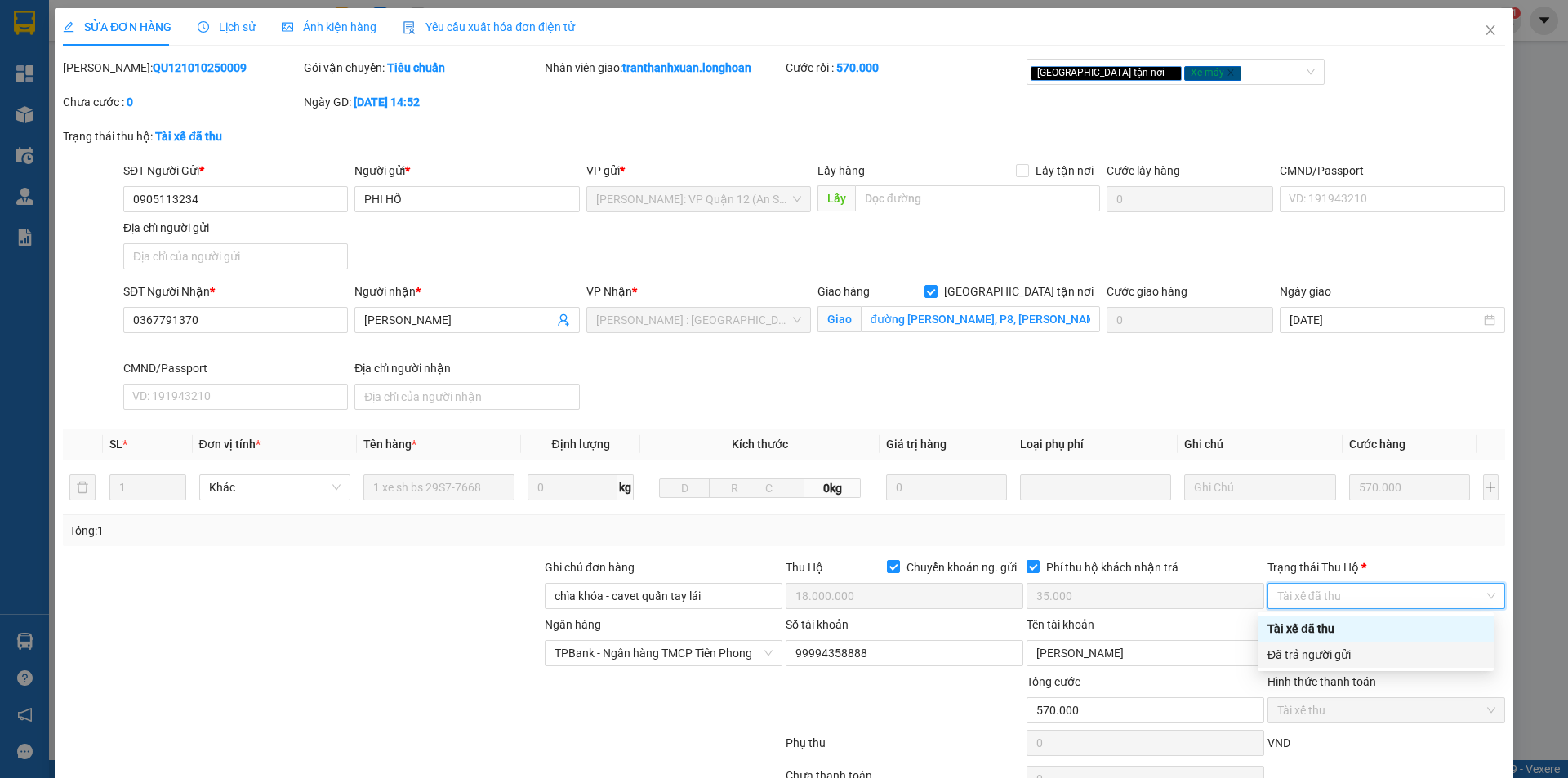
click at [1327, 658] on div "Đã trả người gửi" at bounding box center [1375, 654] width 216 height 18
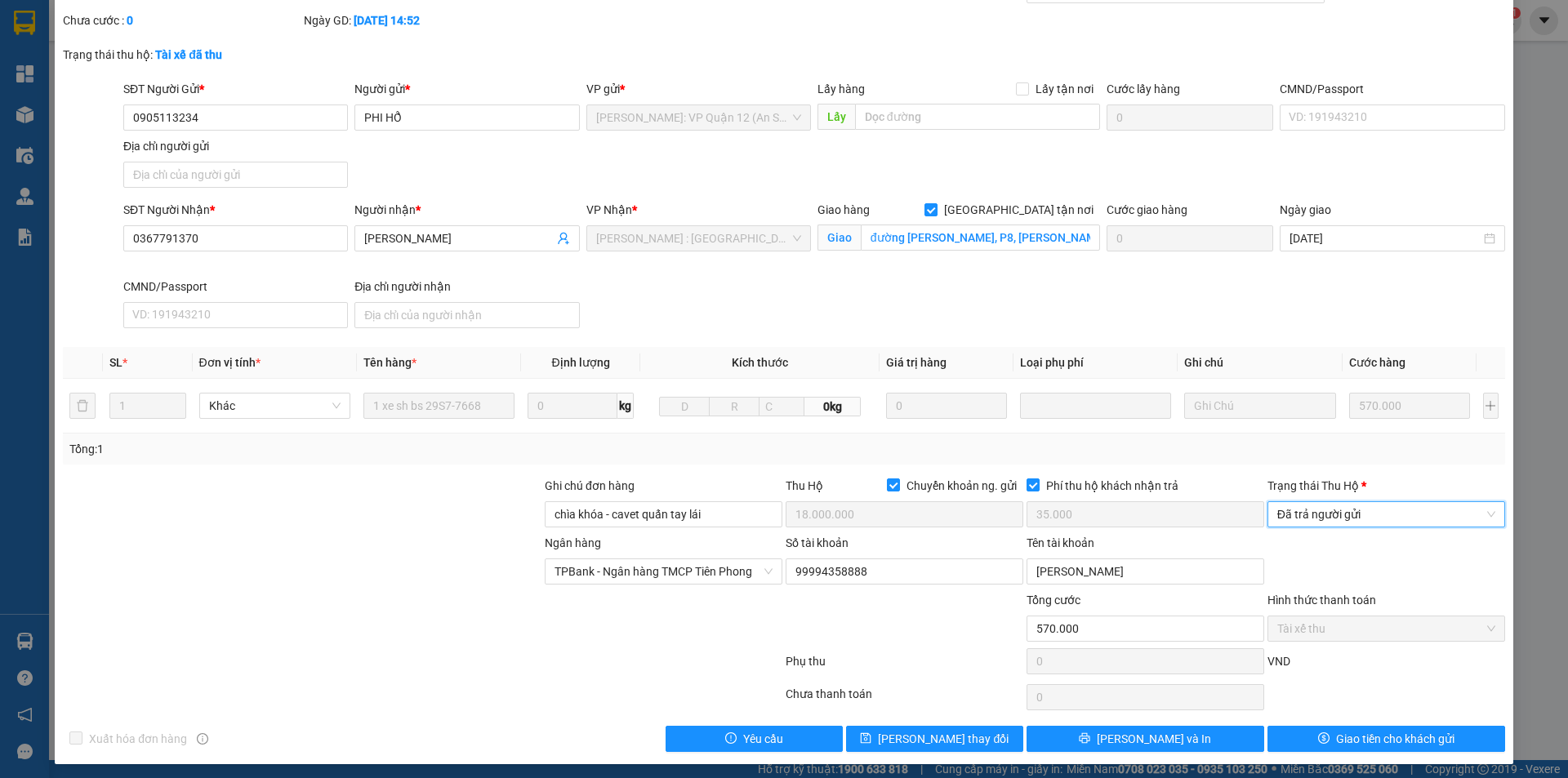
scroll to position [87, 0]
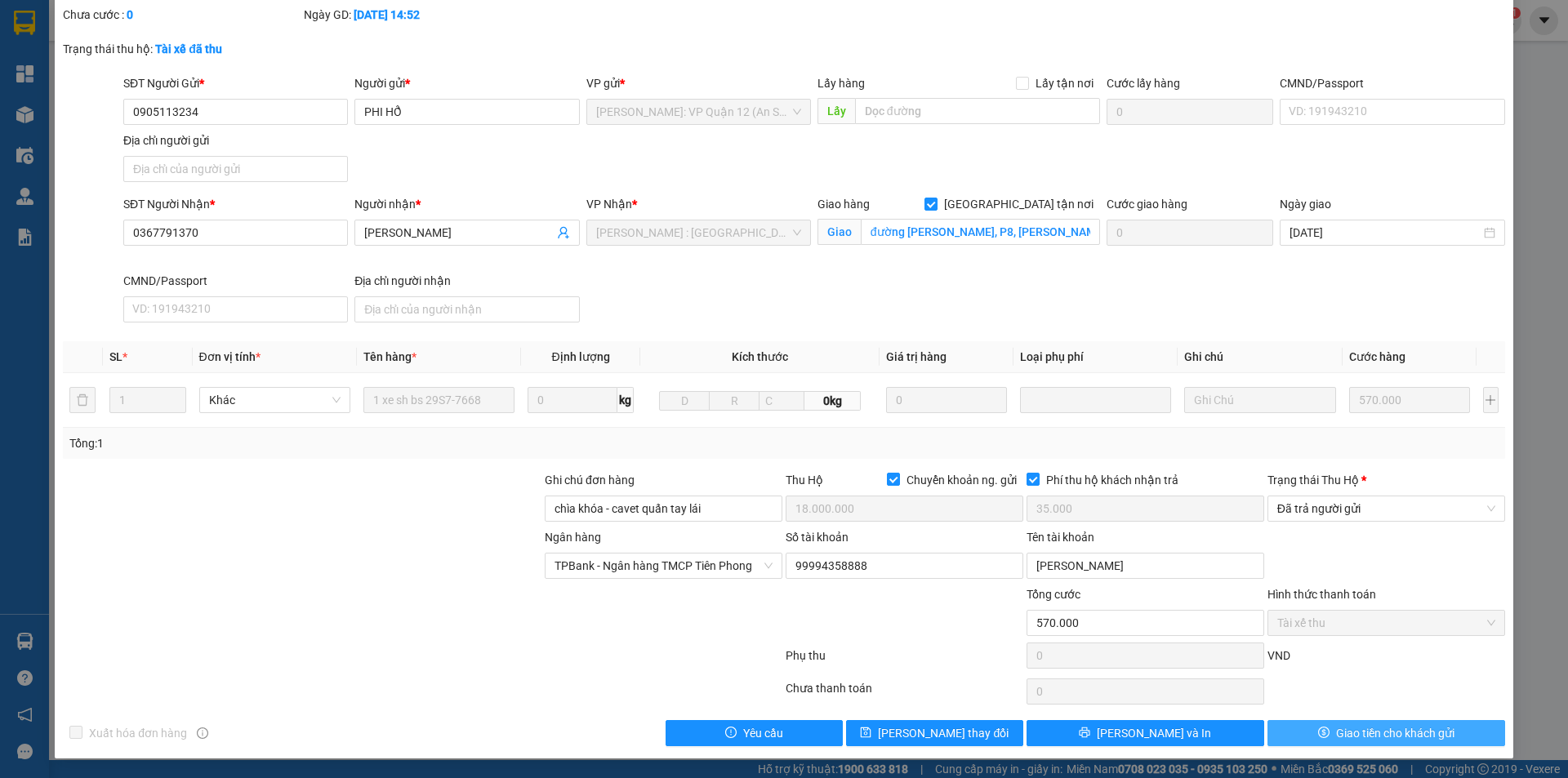
click at [1305, 735] on button "Giao tiền cho khách gửi" at bounding box center [1386, 733] width 238 height 26
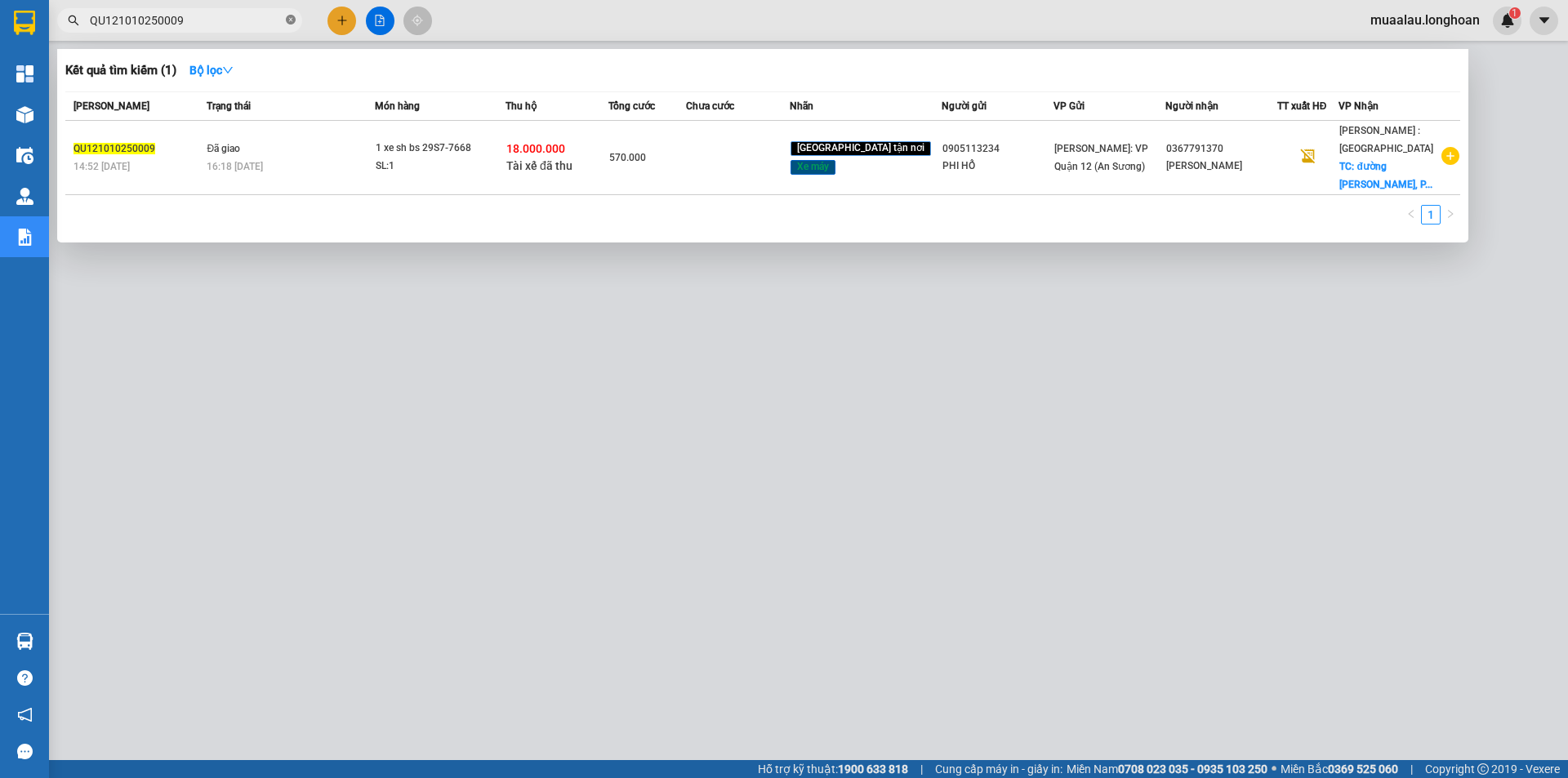
click at [288, 19] on icon "close-circle" at bounding box center [290, 19] width 10 height 10
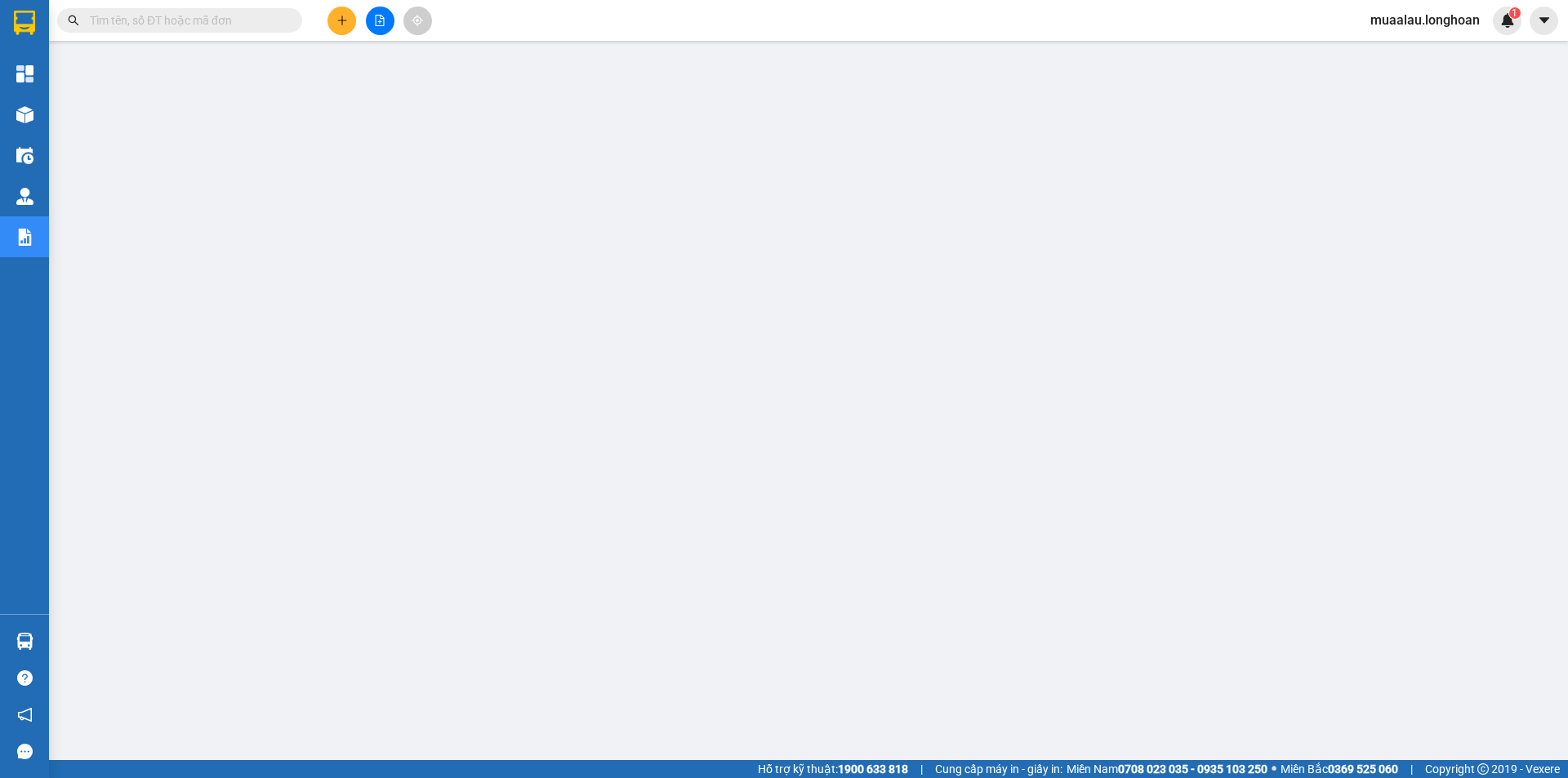
paste input "VPMD0810250022"
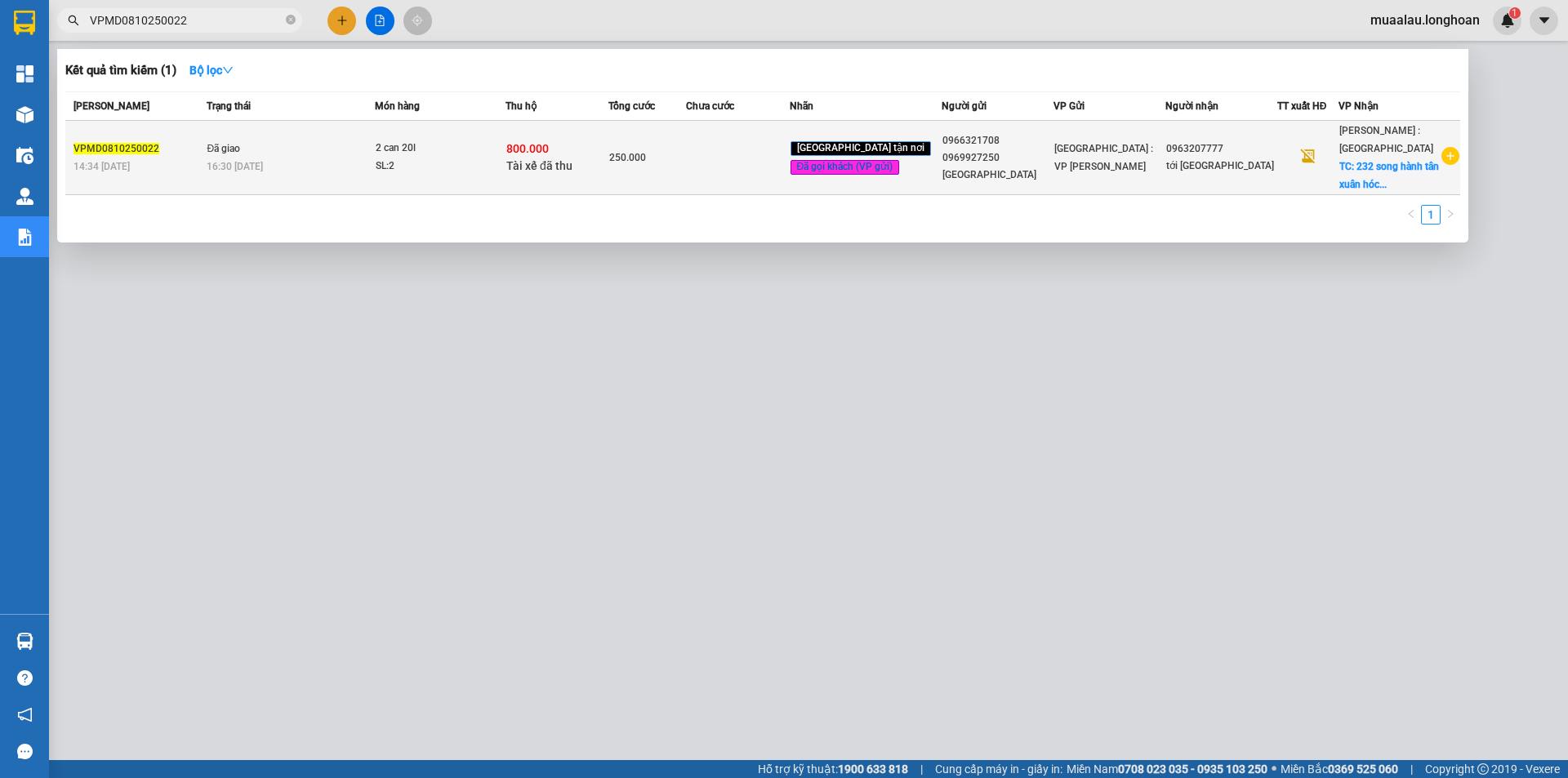
click at [739, 169] on td at bounding box center [737, 158] width 103 height 74
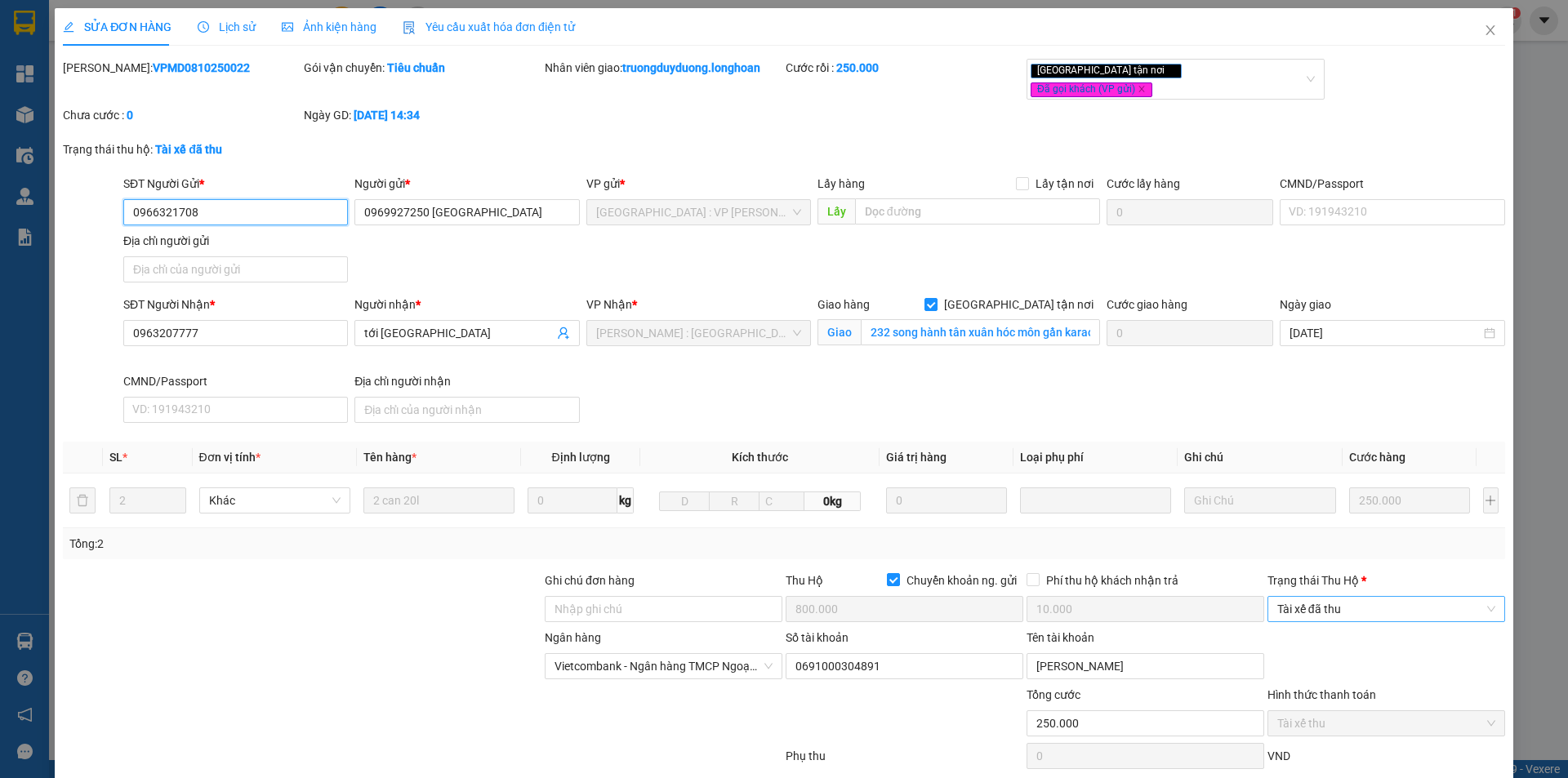
click at [1309, 604] on span "Tài xế đã thu" at bounding box center [1386, 608] width 218 height 24
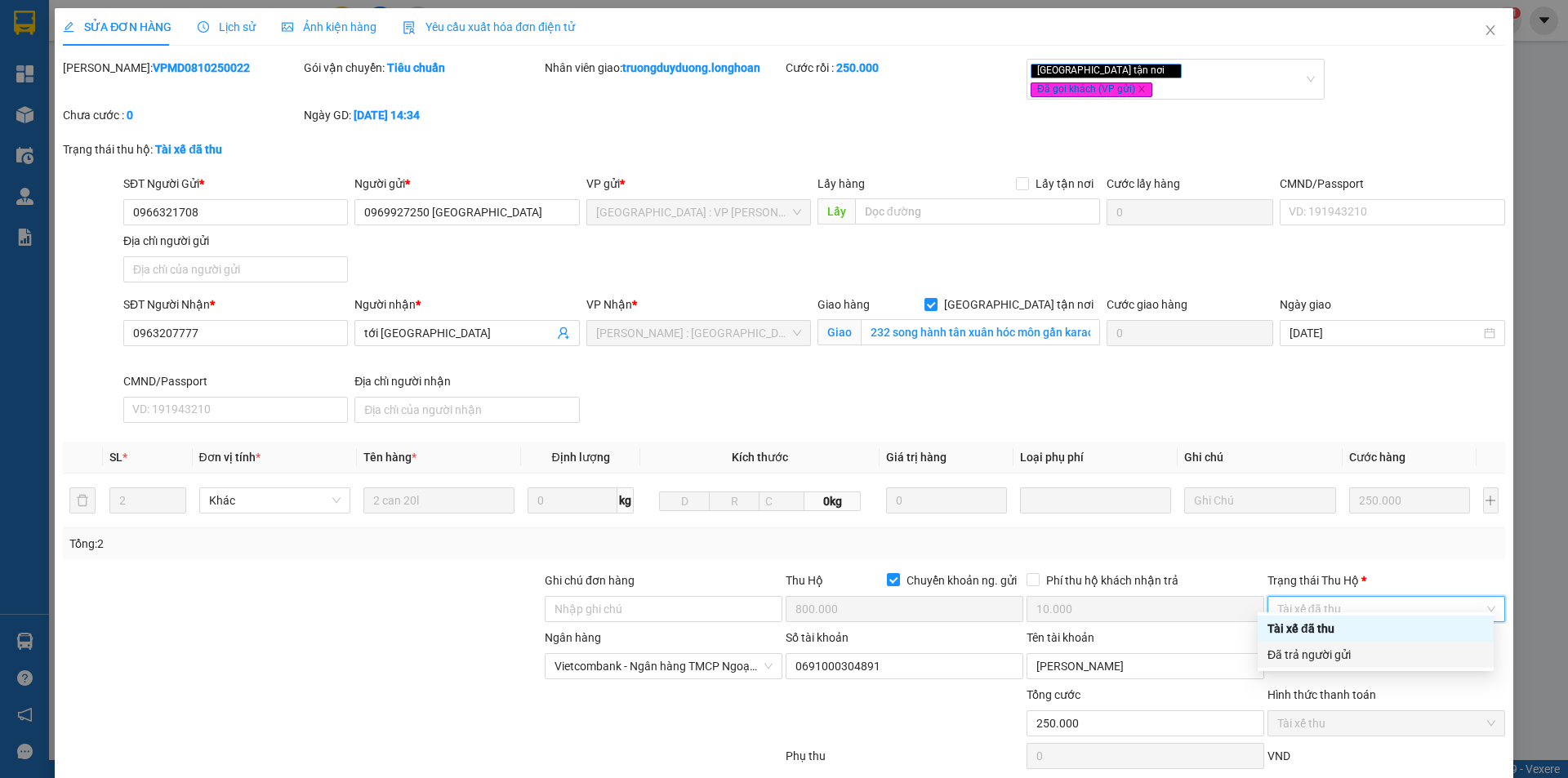
click at [1335, 658] on div "Đã trả người gửi" at bounding box center [1375, 654] width 216 height 18
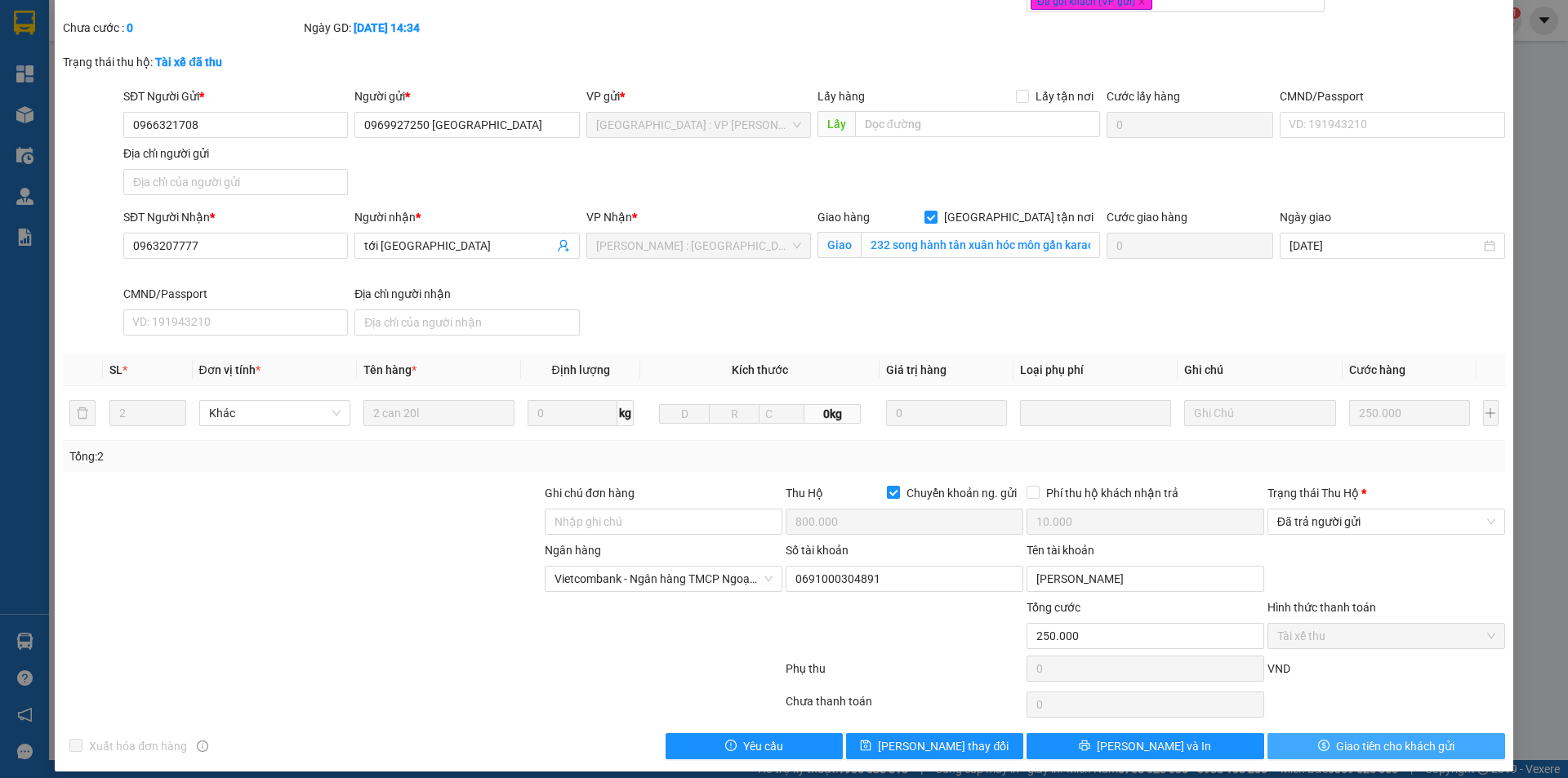
click at [1363, 737] on span "Giao tiền cho khách gửi" at bounding box center [1395, 746] width 119 height 18
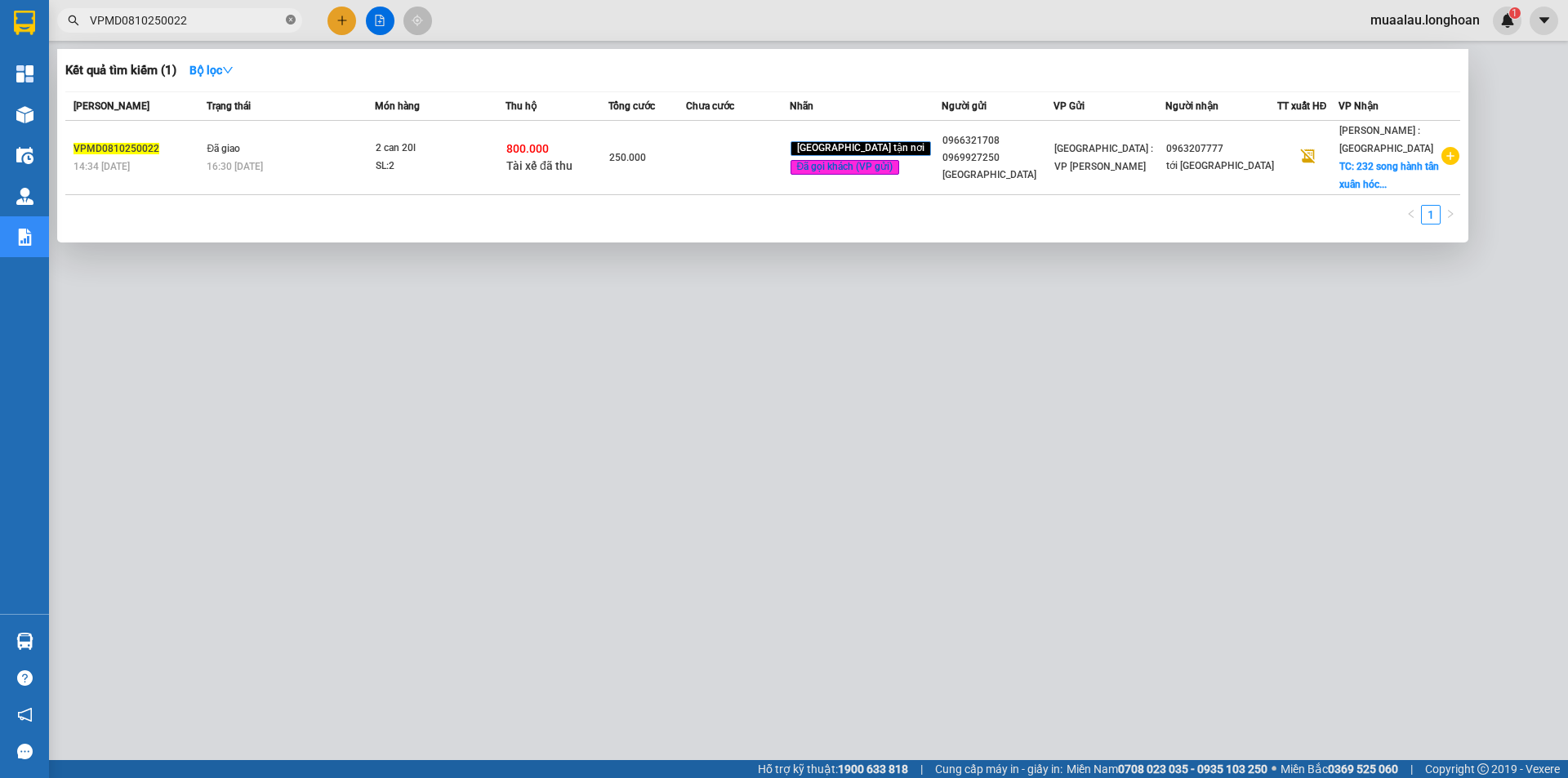
click at [292, 19] on icon "close-circle" at bounding box center [290, 19] width 10 height 10
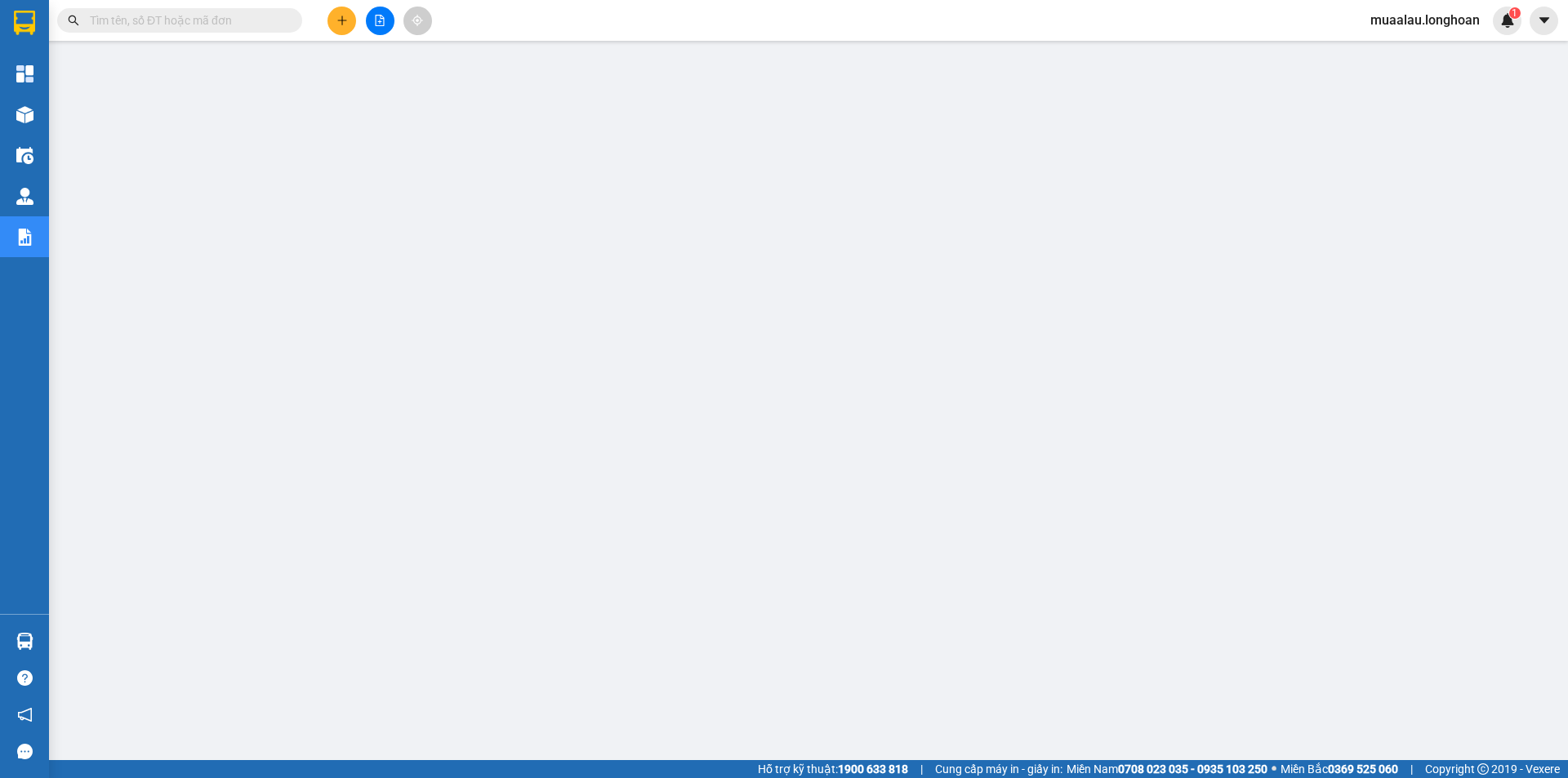
paste input "HQTP0910250030"
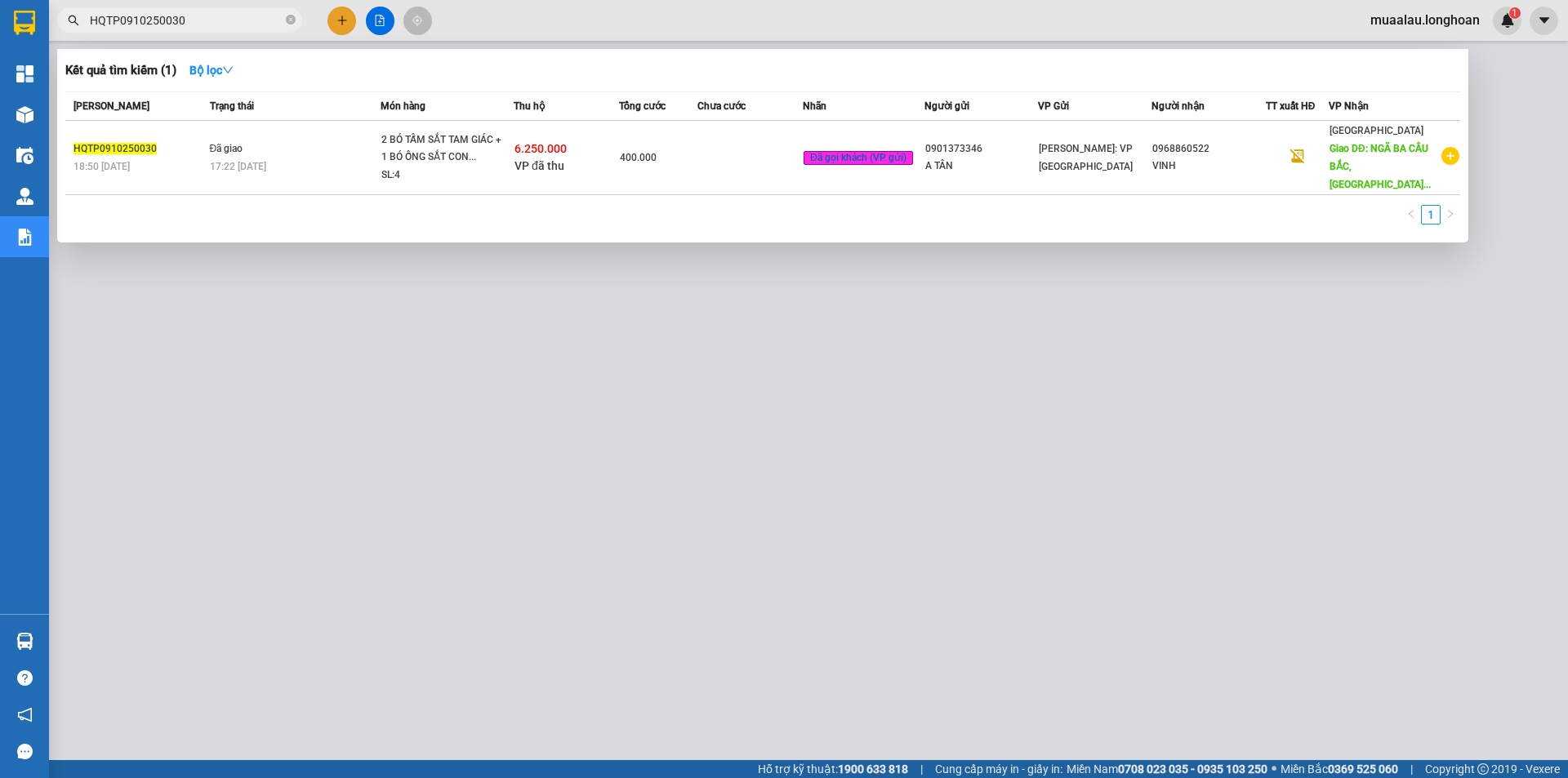
click at [681, 175] on td "400.000" at bounding box center [658, 158] width 79 height 74
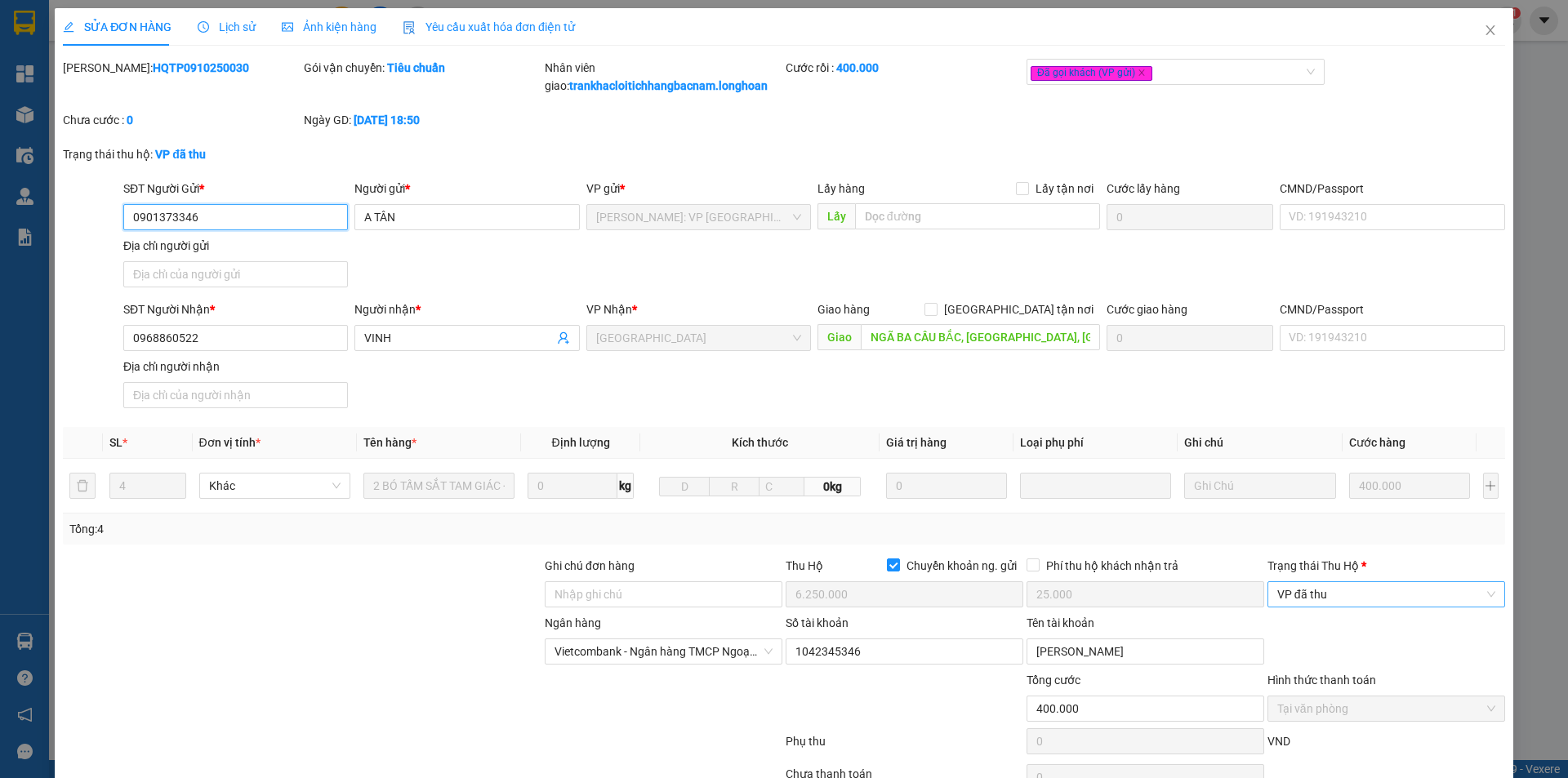
click at [1334, 602] on span "VP đã thu" at bounding box center [1386, 594] width 218 height 24
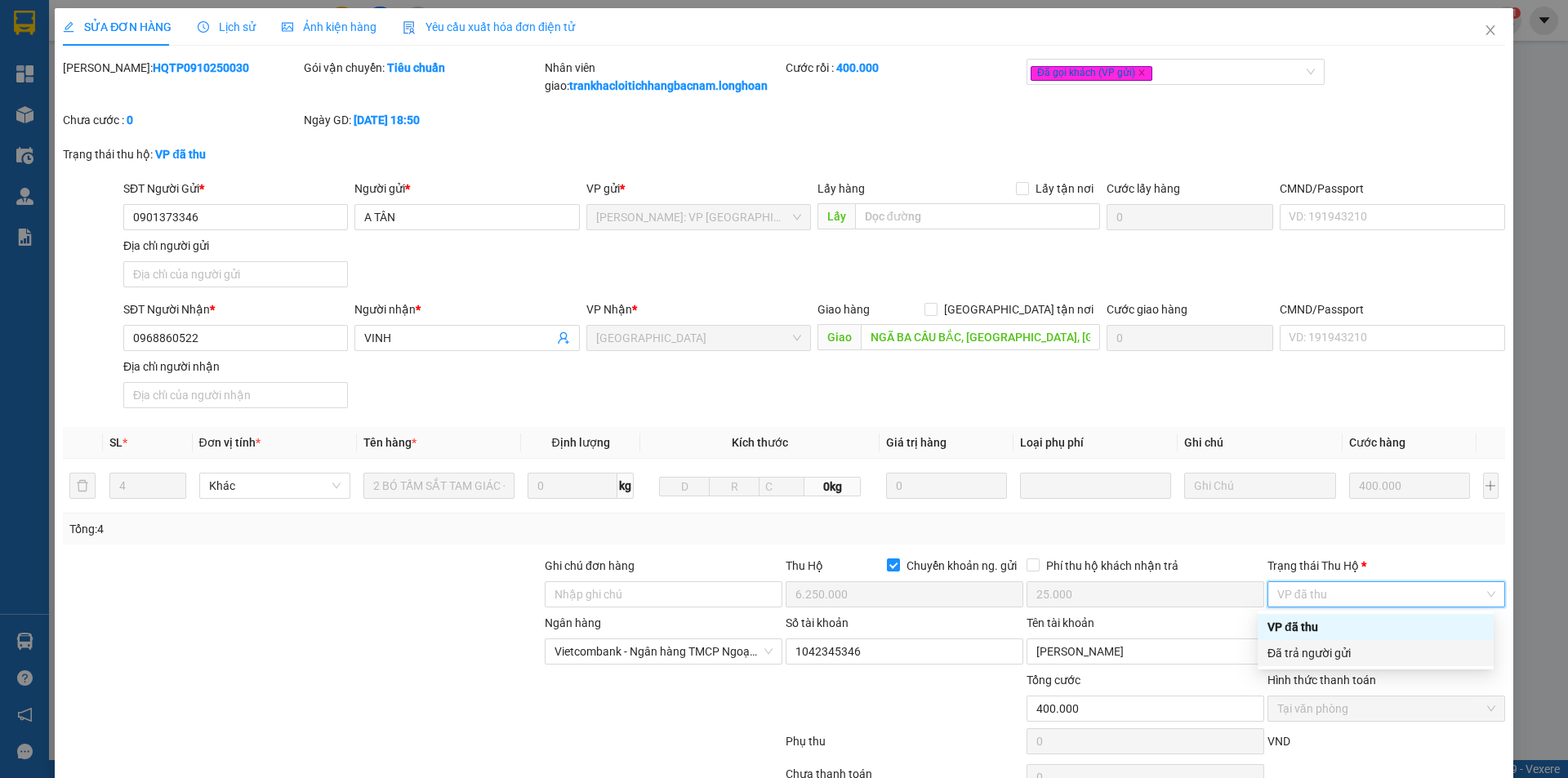
click at [1339, 662] on div "Đã trả người gửi" at bounding box center [1376, 653] width 236 height 26
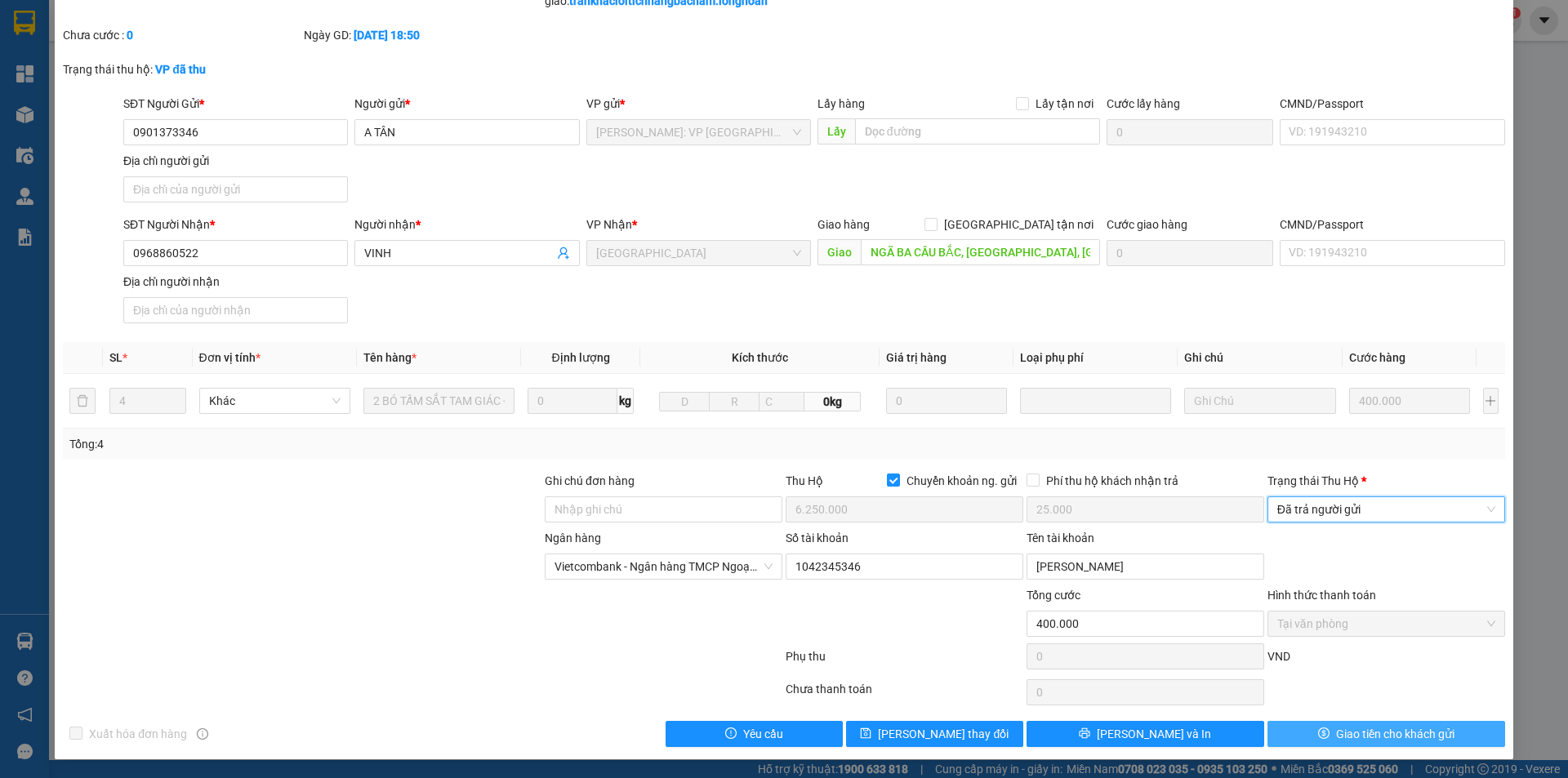
scroll to position [85, 0]
click at [1336, 736] on span "Giao tiền cho khách gửi" at bounding box center [1395, 733] width 119 height 18
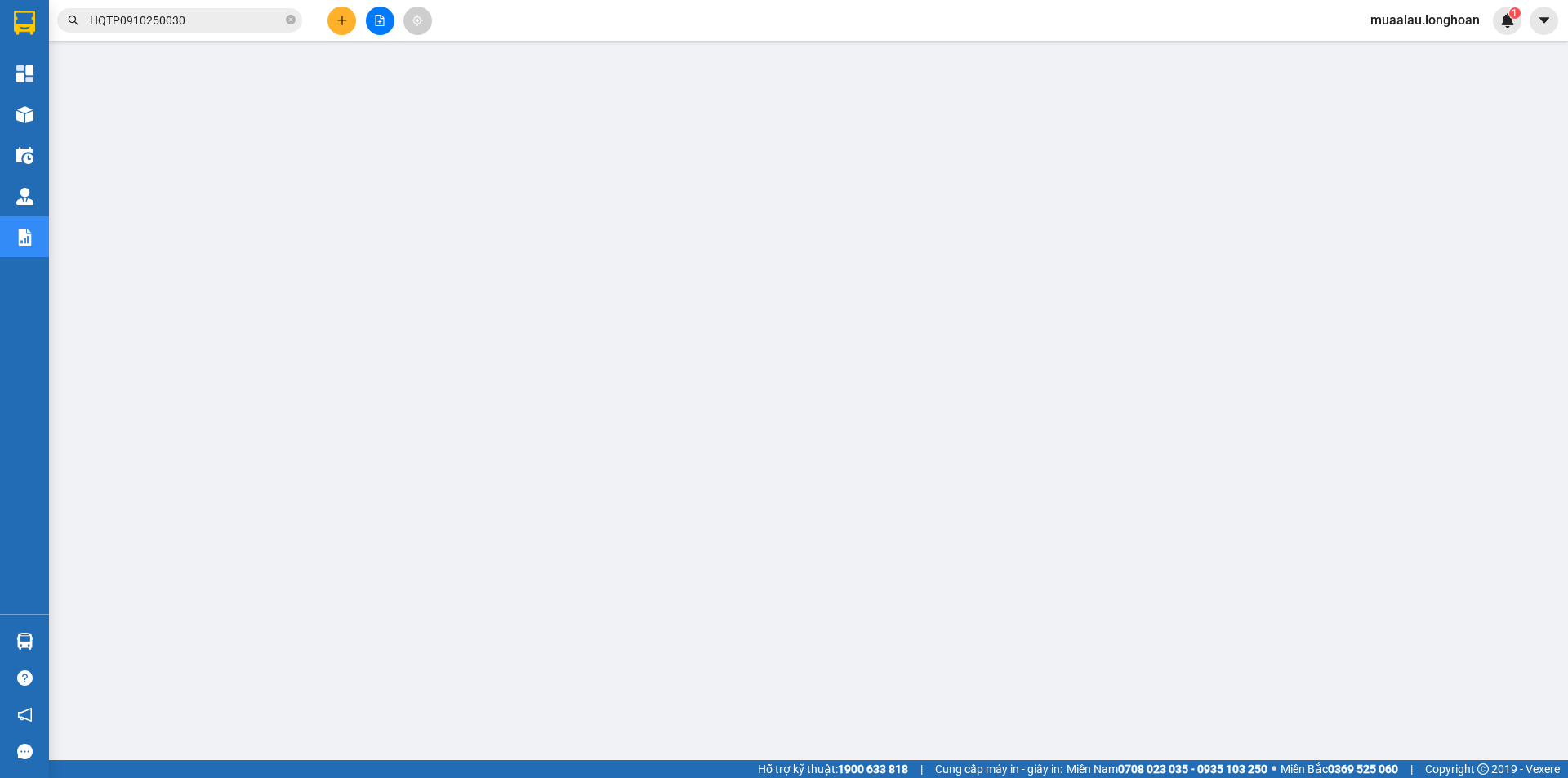
click at [285, 19] on span "HQTP0910250030" at bounding box center [180, 20] width 245 height 24
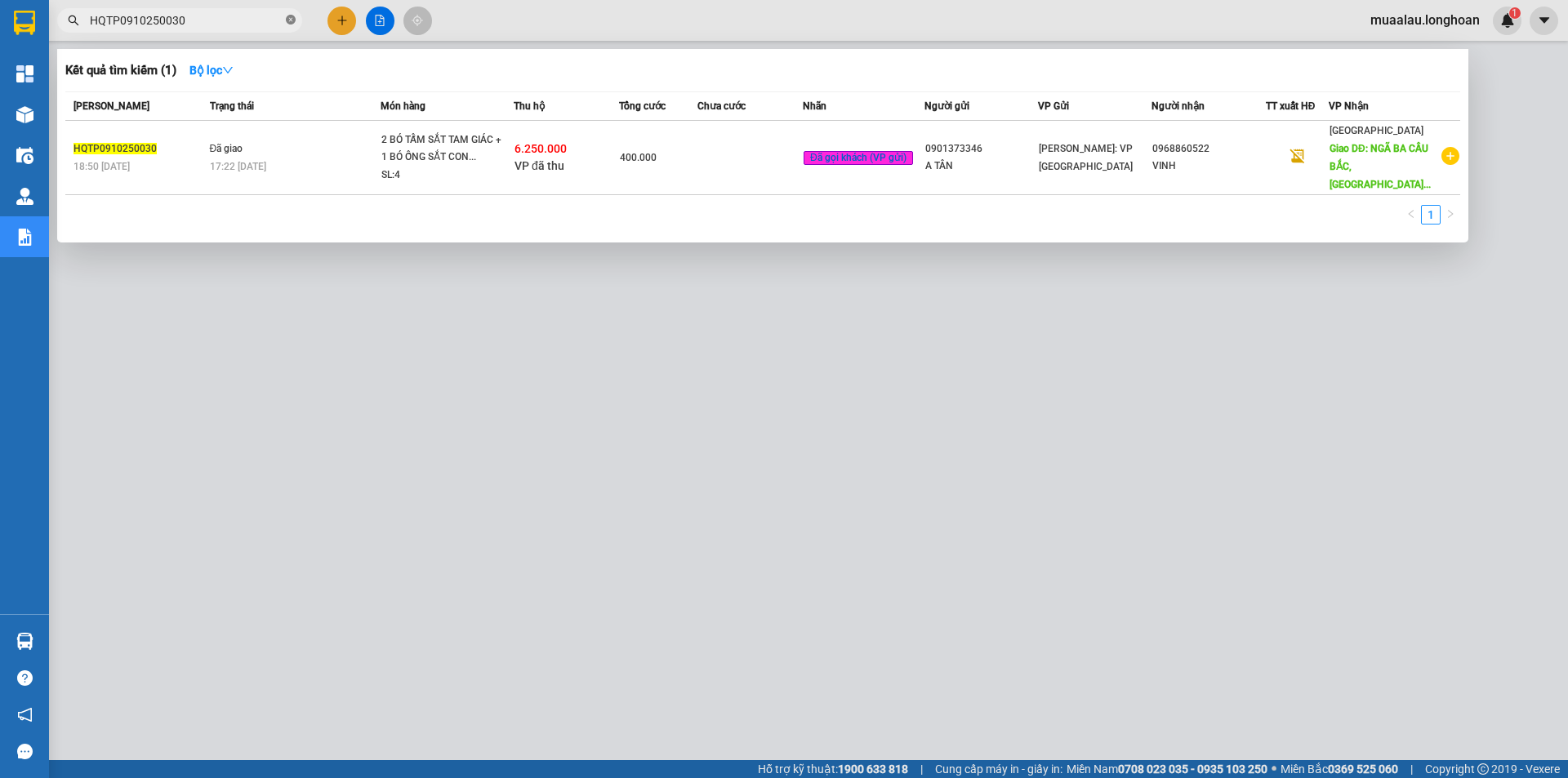
click at [288, 19] on icon "close-circle" at bounding box center [290, 19] width 10 height 10
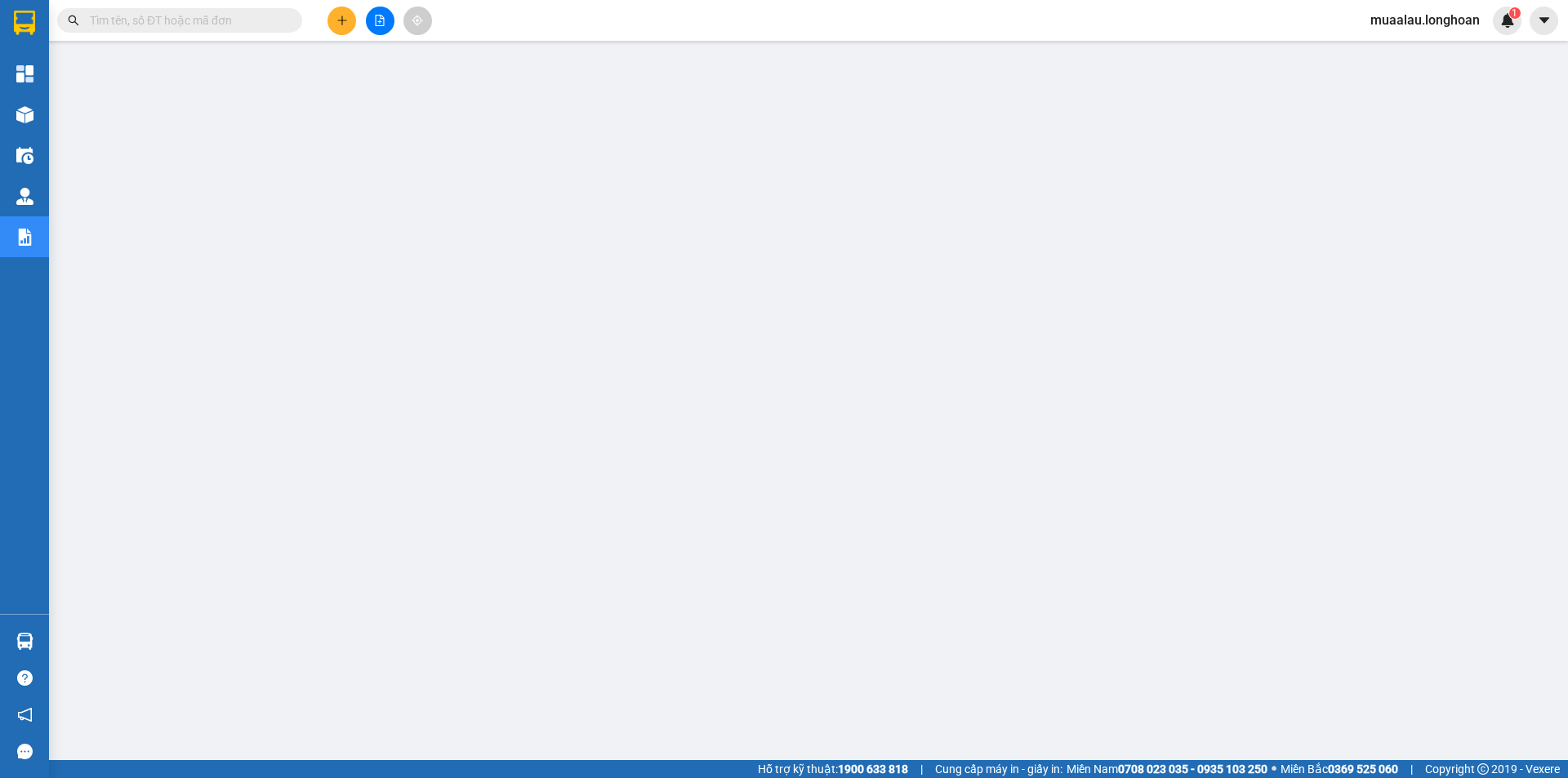
paste input "VP100910250023"
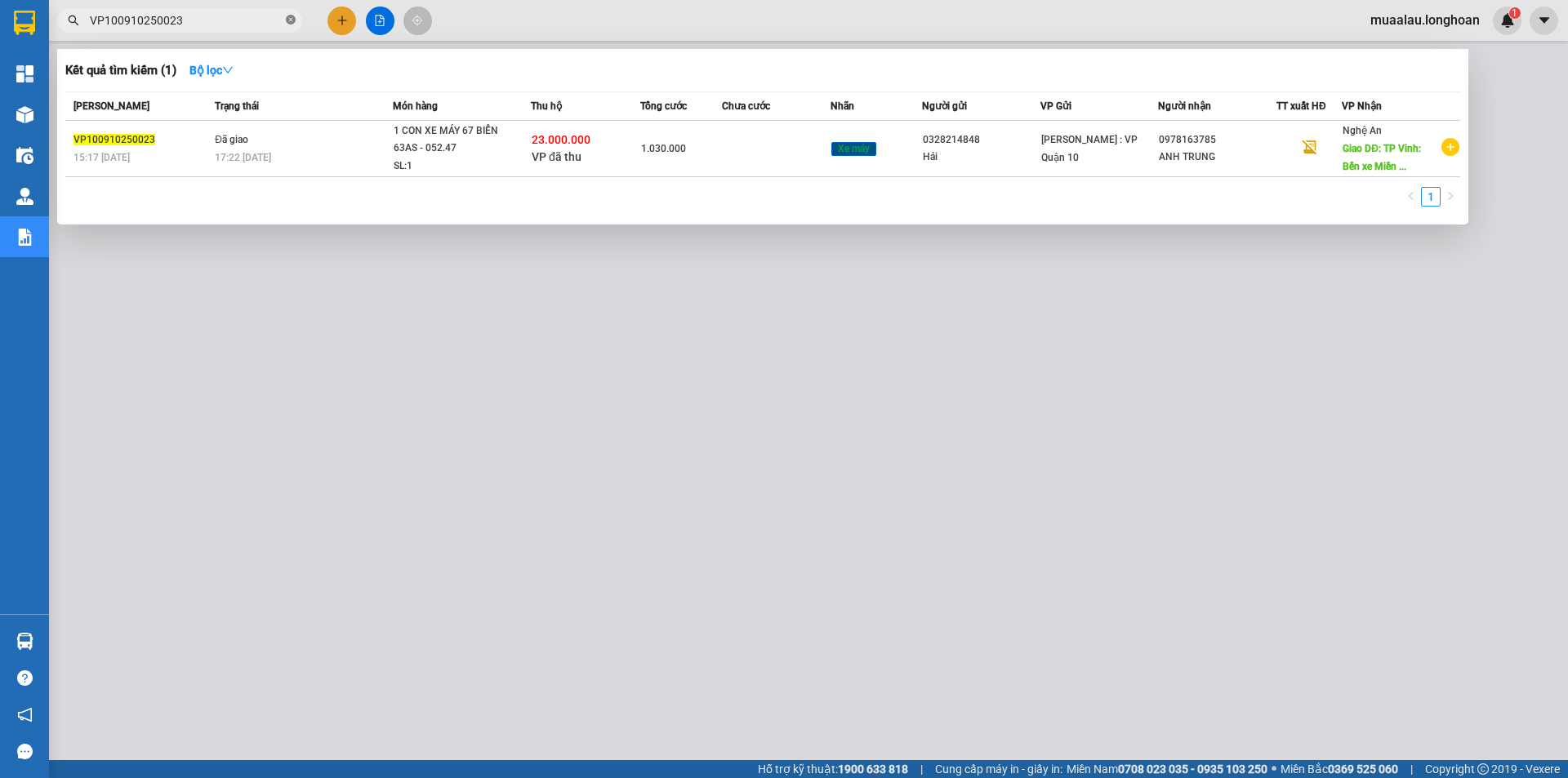
click at [288, 17] on icon "close-circle" at bounding box center [290, 19] width 10 height 10
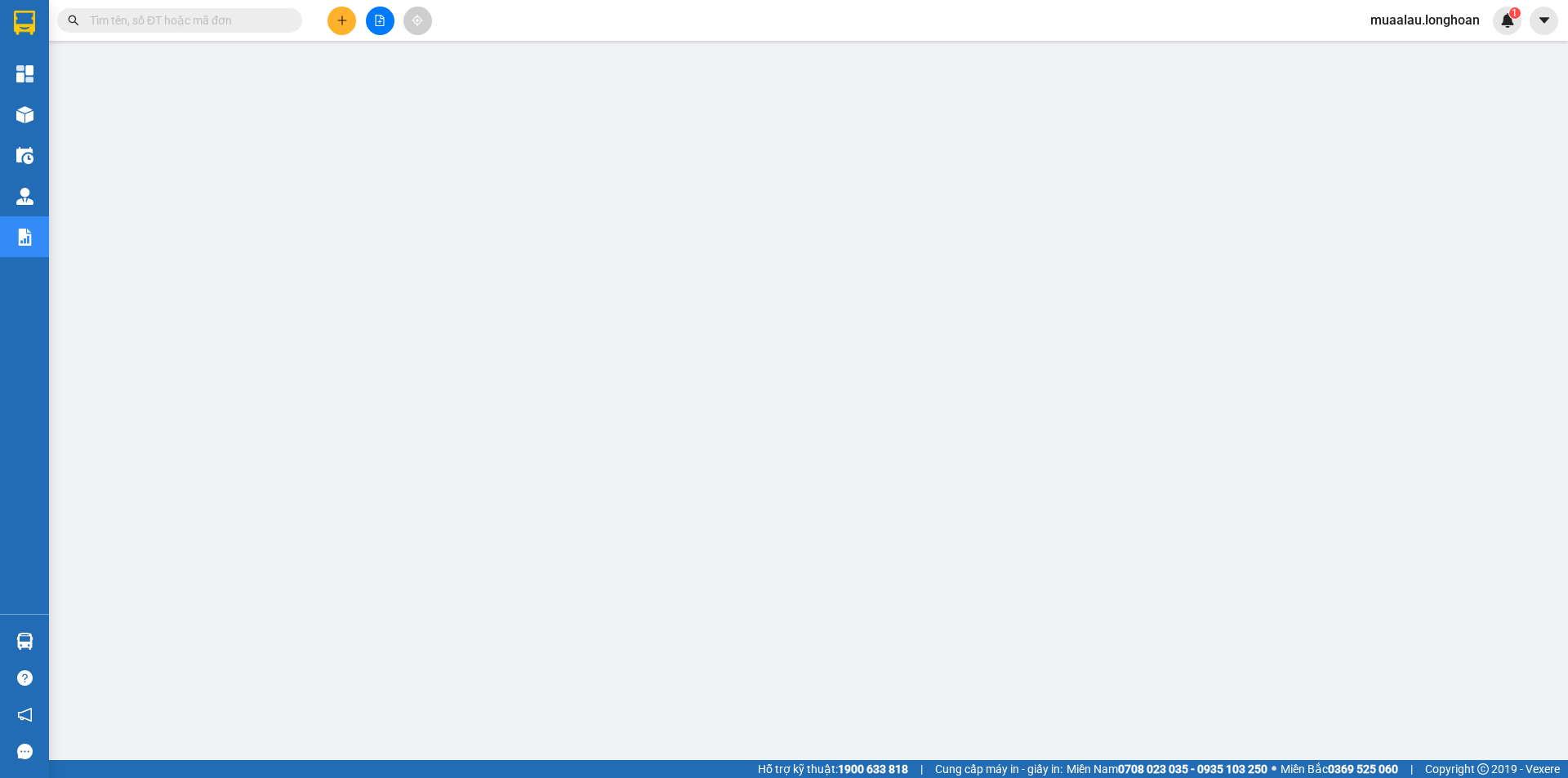
paste input "QU120910250026"
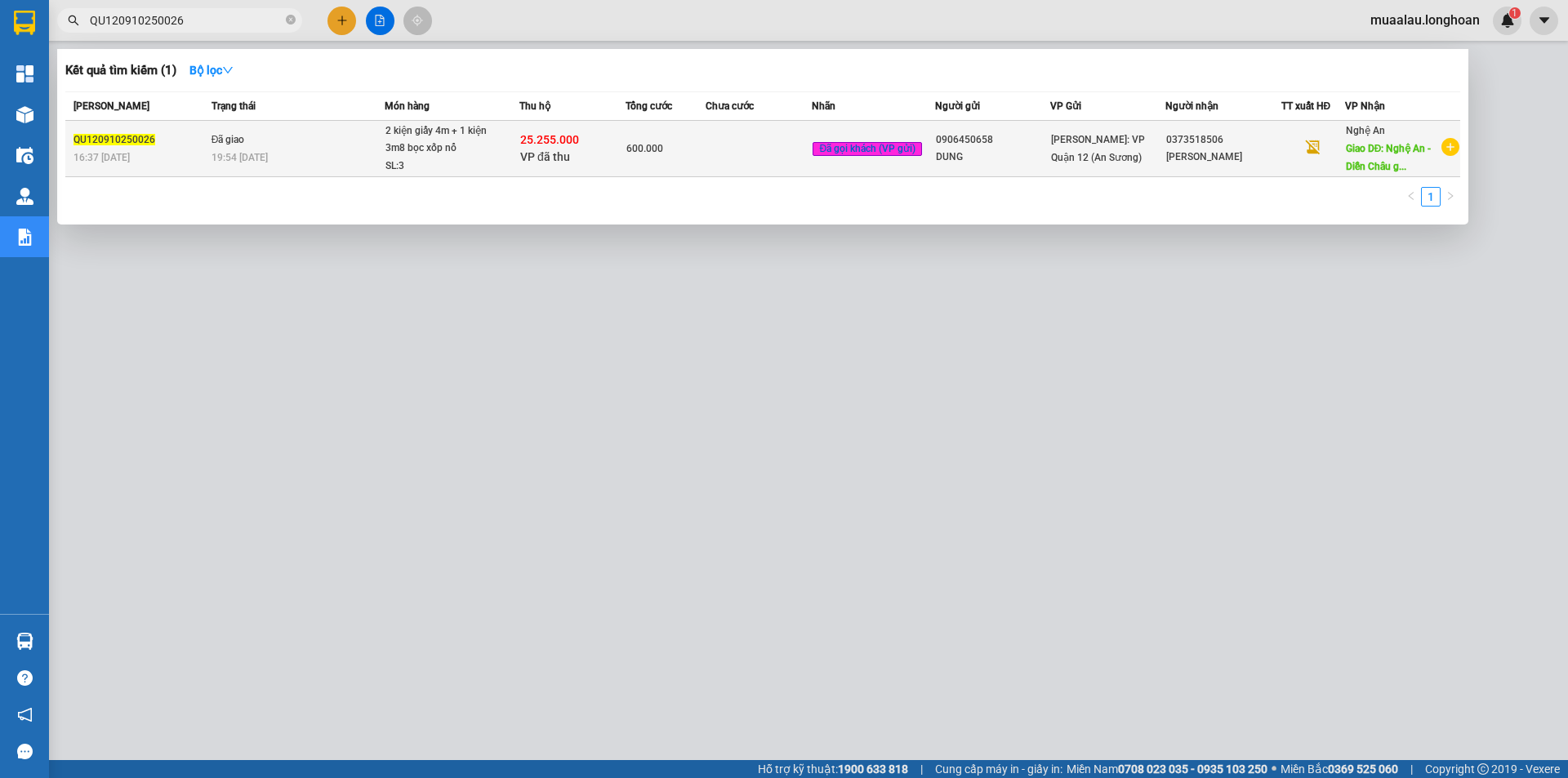
click at [761, 141] on td at bounding box center [759, 148] width 106 height 57
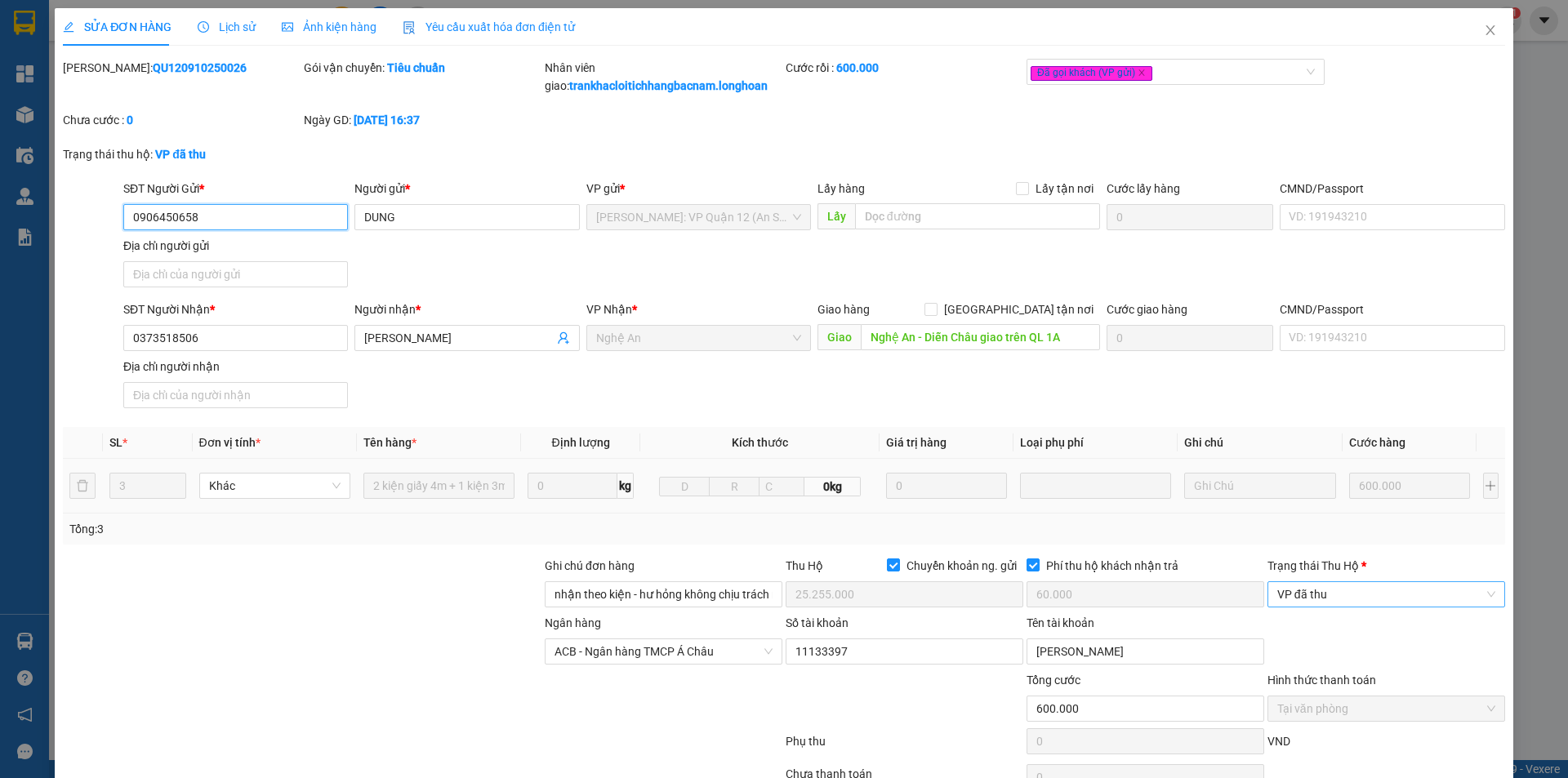
click at [1352, 591] on span "VP đã thu" at bounding box center [1386, 594] width 218 height 24
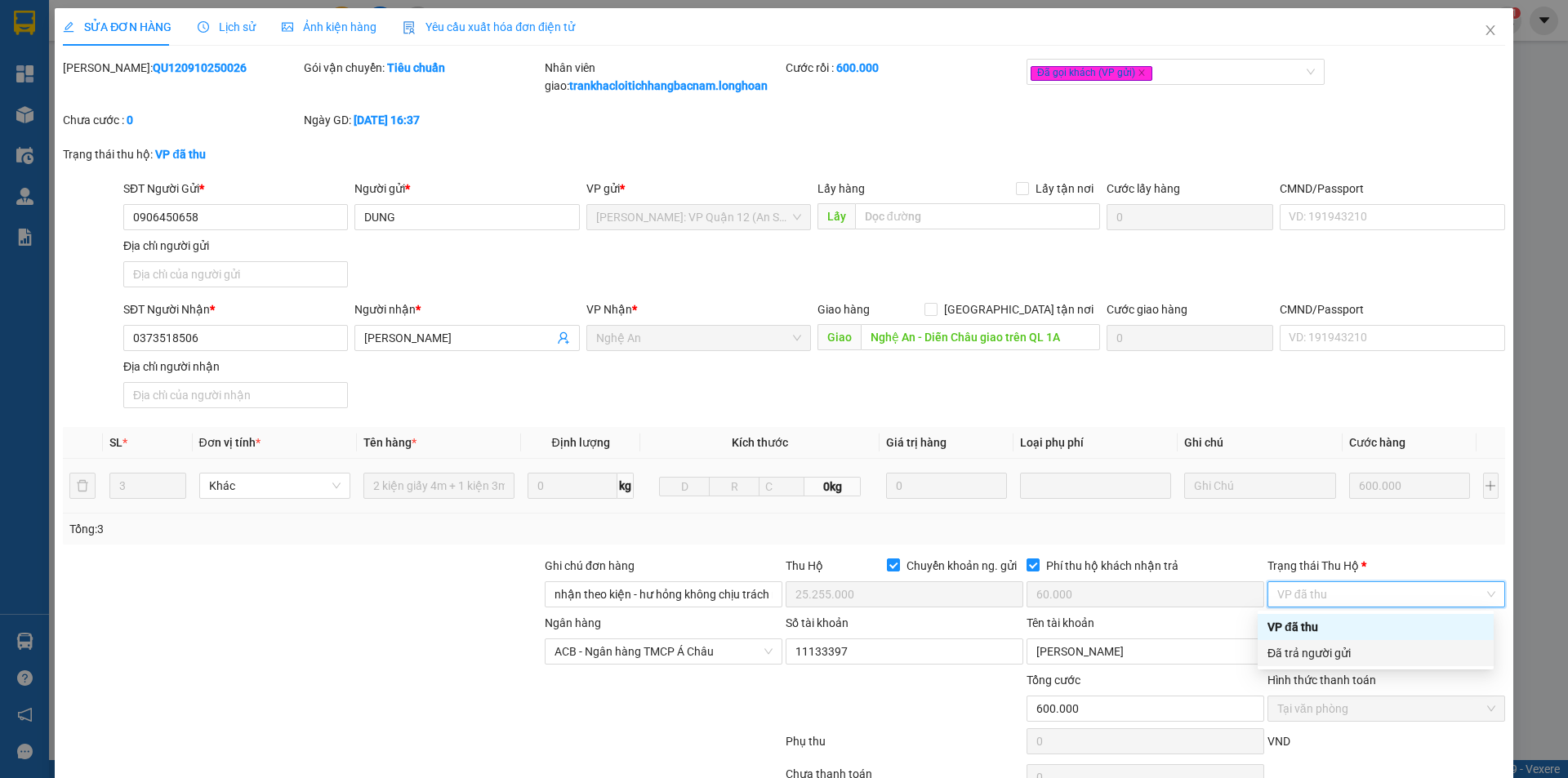
click at [1354, 652] on div "Đã trả người gửi" at bounding box center [1375, 653] width 216 height 18
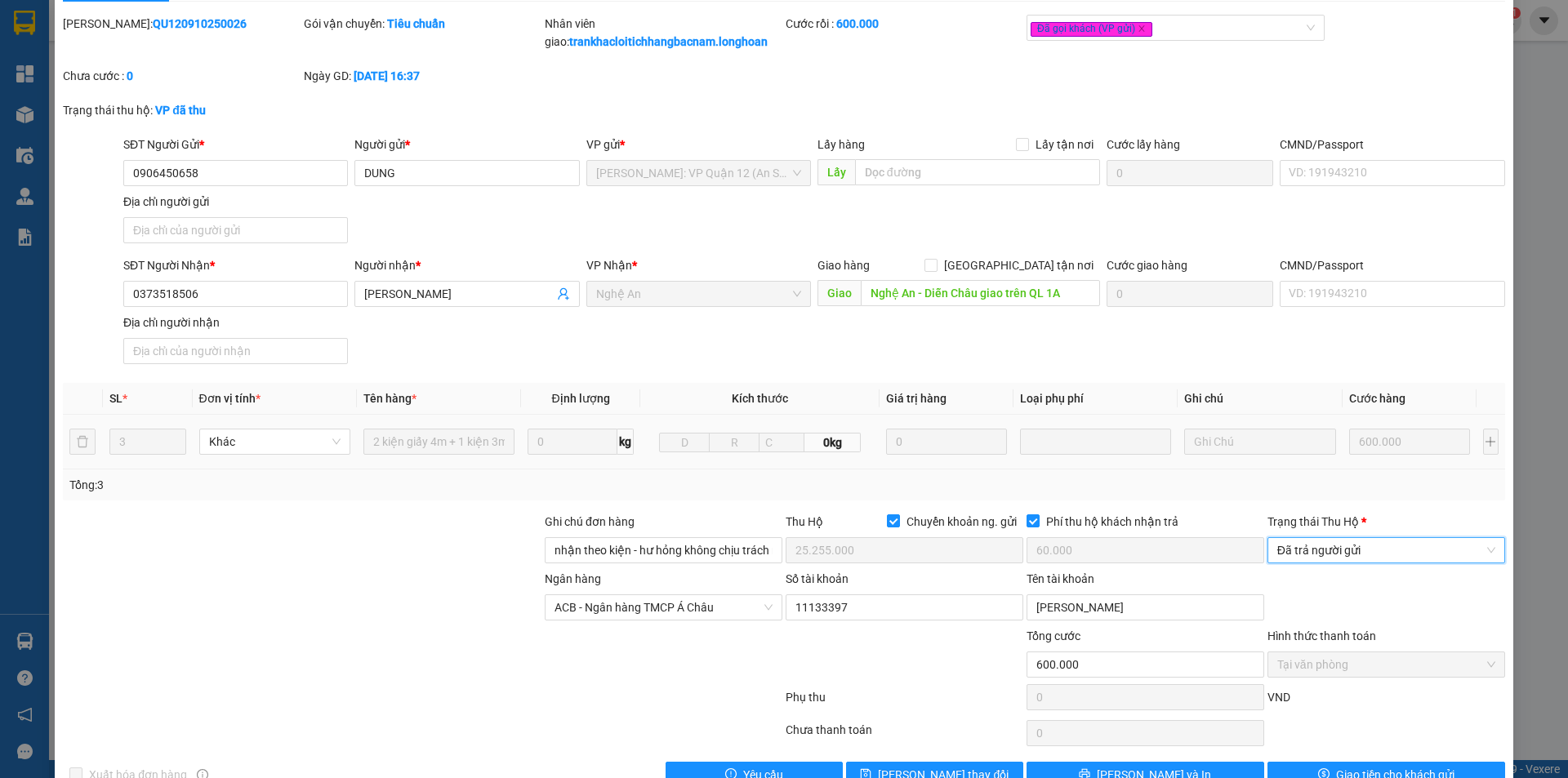
scroll to position [85, 0]
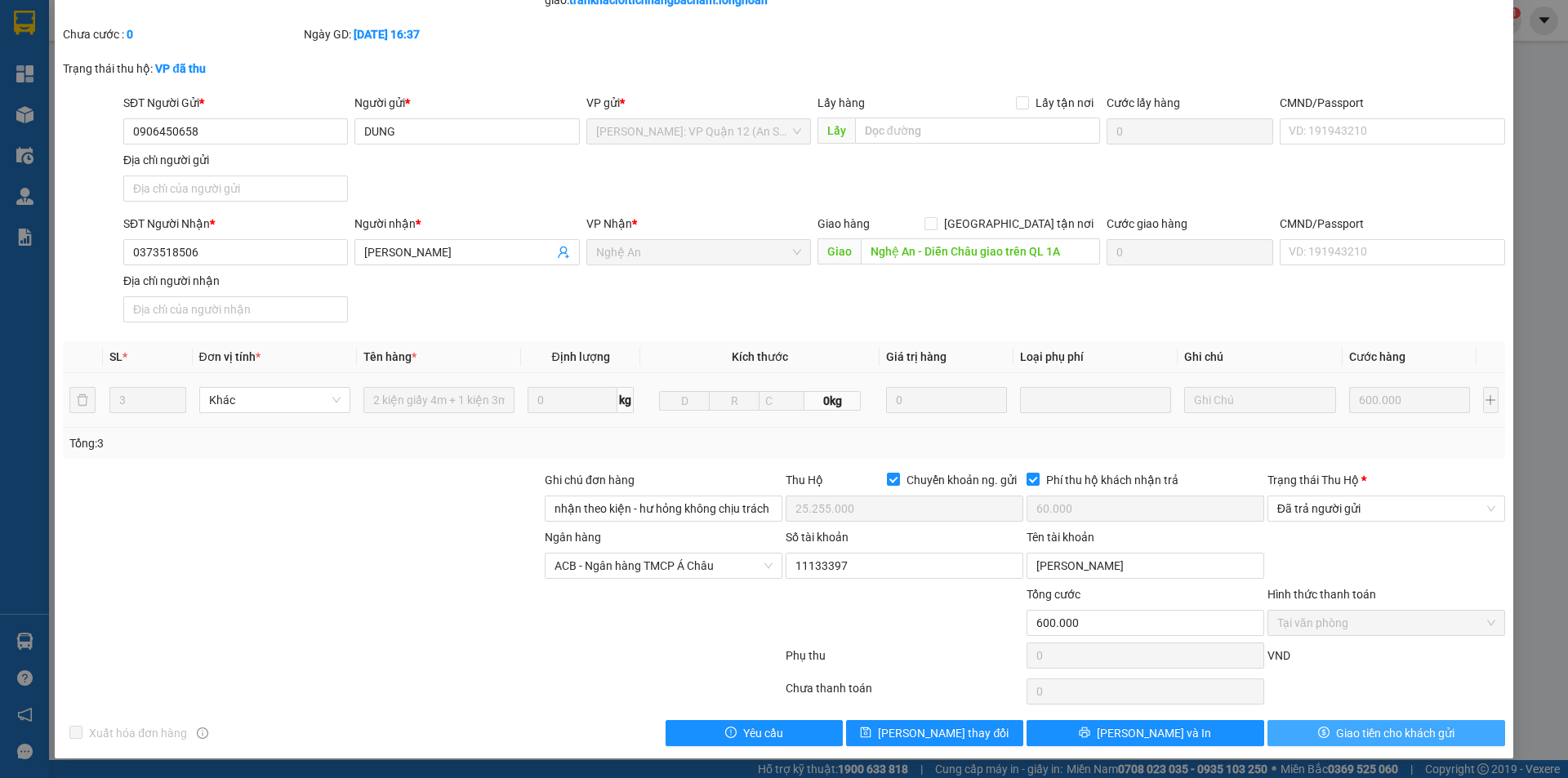
click at [1336, 726] on span "Giao tiền cho khách gửi" at bounding box center [1395, 733] width 119 height 18
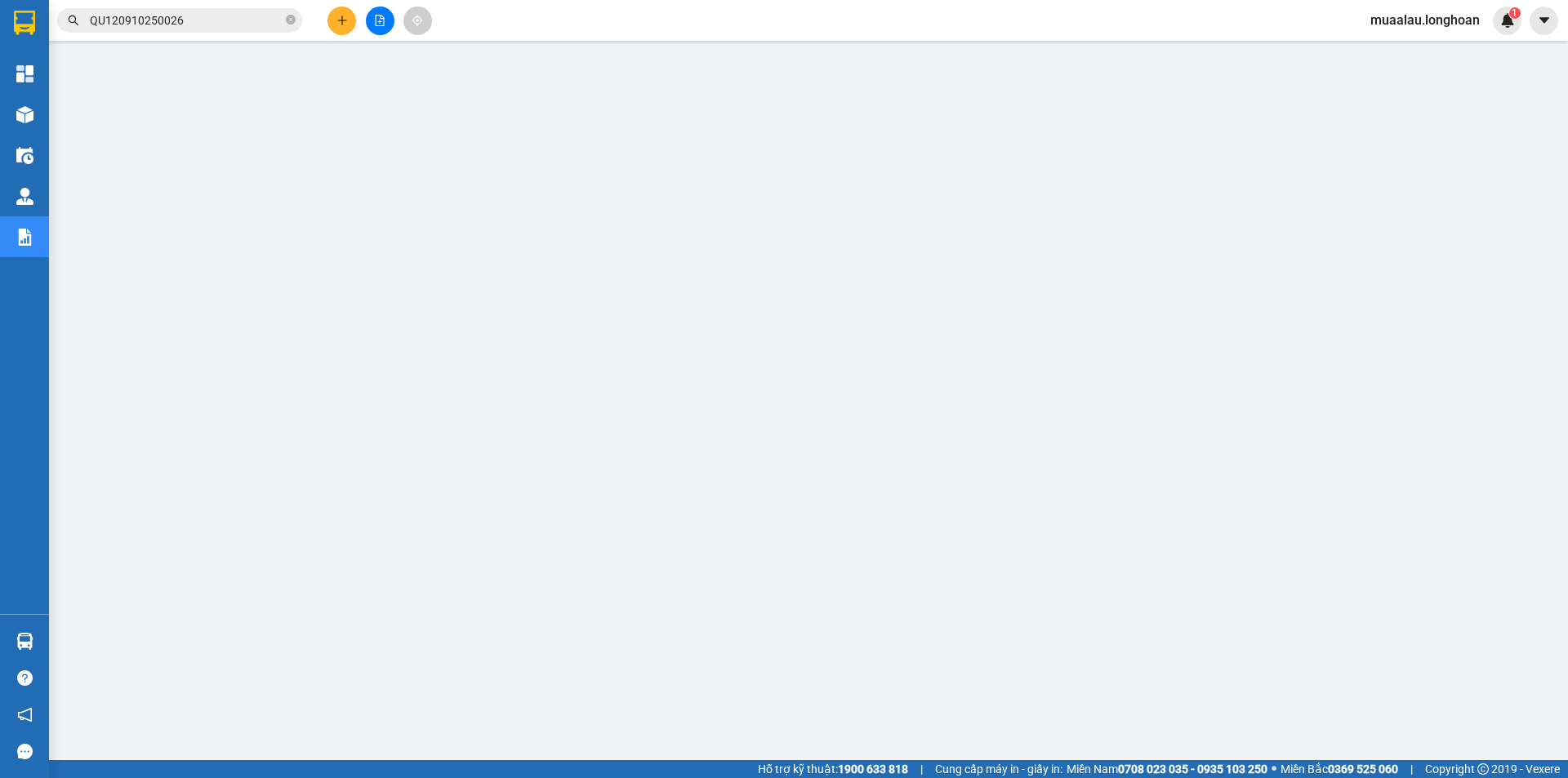
click at [283, 17] on span "QU120910250026" at bounding box center [180, 20] width 245 height 24
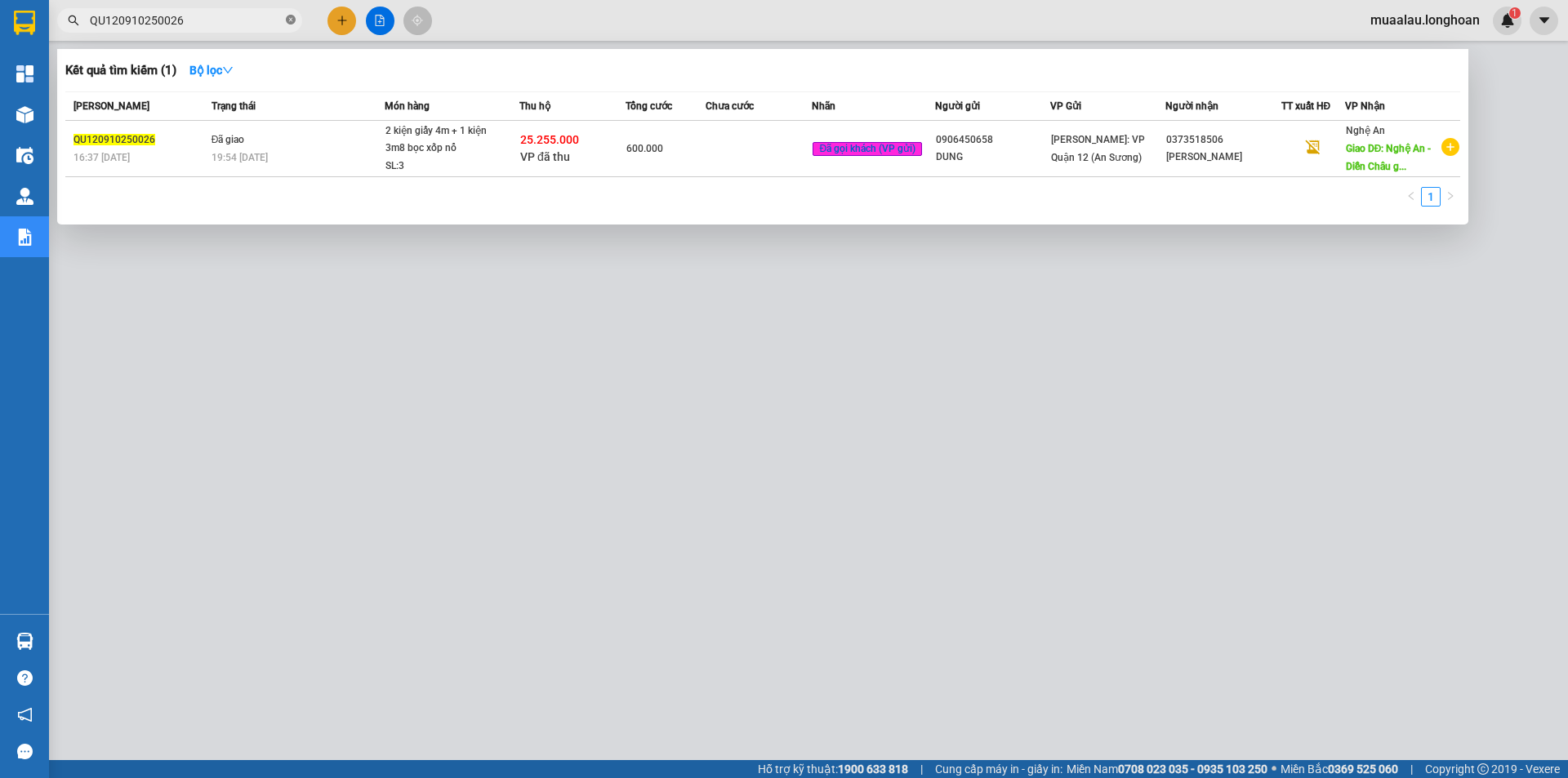
click at [290, 20] on icon "close-circle" at bounding box center [290, 19] width 10 height 10
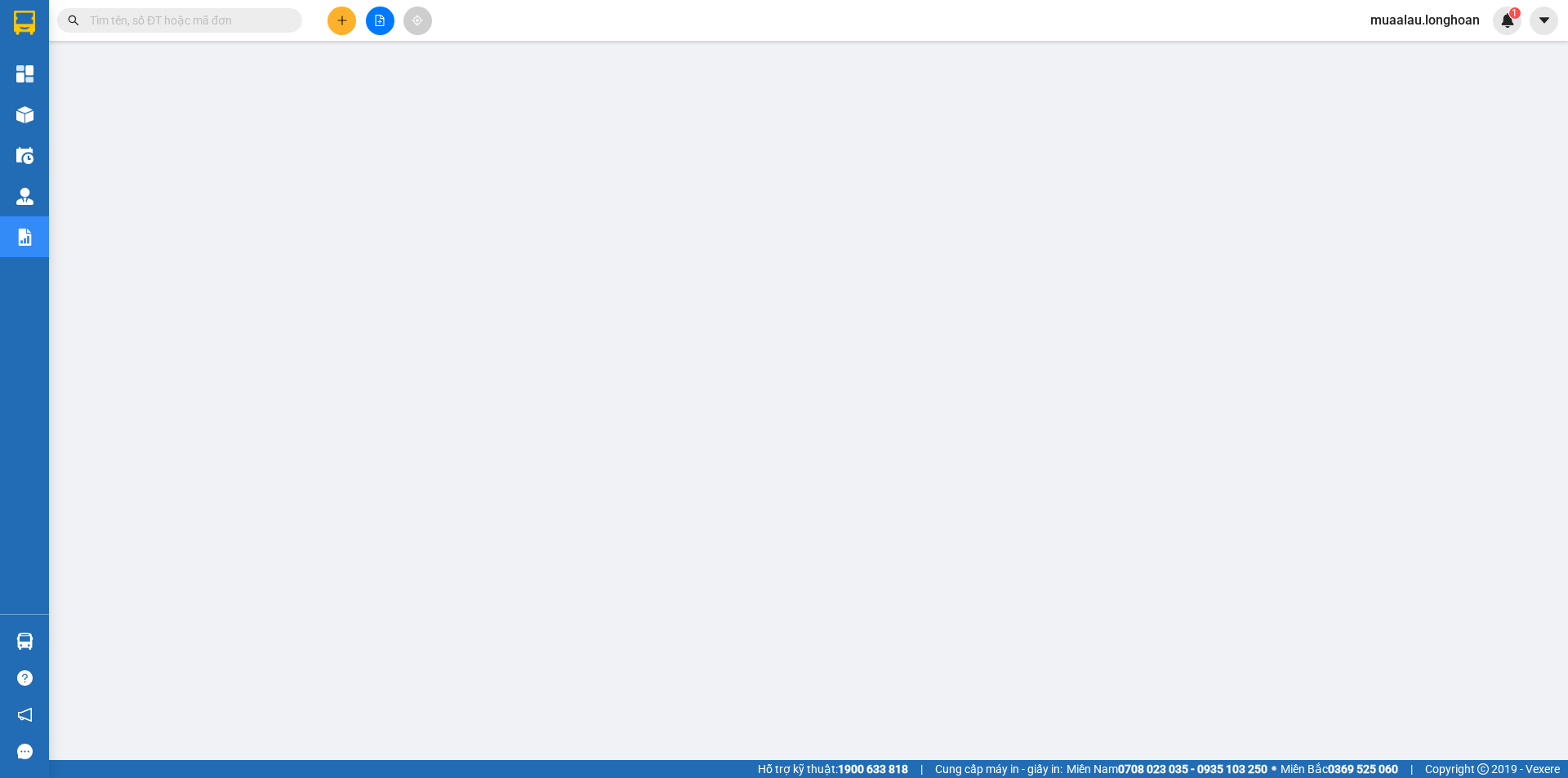
paste input "HCM90910250002"
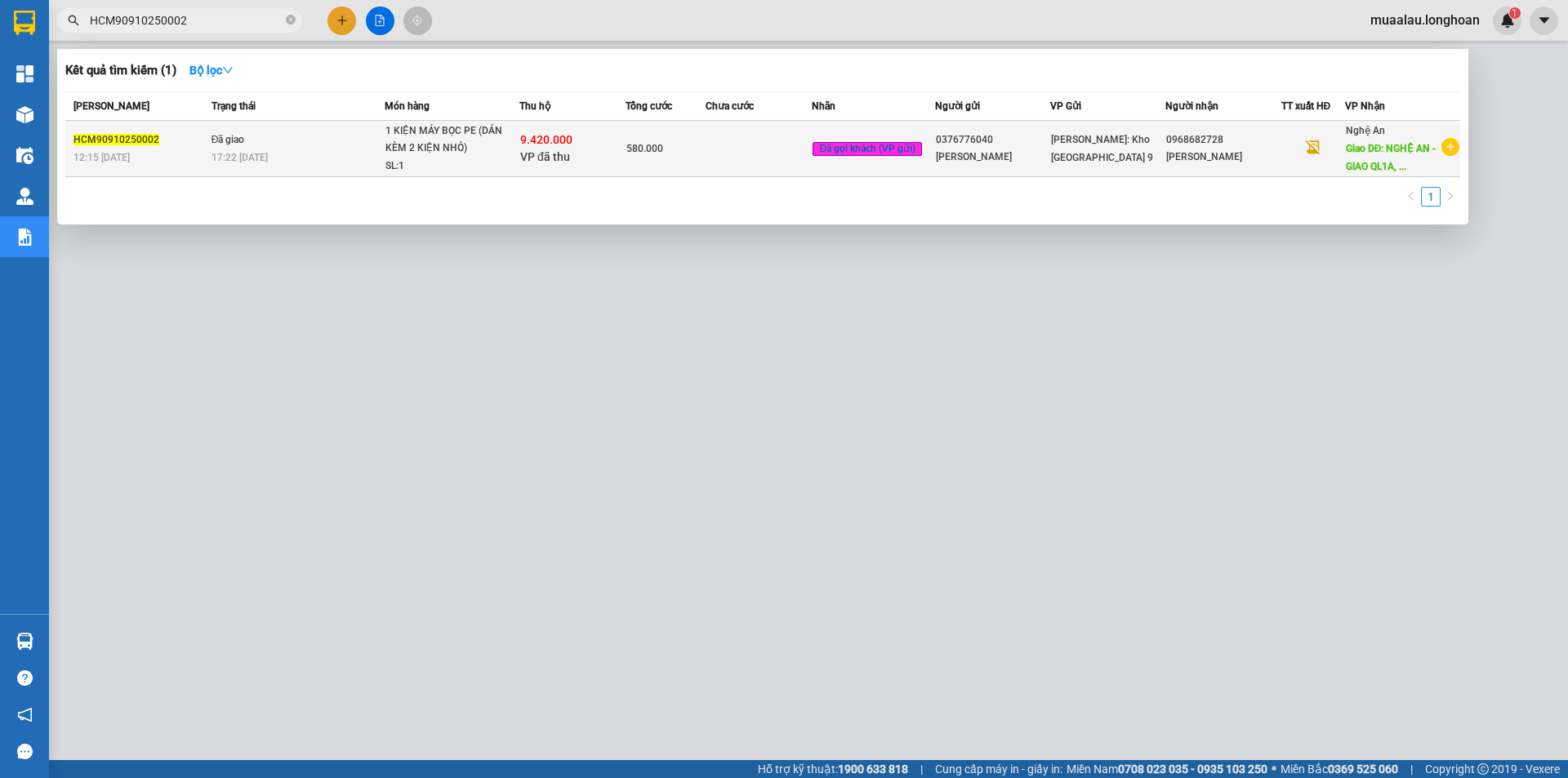
click at [710, 176] on td at bounding box center [759, 148] width 106 height 57
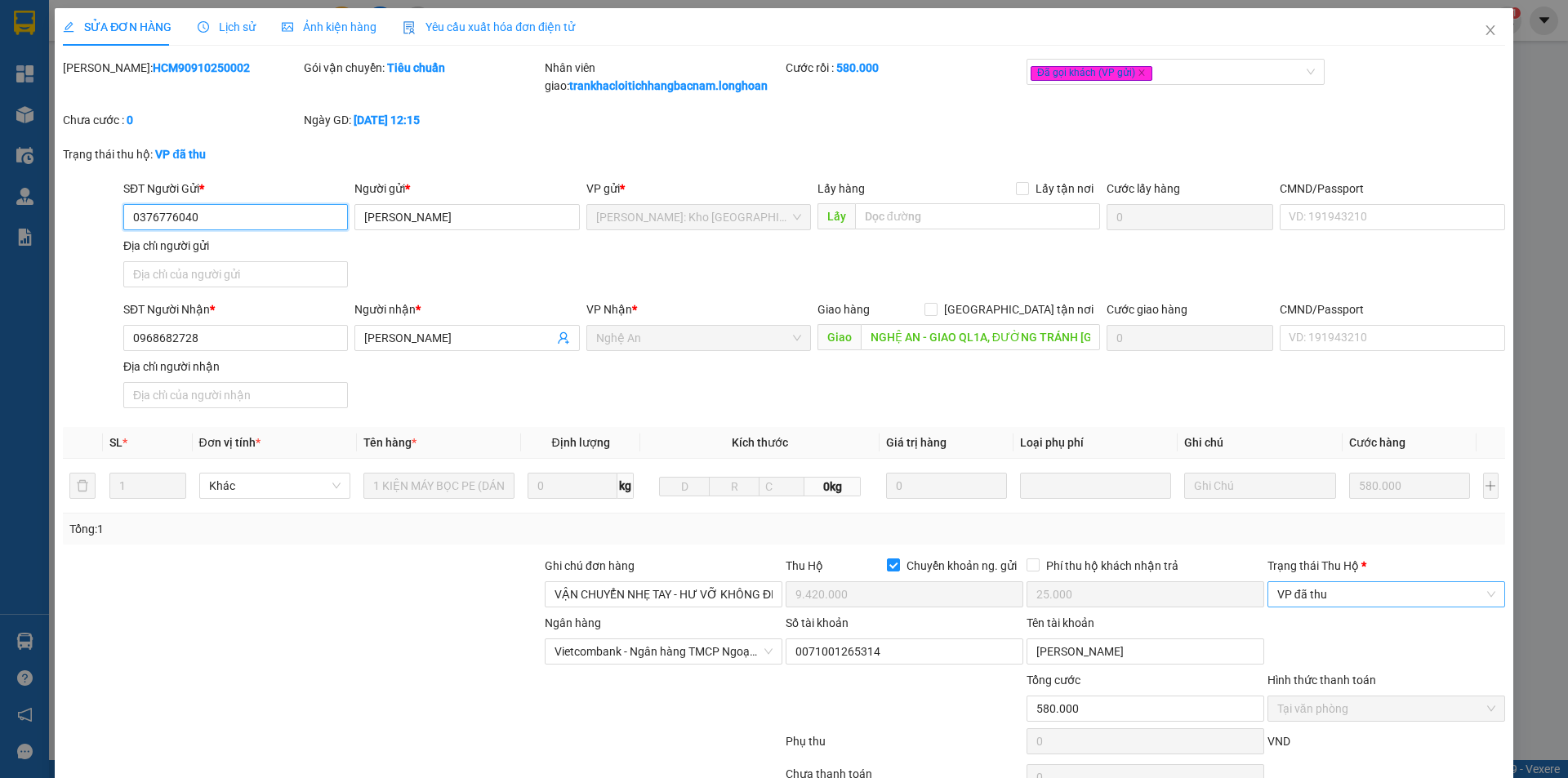
click at [1345, 605] on span "VP đã thu" at bounding box center [1386, 594] width 218 height 24
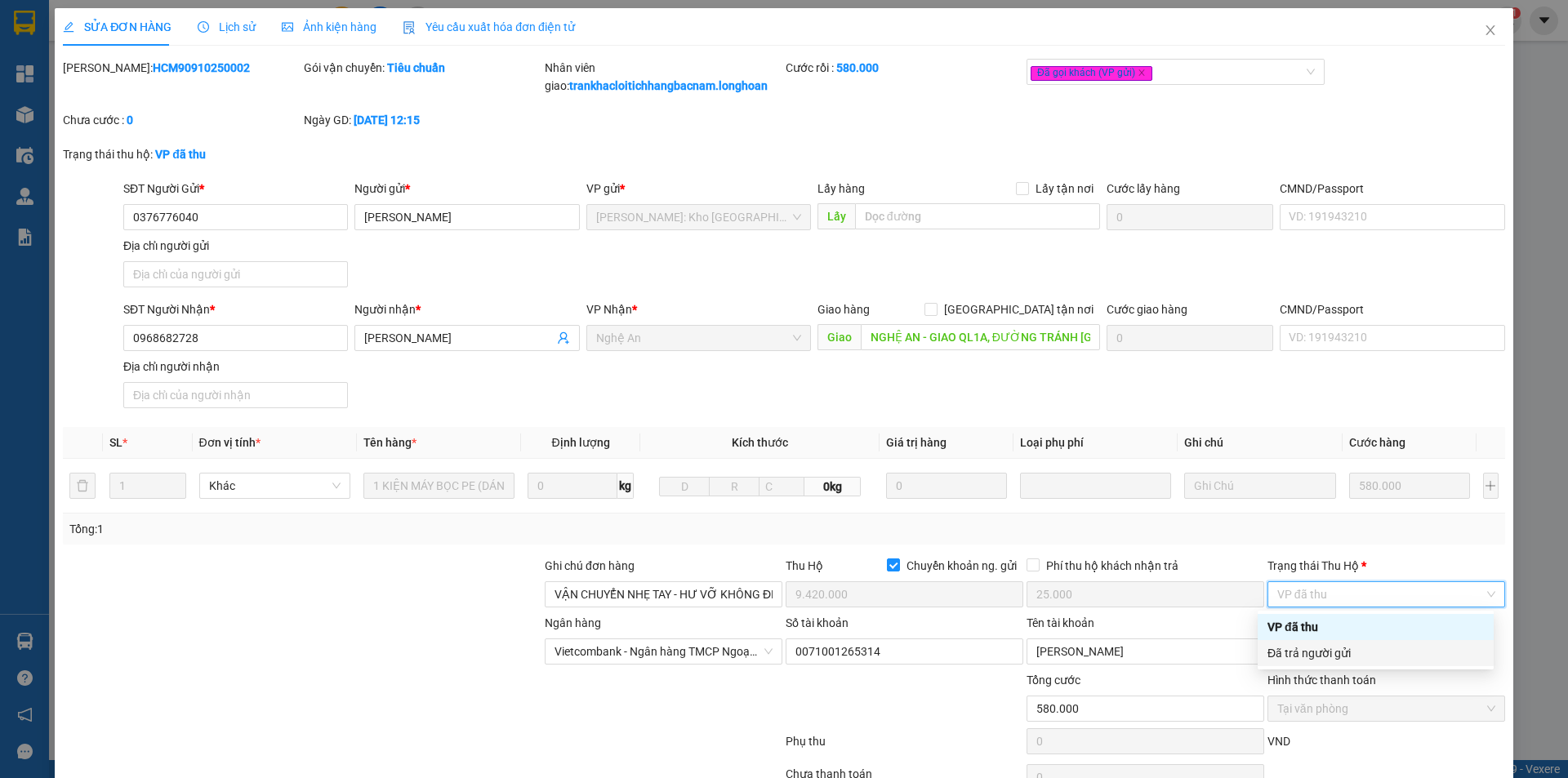
click at [1353, 654] on div "Đã trả người gửi" at bounding box center [1375, 653] width 216 height 18
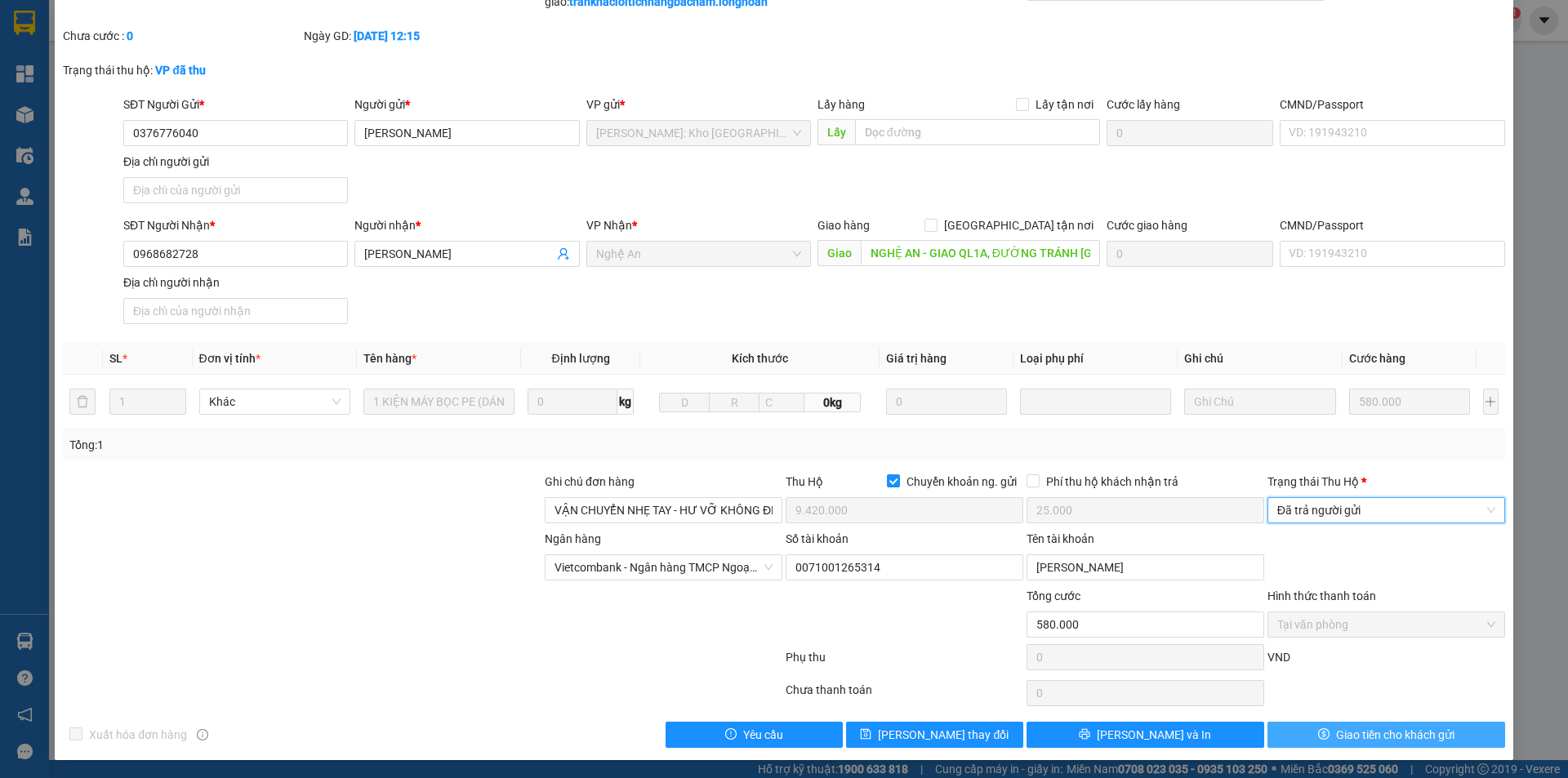
scroll to position [85, 0]
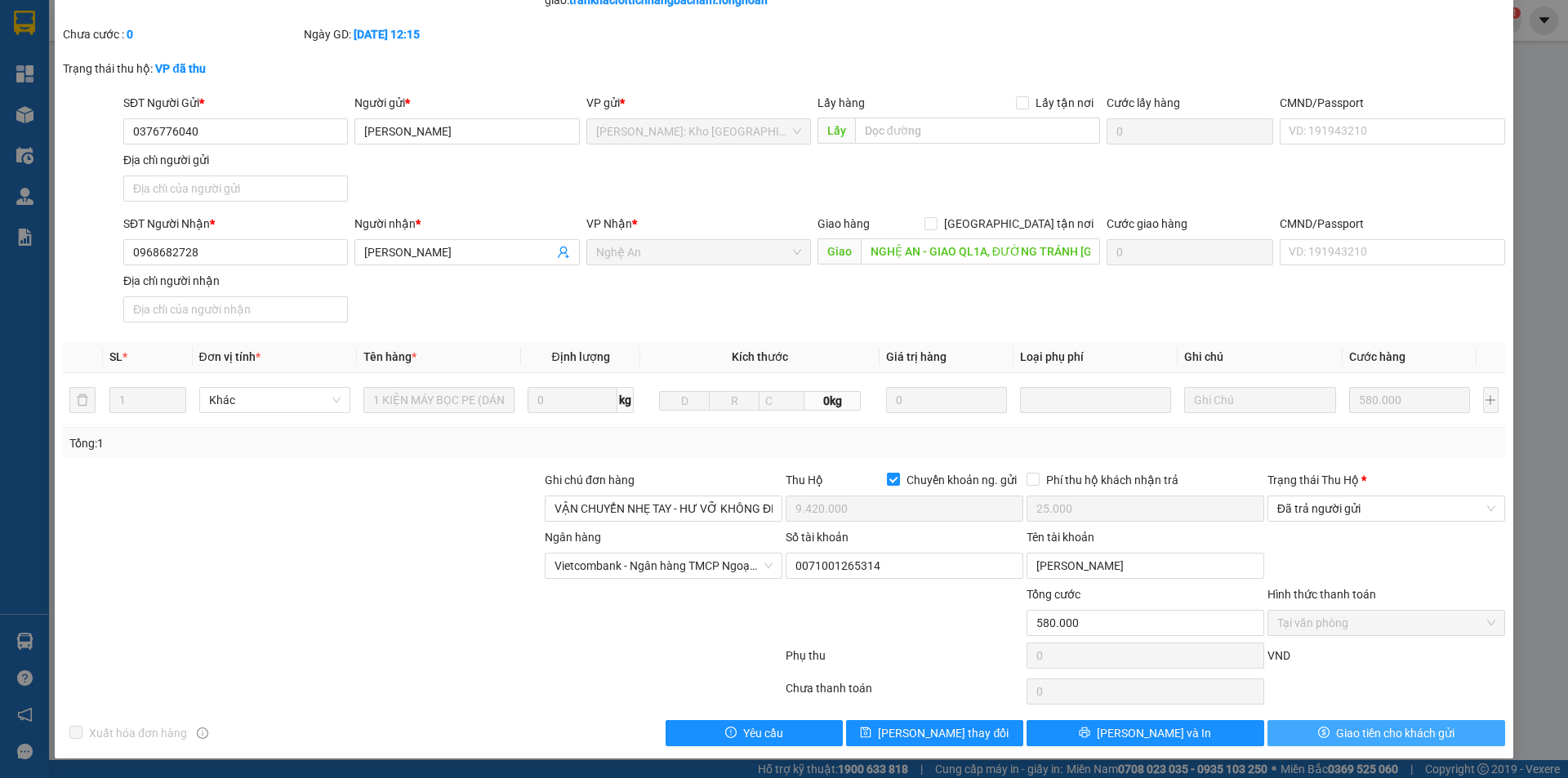
click at [1368, 729] on span "Giao tiền cho khách gửi" at bounding box center [1395, 733] width 119 height 18
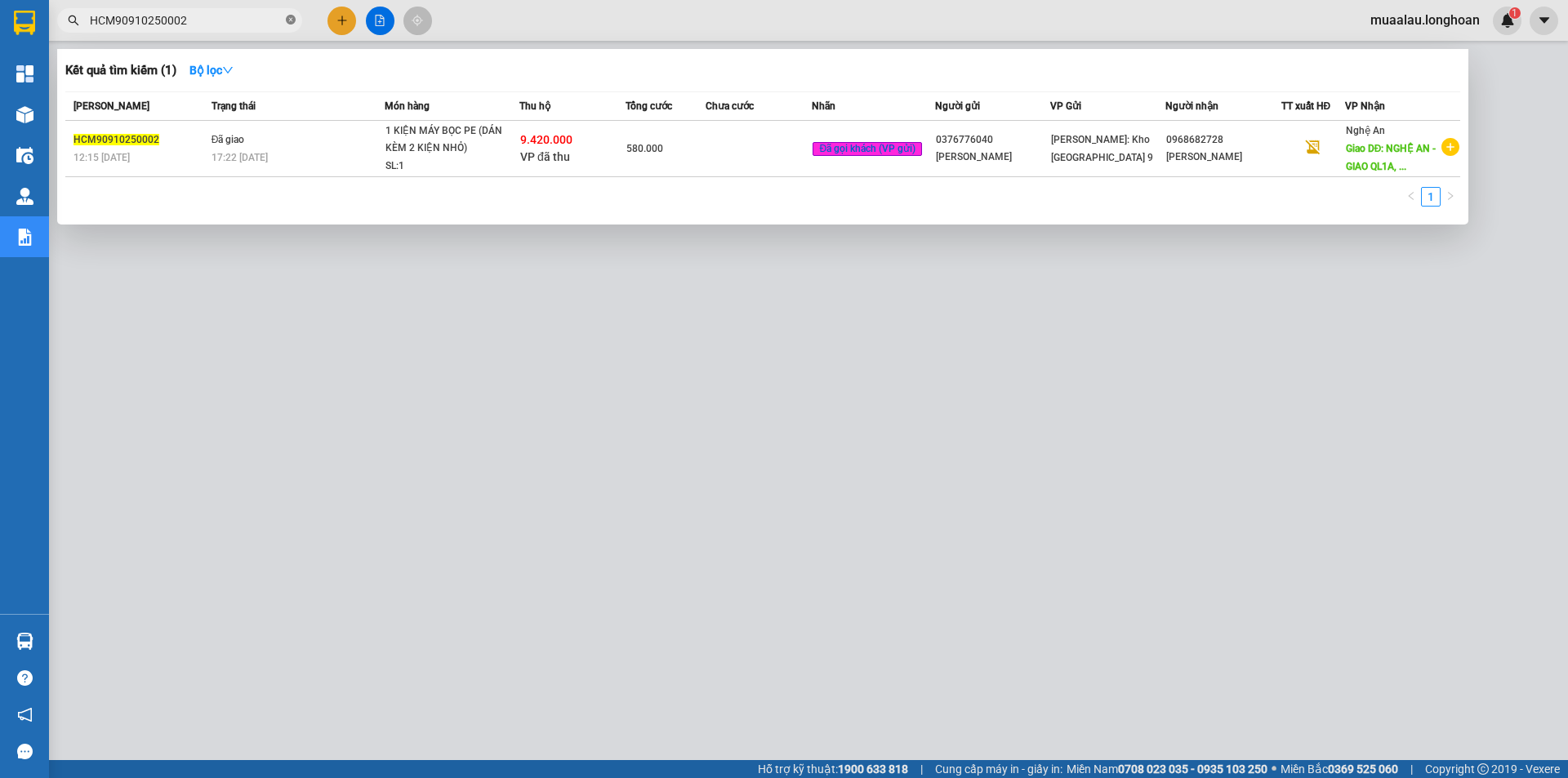
click at [287, 20] on icon "close-circle" at bounding box center [290, 19] width 10 height 10
paste input "HNHD0910250015"
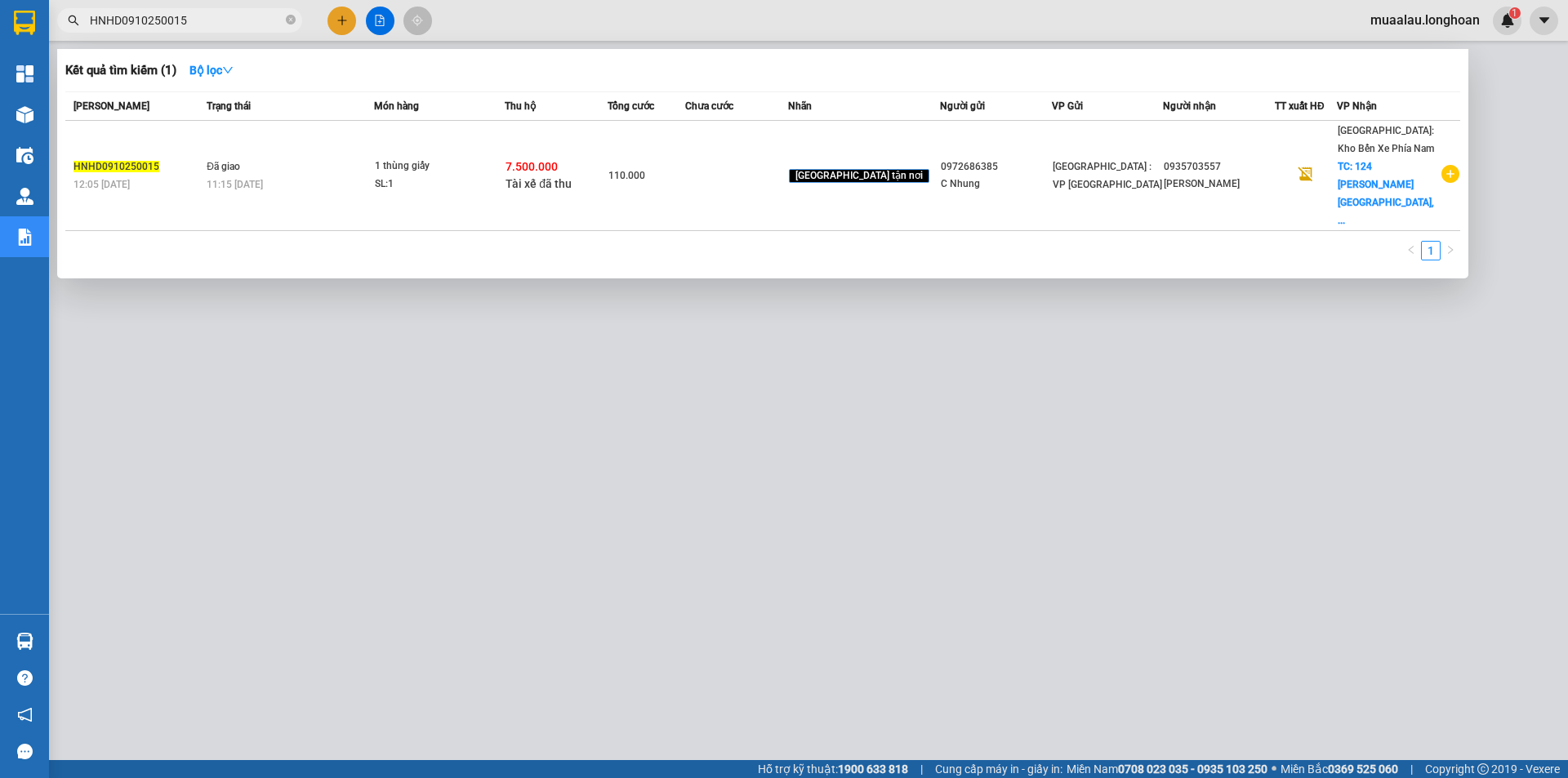
click at [735, 160] on td at bounding box center [737, 175] width 103 height 110
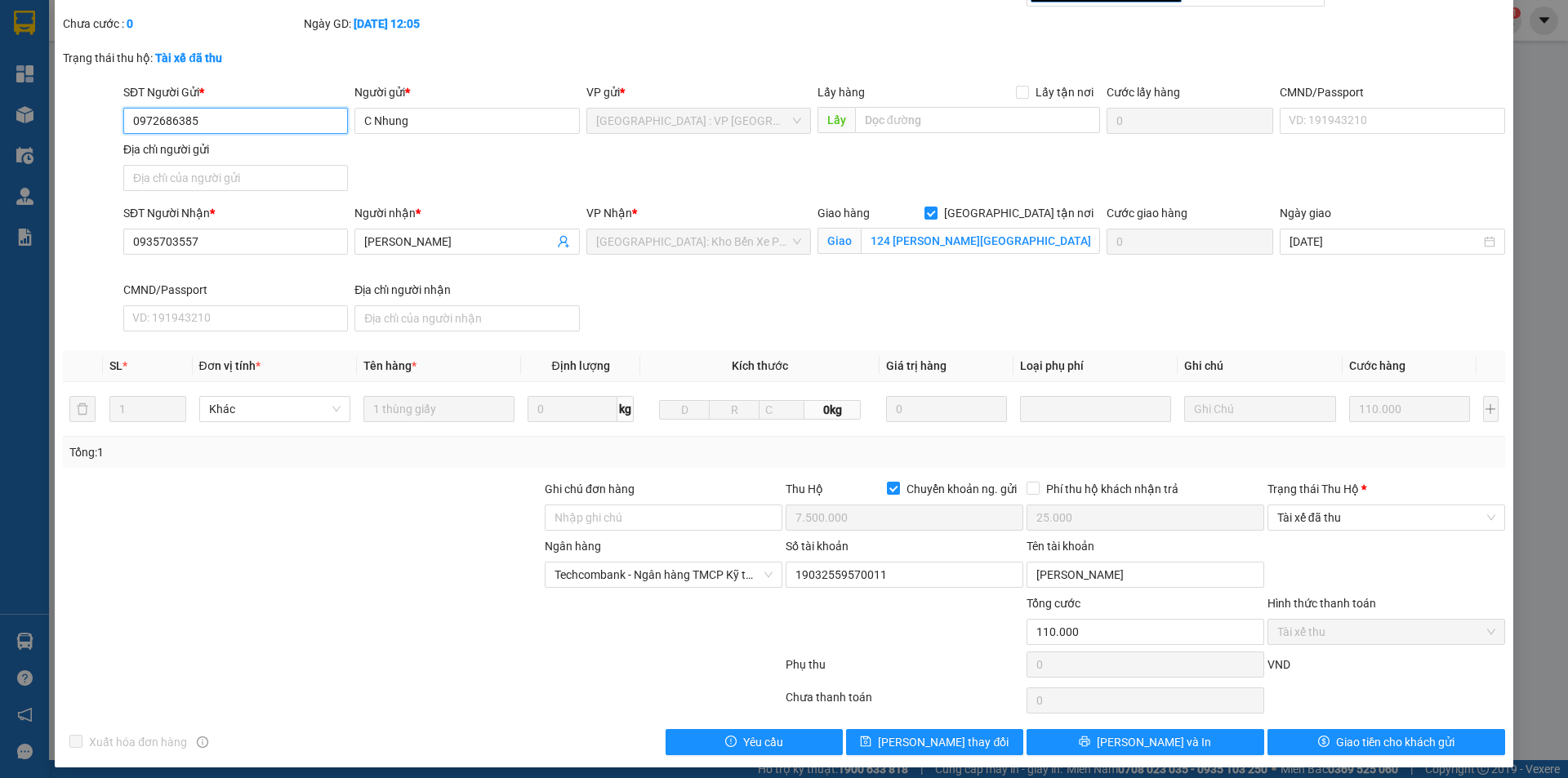
scroll to position [87, 0]
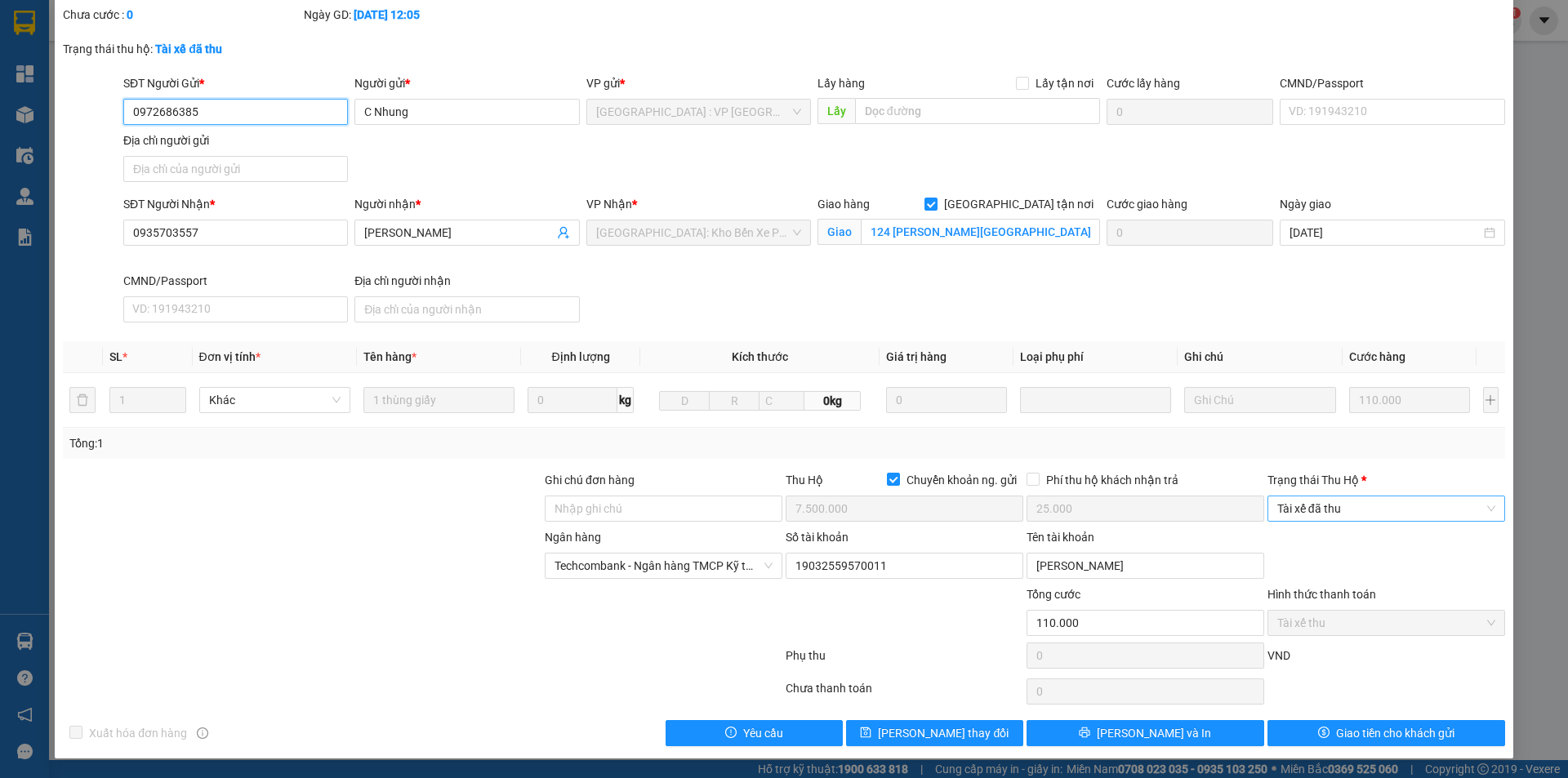
click at [1354, 504] on span "Tài xế đã thu" at bounding box center [1386, 508] width 218 height 24
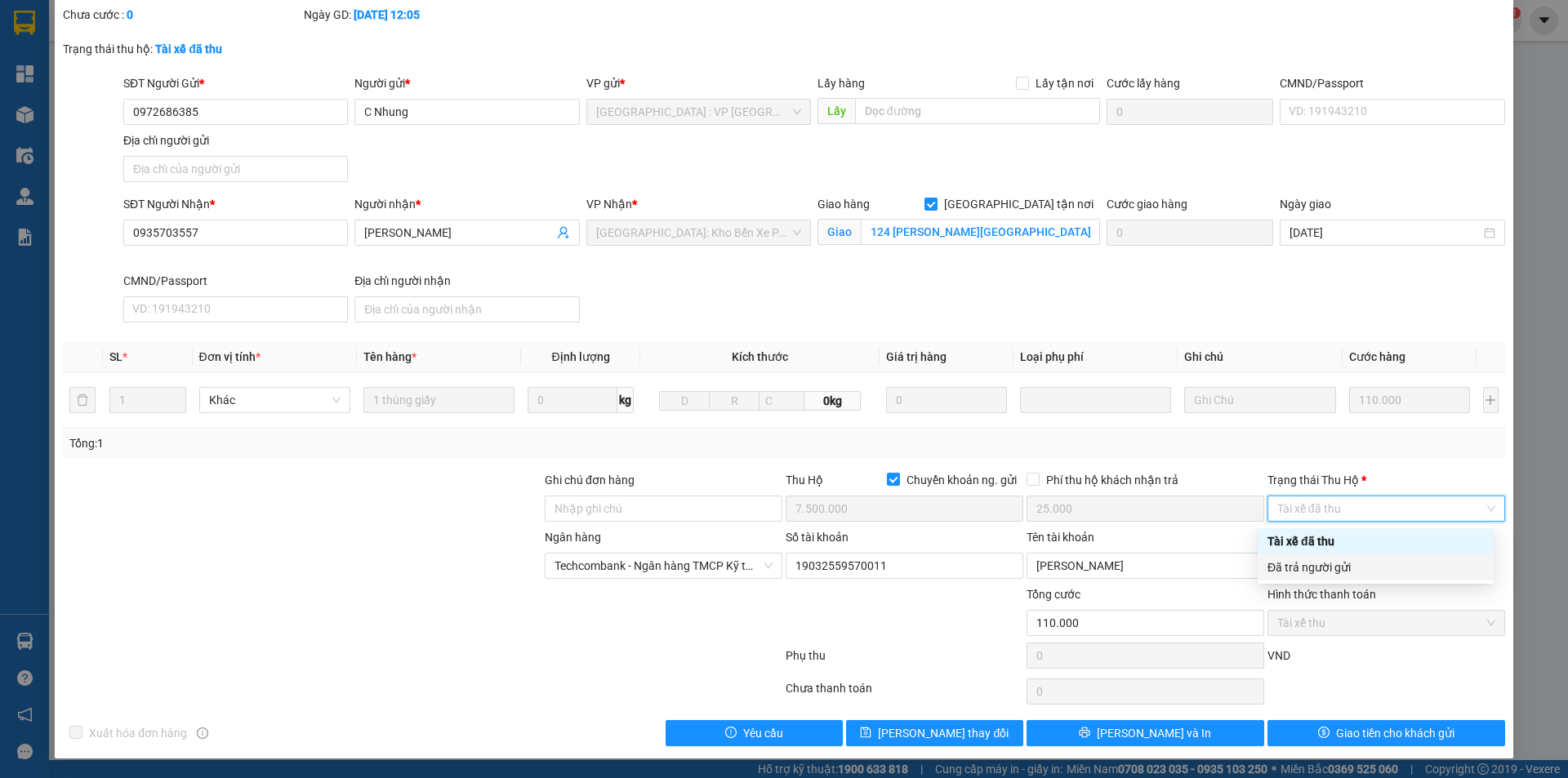
click at [1352, 561] on div "Đã trả người gửi" at bounding box center [1375, 567] width 216 height 18
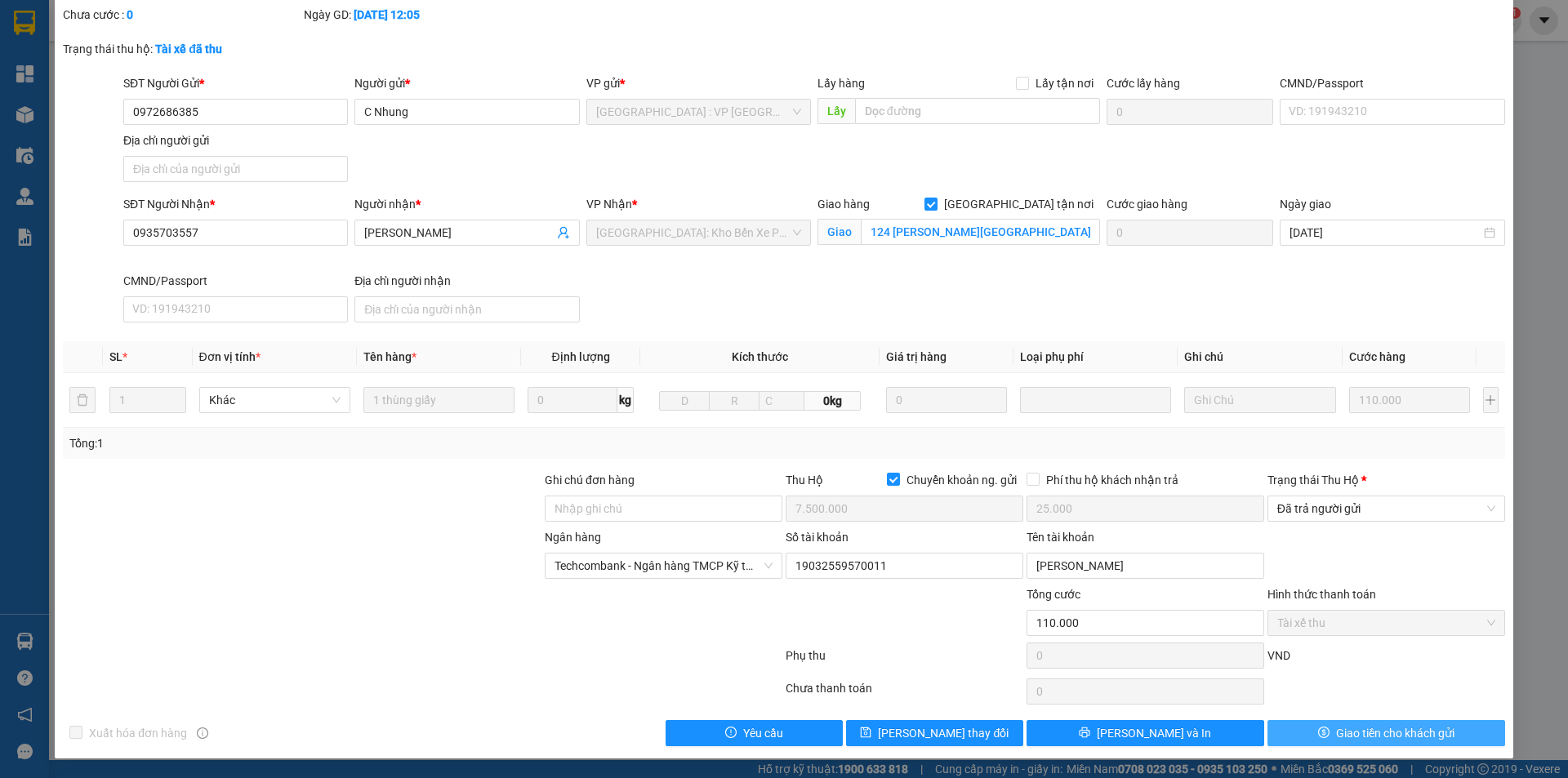
click at [1423, 738] on span "Giao tiền cho khách gửi" at bounding box center [1395, 733] width 119 height 18
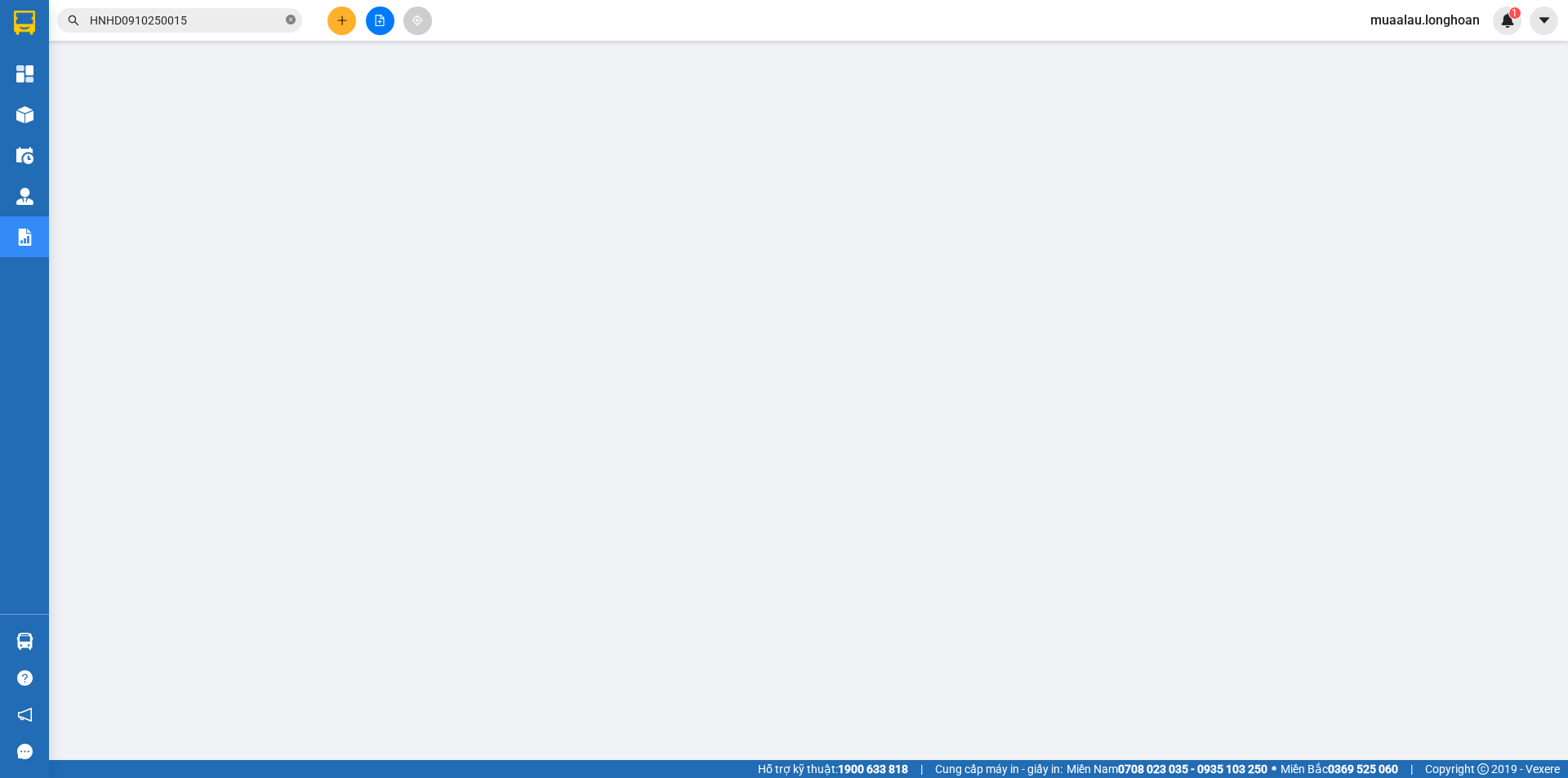
click at [289, 17] on icon "close-circle" at bounding box center [290, 19] width 10 height 10
paste input "VPHM0810250025"
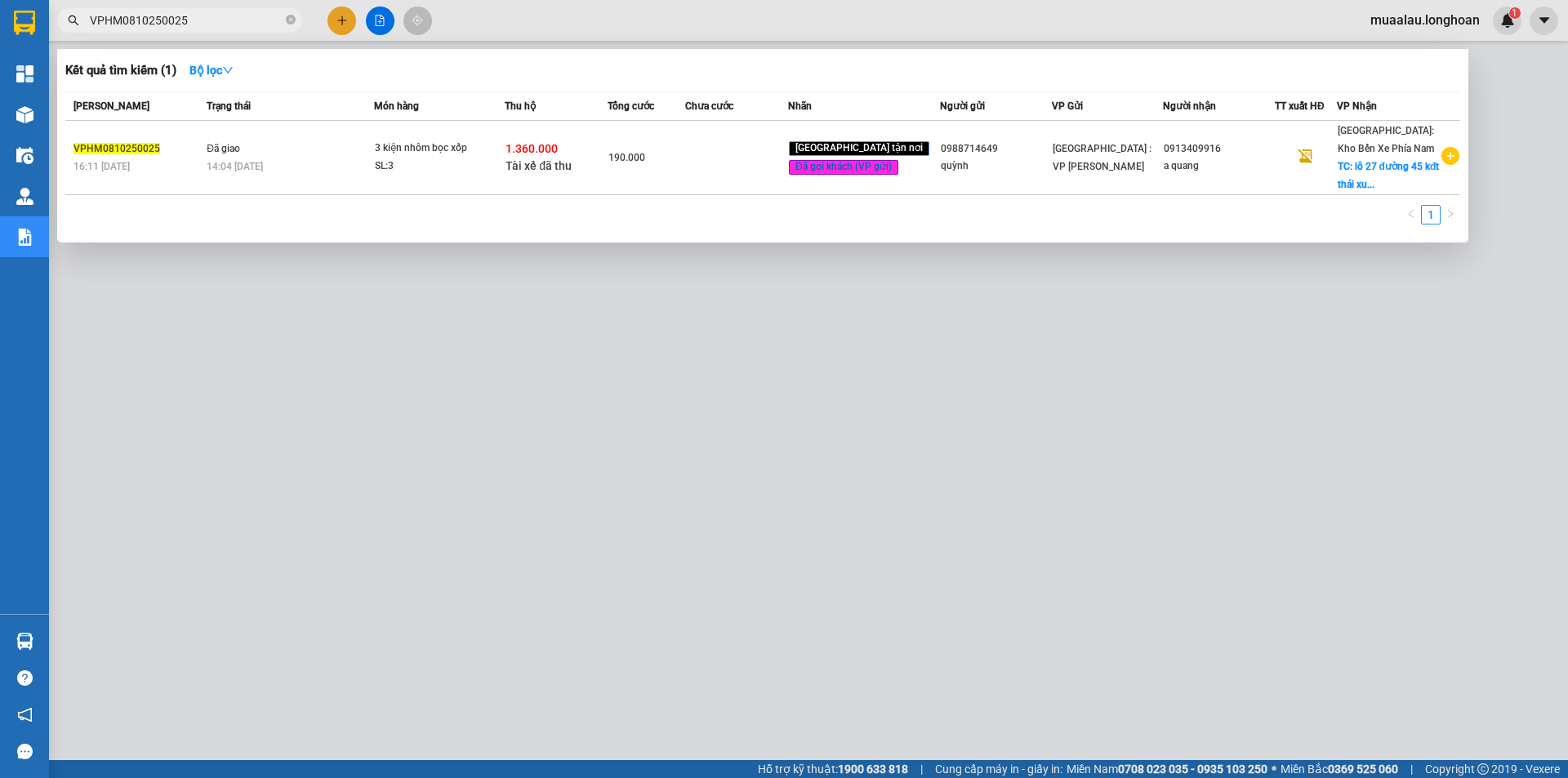
click at [765, 181] on td at bounding box center [737, 158] width 103 height 74
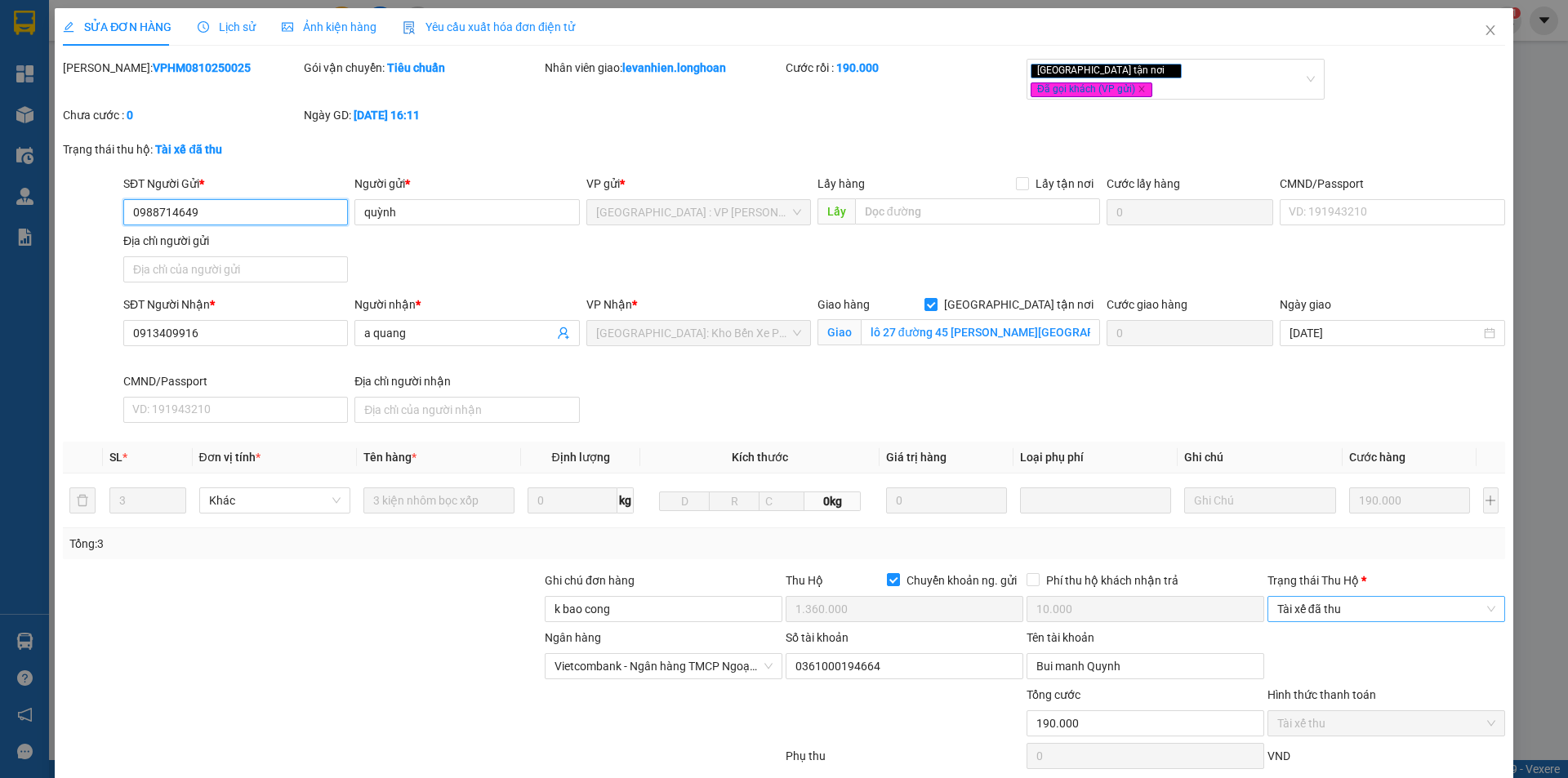
click at [1364, 598] on span "Tài xế đã thu" at bounding box center [1386, 608] width 218 height 24
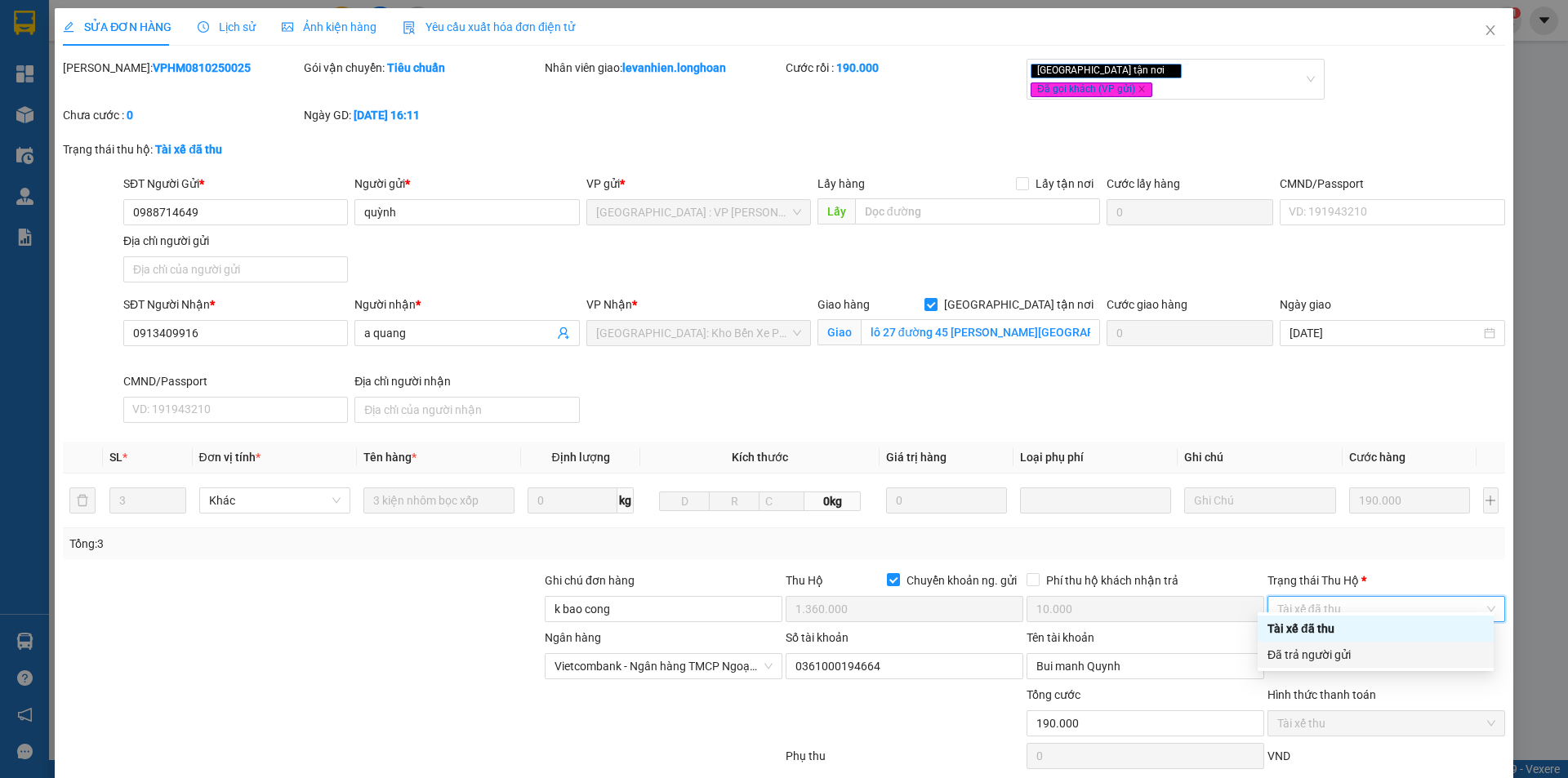
click at [1344, 657] on div "Đã trả người gửi" at bounding box center [1375, 654] width 216 height 18
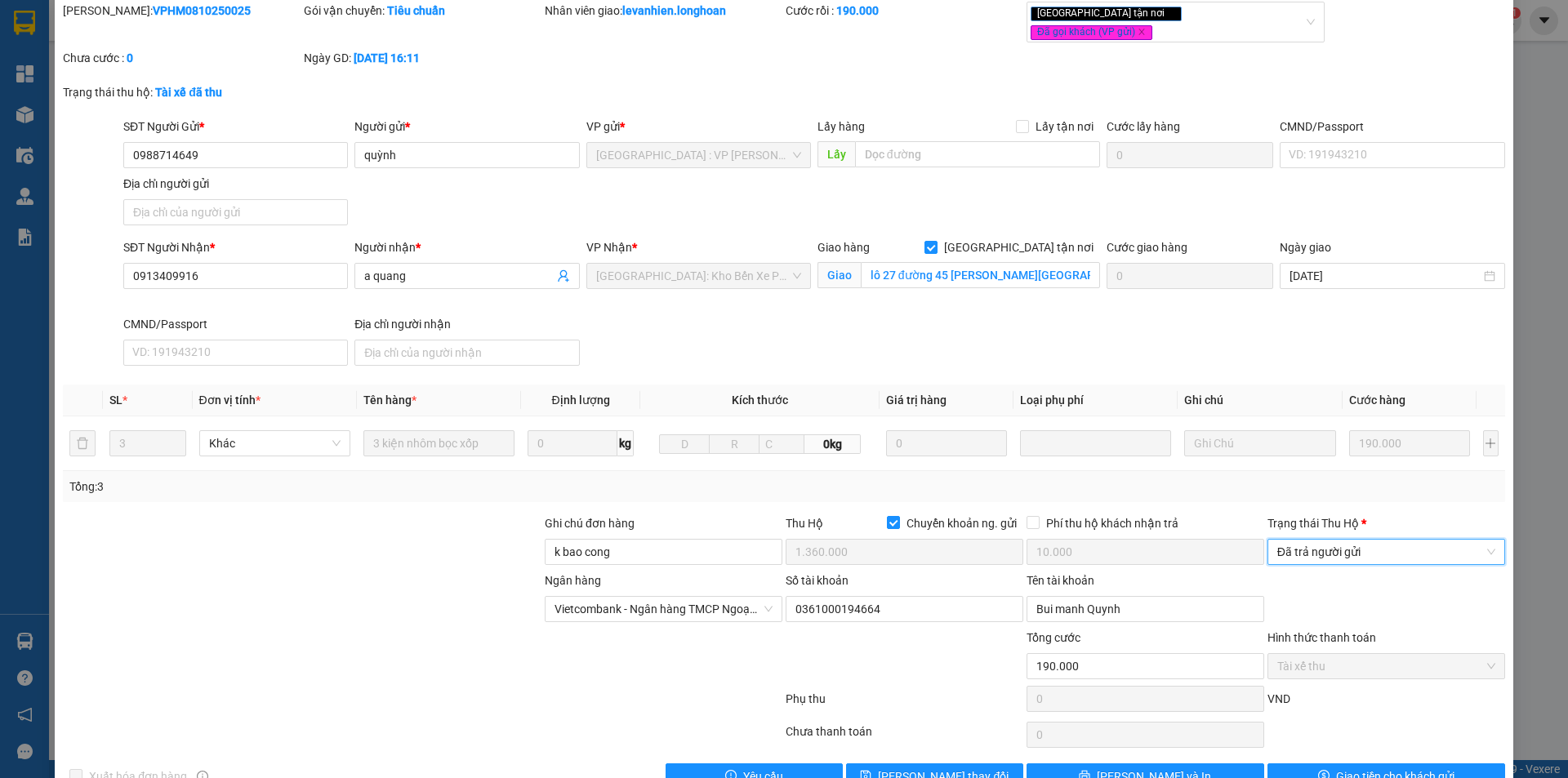
scroll to position [87, 0]
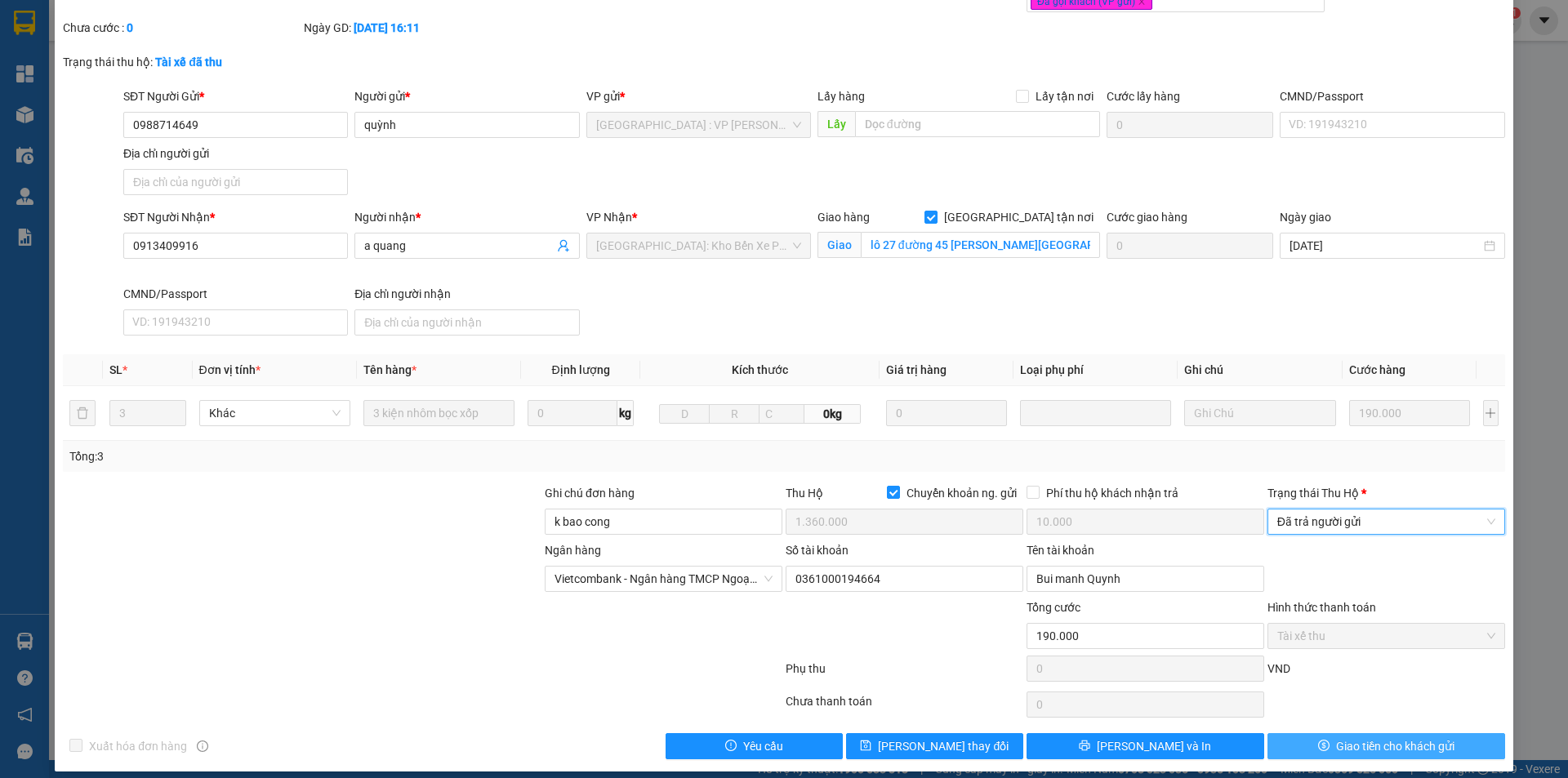
click at [1314, 733] on button "Giao tiền cho khách gửi" at bounding box center [1386, 746] width 238 height 26
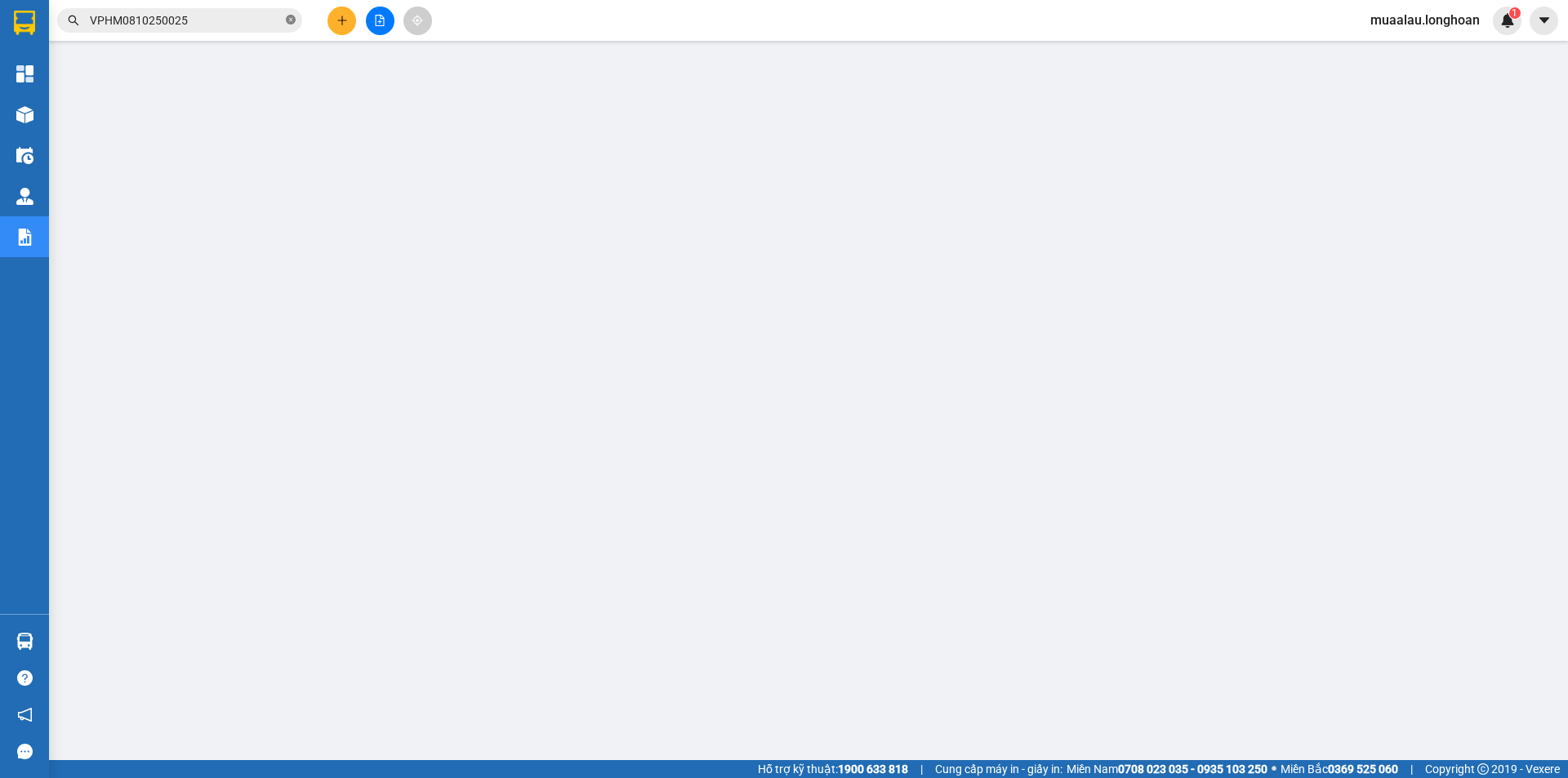
click at [294, 18] on icon "close-circle" at bounding box center [290, 19] width 10 height 10
paste input "HQTP0910250010"
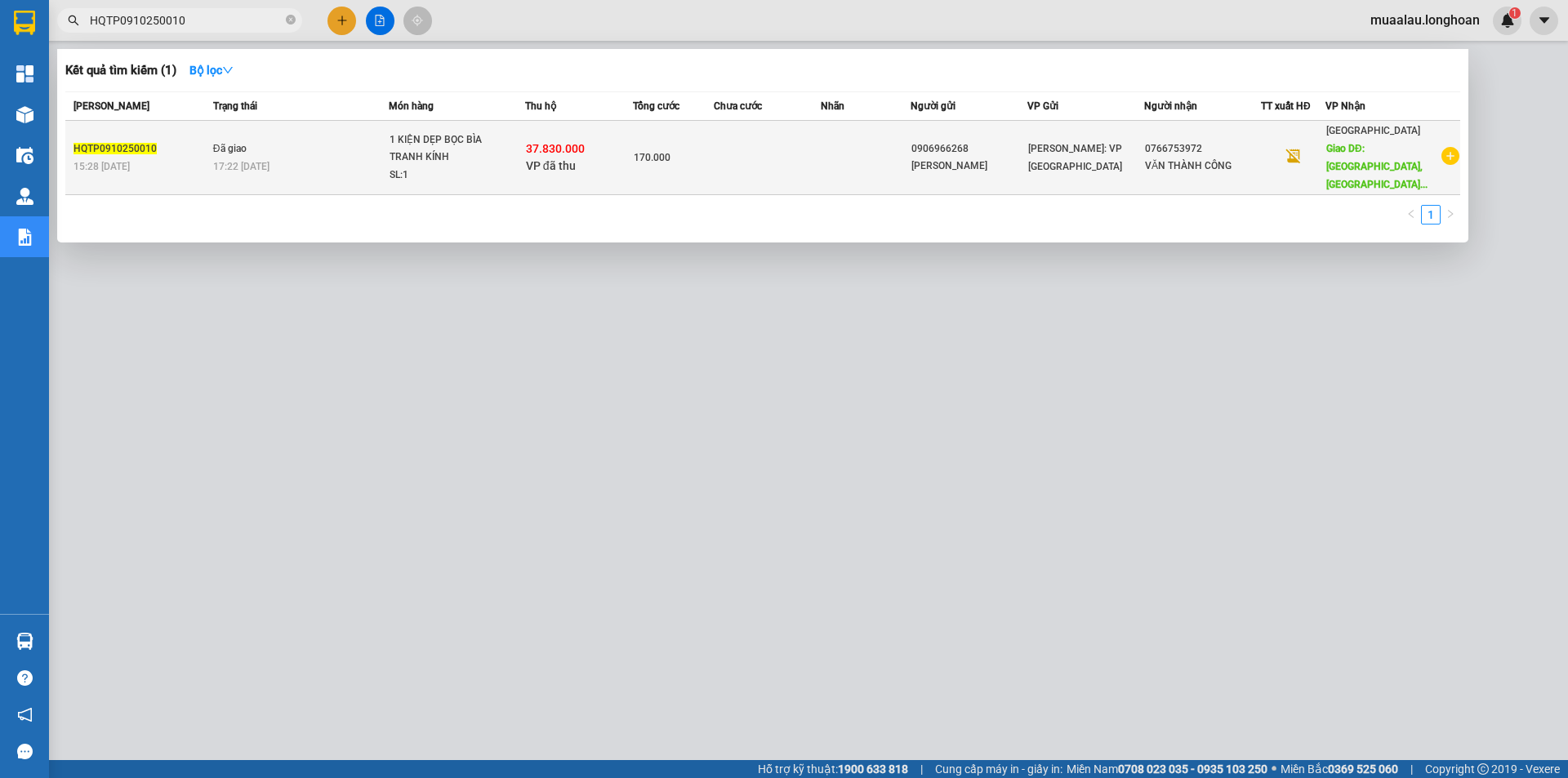
click at [726, 167] on td at bounding box center [767, 158] width 108 height 74
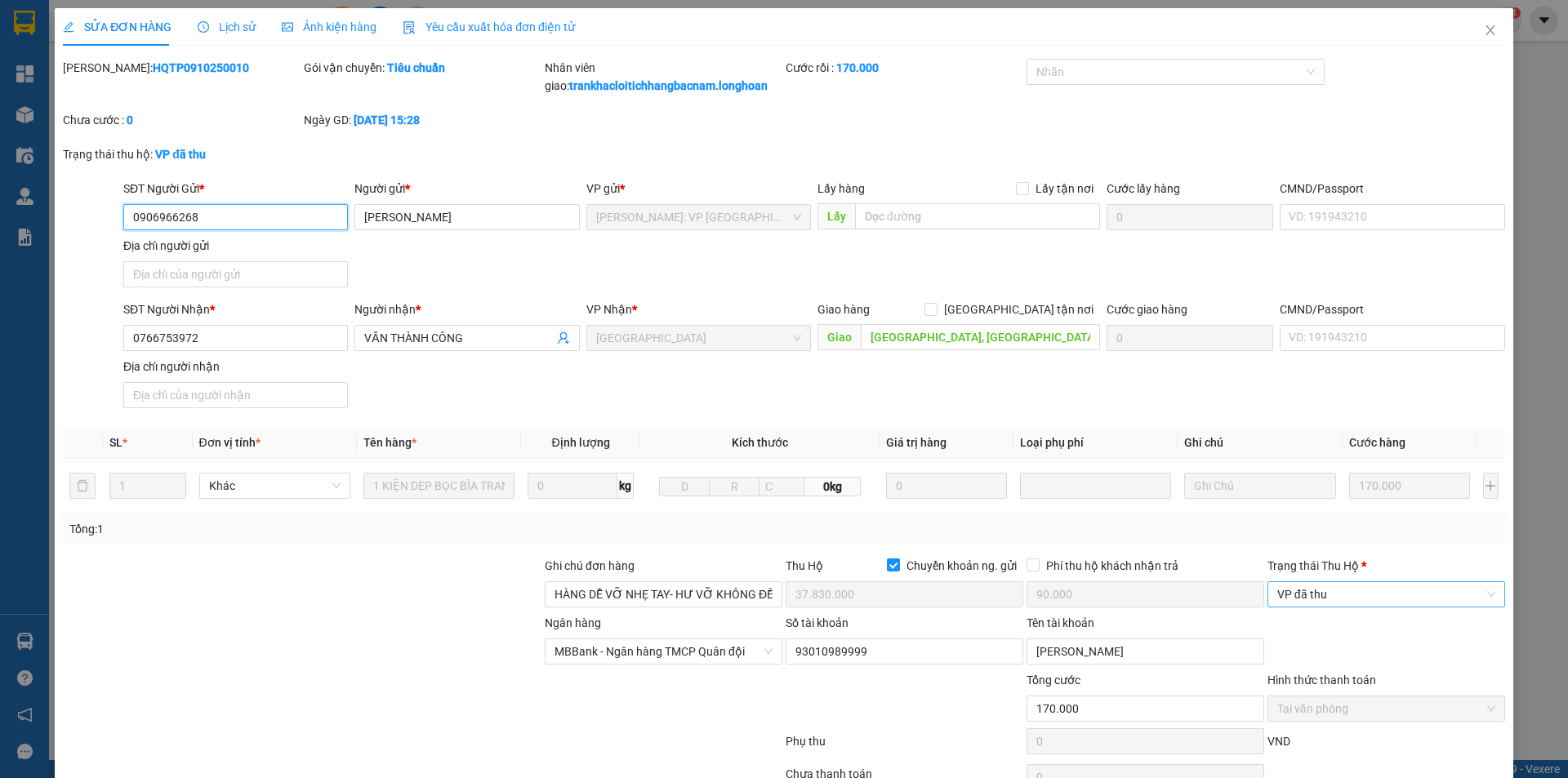
click at [1368, 591] on span "VP đã thu" at bounding box center [1386, 594] width 218 height 24
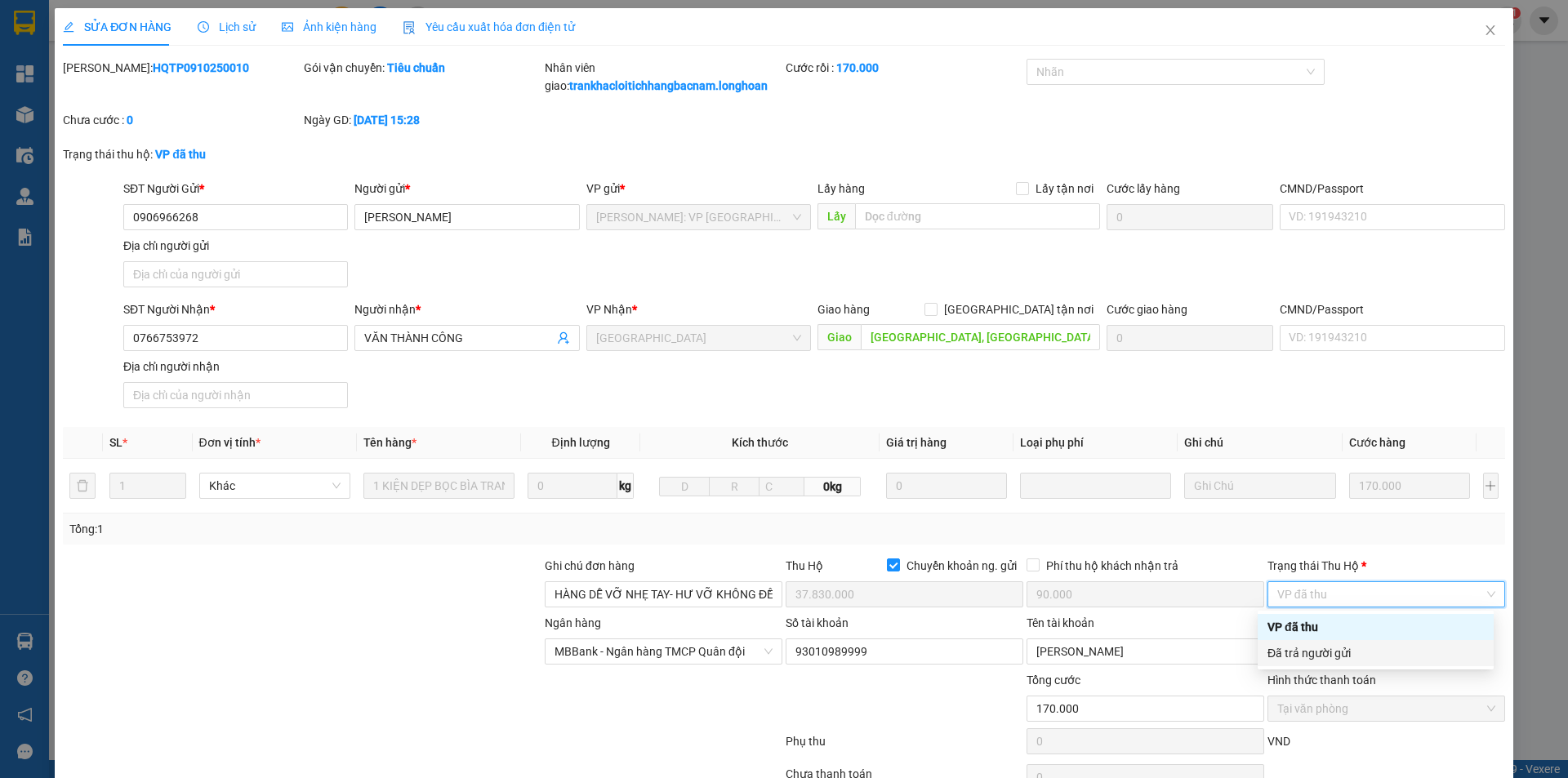
drag, startPoint x: 1361, startPoint y: 645, endPoint x: 1343, endPoint y: 671, distance: 31.6
click at [1361, 646] on div "Đã trả người gửi" at bounding box center [1375, 653] width 216 height 18
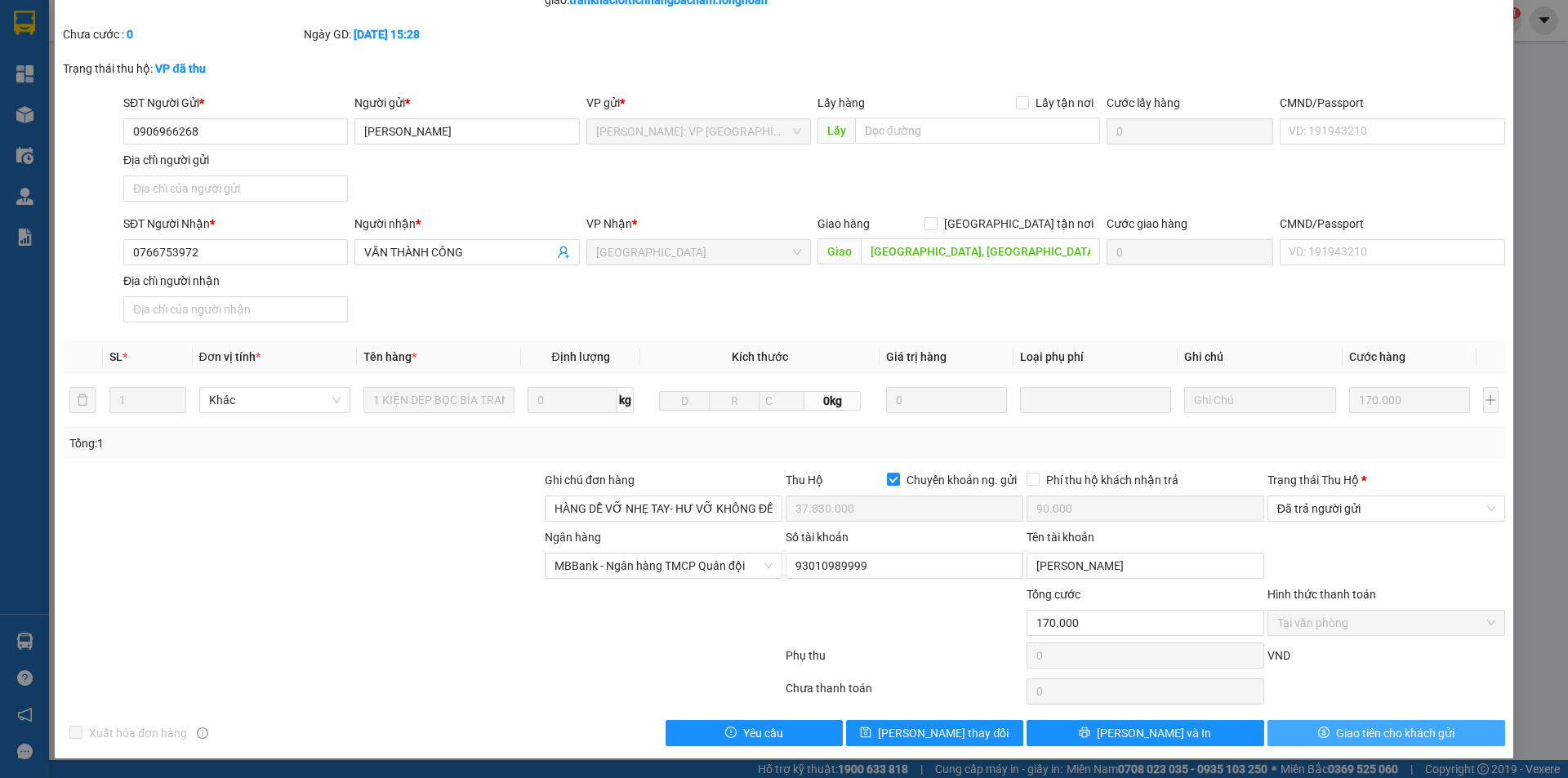
click at [1289, 737] on button "Giao tiền cho khách gửi" at bounding box center [1386, 733] width 238 height 26
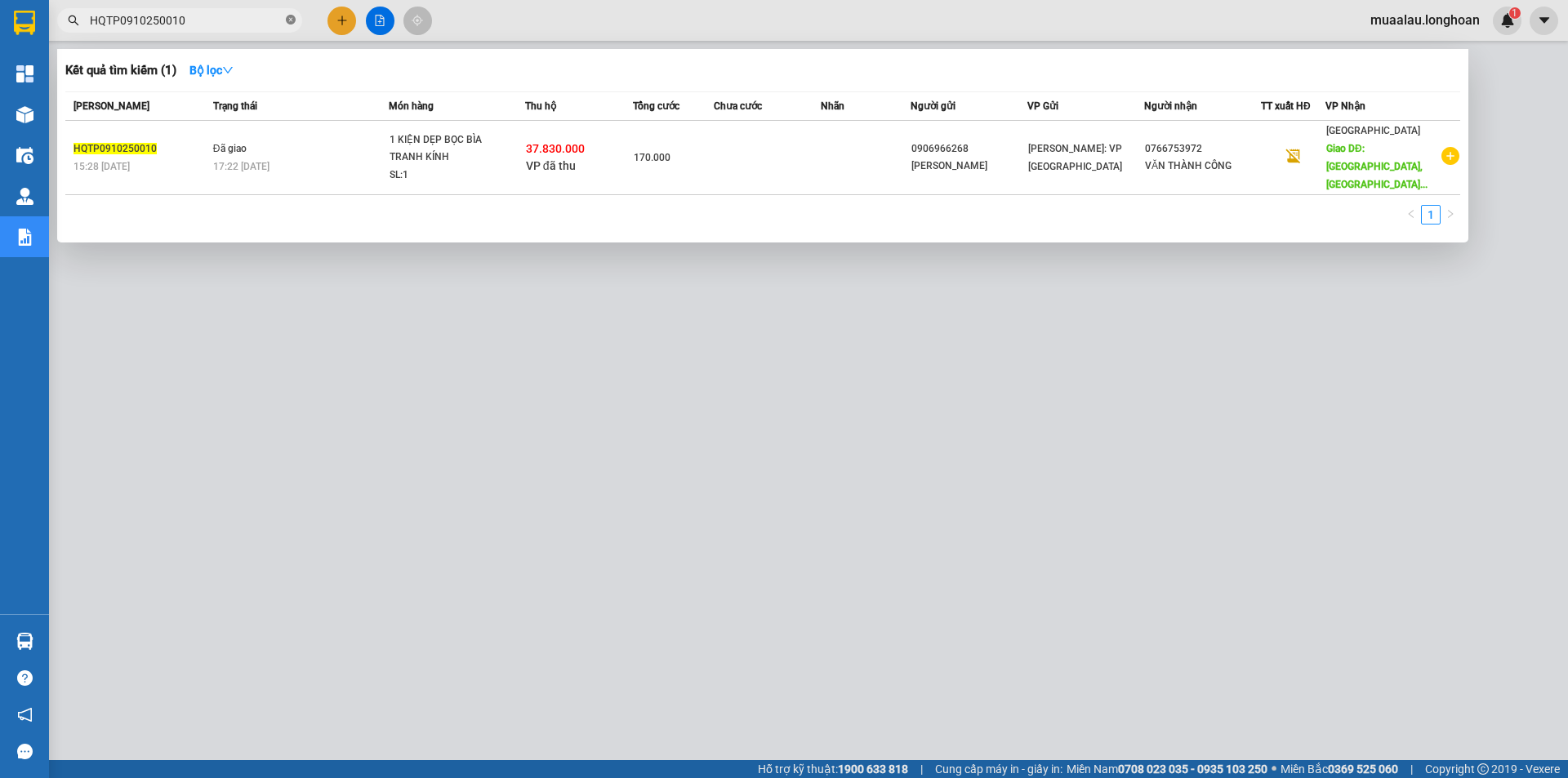
click at [287, 22] on icon "close-circle" at bounding box center [290, 19] width 10 height 10
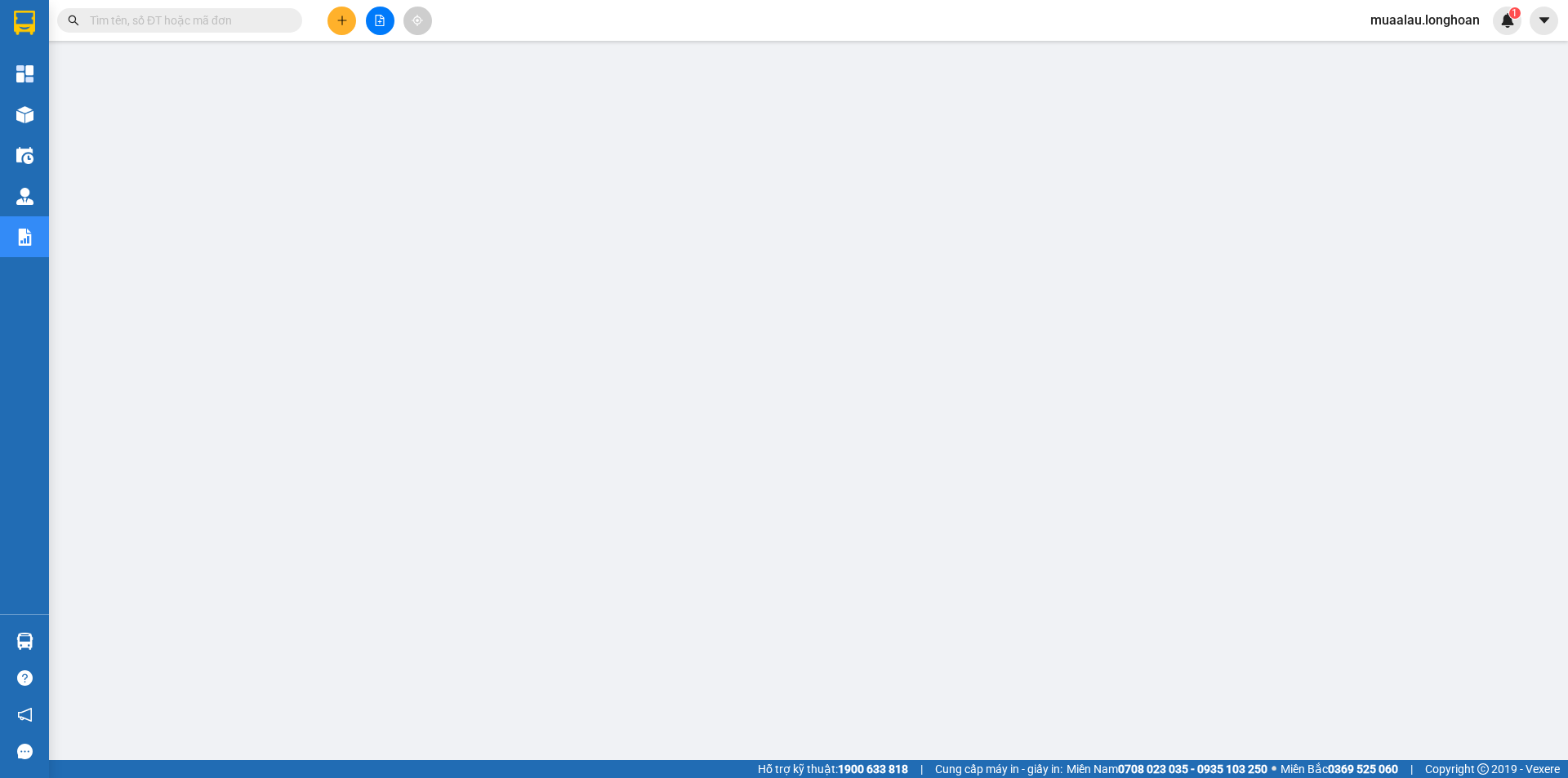
paste input "HNTH0910250009"
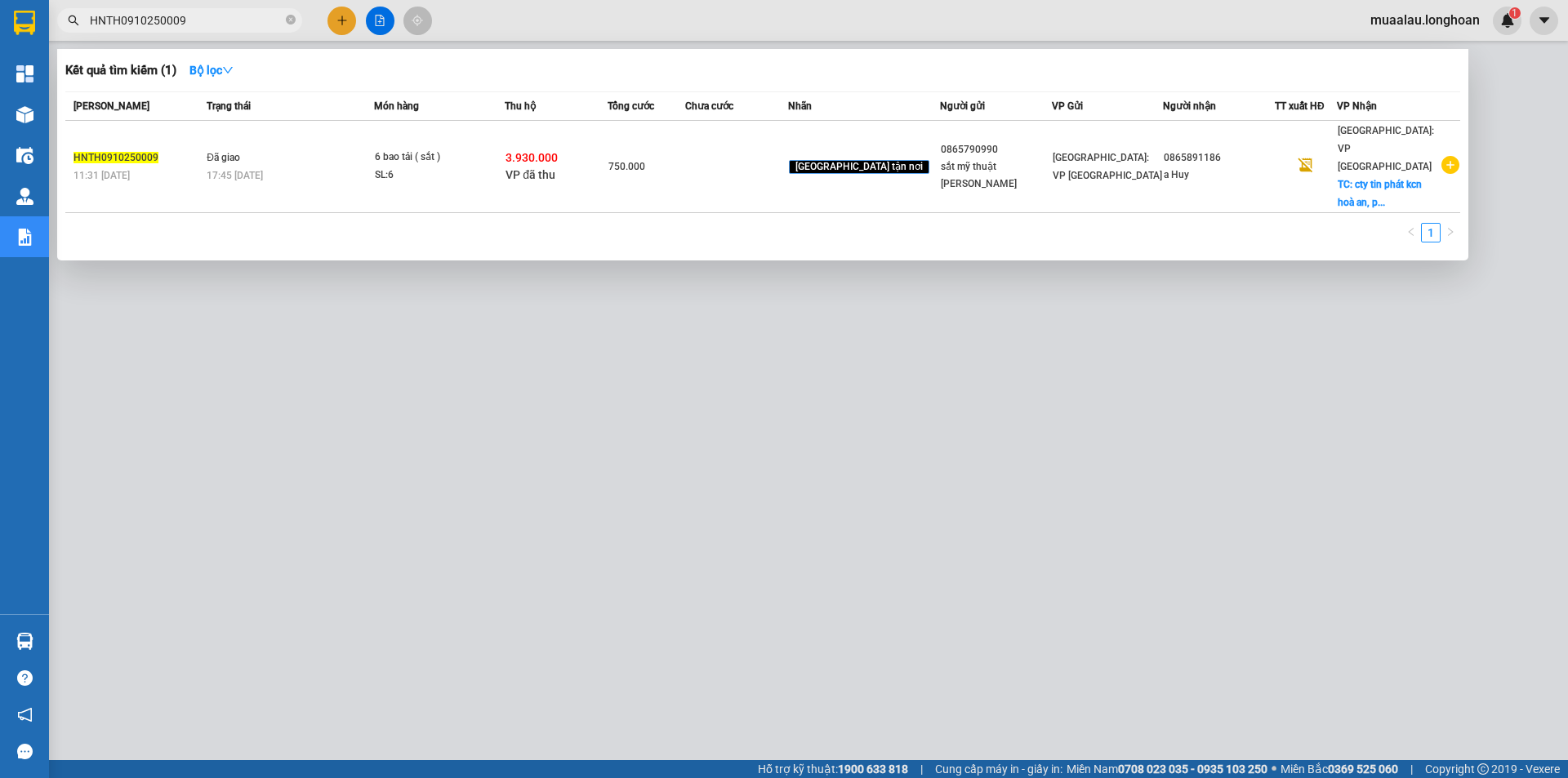
click at [788, 161] on td at bounding box center [737, 166] width 103 height 92
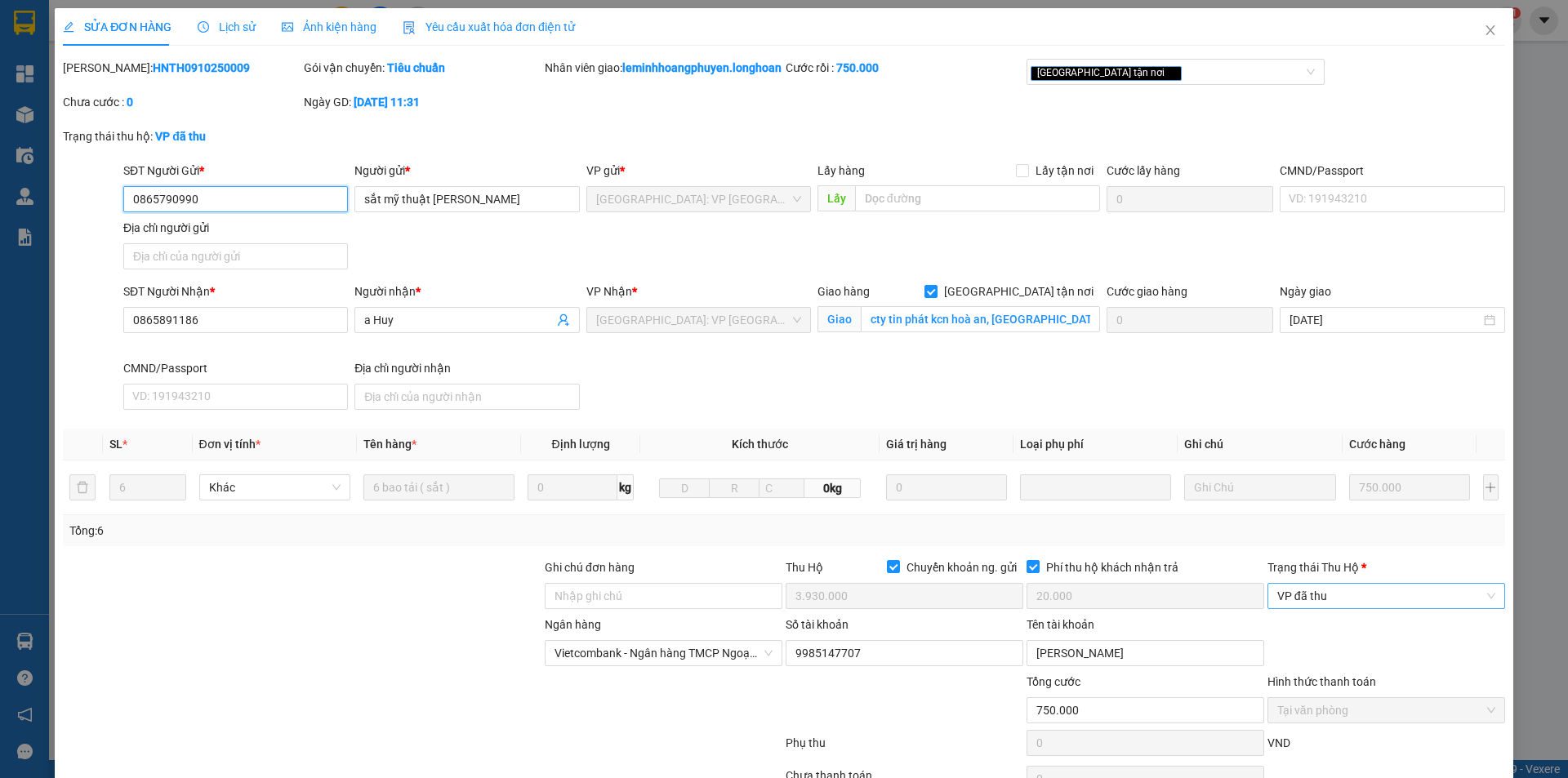
click at [1330, 608] on span "VP đã thu" at bounding box center [1386, 595] width 218 height 24
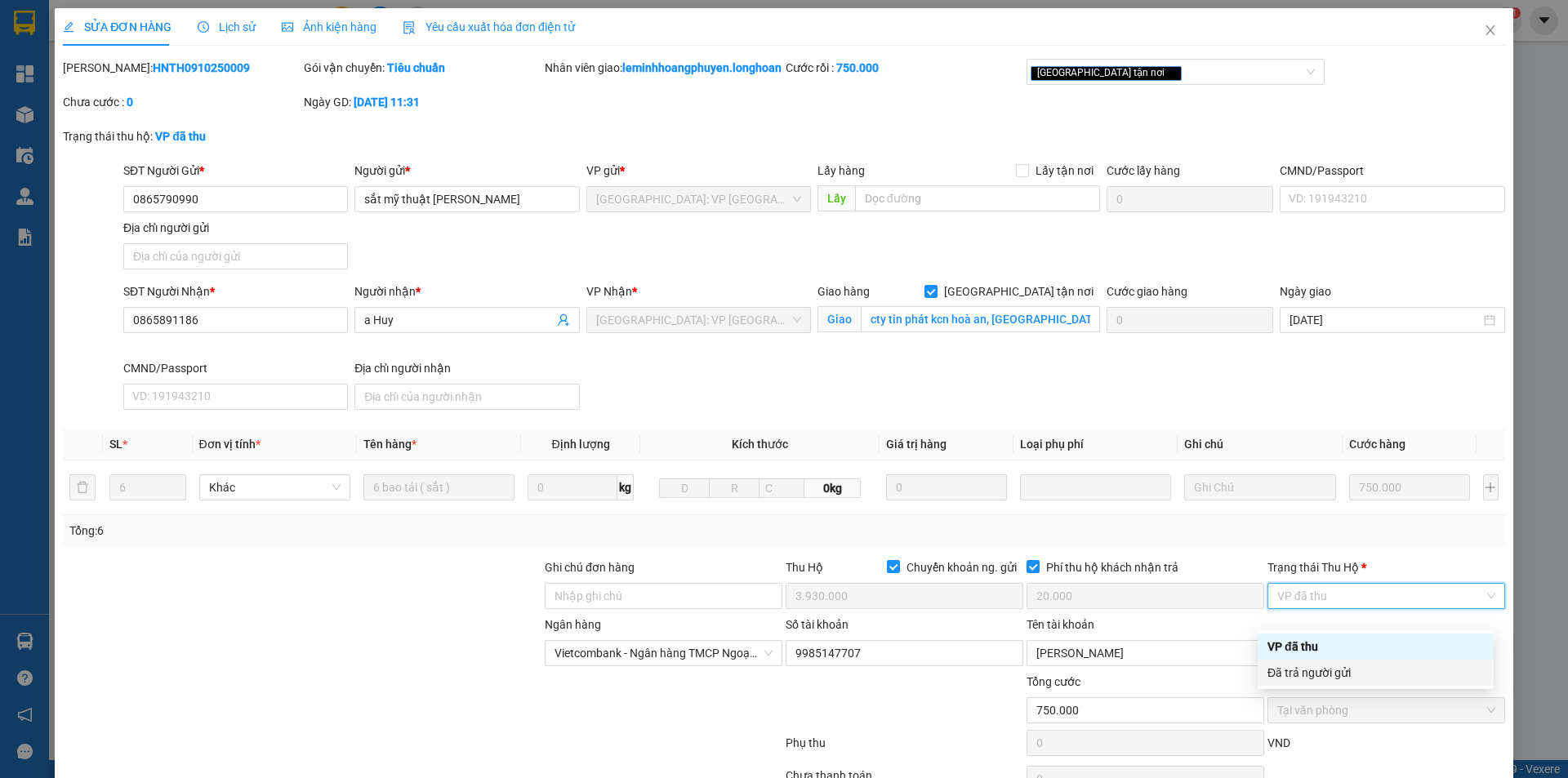
click at [1327, 665] on div "Đã trả người gửi" at bounding box center [1375, 672] width 216 height 18
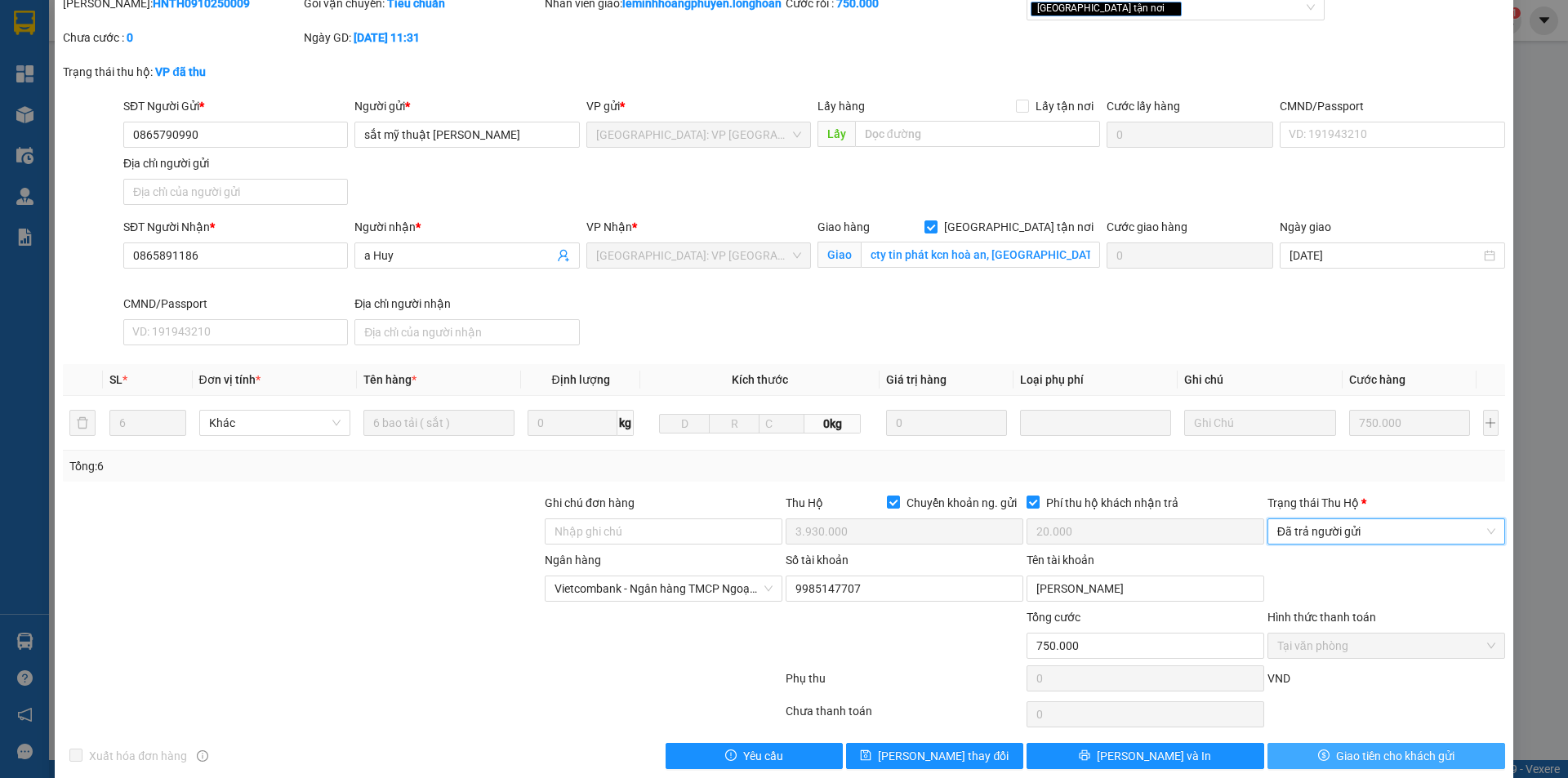
scroll to position [106, 0]
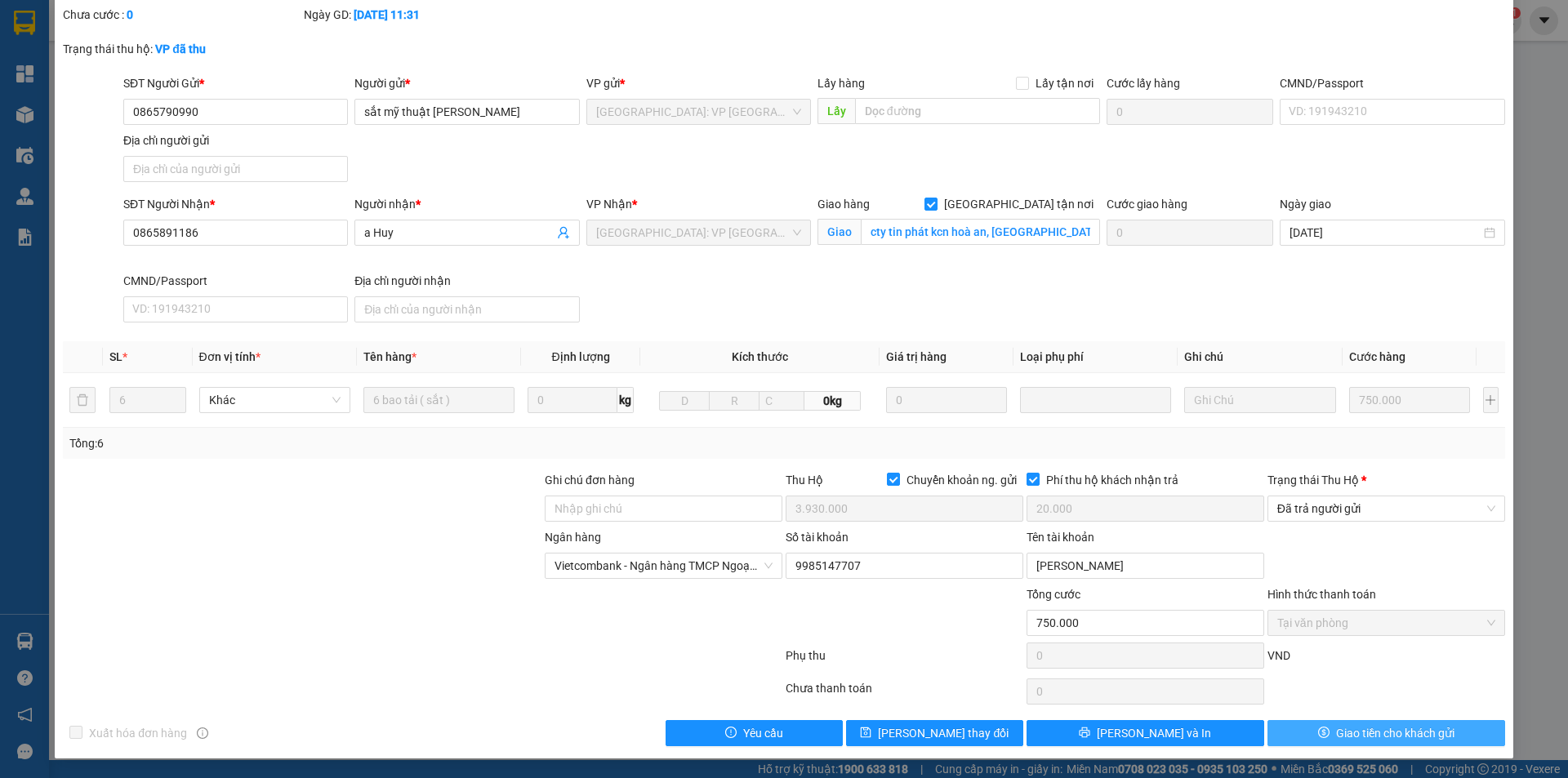
click at [1336, 739] on span "Giao tiền cho khách gửi" at bounding box center [1395, 733] width 119 height 18
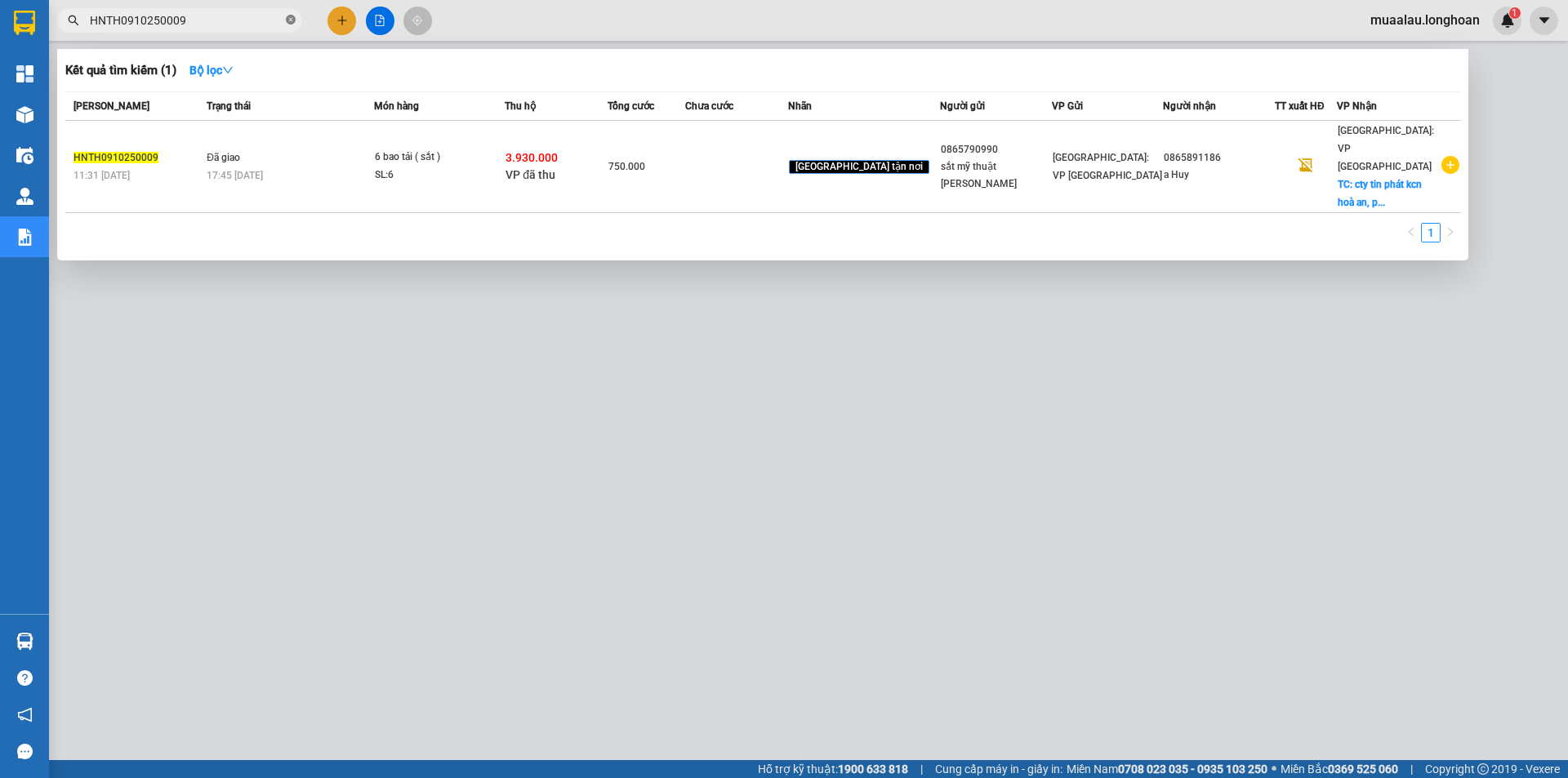
click at [289, 18] on icon "close-circle" at bounding box center [290, 19] width 10 height 10
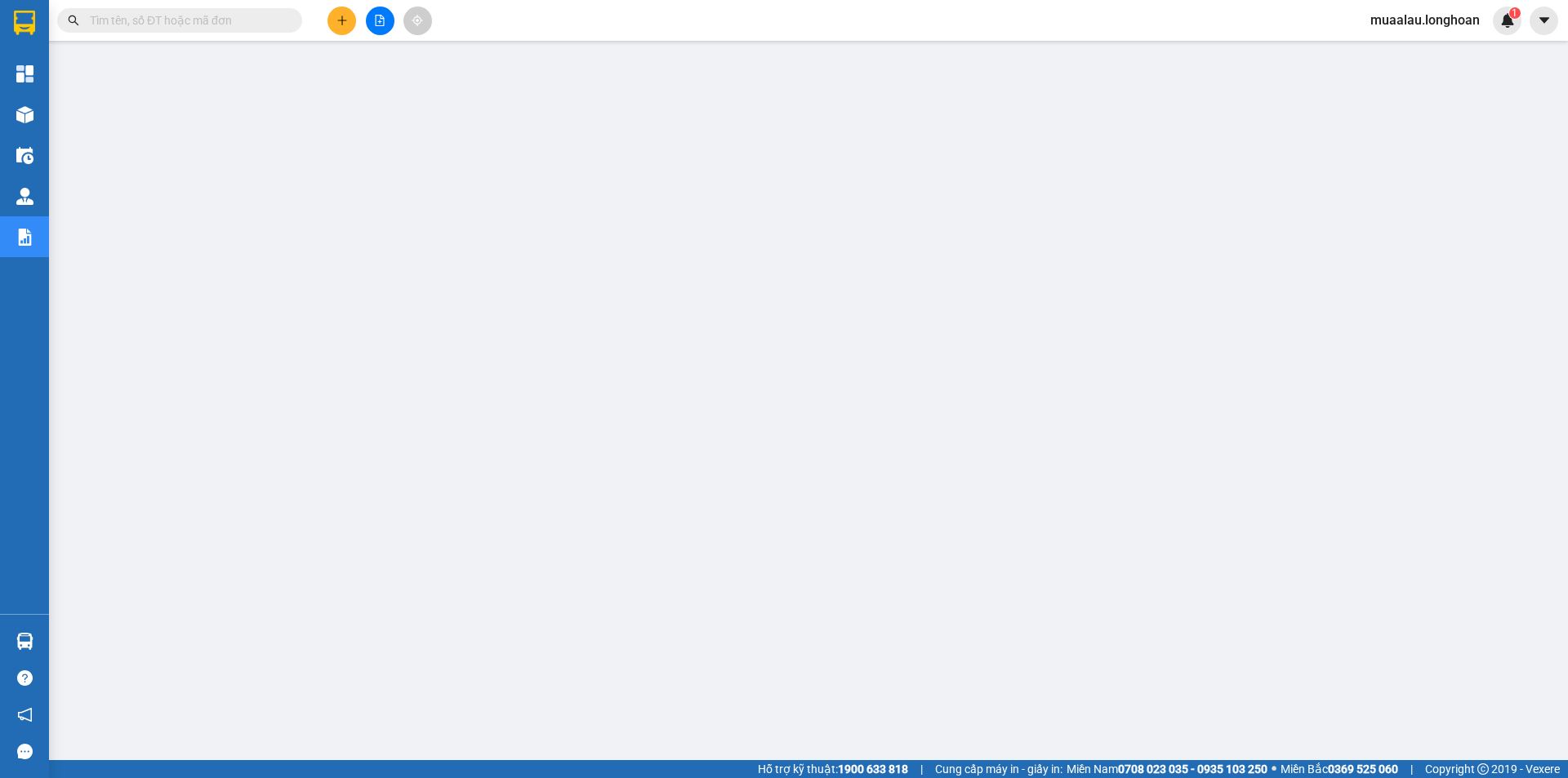
paste input "VP100910250011"
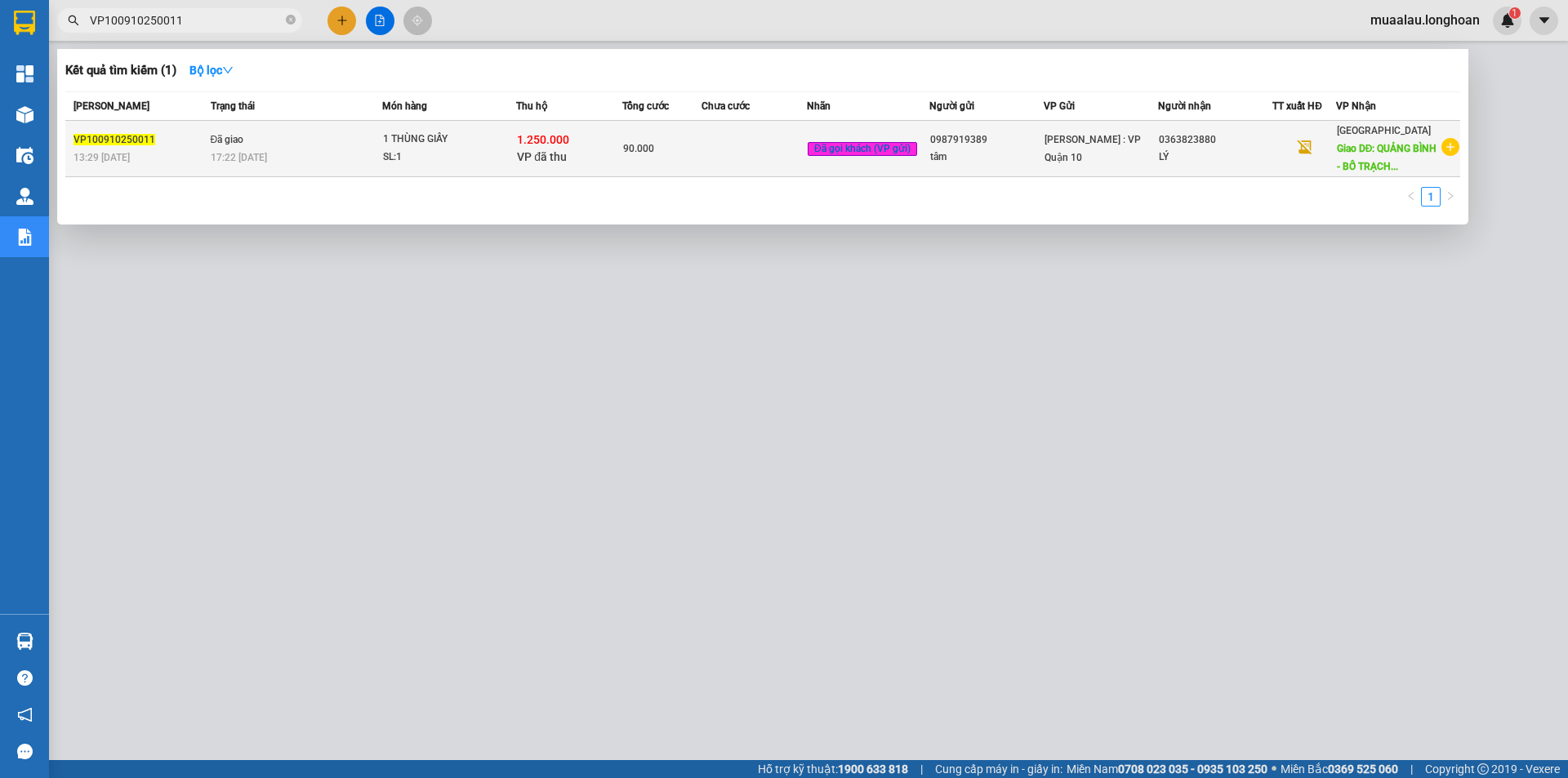
click at [733, 164] on td at bounding box center [754, 148] width 106 height 57
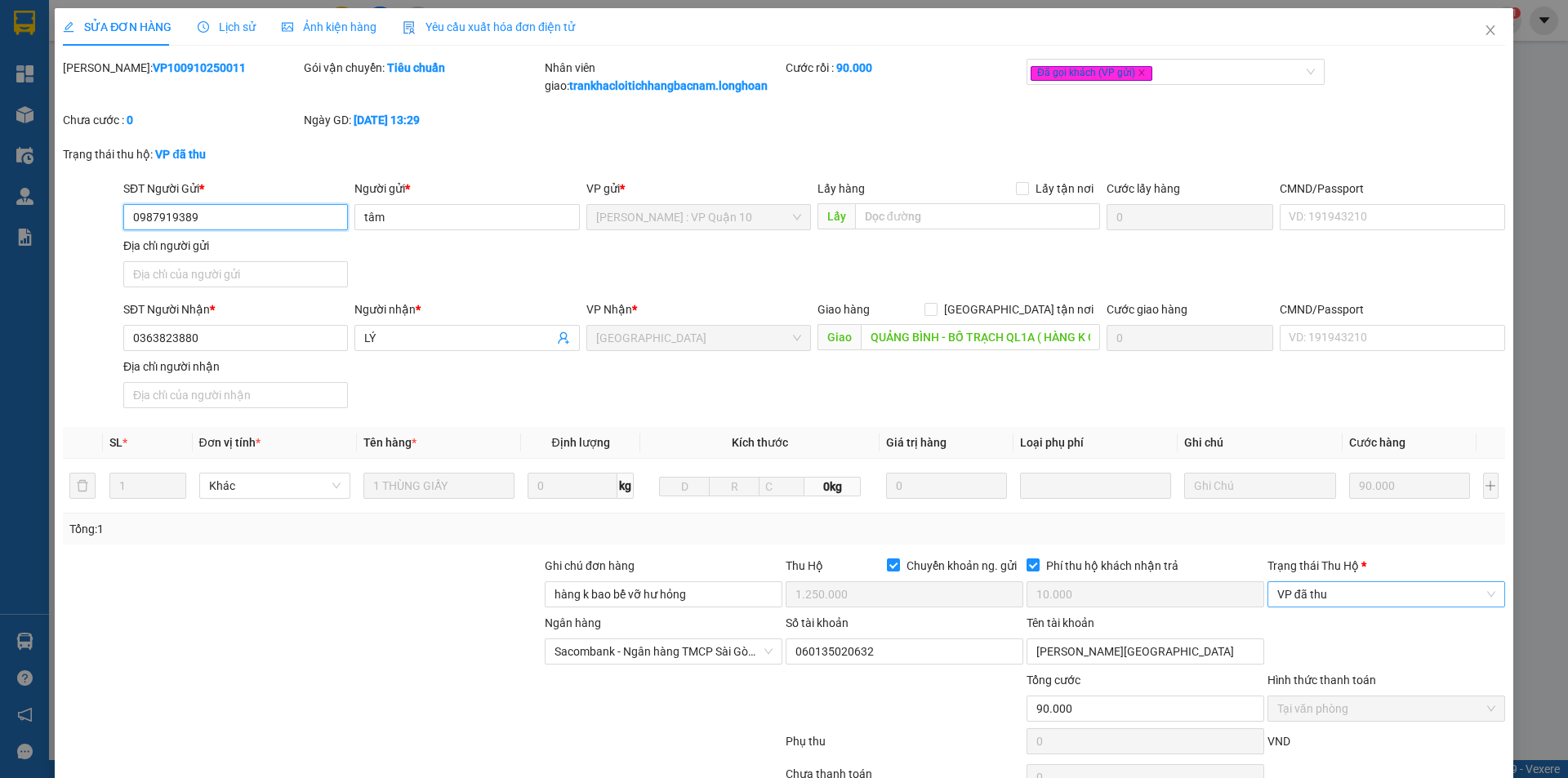
click at [1348, 590] on span "VP đã thu" at bounding box center [1386, 594] width 218 height 24
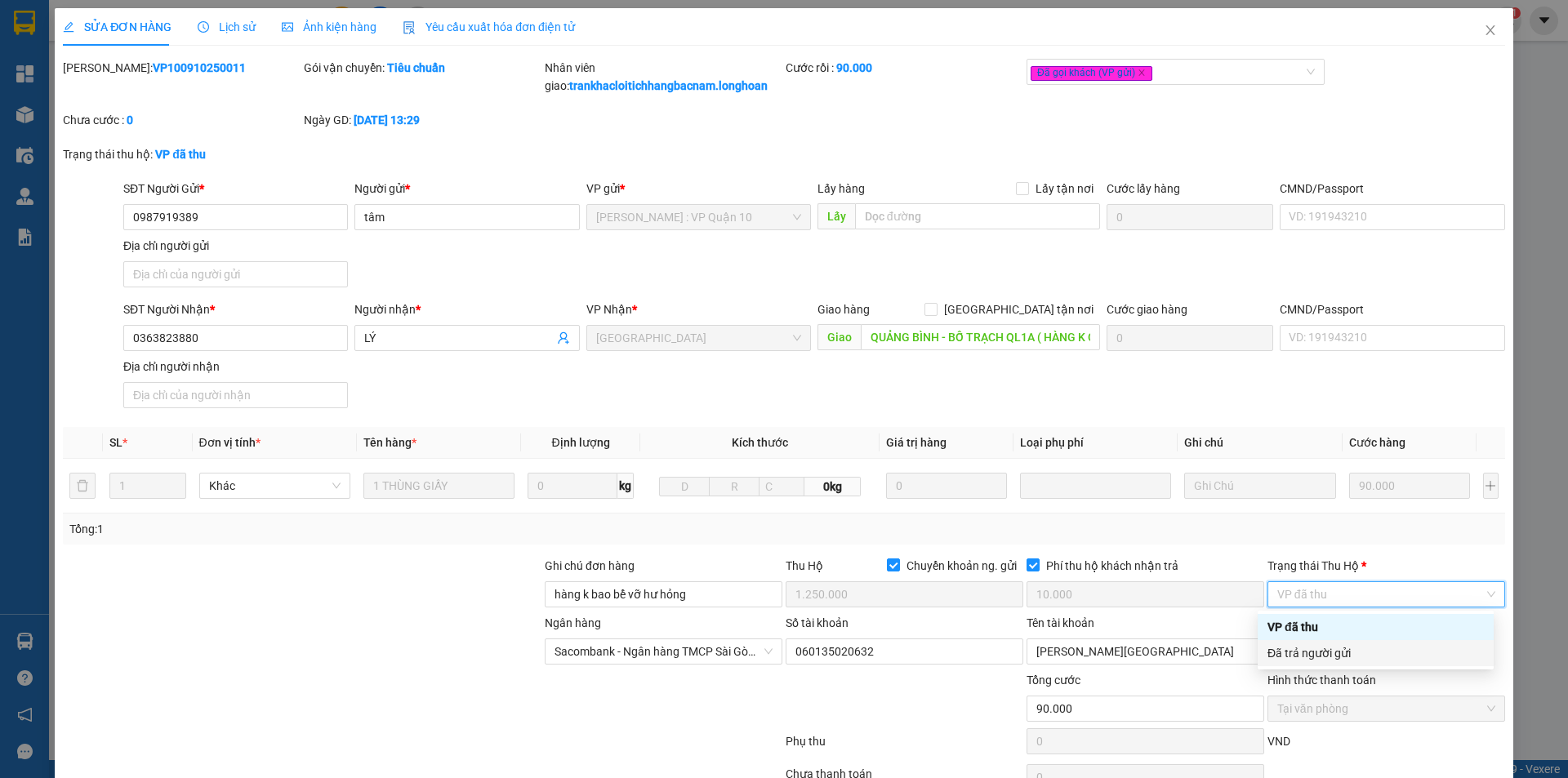
click at [1327, 652] on div "Đã trả người gửi" at bounding box center [1375, 653] width 216 height 18
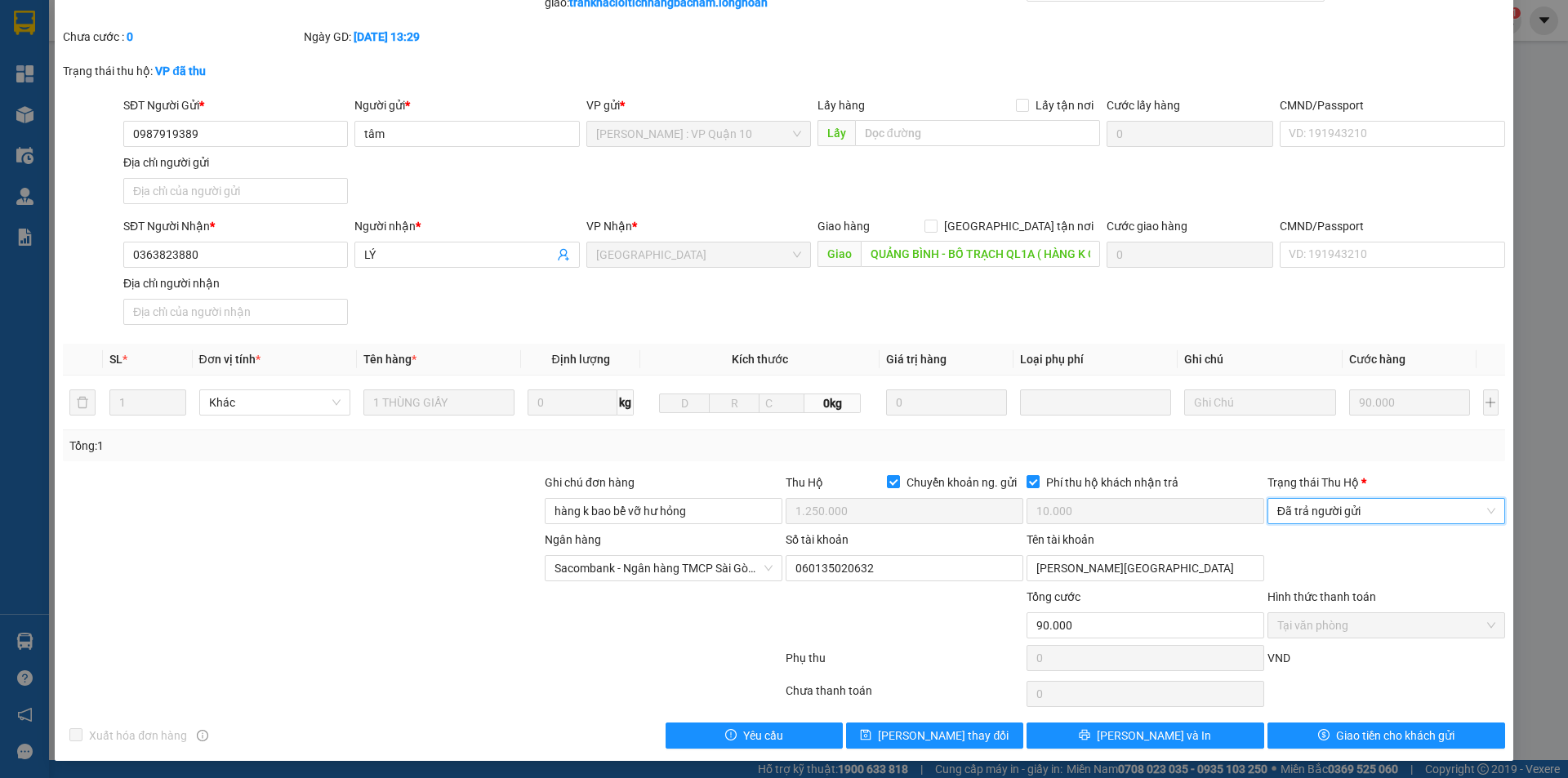
scroll to position [85, 0]
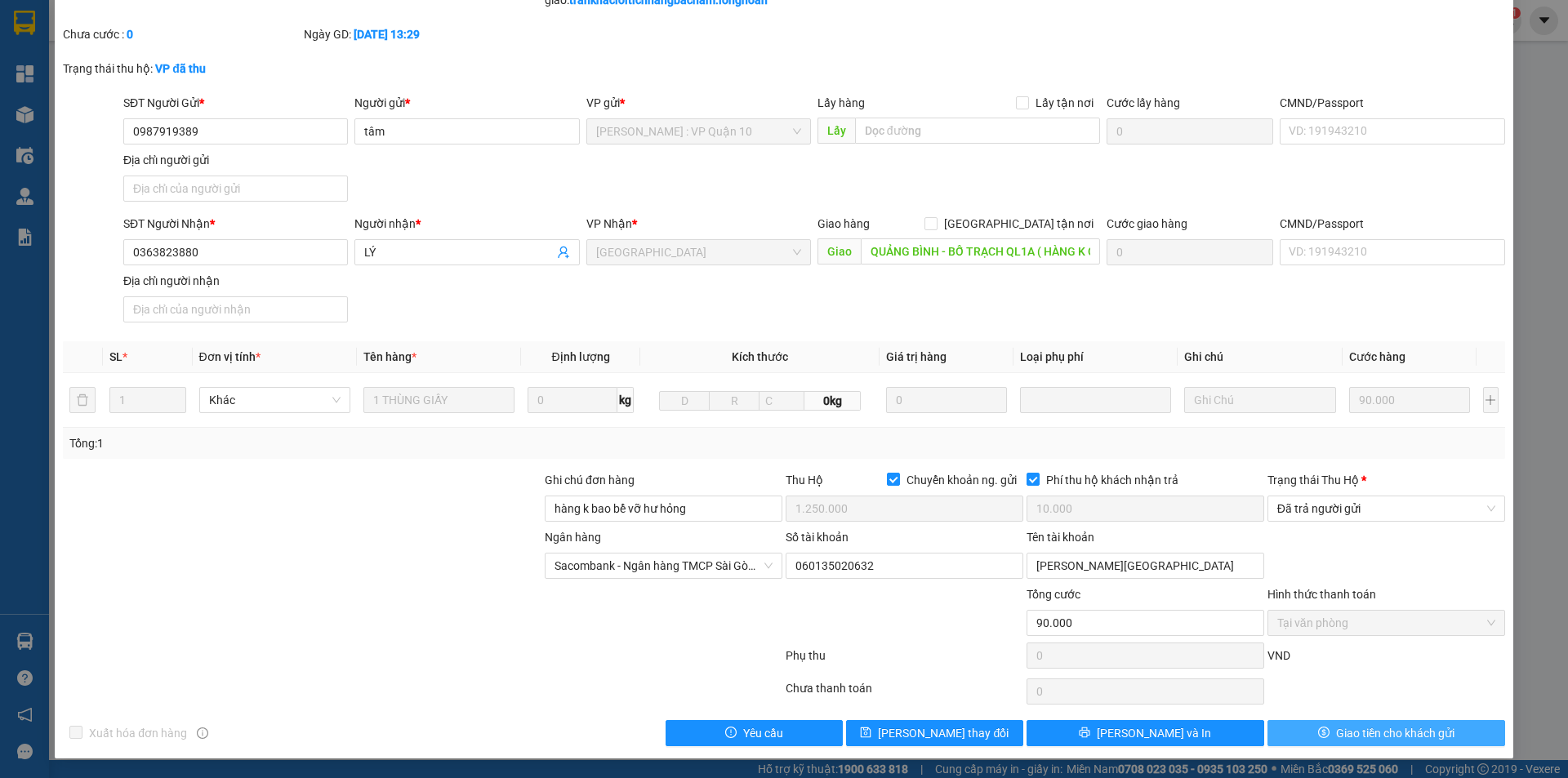
click at [1336, 739] on span "Giao tiền cho khách gửi" at bounding box center [1395, 733] width 119 height 18
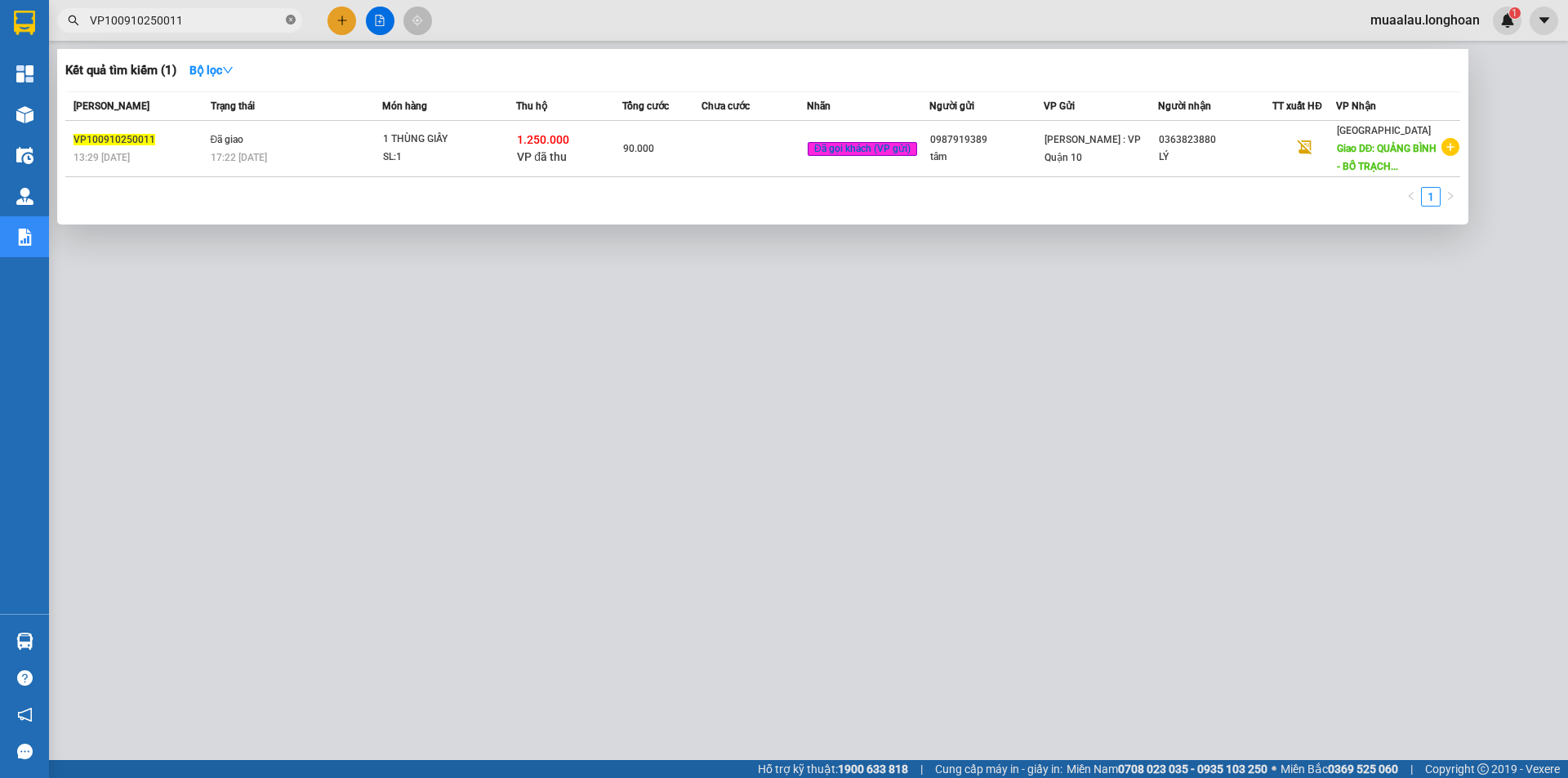
click at [291, 23] on icon "close-circle" at bounding box center [290, 19] width 10 height 10
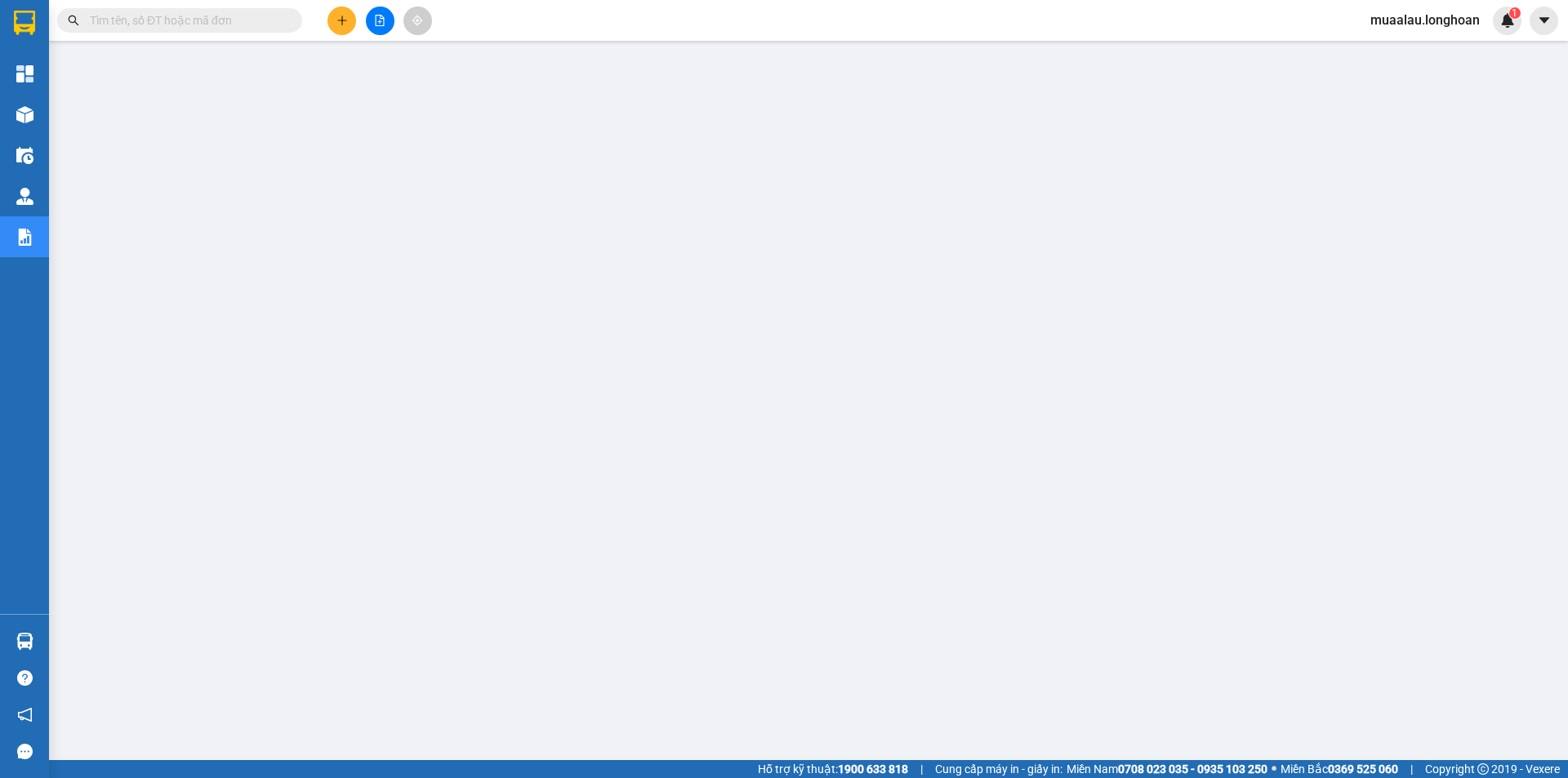
paste input "HNHD0710250020"
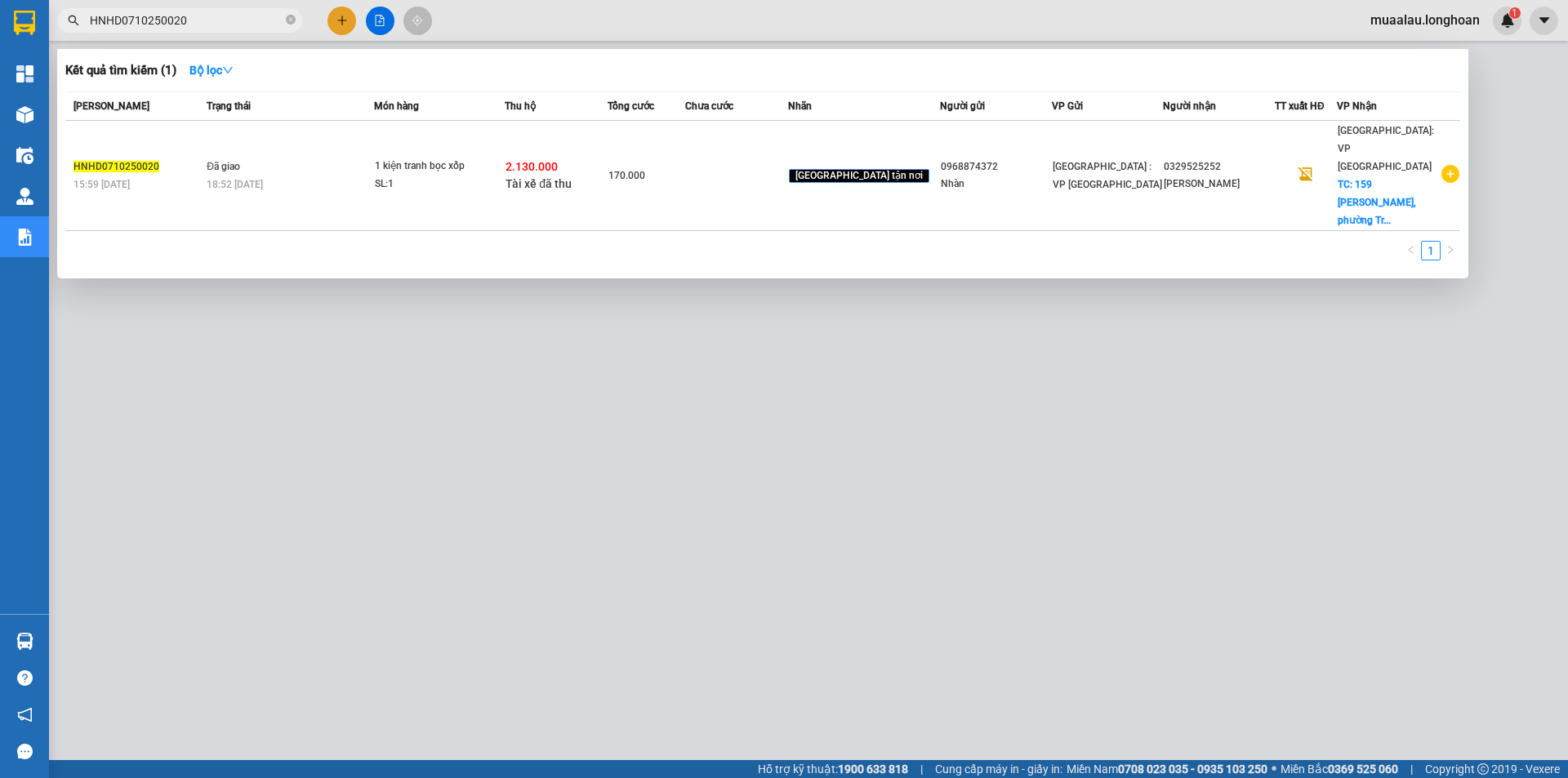
click at [736, 157] on td at bounding box center [737, 175] width 103 height 110
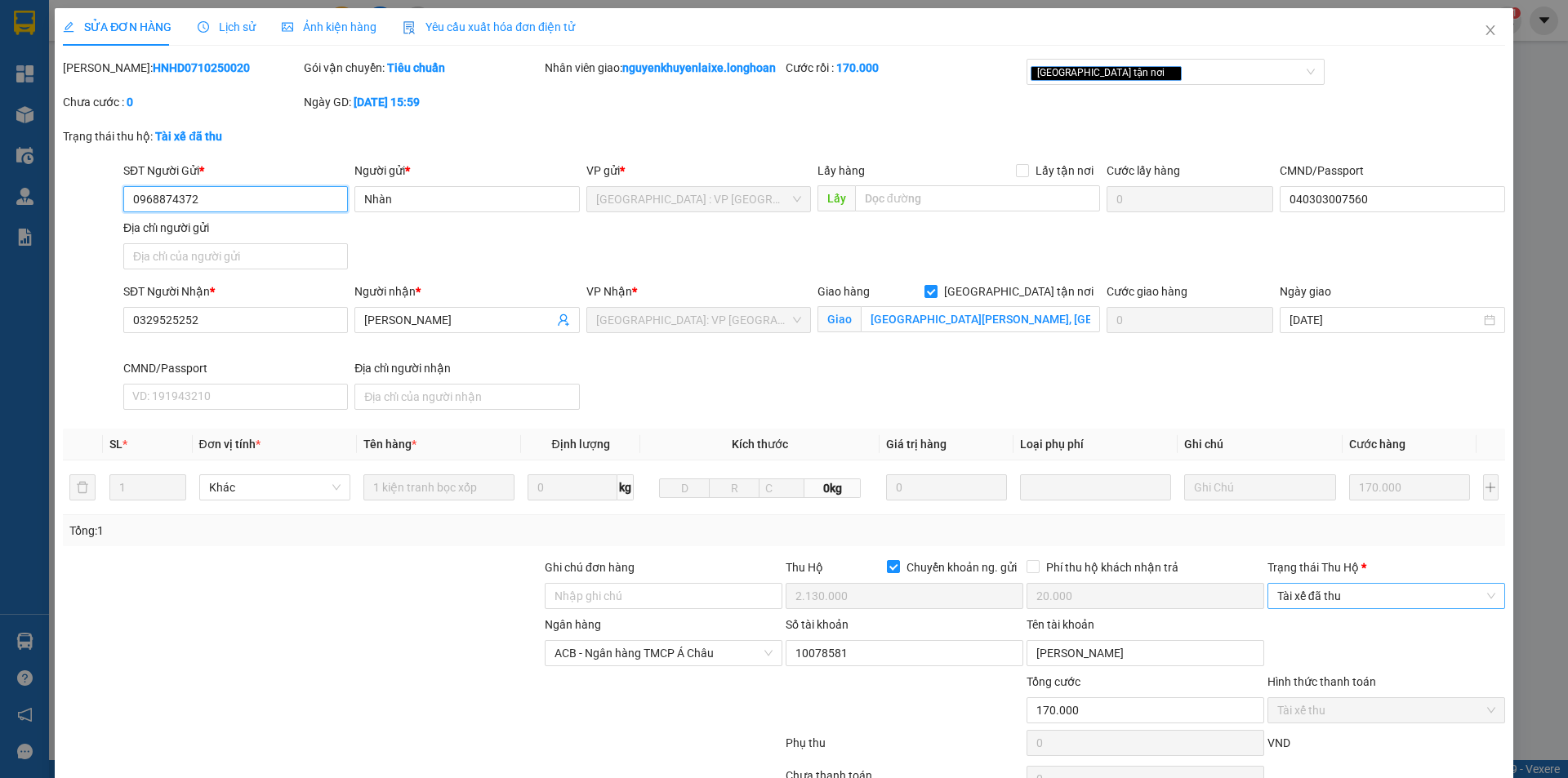
click at [1313, 608] on span "Tài xế đã thu" at bounding box center [1386, 595] width 218 height 24
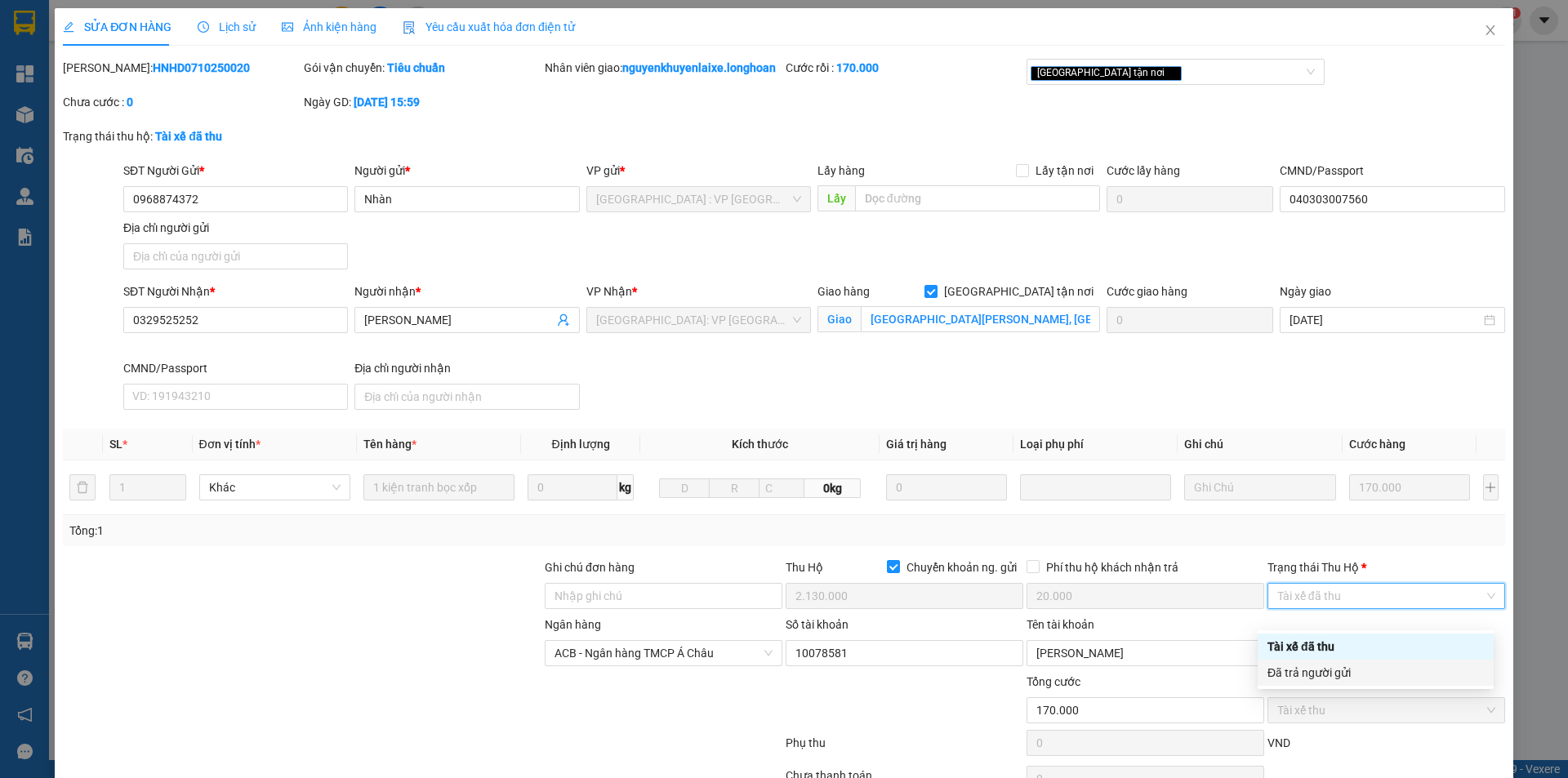
click at [1358, 674] on div "Đã trả người gửi" at bounding box center [1375, 672] width 216 height 18
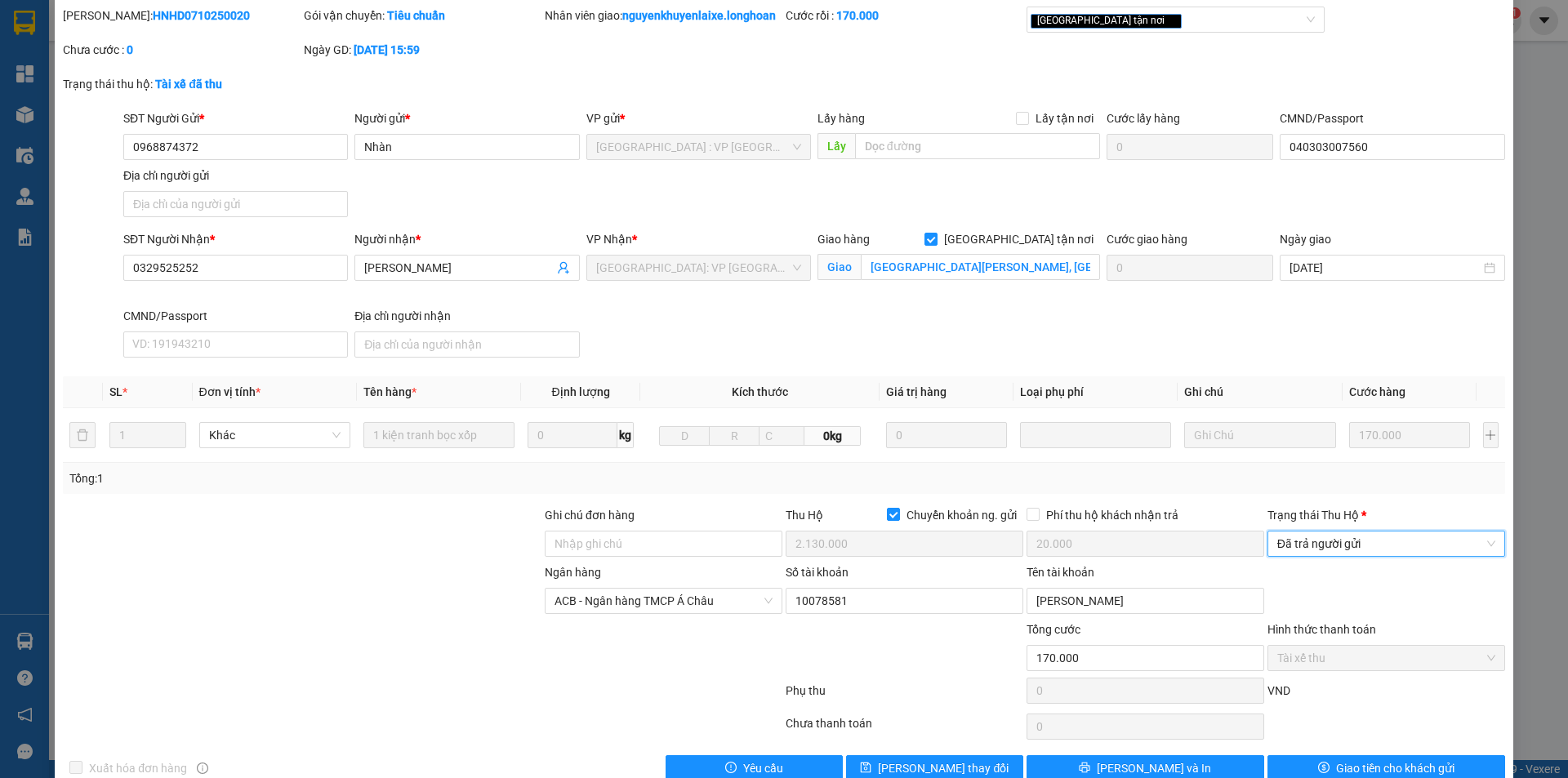
scroll to position [106, 0]
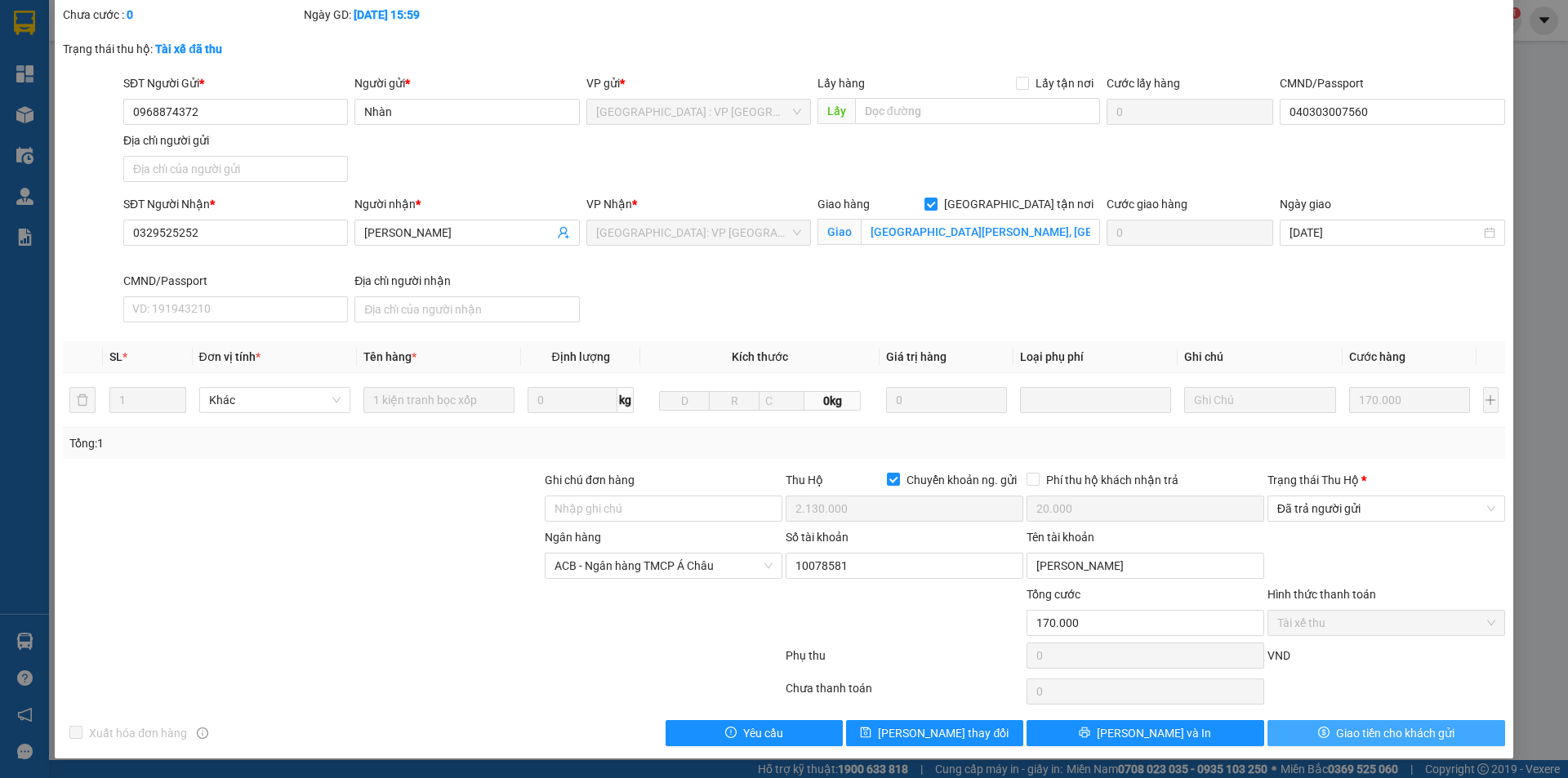
click at [1336, 733] on span "Giao tiền cho khách gửi" at bounding box center [1395, 733] width 119 height 18
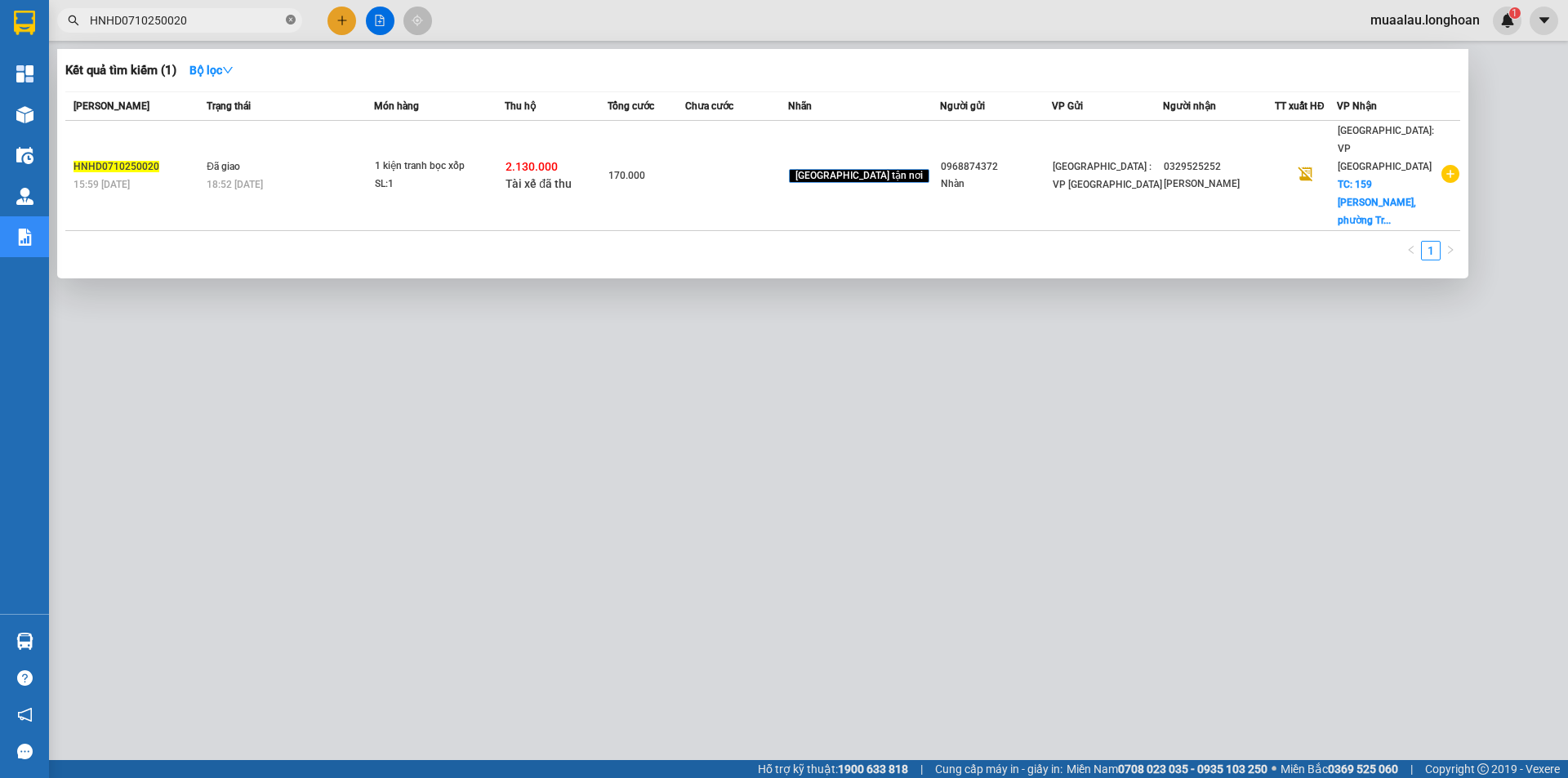
click at [289, 11] on span "HNHD0710250020" at bounding box center [180, 20] width 245 height 24
click at [289, 16] on icon "close-circle" at bounding box center [290, 19] width 10 height 10
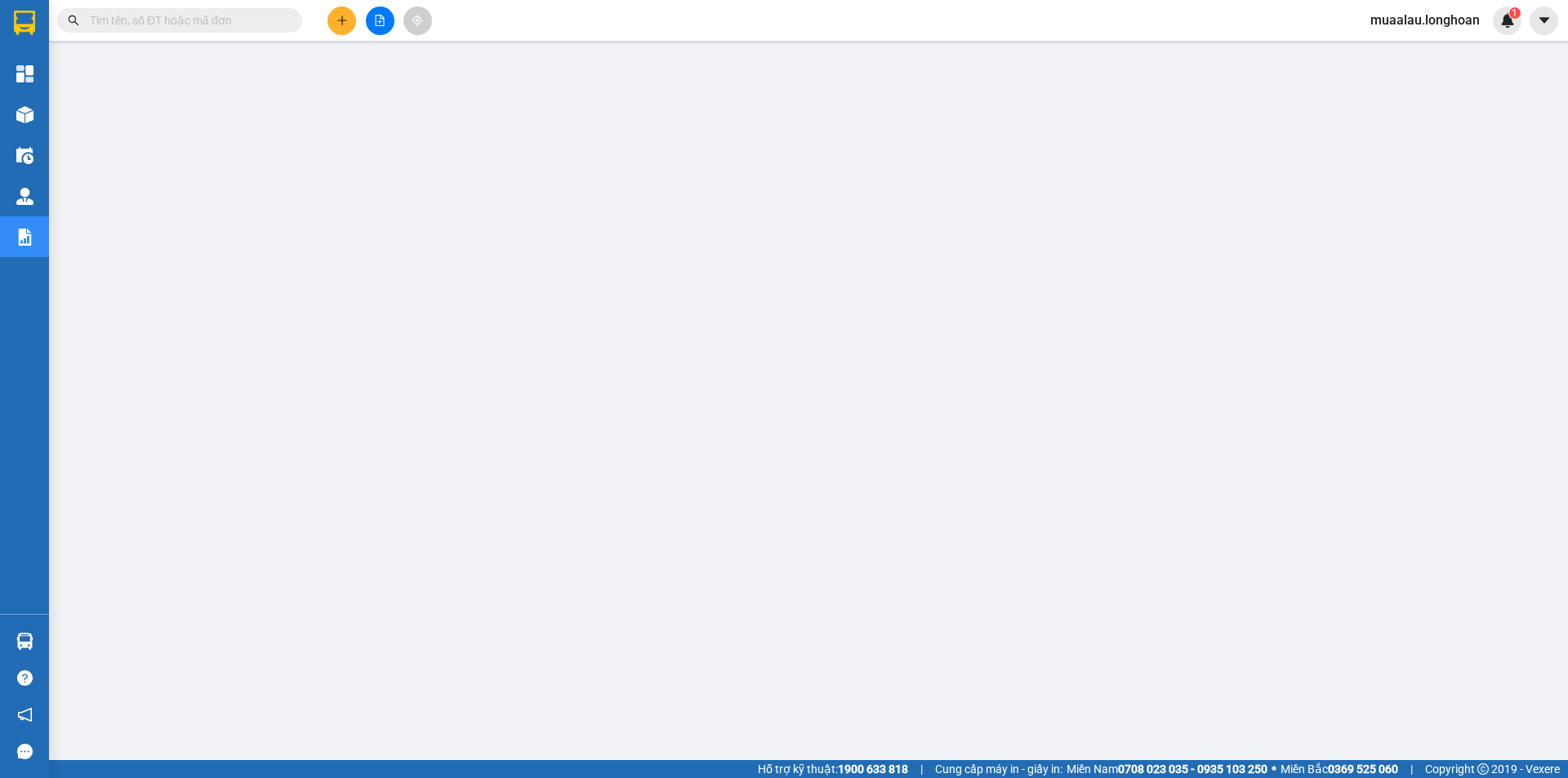
paste input "HCM93009250001"
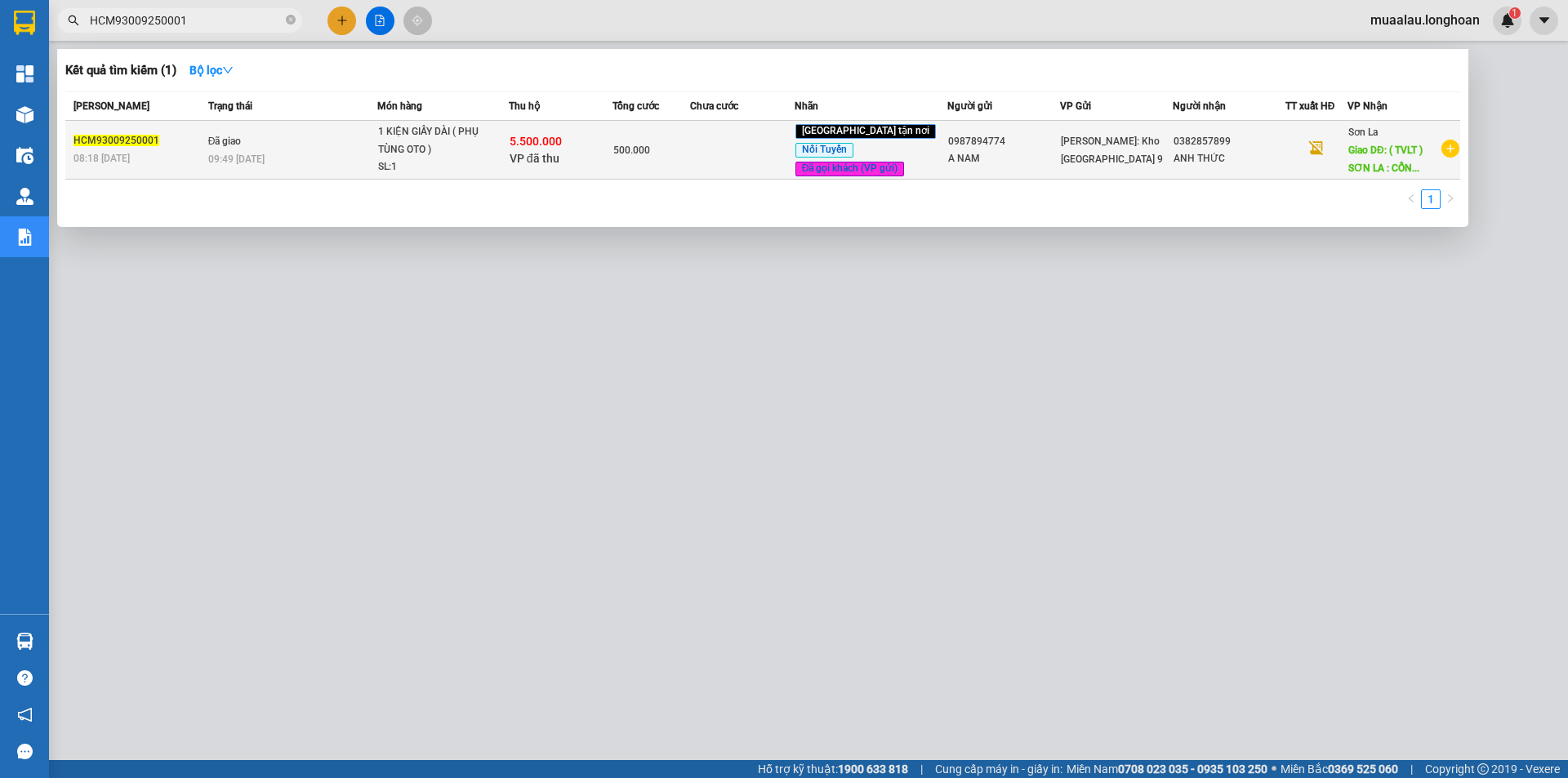
click at [793, 171] on td at bounding box center [742, 149] width 104 height 58
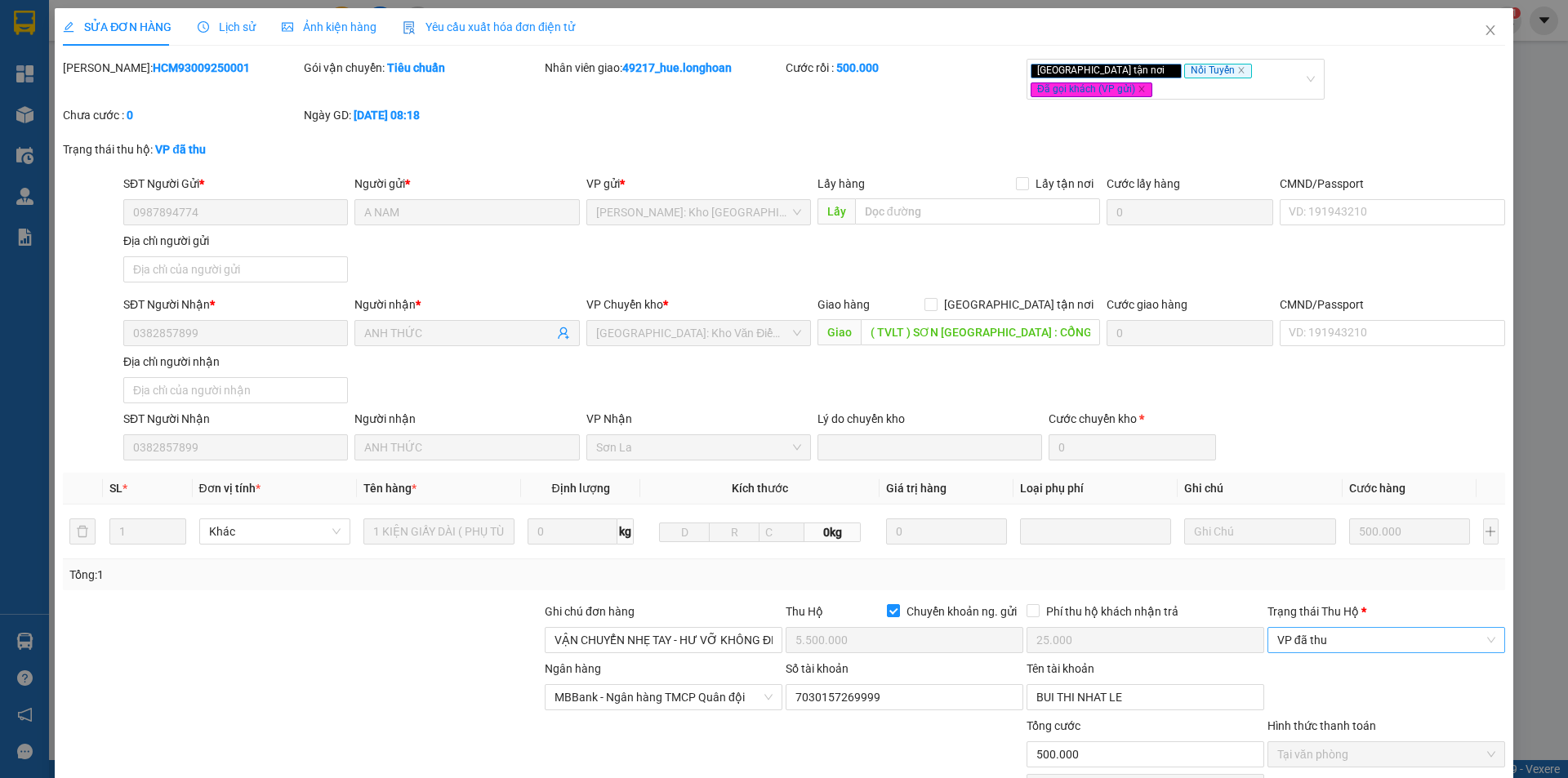
click at [1347, 651] on span "VP đã thu" at bounding box center [1386, 640] width 218 height 24
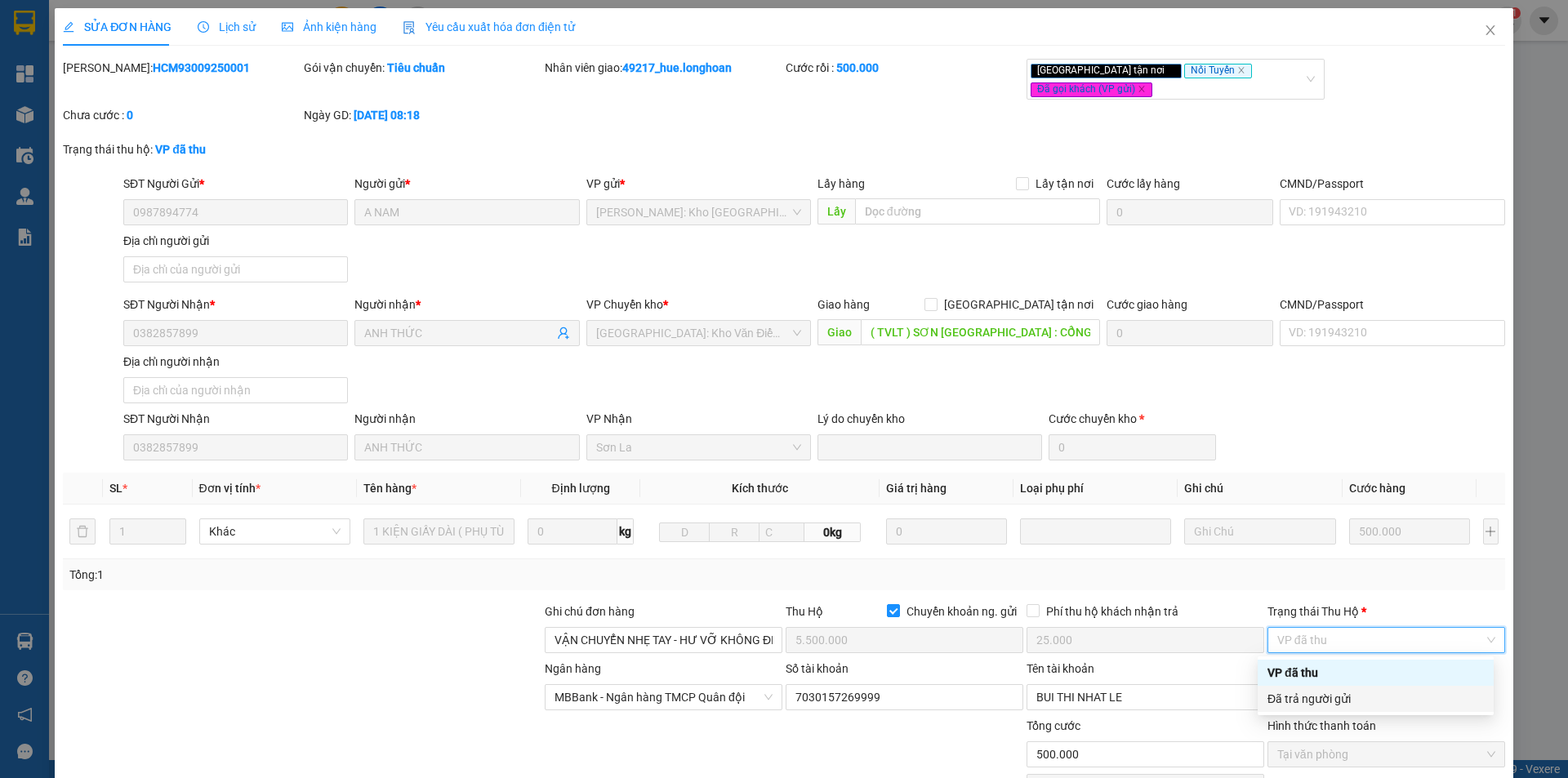
click at [1356, 689] on div "Đã trả người gửi" at bounding box center [1376, 698] width 236 height 26
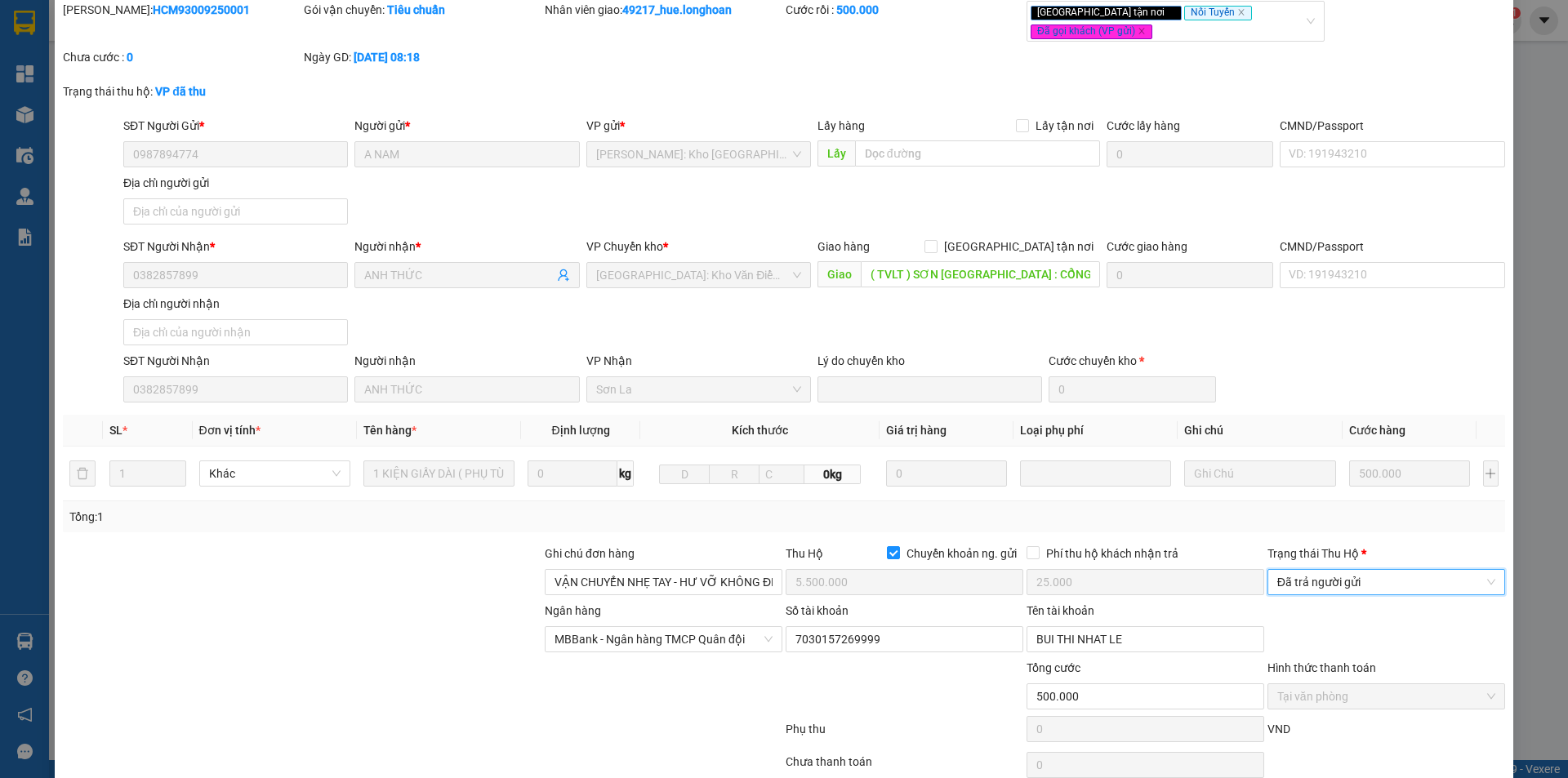
scroll to position [132, 0]
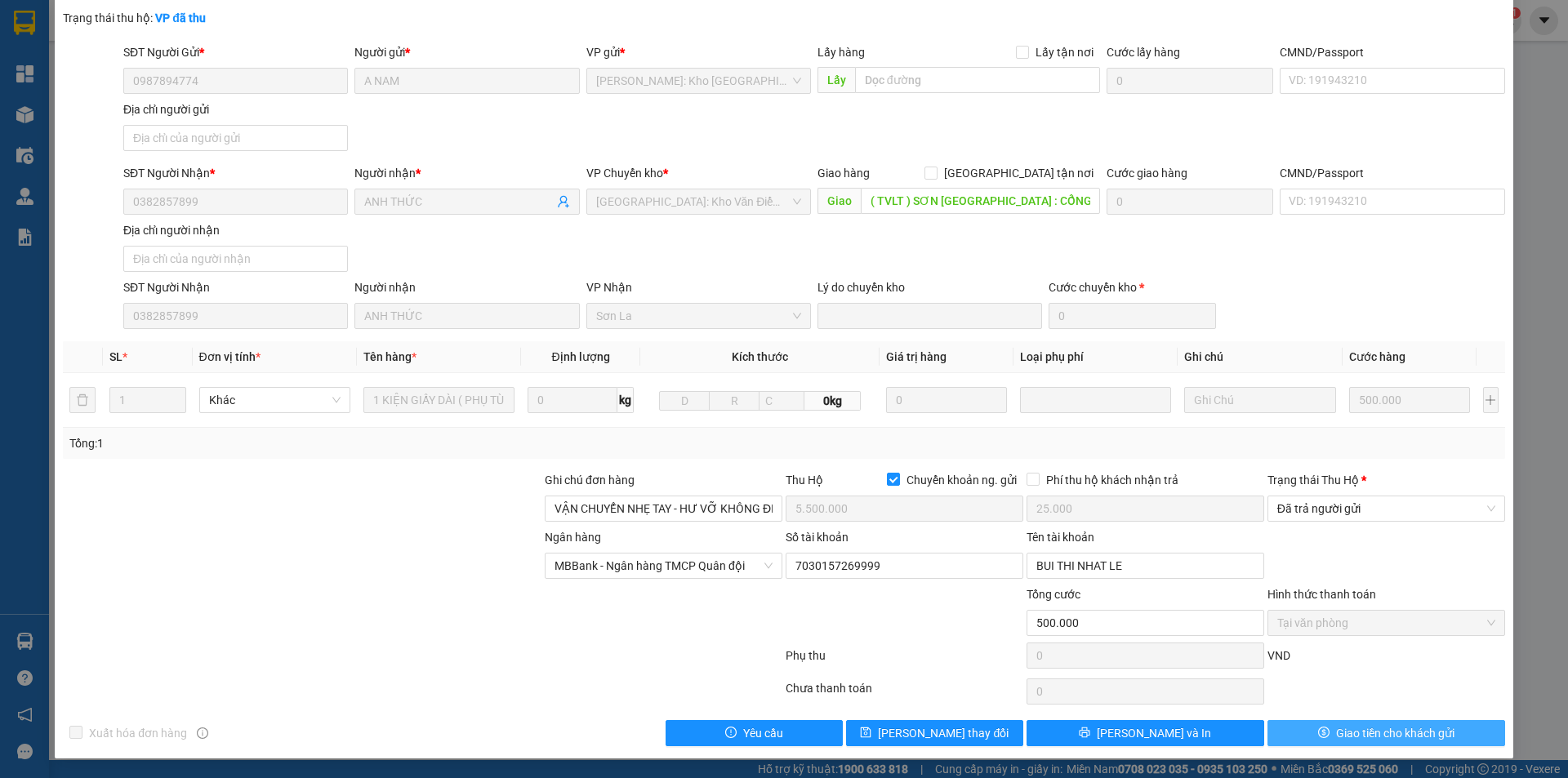
click at [1350, 744] on button "Giao tiền cho khách gửi" at bounding box center [1386, 733] width 238 height 26
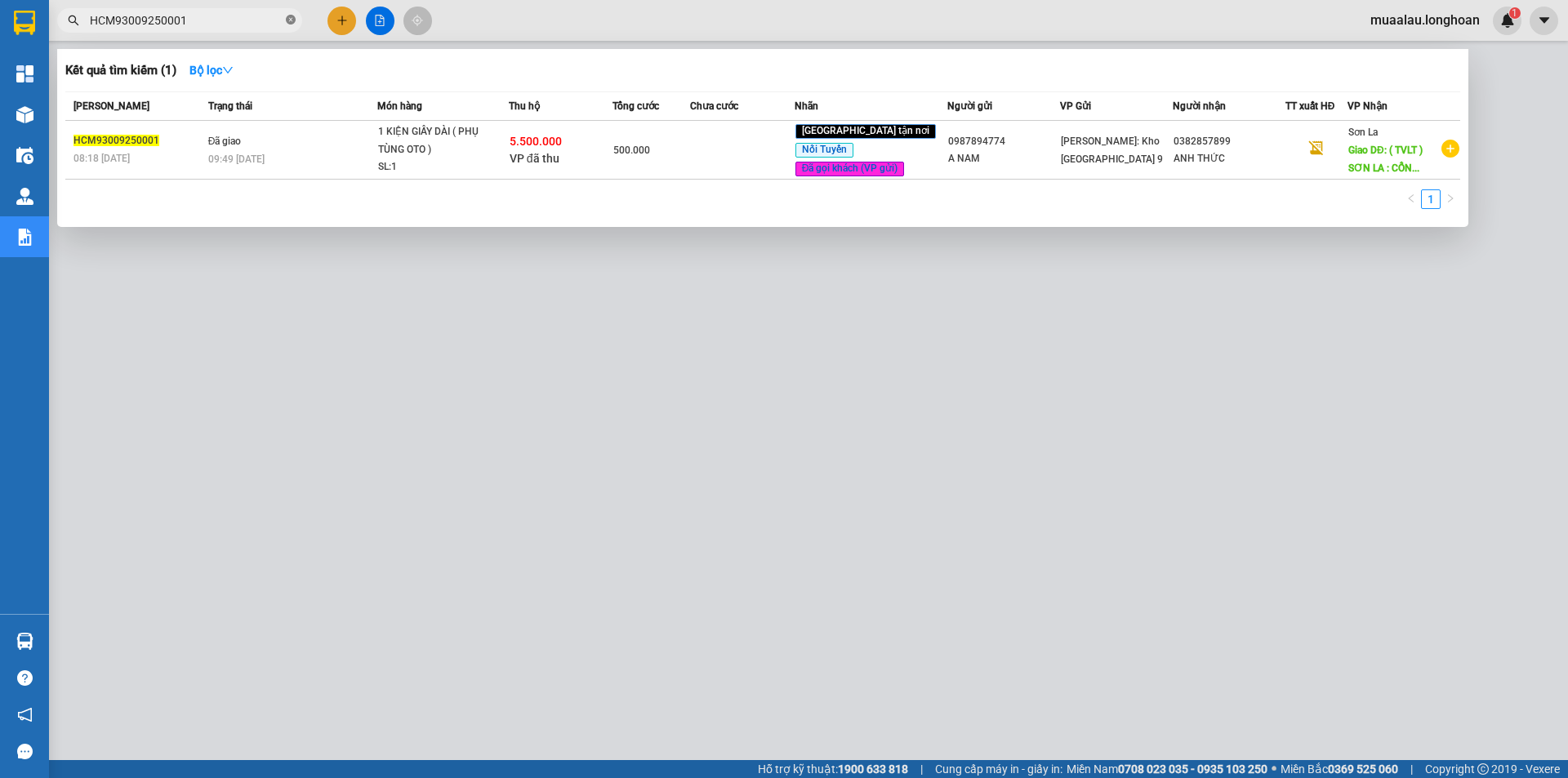
click at [293, 19] on icon "close-circle" at bounding box center [290, 19] width 10 height 10
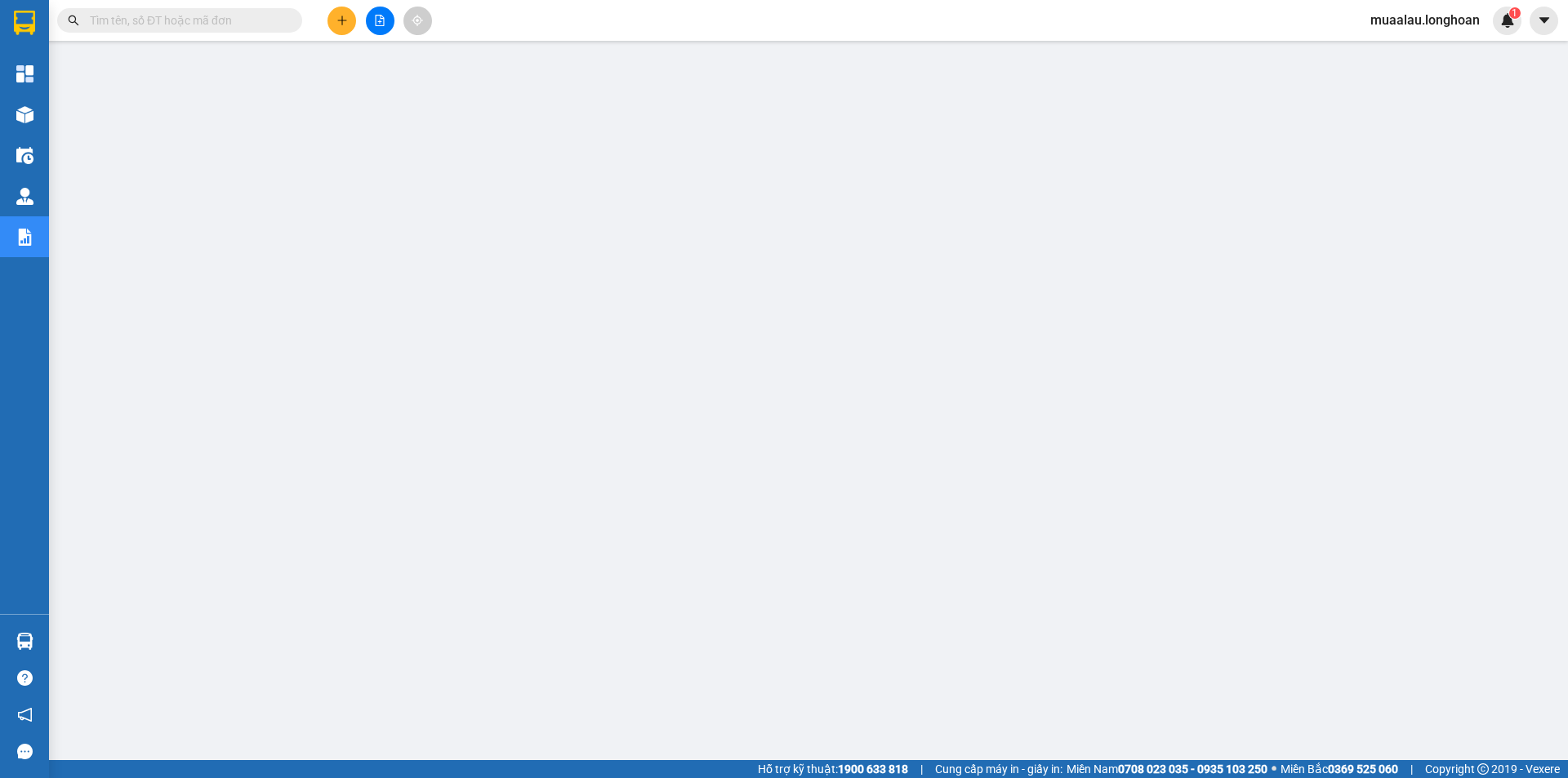
paste input "HQTP0910250016"
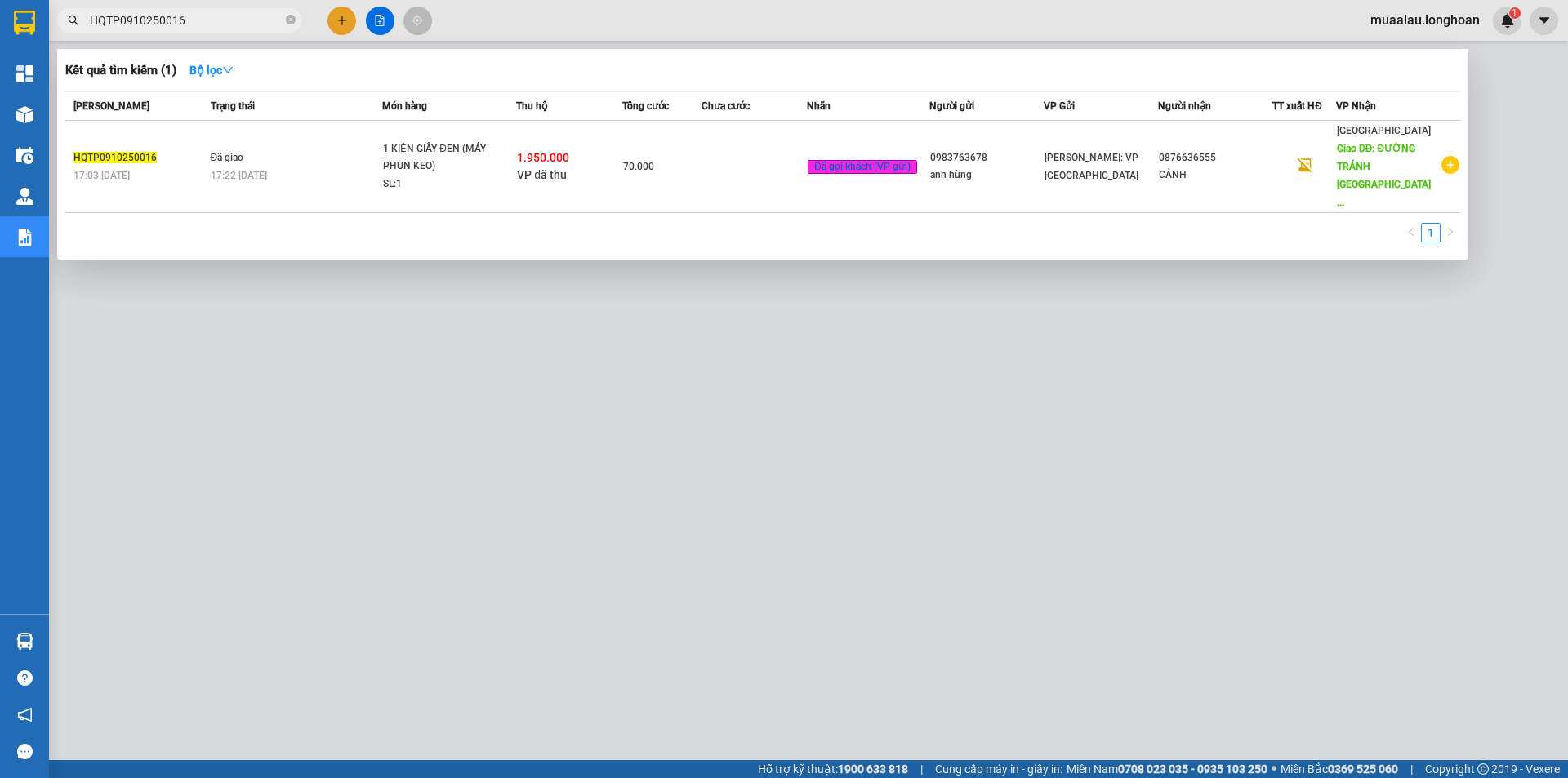
click at [742, 163] on td at bounding box center [754, 166] width 106 height 92
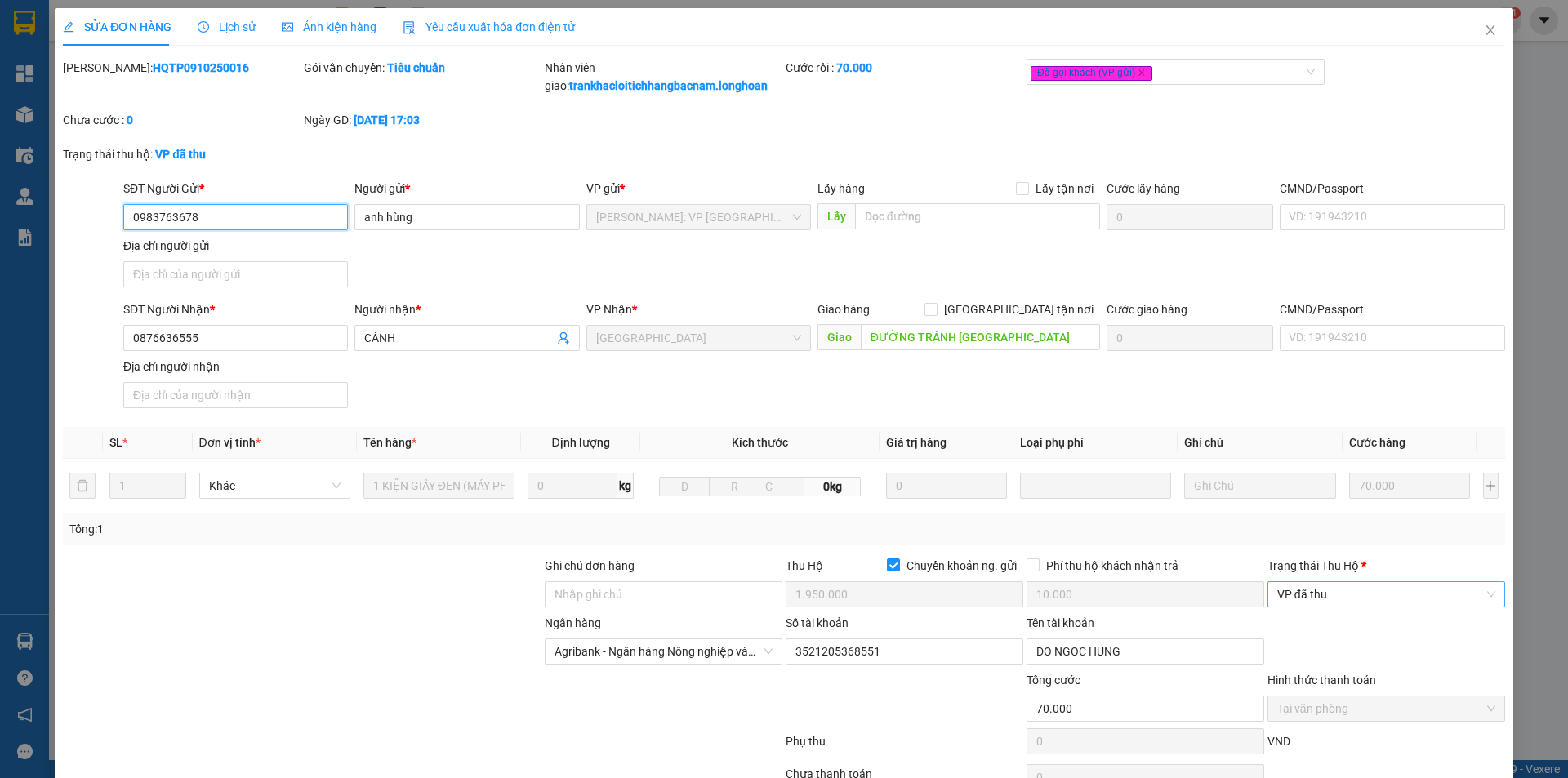
click at [1341, 596] on span "VP đã thu" at bounding box center [1386, 594] width 218 height 24
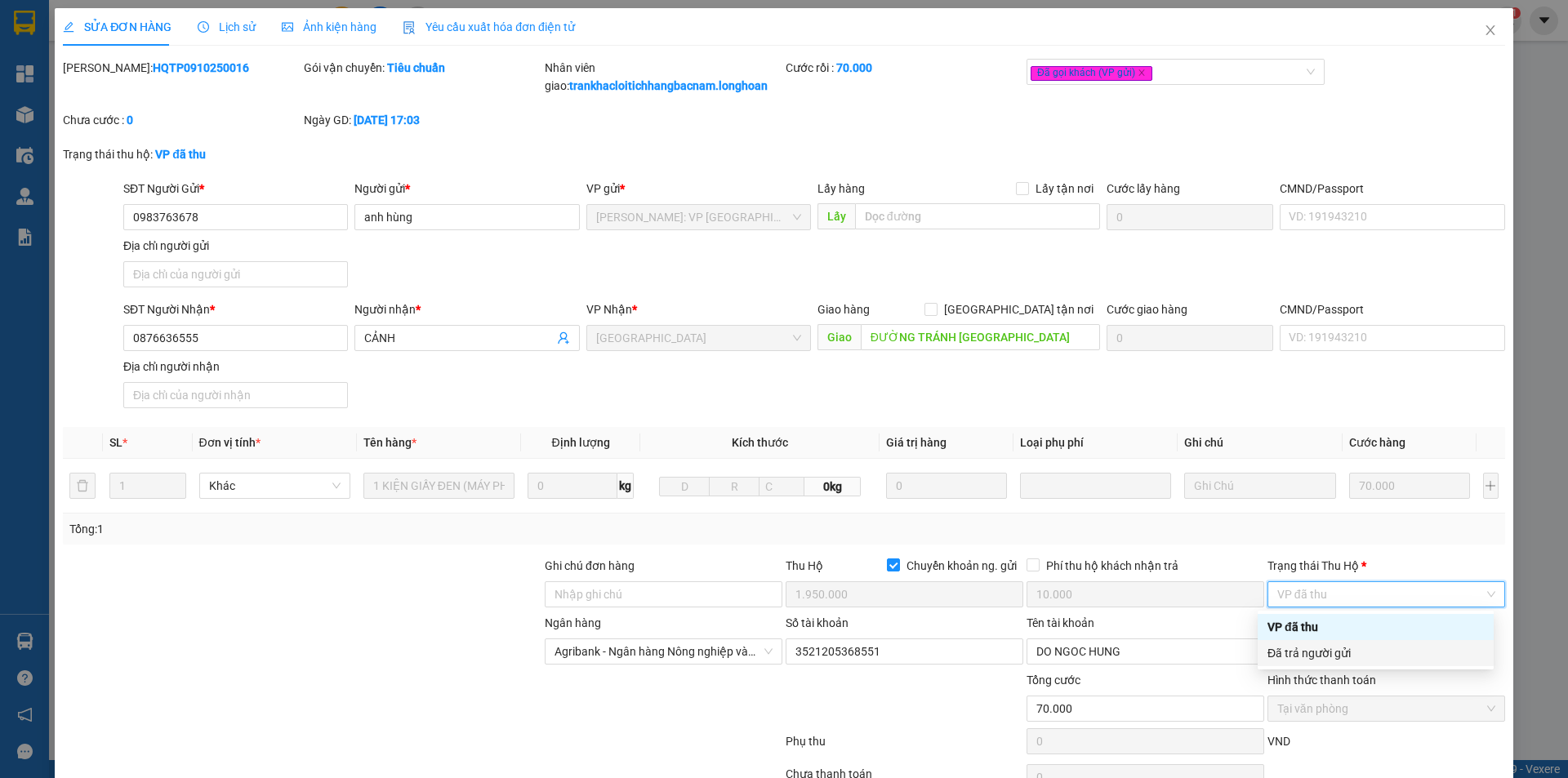
click at [1343, 645] on div "Đã trả người gửi" at bounding box center [1375, 653] width 216 height 18
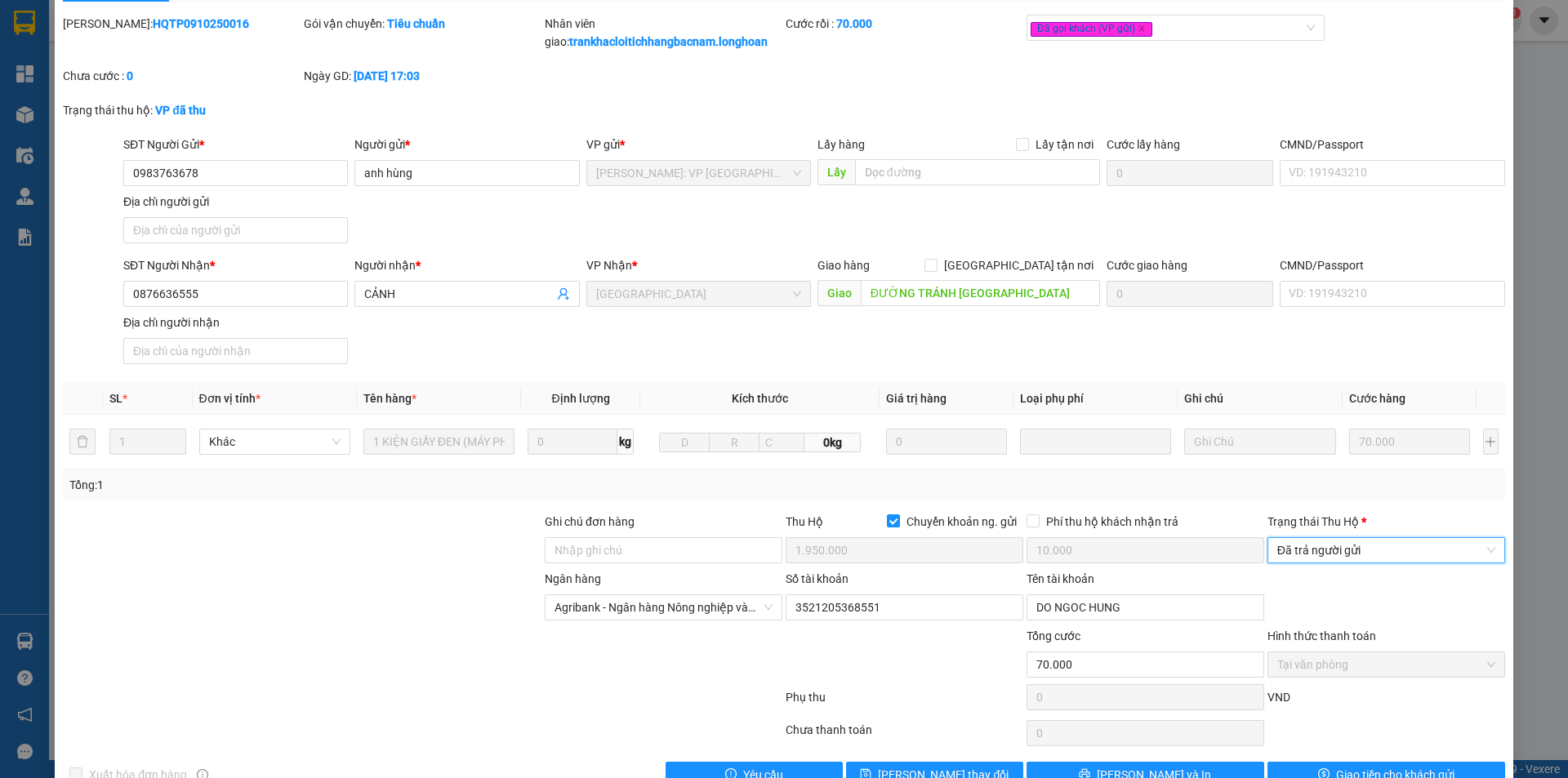
scroll to position [85, 0]
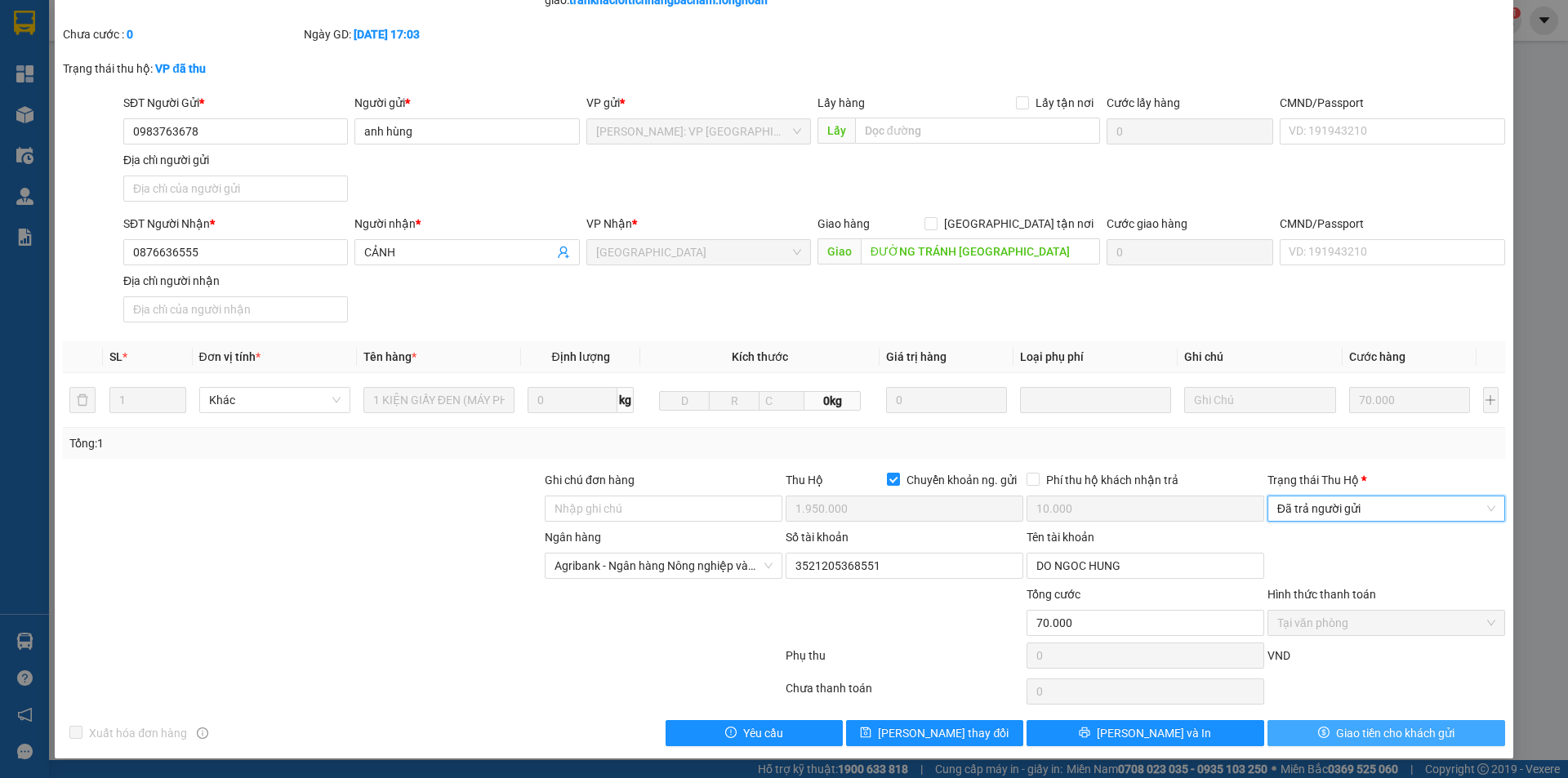
click at [1288, 733] on button "Giao tiền cho khách gửi" at bounding box center [1386, 733] width 238 height 26
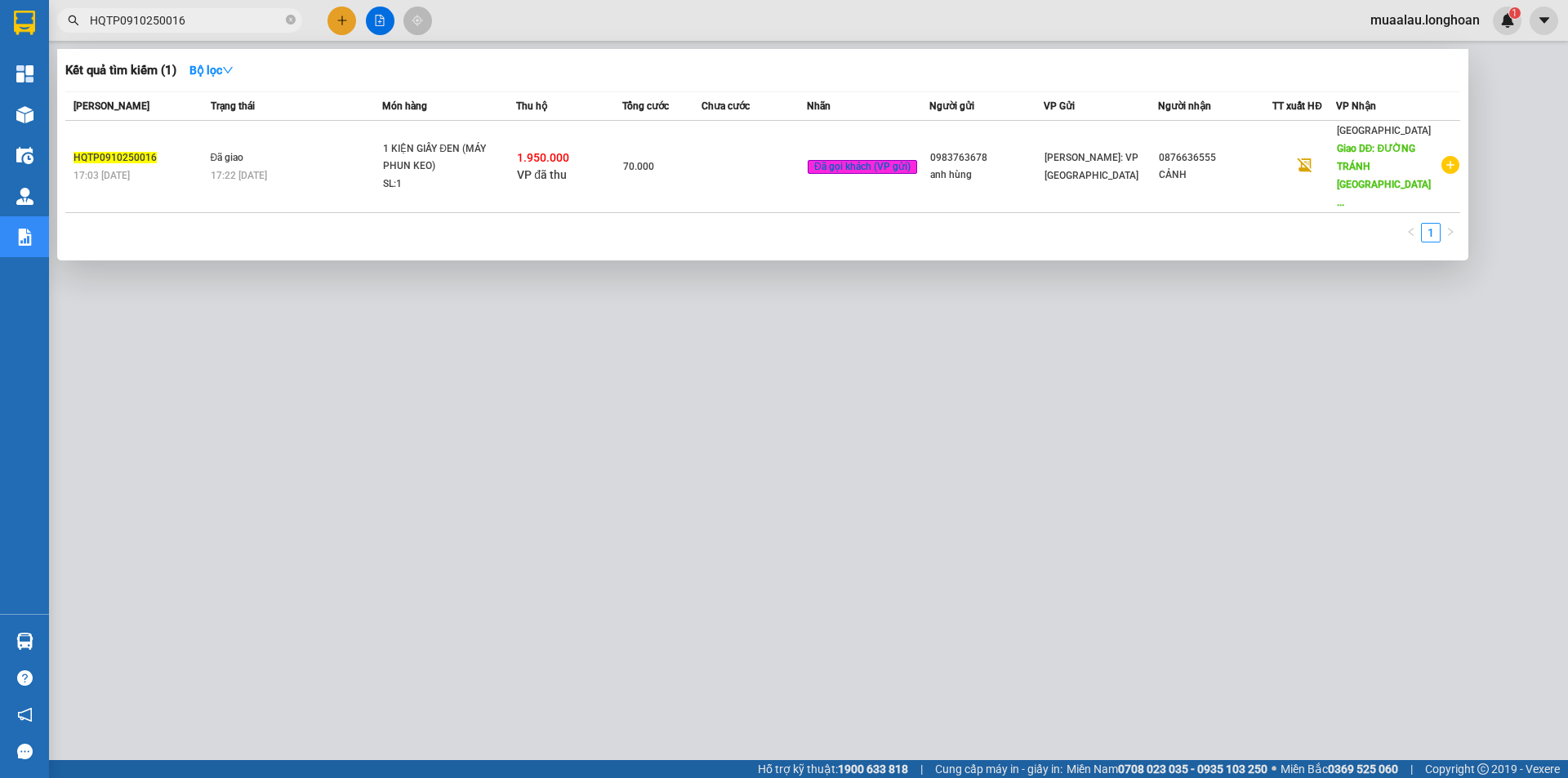
click at [290, 19] on icon "close-circle" at bounding box center [290, 19] width 10 height 10
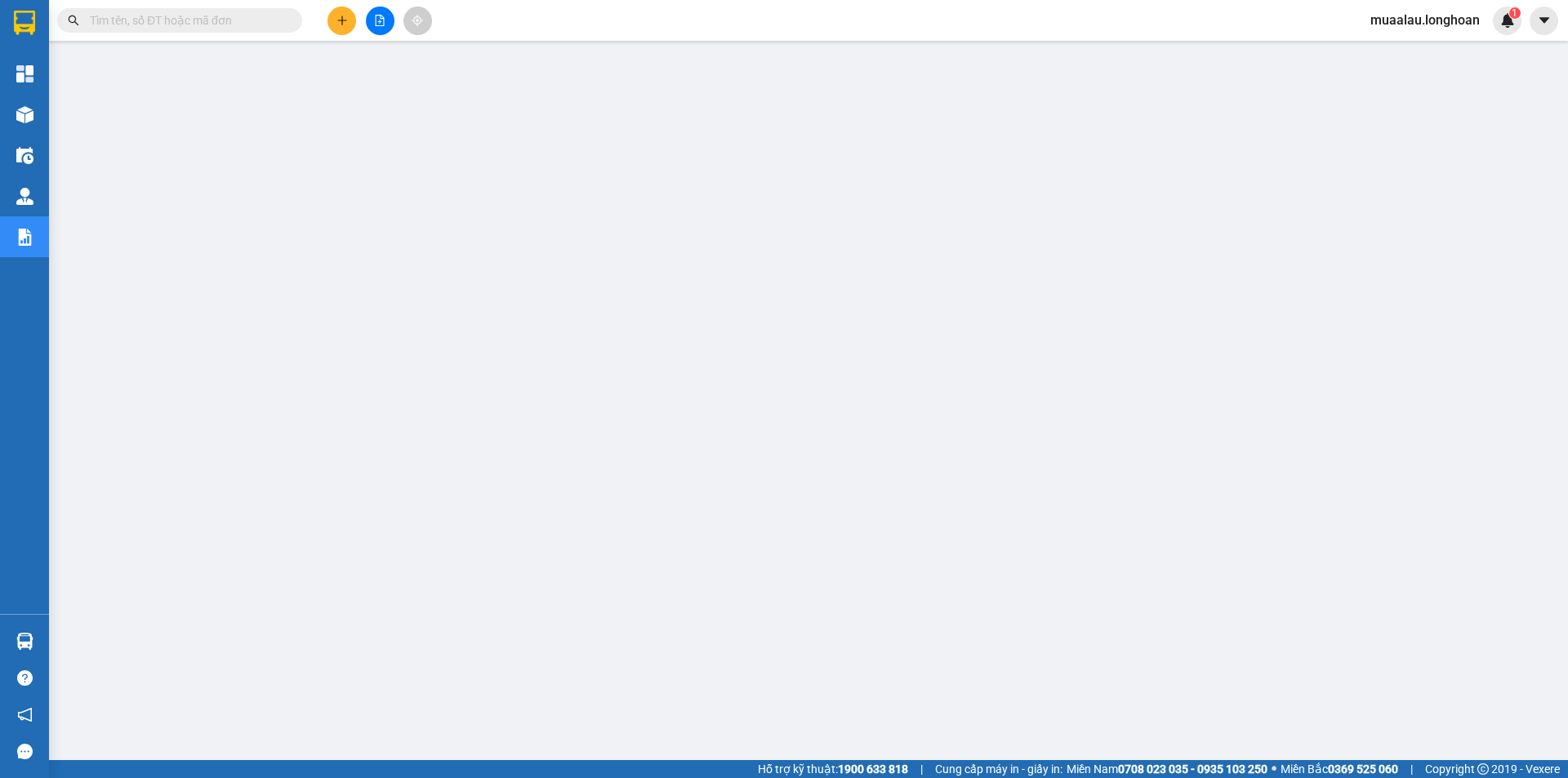
paste input "QU122609250014"
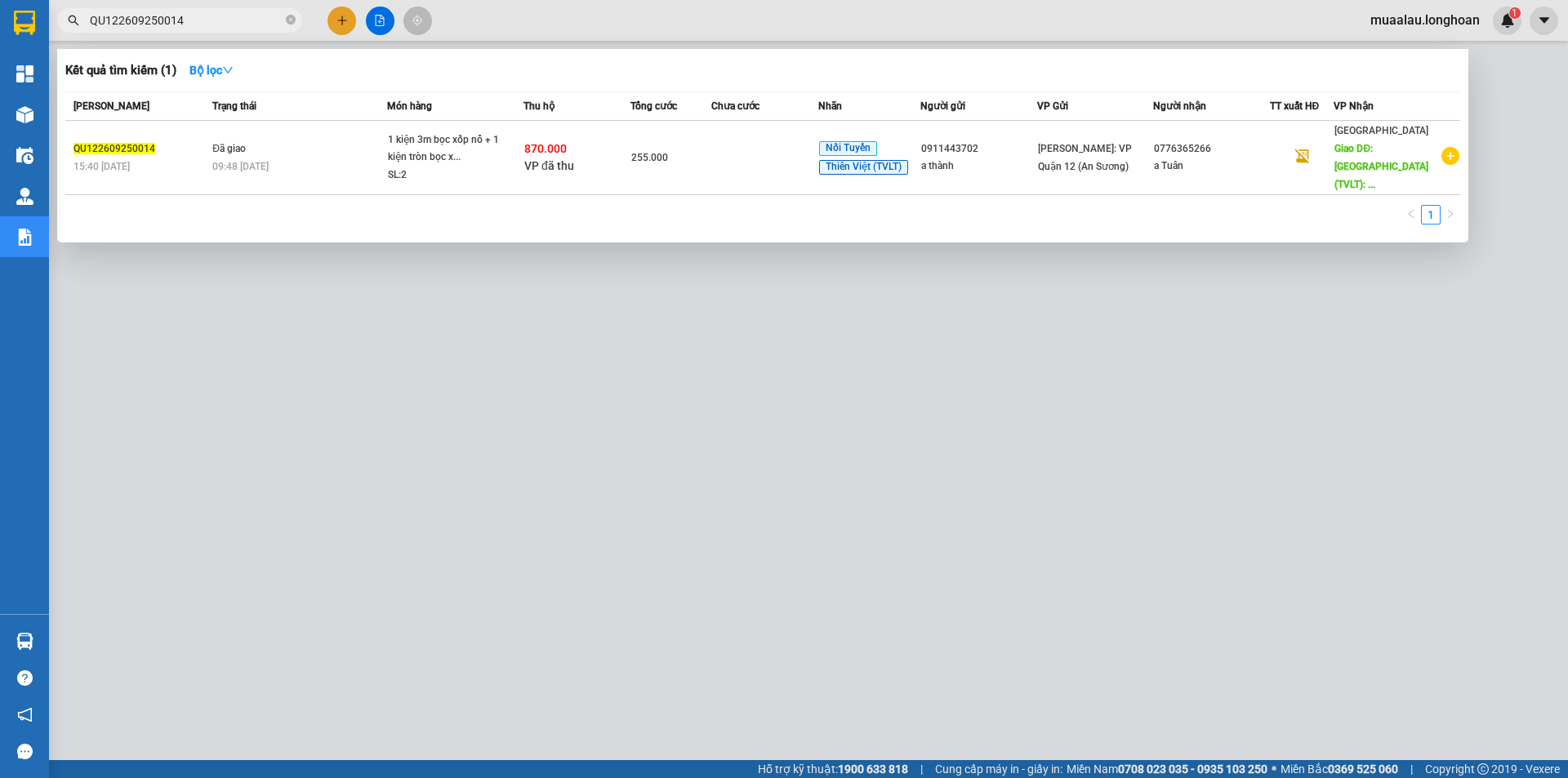
click at [732, 161] on td at bounding box center [765, 158] width 107 height 74
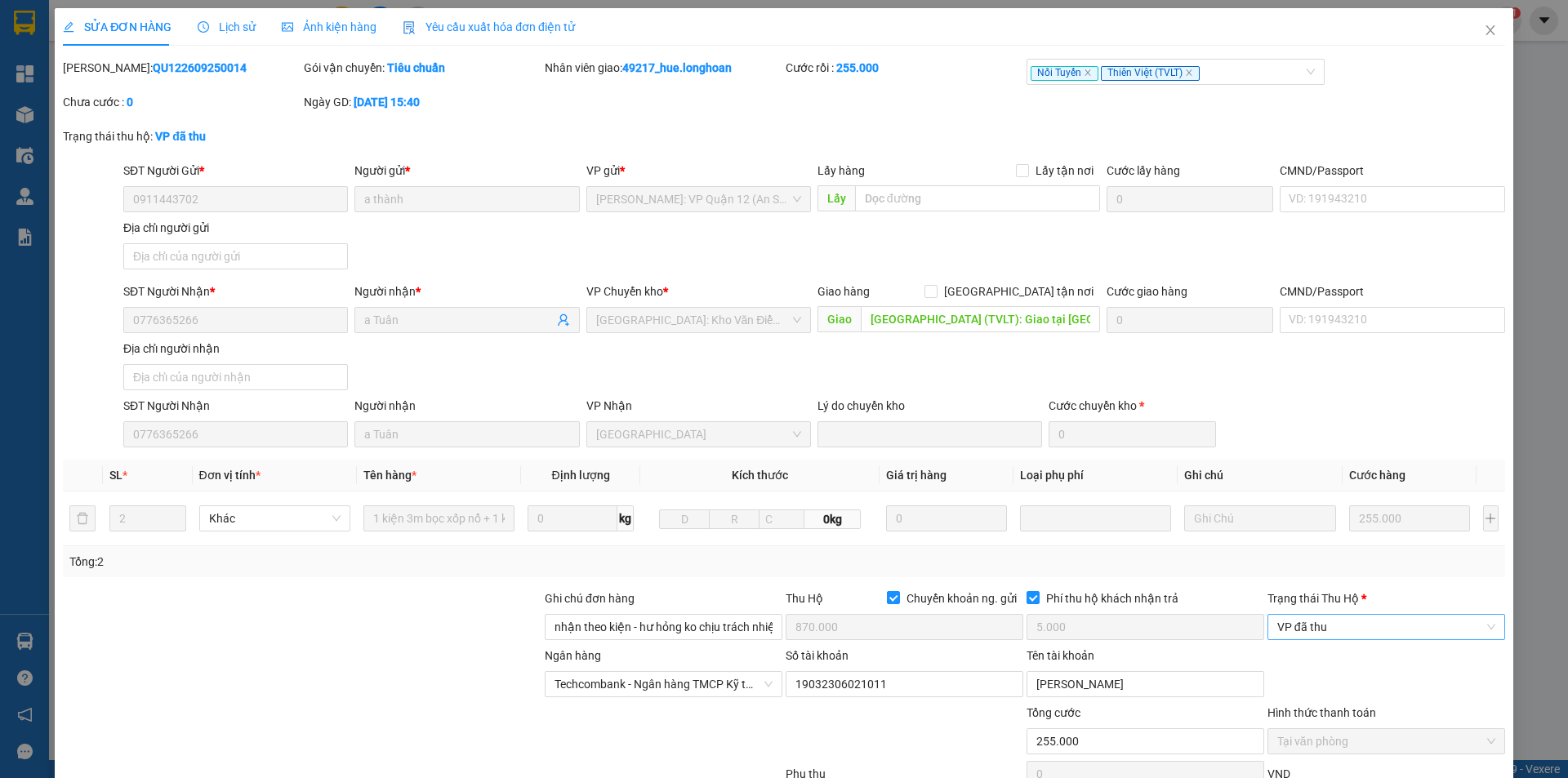
click at [1340, 615] on span "VP đã thu" at bounding box center [1386, 627] width 218 height 24
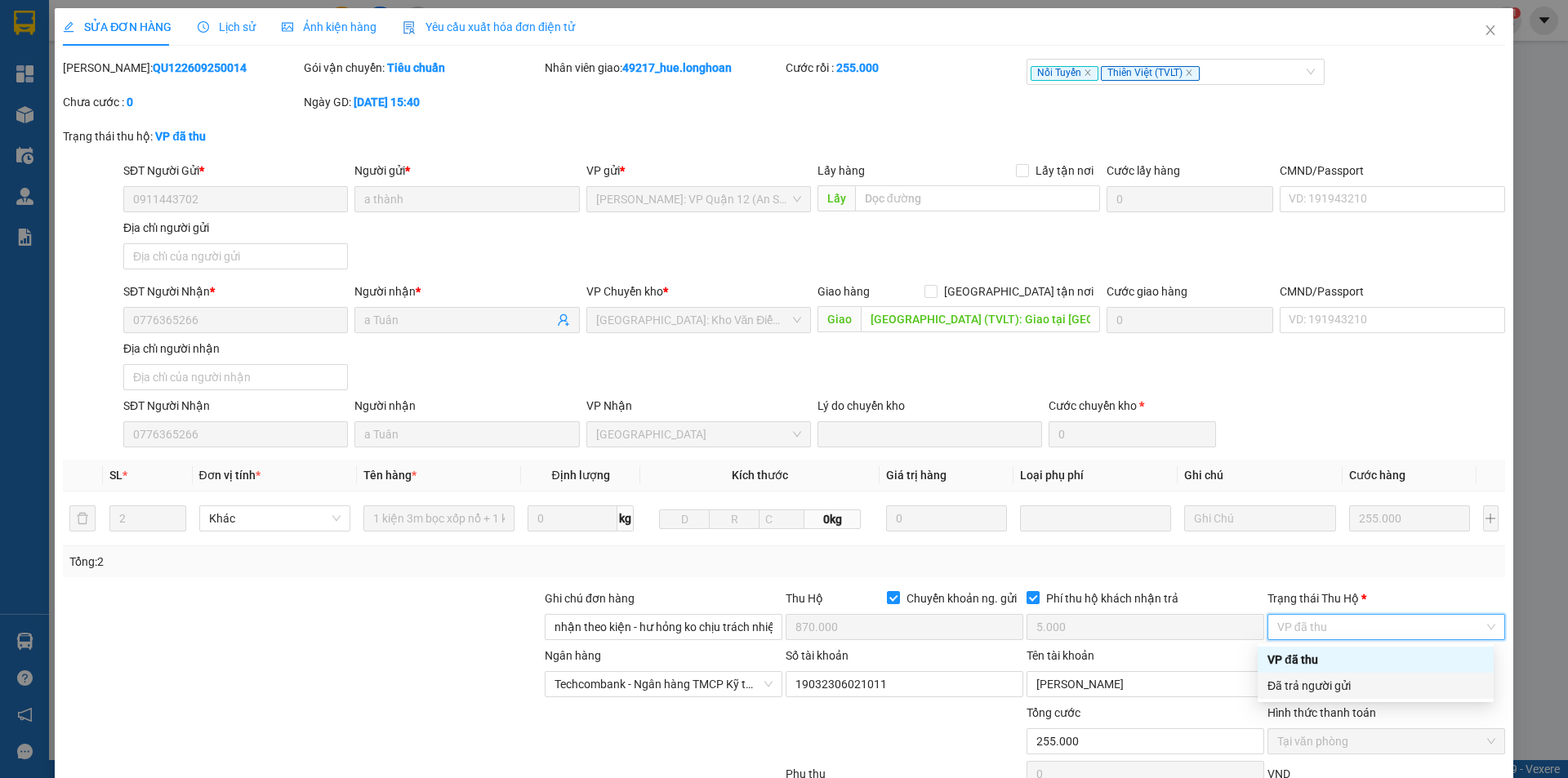
click at [1328, 685] on div "Đã trả người gửi" at bounding box center [1375, 685] width 216 height 18
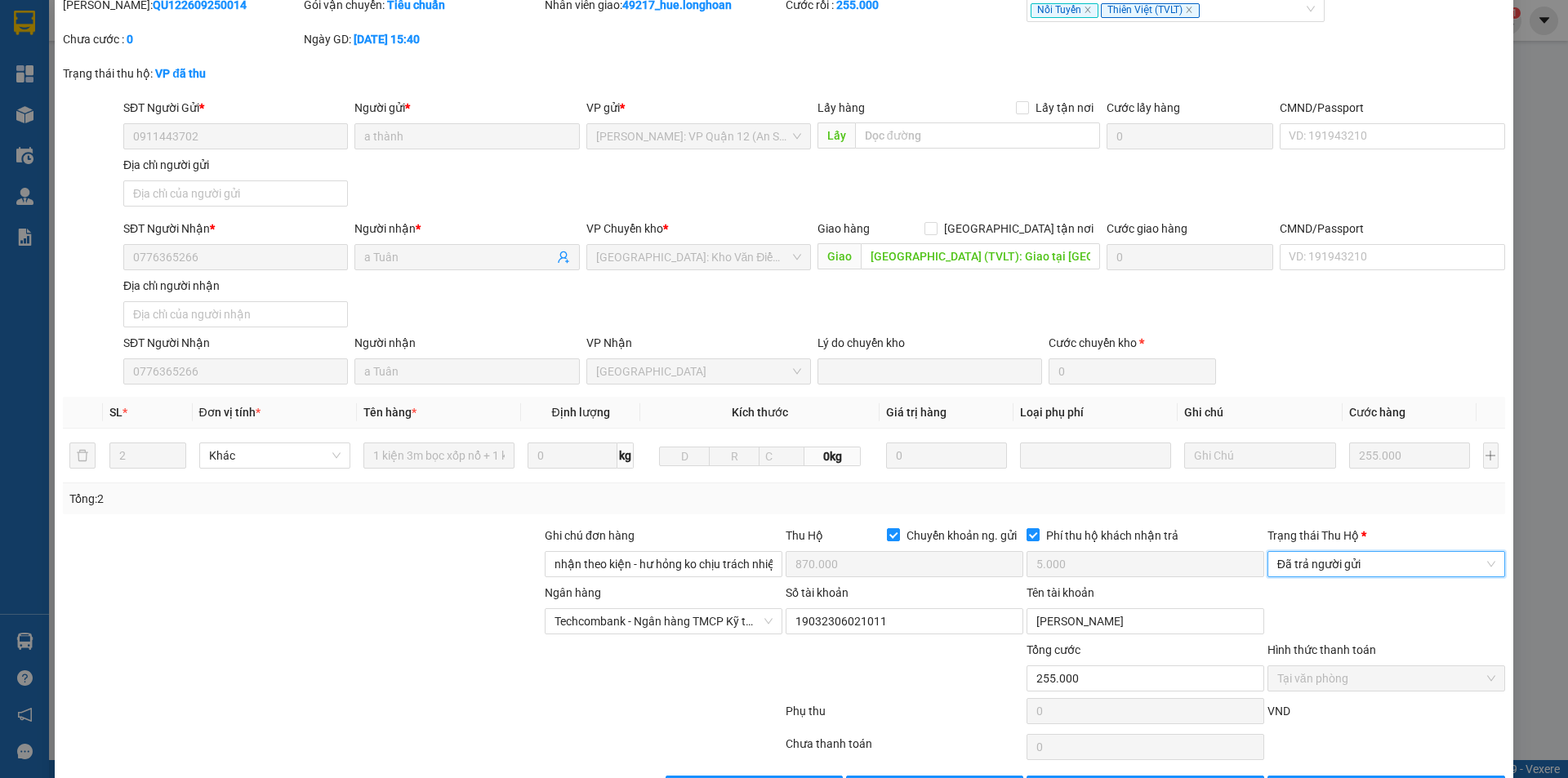
scroll to position [119, 0]
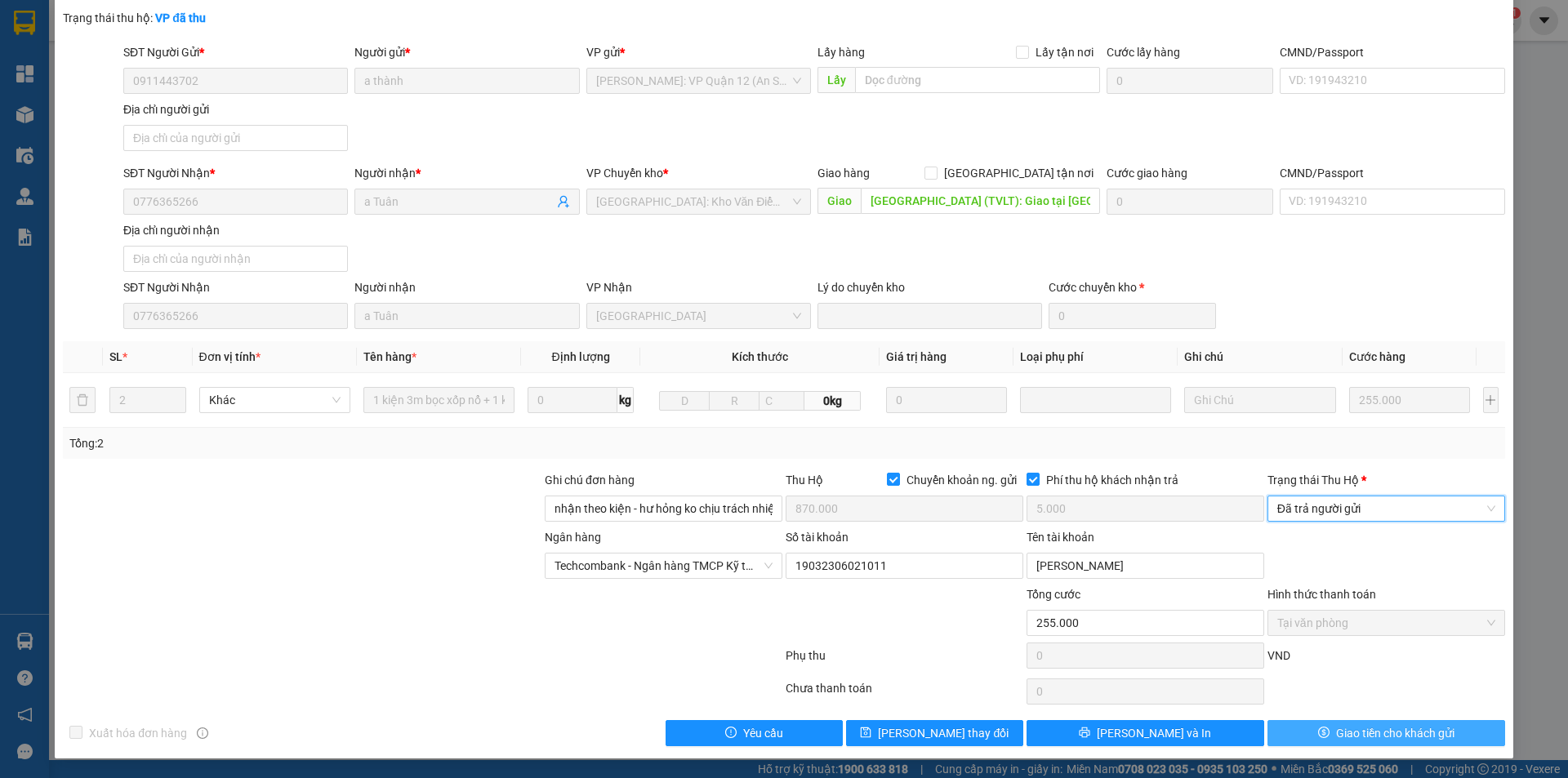
click at [1323, 727] on button "Giao tiền cho khách gửi" at bounding box center [1386, 733] width 238 height 26
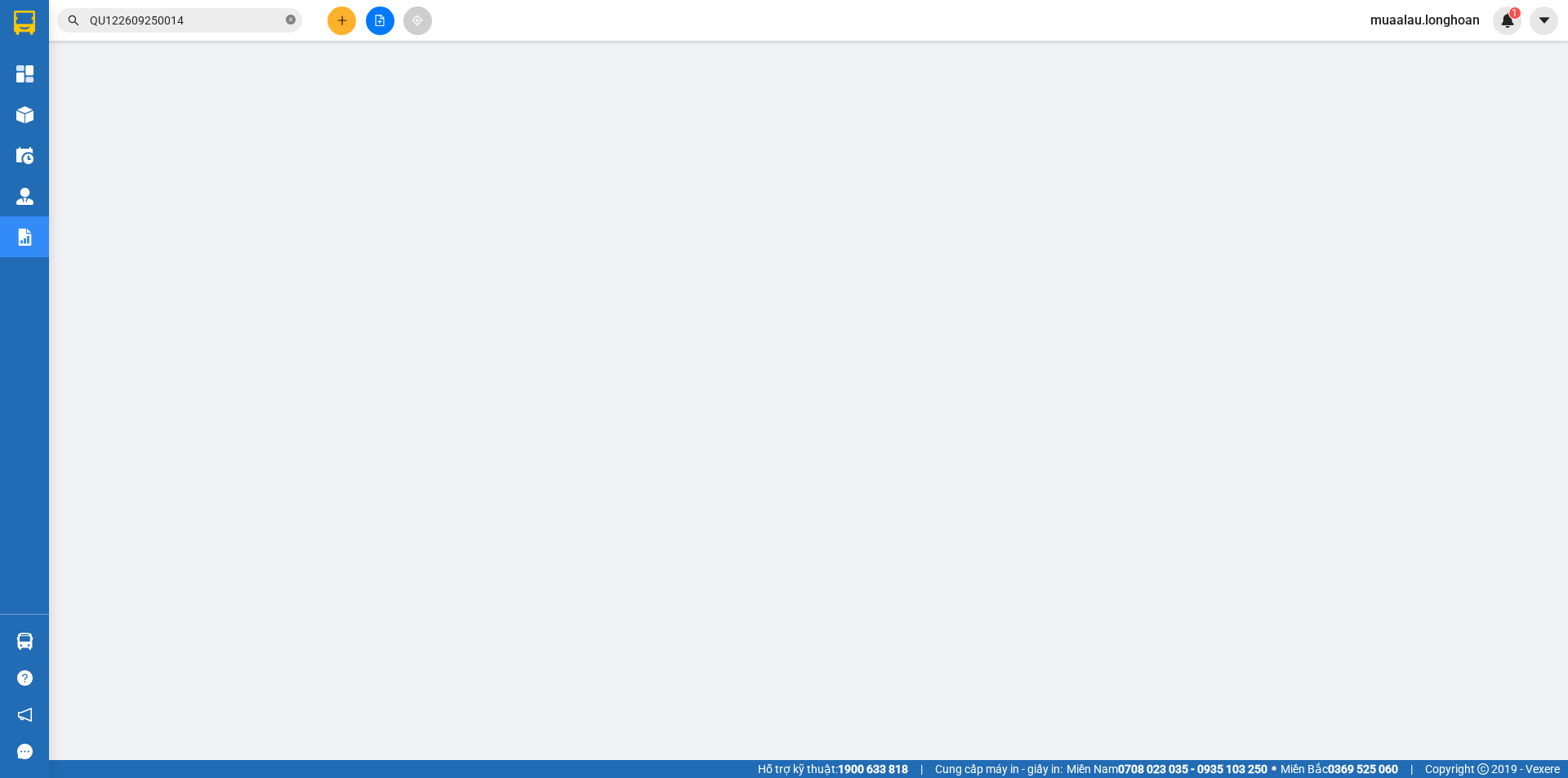
click at [290, 19] on icon "close-circle" at bounding box center [290, 19] width 10 height 10
paste input "VPTX0910250029"
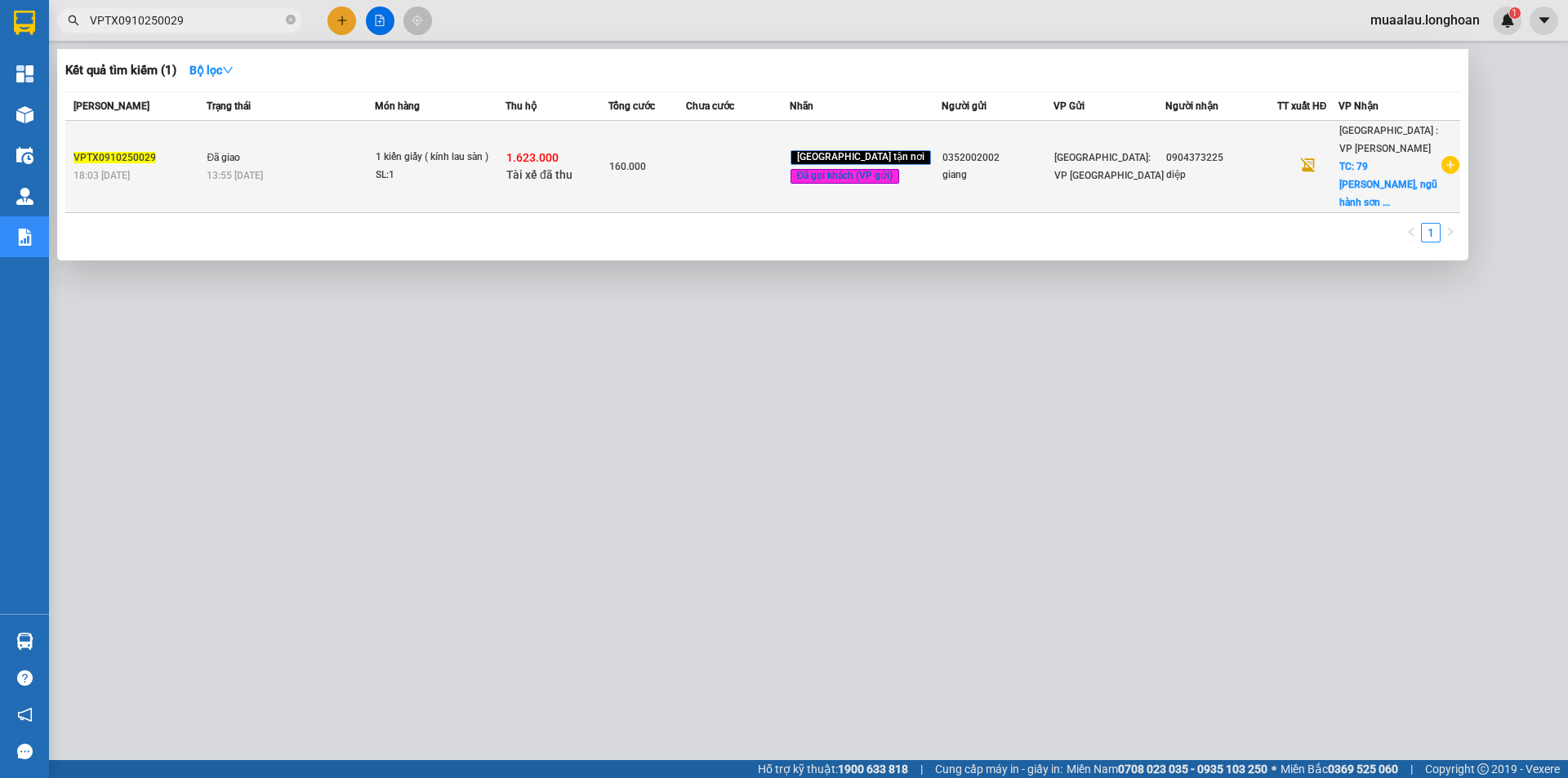
click at [686, 171] on td "160.000" at bounding box center [648, 166] width 78 height 92
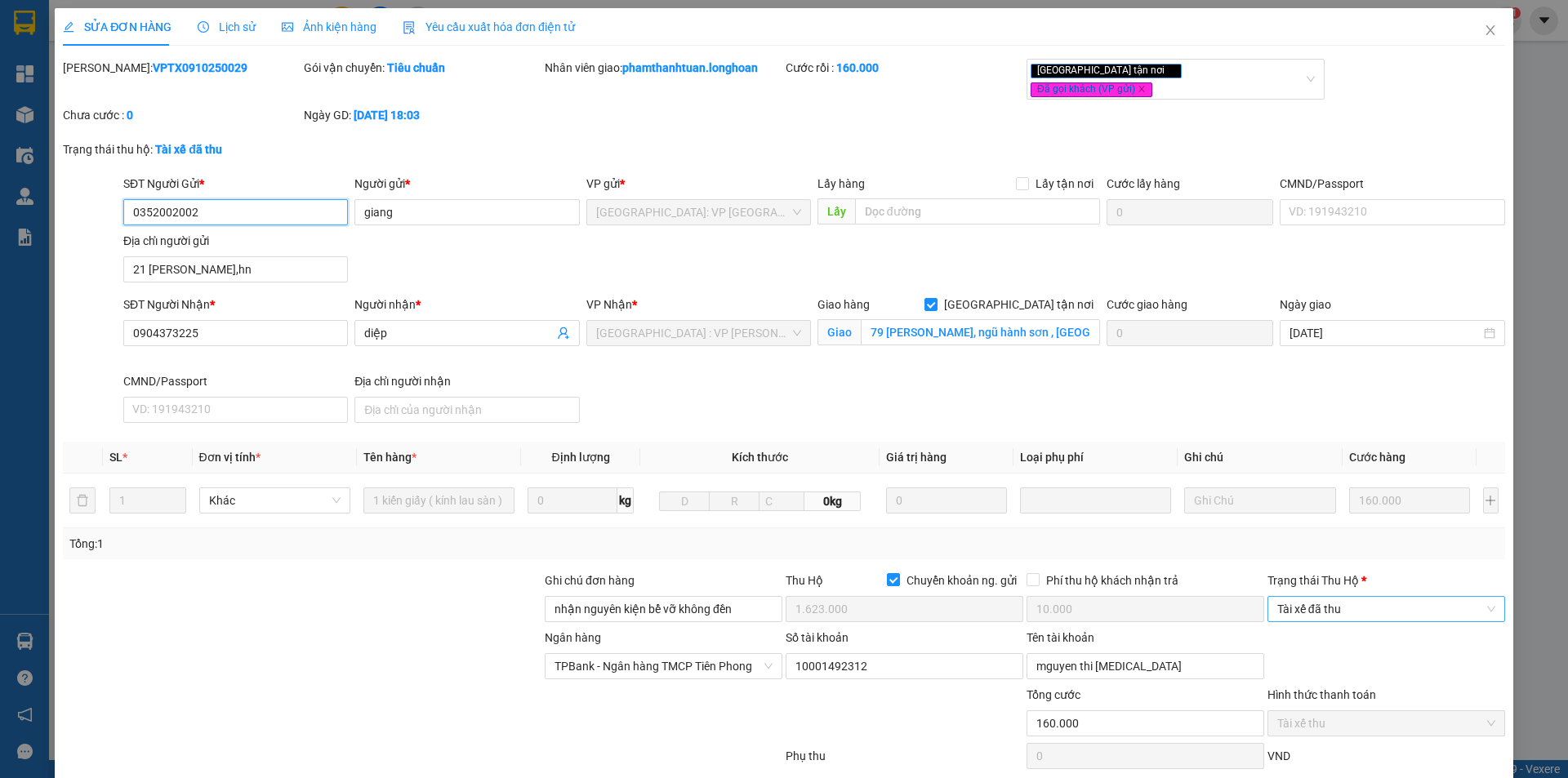
click at [1340, 605] on span "Tài xế đã thu" at bounding box center [1386, 608] width 218 height 24
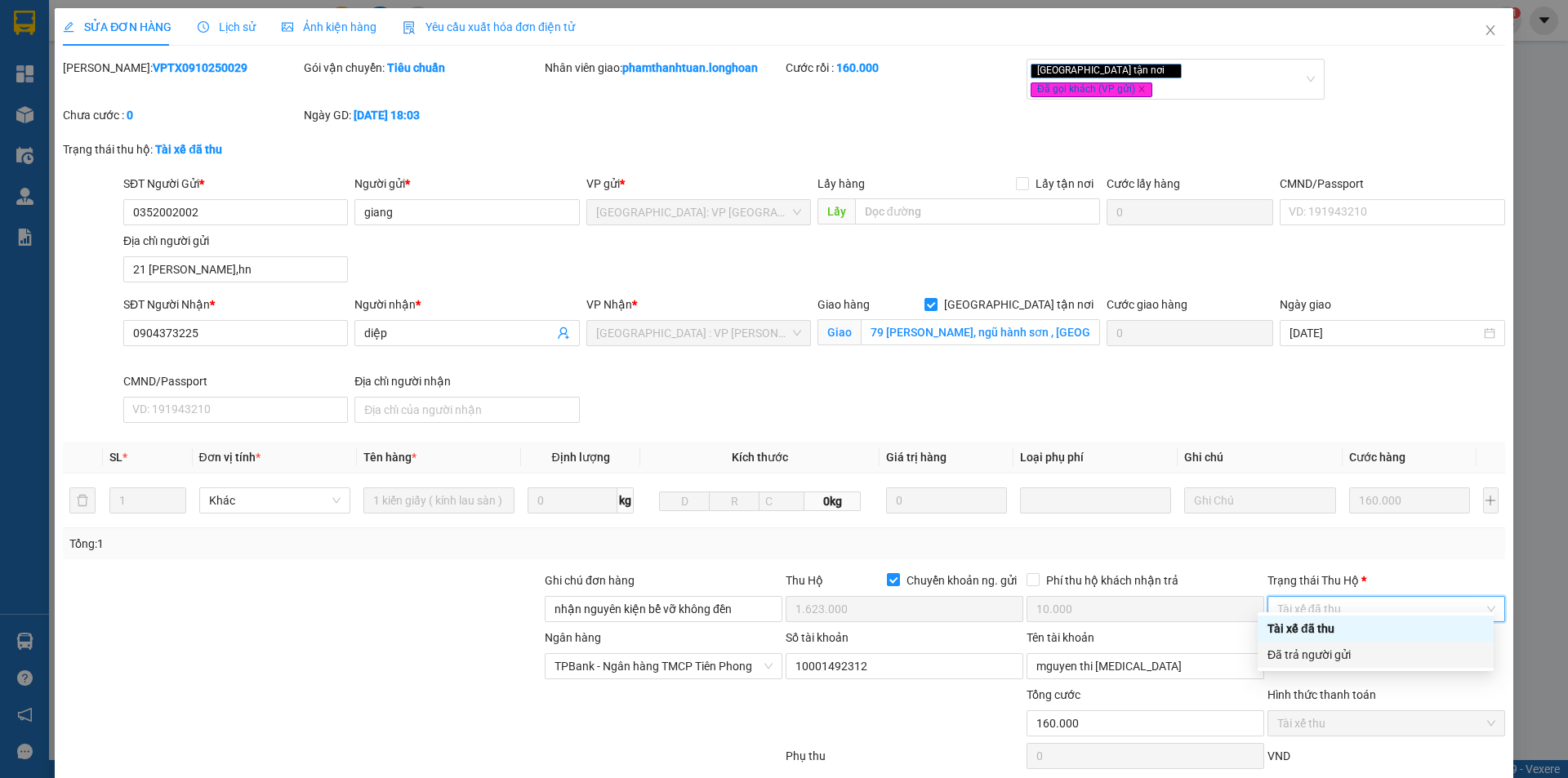
click at [1338, 654] on div "Đã trả người gửi" at bounding box center [1375, 654] width 216 height 18
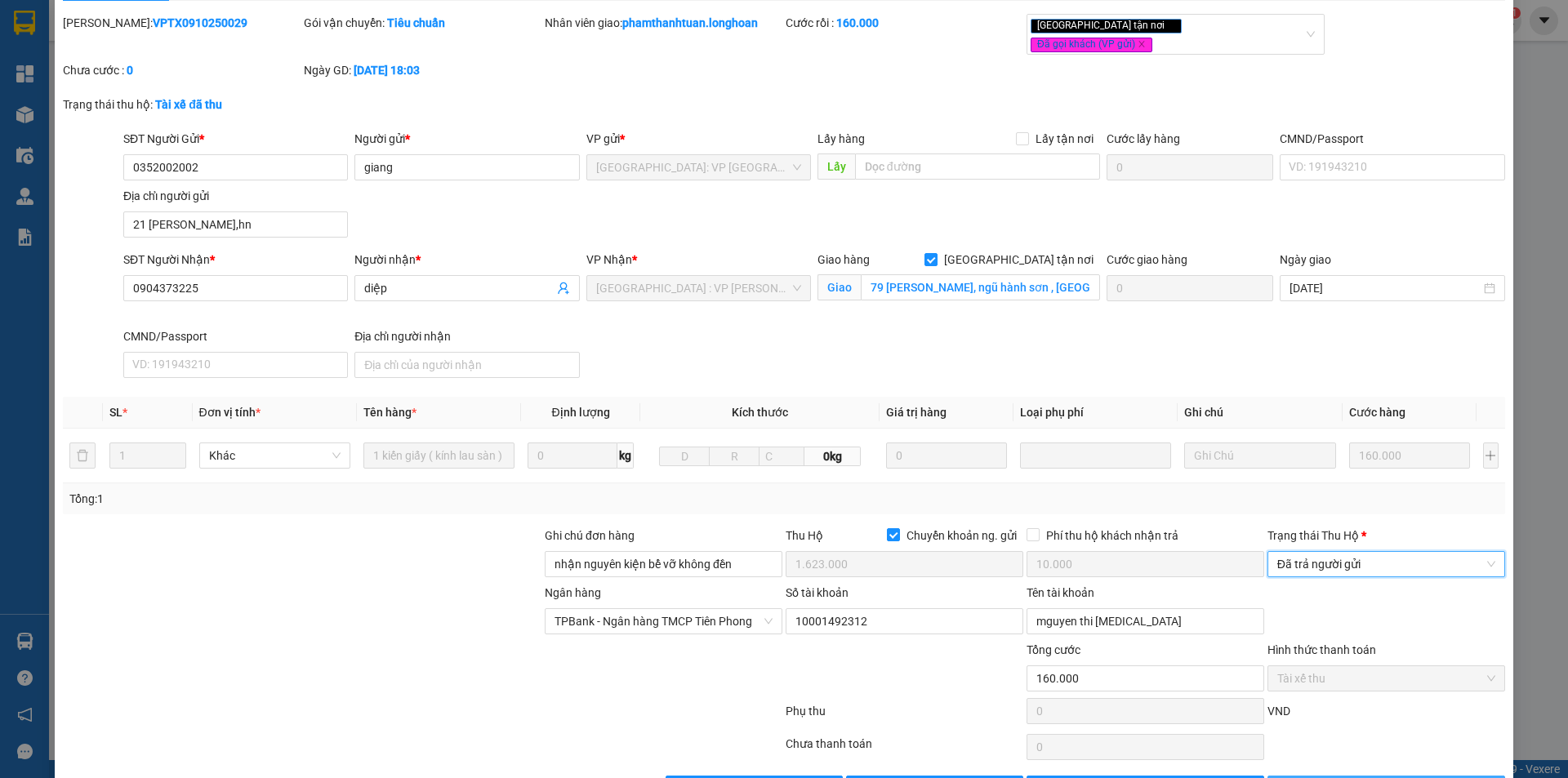
scroll to position [87, 0]
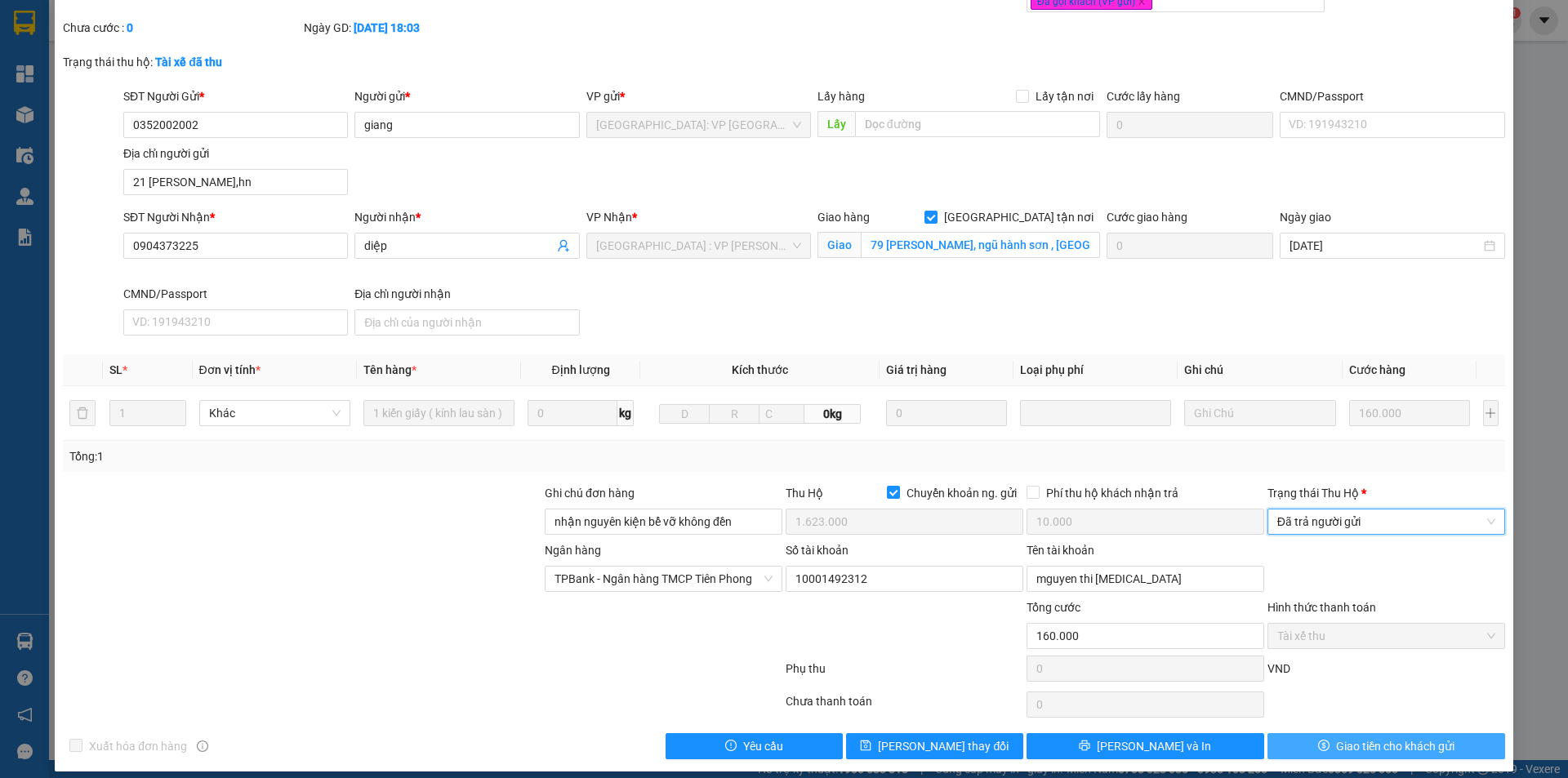
click at [1340, 737] on span "Giao tiền cho khách gửi" at bounding box center [1395, 746] width 119 height 18
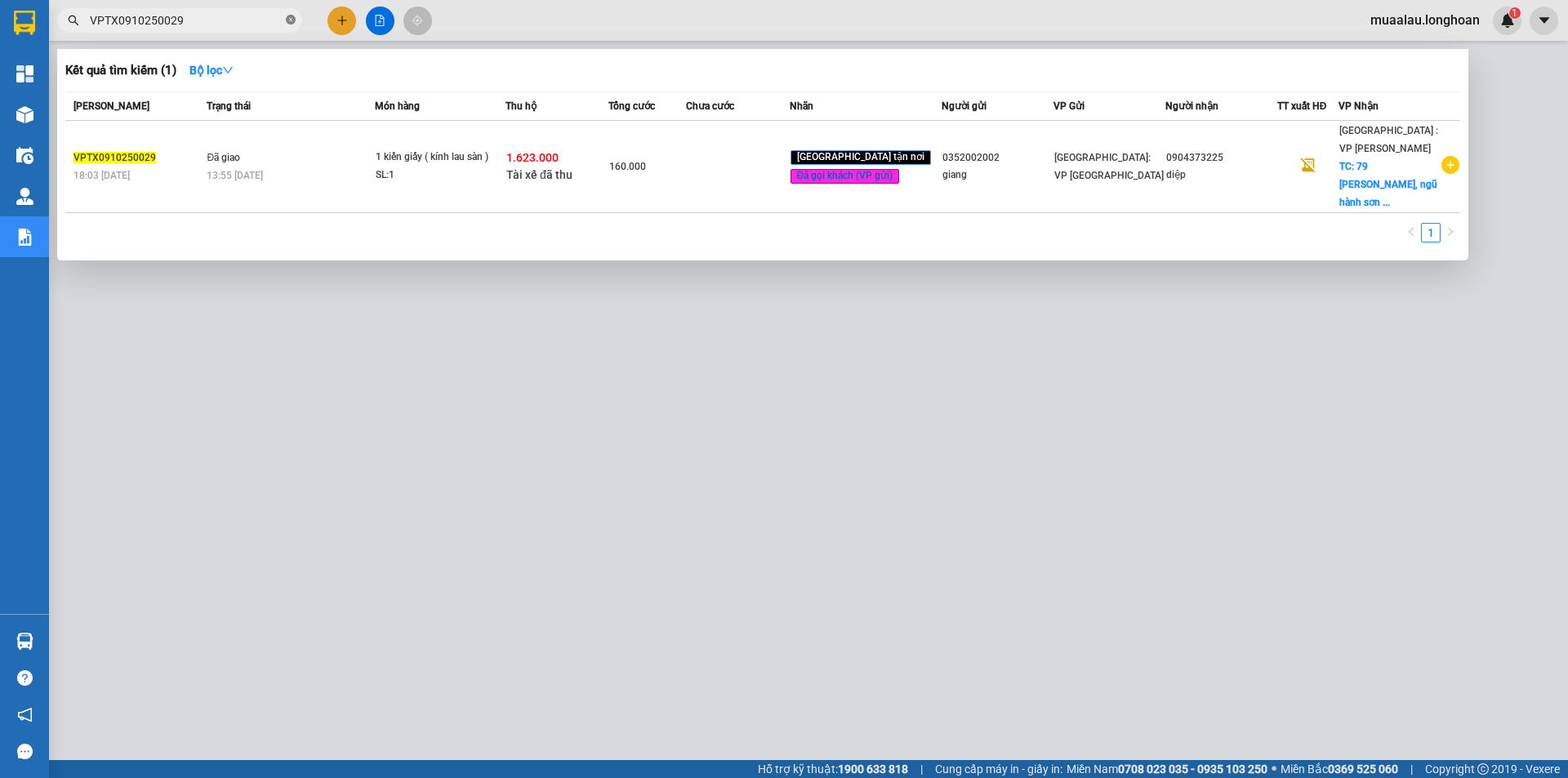
click at [292, 23] on icon "close-circle" at bounding box center [290, 19] width 10 height 10
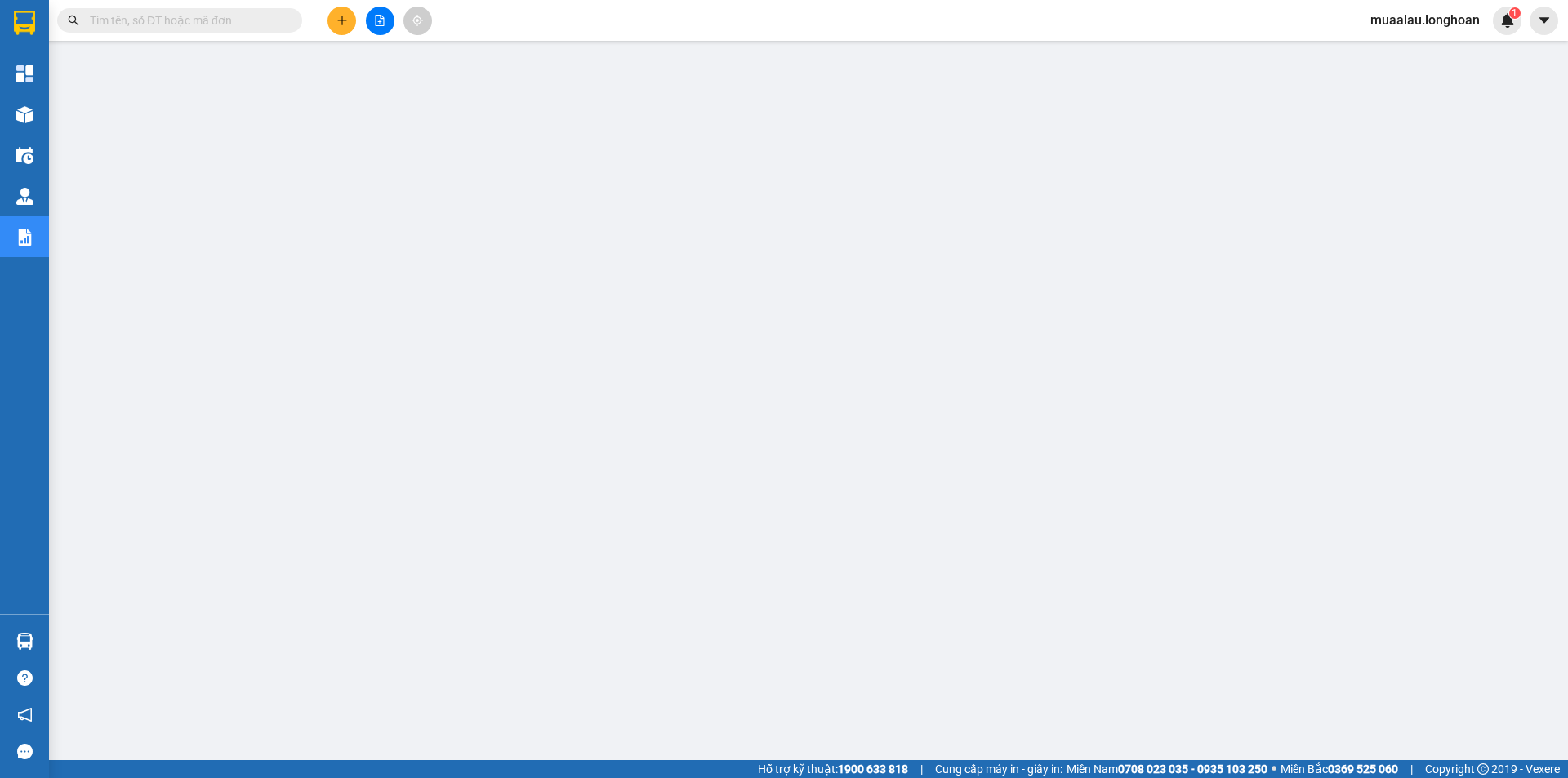
paste input "VPVD0810250049"
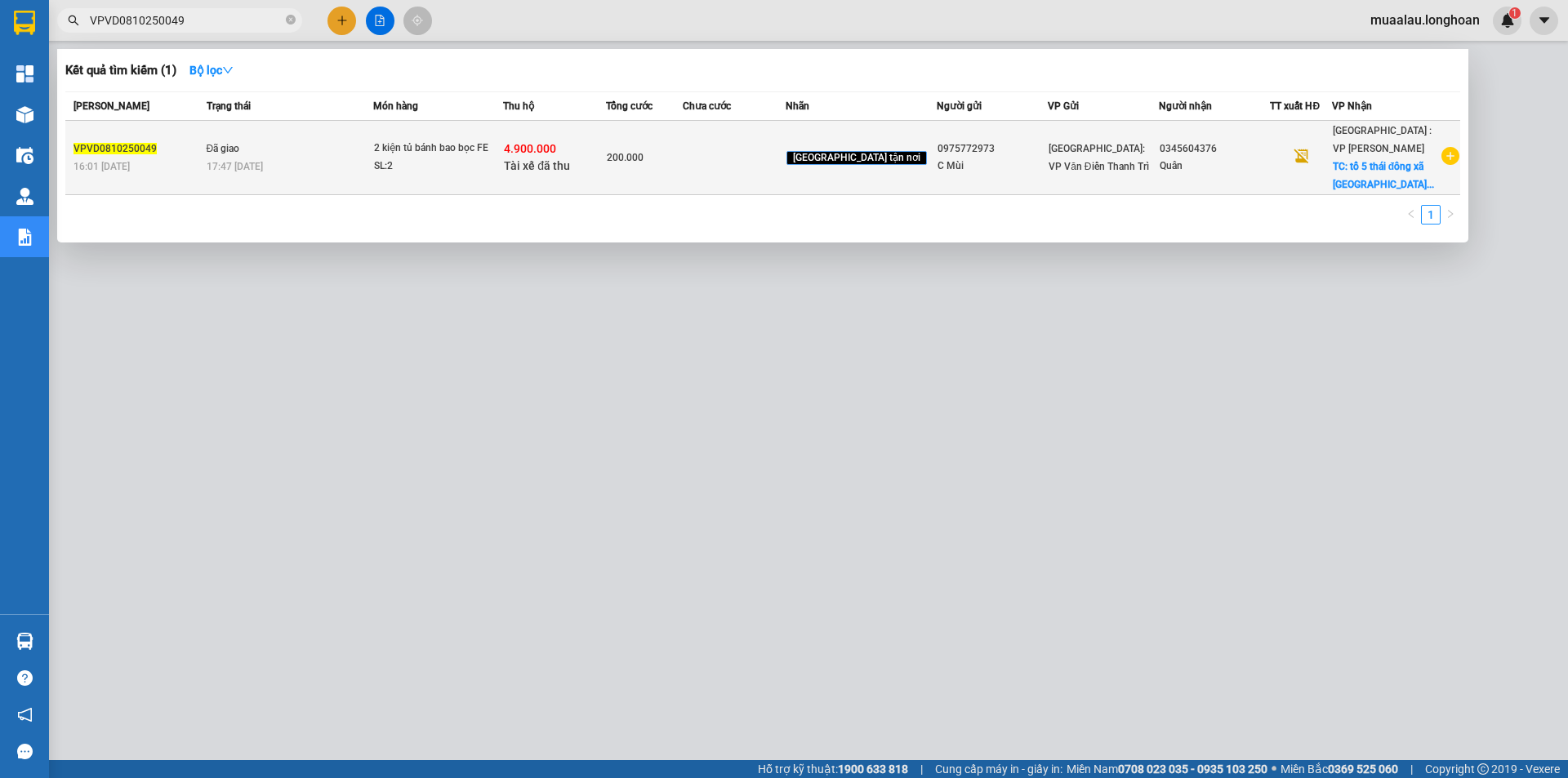
click at [683, 169] on td "200.000" at bounding box center [644, 158] width 77 height 74
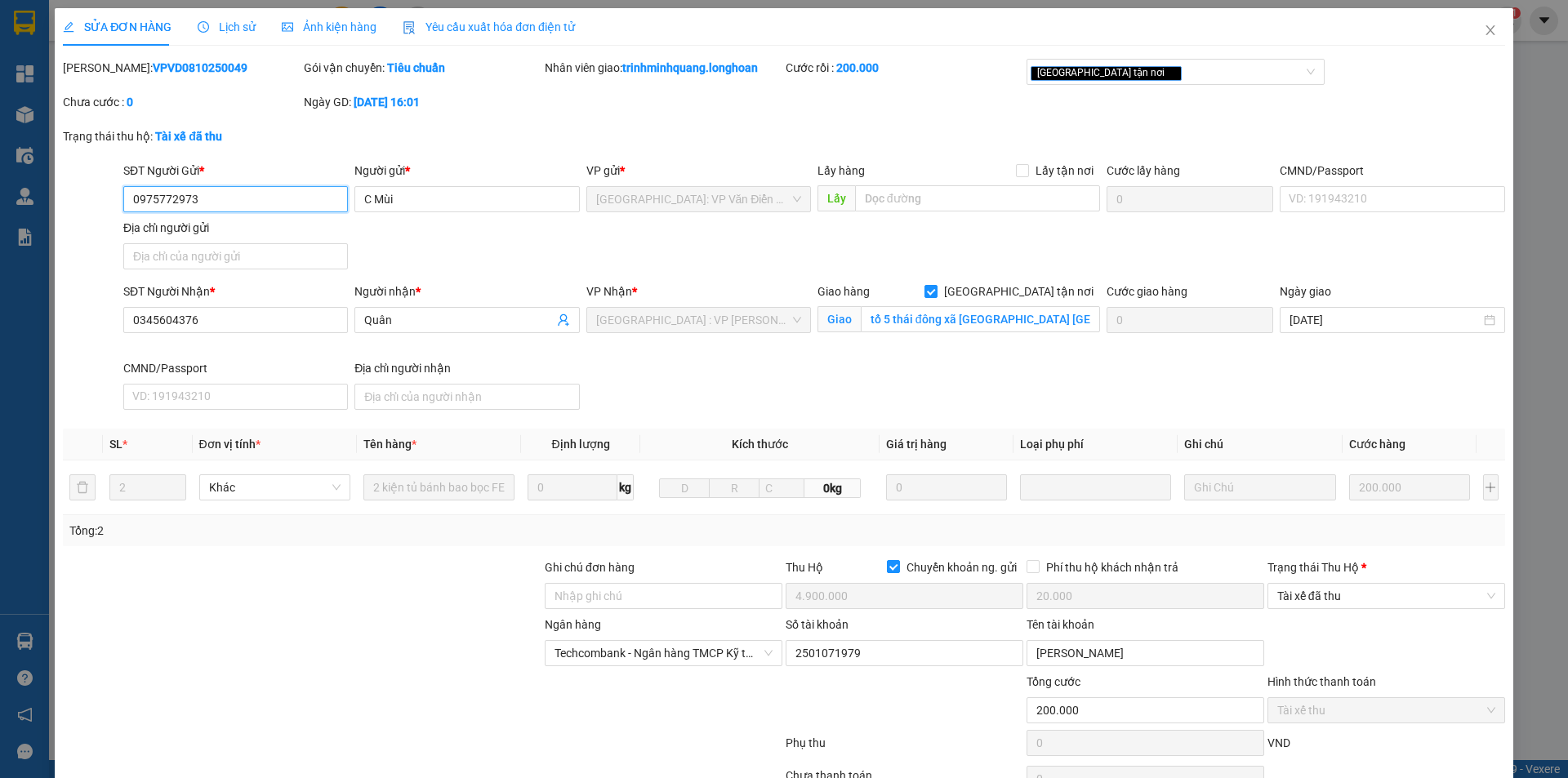
scroll to position [87, 0]
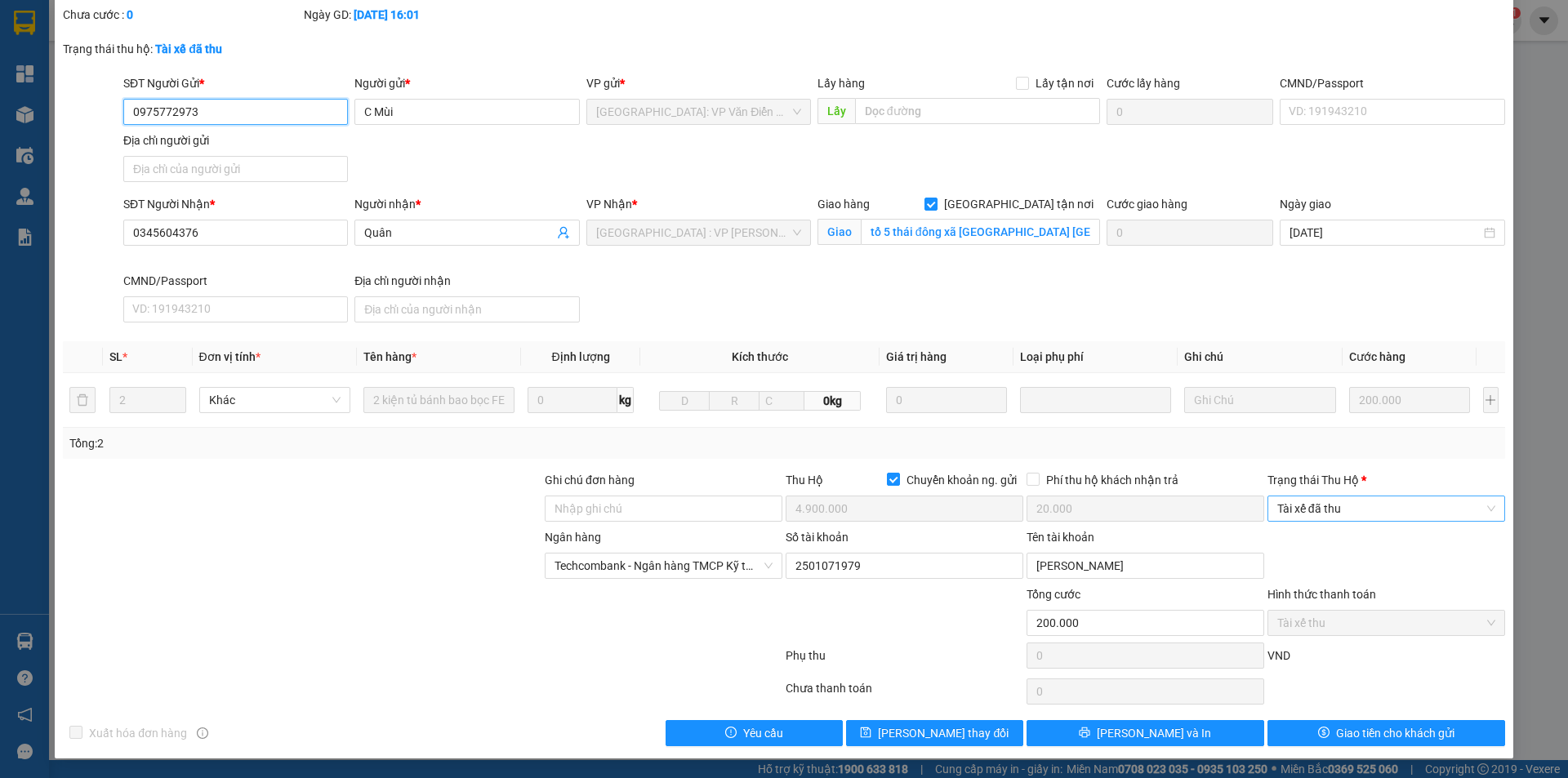
click at [1354, 508] on span "Tài xế đã thu" at bounding box center [1386, 508] width 218 height 24
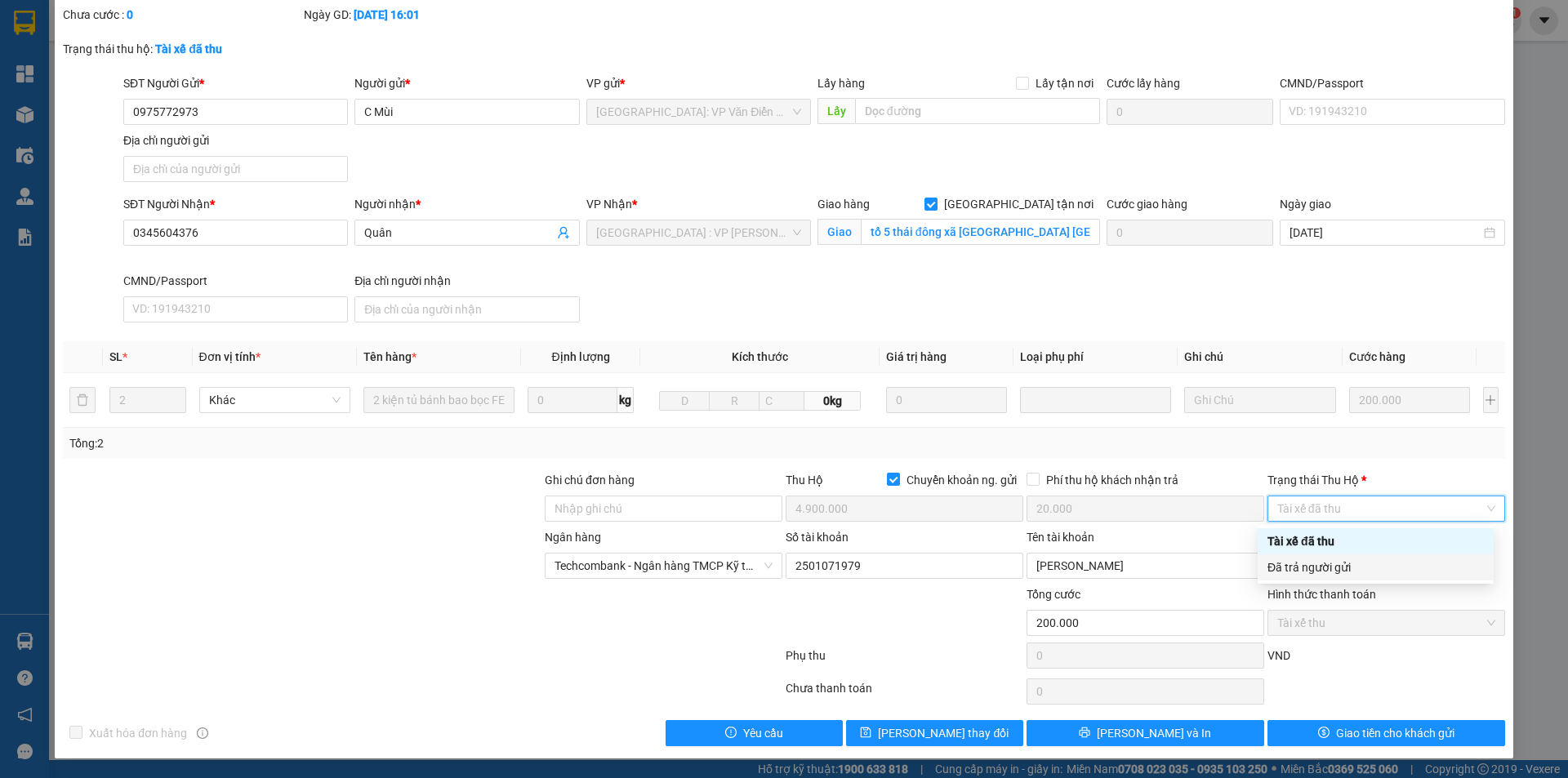
click at [1354, 558] on div "Đã trả người gửi" at bounding box center [1375, 567] width 216 height 18
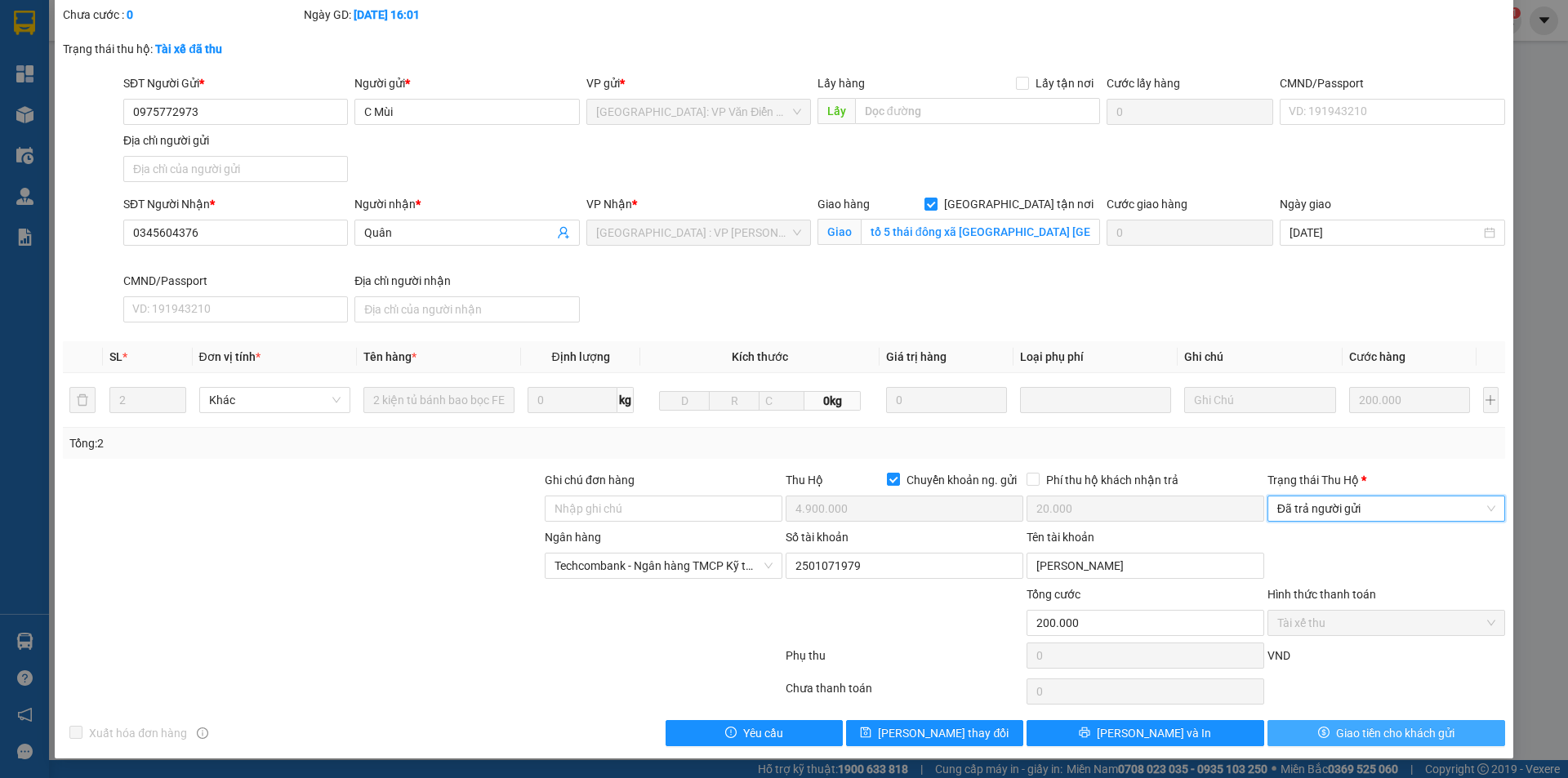
click at [1310, 746] on div "SỬA ĐƠN HÀNG Lịch sử Ảnh kiện hàng Yêu cầu xuất hóa đơn điện tử Total Paid Fee …" at bounding box center [784, 339] width 1459 height 837
click at [1318, 735] on icon "dollar" at bounding box center [1324, 732] width 11 height 11
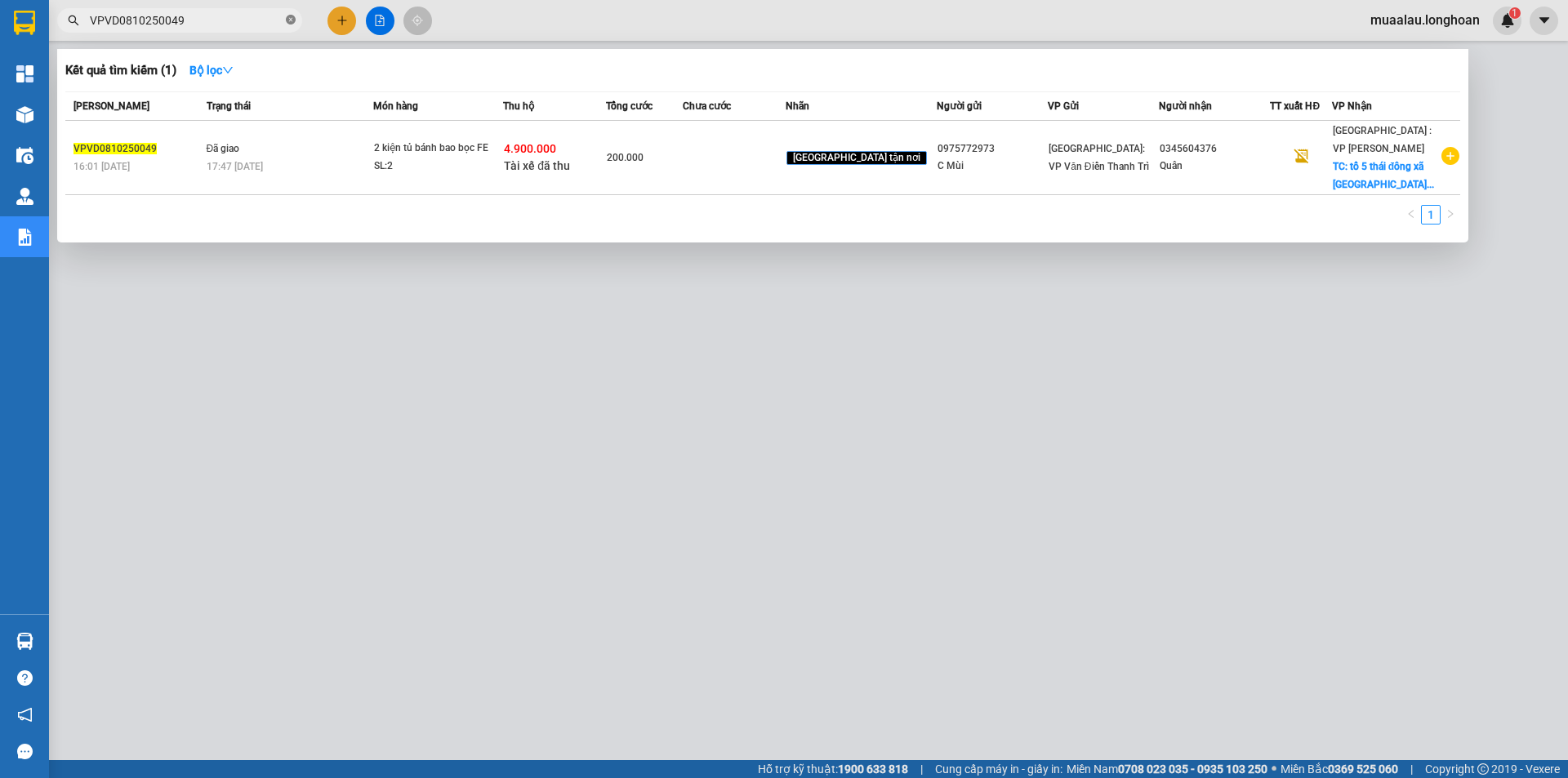
click at [289, 22] on icon "close-circle" at bounding box center [290, 19] width 10 height 10
paste input "HQTP0810250012"
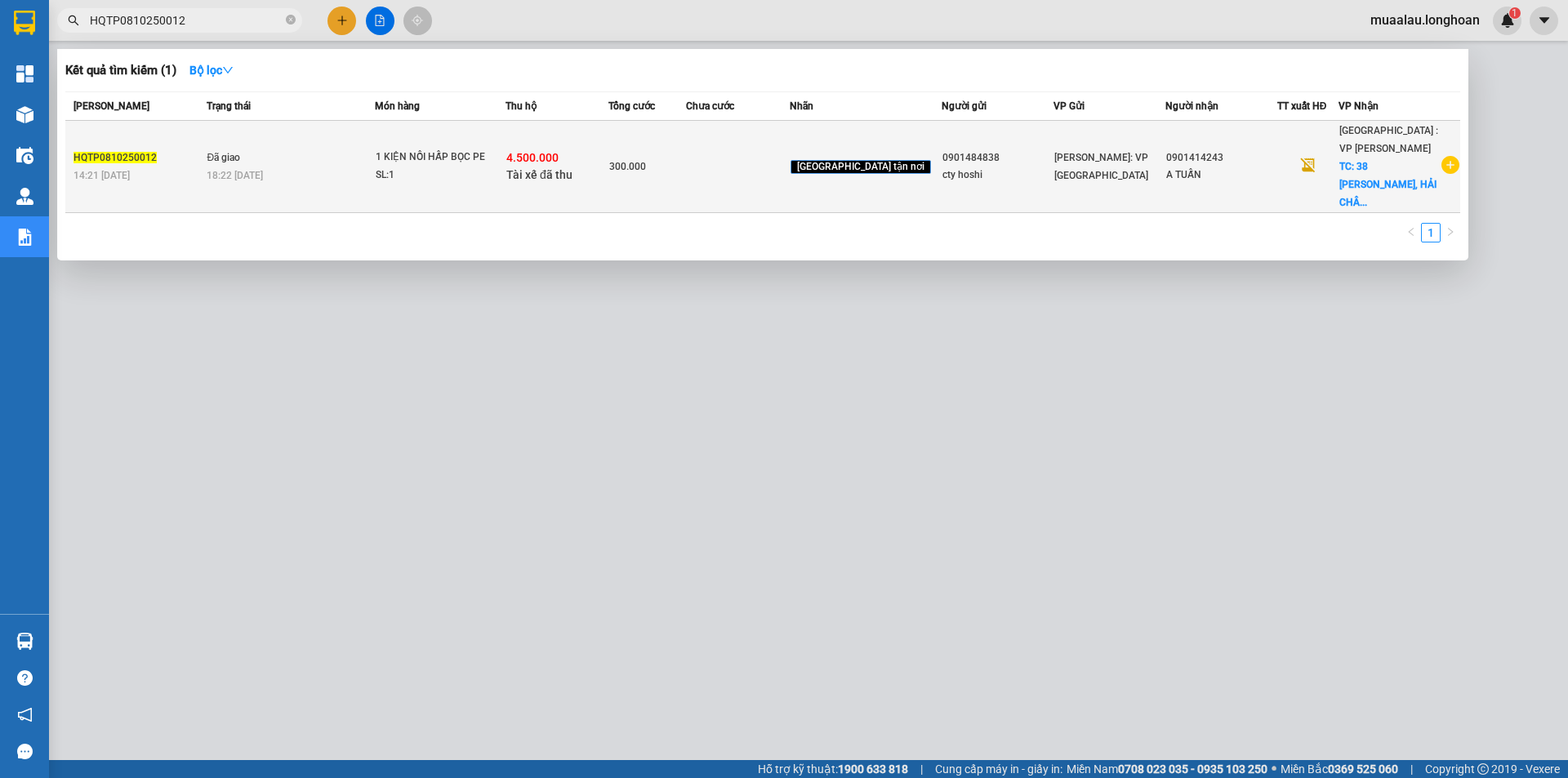
click at [684, 173] on td "300.000" at bounding box center [648, 166] width 78 height 92
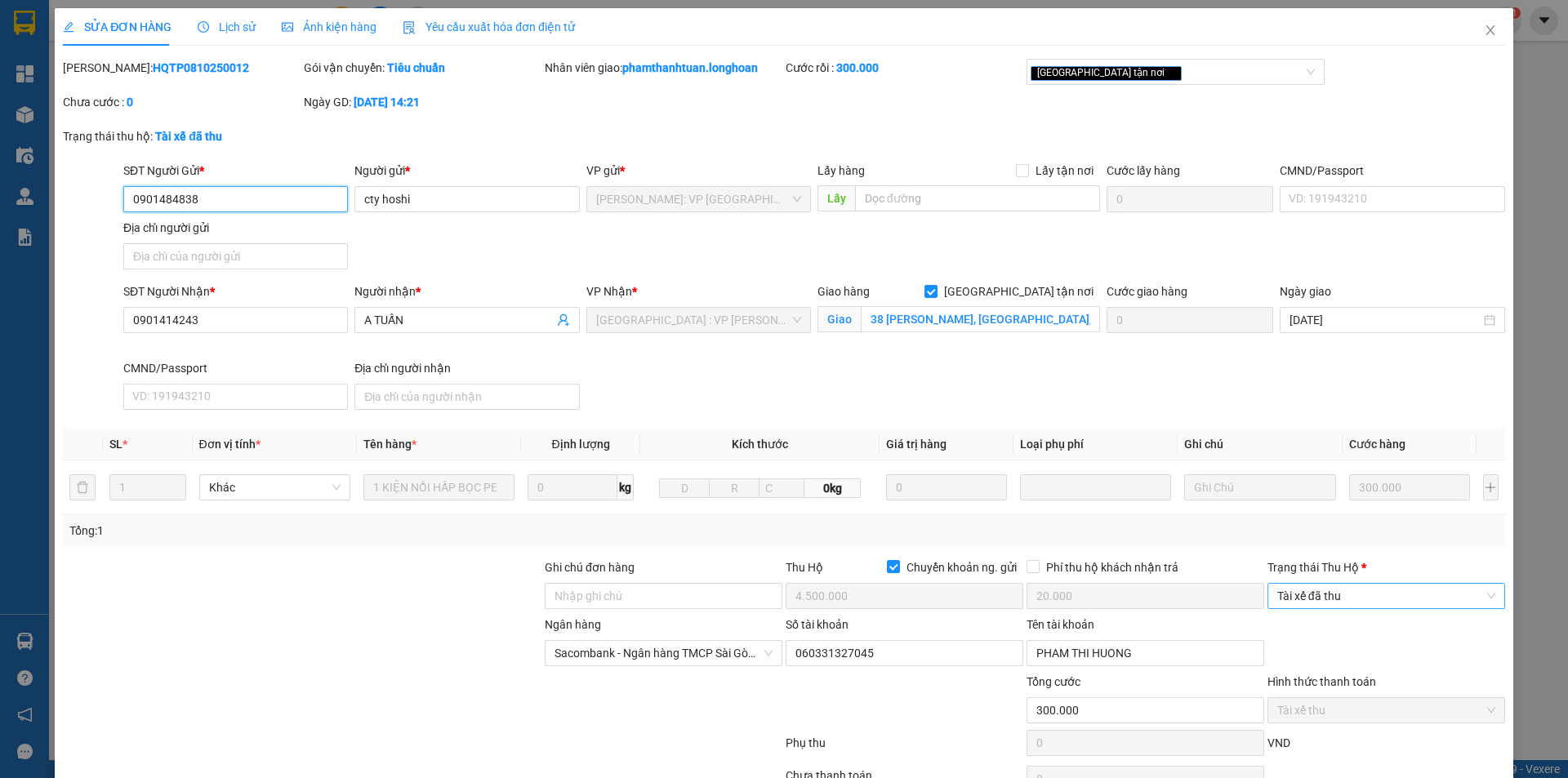
click at [1352, 588] on span "Tài xế đã thu" at bounding box center [1386, 595] width 218 height 24
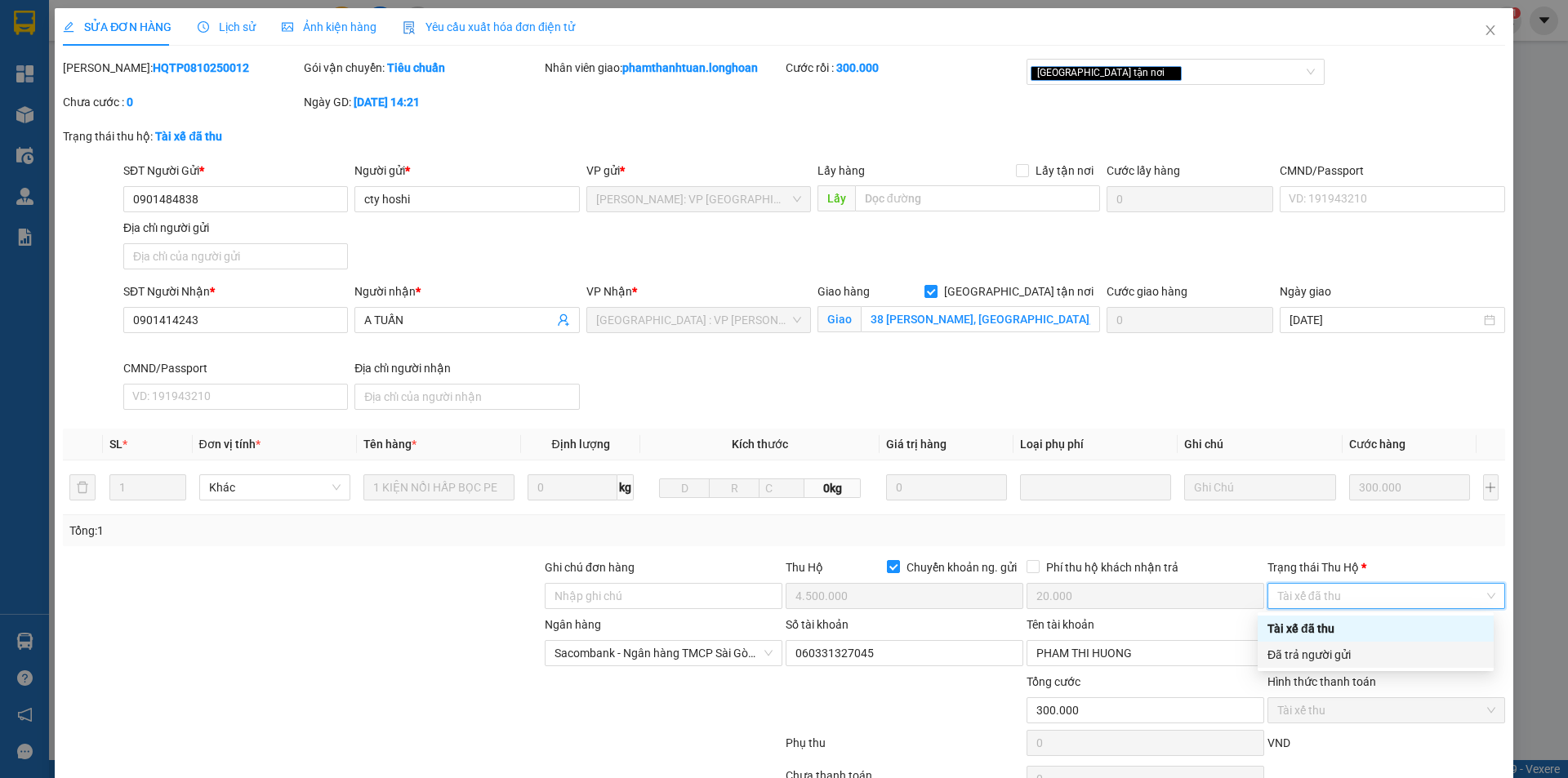
click at [1324, 648] on div "Đã trả người gửi" at bounding box center [1375, 654] width 216 height 18
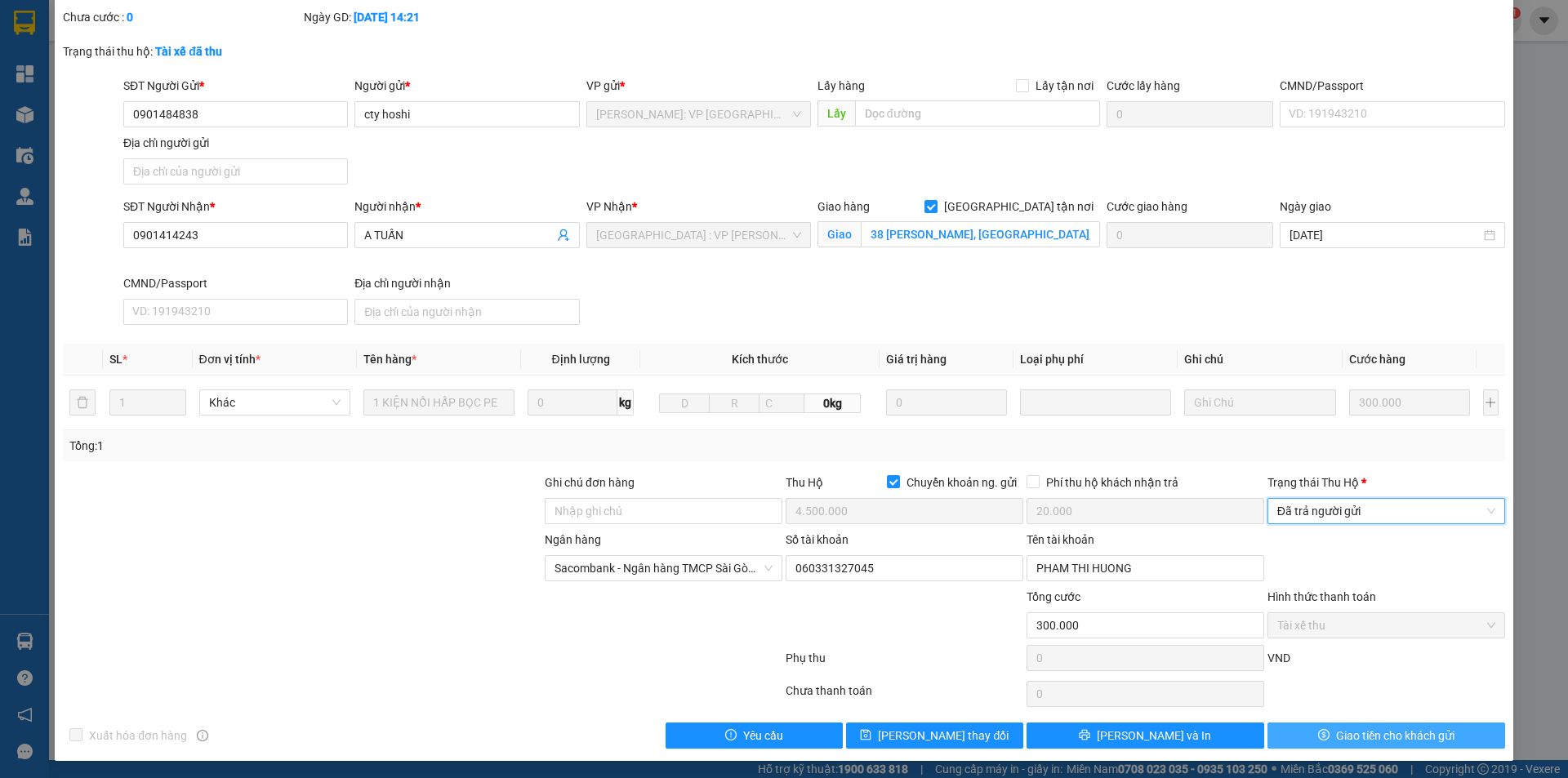
scroll to position [87, 0]
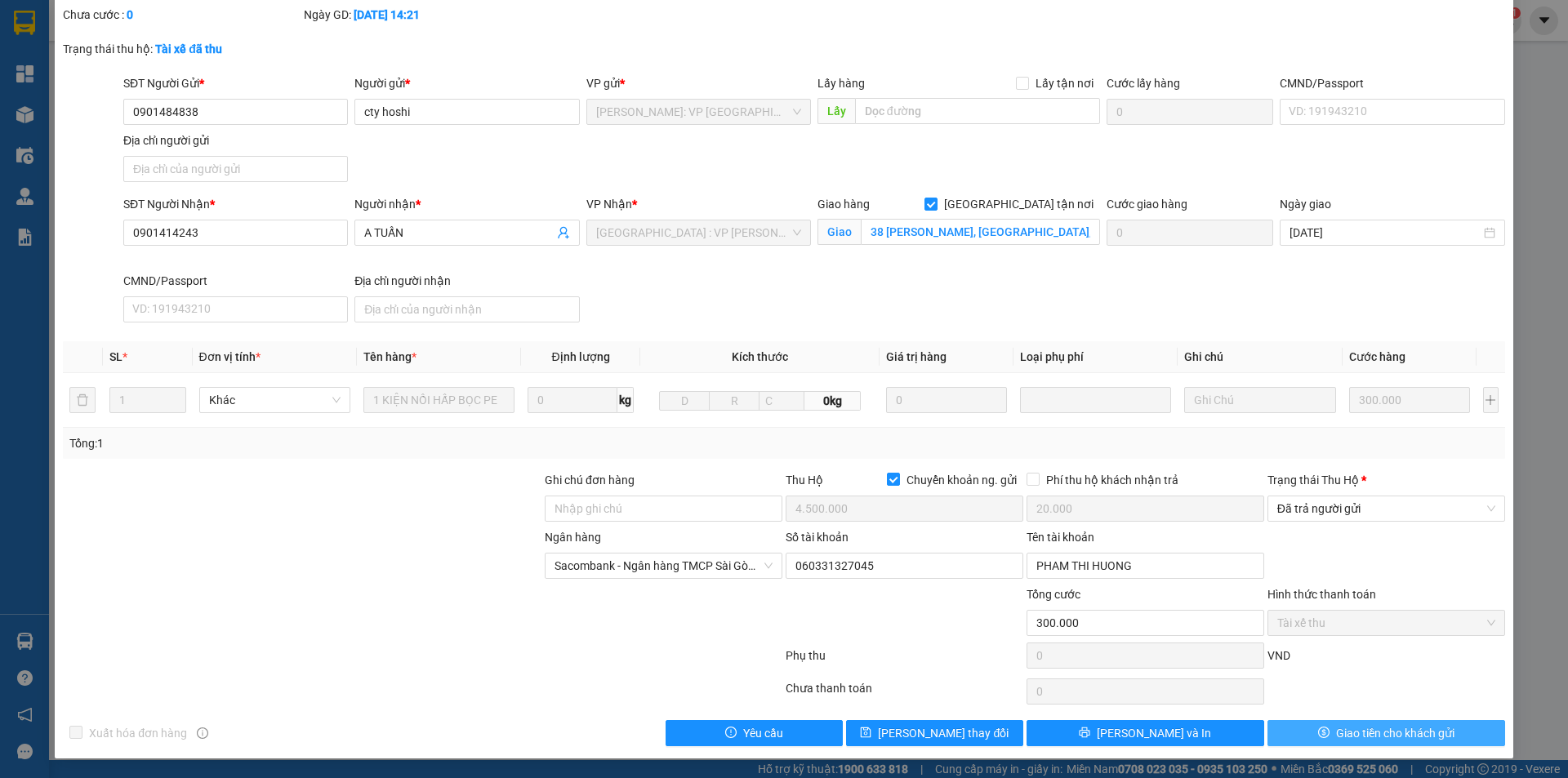
click at [1300, 724] on button "Giao tiền cho khách gửi" at bounding box center [1386, 733] width 238 height 26
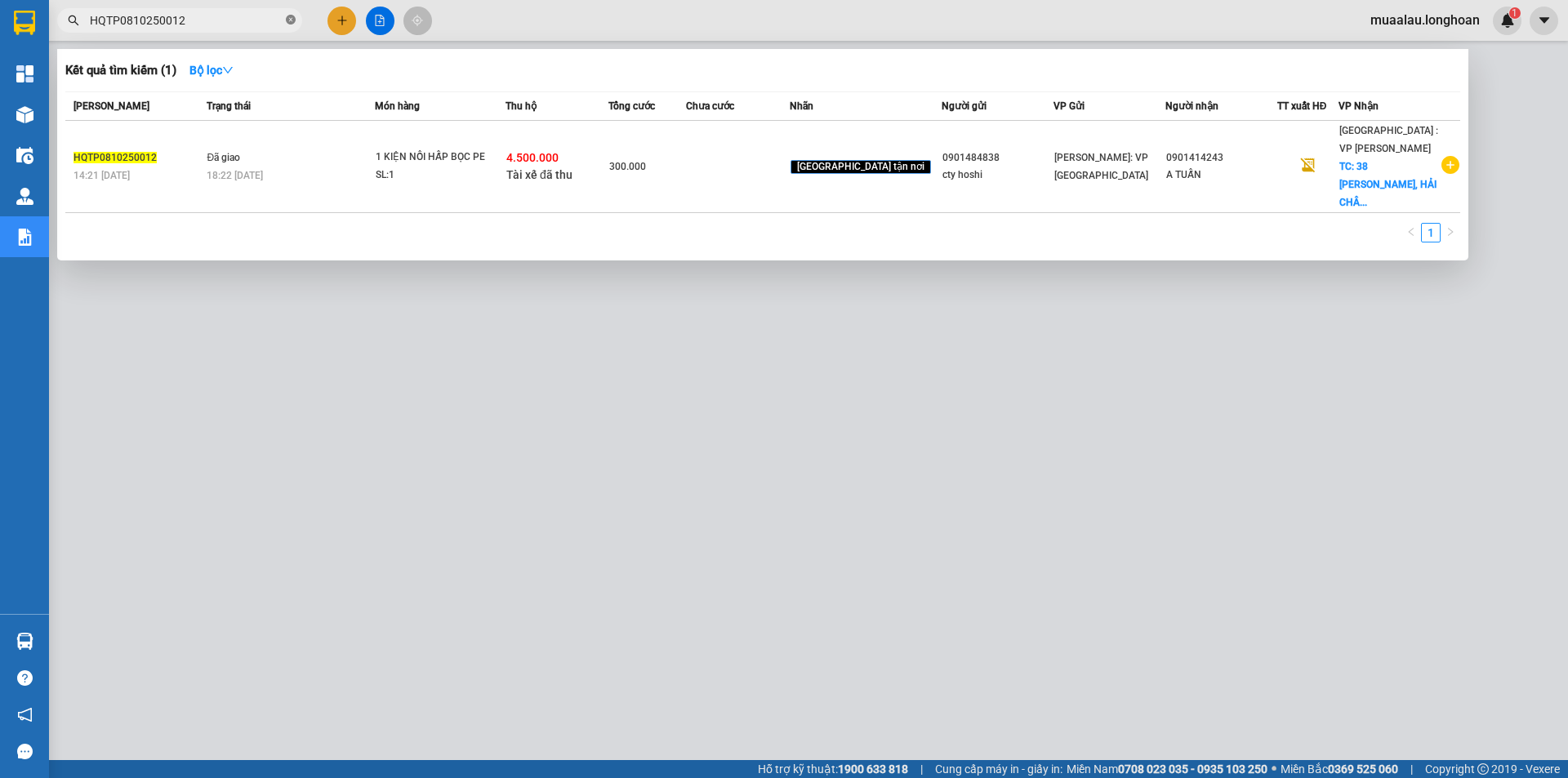
click at [287, 22] on icon "close-circle" at bounding box center [290, 19] width 10 height 10
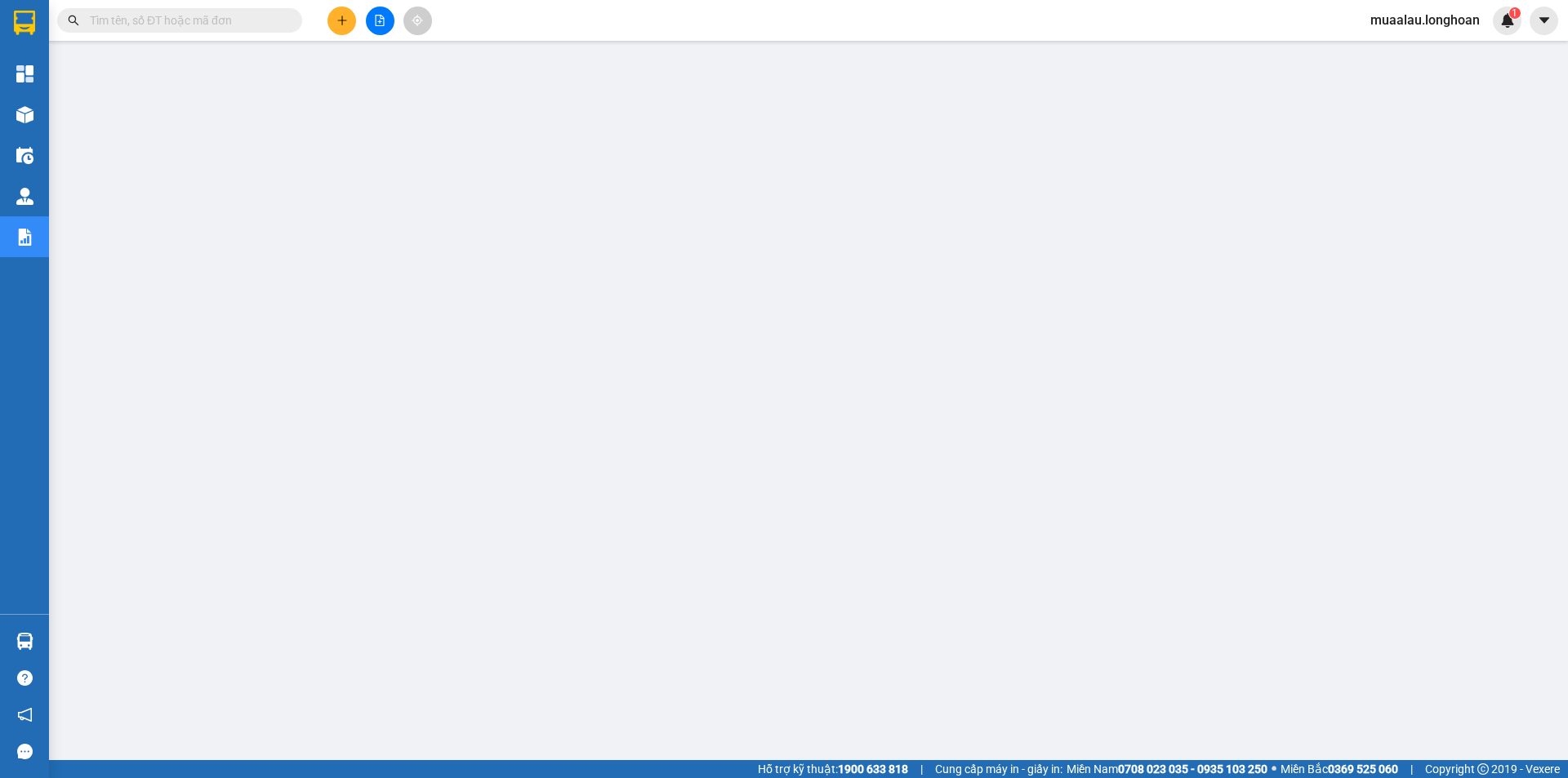
paste input "HQTP0610250034"
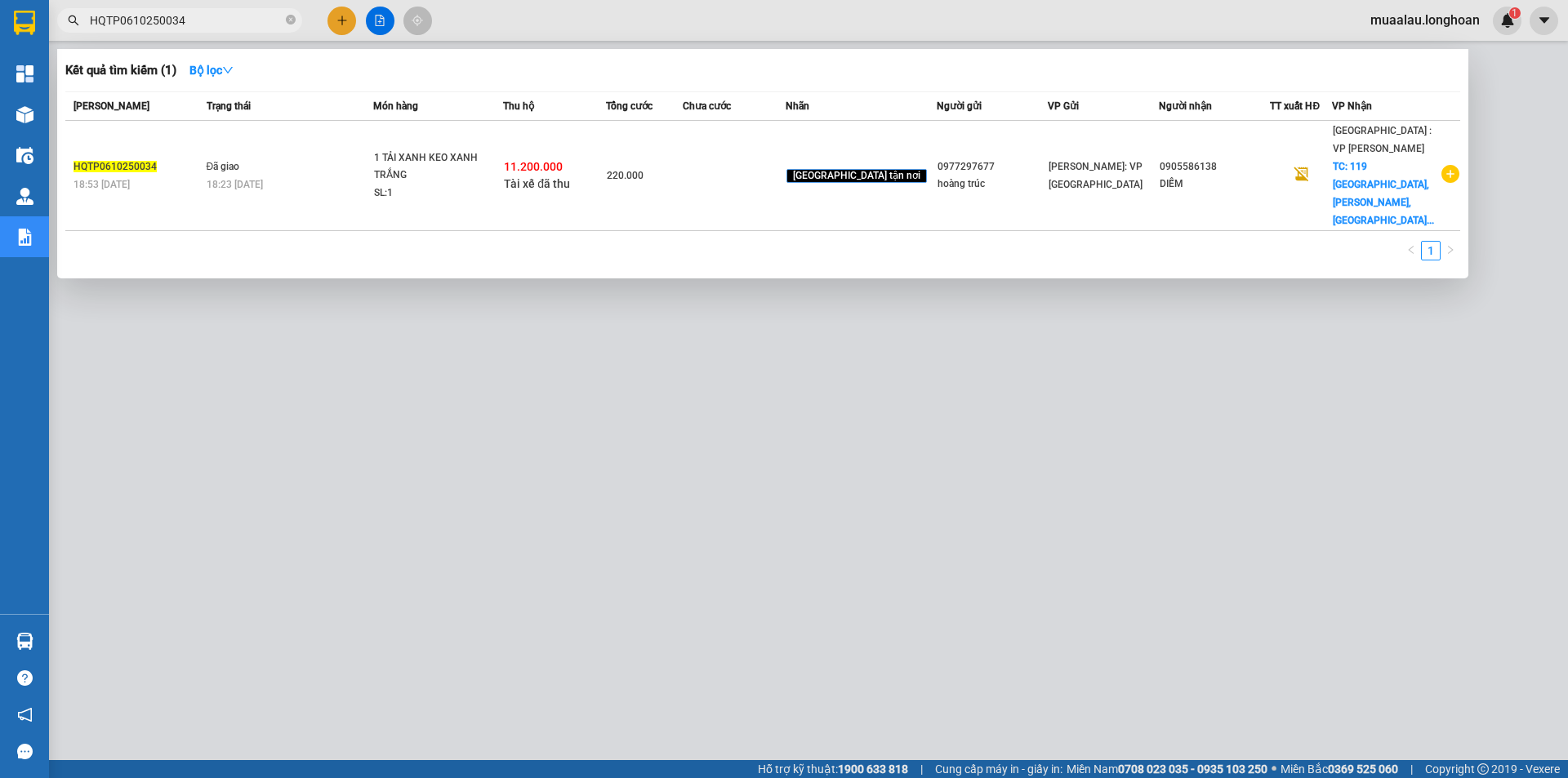
click at [751, 167] on td at bounding box center [734, 175] width 103 height 110
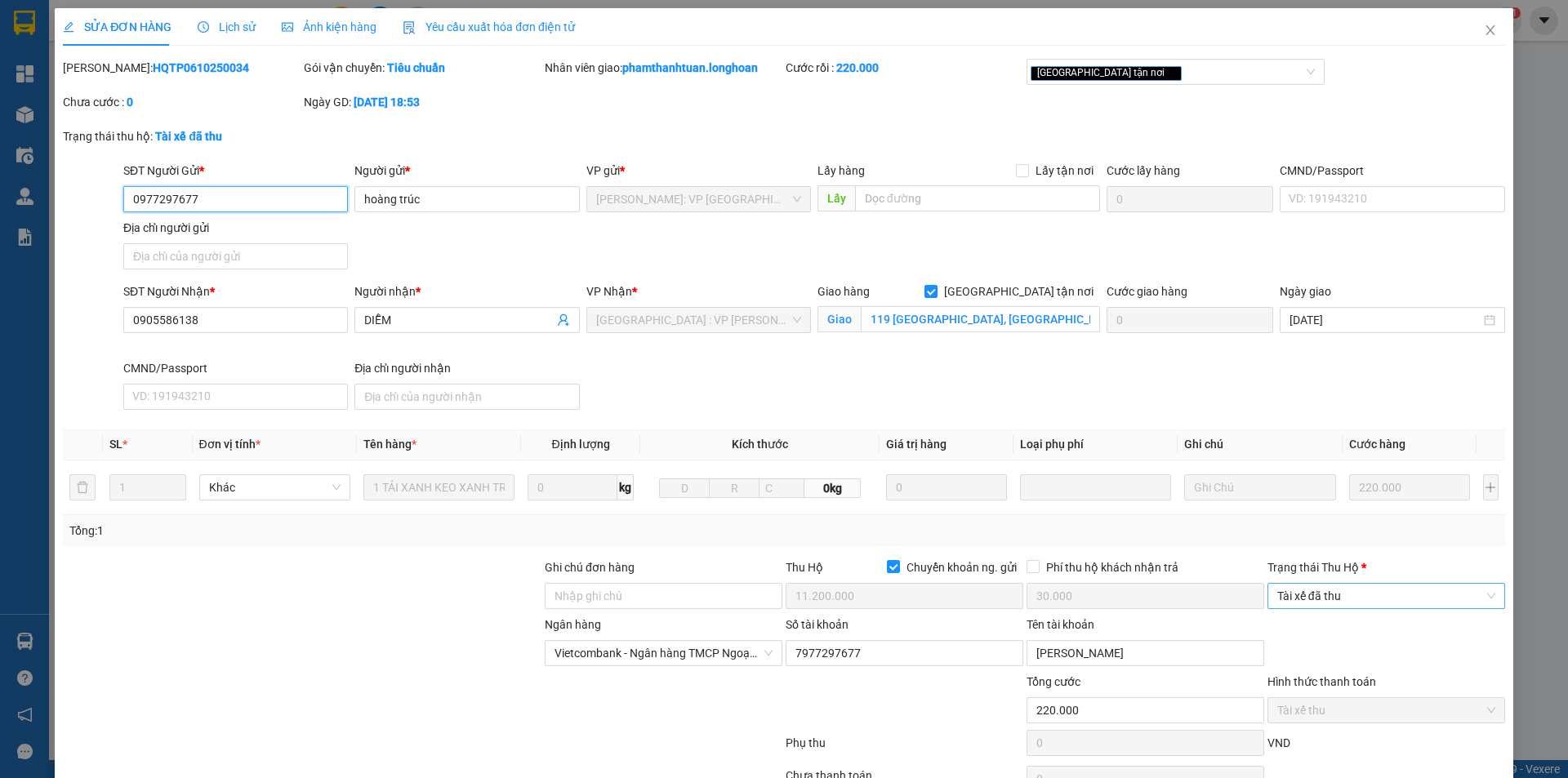
click at [1325, 606] on span "Tài xế đã thu" at bounding box center [1386, 595] width 218 height 24
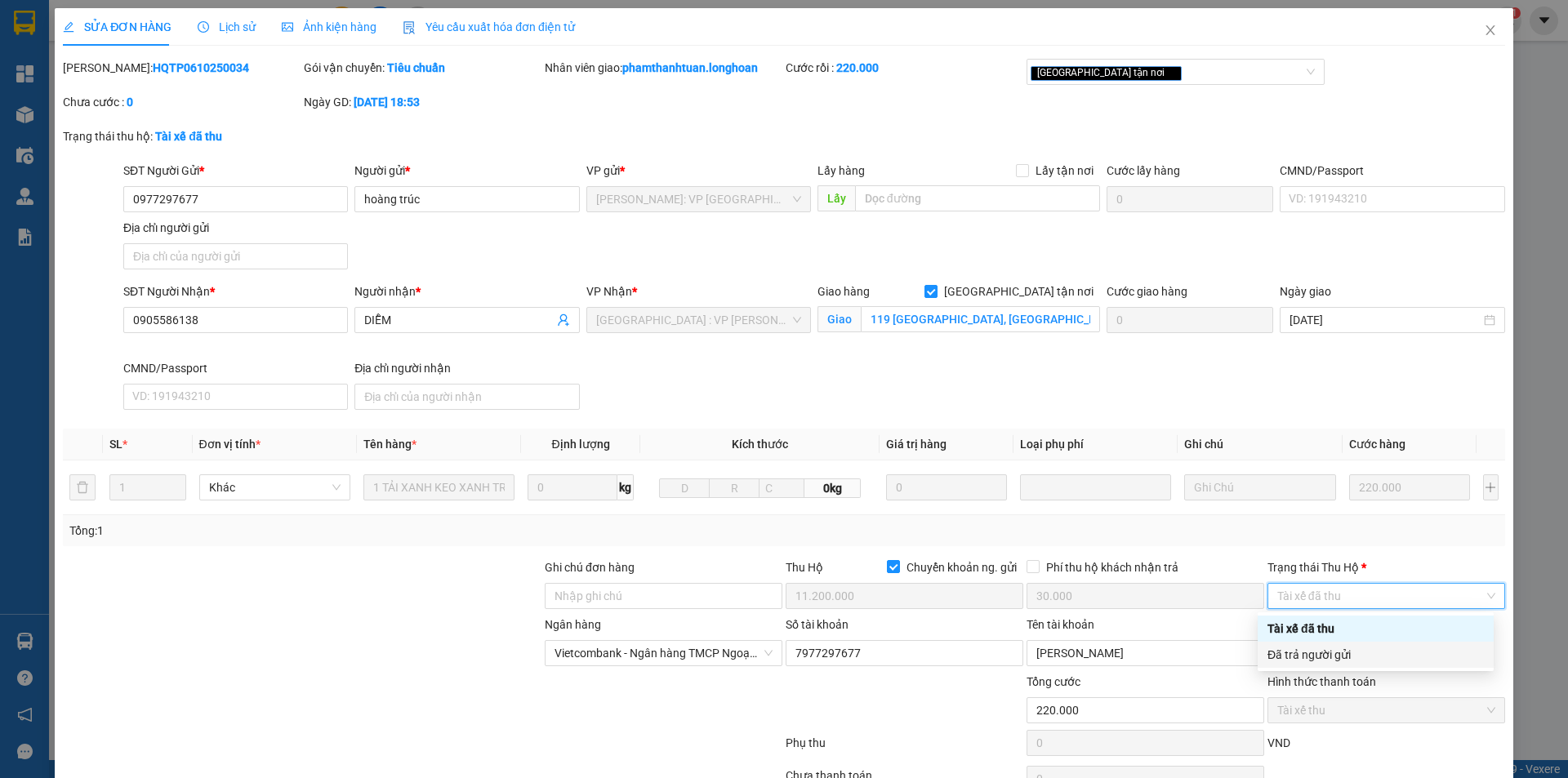
click at [1329, 647] on div "Đã trả người gửi" at bounding box center [1375, 654] width 216 height 18
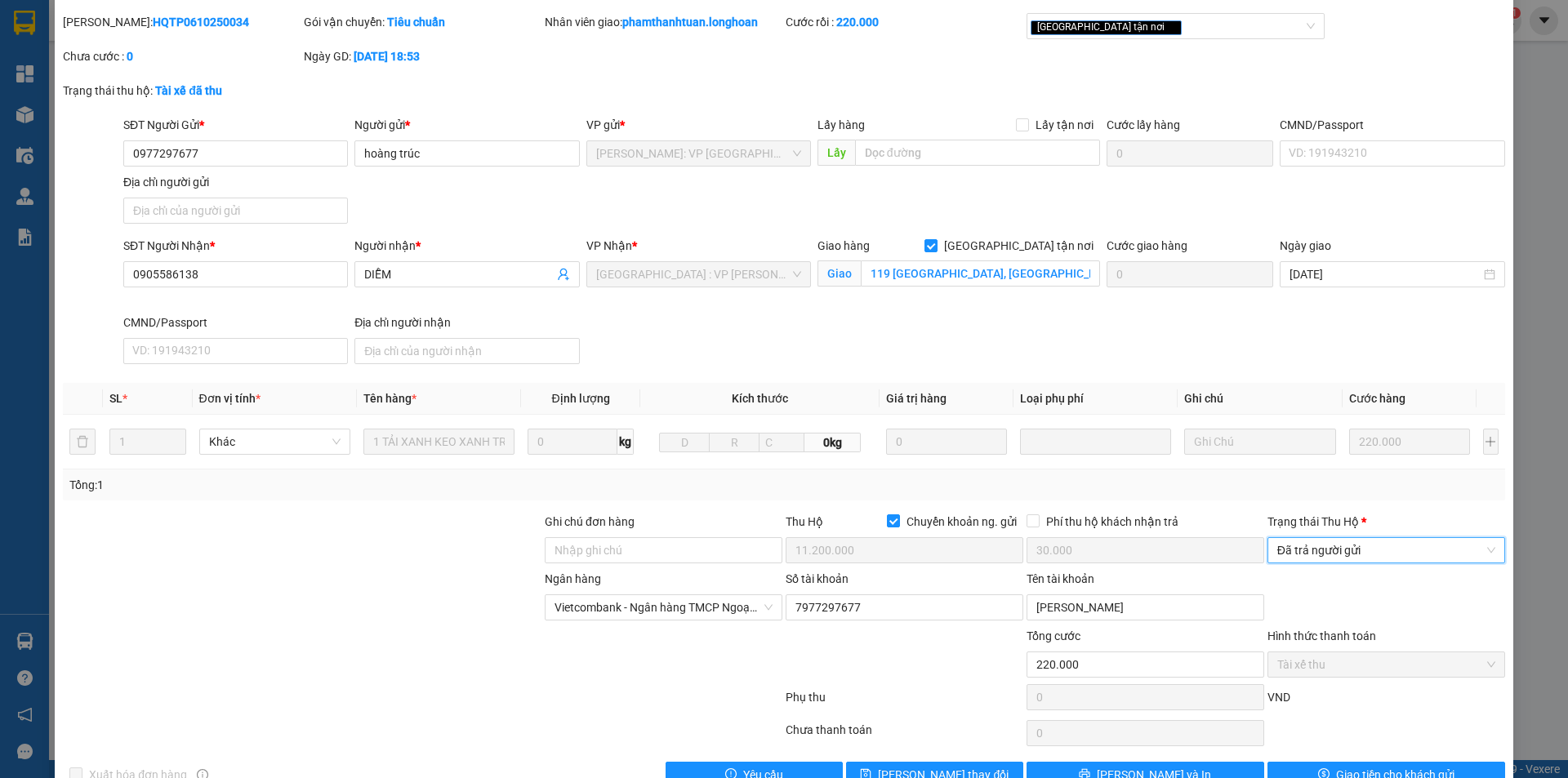
scroll to position [87, 0]
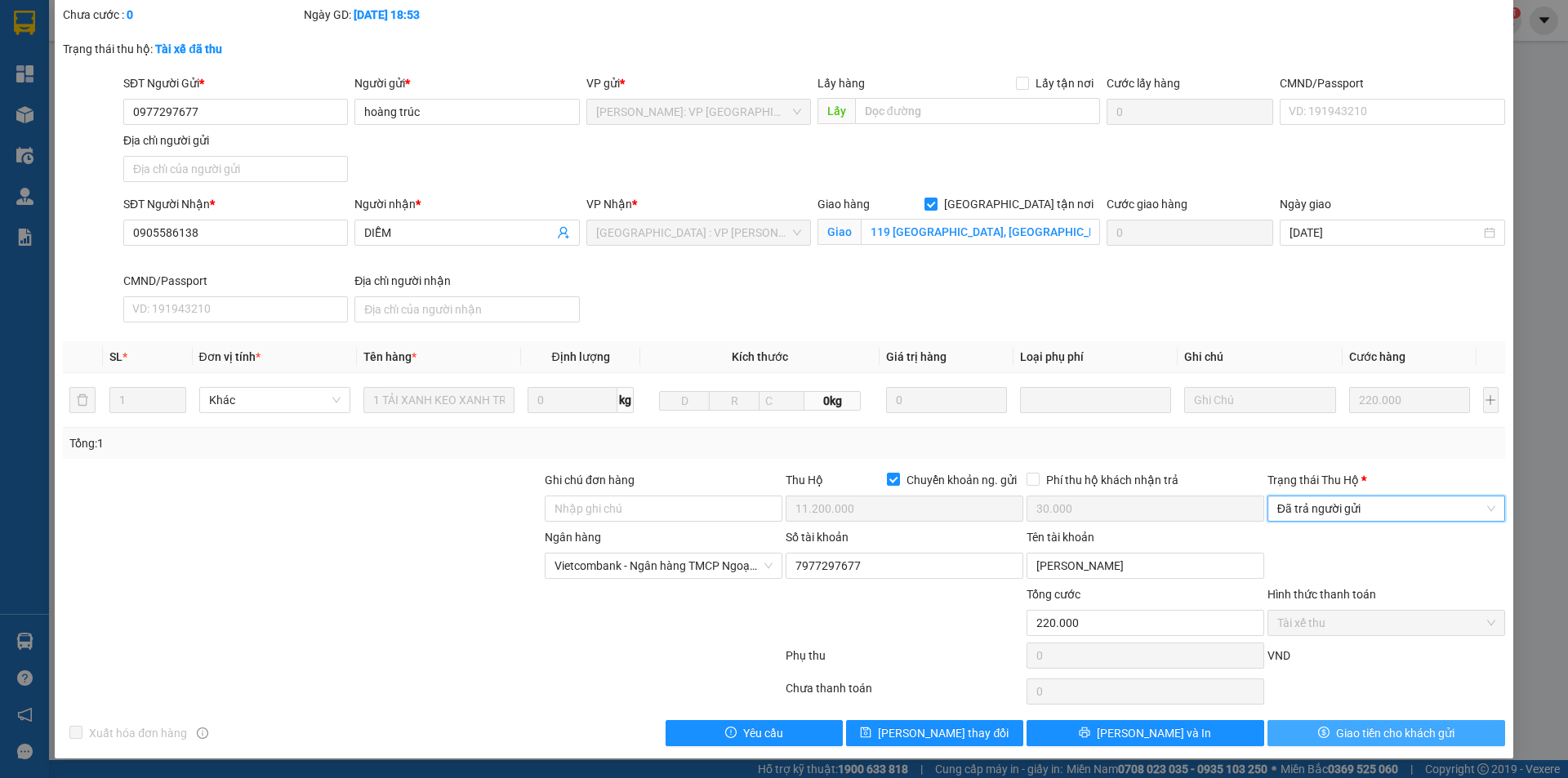
click at [1318, 733] on icon "dollar" at bounding box center [1324, 732] width 11 height 11
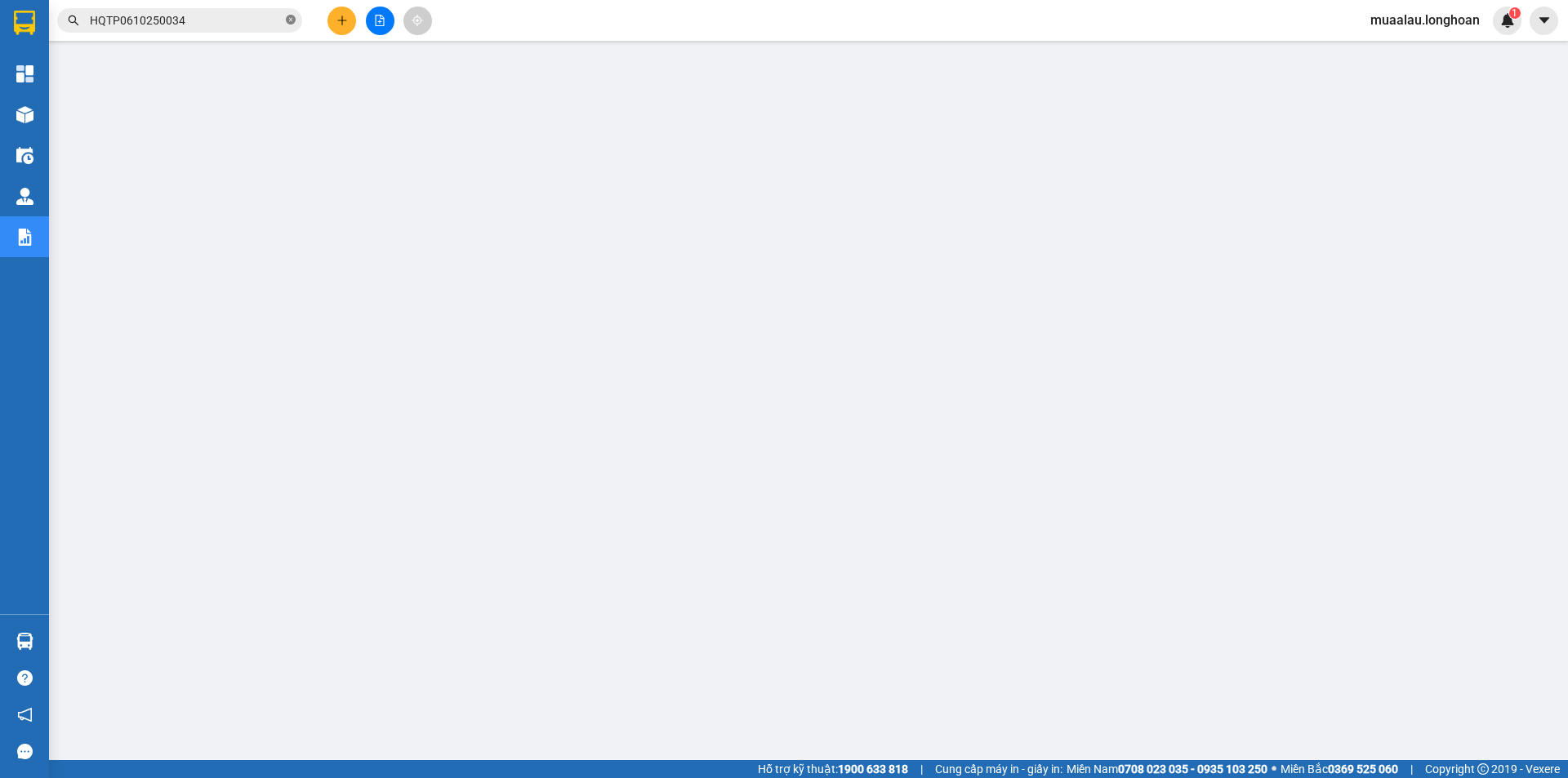
click at [289, 22] on icon "close-circle" at bounding box center [290, 19] width 10 height 10
paste input "HNTH0510250012"
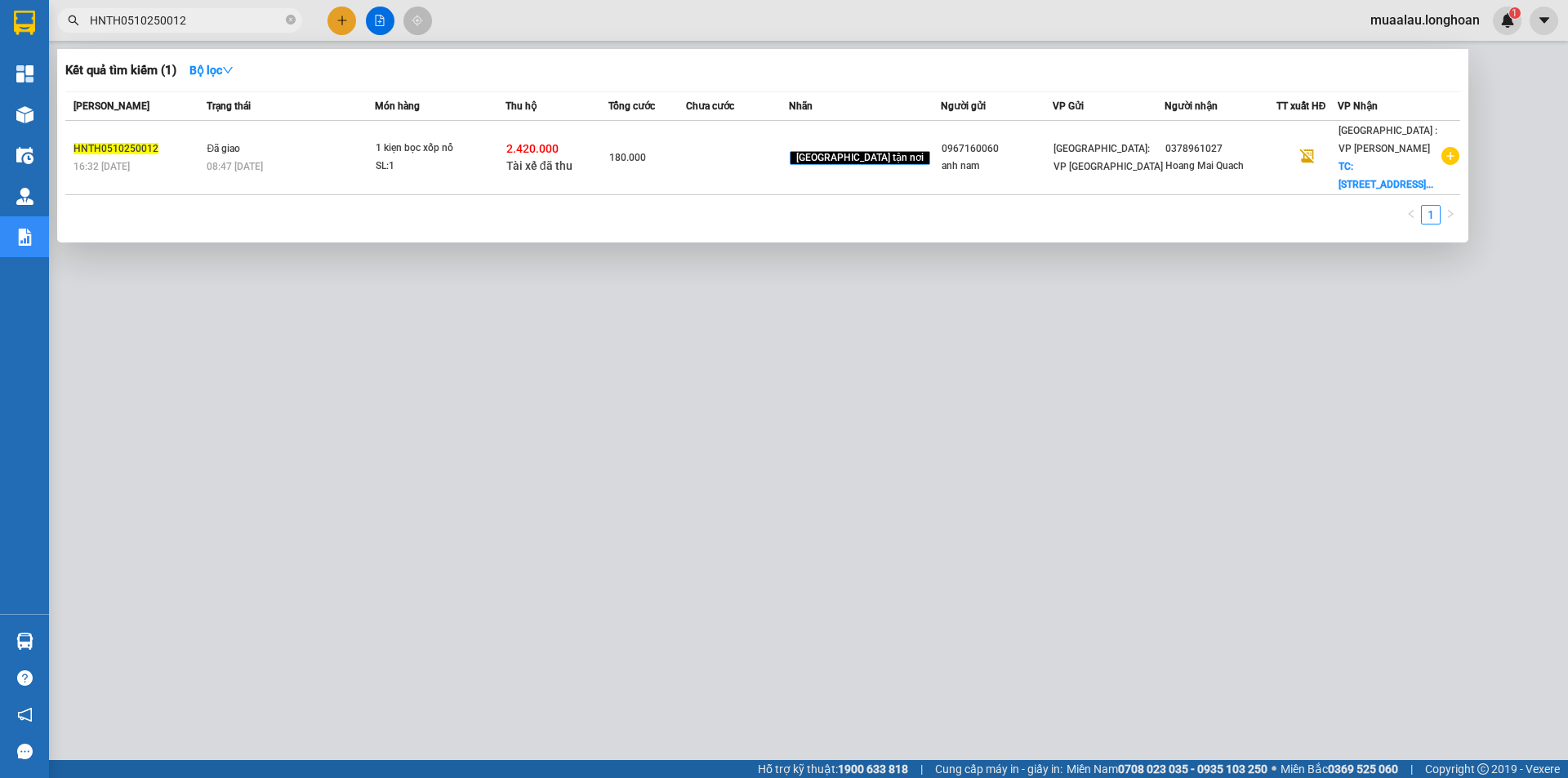
click at [770, 166] on td at bounding box center [737, 158] width 103 height 74
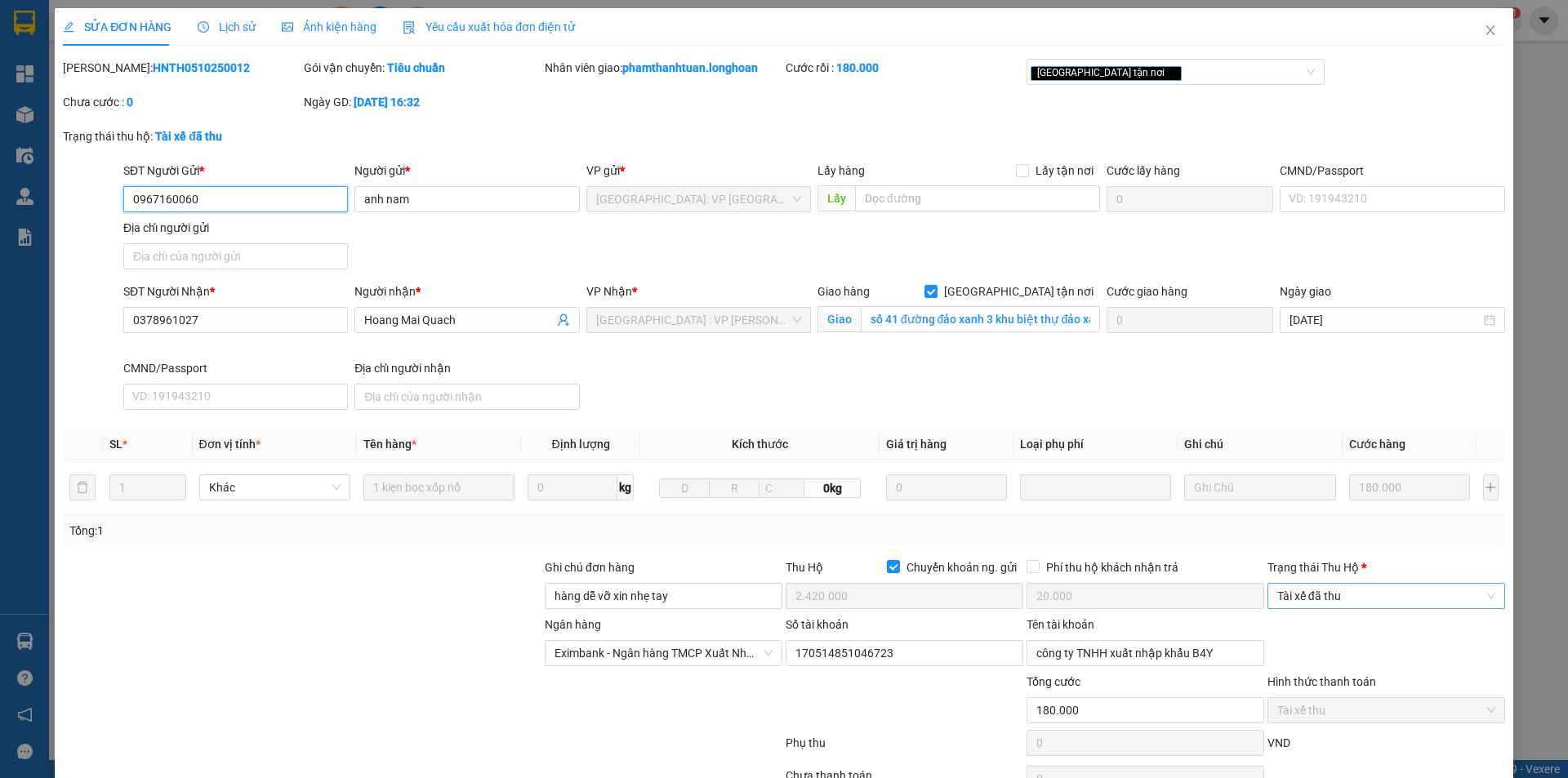
click at [1320, 591] on span "Tài xế đã thu" at bounding box center [1386, 595] width 218 height 24
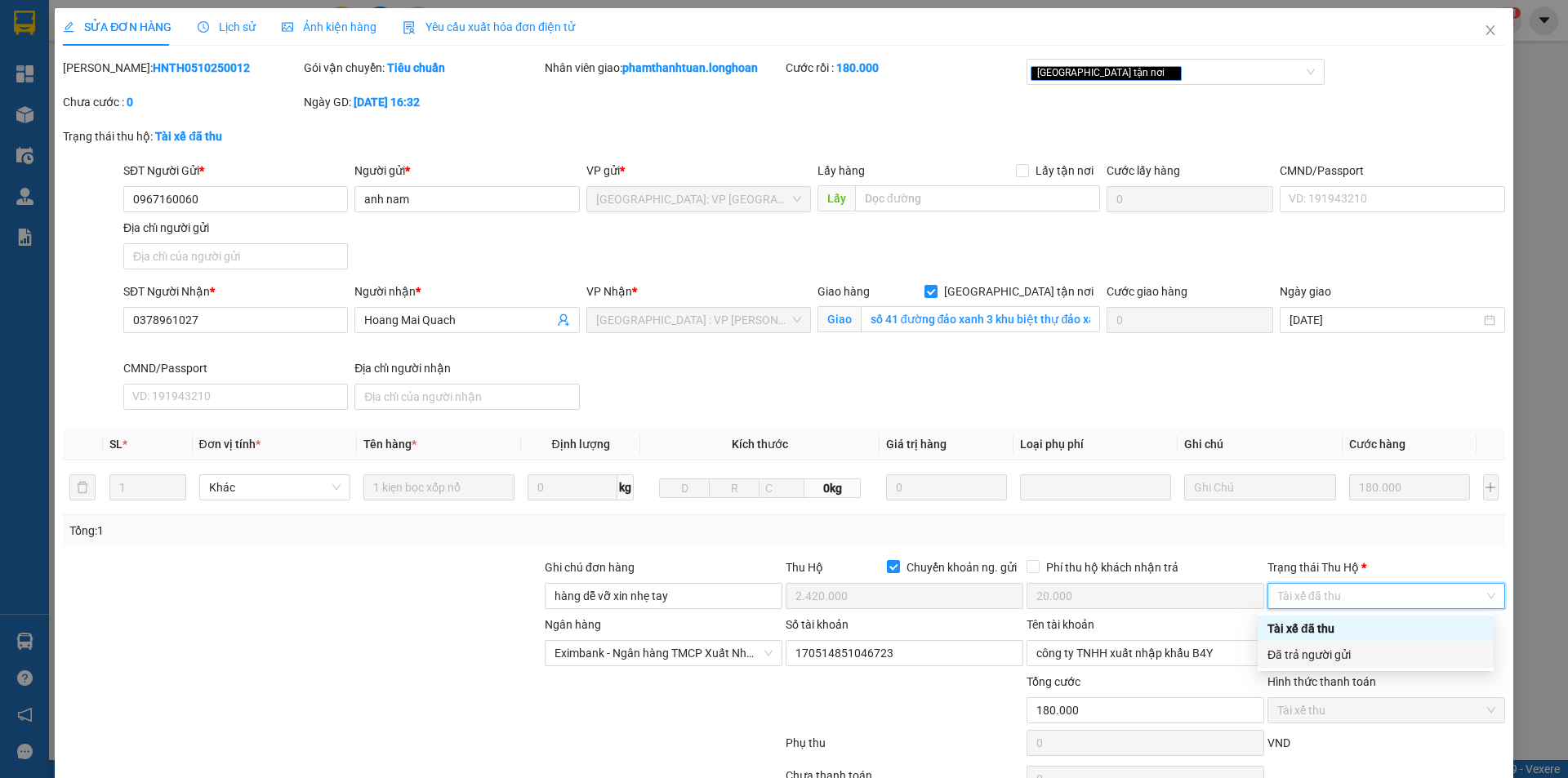
click at [1306, 657] on div "Đã trả người gửi" at bounding box center [1375, 654] width 216 height 18
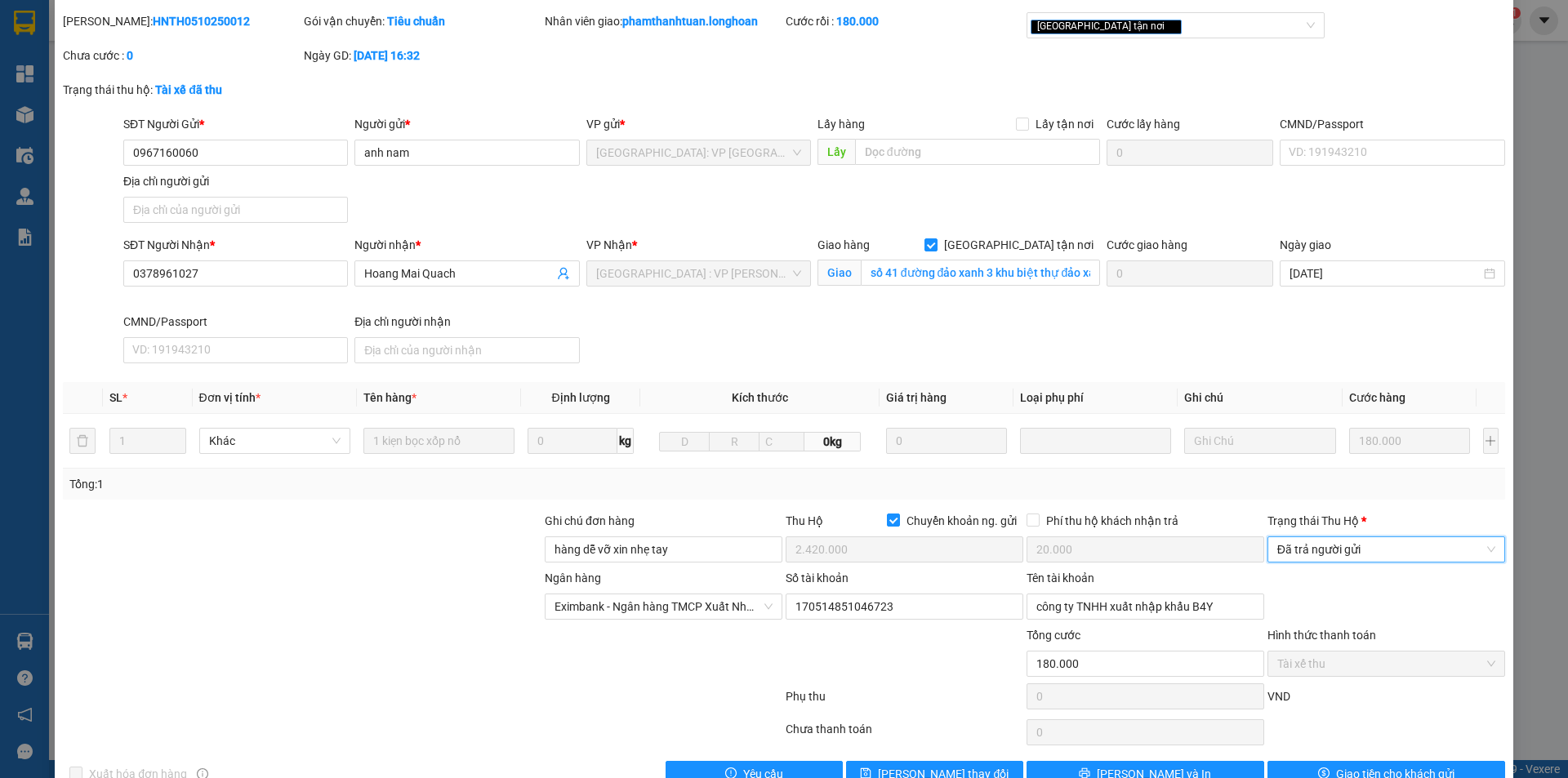
scroll to position [87, 0]
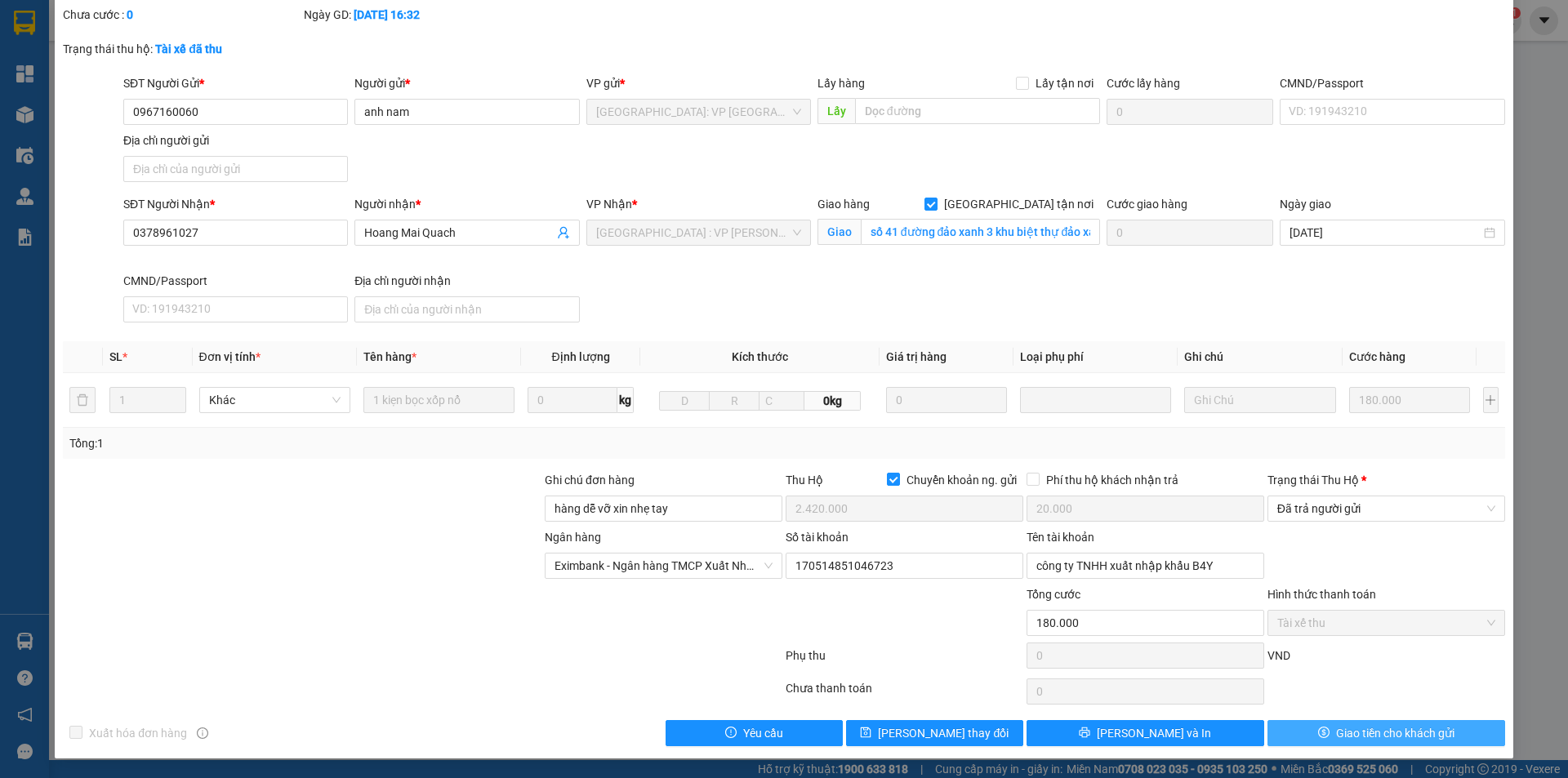
click at [1279, 730] on button "Giao tiền cho khách gửi" at bounding box center [1386, 733] width 238 height 26
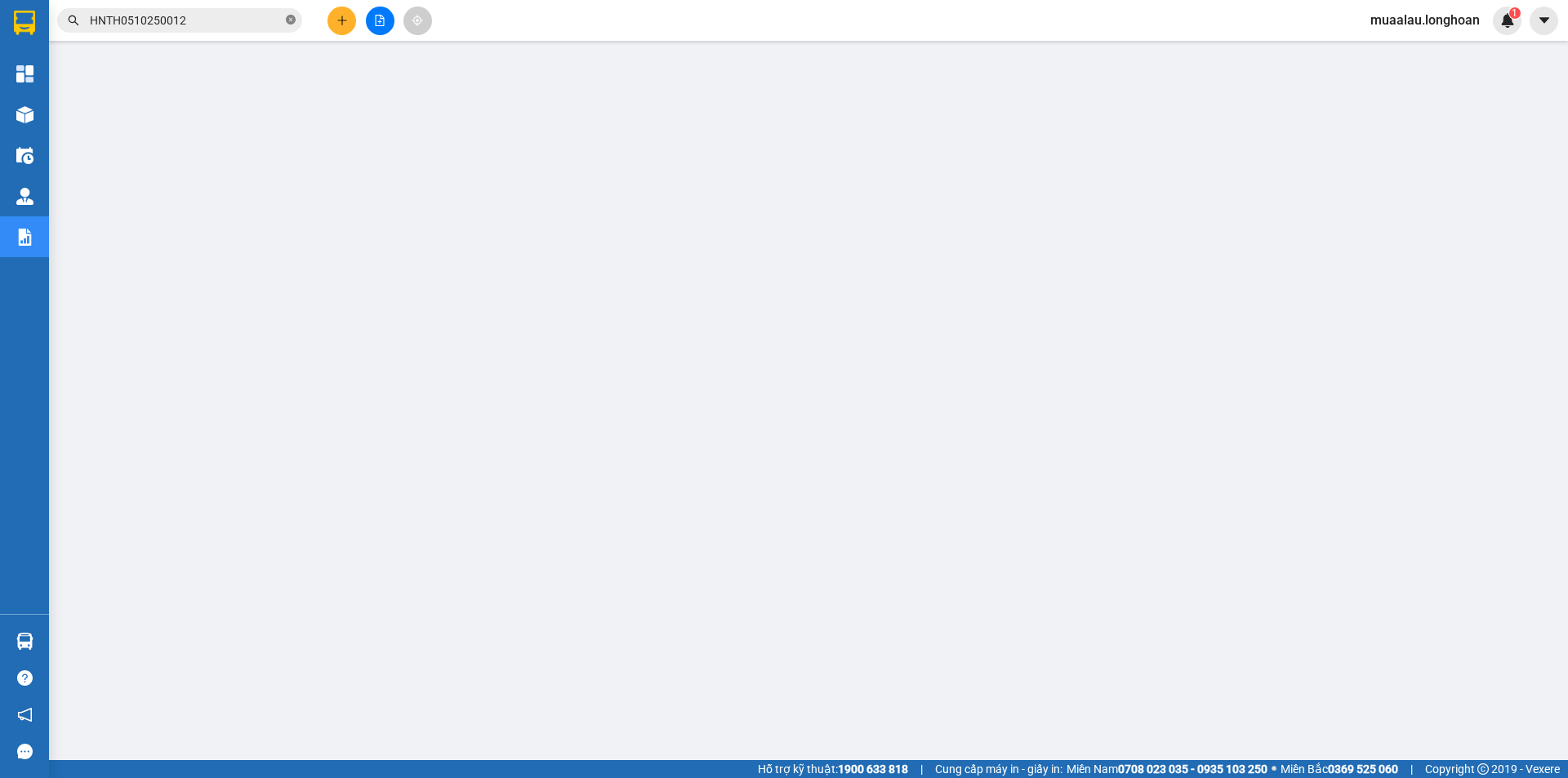
click at [290, 19] on icon "close-circle" at bounding box center [290, 19] width 10 height 10
paste input "BXMT0810250005"
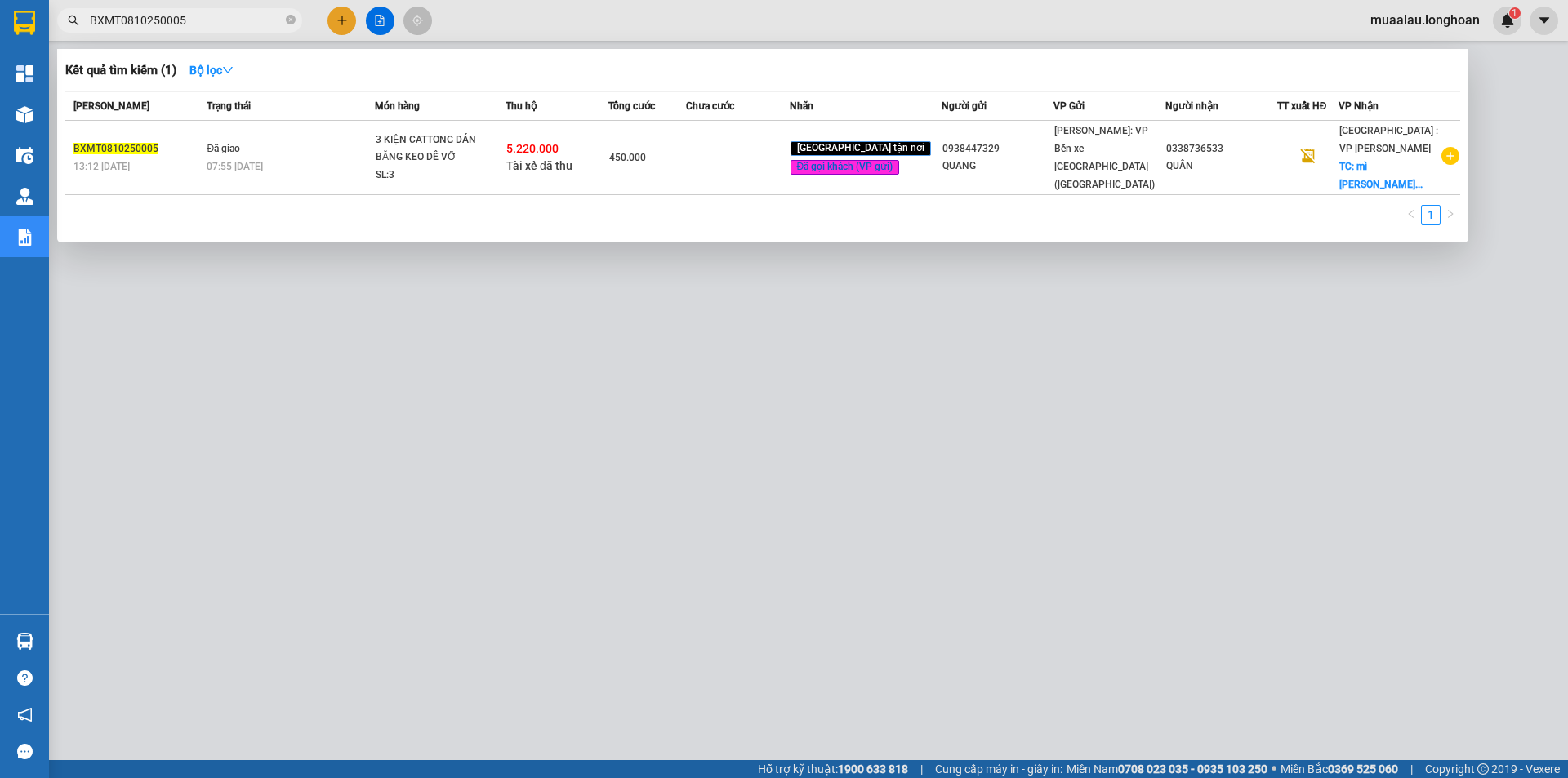
click at [733, 173] on td at bounding box center [737, 158] width 103 height 74
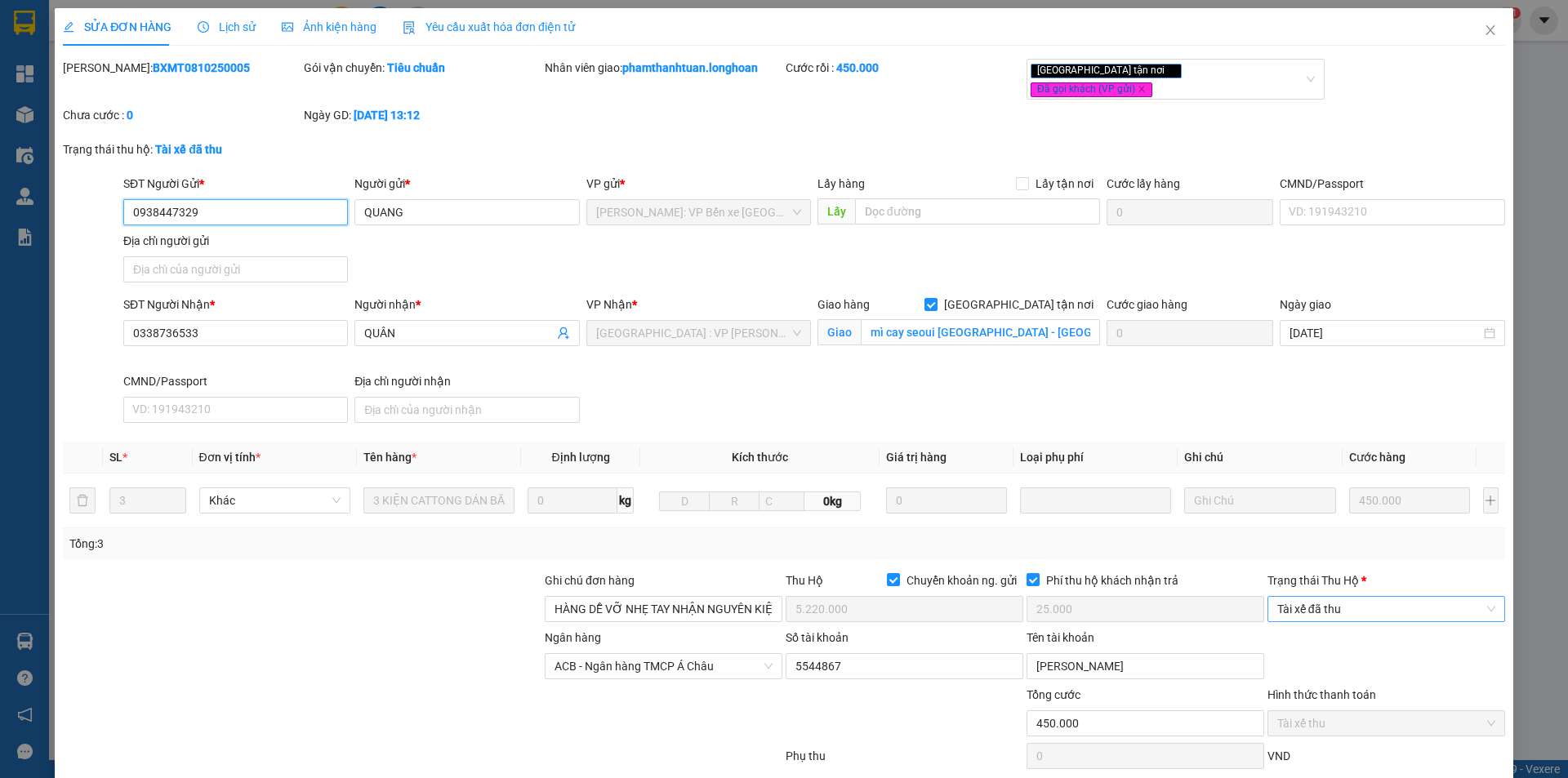
click at [1327, 599] on span "Tài xế đã thu" at bounding box center [1386, 608] width 218 height 24
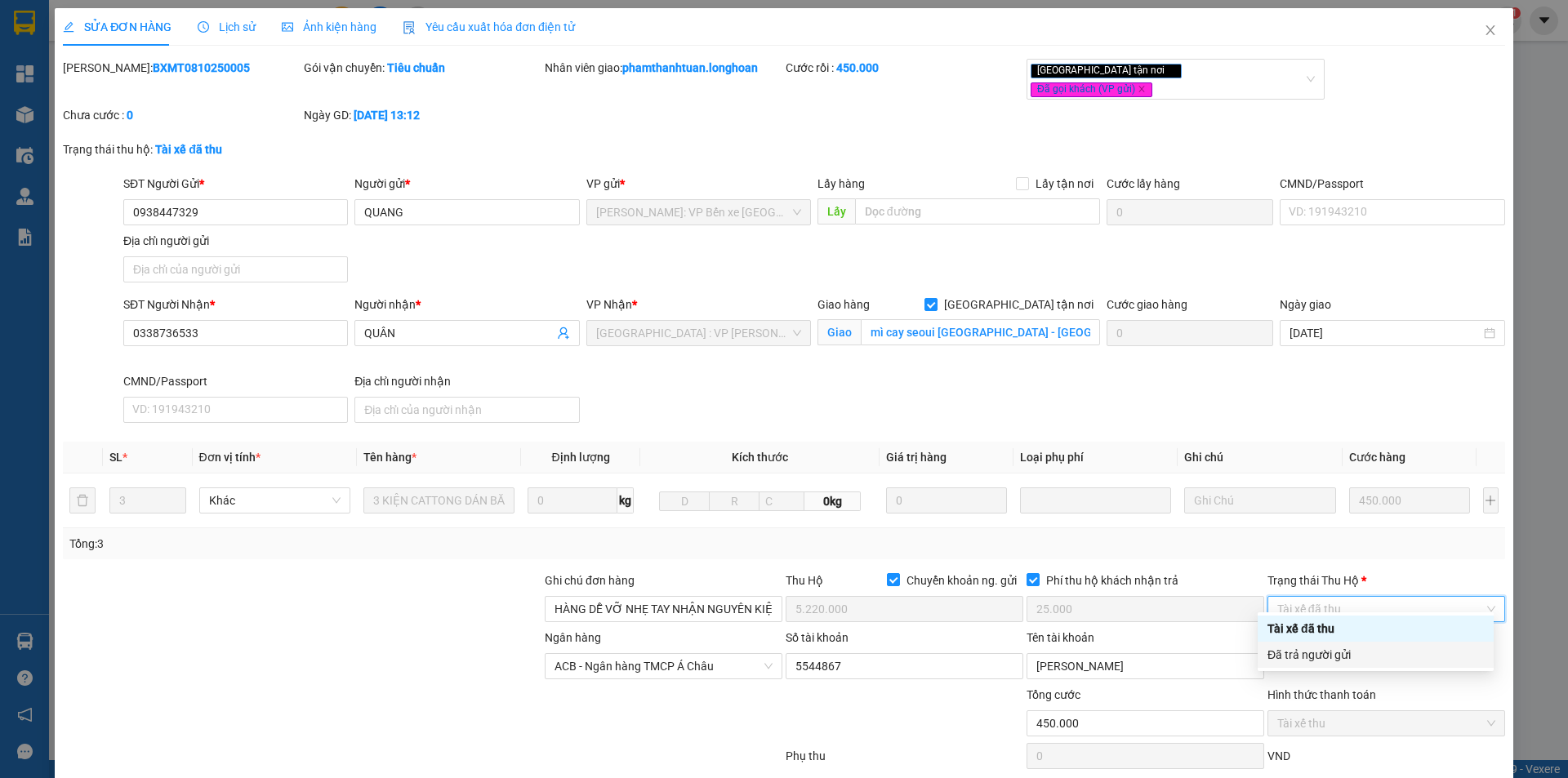
click at [1327, 656] on div "Đã trả người gửi" at bounding box center [1375, 654] width 216 height 18
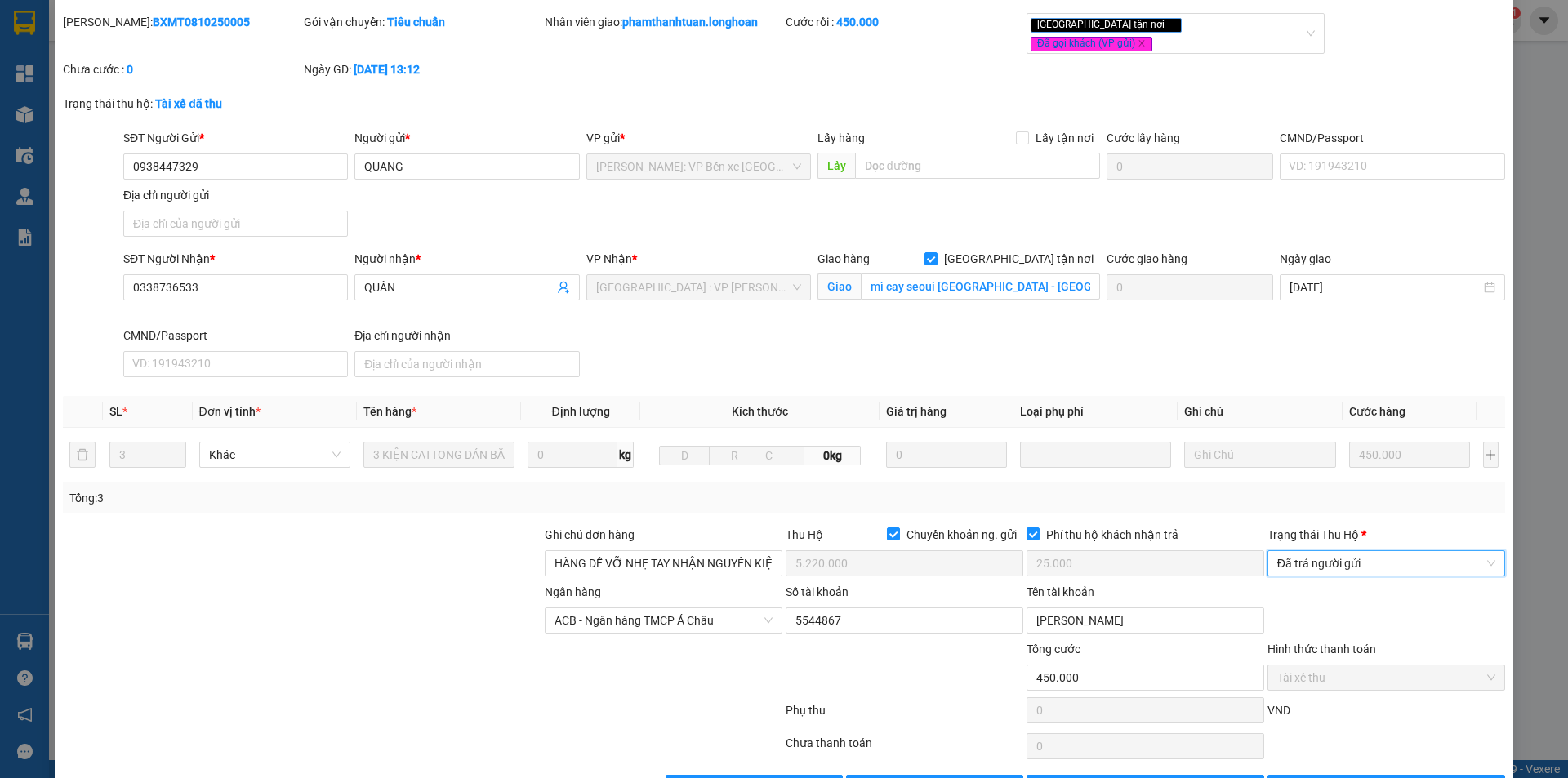
scroll to position [87, 0]
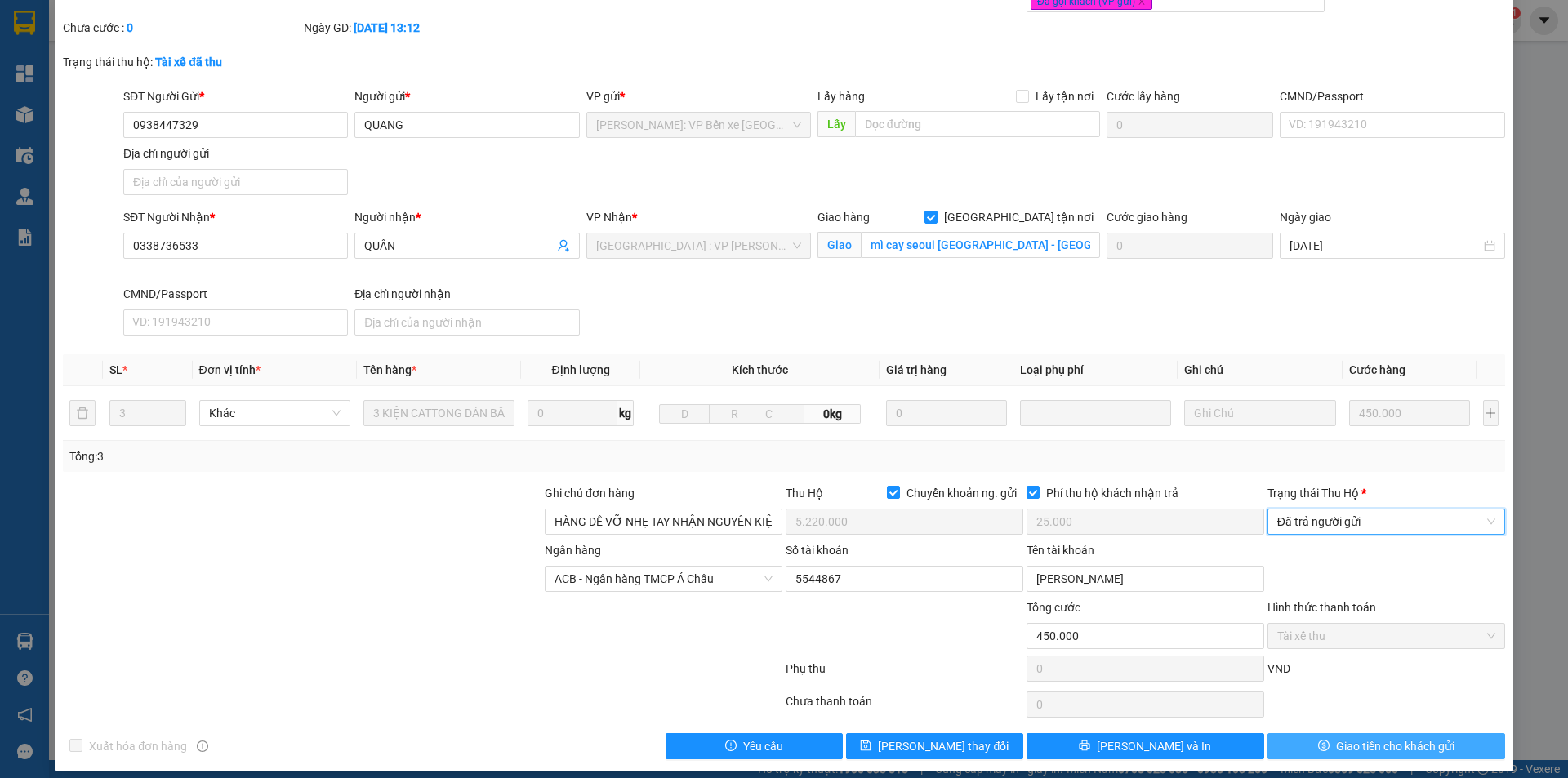
click at [1318, 740] on icon "dollar" at bounding box center [1324, 746] width 11 height 11
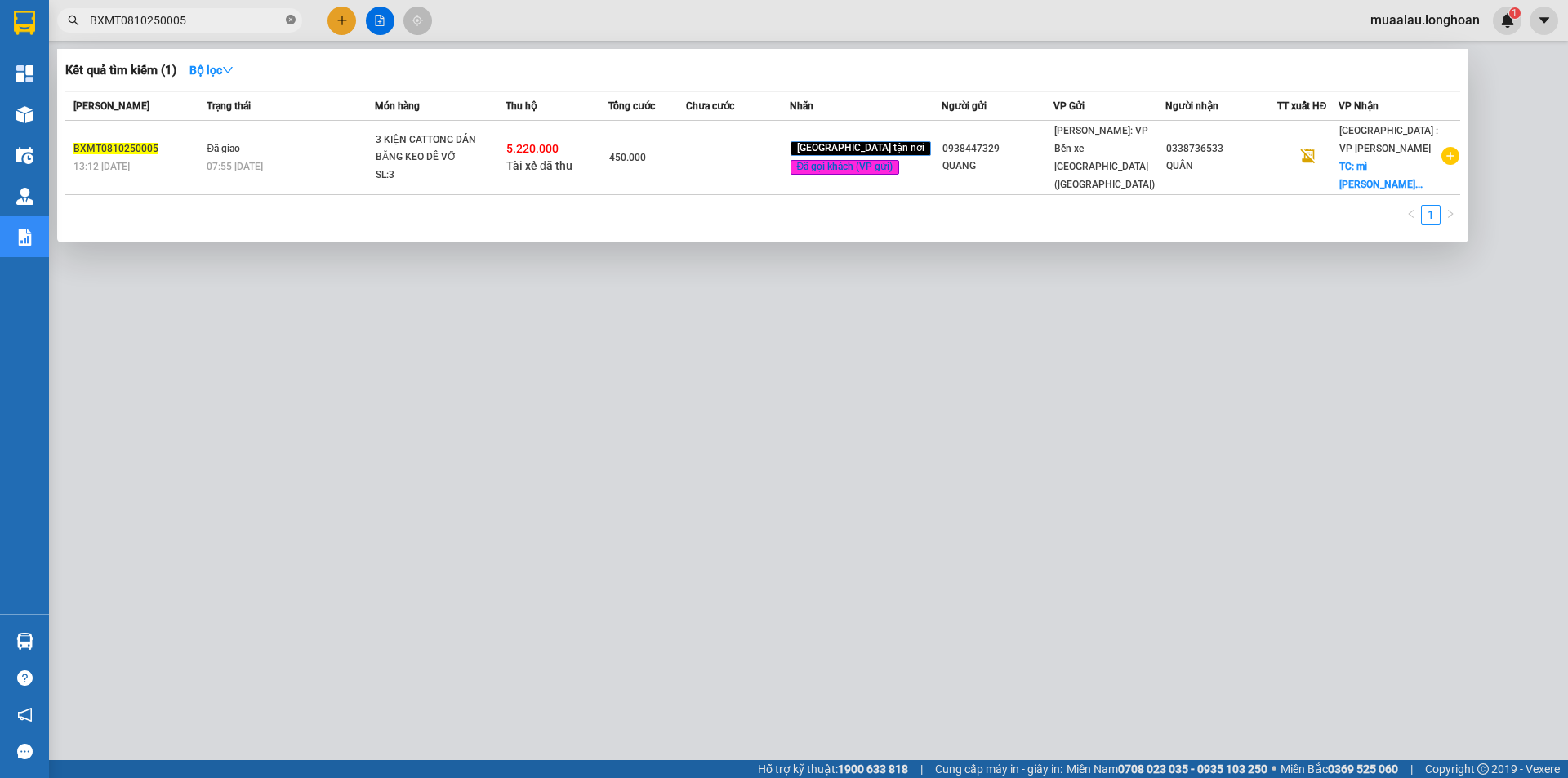
click at [293, 17] on icon "close-circle" at bounding box center [290, 19] width 10 height 10
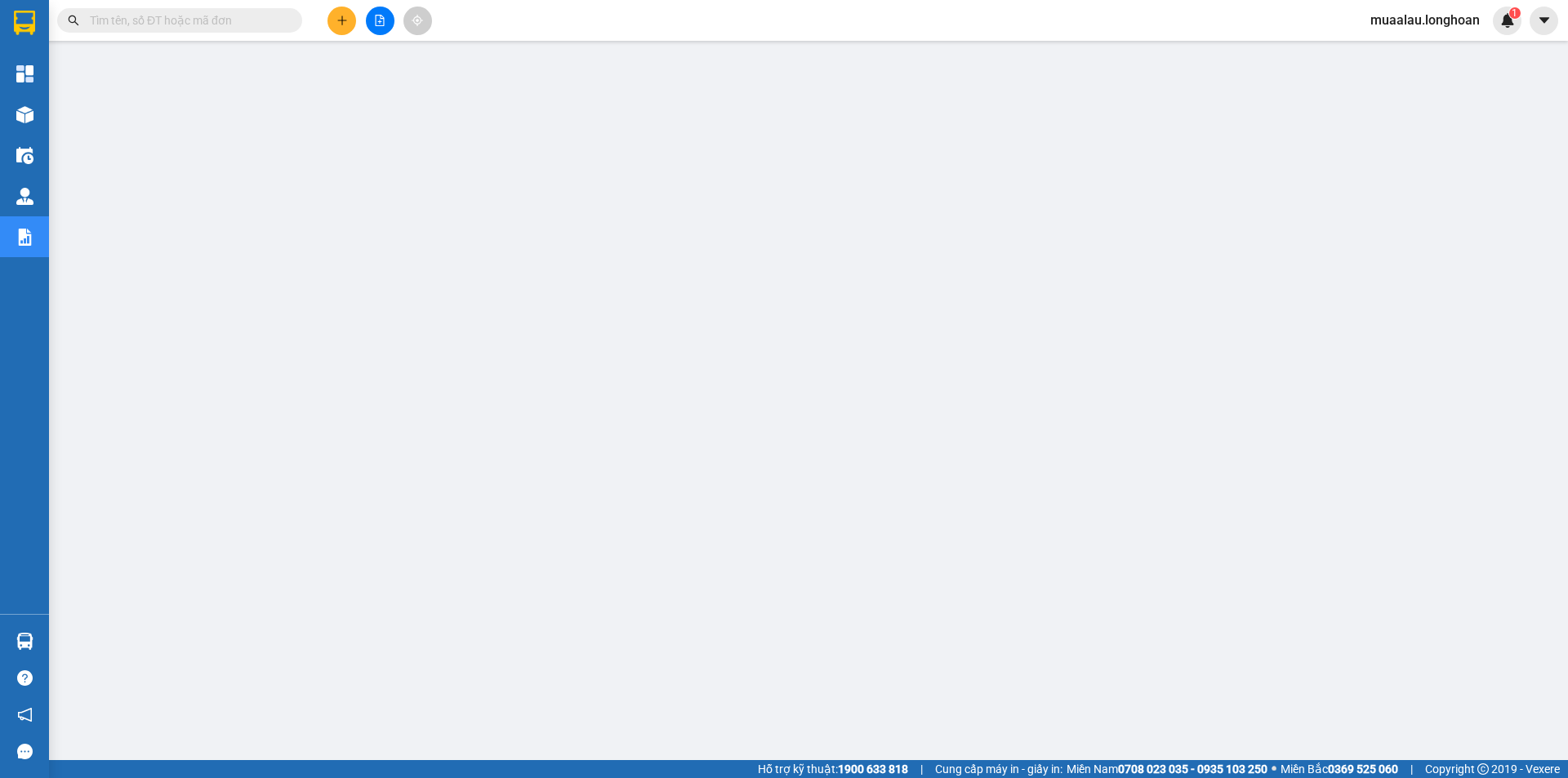
paste input "VPBT0910250001"
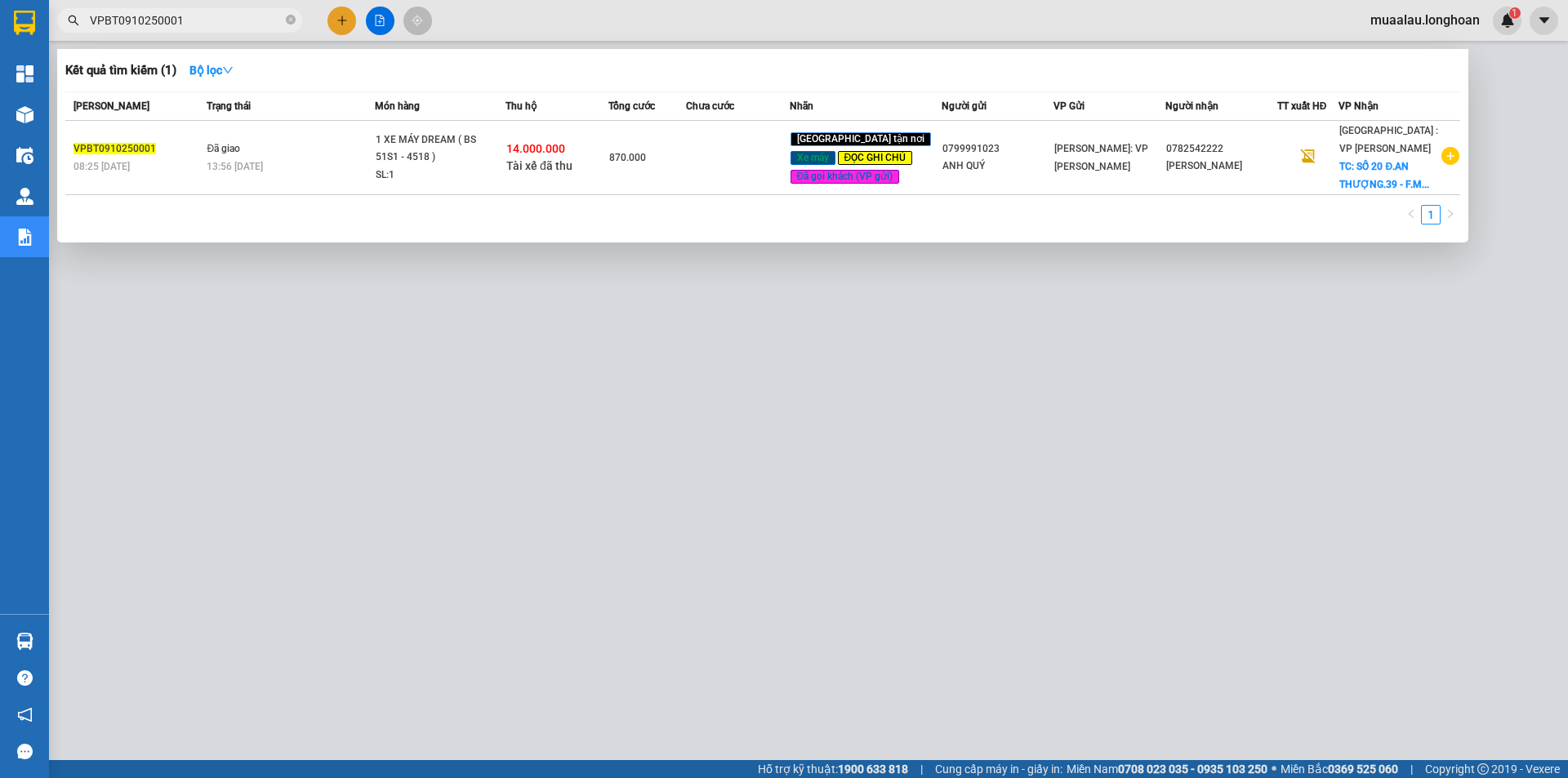
click at [727, 175] on td at bounding box center [737, 158] width 103 height 74
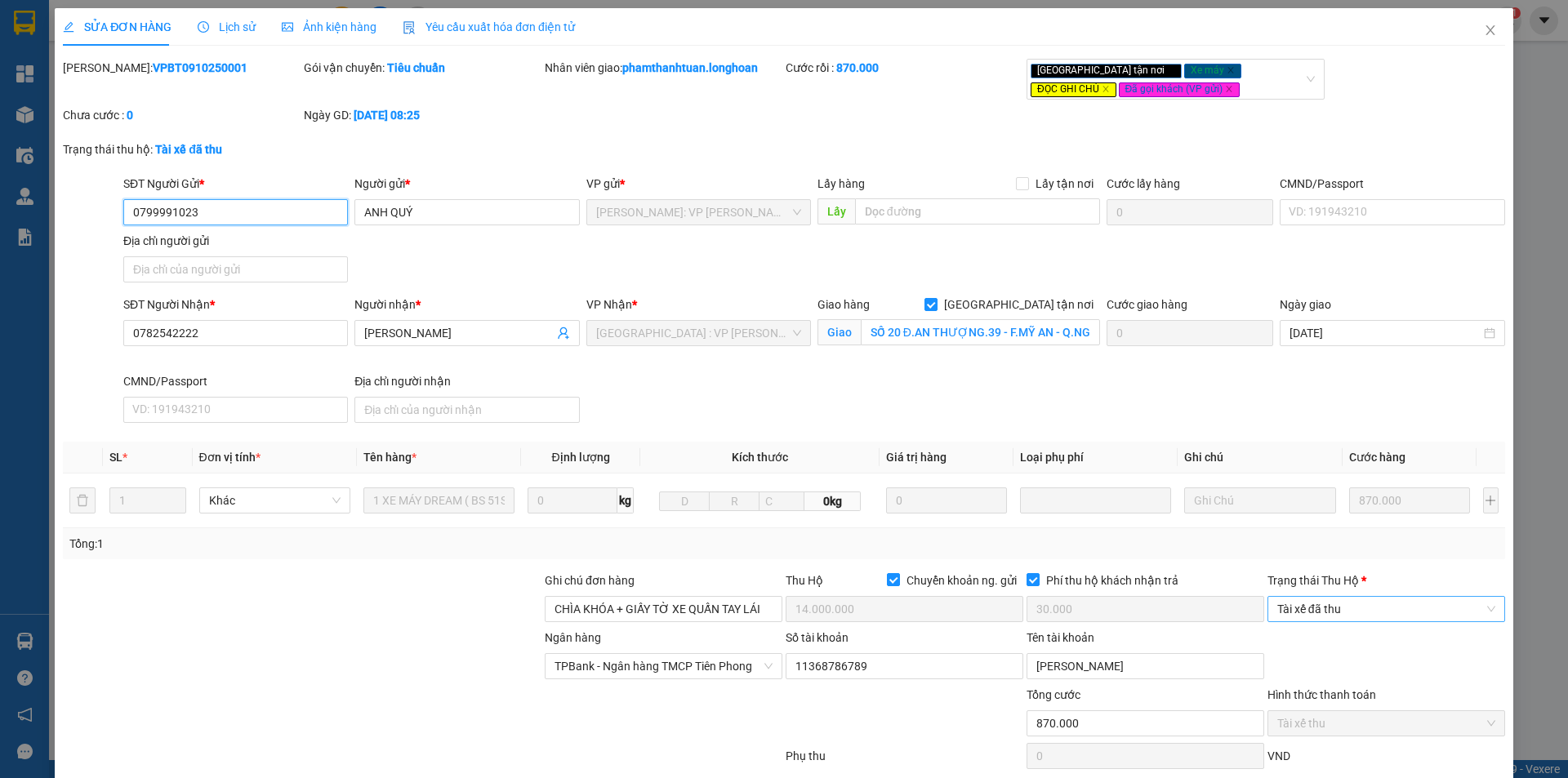
click at [1347, 609] on span "Tài xế đã thu" at bounding box center [1386, 608] width 218 height 24
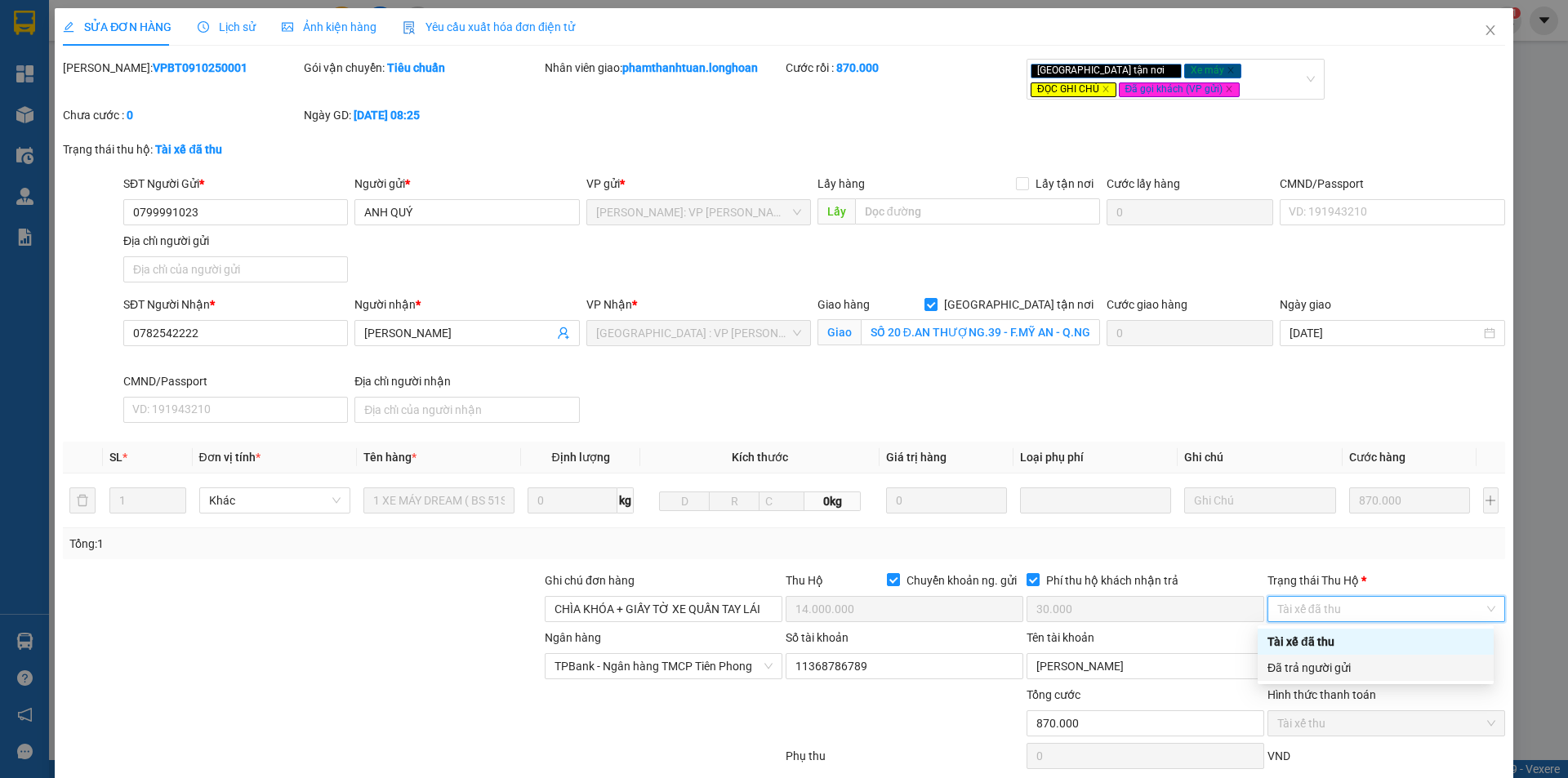
click at [1344, 671] on div "Đã trả người gửi" at bounding box center [1375, 667] width 216 height 18
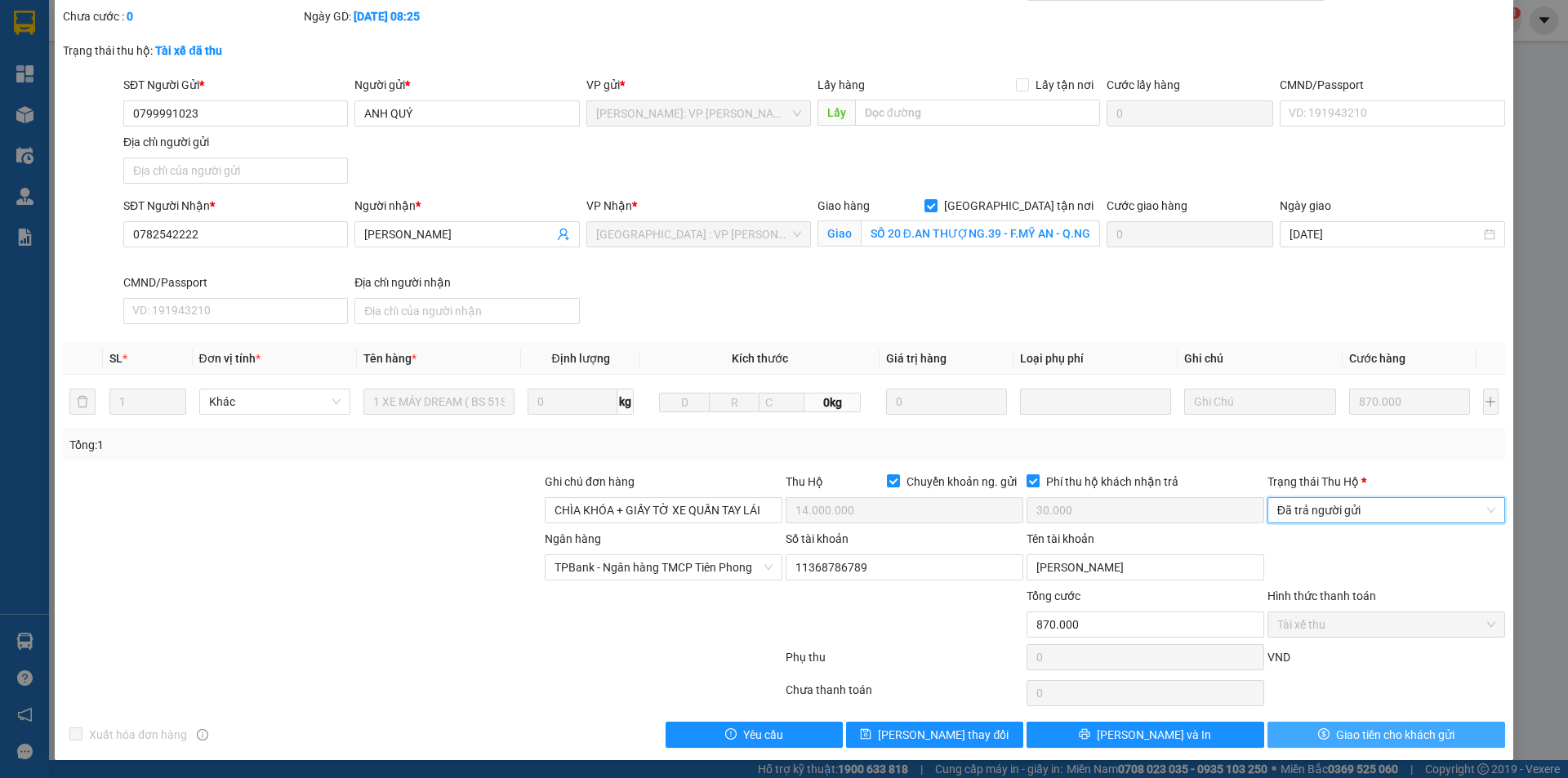
scroll to position [100, 0]
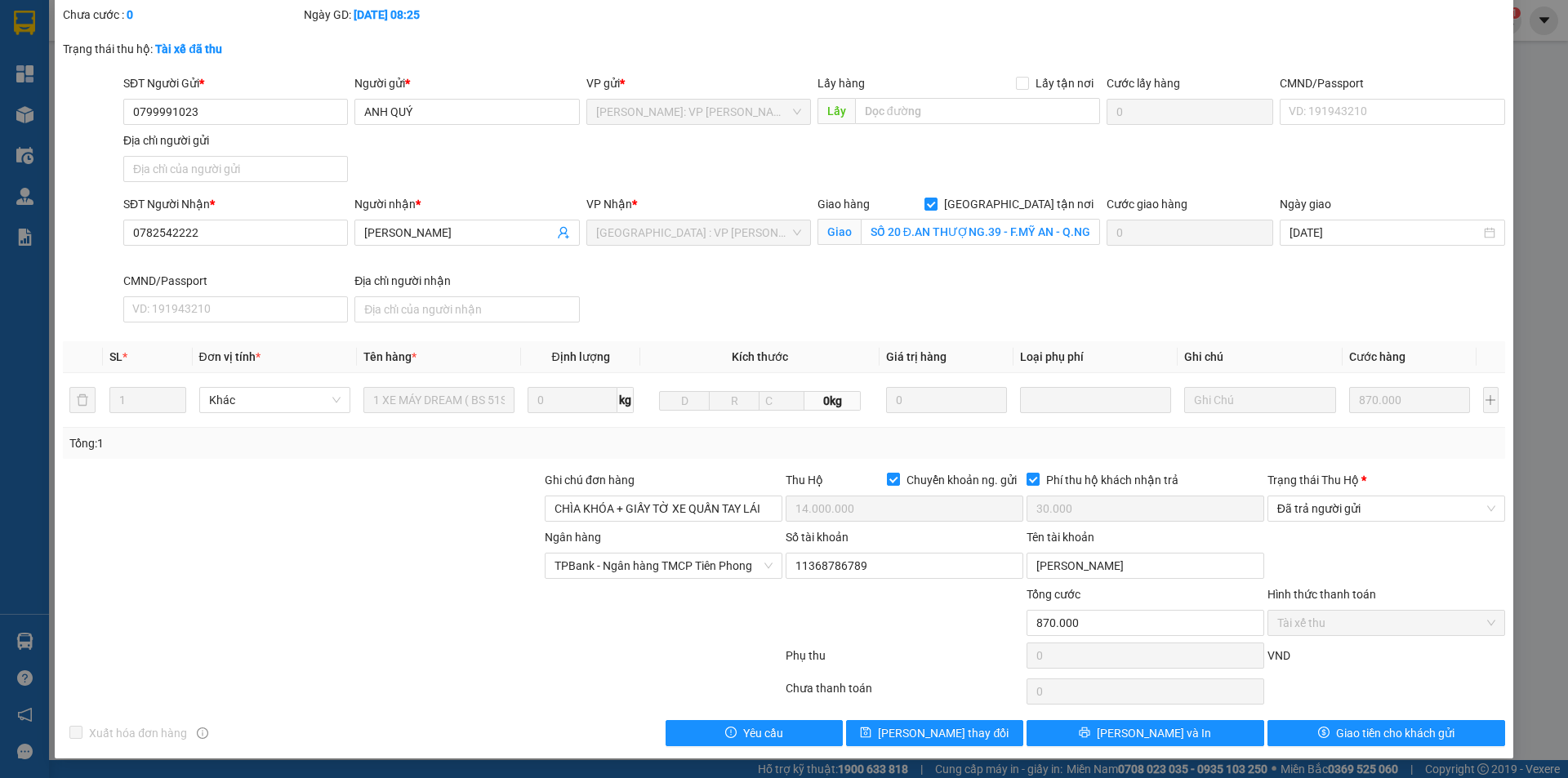
click at [1327, 718] on div "Total Paid Fee 870.000 Total UnPaid Fee 0 Cash Collection Total Fee Mã ĐH: VPBT…" at bounding box center [784, 351] width 1443 height 787
click at [1336, 727] on span "Giao tiền cho khách gửi" at bounding box center [1395, 733] width 119 height 18
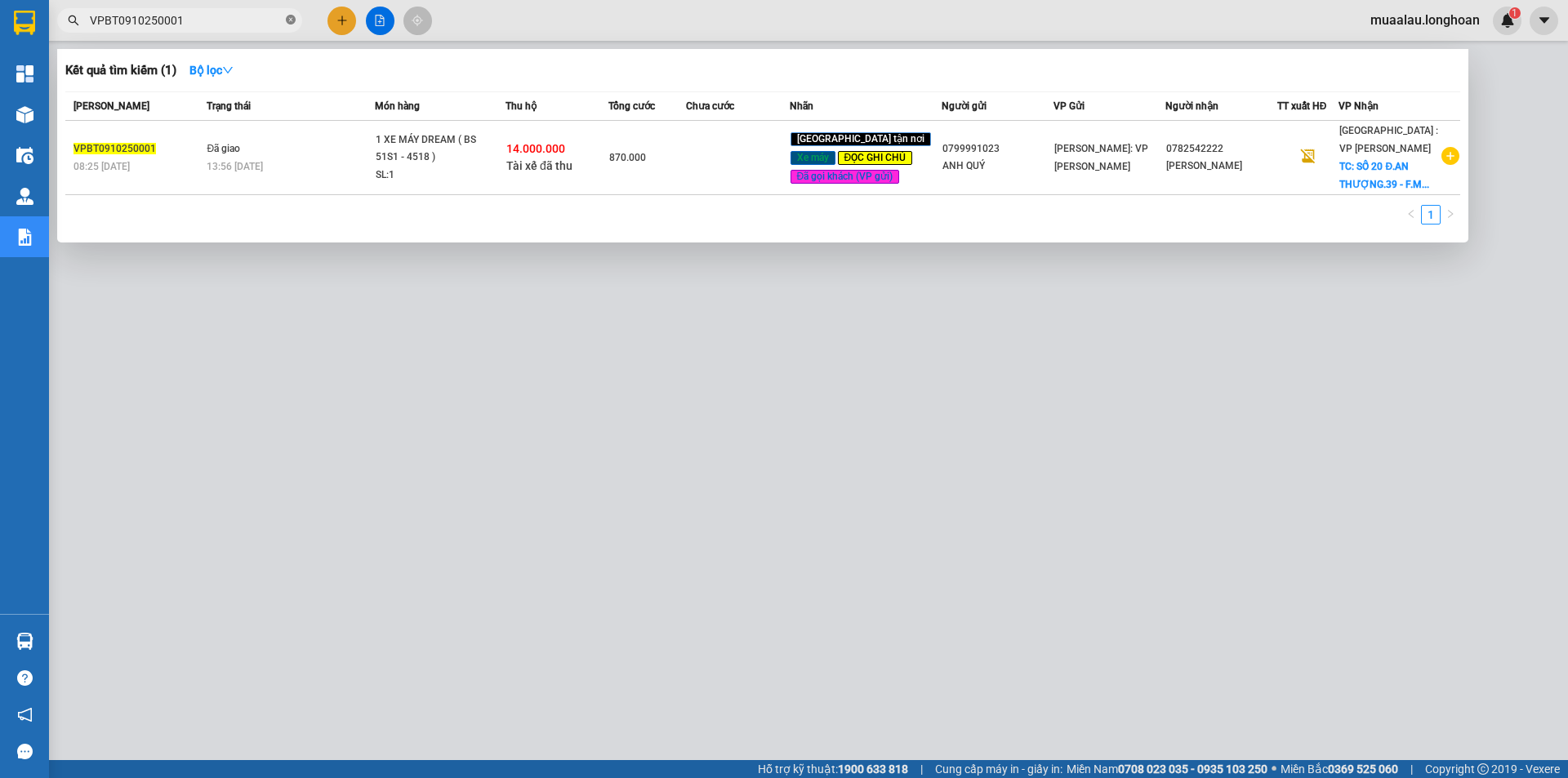
click at [290, 24] on icon "close-circle" at bounding box center [290, 19] width 10 height 10
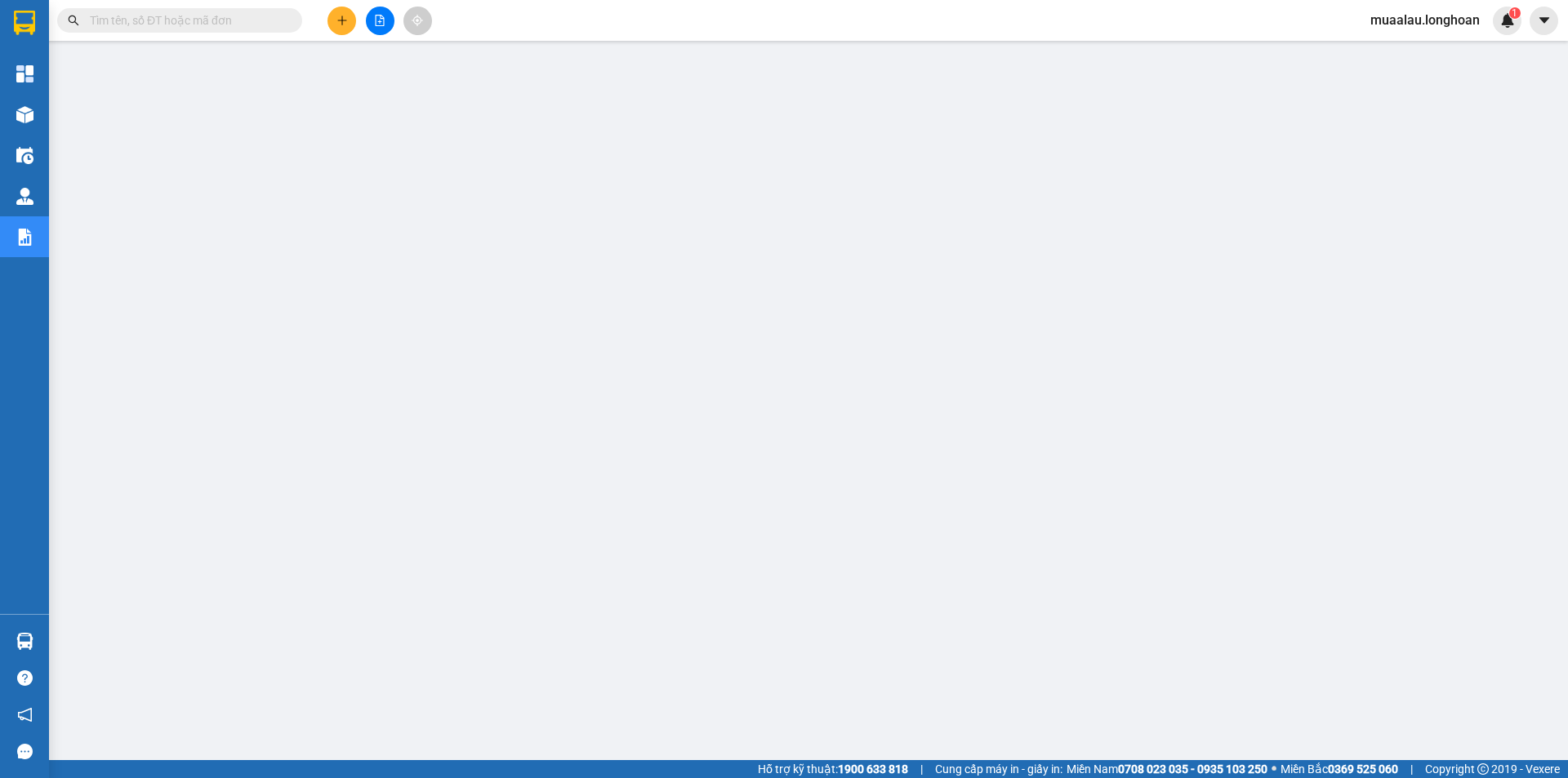
paste input "HQTP0210250019"
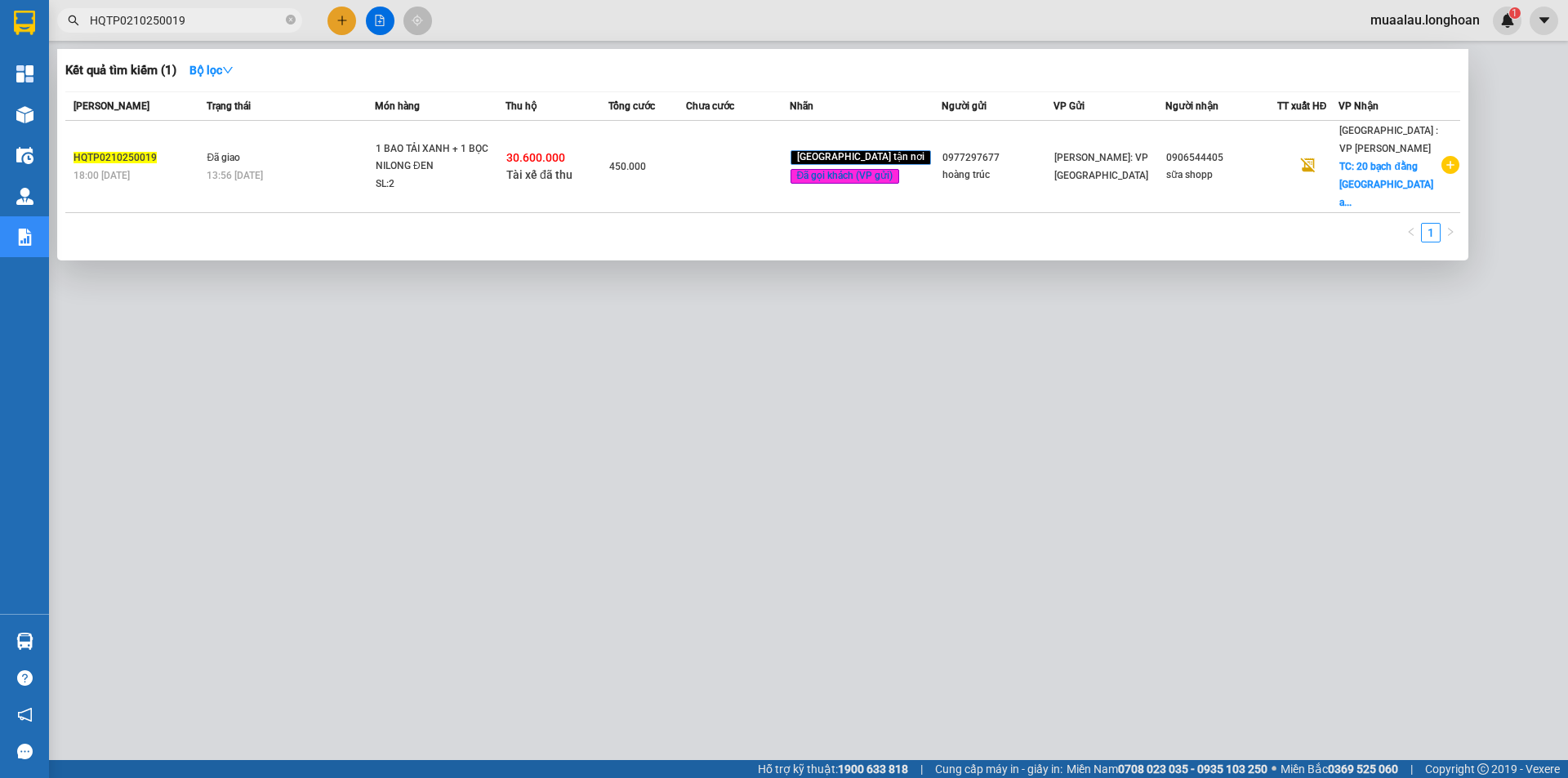
click at [778, 173] on td at bounding box center [737, 166] width 103 height 92
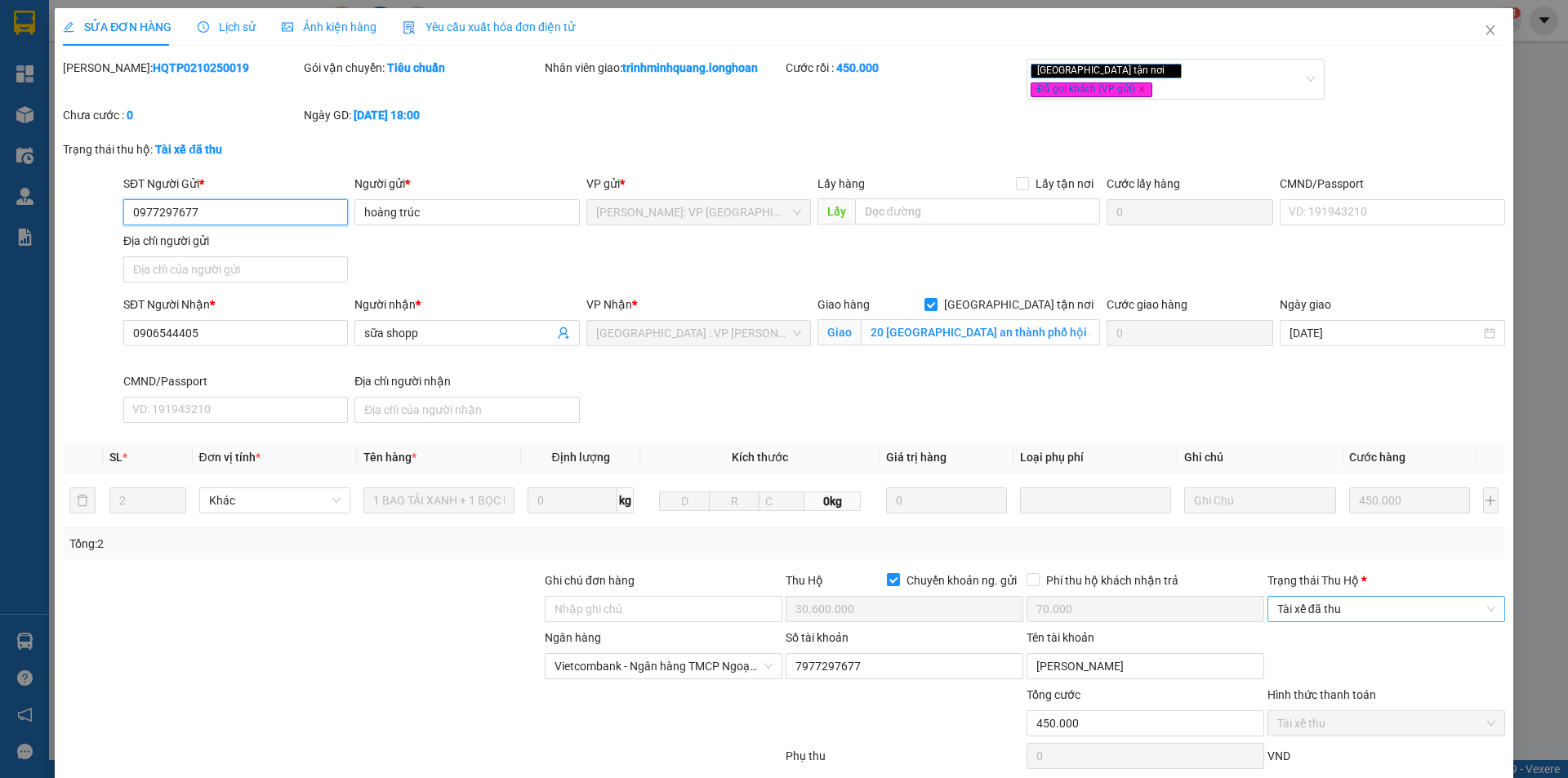
click at [1323, 596] on span "Tài xế đã thu" at bounding box center [1386, 608] width 218 height 24
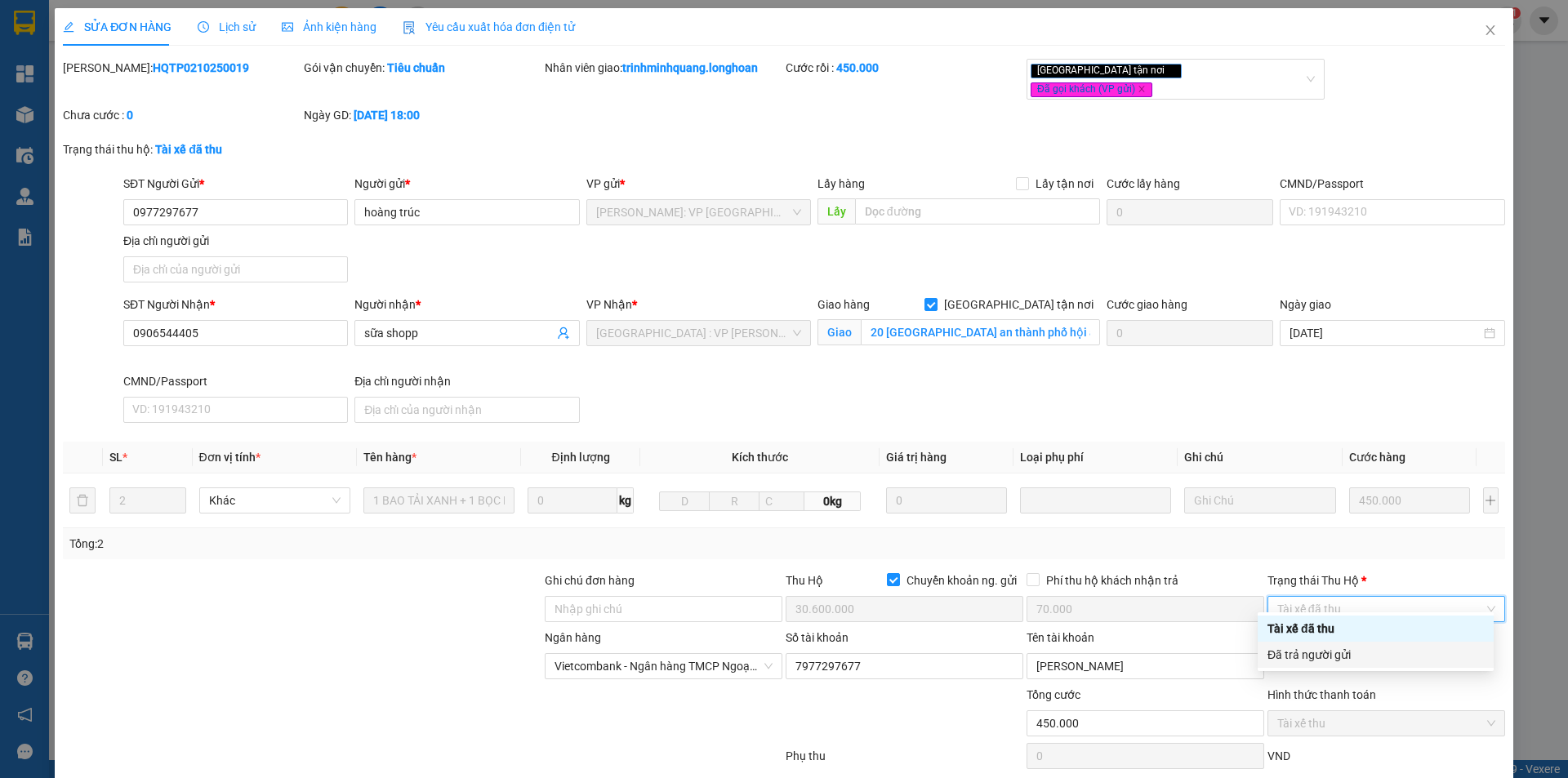
click at [1315, 666] on div "Đã trả người gửi" at bounding box center [1376, 655] width 236 height 26
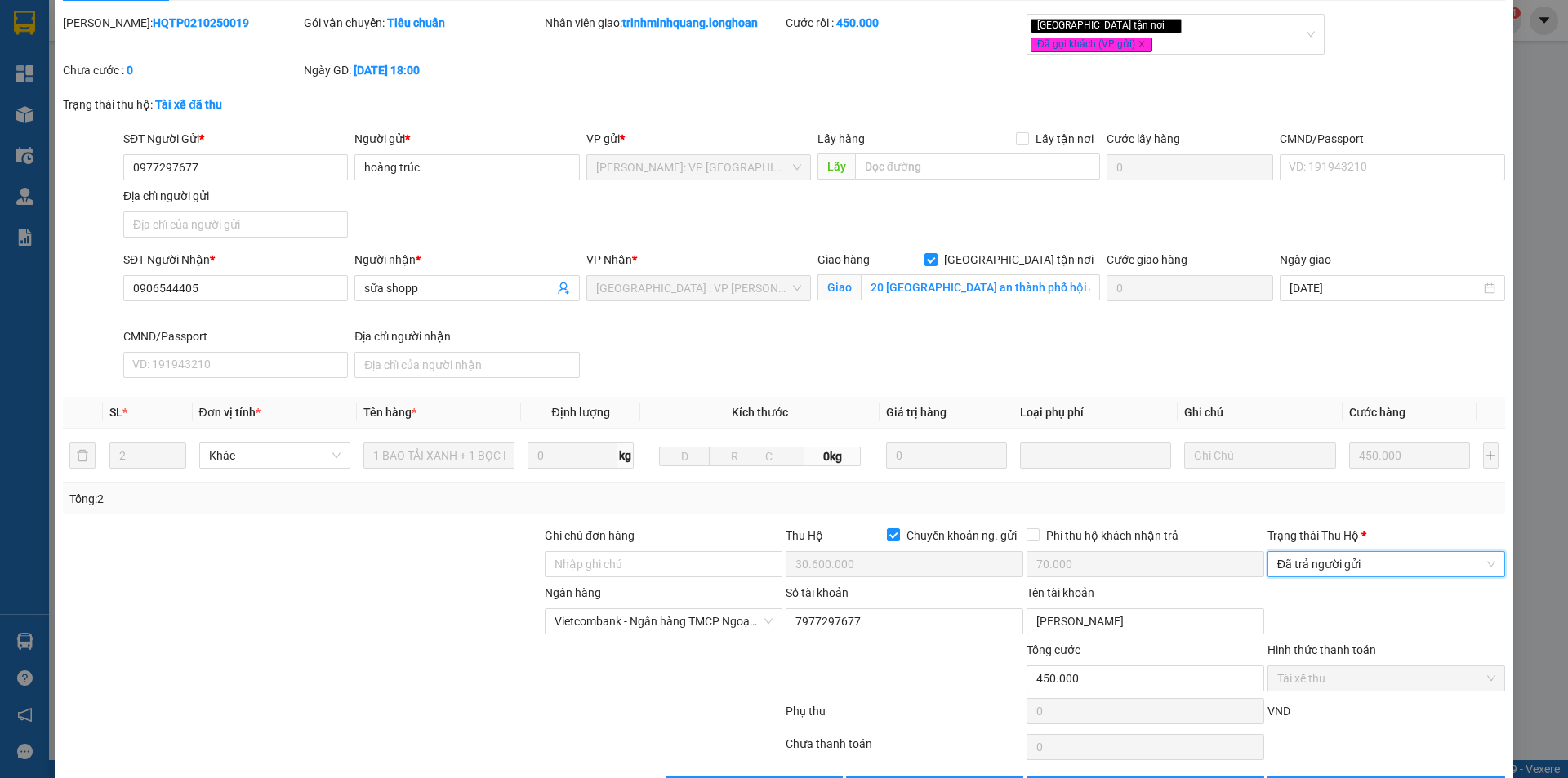
scroll to position [87, 0]
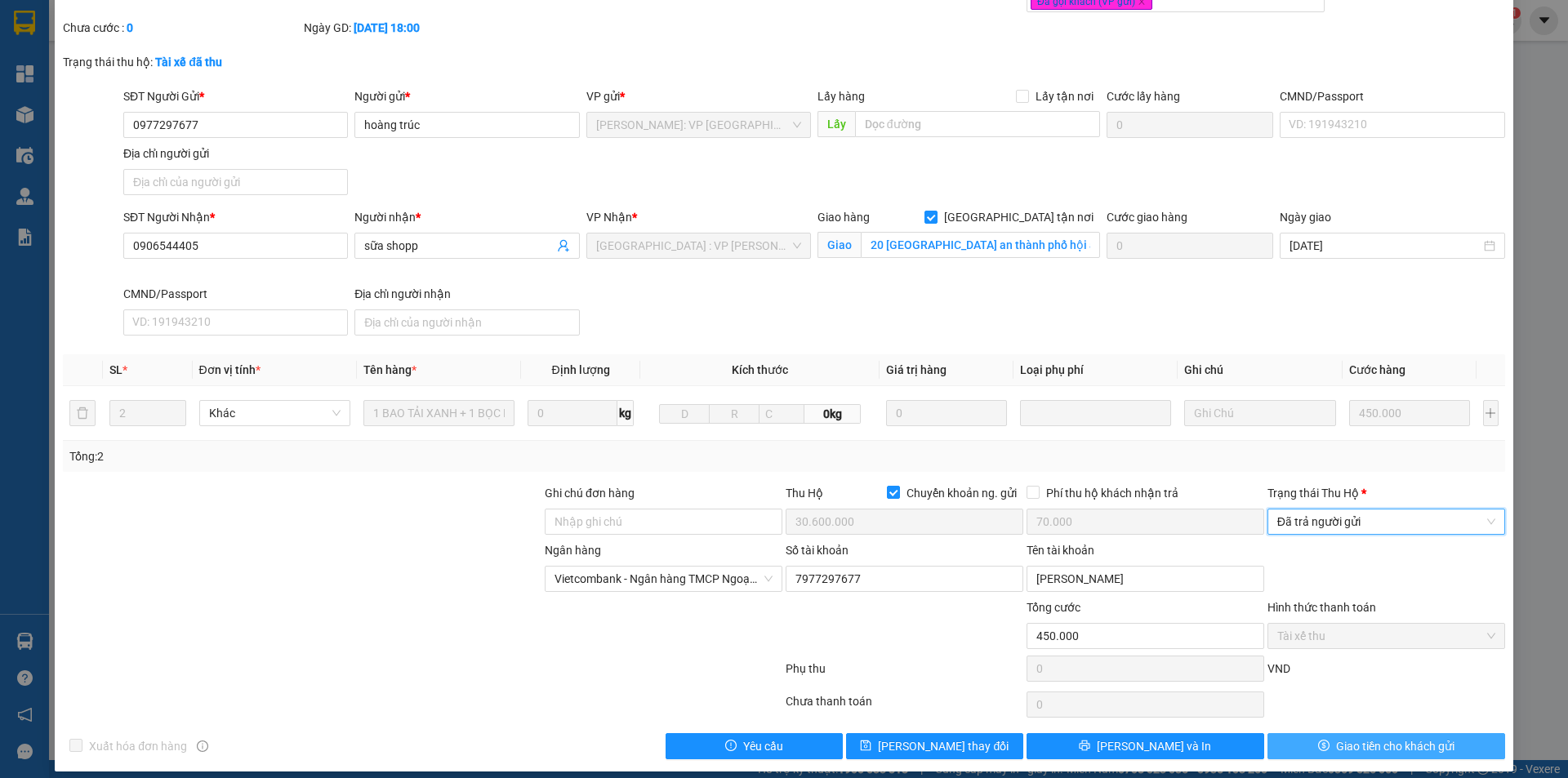
drag, startPoint x: 1292, startPoint y: 723, endPoint x: 1266, endPoint y: 724, distance: 26.0
click at [1292, 733] on button "Giao tiền cho khách gửi" at bounding box center [1386, 746] width 238 height 26
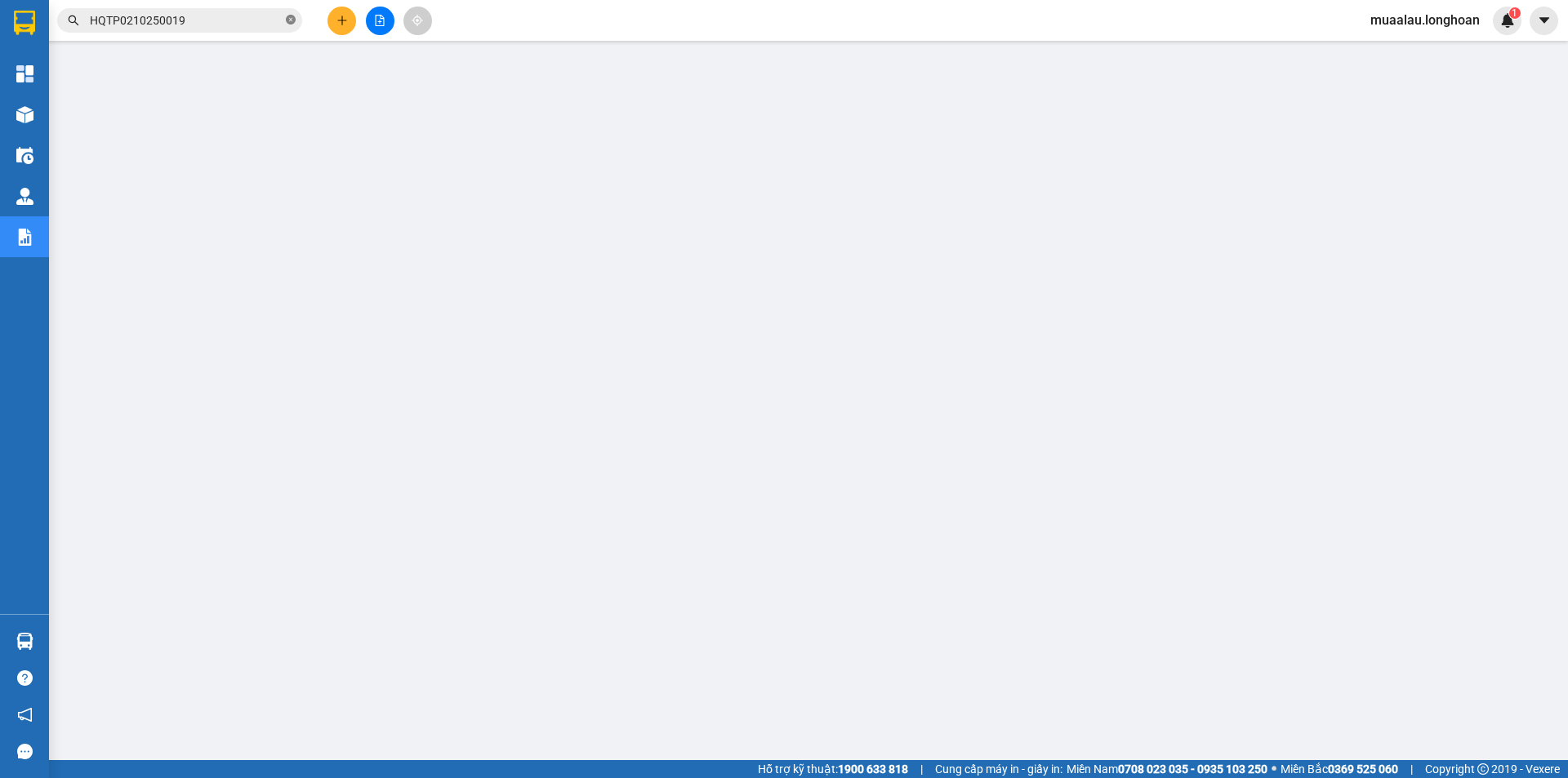
click at [289, 18] on icon "close-circle" at bounding box center [290, 19] width 10 height 10
paste input "HQTP0910250022"
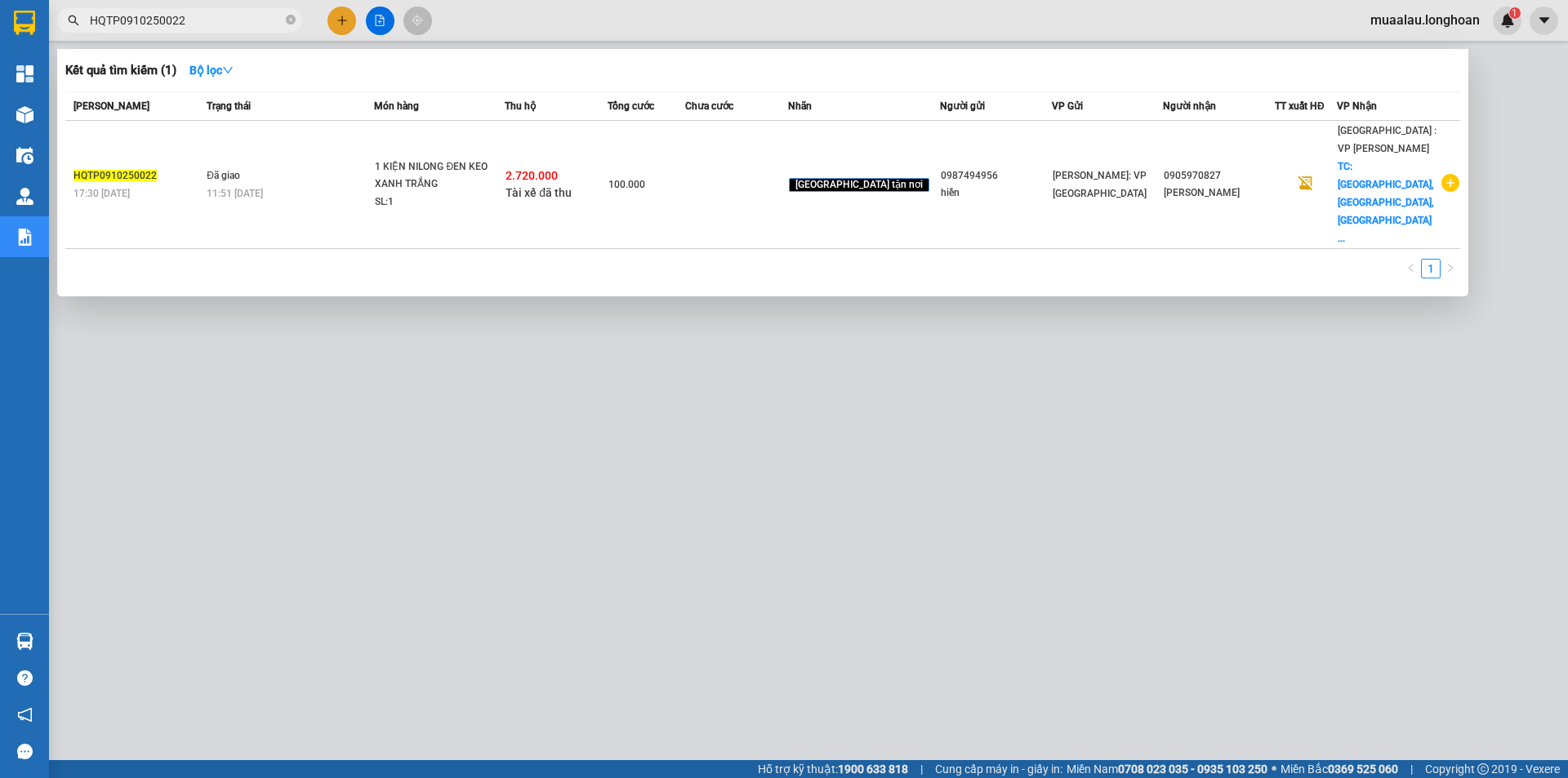
click at [734, 172] on td at bounding box center [737, 185] width 103 height 128
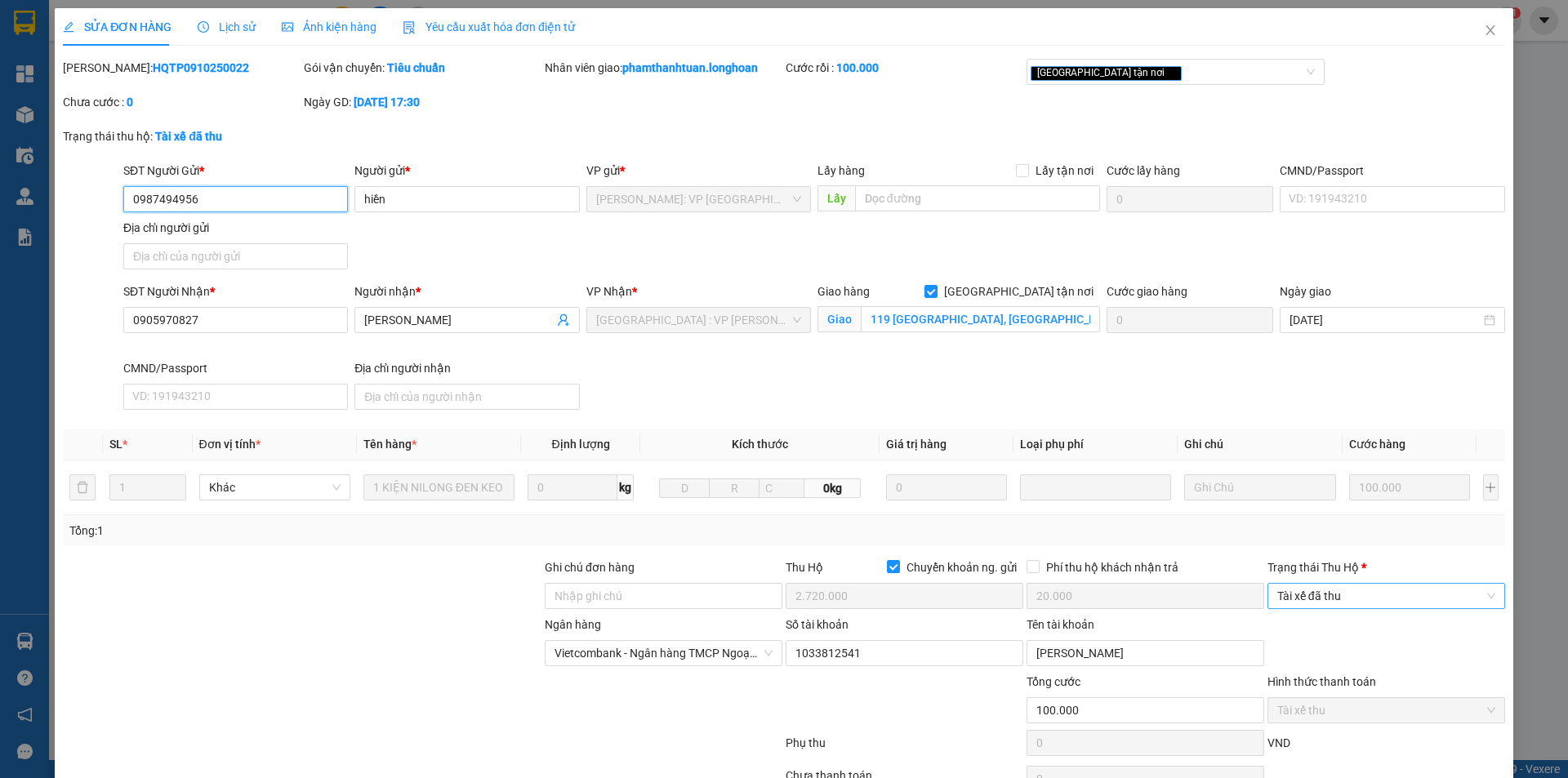
click at [1336, 593] on span "Tài xế đã thu" at bounding box center [1386, 595] width 218 height 24
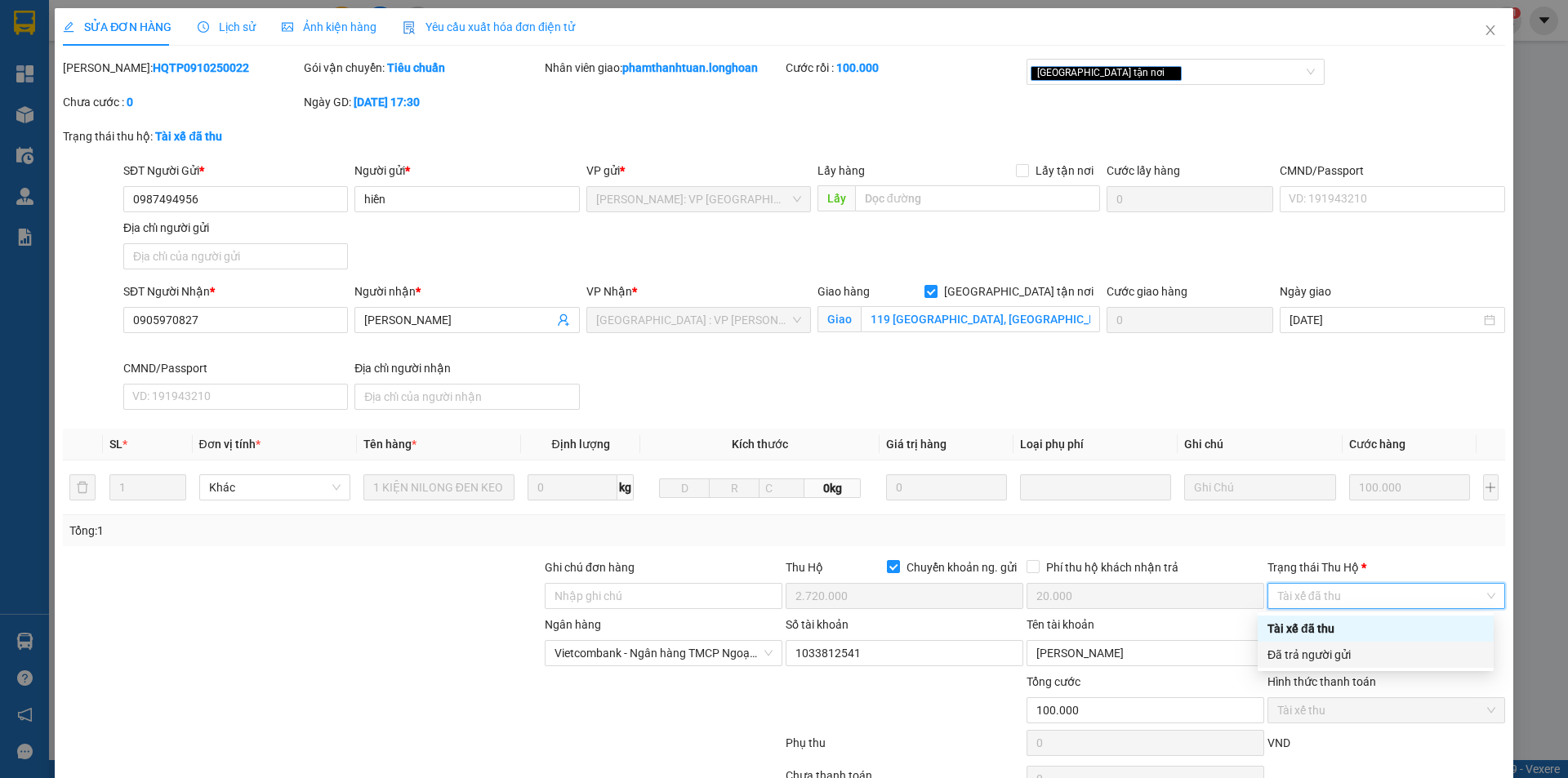
click at [1313, 658] on div "Đã trả người gửi" at bounding box center [1375, 654] width 216 height 18
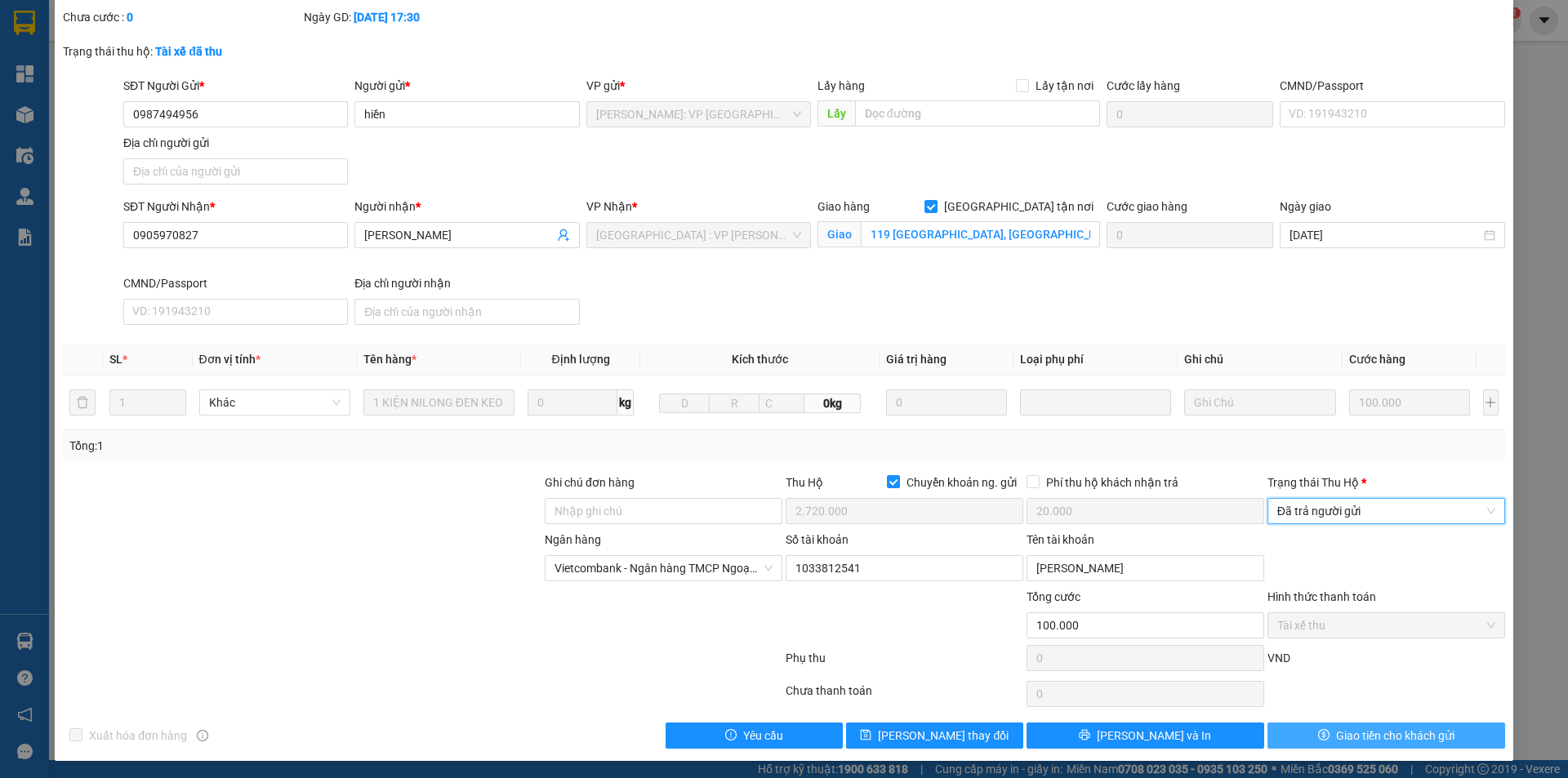
scroll to position [87, 0]
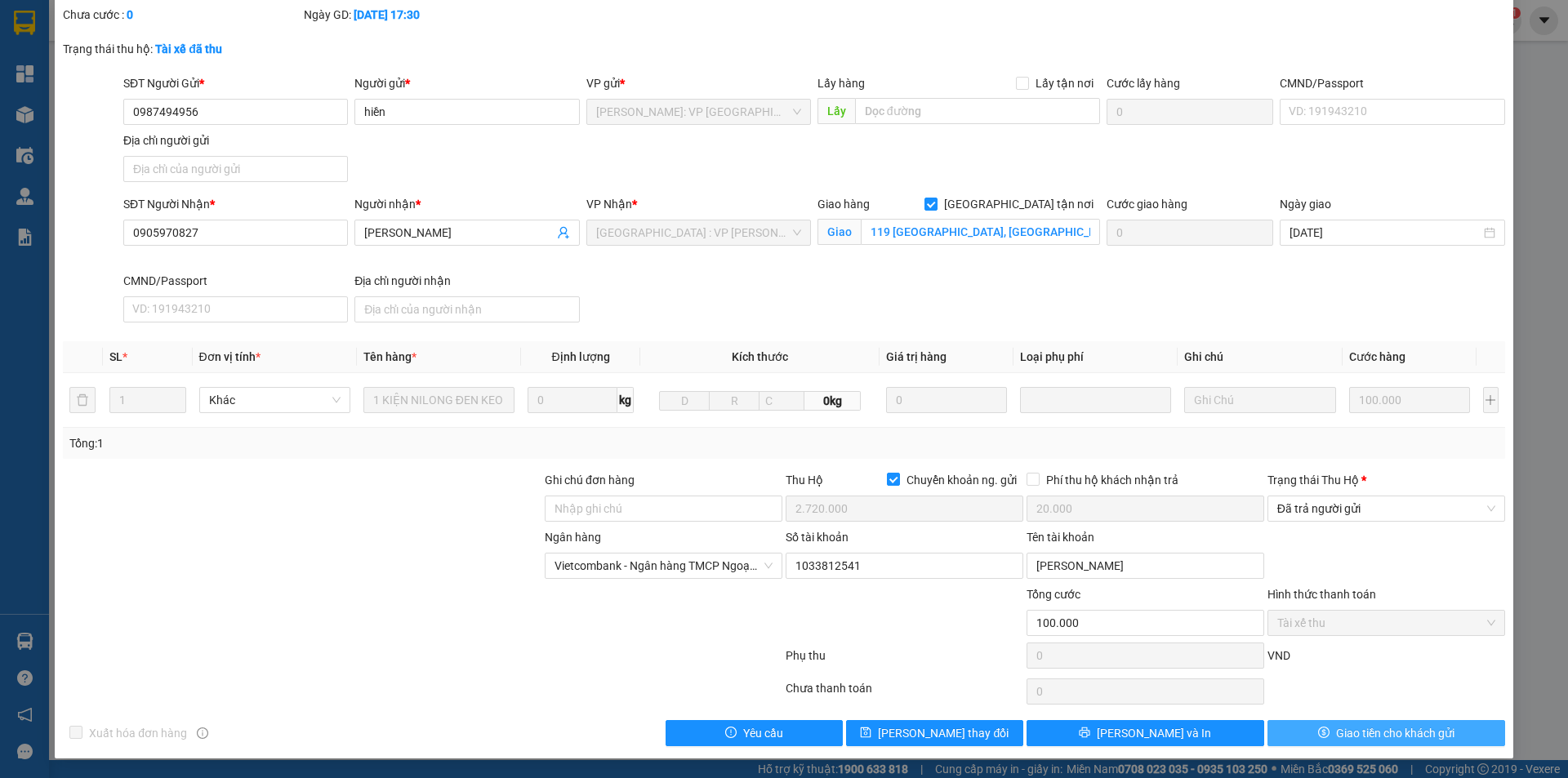
click at [1300, 733] on button "Giao tiền cho khách gửi" at bounding box center [1386, 733] width 238 height 26
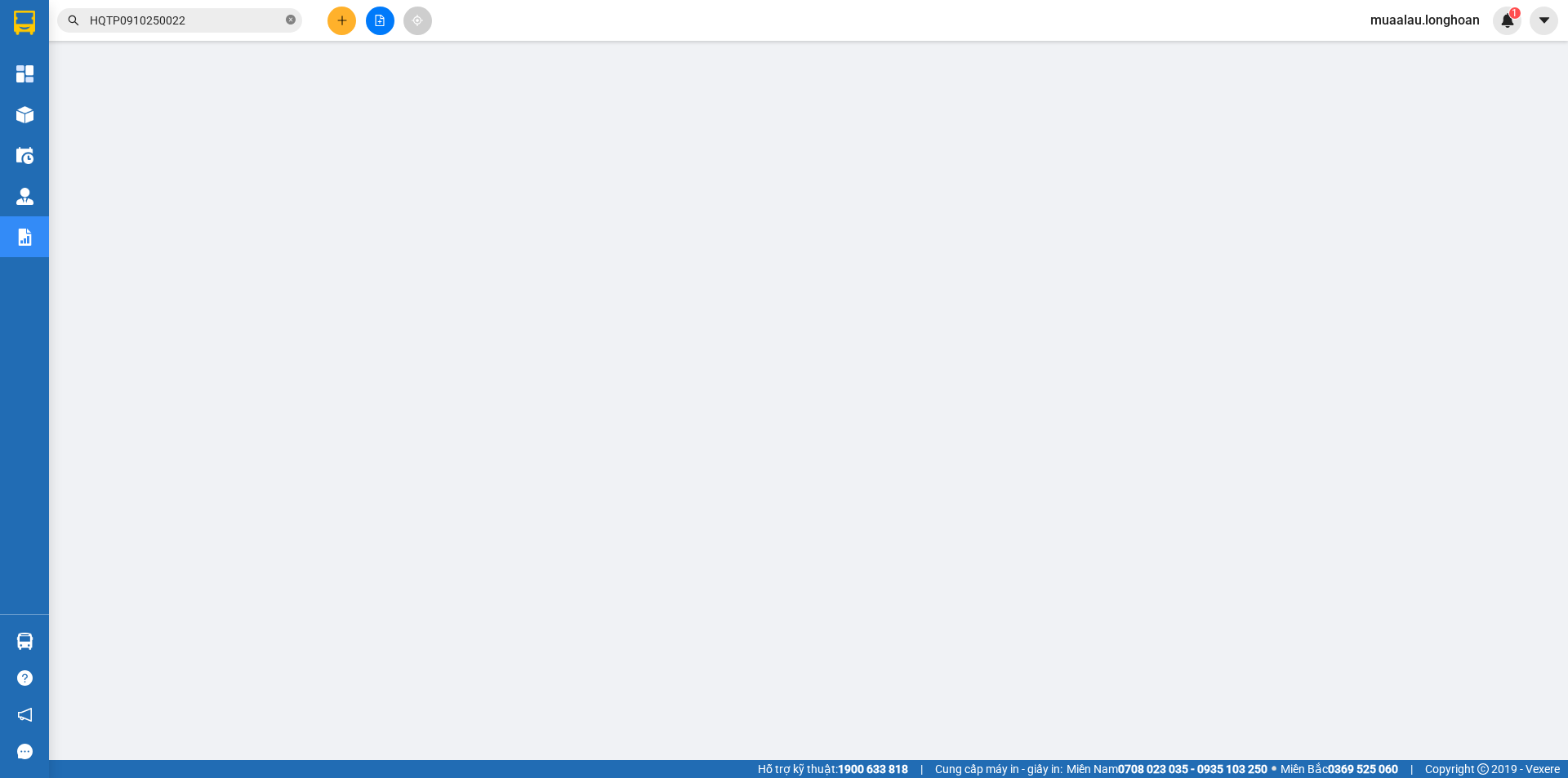
click at [294, 19] on icon "close-circle" at bounding box center [290, 19] width 10 height 10
paste input "HNHD0910250019"
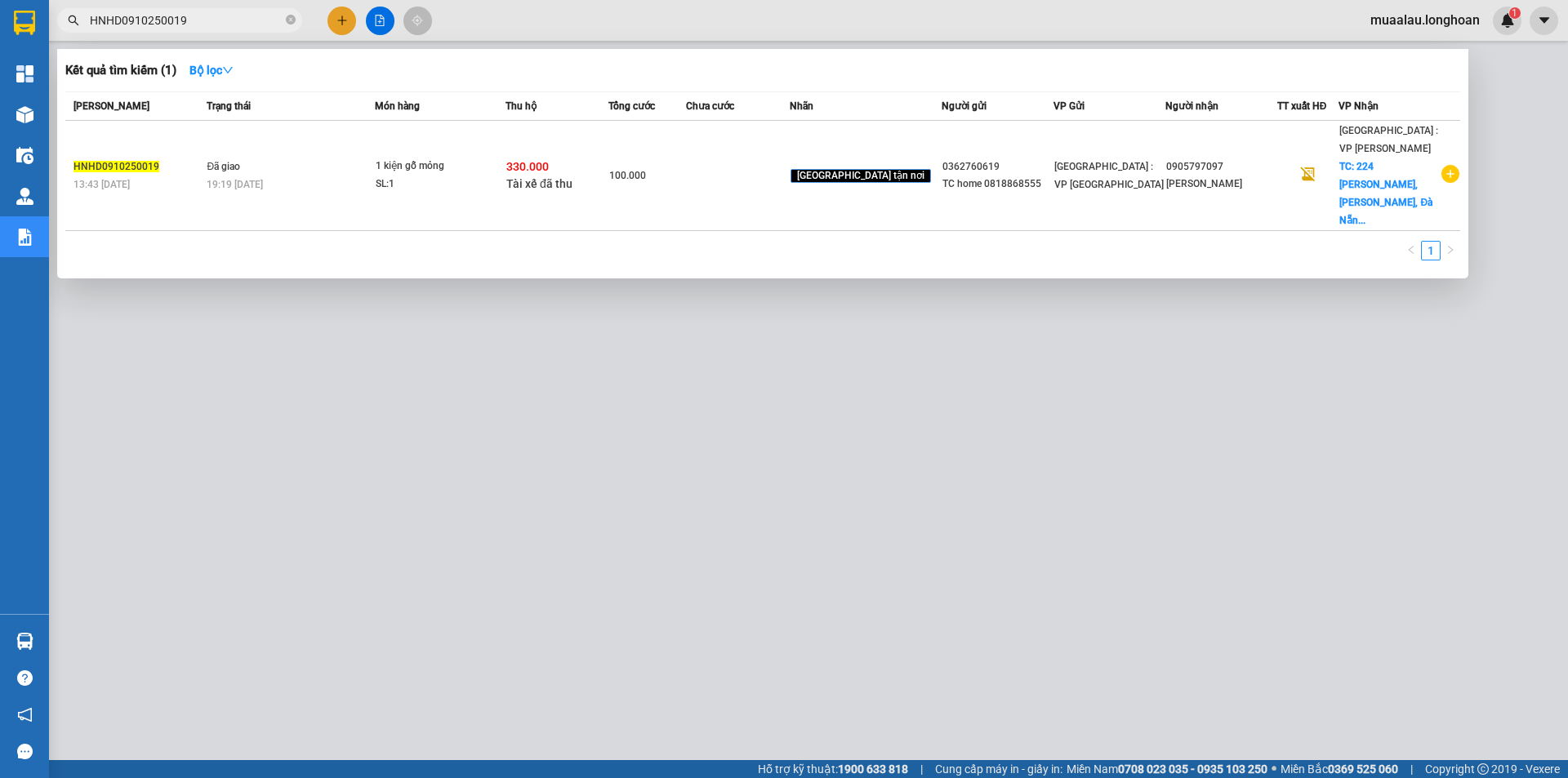
click at [721, 156] on td at bounding box center [737, 175] width 103 height 110
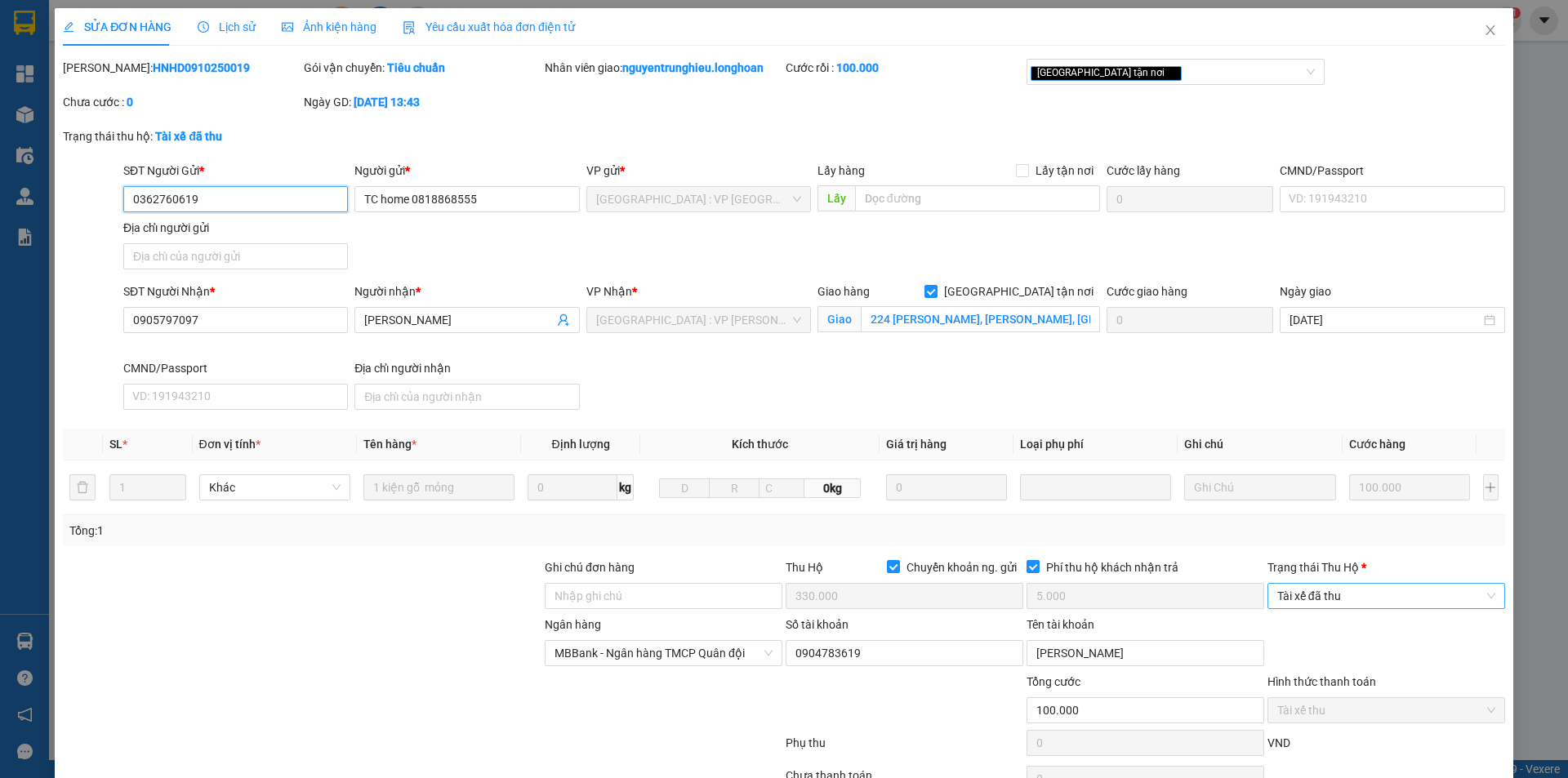
click at [1361, 596] on span "Tài xế đã thu" at bounding box center [1386, 595] width 218 height 24
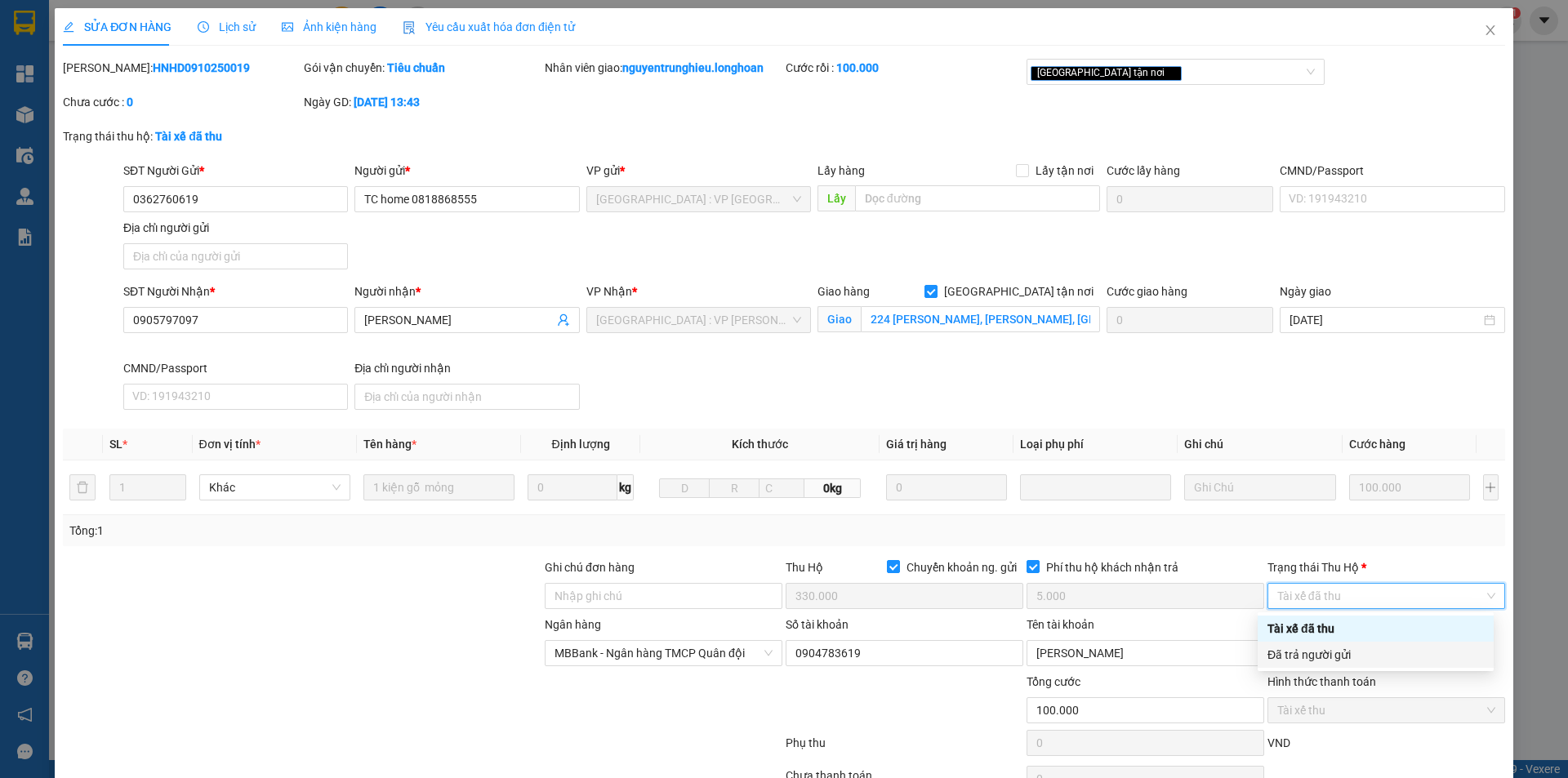
click at [1366, 657] on div "Đã trả người gửi" at bounding box center [1375, 654] width 216 height 18
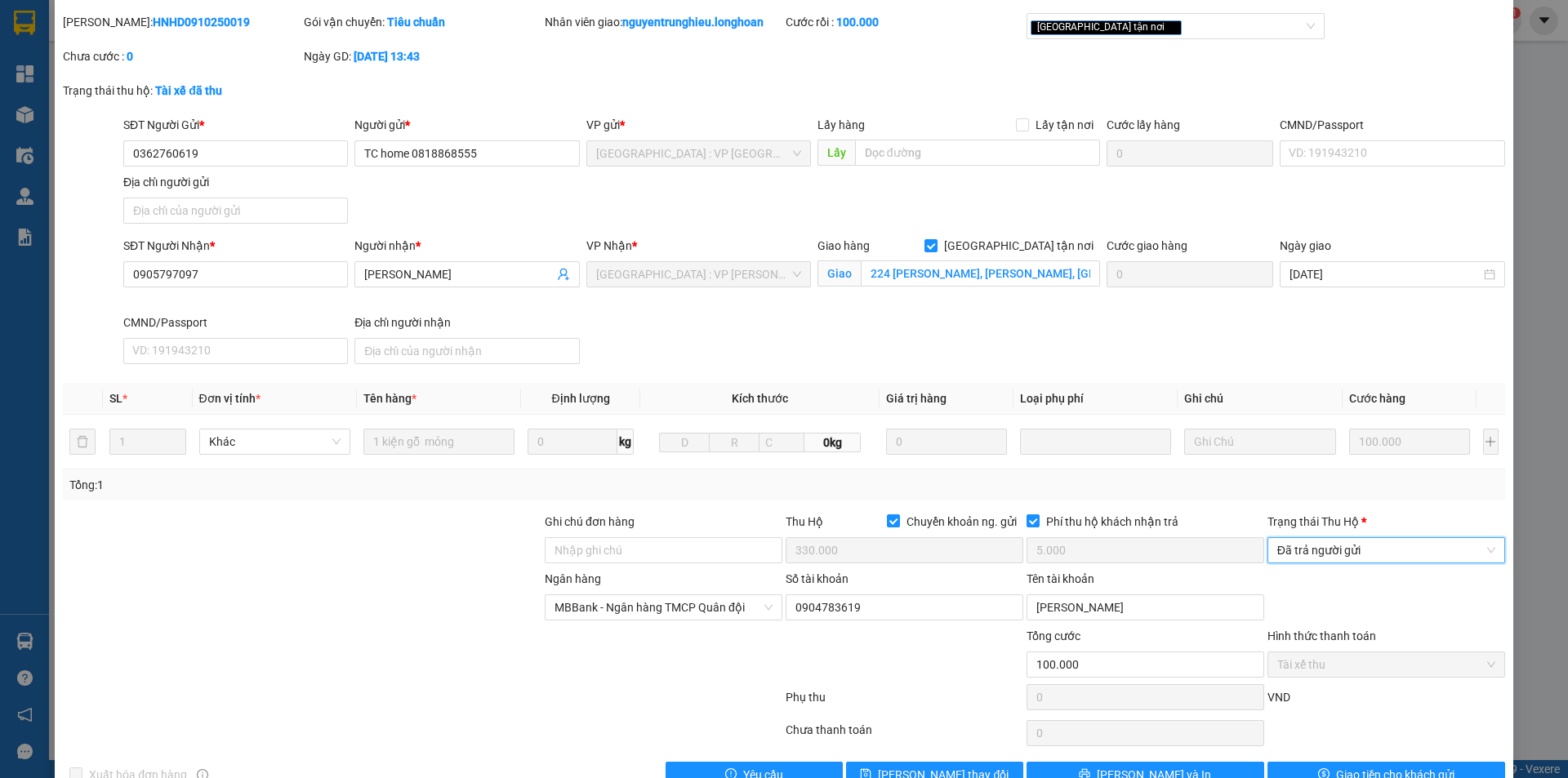
scroll to position [87, 0]
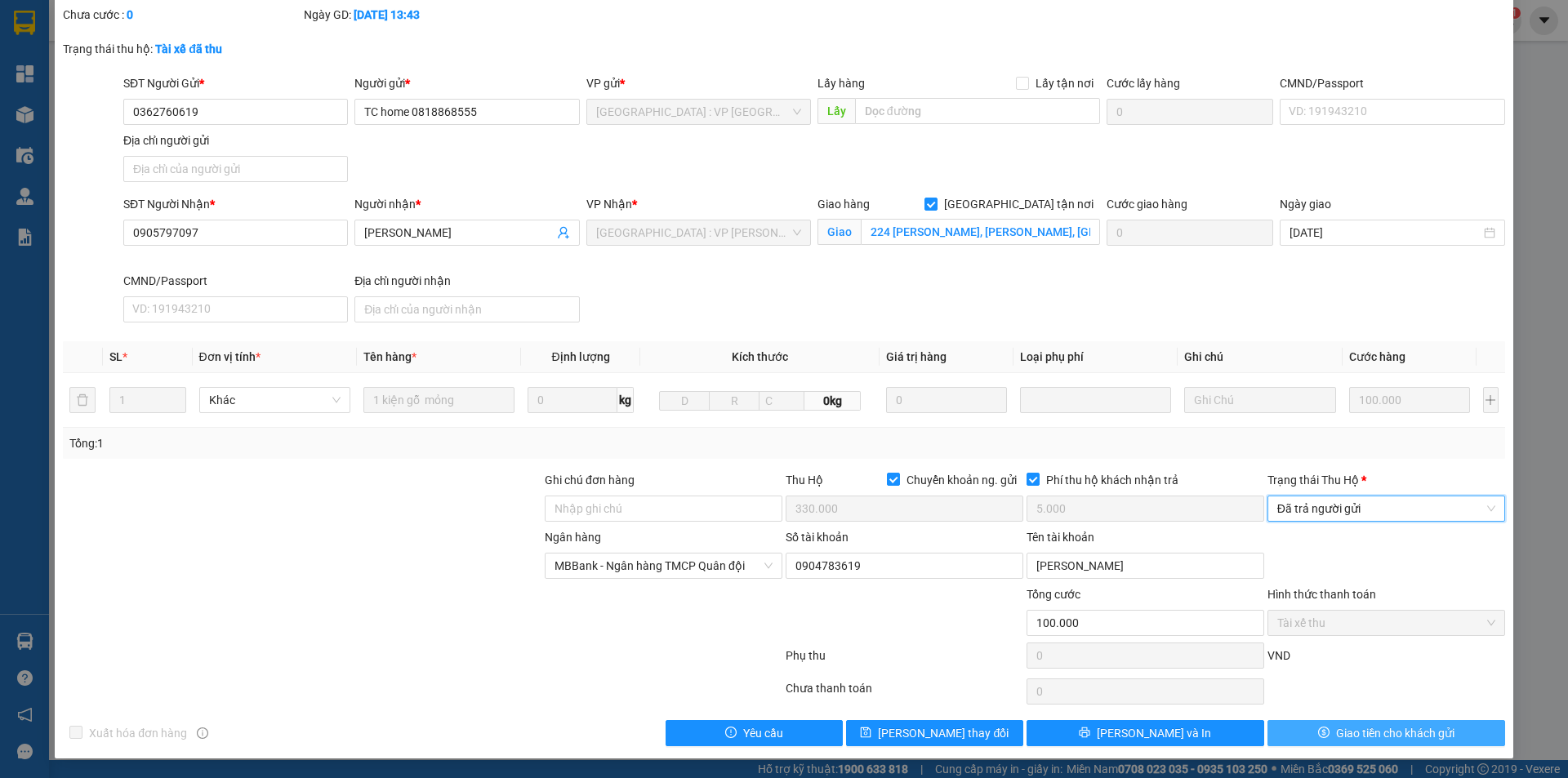
click at [1343, 733] on span "Giao tiền cho khách gửi" at bounding box center [1395, 733] width 119 height 18
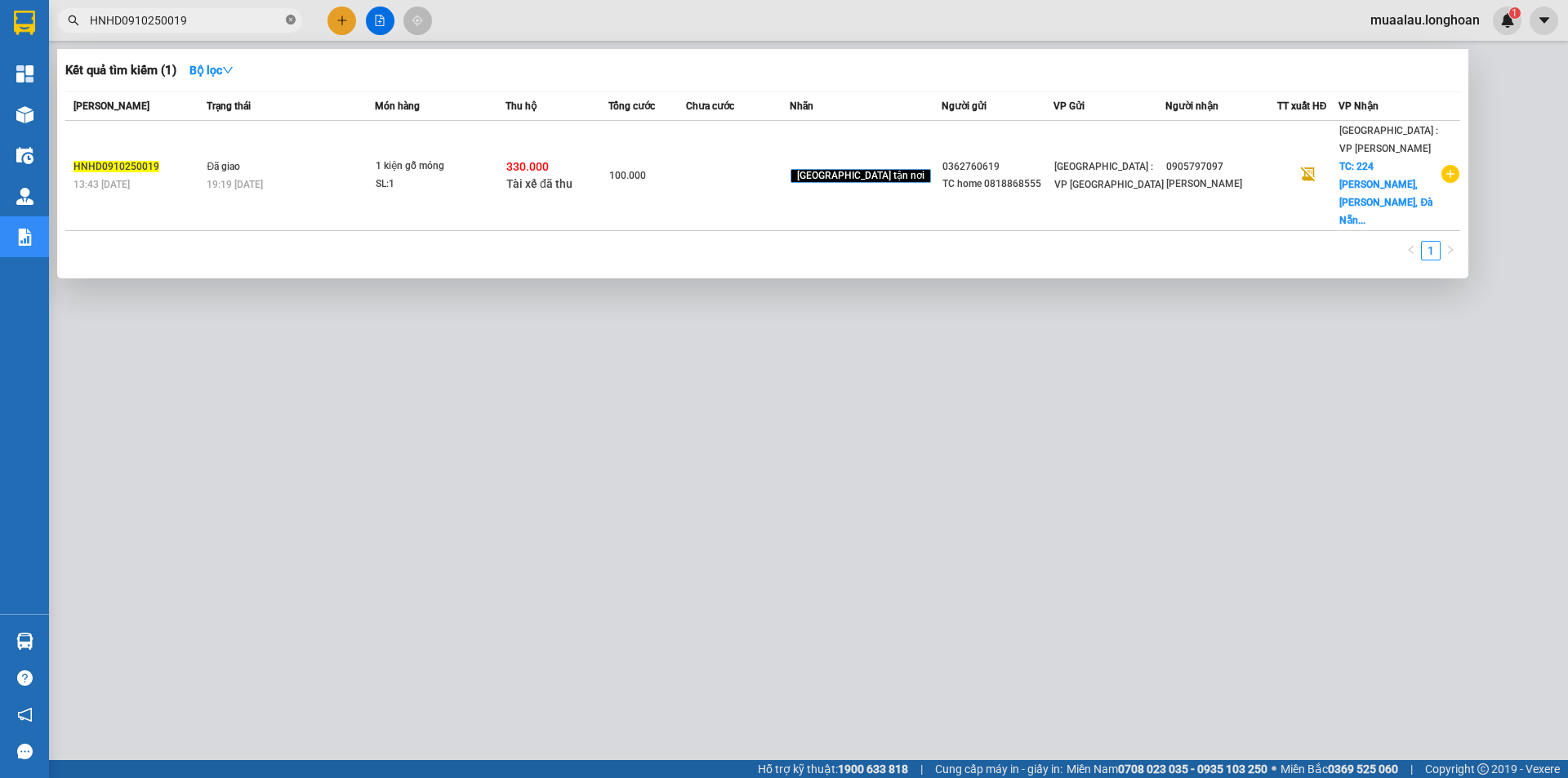
click at [292, 15] on span at bounding box center [290, 20] width 10 height 16
paste input "HNTH0910250022"
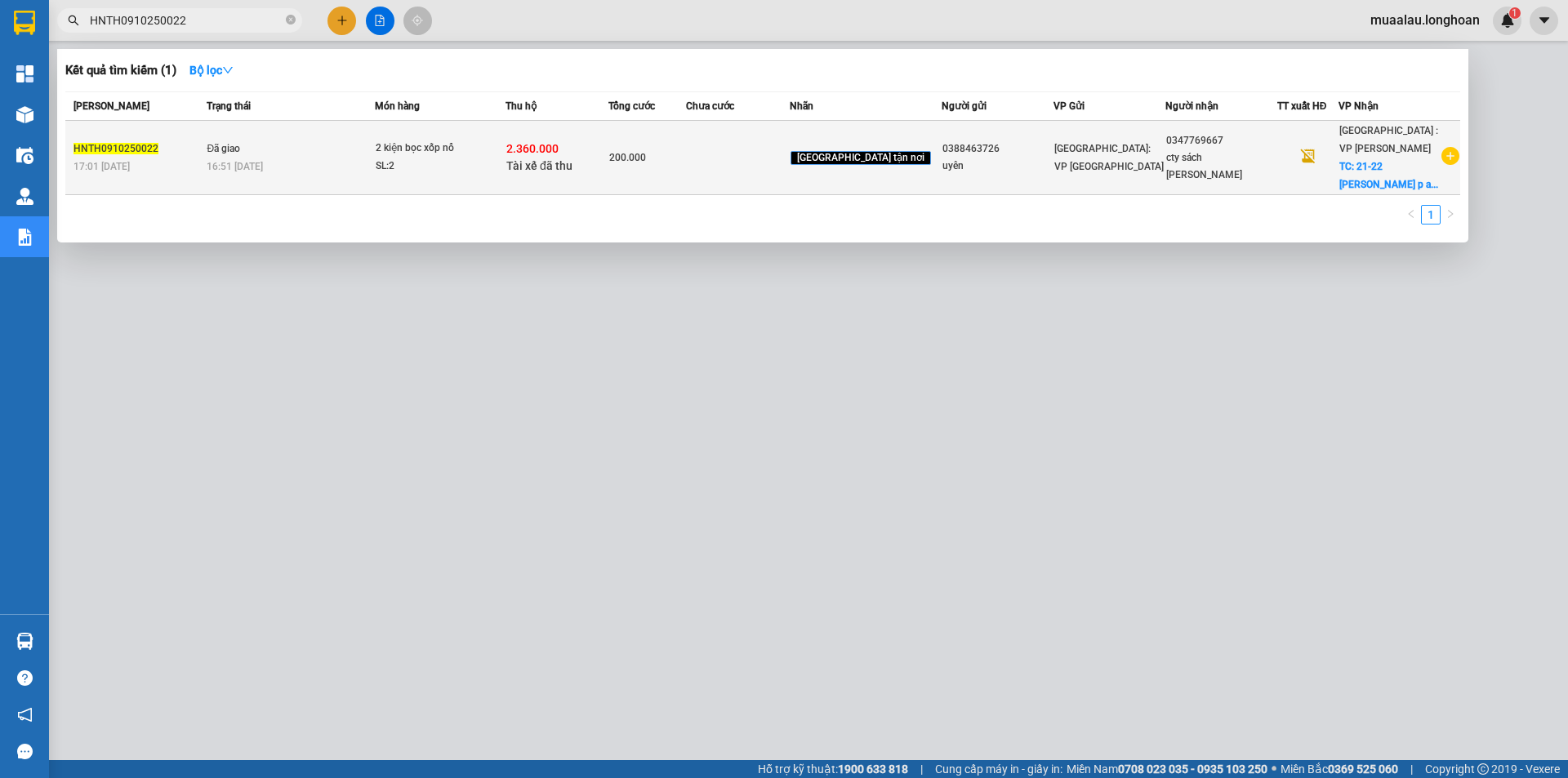
click at [599, 168] on div "2.360.000 Tài xế đã thu" at bounding box center [557, 157] width 101 height 34
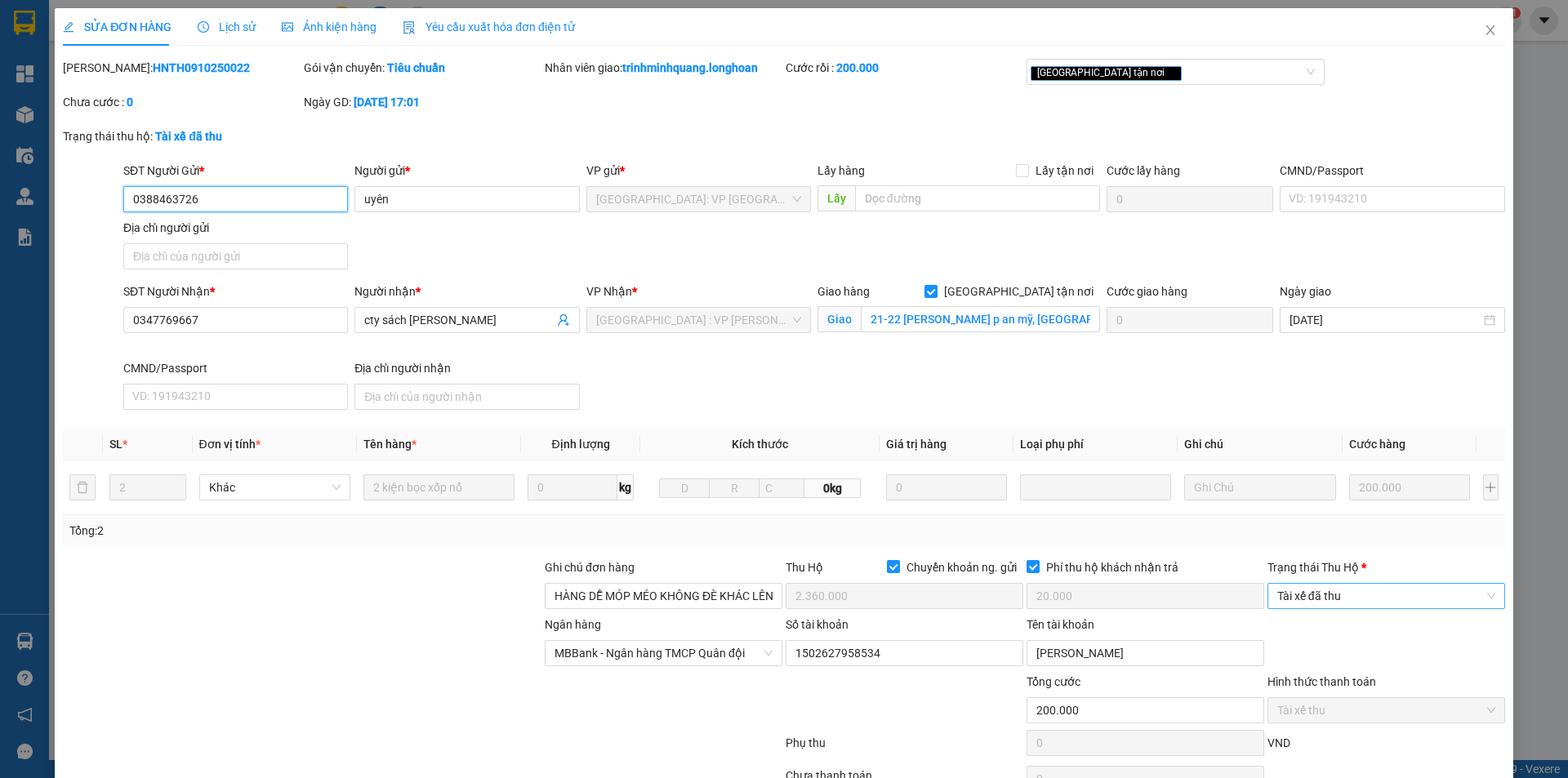
click at [1330, 593] on span "Tài xế đã thu" at bounding box center [1386, 595] width 218 height 24
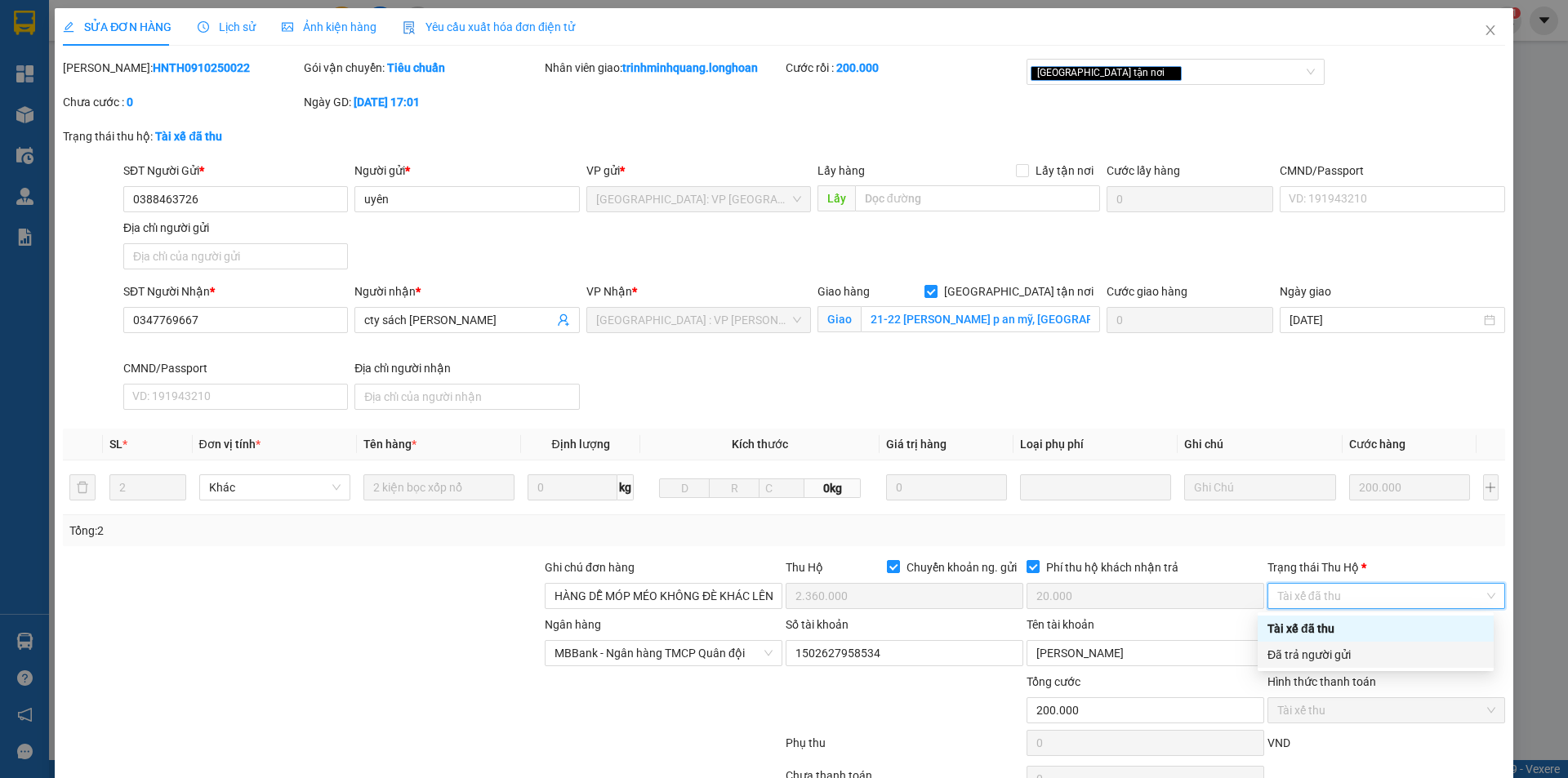
click at [1334, 653] on div "Đã trả người gửi" at bounding box center [1375, 654] width 216 height 18
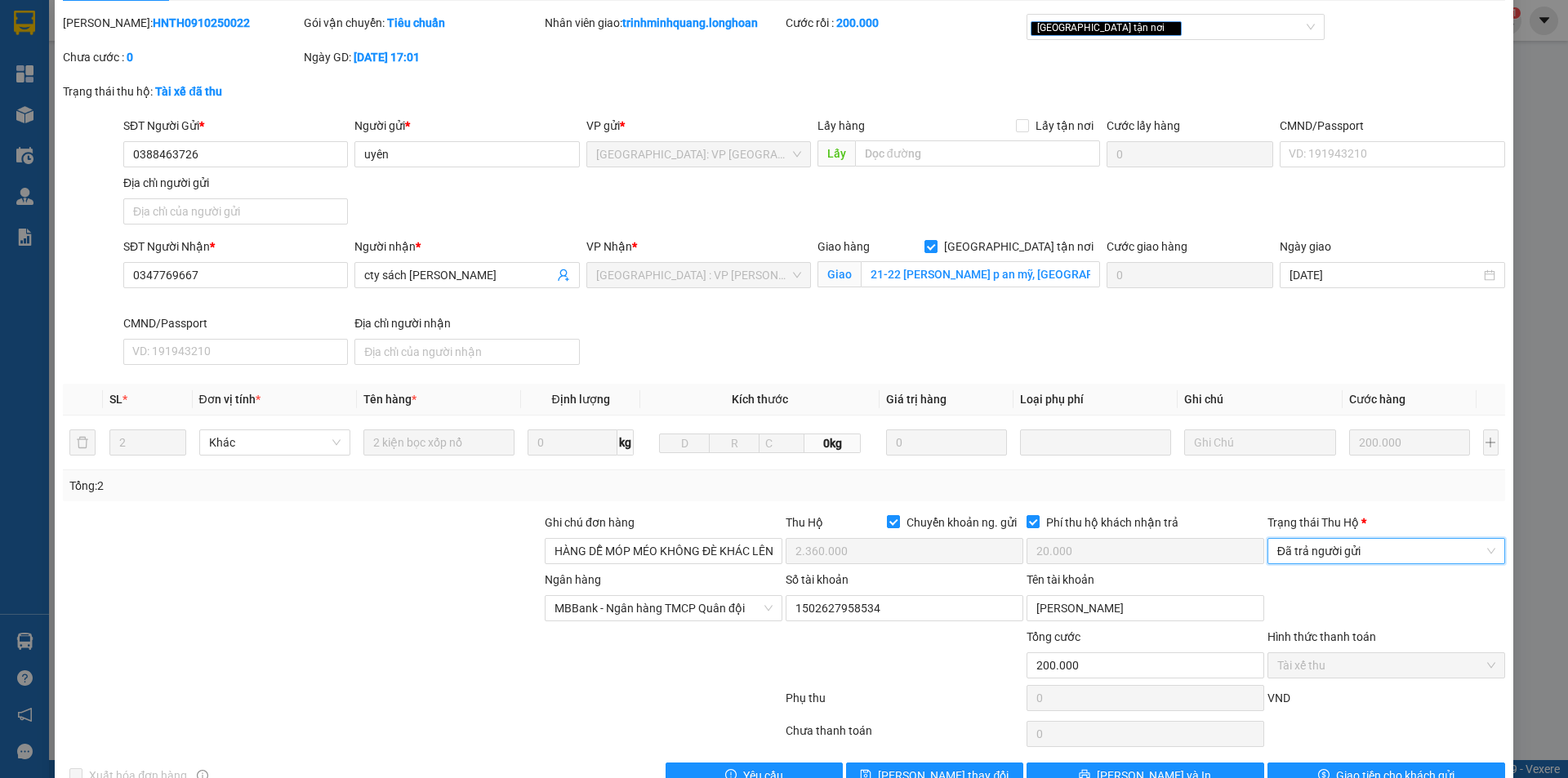
scroll to position [87, 0]
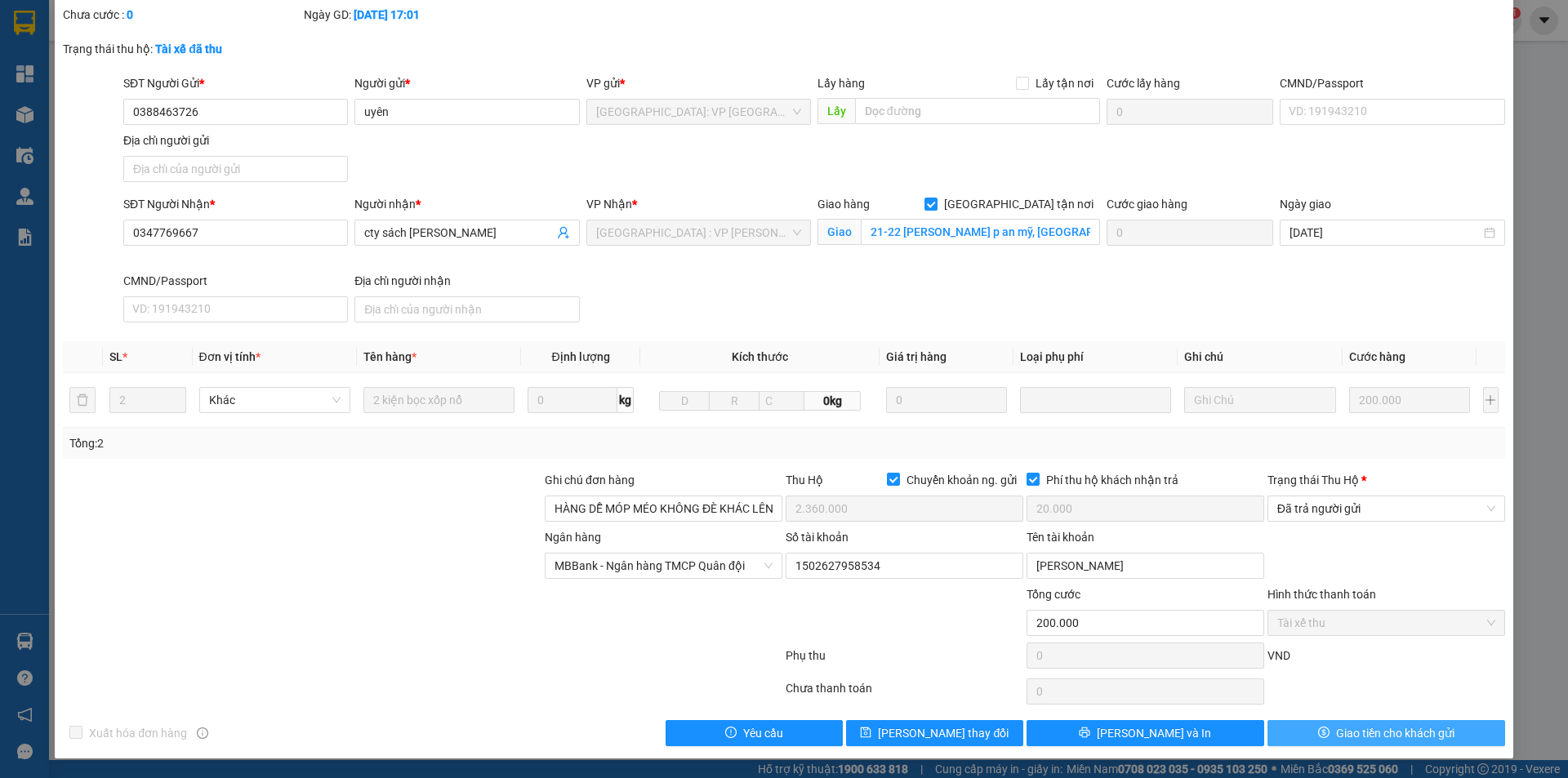
click at [1336, 738] on span "Giao tiền cho khách gửi" at bounding box center [1395, 733] width 119 height 18
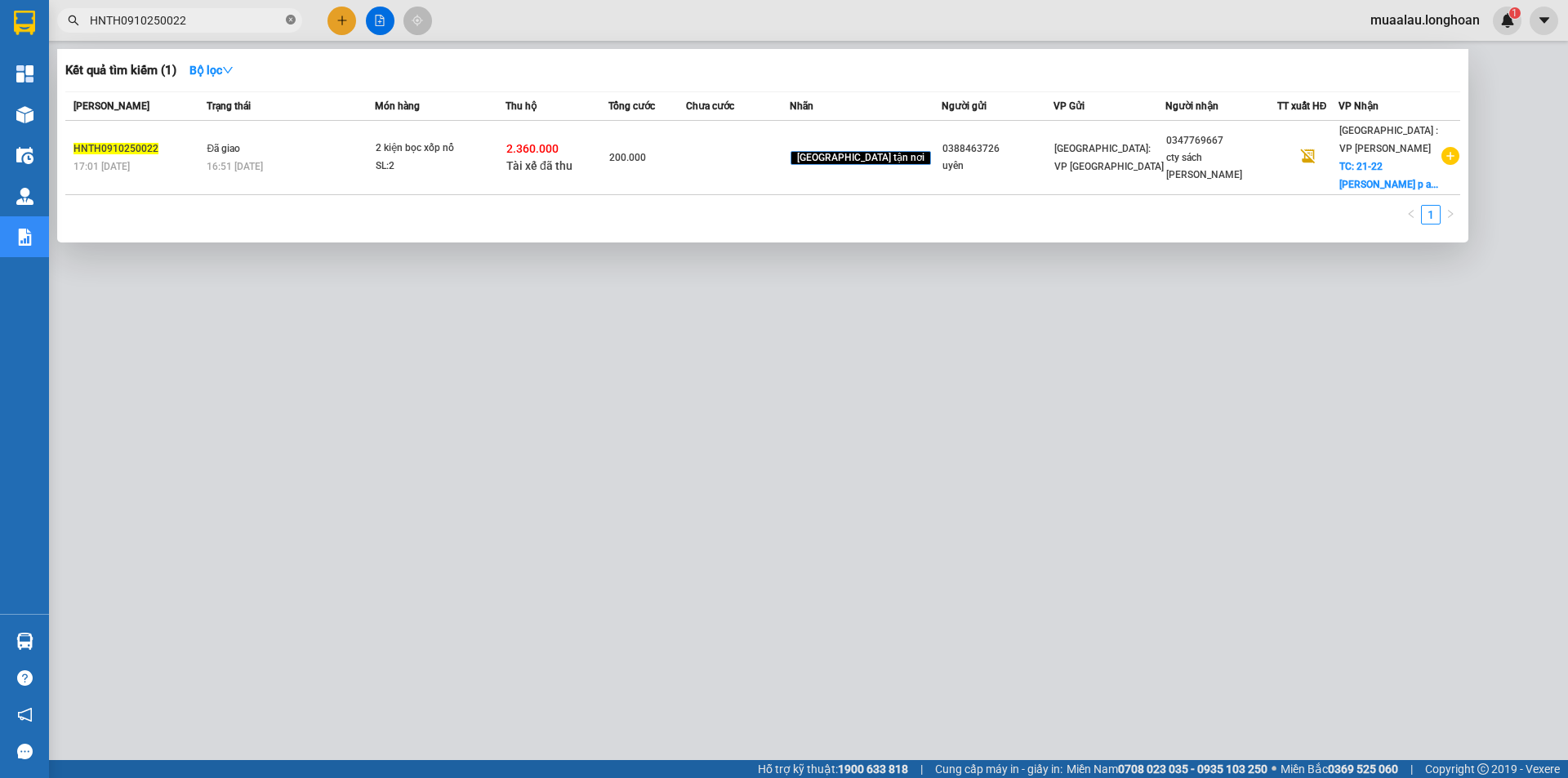
click at [289, 26] on span at bounding box center [290, 20] width 10 height 16
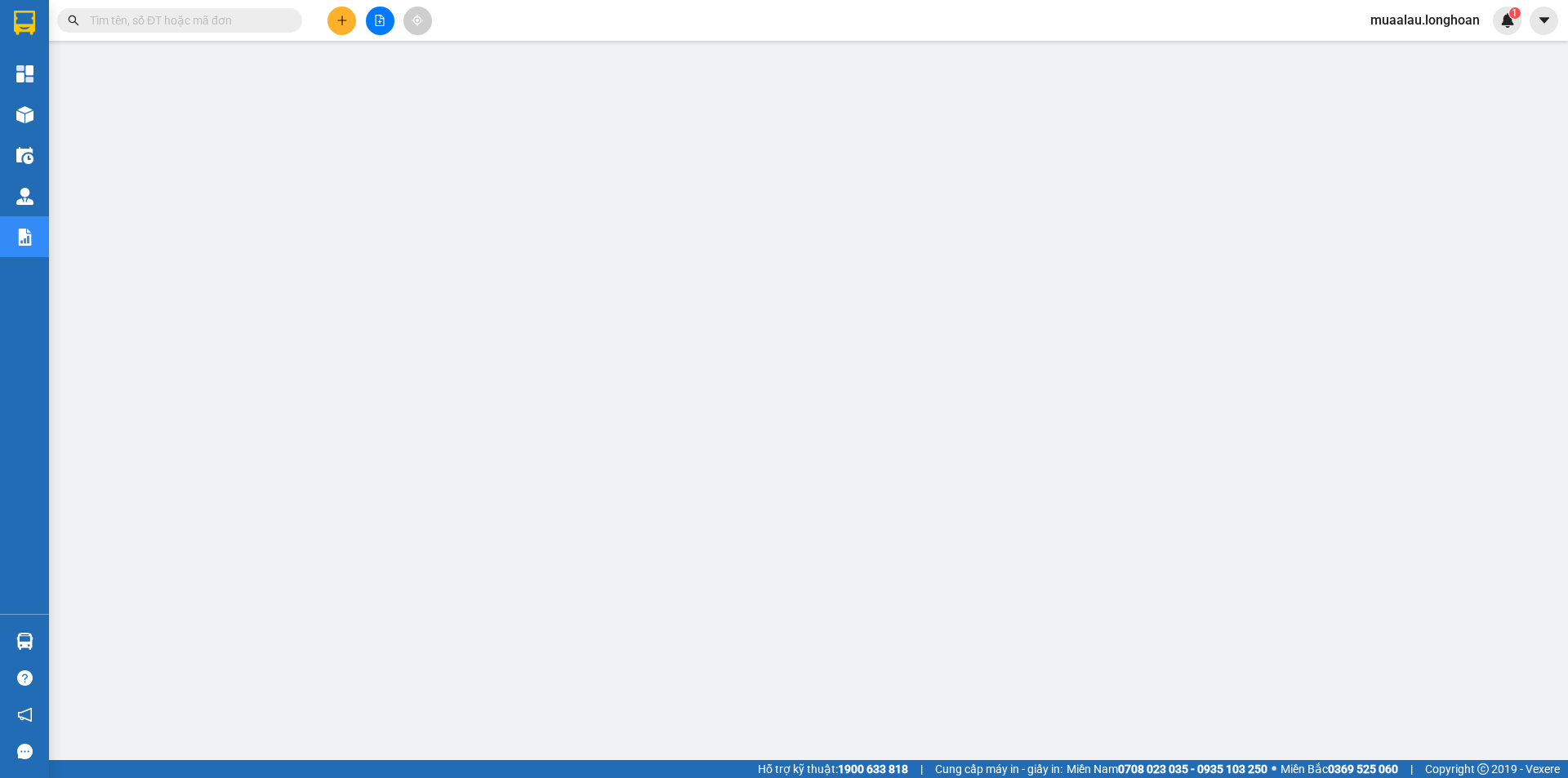
paste input "QU120910250008"
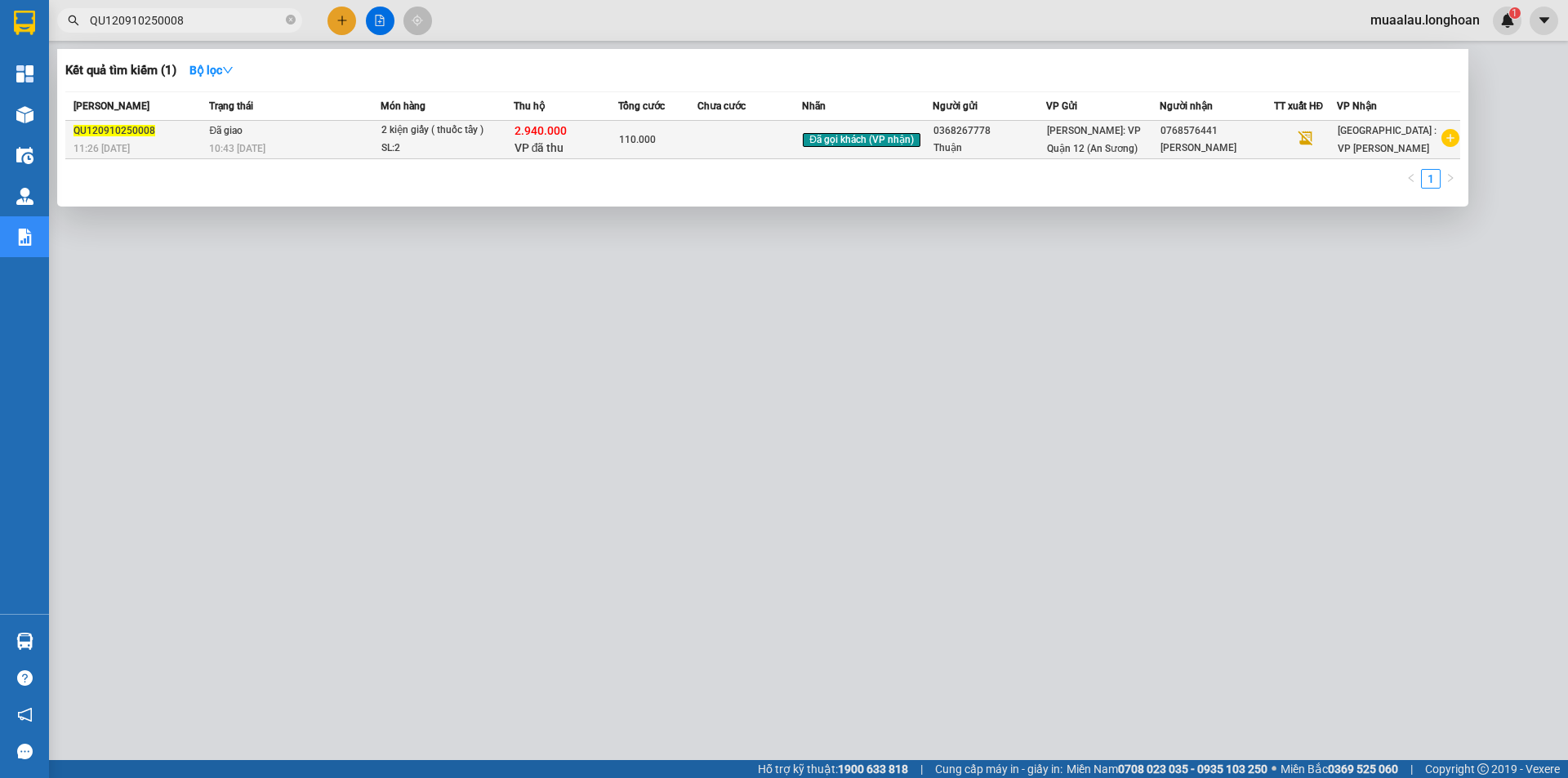
click at [757, 149] on td at bounding box center [751, 139] width 106 height 38
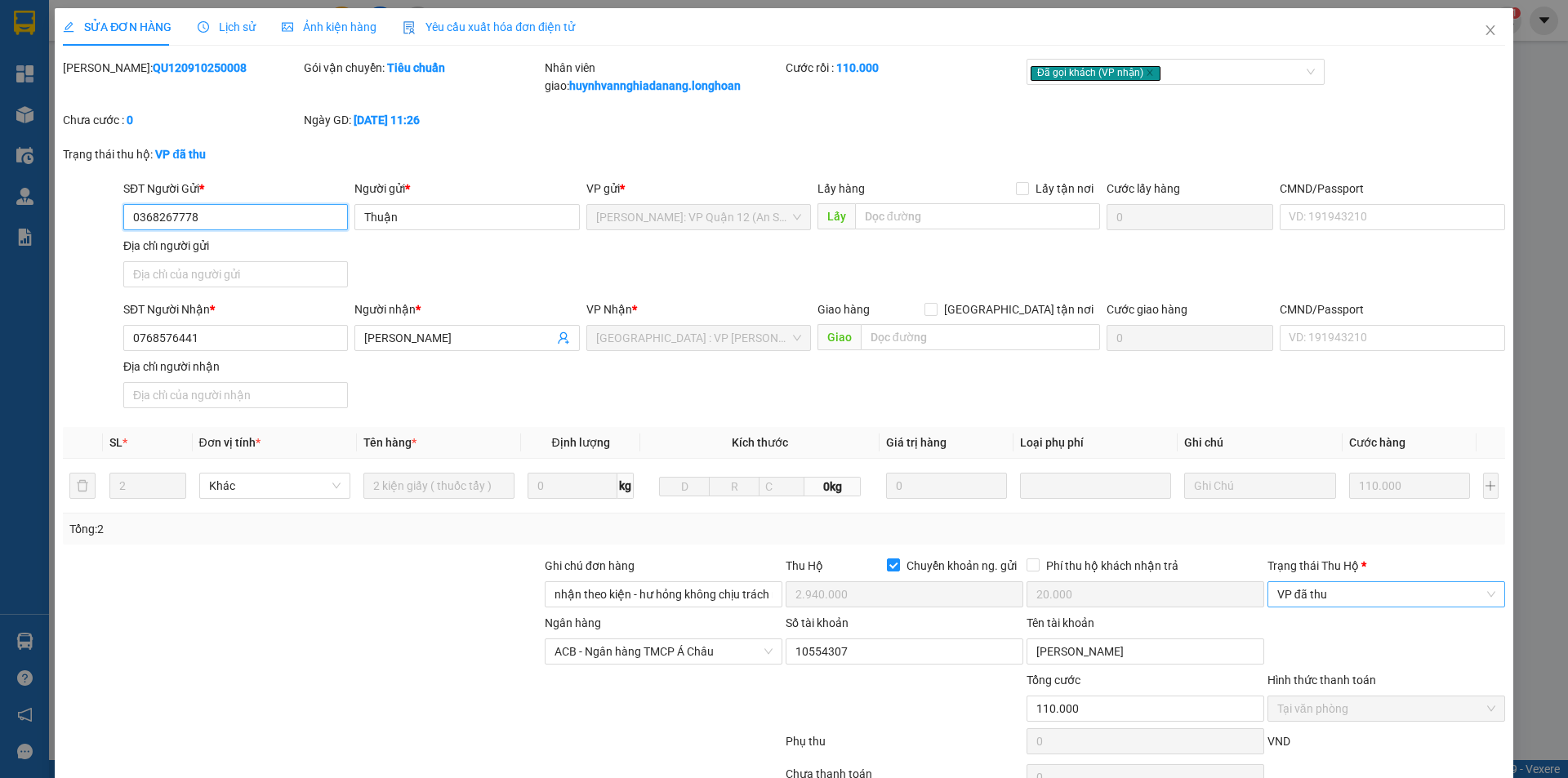
click at [1336, 590] on span "VP đã thu" at bounding box center [1386, 594] width 218 height 24
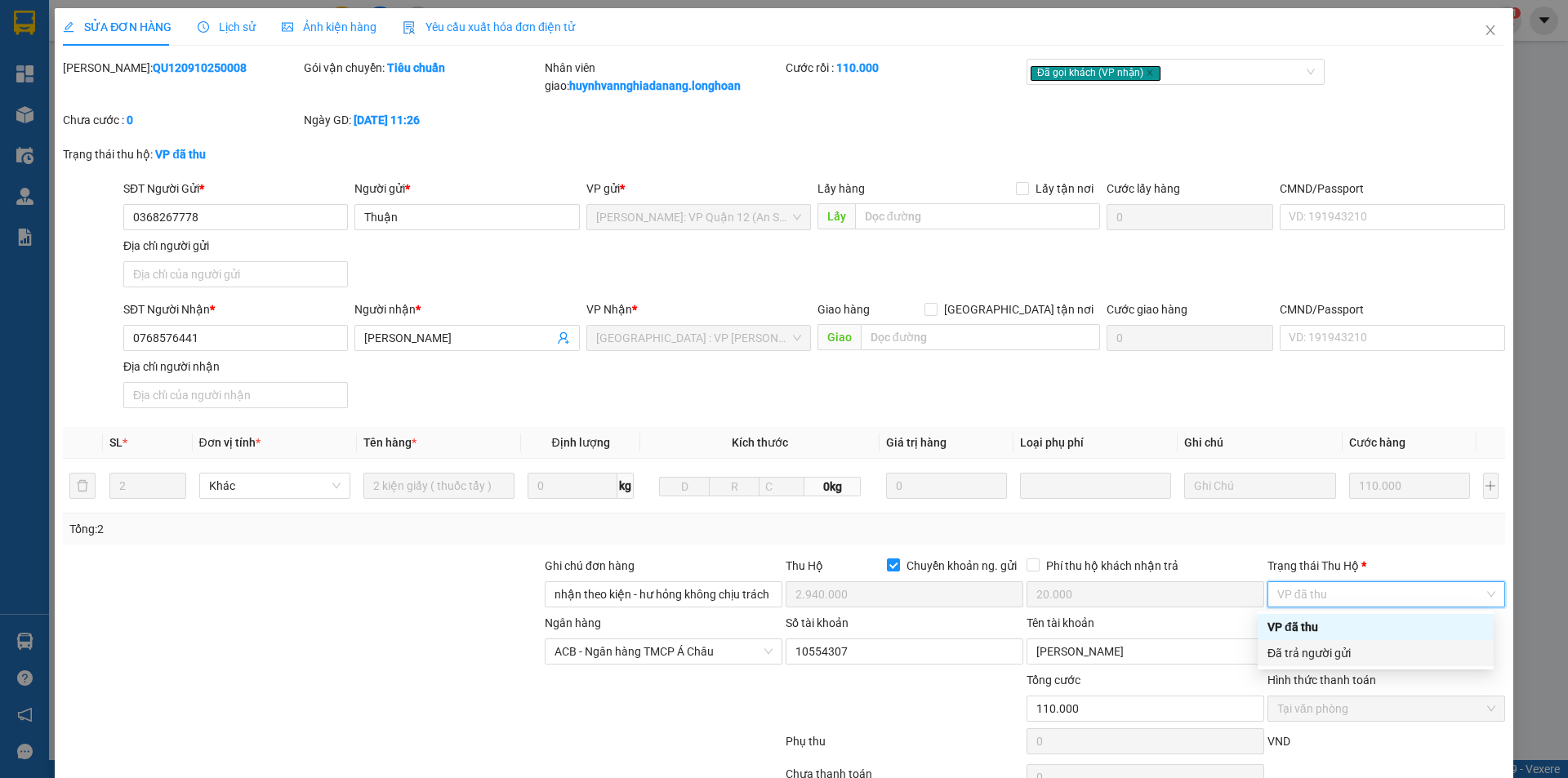
click at [1344, 648] on div "Đã trả người gửi" at bounding box center [1375, 653] width 216 height 18
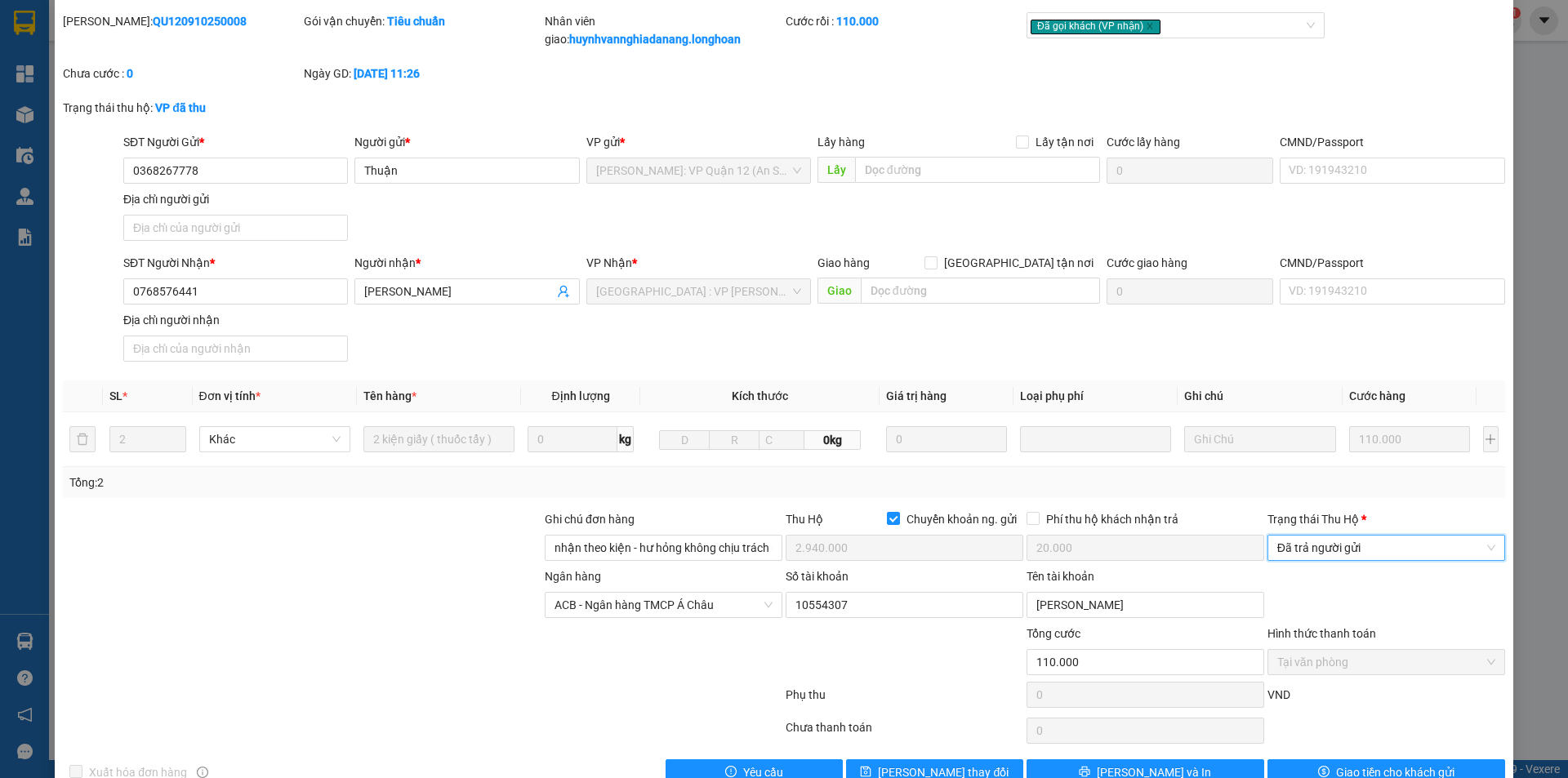
scroll to position [85, 0]
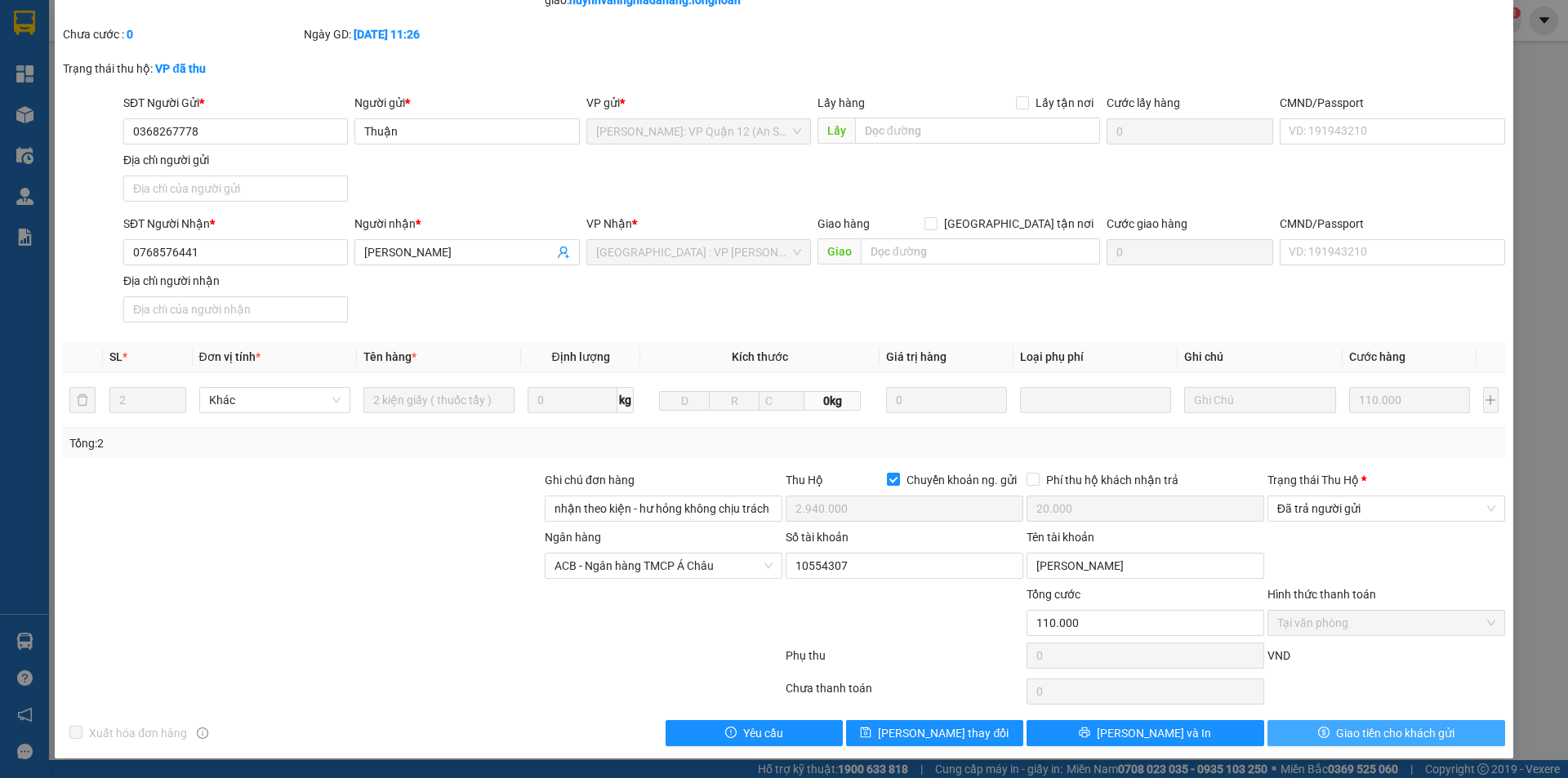
click at [1318, 730] on icon "dollar" at bounding box center [1324, 732] width 11 height 11
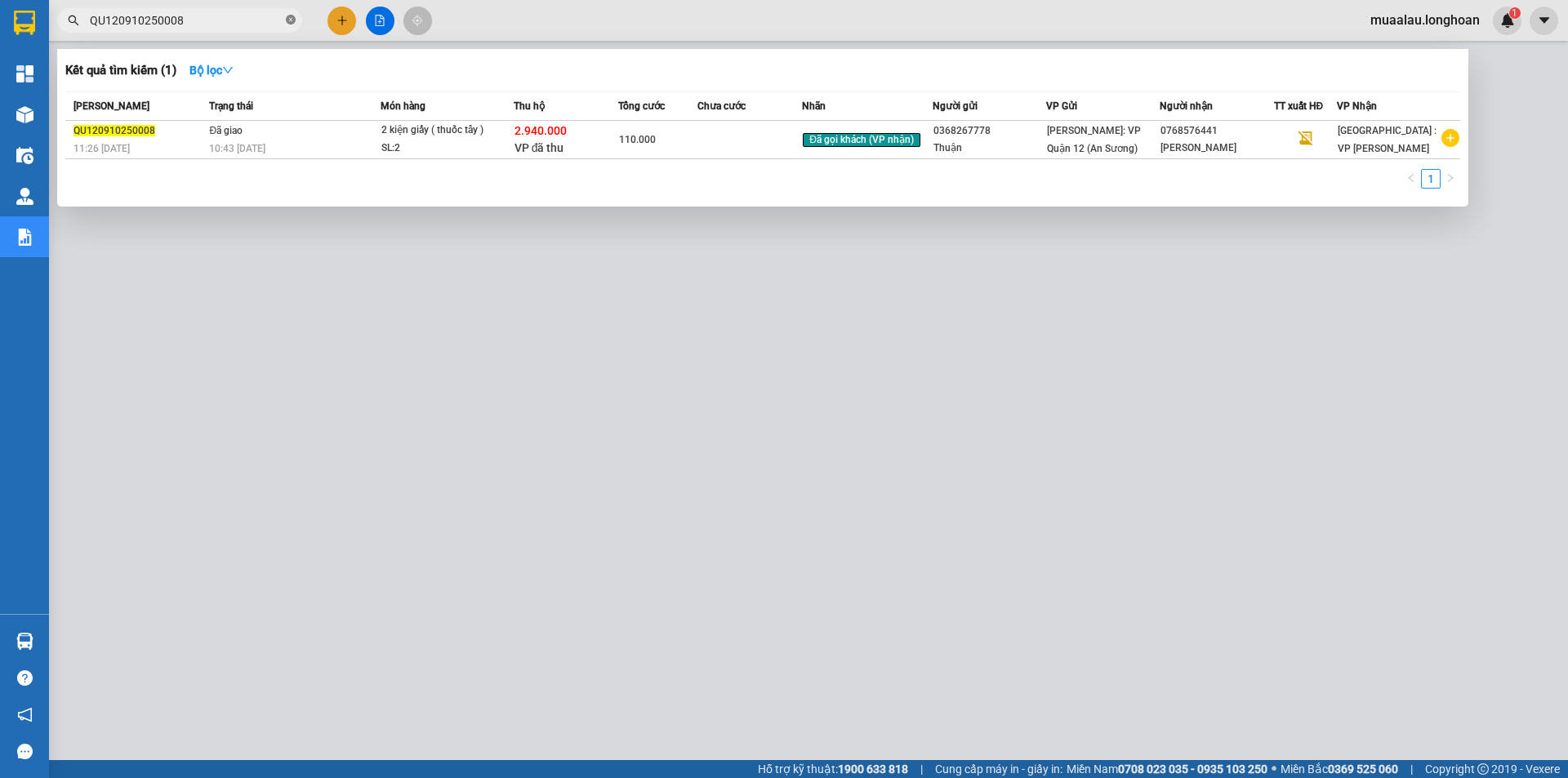
click at [291, 23] on icon "close-circle" at bounding box center [290, 19] width 10 height 10
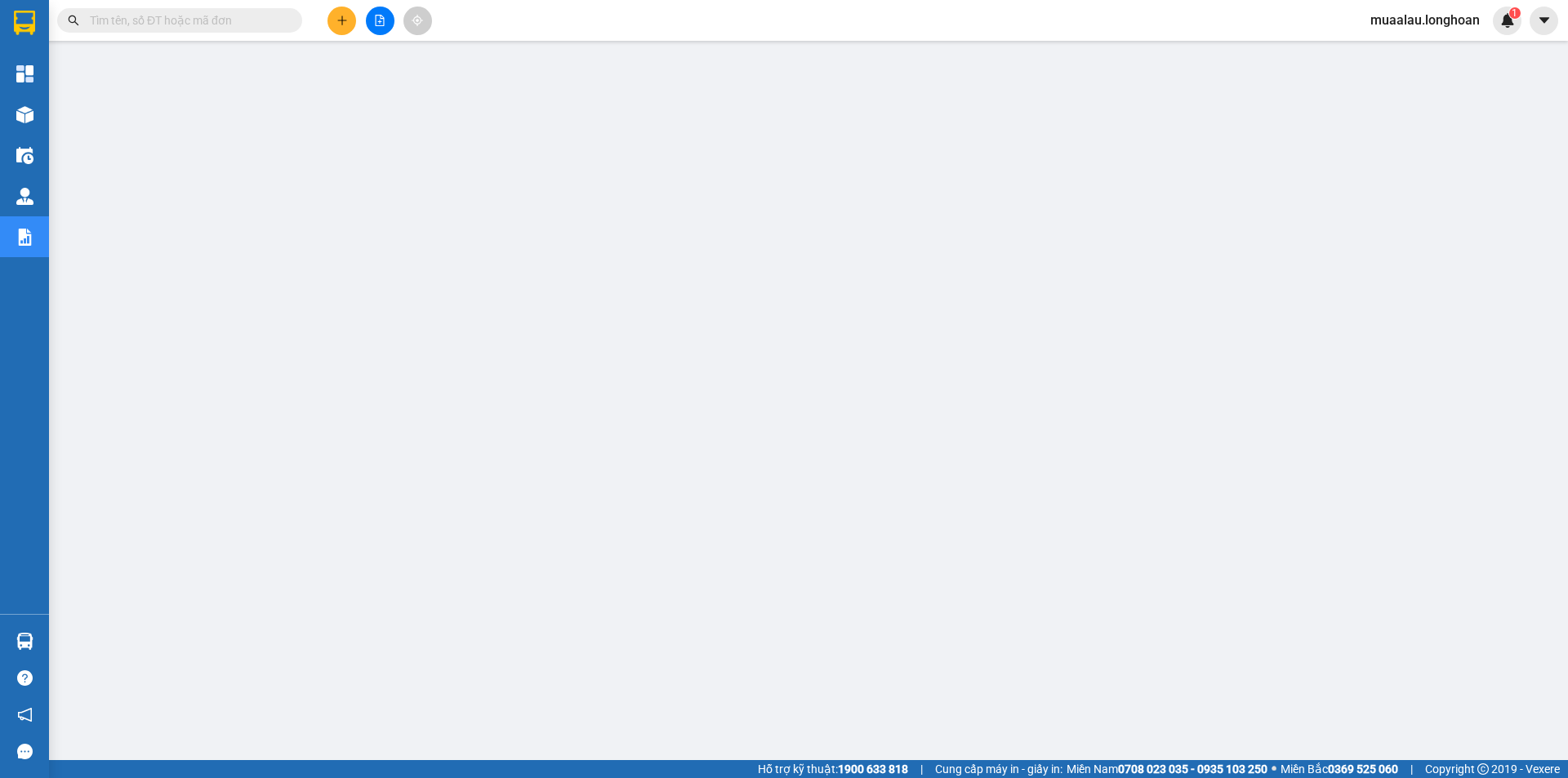
paste input "VPTX0910250008"
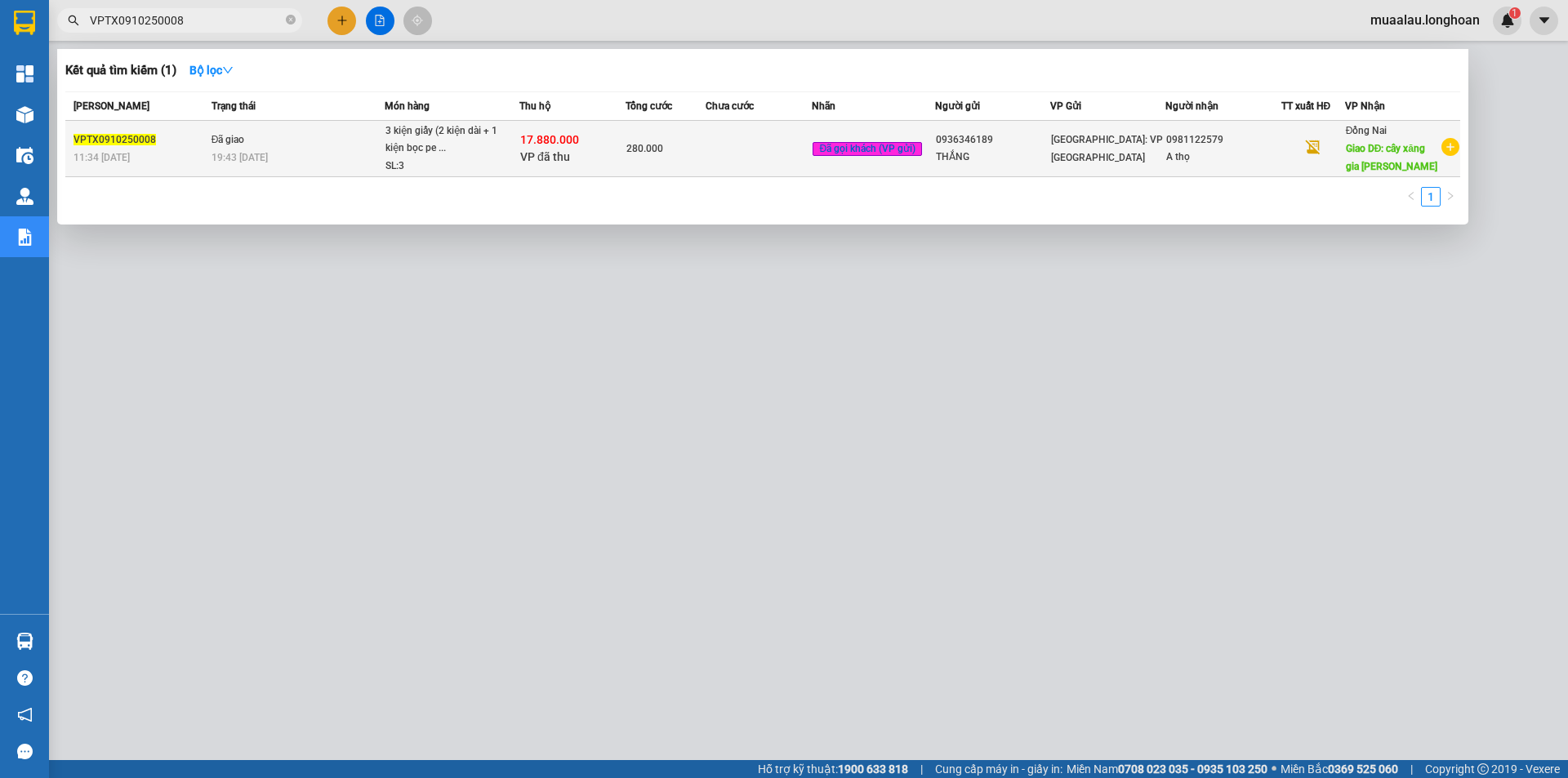
click at [686, 174] on td "280.000" at bounding box center [665, 148] width 80 height 57
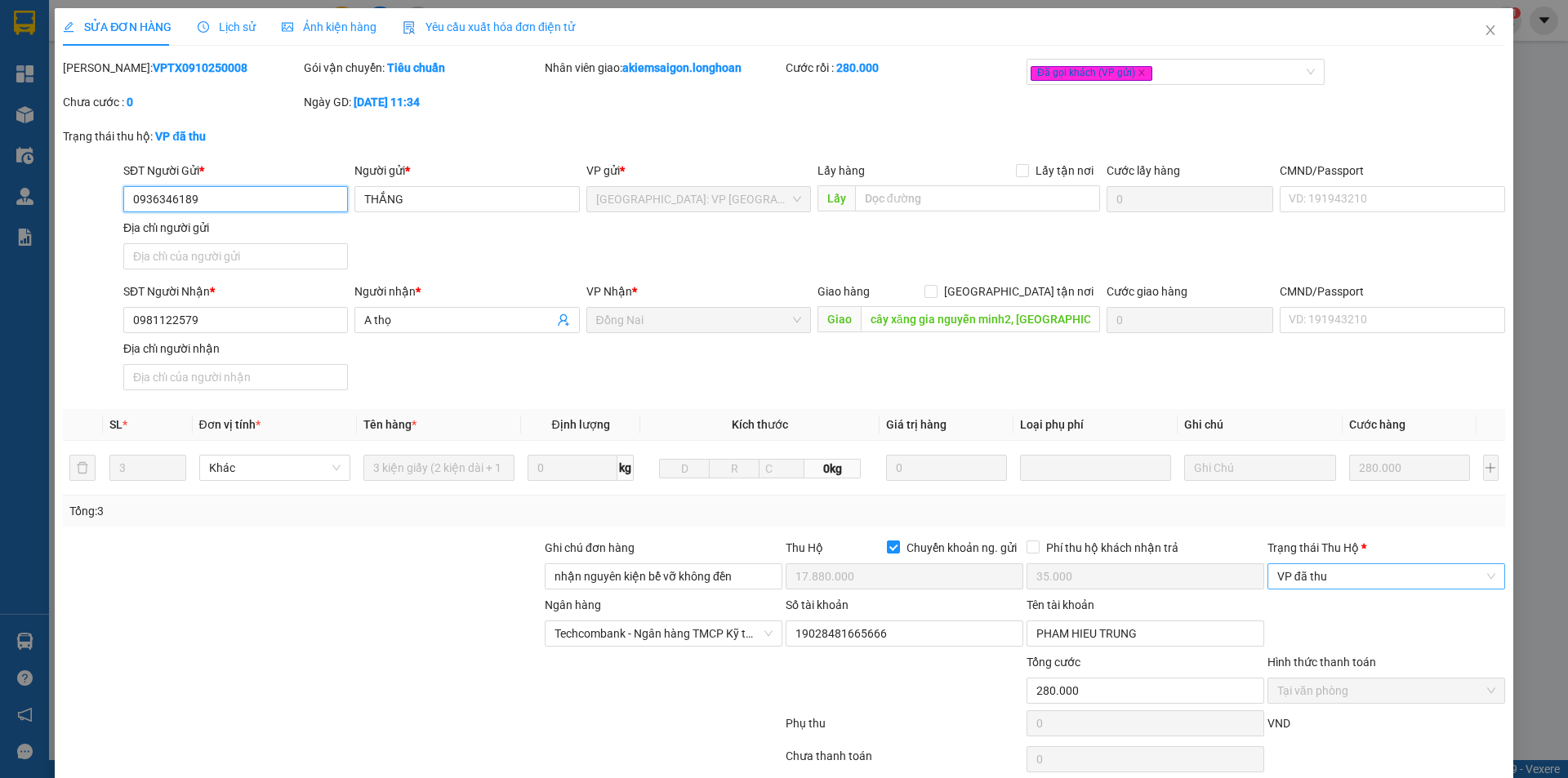
click at [1356, 574] on span "VP đã thu" at bounding box center [1386, 576] width 218 height 24
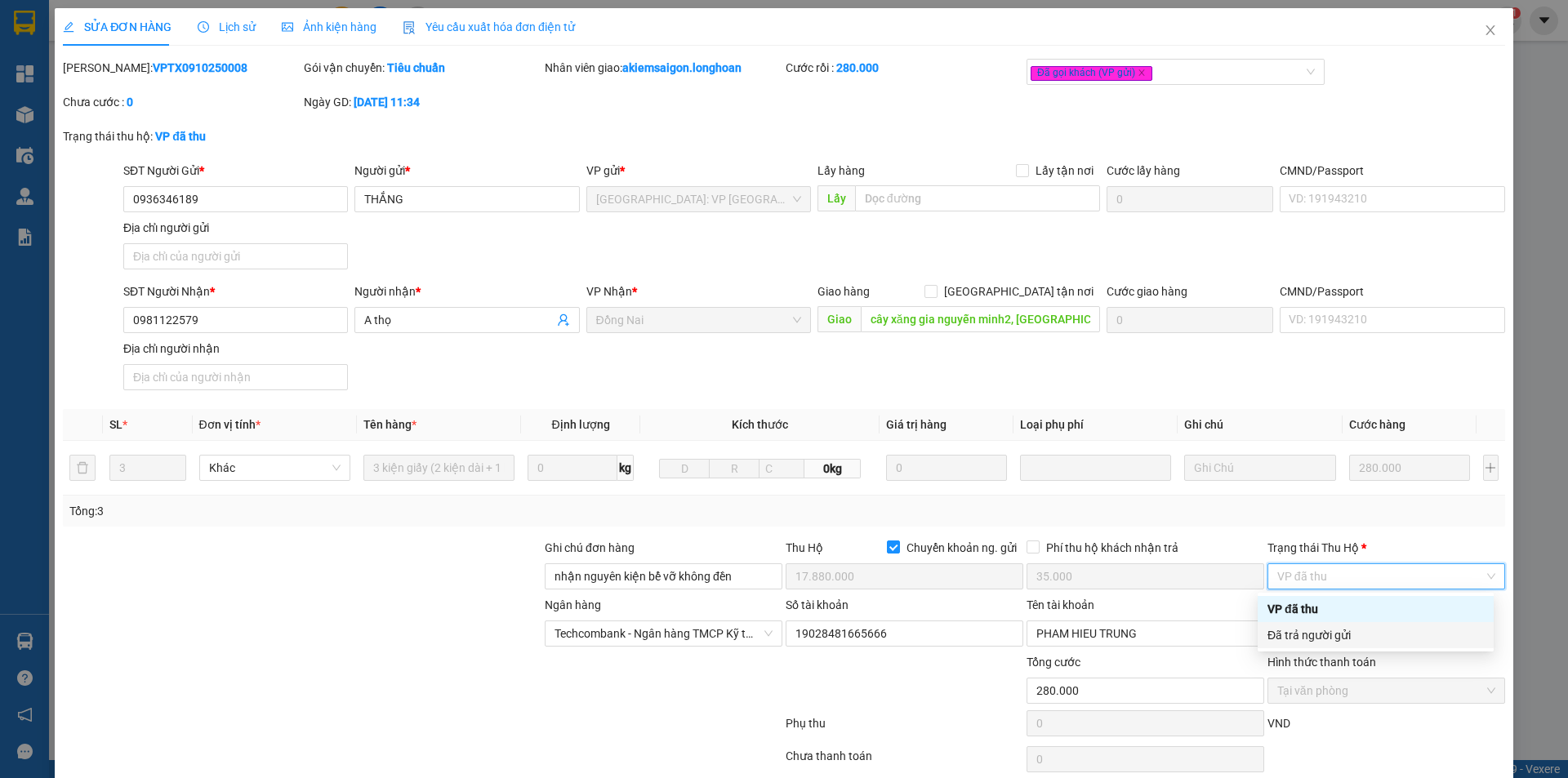
click at [1369, 637] on div "Đã trả người gửi" at bounding box center [1375, 634] width 216 height 18
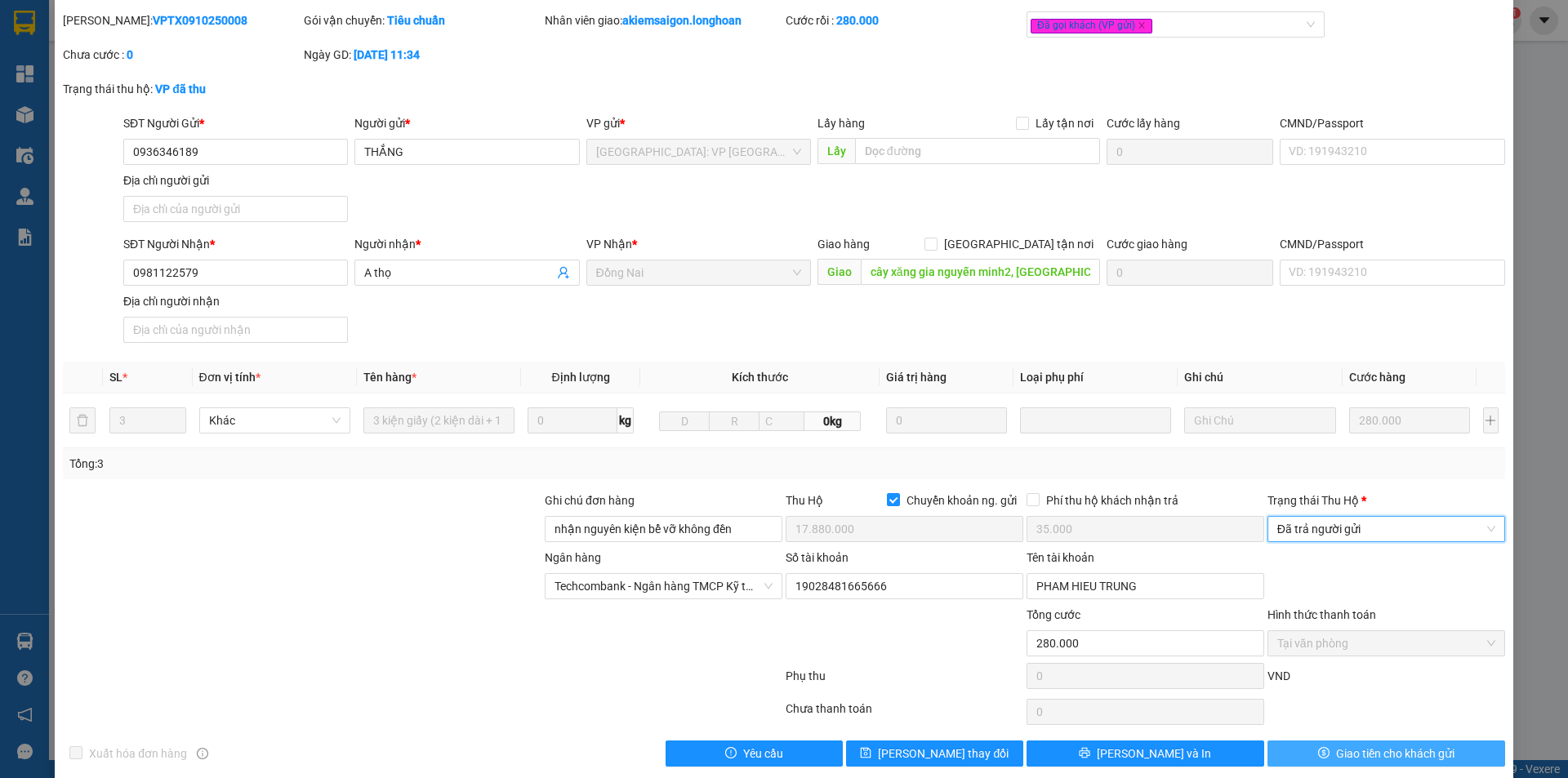
scroll to position [68, 0]
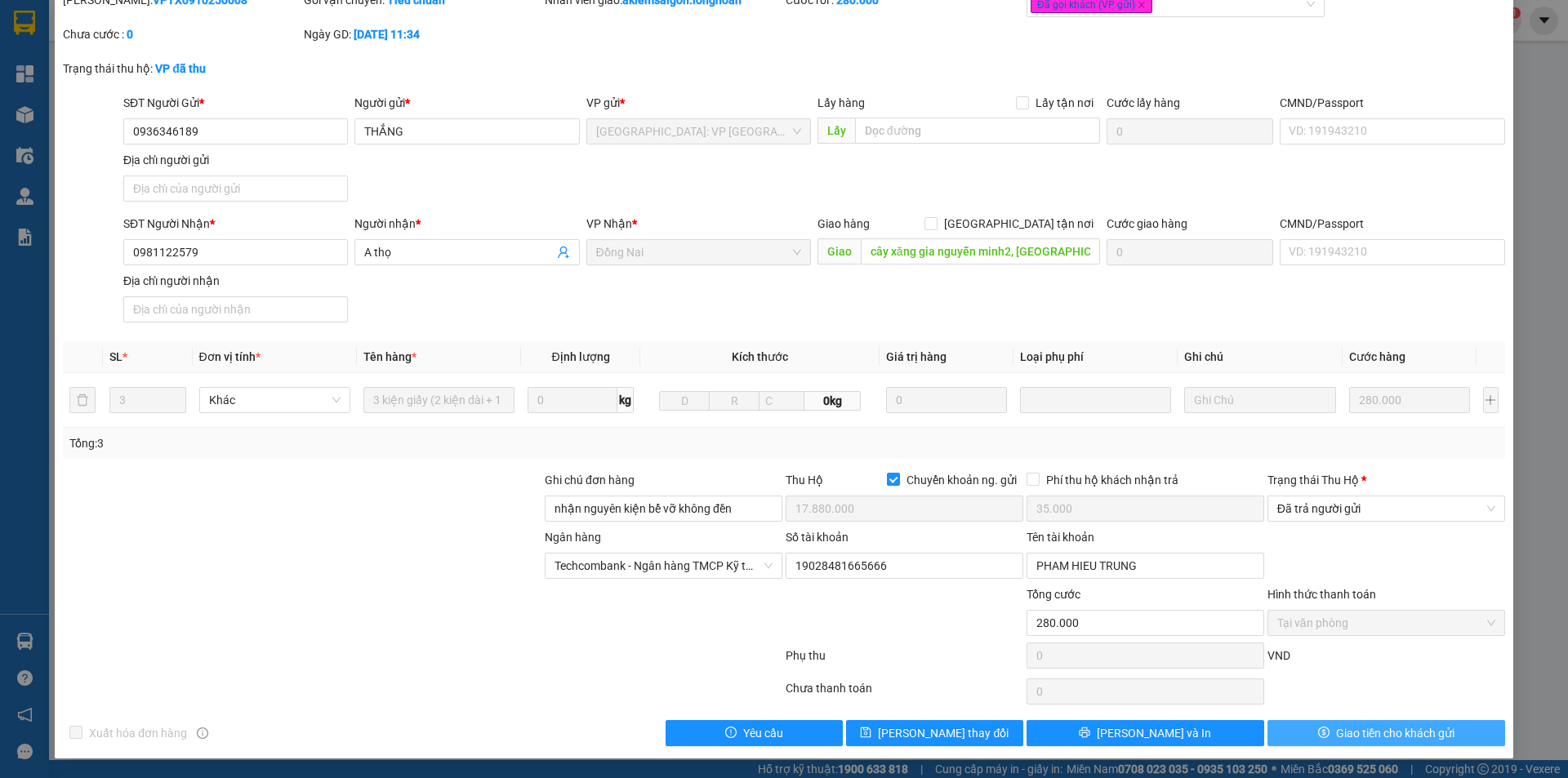
click at [1357, 734] on span "Giao tiền cho khách gửi" at bounding box center [1395, 733] width 119 height 18
